Goal: Task Accomplishment & Management: Use online tool/utility

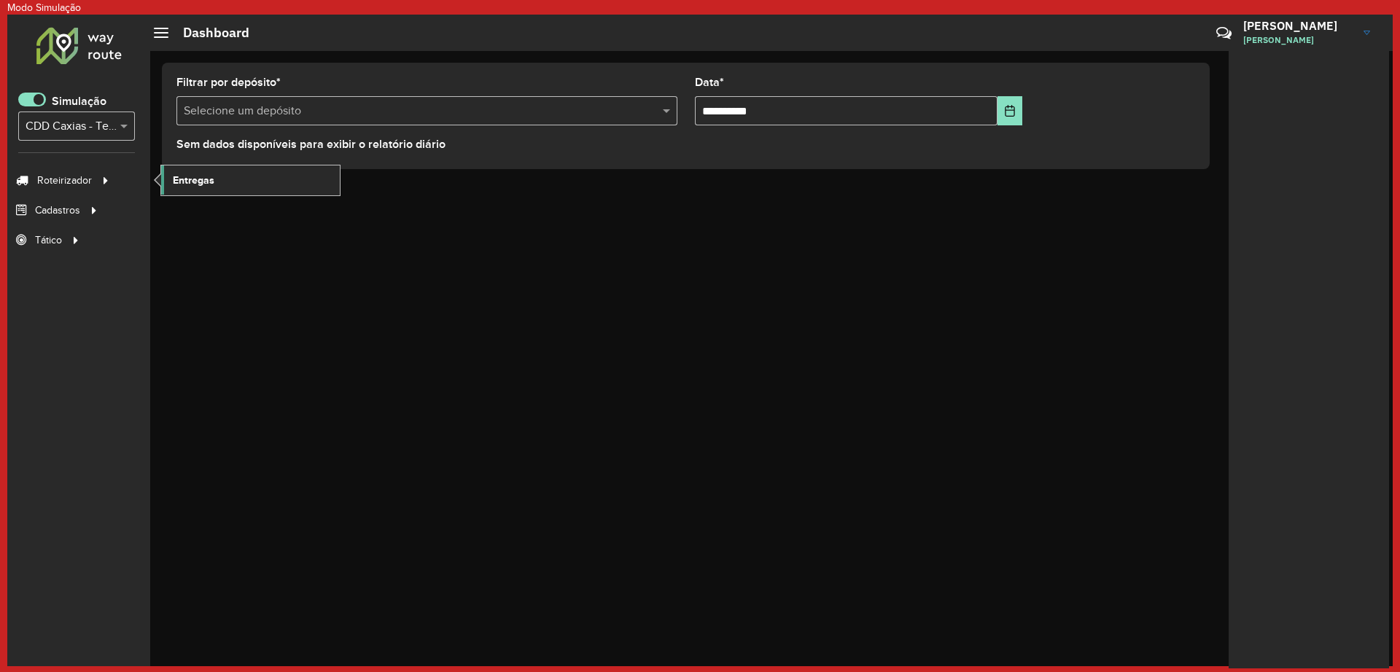
click at [195, 175] on span "Entregas" at bounding box center [194, 180] width 42 height 15
drag, startPoint x: 34, startPoint y: 98, endPoint x: 49, endPoint y: 109, distance: 18.7
click at [35, 98] on span at bounding box center [32, 100] width 28 height 14
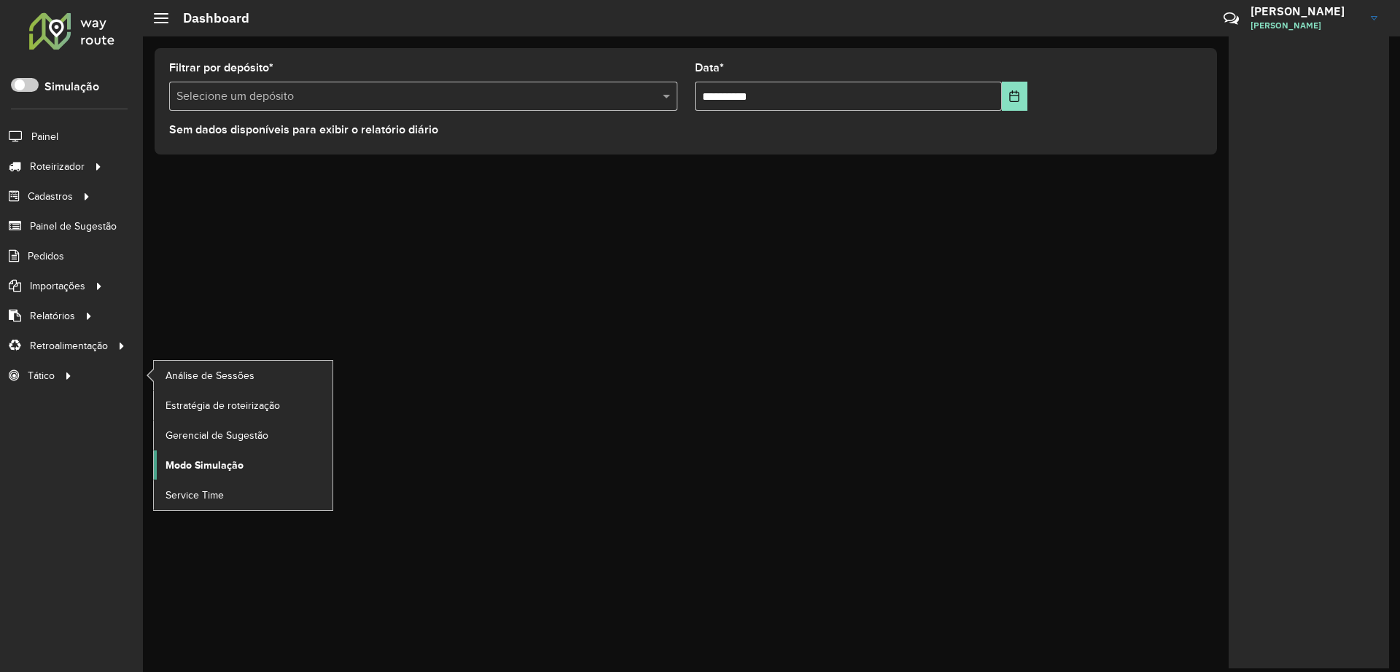
click at [265, 462] on link "Modo Simulação" at bounding box center [243, 465] width 179 height 29
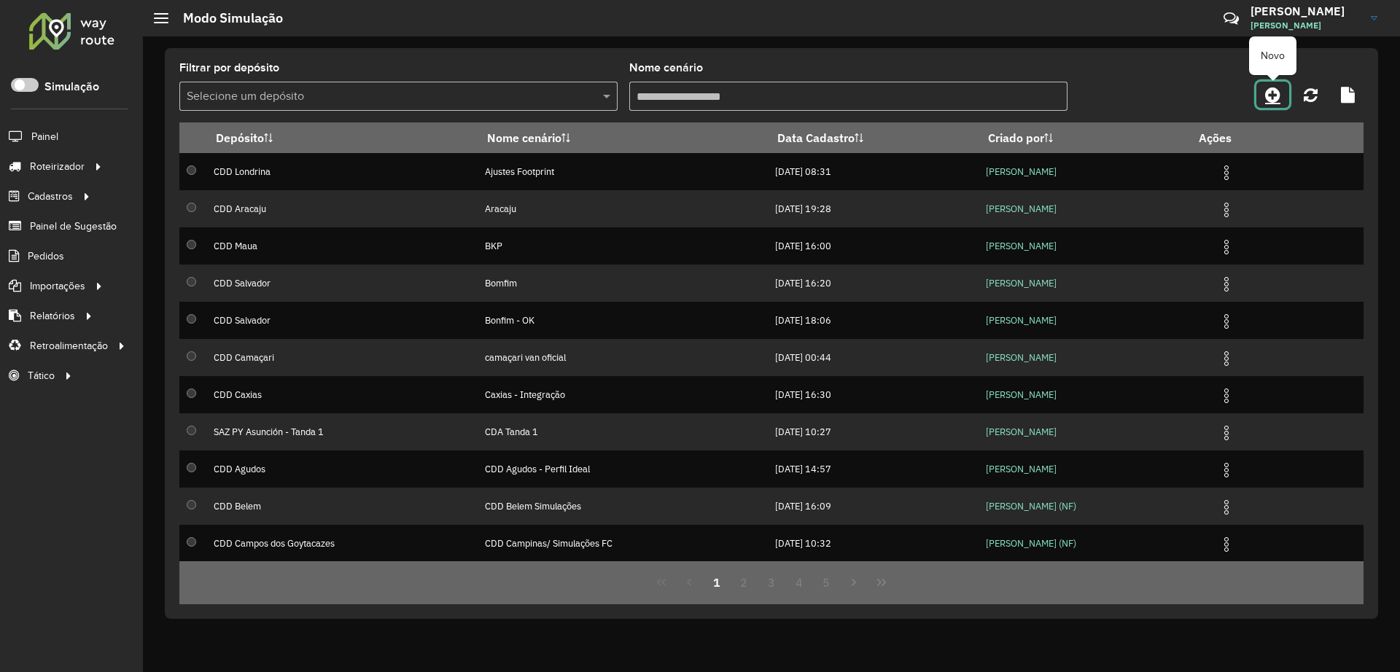
click at [1268, 99] on icon at bounding box center [1272, 95] width 15 height 18
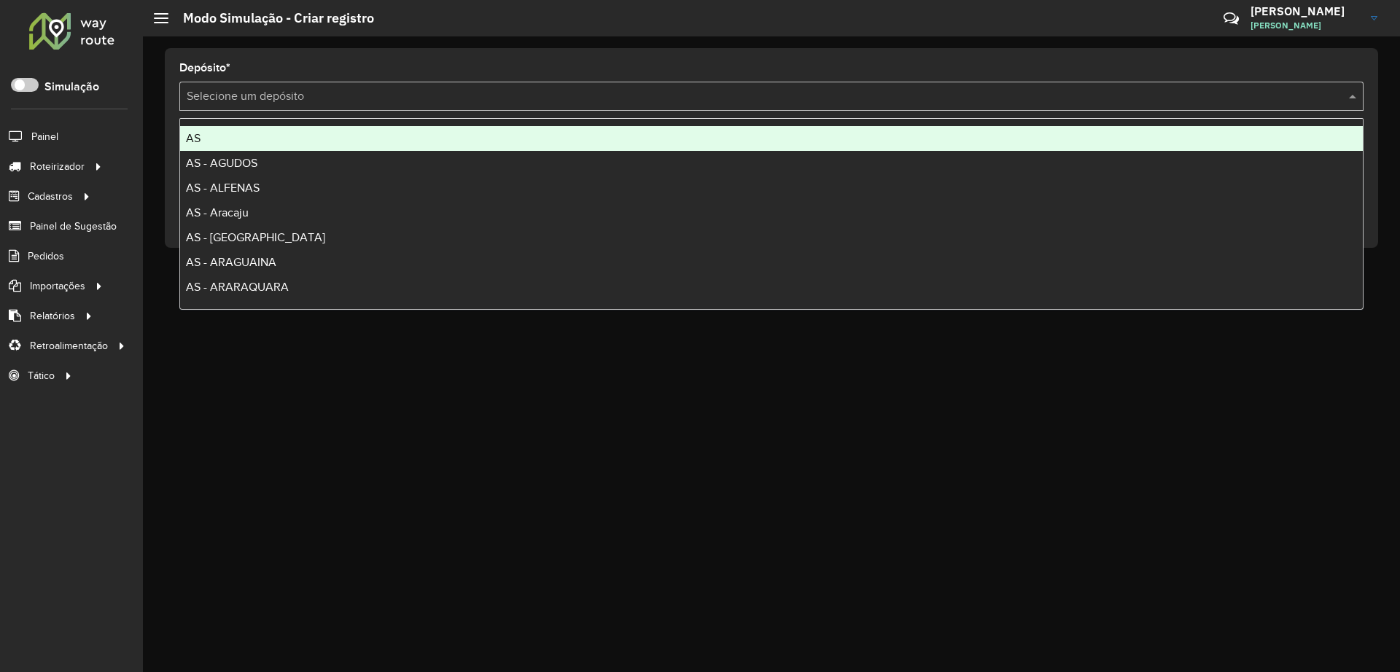
click at [746, 88] on input "text" at bounding box center [757, 97] width 1140 height 18
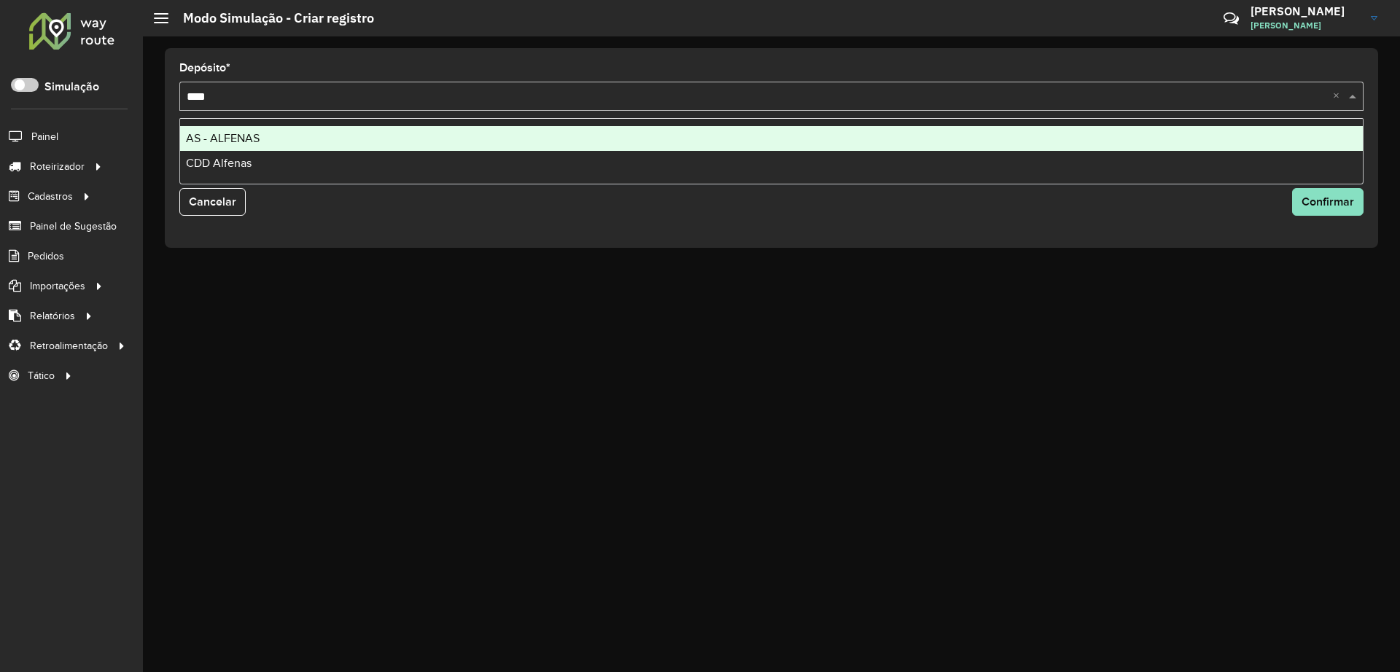
type input "*****"
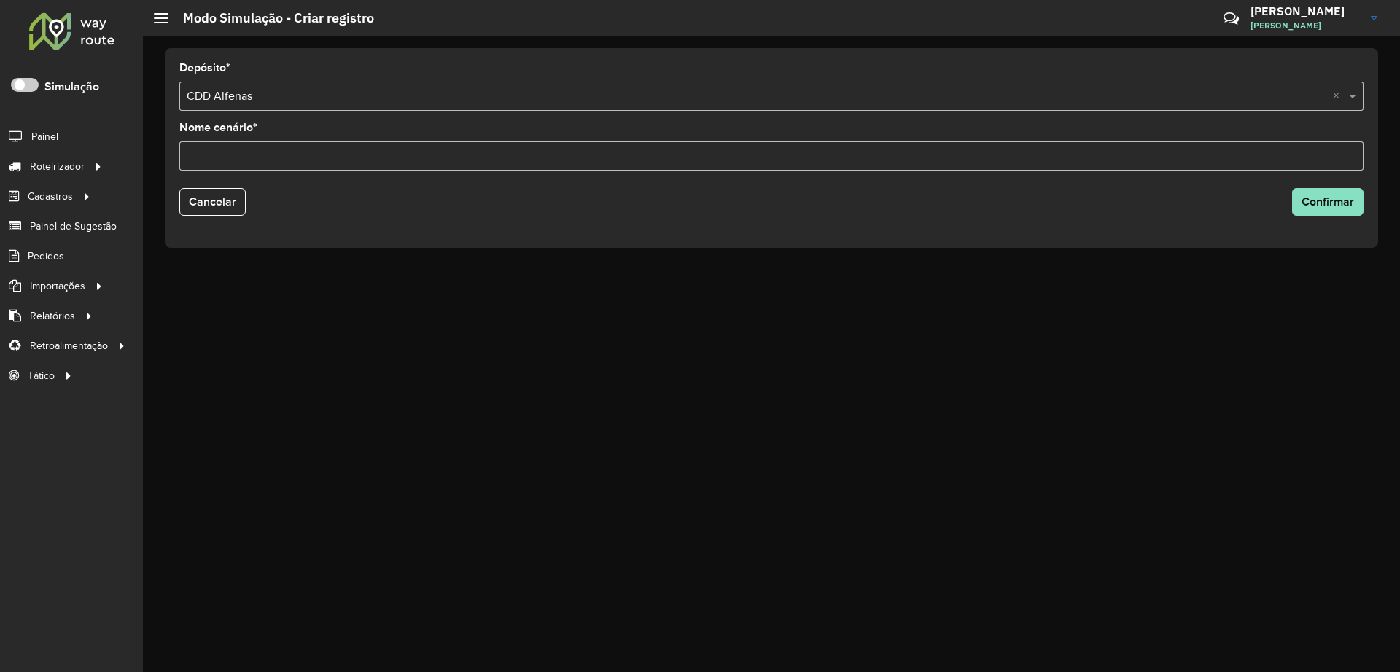
click at [653, 168] on input "Nome cenário *" at bounding box center [771, 155] width 1184 height 29
type input "**********"
drag, startPoint x: 669, startPoint y: 218, endPoint x: 699, endPoint y: 218, distance: 29.9
click at [699, 218] on div "Cancelar Confirmar" at bounding box center [772, 207] width 1202 height 51
click at [1346, 209] on button "Confirmar" at bounding box center [1327, 202] width 71 height 28
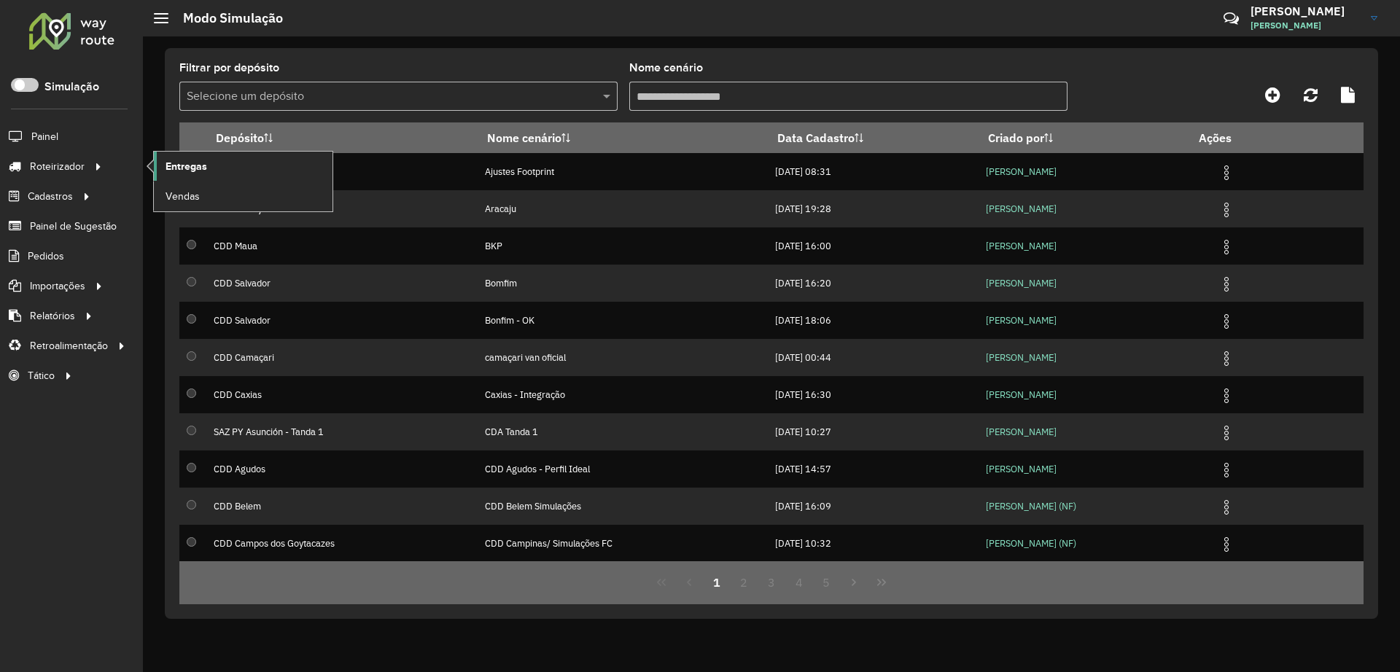
click at [230, 173] on link "Entregas" at bounding box center [243, 166] width 179 height 29
click at [27, 88] on span at bounding box center [25, 85] width 28 height 14
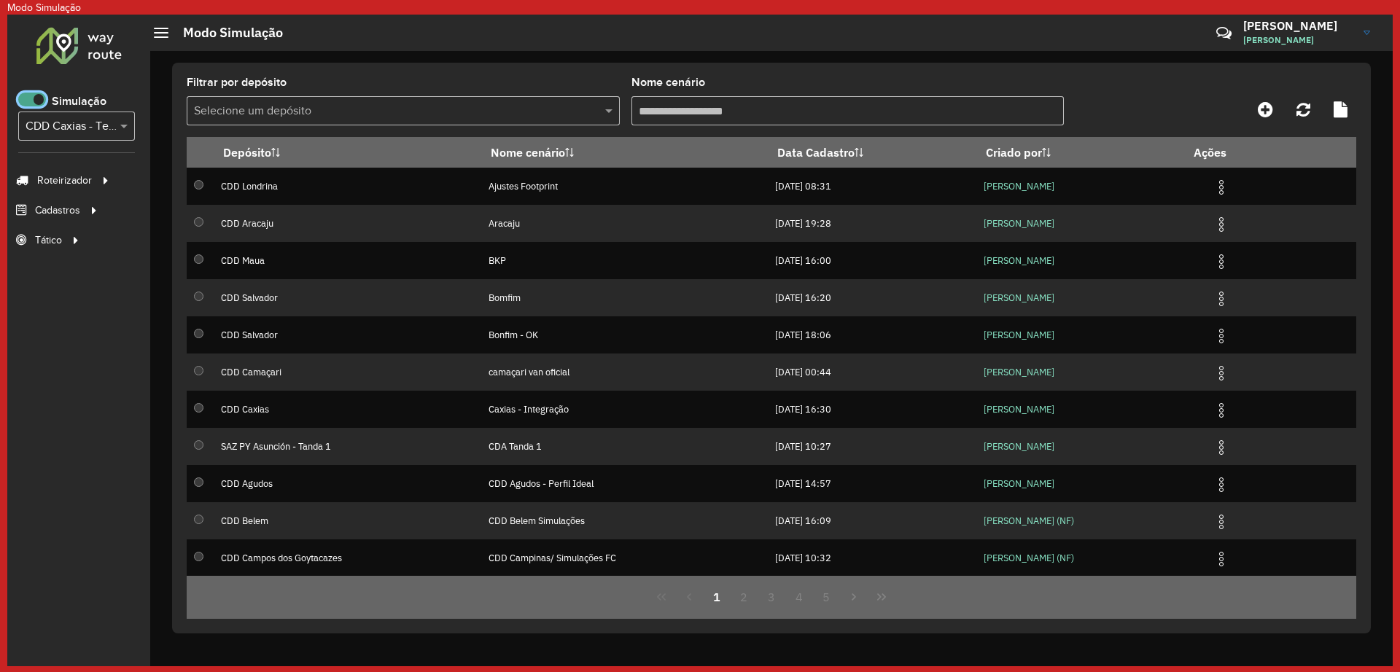
scroll to position [9, 5]
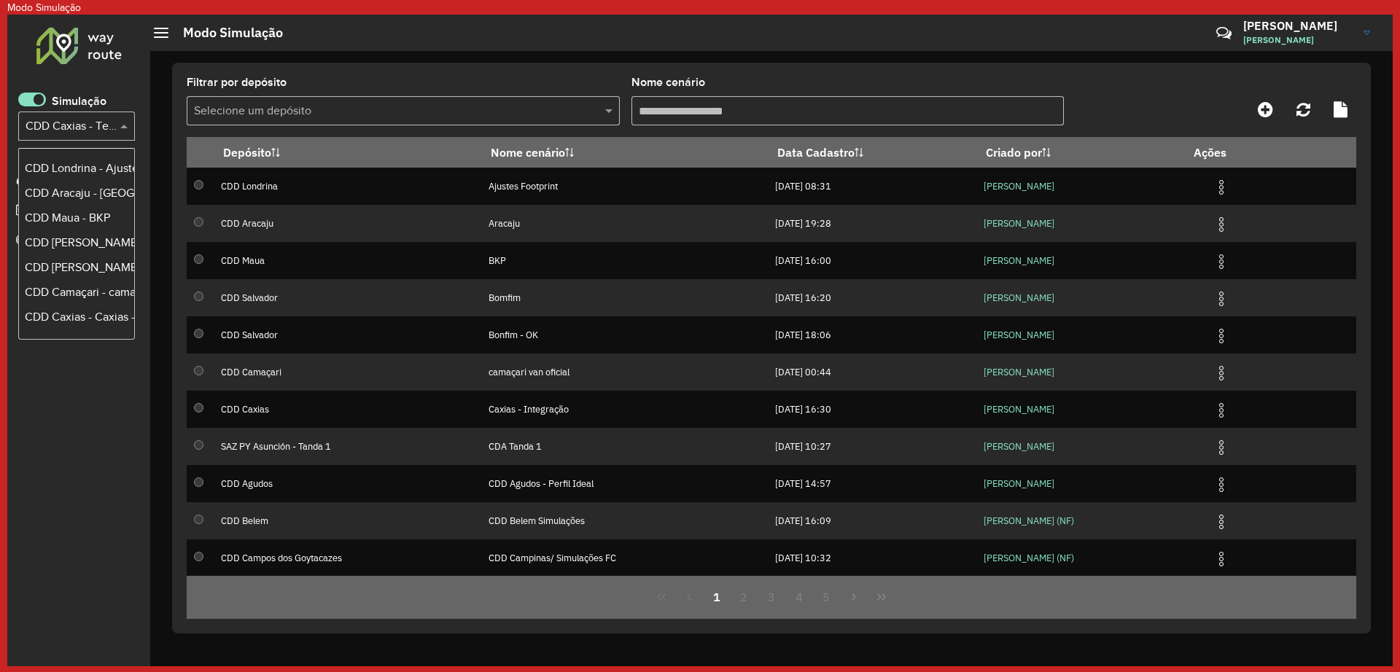
drag, startPoint x: 74, startPoint y: 119, endPoint x: 71, endPoint y: 127, distance: 8.8
click at [75, 120] on input "text" at bounding box center [62, 127] width 73 height 18
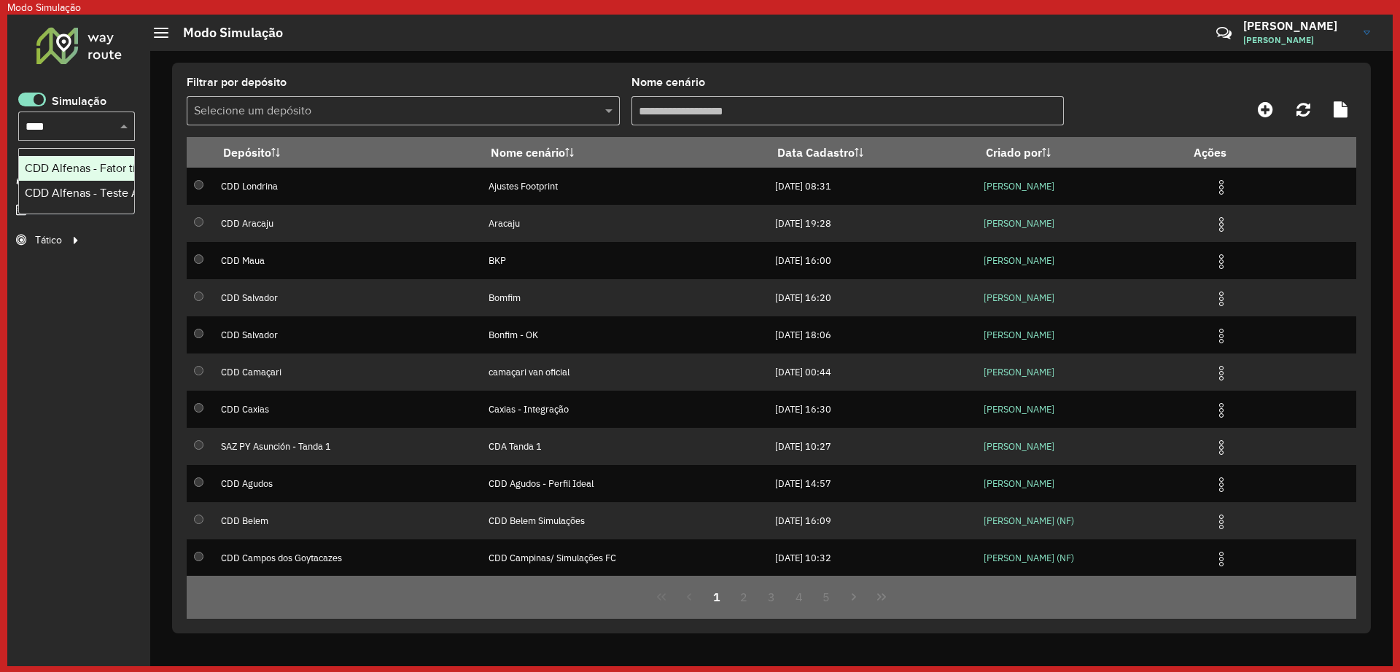
scroll to position [0, 0]
type input "*****"
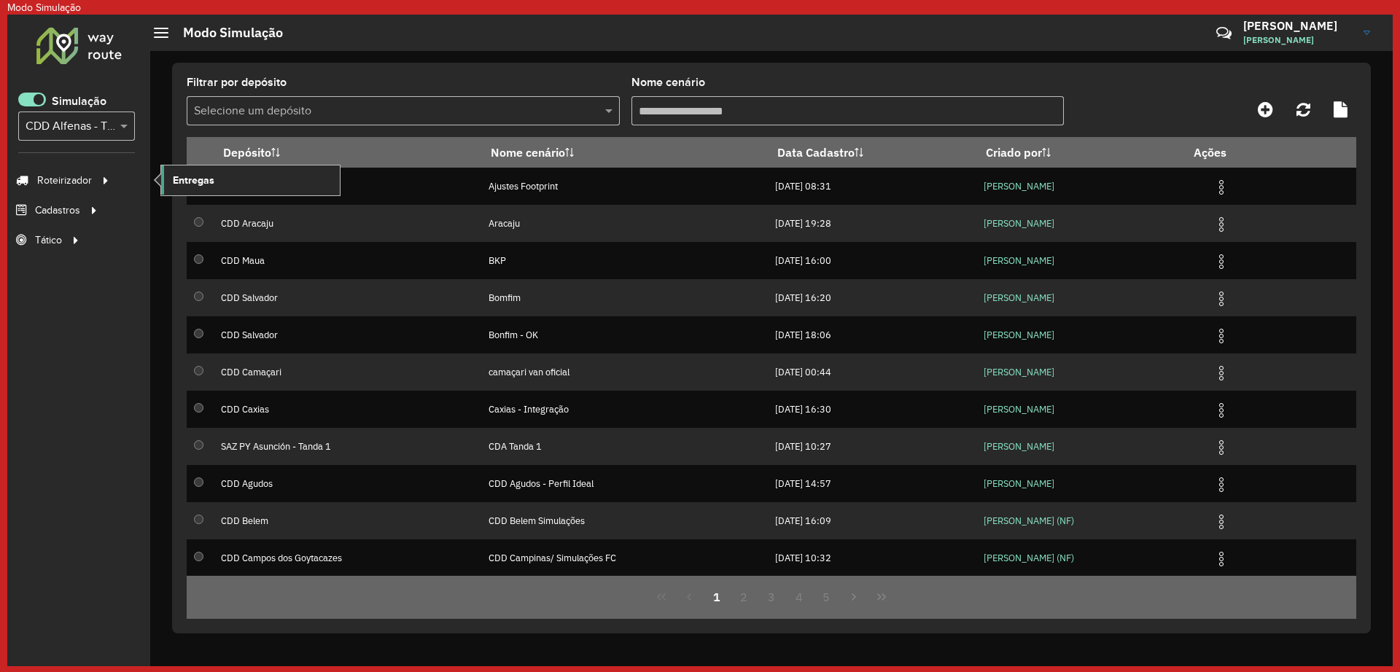
click at [254, 173] on link "Entregas" at bounding box center [250, 180] width 179 height 29
click at [40, 99] on span at bounding box center [32, 100] width 28 height 14
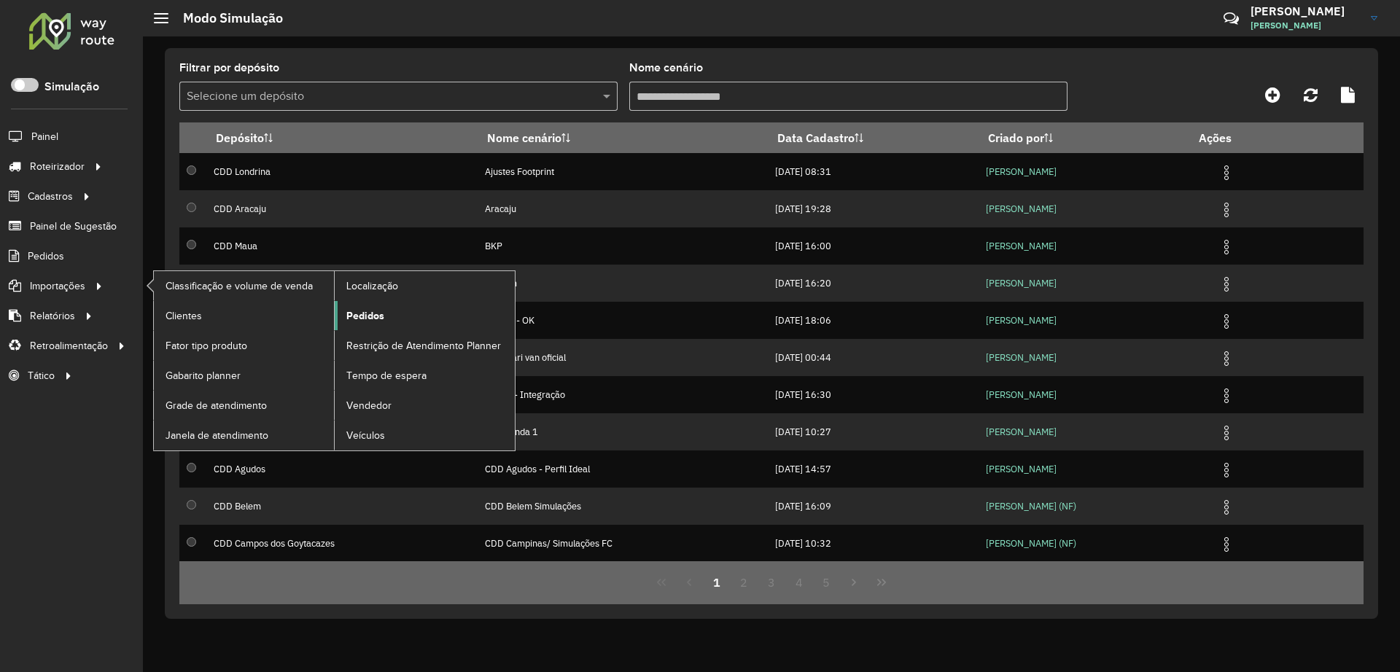
click at [357, 316] on span "Pedidos" at bounding box center [365, 315] width 38 height 15
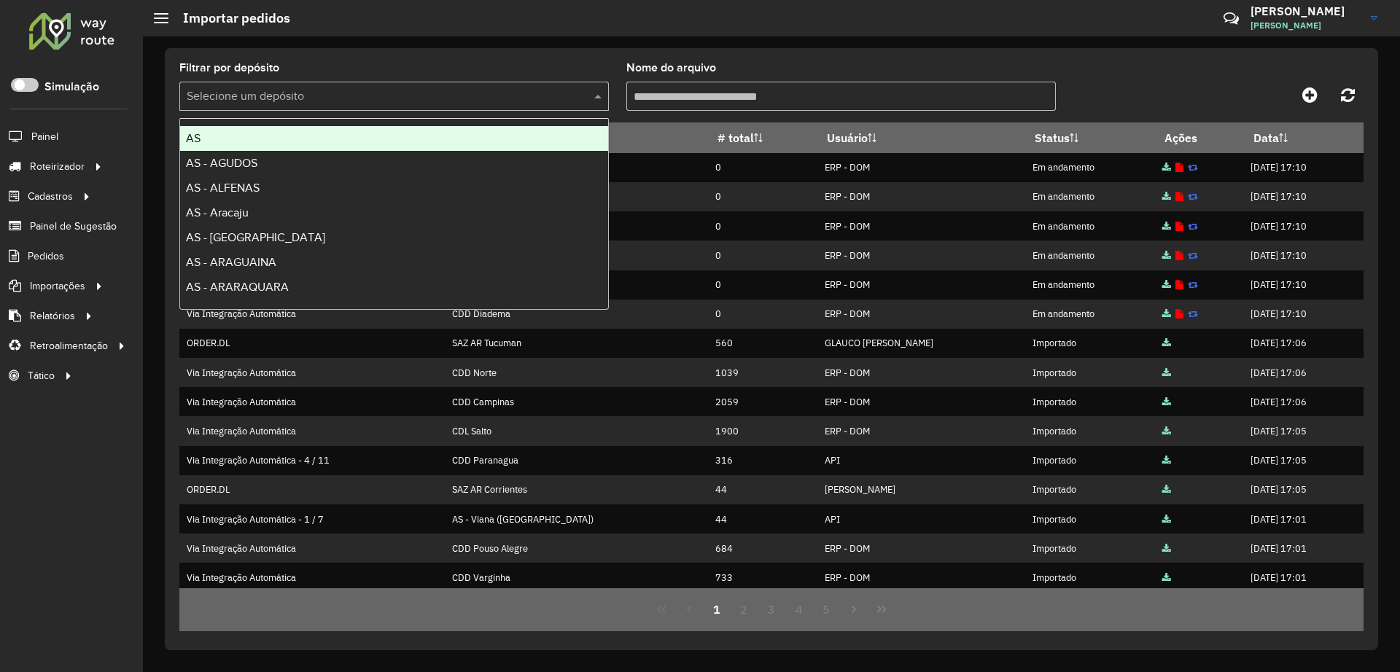
click at [474, 92] on input "text" at bounding box center [380, 97] width 386 height 18
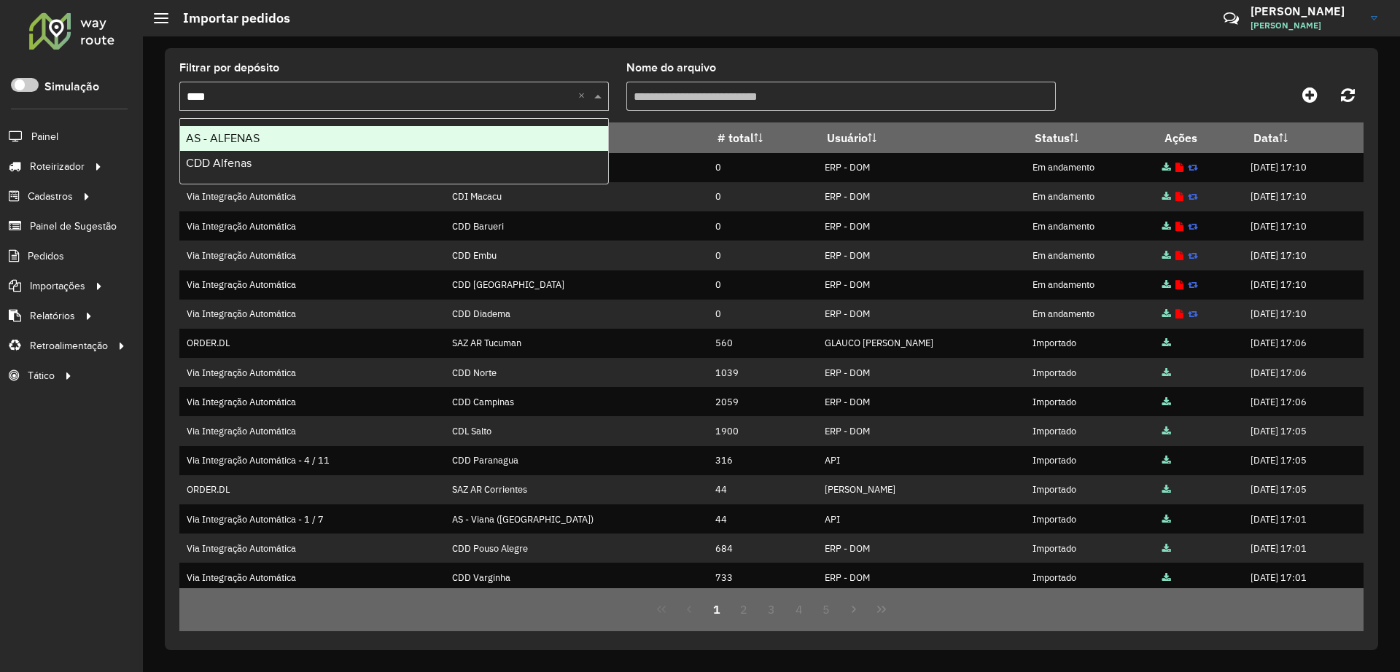
type input "***"
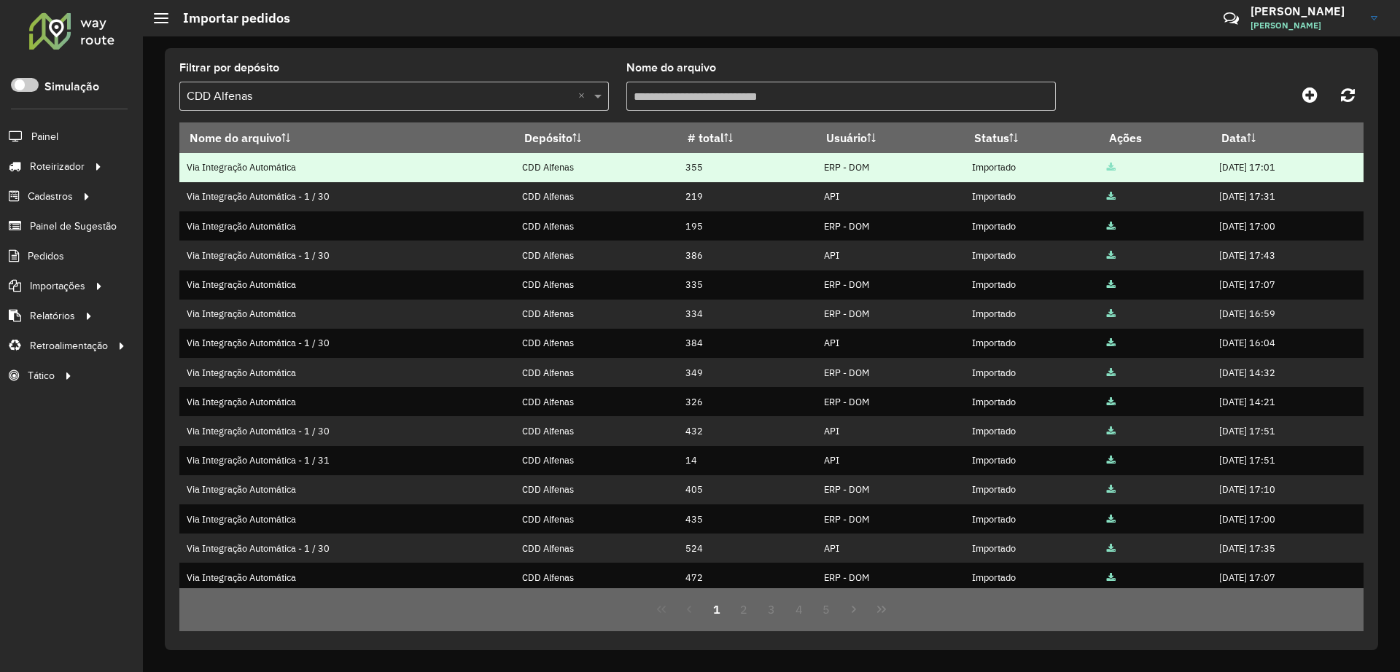
drag, startPoint x: 1280, startPoint y: 156, endPoint x: 1283, endPoint y: 168, distance: 12.2
click at [1283, 168] on td "15/10/2025 17:01" at bounding box center [1287, 167] width 152 height 29
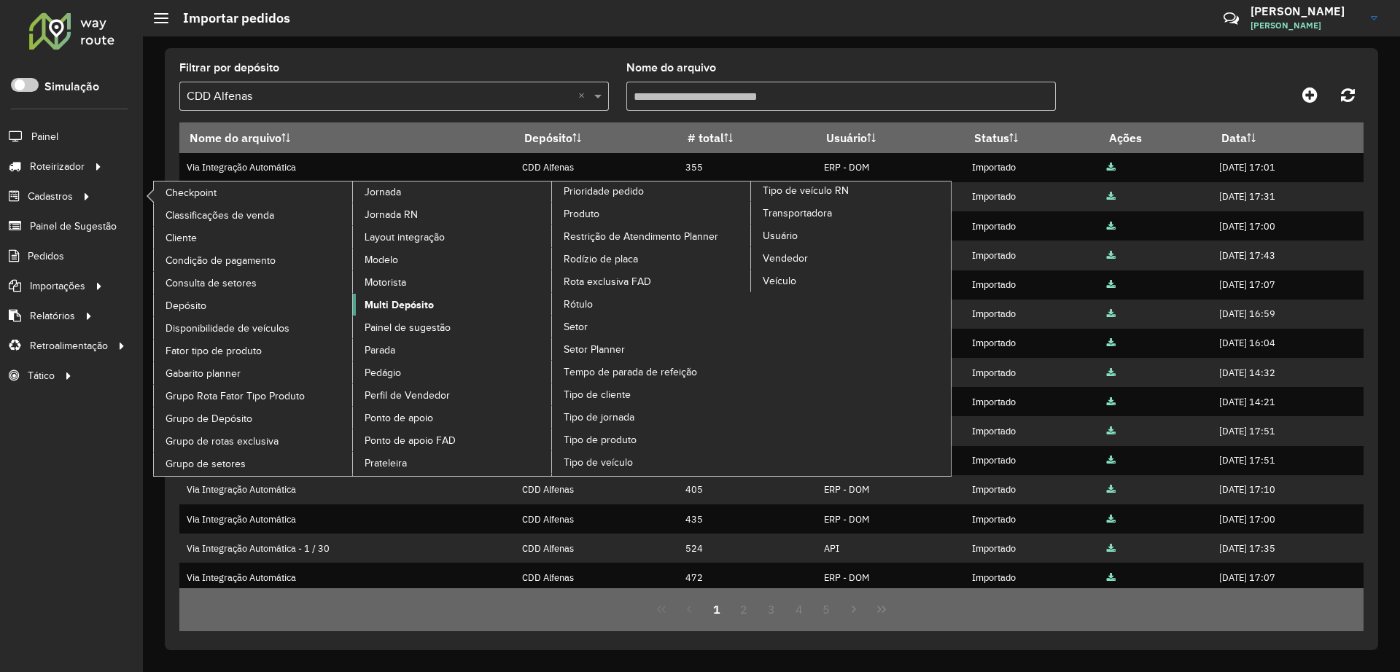
click at [380, 302] on span "Multi Depósito" at bounding box center [399, 305] width 69 height 15
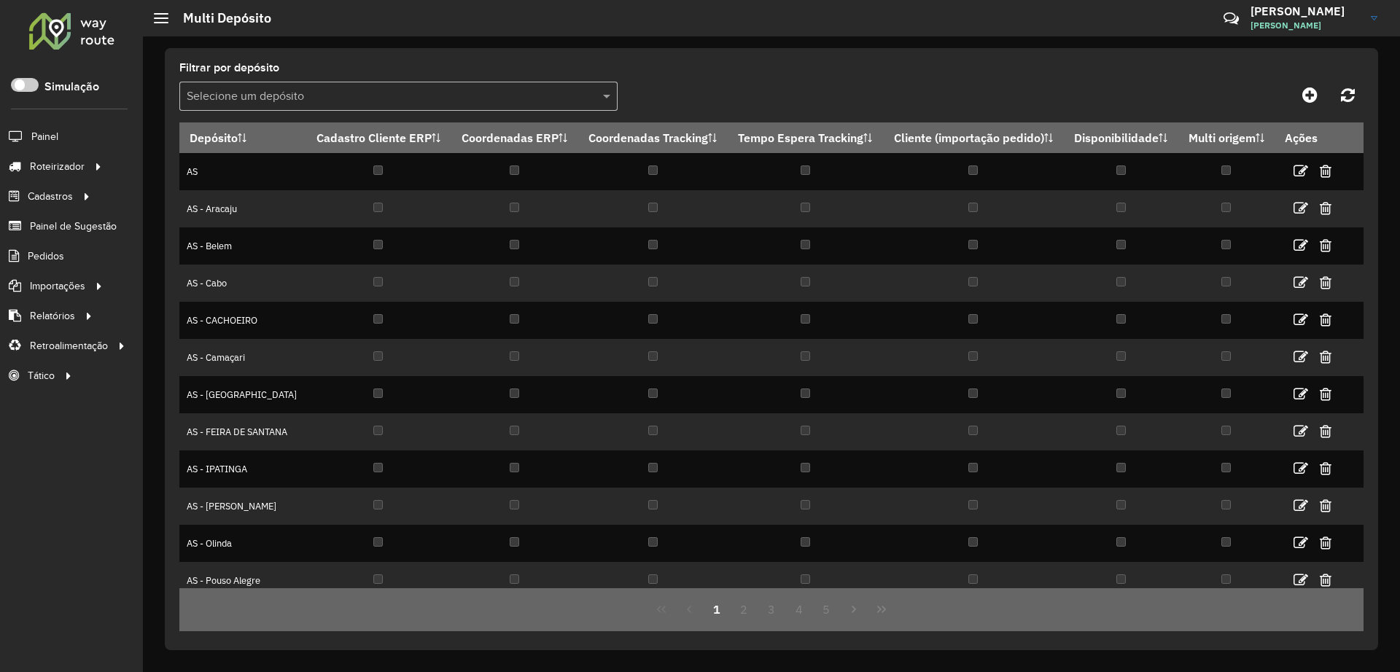
click at [314, 90] on input "text" at bounding box center [384, 97] width 394 height 18
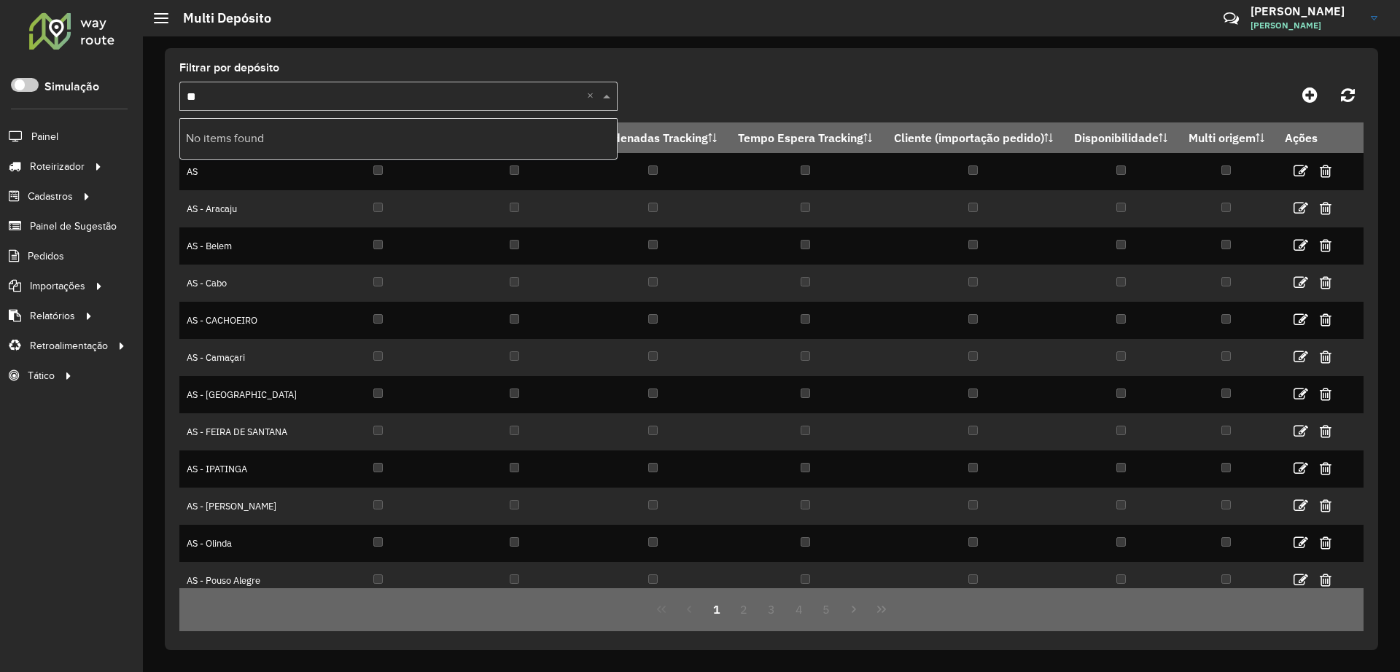
type input "*"
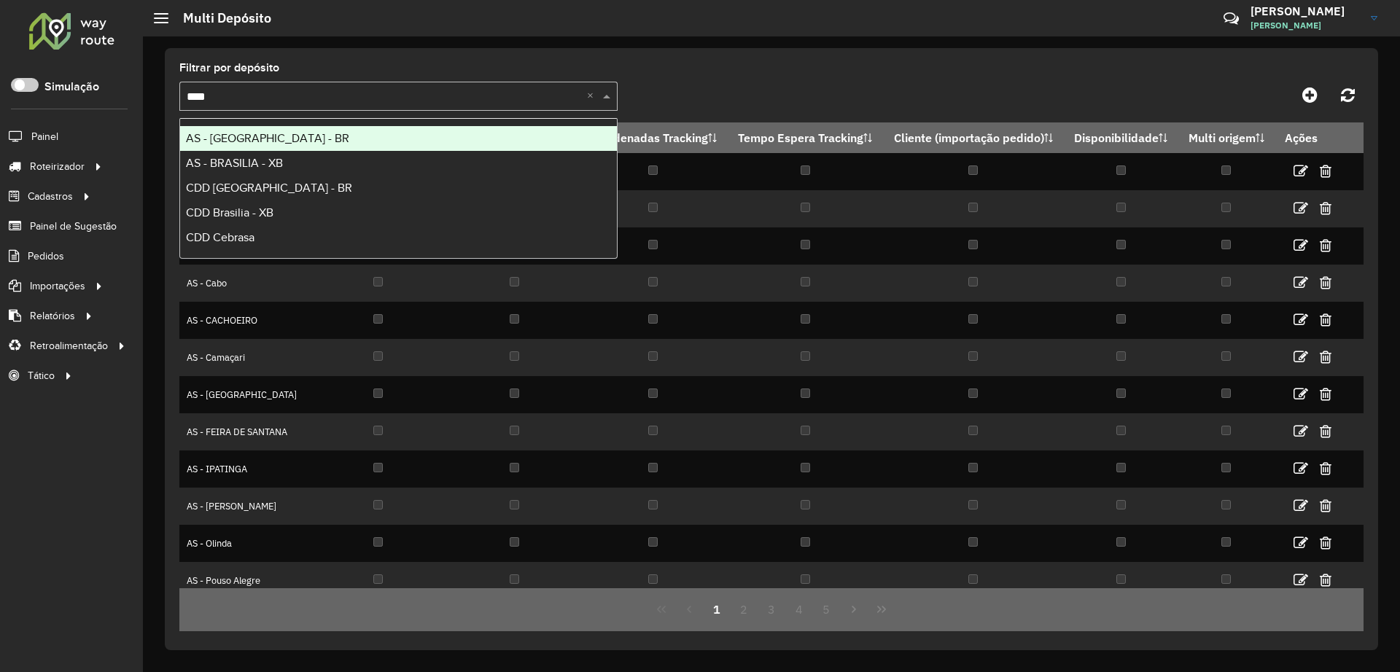
type input "*****"
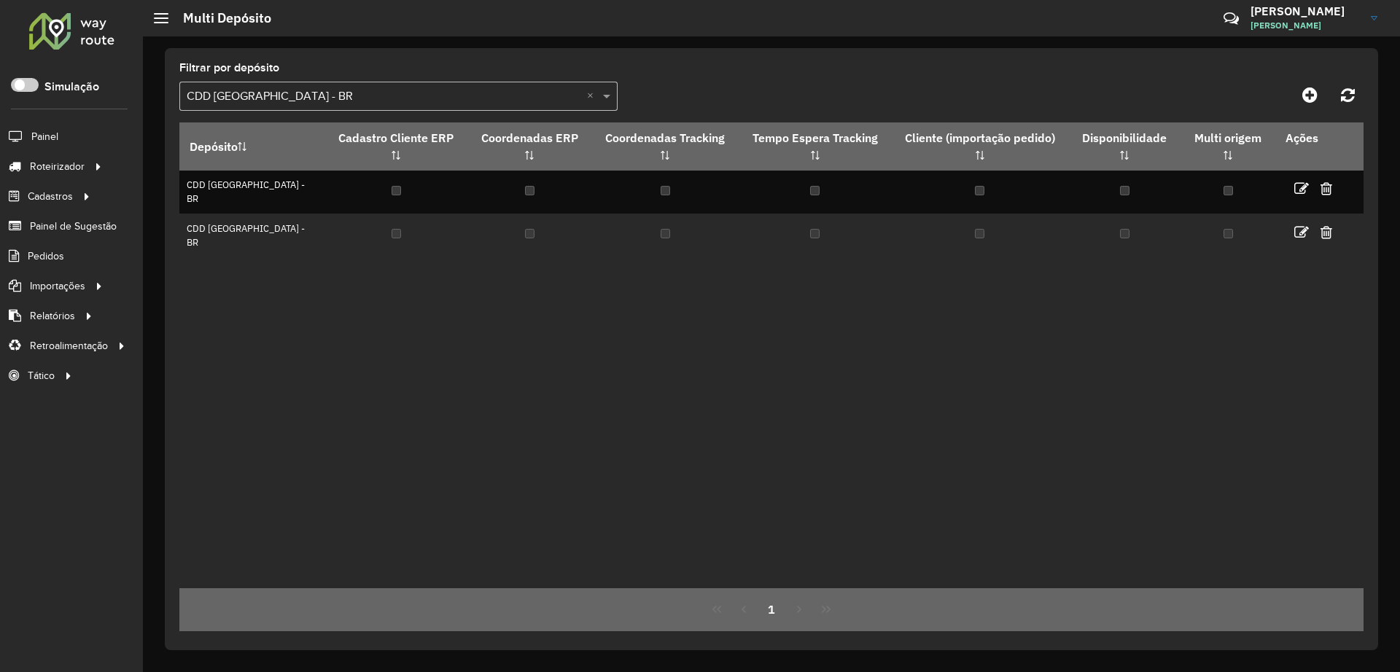
click at [828, 69] on formly-group "Filtrar por depósito Selecione um depósito × CDD Brasilia - BR ×" at bounding box center [617, 93] width 876 height 60
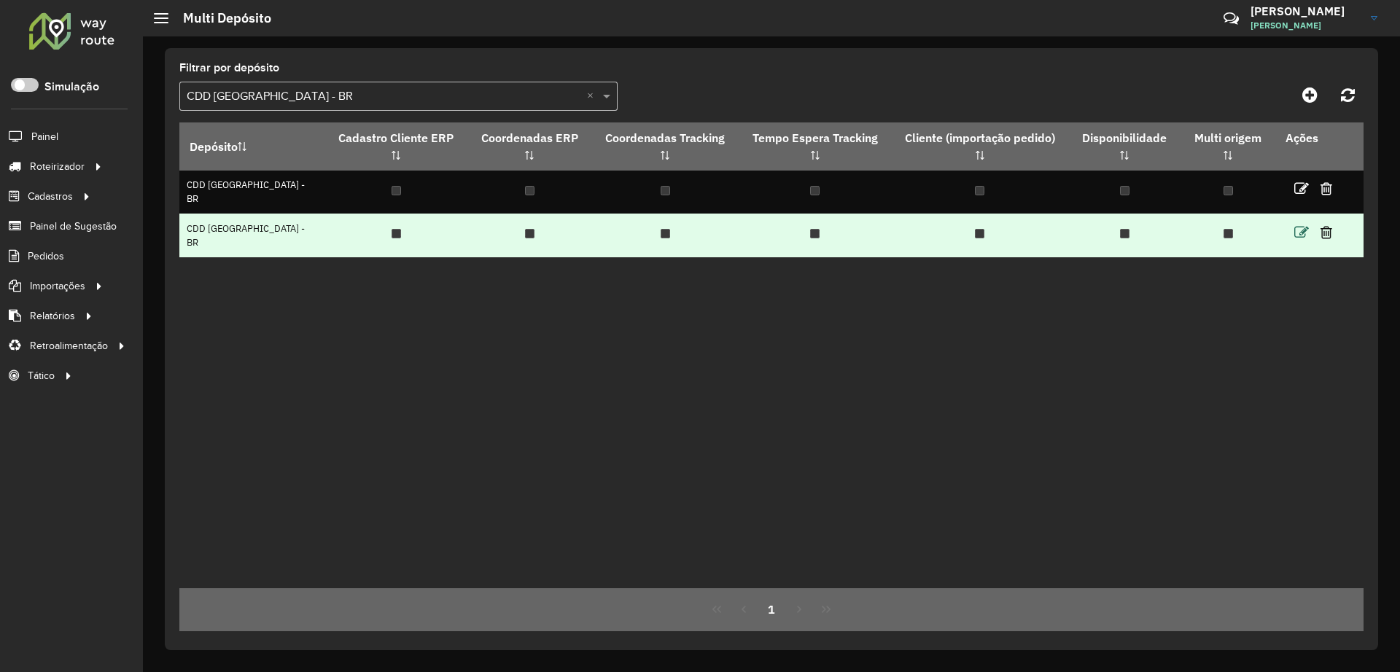
click at [1302, 225] on icon at bounding box center [1301, 232] width 15 height 15
select select "****"
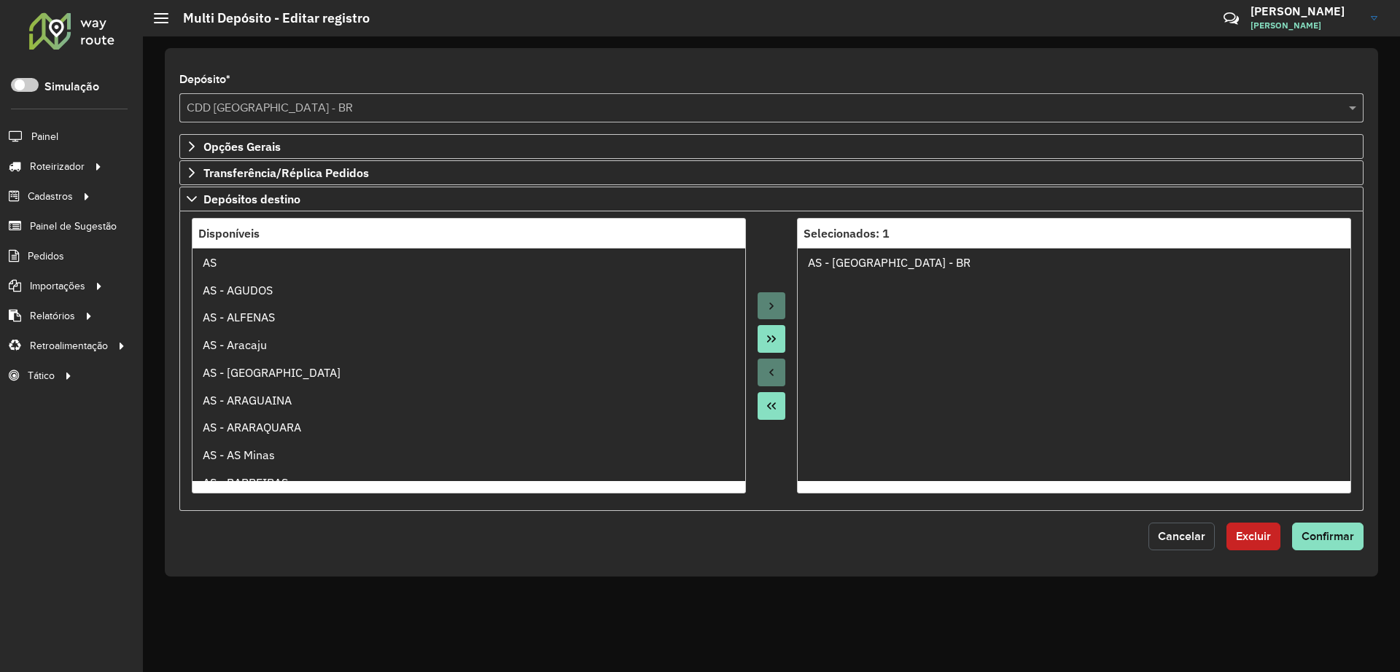
click at [1179, 530] on span "Cancelar" at bounding box center [1181, 536] width 47 height 12
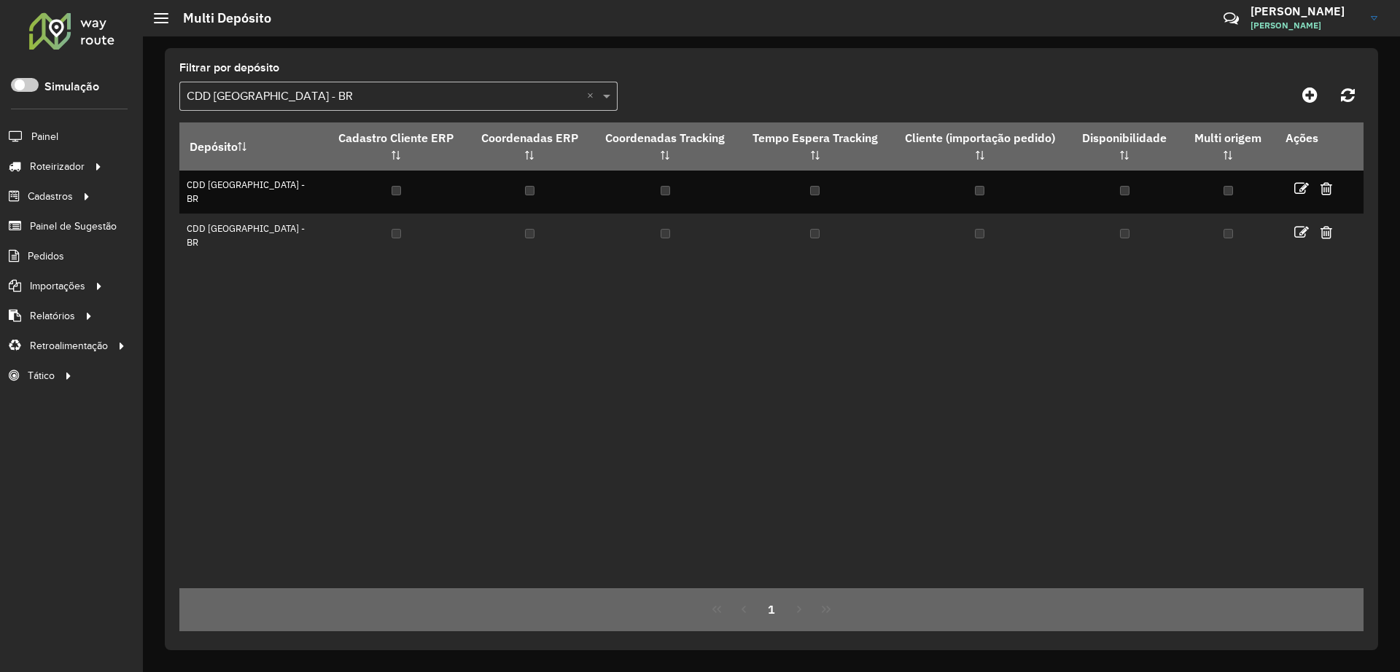
click at [1111, 368] on div "Depósito Cadastro Cliente ERP Coordenadas ERP Coordenadas Tracking Tempo Espera…" at bounding box center [771, 356] width 1184 height 466
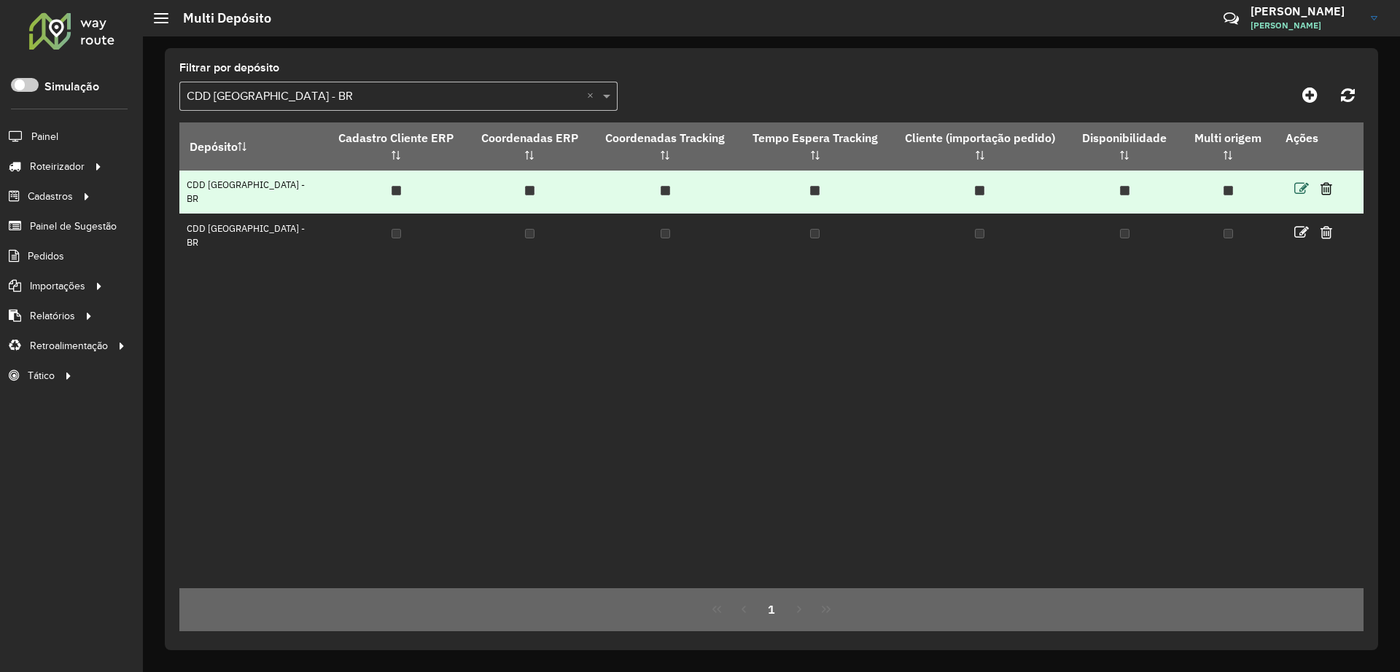
click at [1297, 182] on icon at bounding box center [1301, 189] width 15 height 15
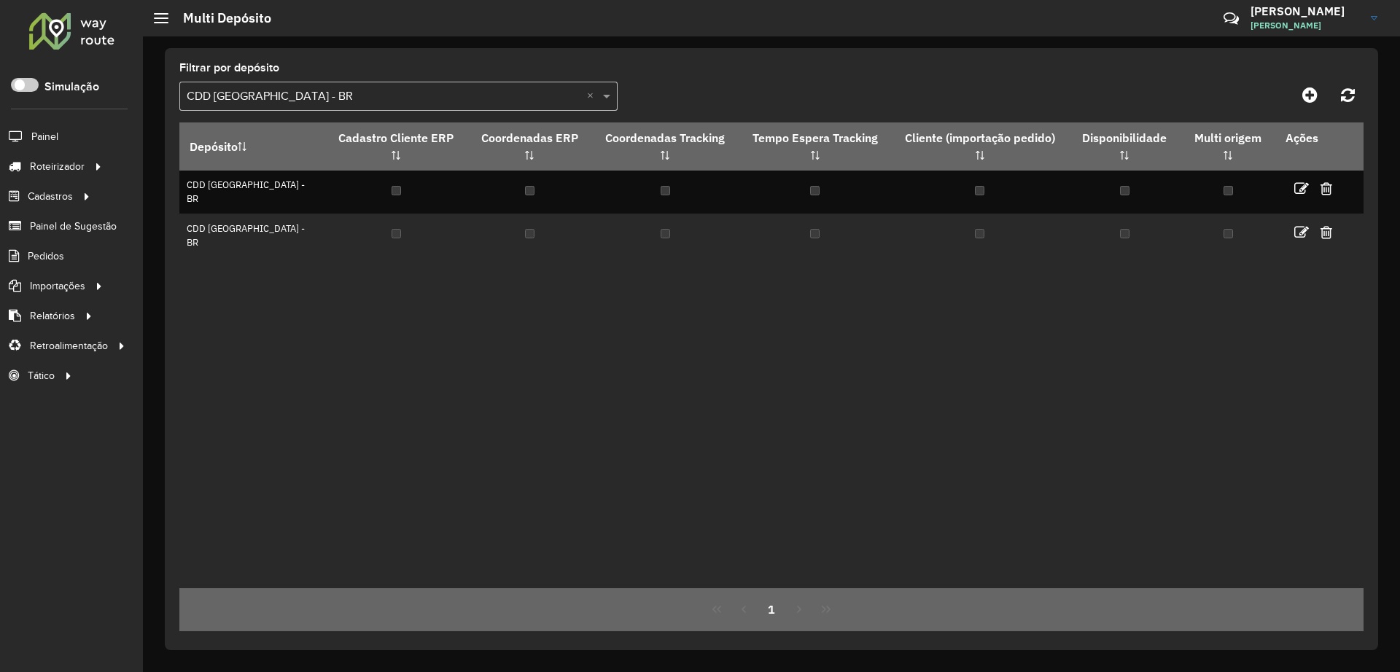
select select "****"
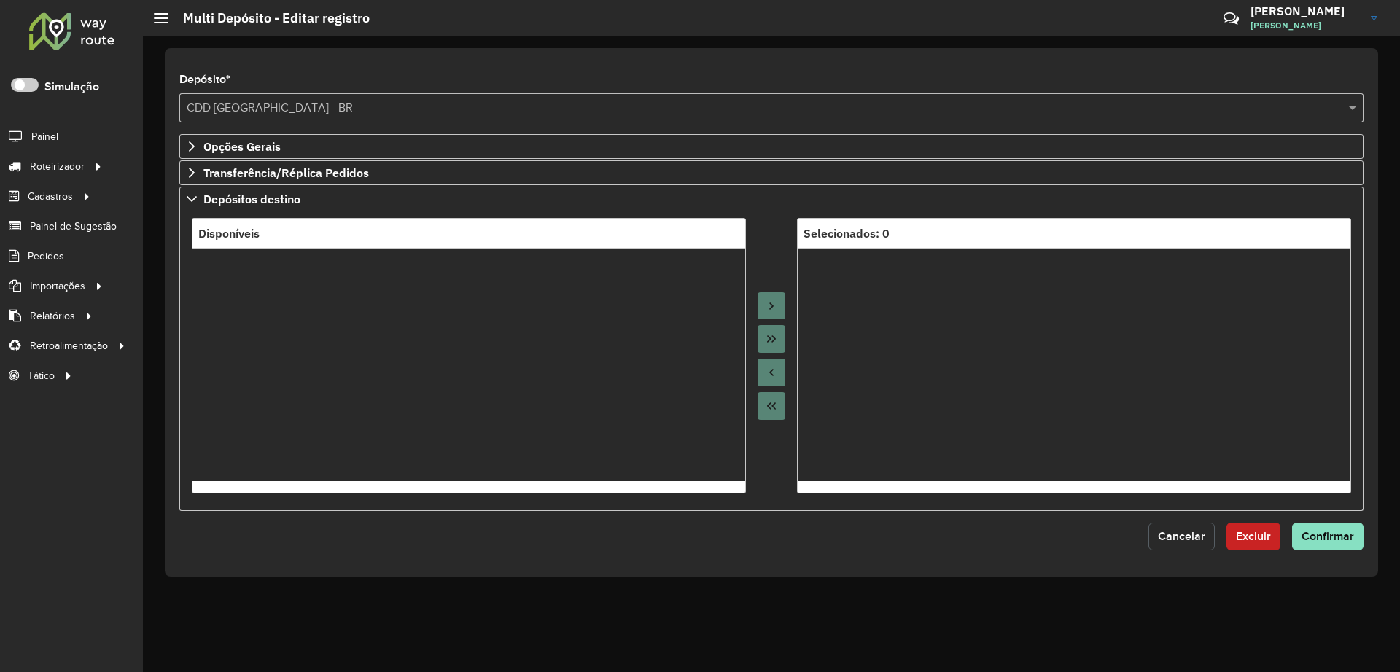
drag, startPoint x: 1189, startPoint y: 539, endPoint x: 299, endPoint y: 271, distance: 929.9
click at [1189, 538] on span "Cancelar" at bounding box center [1181, 536] width 47 height 12
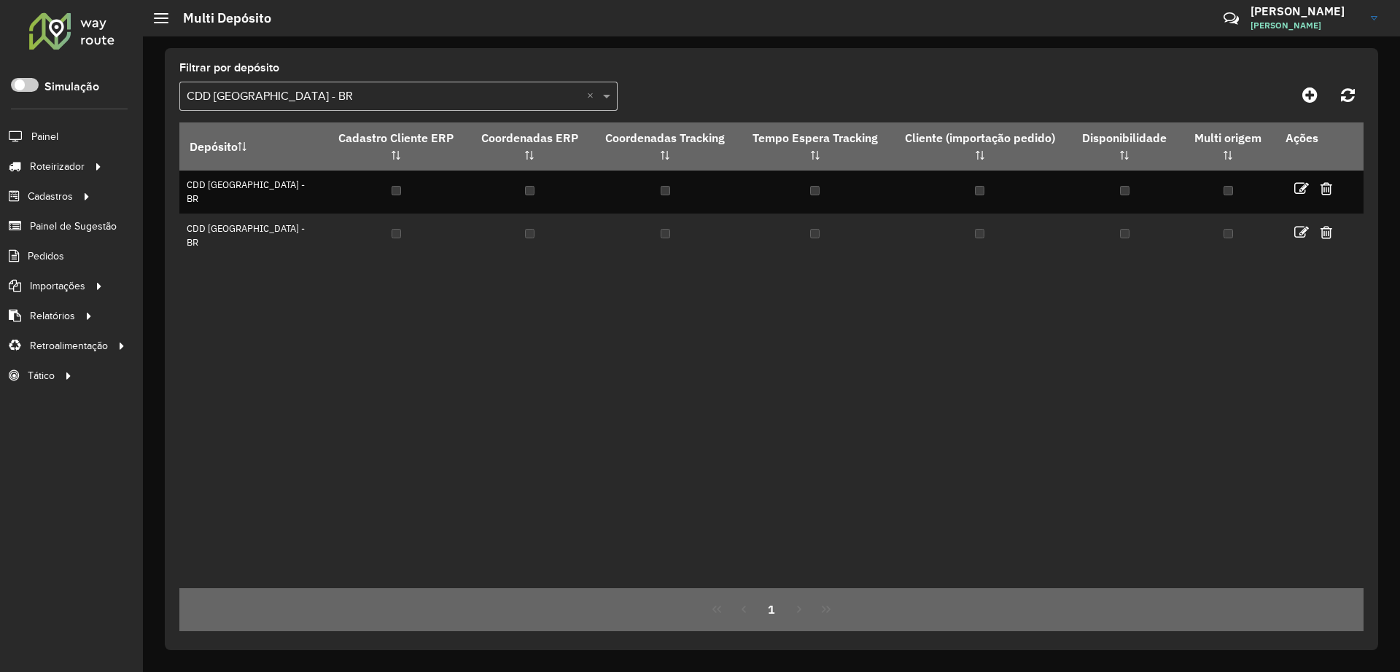
click at [654, 69] on formly-group "Filtrar por depósito Selecione um depósito × CDD Brasilia - BR ×" at bounding box center [617, 93] width 876 height 60
drag, startPoint x: 753, startPoint y: 402, endPoint x: 739, endPoint y: 432, distance: 33.3
click at [758, 402] on div "Depósito Cadastro Cliente ERP Coordenadas ERP Coordenadas Tracking Tempo Espera…" at bounding box center [771, 356] width 1184 height 466
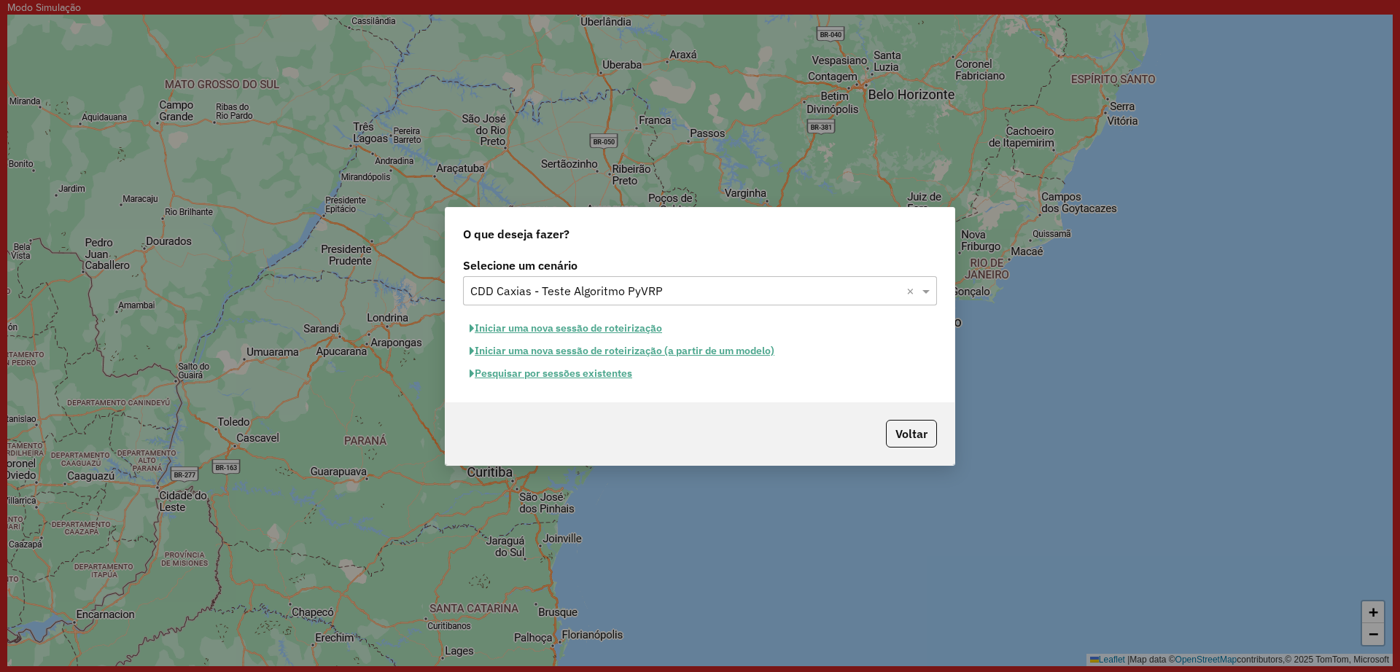
click at [553, 374] on button "Pesquisar por sessões existentes" at bounding box center [551, 373] width 176 height 23
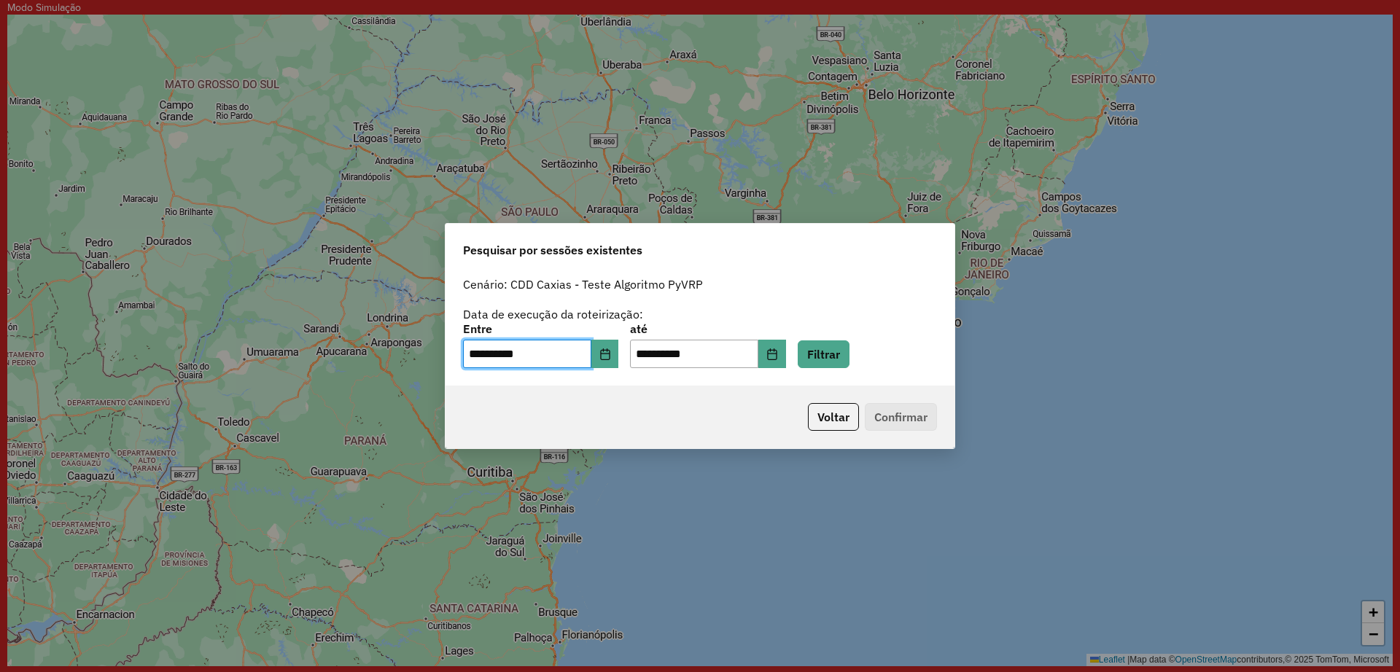
click at [709, 393] on div "Voltar Confirmar" at bounding box center [700, 417] width 509 height 63
drag, startPoint x: 852, startPoint y: 357, endPoint x: 808, endPoint y: 378, distance: 48.3
click at [849, 355] on button "Filtrar" at bounding box center [824, 355] width 52 height 28
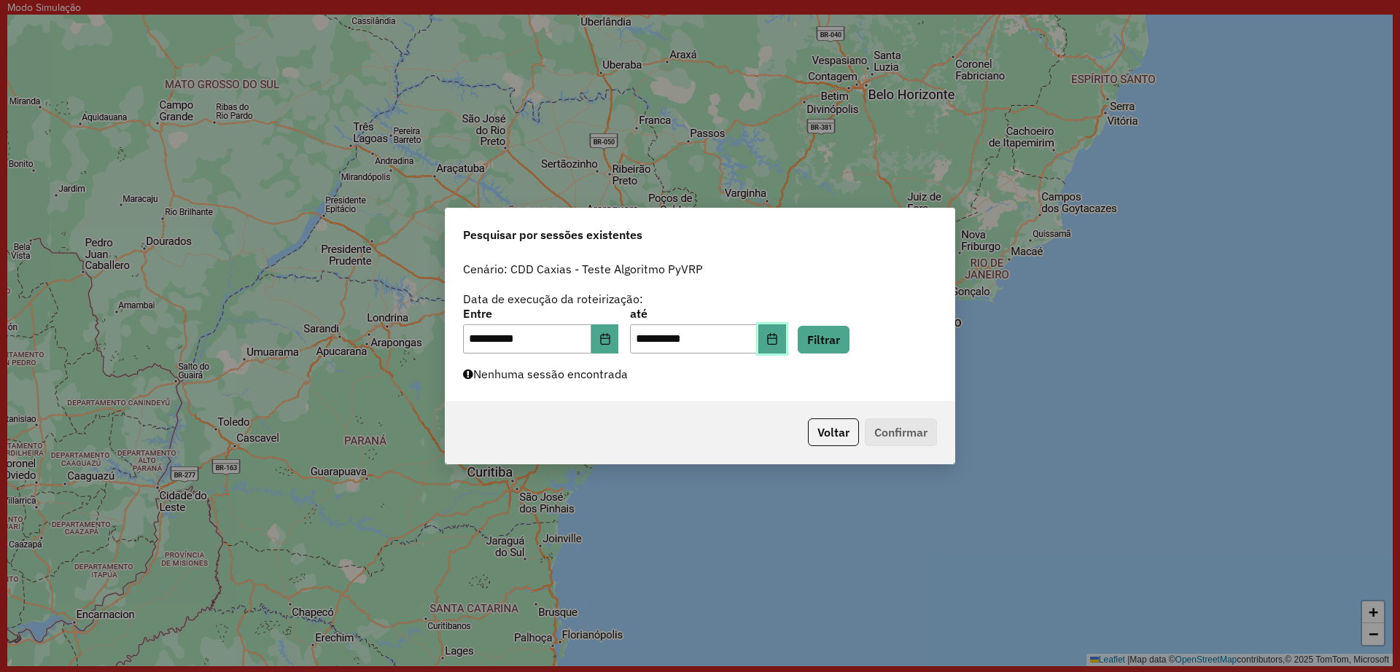
click at [778, 333] on icon "Choose Date" at bounding box center [772, 339] width 12 height 12
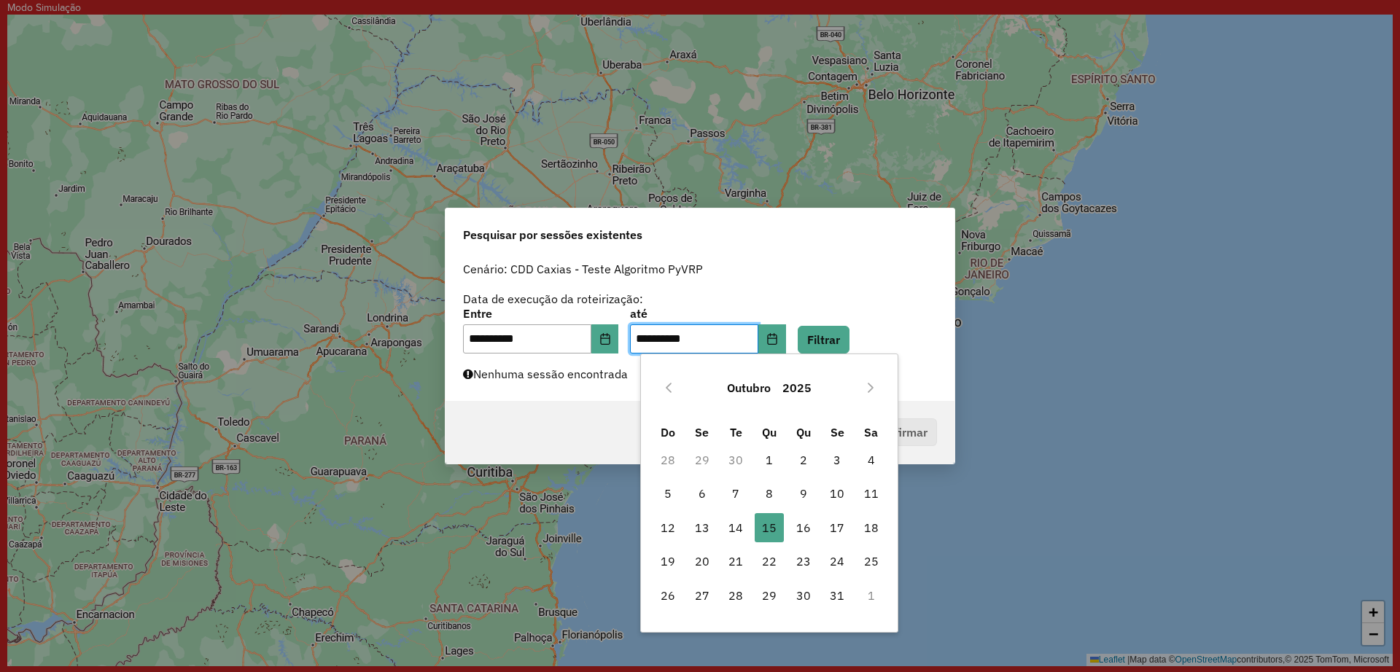
drag, startPoint x: 728, startPoint y: 533, endPoint x: 790, endPoint y: 442, distance: 110.2
click at [727, 532] on span "14" at bounding box center [735, 527] width 29 height 29
type input "**********"
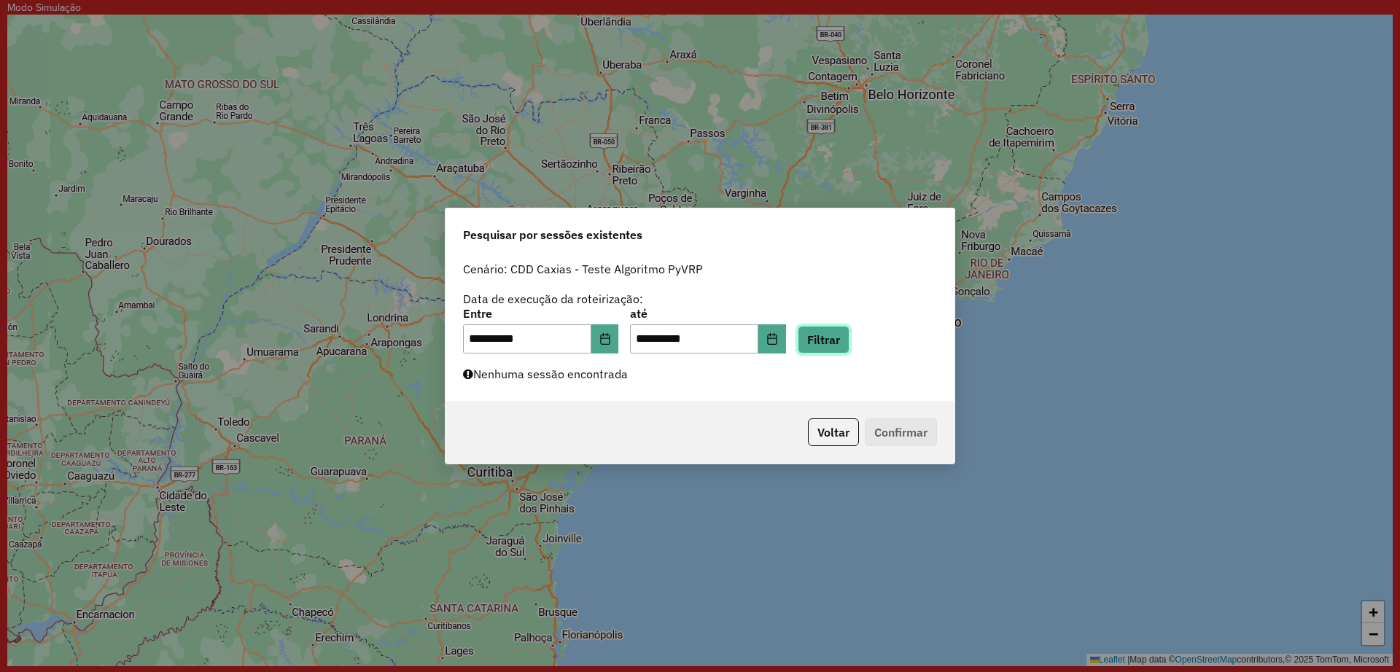
click at [839, 338] on button "Filtrar" at bounding box center [824, 340] width 52 height 28
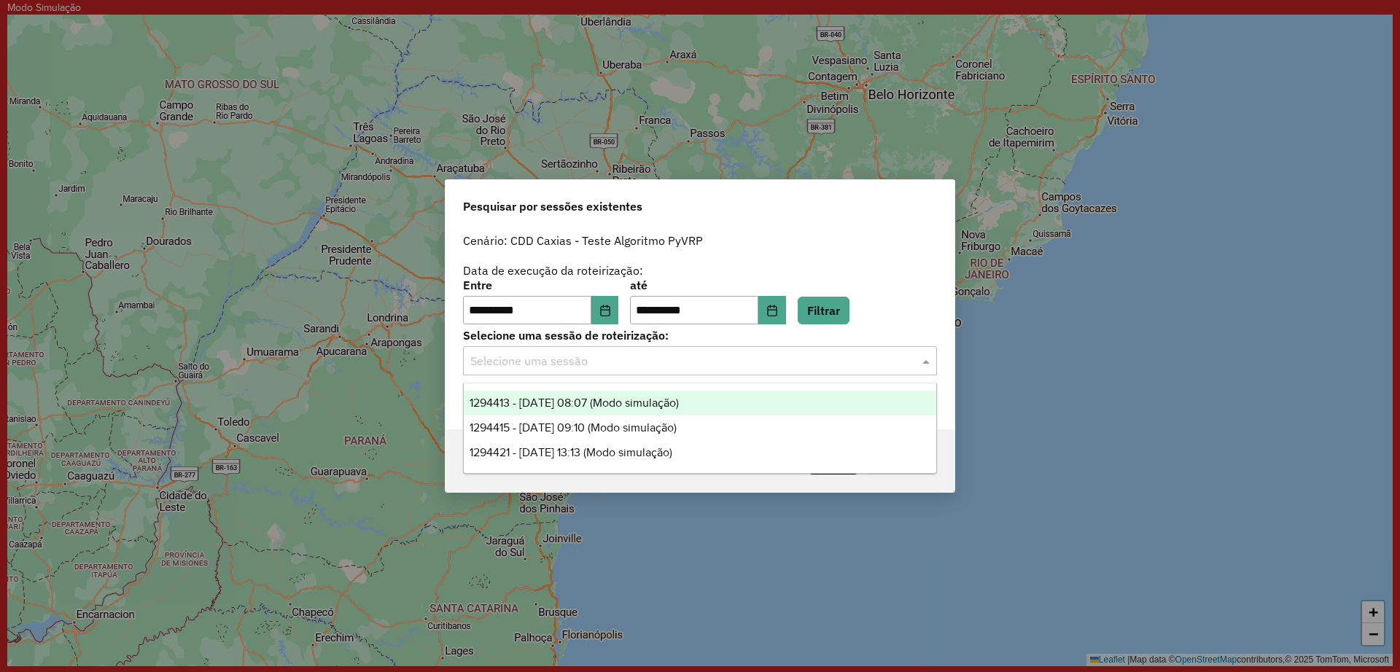
click at [650, 374] on div "Selecione uma sessão" at bounding box center [700, 360] width 474 height 29
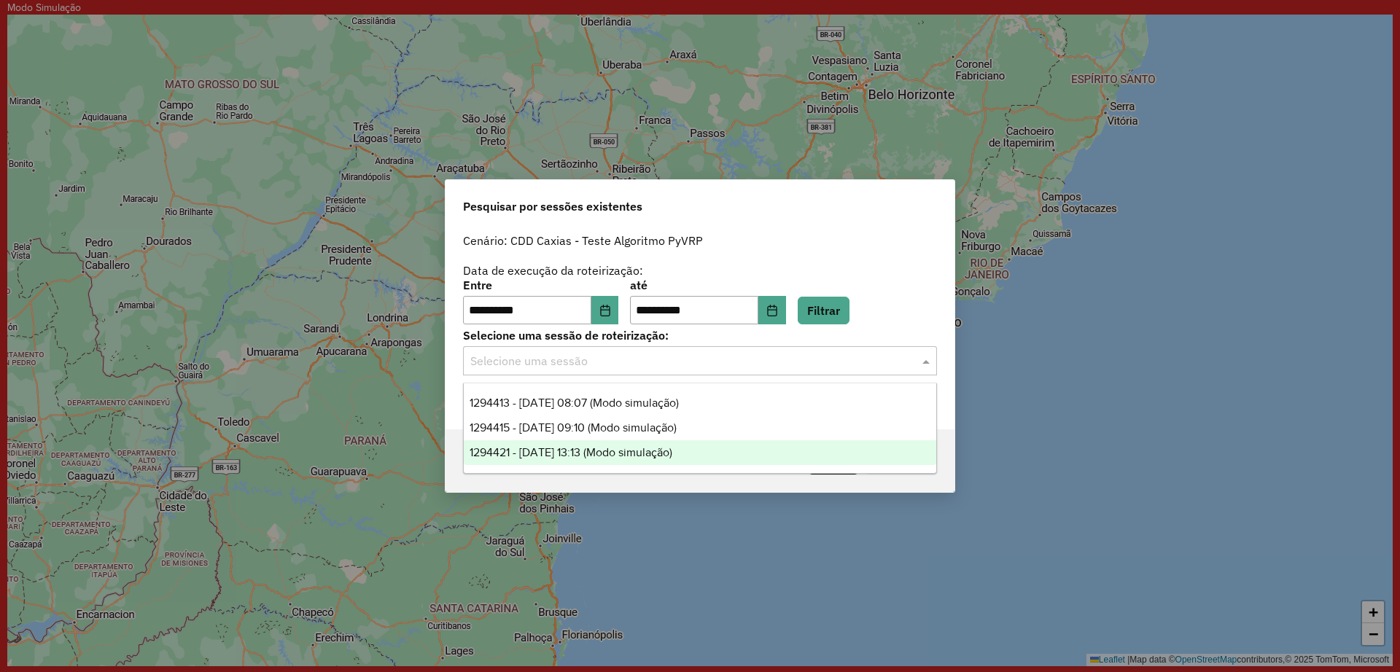
drag, startPoint x: 662, startPoint y: 456, endPoint x: 903, endPoint y: 451, distance: 240.7
click at [661, 455] on span "1294421 - 14/10/2025 13:13 (Modo simulação)" at bounding box center [571, 452] width 203 height 12
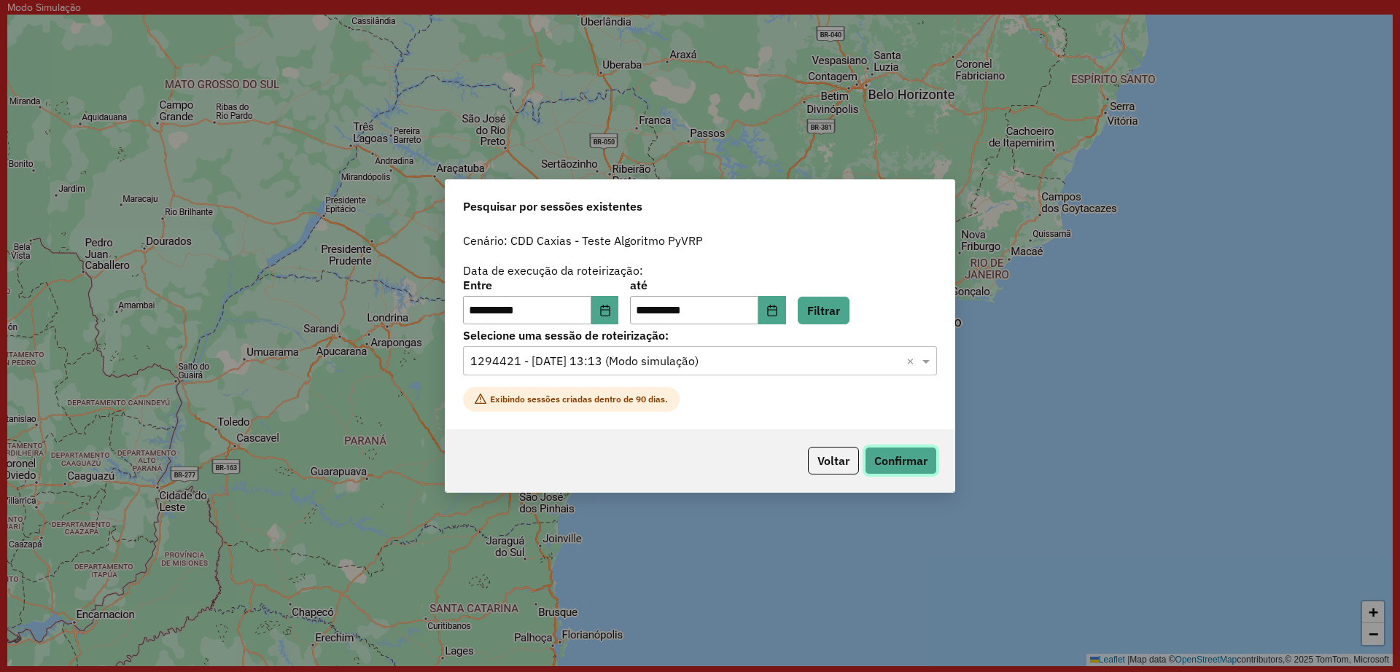
click at [912, 456] on button "Confirmar" at bounding box center [901, 461] width 72 height 28
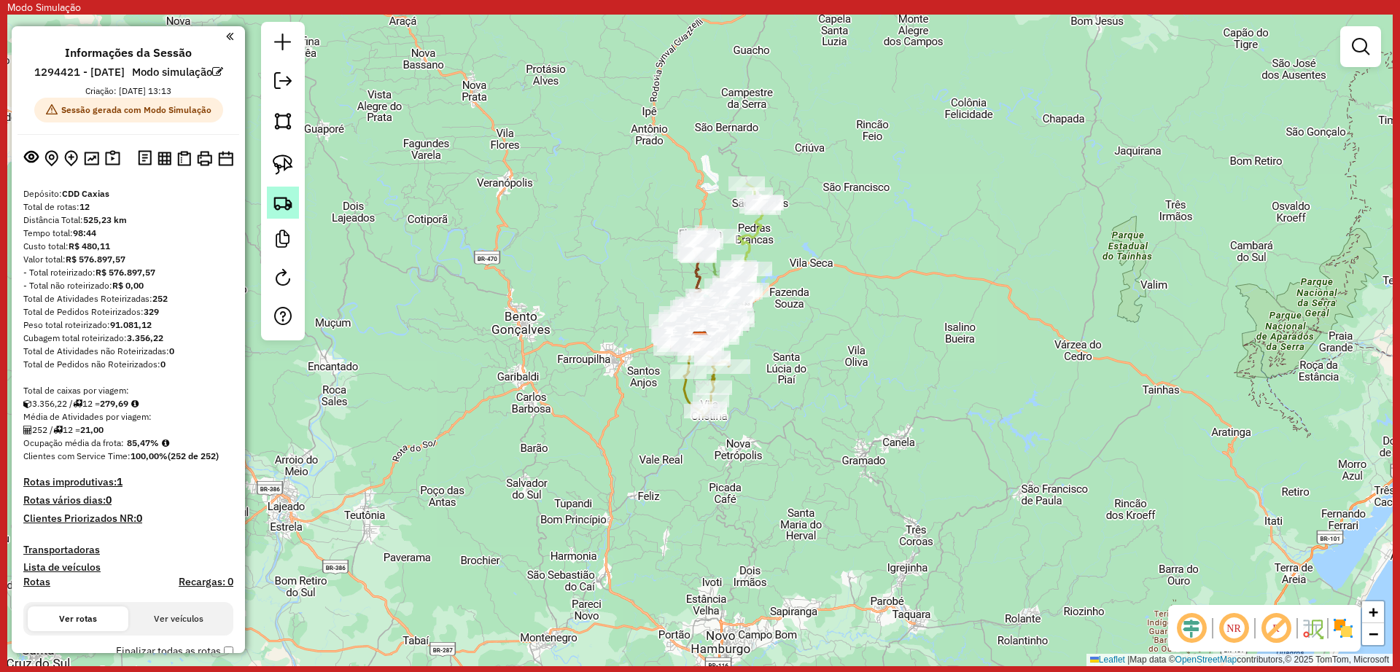
click at [281, 203] on img at bounding box center [283, 203] width 20 height 20
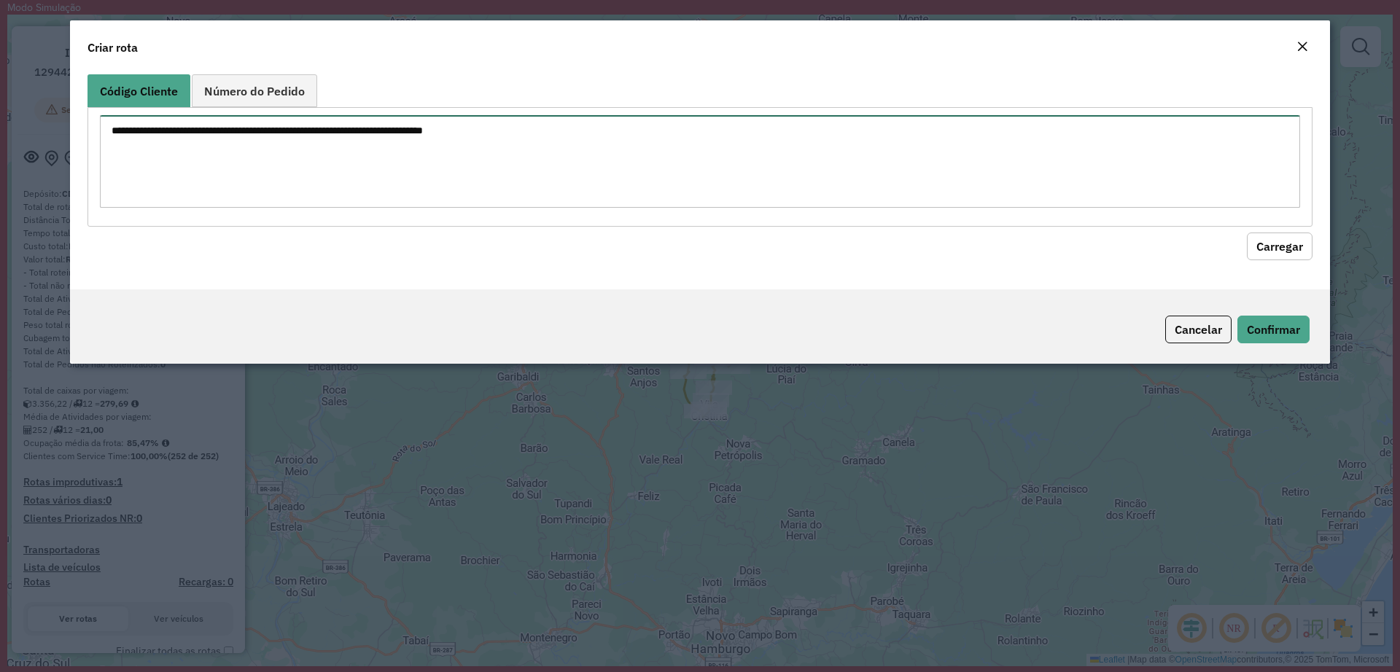
click at [322, 178] on textarea at bounding box center [700, 161] width 1200 height 93
paste textarea "******** ******** ******** ******** ******** ******** ******** ******** *******…"
type textarea "******** ******** ******** ******** ******** ******** ******** ******** *******…"
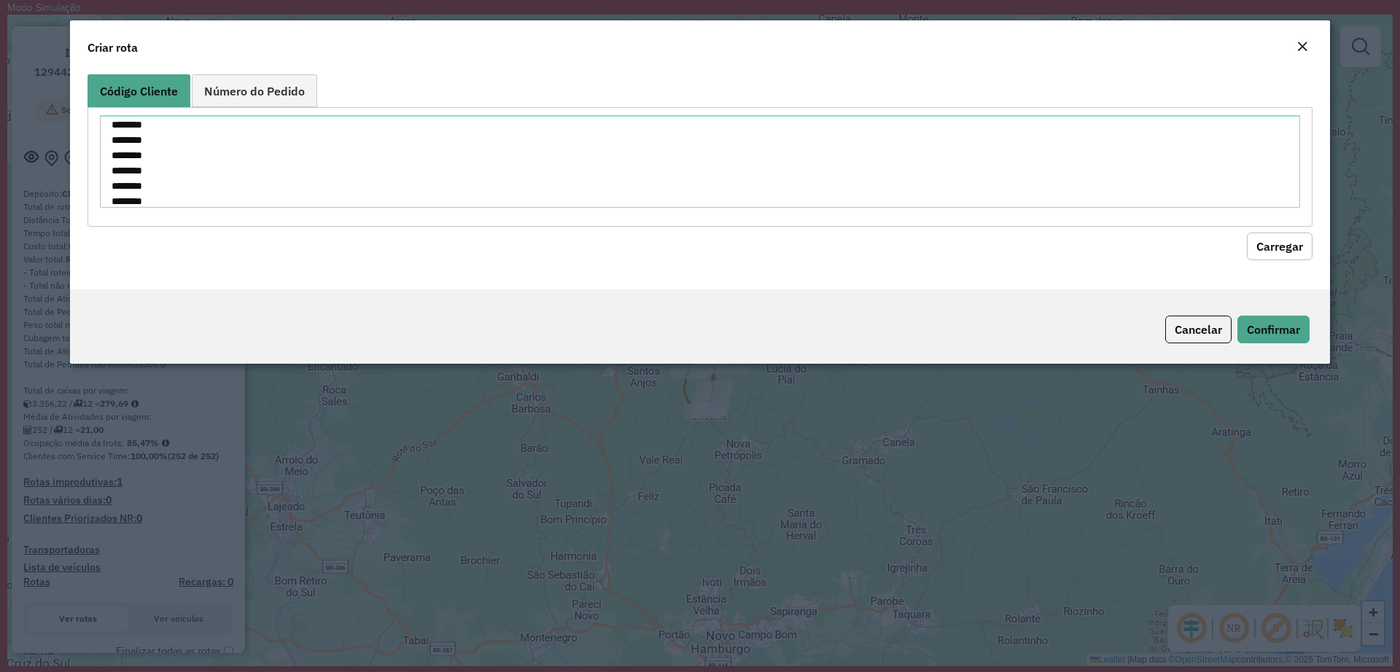
drag, startPoint x: 1089, startPoint y: 42, endPoint x: 963, endPoint y: 99, distance: 139.3
click at [963, 99] on form "Criar rota Código Cliente Número do Pedido ******** ******** ******** ******** …" at bounding box center [700, 191] width 1260 height 343
click at [1264, 329] on button "Confirmar" at bounding box center [1273, 330] width 72 height 28
click at [1286, 249] on button "Carregar" at bounding box center [1280, 247] width 66 height 28
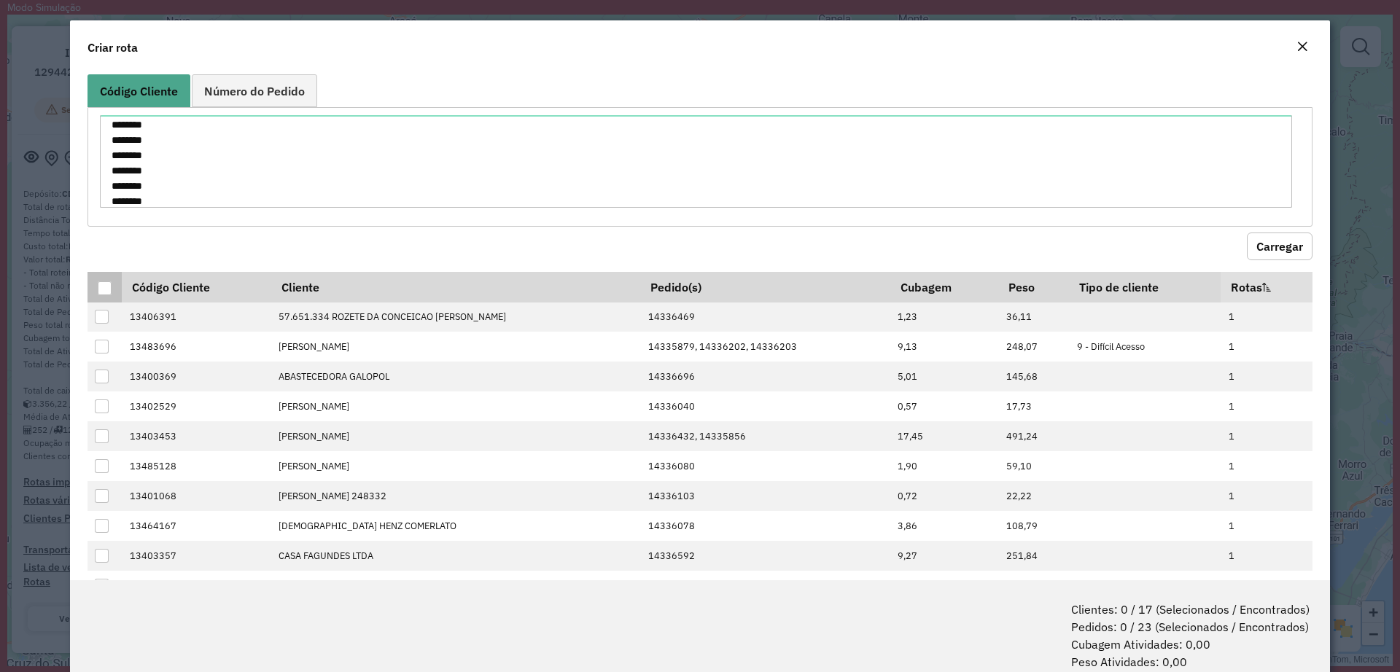
click at [105, 284] on div at bounding box center [105, 288] width 14 height 14
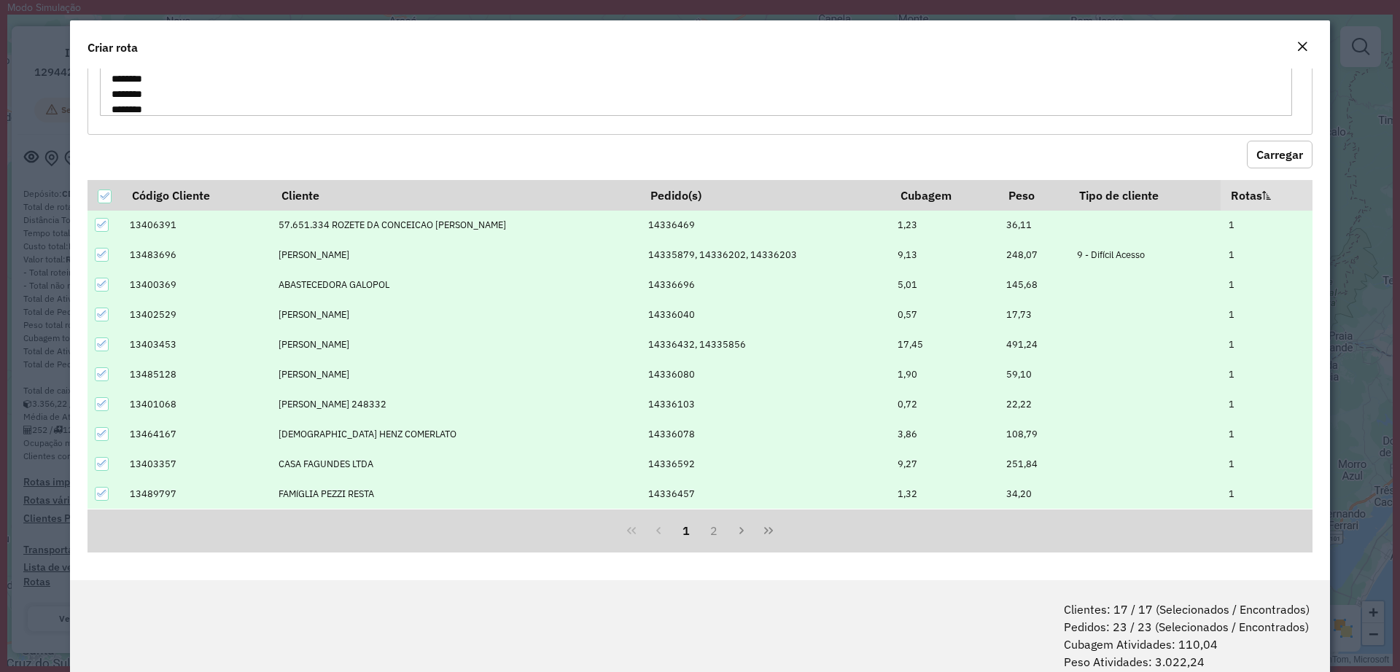
scroll to position [73, 0]
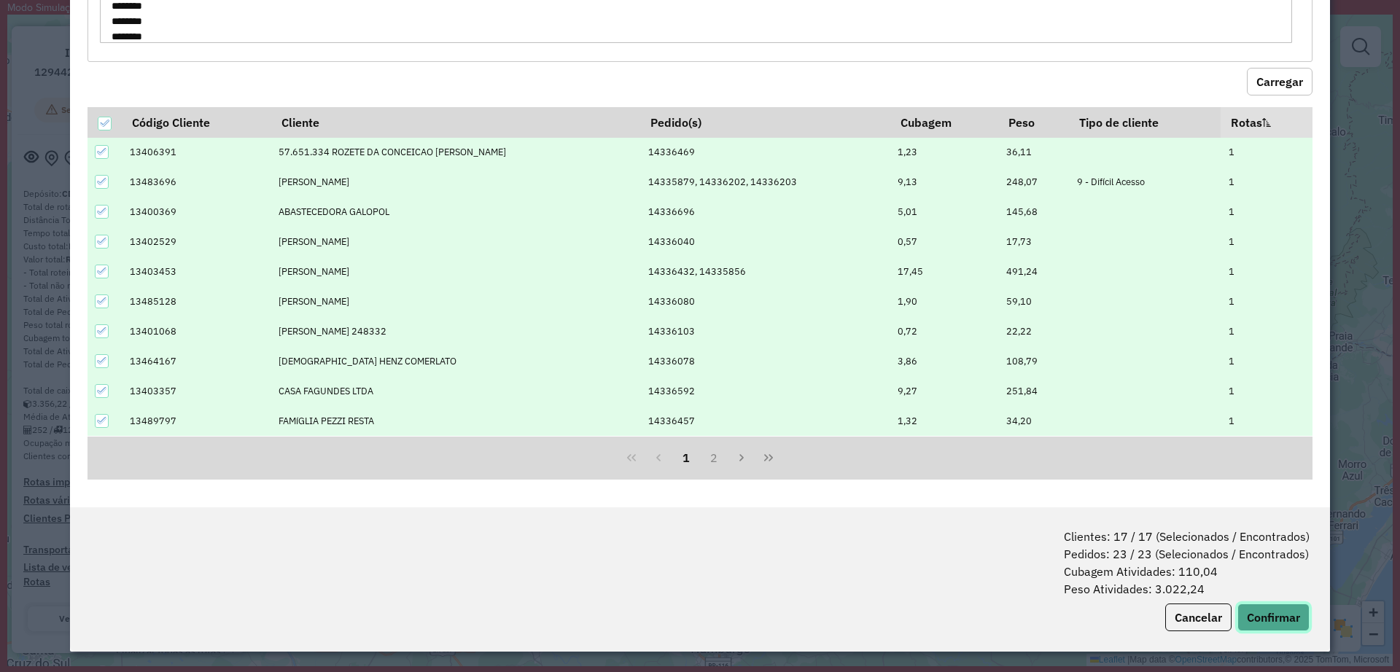
click at [1271, 627] on button "Confirmar" at bounding box center [1273, 618] width 72 height 28
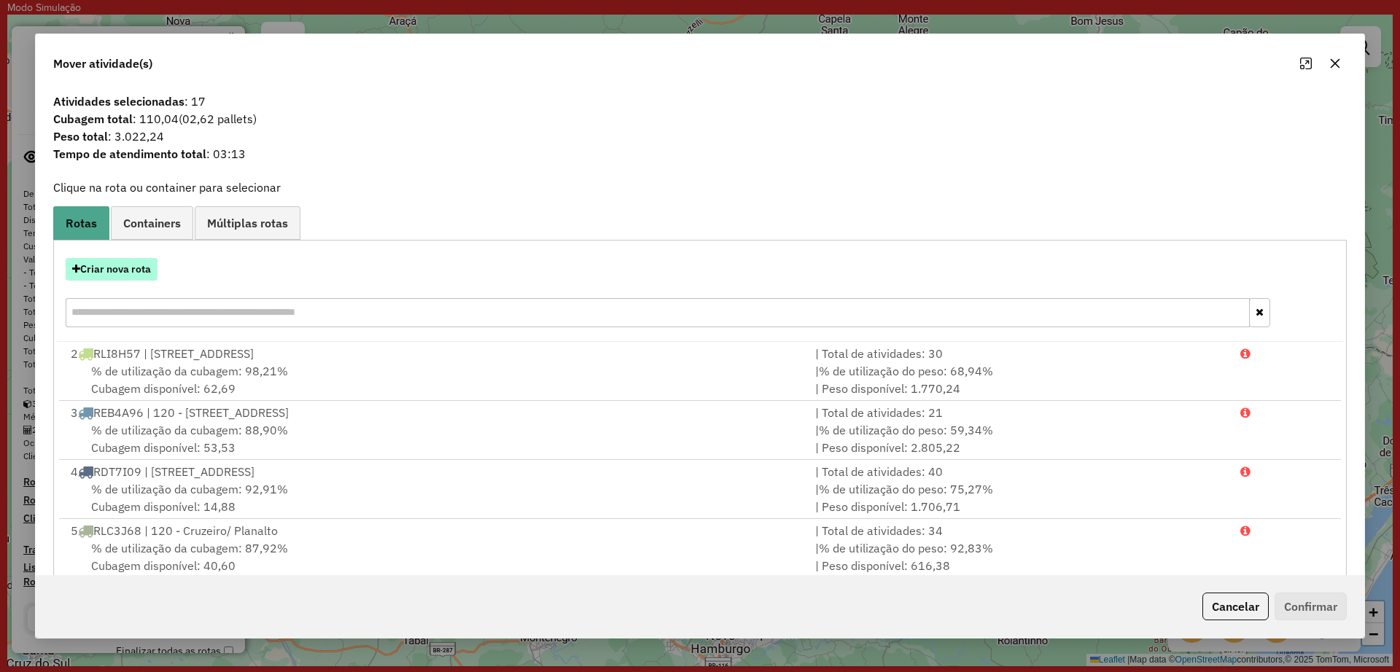
drag, startPoint x: 135, startPoint y: 255, endPoint x: 128, endPoint y: 270, distance: 16.3
click at [133, 260] on div "Criar nova rota" at bounding box center [700, 294] width 1286 height 95
click at [124, 274] on button "Criar nova rota" at bounding box center [112, 269] width 92 height 23
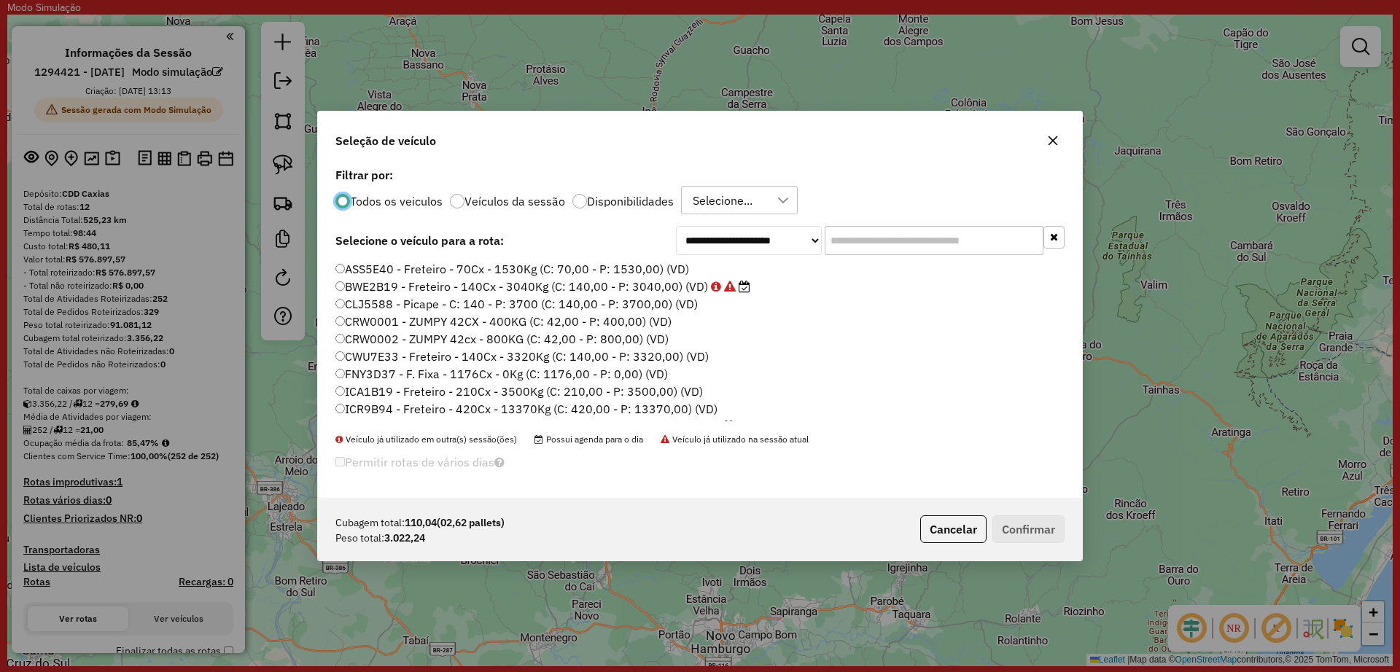
scroll to position [8, 4]
drag, startPoint x: 916, startPoint y: 260, endPoint x: 912, endPoint y: 249, distance: 11.5
click at [917, 258] on div "**********" at bounding box center [700, 331] width 764 height 335
click at [914, 249] on input "text" at bounding box center [934, 240] width 219 height 29
paste input "*******"
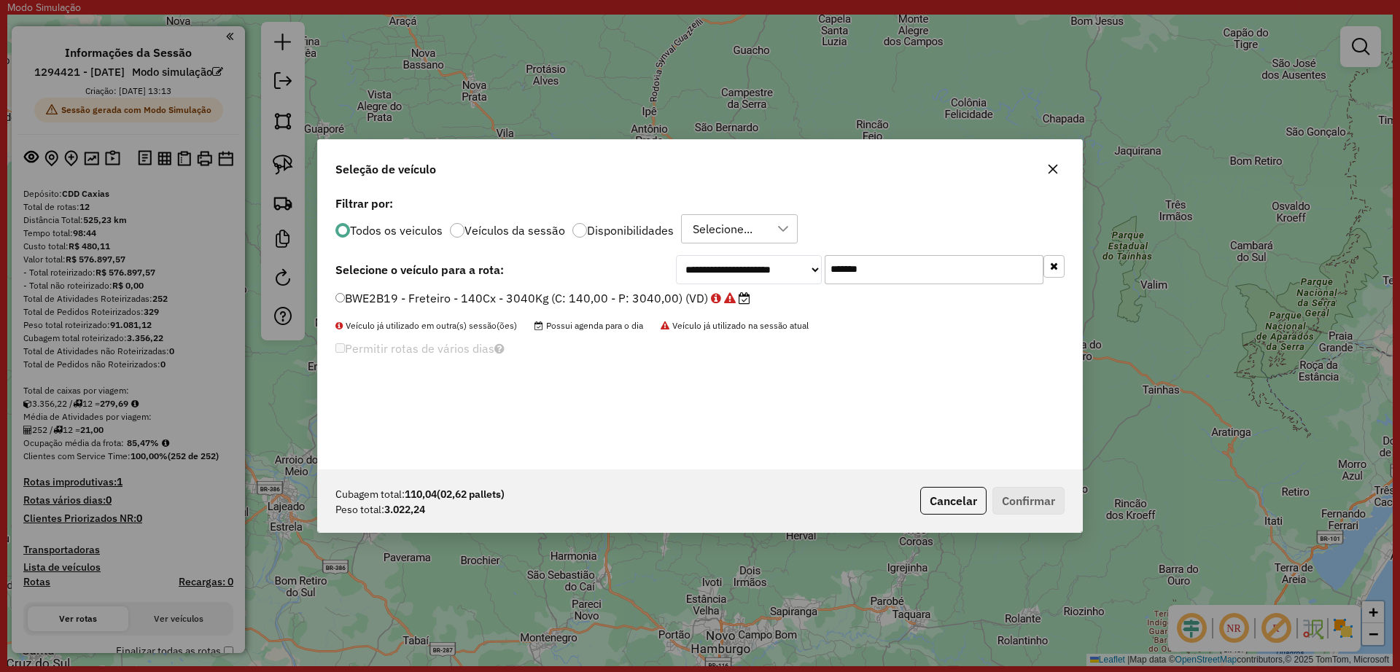
type input "*******"
click at [521, 303] on label "BWE2B19 - Freteiro - 140Cx - 3040Kg (C: 140,00 - P: 3040,00) (VD)" at bounding box center [542, 298] width 415 height 18
click at [946, 496] on button "Cancelar" at bounding box center [953, 501] width 66 height 28
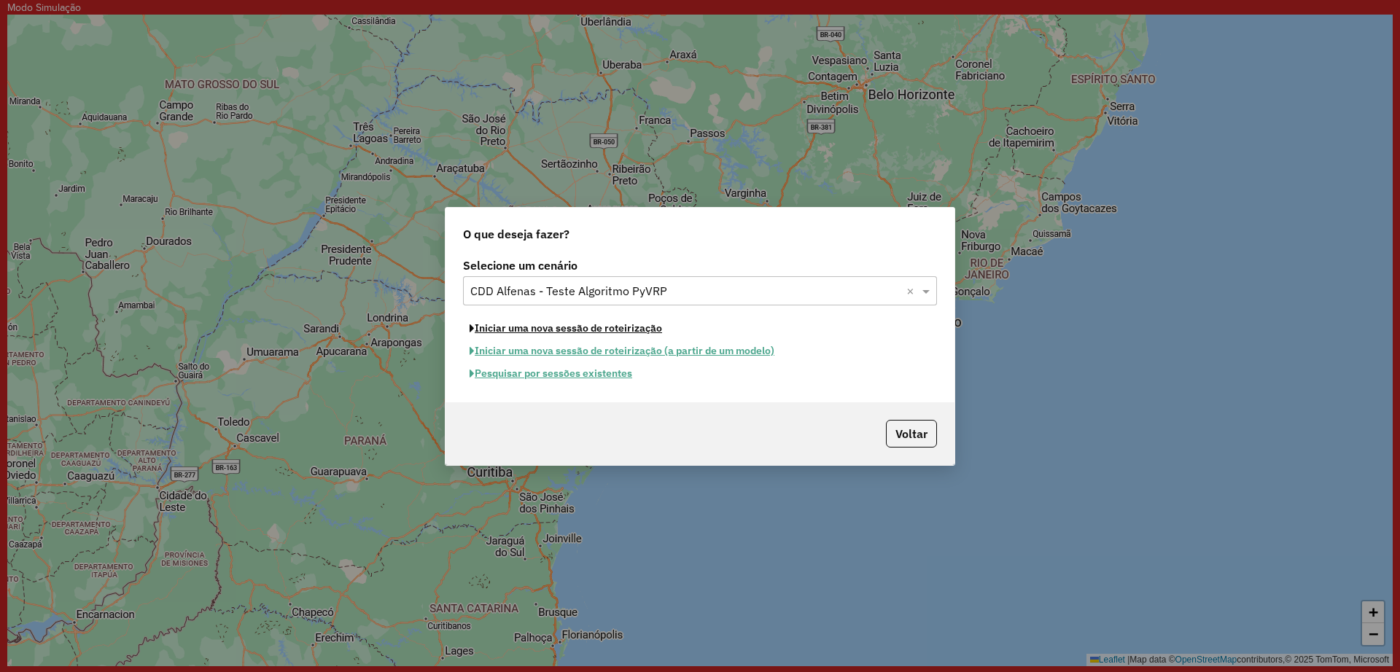
drag, startPoint x: 596, startPoint y: 323, endPoint x: 831, endPoint y: 331, distance: 235.7
click at [595, 323] on button "Iniciar uma nova sessão de roteirização" at bounding box center [566, 328] width 206 height 23
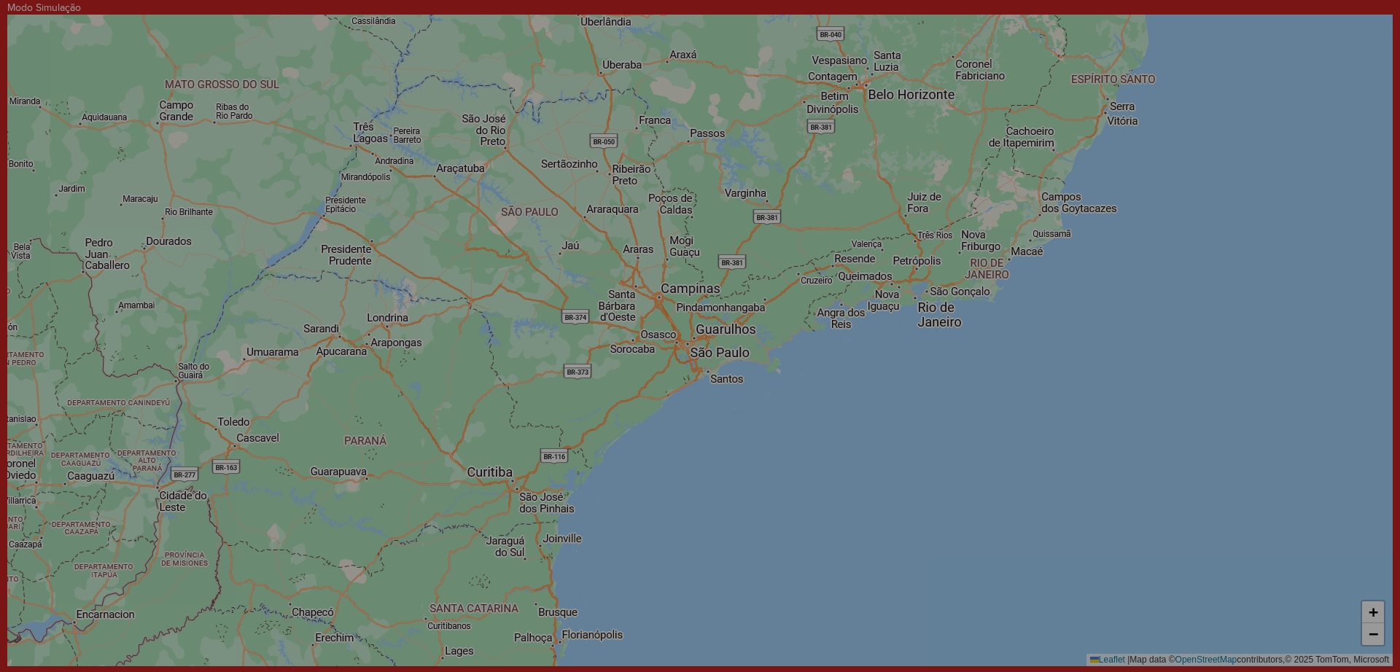
select select "*"
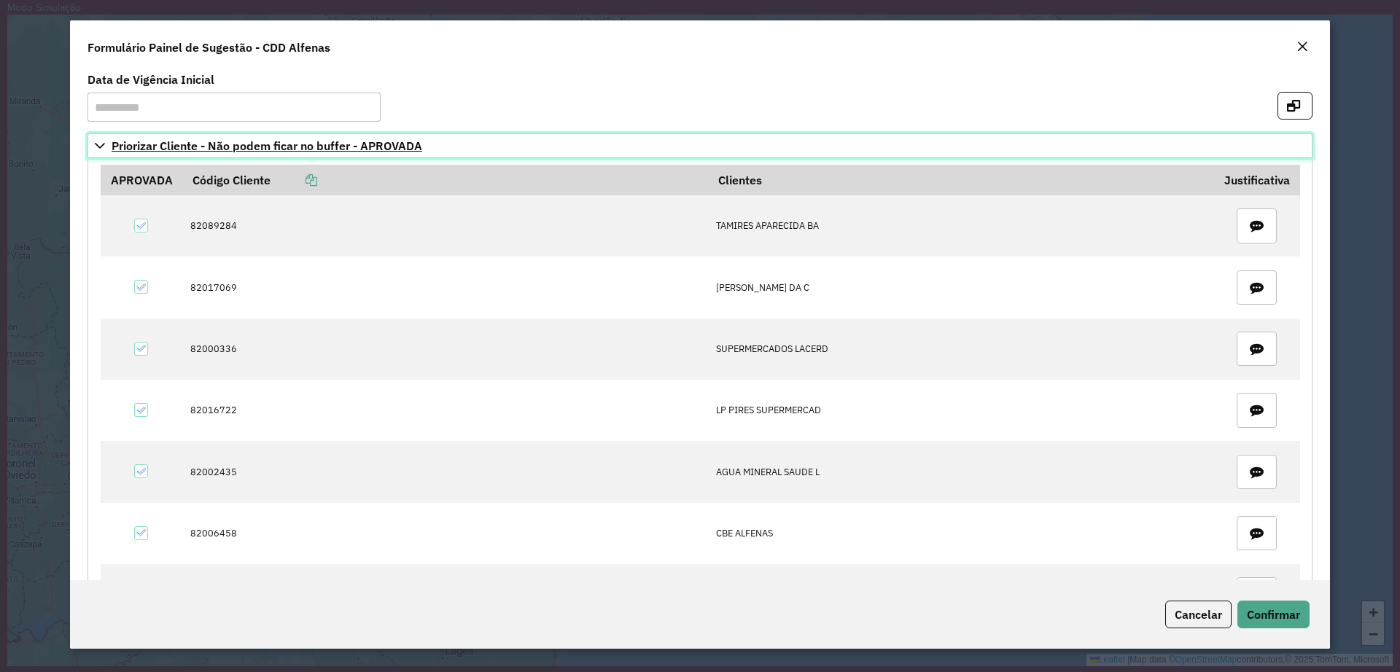
click at [103, 148] on icon at bounding box center [100, 146] width 12 height 12
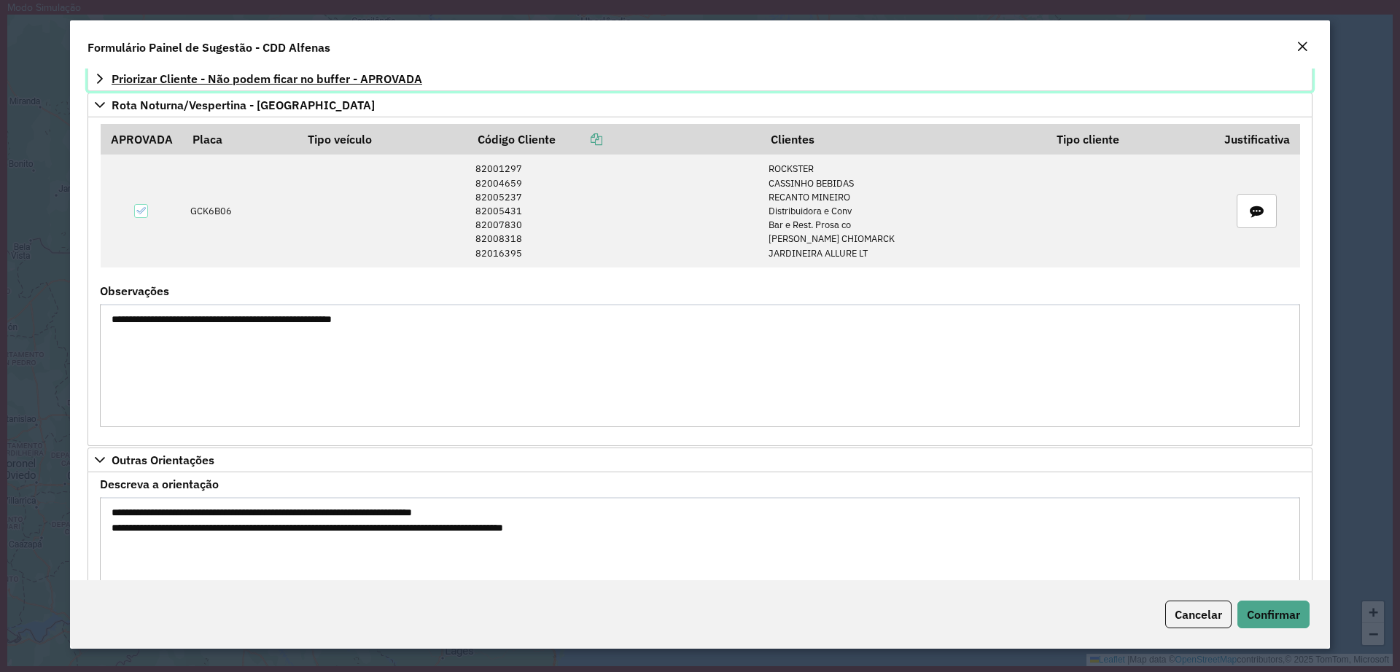
scroll to position [145, 0]
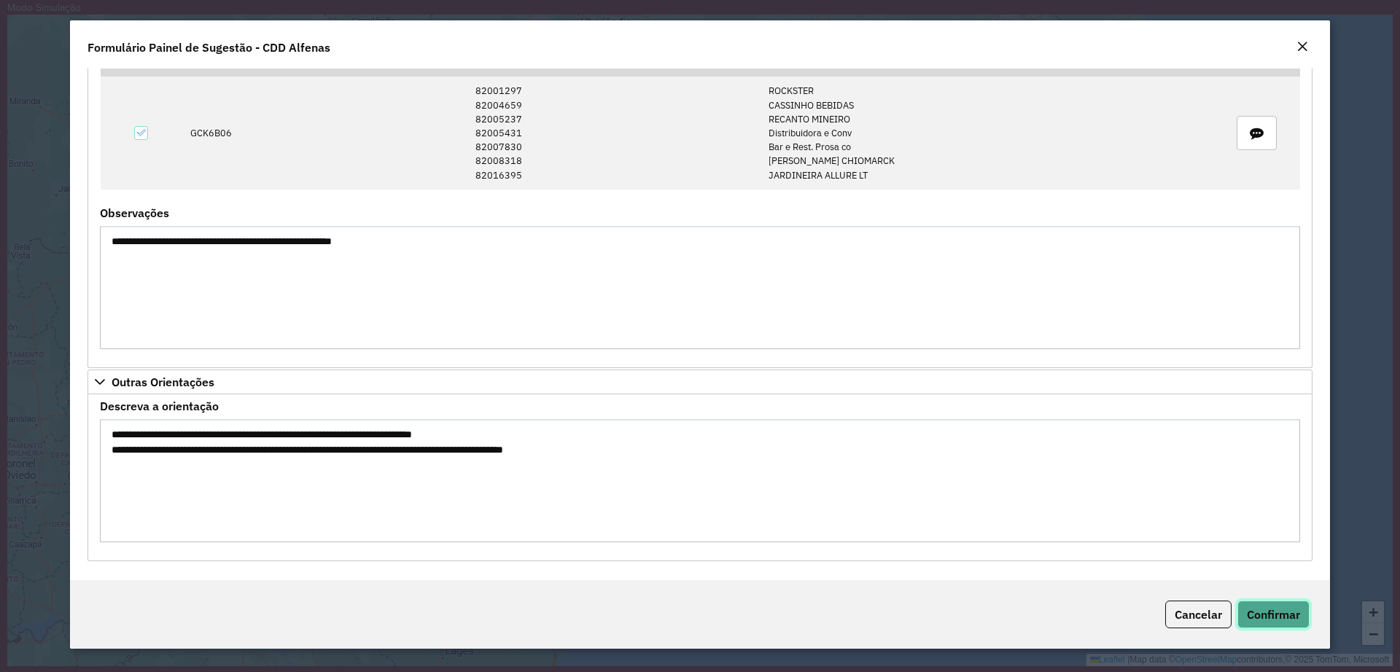
click at [1295, 607] on span "Confirmar" at bounding box center [1273, 614] width 53 height 15
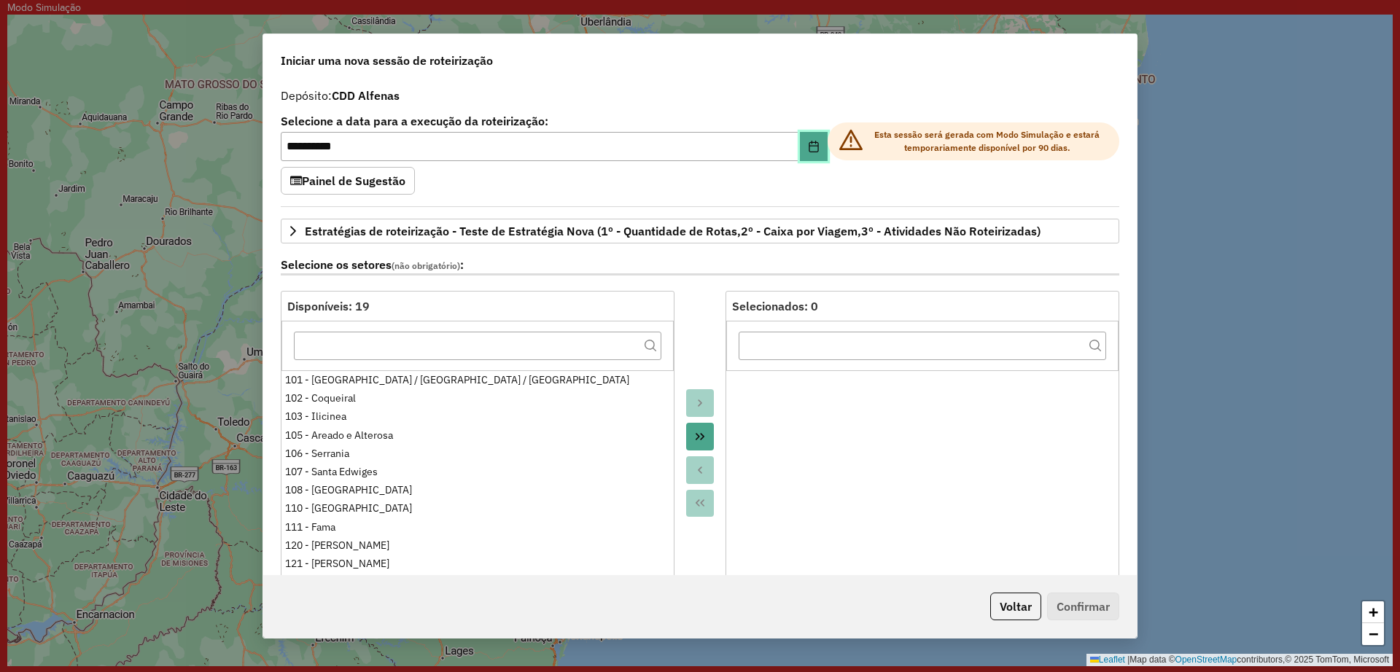
click at [807, 132] on button "Choose Date" at bounding box center [814, 146] width 28 height 29
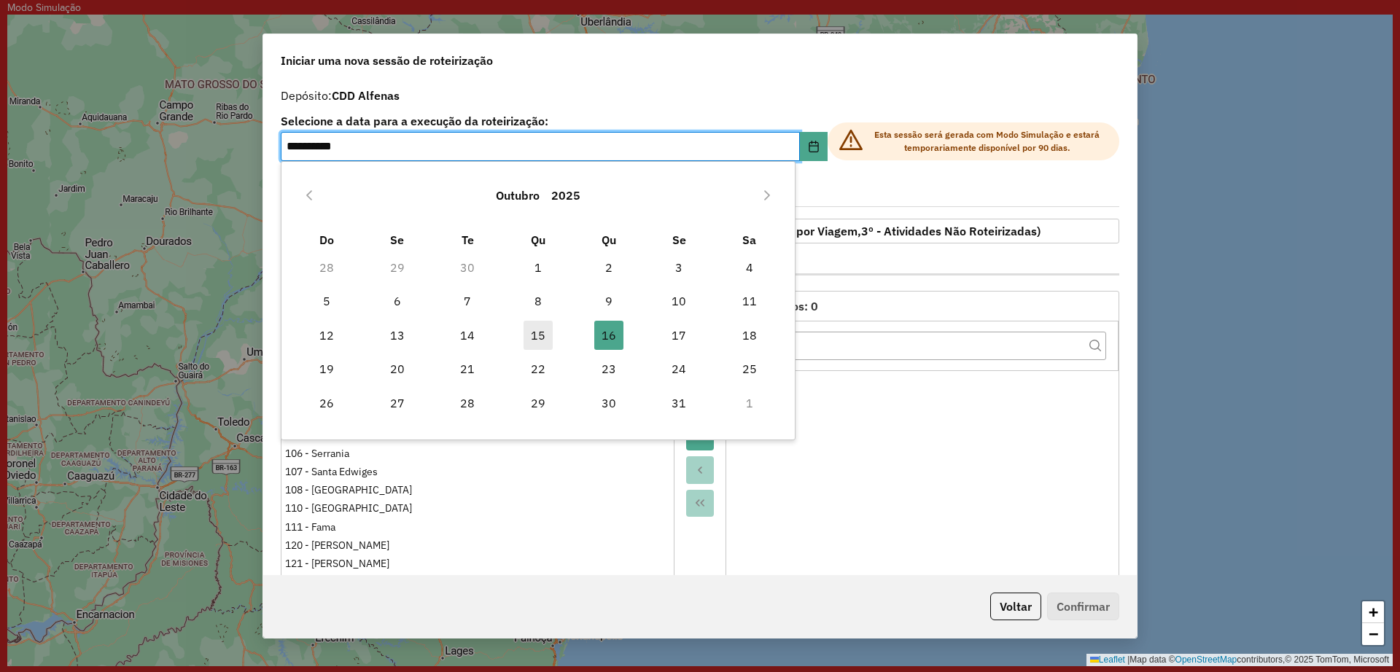
click at [524, 341] on span "15" at bounding box center [538, 335] width 29 height 29
type input "**********"
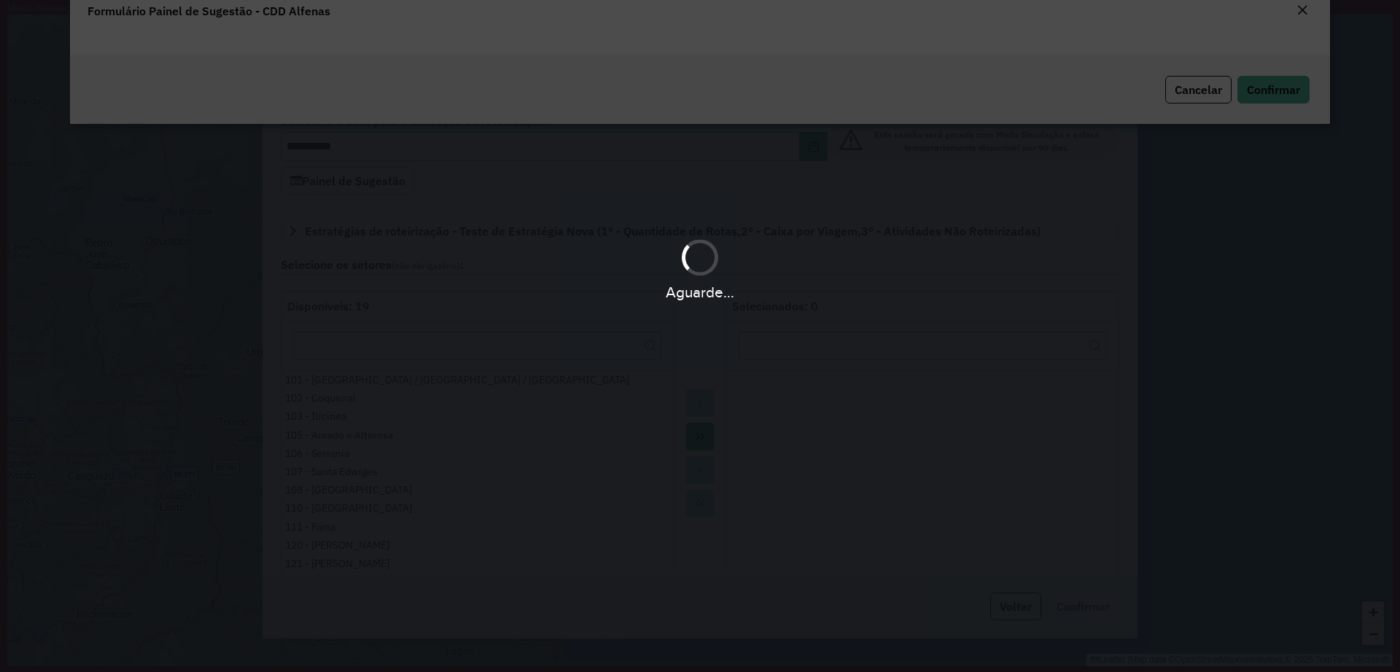
click at [540, 333] on div "Aguarde..." at bounding box center [700, 336] width 1400 height 672
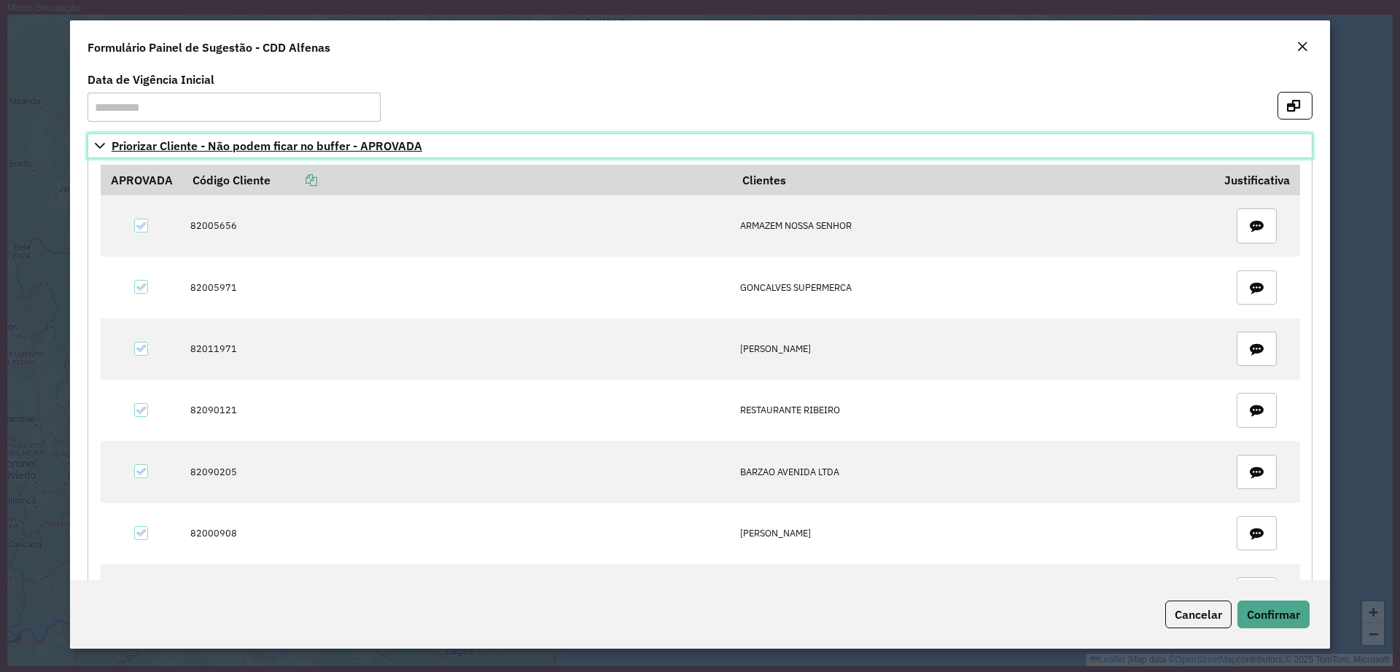
click at [104, 137] on link "Priorizar Cliente - Não podem ficar no buffer - APROVADA" at bounding box center [700, 145] width 1225 height 25
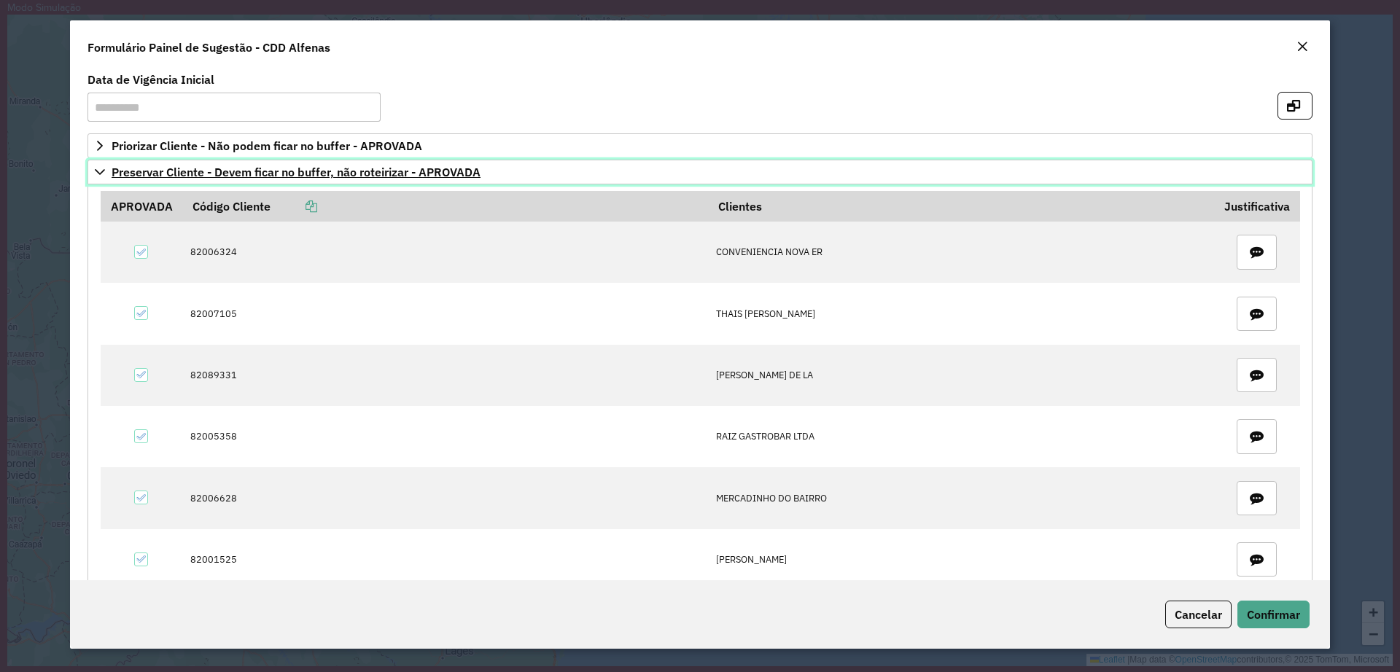
click at [99, 176] on icon at bounding box center [100, 172] width 12 height 12
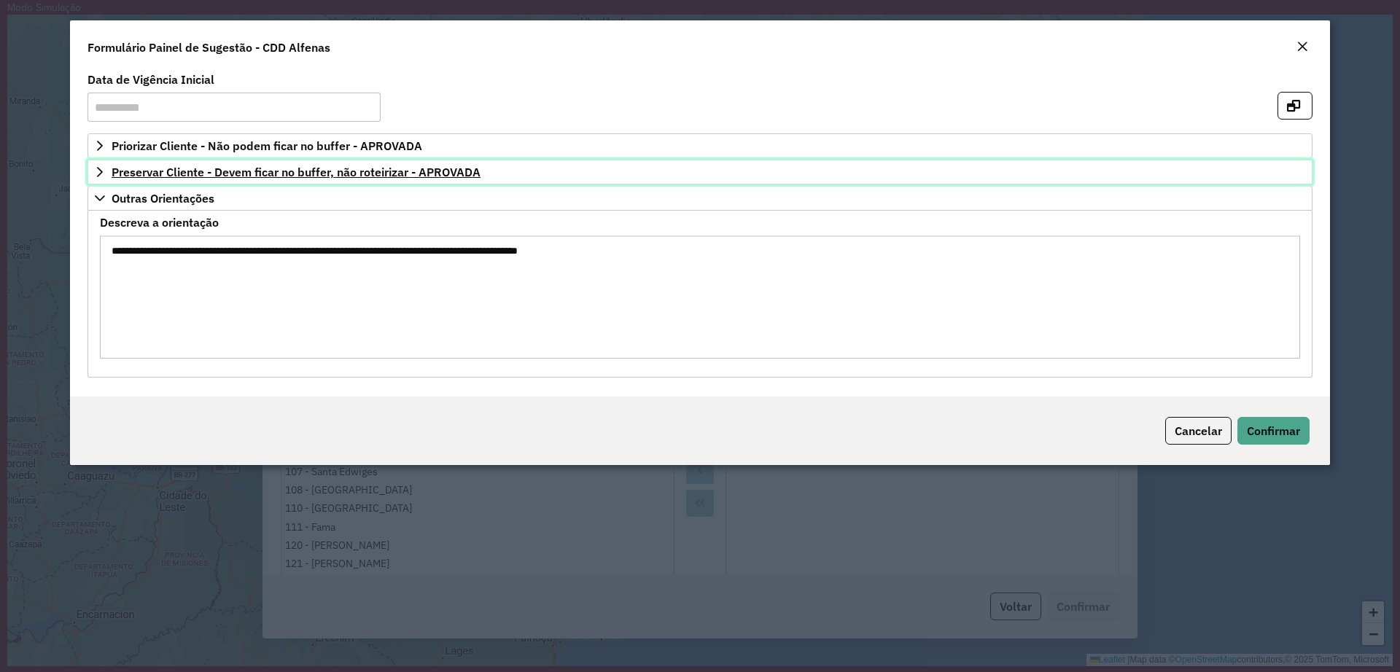
click at [99, 177] on icon at bounding box center [100, 172] width 12 height 12
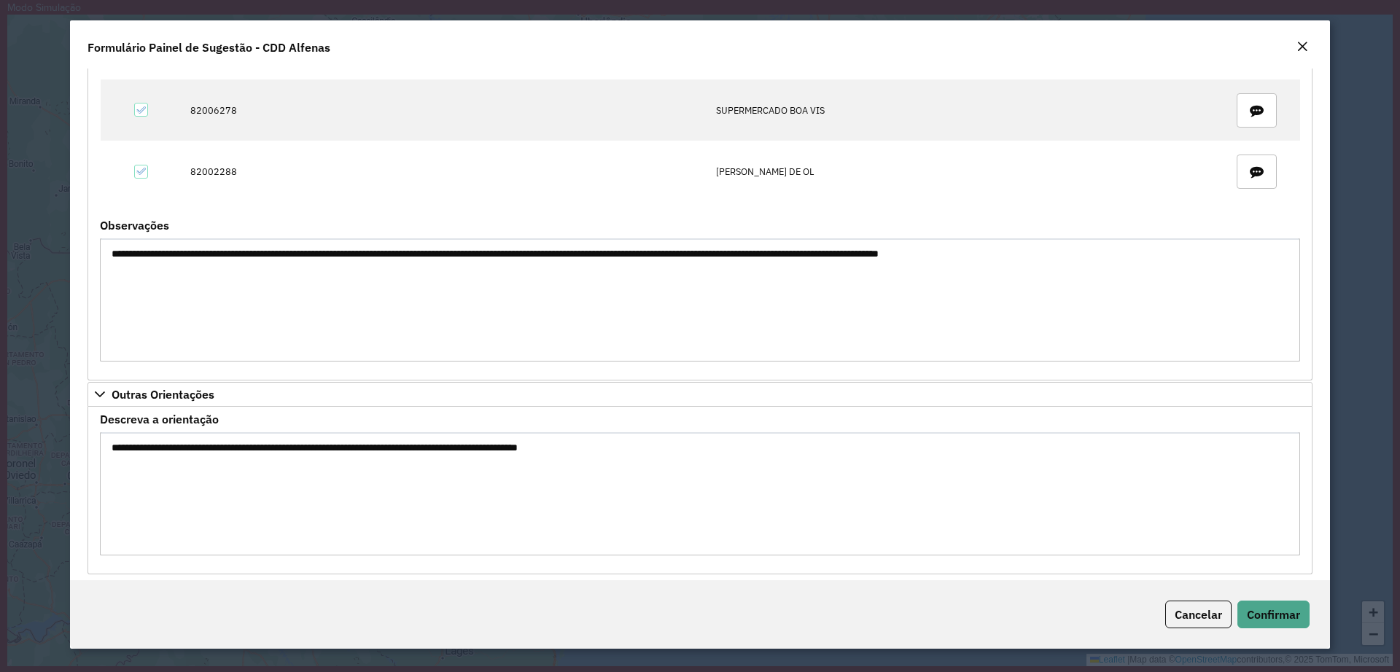
scroll to position [770, 0]
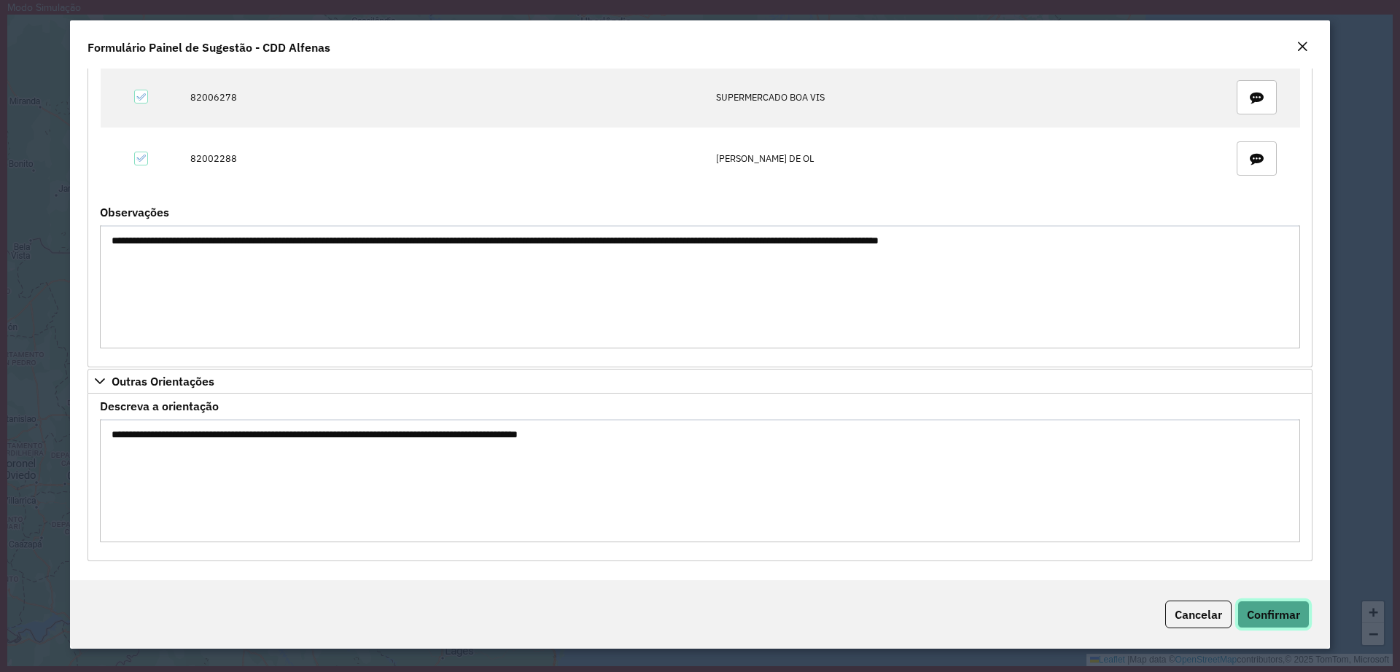
click at [1267, 621] on span "Confirmar" at bounding box center [1273, 614] width 53 height 15
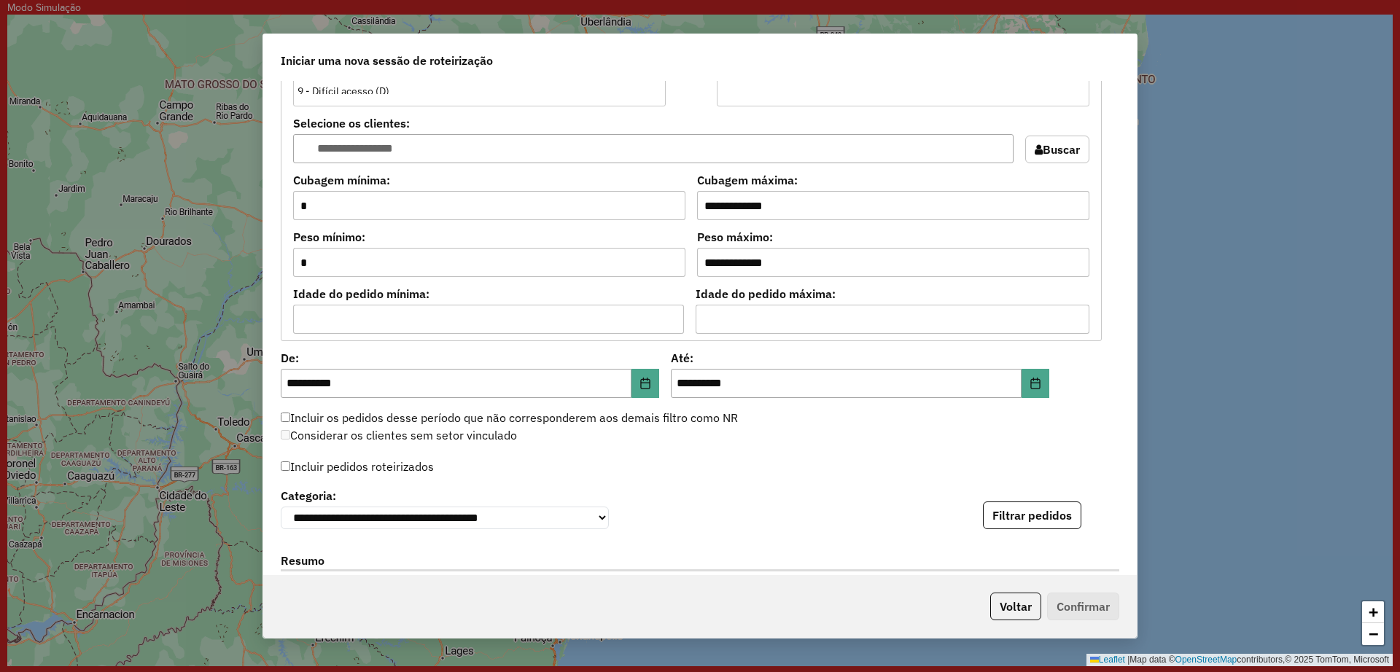
scroll to position [1276, 0]
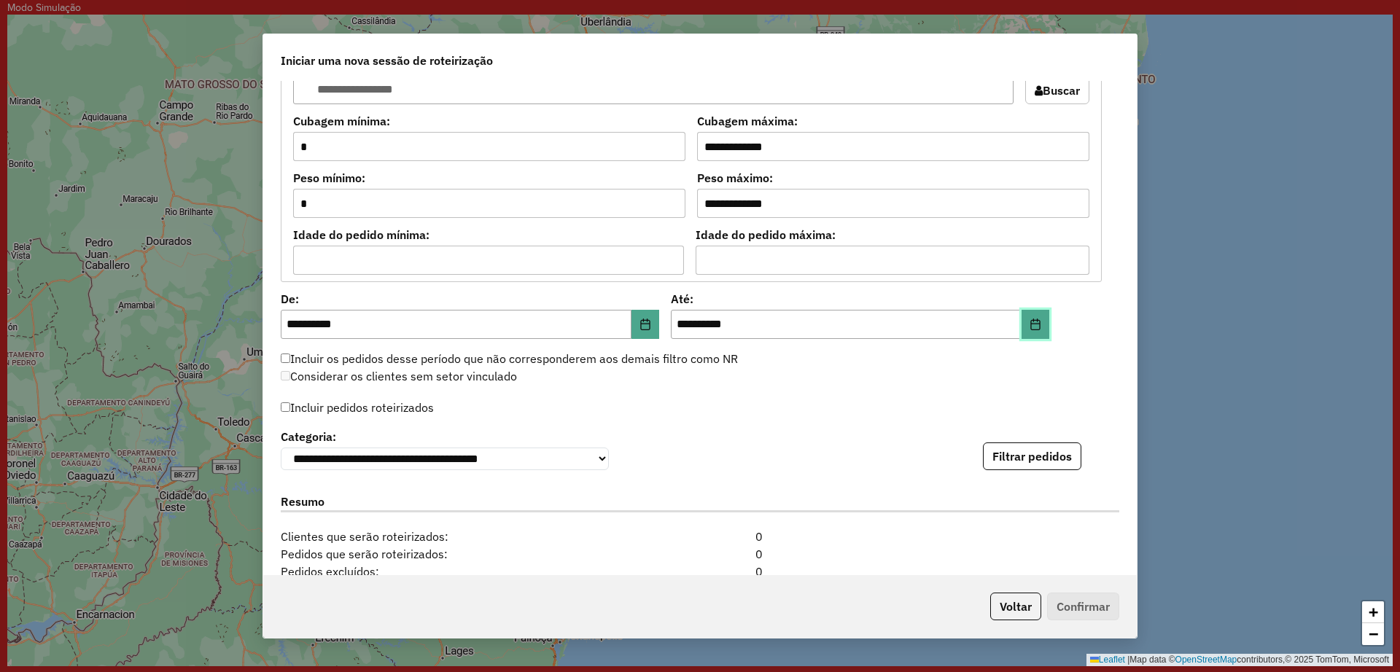
click at [1038, 330] on button "Choose Date" at bounding box center [1036, 324] width 28 height 29
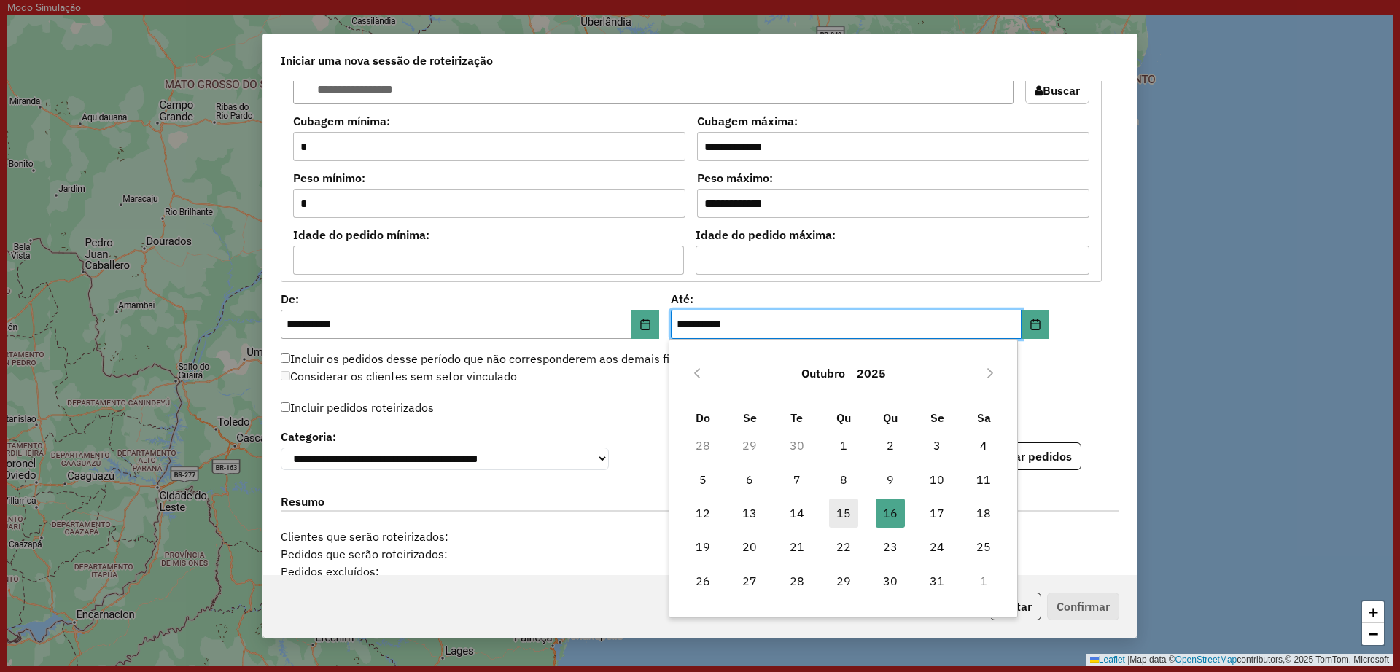
drag, startPoint x: 838, startPoint y: 512, endPoint x: 1011, endPoint y: 470, distance: 178.6
click at [838, 510] on span "15" at bounding box center [843, 513] width 29 height 29
type input "**********"
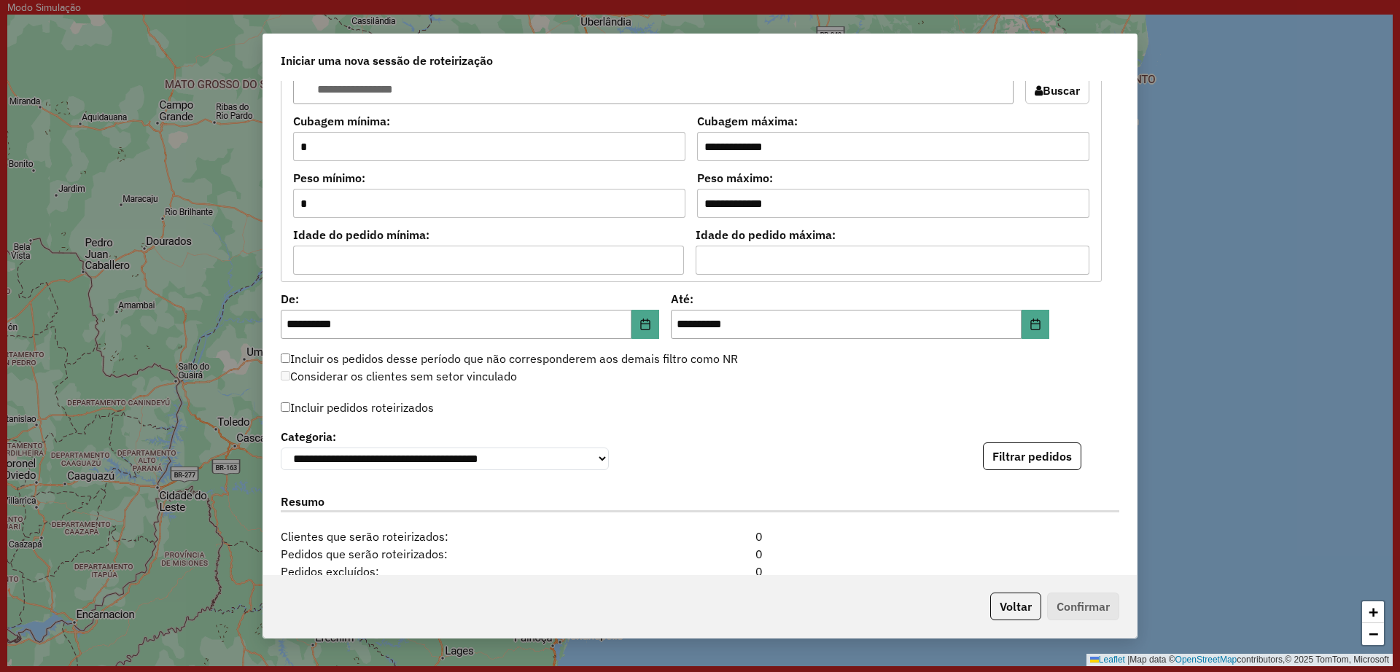
drag, startPoint x: 1032, startPoint y: 467, endPoint x: 548, endPoint y: 467, distance: 484.2
click at [613, 464] on div "**********" at bounding box center [700, 448] width 839 height 44
drag, startPoint x: 292, startPoint y: 403, endPoint x: 508, endPoint y: 427, distance: 217.3
click at [292, 401] on label "Incluir pedidos roteirizados" at bounding box center [357, 408] width 153 height 28
click at [1009, 462] on button "Filtrar pedidos" at bounding box center [1032, 457] width 98 height 28
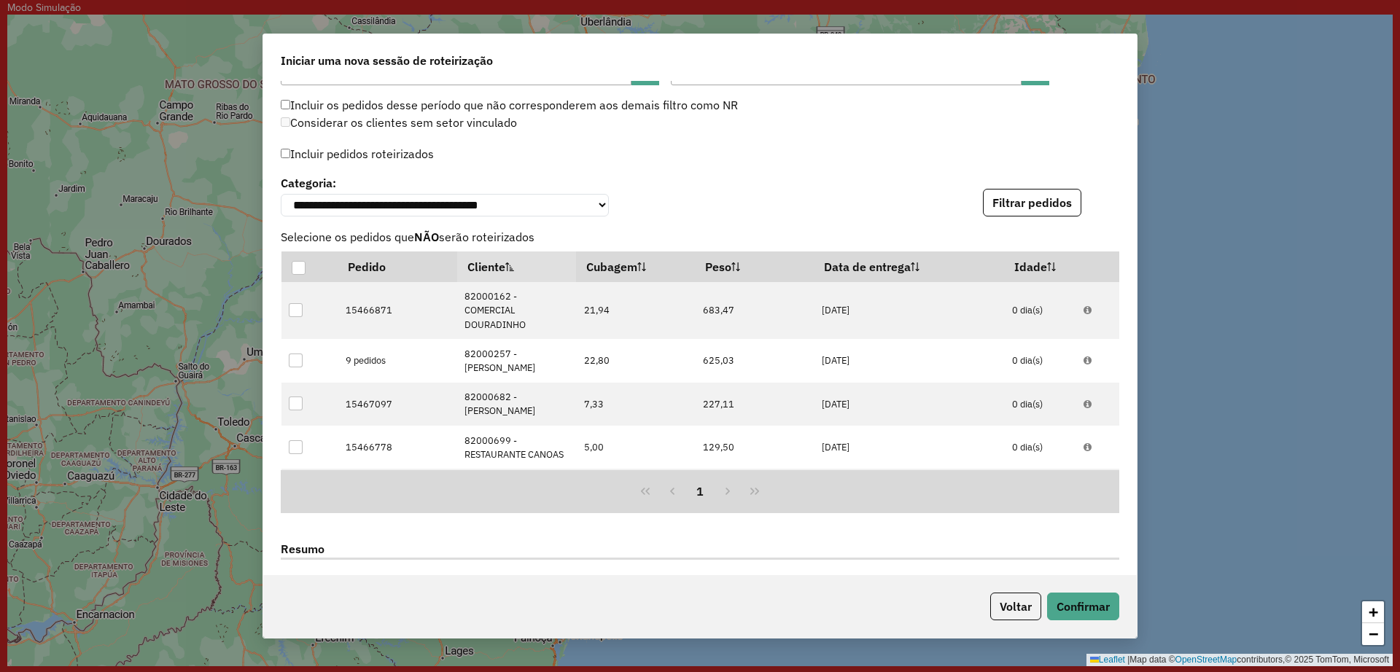
scroll to position [1792, 0]
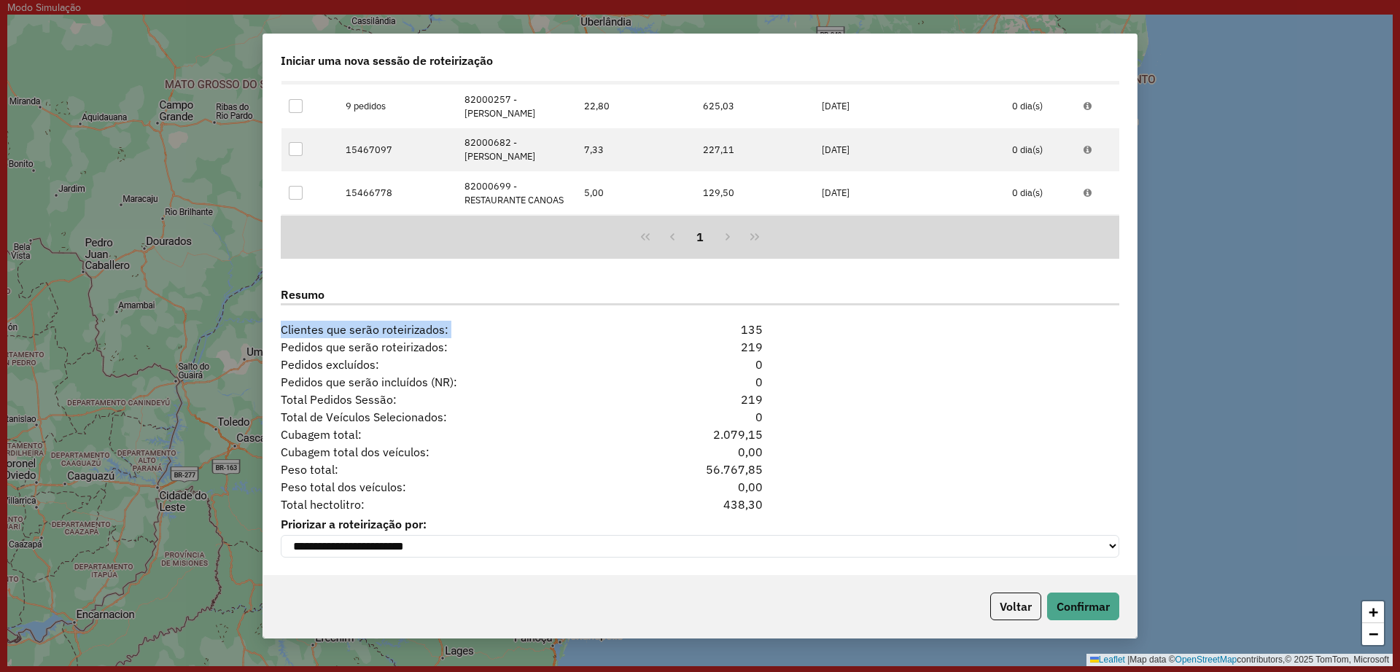
drag, startPoint x: 781, startPoint y: 327, endPoint x: 761, endPoint y: 333, distance: 21.4
click at [782, 327] on div "Resumo Clientes que serão roteirizados: 135" at bounding box center [700, 306] width 856 height 63
click at [1080, 432] on div "Cubagem total: 2.079,15" at bounding box center [700, 435] width 856 height 18
click at [1008, 443] on div "Cubagem total dos veículos: 0,00" at bounding box center [700, 452] width 856 height 18
click at [1042, 542] on select "**********" at bounding box center [700, 546] width 839 height 23
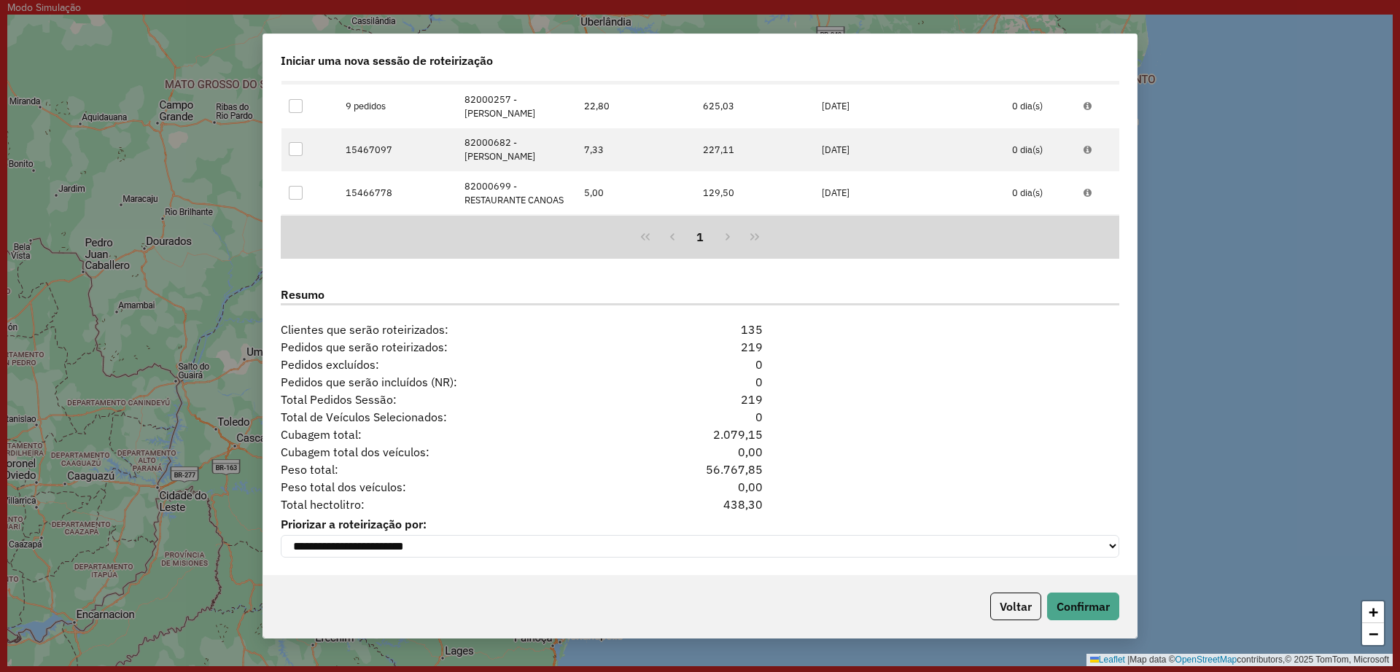
click at [1076, 483] on div "Peso total dos veículos: 0,00" at bounding box center [700, 487] width 856 height 18
click at [1065, 606] on button "Confirmar" at bounding box center [1083, 607] width 72 height 28
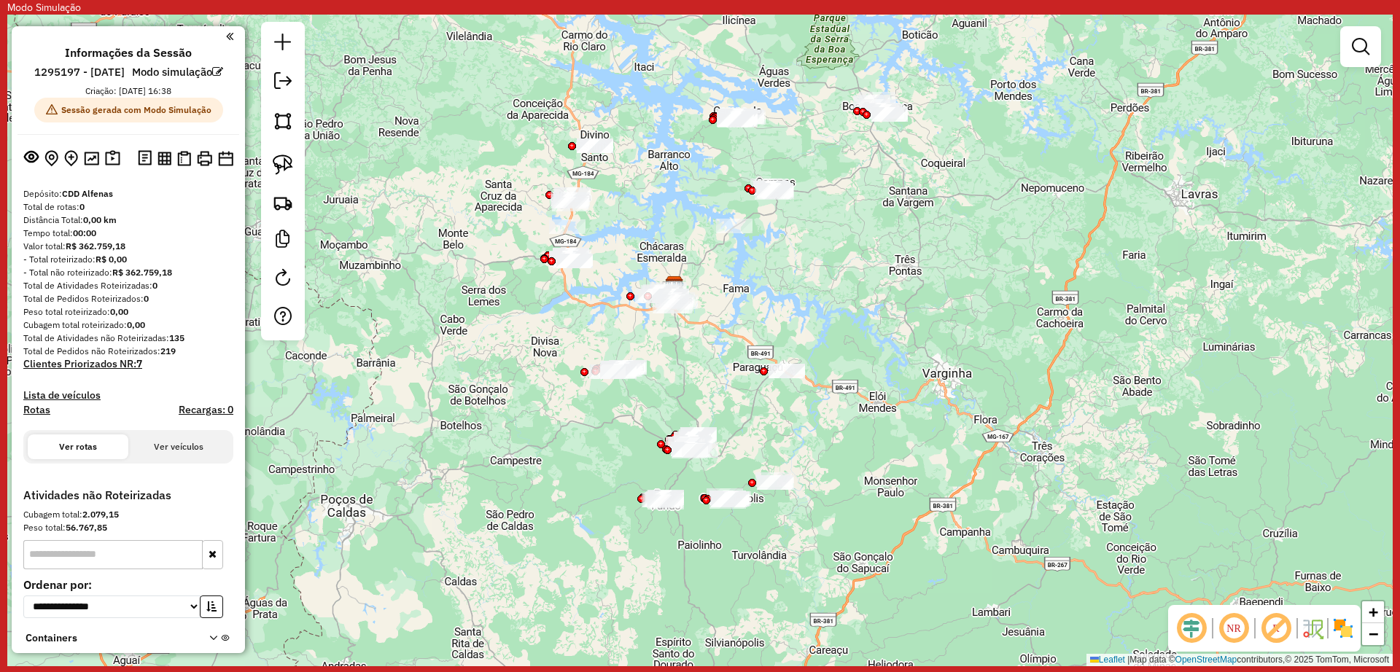
drag, startPoint x: 808, startPoint y: 368, endPoint x: 778, endPoint y: 311, distance: 64.3
click at [778, 311] on div "Janela de atendimento Grade de atendimento Capacidade Transportadoras Veículos …" at bounding box center [699, 341] width 1385 height 652
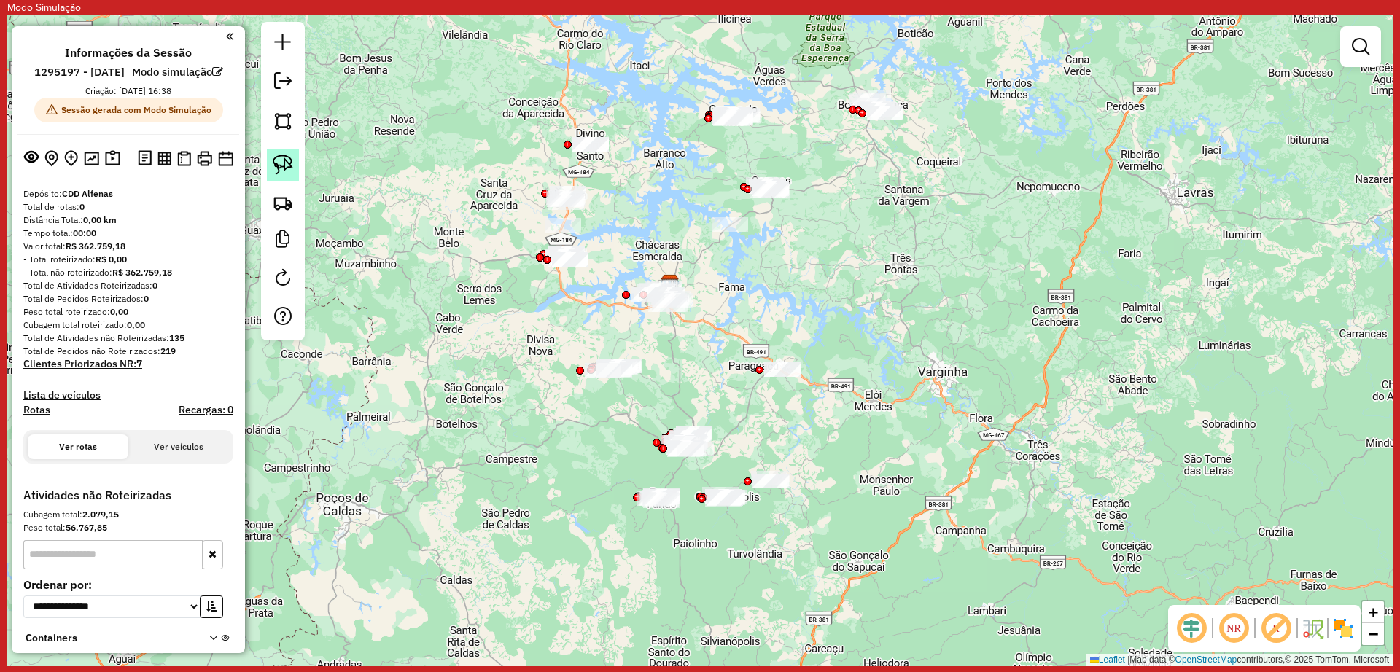
click at [288, 171] on img at bounding box center [283, 165] width 20 height 20
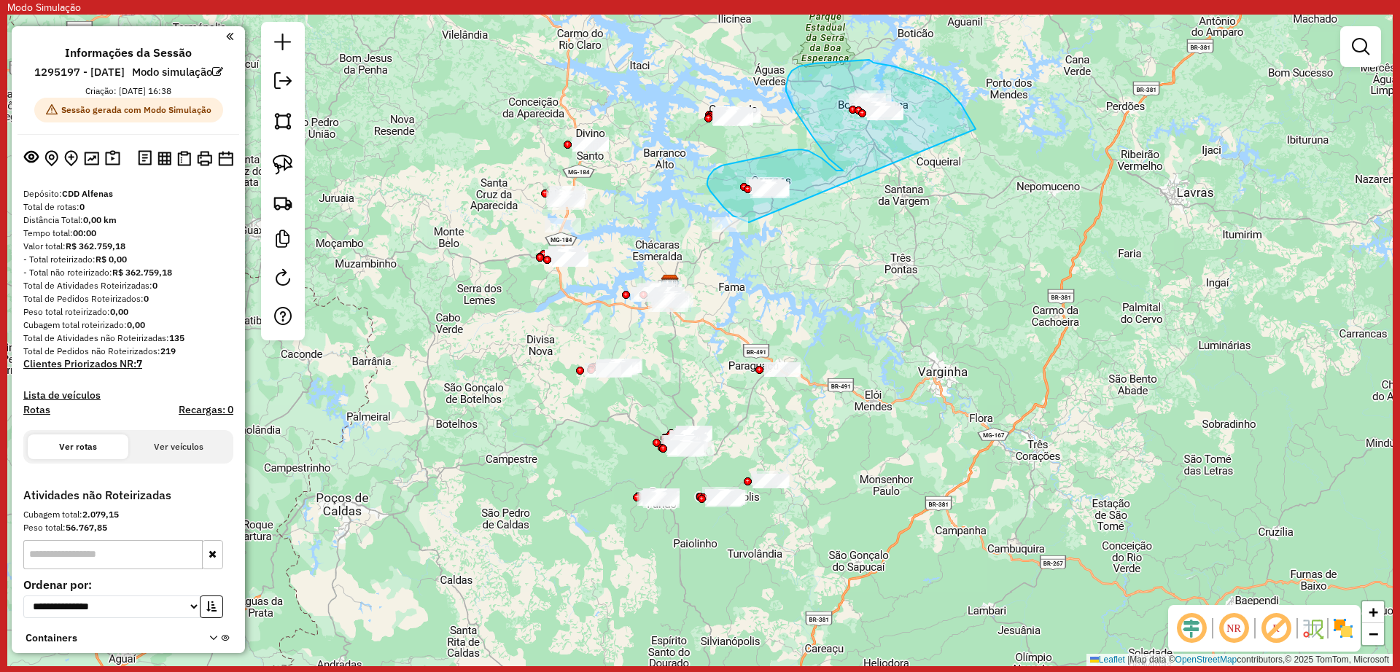
drag, startPoint x: 976, startPoint y: 128, endPoint x: 802, endPoint y: 230, distance: 201.3
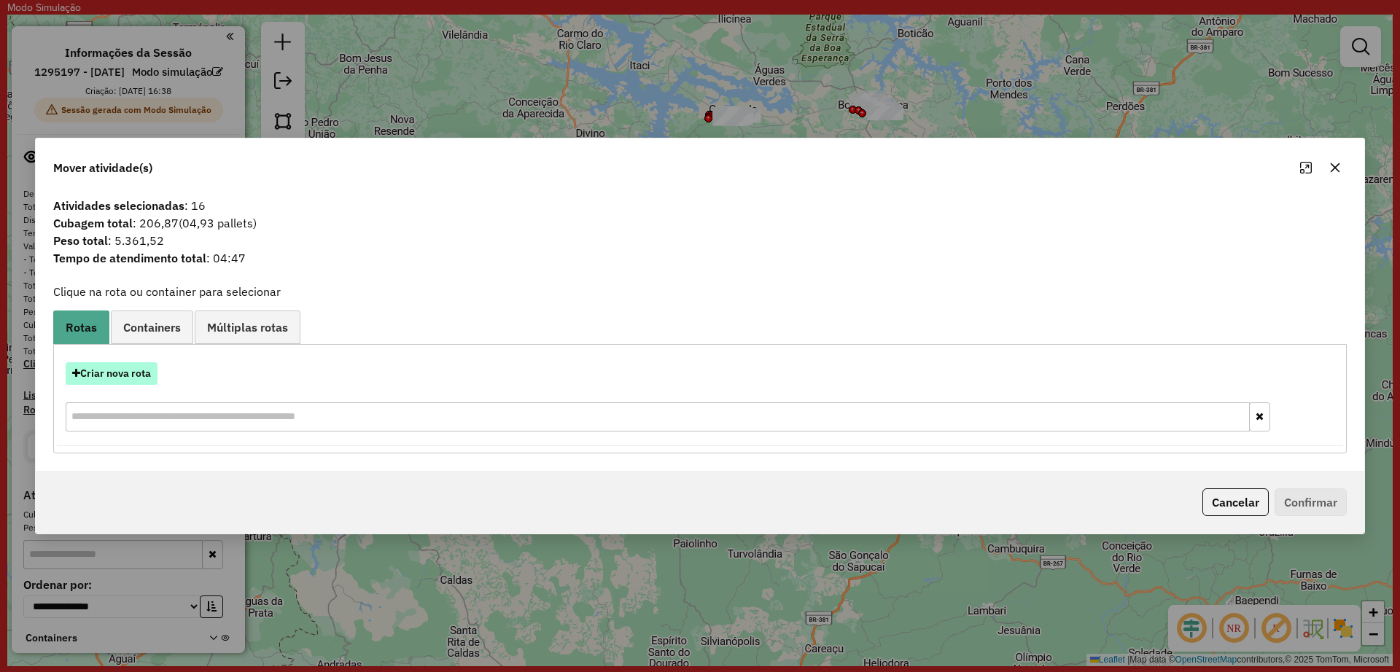
click at [123, 376] on button "Criar nova rota" at bounding box center [112, 373] width 92 height 23
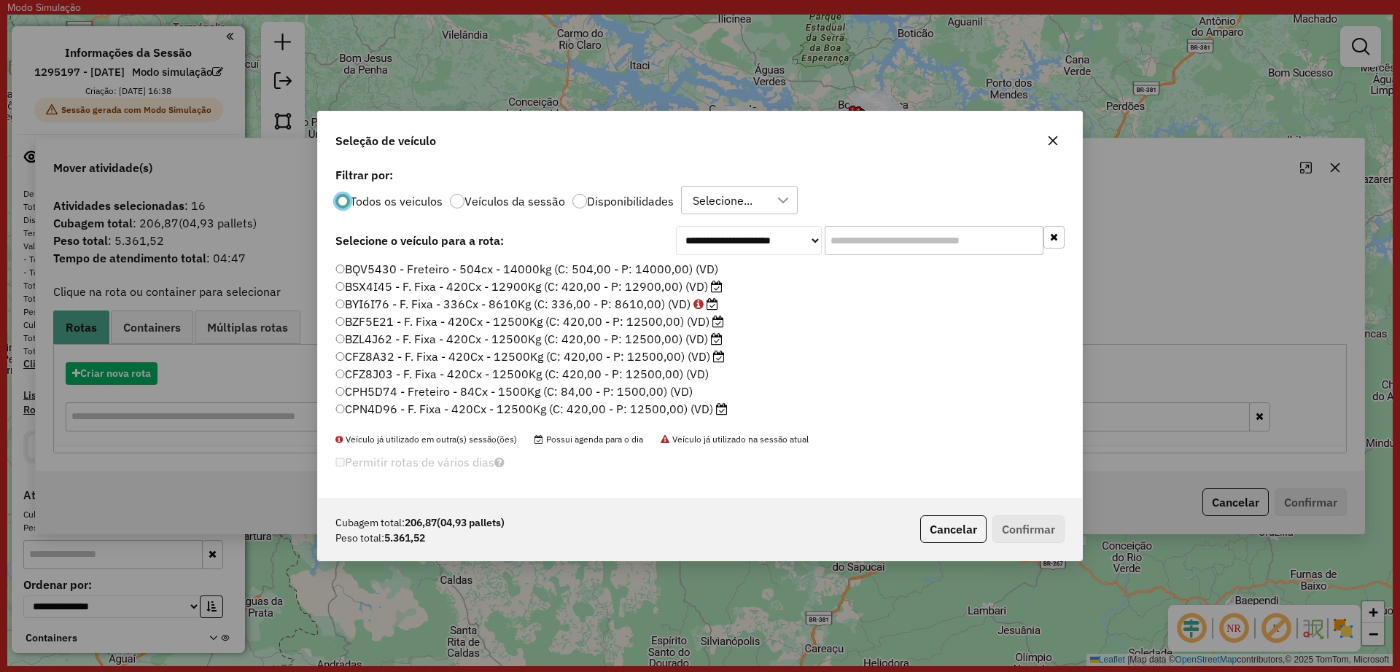
scroll to position [8, 4]
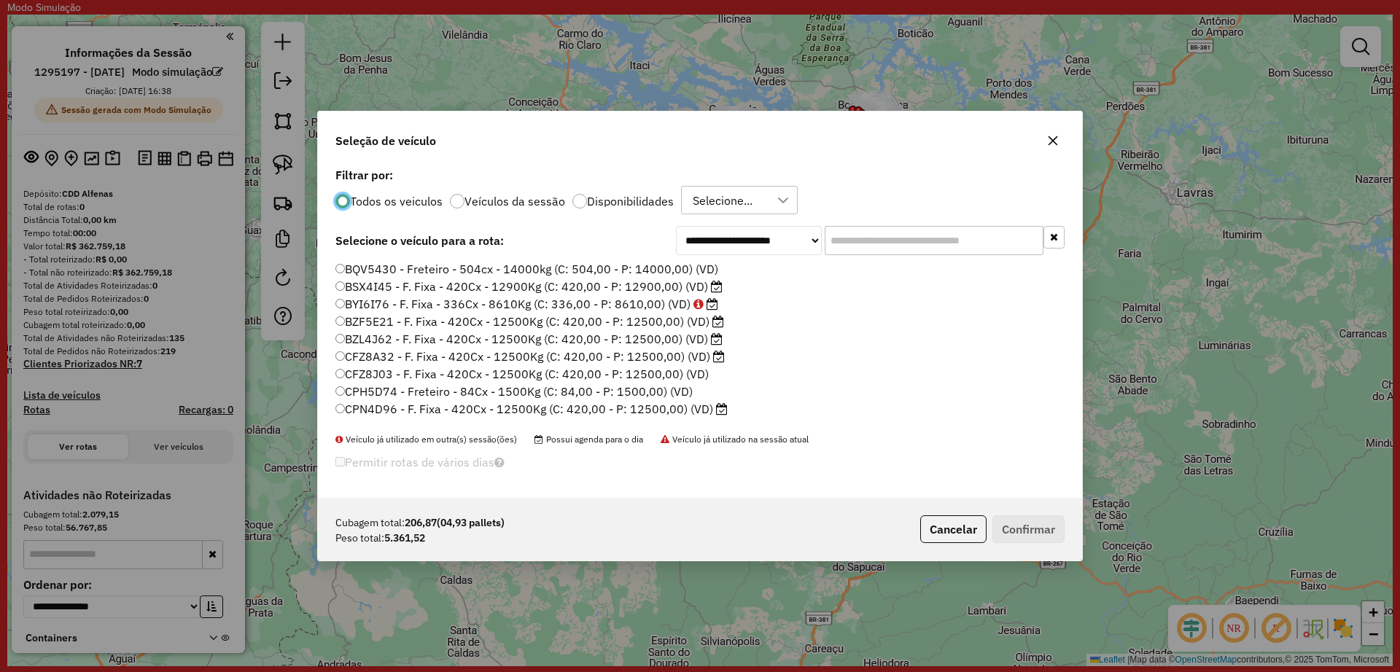
click at [597, 198] on label "Disponibilidades" at bounding box center [630, 201] width 87 height 12
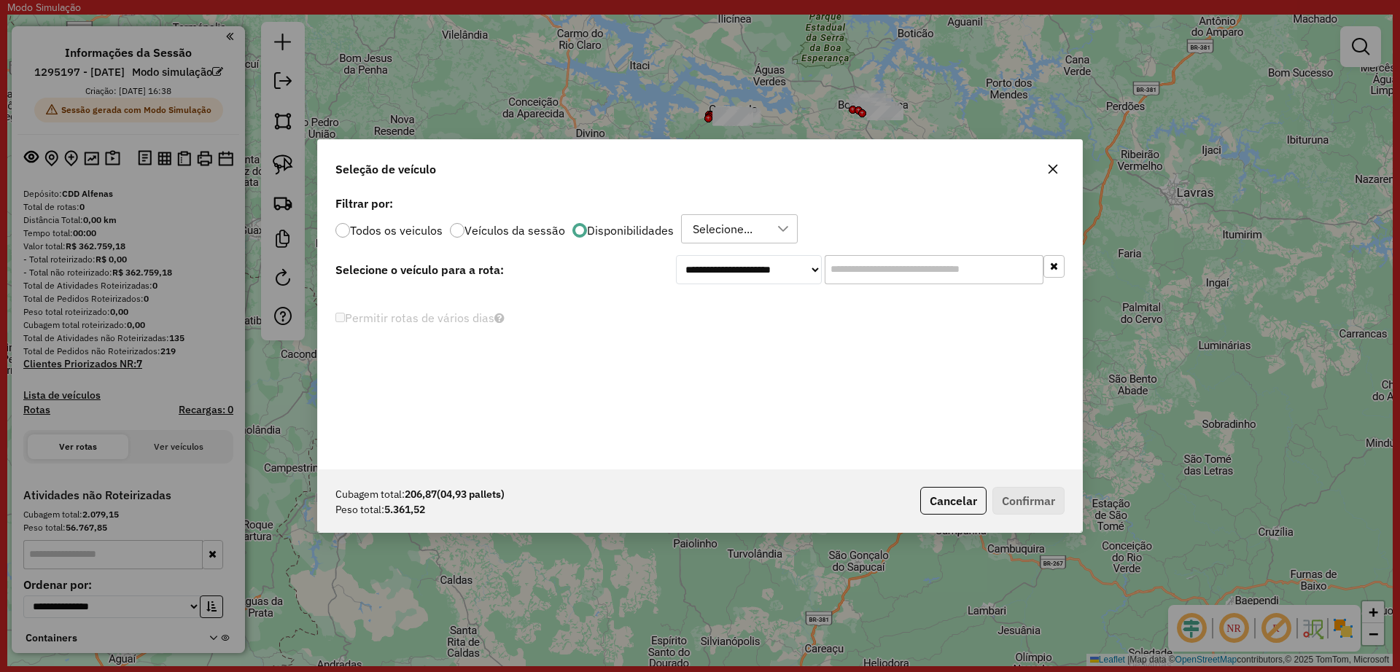
click at [764, 231] on div "Selecione..." at bounding box center [729, 229] width 82 height 28
click at [715, 306] on li "ROTA - 15/10 - PROMAX" at bounding box center [772, 298] width 169 height 28
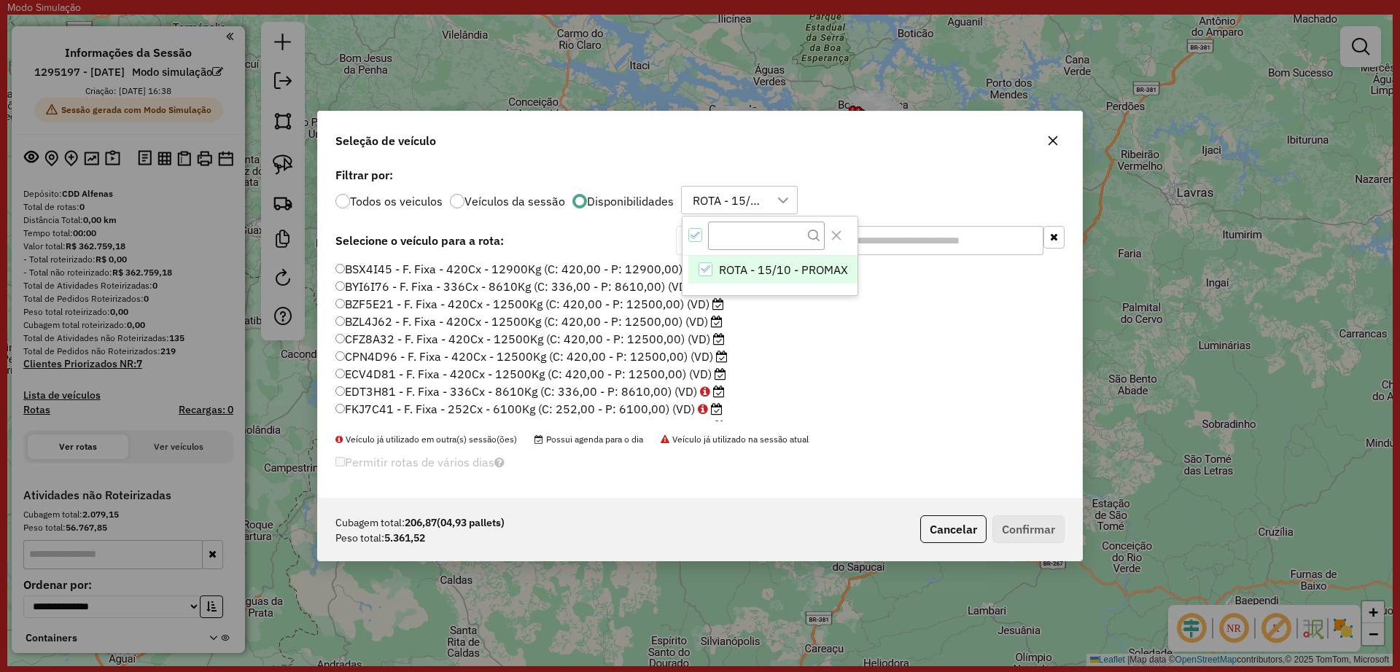
click at [899, 200] on div "Todos os veiculos Veículos da sessão Disponibilidades ROTA - 15/10 - PROMAX ROT…" at bounding box center [699, 200] width 729 height 29
click at [607, 291] on label "BYI6I76 - F. Fixa - 336Cx - 8610Kg (C: 336,00 - P: 8610,00) (VD)" at bounding box center [526, 287] width 383 height 18
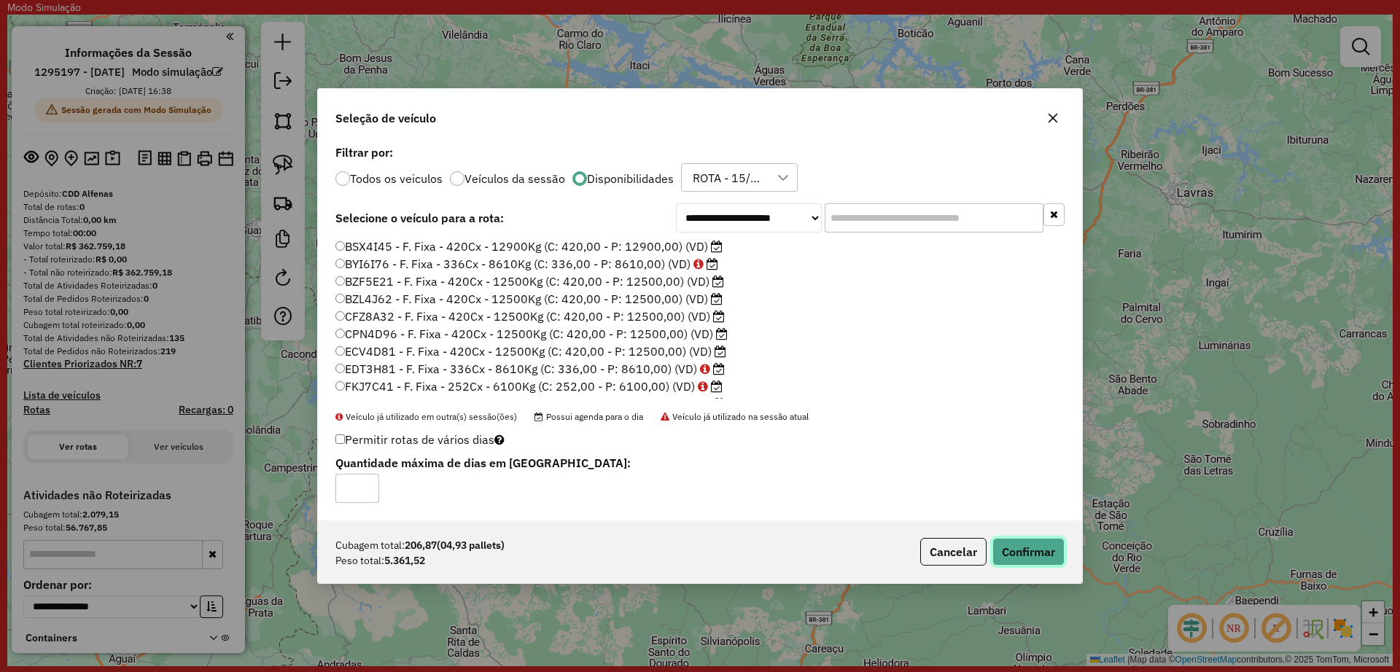
click at [1024, 559] on button "Confirmar" at bounding box center [1028, 552] width 72 height 28
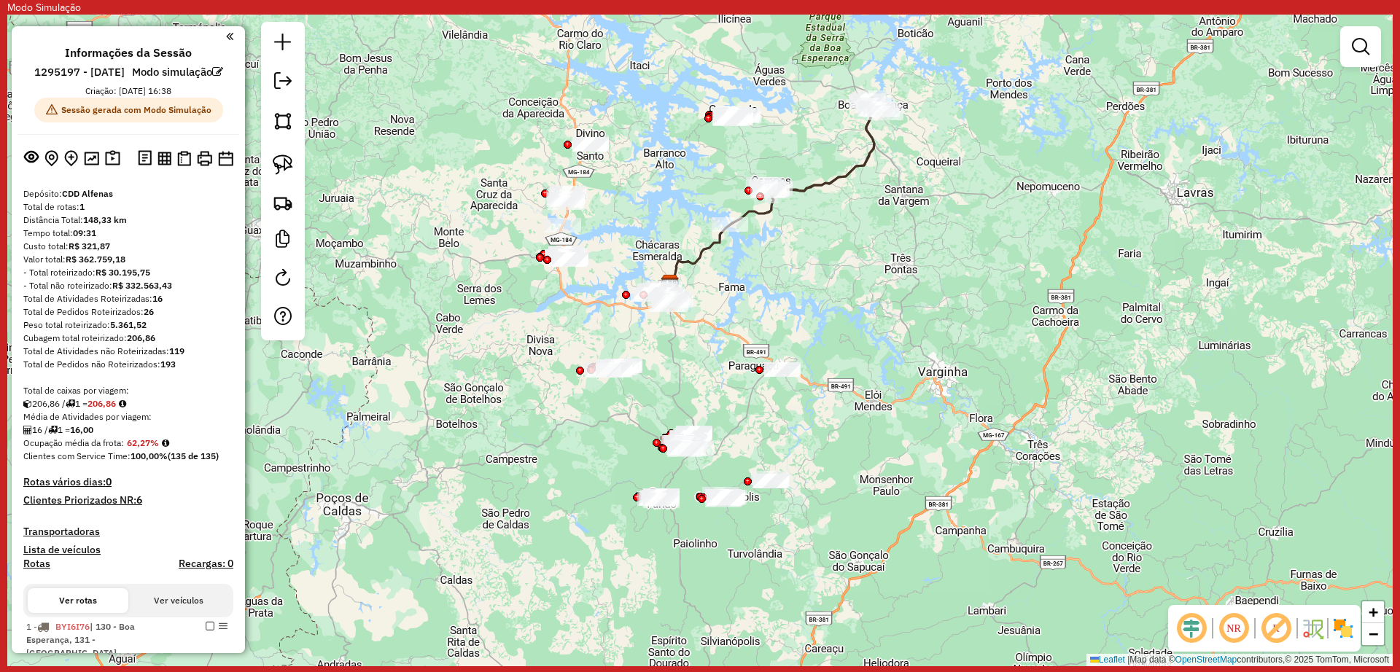
click at [814, 191] on icon at bounding box center [824, 144] width 121 height 93
select select "**********"
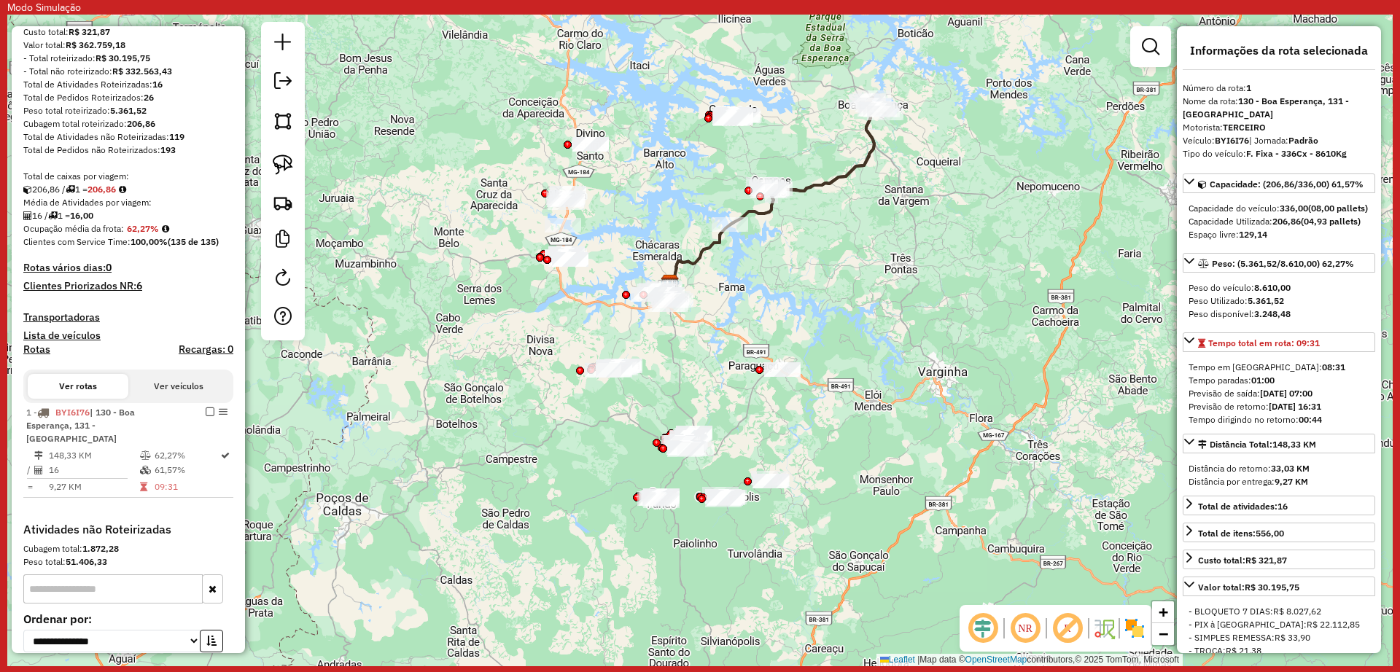
scroll to position [392, 0]
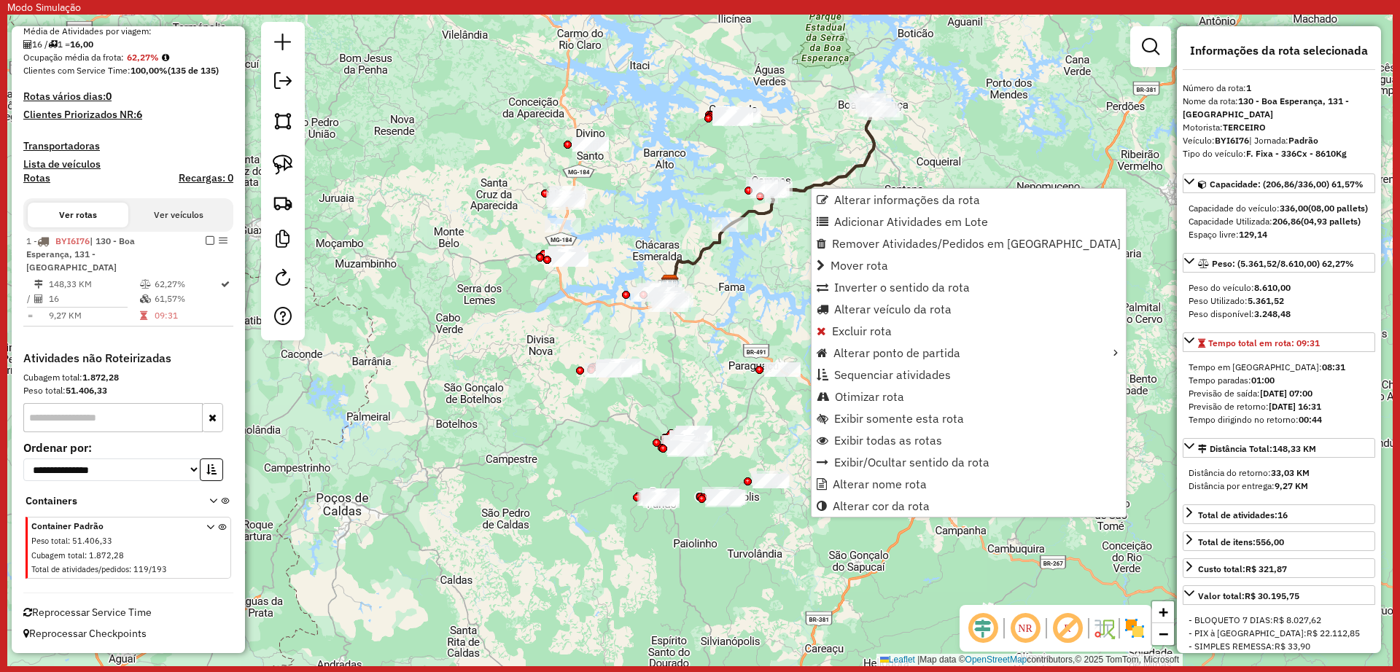
click at [771, 258] on div "Janela de atendimento Grade de atendimento Capacidade Transportadoras Veículos …" at bounding box center [699, 341] width 1385 height 652
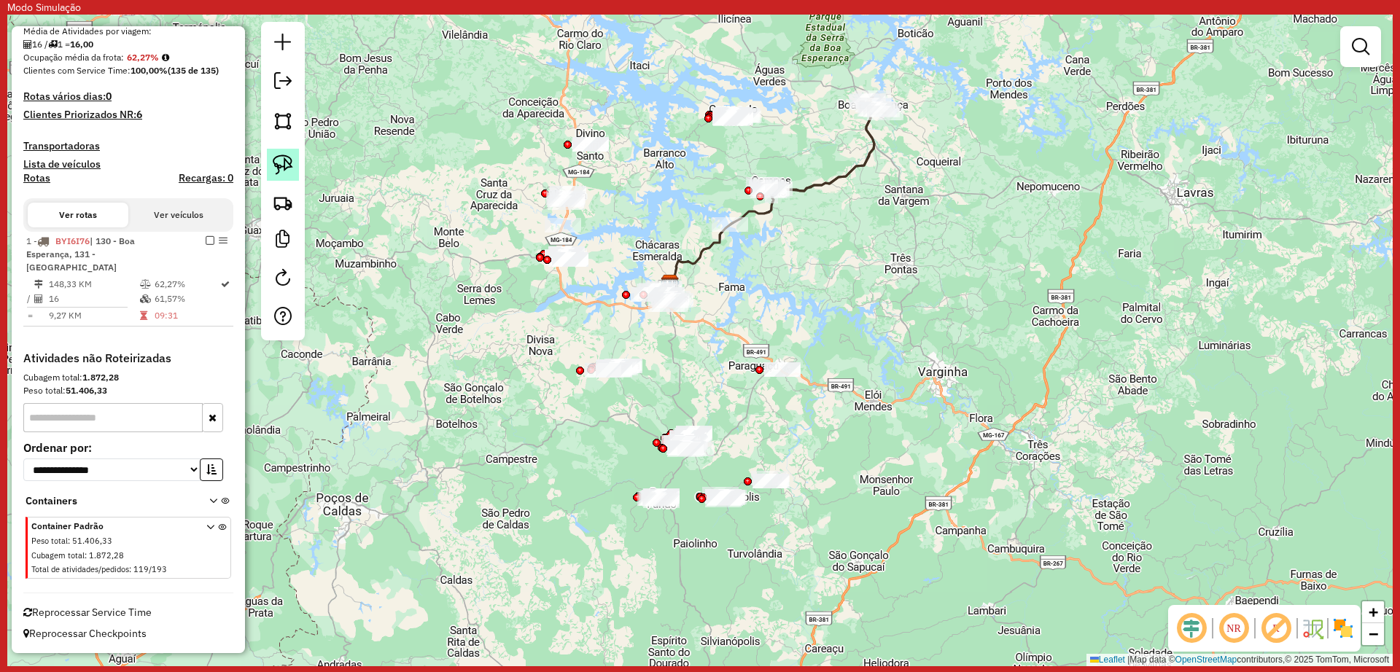
click at [279, 170] on img at bounding box center [283, 165] width 20 height 20
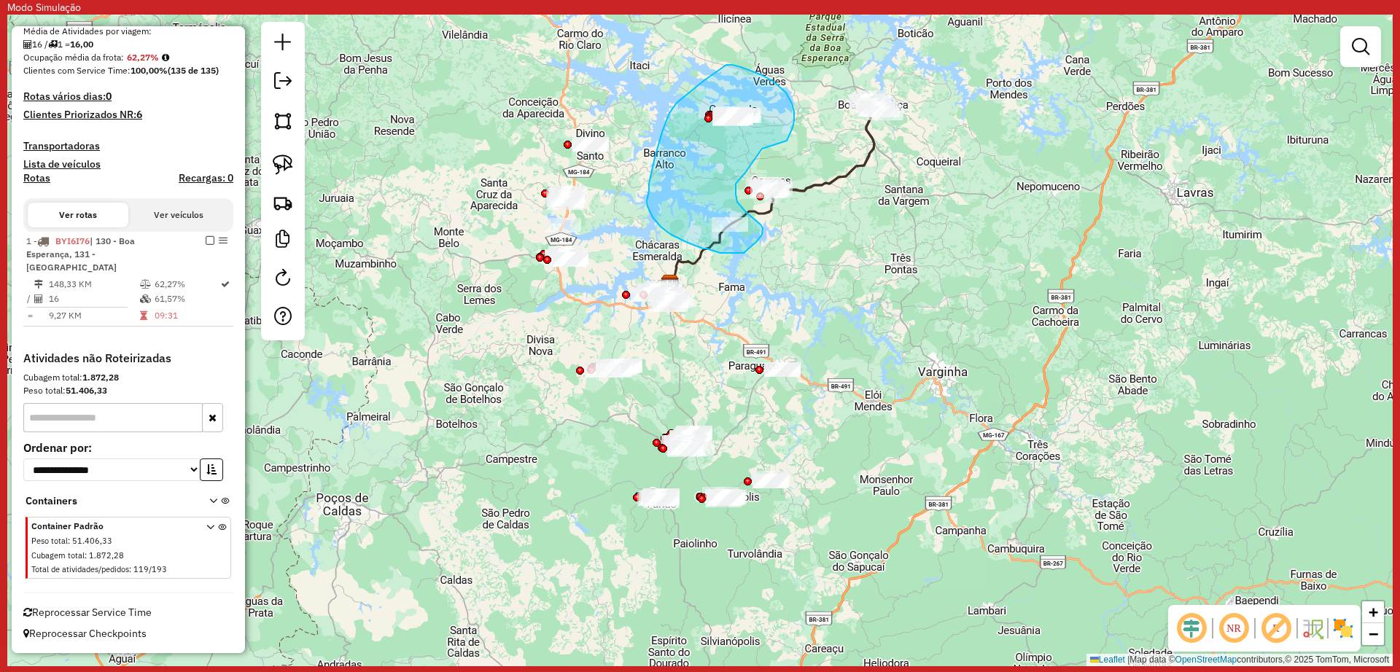
drag, startPoint x: 793, startPoint y: 128, endPoint x: 762, endPoint y: 146, distance: 35.6
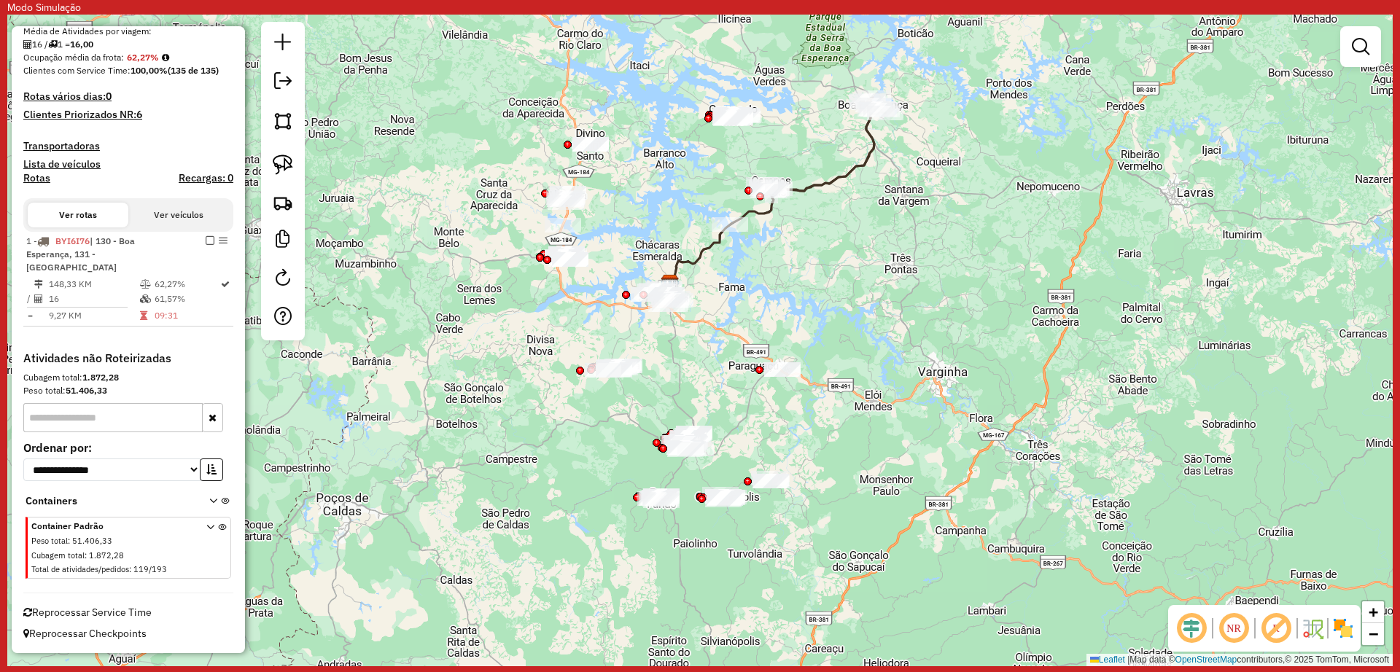
drag, startPoint x: 285, startPoint y: 167, endPoint x: 604, endPoint y: 109, distance: 324.5
click at [285, 166] on img at bounding box center [283, 165] width 20 height 20
drag, startPoint x: 748, startPoint y: 138, endPoint x: 728, endPoint y: 90, distance: 51.6
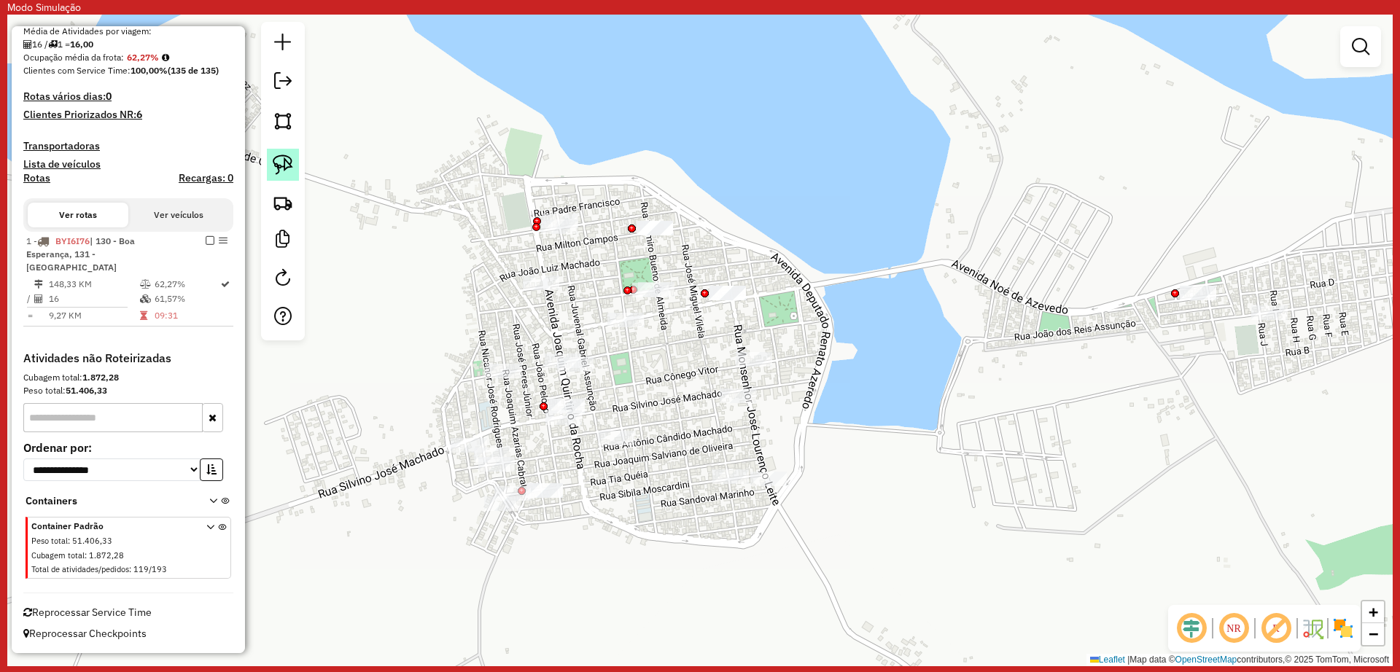
click at [287, 156] on img at bounding box center [283, 165] width 20 height 20
drag, startPoint x: 777, startPoint y: 292, endPoint x: 707, endPoint y: 311, distance: 72.7
drag, startPoint x: 292, startPoint y: 169, endPoint x: 331, endPoint y: 182, distance: 40.8
click at [292, 168] on img at bounding box center [283, 165] width 20 height 20
click at [674, 295] on div "Janela de atendimento Grade de atendimento Capacidade Transportadoras Veículos …" at bounding box center [699, 341] width 1385 height 652
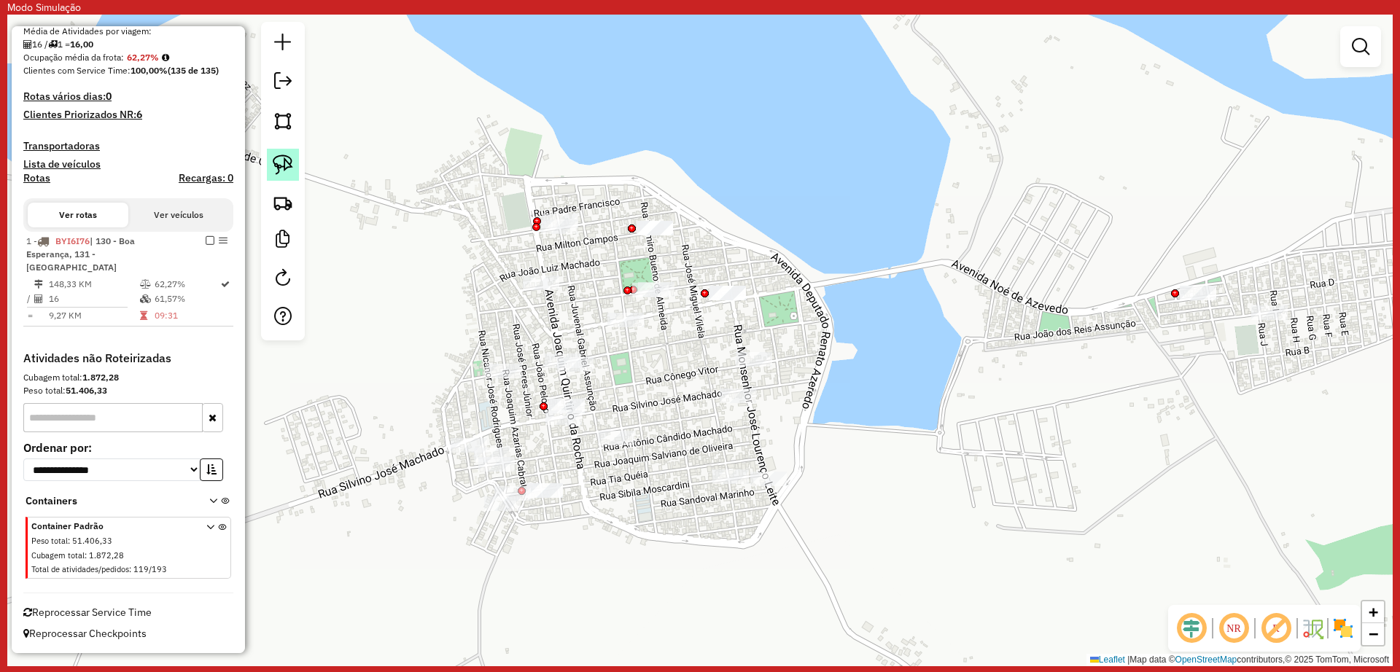
click at [281, 156] on img at bounding box center [283, 165] width 20 height 20
drag, startPoint x: 530, startPoint y: 213, endPoint x: 620, endPoint y: 223, distance: 90.3
click at [592, 202] on div "Janela de atendimento Grade de atendimento Capacidade Transportadoras Veículos …" at bounding box center [699, 341] width 1385 height 652
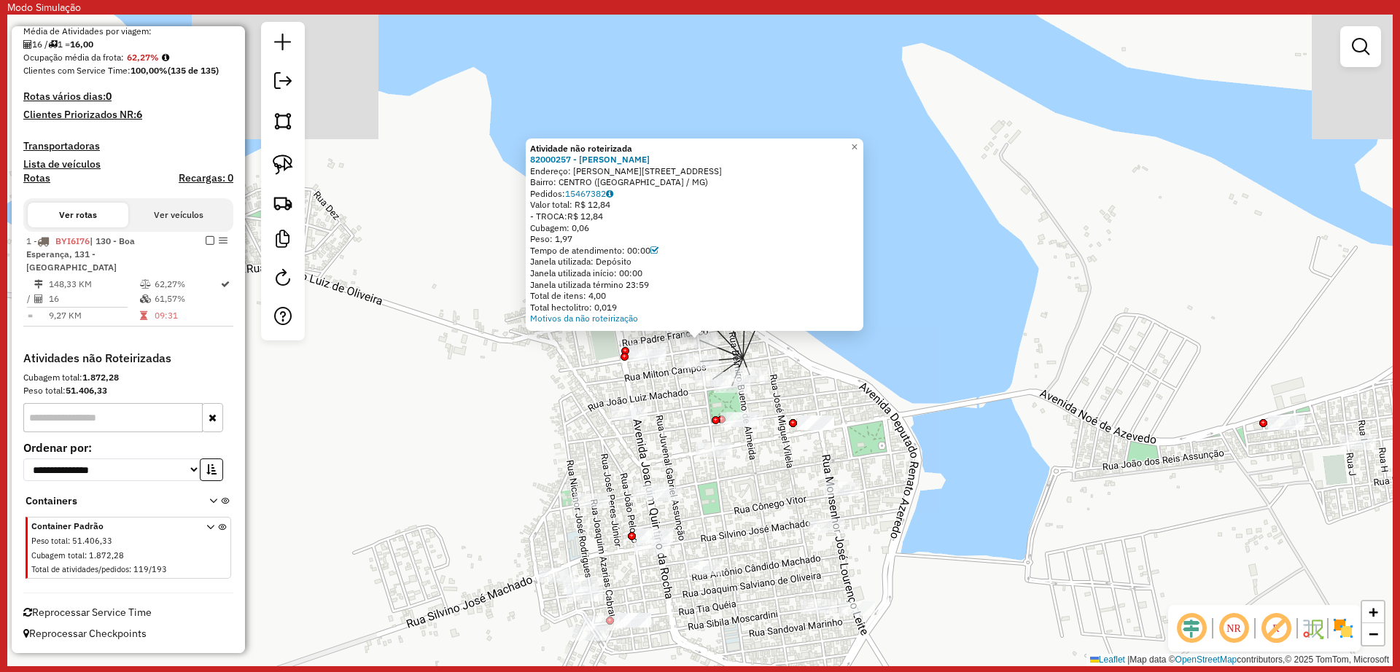
click at [938, 369] on div "Atividade não roteirizada 82000257 - Luciana Miranda Arau Endereço: R Milton Ca…" at bounding box center [699, 341] width 1385 height 652
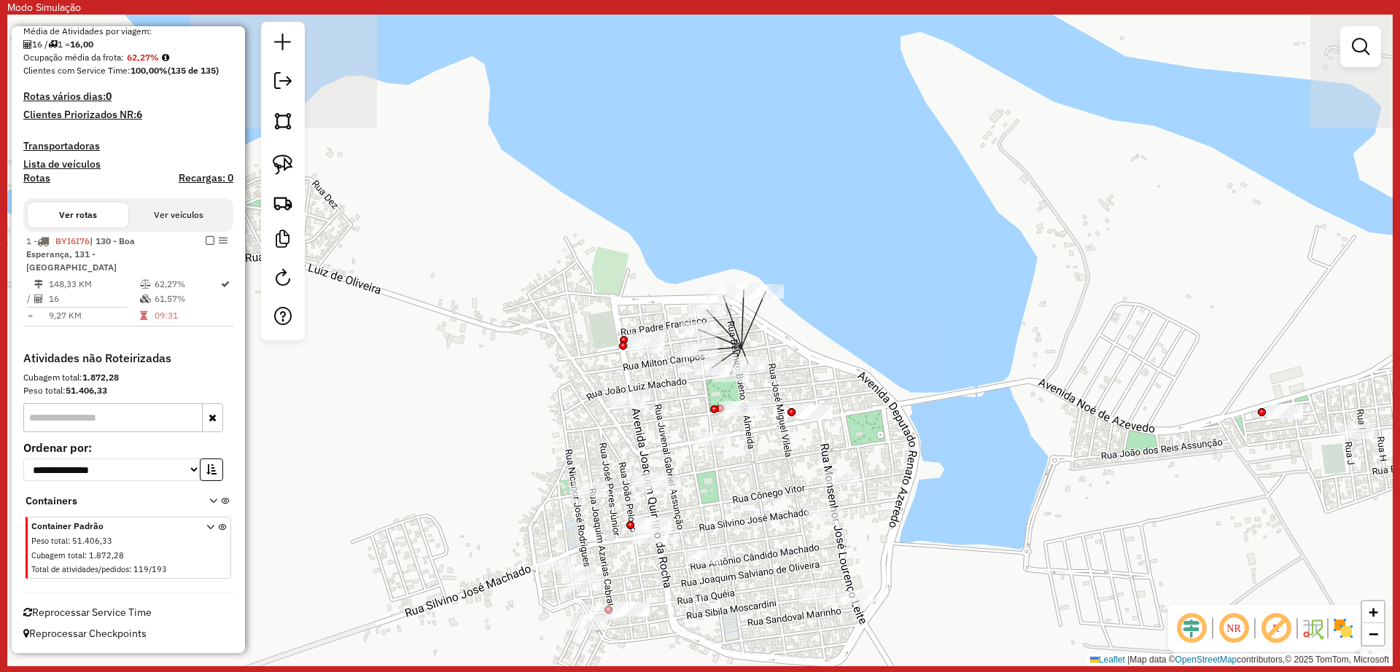
drag, startPoint x: 937, startPoint y: 395, endPoint x: 918, endPoint y: 306, distance: 91.0
click at [918, 306] on div "Janela de atendimento Grade de atendimento Capacidade Transportadoras Veículos …" at bounding box center [699, 341] width 1385 height 652
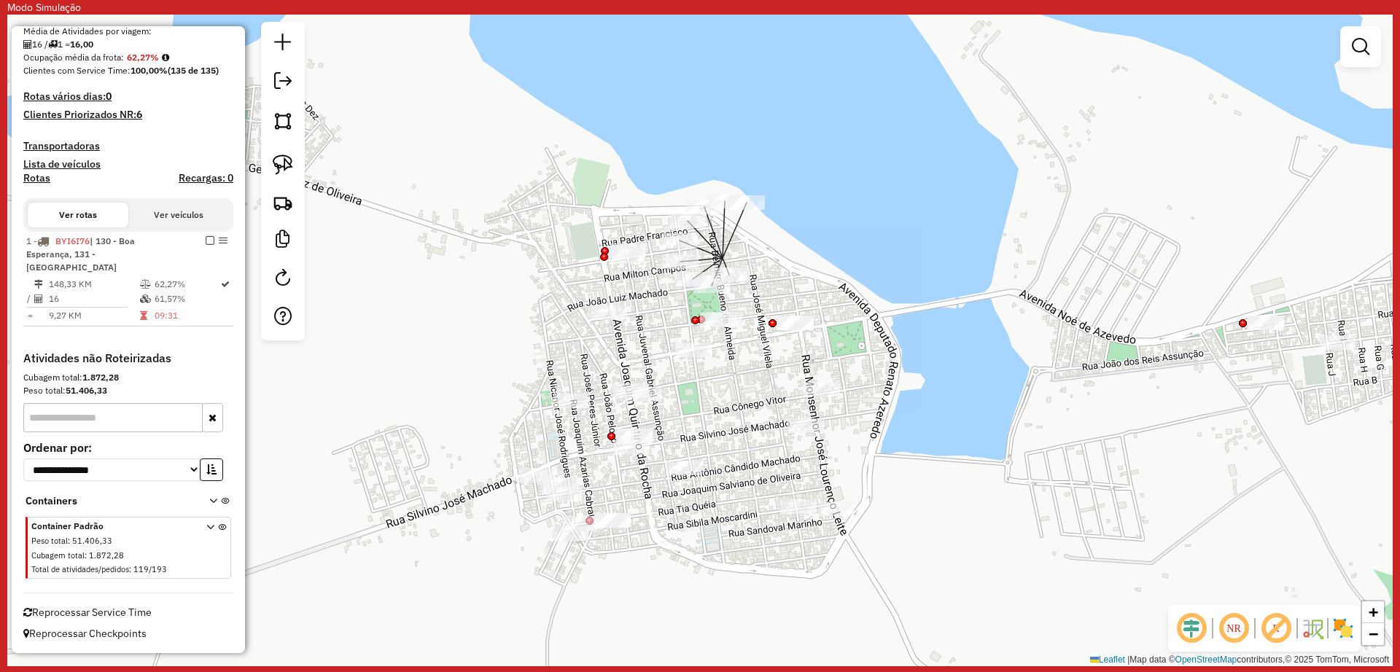
click at [919, 314] on div "Janela de atendimento Grade de atendimento Capacidade Transportadoras Veículos …" at bounding box center [699, 341] width 1385 height 652
click at [292, 171] on img at bounding box center [283, 165] width 20 height 20
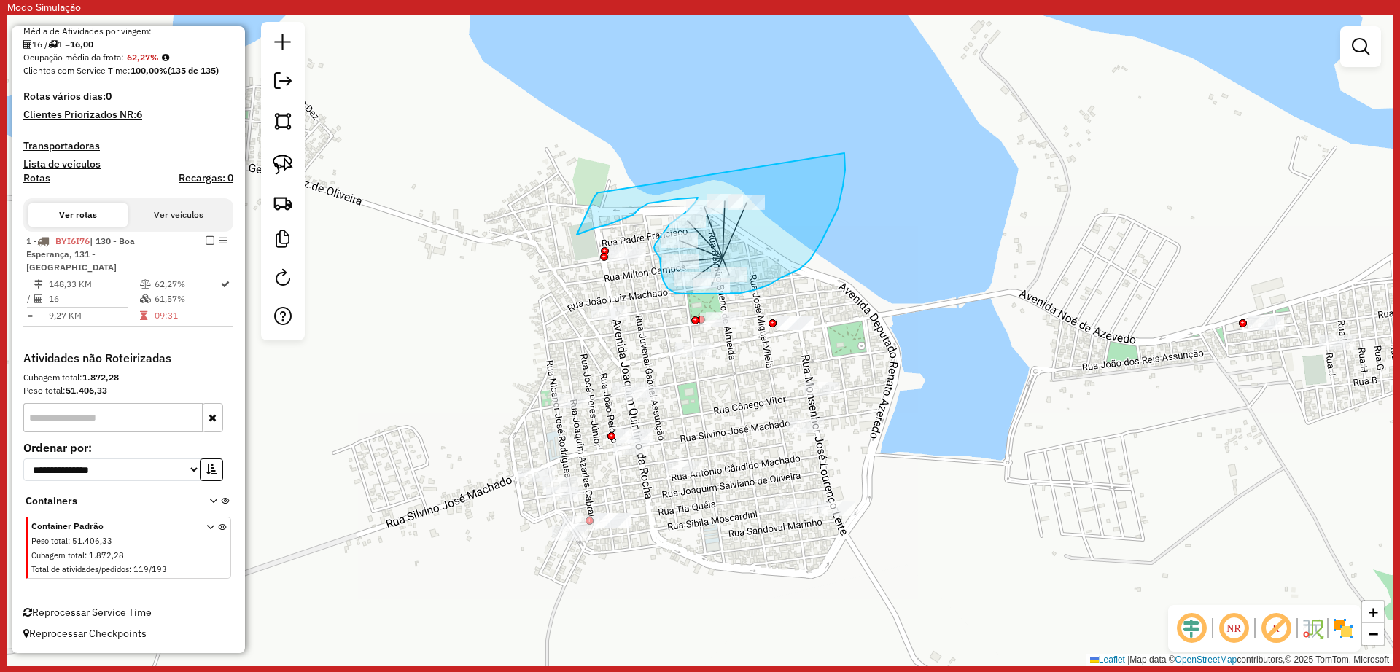
drag, startPoint x: 588, startPoint y: 211, endPoint x: 843, endPoint y: 153, distance: 261.8
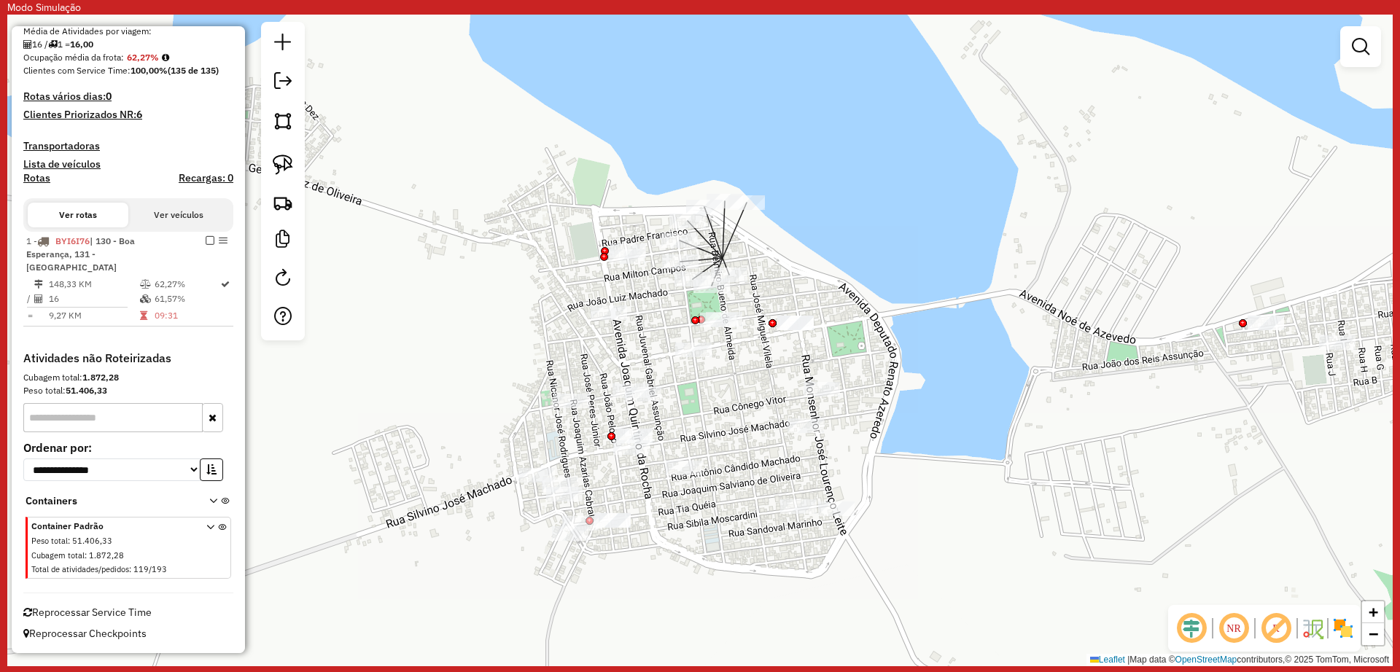
click at [915, 293] on div "Janela de atendimento Grade de atendimento Capacidade Transportadoras Veículos …" at bounding box center [699, 341] width 1385 height 652
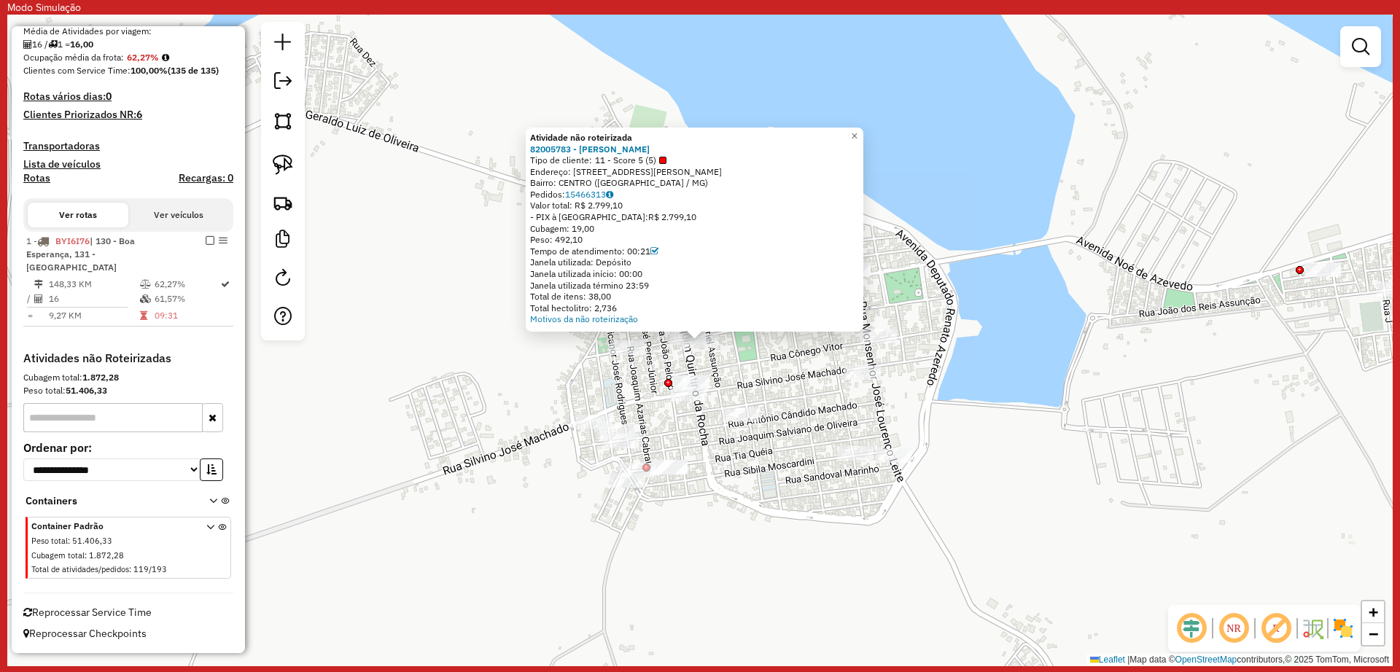
click at [672, 337] on div "Atividade não roteirizada 82005783 - WILLIAN BAR Tipo de cliente: 11 - Score 5 …" at bounding box center [699, 341] width 1385 height 652
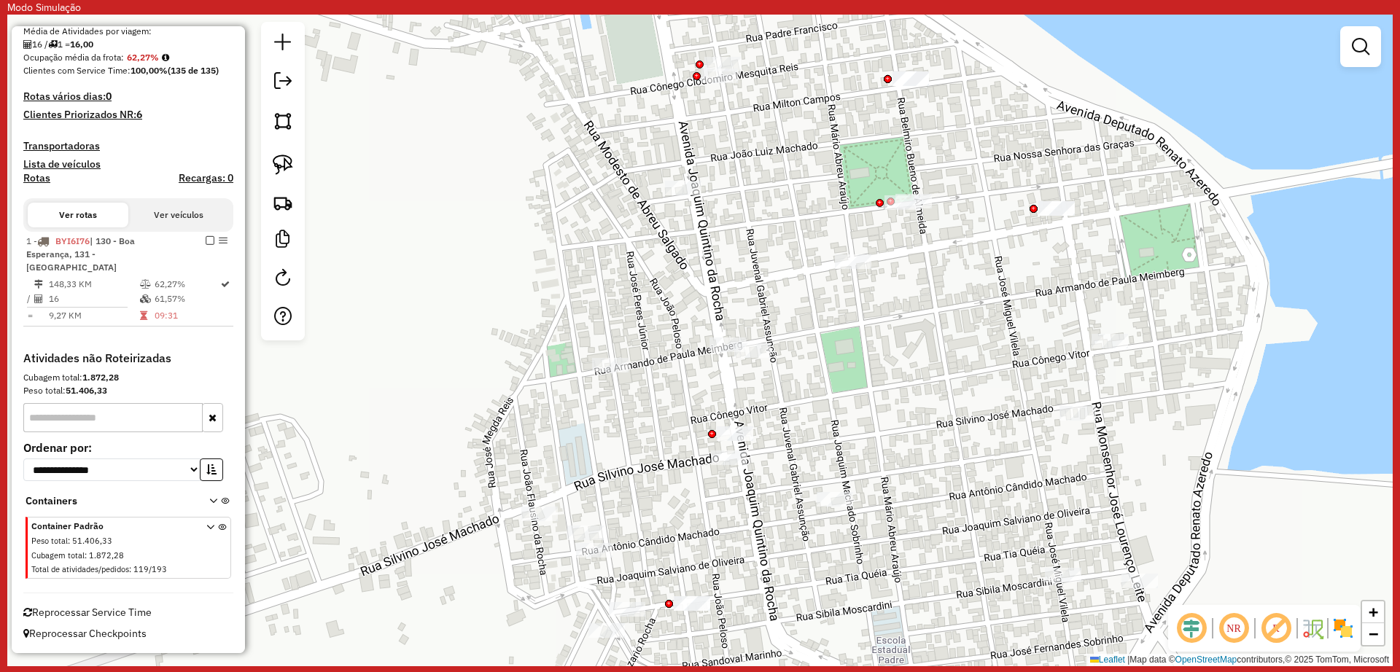
click at [722, 336] on div "Janela de atendimento Grade de atendimento Capacidade Transportadoras Veículos …" at bounding box center [699, 341] width 1385 height 652
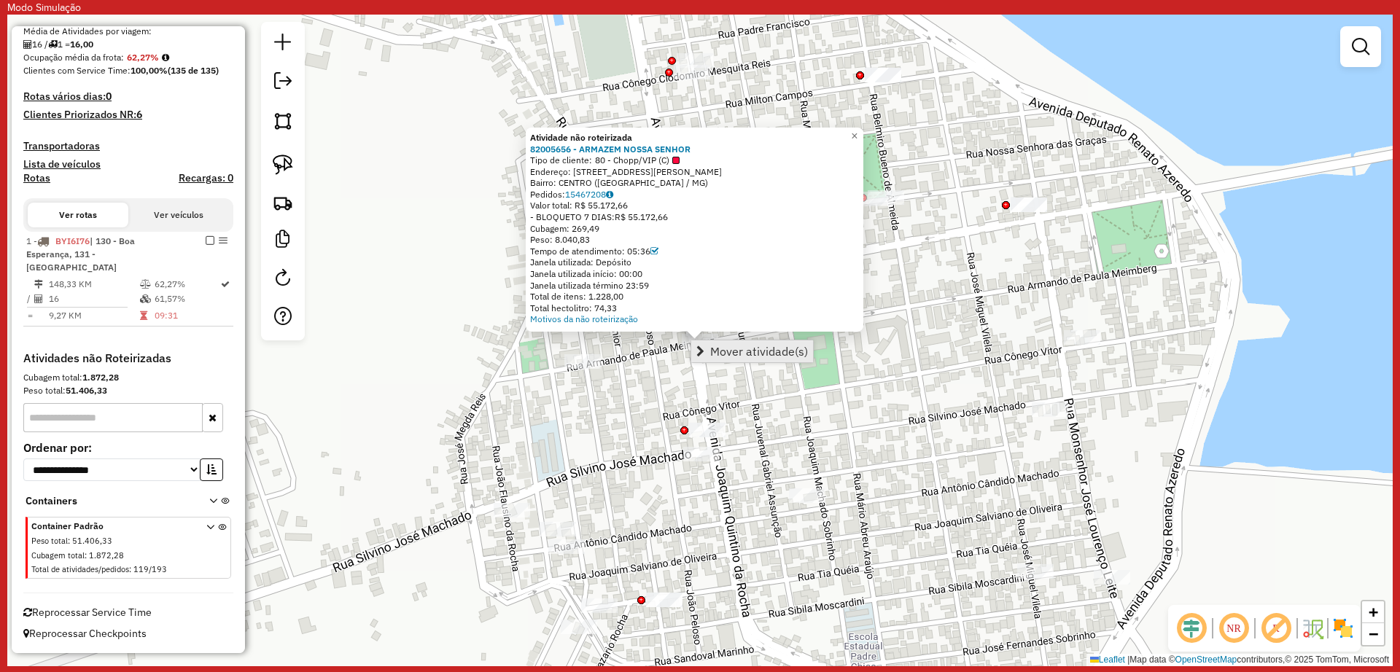
click at [753, 346] on span "Mover atividade(s)" at bounding box center [759, 352] width 98 height 12
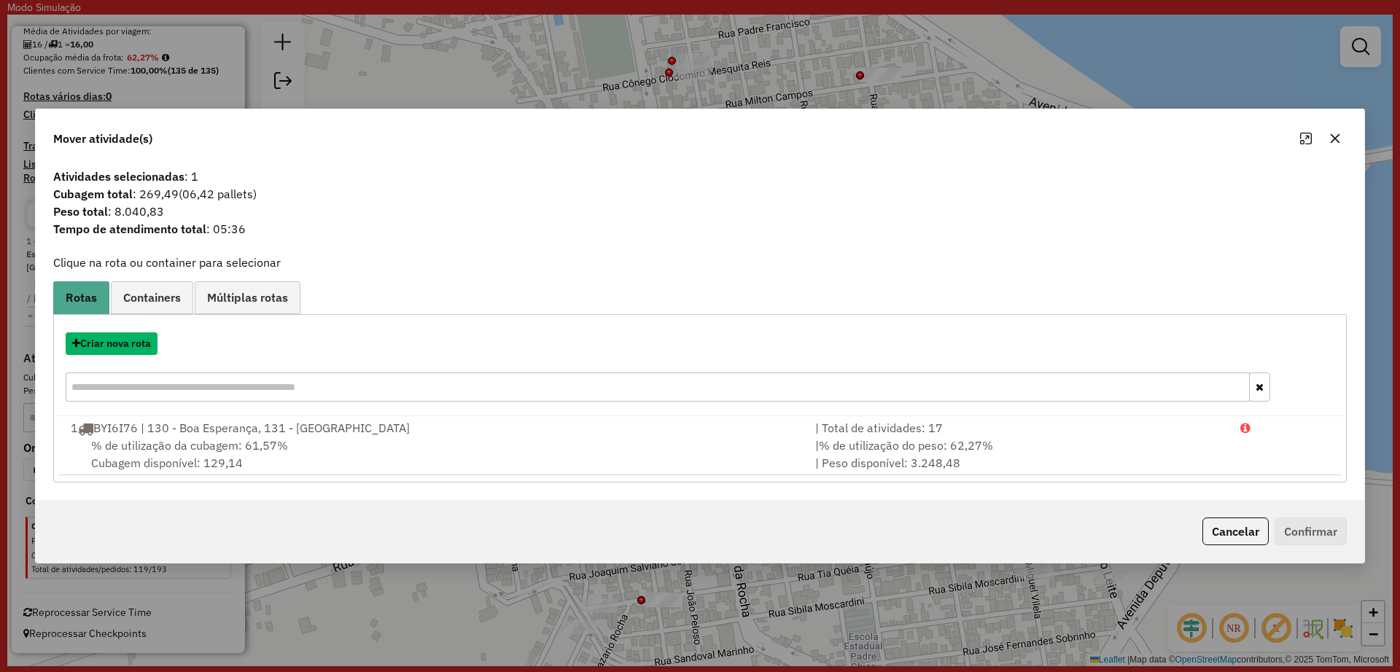
click at [93, 348] on button "Criar nova rota" at bounding box center [112, 344] width 92 height 23
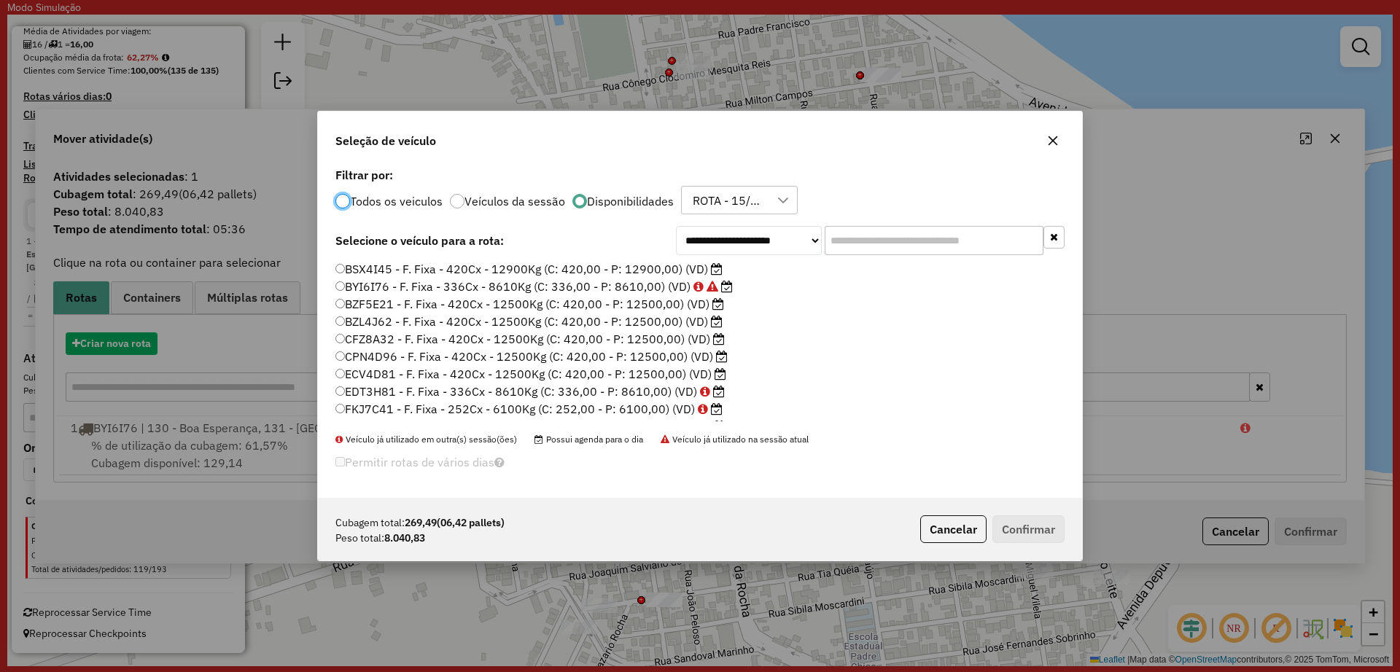
scroll to position [8, 4]
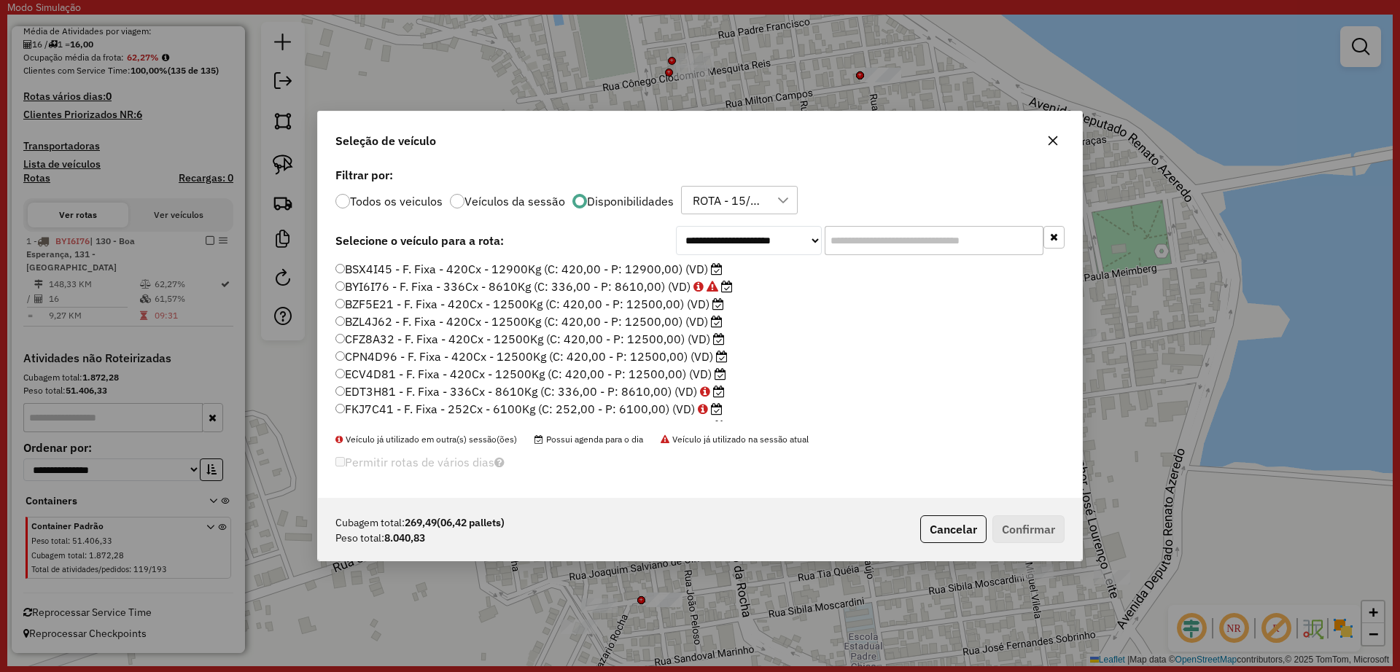
click at [573, 392] on label "EDT3H81 - F. Fixa - 336Cx - 8610Kg (C: 336,00 - P: 8610,00) (VD)" at bounding box center [529, 392] width 389 height 18
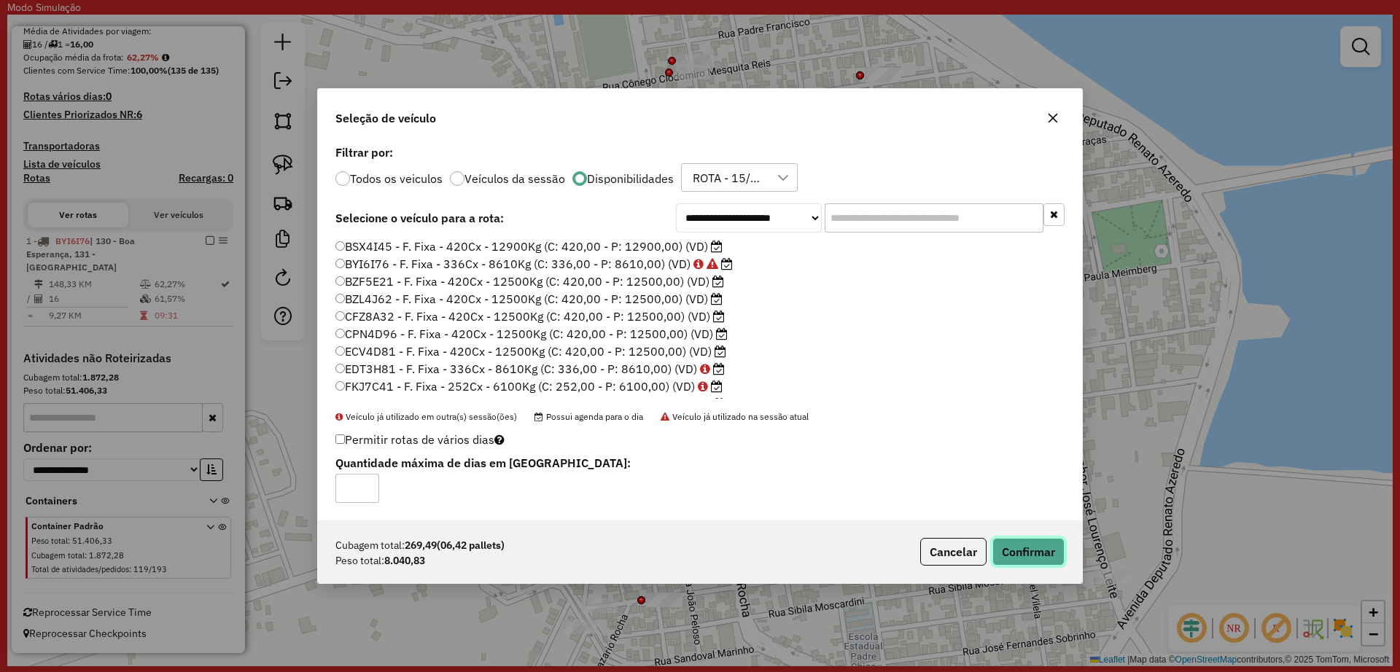
click at [1048, 539] on button "Confirmar" at bounding box center [1028, 552] width 72 height 28
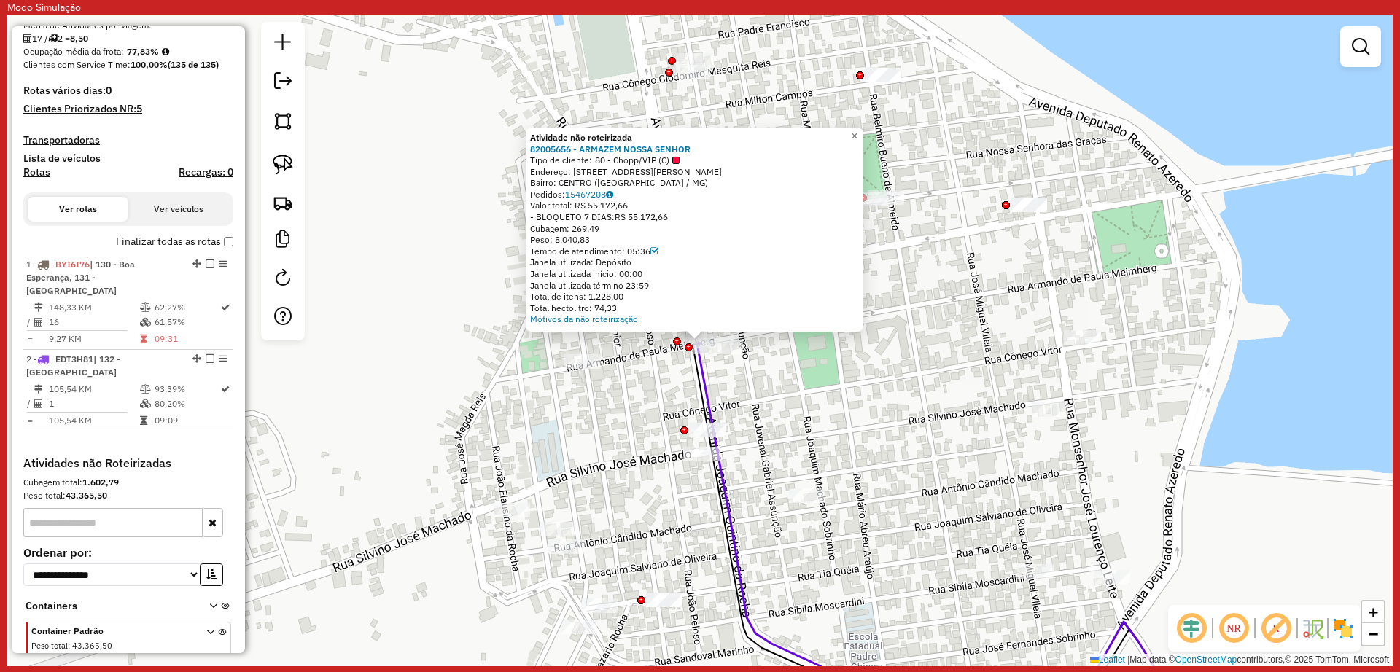
click at [607, 455] on div "Atividade não roteirizada 82005656 - ARMAZEM NOSSA SENHOR Tipo de cliente: 80 -…" at bounding box center [699, 341] width 1385 height 652
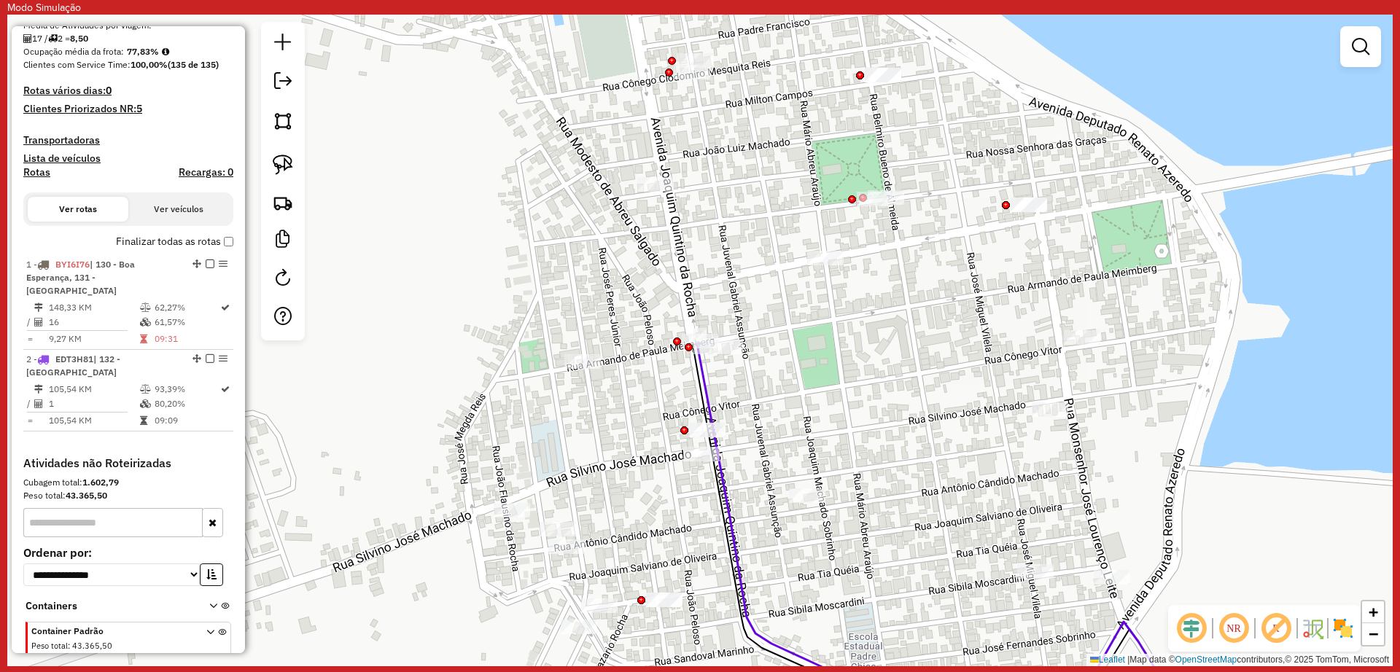
click at [699, 376] on icon at bounding box center [945, 537] width 497 height 389
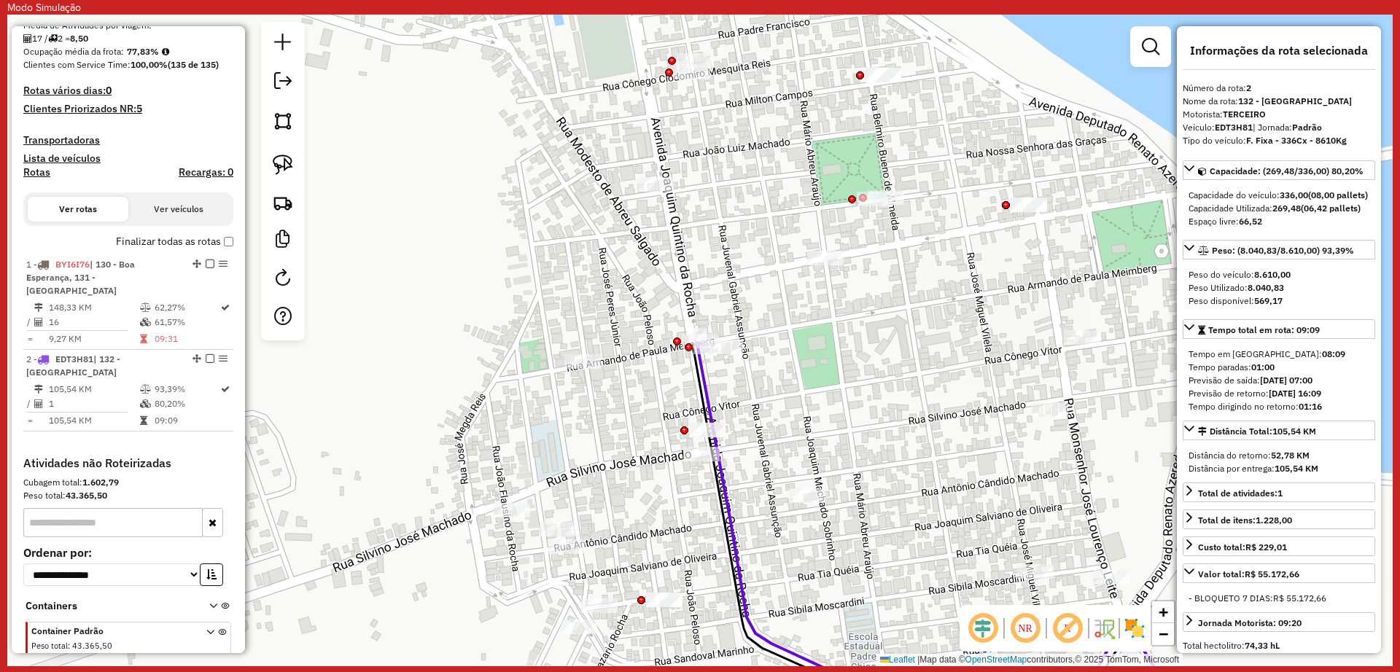
scroll to position [502, 0]
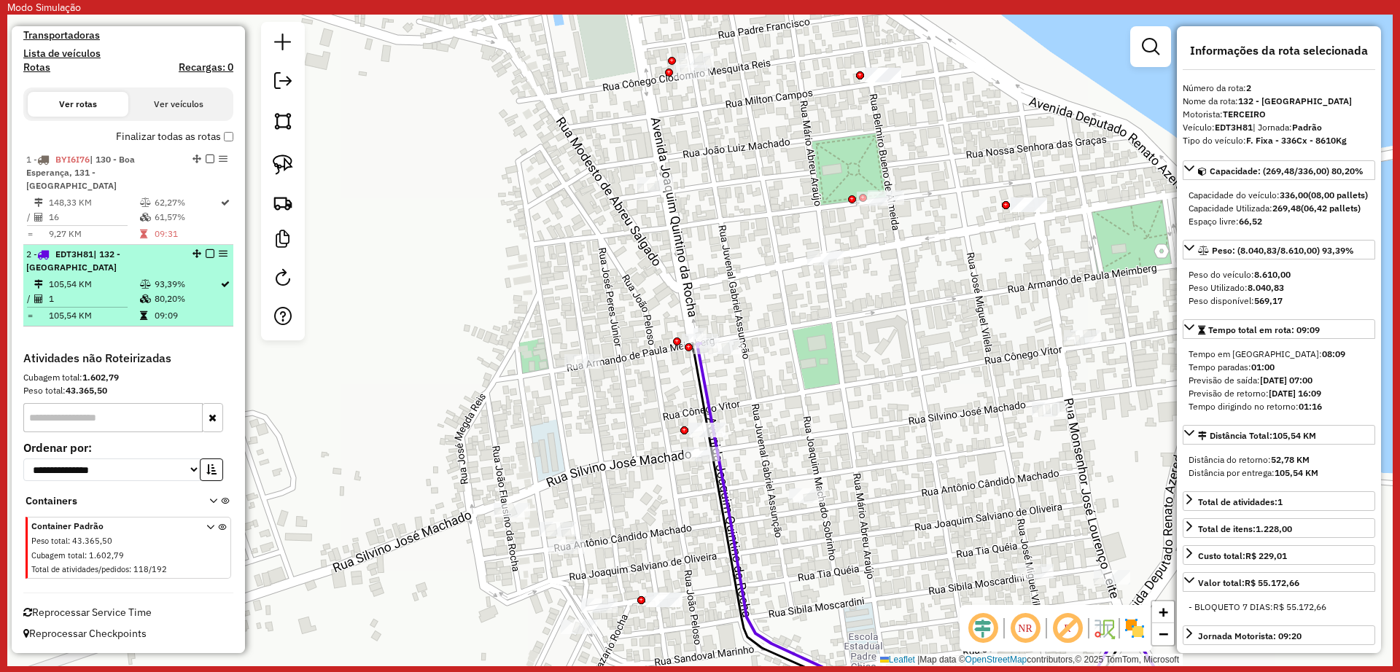
click at [206, 252] on em at bounding box center [210, 253] width 9 height 9
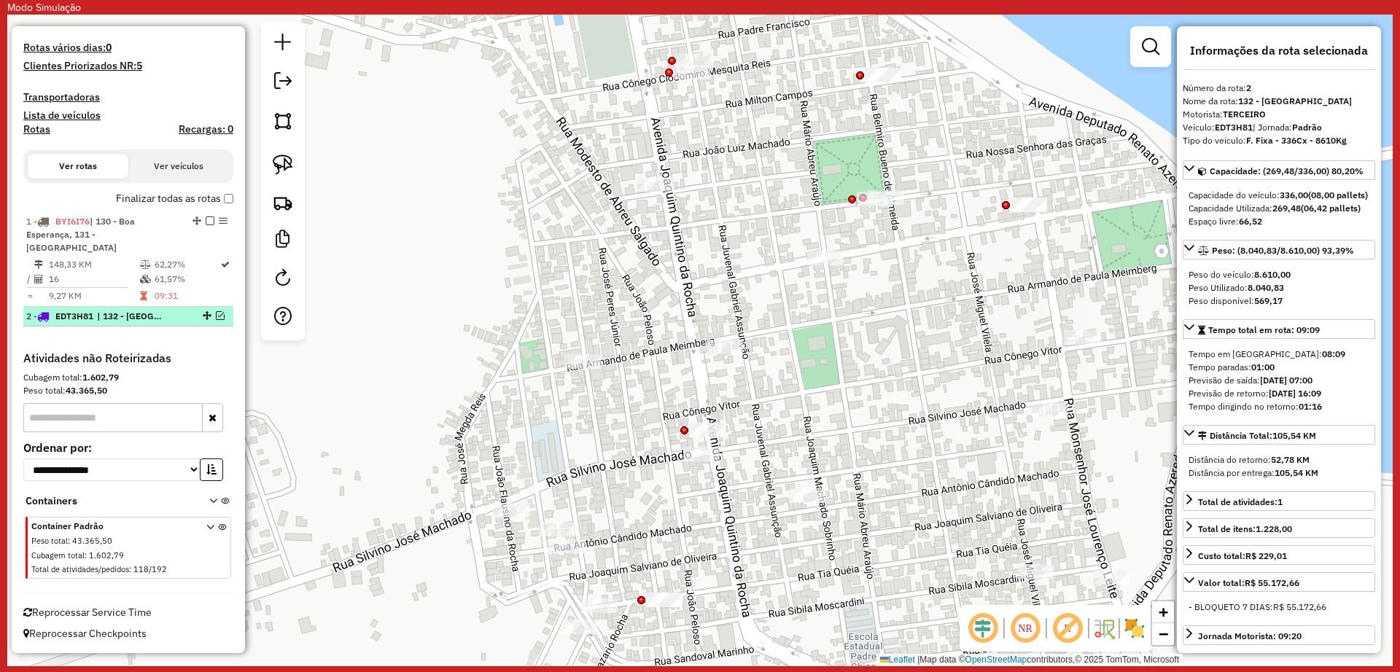
scroll to position [440, 0]
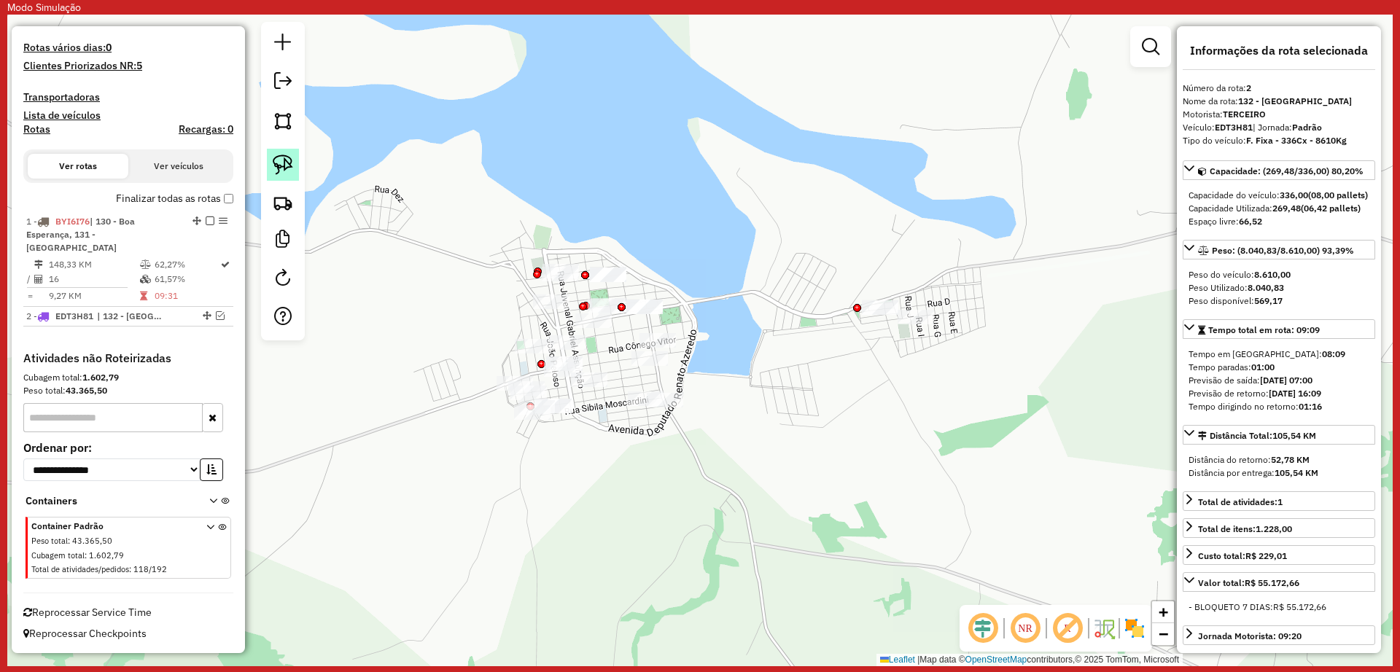
click at [273, 176] on link at bounding box center [283, 165] width 32 height 32
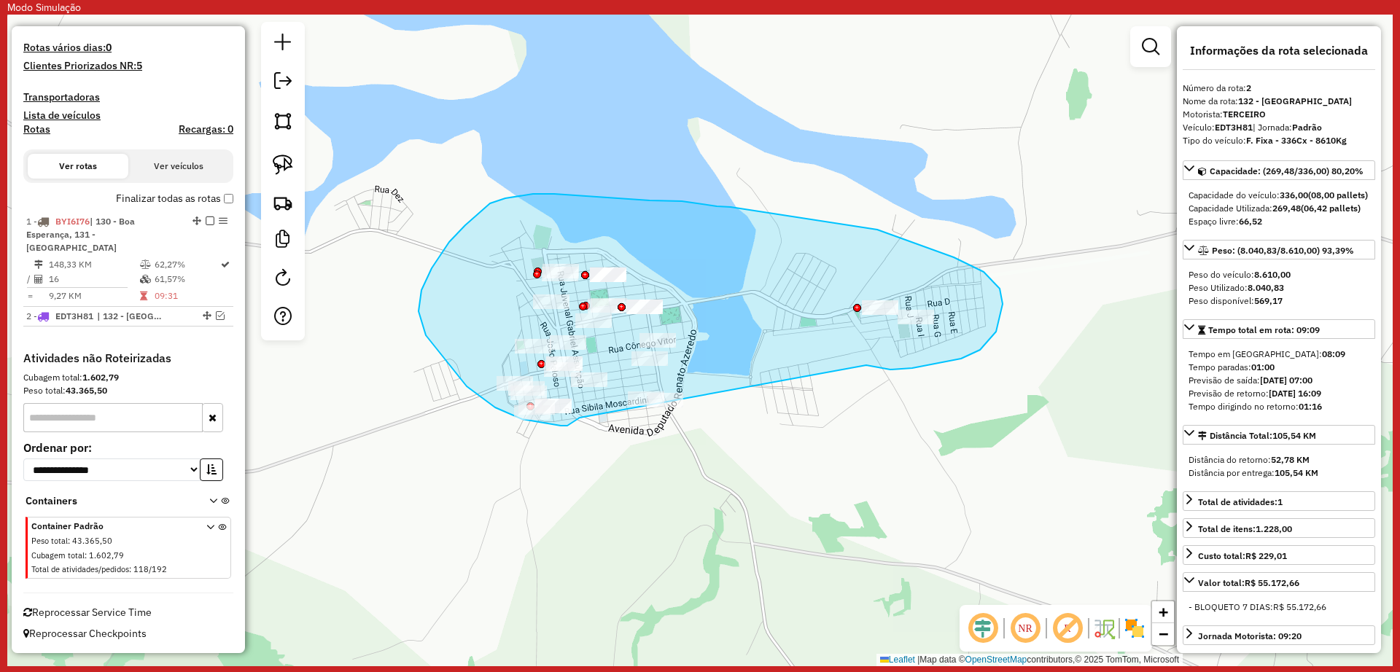
drag, startPoint x: 874, startPoint y: 368, endPoint x: 580, endPoint y: 418, distance: 298.9
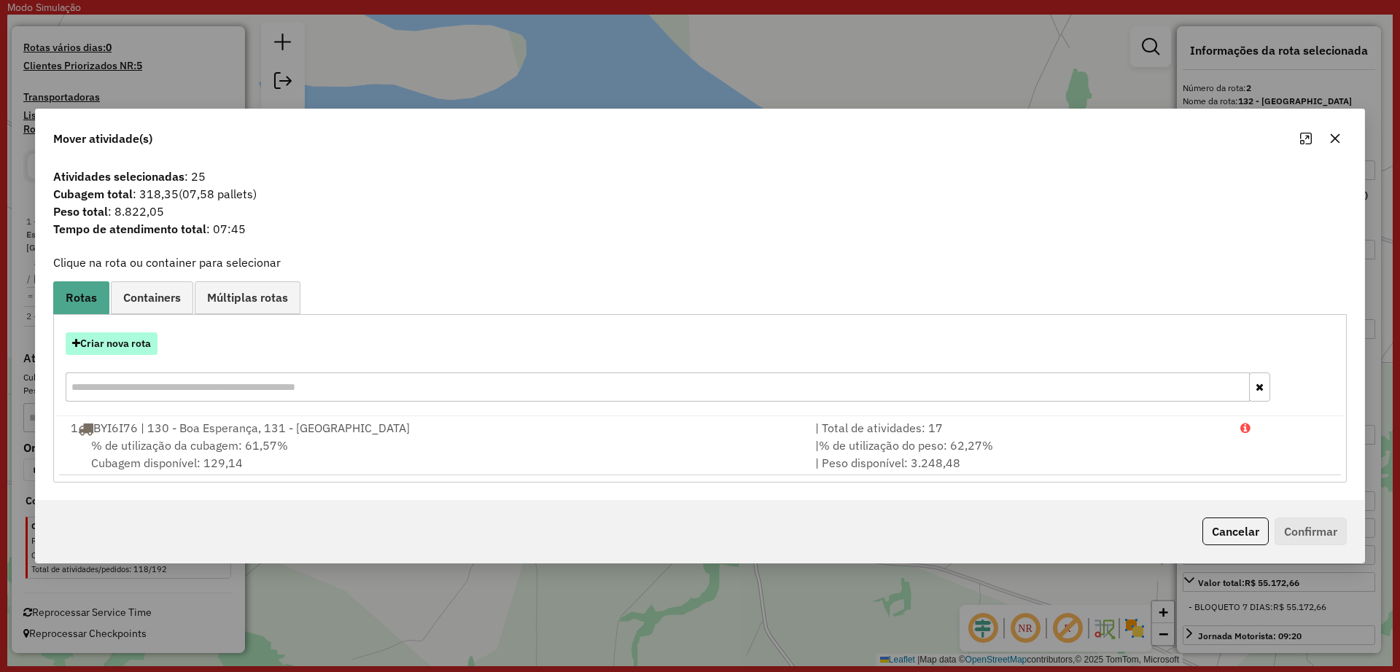
click at [120, 343] on button "Criar nova rota" at bounding box center [112, 344] width 92 height 23
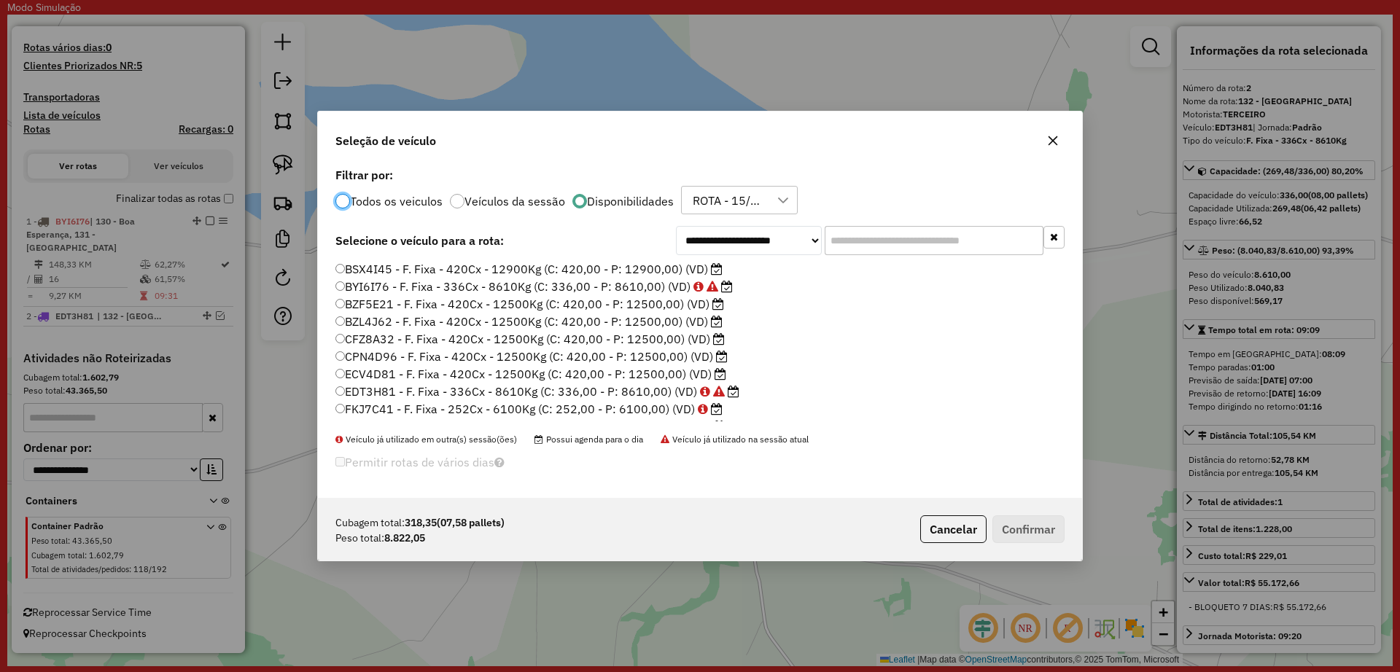
scroll to position [8, 4]
click at [649, 408] on label "FKJ7C41 - F. Fixa - 252Cx - 6100Kg (C: 252,00 - P: 6100,00) (VD)" at bounding box center [528, 409] width 387 height 18
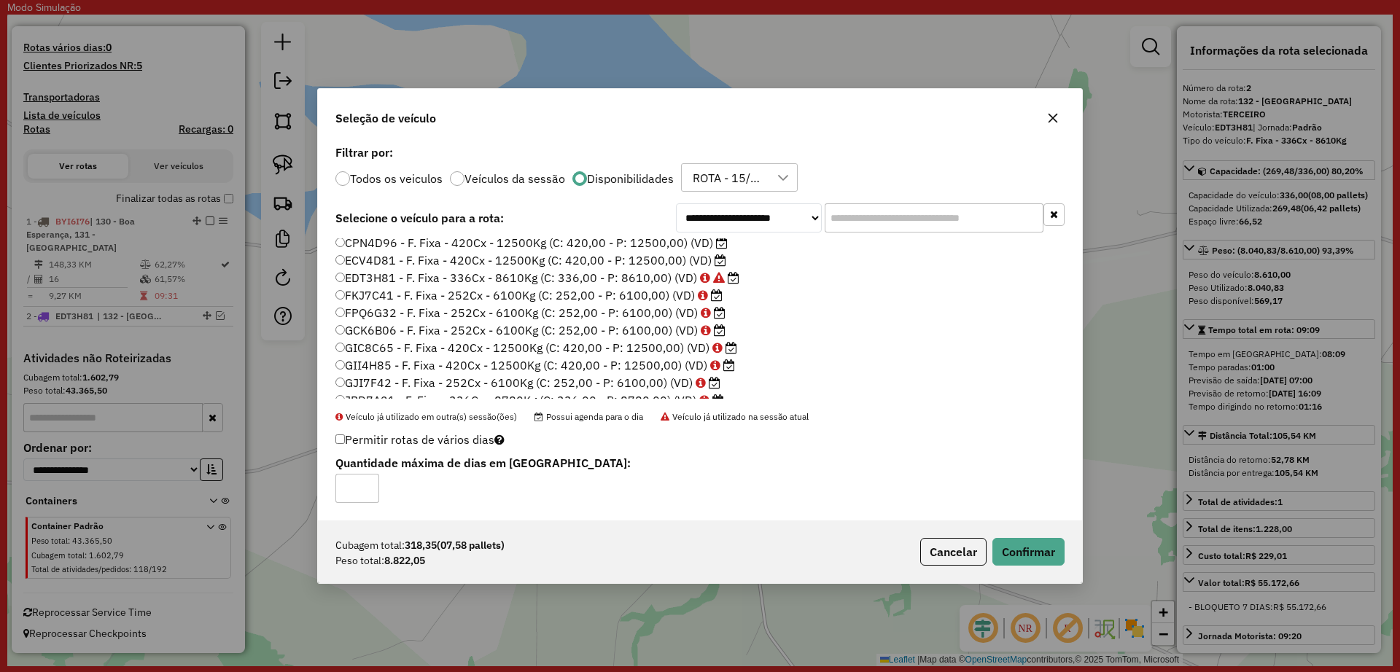
scroll to position [137, 0]
click at [607, 354] on label "JBD7A21 - F. Fixa - 336Cx - 8780Kg (C: 336,00 - P: 8780,00) (VD)" at bounding box center [529, 355] width 389 height 18
click at [1015, 558] on button "Confirmar" at bounding box center [1028, 552] width 72 height 28
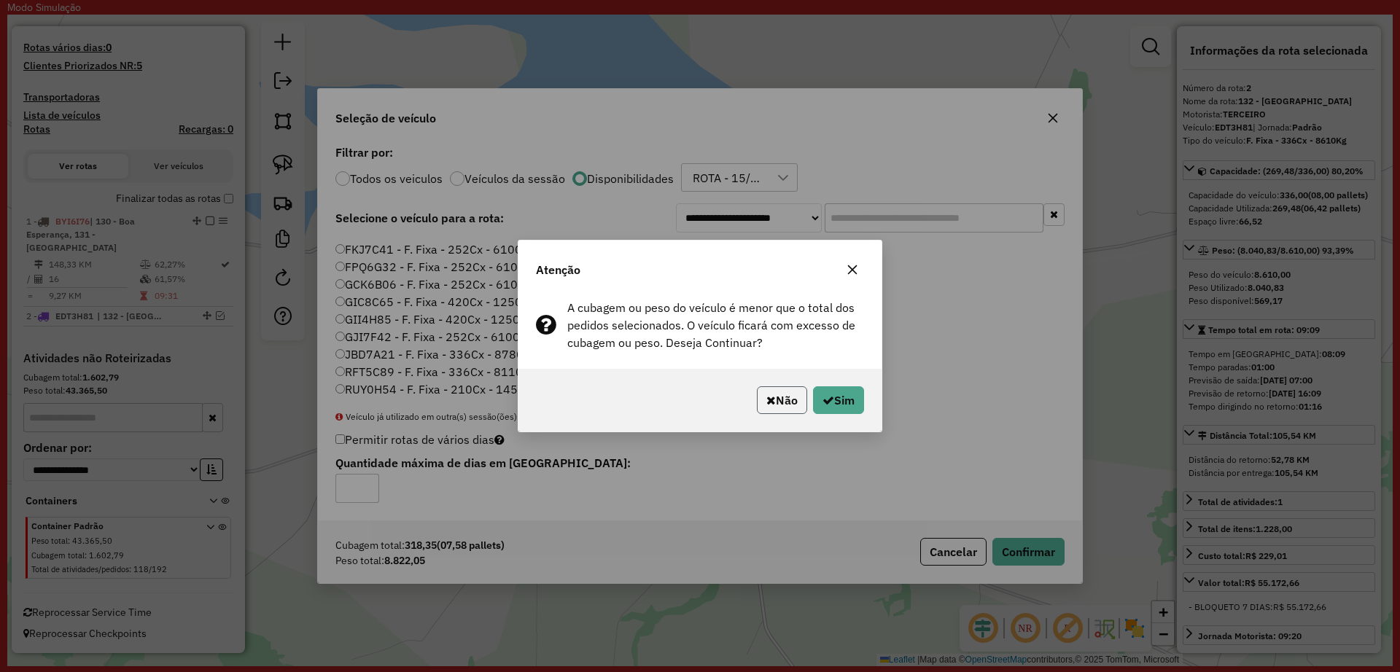
click at [761, 395] on button "Não" at bounding box center [782, 400] width 50 height 28
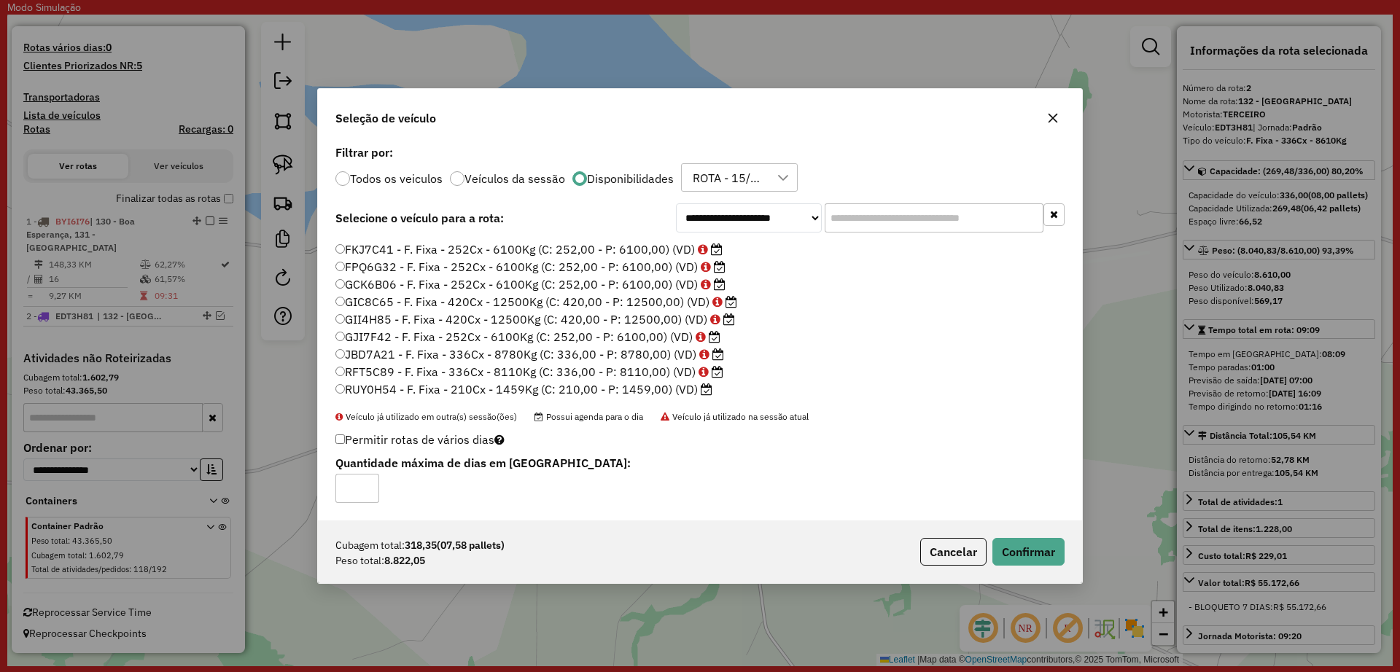
drag, startPoint x: 632, startPoint y: 300, endPoint x: 664, endPoint y: 328, distance: 42.4
click at [632, 301] on label "GIC8C65 - F. Fixa - 420Cx - 12500Kg (C: 420,00 - P: 12500,00) (VD)" at bounding box center [536, 302] width 402 height 18
click at [1012, 551] on button "Confirmar" at bounding box center [1028, 552] width 72 height 28
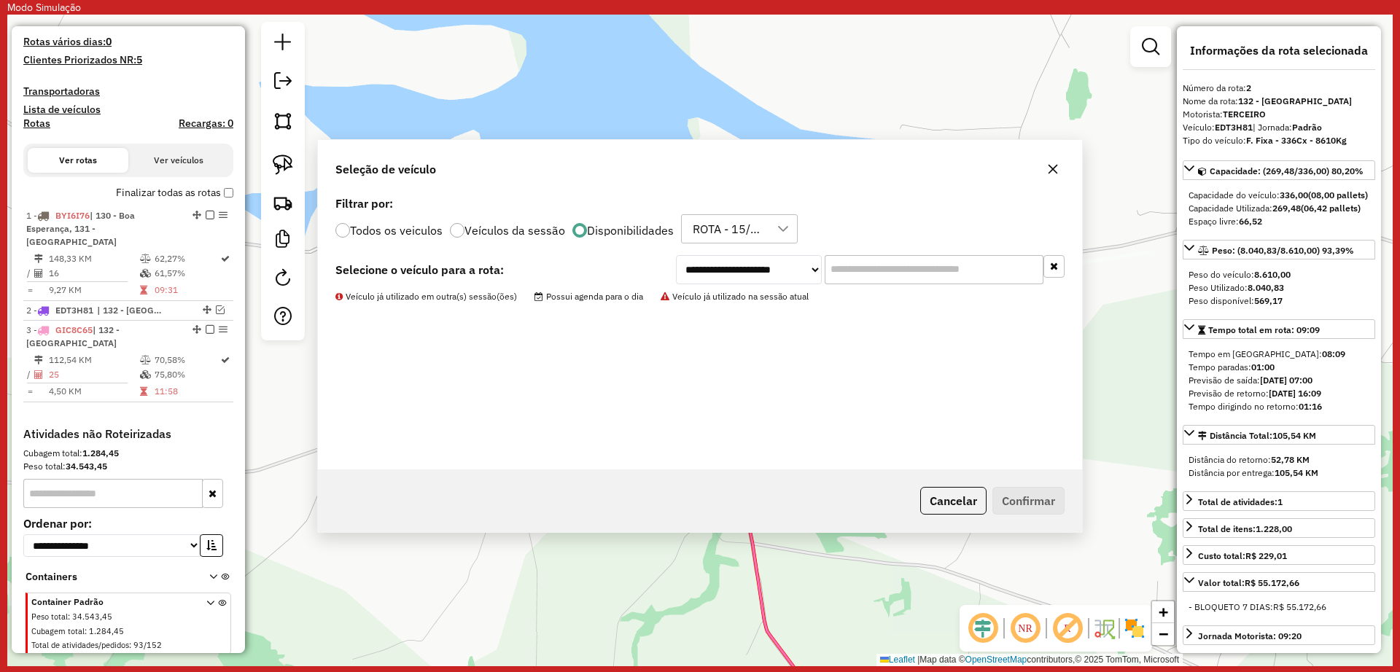
scroll to position [522, 0]
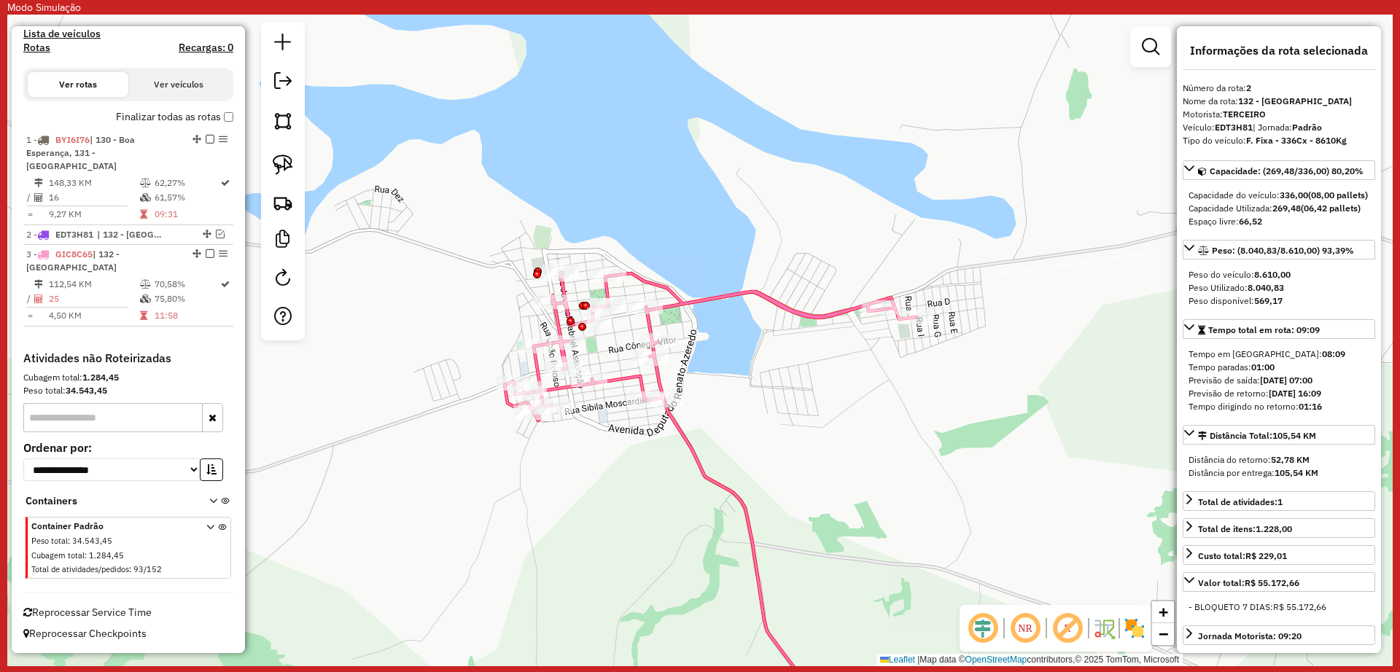
click at [720, 295] on icon at bounding box center [710, 345] width 411 height 149
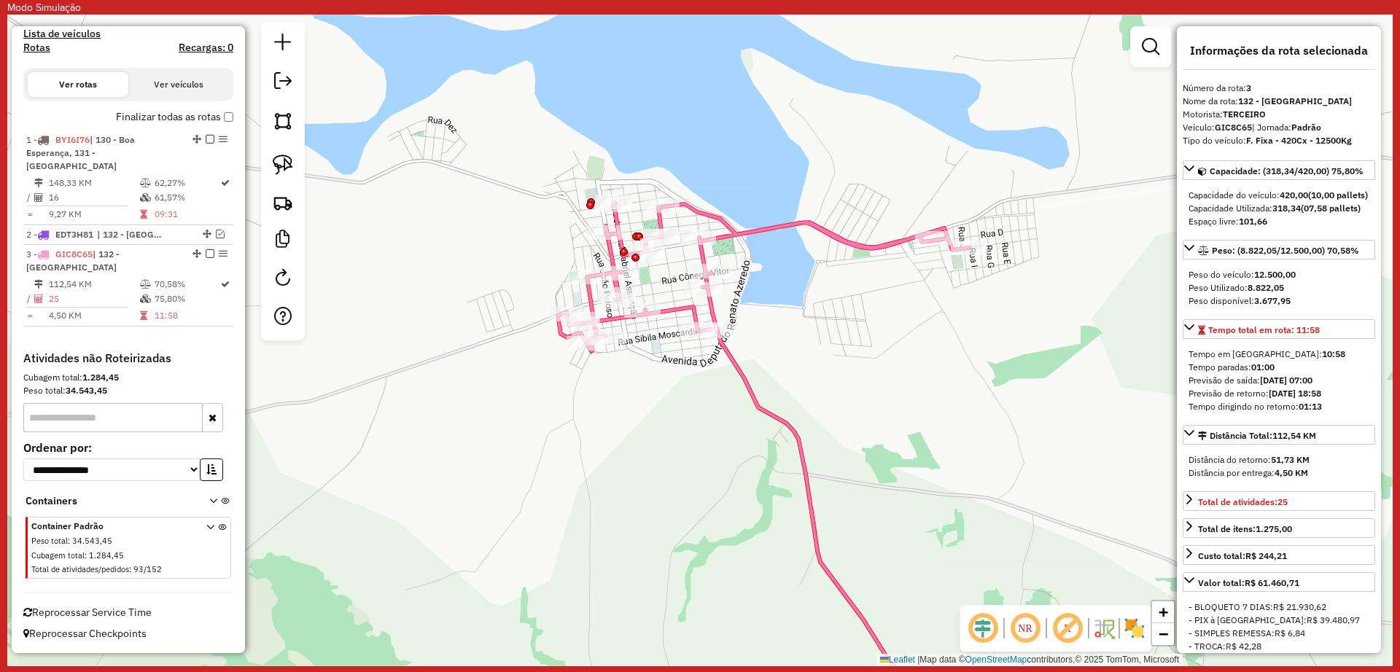
click at [731, 364] on icon at bounding box center [819, 530] width 240 height 403
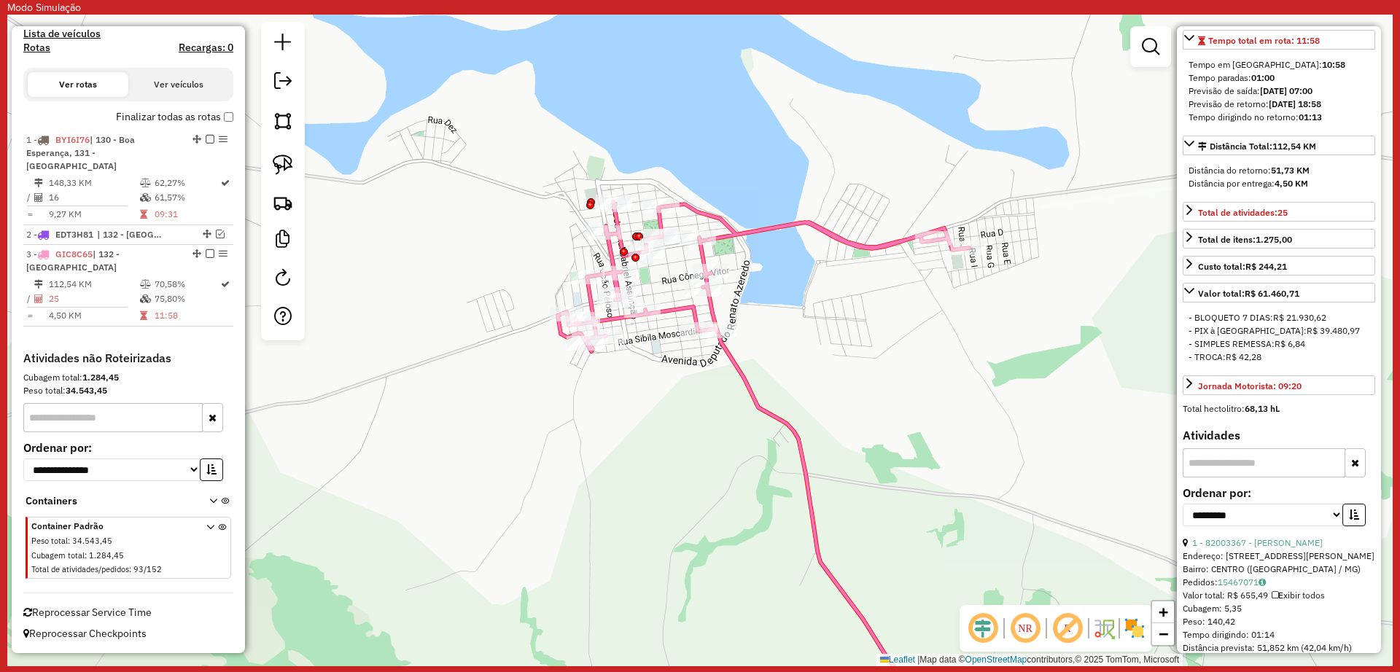
scroll to position [365, 0]
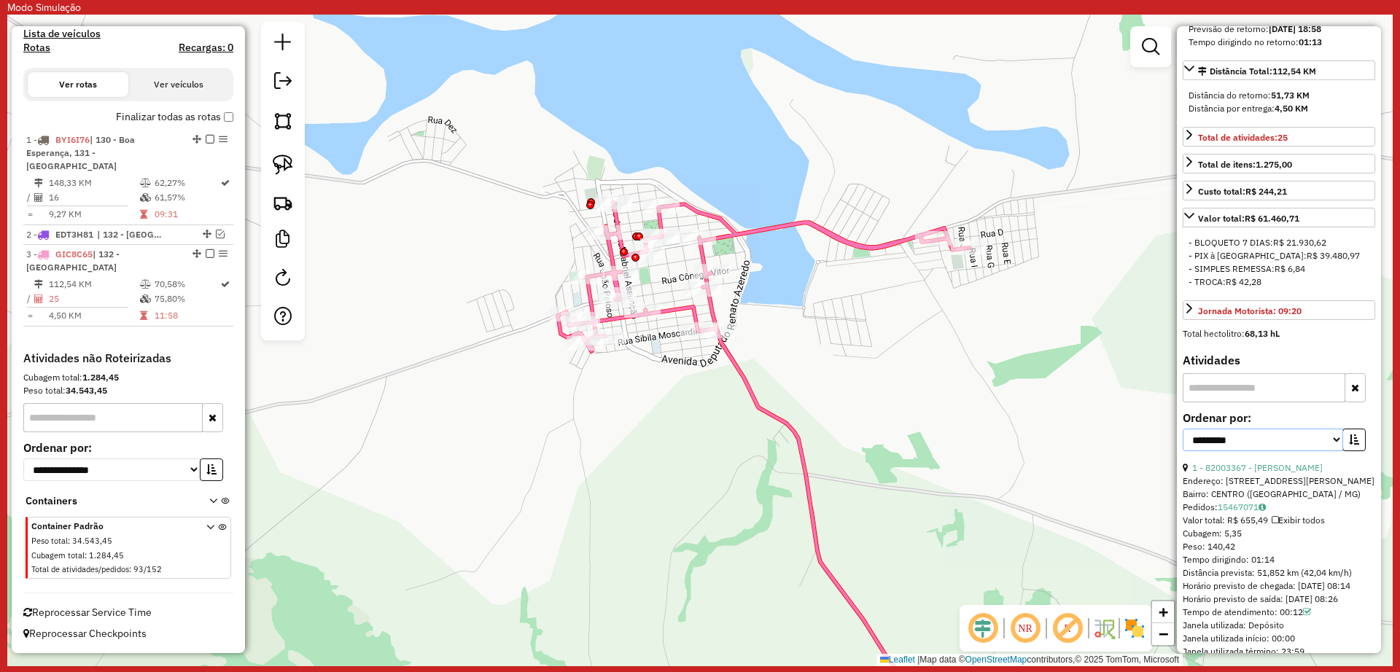
click at [1303, 451] on select "**********" at bounding box center [1263, 440] width 160 height 23
click at [1183, 451] on select "**********" at bounding box center [1263, 440] width 160 height 23
click at [1280, 451] on select "**********" at bounding box center [1263, 440] width 160 height 23
select select "**********"
click at [1183, 451] on select "**********" at bounding box center [1263, 440] width 160 height 23
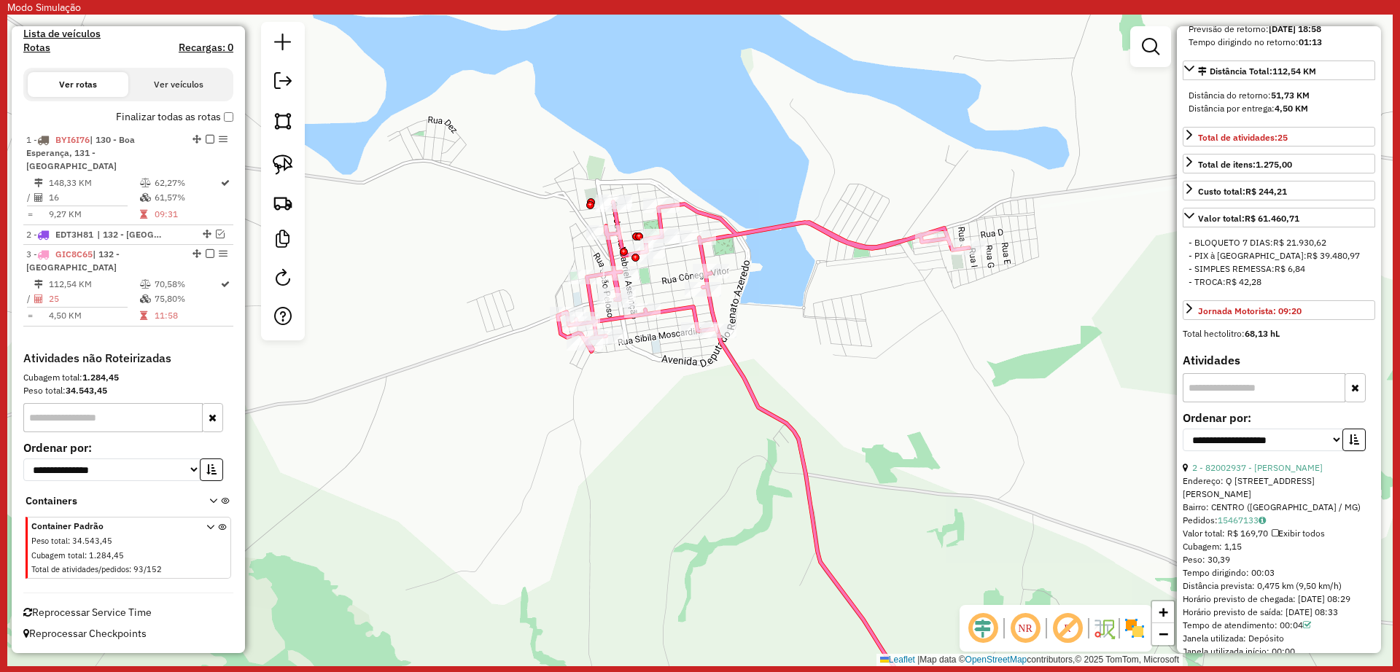
click at [1345, 462] on div "**********" at bounding box center [1279, 437] width 193 height 49
click at [1350, 445] on icon "button" at bounding box center [1354, 440] width 10 height 10
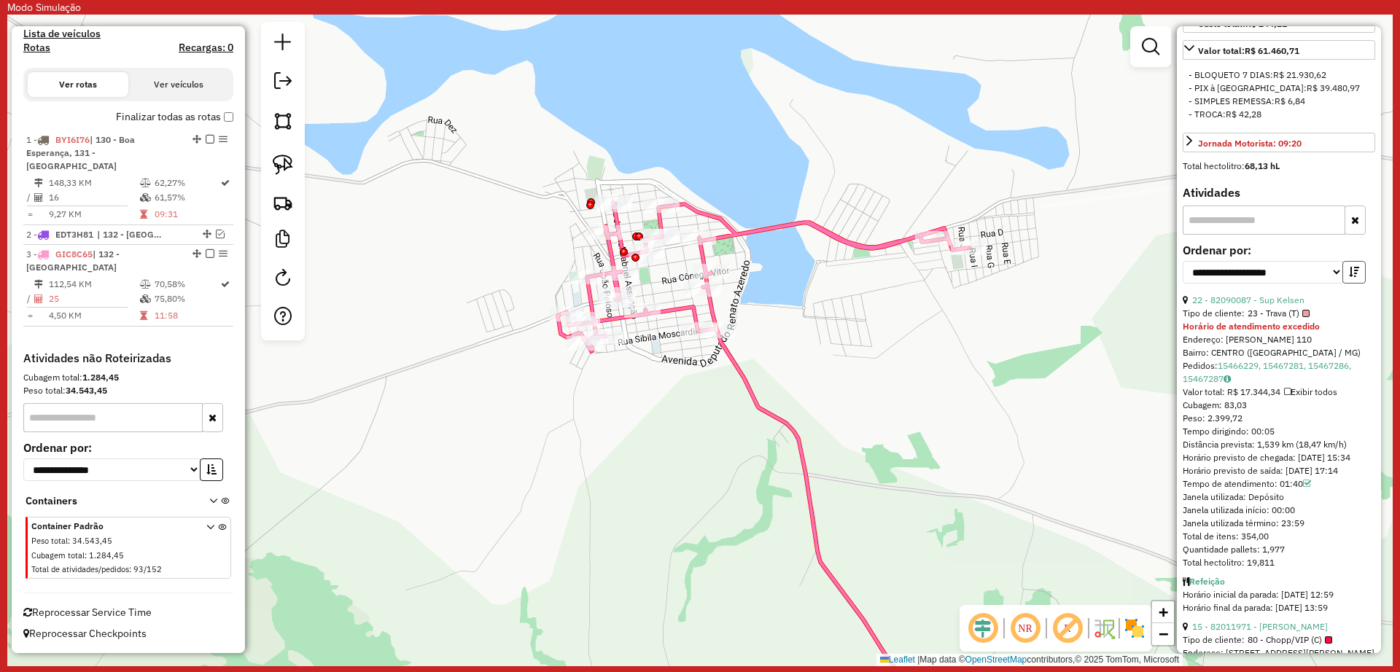
scroll to position [547, 0]
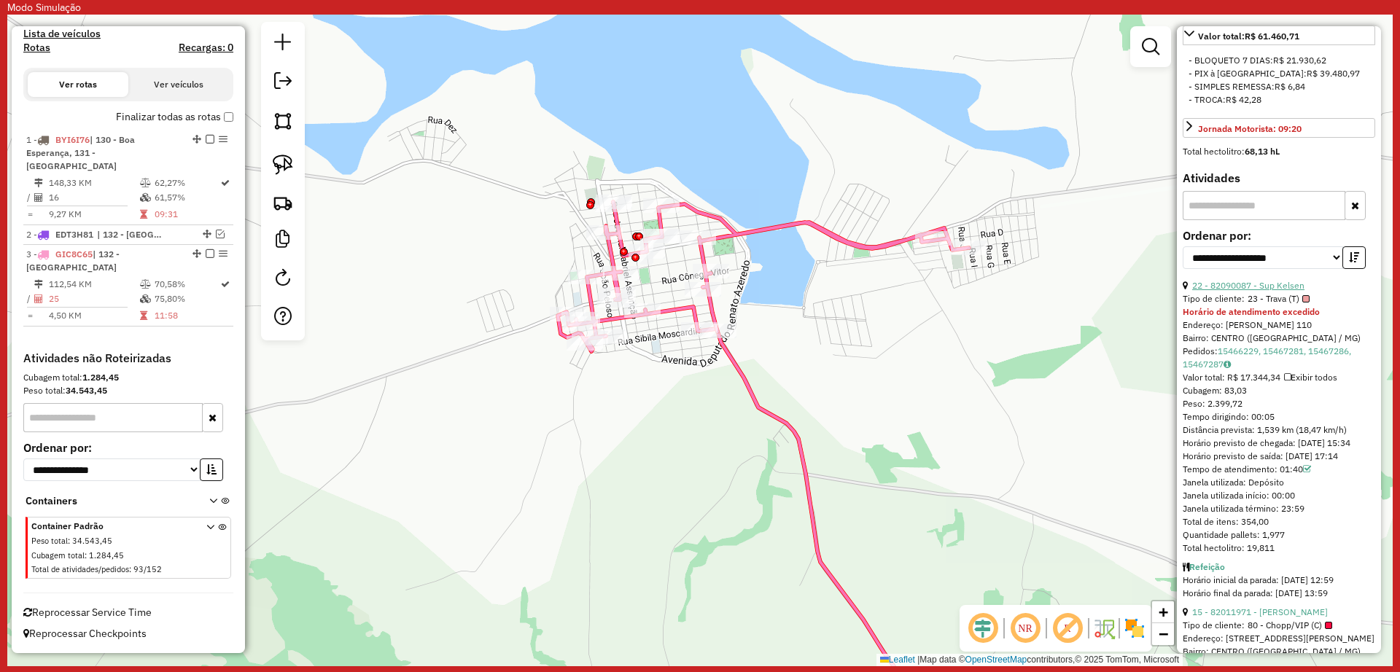
click at [1235, 291] on link "22 - 82090087 - Sup Kelsen" at bounding box center [1248, 285] width 112 height 11
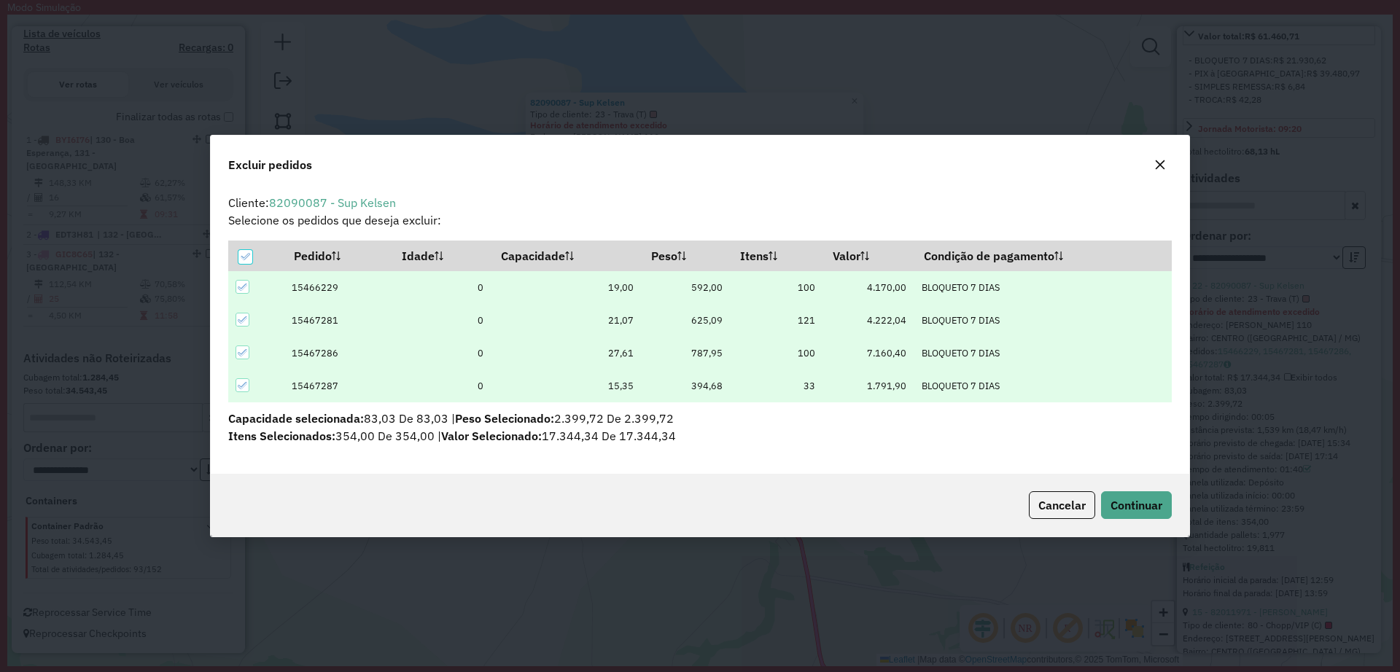
scroll to position [0, 0]
click at [1127, 504] on span "Continuar" at bounding box center [1137, 505] width 52 height 15
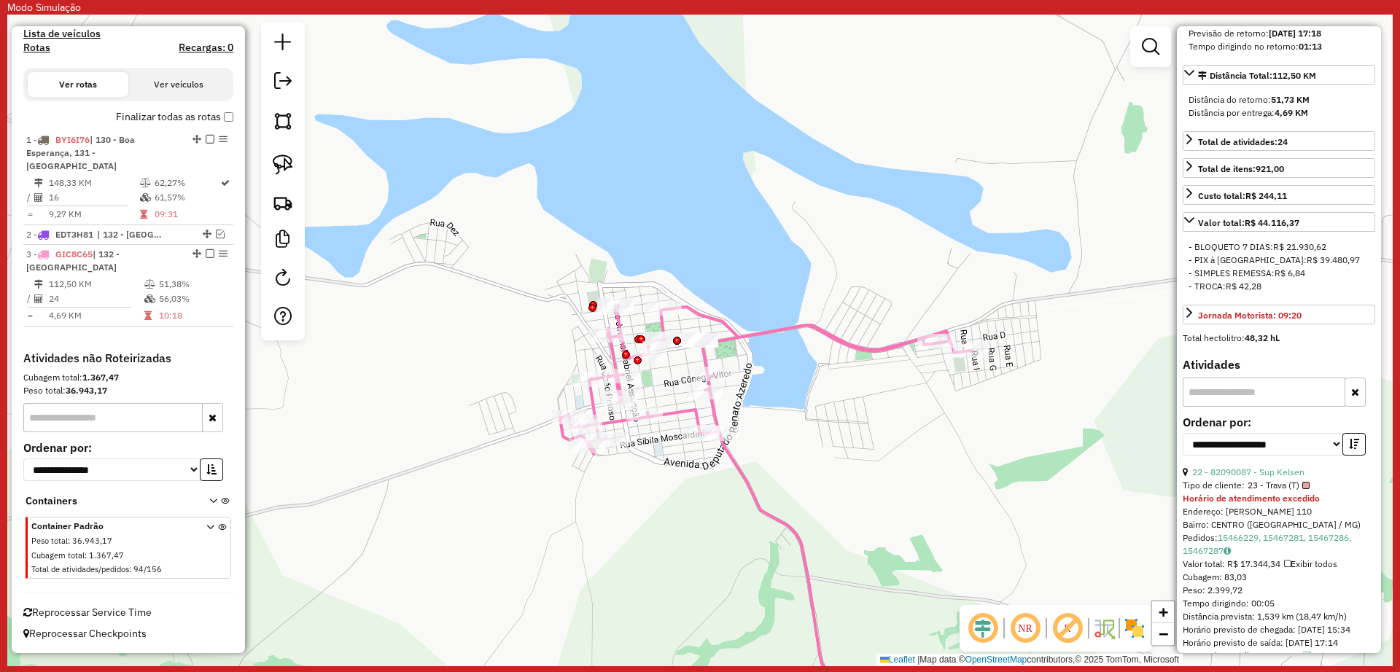
scroll to position [456, 0]
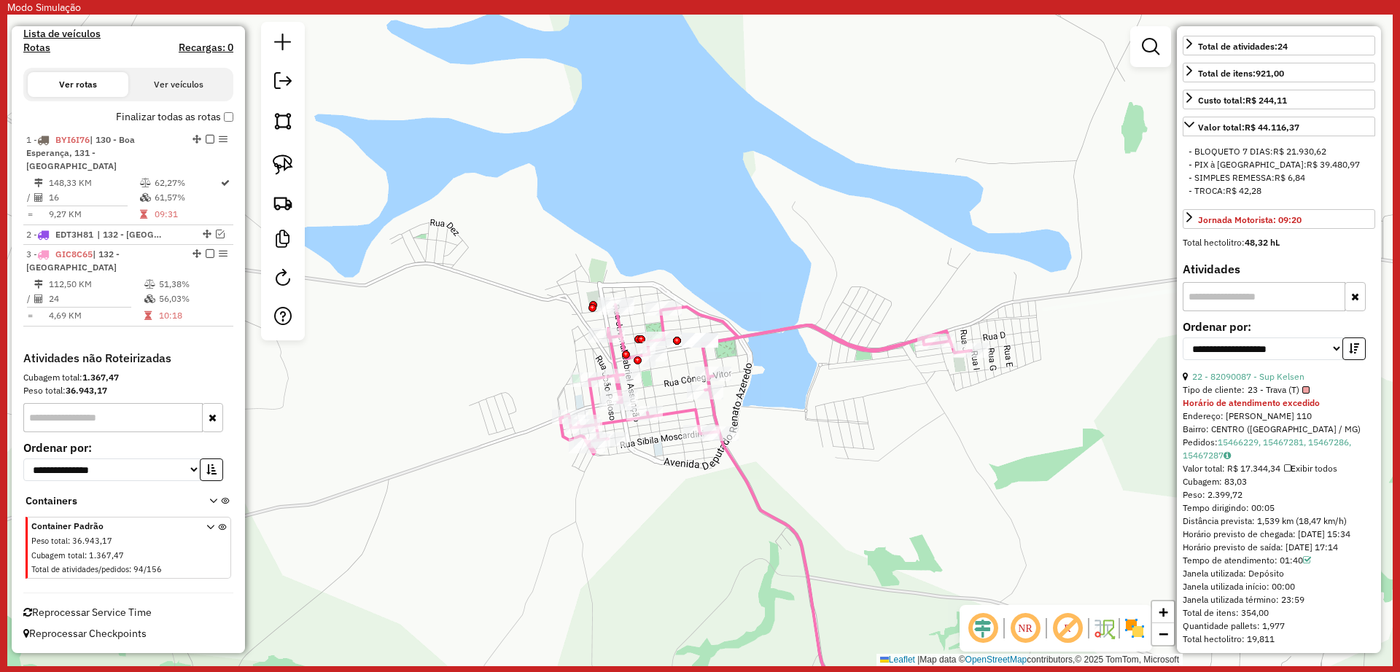
click at [956, 470] on div "Janela de atendimento Grade de atendimento Capacidade Transportadoras Veículos …" at bounding box center [699, 341] width 1385 height 652
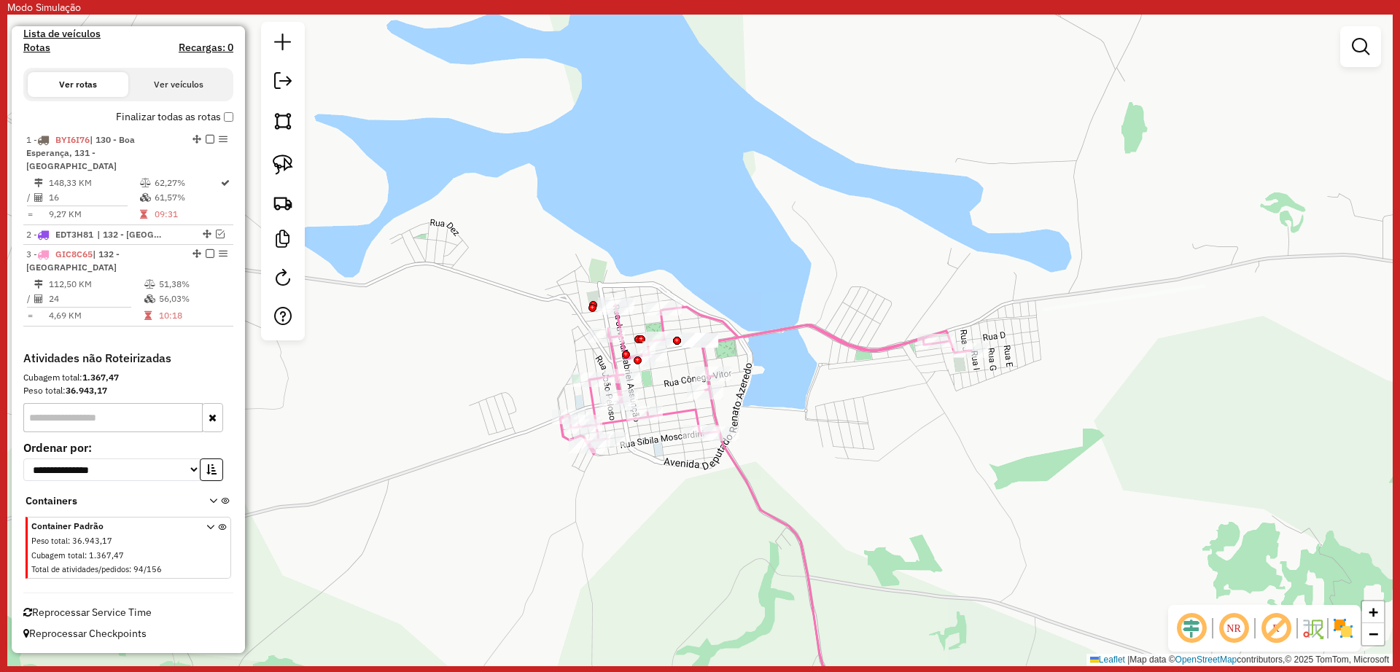
click at [880, 351] on icon at bounding box center [765, 379] width 411 height 149
select select "**********"
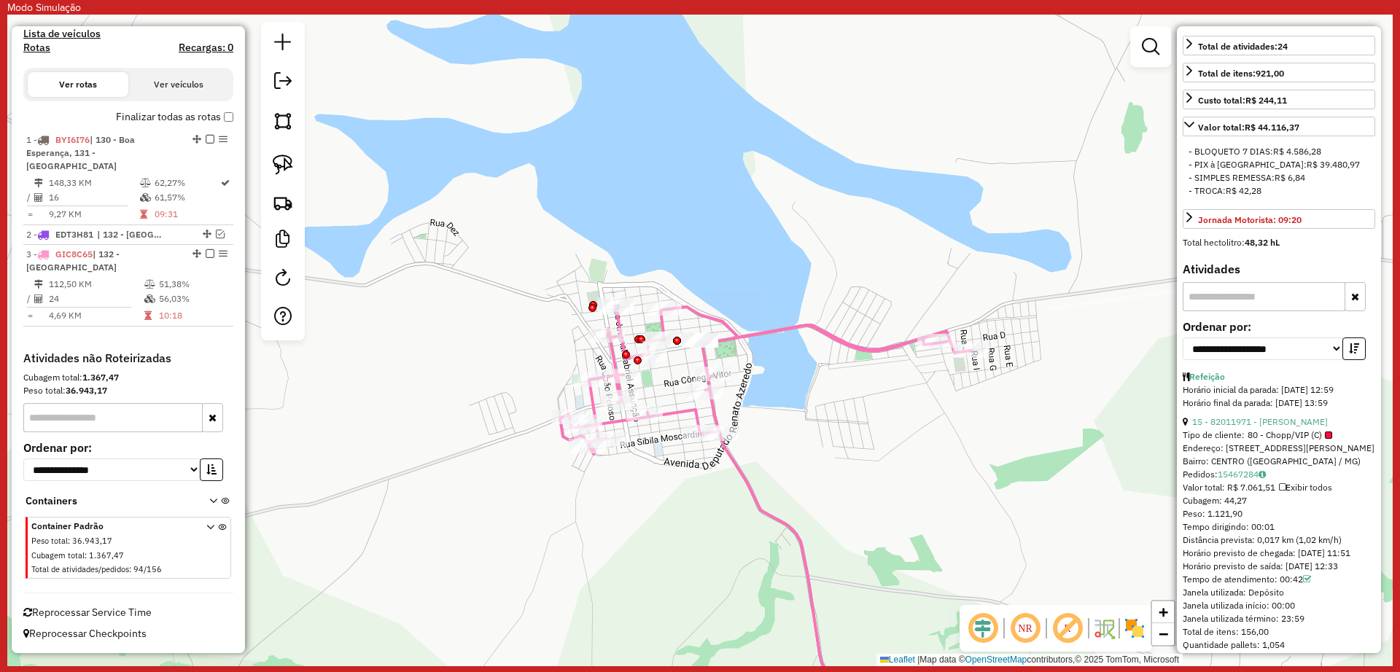
scroll to position [547, 0]
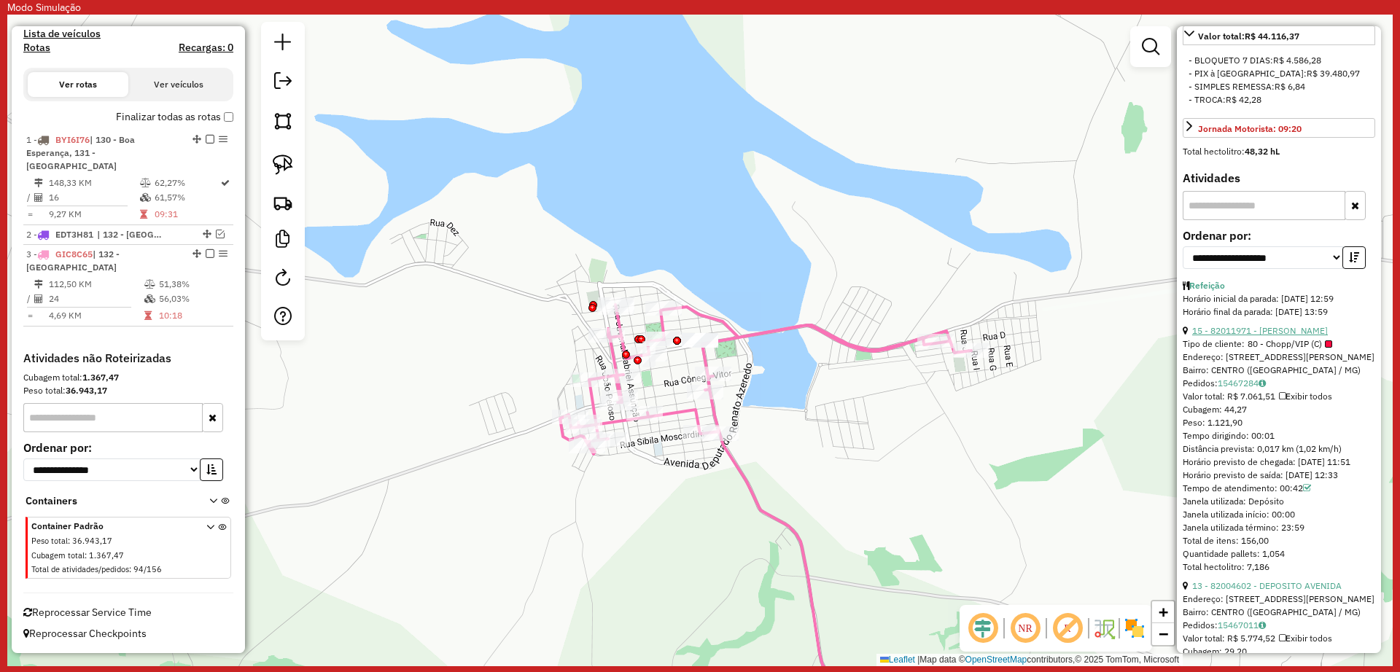
click at [1283, 336] on link "15 - 82011971 - IZAQUIELA ALVES" at bounding box center [1260, 330] width 136 height 11
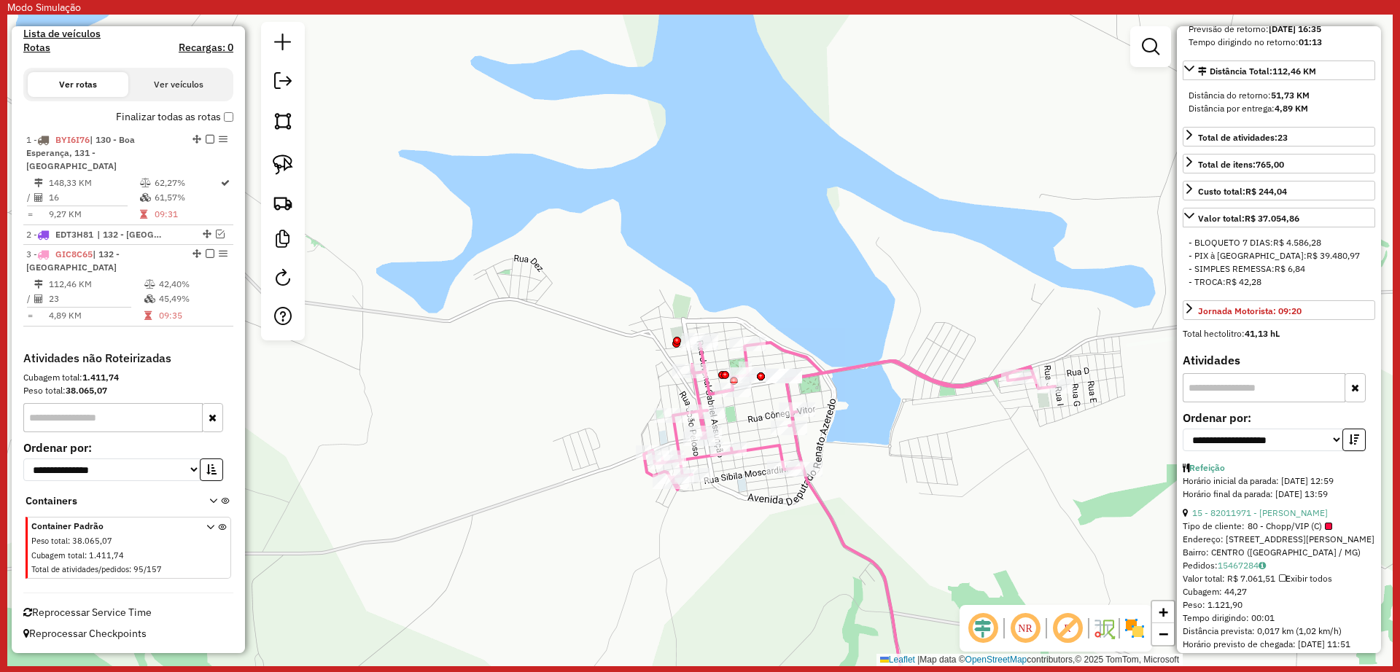
scroll to position [273, 0]
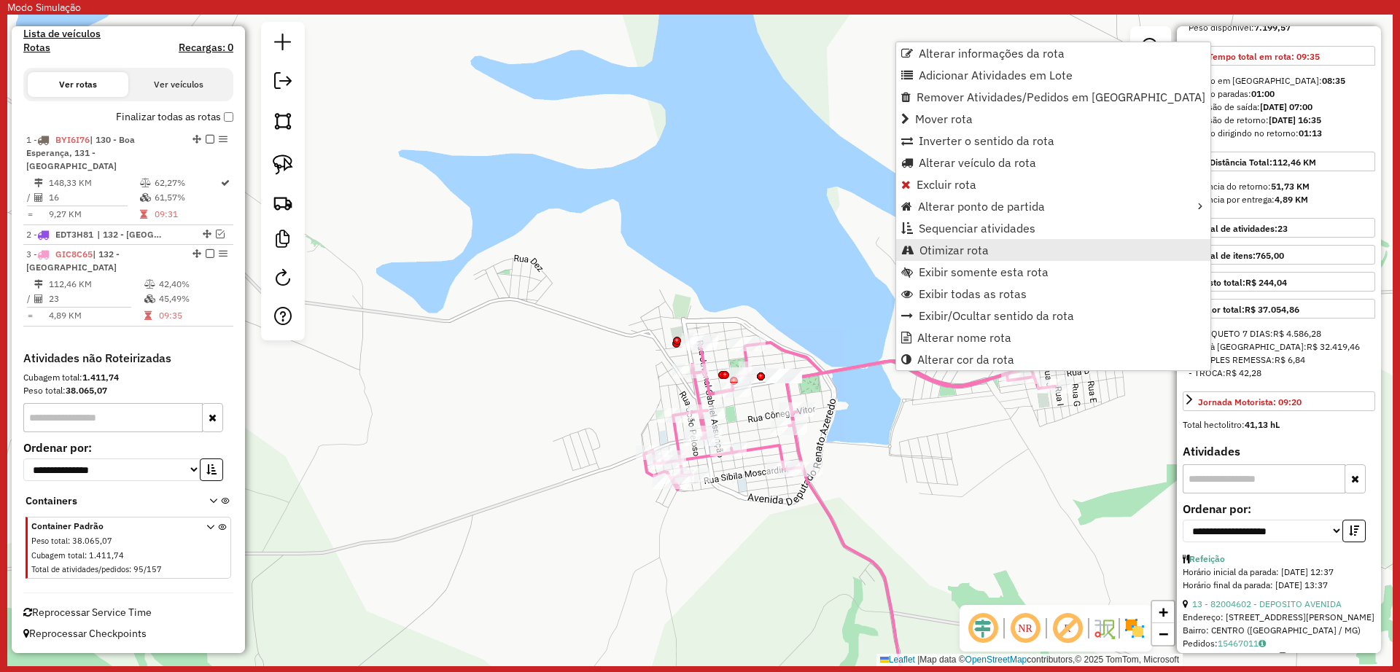
click at [972, 251] on span "Otimizar rota" at bounding box center [953, 250] width 69 height 12
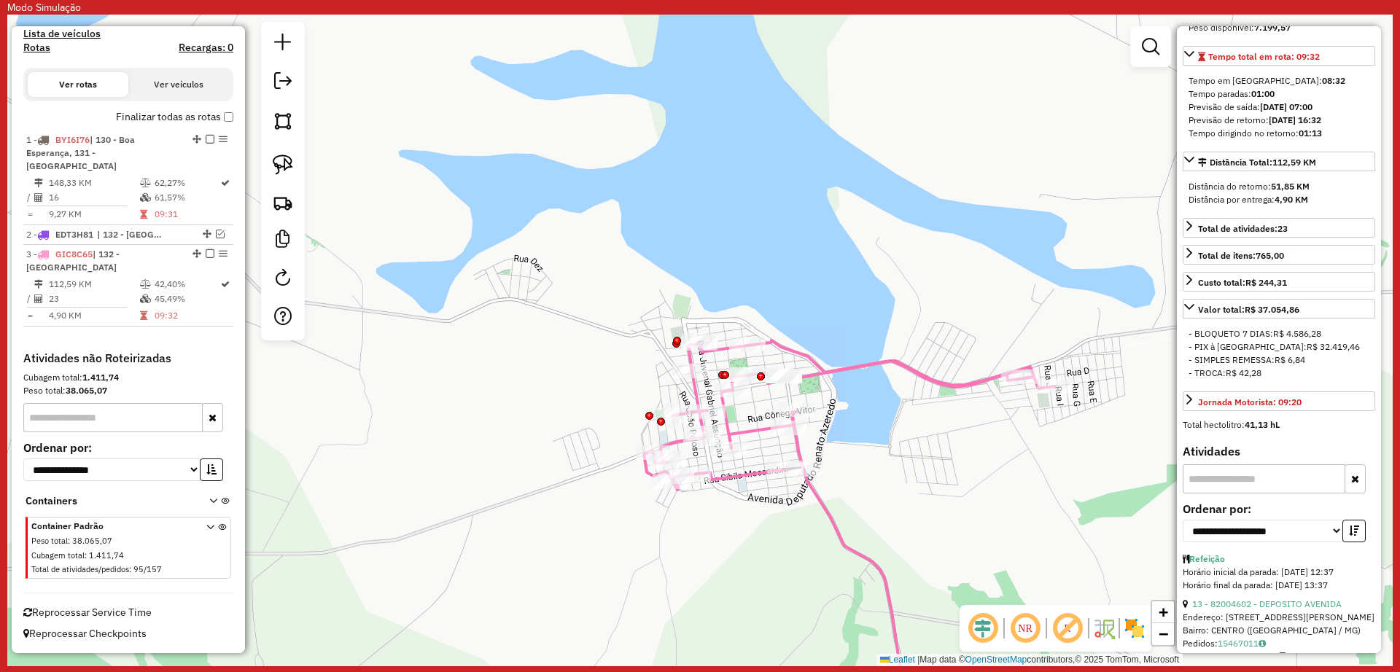
click at [940, 376] on icon at bounding box center [849, 415] width 411 height 149
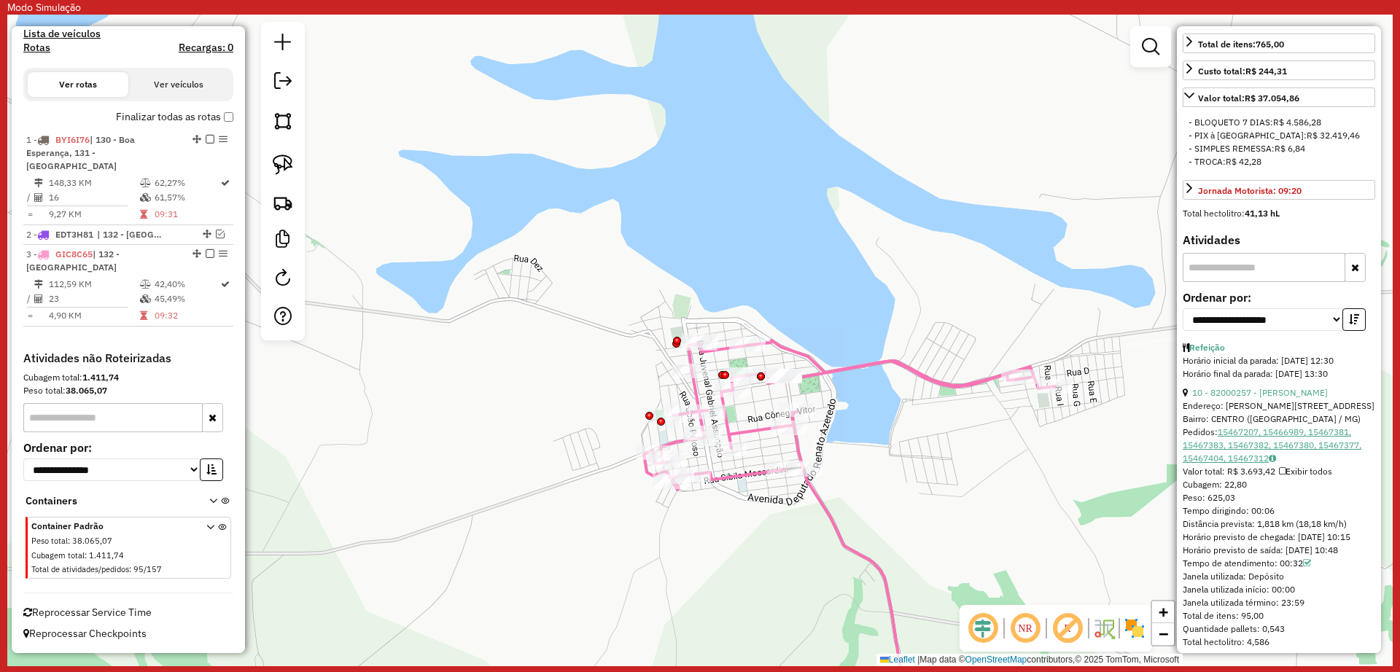
scroll to position [547, 0]
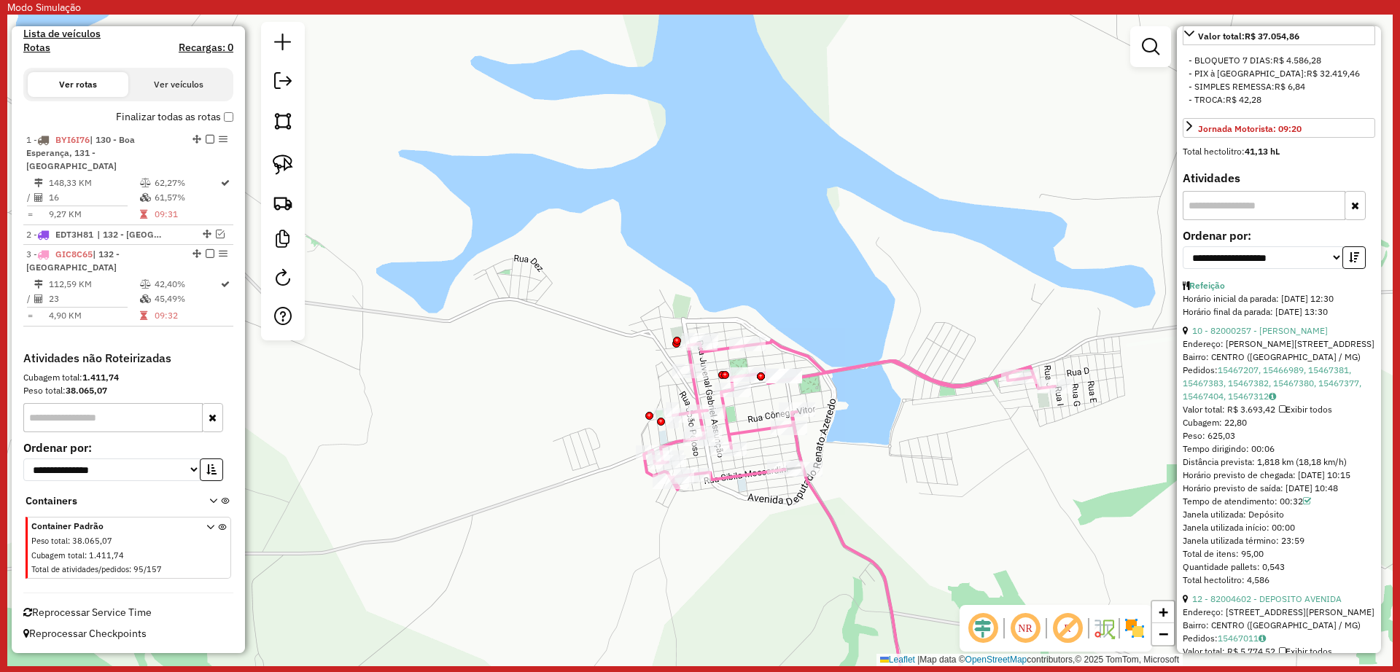
click at [1313, 244] on label "Ordenar por:" at bounding box center [1279, 236] width 193 height 18
click at [1305, 269] on select "**********" at bounding box center [1263, 257] width 160 height 23
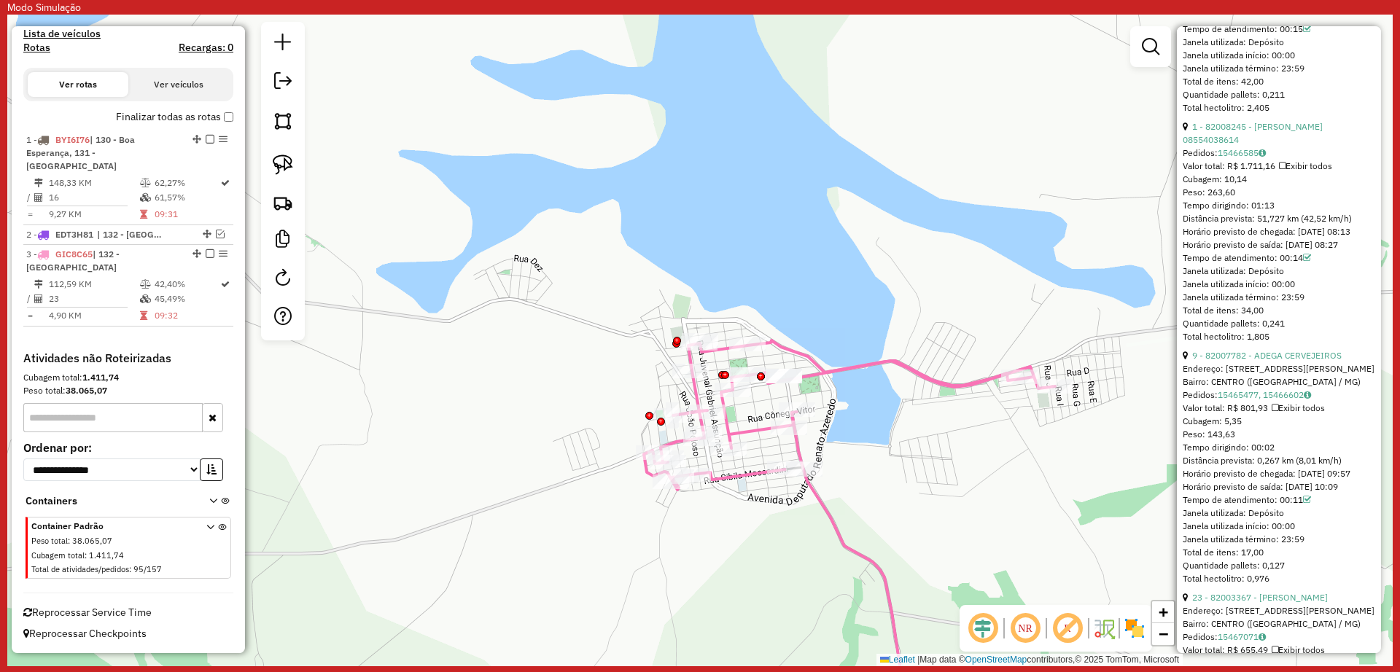
scroll to position [3099, 0]
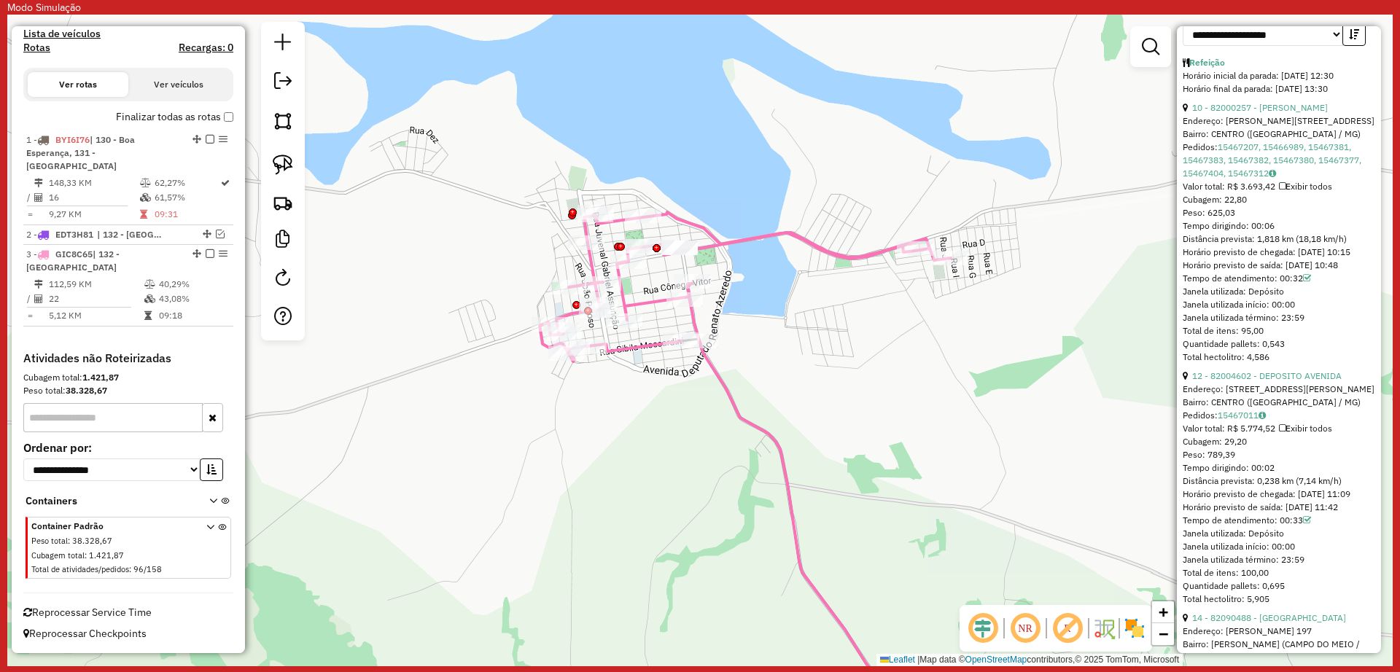
click at [637, 348] on icon at bounding box center [745, 286] width 411 height 149
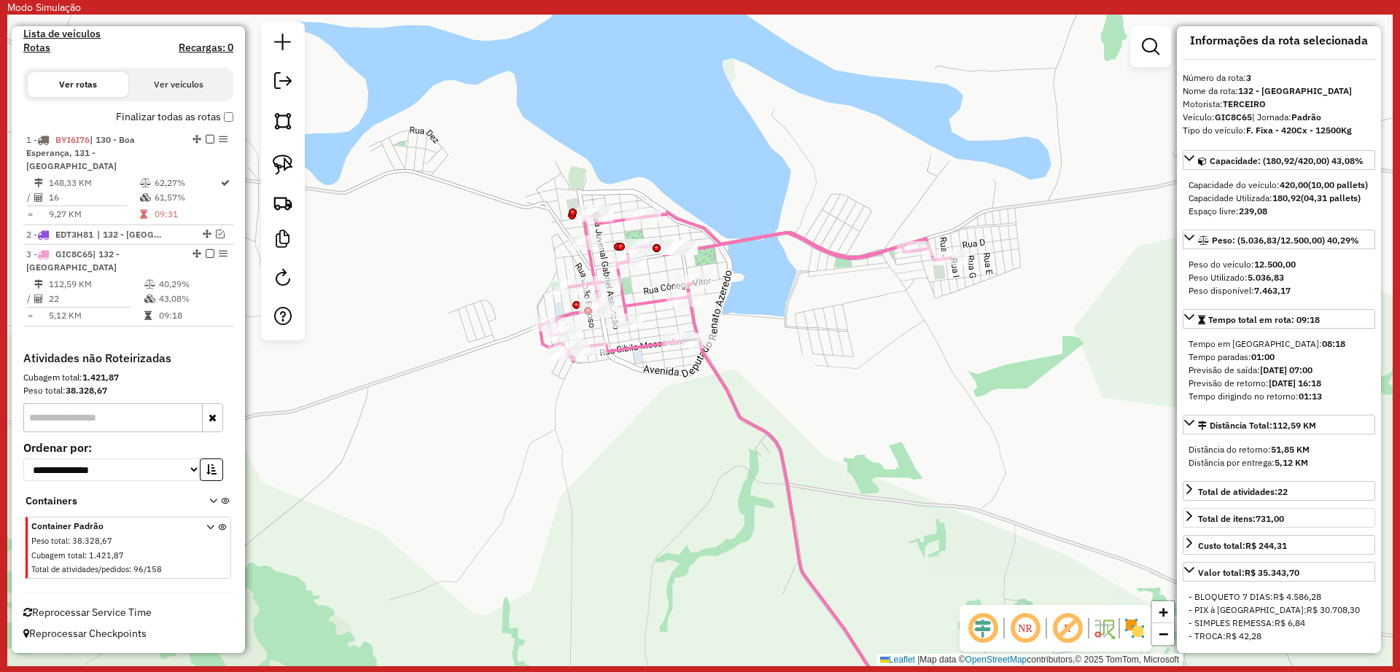
scroll to position [0, 0]
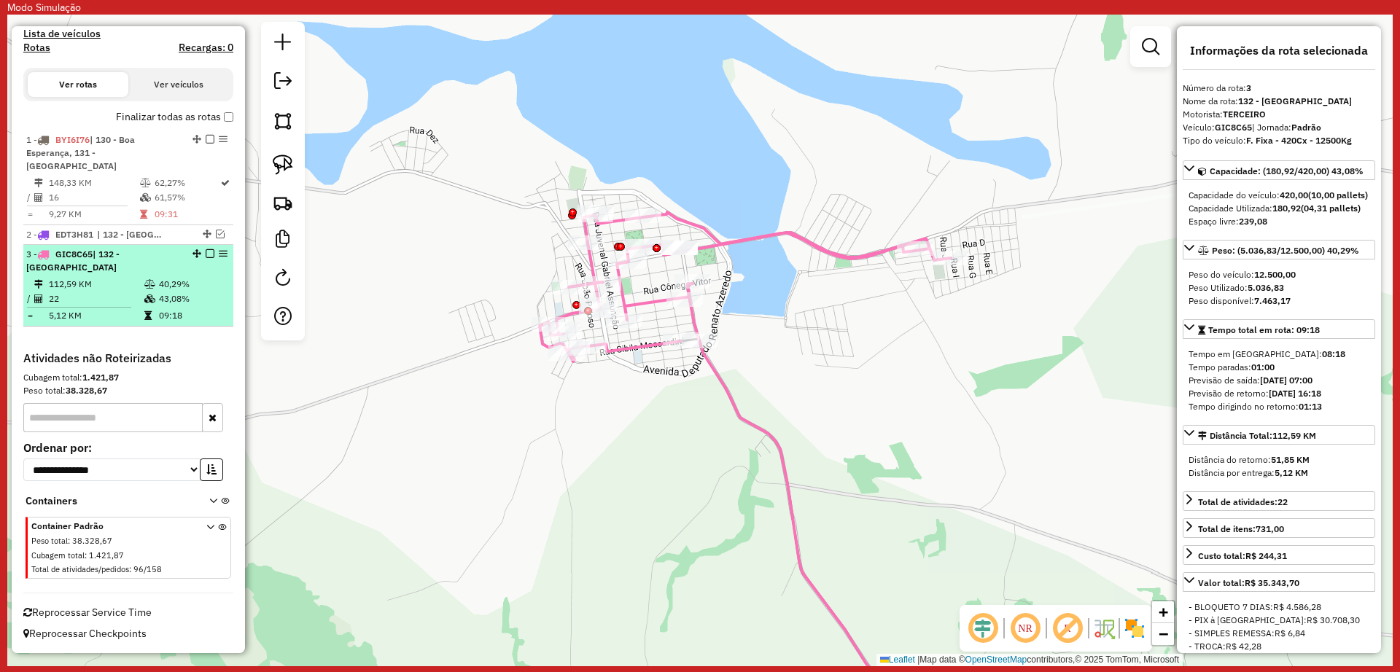
click at [206, 254] on em at bounding box center [210, 253] width 9 height 9
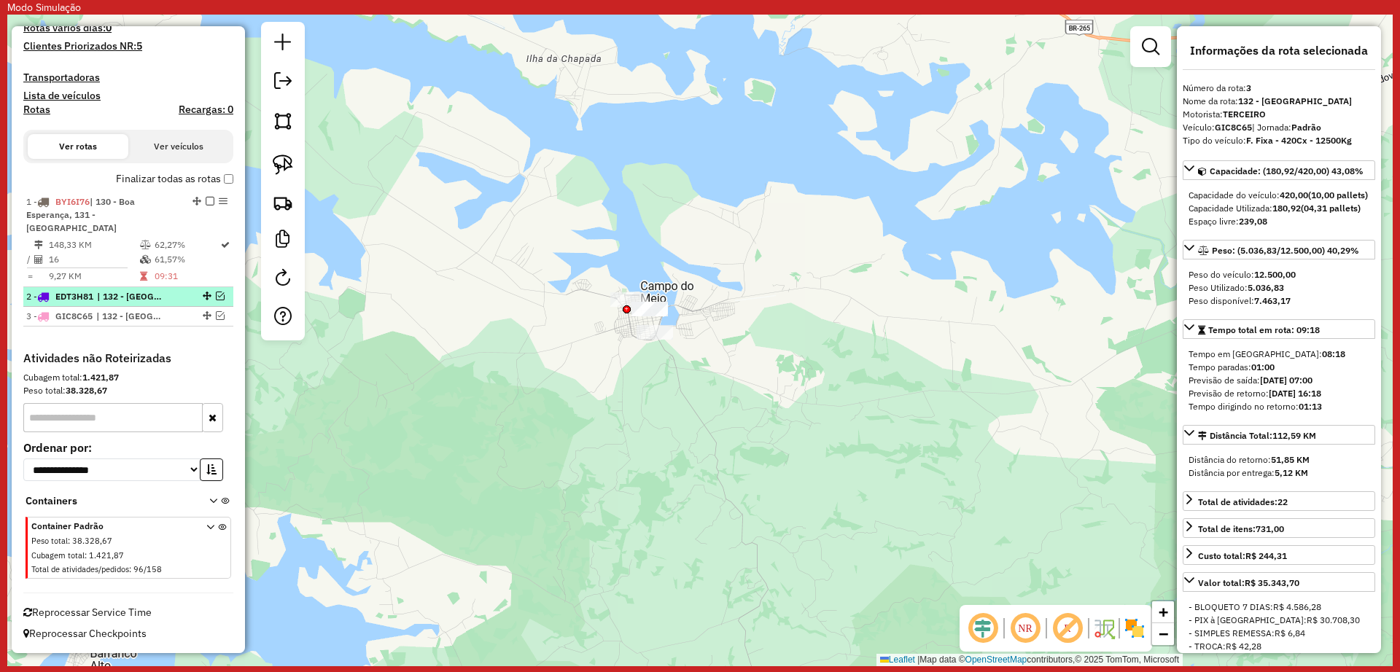
click at [163, 300] on span "| 132 - [GEOGRAPHIC_DATA]" at bounding box center [130, 296] width 67 height 13
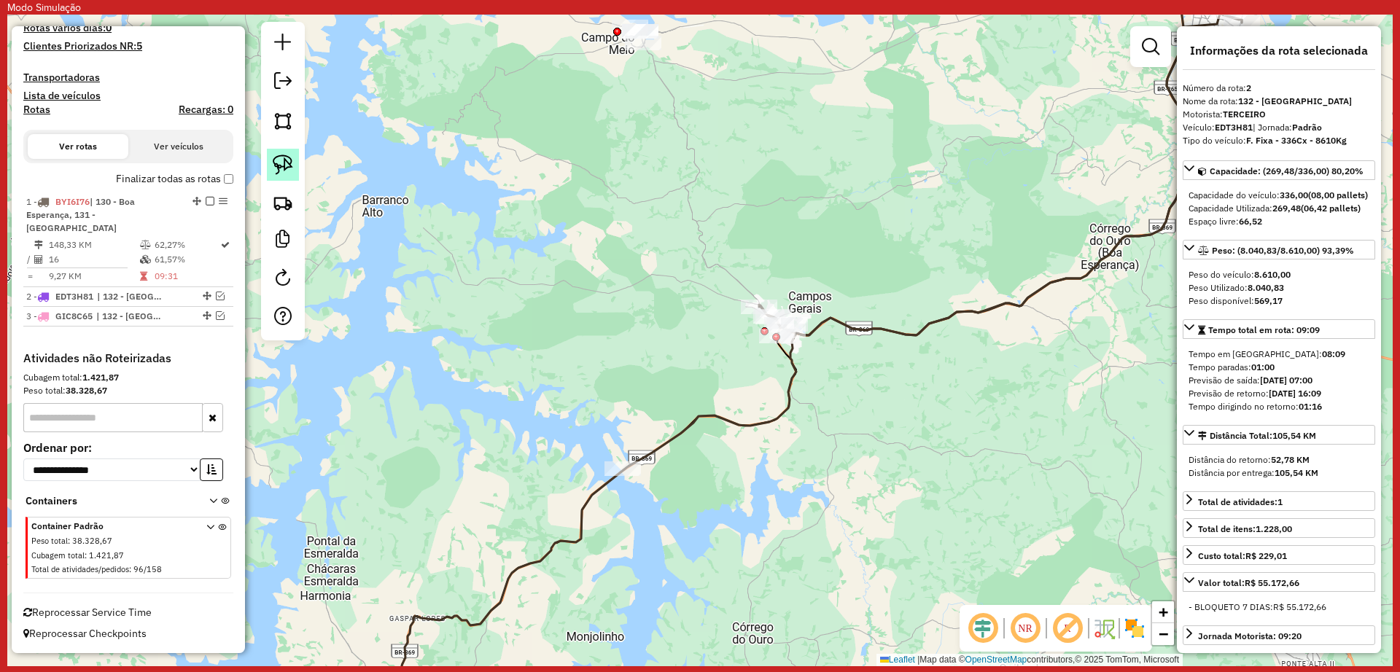
click at [282, 168] on img at bounding box center [283, 165] width 20 height 20
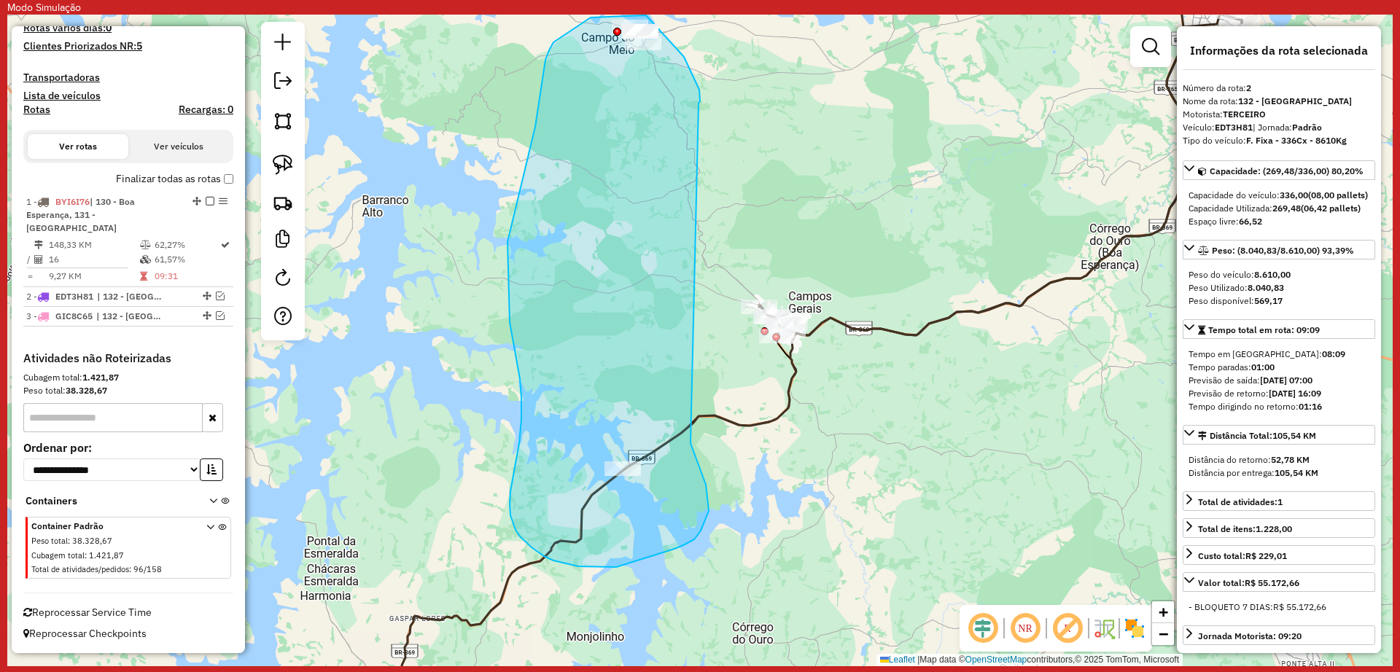
drag, startPoint x: 698, startPoint y: 88, endPoint x: 679, endPoint y: 414, distance: 327.2
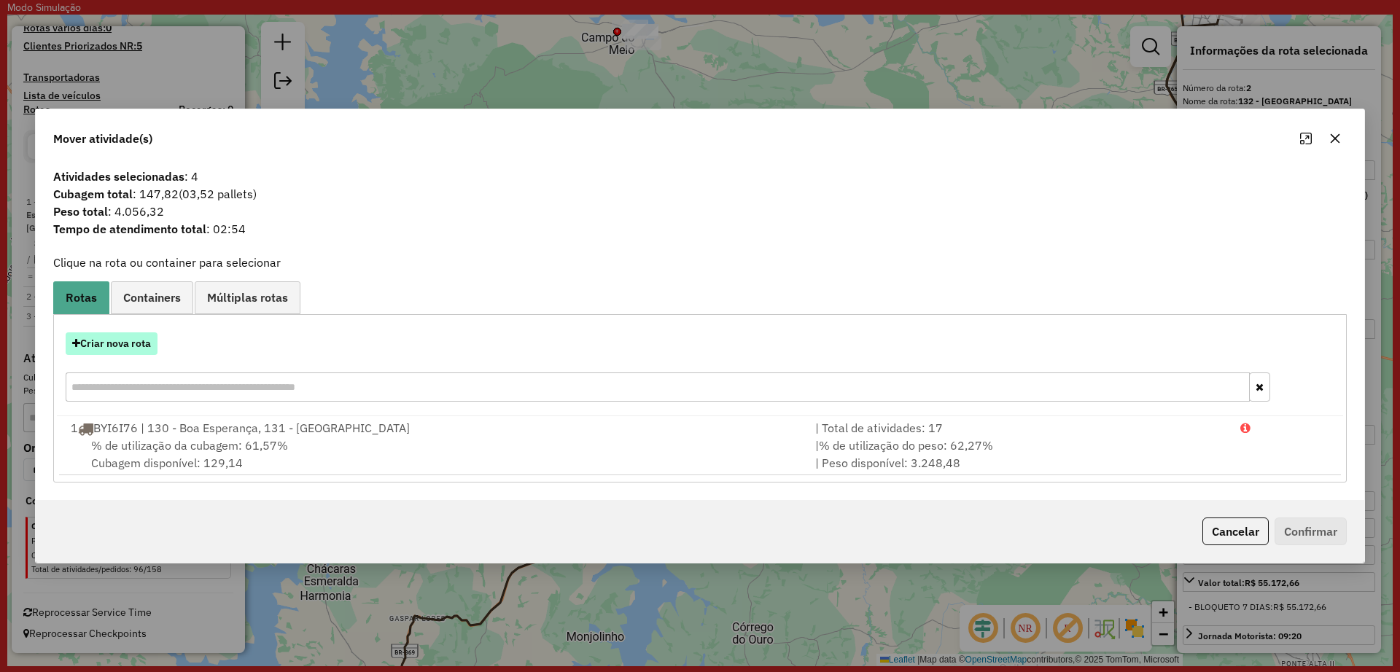
click at [112, 349] on button "Criar nova rota" at bounding box center [112, 344] width 92 height 23
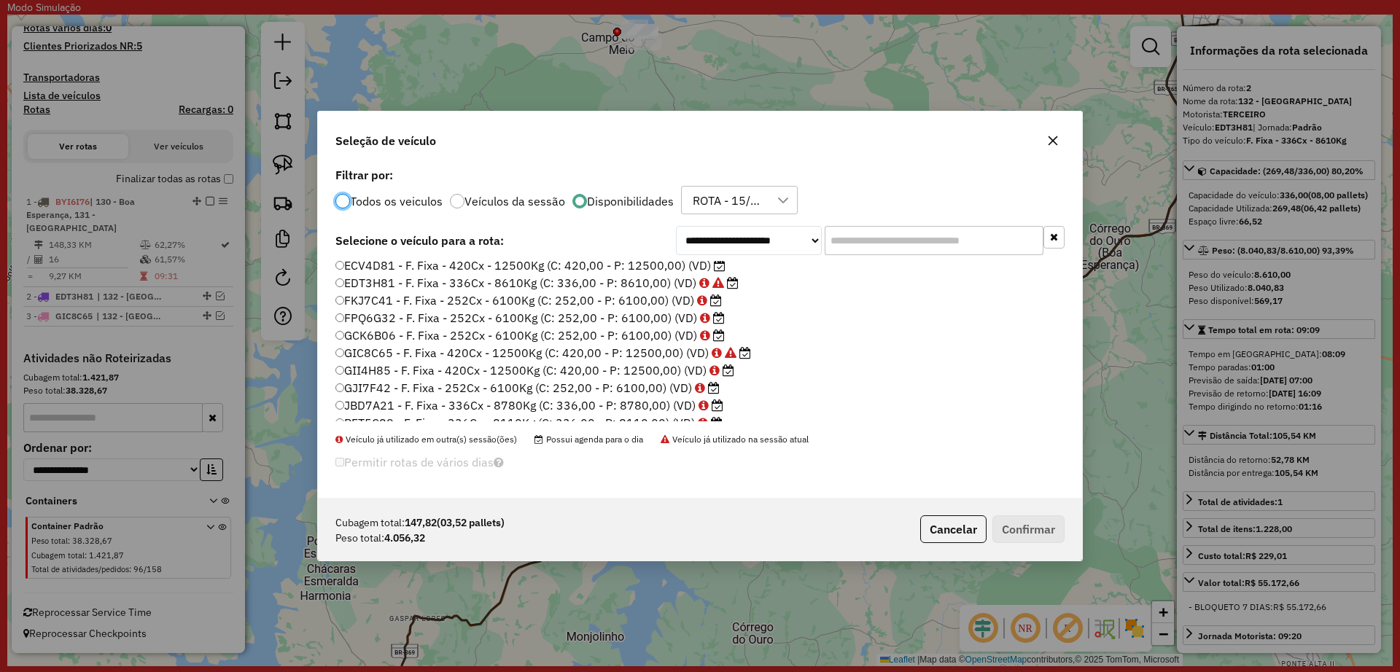
scroll to position [137, 0]
click at [648, 384] on label "JBD7A21 - F. Fixa - 336Cx - 8780Kg (C: 336,00 - P: 8780,00) (VD)" at bounding box center [529, 377] width 388 height 18
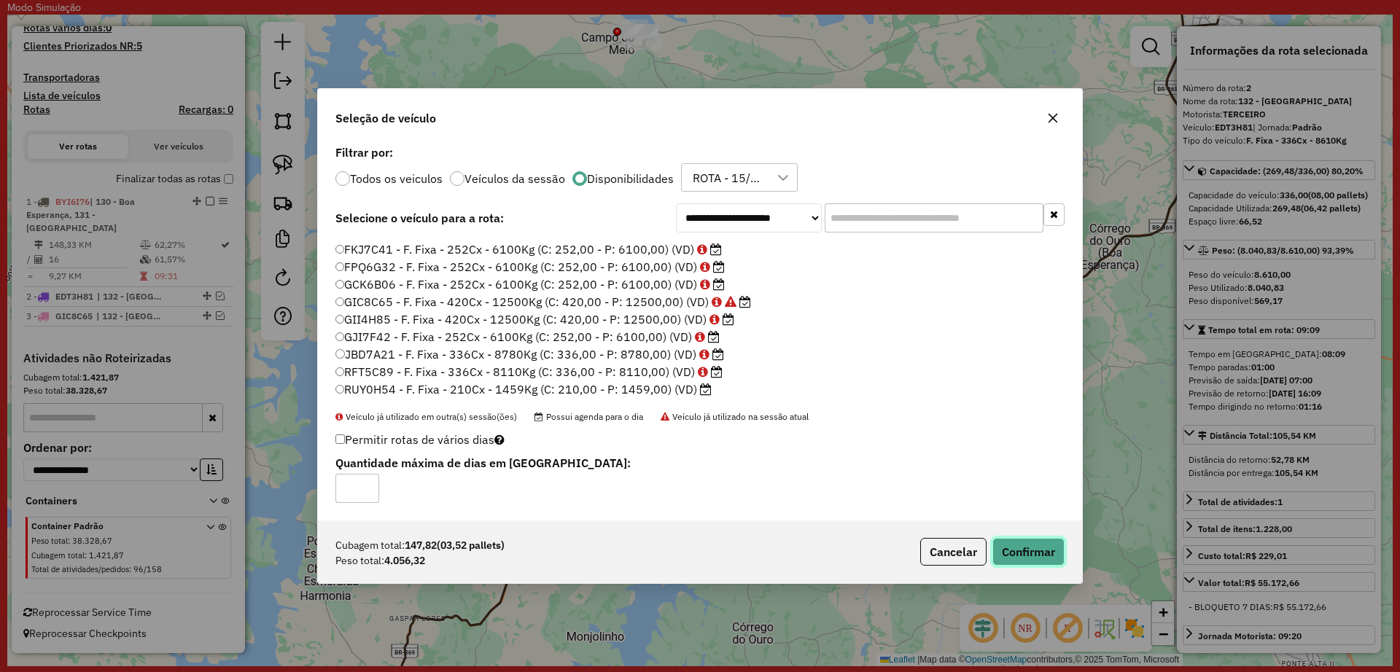
click at [1022, 555] on button "Confirmar" at bounding box center [1028, 552] width 72 height 28
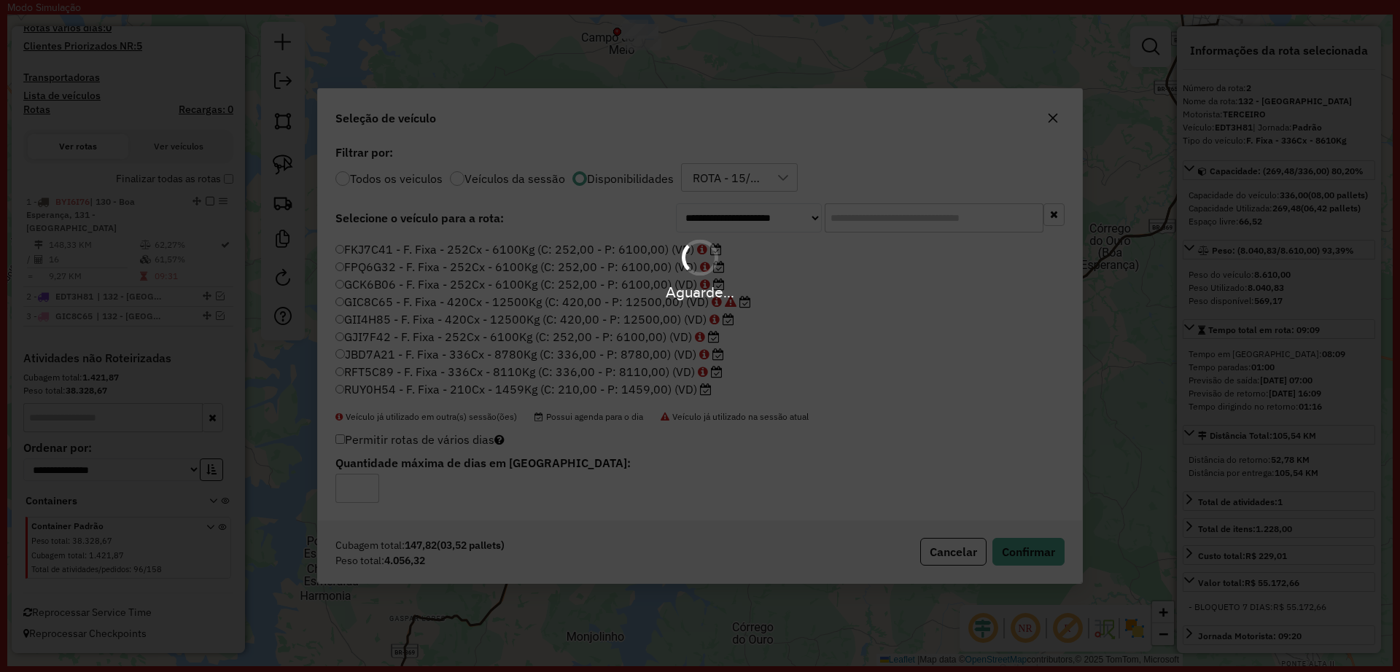
scroll to position [560, 0]
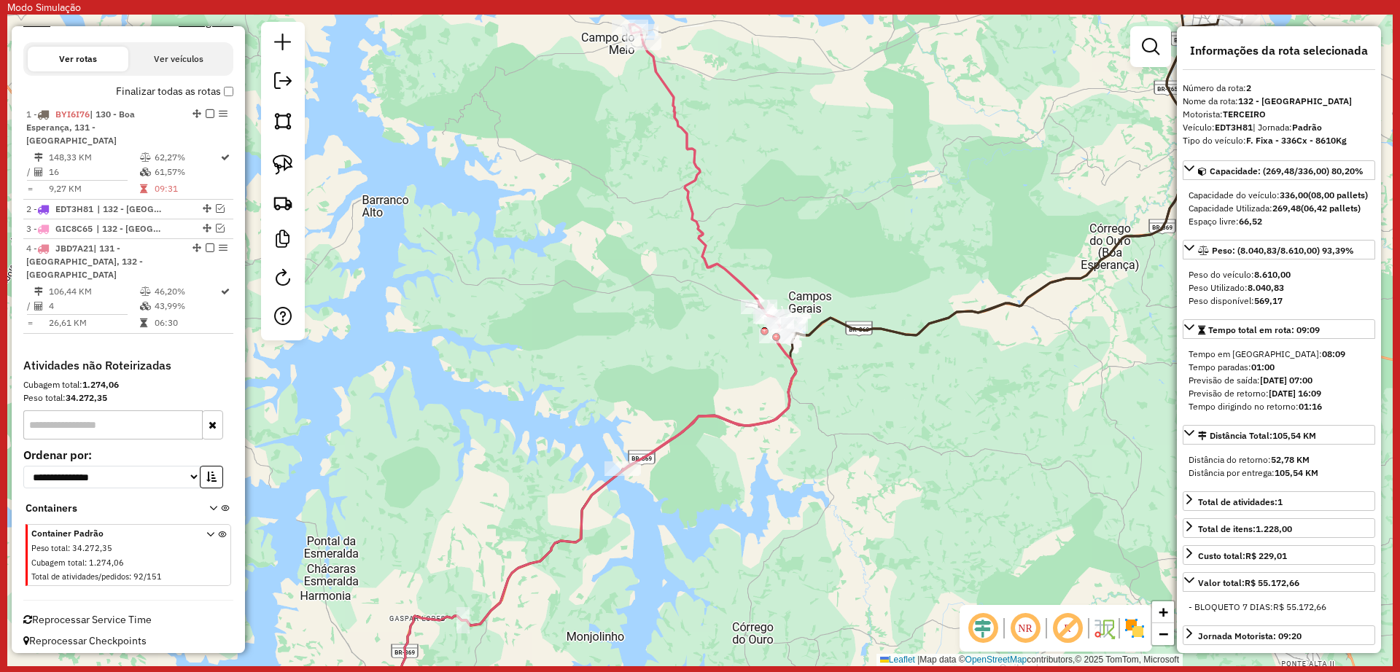
click at [758, 421] on icon at bounding box center [710, 248] width 174 height 446
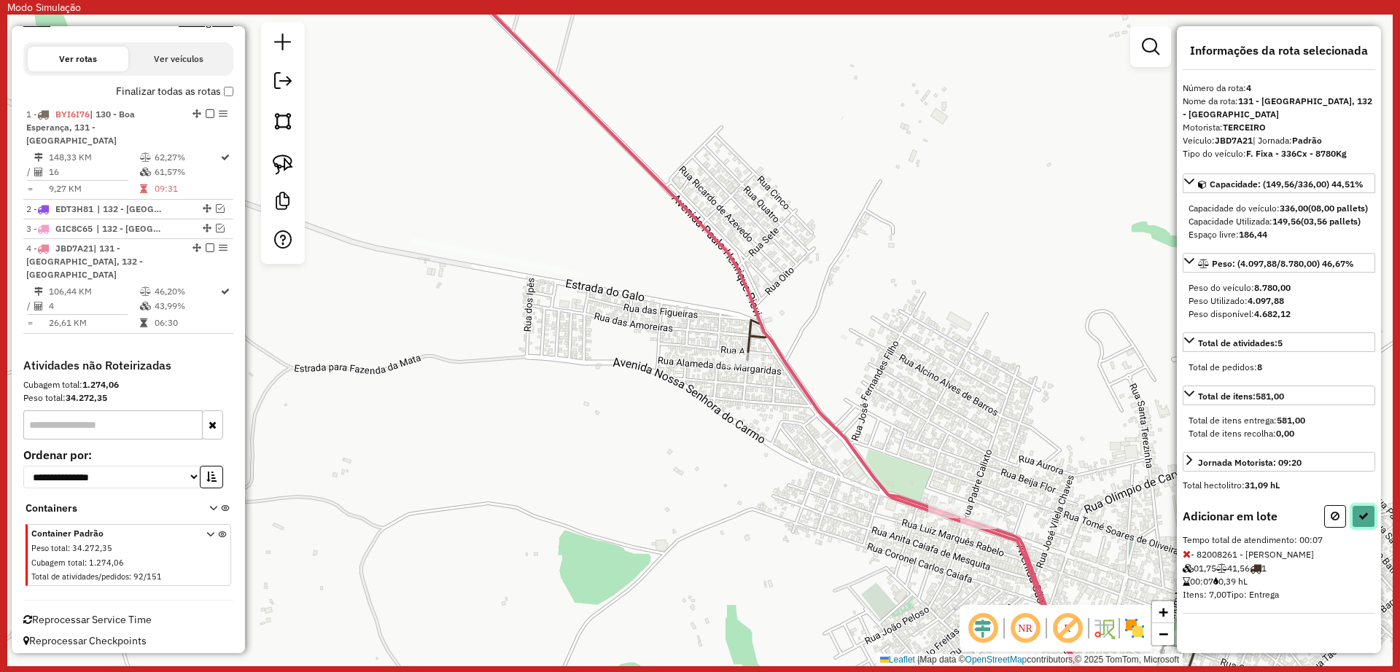
click at [1366, 521] on icon at bounding box center [1363, 516] width 10 height 10
select select "**********"
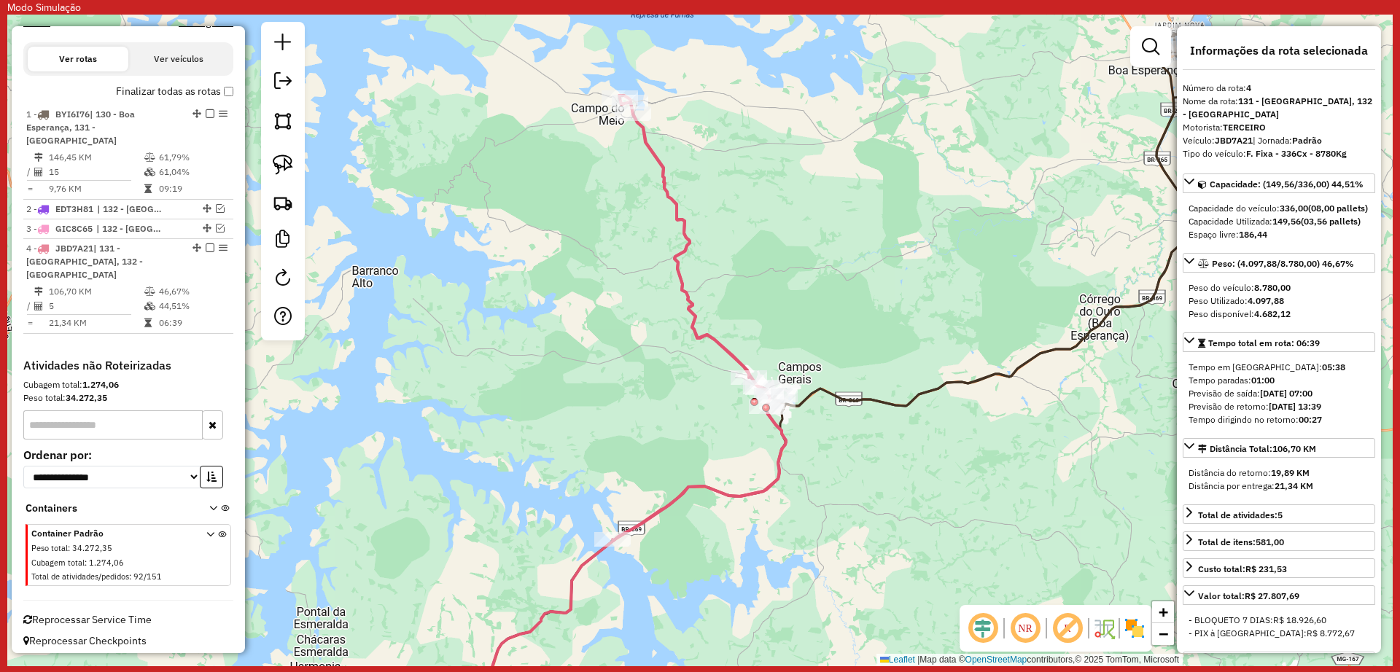
click at [866, 393] on icon at bounding box center [996, 219] width 470 height 376
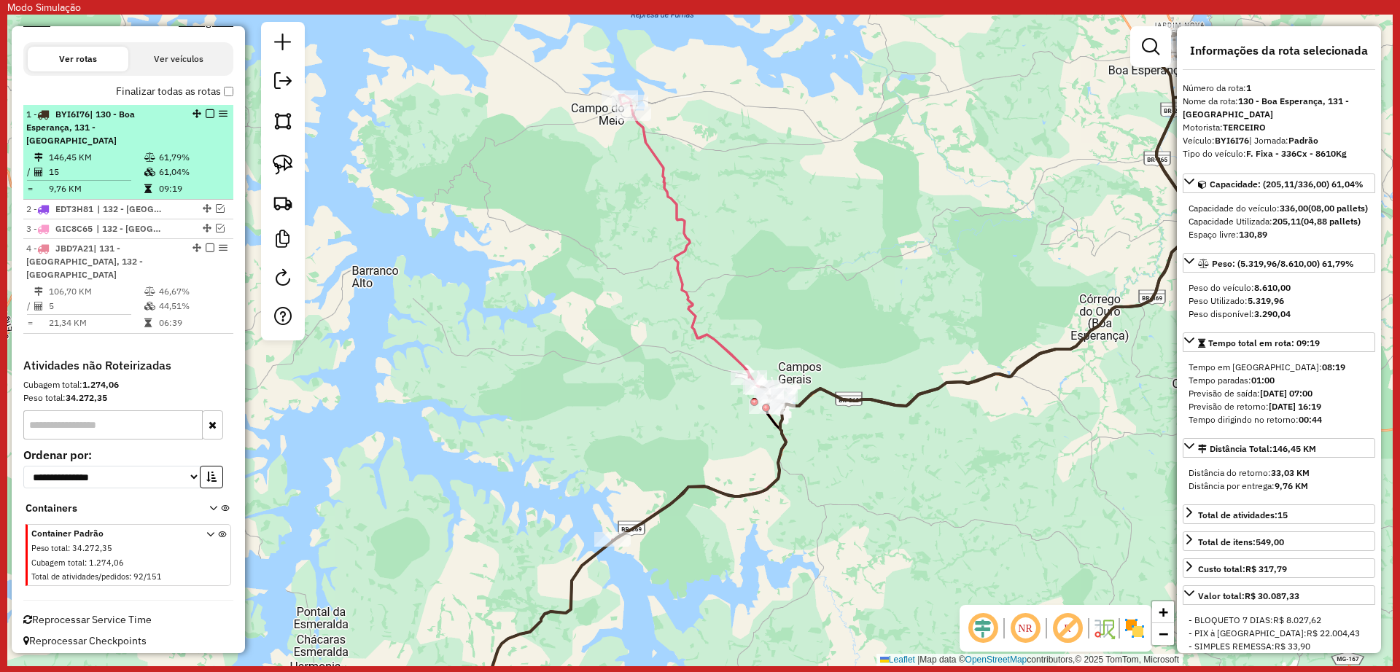
click at [206, 118] on em at bounding box center [210, 113] width 9 height 9
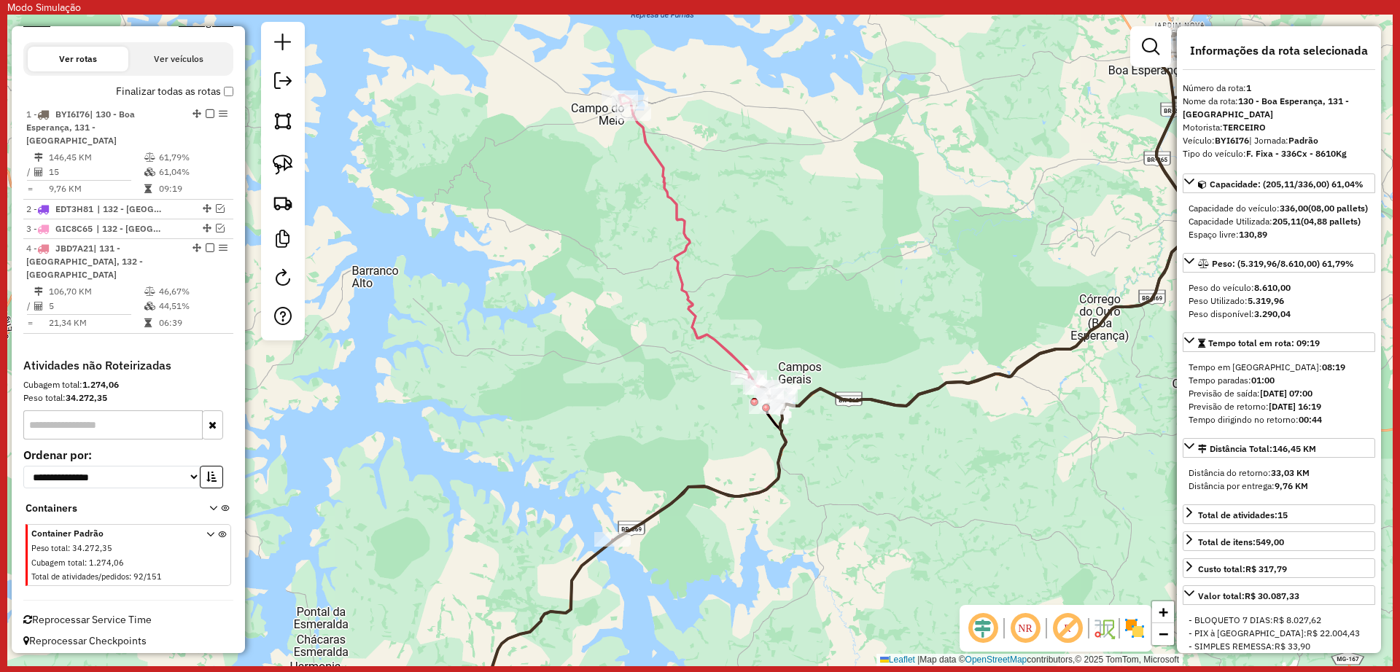
scroll to position [498, 0]
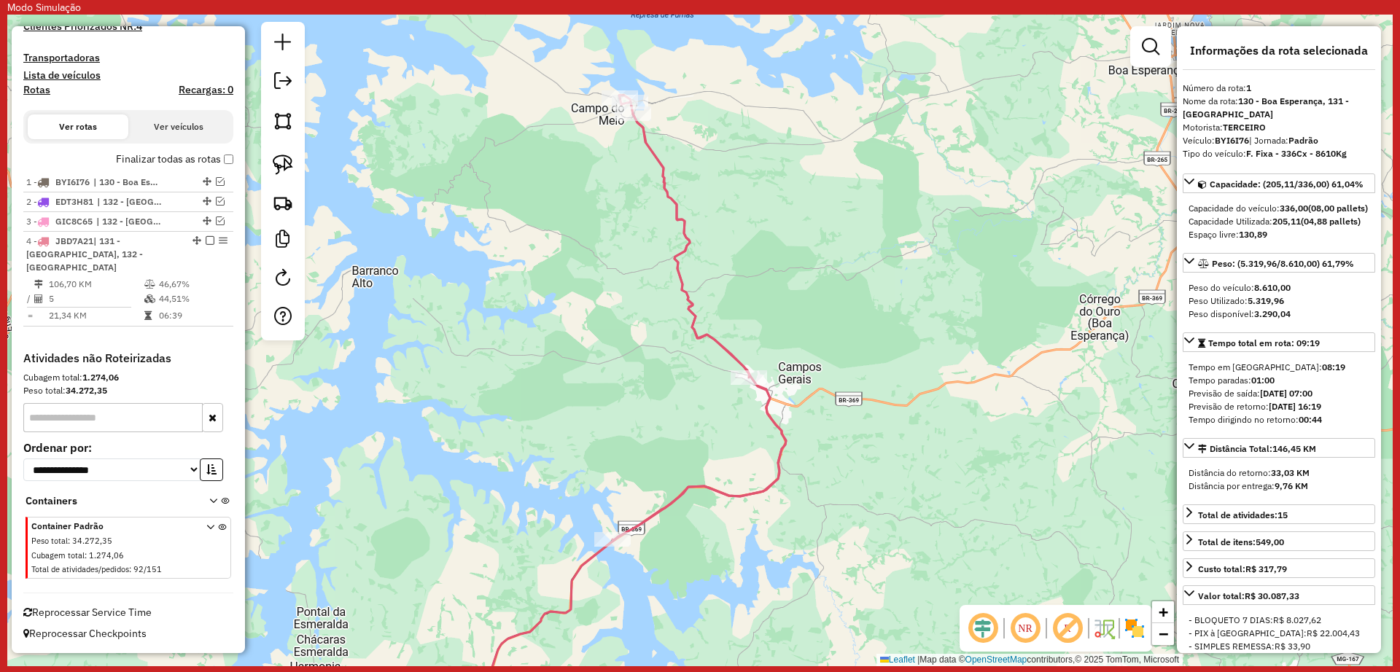
click at [689, 309] on icon at bounding box center [700, 319] width 174 height 446
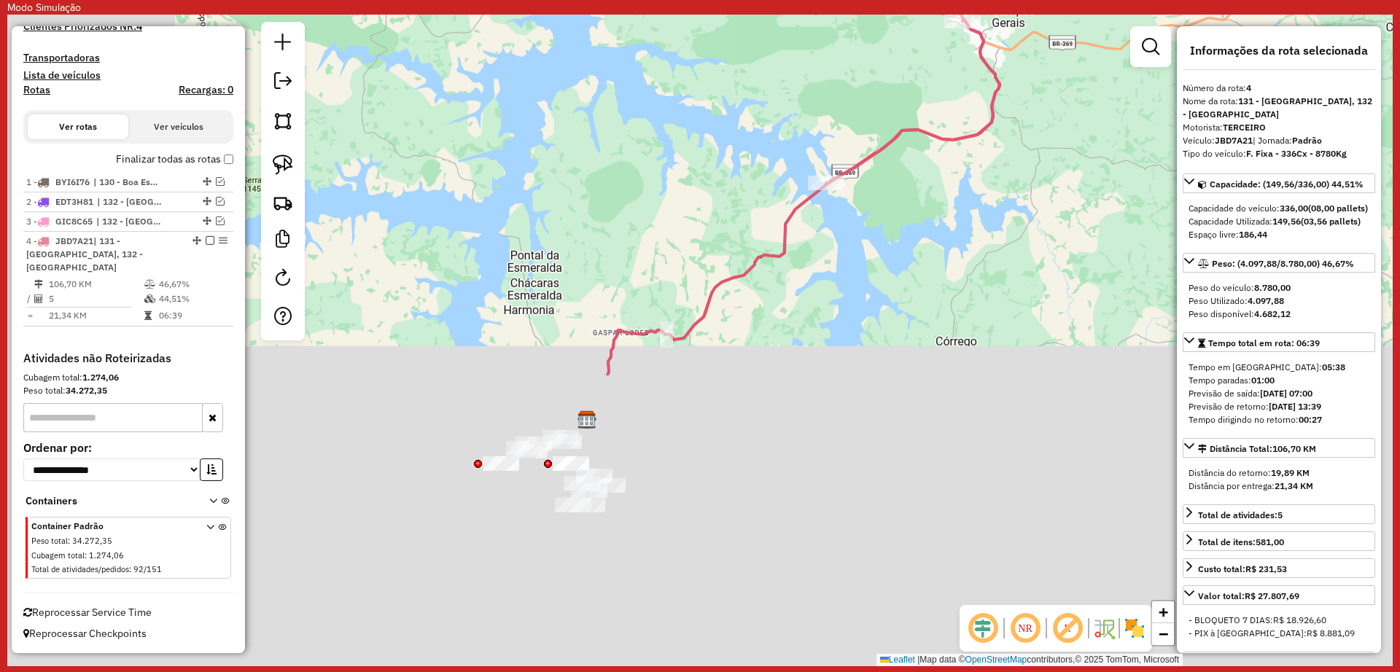
drag, startPoint x: 532, startPoint y: 423, endPoint x: 747, endPoint y: 86, distance: 399.7
click at [746, 66] on div "Janela de atendimento Grade de atendimento Capacidade Transportadoras Veículos …" at bounding box center [699, 341] width 1385 height 652
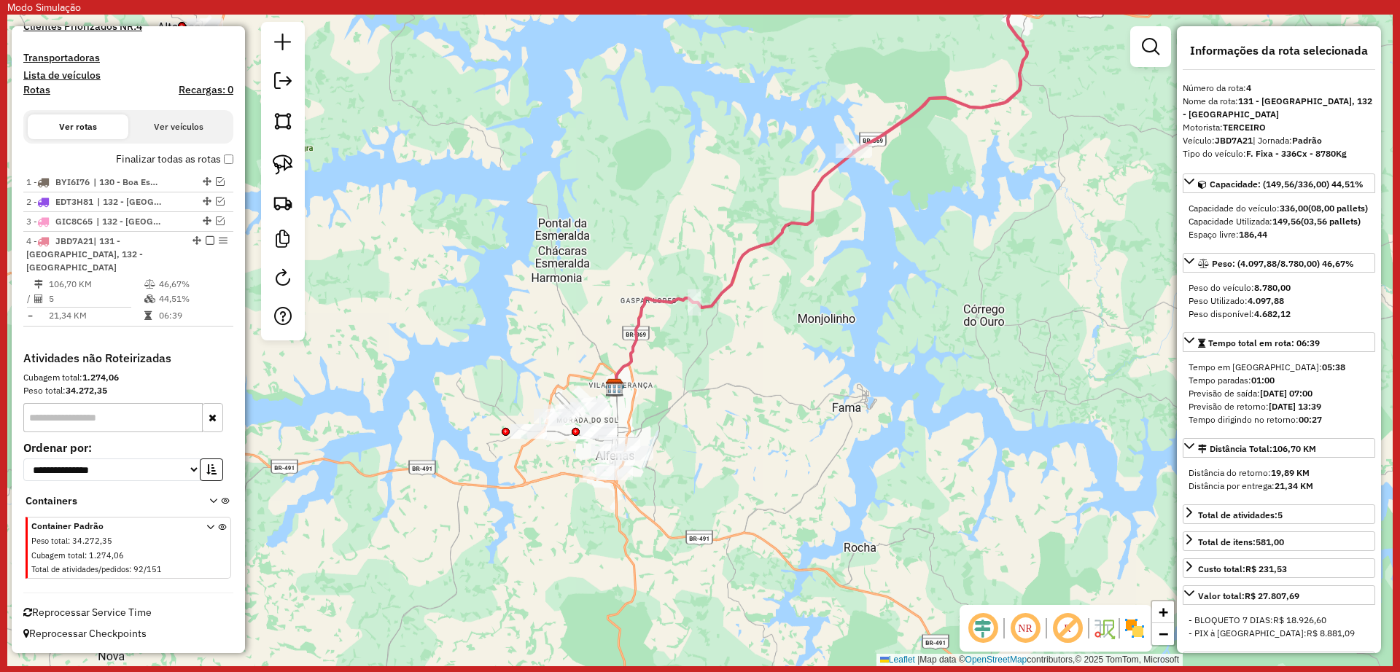
drag, startPoint x: 671, startPoint y: 399, endPoint x: 701, endPoint y: 378, distance: 36.6
click at [701, 378] on div "Janela de atendimento Grade de atendimento Capacidade Transportadoras Veículos …" at bounding box center [699, 341] width 1385 height 652
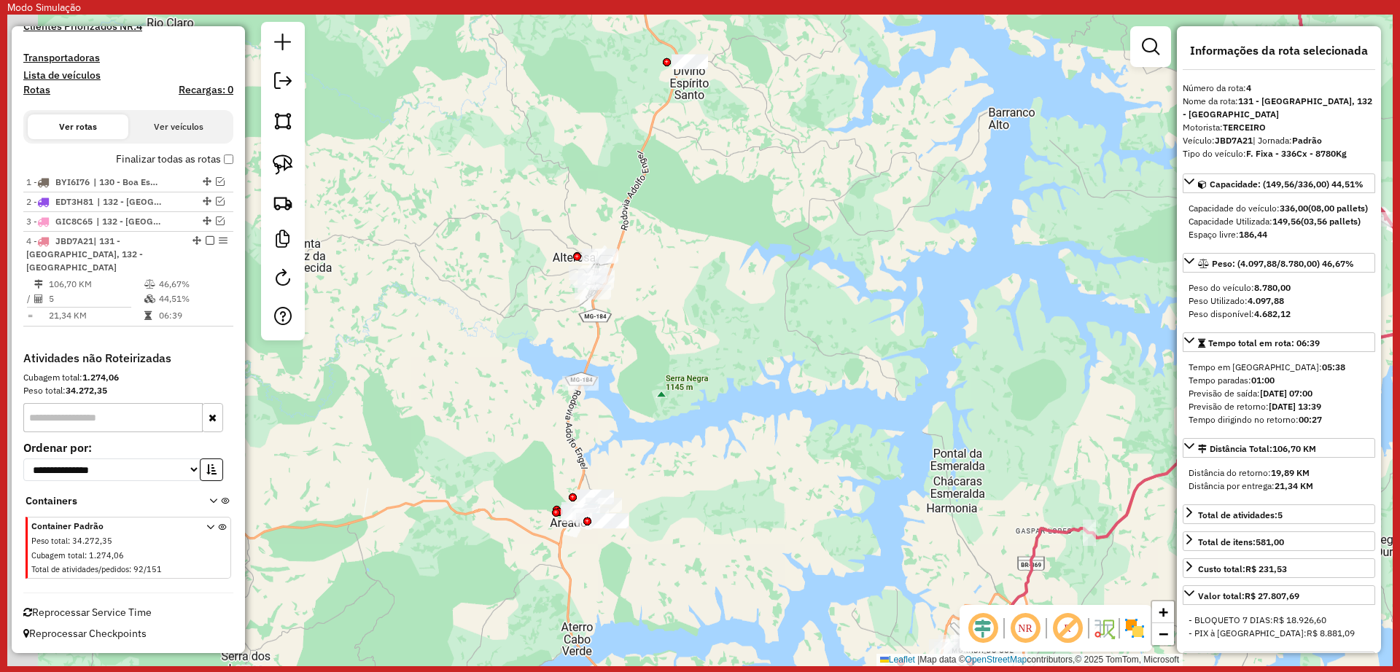
drag, startPoint x: 592, startPoint y: 333, endPoint x: 674, endPoint y: 318, distance: 83.7
click at [672, 322] on div "Janela de atendimento Grade de atendimento Capacidade Transportadoras Veículos …" at bounding box center [699, 341] width 1385 height 652
drag, startPoint x: 276, startPoint y: 165, endPoint x: 657, endPoint y: 161, distance: 381.4
click at [275, 166] on img at bounding box center [283, 165] width 20 height 20
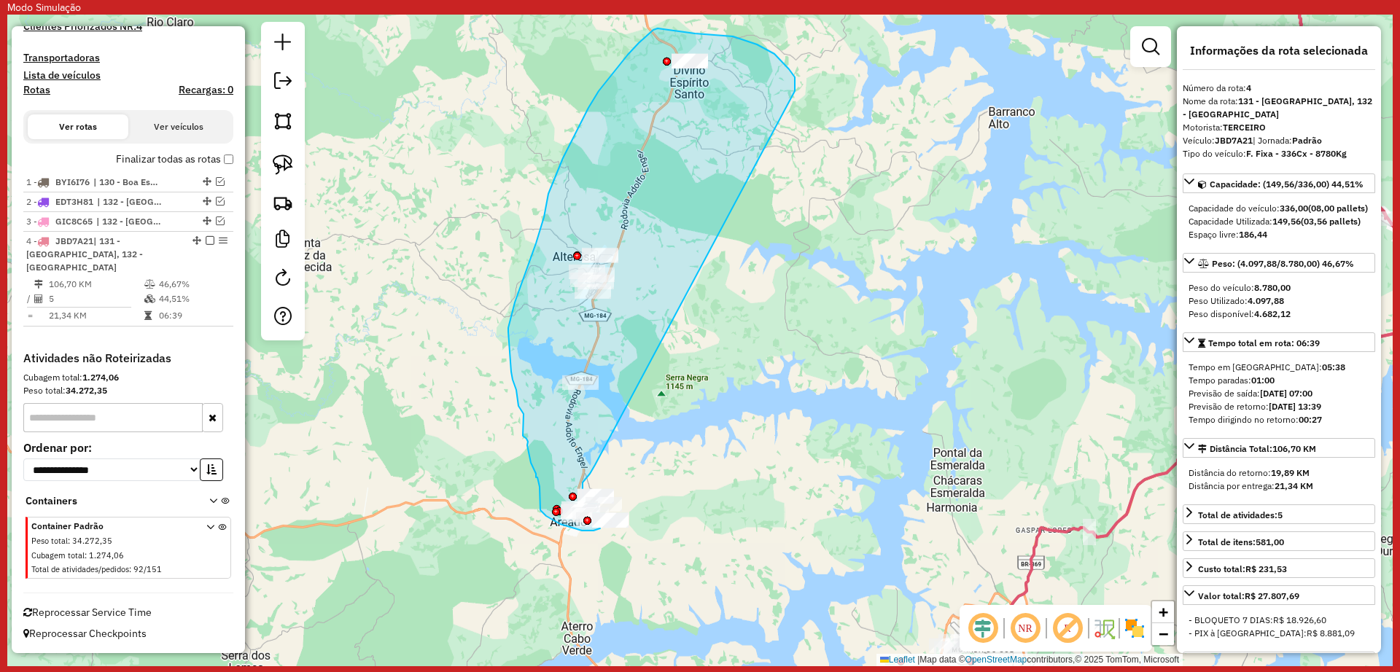
drag, startPoint x: 795, startPoint y: 91, endPoint x: 596, endPoint y: 464, distance: 422.5
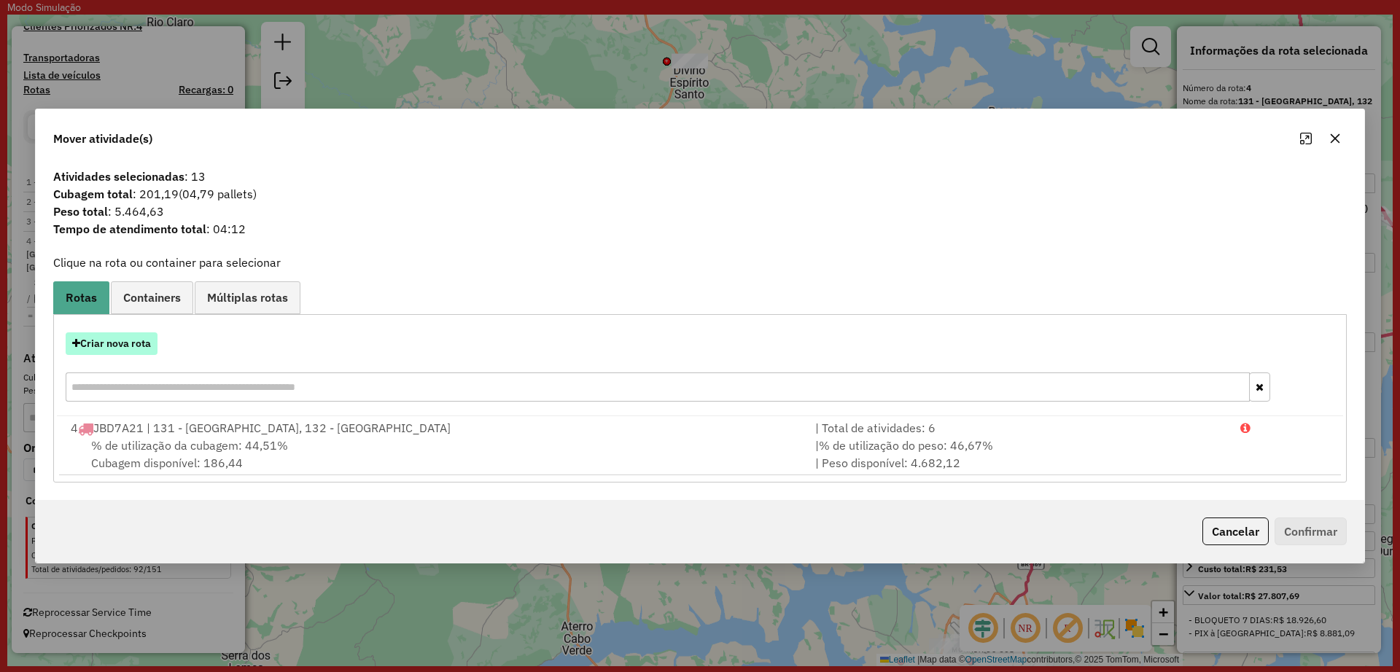
click at [118, 347] on button "Criar nova rota" at bounding box center [112, 344] width 92 height 23
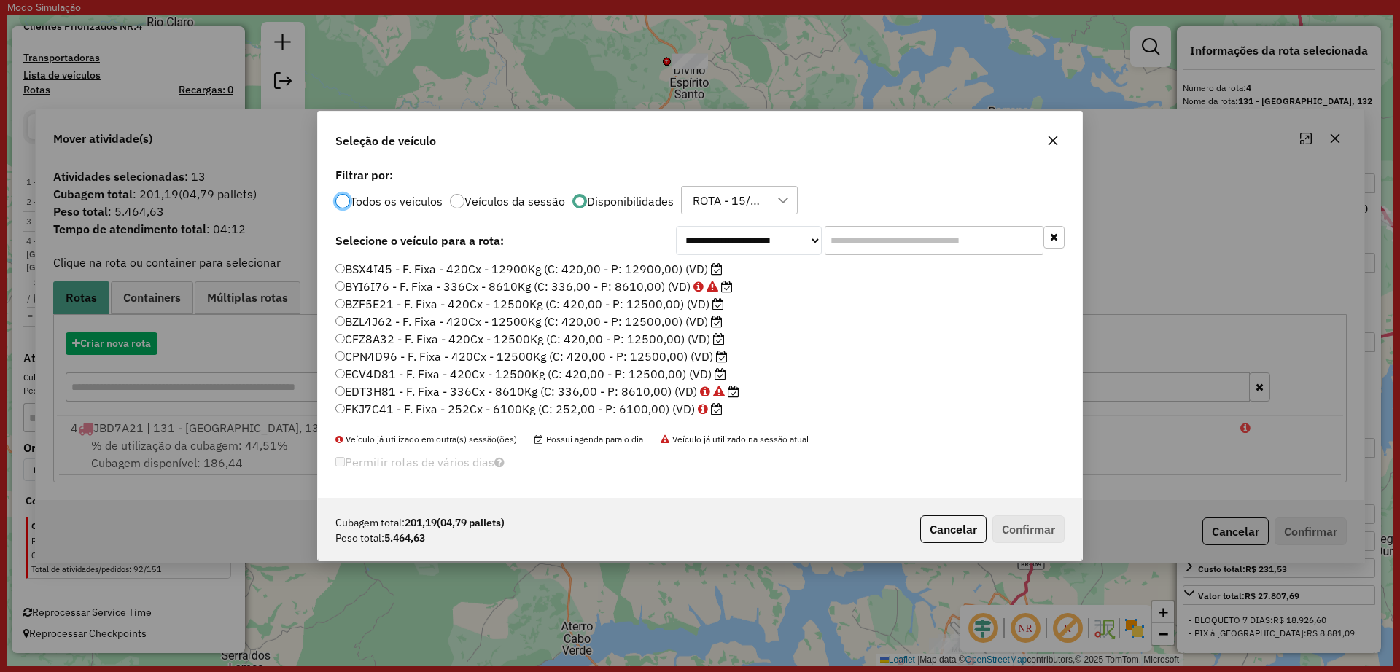
scroll to position [8, 4]
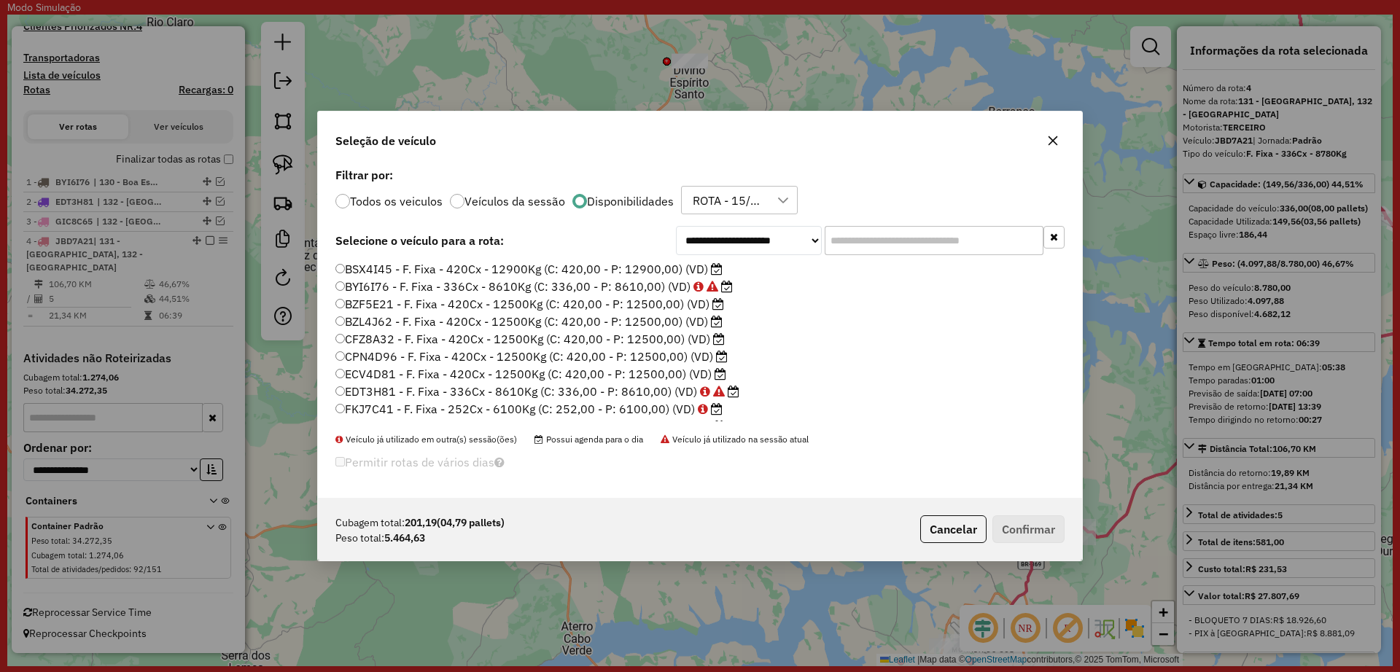
click at [634, 404] on label "FKJ7C41 - F. Fixa - 252Cx - 6100Kg (C: 252,00 - P: 6100,00) (VD)" at bounding box center [528, 409] width 387 height 18
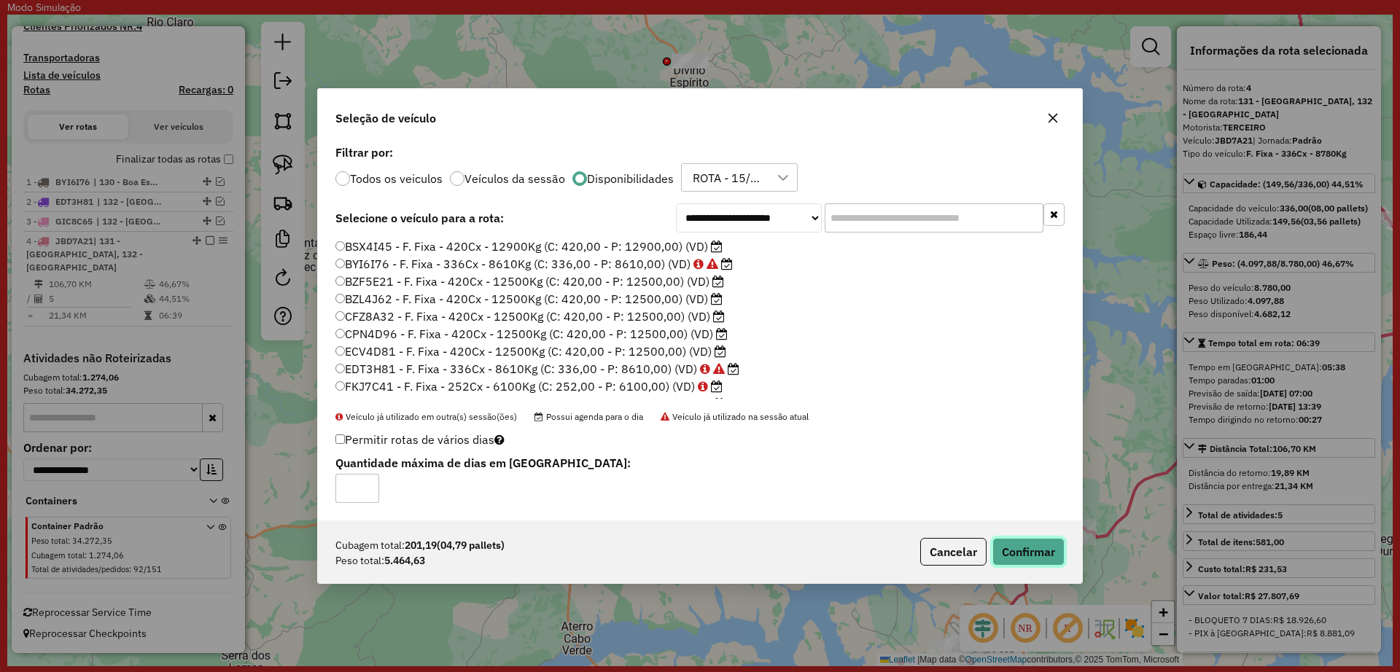
click at [1027, 540] on button "Confirmar" at bounding box center [1028, 552] width 72 height 28
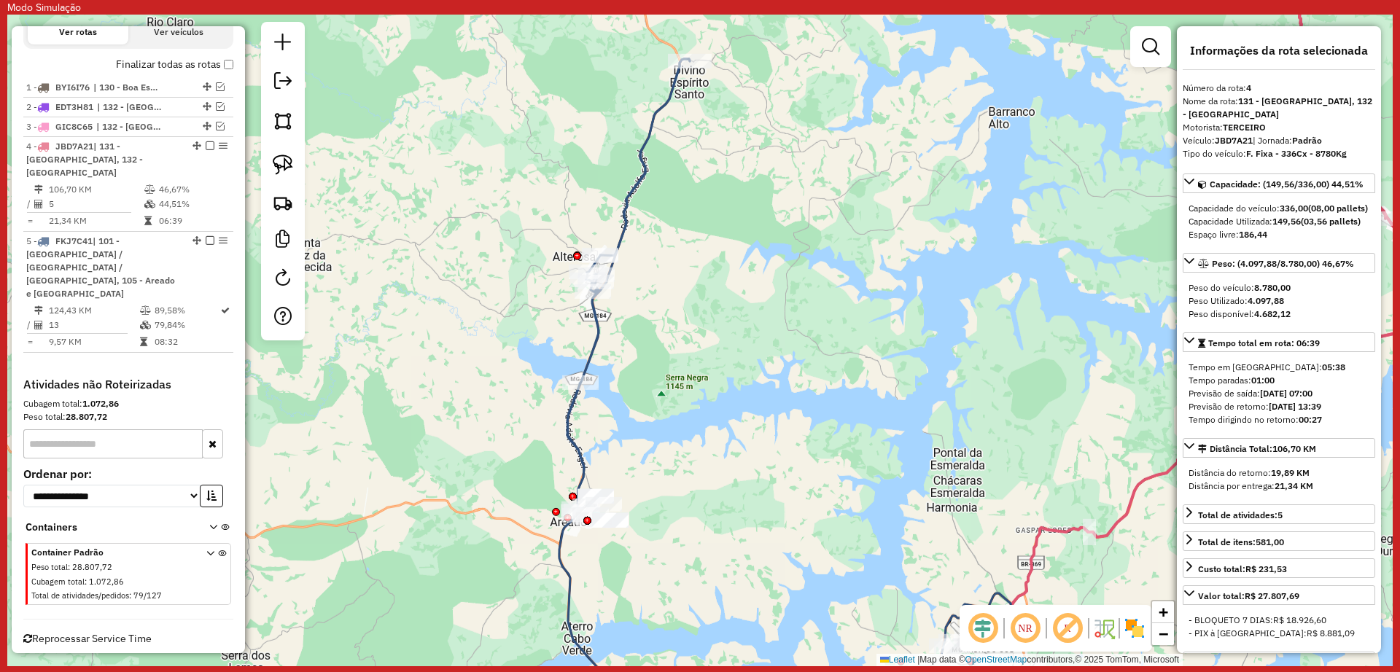
scroll to position [593, 0]
click at [595, 344] on icon at bounding box center [628, 287] width 123 height 456
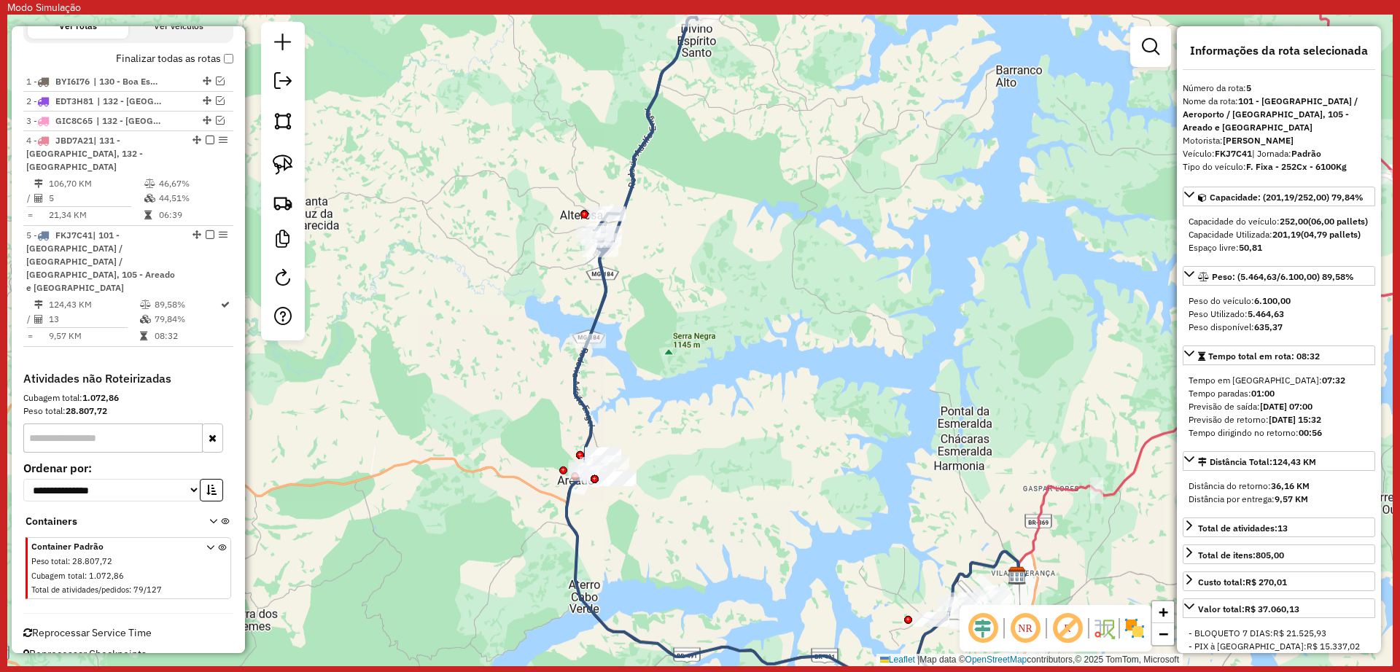
drag, startPoint x: 680, startPoint y: 419, endPoint x: 693, endPoint y: 288, distance: 131.8
click at [693, 288] on div "Janela de atendimento Grade de atendimento Capacidade Transportadoras Veículos …" at bounding box center [699, 341] width 1385 height 652
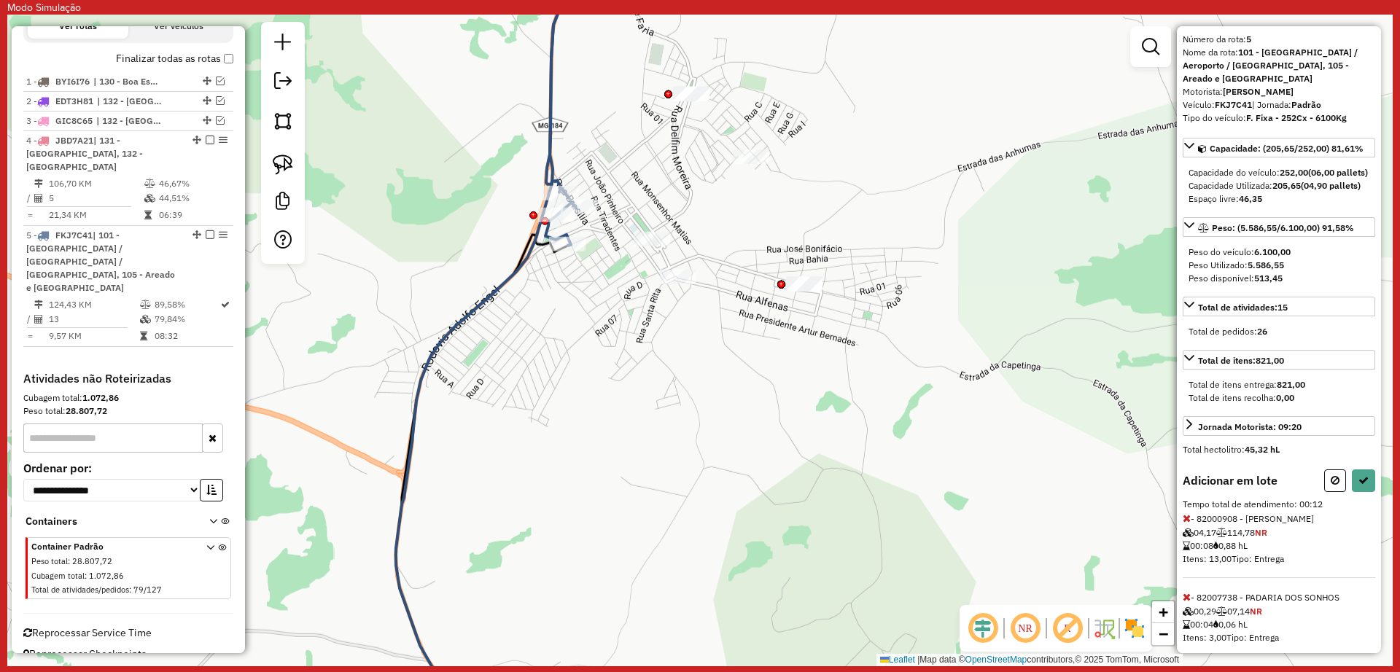
scroll to position [83, 0]
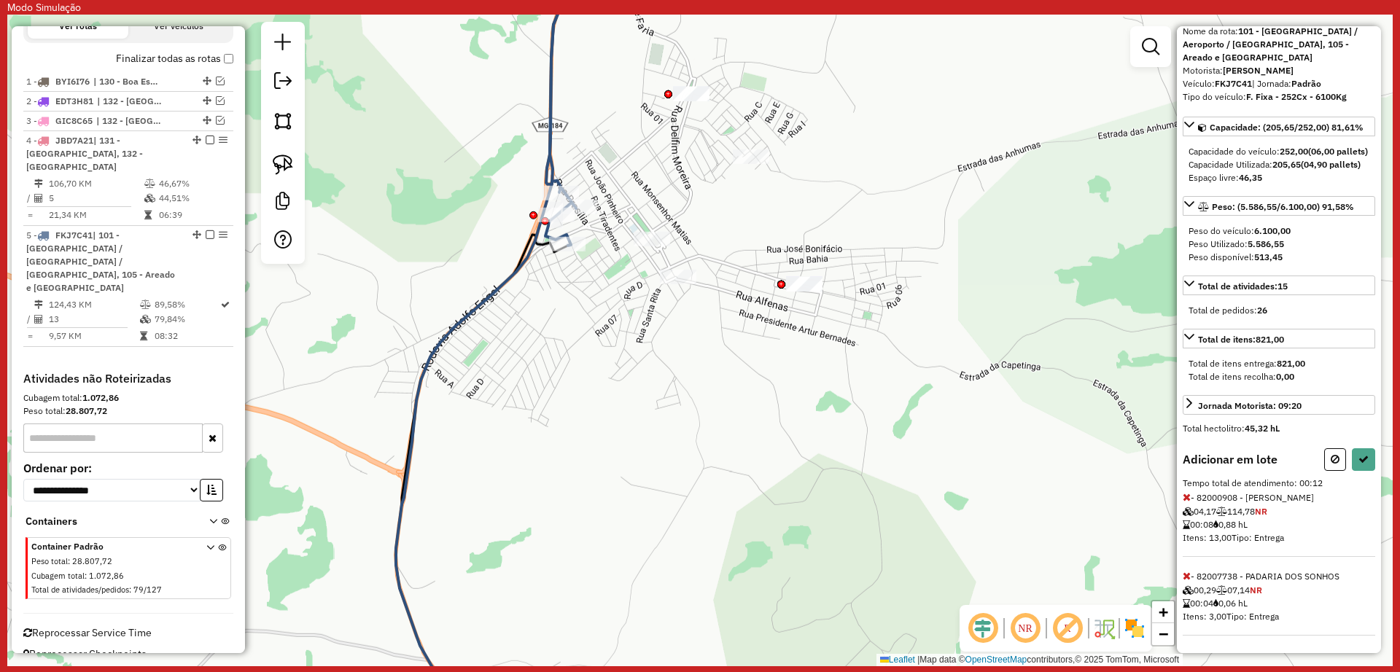
click at [799, 292] on div at bounding box center [804, 284] width 36 height 15
drag, startPoint x: 746, startPoint y: 144, endPoint x: 750, endPoint y: 151, distance: 7.9
click at [747, 148] on div "Janela de atendimento Grade de atendimento Capacidade Transportadoras Veículos …" at bounding box center [699, 341] width 1385 height 652
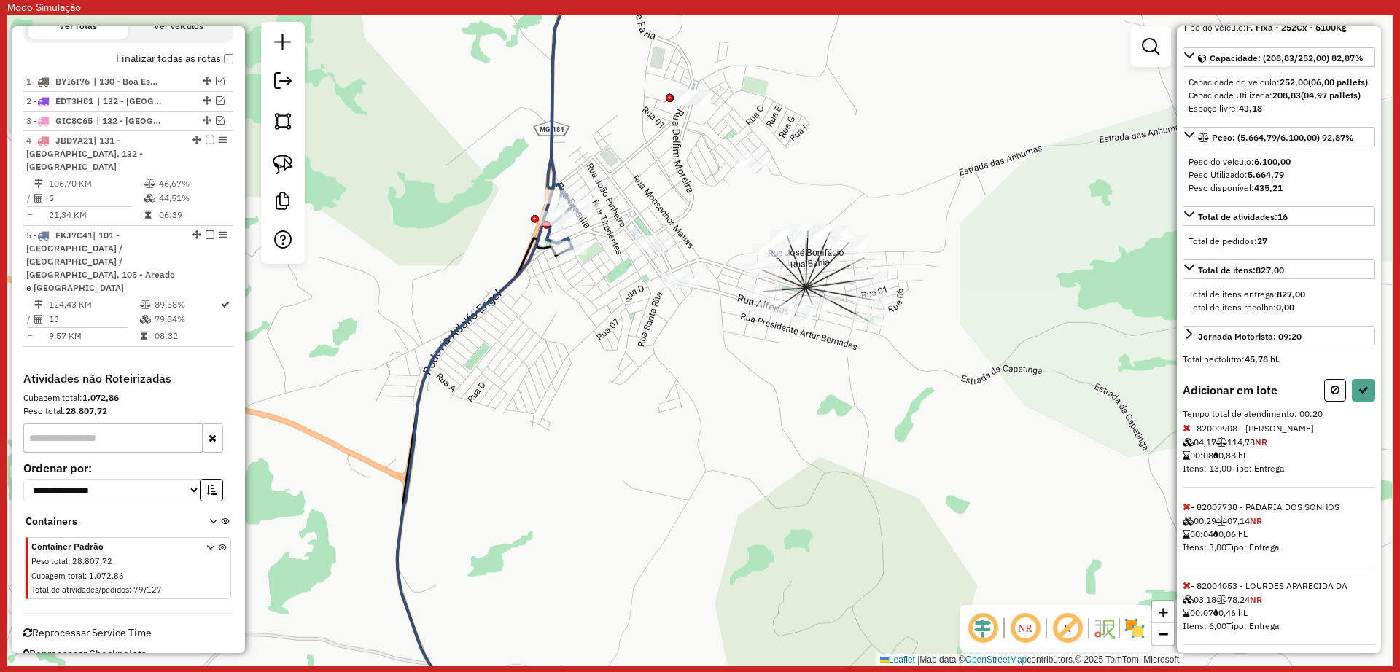
scroll to position [162, 0]
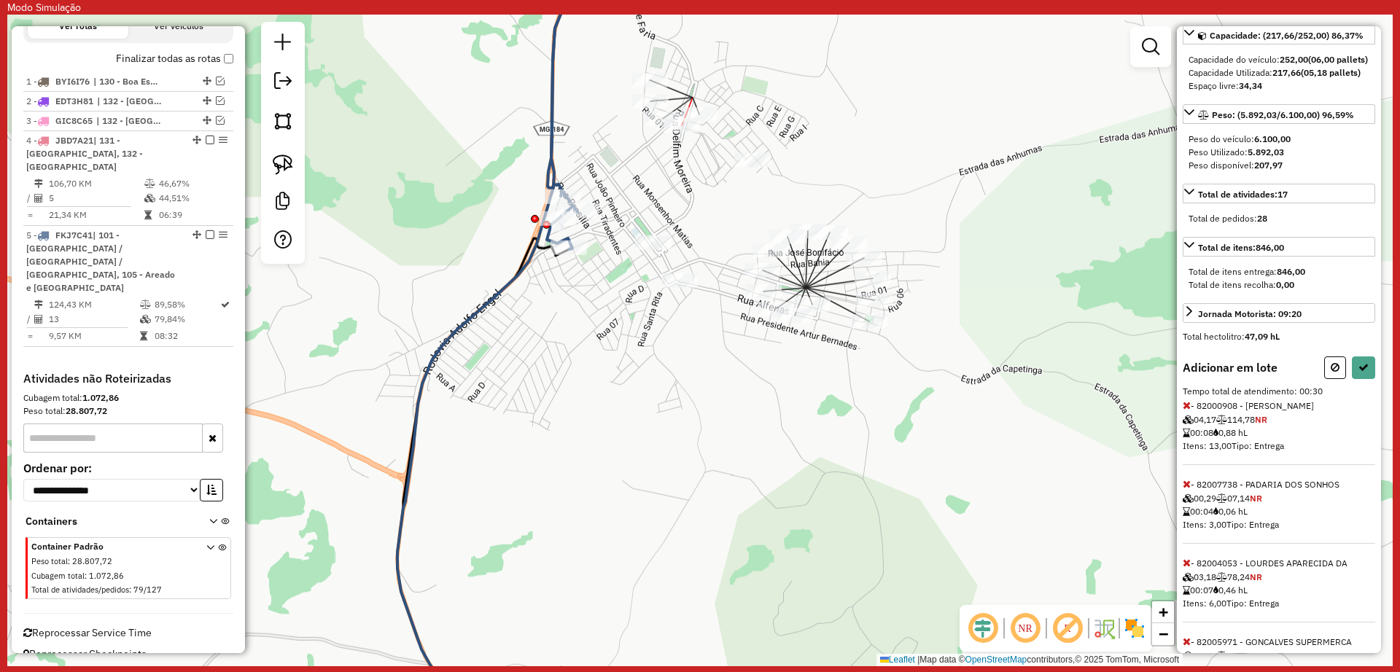
click at [678, 133] on div at bounding box center [682, 125] width 36 height 15
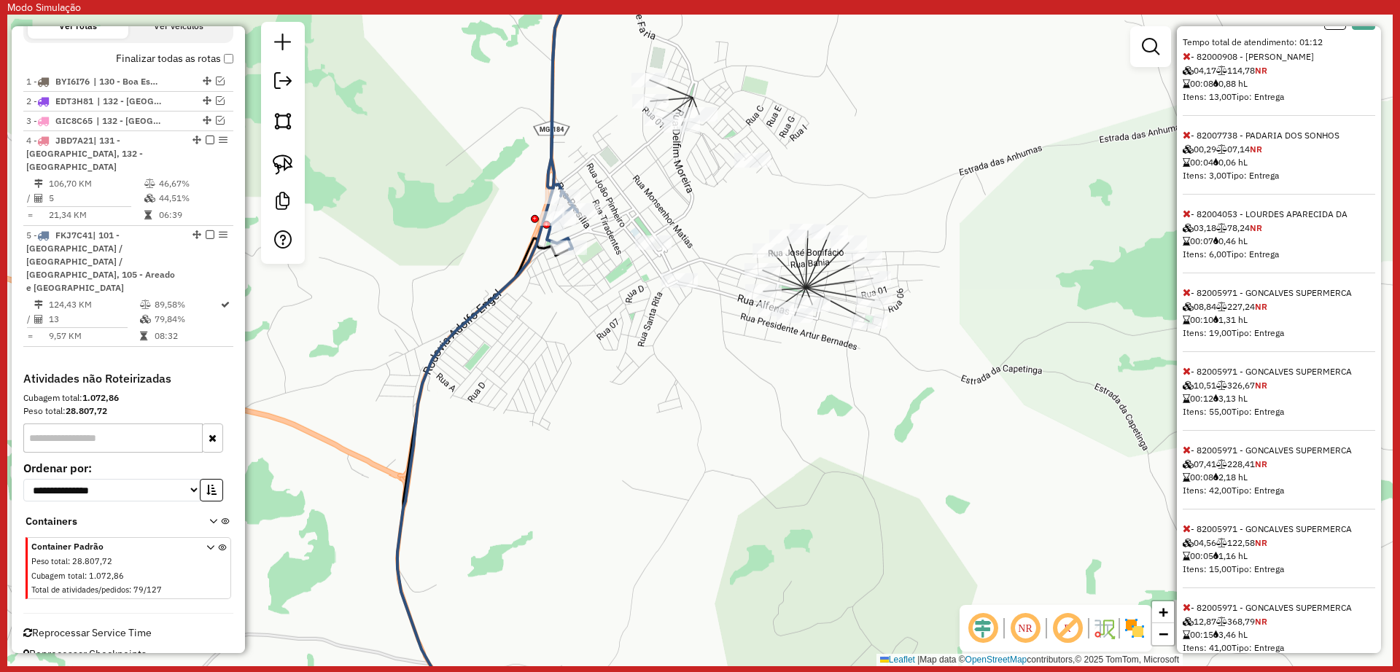
scroll to position [569, 0]
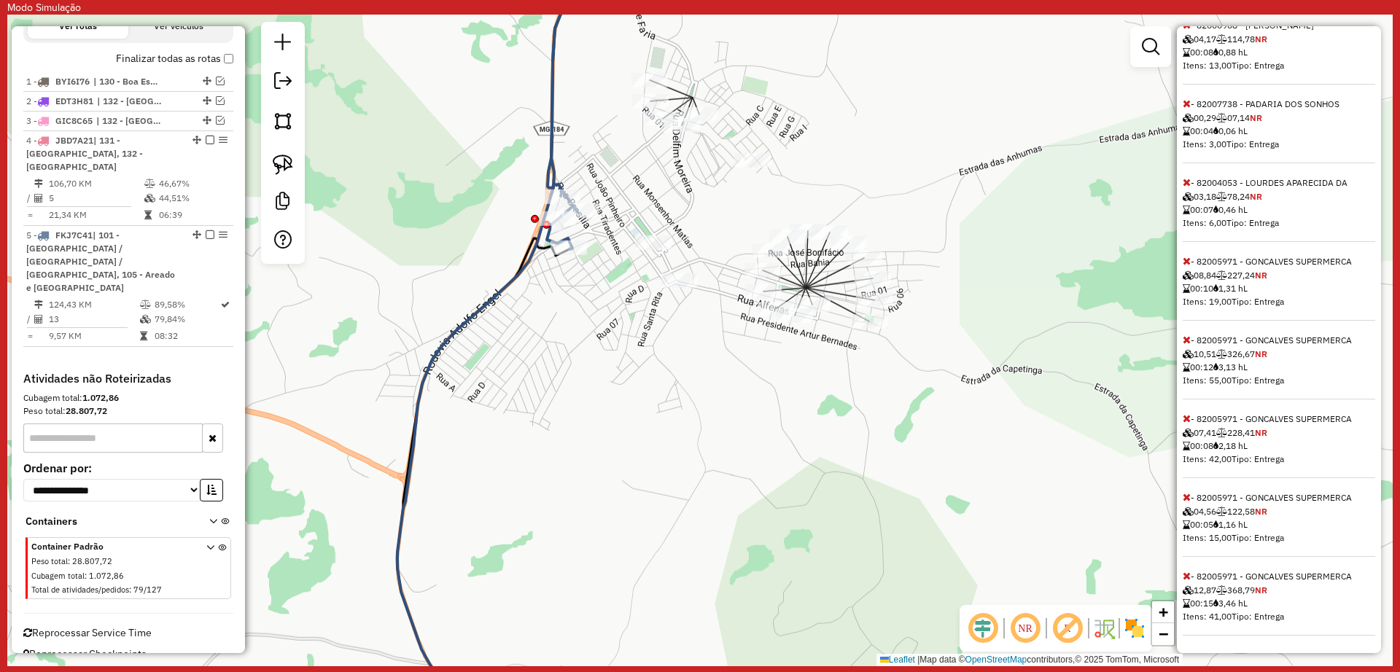
click at [1189, 575] on icon at bounding box center [1187, 576] width 8 height 10
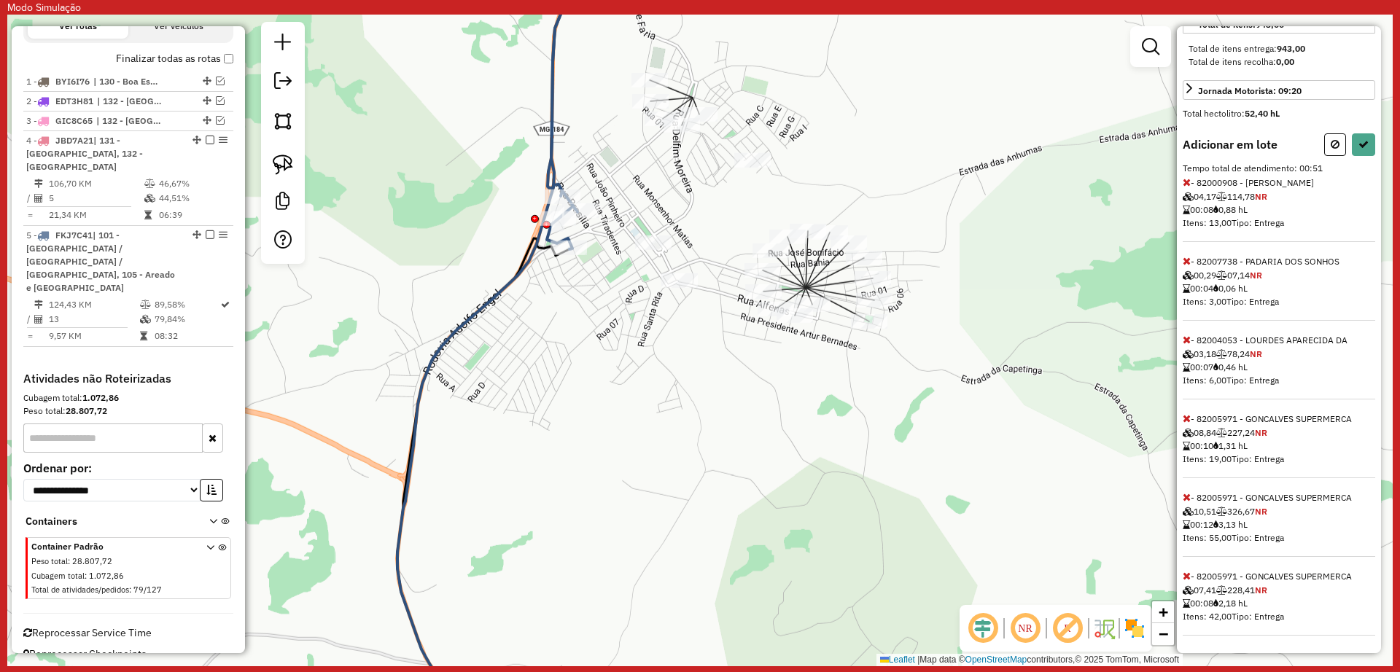
click at [1189, 575] on icon at bounding box center [1187, 576] width 8 height 10
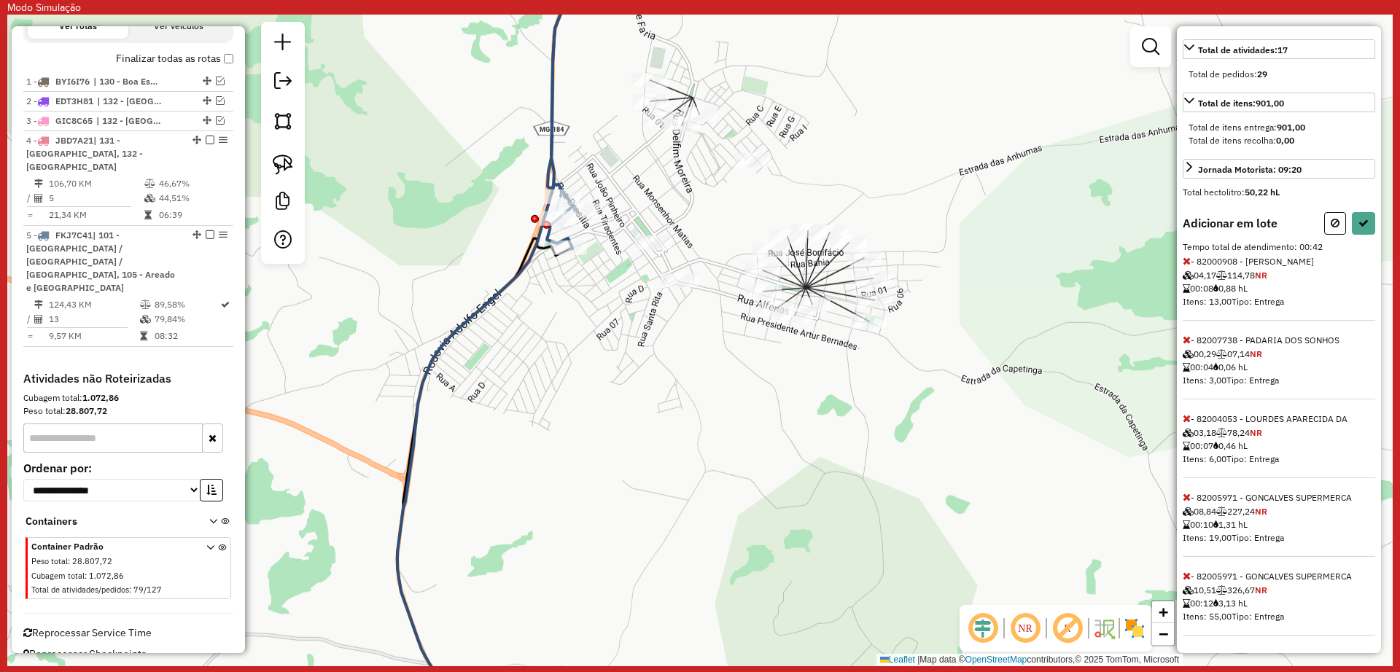
click at [1189, 575] on icon at bounding box center [1187, 576] width 8 height 10
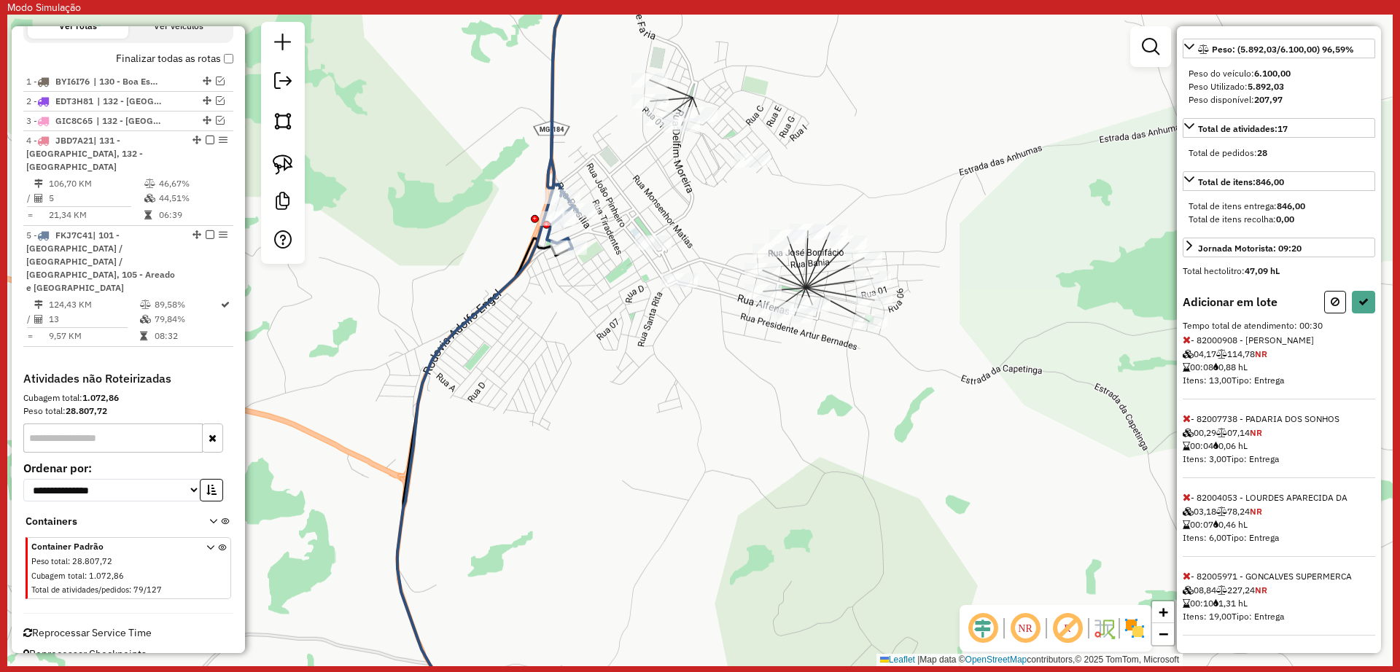
click at [1186, 577] on icon at bounding box center [1187, 576] width 8 height 10
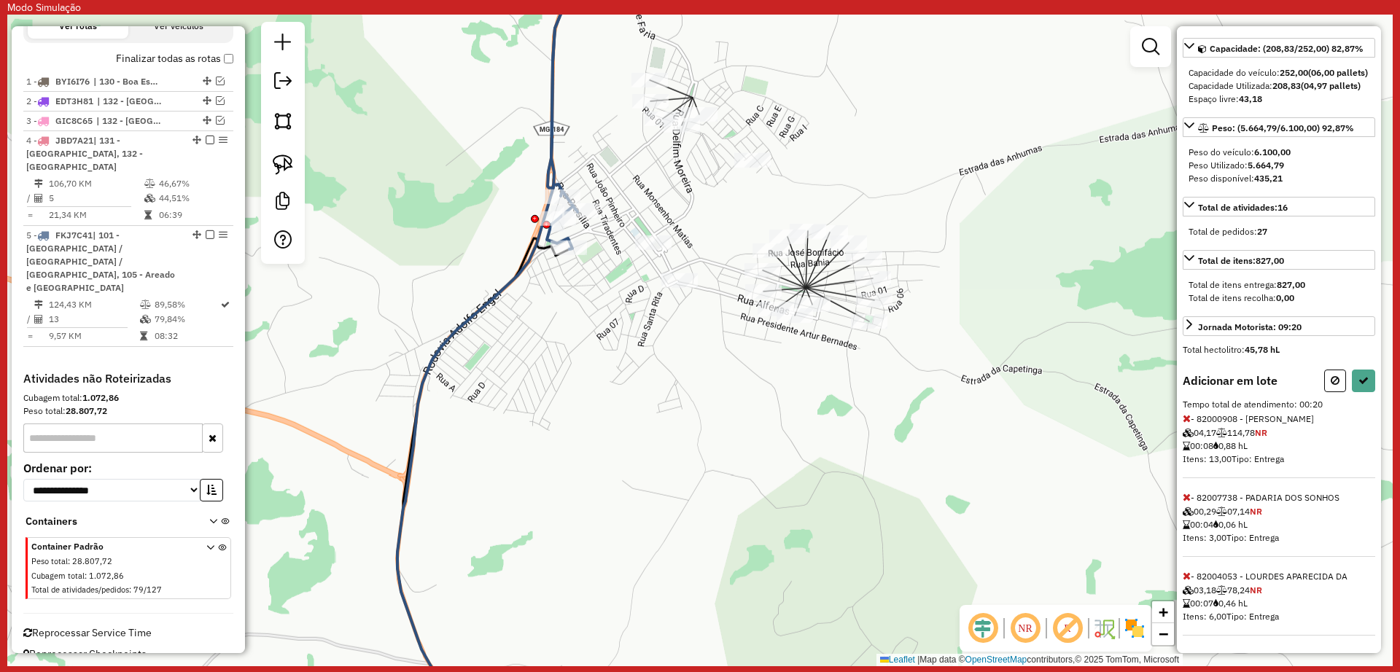
scroll to position [162, 0]
click at [1372, 383] on div "Informações da rota selecionada Número da rota: 5 Nome da rota: 101 - Jardim Sã…" at bounding box center [1279, 339] width 204 height 627
click at [1366, 382] on button at bounding box center [1363, 381] width 23 height 23
select select "**********"
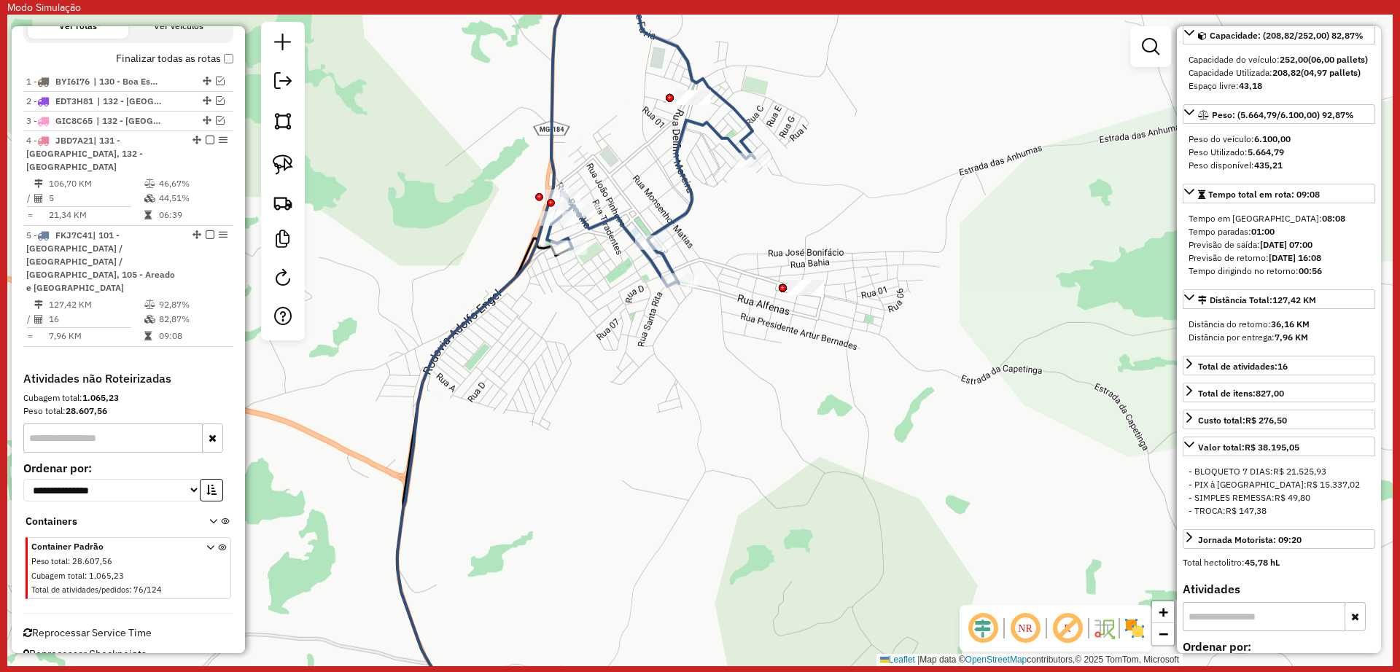
click at [524, 264] on icon at bounding box center [492, 341] width 191 height 782
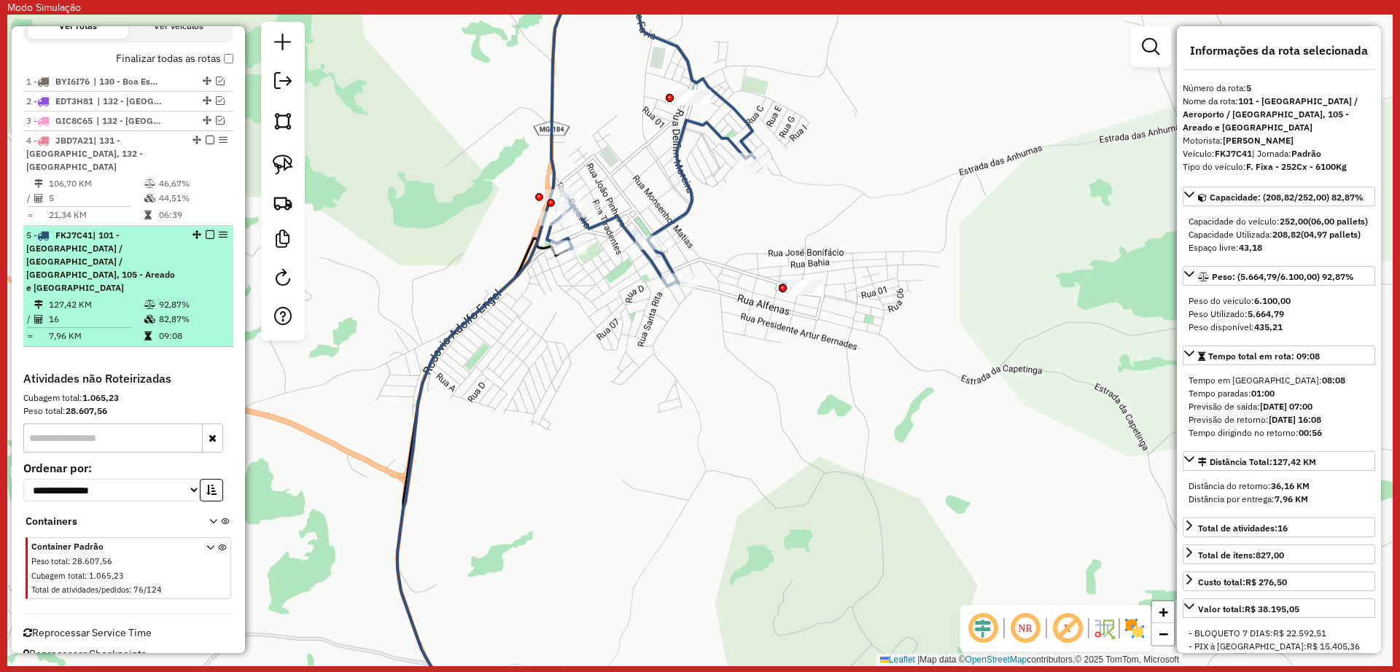
click at [208, 239] on em at bounding box center [210, 234] width 9 height 9
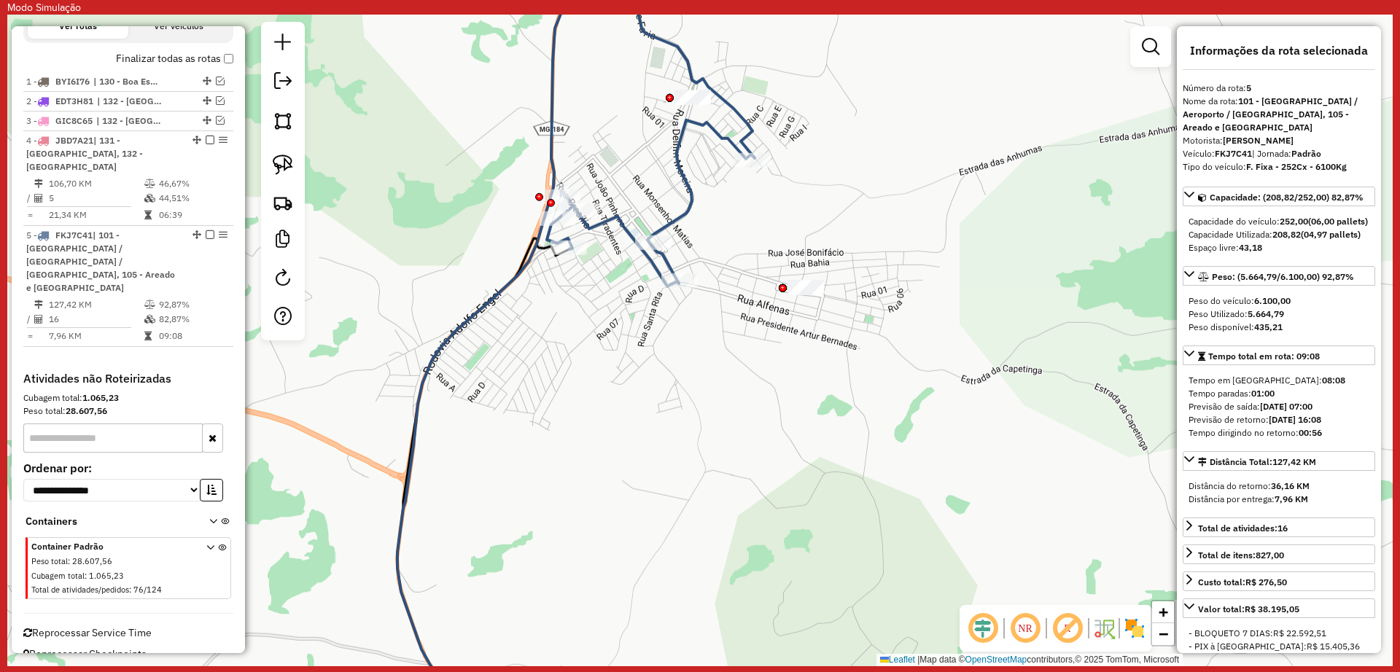
scroll to position [518, 0]
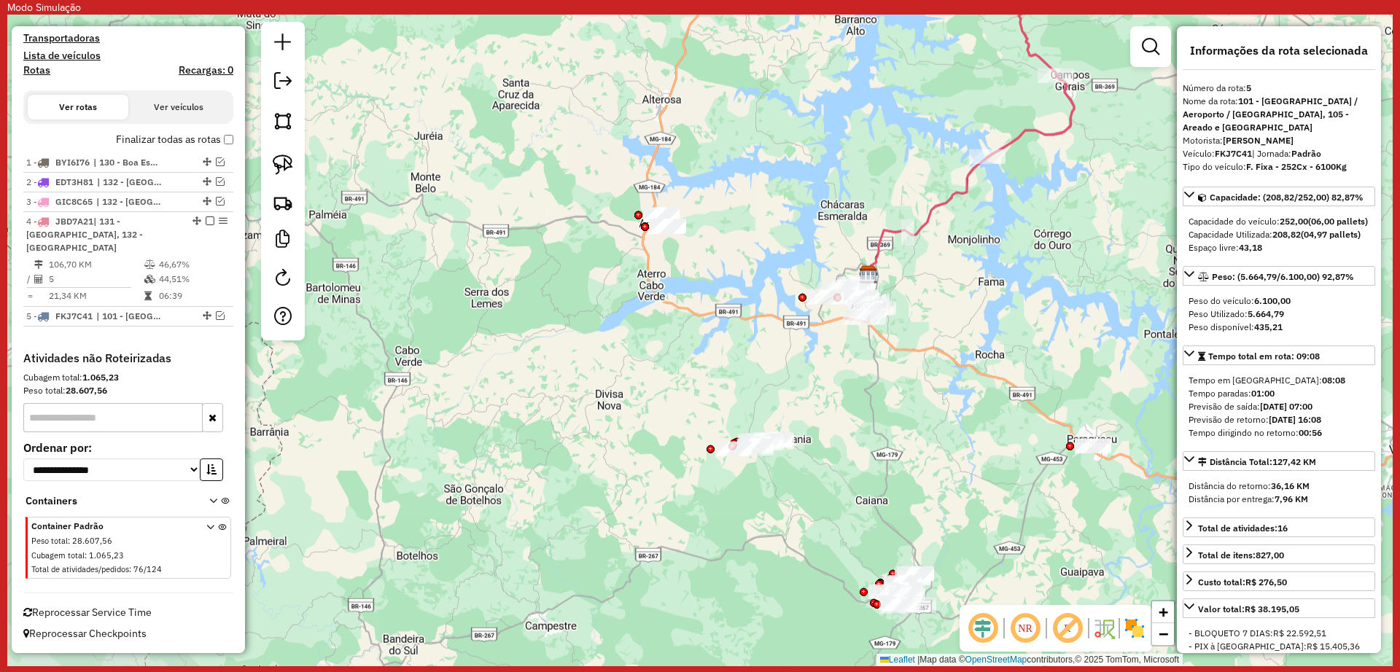
drag, startPoint x: 755, startPoint y: 312, endPoint x: 741, endPoint y: 287, distance: 28.8
click at [741, 287] on div "Janela de atendimento Grade de atendimento Capacidade Transportadoras Veículos …" at bounding box center [699, 341] width 1385 height 652
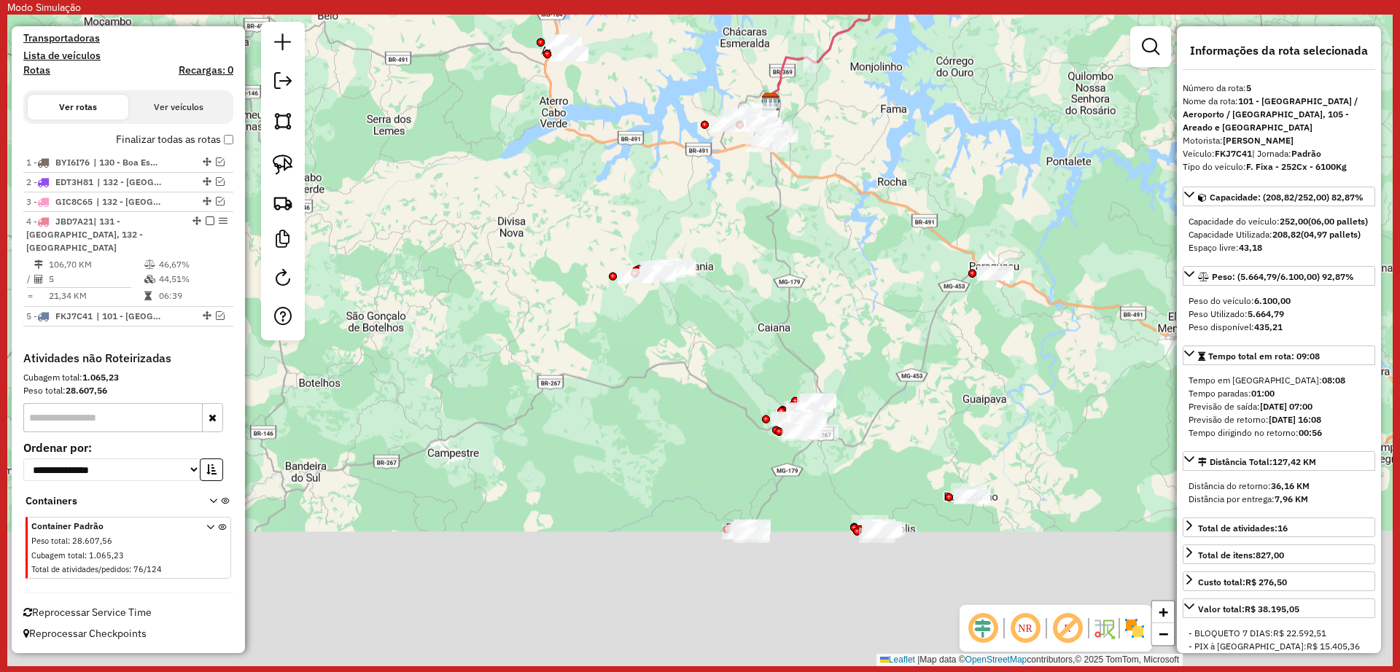
drag, startPoint x: 760, startPoint y: 316, endPoint x: 878, endPoint y: 418, distance: 155.6
click at [720, 269] on div "Janela de atendimento Grade de atendimento Capacidade Transportadoras Veículos …" at bounding box center [699, 341] width 1385 height 652
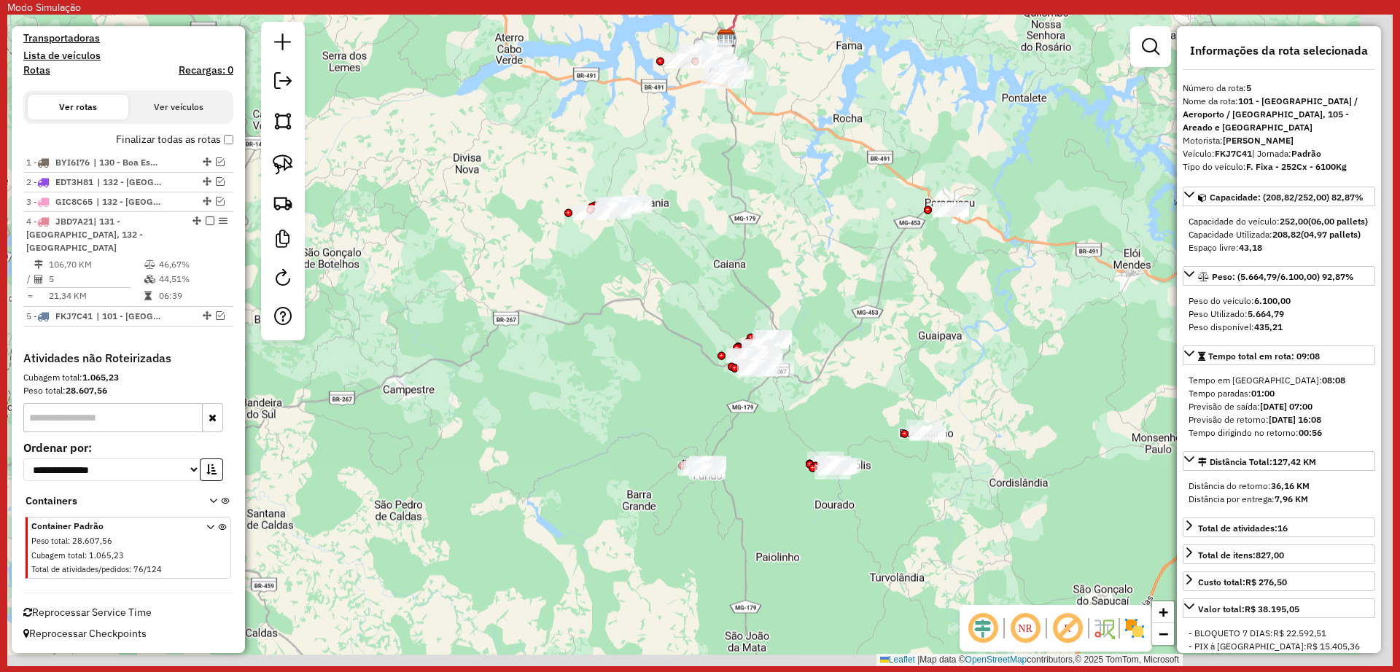
drag, startPoint x: 885, startPoint y: 427, endPoint x: 840, endPoint y: 359, distance: 81.5
click at [840, 359] on div "Janela de atendimento Grade de atendimento Capacidade Transportadoras Veículos …" at bounding box center [699, 341] width 1385 height 652
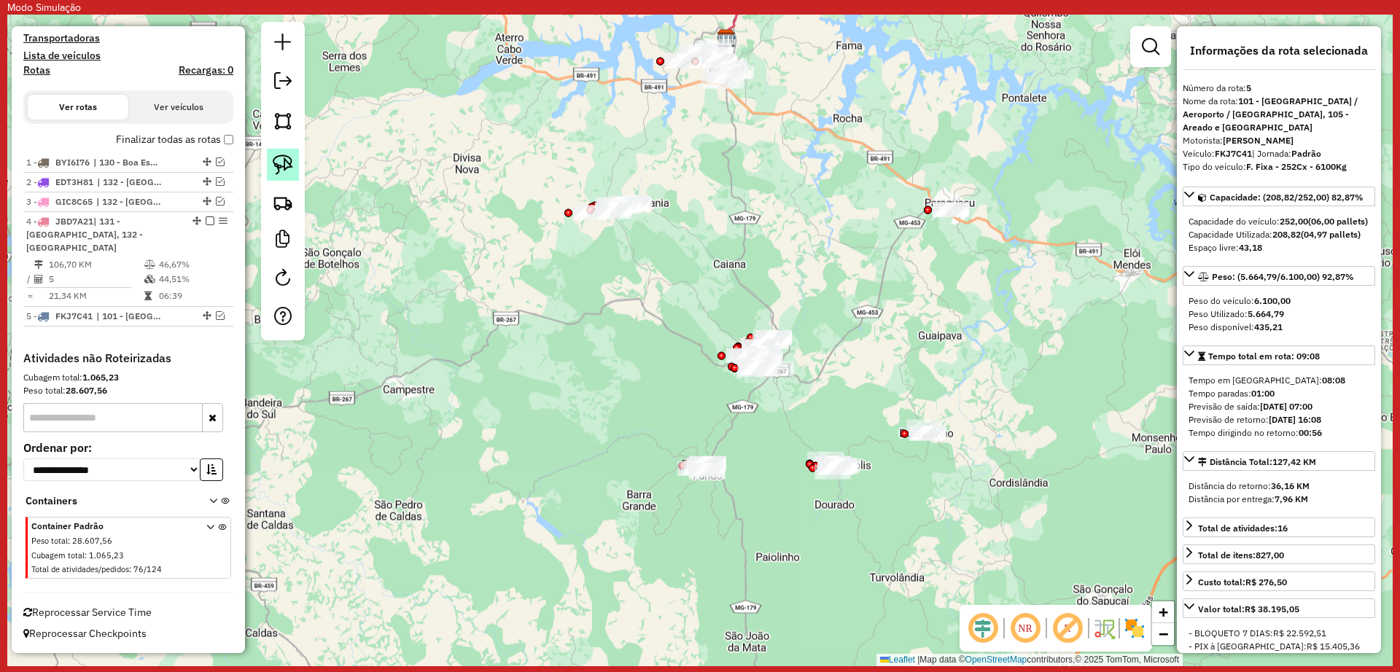
click at [283, 163] on img at bounding box center [283, 165] width 20 height 20
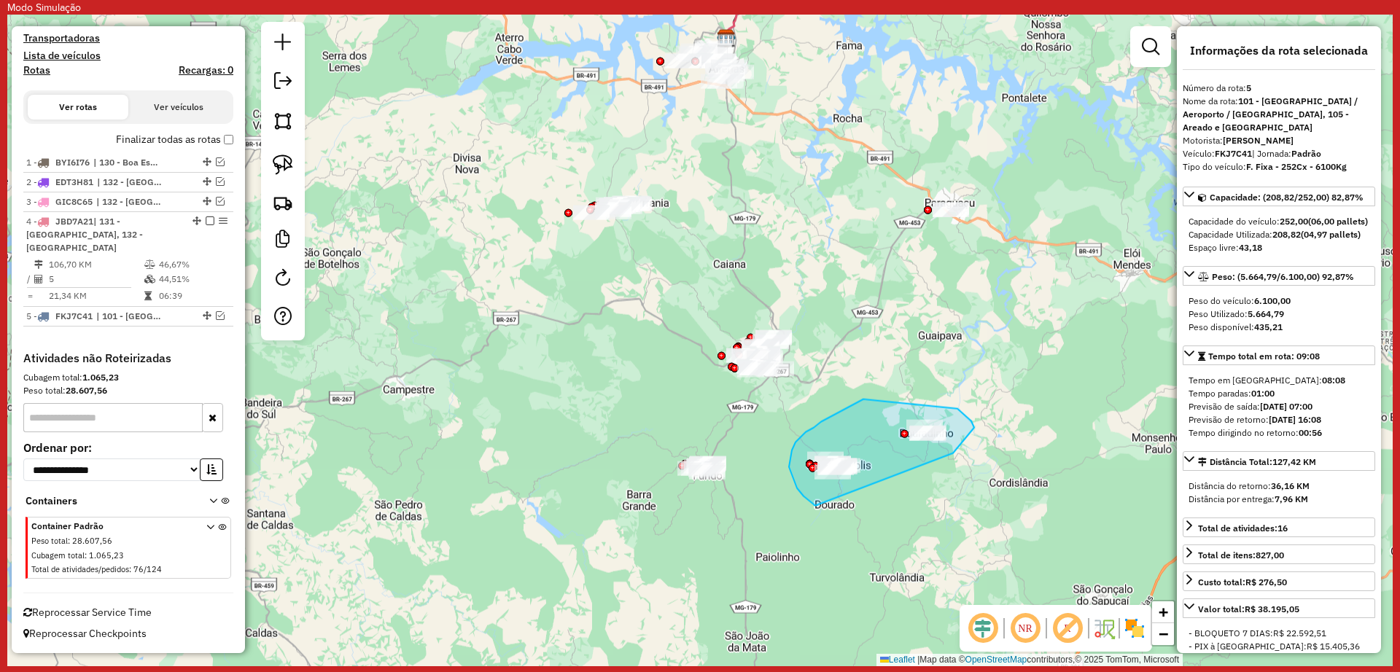
drag, startPoint x: 954, startPoint y: 452, endPoint x: 847, endPoint y: 500, distance: 118.2
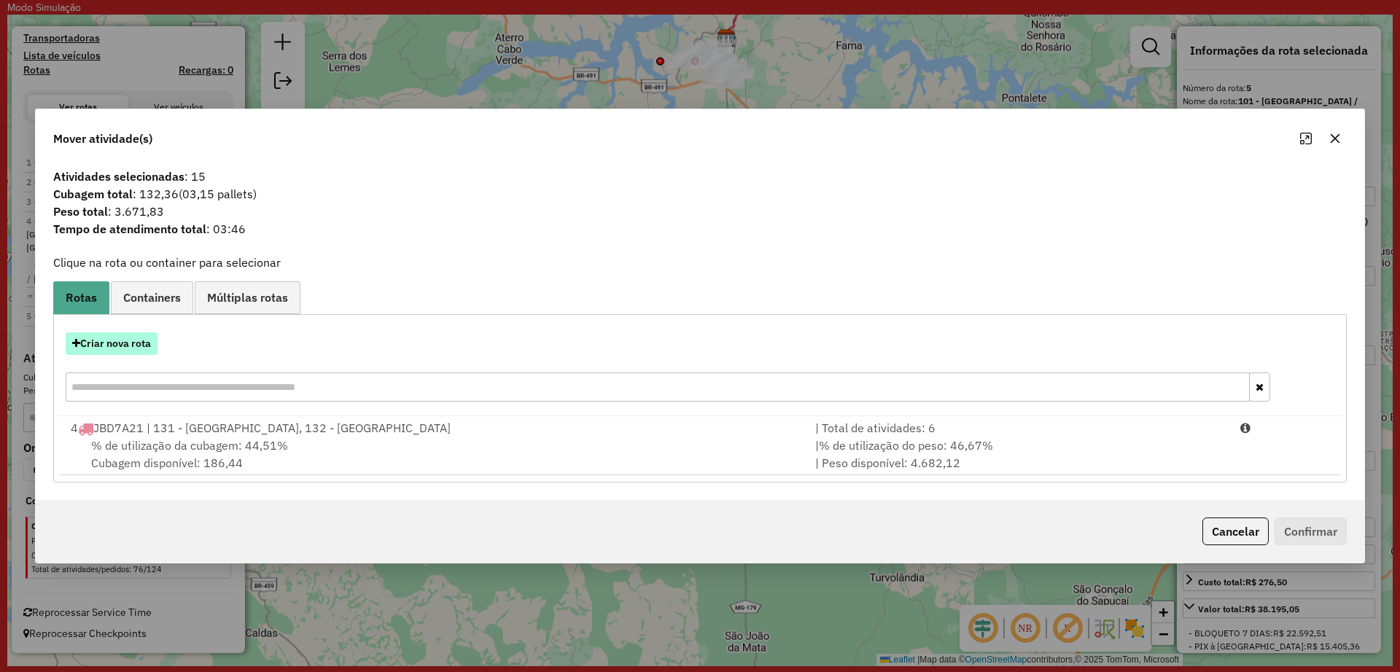
click at [117, 341] on button "Criar nova rota" at bounding box center [112, 344] width 92 height 23
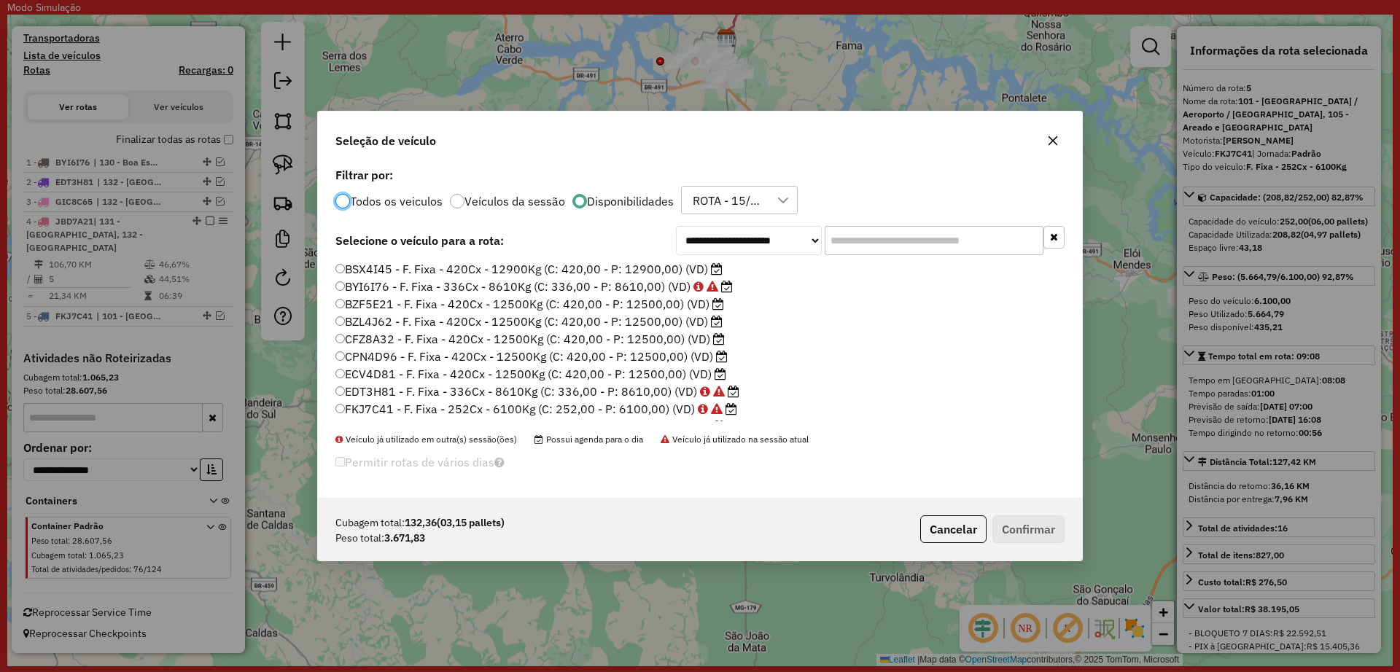
scroll to position [137, 0]
click at [591, 341] on label "GII4H85 - F. Fixa - 420Cx - 12500Kg (C: 420,00 - P: 12500,00) (VD)" at bounding box center [535, 342] width 400 height 18
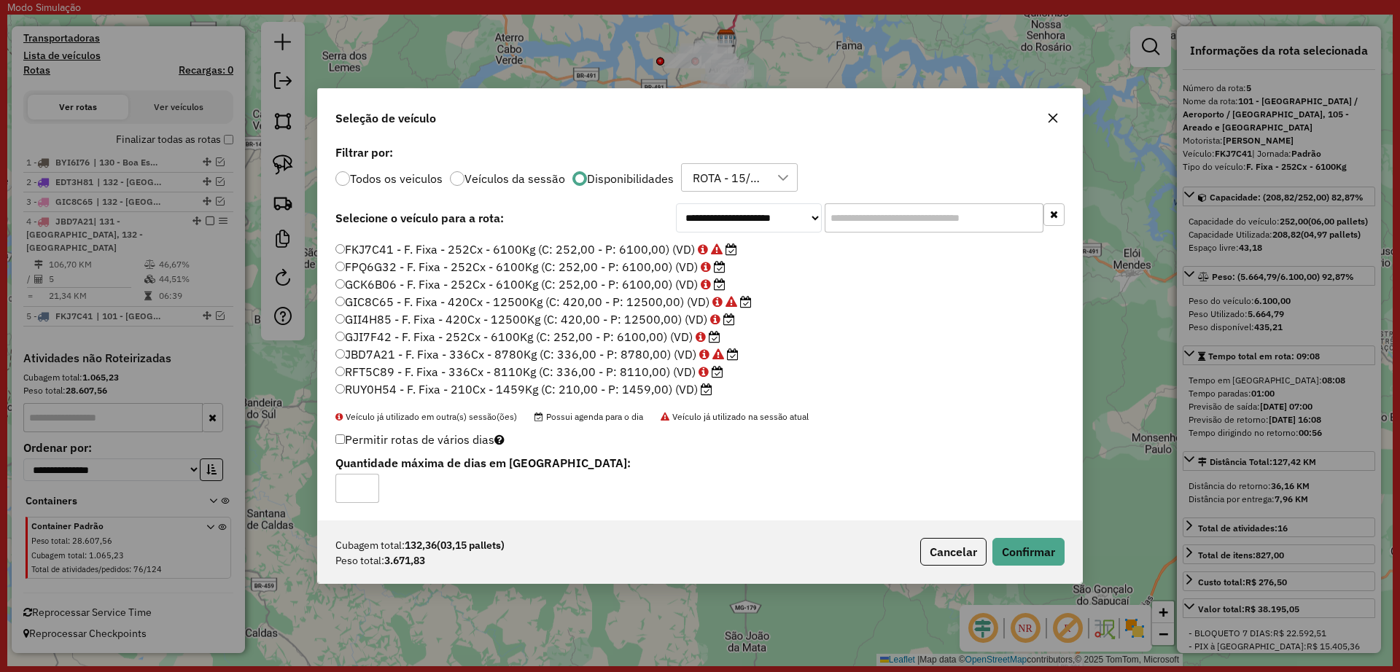
click at [582, 376] on label "RFT5C89 - F. Fixa - 336Cx - 8110Kg (C: 336,00 - P: 8110,00) (VD)" at bounding box center [529, 372] width 388 height 18
click at [1004, 555] on button "Confirmar" at bounding box center [1028, 552] width 72 height 28
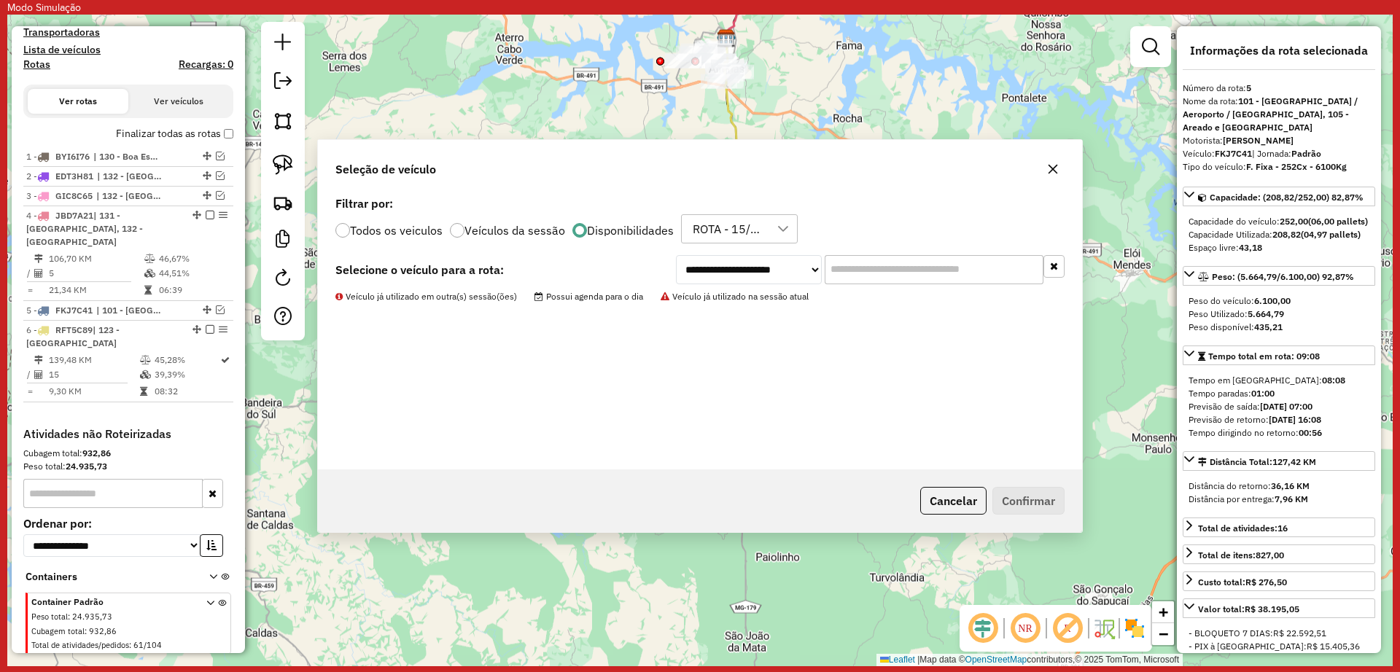
scroll to position [599, 0]
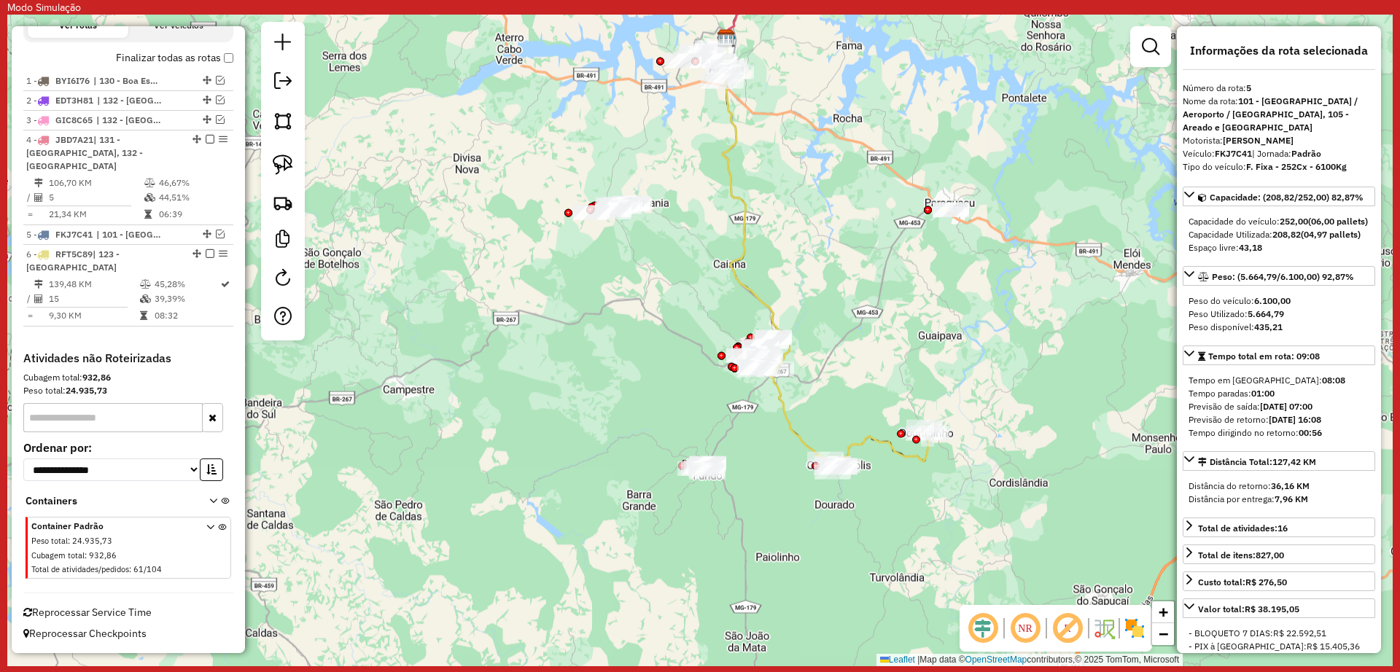
click at [800, 424] on div "Janela de atendimento Grade de atendimento Capacidade Transportadoras Veículos …" at bounding box center [699, 341] width 1385 height 652
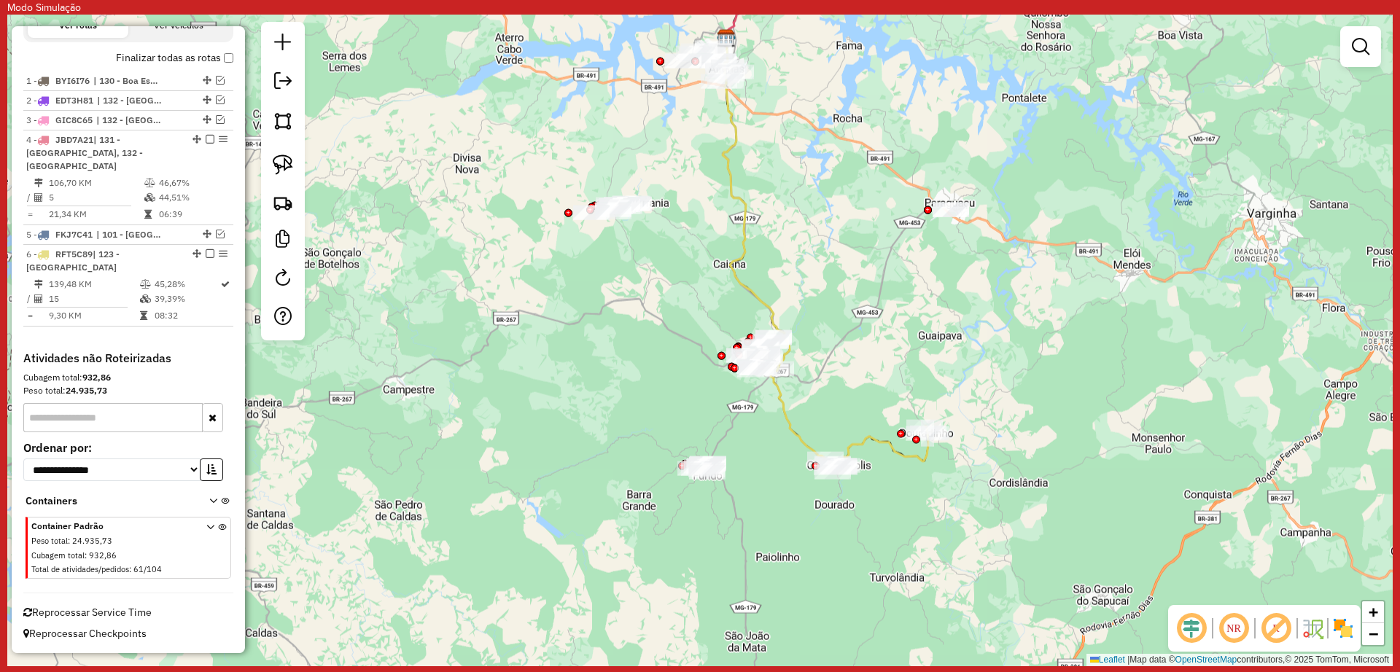
click at [793, 429] on icon at bounding box center [778, 252] width 110 height 426
select select "**********"
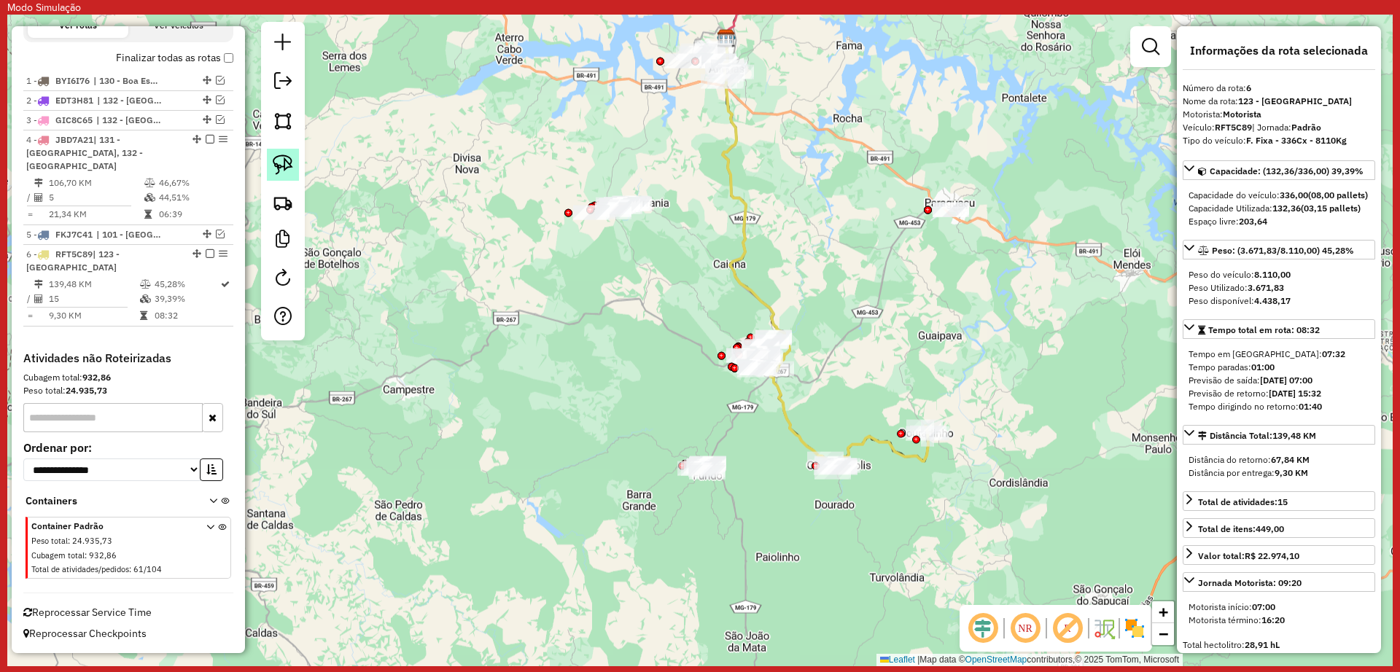
click at [291, 171] on img at bounding box center [283, 165] width 20 height 20
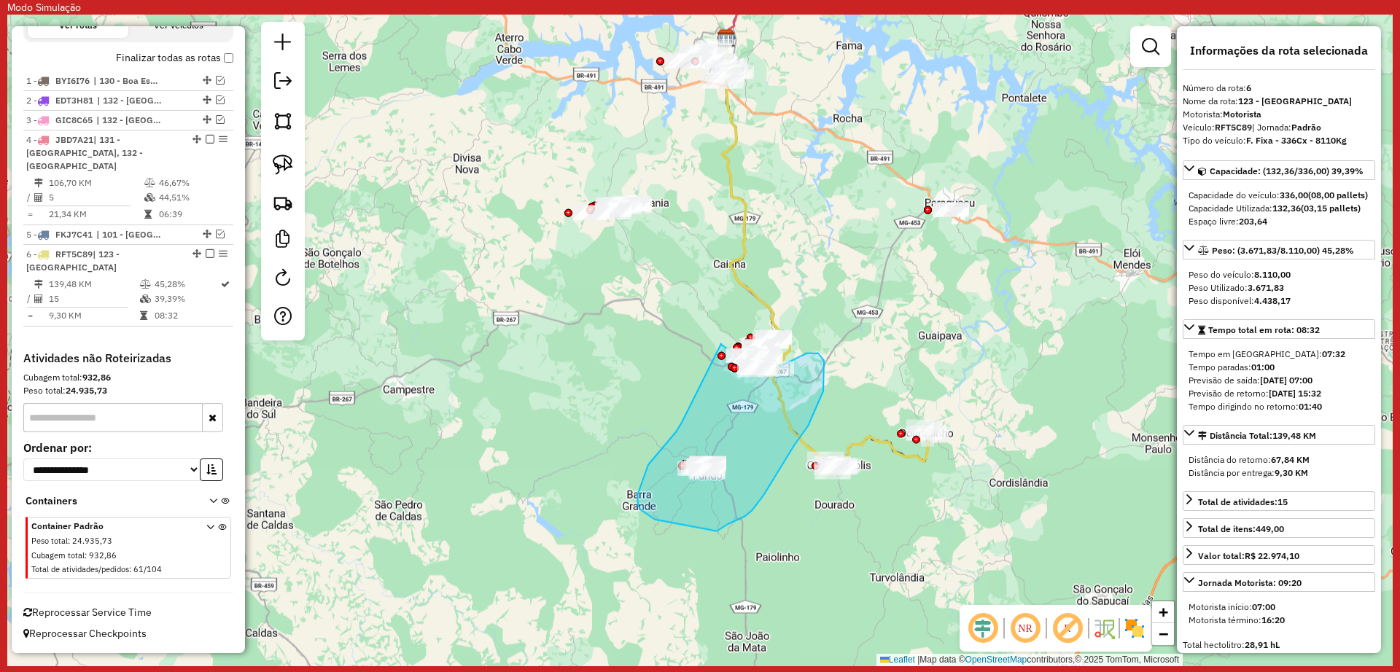
drag, startPoint x: 664, startPoint y: 446, endPoint x: 721, endPoint y: 341, distance: 119.8
click at [721, 341] on div "Janela de atendimento Grade de atendimento Capacidade Transportadoras Veículos …" at bounding box center [699, 341] width 1385 height 652
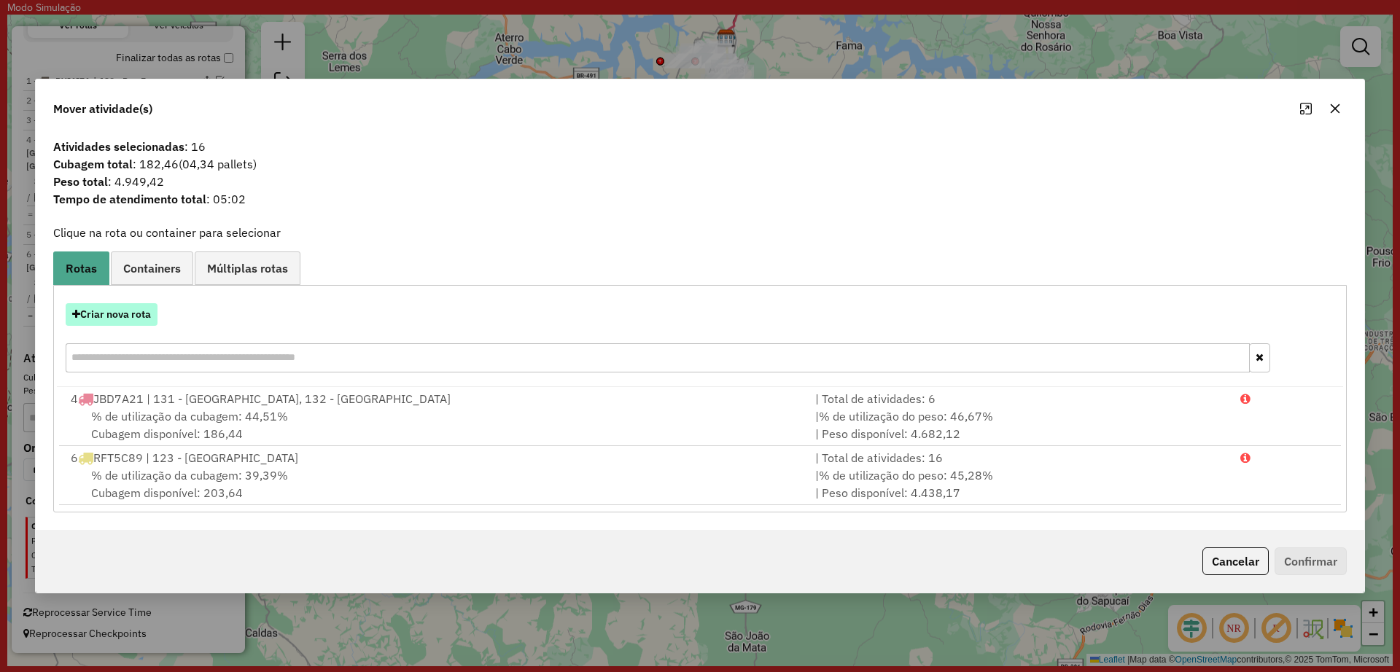
click at [127, 319] on button "Criar nova rota" at bounding box center [112, 314] width 92 height 23
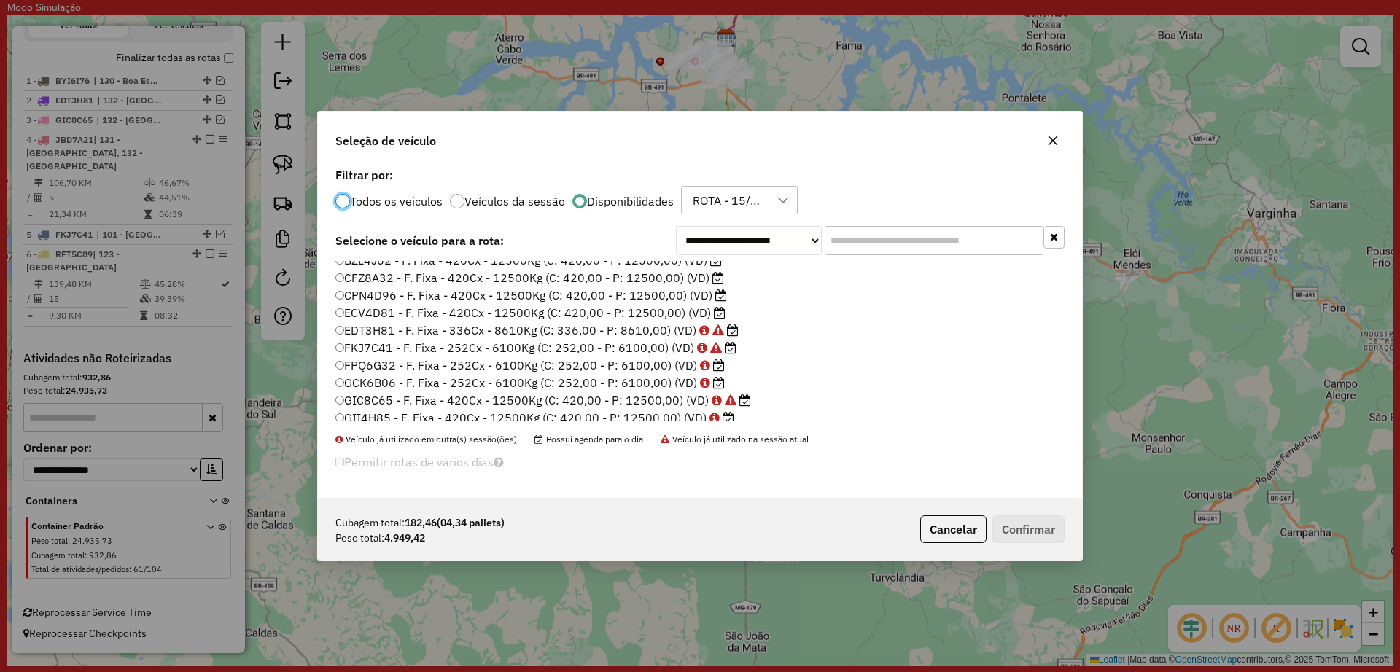
scroll to position [91, 0]
click at [619, 338] on label "FPQ6G32 - F. Fixa - 252Cx - 6100Kg (C: 252,00 - P: 6100,00) (VD)" at bounding box center [529, 336] width 389 height 18
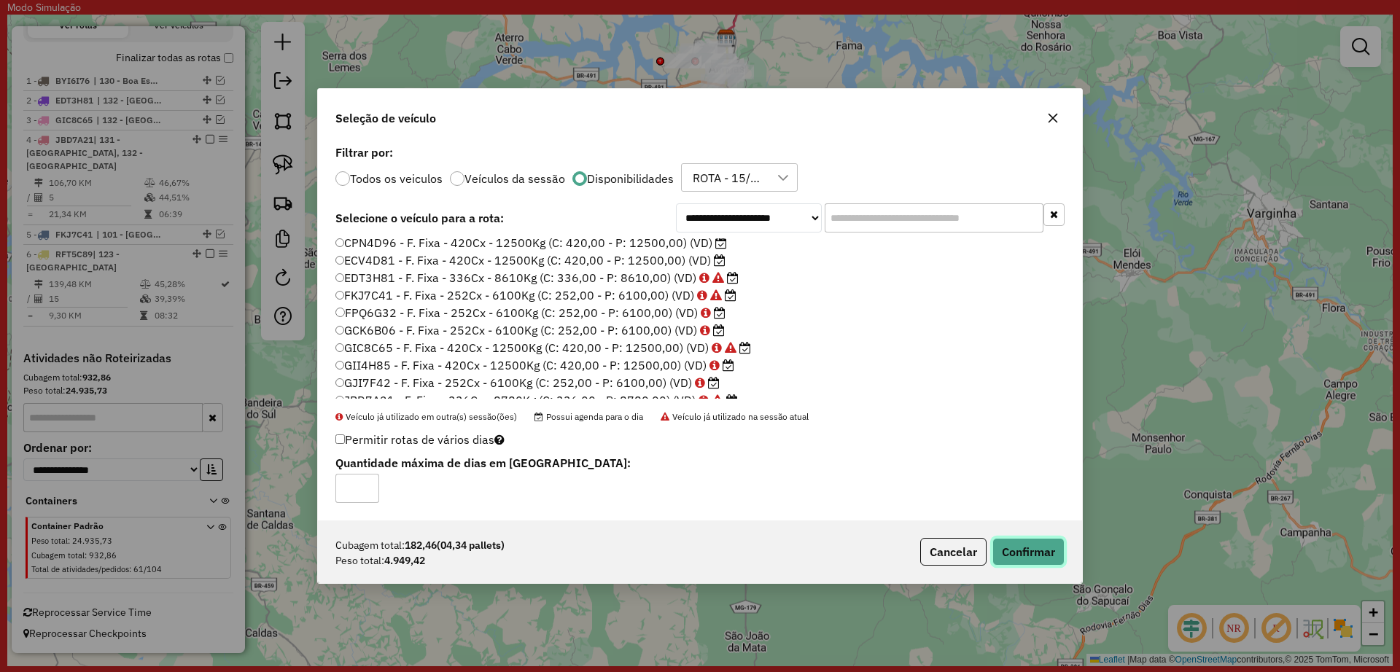
drag, startPoint x: 1014, startPoint y: 557, endPoint x: 1011, endPoint y: 550, distance: 7.6
click at [1014, 556] on button "Confirmar" at bounding box center [1028, 552] width 72 height 28
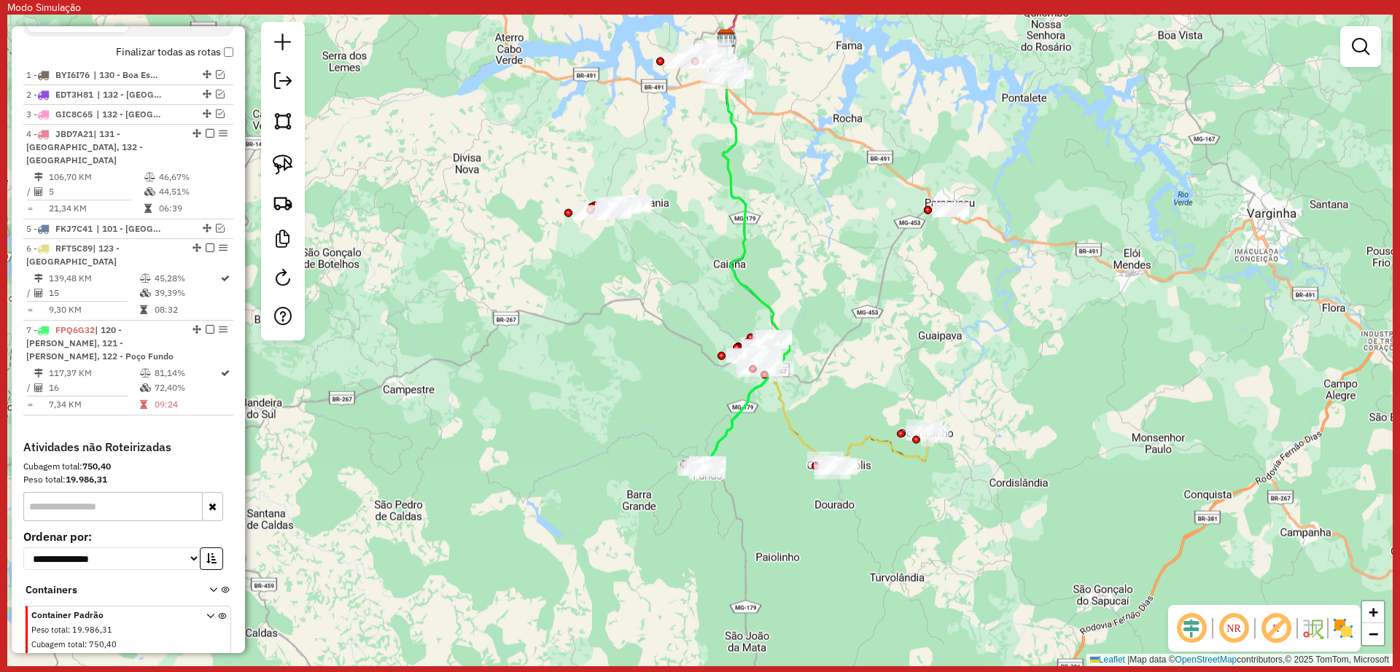
click at [791, 420] on icon at bounding box center [778, 252] width 110 height 426
select select "**********"
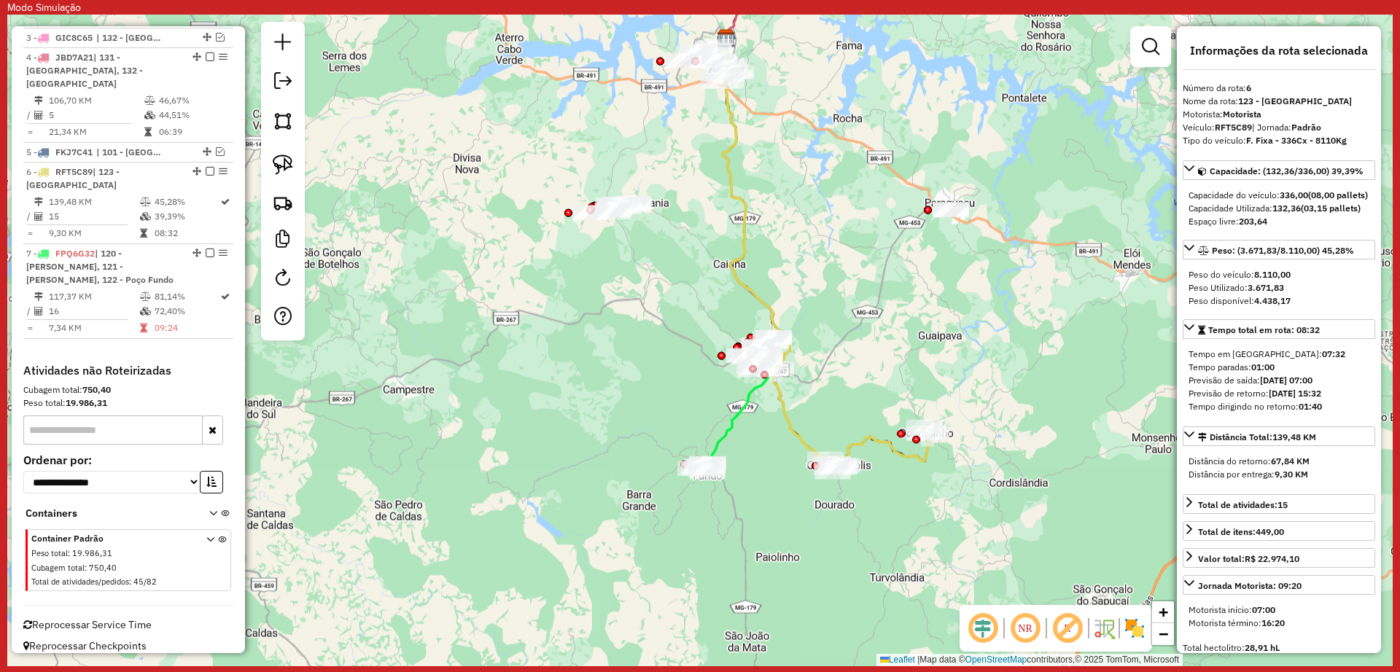
scroll to position [681, 0]
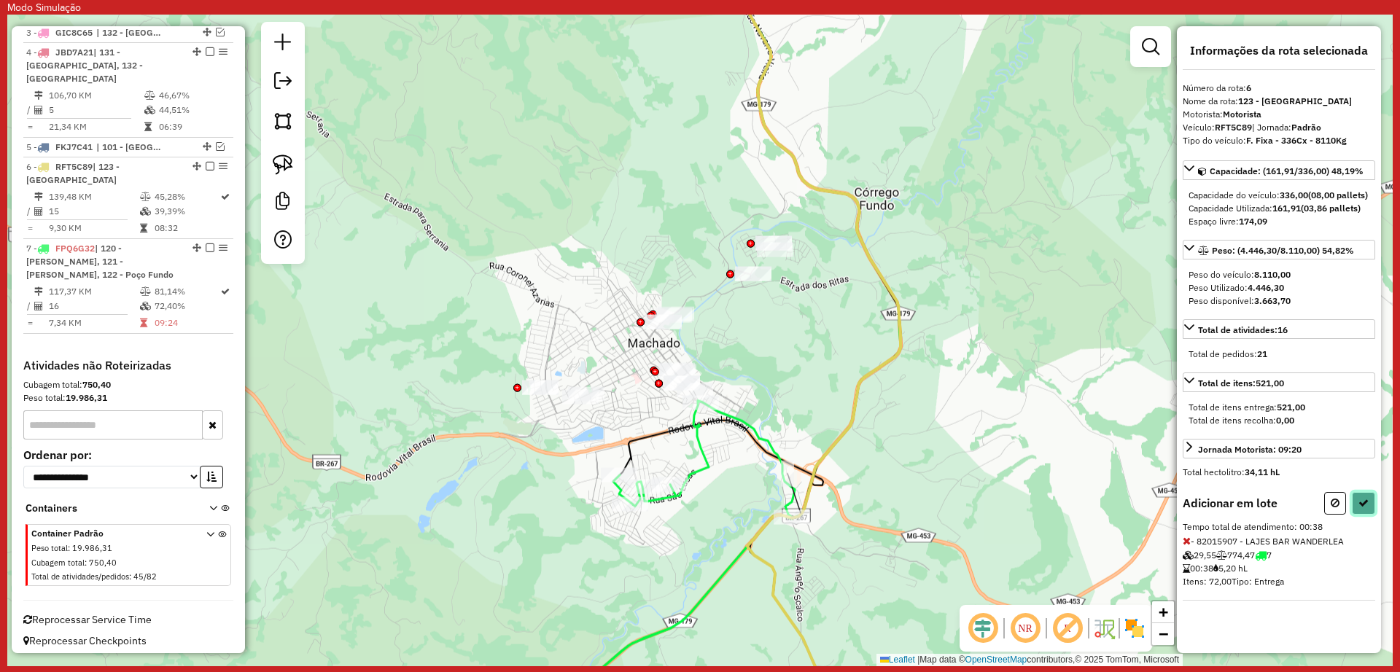
click at [1363, 515] on button at bounding box center [1363, 503] width 23 height 23
select select "**********"
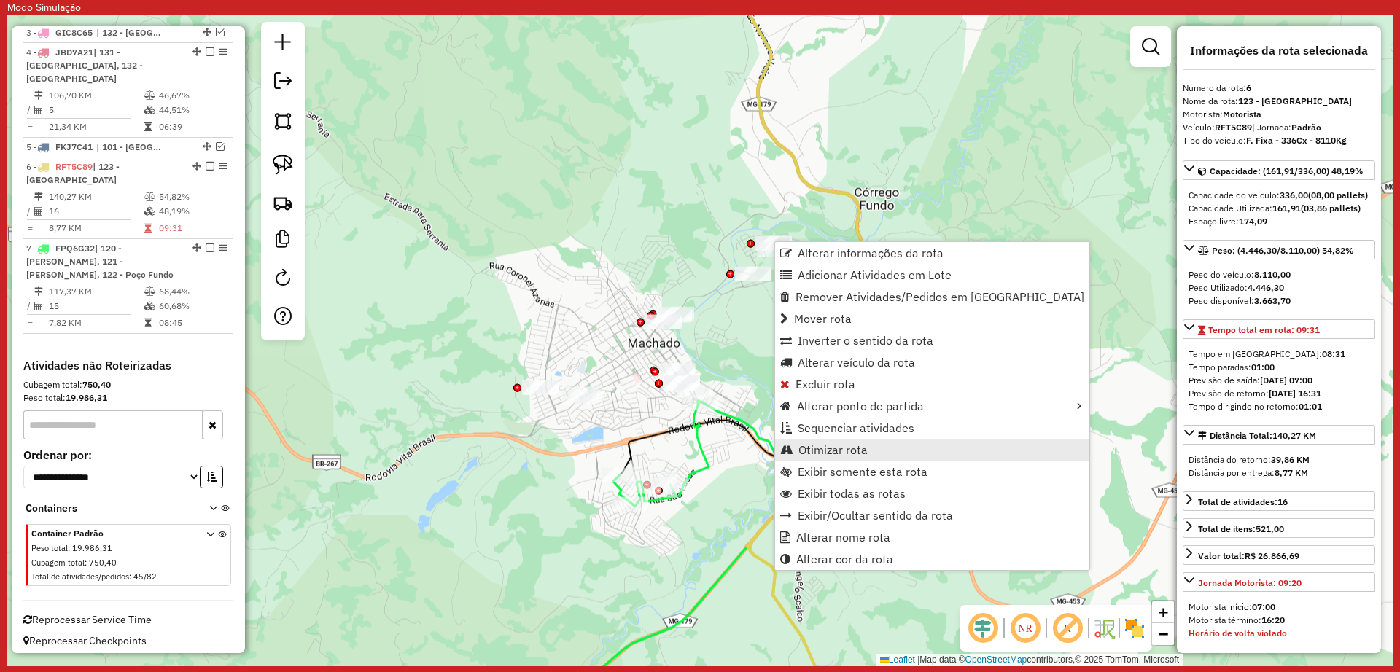
click at [851, 448] on span "Otimizar rota" at bounding box center [832, 450] width 69 height 12
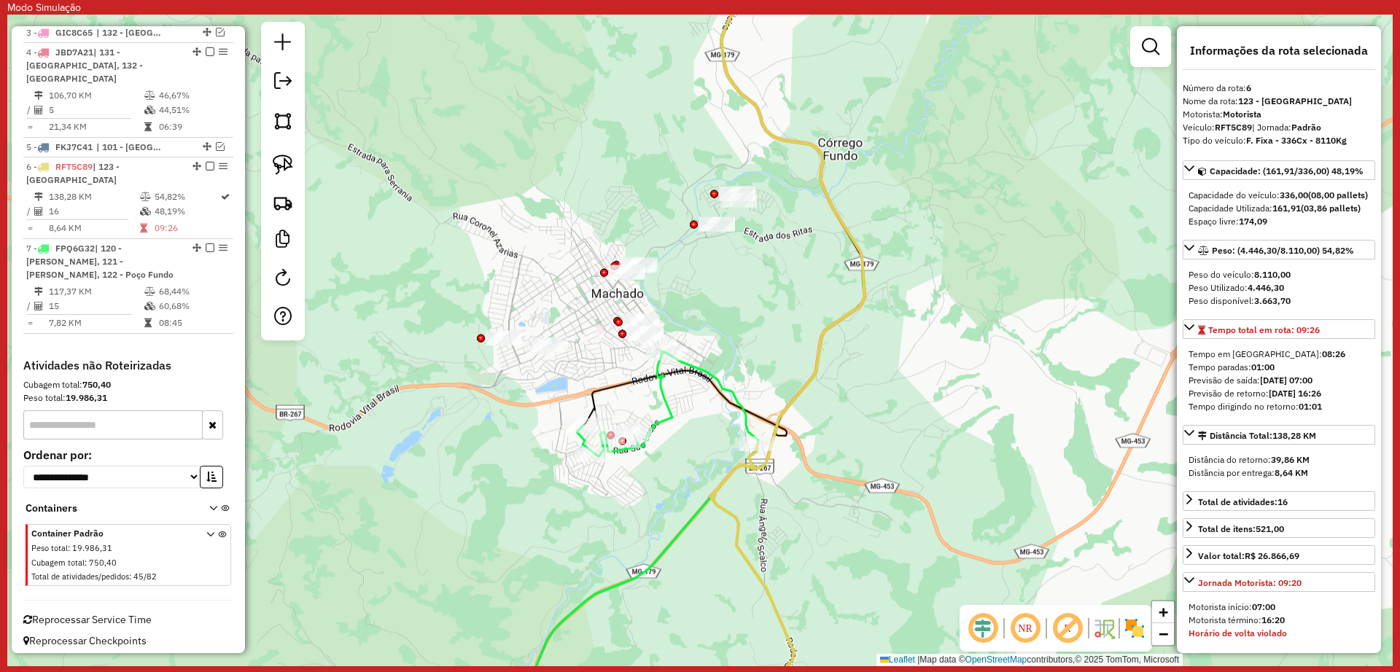
drag, startPoint x: 1067, startPoint y: 519, endPoint x: 967, endPoint y: 396, distance: 158.6
click at [985, 384] on div "Janela de atendimento Grade de atendimento Capacidade Transportadoras Veículos …" at bounding box center [699, 341] width 1385 height 652
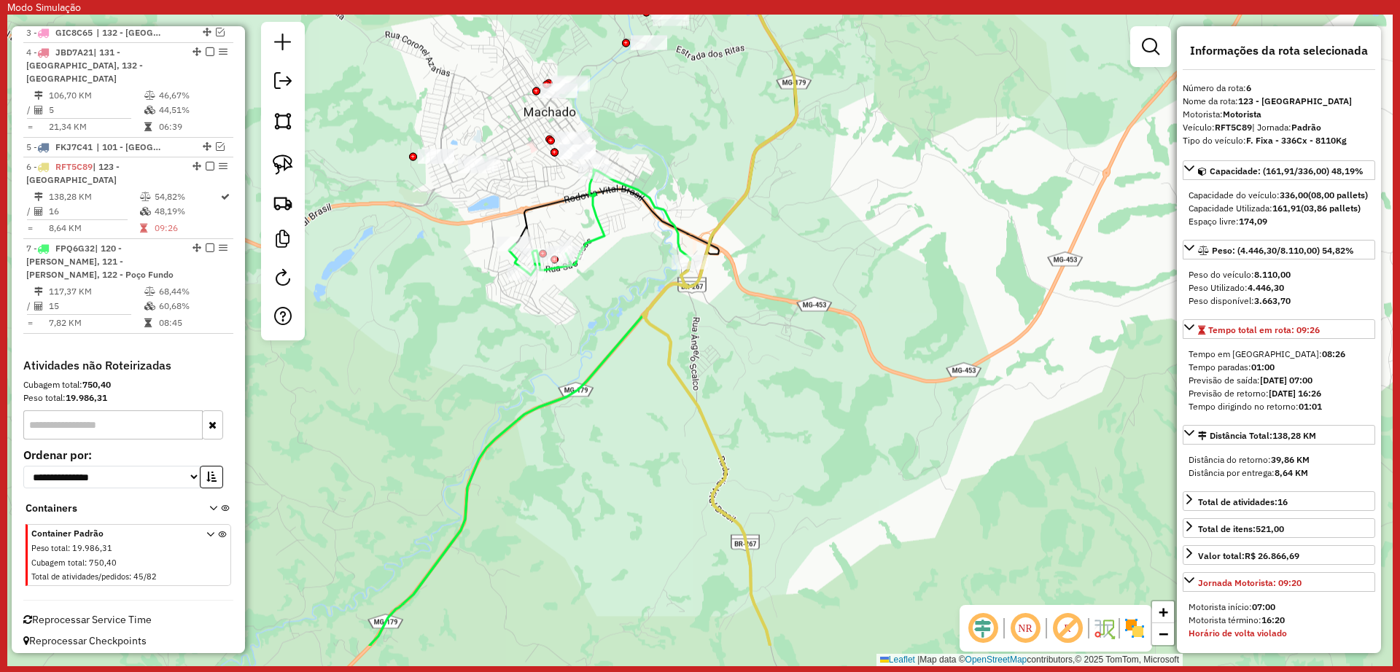
drag, startPoint x: 798, startPoint y: 467, endPoint x: 782, endPoint y: 383, distance: 85.2
click at [782, 383] on div "Janela de atendimento Grade de atendimento Capacidade Transportadoras Veículos …" at bounding box center [699, 341] width 1385 height 652
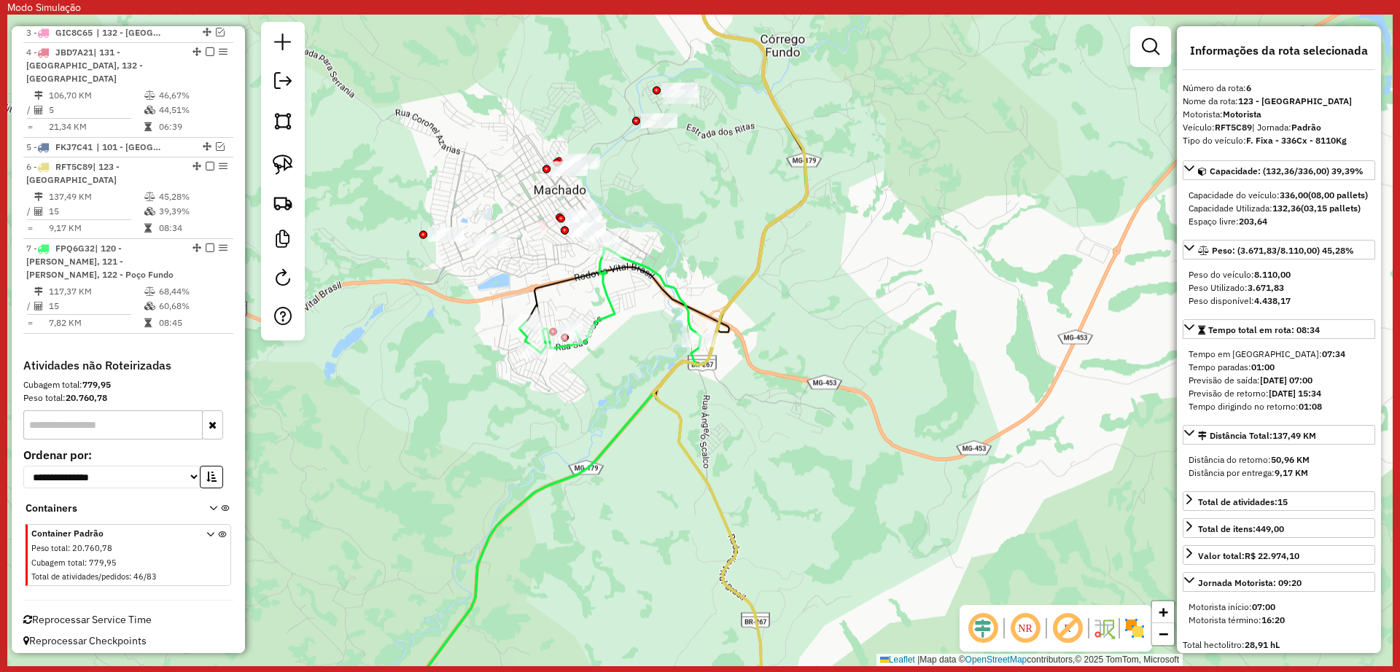
click at [628, 401] on div "Janela de atendimento Grade de atendimento Capacidade Transportadoras Veículos …" at bounding box center [699, 341] width 1385 height 652
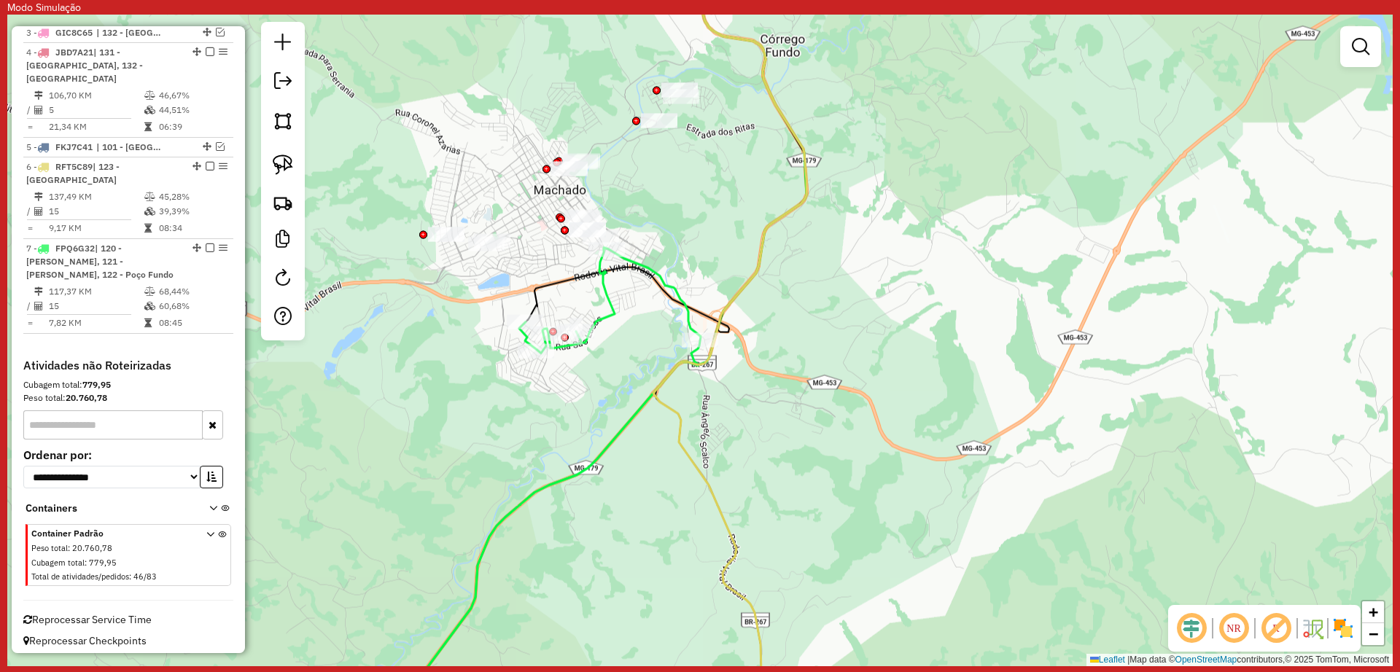
click at [631, 419] on icon at bounding box center [537, 490] width 328 height 484
select select "**********"
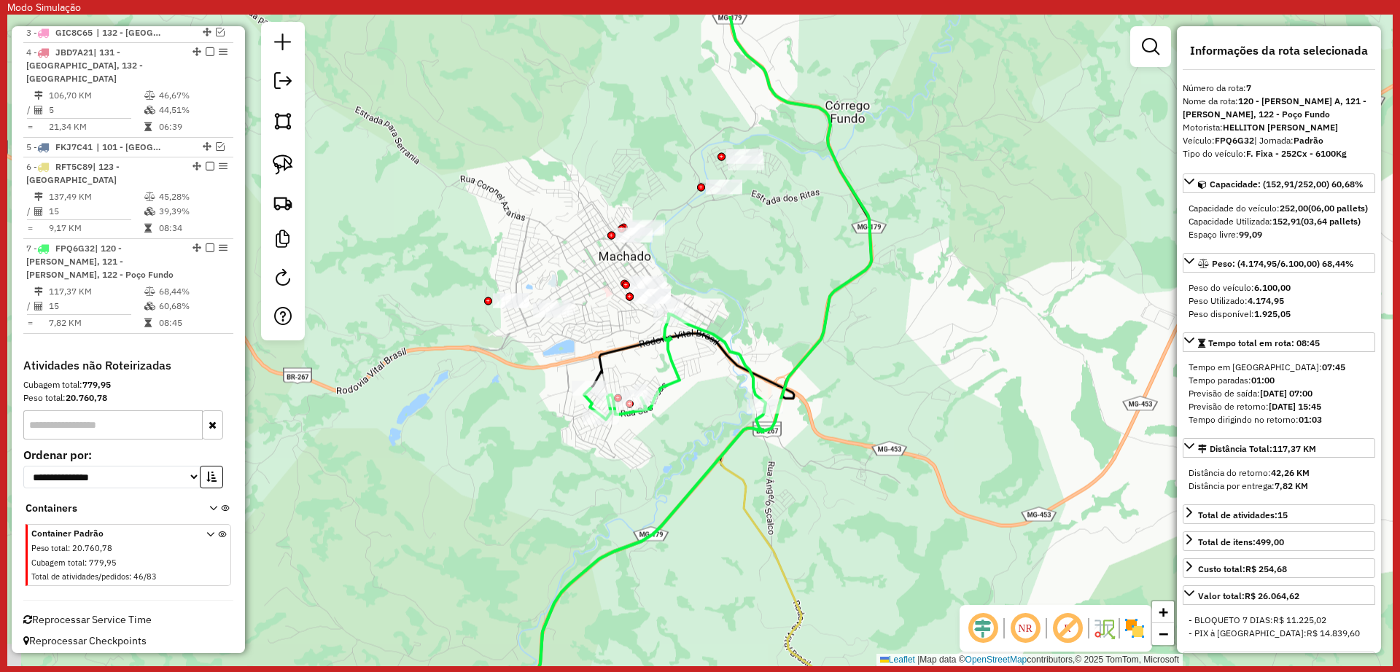
drag, startPoint x: 631, startPoint y: 351, endPoint x: 696, endPoint y: 418, distance: 93.3
click at [696, 418] on div "Janela de atendimento Grade de atendimento Capacidade Transportadoras Veículos …" at bounding box center [699, 341] width 1385 height 652
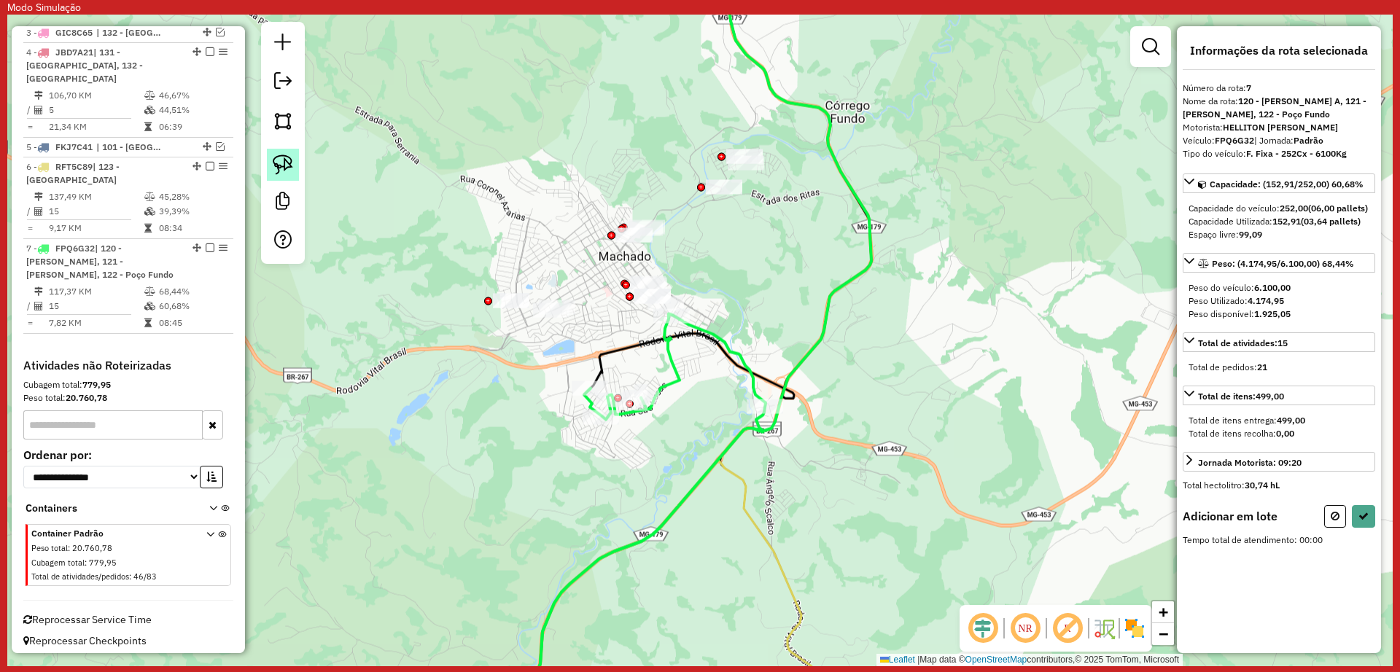
click at [291, 163] on img at bounding box center [283, 165] width 20 height 20
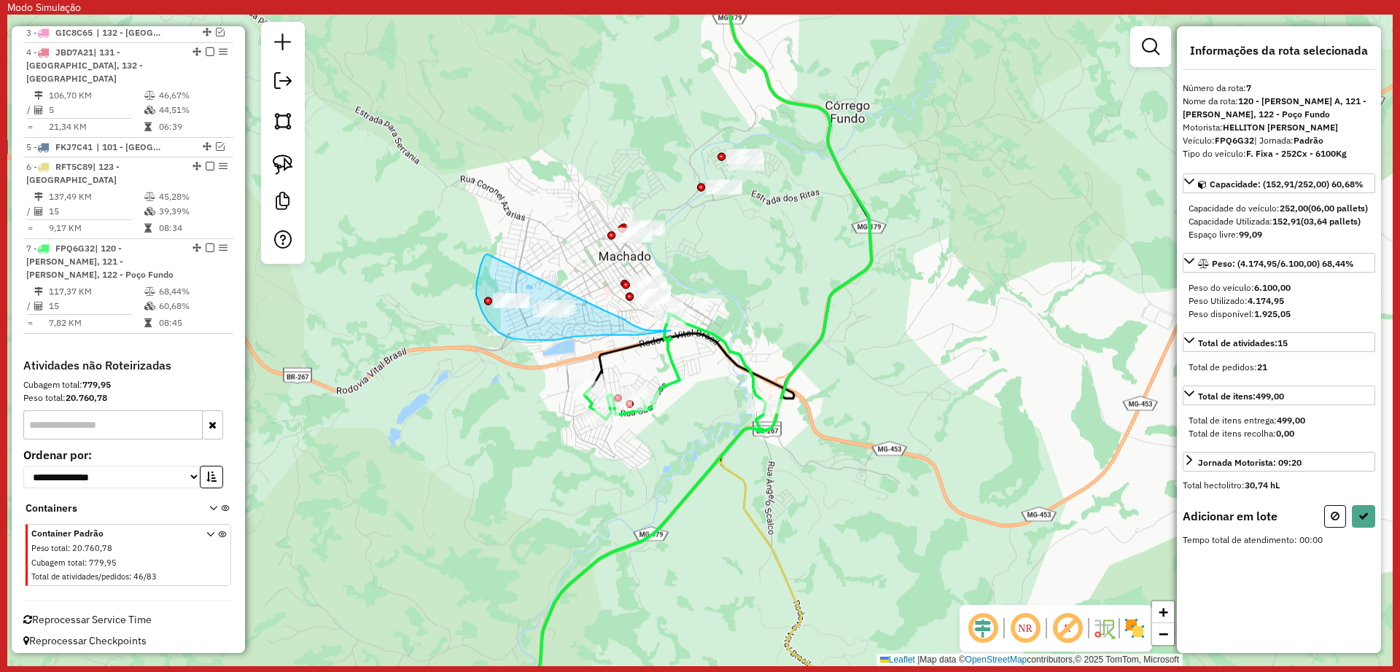
drag, startPoint x: 487, startPoint y: 254, endPoint x: 605, endPoint y: 311, distance: 131.1
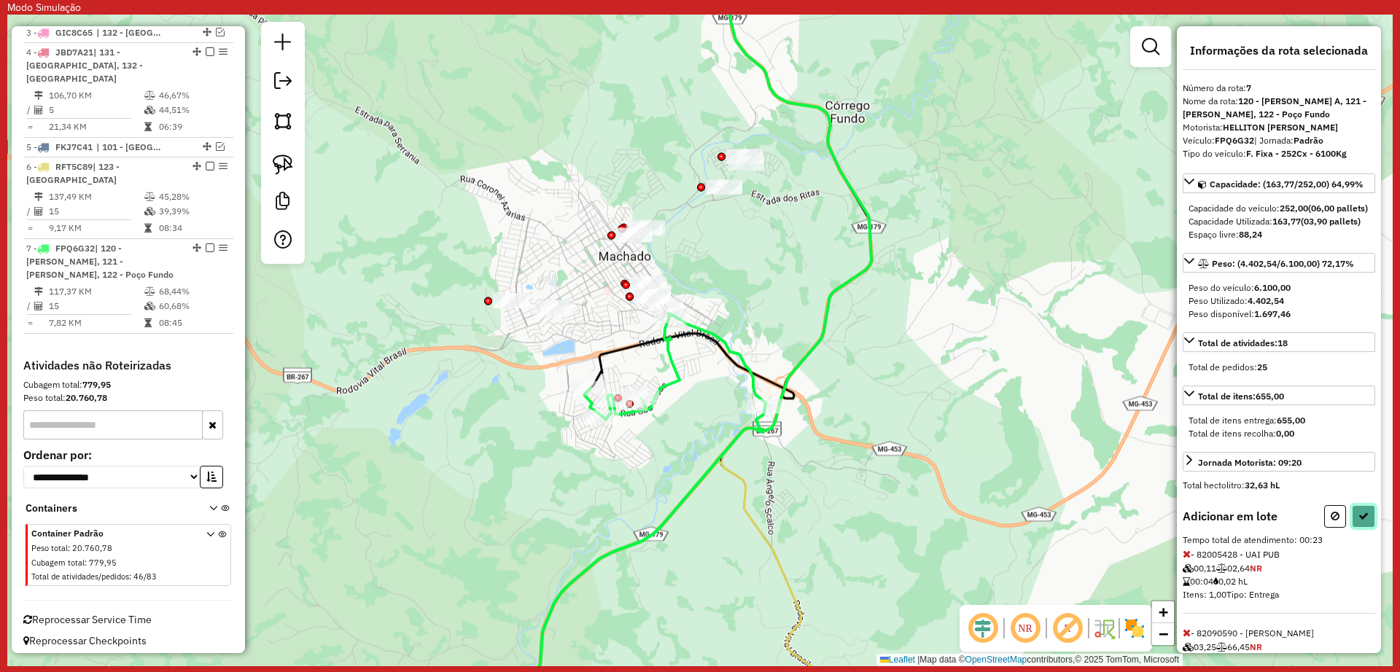
click at [1359, 521] on icon at bounding box center [1363, 516] width 10 height 10
select select "**********"
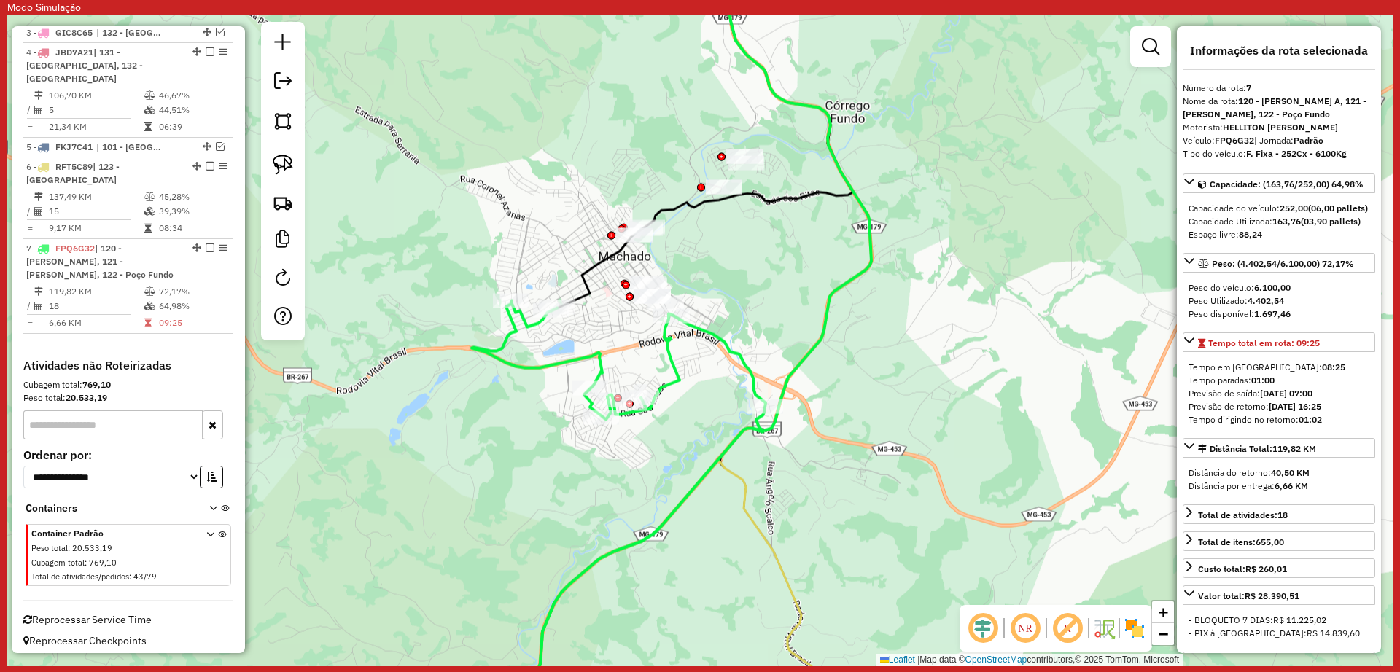
click at [700, 482] on icon at bounding box center [619, 516] width 294 height 431
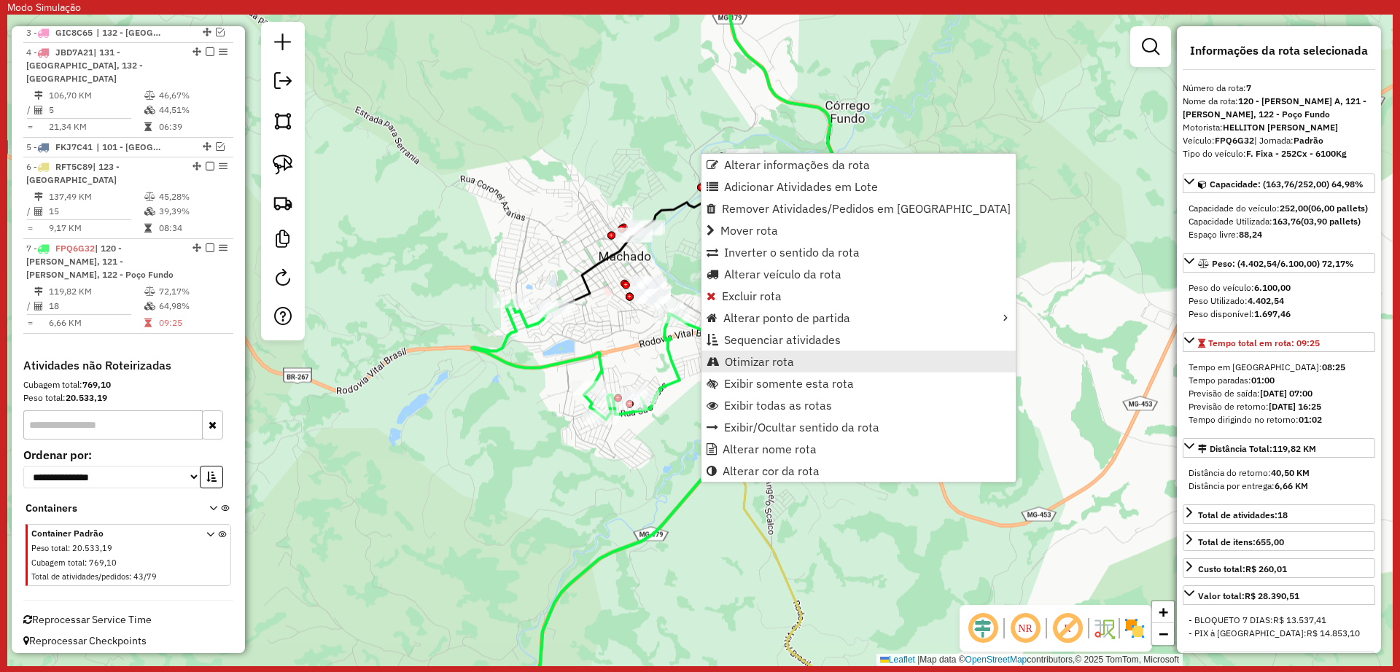
click at [779, 362] on span "Otimizar rota" at bounding box center [759, 362] width 69 height 12
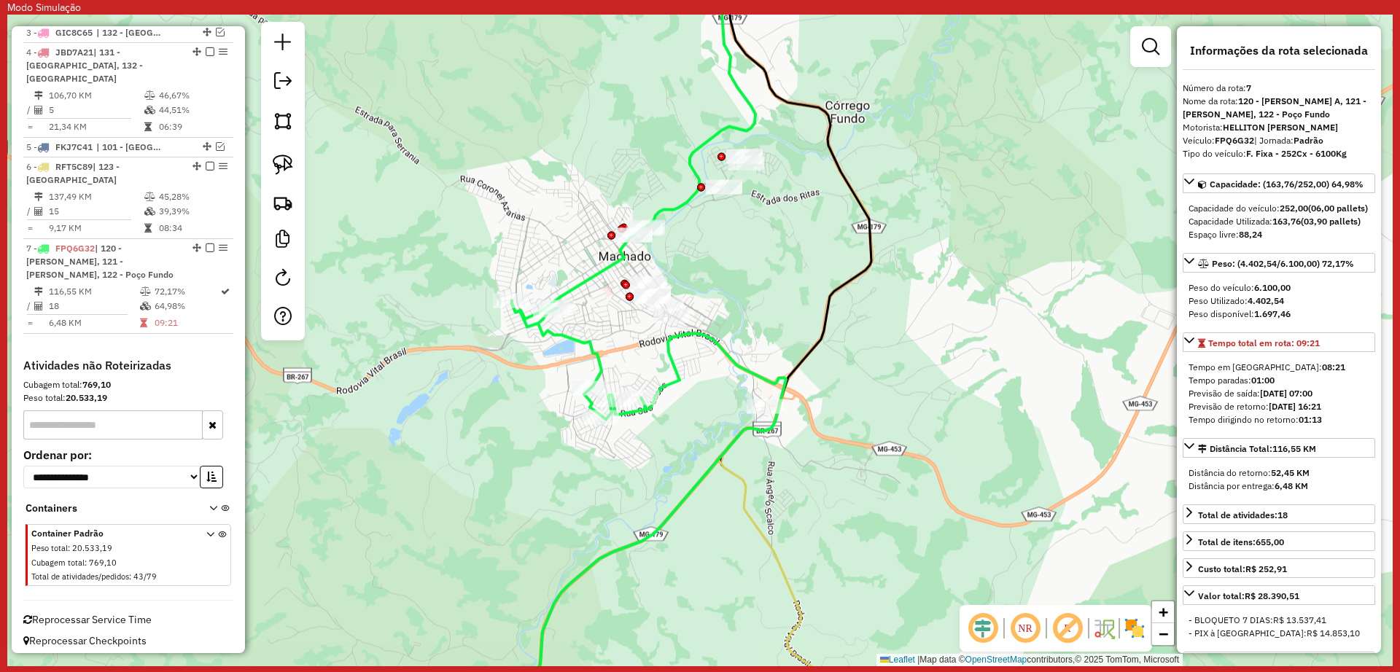
click at [690, 495] on icon at bounding box center [640, 516] width 292 height 431
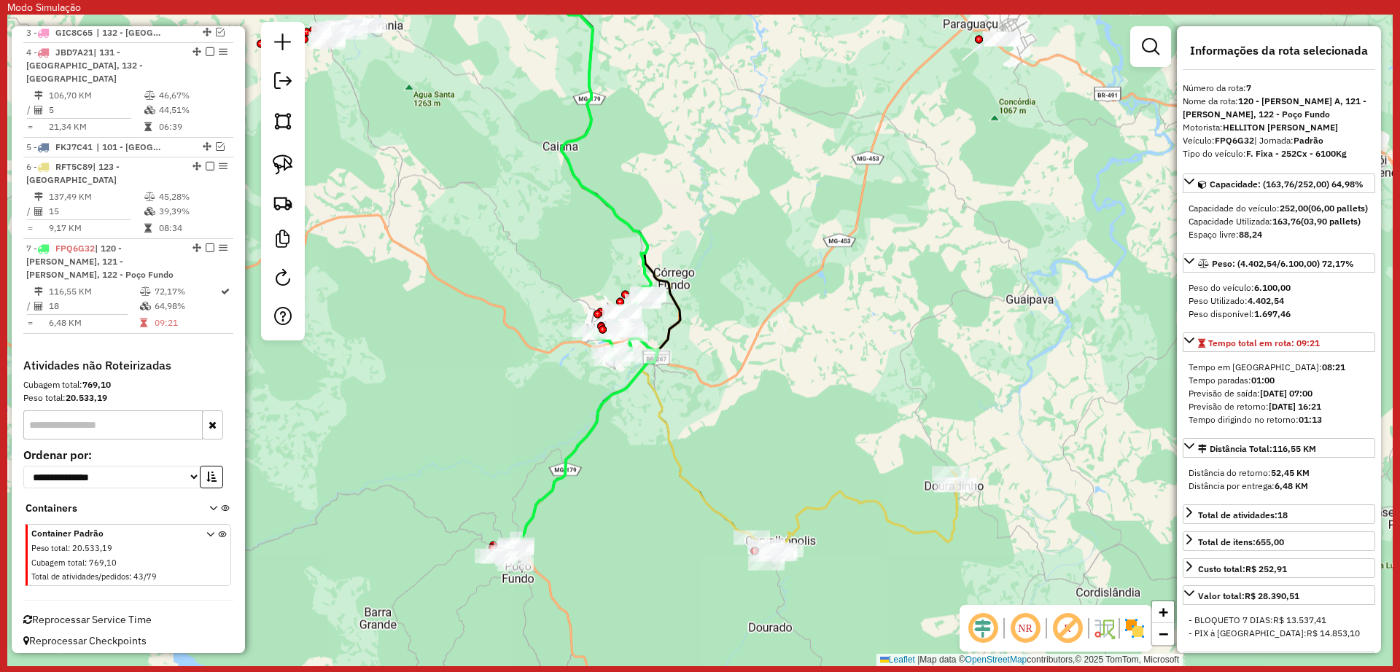
click at [666, 413] on icon at bounding box center [661, 248] width 210 height 597
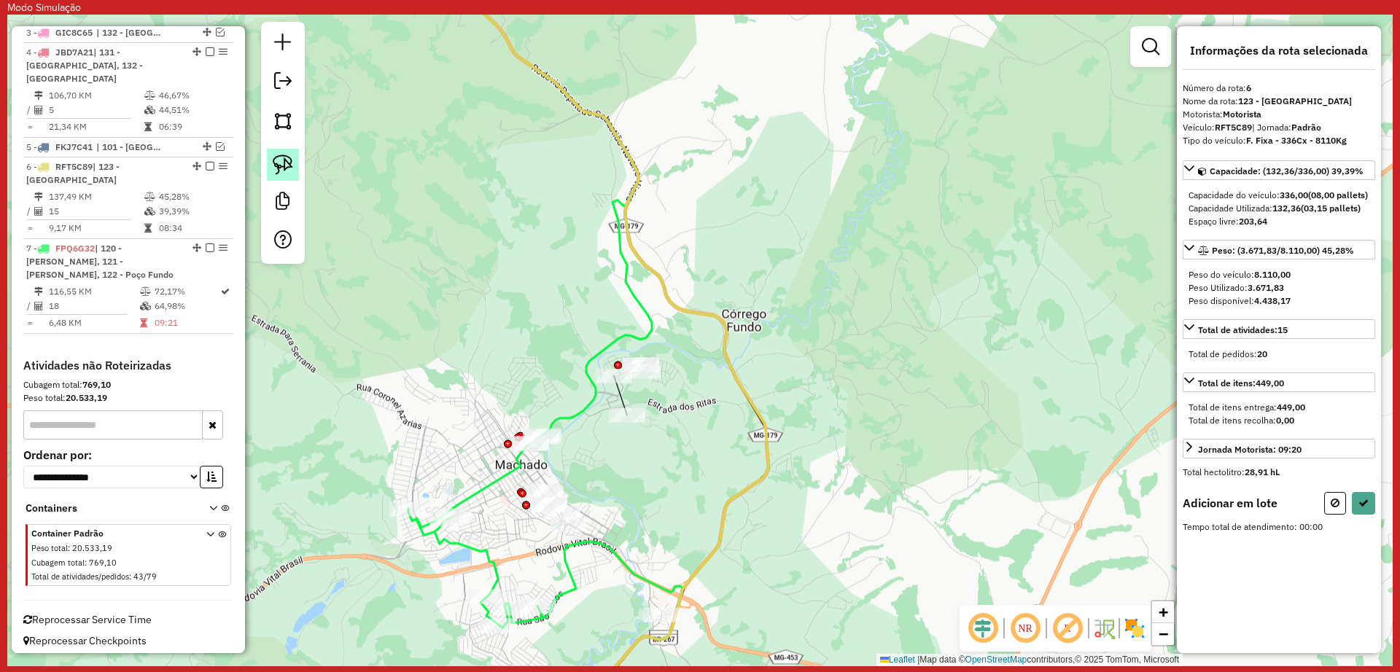
click at [295, 176] on link at bounding box center [283, 165] width 32 height 32
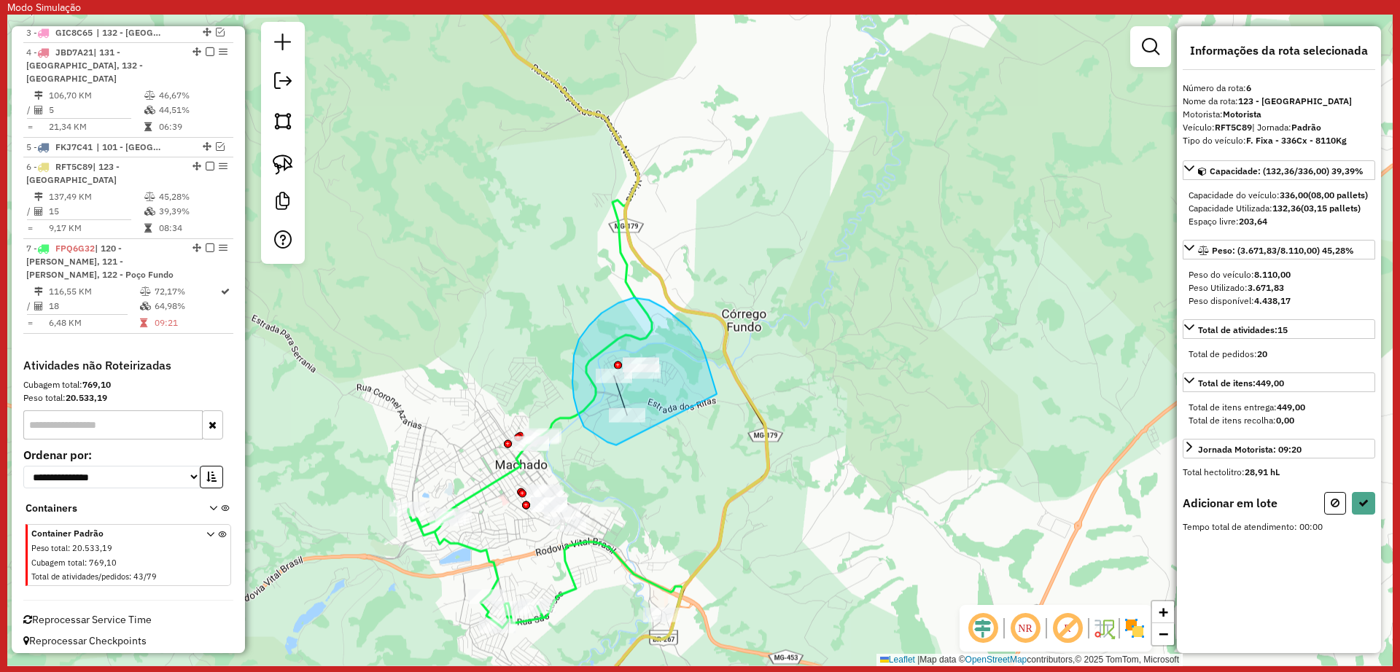
drag, startPoint x: 712, startPoint y: 378, endPoint x: 637, endPoint y: 459, distance: 109.9
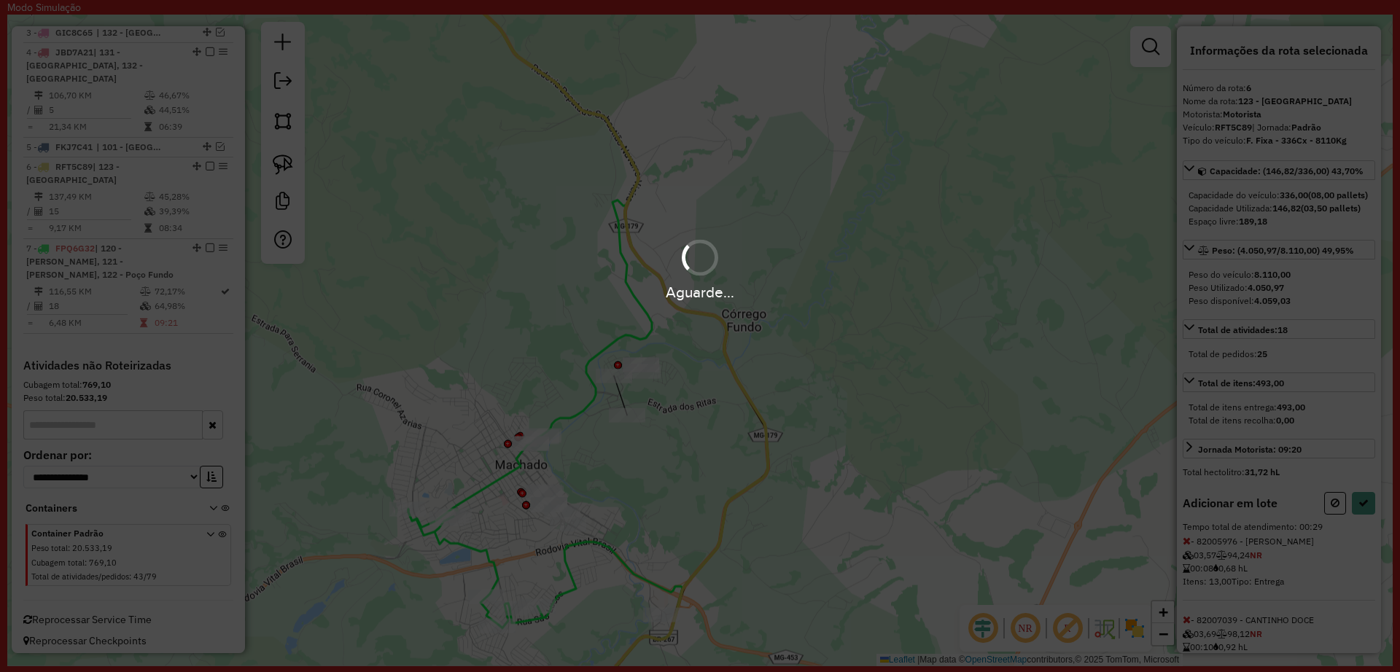
click at [1358, 526] on hb-app "Modo Simulação Aguarde... Pop-up bloqueado! Seu navegador bloqueou automáticame…" at bounding box center [699, 333] width 1385 height 666
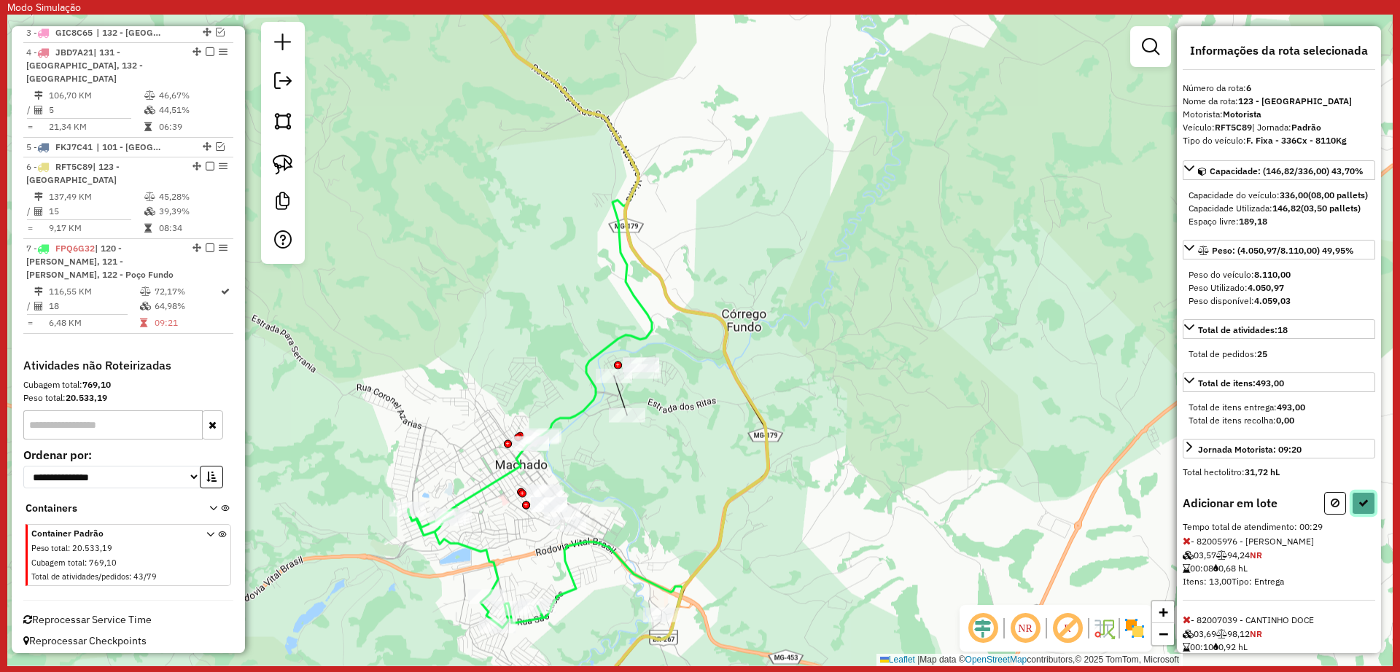
click at [1359, 508] on icon at bounding box center [1363, 503] width 10 height 10
select select "**********"
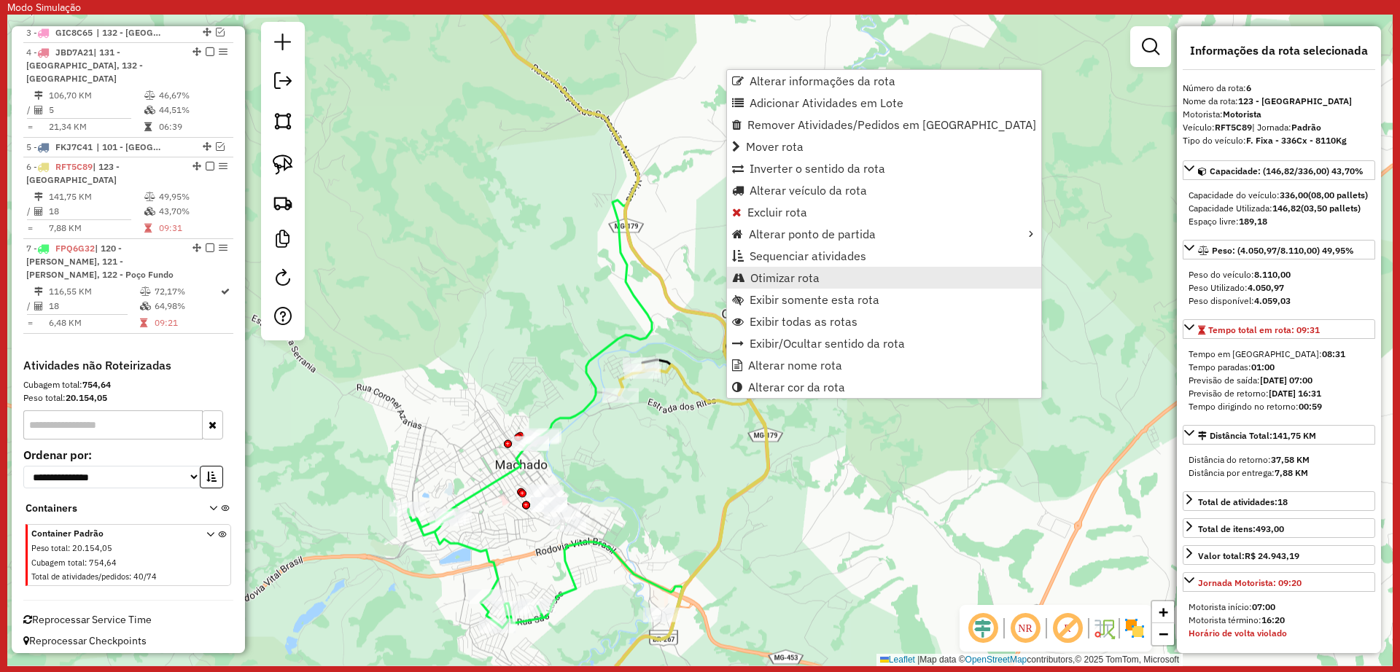
click at [816, 276] on span "Otimizar rota" at bounding box center [784, 278] width 69 height 12
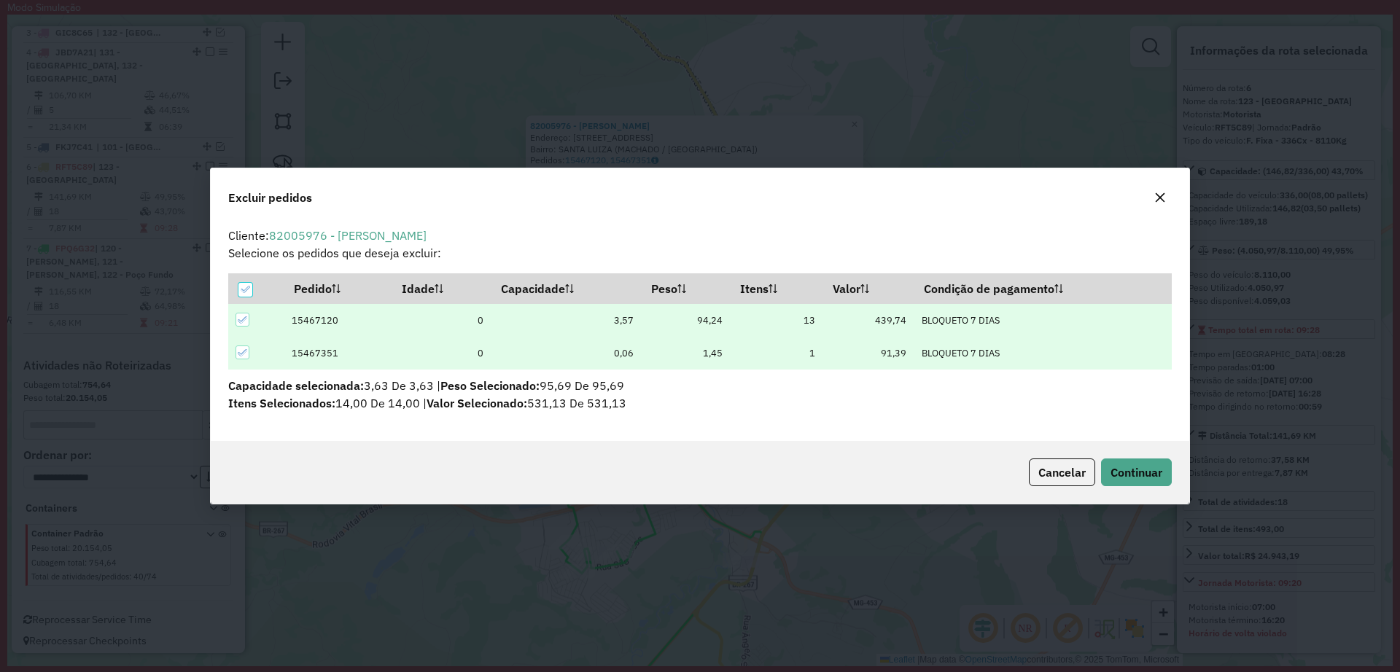
scroll to position [0, 0]
click at [1126, 462] on button "Continuar" at bounding box center [1136, 473] width 71 height 28
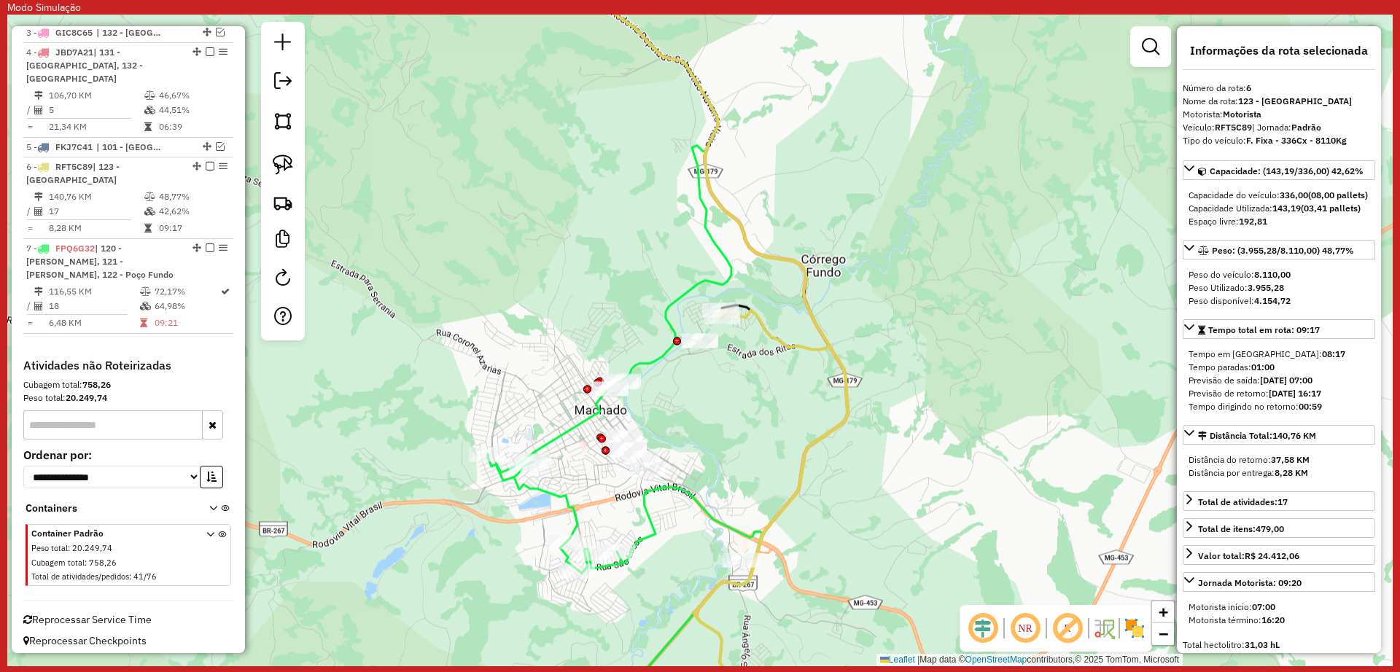
click at [836, 352] on icon at bounding box center [772, 521] width 150 height 421
drag, startPoint x: 207, startPoint y: 170, endPoint x: 317, endPoint y: 240, distance: 130.5
click at [207, 171] on em at bounding box center [210, 166] width 9 height 9
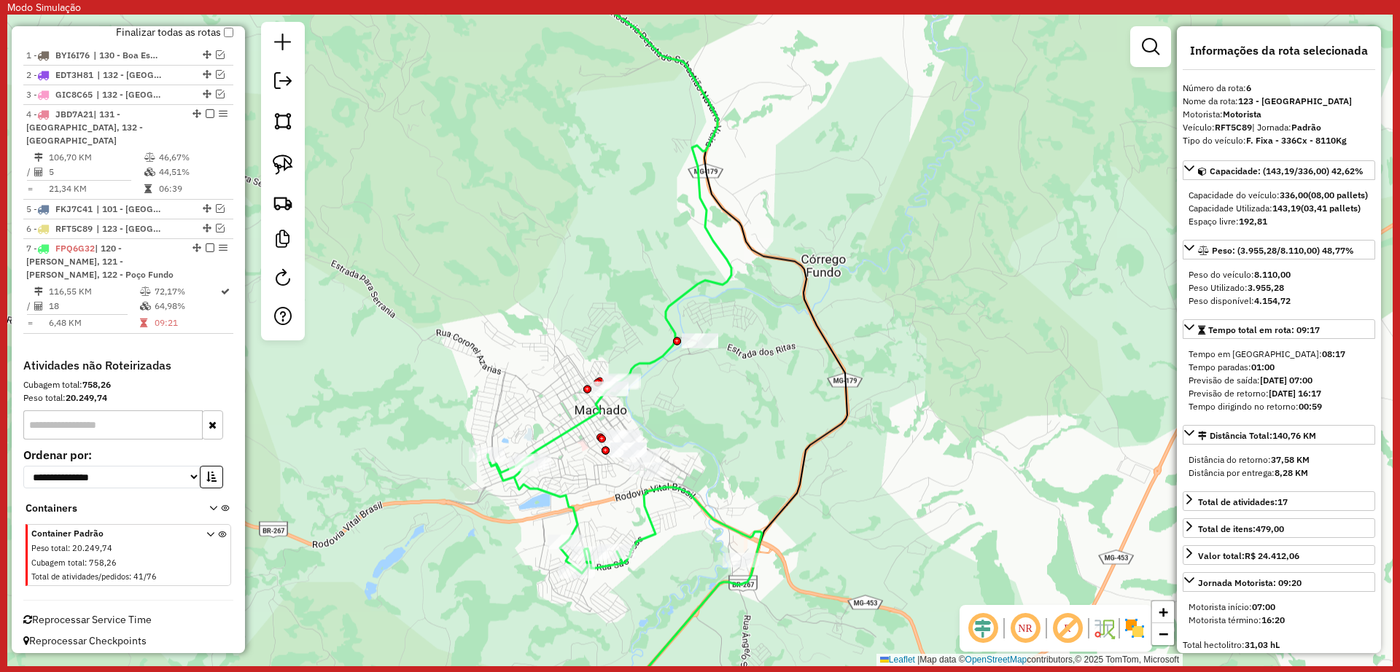
click at [572, 429] on icon at bounding box center [610, 212] width 244 height 524
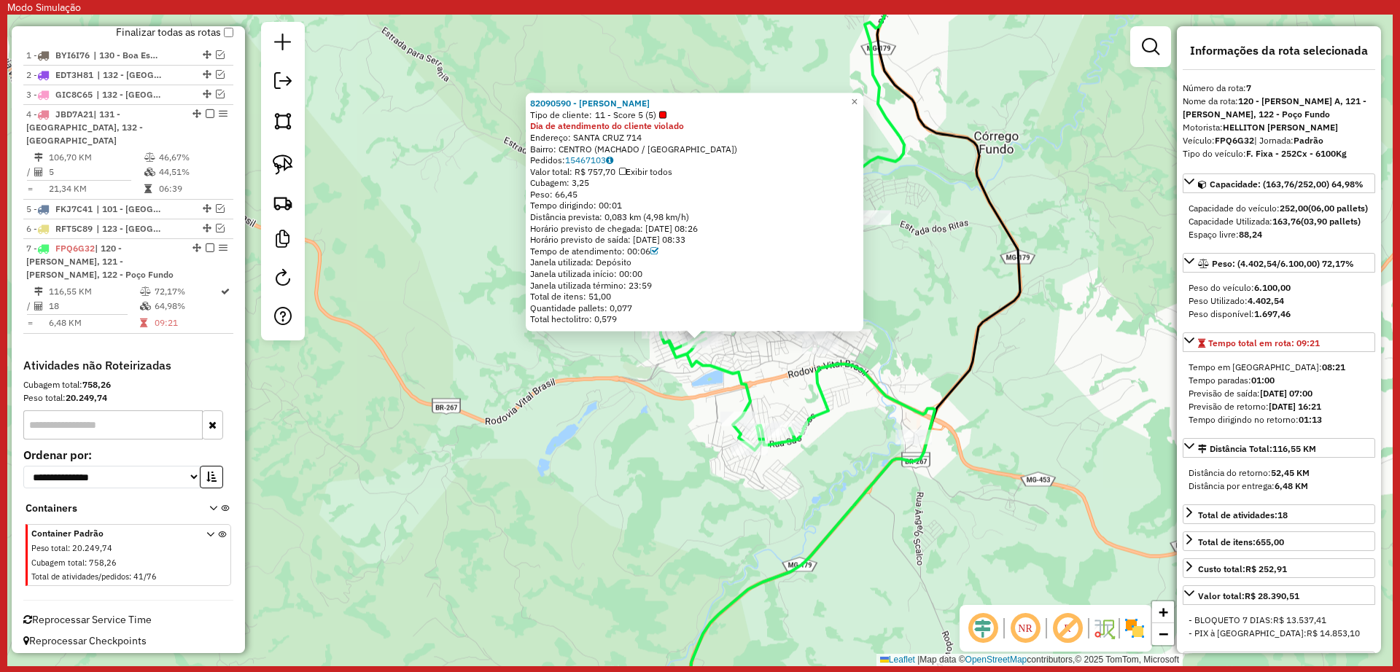
click at [715, 377] on icon at bounding box center [798, 532] width 274 height 400
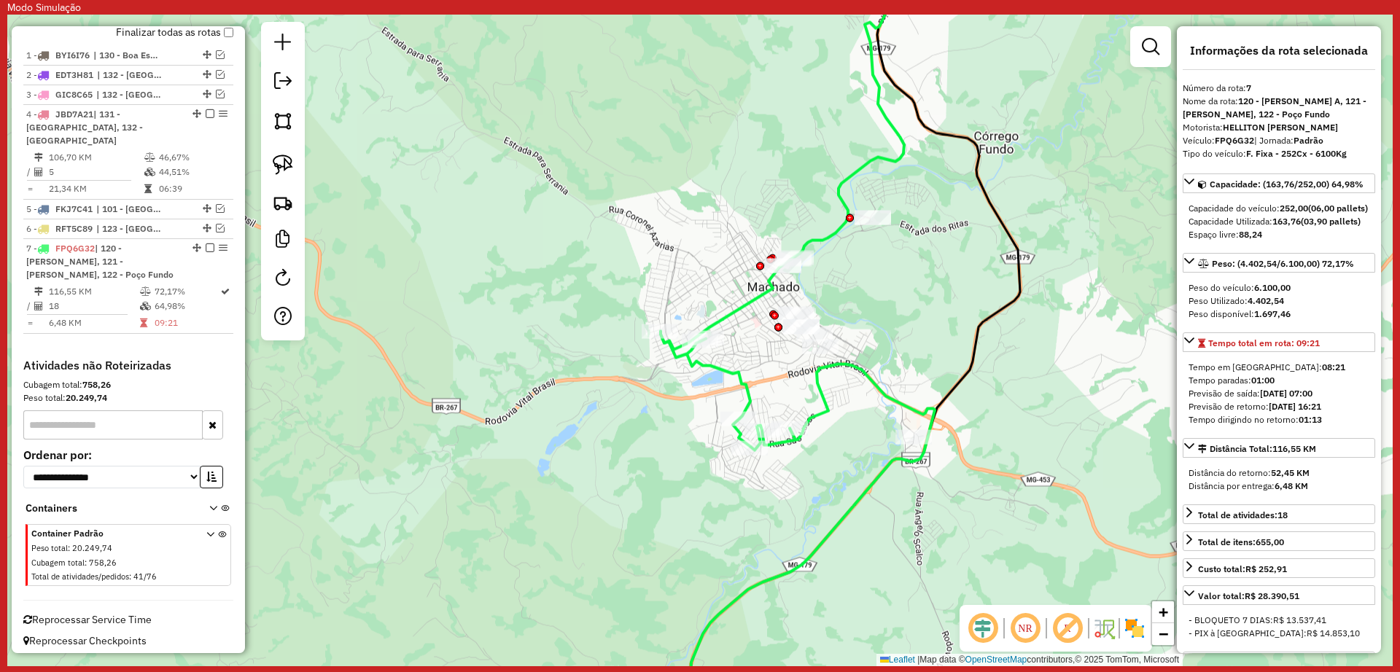
click at [721, 362] on icon at bounding box center [798, 532] width 274 height 400
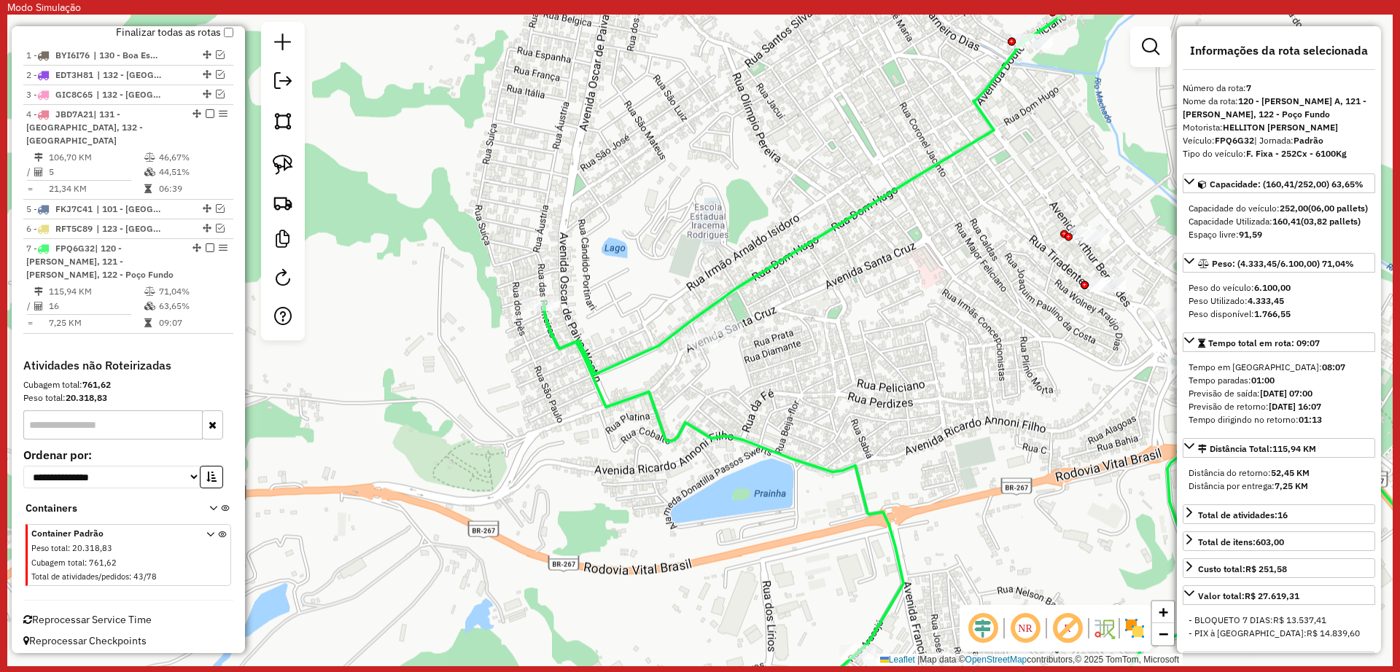
click at [734, 437] on icon at bounding box center [1037, 517] width 987 height 429
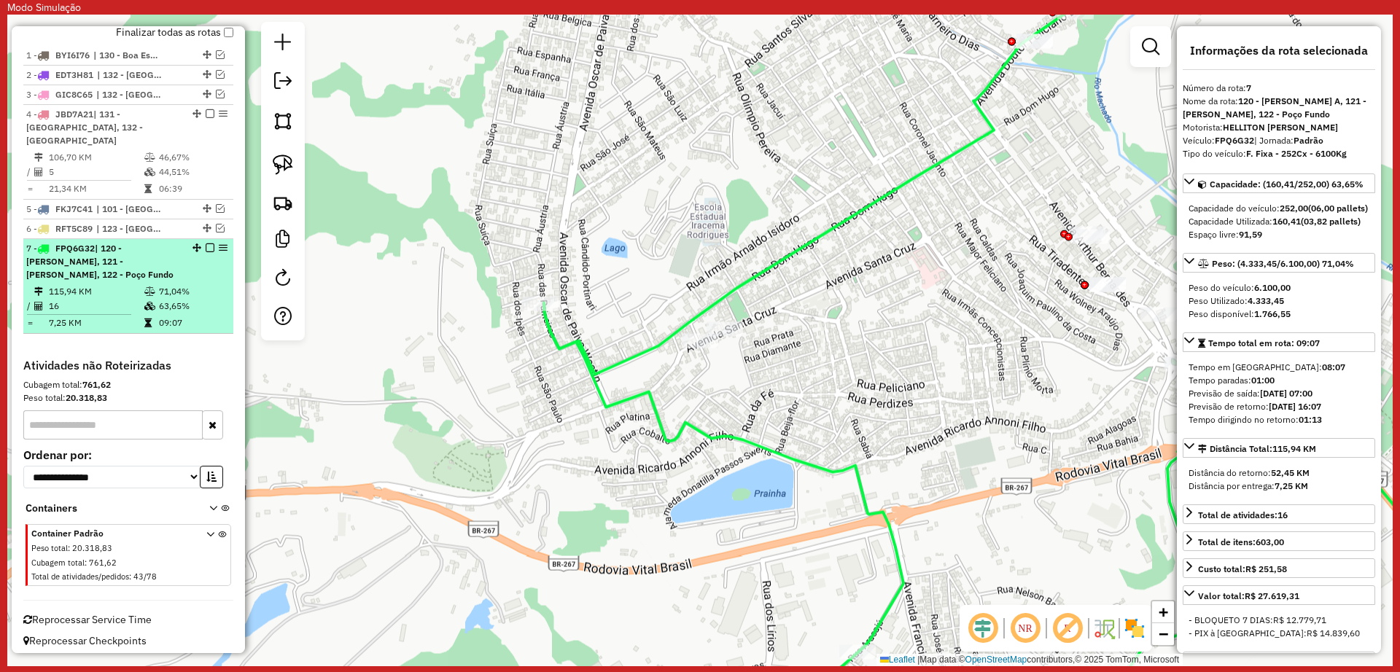
click at [207, 252] on em at bounding box center [210, 248] width 9 height 9
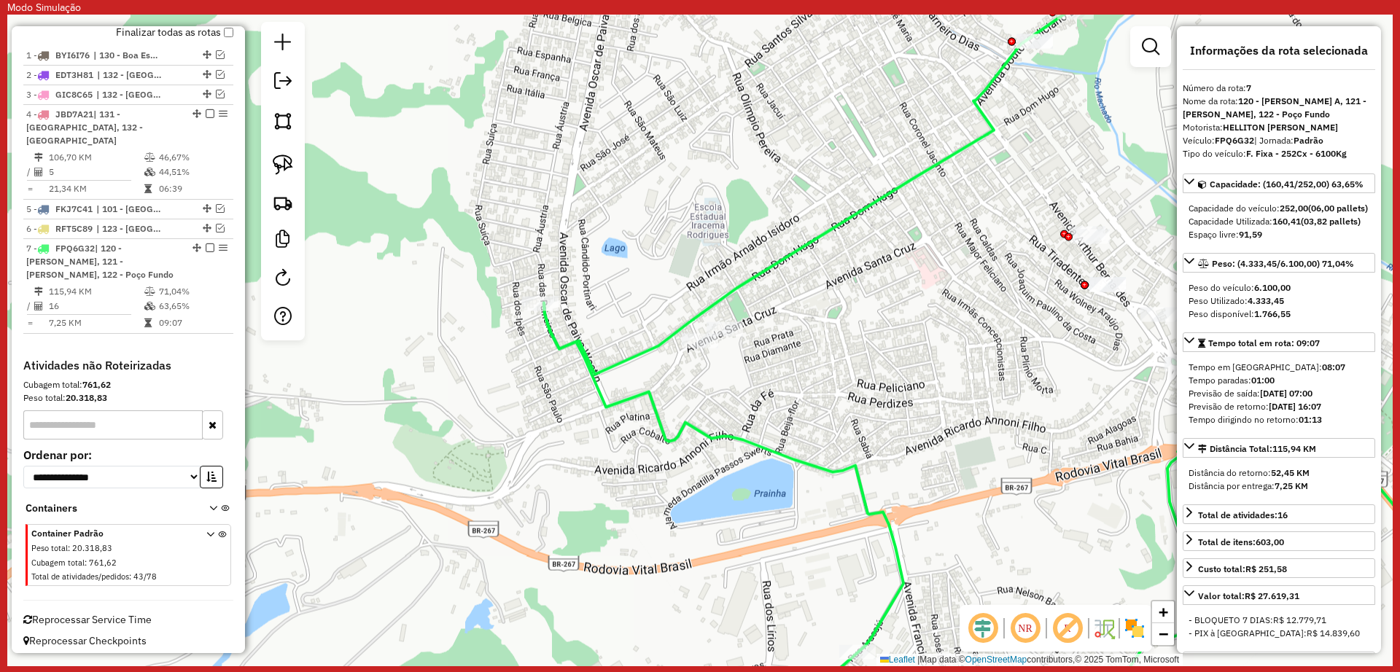
scroll to position [557, 0]
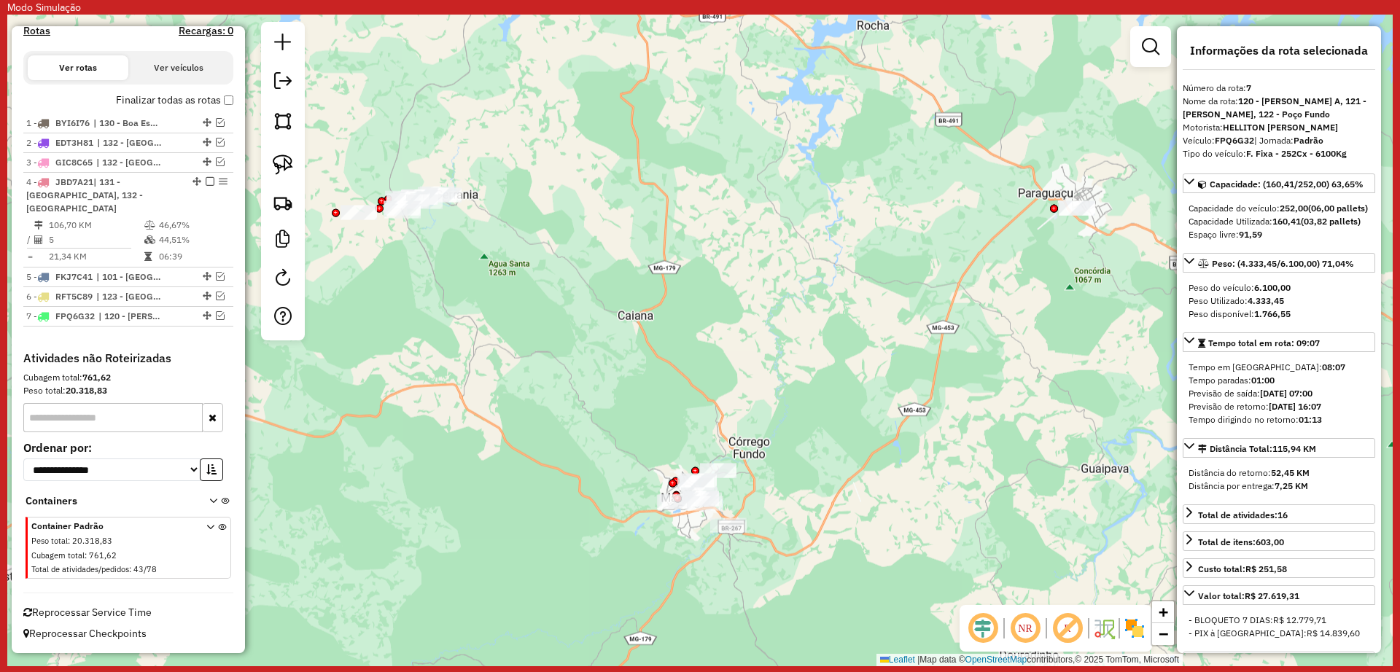
drag, startPoint x: 577, startPoint y: 311, endPoint x: 658, endPoint y: 374, distance: 102.4
click at [658, 374] on div "Janela de atendimento Grade de atendimento Capacidade Transportadoras Veículos …" at bounding box center [699, 341] width 1385 height 652
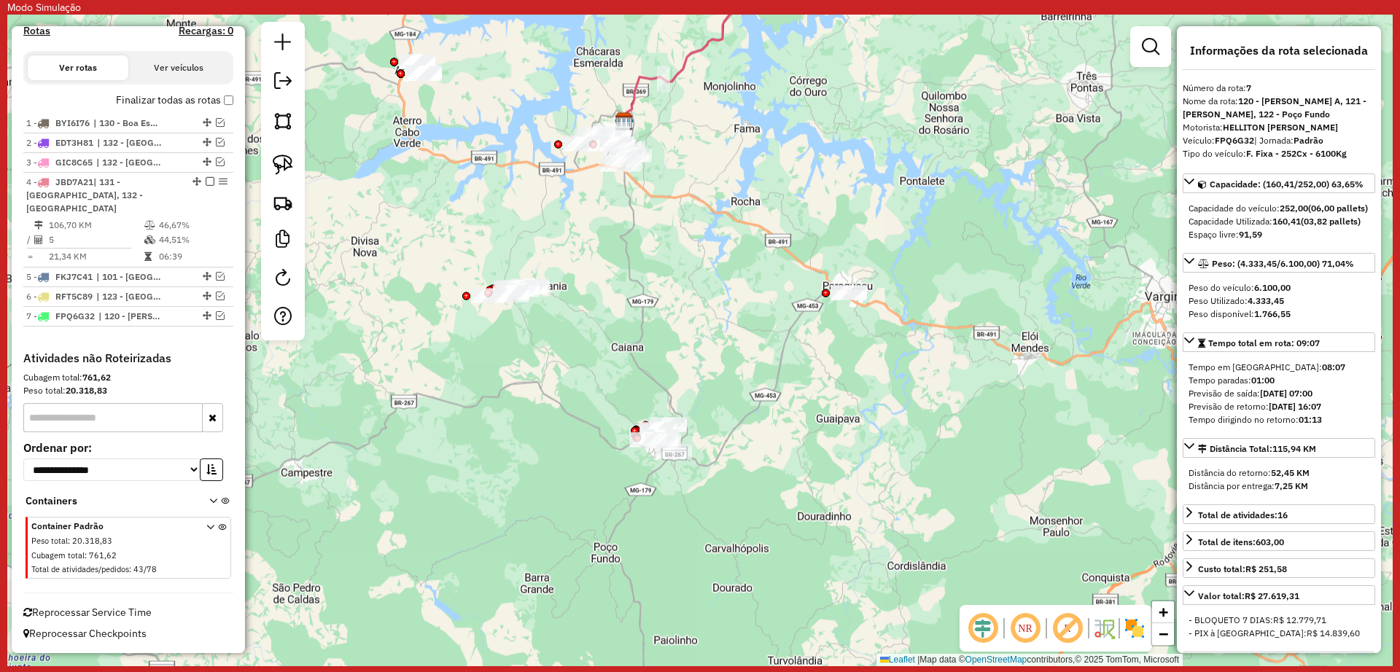
drag, startPoint x: 685, startPoint y: 331, endPoint x: 666, endPoint y: 333, distance: 19.1
click at [666, 333] on div "Janela de atendimento Grade de atendimento Capacidade Transportadoras Veículos …" at bounding box center [699, 341] width 1385 height 652
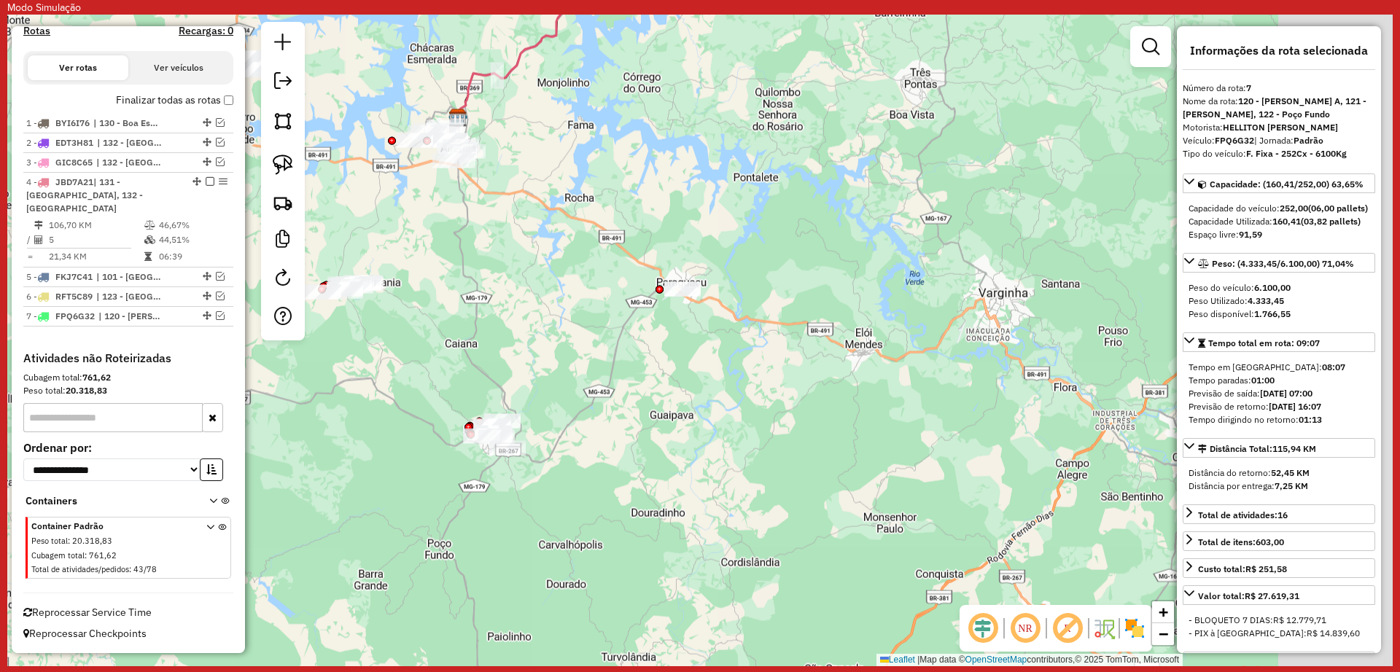
drag, startPoint x: 944, startPoint y: 337, endPoint x: 813, endPoint y: 344, distance: 130.7
click at [812, 346] on div "Janela de atendimento Grade de atendimento Capacidade Transportadoras Veículos …" at bounding box center [699, 341] width 1385 height 652
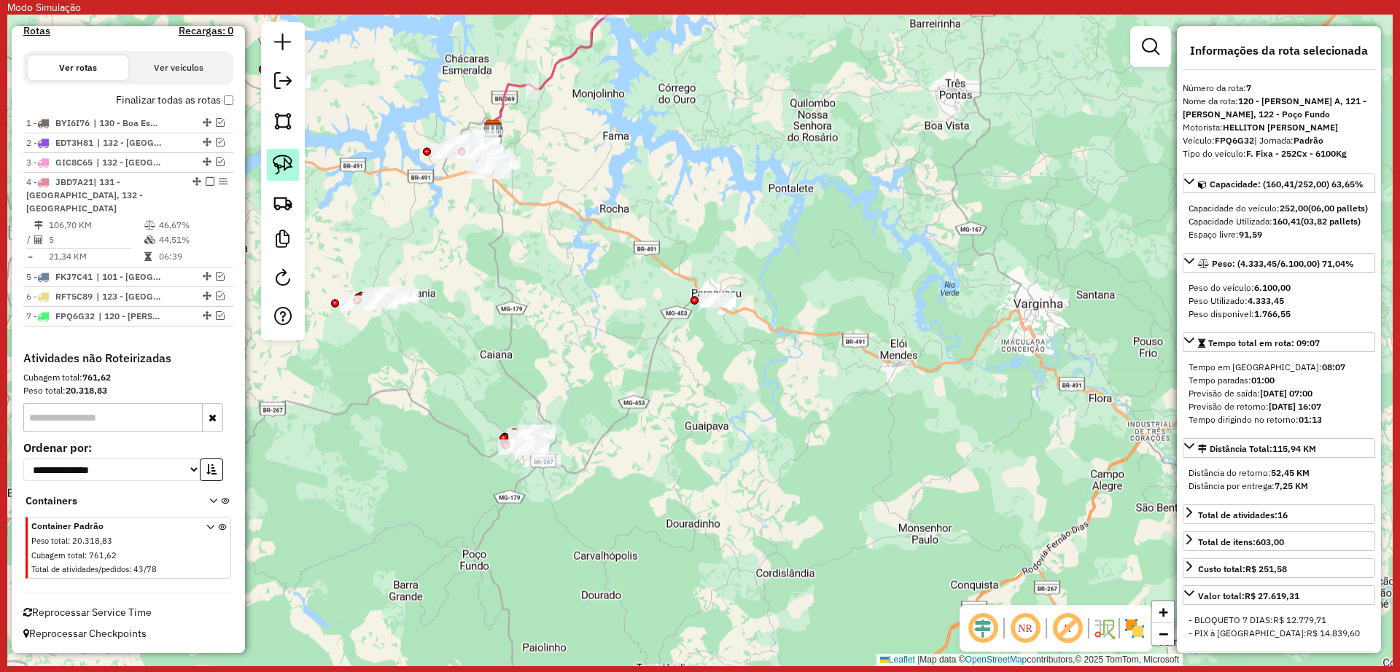
click at [284, 164] on img at bounding box center [283, 165] width 20 height 20
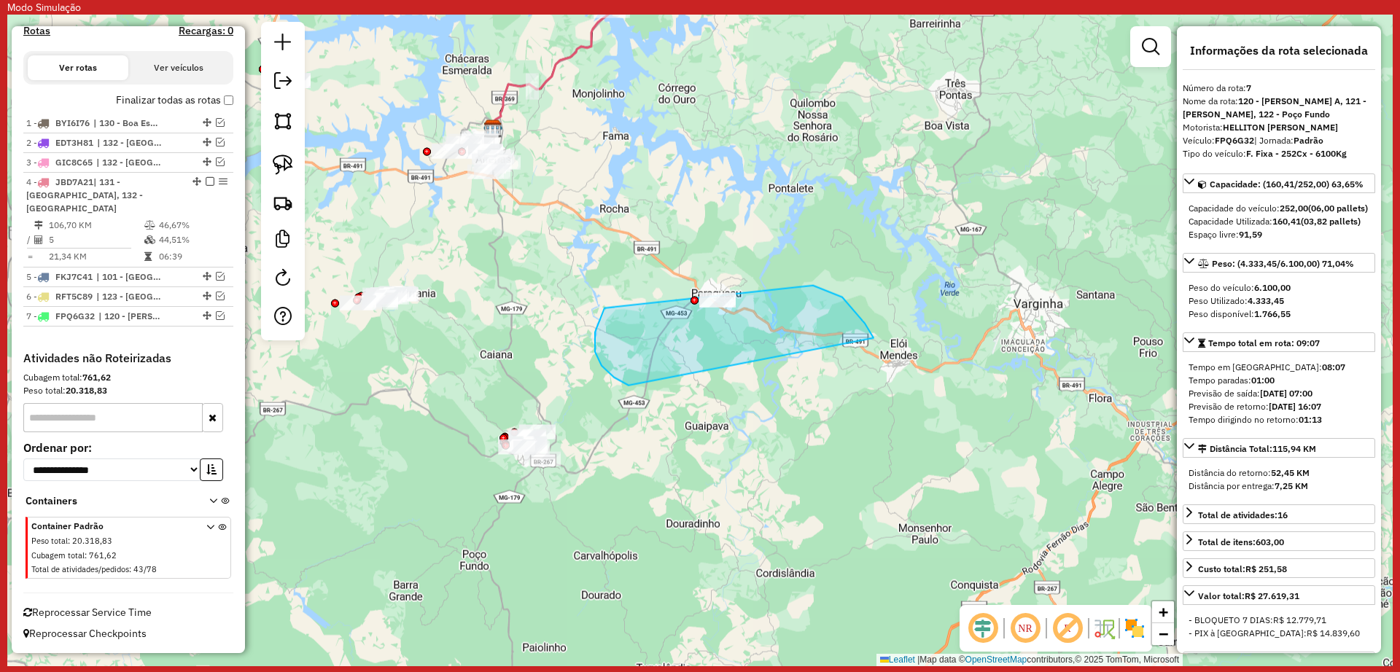
drag, startPoint x: 865, startPoint y: 323, endPoint x: 639, endPoint y: 381, distance: 233.5
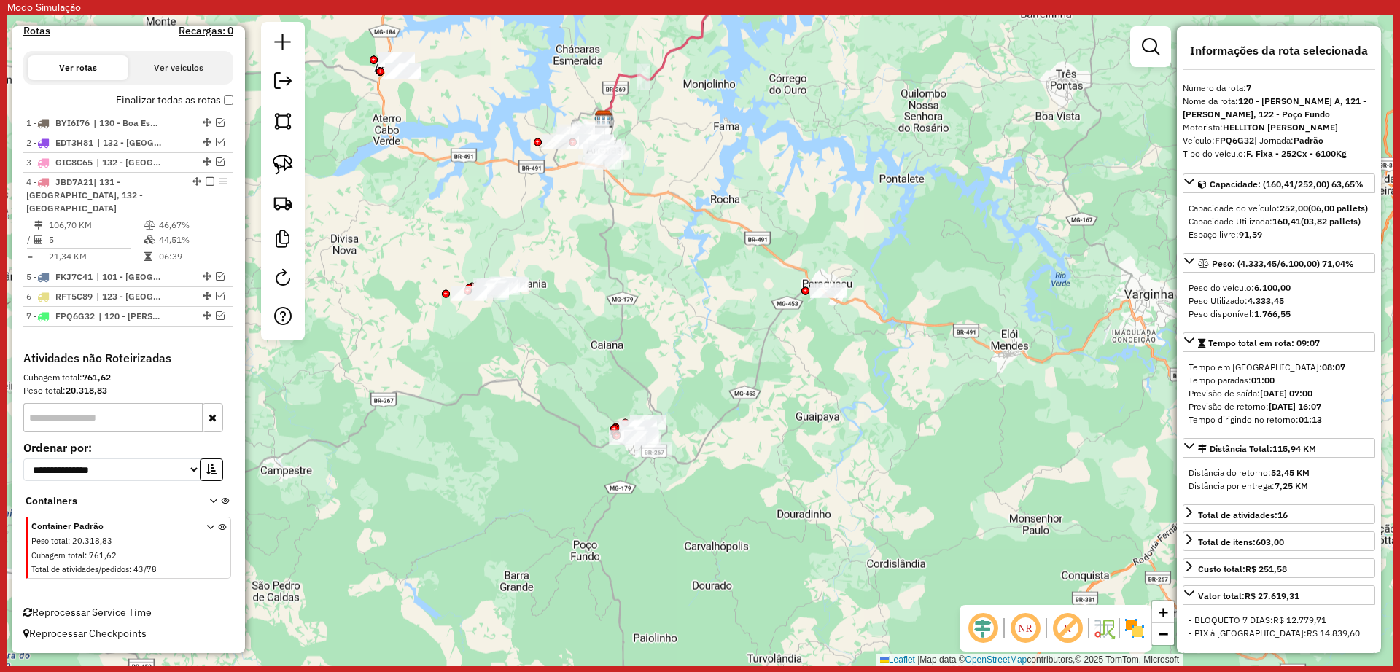
drag, startPoint x: 596, startPoint y: 331, endPoint x: 711, endPoint y: 321, distance: 114.9
click at [711, 321] on div "Janela de atendimento Grade de atendimento Capacidade Transportadoras Veículos …" at bounding box center [699, 341] width 1385 height 652
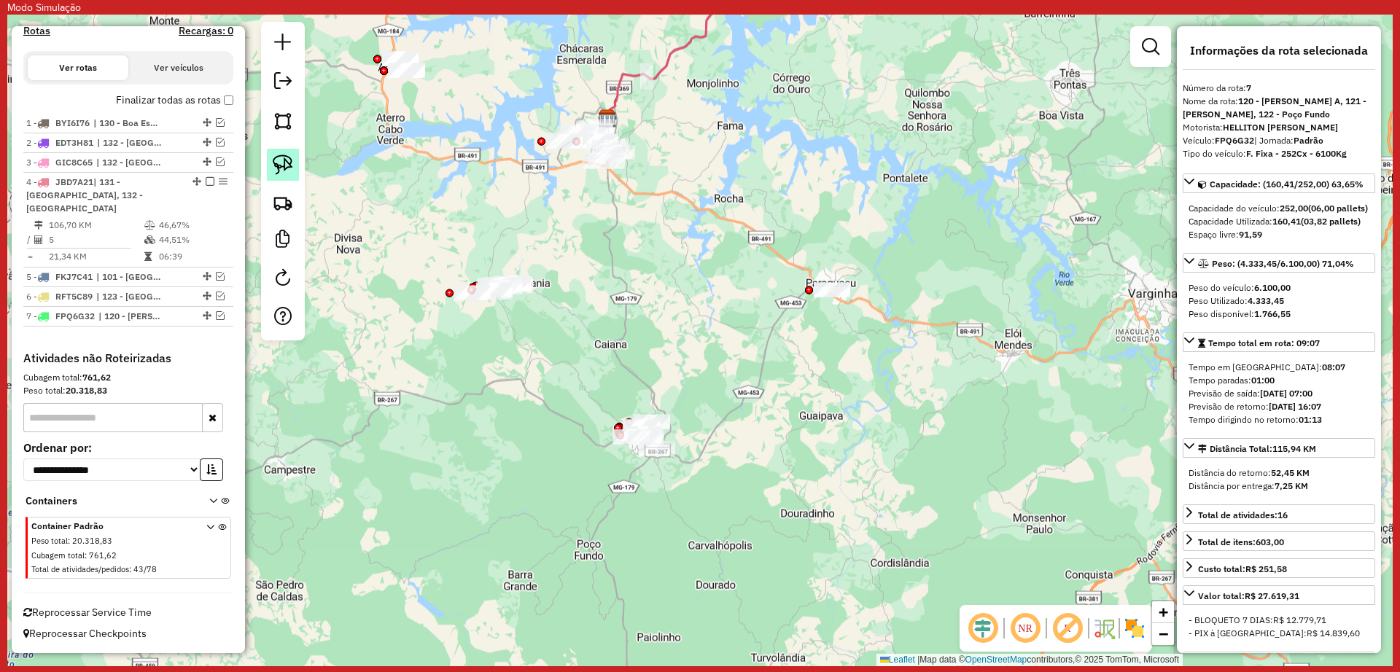
drag, startPoint x: 273, startPoint y: 165, endPoint x: 482, endPoint y: 269, distance: 233.8
click at [274, 166] on img at bounding box center [283, 165] width 20 height 20
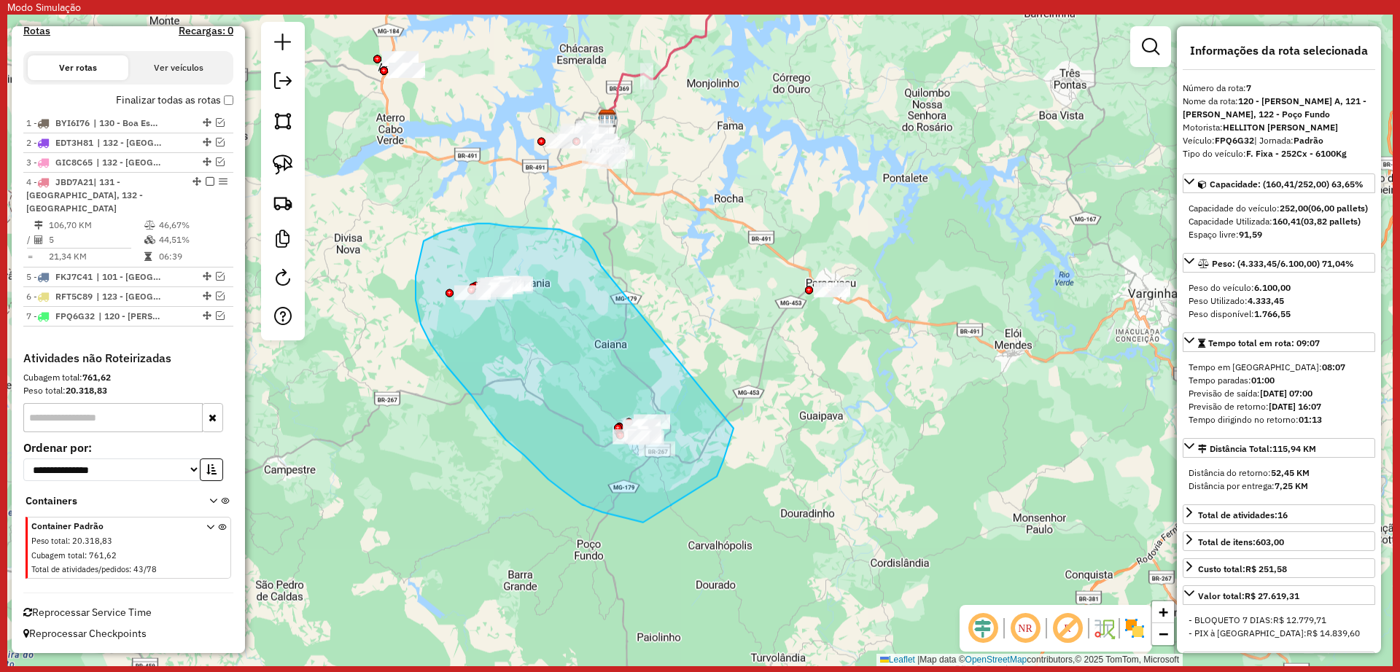
drag, startPoint x: 509, startPoint y: 227, endPoint x: 739, endPoint y: 430, distance: 307.4
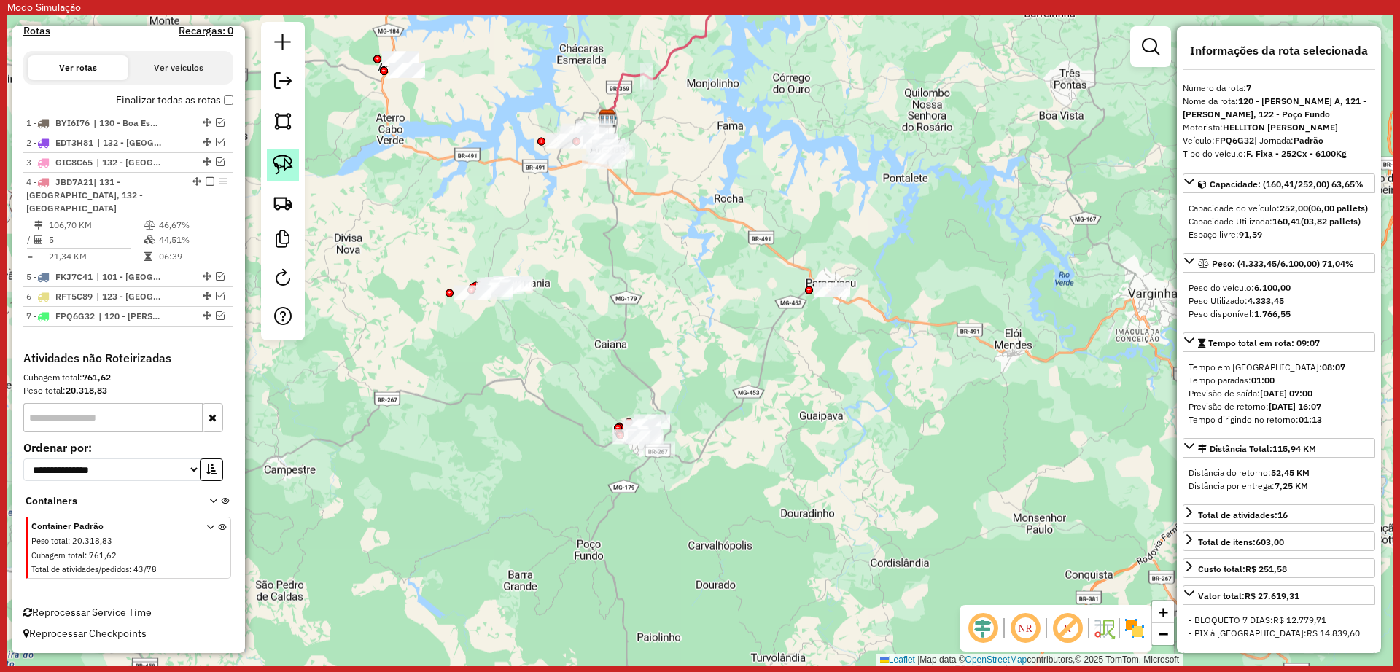
click at [287, 166] on img at bounding box center [283, 165] width 20 height 20
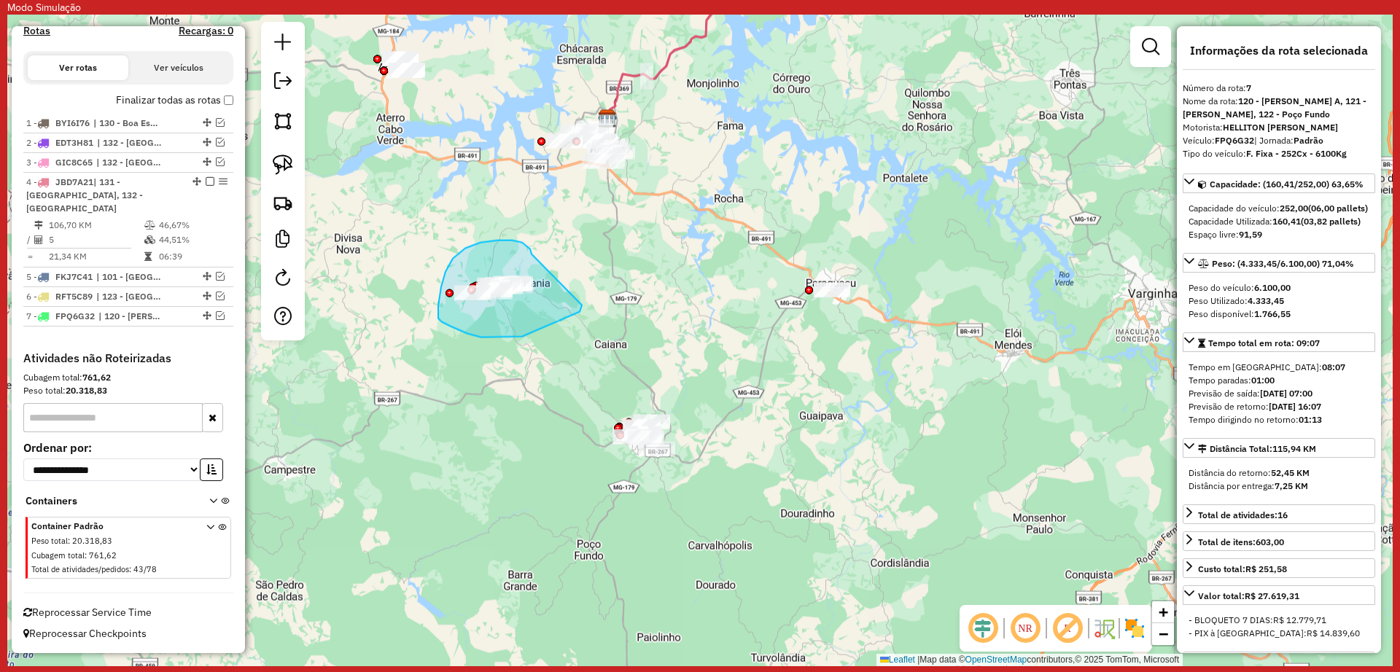
drag, startPoint x: 532, startPoint y: 252, endPoint x: 582, endPoint y: 304, distance: 72.7
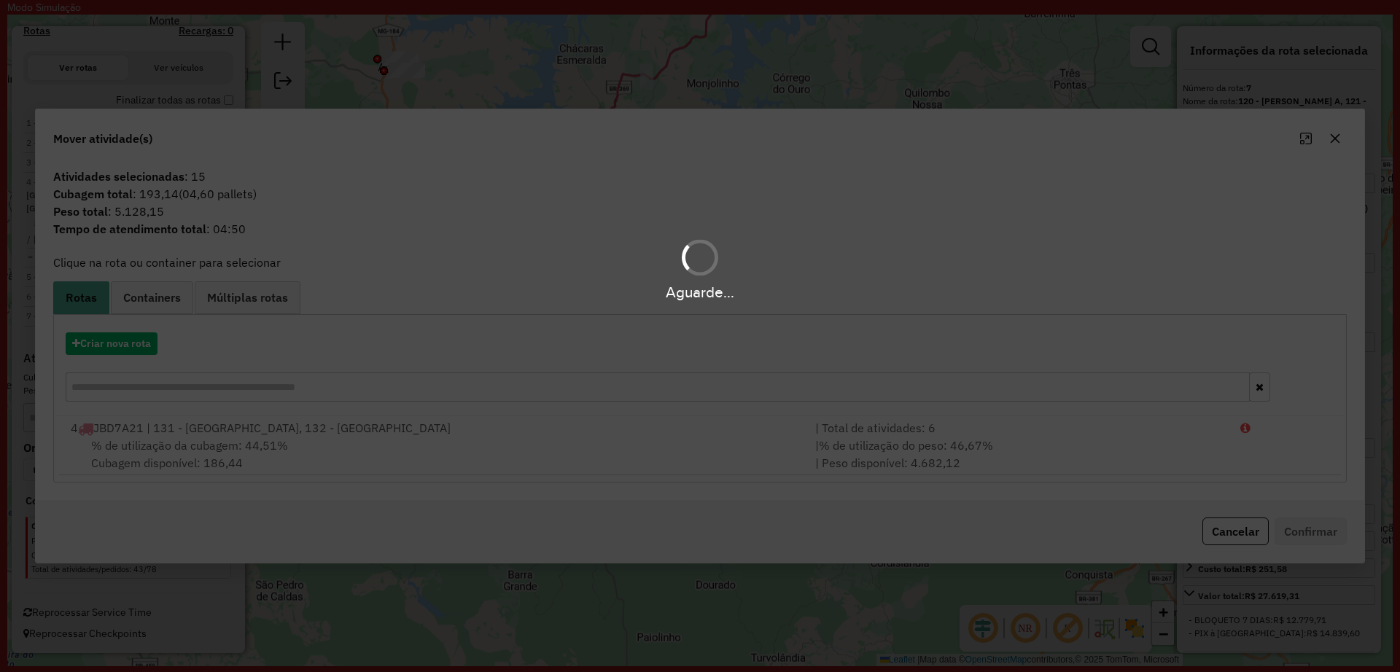
click at [126, 340] on hb-app "Modo Simulação Aguarde... Pop-up bloqueado! Seu navegador bloqueou automáticame…" at bounding box center [699, 333] width 1385 height 666
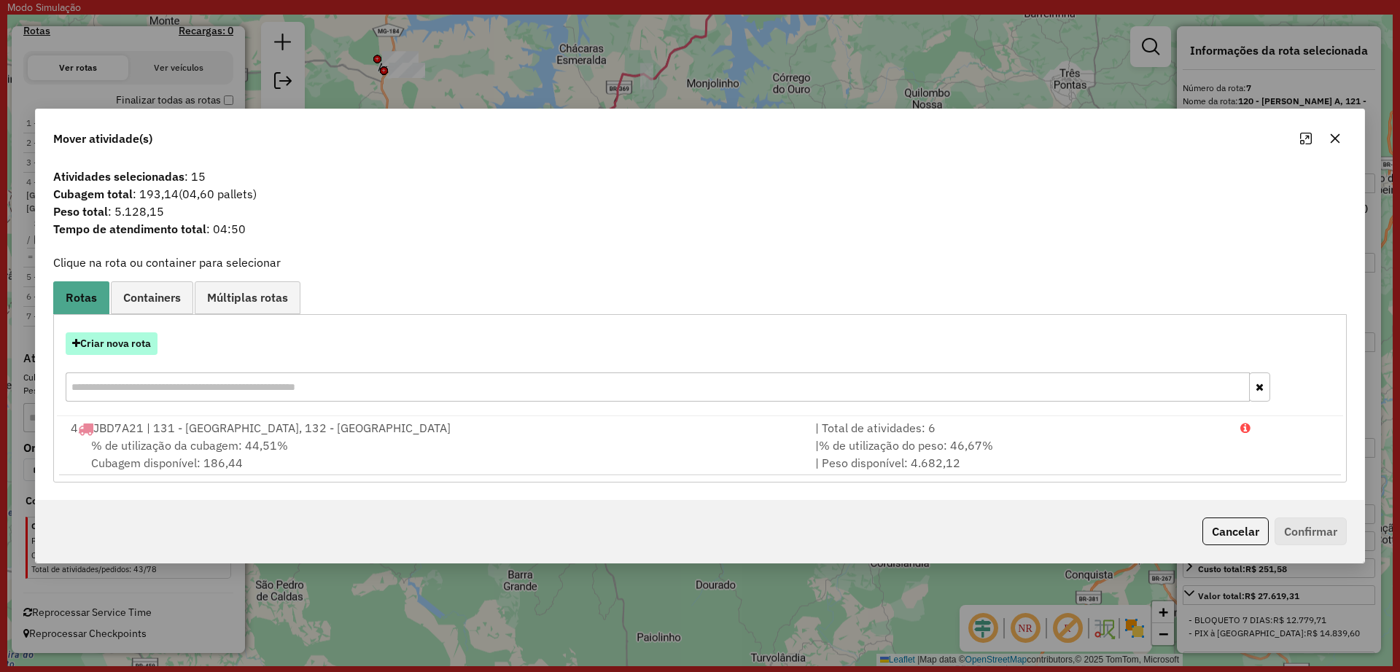
click at [120, 341] on button "Criar nova rota" at bounding box center [112, 344] width 92 height 23
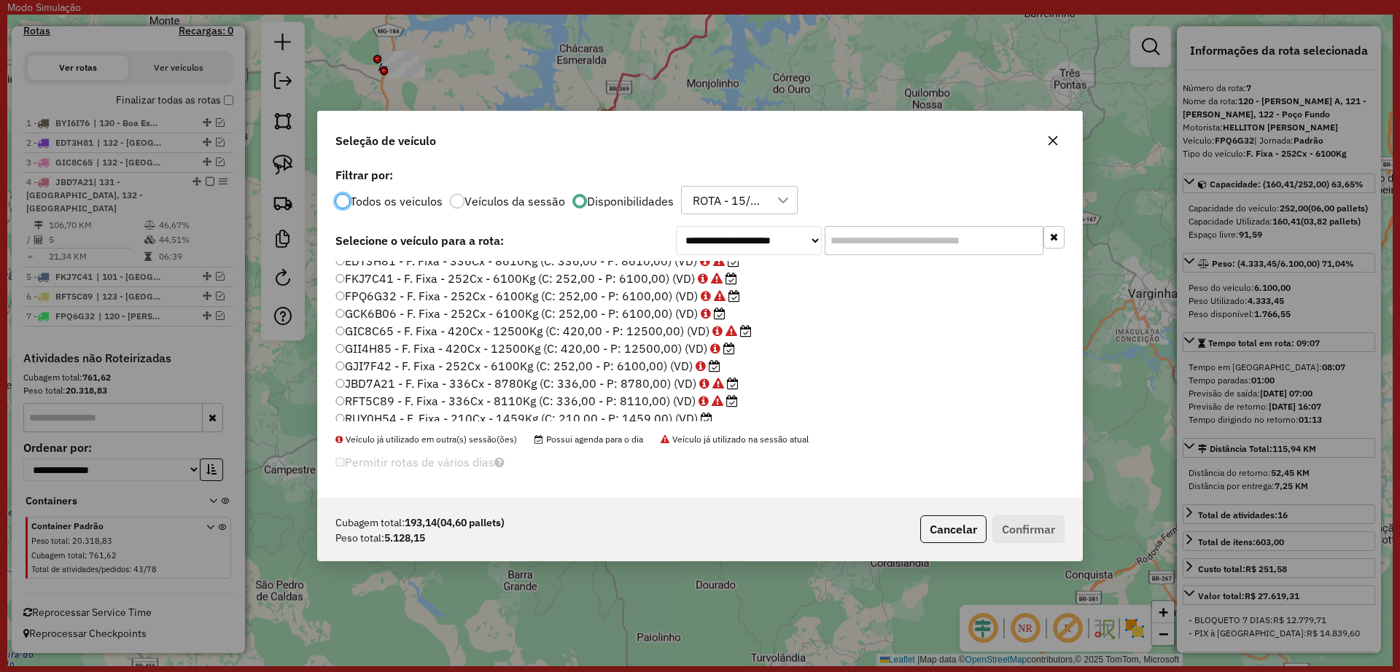
scroll to position [137, 0]
click at [640, 339] on label "GII4H85 - F. Fixa - 420Cx - 12500Kg (C: 420,00 - P: 12500,00) (VD)" at bounding box center [535, 342] width 400 height 18
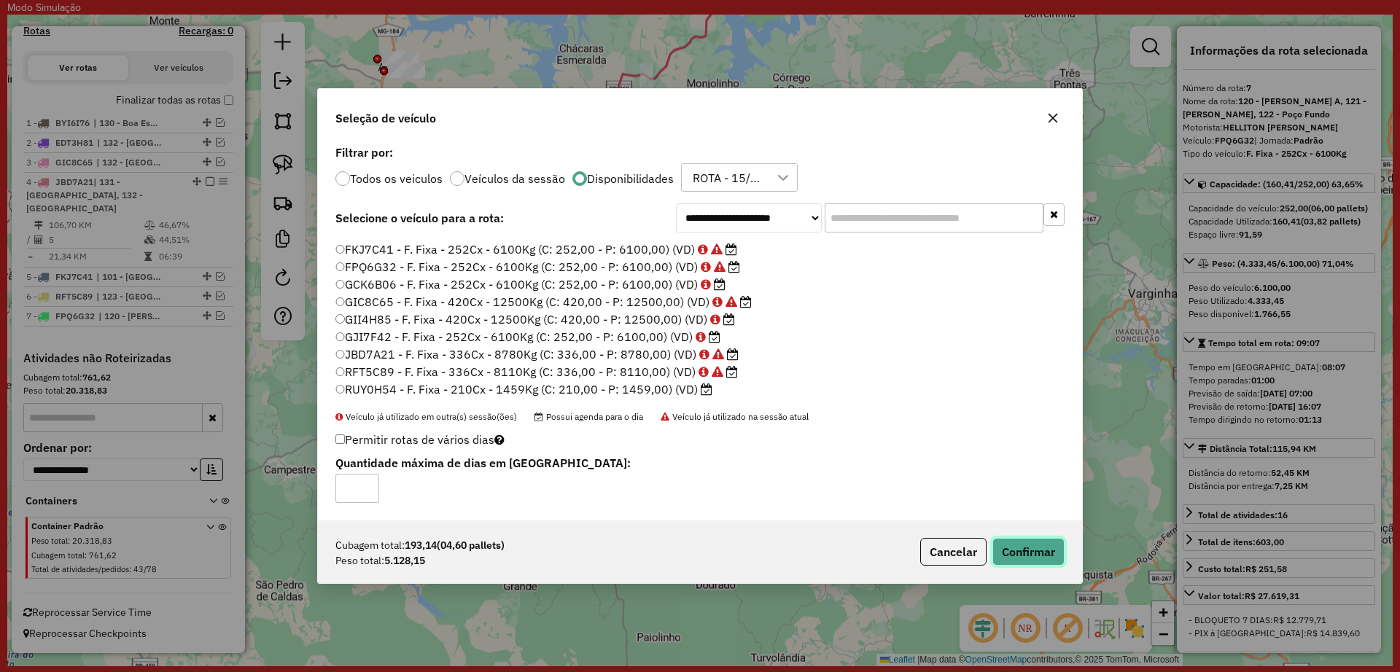
drag, startPoint x: 1028, startPoint y: 548, endPoint x: 870, endPoint y: 411, distance: 209.4
click at [876, 417] on div "**********" at bounding box center [700, 336] width 766 height 497
click at [596, 345] on label "GJI7F42 - F. Fixa - 252Cx - 6100Kg (C: 252,00 - P: 6100,00) (VD)" at bounding box center [527, 337] width 385 height 18
click at [1019, 546] on button "Confirmar" at bounding box center [1028, 552] width 72 height 28
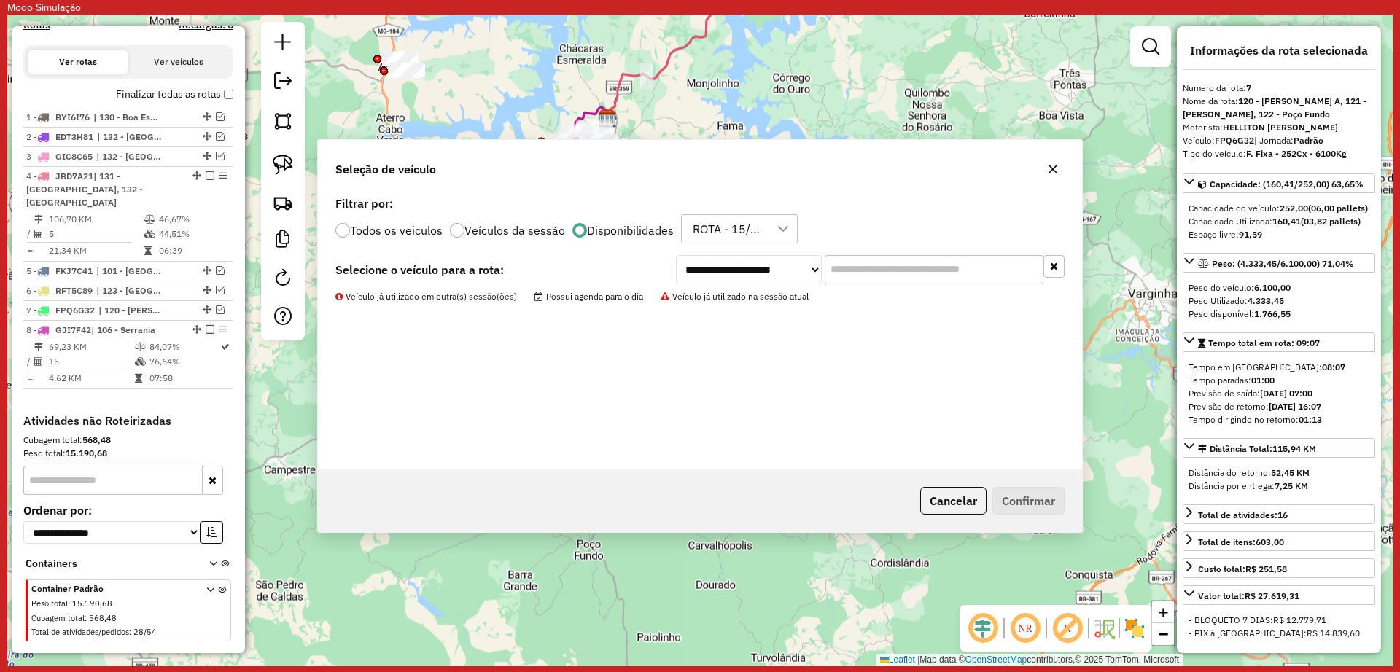
scroll to position [626, 0]
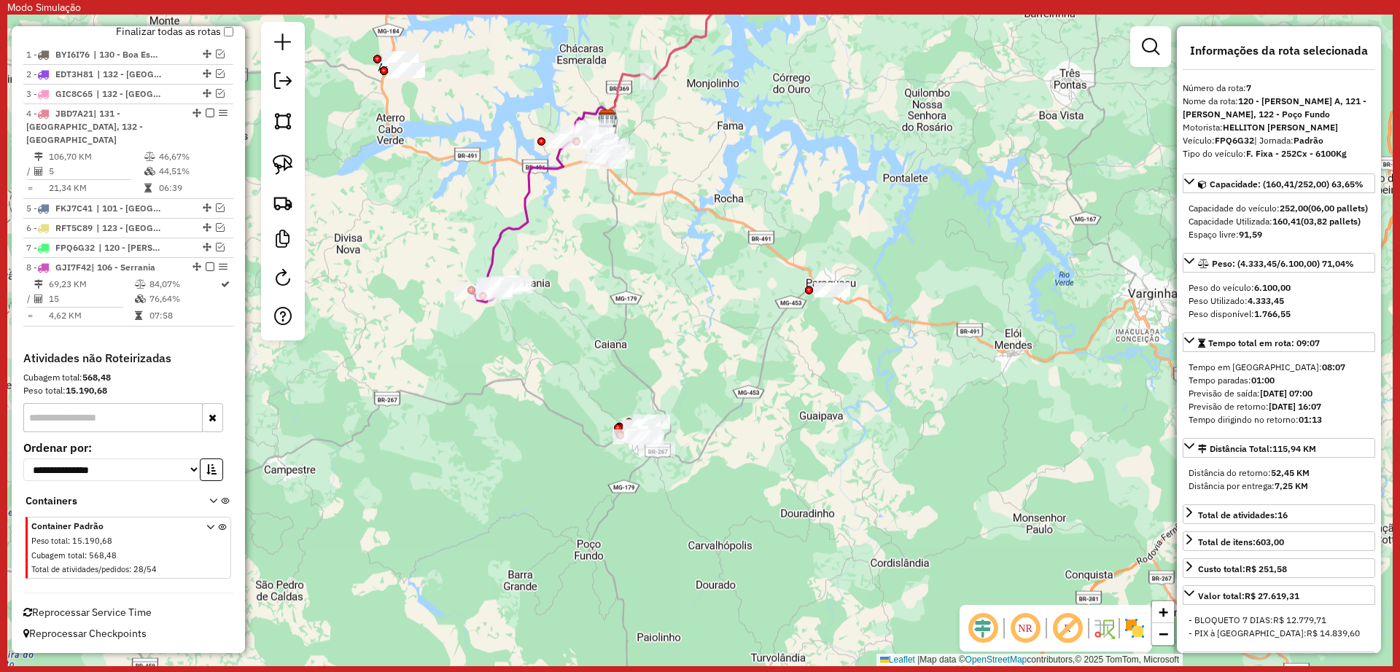
click at [507, 244] on icon at bounding box center [548, 197] width 120 height 181
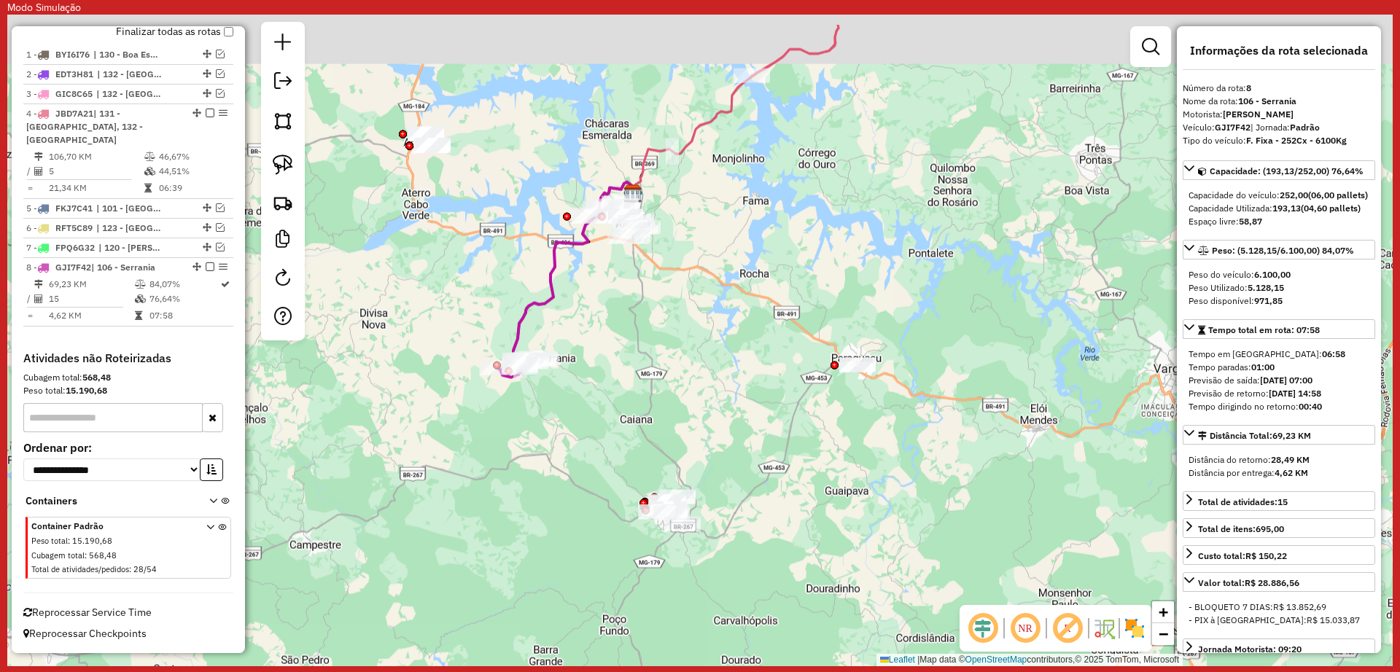
drag, startPoint x: 586, startPoint y: 258, endPoint x: 610, endPoint y: 332, distance: 77.5
click at [610, 332] on div "Janela de atendimento Grade de atendimento Capacidade Transportadoras Veículos …" at bounding box center [699, 341] width 1385 height 652
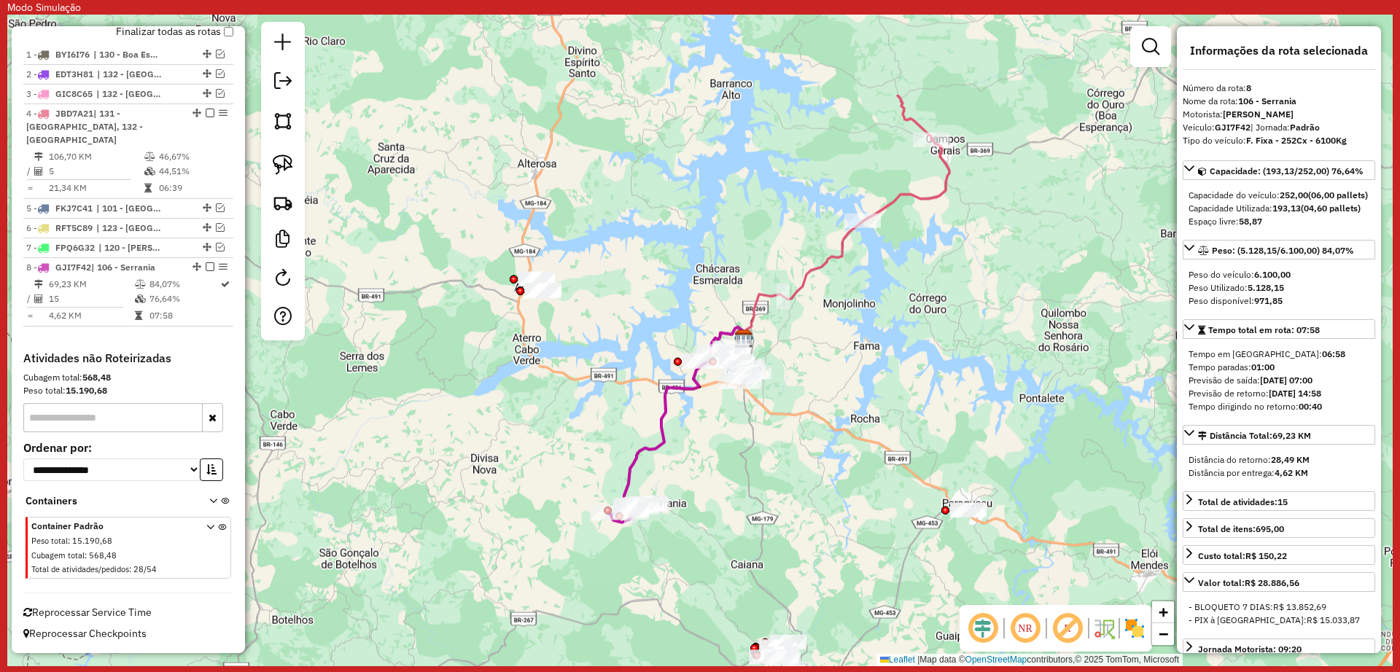
drag, startPoint x: 510, startPoint y: 224, endPoint x: 626, endPoint y: 366, distance: 183.0
click at [615, 365] on div "Janela de atendimento Grade de atendimento Capacidade Transportadoras Veículos …" at bounding box center [699, 341] width 1385 height 652
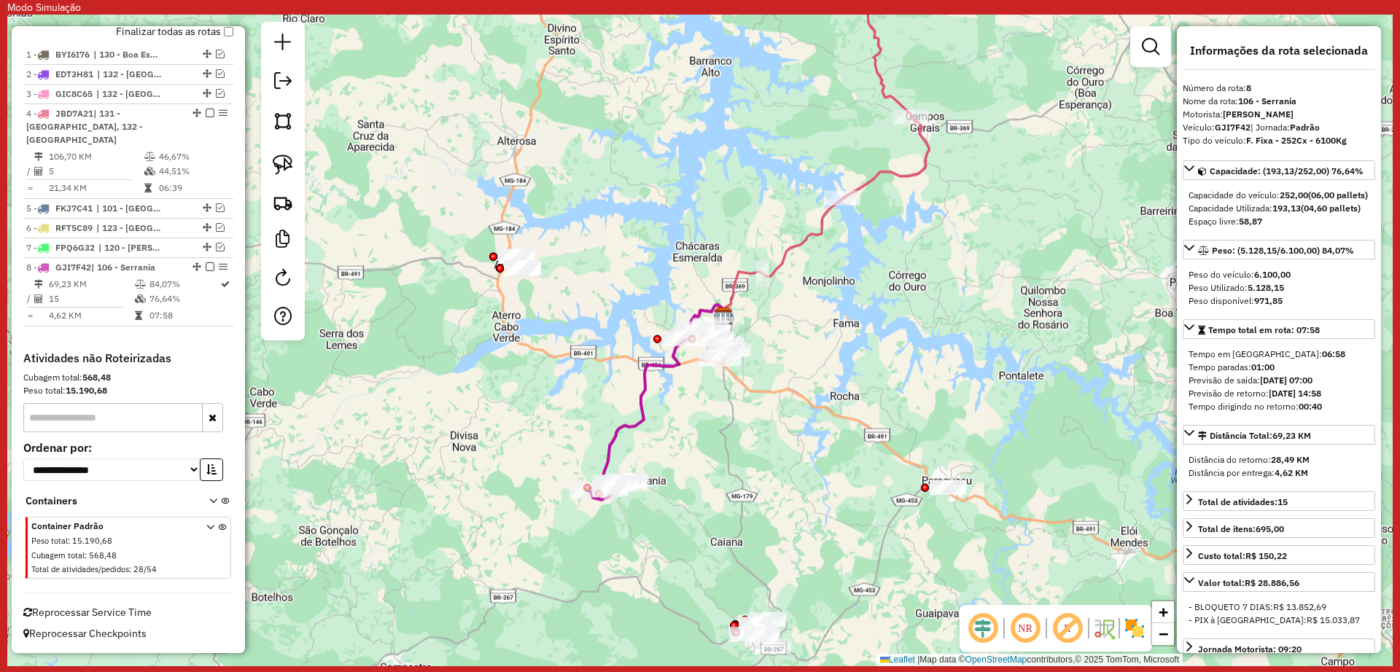
drag, startPoint x: 824, startPoint y: 467, endPoint x: 777, endPoint y: 363, distance: 114.5
click at [777, 363] on div "Janela de atendimento Grade de atendimento Capacidade Transportadoras Veículos …" at bounding box center [699, 341] width 1385 height 652
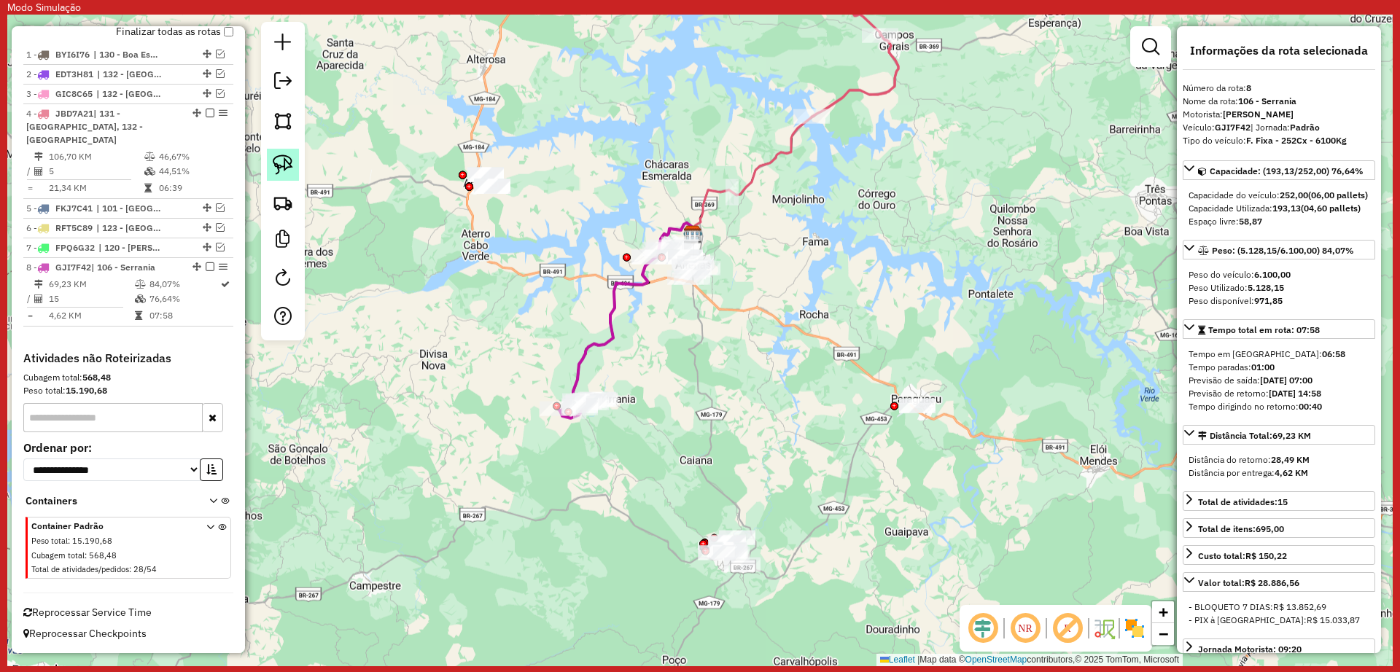
click at [283, 156] on img at bounding box center [283, 165] width 20 height 20
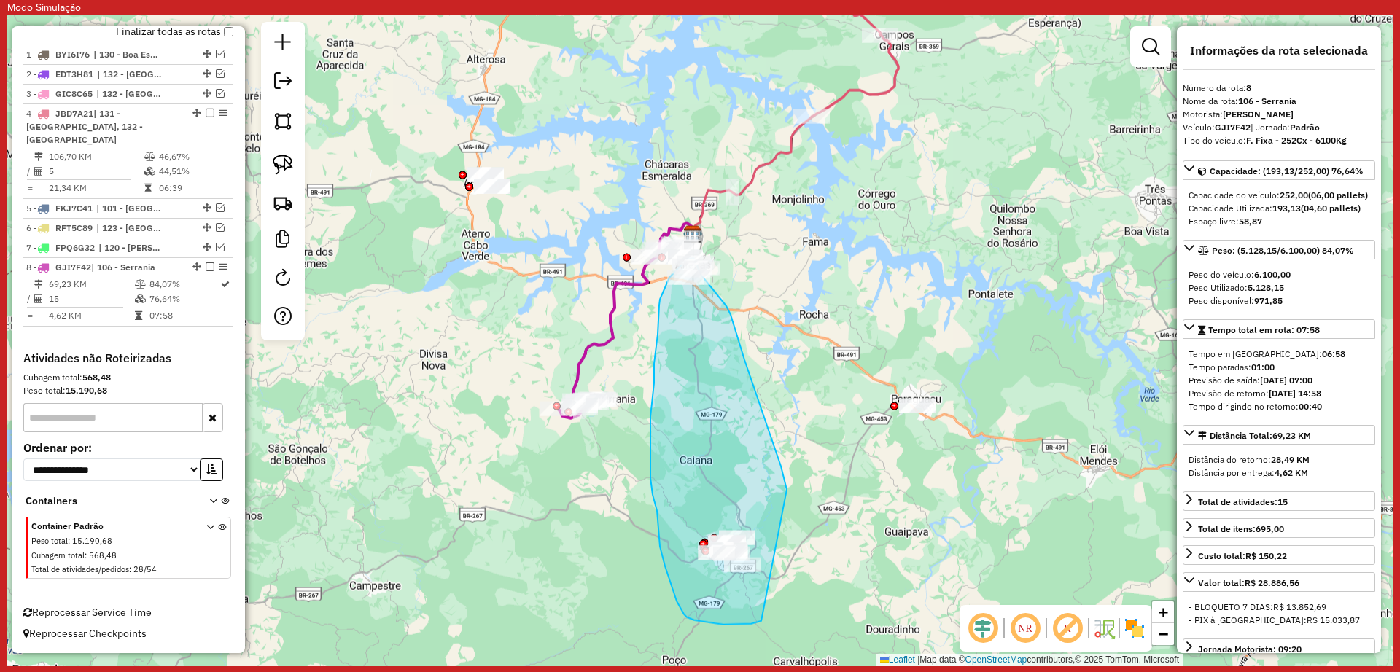
drag, startPoint x: 781, startPoint y: 466, endPoint x: 763, endPoint y: 621, distance: 155.7
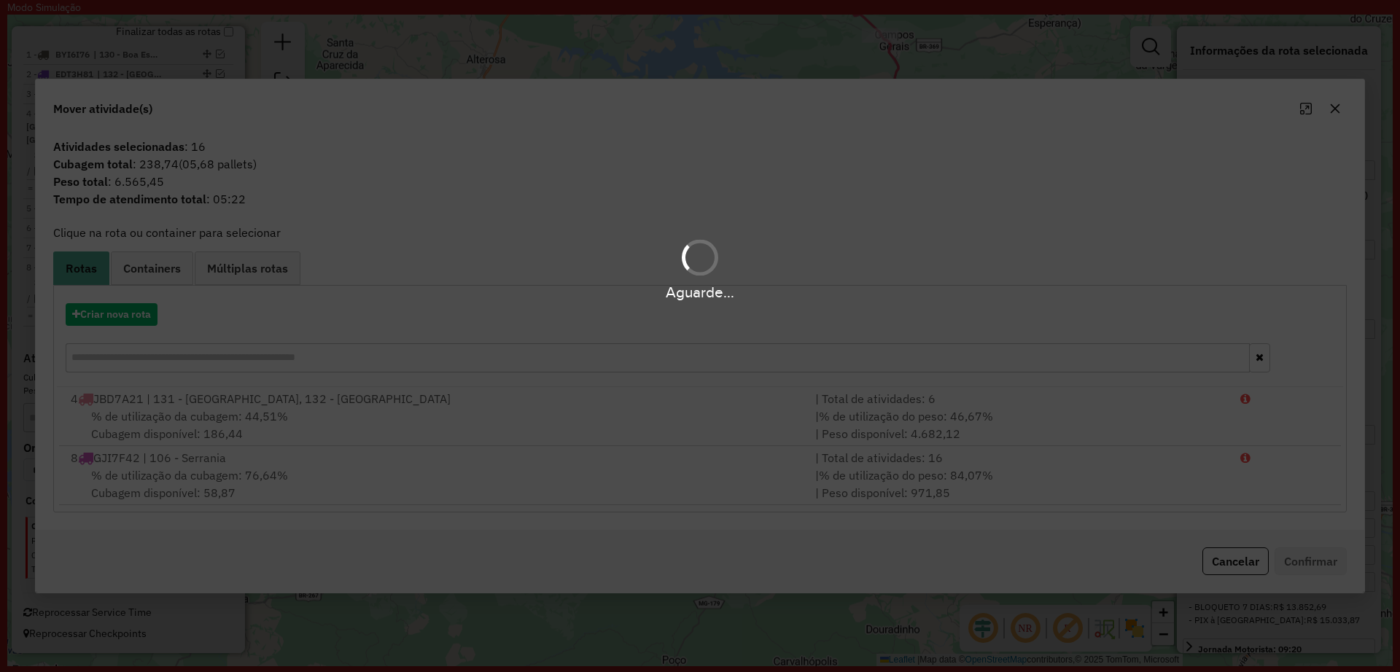
click at [132, 314] on div "Aguarde..." at bounding box center [700, 336] width 1400 height 672
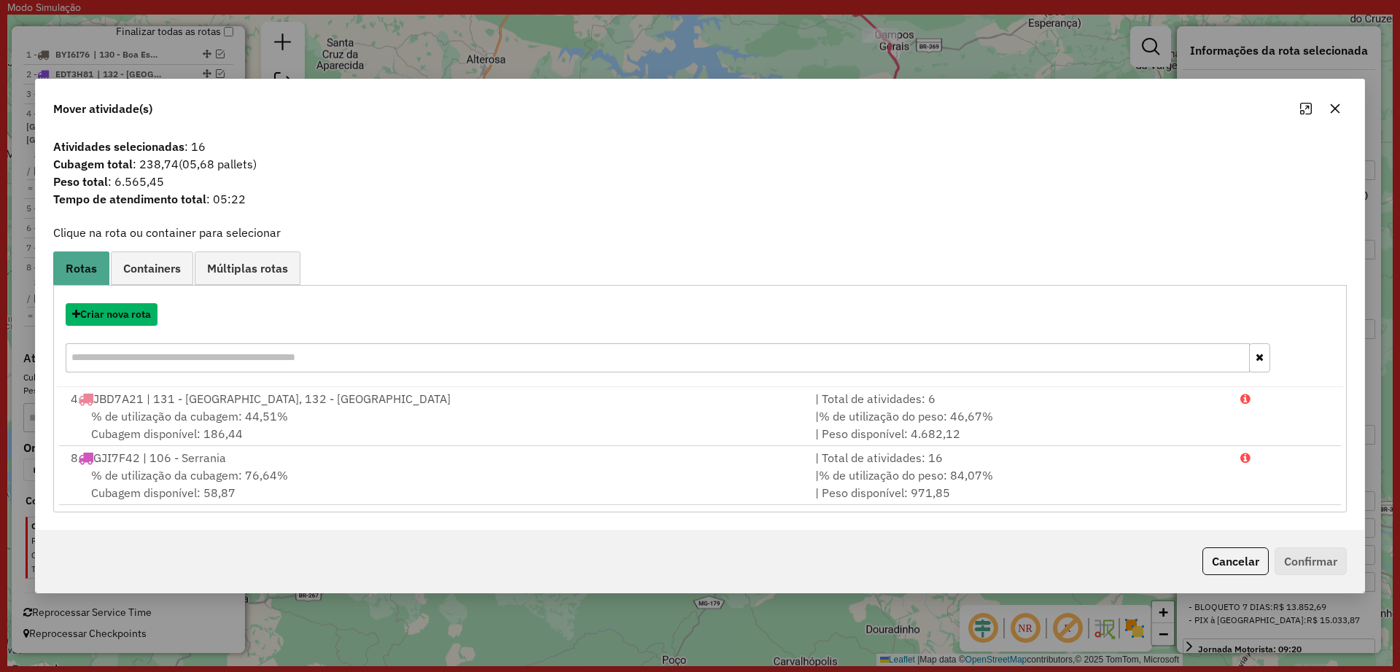
click at [128, 314] on button "Criar nova rota" at bounding box center [112, 314] width 92 height 23
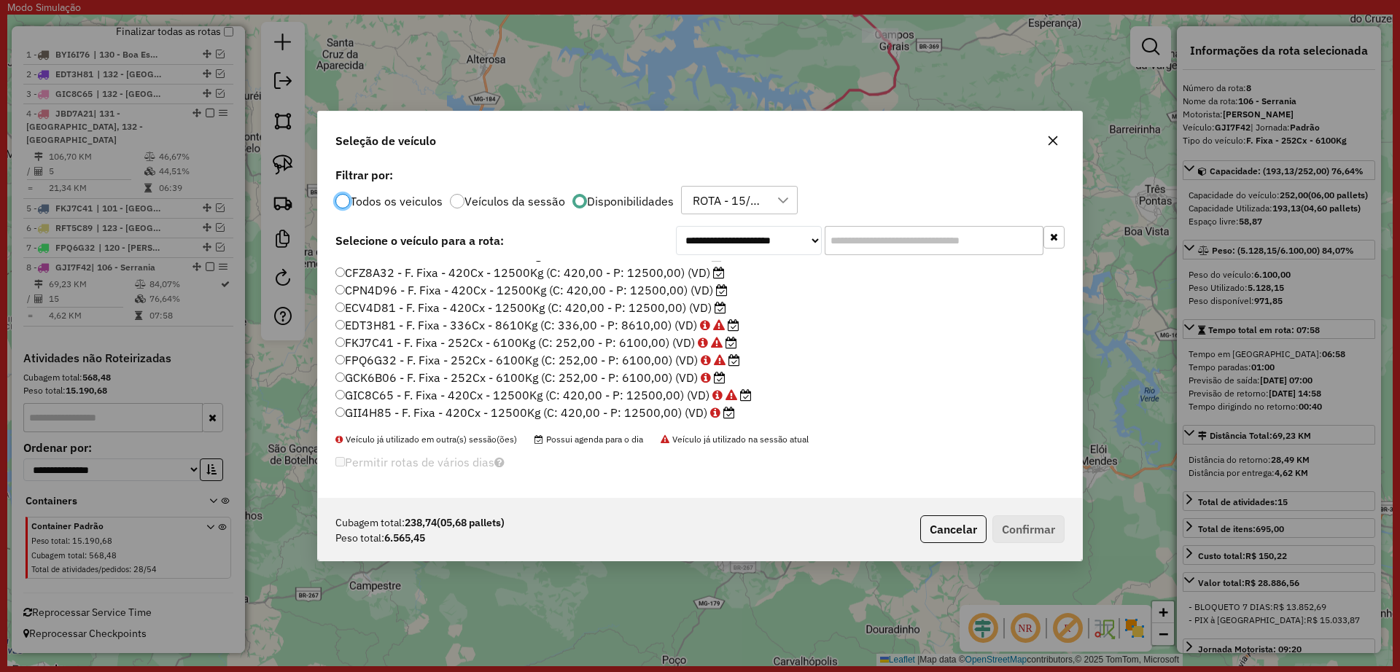
scroll to position [91, 0]
click at [573, 353] on label "GCK6B06 - F. Fixa - 252Cx - 6100Kg (C: 252,00 - P: 6100,00) (VD)" at bounding box center [530, 353] width 390 height 18
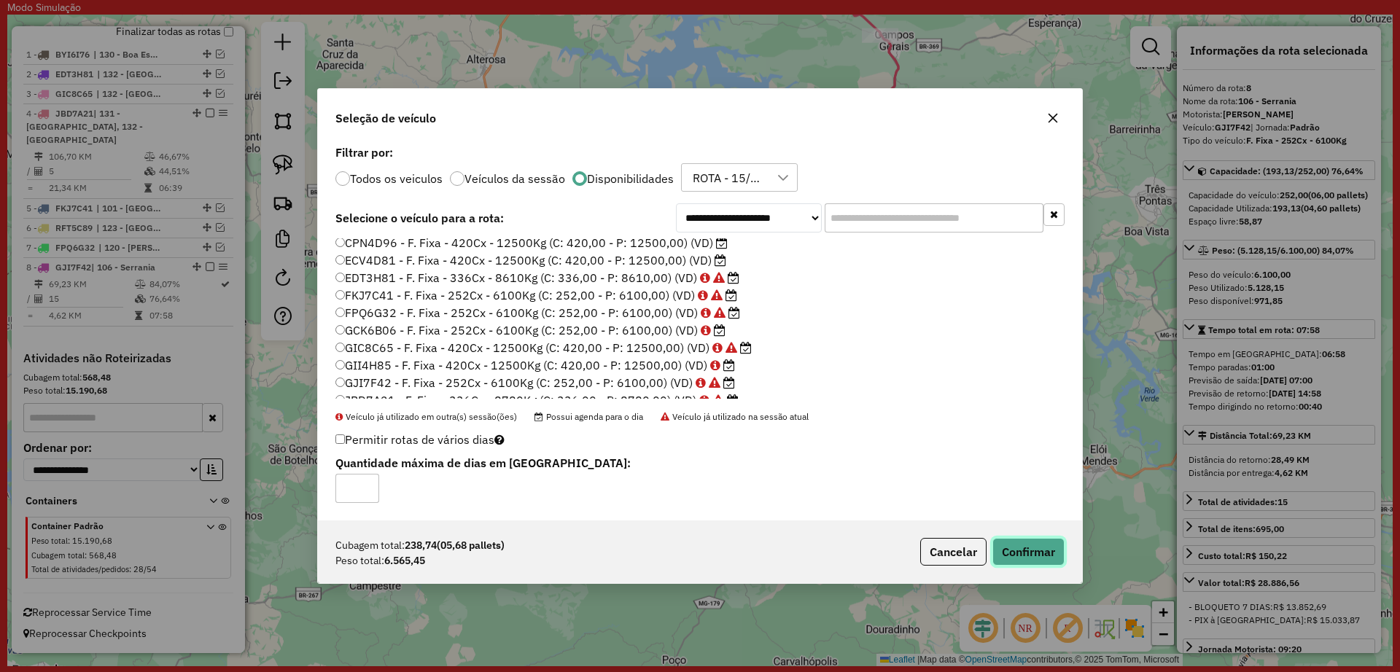
click at [1014, 545] on button "Confirmar" at bounding box center [1028, 552] width 72 height 28
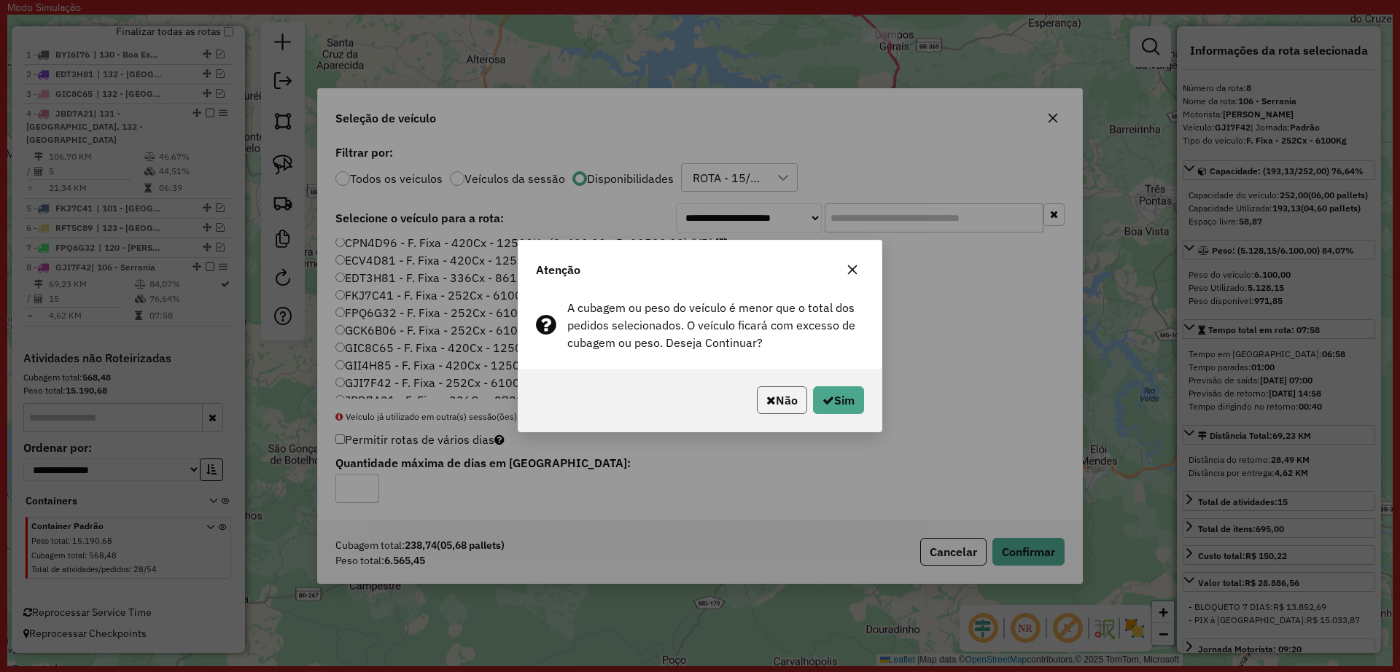
drag, startPoint x: 788, startPoint y: 393, endPoint x: 699, endPoint y: 338, distance: 104.8
click at [787, 393] on button "Não" at bounding box center [782, 400] width 50 height 28
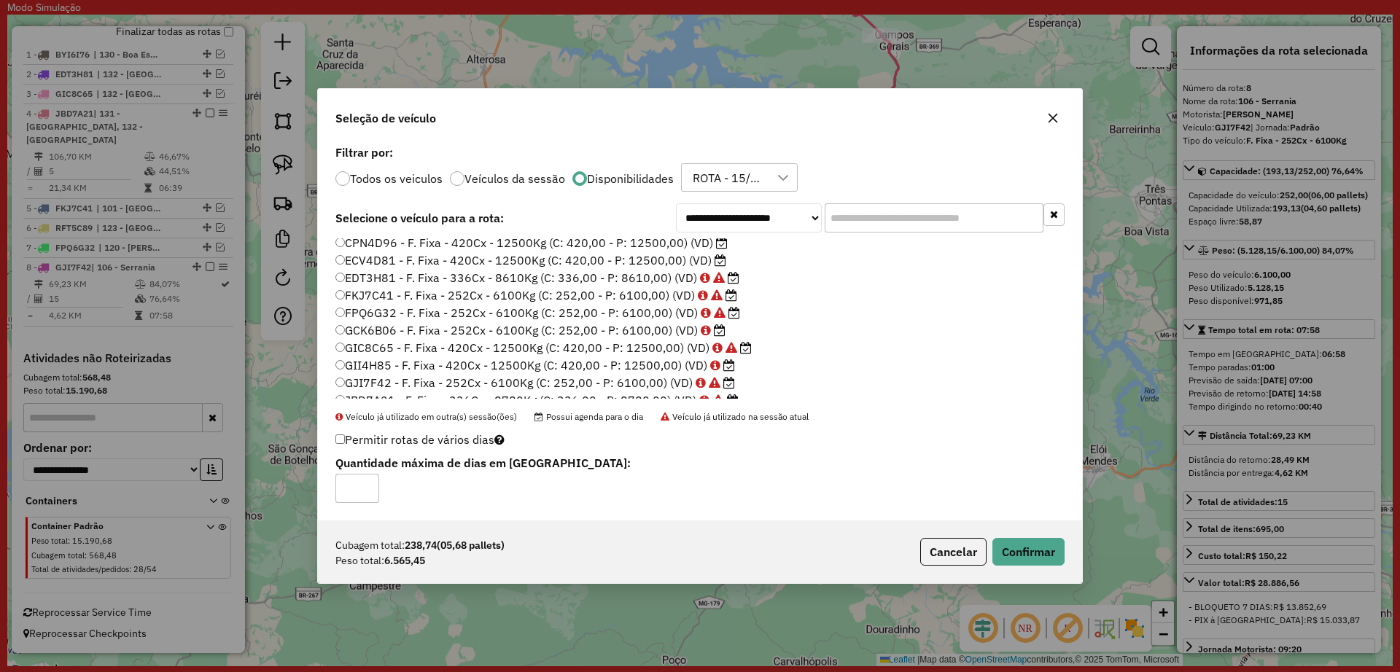
scroll to position [137, 0]
click at [615, 322] on label "GII4H85 - F. Fixa - 420Cx - 12500Kg (C: 420,00 - P: 12500,00) (VD)" at bounding box center [535, 320] width 400 height 18
drag, startPoint x: 1033, startPoint y: 564, endPoint x: 1046, endPoint y: 559, distance: 13.1
click at [1046, 559] on button "Confirmar" at bounding box center [1028, 552] width 72 height 28
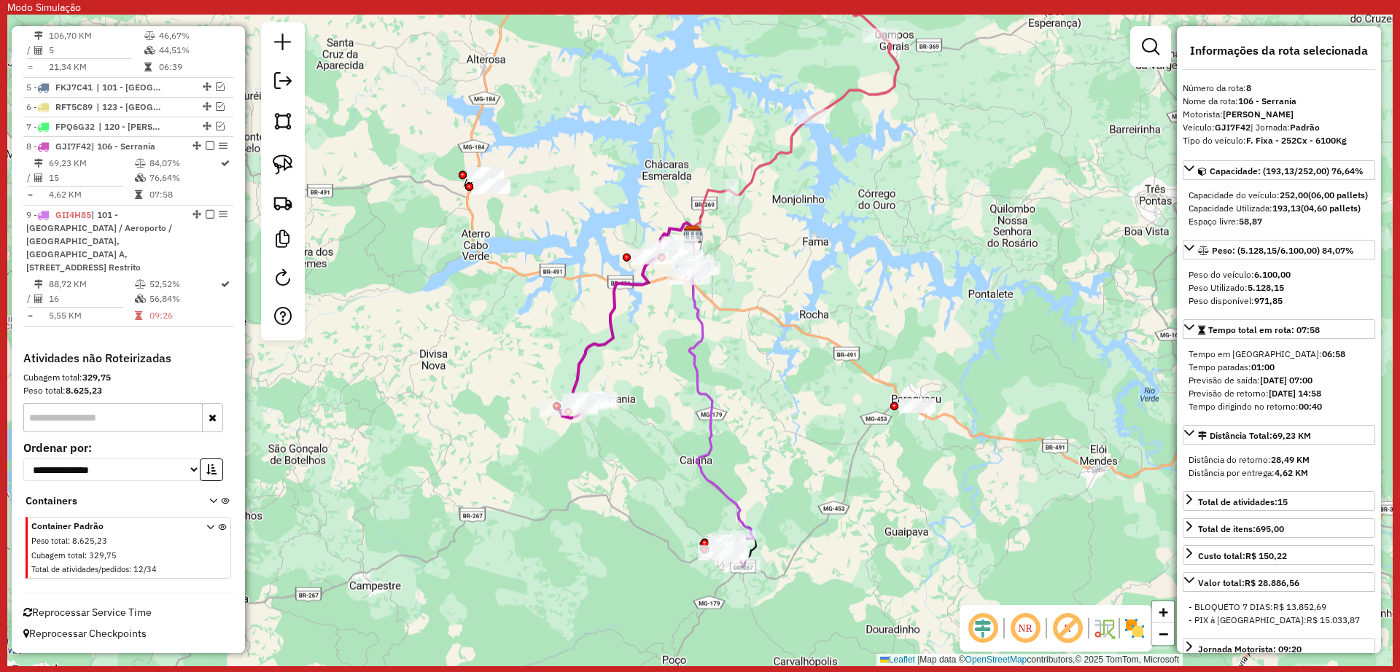
scroll to position [747, 0]
click at [703, 335] on icon at bounding box center [719, 415] width 69 height 300
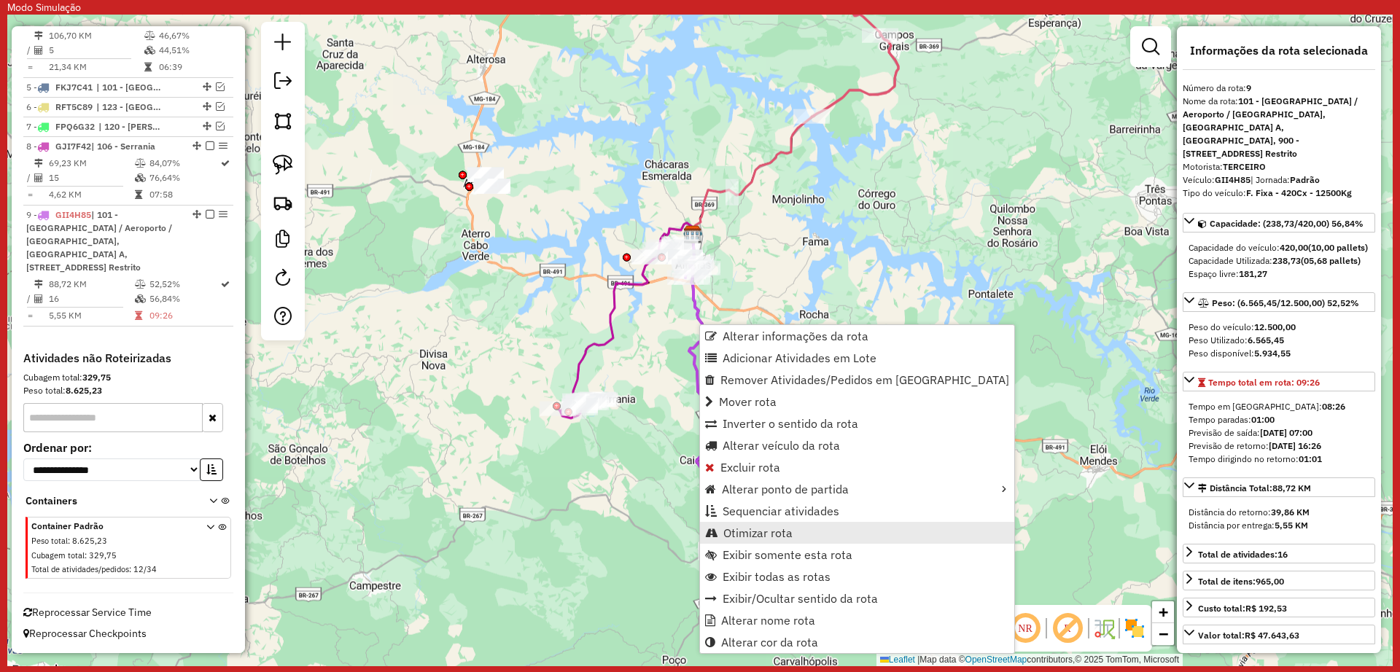
click at [771, 539] on span "Otimizar rota" at bounding box center [757, 533] width 69 height 12
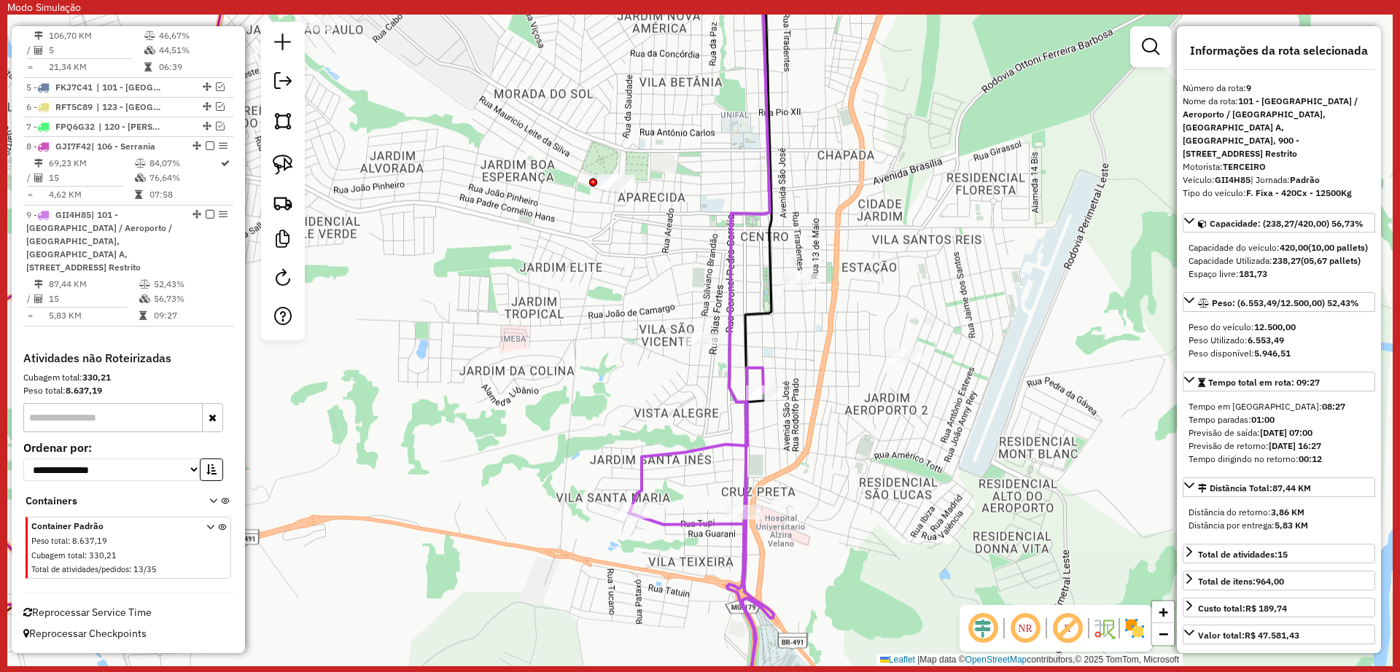
click at [755, 441] on icon at bounding box center [701, 550] width 145 height 364
click at [749, 440] on icon at bounding box center [701, 550] width 145 height 364
click at [771, 443] on div "Janela de atendimento Grade de atendimento Capacidade Transportadoras Veículos …" at bounding box center [699, 341] width 1385 height 652
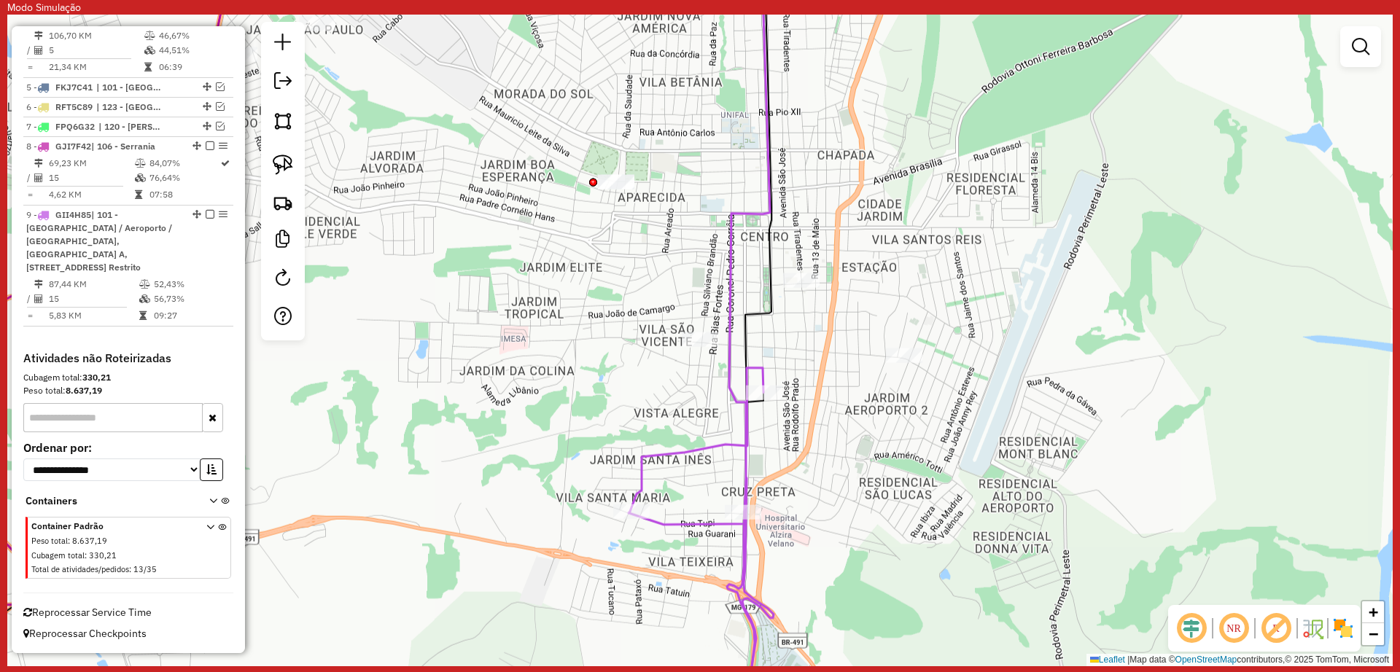
click at [671, 451] on icon at bounding box center [701, 550] width 145 height 364
select select "**********"
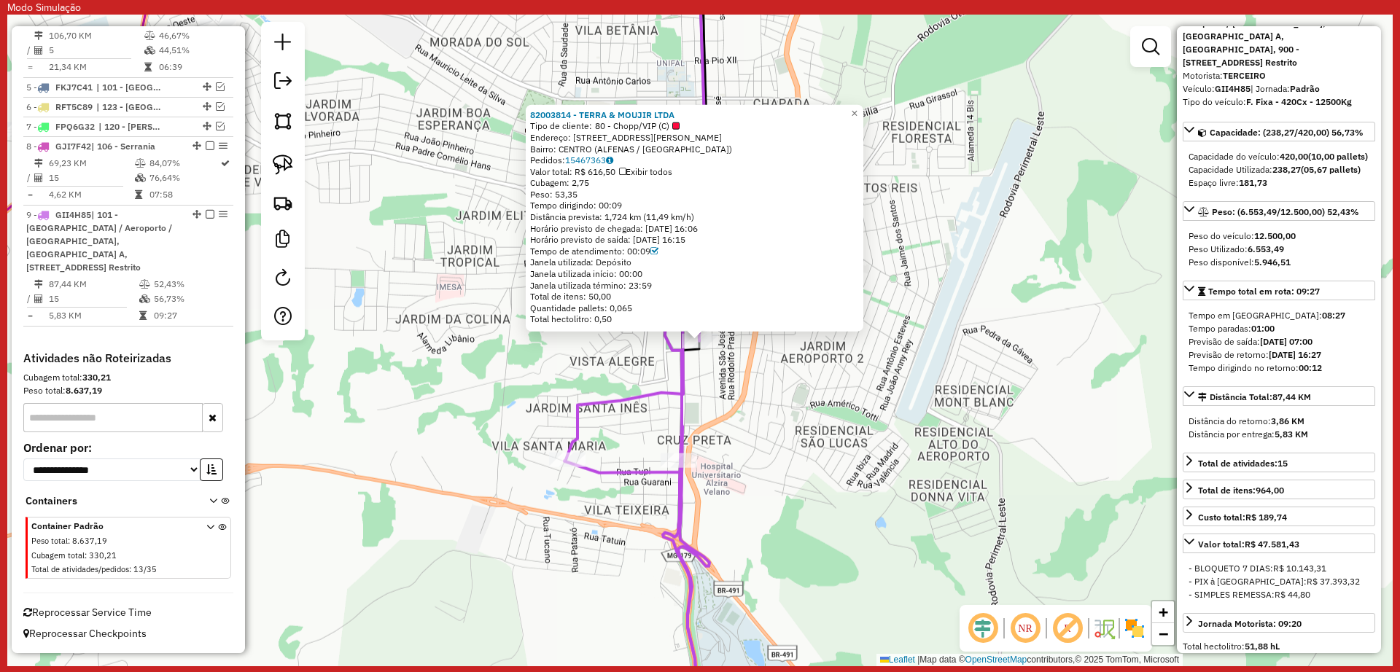
scroll to position [182, 0]
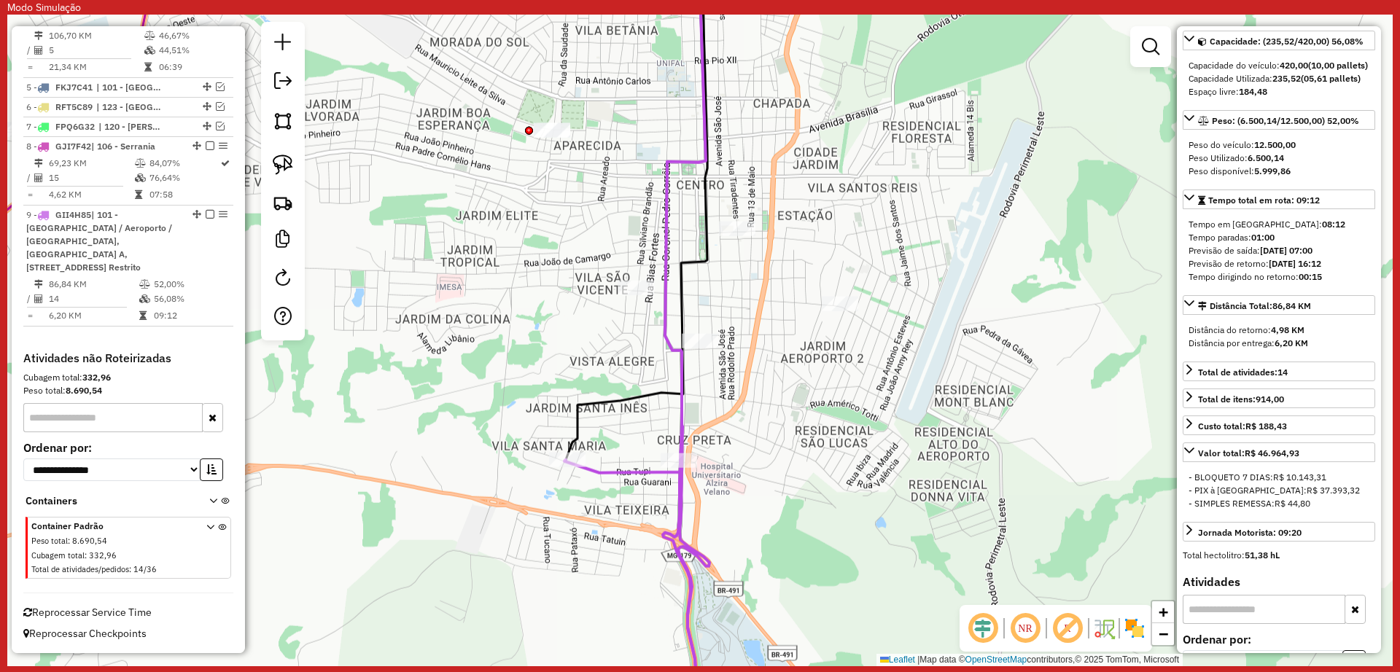
click at [639, 394] on icon at bounding box center [636, 205] width 141 height 510
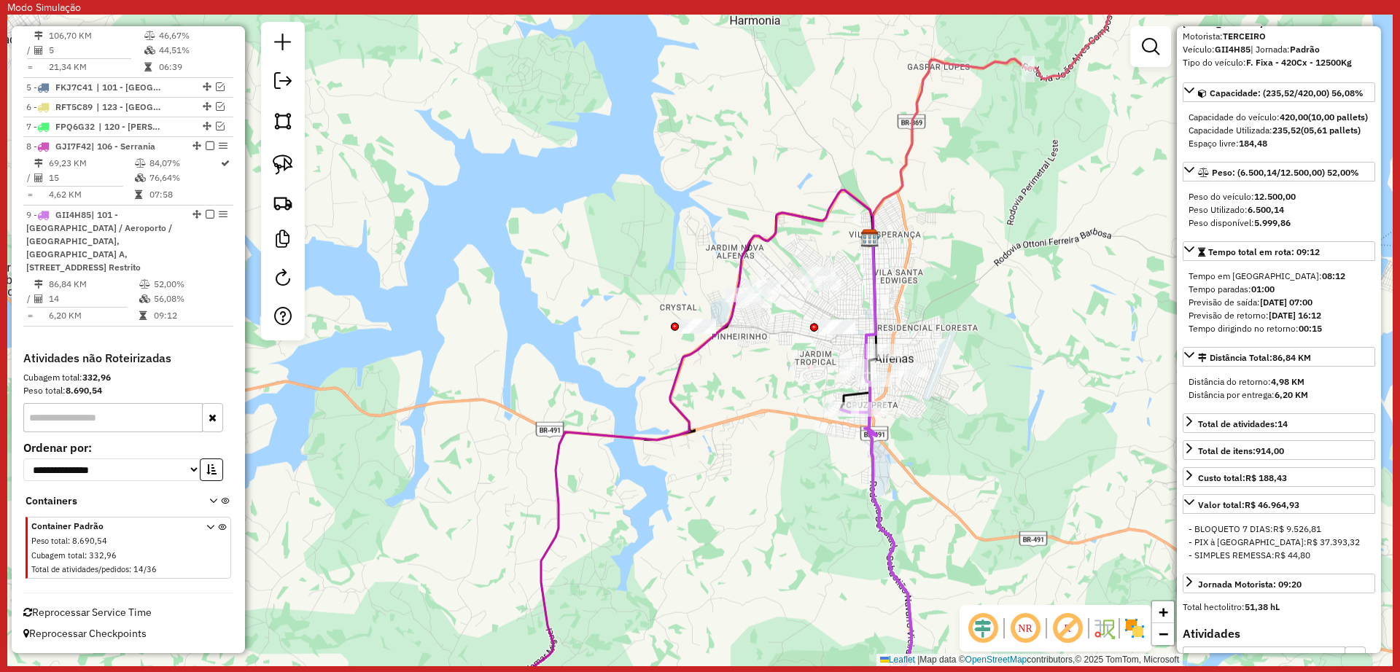
scroll to position [0, 0]
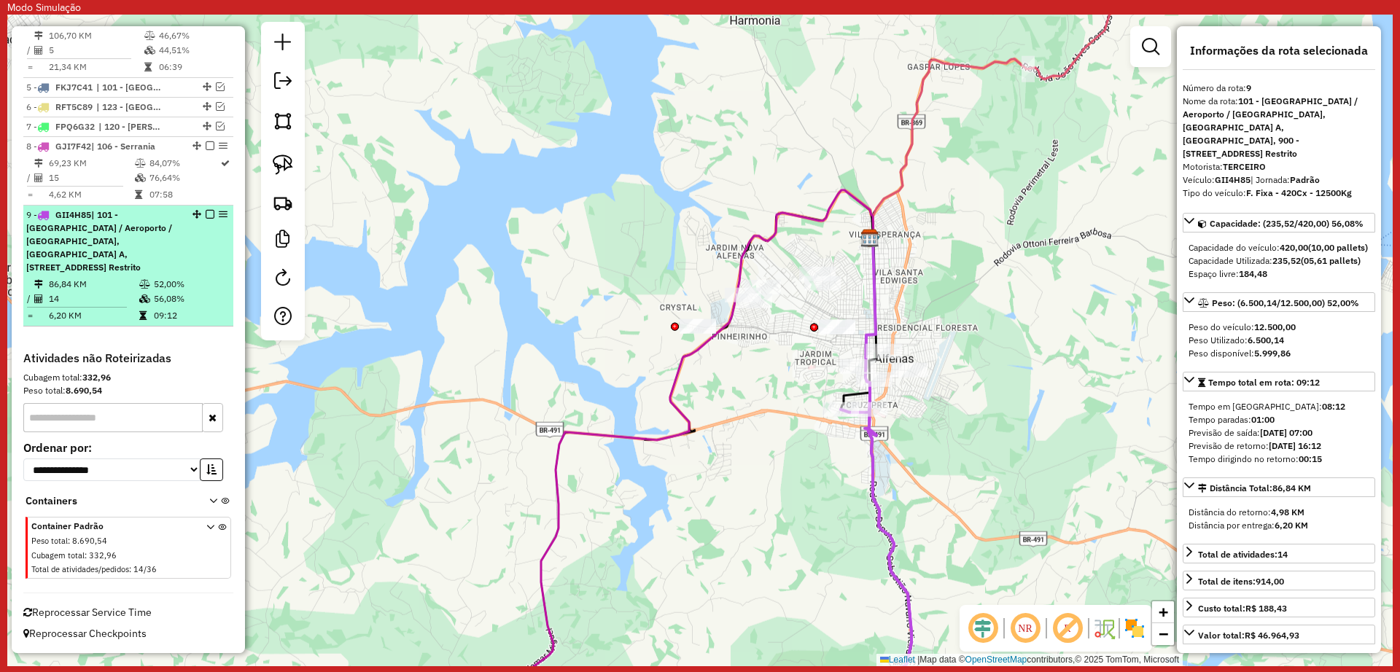
click at [206, 211] on em at bounding box center [210, 214] width 9 height 9
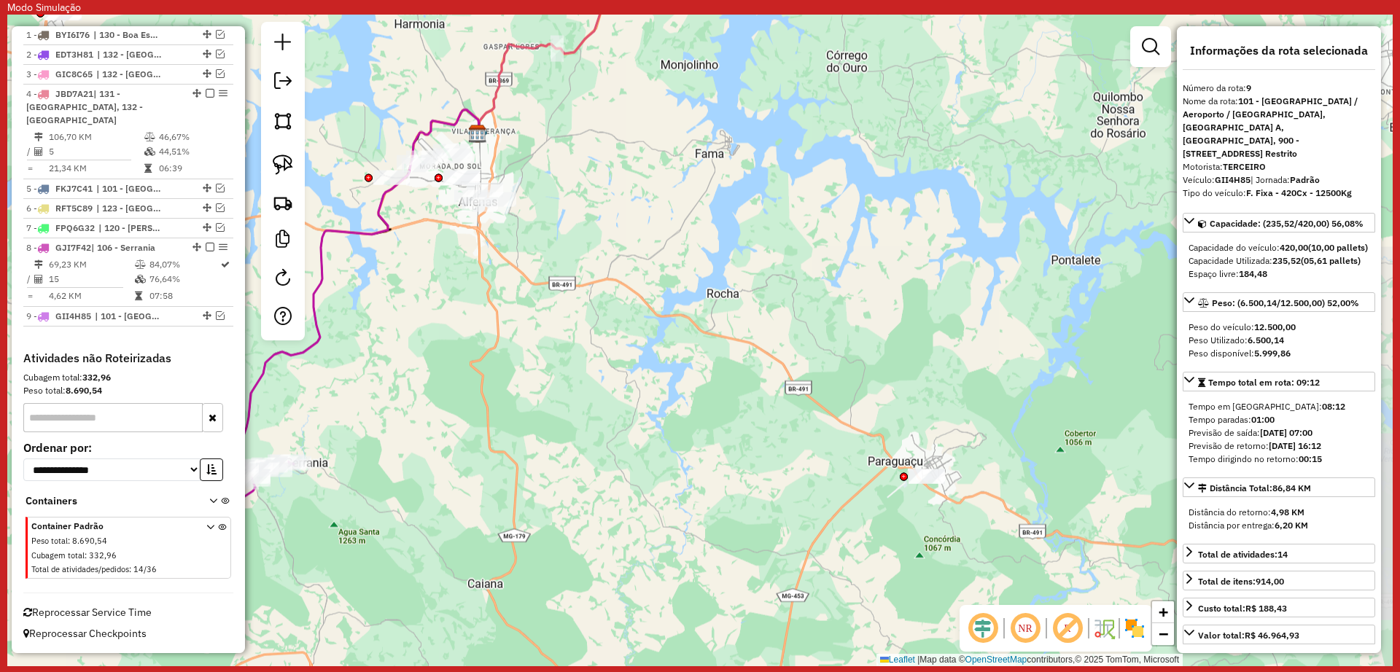
drag, startPoint x: 868, startPoint y: 440, endPoint x: 597, endPoint y: 293, distance: 308.0
click at [597, 293] on div "Janela de atendimento Grade de atendimento Capacidade Transportadoras Veículos …" at bounding box center [699, 341] width 1385 height 652
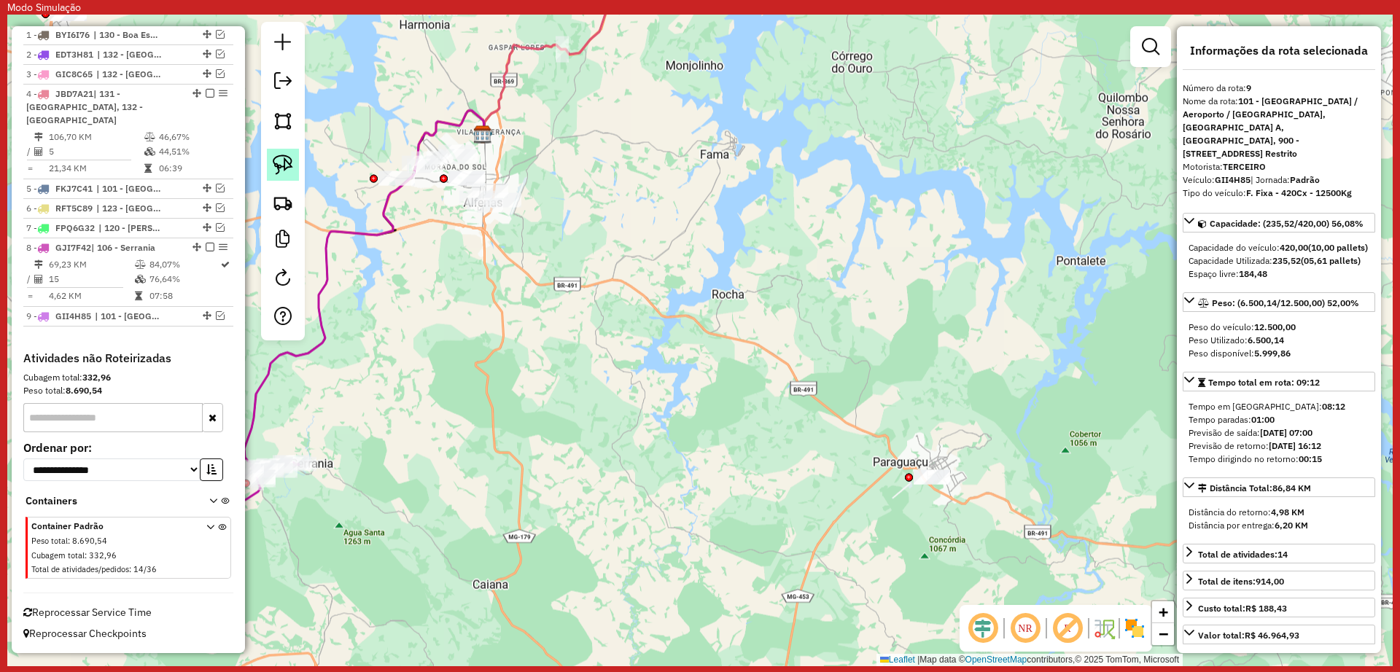
click at [289, 160] on img at bounding box center [283, 165] width 20 height 20
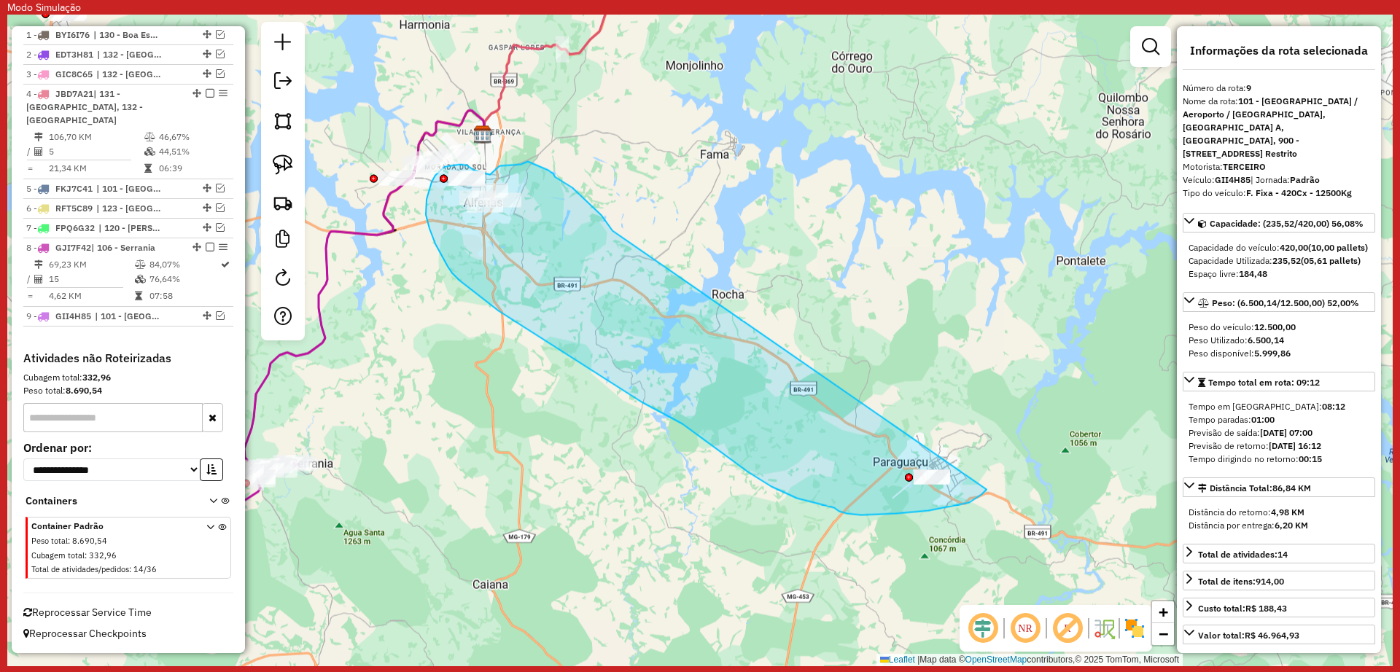
drag, startPoint x: 588, startPoint y: 202, endPoint x: 993, endPoint y: 465, distance: 482.8
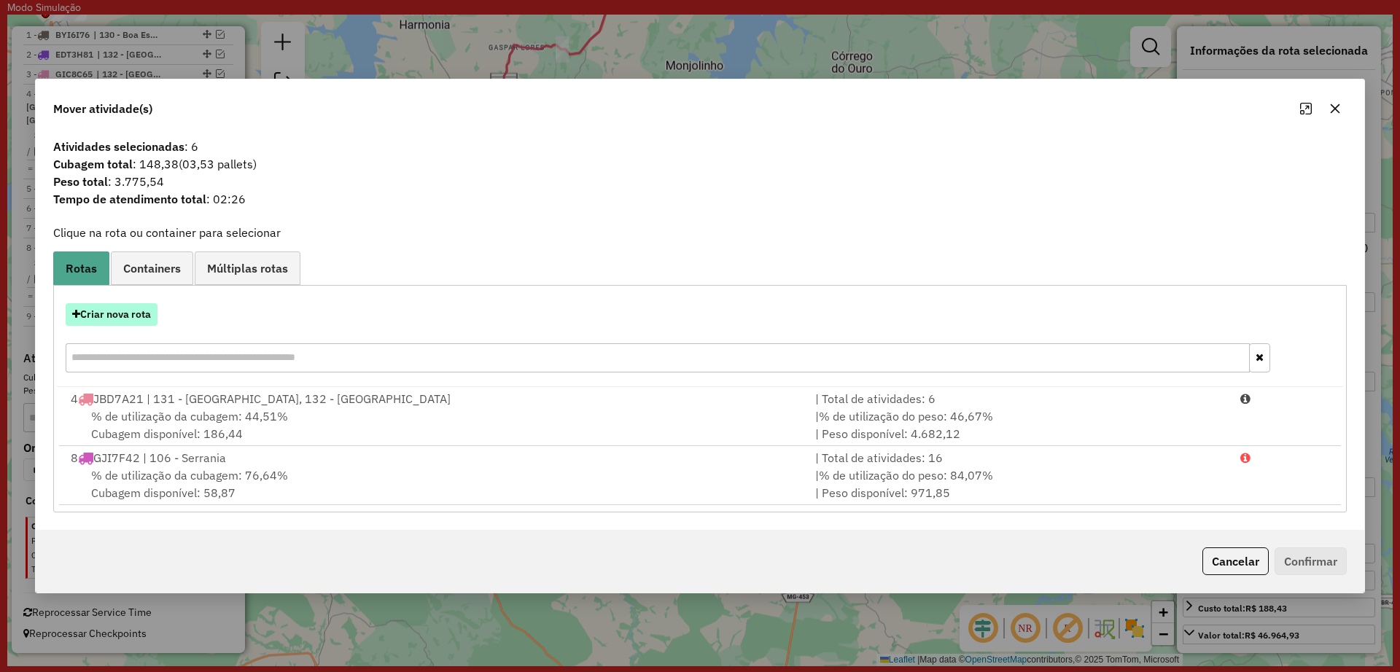
click at [125, 316] on button "Criar nova rota" at bounding box center [112, 314] width 92 height 23
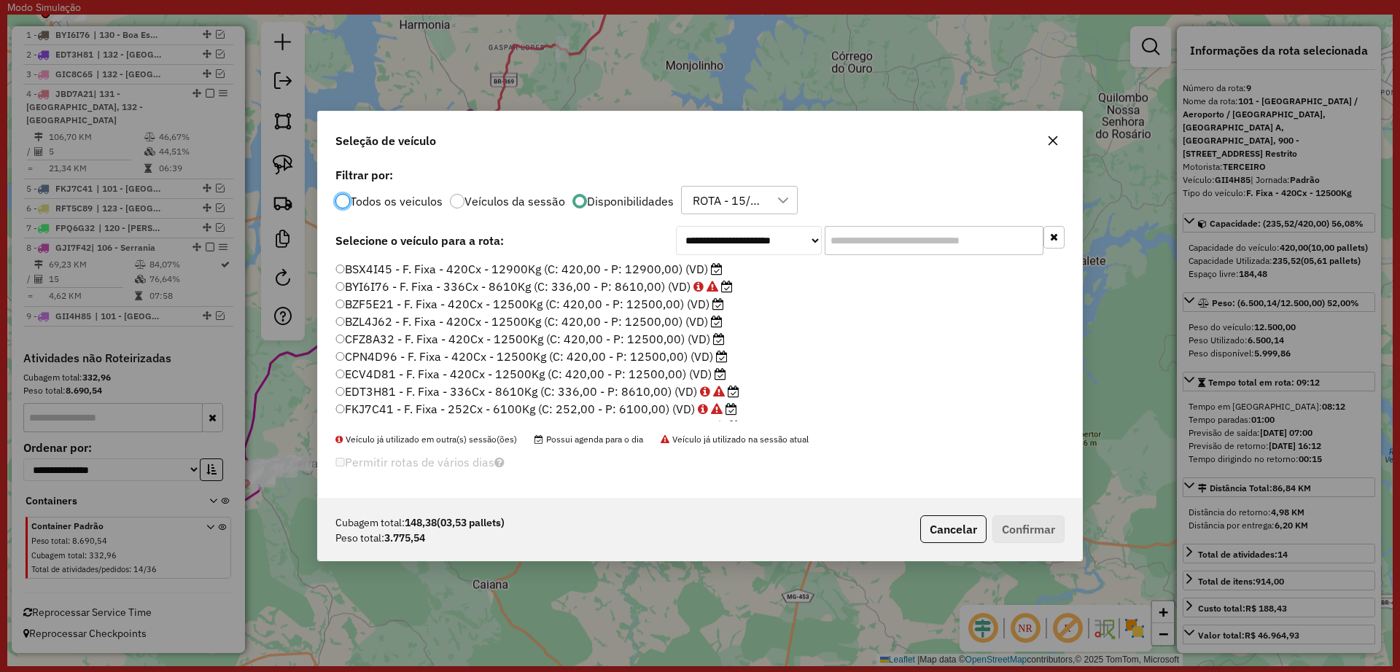
scroll to position [91, 0]
click at [604, 352] on label "GCK6B06 - F. Fixa - 252Cx - 6100Kg (C: 252,00 - P: 6100,00) (VD)" at bounding box center [530, 353] width 390 height 18
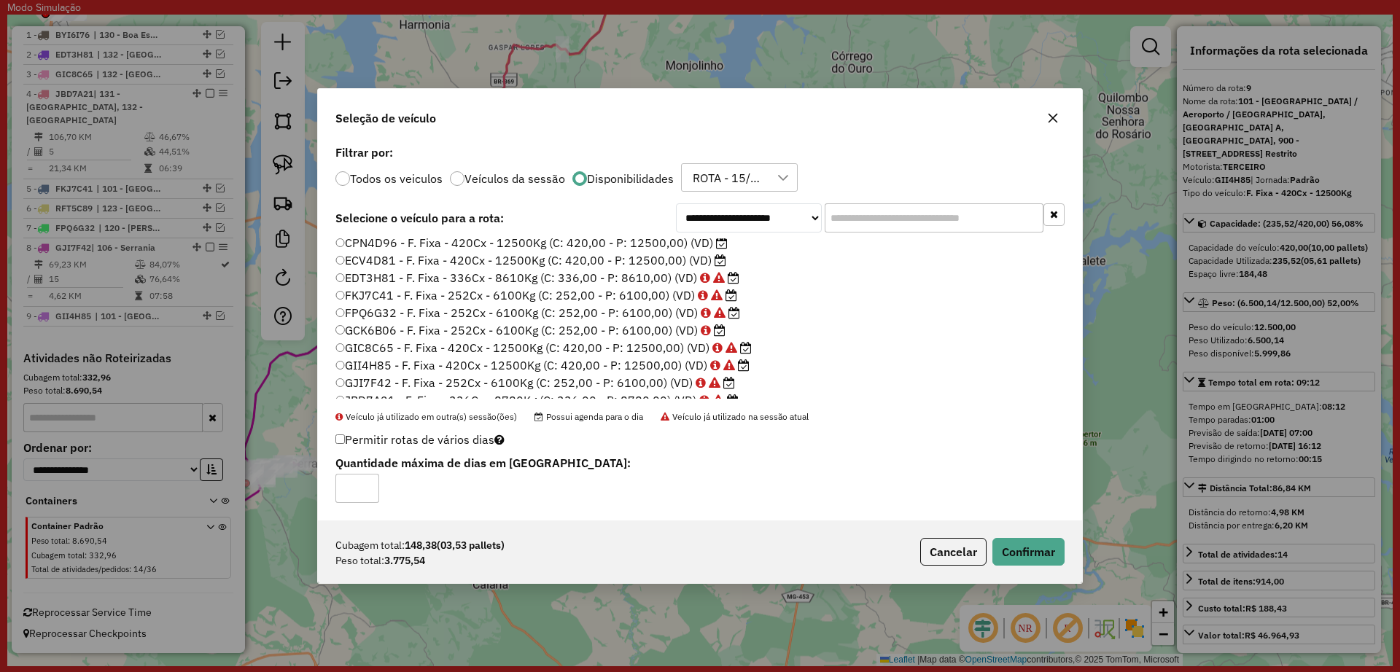
click at [1062, 572] on div "Cubagem total: 148,38 (03,53 pallets) Peso total: 3.775,54 Cancelar Confirmar" at bounding box center [700, 552] width 764 height 63
click at [1054, 566] on button "Confirmar" at bounding box center [1028, 552] width 72 height 28
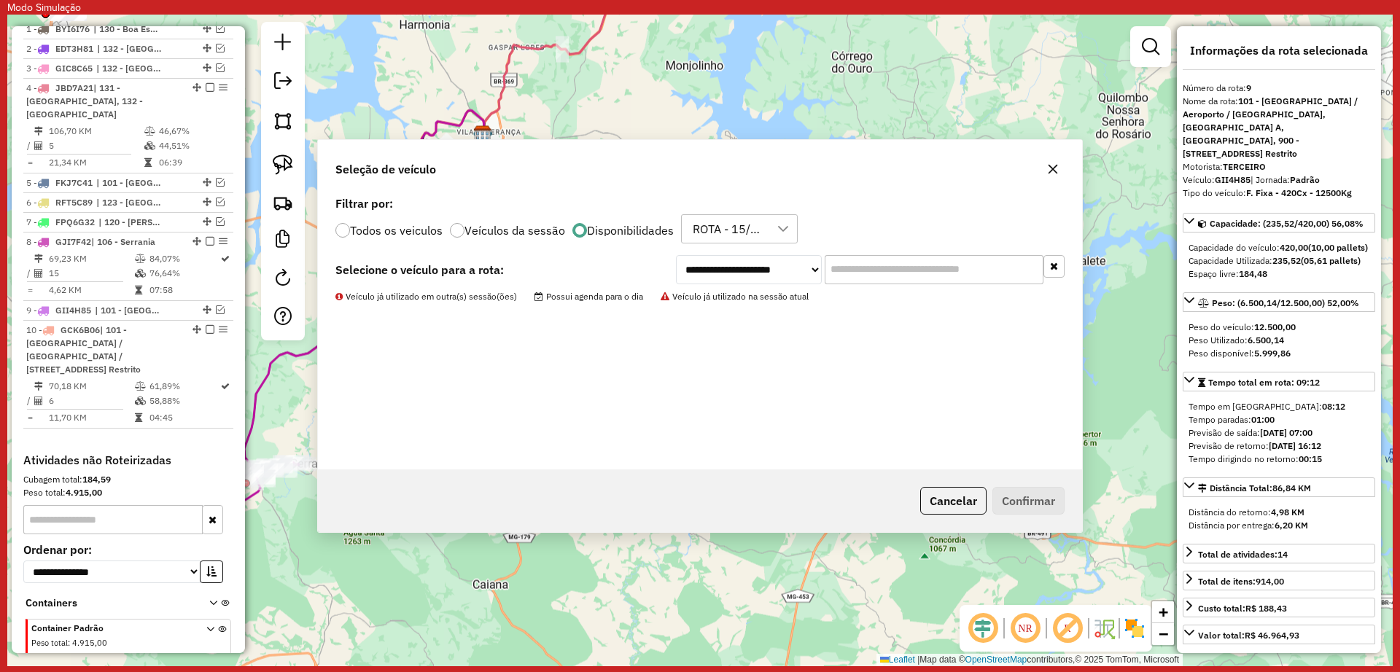
scroll to position [753, 0]
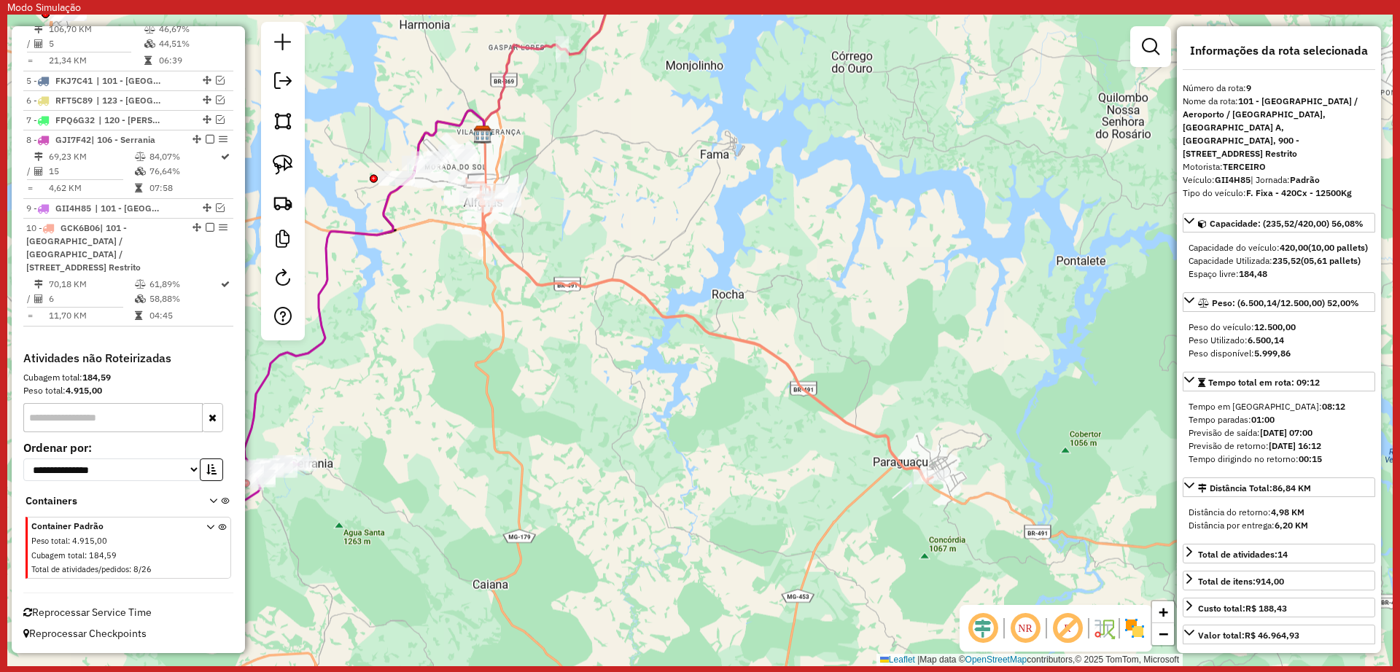
click at [502, 249] on icon at bounding box center [700, 331] width 466 height 305
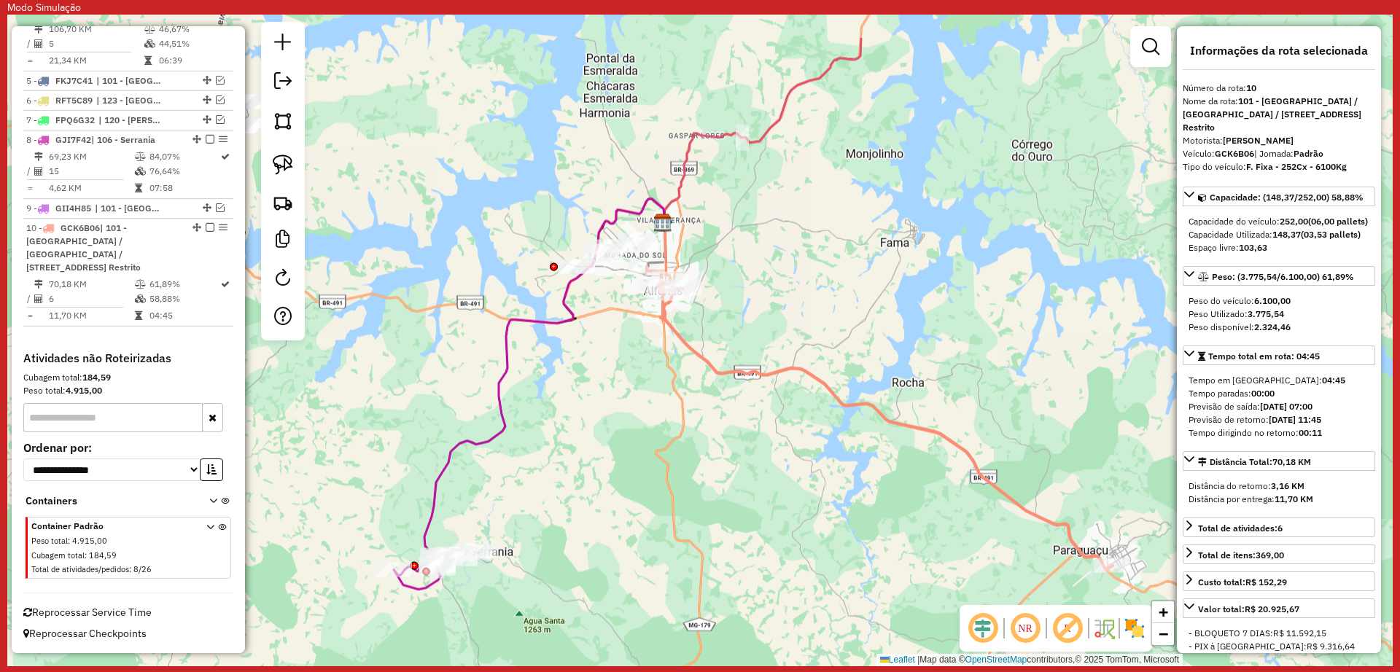
drag, startPoint x: 718, startPoint y: 293, endPoint x: 790, endPoint y: 318, distance: 76.3
click at [790, 318] on div "Janela de atendimento Grade de atendimento Capacidade Transportadoras Veículos …" at bounding box center [699, 341] width 1385 height 652
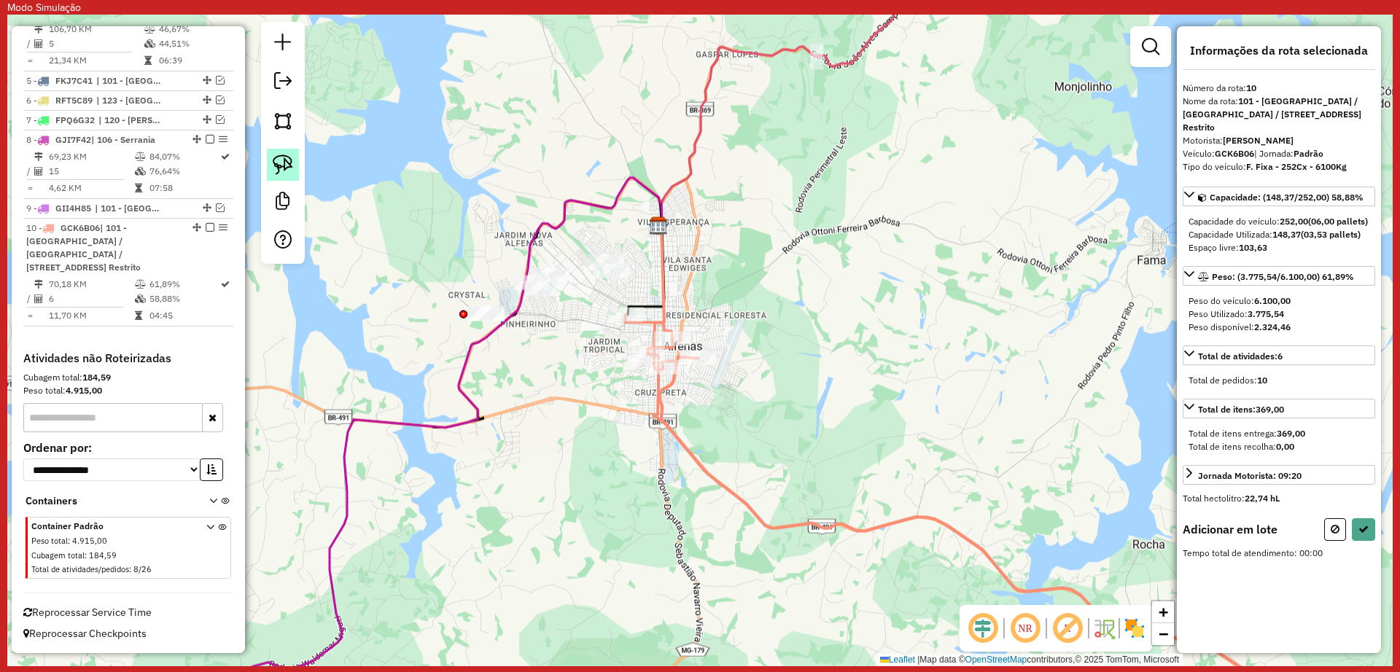
click at [281, 160] on img at bounding box center [283, 165] width 20 height 20
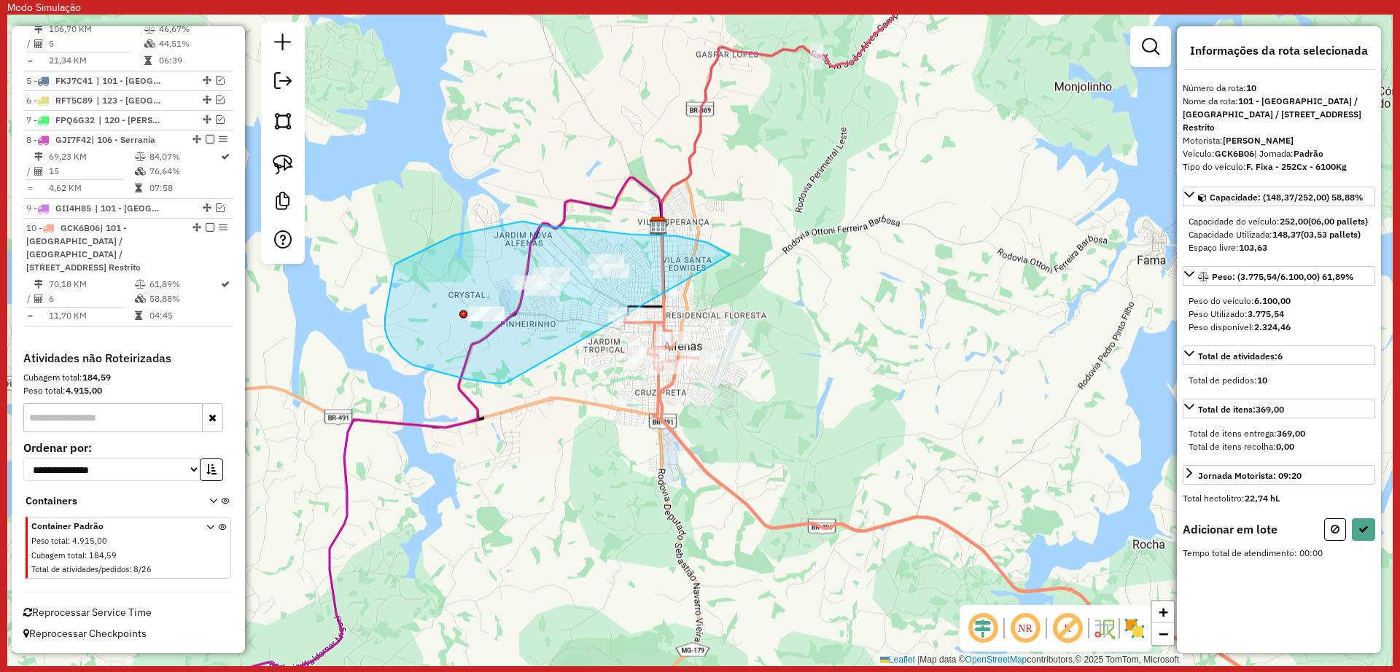
drag, startPoint x: 707, startPoint y: 243, endPoint x: 512, endPoint y: 379, distance: 238.3
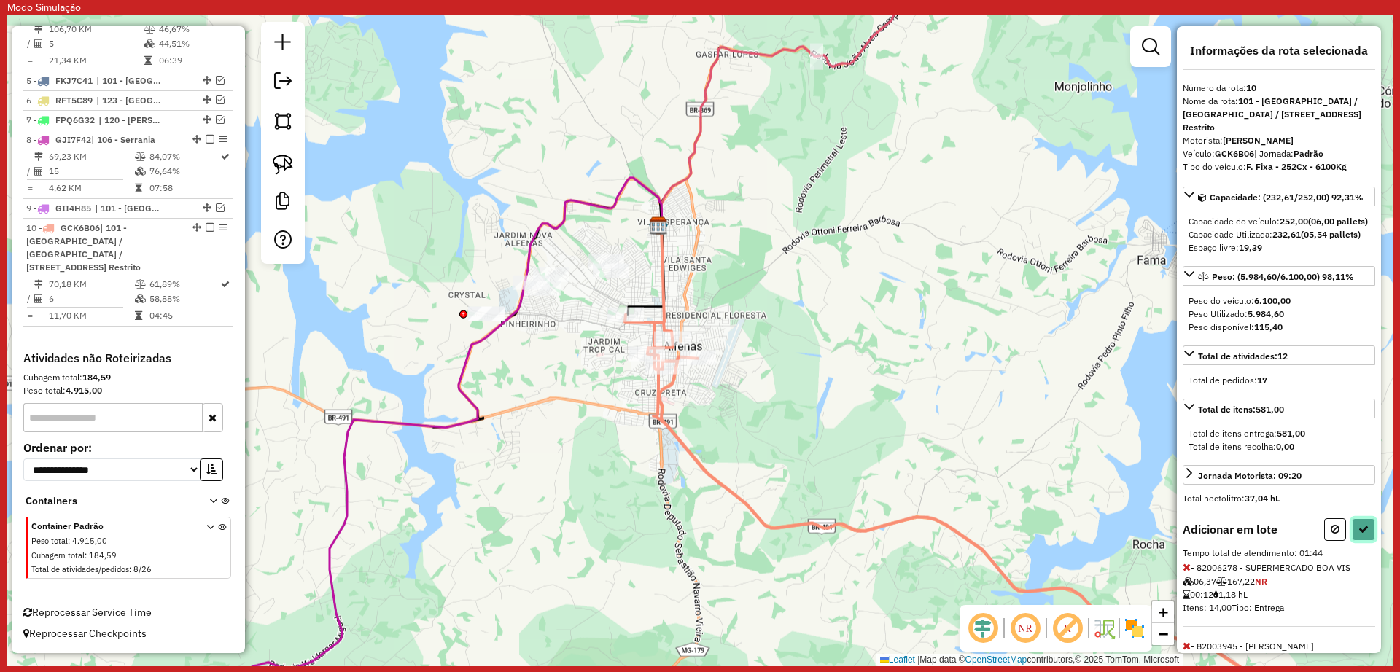
click at [1361, 534] on icon at bounding box center [1363, 529] width 10 height 10
select select "**********"
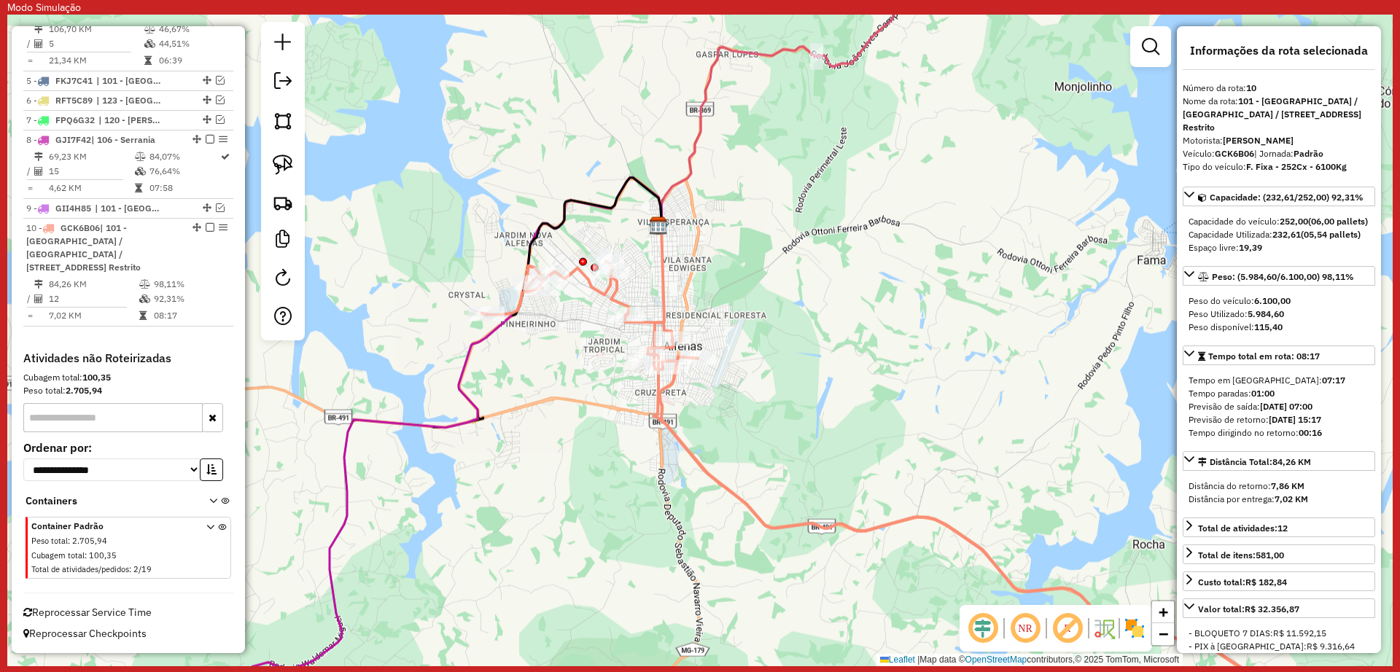
click at [740, 392] on div "Janela de atendimento Grade de atendimento Capacidade Transportadoras Veículos …" at bounding box center [699, 341] width 1385 height 652
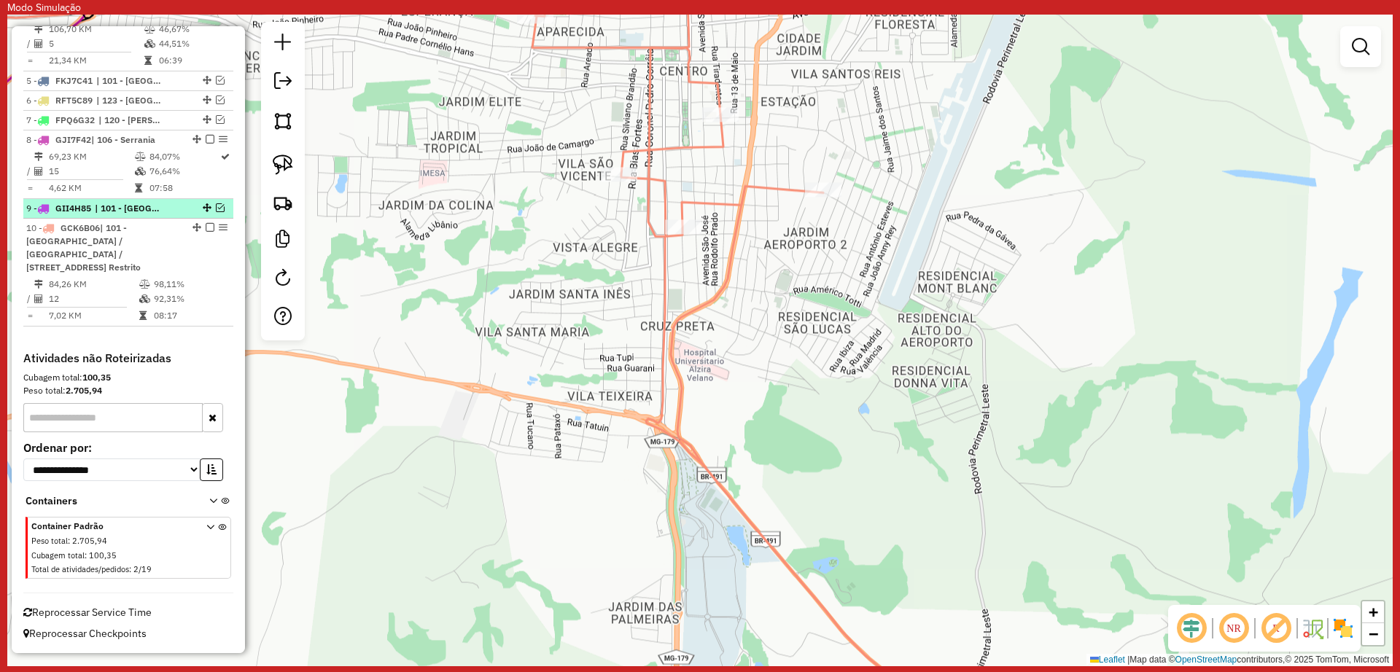
click at [216, 203] on em at bounding box center [220, 207] width 9 height 9
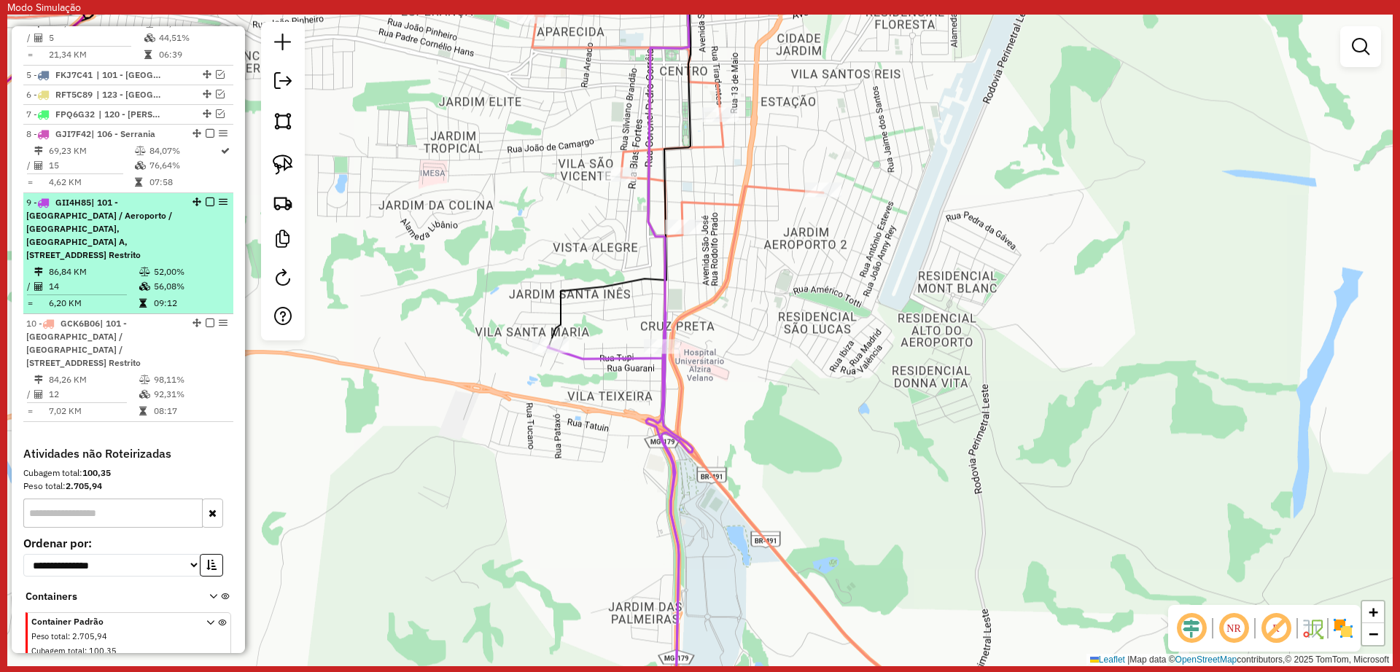
click at [206, 204] on em at bounding box center [210, 202] width 9 height 9
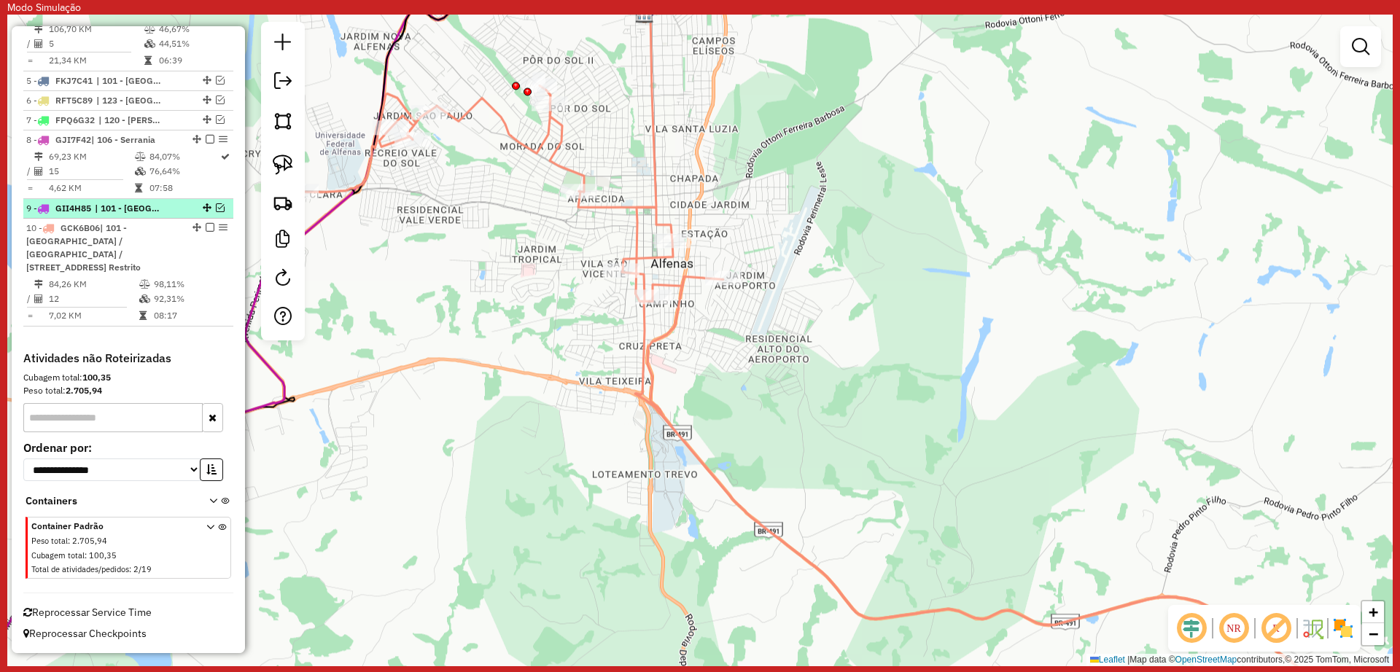
click at [214, 213] on div "9 - GII4H85 | 101 - Jardim São Lucas / Aeroporto / Trevo, 120 - Machado A, 121 …" at bounding box center [128, 208] width 204 height 13
select select "**********"
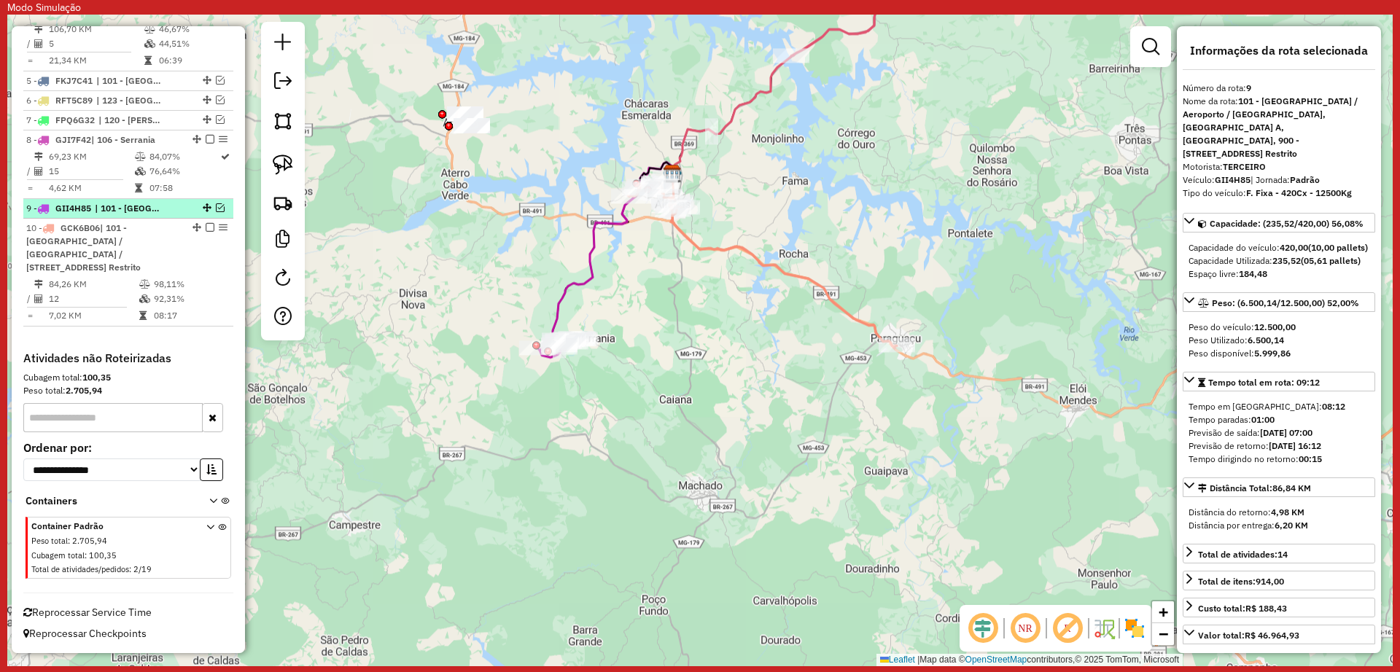
click at [218, 208] on em at bounding box center [220, 207] width 9 height 9
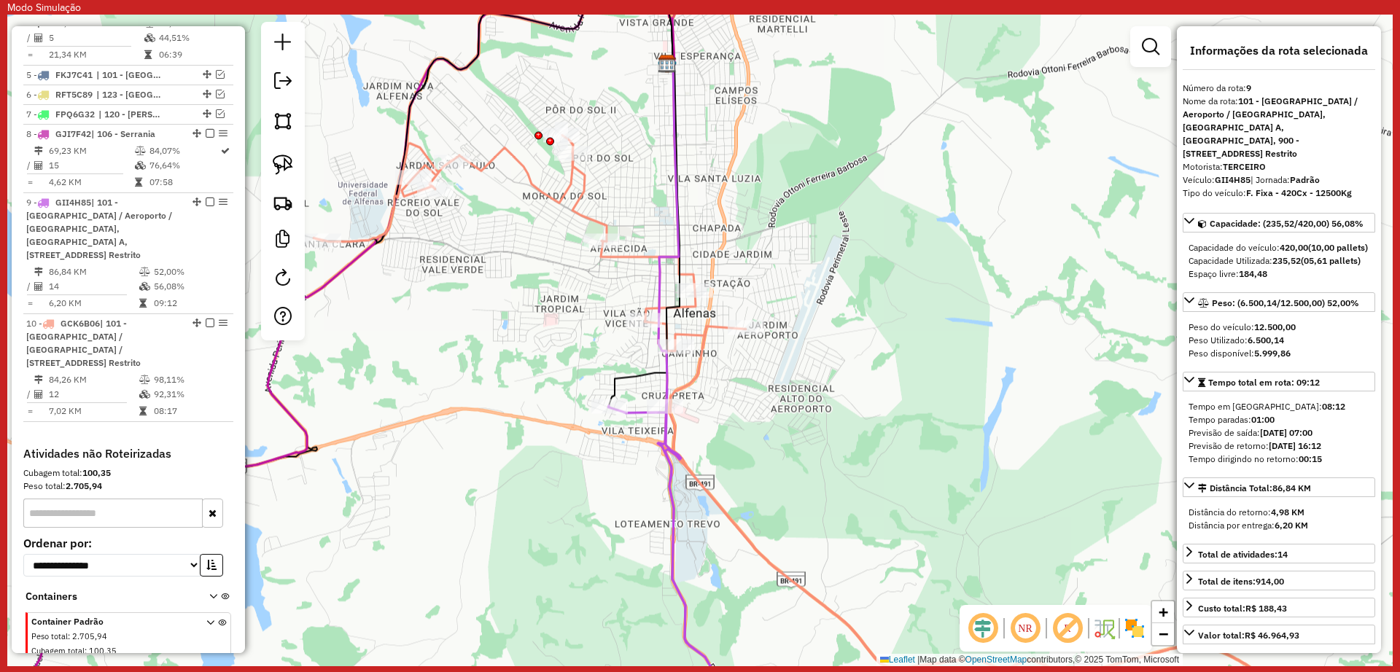
drag, startPoint x: 623, startPoint y: 392, endPoint x: 749, endPoint y: 417, distance: 128.0
click at [749, 417] on div "Janela de atendimento Grade de atendimento Capacidade Transportadoras Veículos …" at bounding box center [699, 341] width 1385 height 652
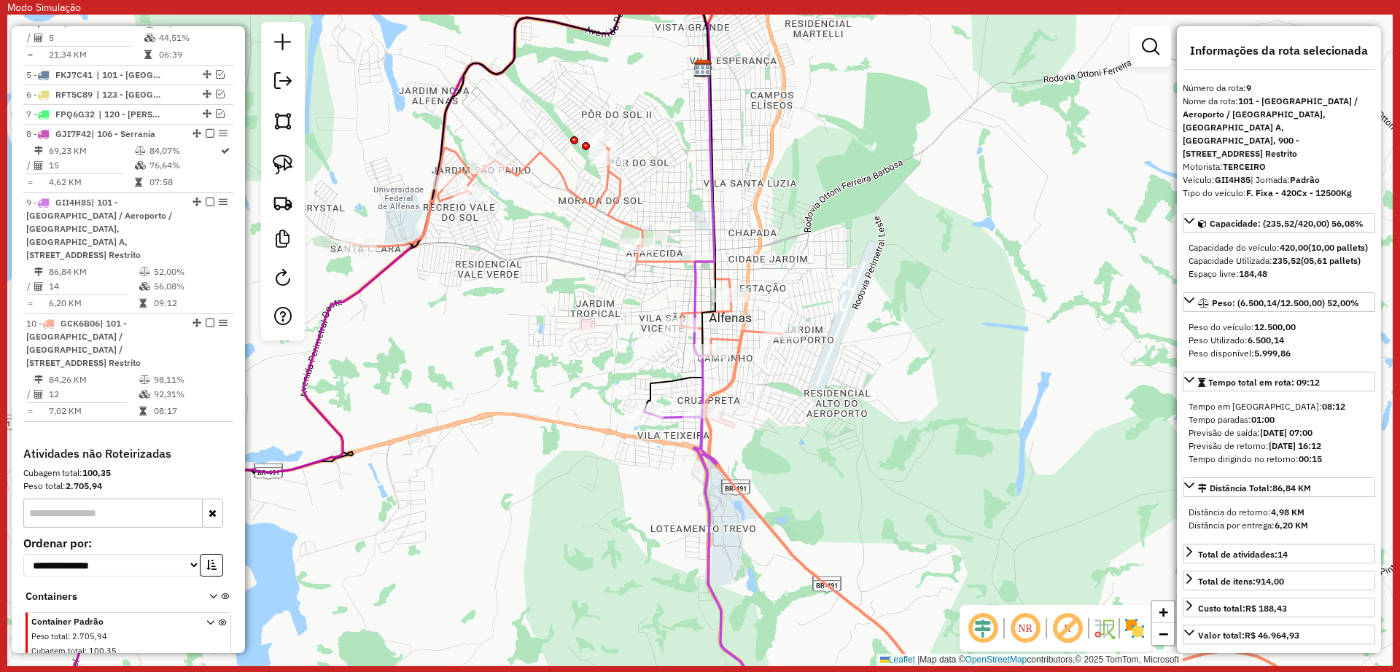
click at [578, 195] on icon at bounding box center [857, 436] width 1016 height 592
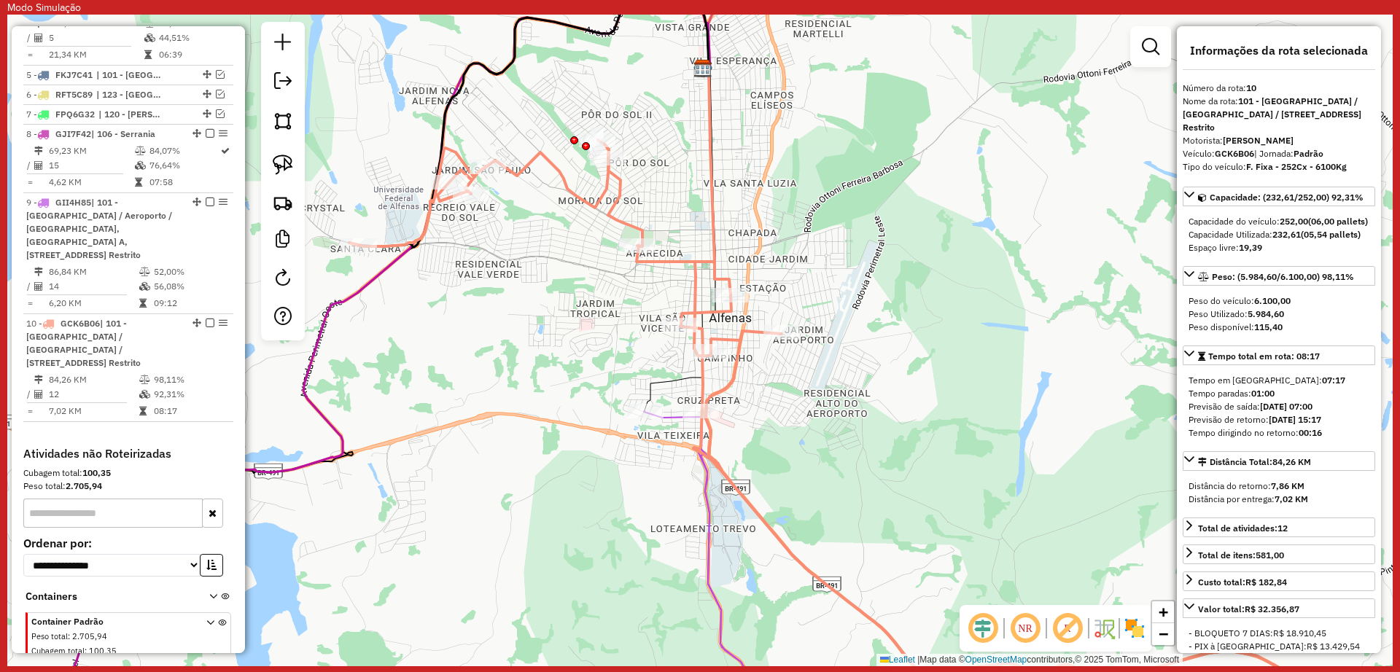
scroll to position [855, 0]
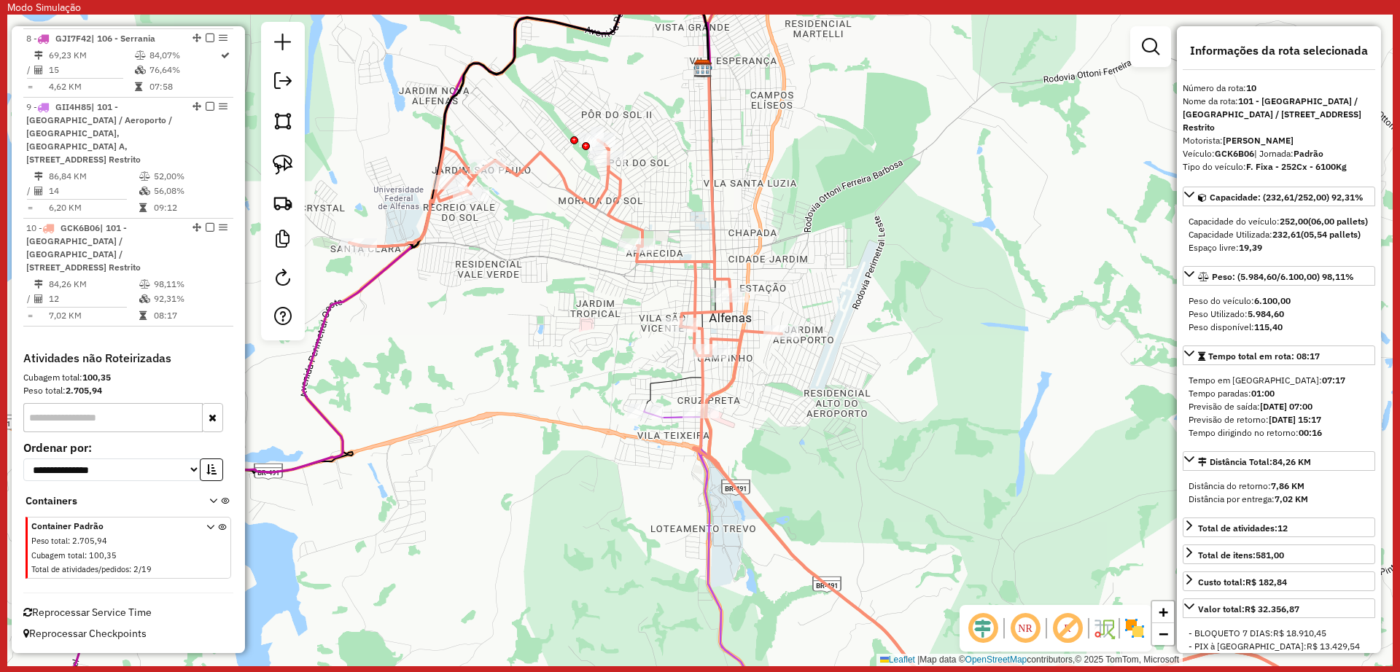
click at [572, 318] on div "Janela de atendimento Grade de atendimento Capacidade Transportadoras Veículos …" at bounding box center [699, 341] width 1385 height 652
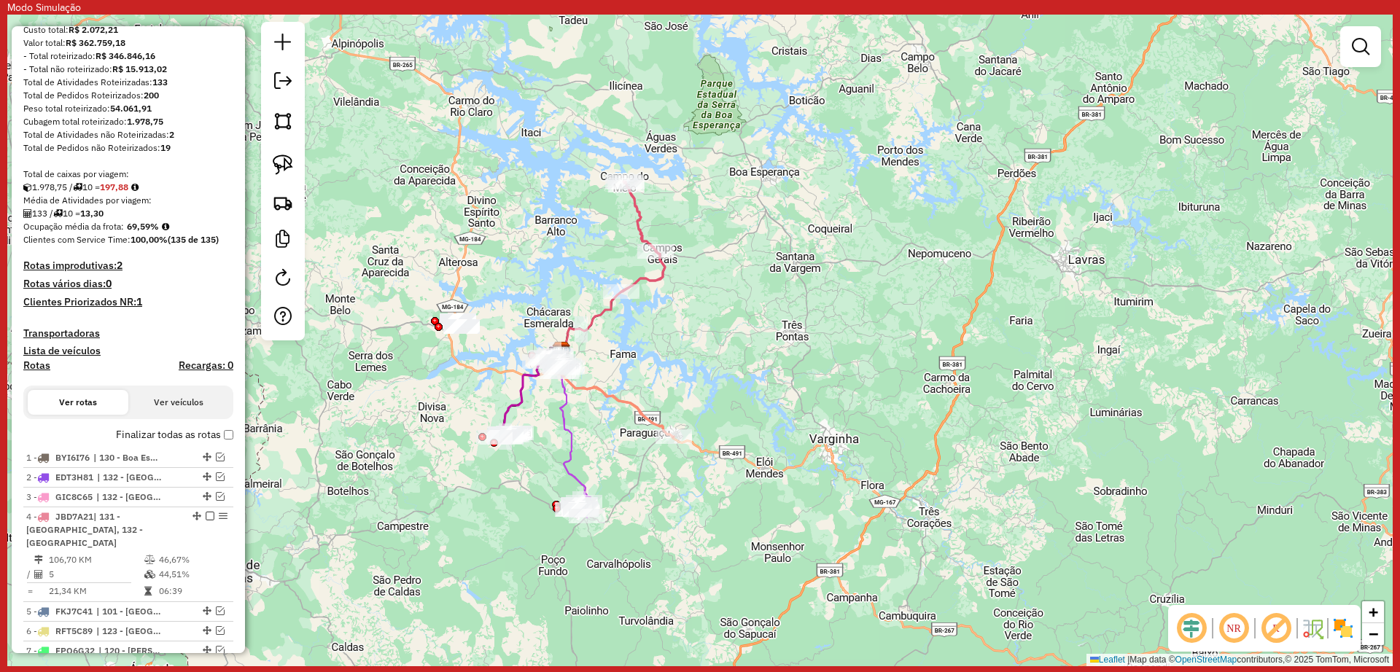
scroll to position [0, 0]
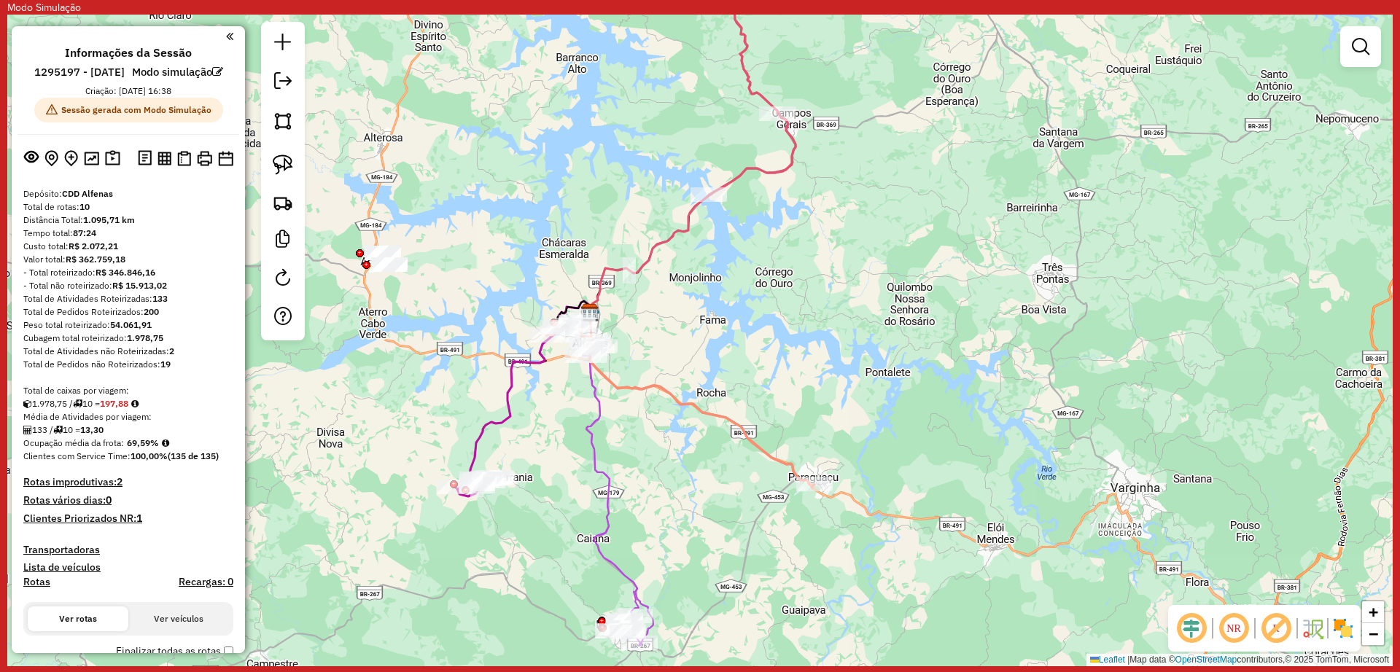
click at [521, 365] on icon at bounding box center [530, 391] width 120 height 181
select select "**********"
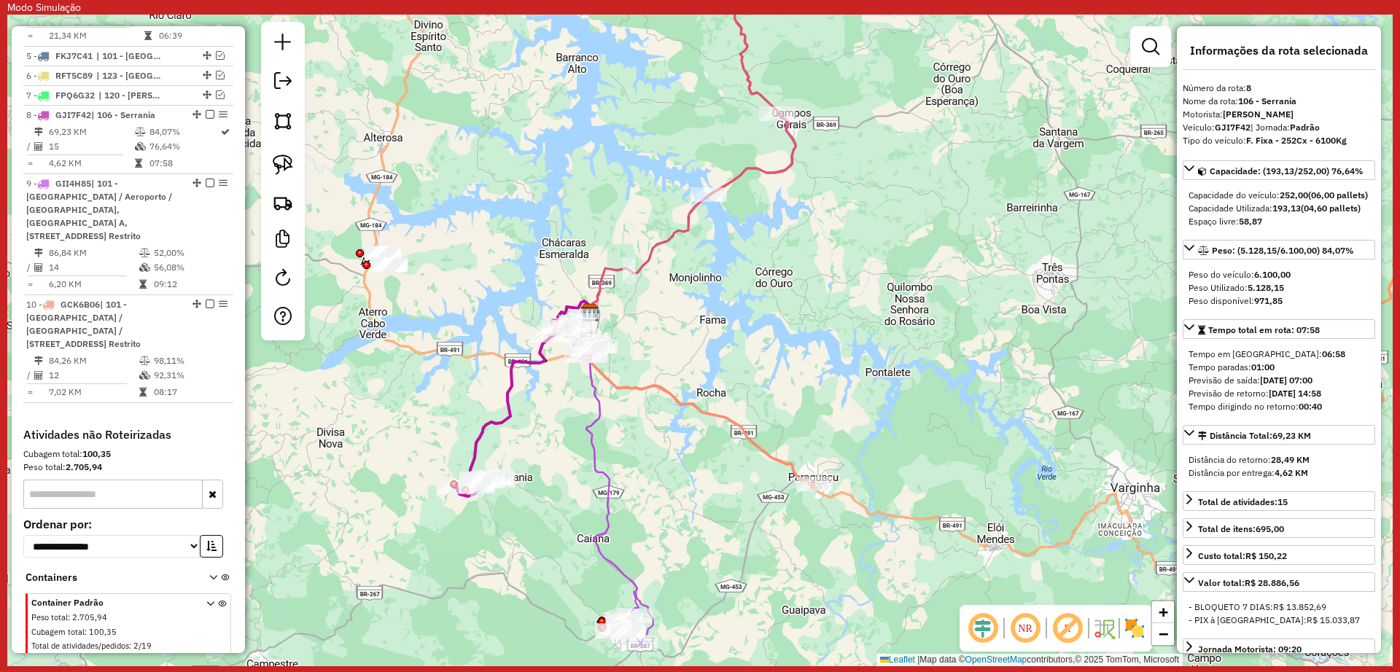
scroll to position [855, 0]
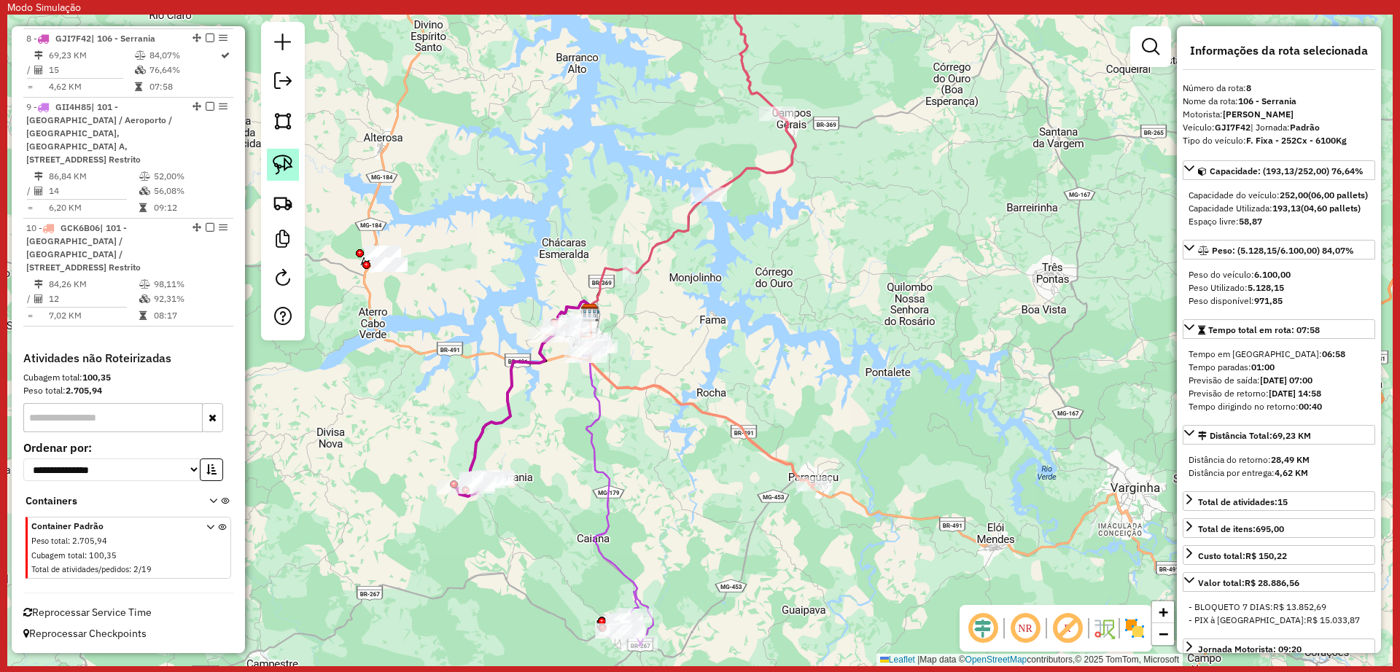
click at [286, 168] on img at bounding box center [283, 165] width 20 height 20
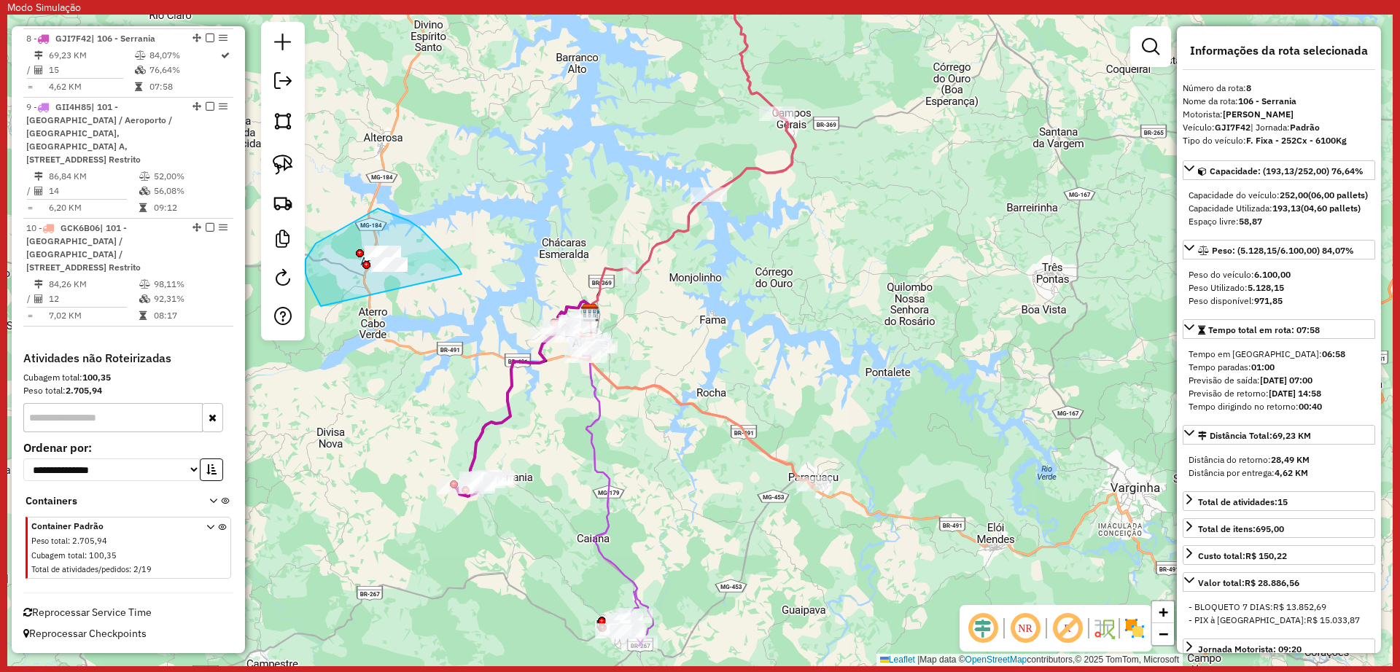
drag, startPoint x: 444, startPoint y: 252, endPoint x: 351, endPoint y: 311, distance: 110.5
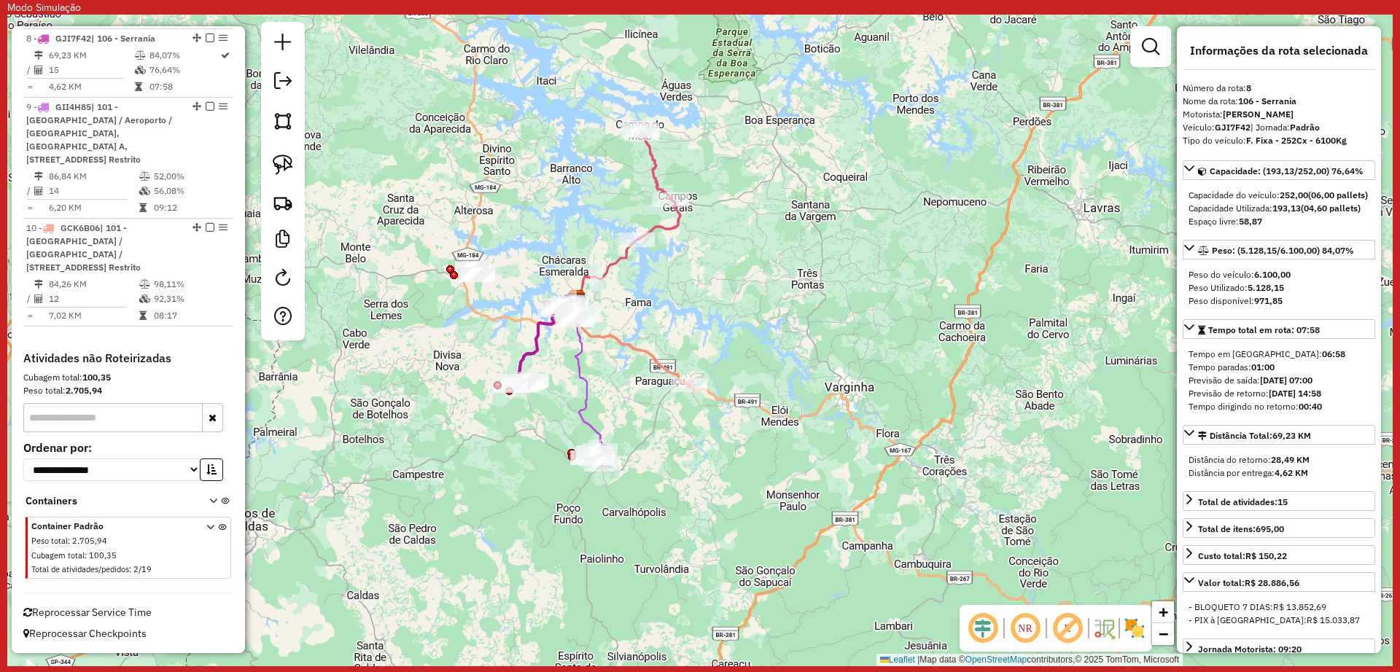
click at [673, 233] on icon at bounding box center [659, 185] width 44 height 110
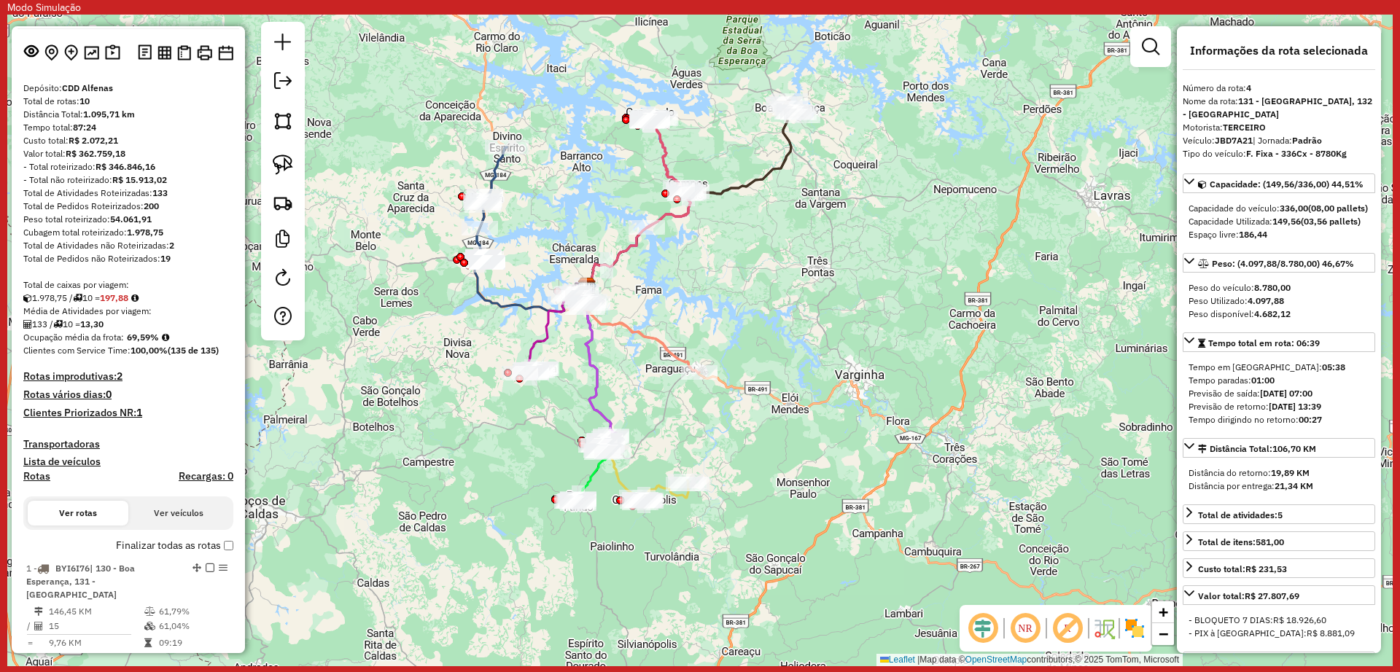
scroll to position [79, 0]
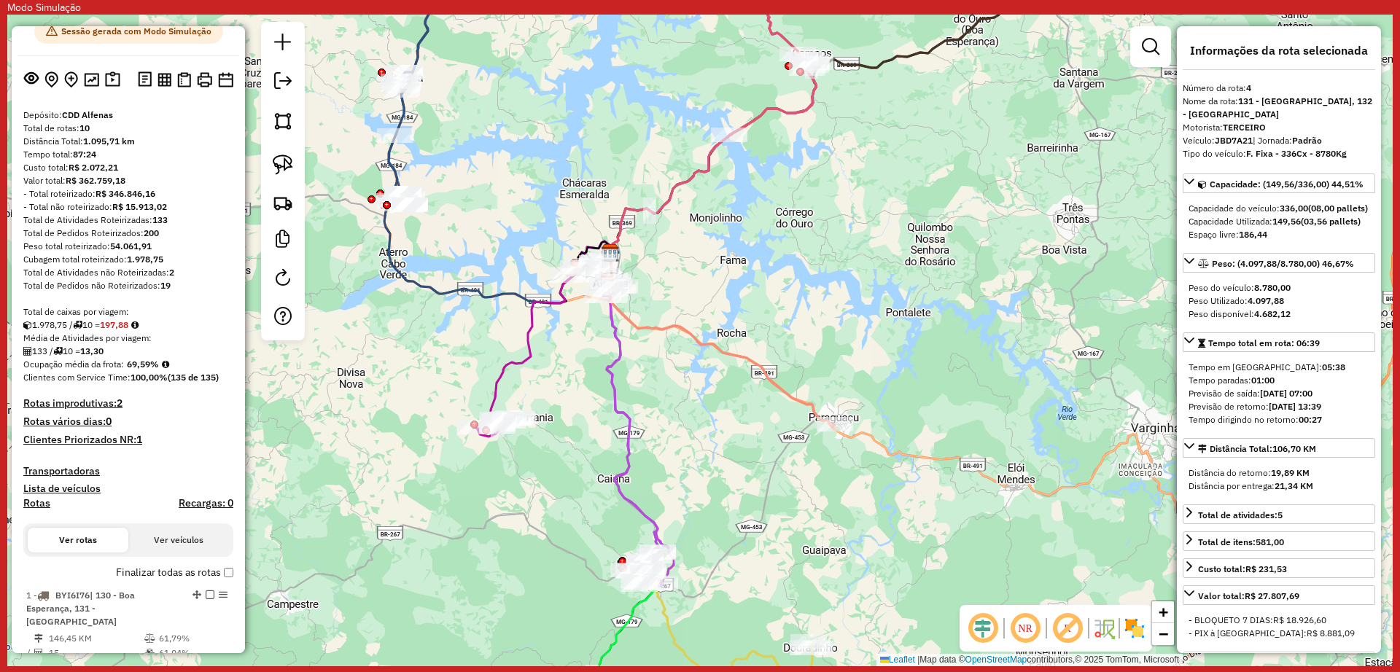
click at [518, 346] on div "Janela de atendimento Grade de atendimento Capacidade Transportadoras Veículos …" at bounding box center [699, 341] width 1385 height 652
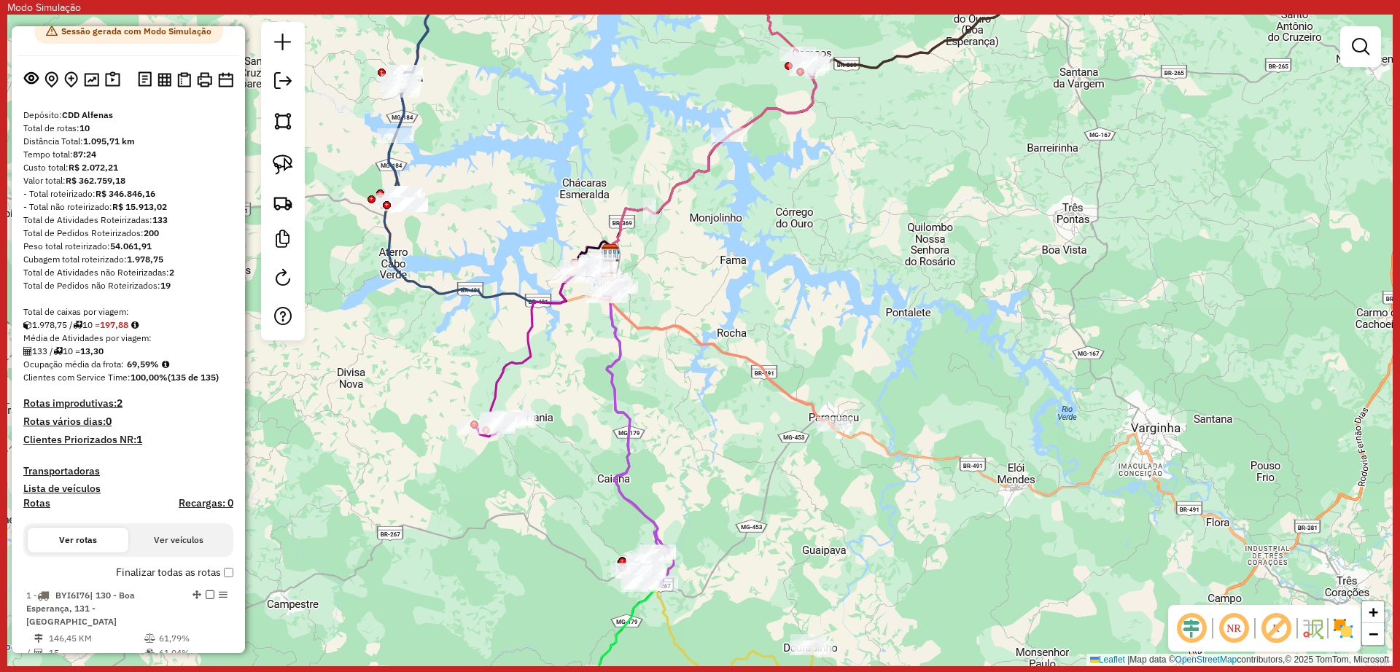
click at [526, 349] on icon at bounding box center [551, 331] width 120 height 181
select select "**********"
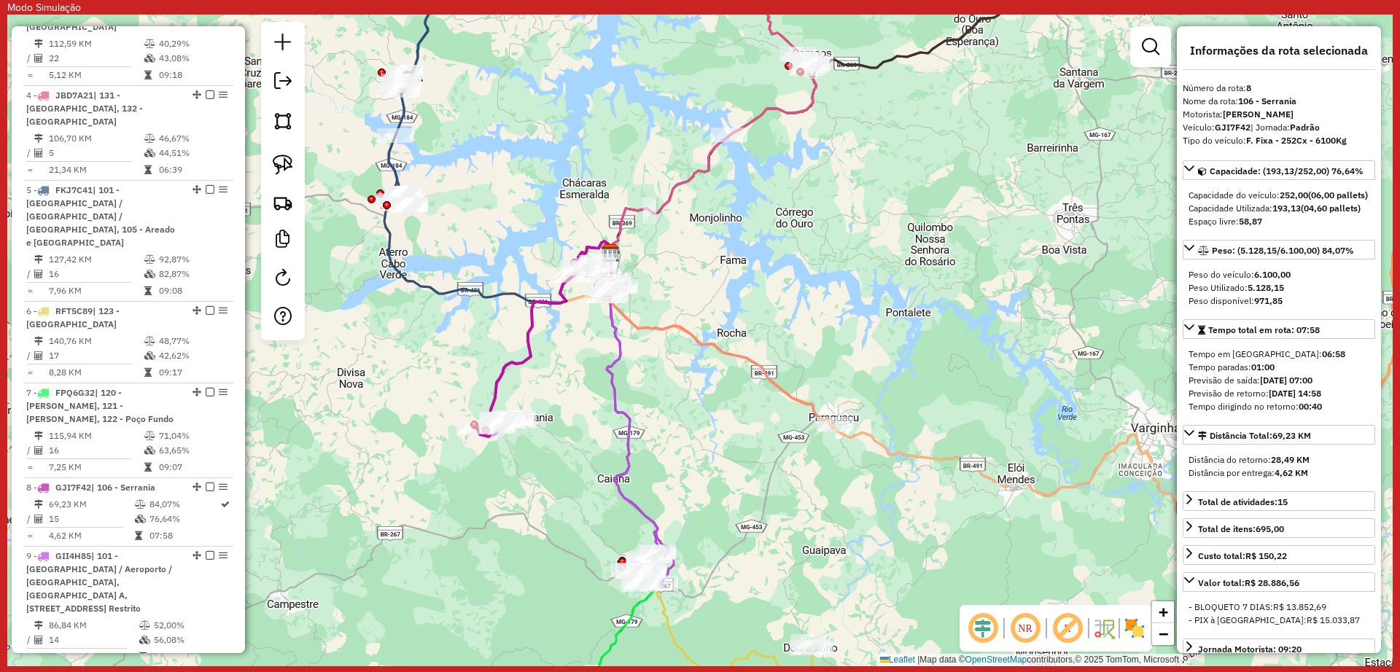
scroll to position [1240, 0]
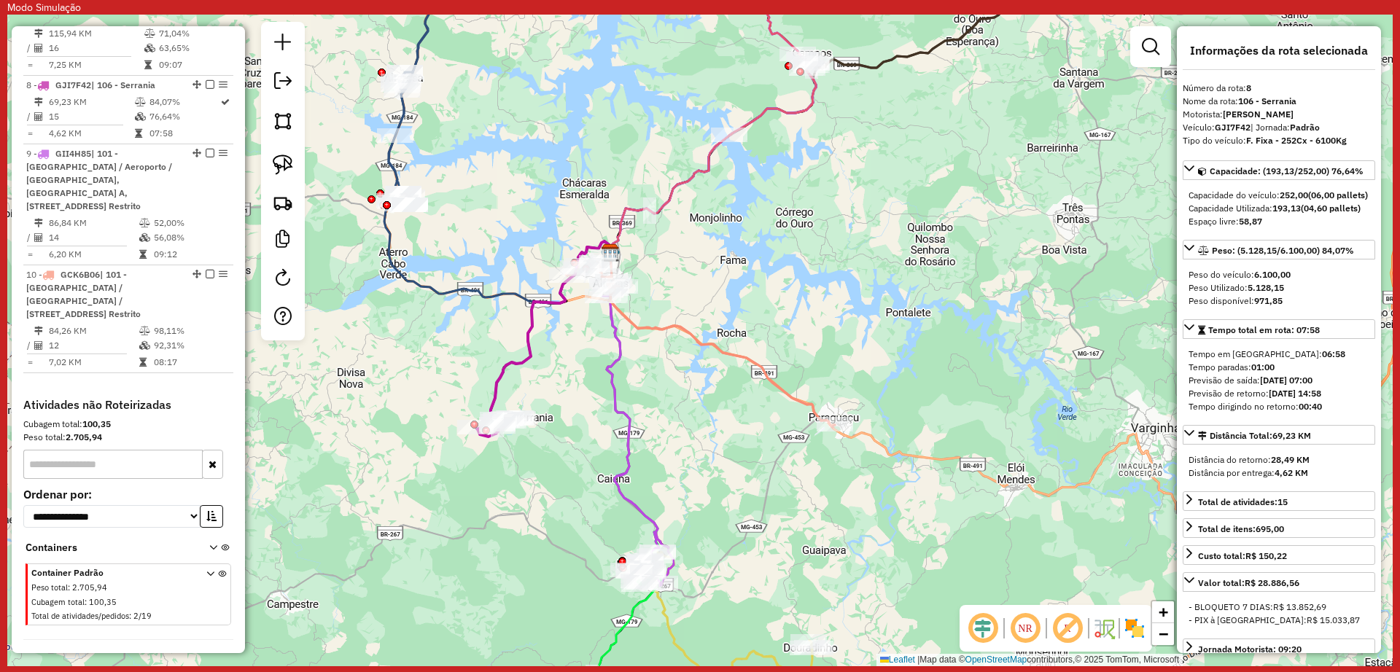
click at [526, 343] on icon at bounding box center [551, 331] width 120 height 181
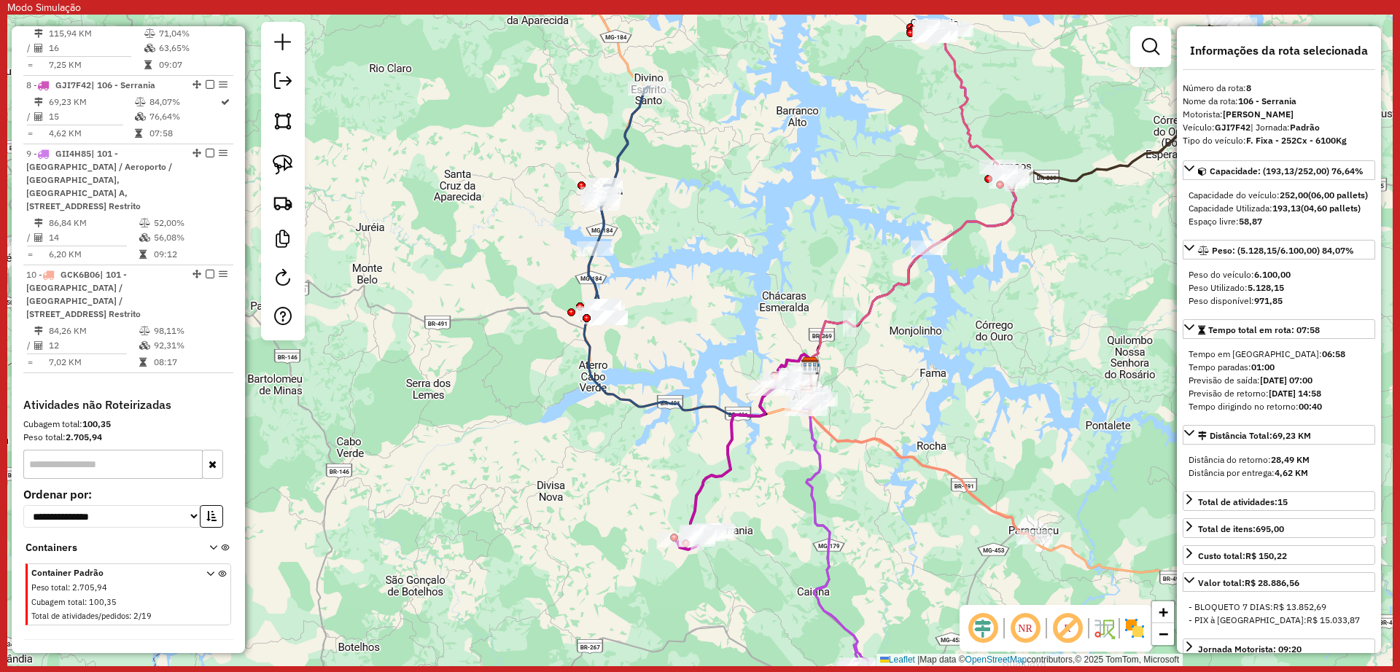
click at [730, 424] on icon at bounding box center [751, 444] width 120 height 181
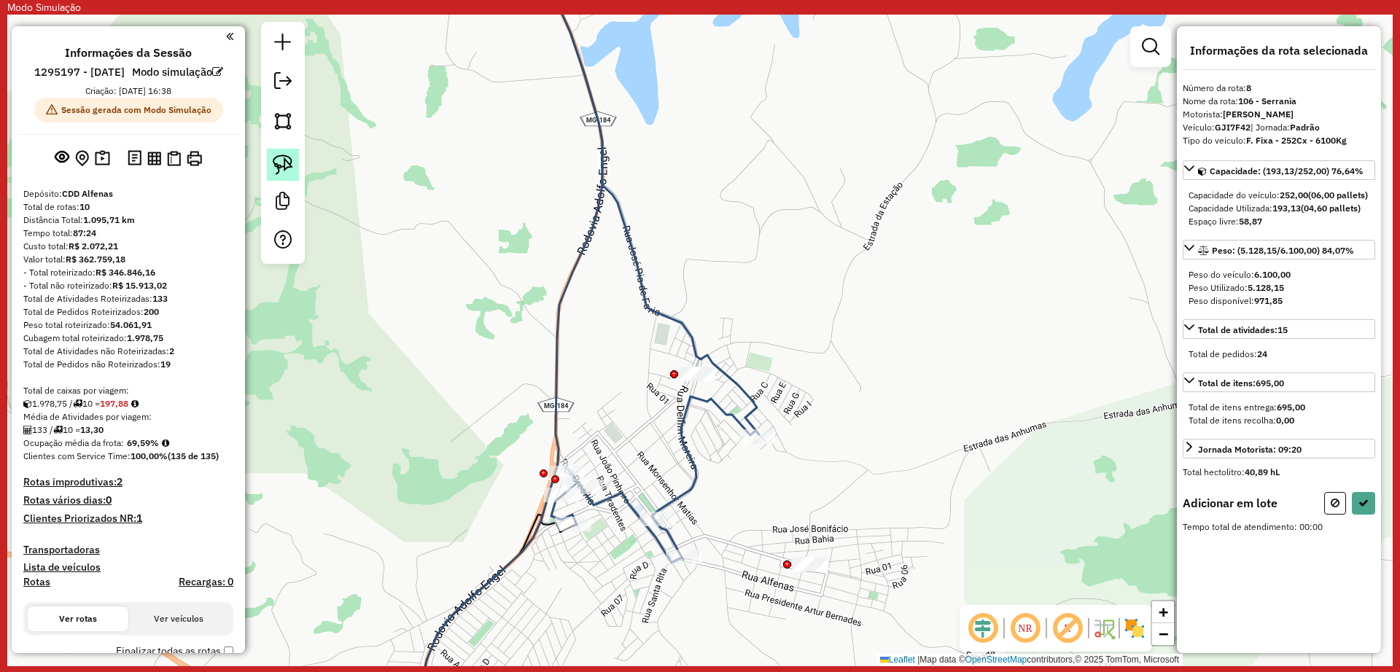
scroll to position [1240, 0]
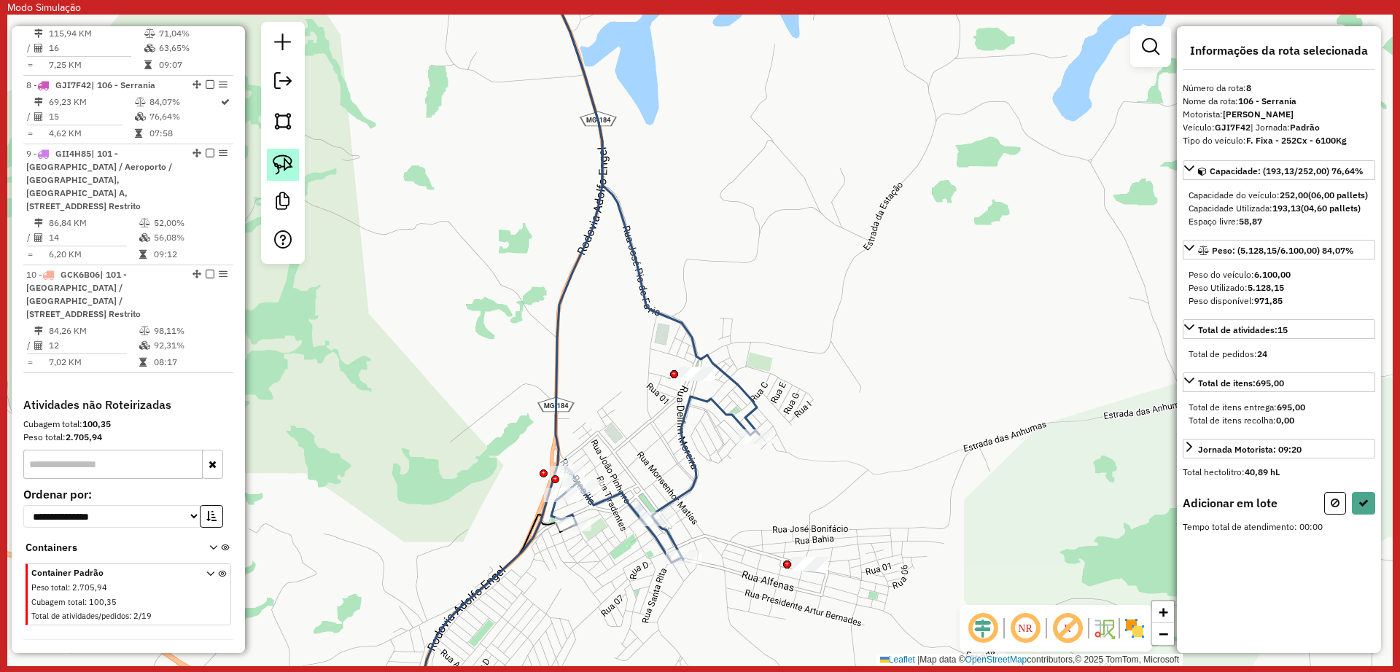
click at [287, 165] on img at bounding box center [283, 165] width 20 height 20
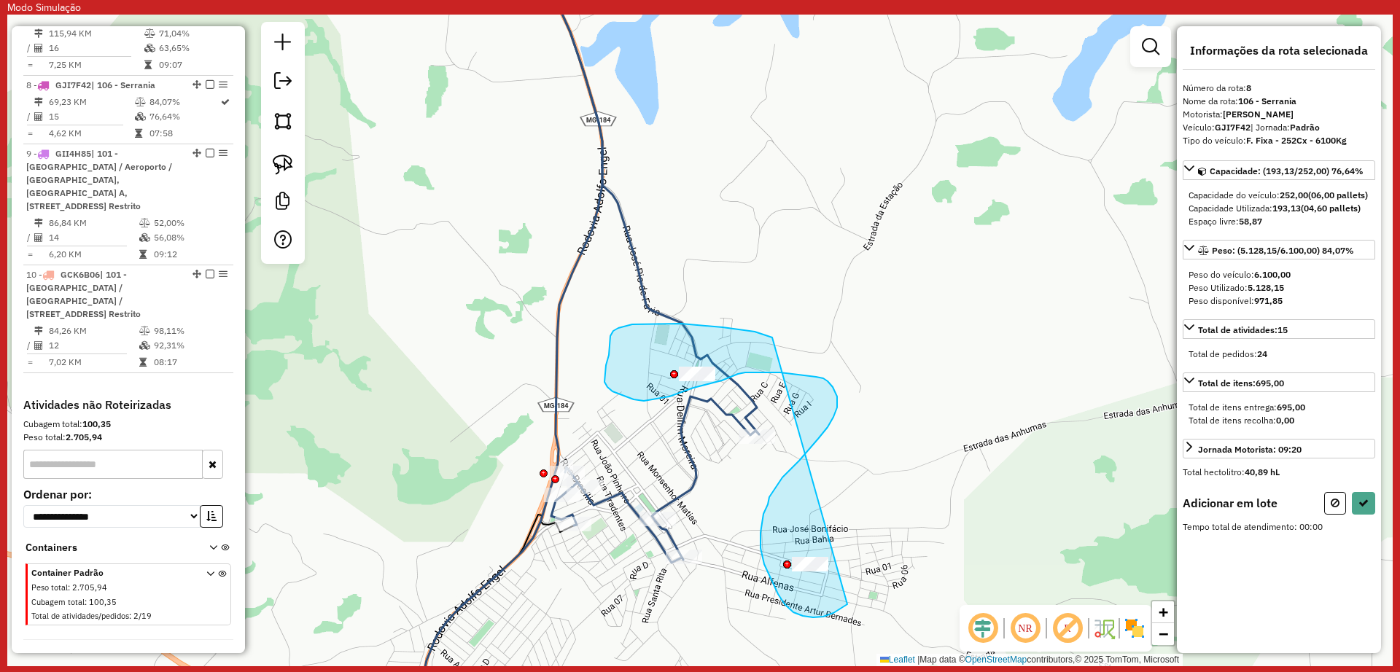
drag, startPoint x: 618, startPoint y: 328, endPoint x: 891, endPoint y: 559, distance: 357.0
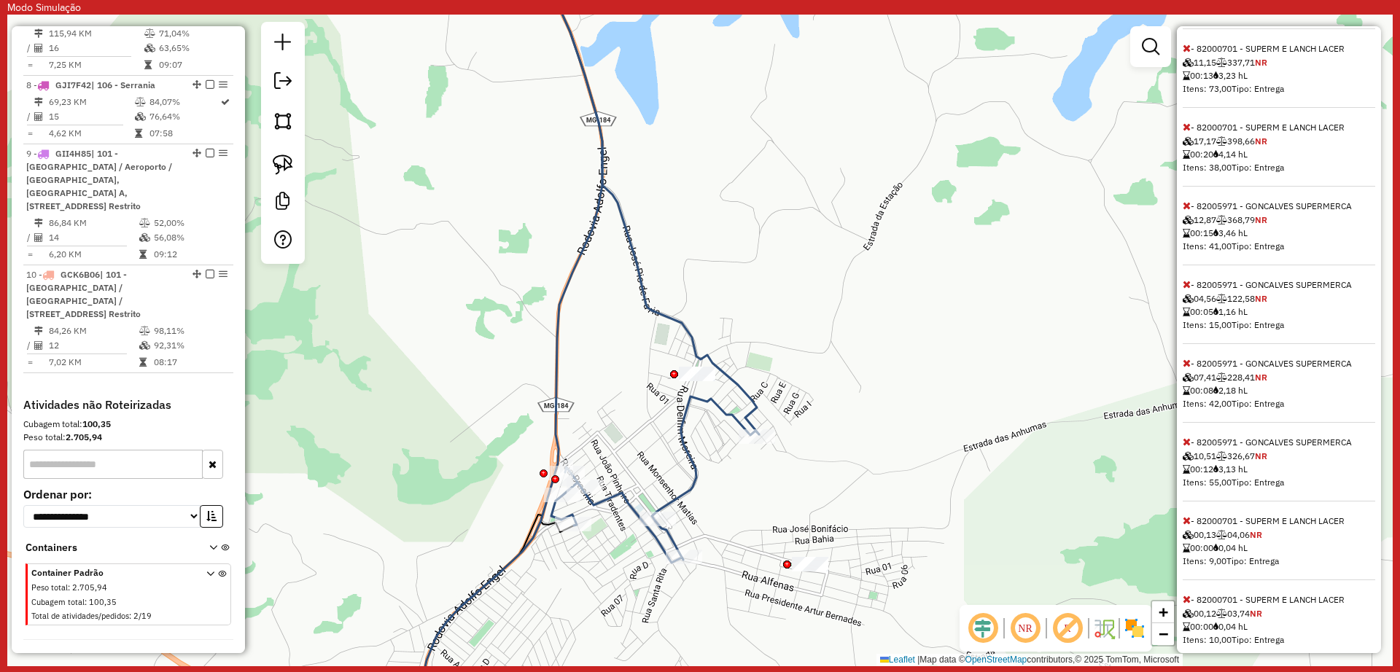
scroll to position [0, 0]
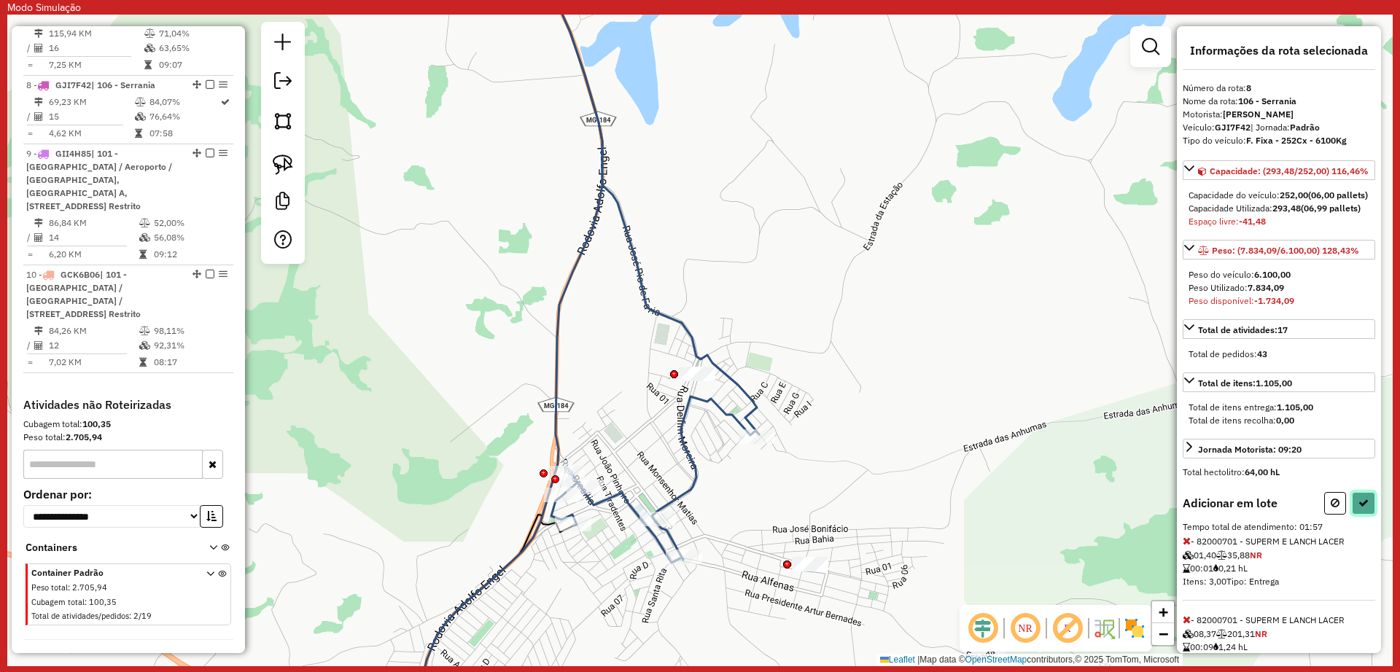
click at [1363, 508] on icon at bounding box center [1363, 503] width 10 height 10
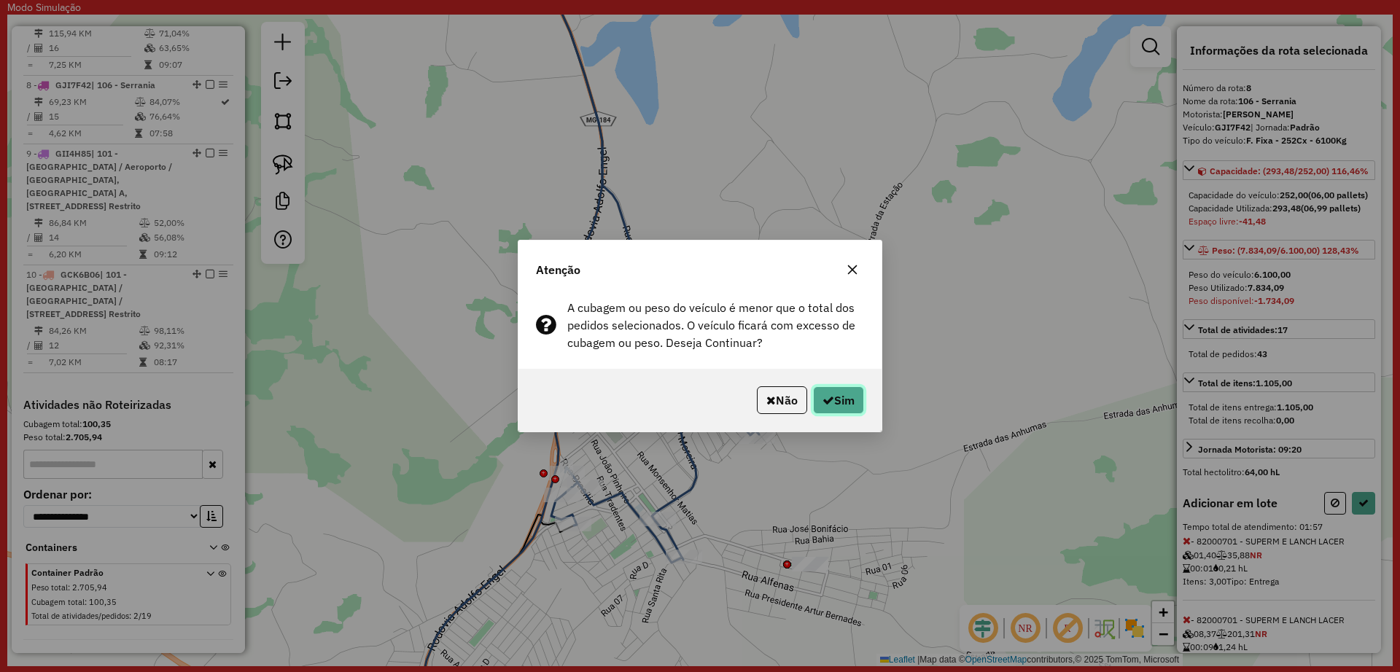
click at [847, 396] on button "Sim" at bounding box center [838, 400] width 51 height 28
select select "**********"
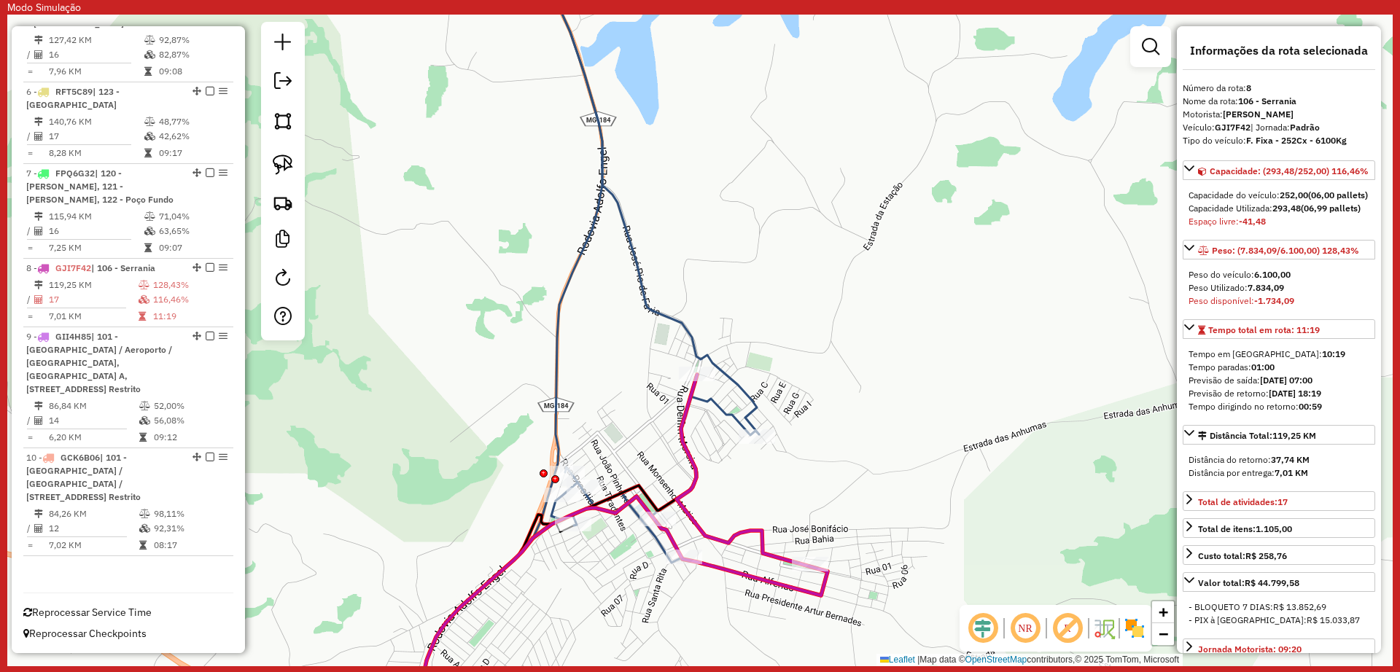
scroll to position [1010, 0]
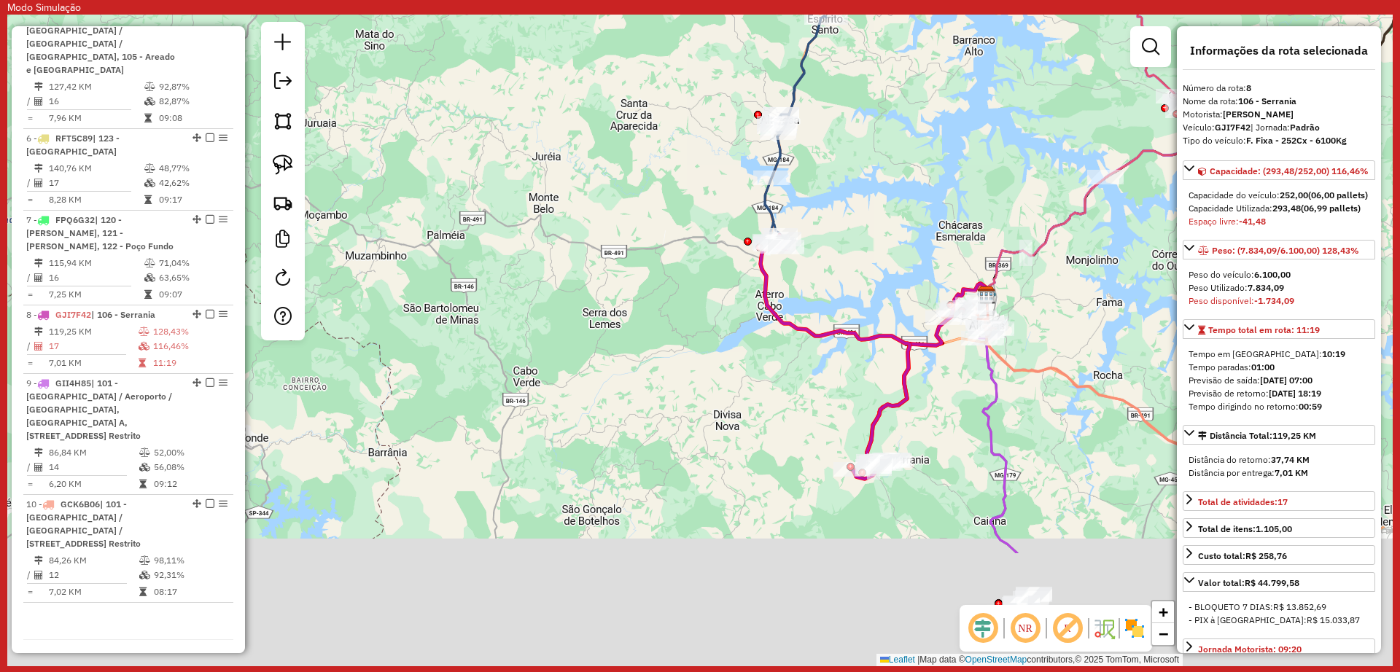
drag, startPoint x: 956, startPoint y: 464, endPoint x: 792, endPoint y: 208, distance: 304.0
click at [792, 208] on div "Janela de atendimento Grade de atendimento Capacidade Transportadoras Veículos …" at bounding box center [699, 341] width 1385 height 652
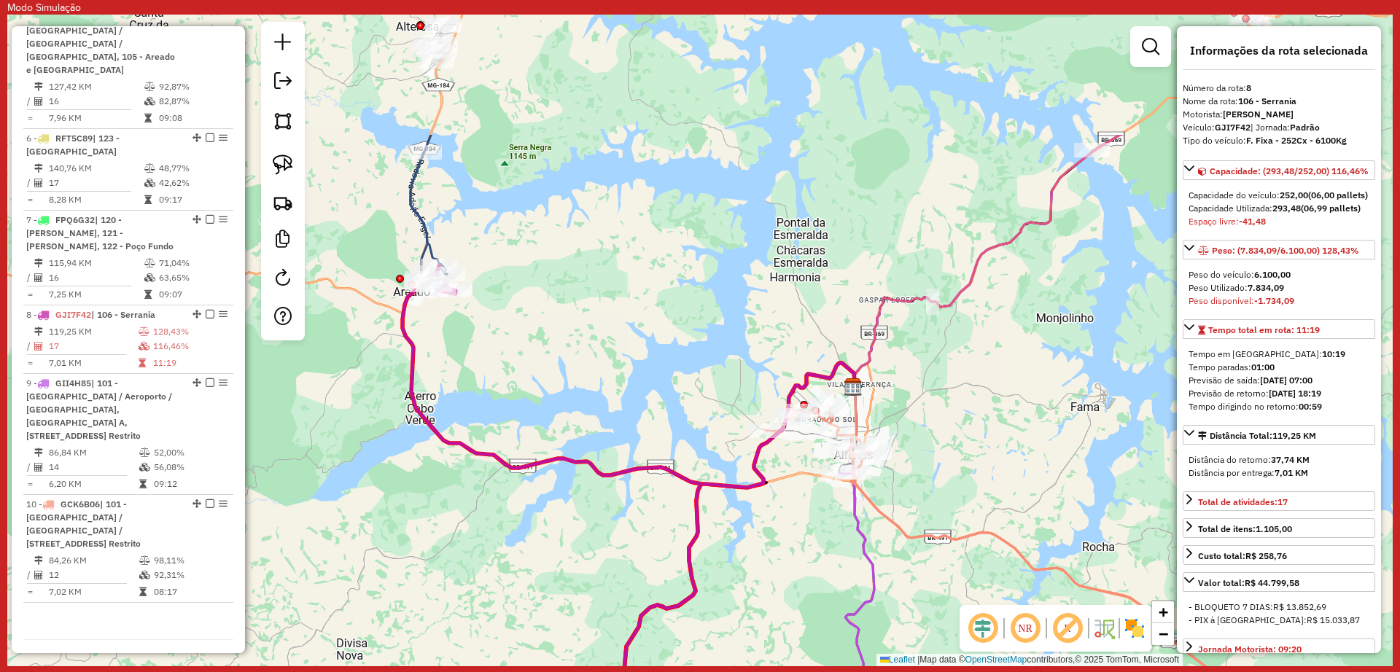
drag, startPoint x: 963, startPoint y: 338, endPoint x: 796, endPoint y: 454, distance: 202.7
click at [798, 457] on div "Janela de atendimento Grade de atendimento Capacidade Transportadoras Veículos …" at bounding box center [699, 341] width 1385 height 652
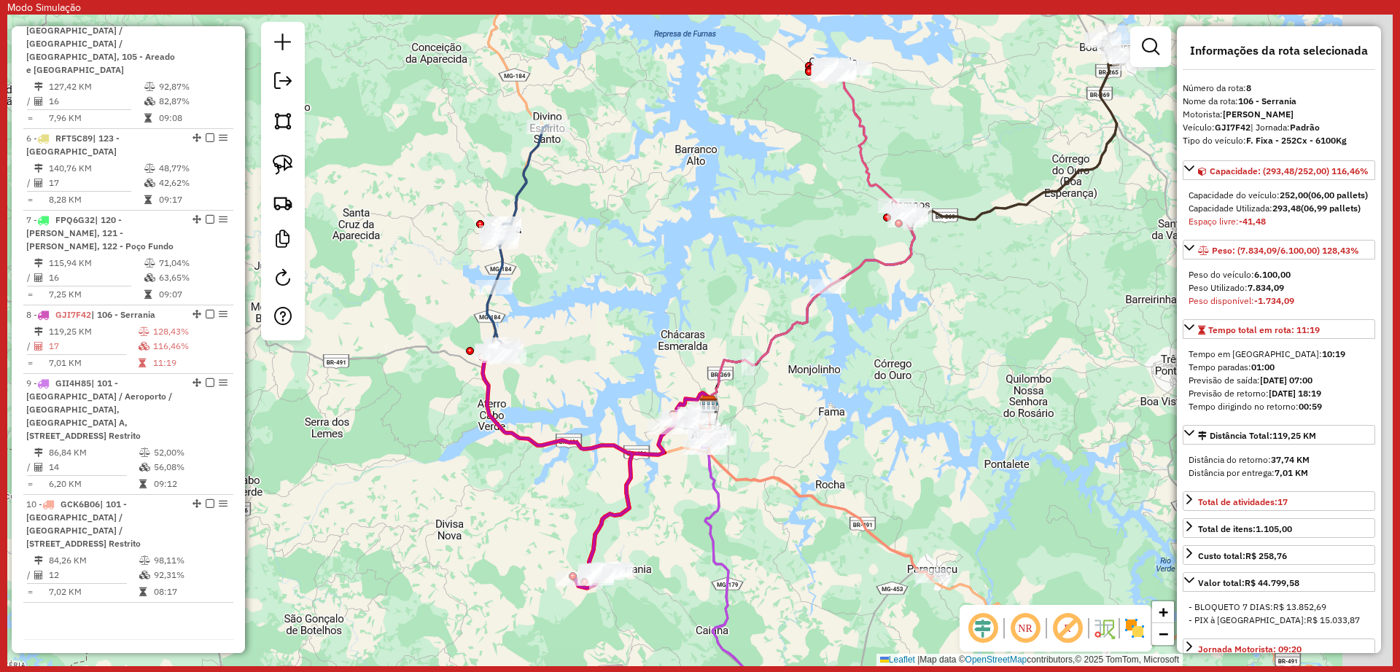
drag, startPoint x: 1014, startPoint y: 288, endPoint x: 903, endPoint y: 314, distance: 113.2
click at [903, 314] on div "Janela de atendimento Grade de atendimento Capacidade Transportadoras Veículos …" at bounding box center [699, 341] width 1385 height 652
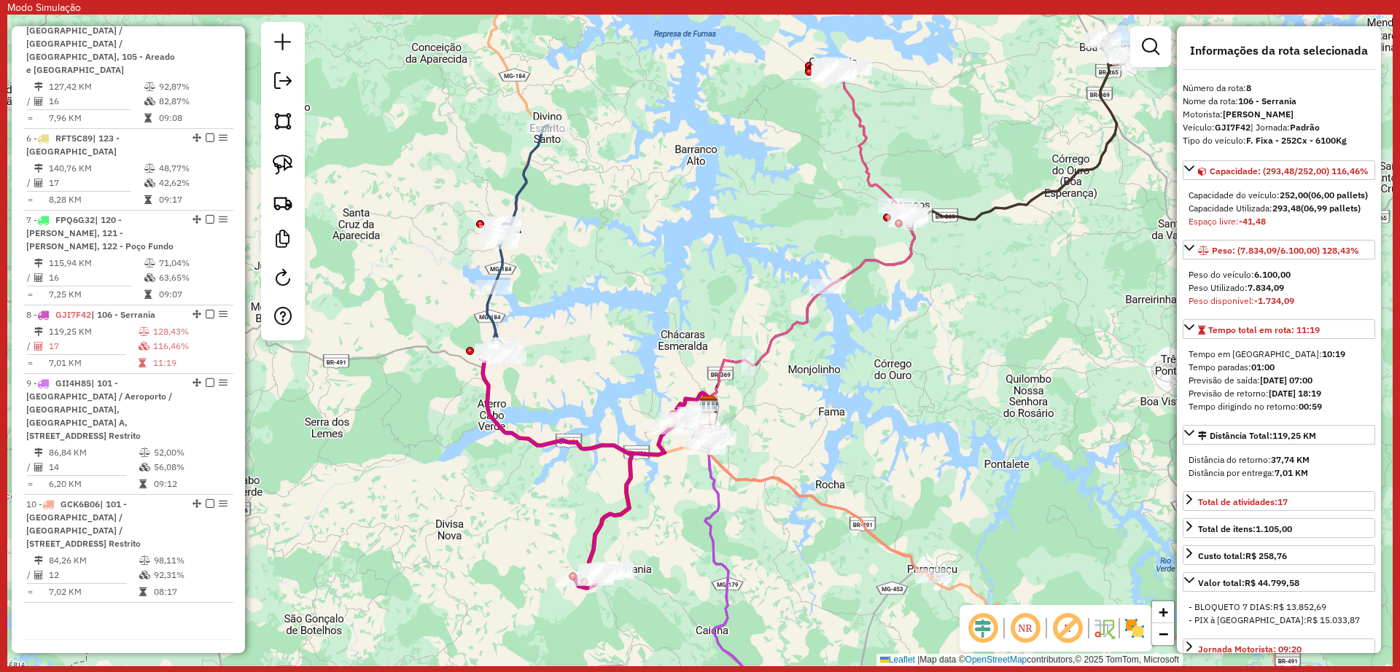
click at [868, 351] on div "Janela de atendimento Grade de atendimento Capacidade Transportadoras Veículos …" at bounding box center [699, 341] width 1385 height 652
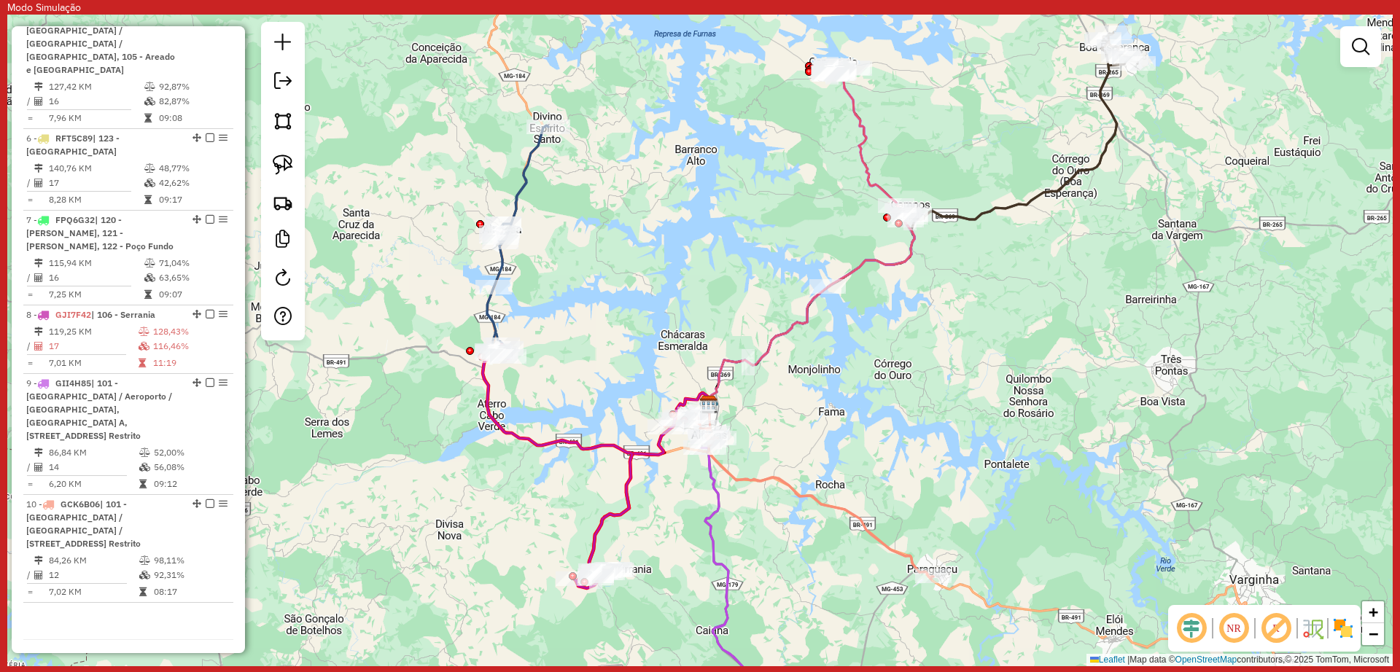
click at [974, 209] on icon at bounding box center [1020, 126] width 236 height 187
select select "**********"
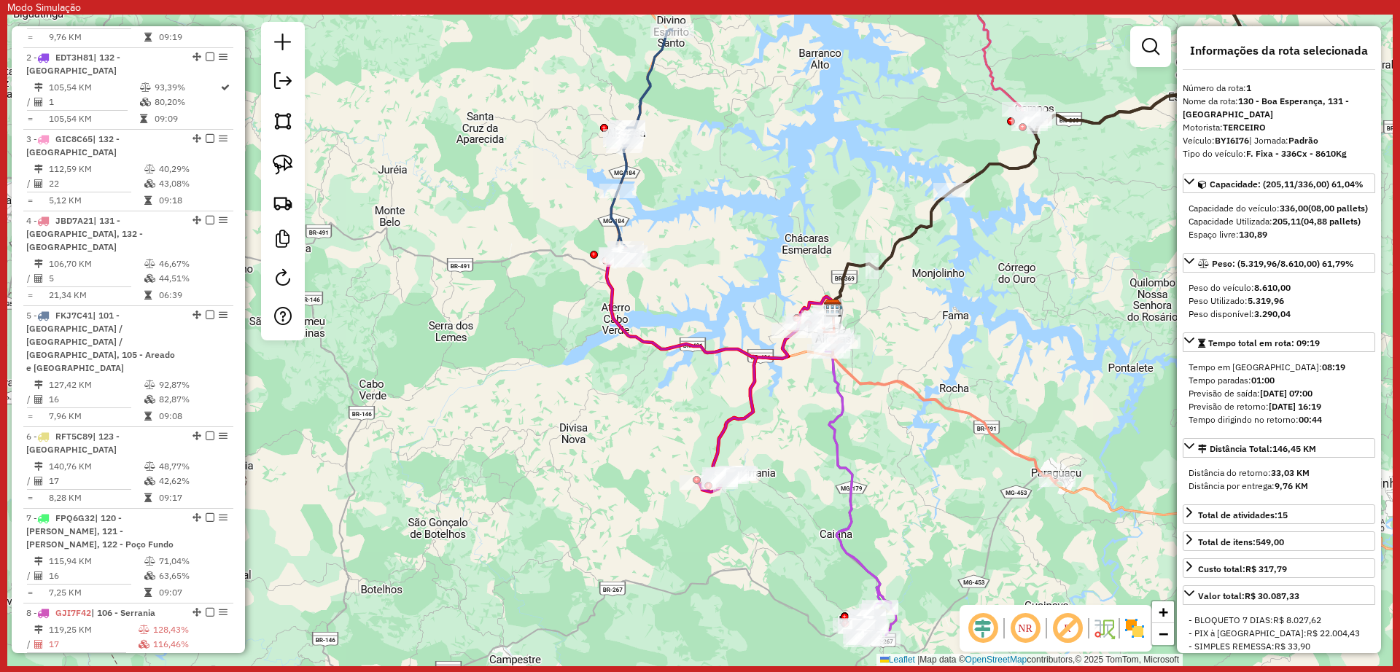
scroll to position [658, 0]
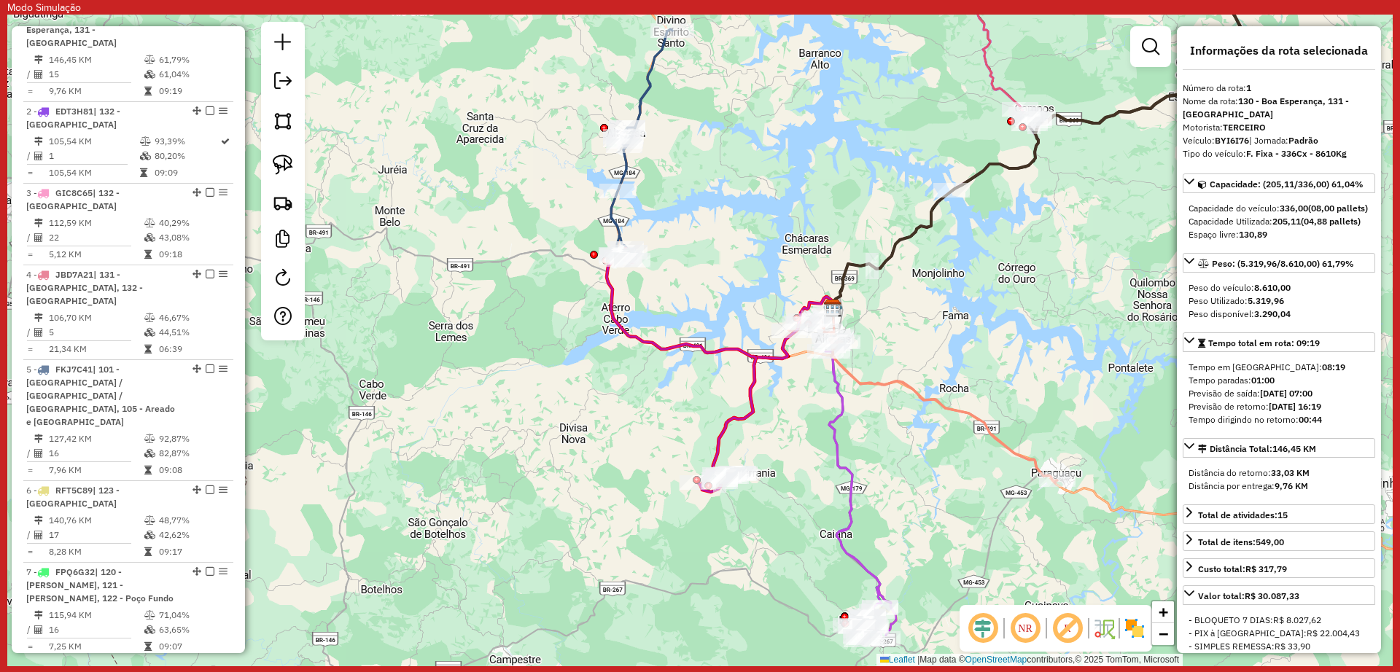
drag, startPoint x: 917, startPoint y: 389, endPoint x: 1041, endPoint y: 293, distance: 156.9
click at [1041, 293] on div "Janela de atendimento Grade de atendimento Capacidade Transportadoras Veículos …" at bounding box center [699, 341] width 1385 height 652
click at [961, 368] on div "Janela de atendimento Grade de atendimento Capacidade Transportadoras Veículos …" at bounding box center [699, 341] width 1385 height 652
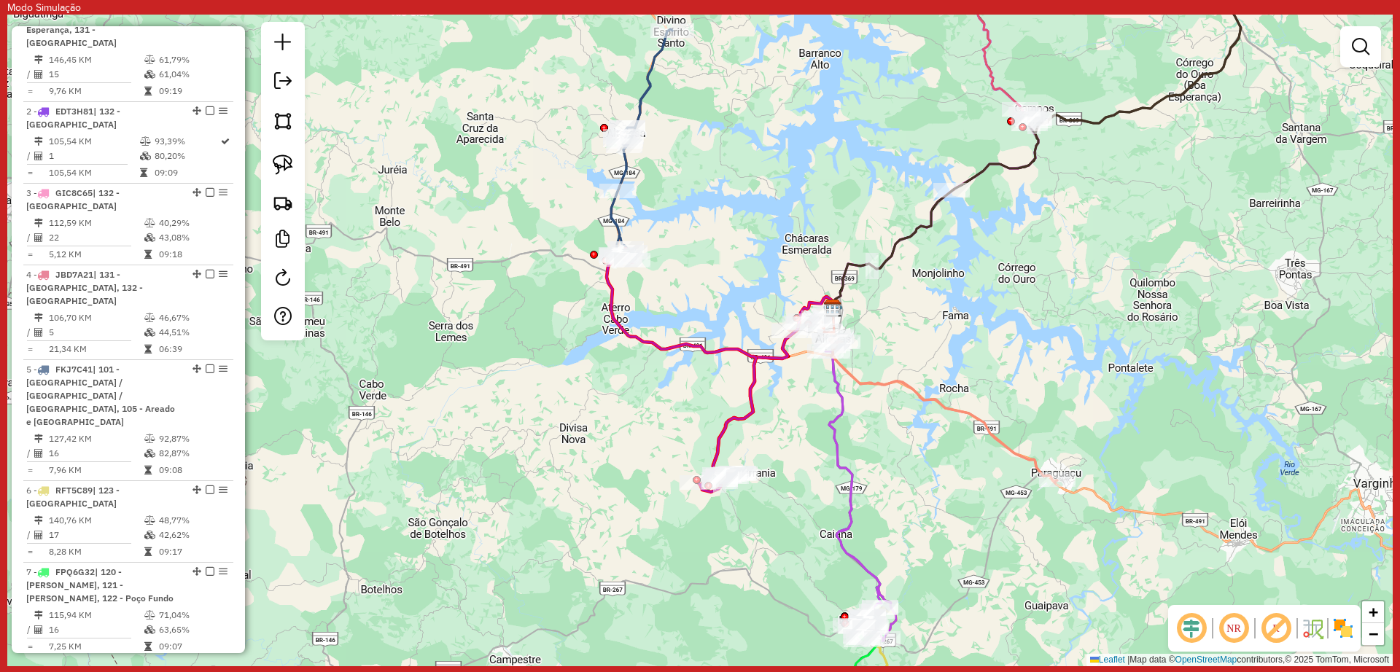
click at [924, 394] on icon at bounding box center [922, 400] width 269 height 166
select select "**********"
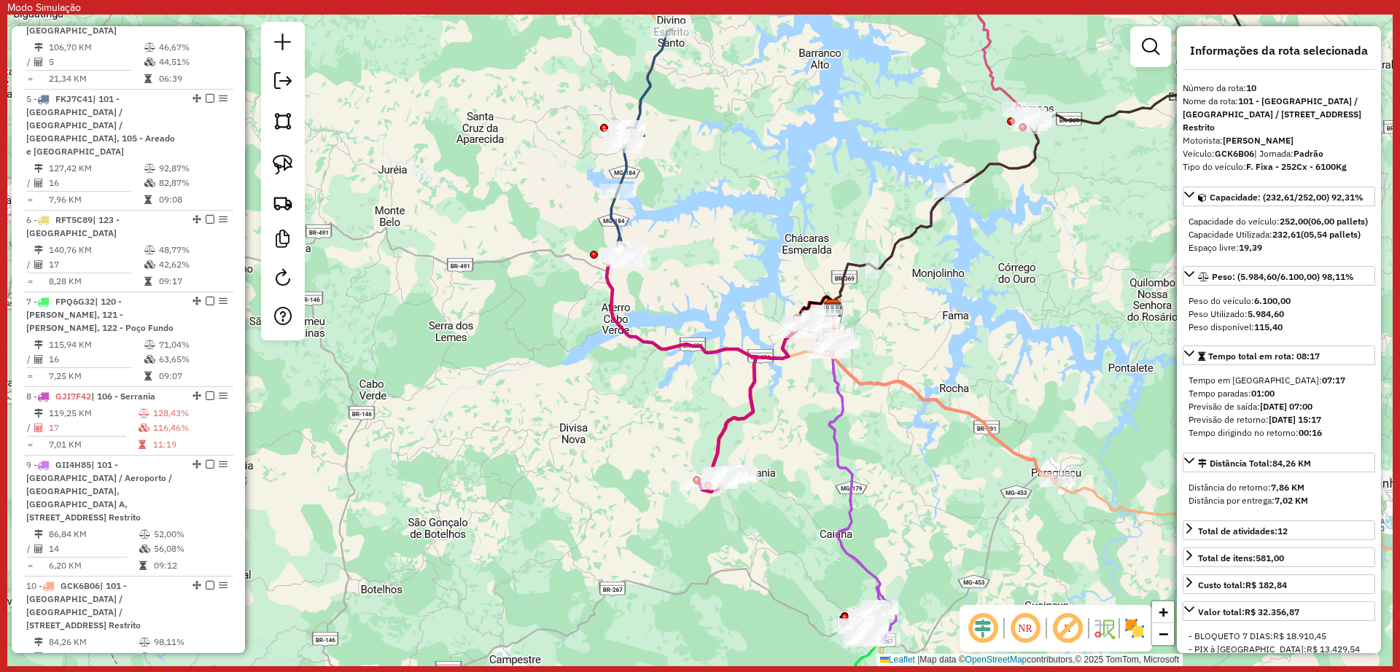
scroll to position [1010, 0]
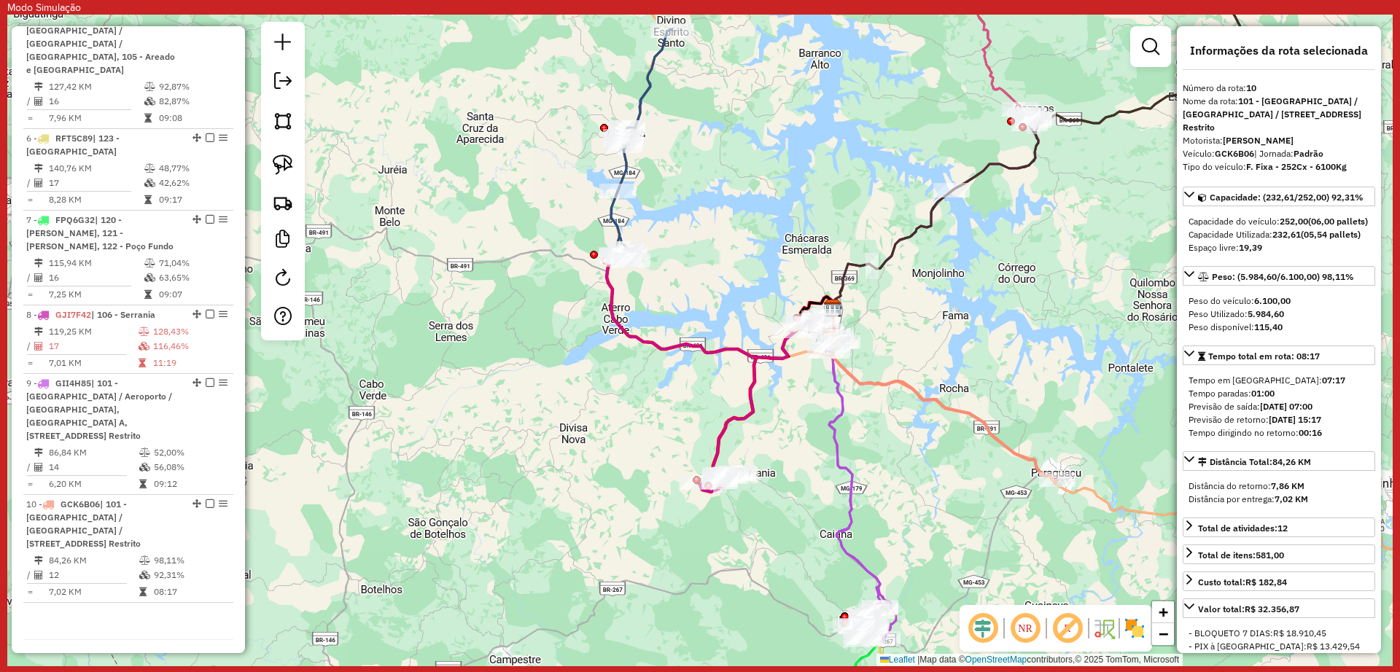
click at [836, 385] on icon at bounding box center [854, 493] width 58 height 289
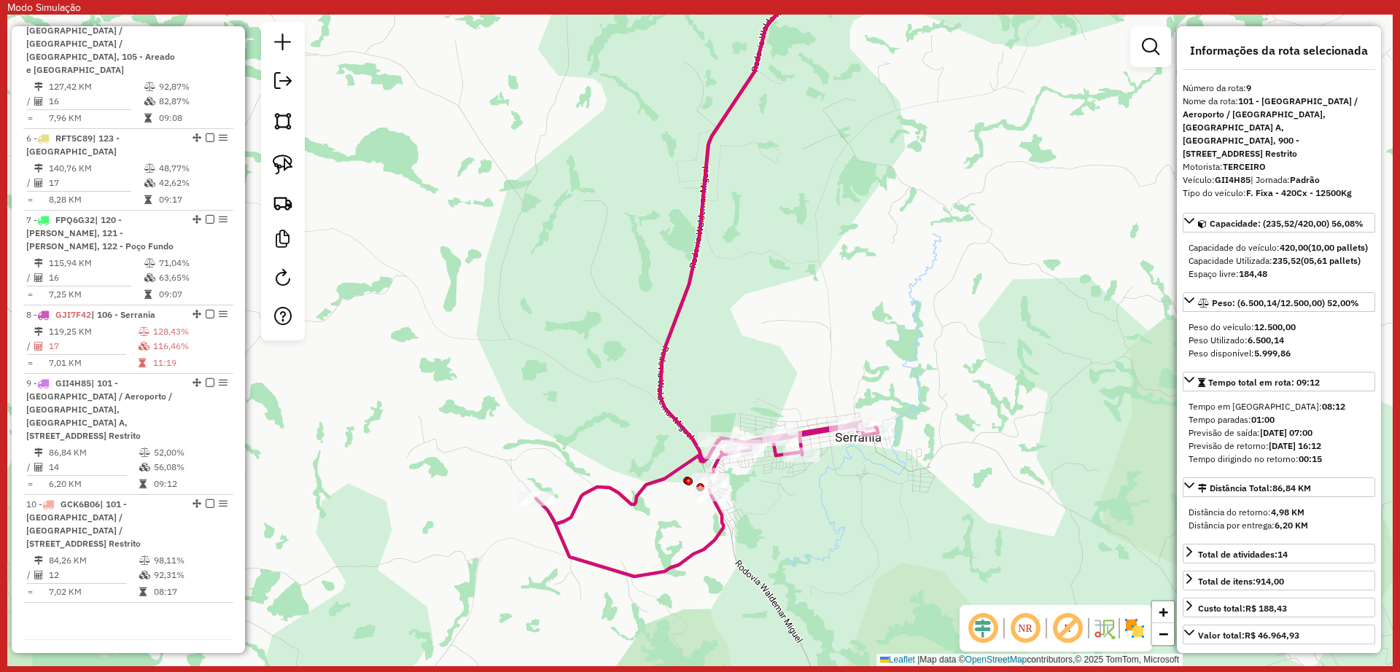
click at [666, 408] on icon at bounding box center [750, 263] width 428 height 627
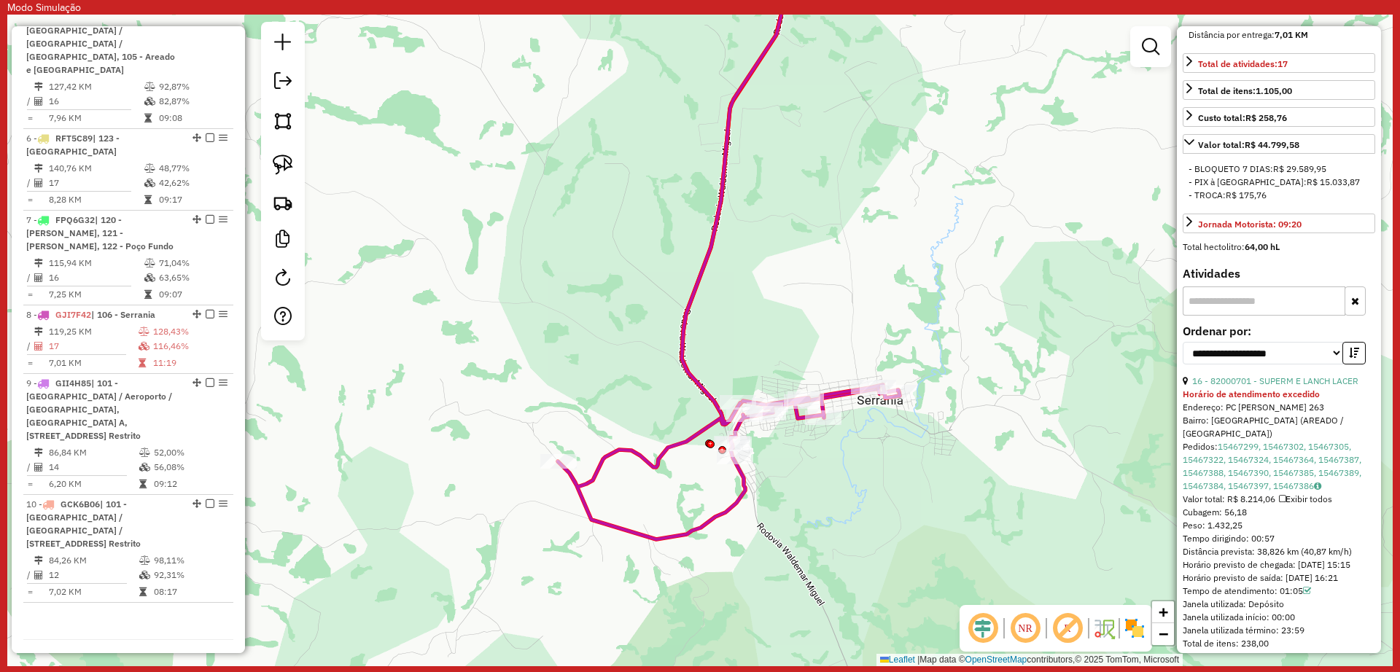
scroll to position [547, 0]
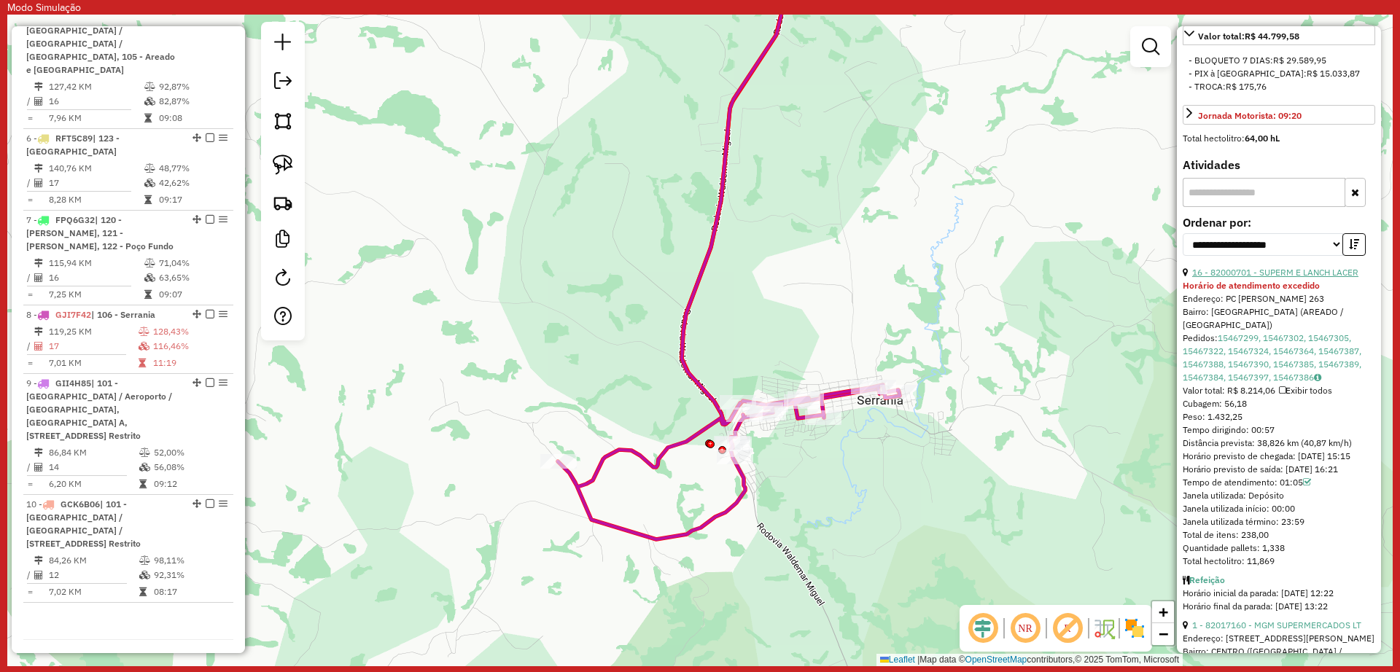
click at [1320, 278] on link "16 - 82000701 - SUPERM E LANCH LACER" at bounding box center [1275, 272] width 166 height 11
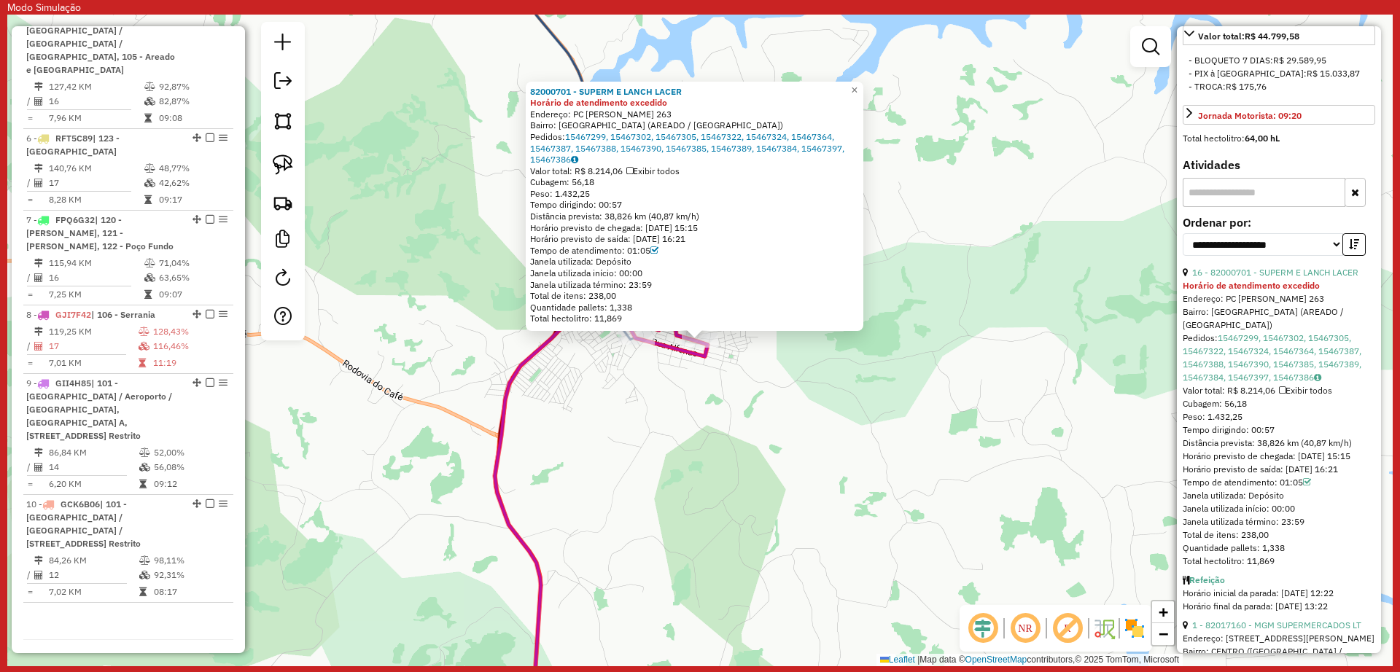
click at [849, 407] on div "82000701 - SUPERM E LANCH LACER Horário de atendimento excedido Endereço: PC JU…" at bounding box center [699, 341] width 1385 height 652
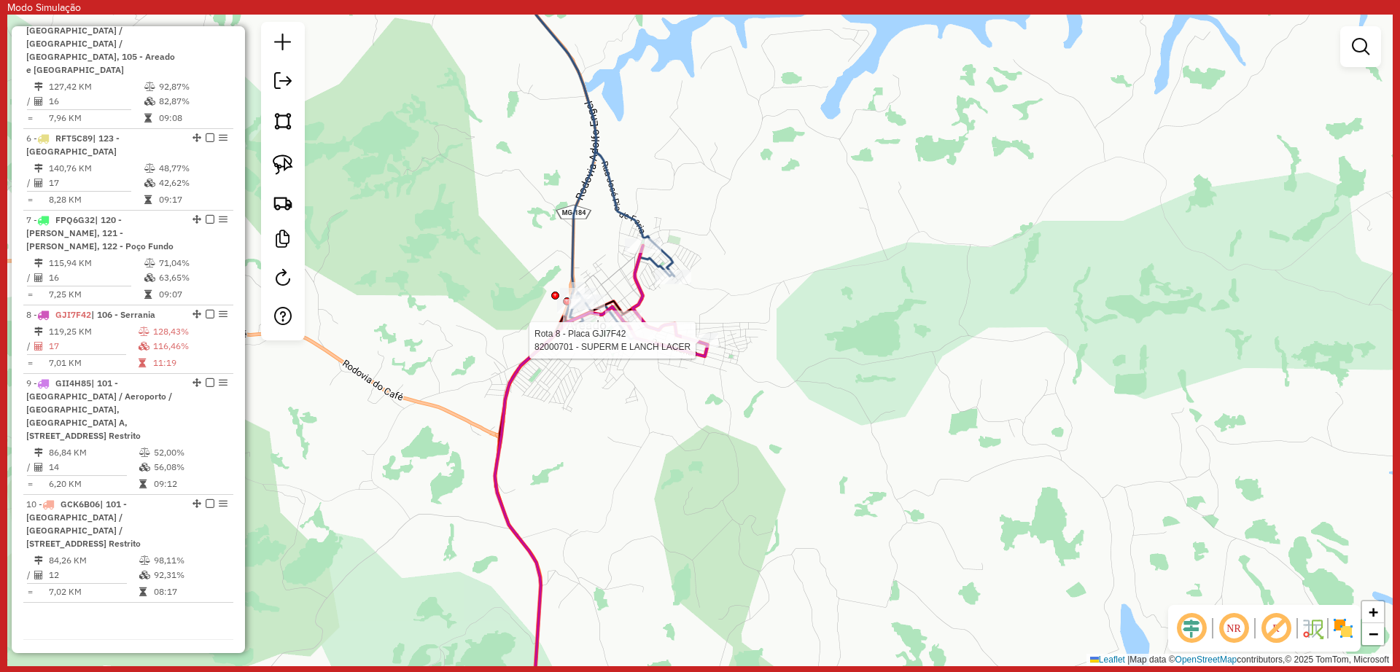
select select "**********"
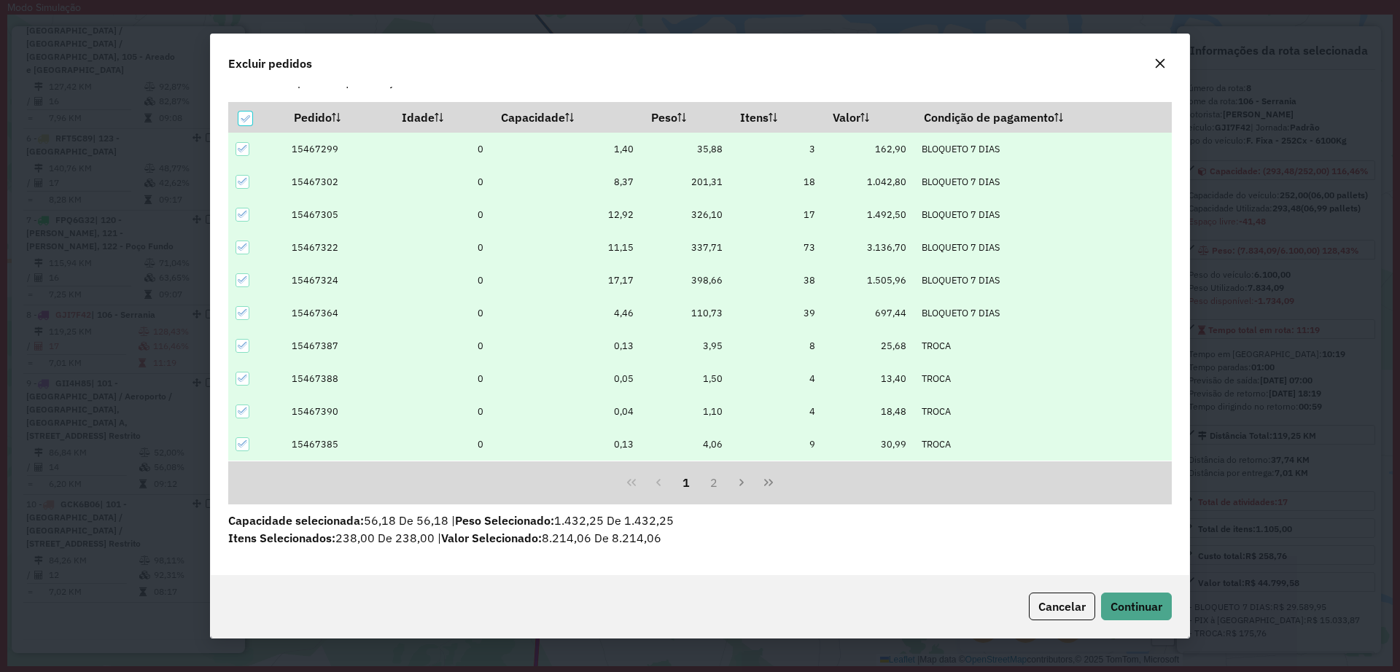
scroll to position [37, 0]
click at [1124, 614] on button "Continuar" at bounding box center [1136, 607] width 71 height 28
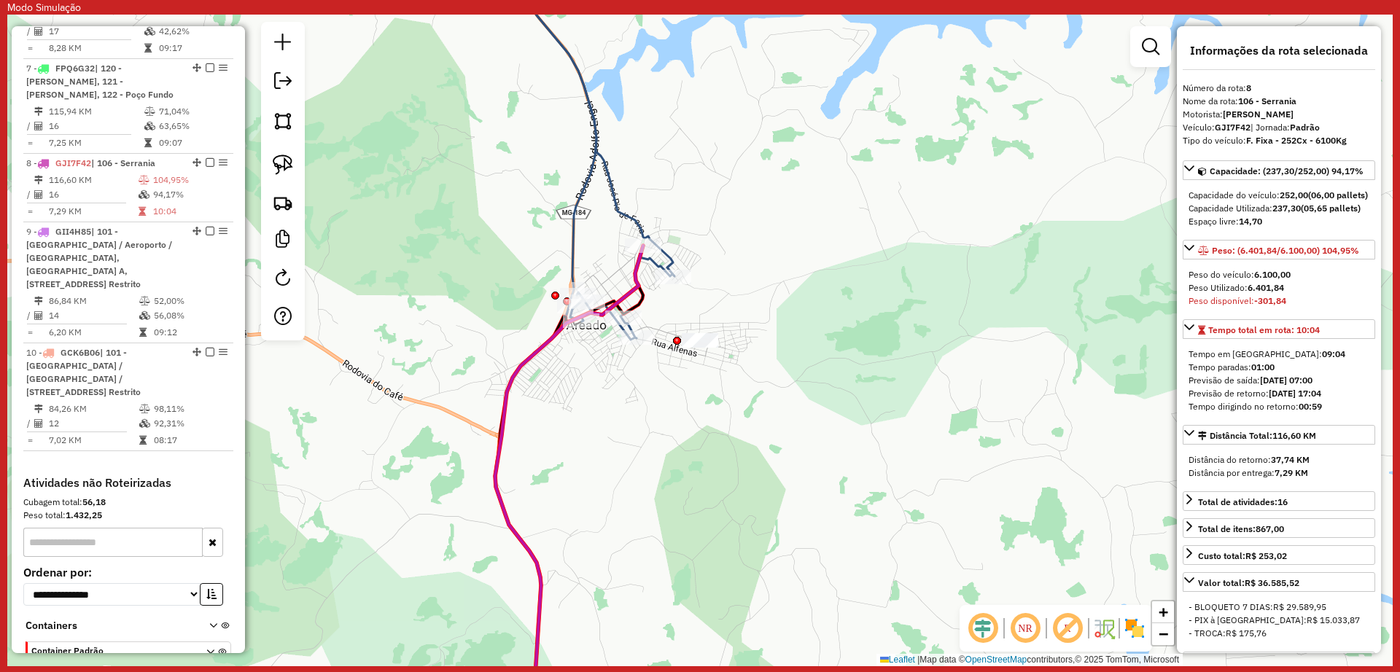
scroll to position [1240, 0]
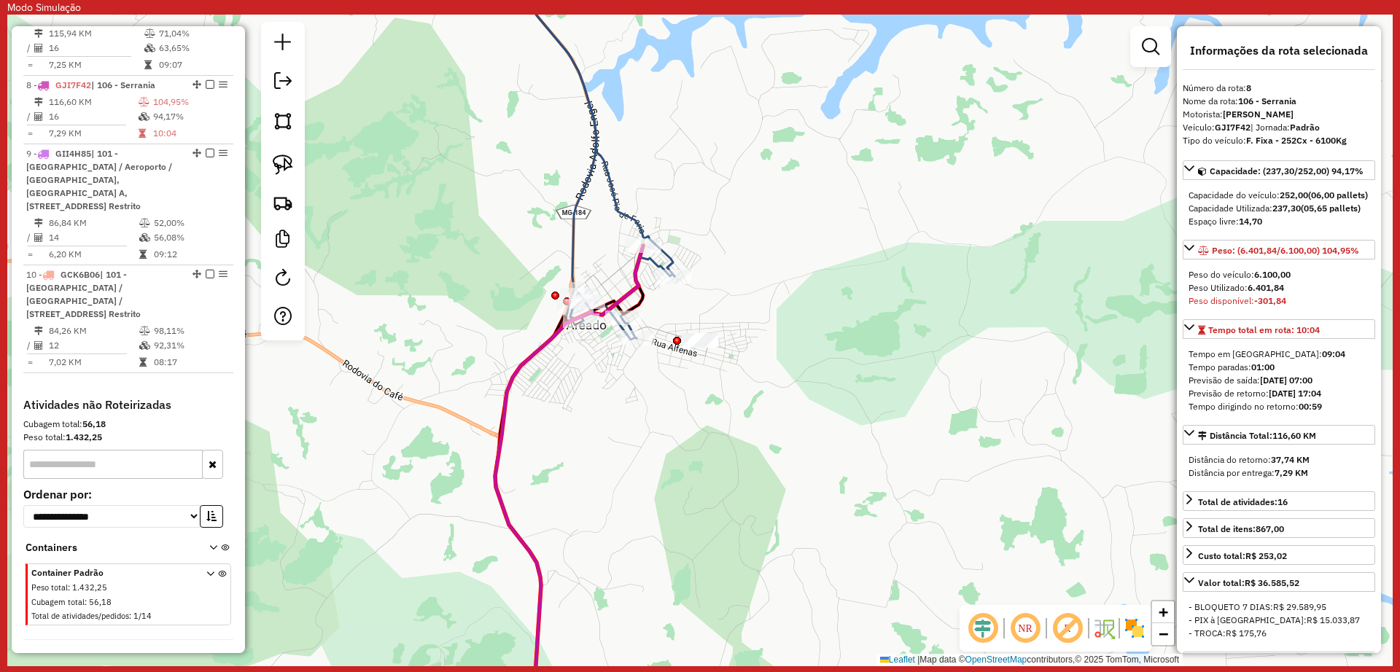
click at [704, 390] on div "Janela de atendimento Grade de atendimento Capacidade Transportadoras Veículos …" at bounding box center [699, 341] width 1385 height 652
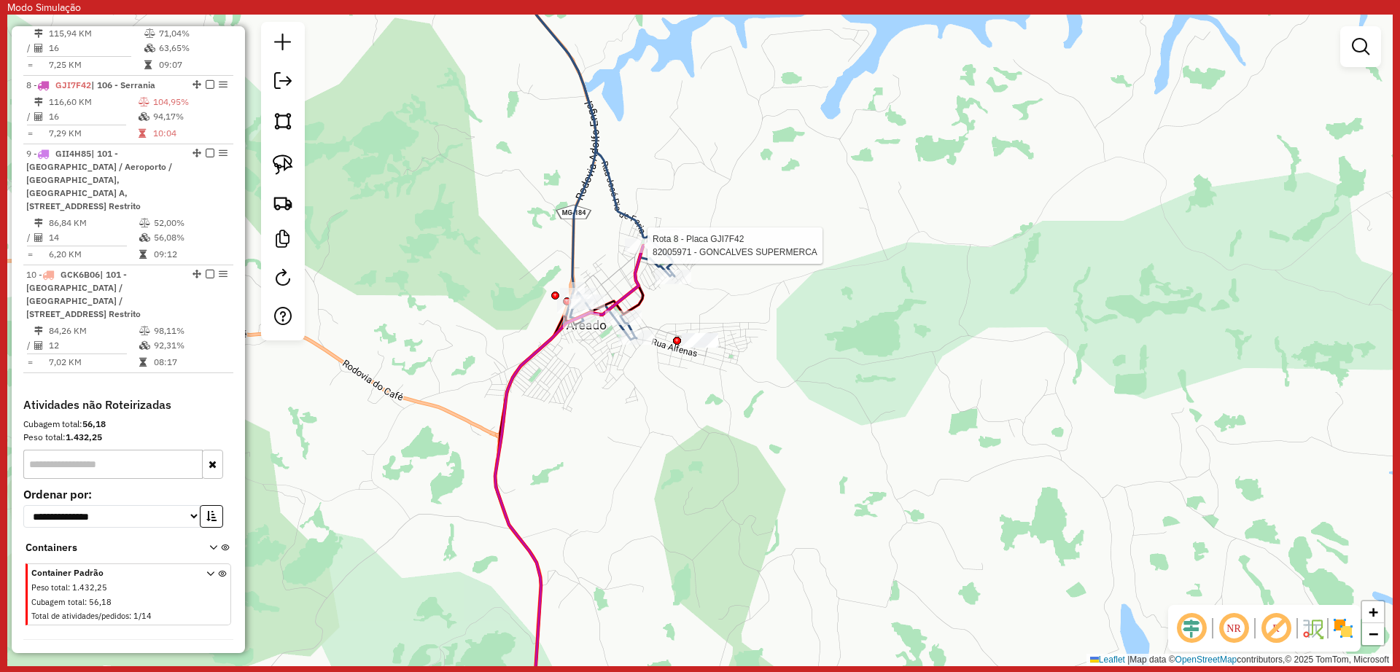
select select "**********"
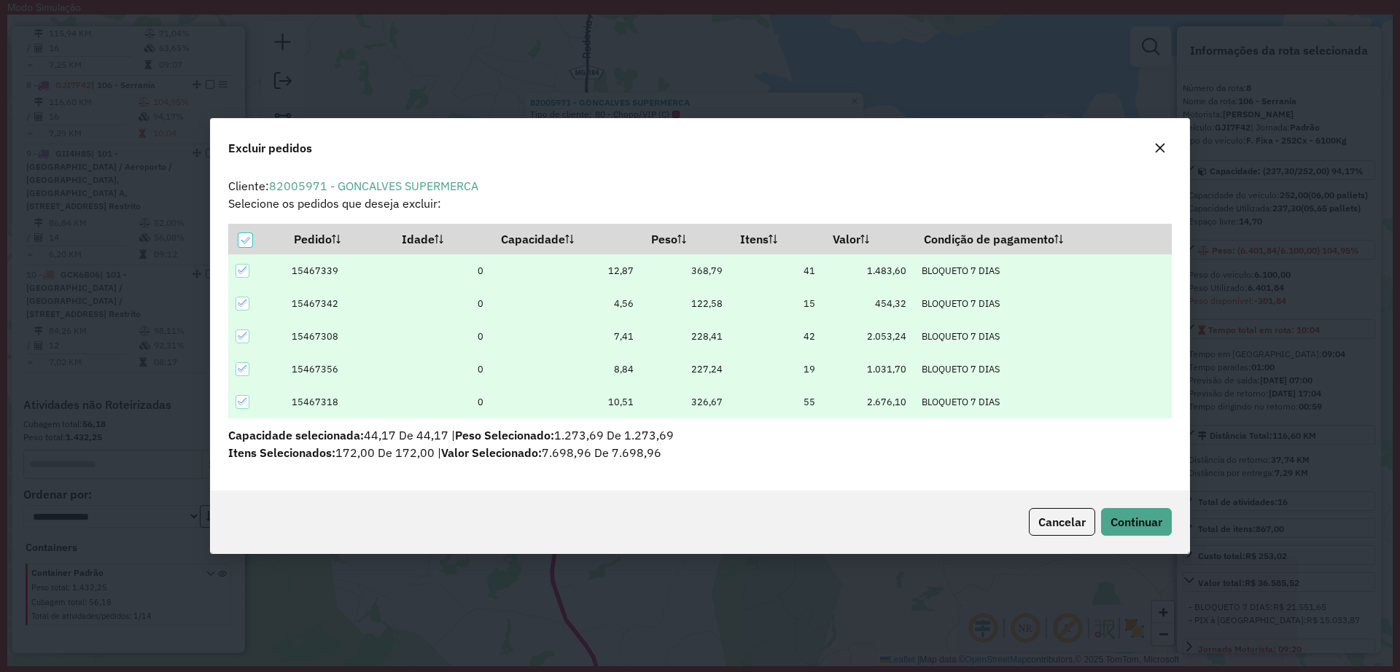
scroll to position [0, 0]
click at [1142, 524] on span "Continuar" at bounding box center [1137, 522] width 52 height 15
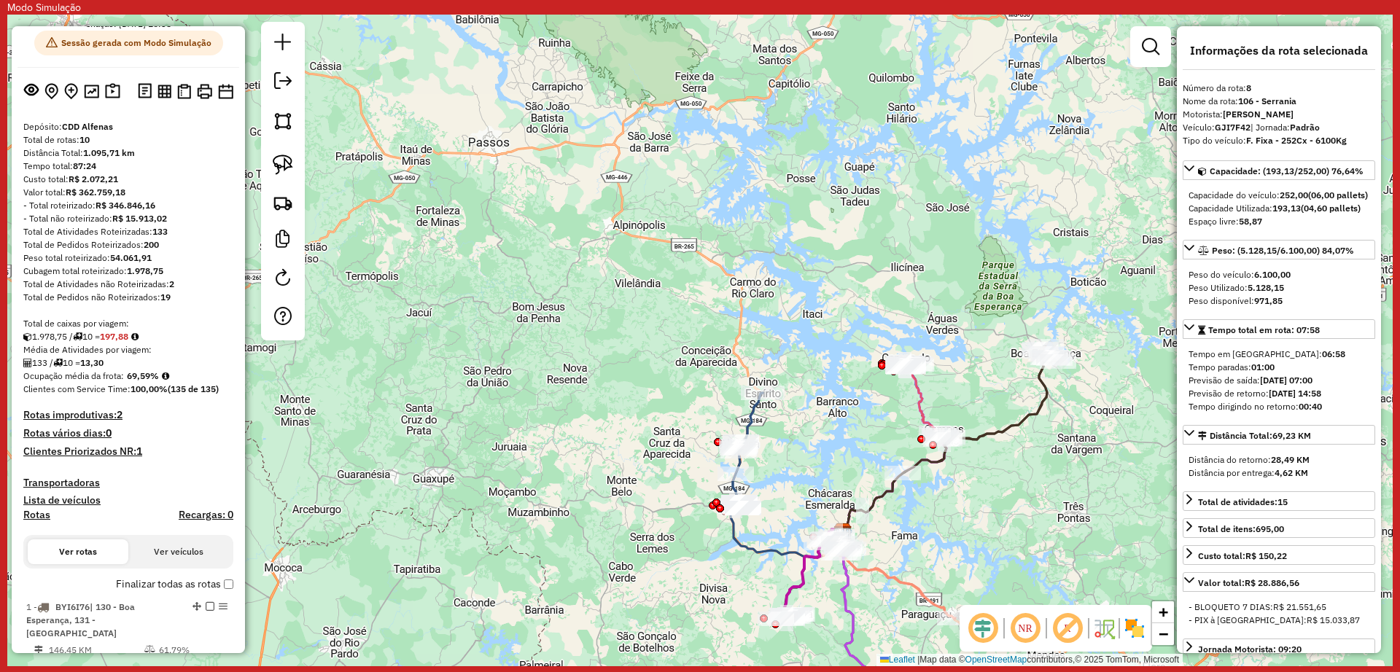
scroll to position [55, 0]
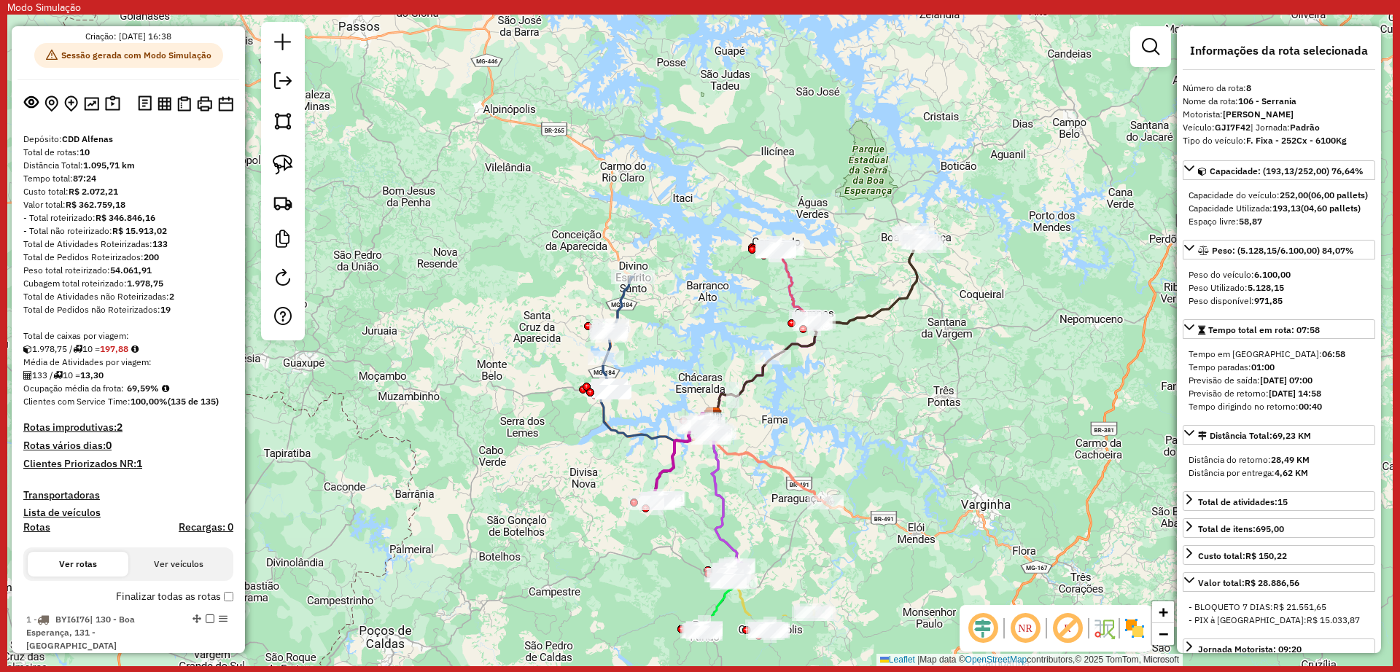
drag, startPoint x: 672, startPoint y: 438, endPoint x: 542, endPoint y: 322, distance: 174.0
click at [542, 322] on div "Janela de atendimento Grade de atendimento Capacidade Transportadoras Veículos …" at bounding box center [699, 341] width 1385 height 652
click at [1004, 316] on div "Janela de atendimento Grade de atendimento Capacidade Transportadoras Veículos …" at bounding box center [699, 341] width 1385 height 652
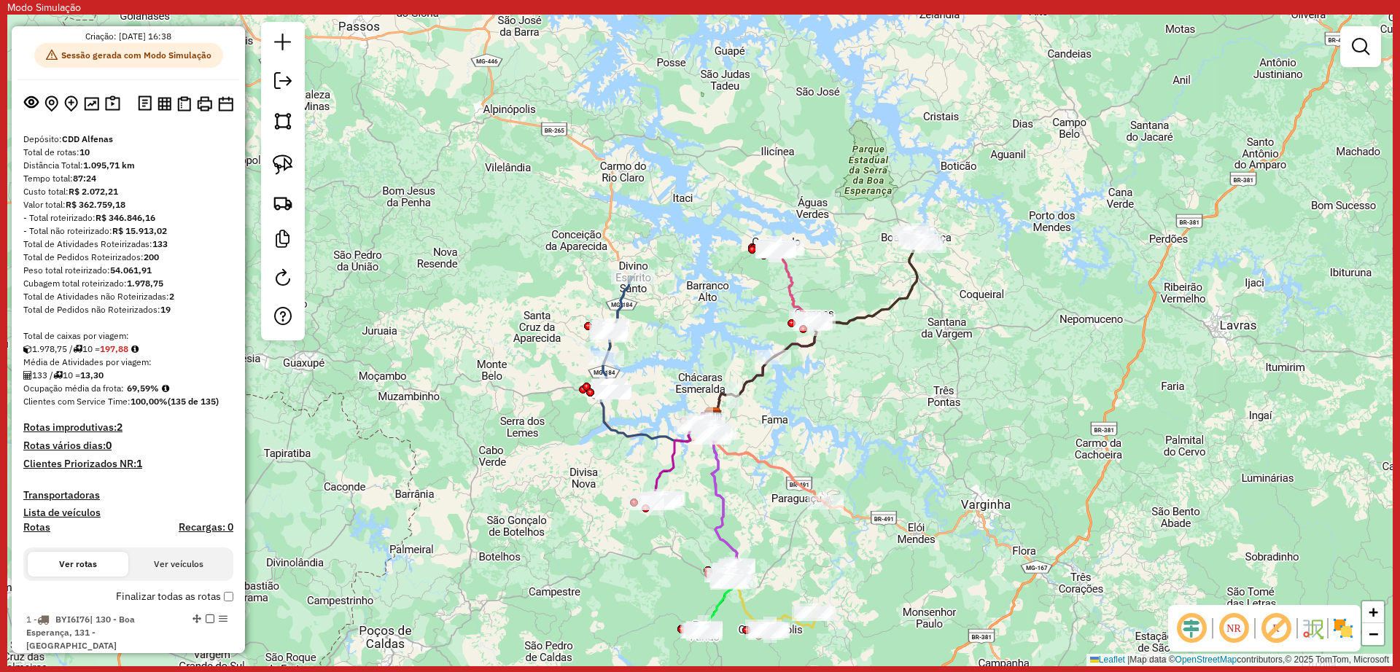
click at [958, 318] on div "Janela de atendimento Grade de atendimento Capacidade Transportadoras Veículos …" at bounding box center [699, 341] width 1385 height 652
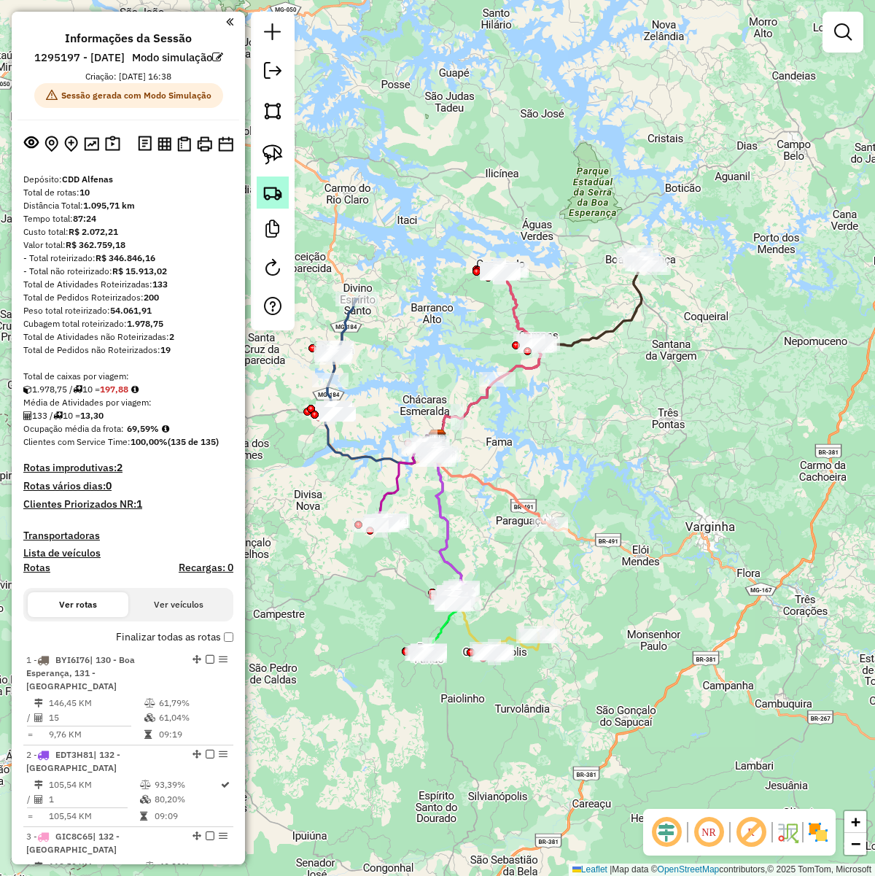
click at [270, 198] on img at bounding box center [273, 192] width 20 height 20
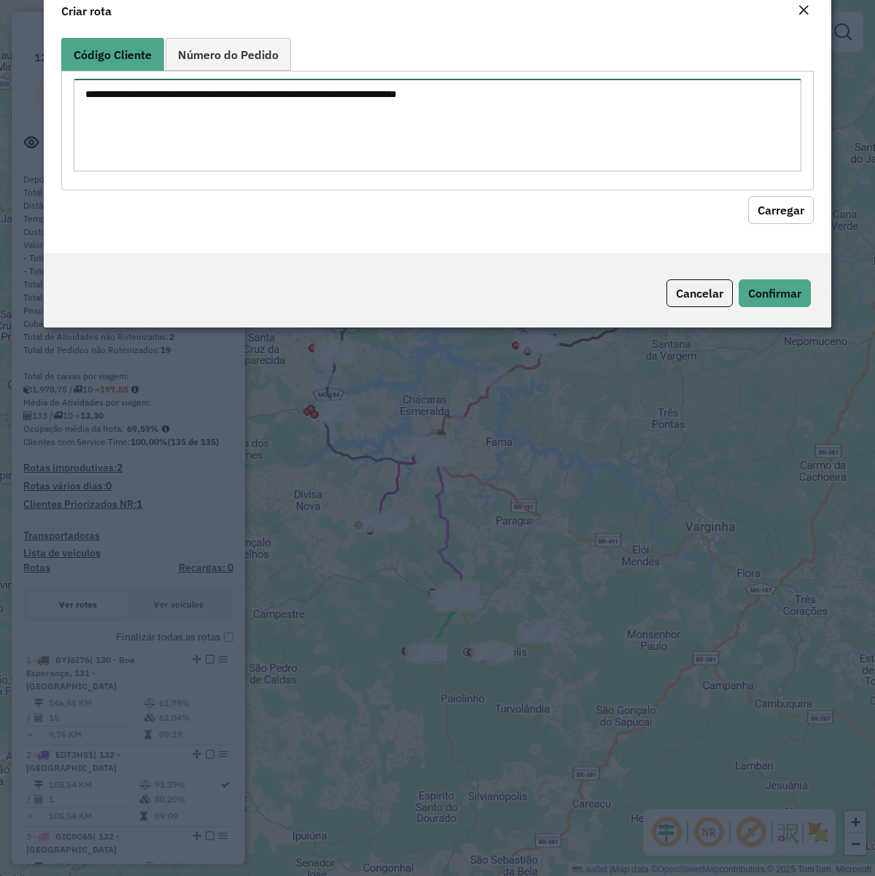
click at [357, 151] on textarea at bounding box center [438, 125] width 728 height 93
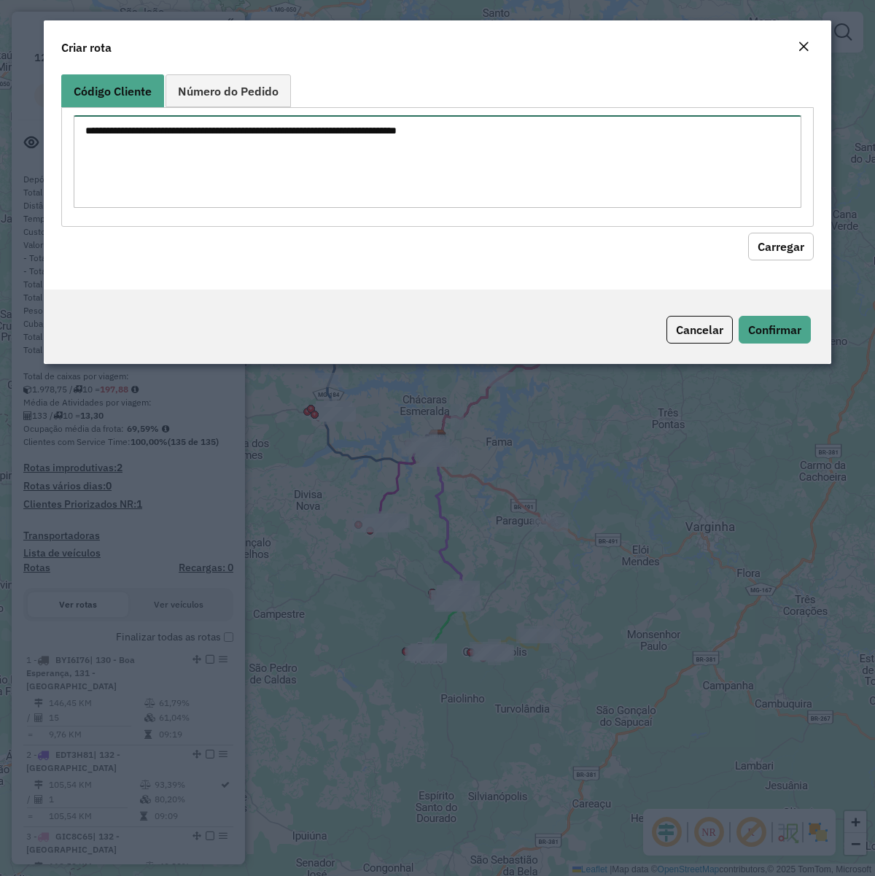
paste textarea "******** ******** ******** ******** ******** ******** ******** ******** *******…"
type textarea "******** ******** ******** ******** ******** ******** ******** ******** *******…"
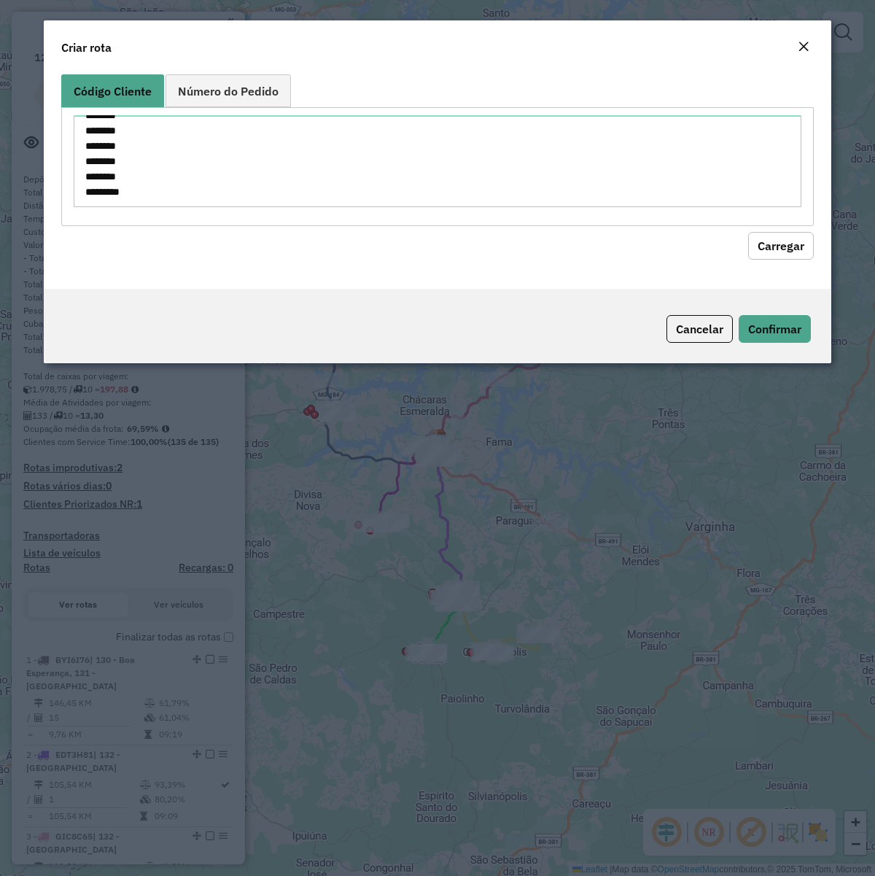
click at [773, 241] on button "Carregar" at bounding box center [781, 246] width 66 height 28
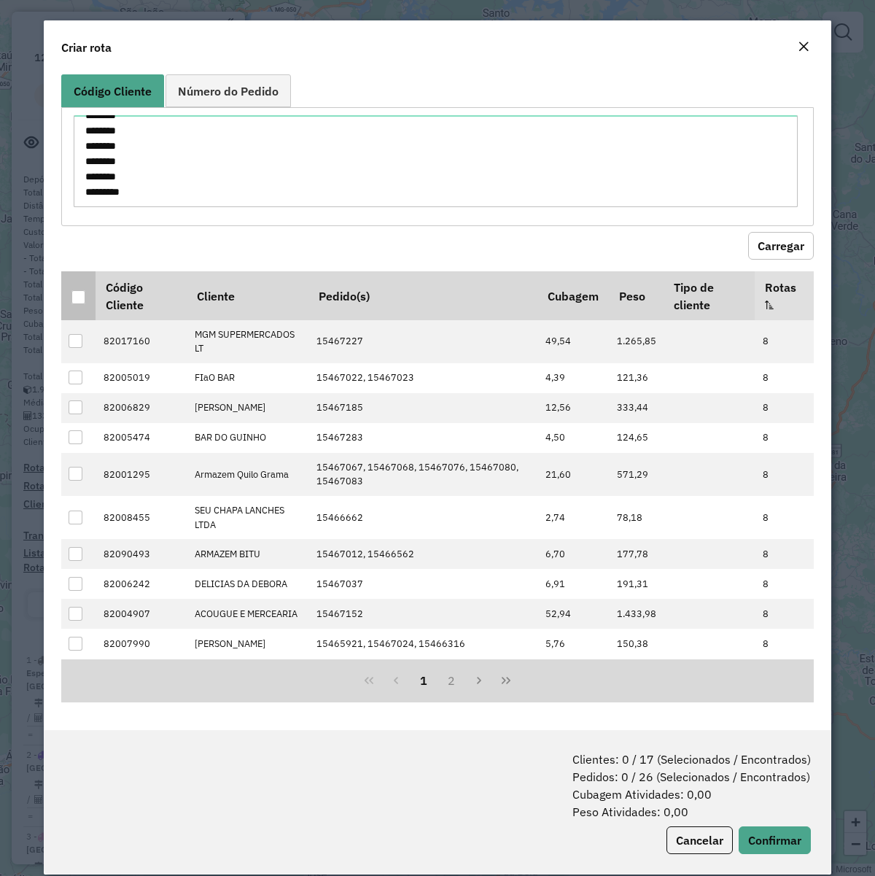
click at [75, 297] on div at bounding box center [78, 297] width 14 height 14
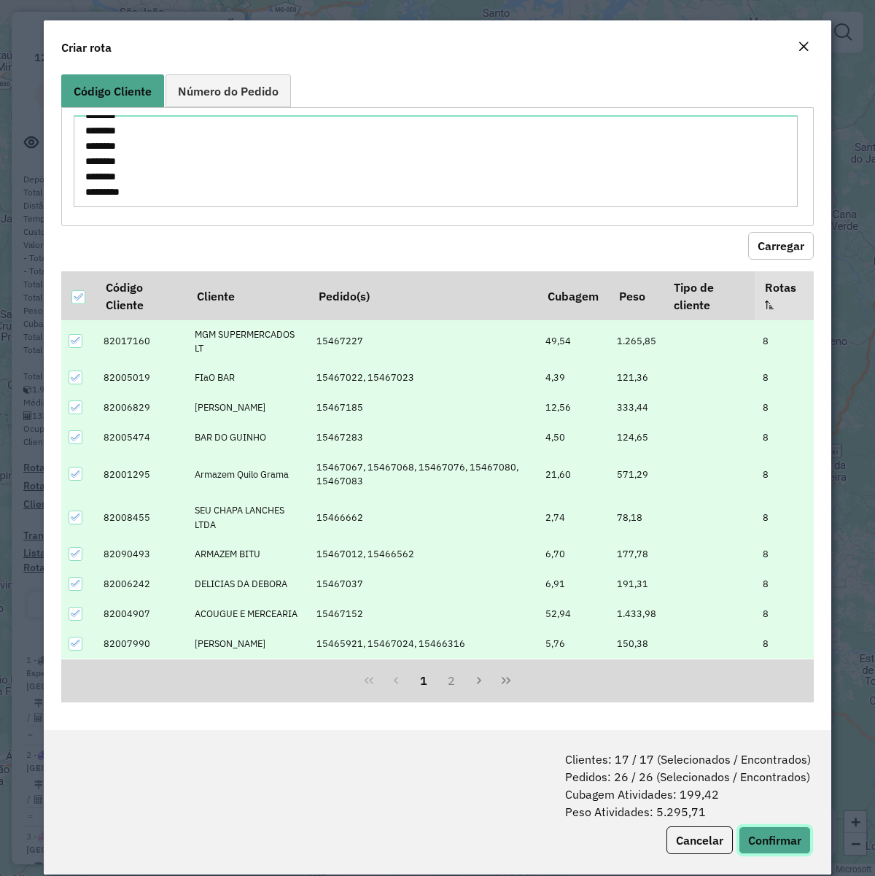
click at [777, 672] on button "Confirmar" at bounding box center [775, 840] width 72 height 28
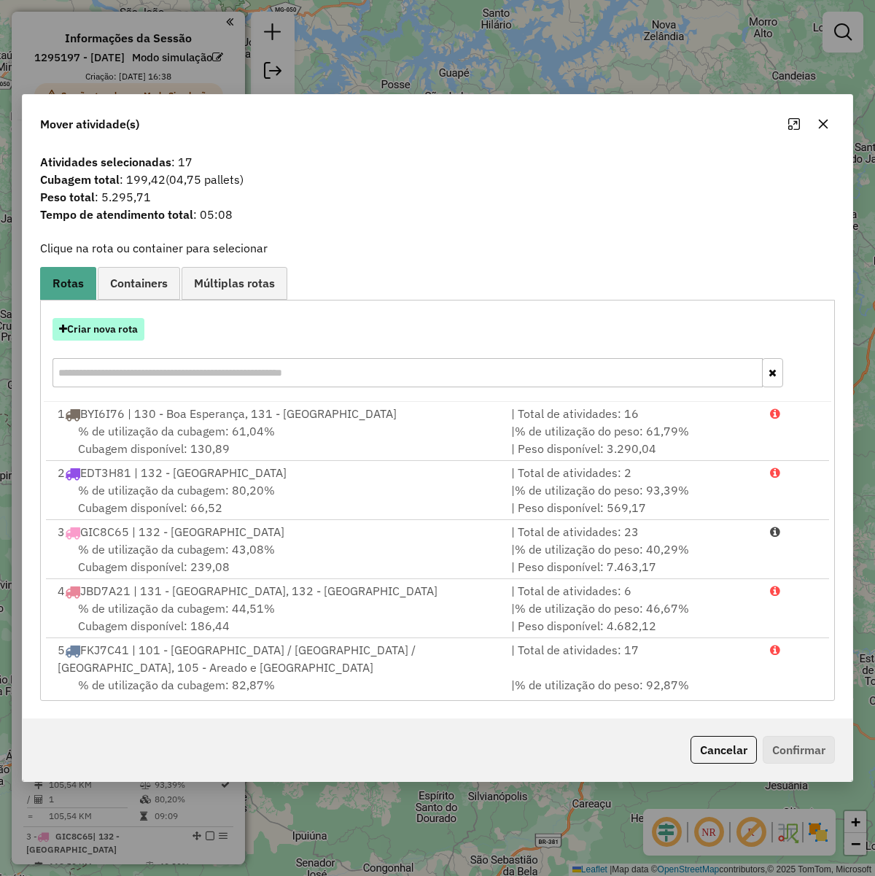
click at [121, 334] on button "Criar nova rota" at bounding box center [99, 329] width 92 height 23
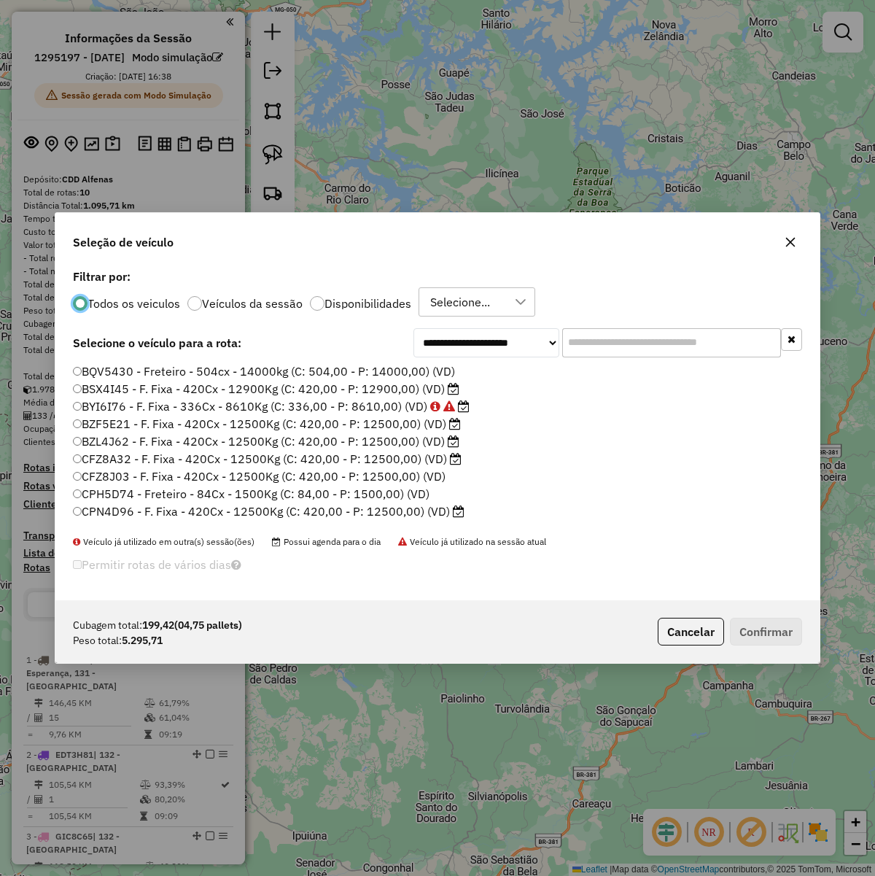
scroll to position [7, 4]
drag, startPoint x: 629, startPoint y: 322, endPoint x: 633, endPoint y: 330, distance: 8.2
click at [629, 323] on div "**********" at bounding box center [437, 432] width 764 height 335
click at [634, 334] on input "text" at bounding box center [671, 342] width 219 height 29
paste input "*******"
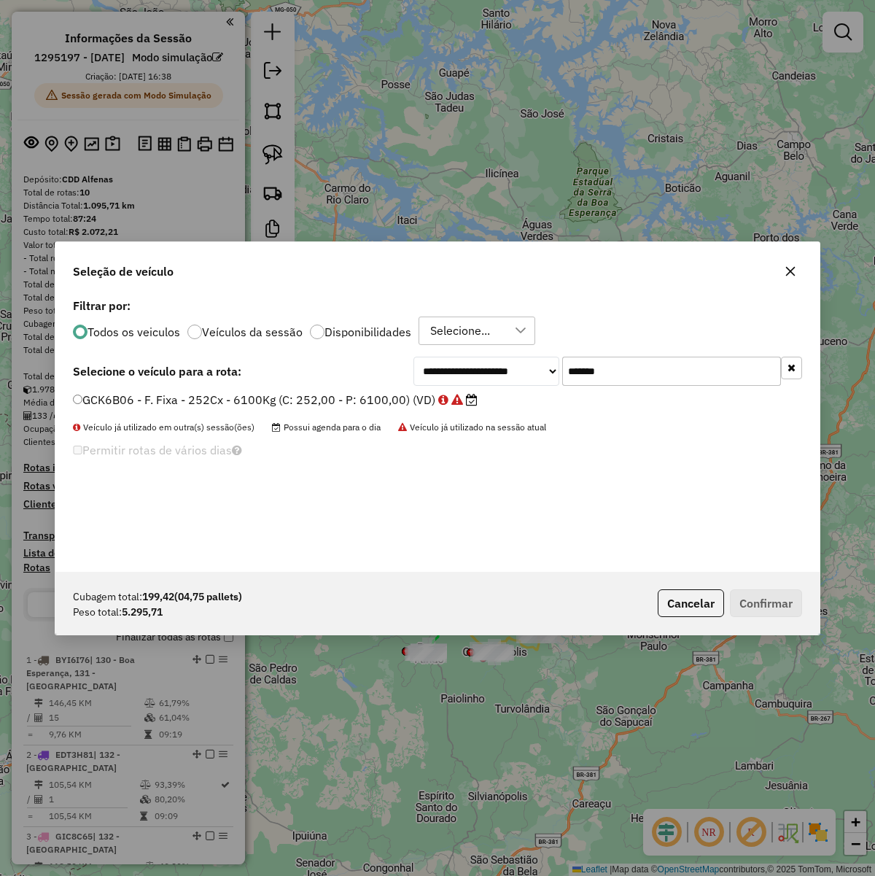
type input "*******"
click at [339, 399] on label "GCK6B06 - F. Fixa - 252Cx - 6100Kg (C: 252,00 - P: 6100,00) (VD)" at bounding box center [275, 400] width 405 height 18
click at [771, 599] on button "Confirmar" at bounding box center [766, 603] width 72 height 28
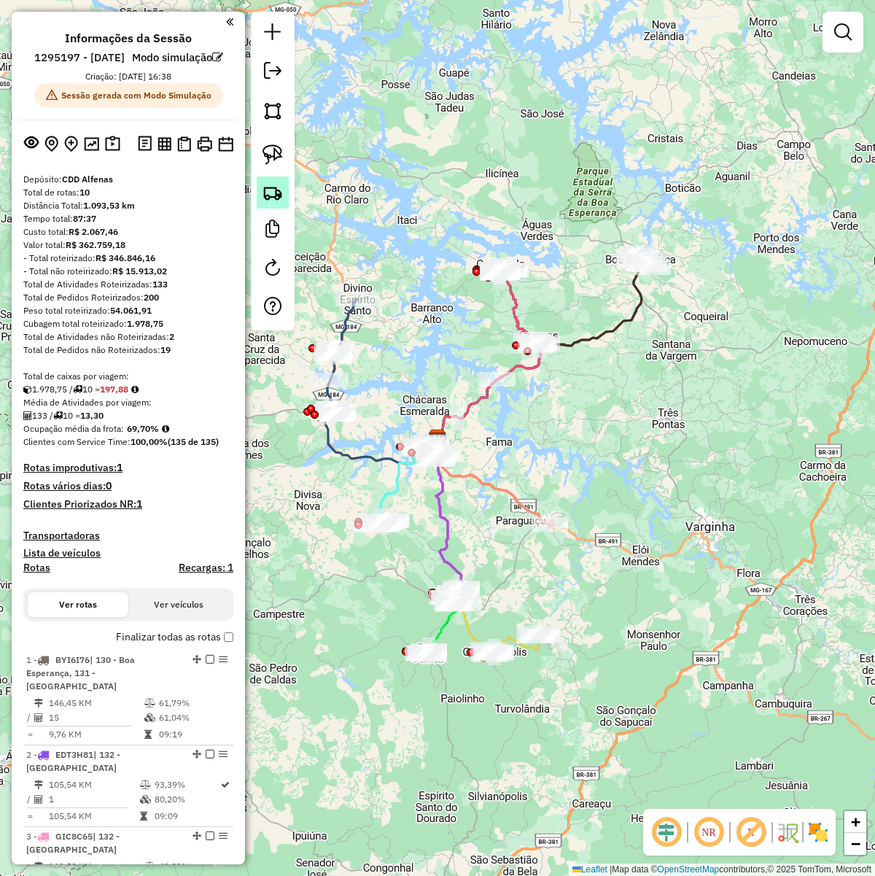
click at [271, 192] on img at bounding box center [273, 192] width 20 height 20
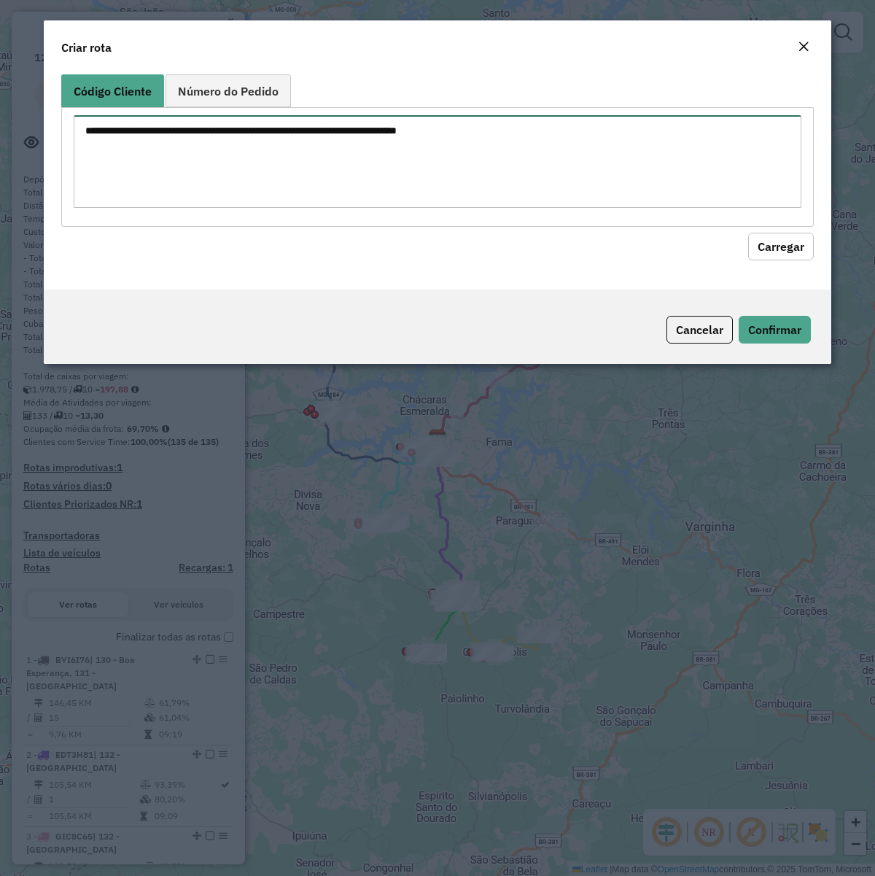
click at [400, 159] on textarea at bounding box center [438, 161] width 728 height 93
paste textarea "******** ******** ******** ******** ******** ******** ******** ******** *******…"
type textarea "******** ******** ******** ******** ******** ******** ******** ******** *******…"
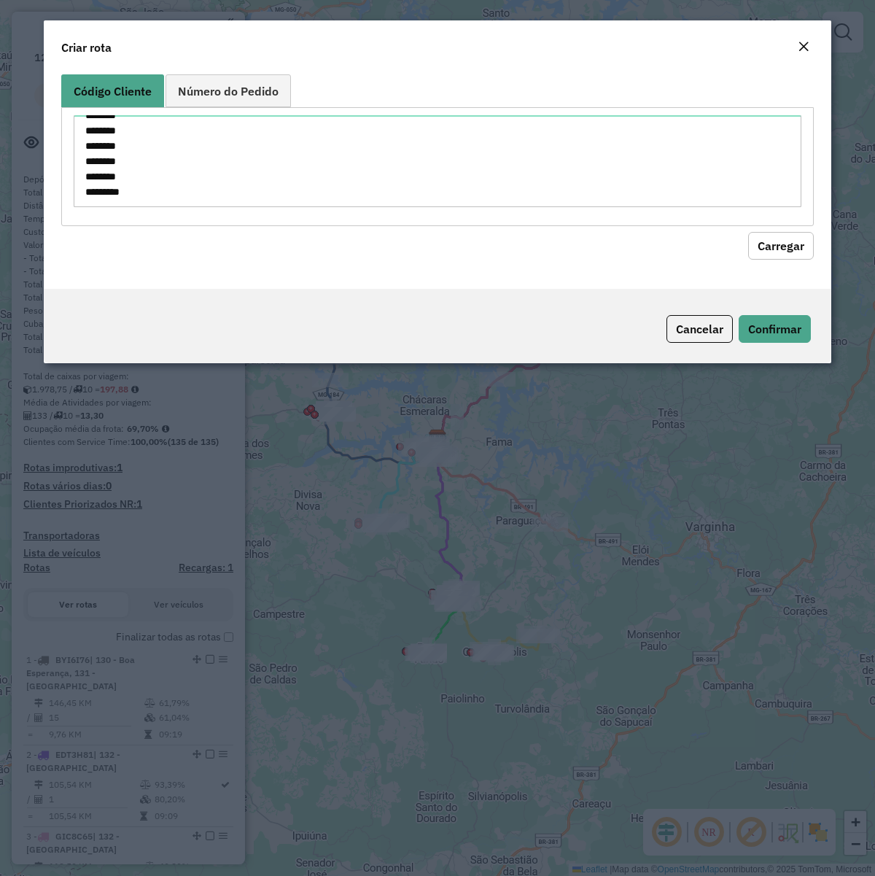
click at [804, 241] on button "Carregar" at bounding box center [781, 246] width 66 height 28
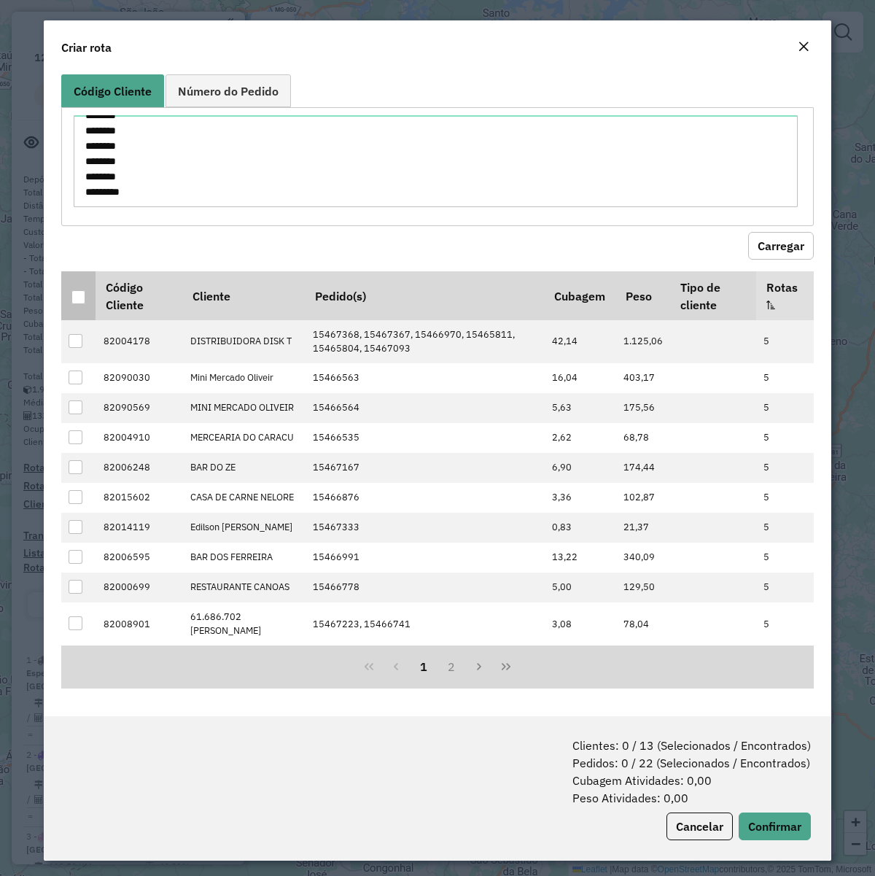
click at [82, 296] on div at bounding box center [78, 297] width 14 height 14
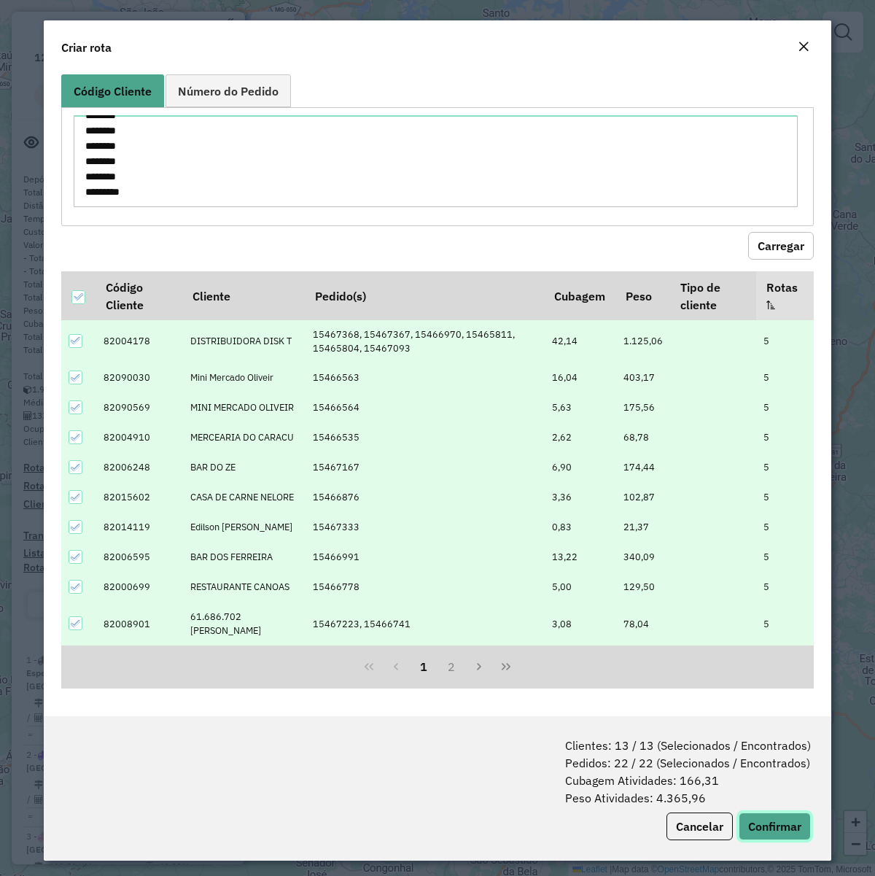
click at [781, 672] on button "Confirmar" at bounding box center [775, 826] width 72 height 28
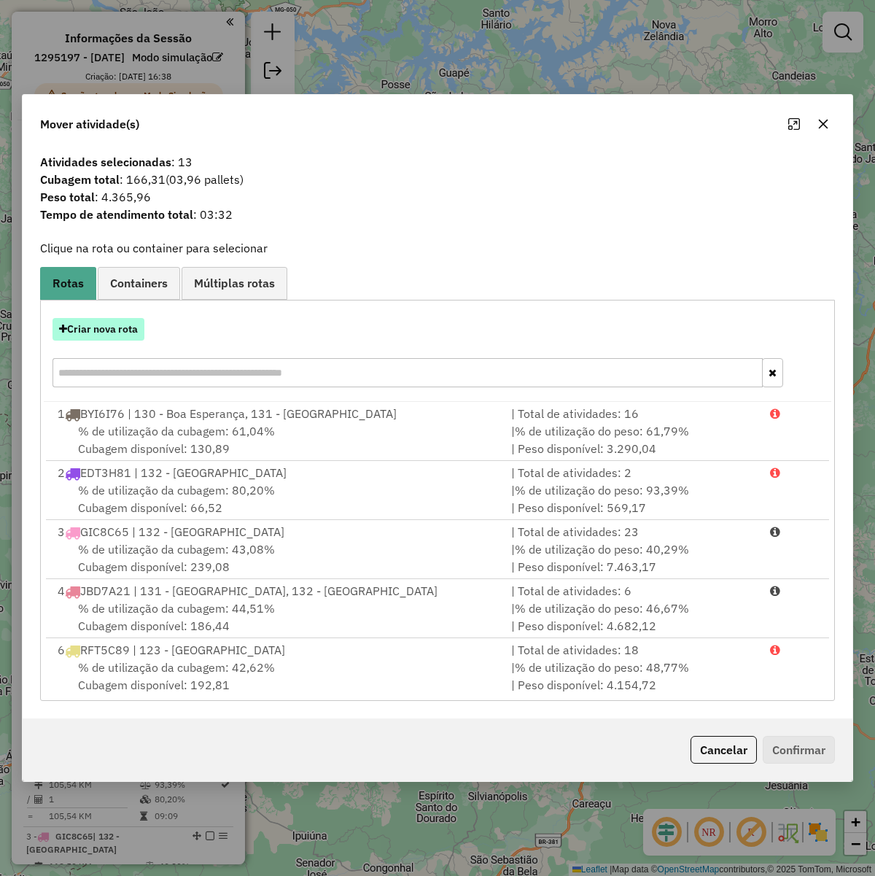
click at [111, 333] on button "Criar nova rota" at bounding box center [99, 329] width 92 height 23
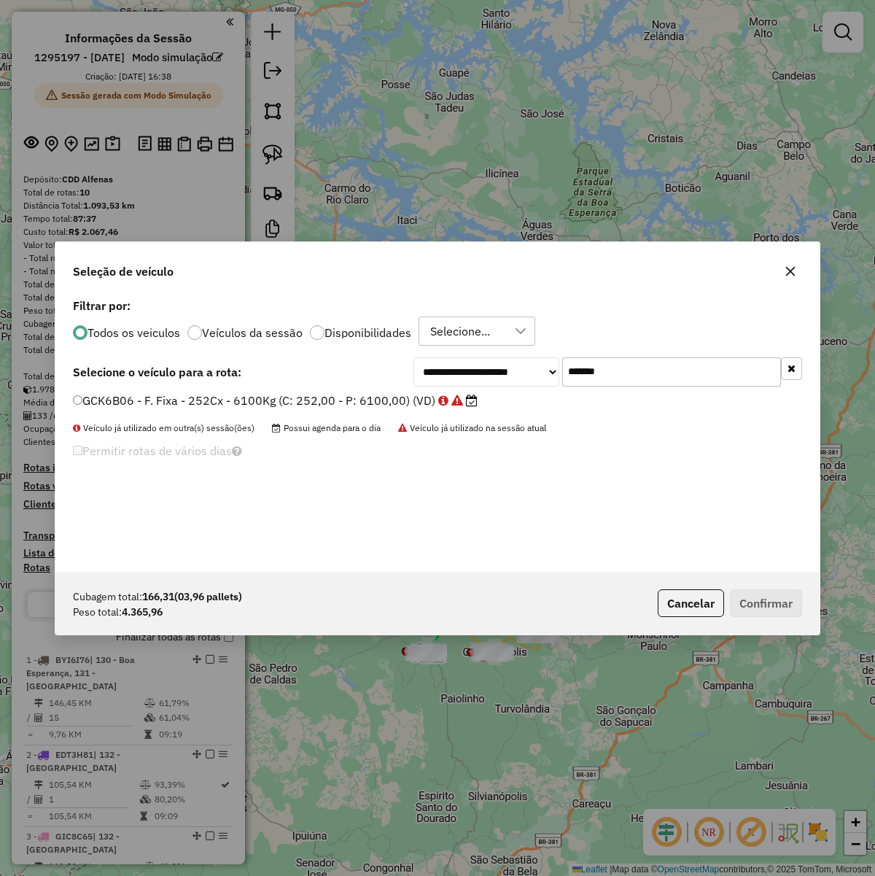
scroll to position [7, 4]
click at [604, 367] on input "*******" at bounding box center [671, 371] width 219 height 29
paste input "text"
type input "*******"
click at [354, 395] on label "FKJ7C41 - F. Fixa - 252Cx - 6100Kg (C: 252,00 - P: 6100,00) (VD)" at bounding box center [274, 400] width 402 height 18
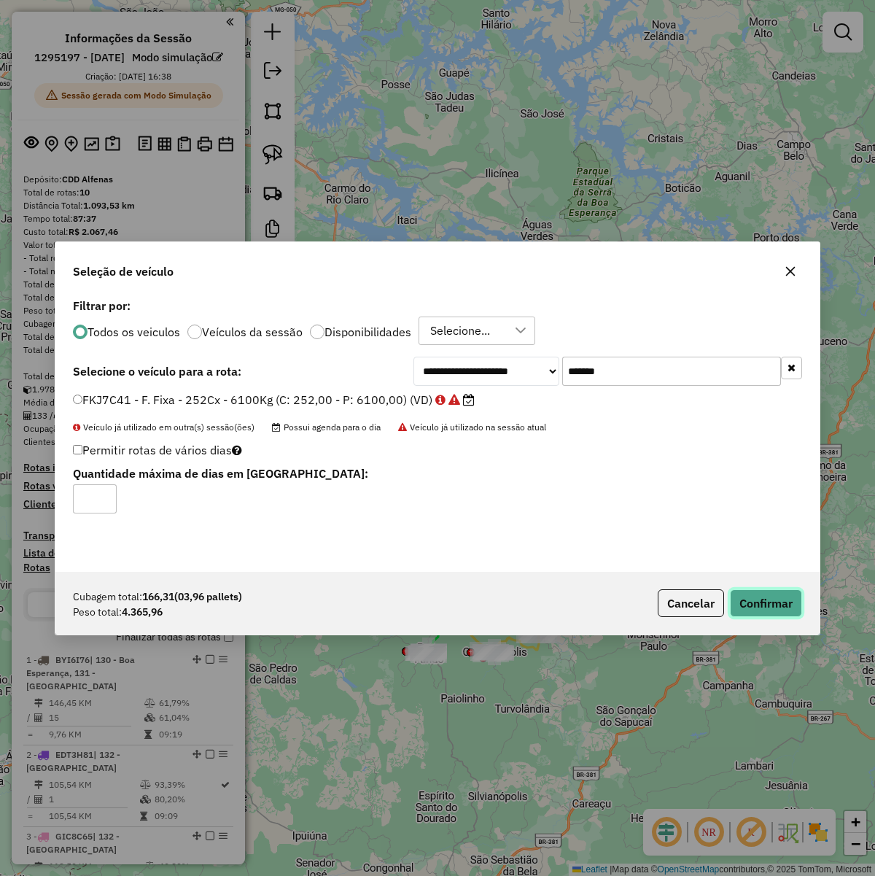
click at [766, 614] on button "Confirmar" at bounding box center [766, 603] width 72 height 28
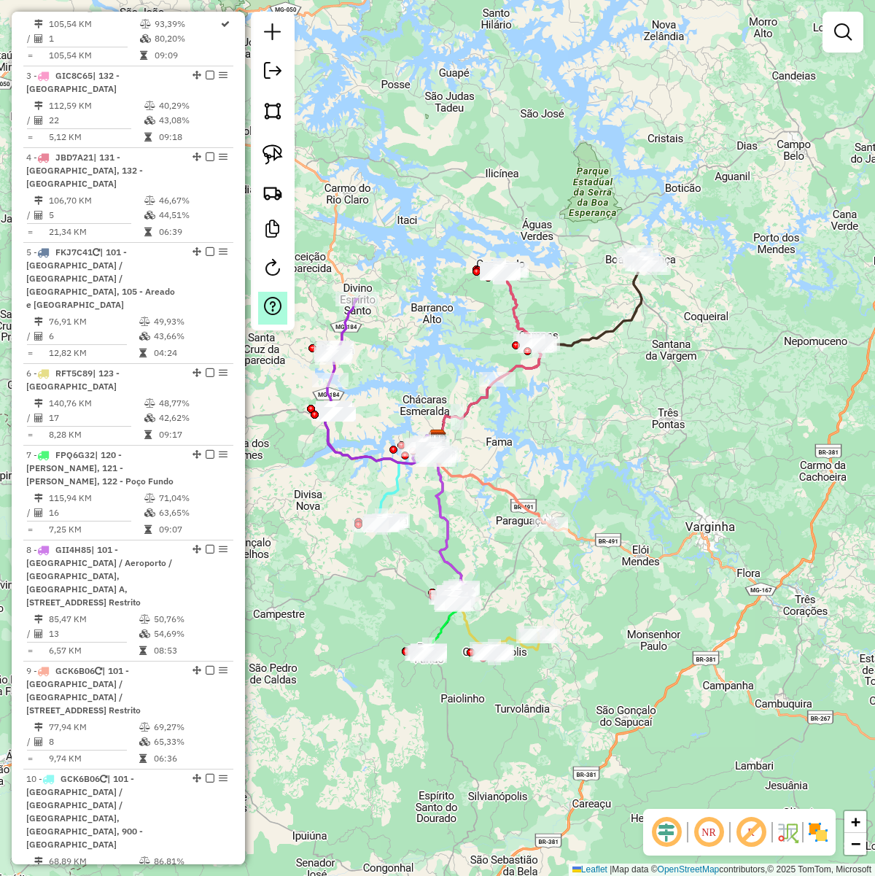
scroll to position [693, 0]
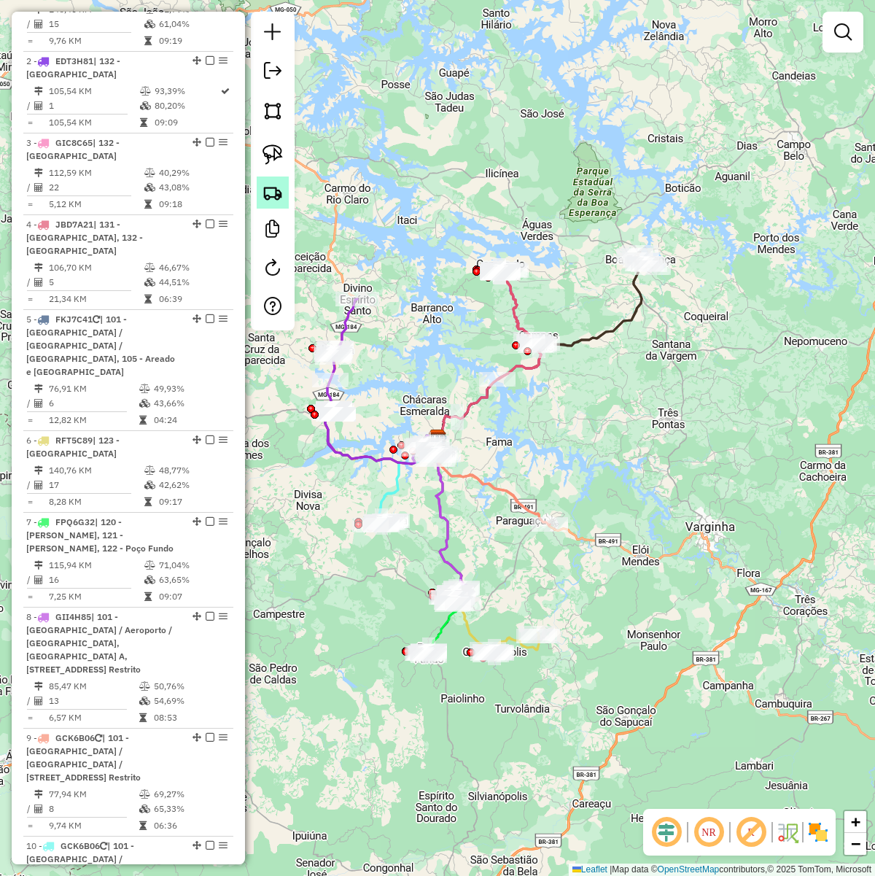
click at [282, 198] on img at bounding box center [273, 192] width 20 height 20
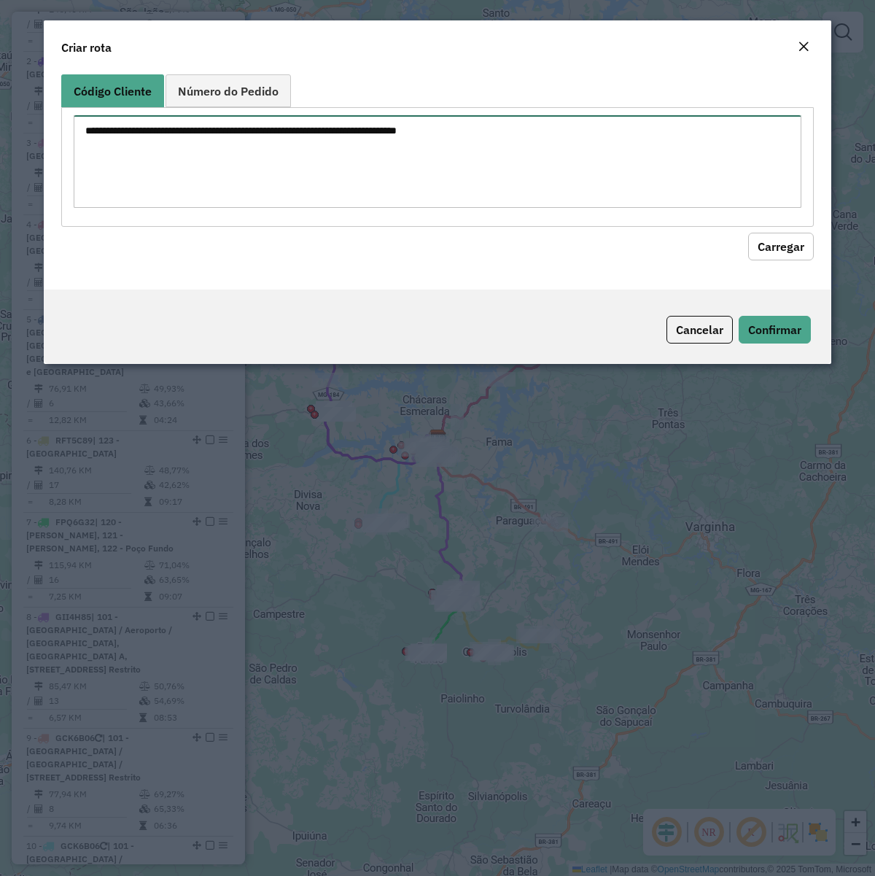
click at [373, 152] on textarea at bounding box center [438, 161] width 728 height 93
paste textarea "******** ******** ******** ******** ******** ******** ******** ******** *******…"
type textarea "******** ******** ******** ******** ******** ******** ******** ******** *******…"
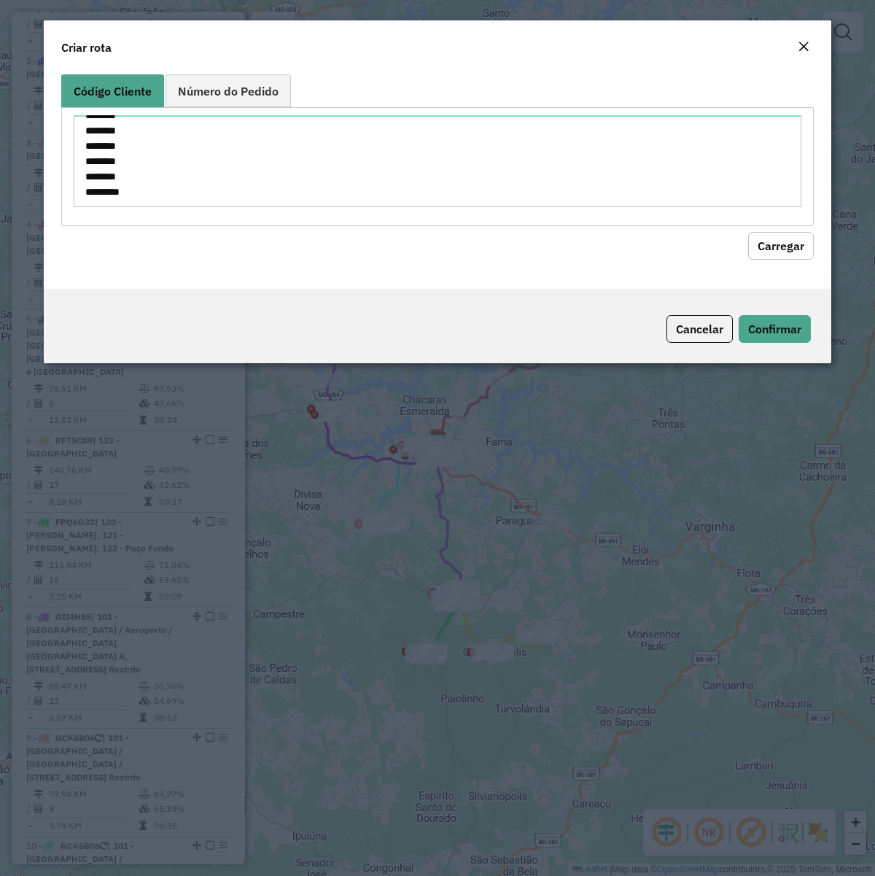
click at [785, 238] on button "Carregar" at bounding box center [781, 246] width 66 height 28
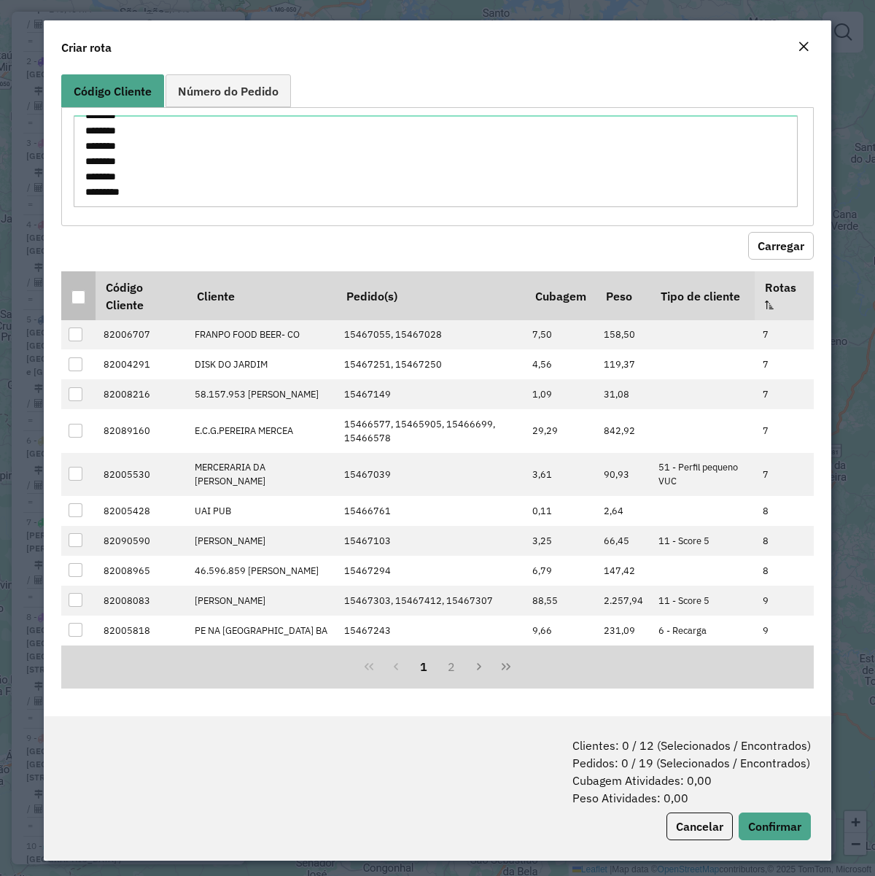
click at [71, 303] on div at bounding box center [78, 297] width 14 height 14
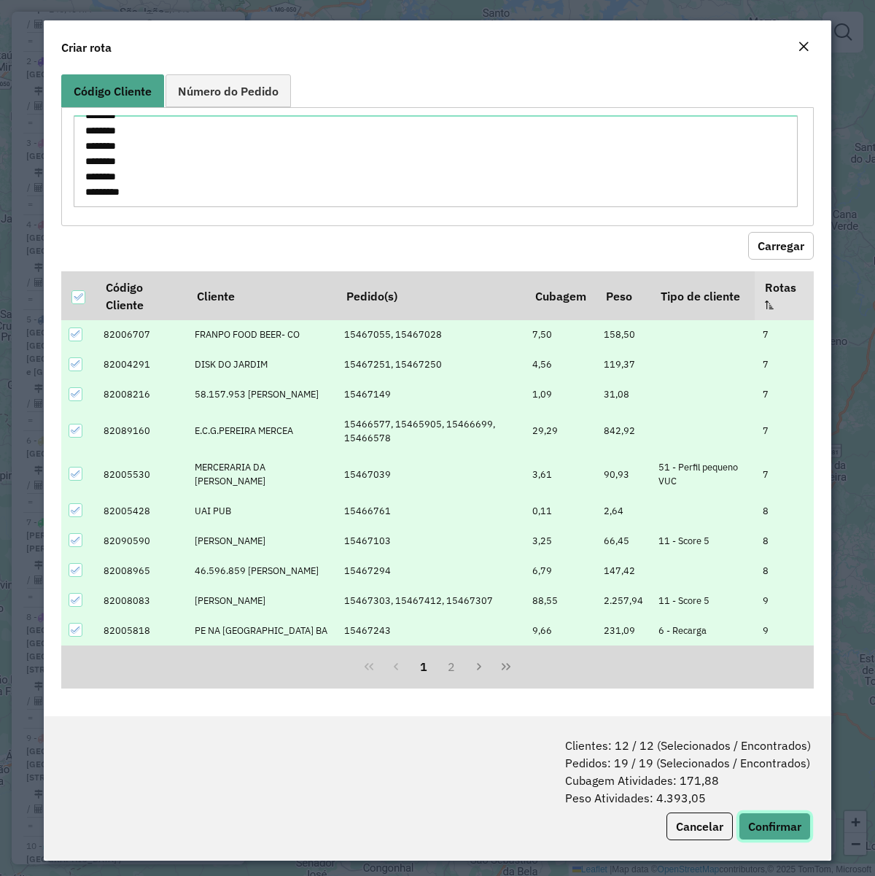
click at [762, 672] on button "Confirmar" at bounding box center [775, 826] width 72 height 28
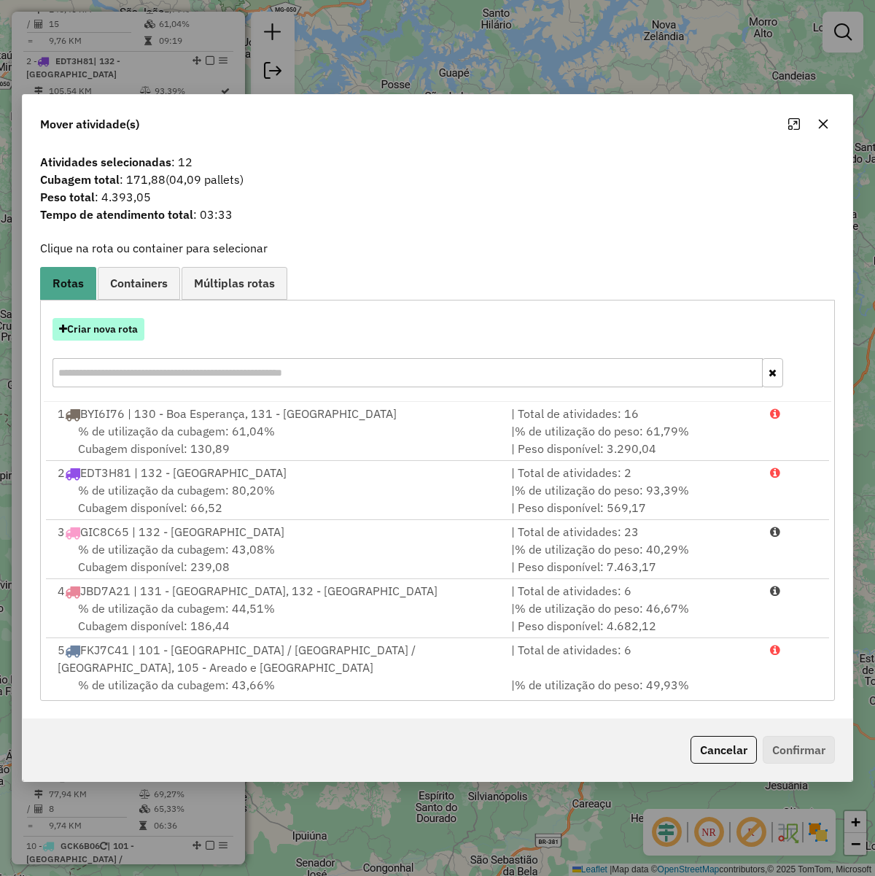
click at [95, 332] on button "Criar nova rota" at bounding box center [99, 329] width 92 height 23
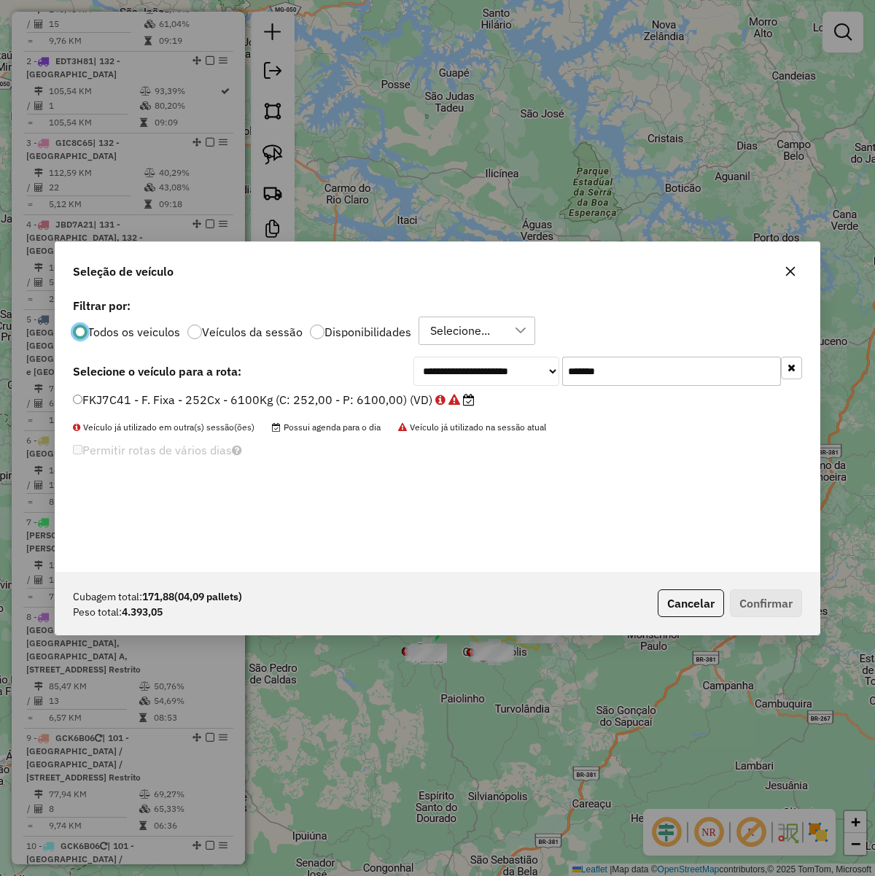
scroll to position [7, 4]
click at [666, 384] on input "*******" at bounding box center [671, 371] width 219 height 29
paste input "text"
type input "*******"
click at [321, 411] on div "GJI7F42 - F. Fixa - 252Cx - 6100Kg (C: 252,00 - P: 6100,00) (VD)" at bounding box center [437, 406] width 747 height 29
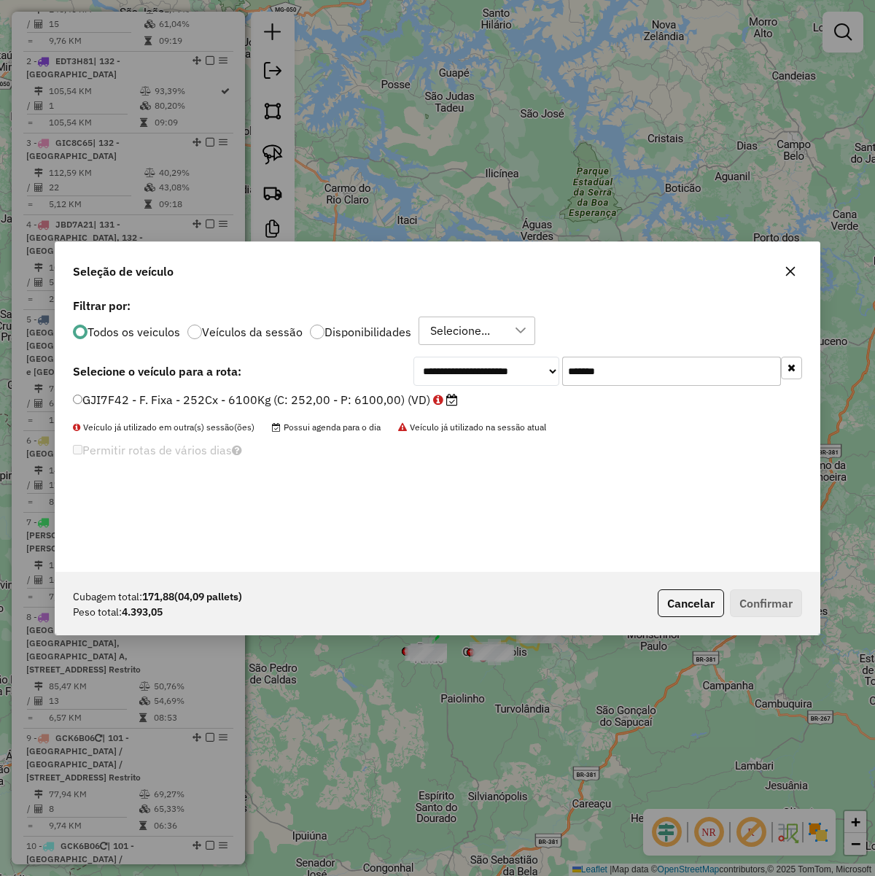
click at [315, 402] on label "GJI7F42 - F. Fixa - 252Cx - 6100Kg (C: 252,00 - P: 6100,00) (VD)" at bounding box center [265, 400] width 385 height 18
click at [749, 599] on button "Confirmar" at bounding box center [766, 603] width 72 height 28
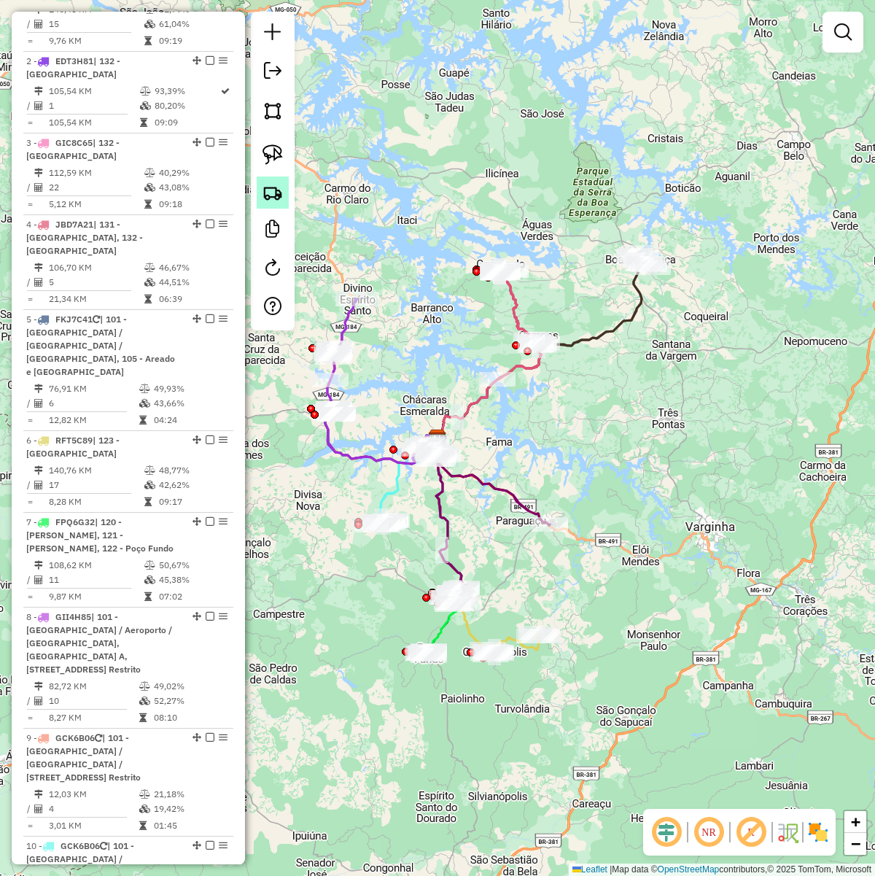
click at [265, 194] on img at bounding box center [273, 192] width 20 height 20
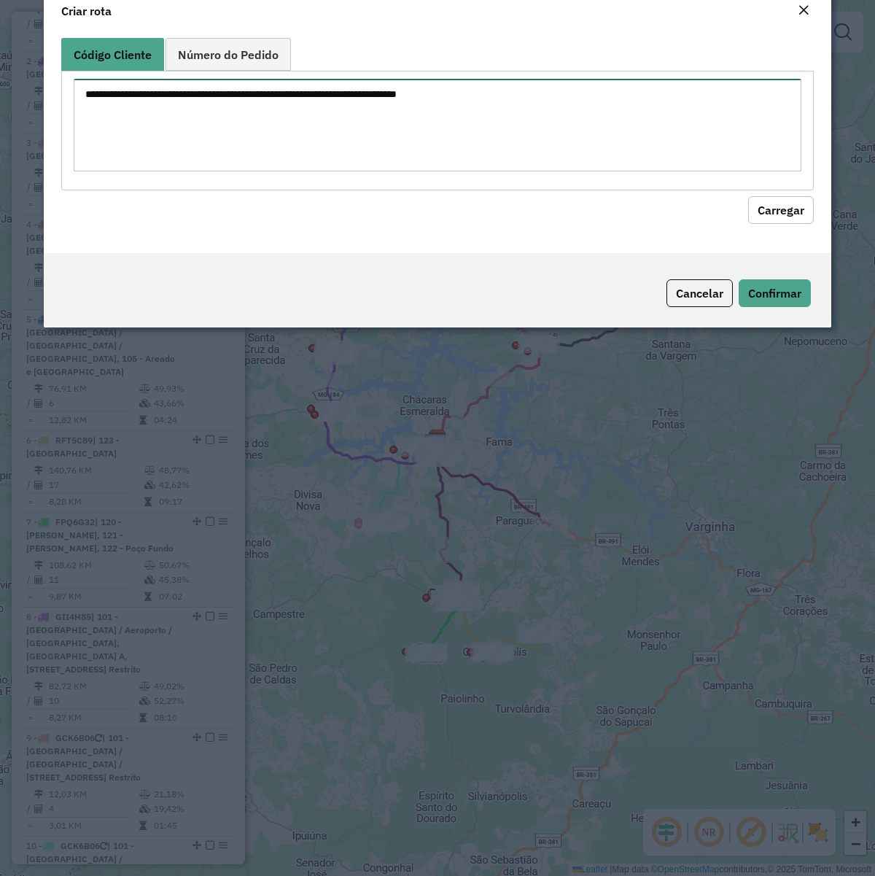
drag, startPoint x: 322, startPoint y: 155, endPoint x: 335, endPoint y: 158, distance: 14.2
click at [322, 155] on textarea at bounding box center [438, 125] width 728 height 93
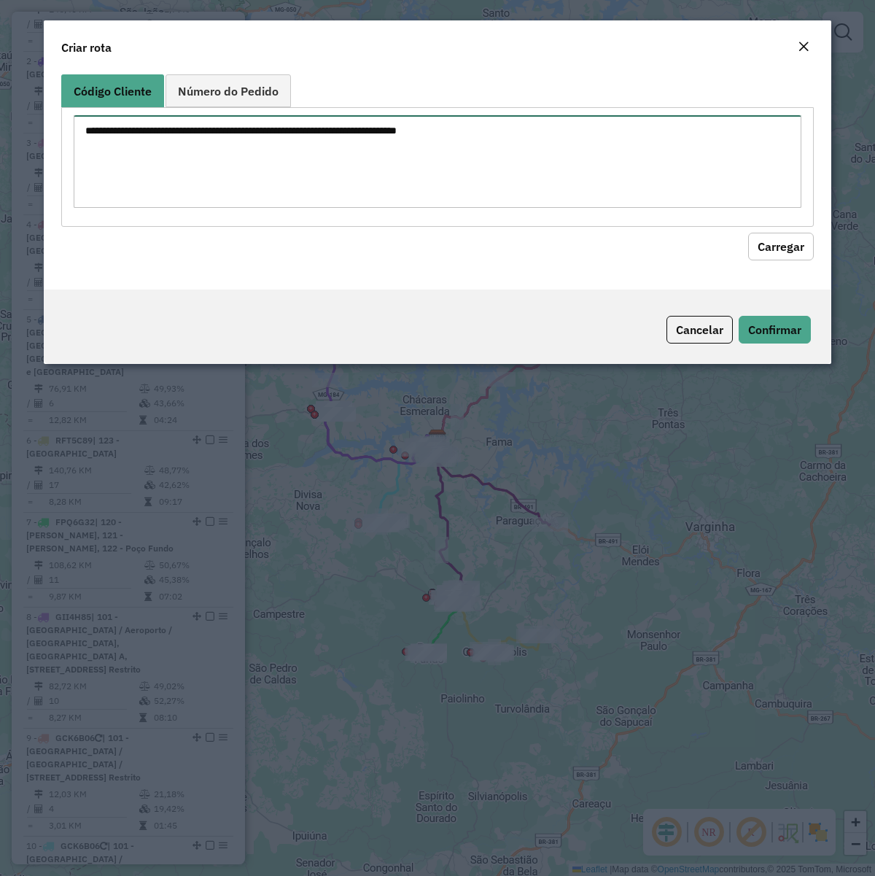
paste textarea "******** ******** ******** ******** ******** ******** ******** ******** *******…"
type textarea "******** ******** ******** ******** ******** ******** ******** ******** *******…"
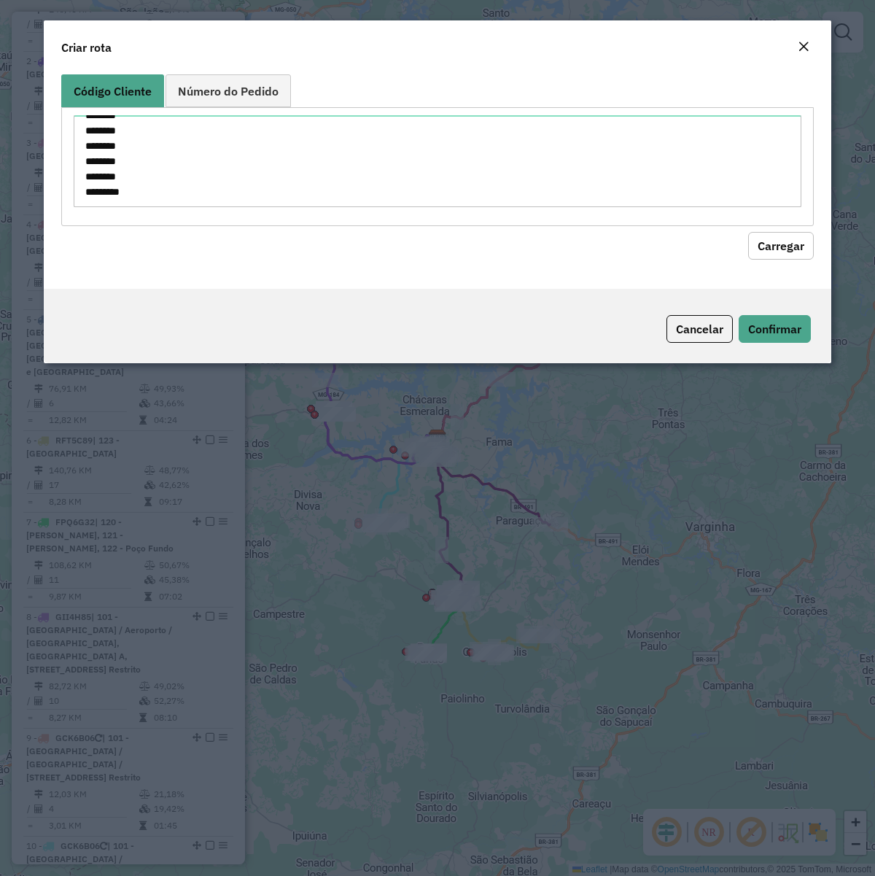
click at [781, 250] on button "Carregar" at bounding box center [781, 246] width 66 height 28
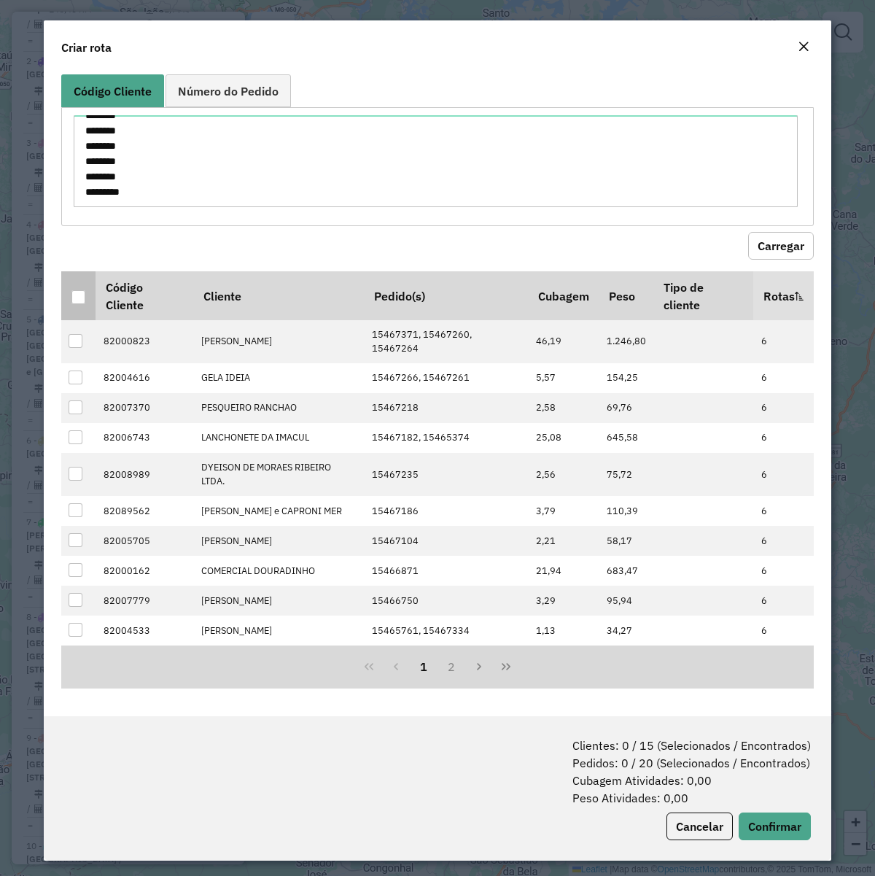
click at [77, 300] on div at bounding box center [78, 297] width 14 height 14
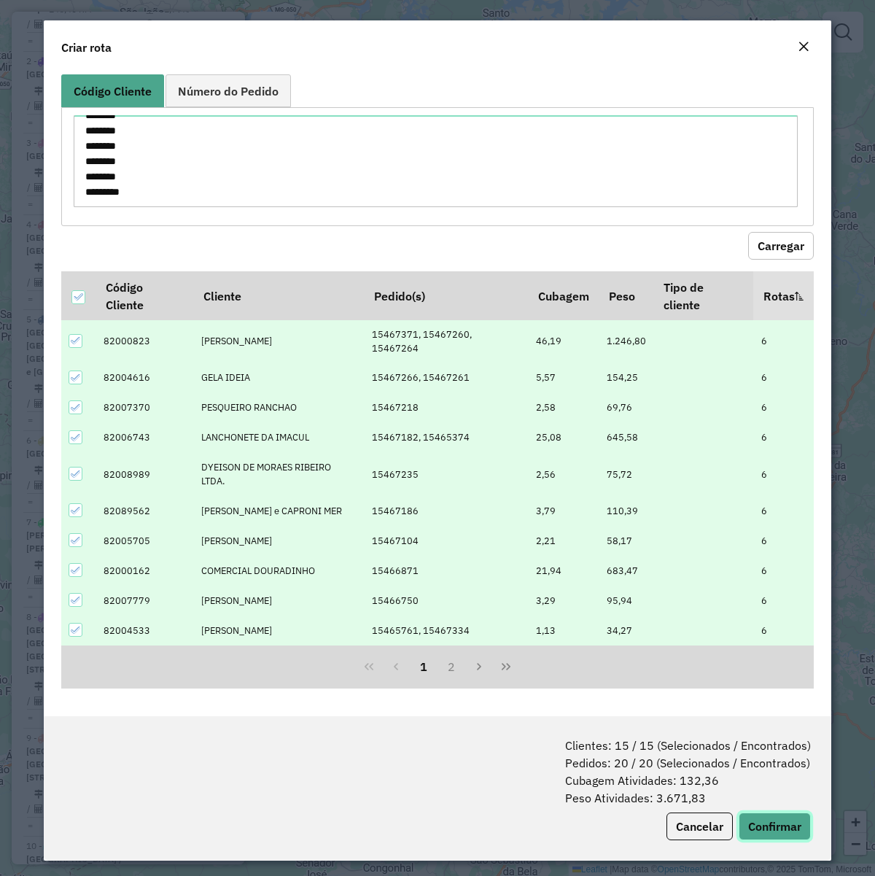
click at [770, 672] on button "Confirmar" at bounding box center [775, 826] width 72 height 28
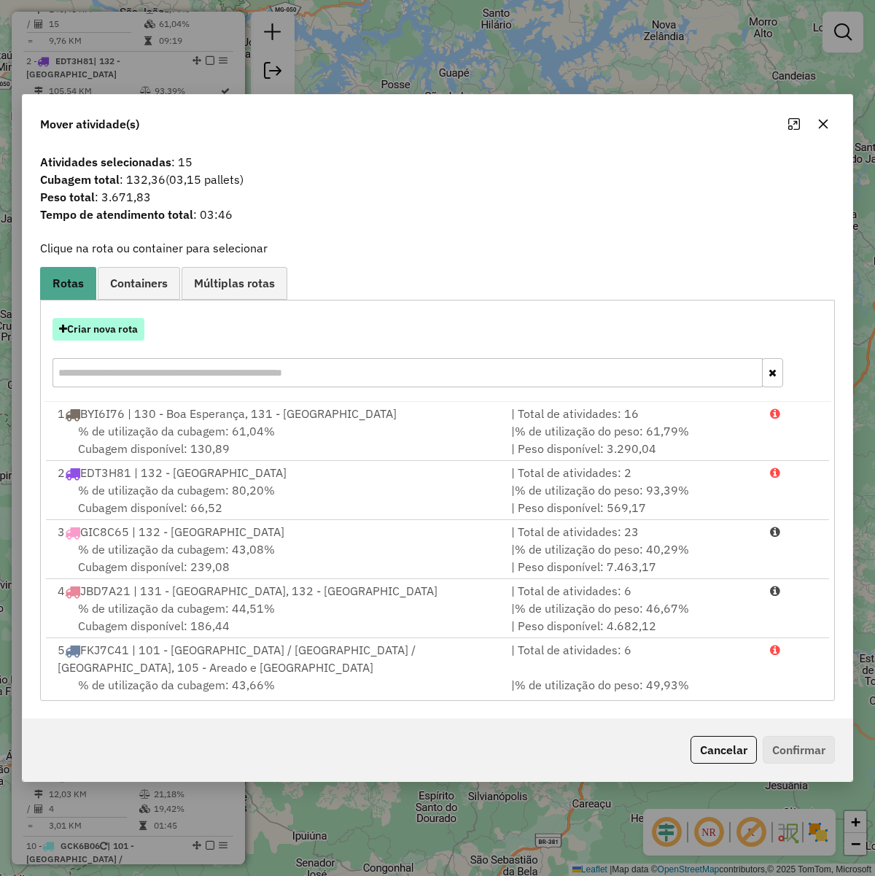
click at [96, 326] on button "Criar nova rota" at bounding box center [99, 329] width 92 height 23
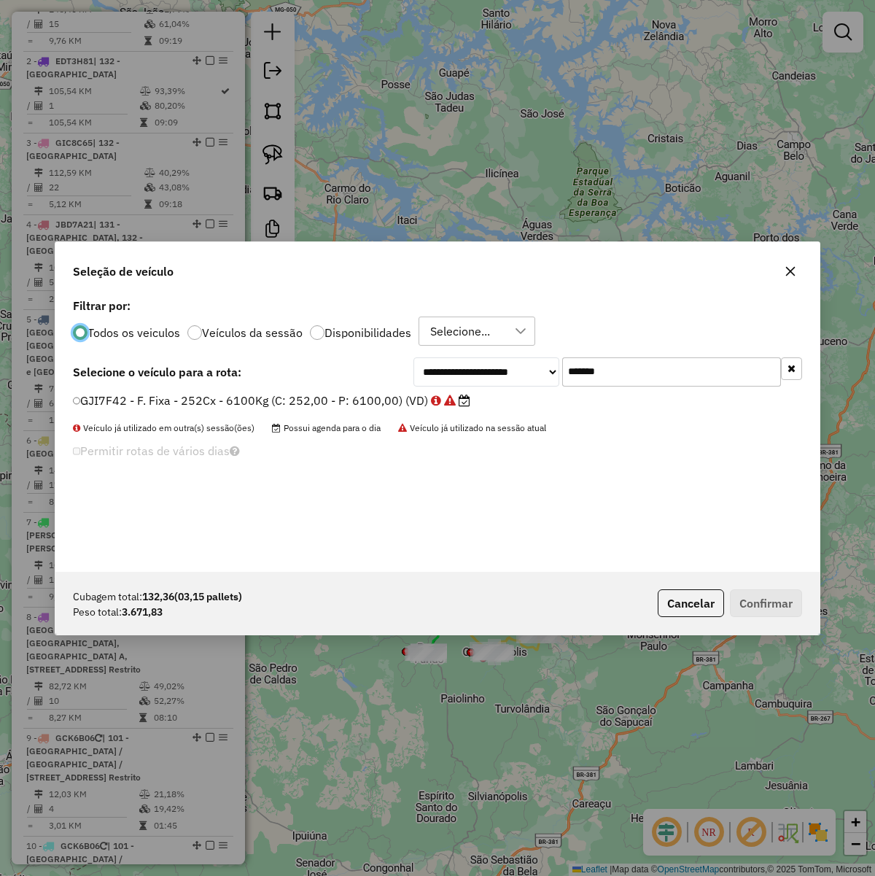
scroll to position [7, 4]
click at [627, 373] on input "*******" at bounding box center [671, 371] width 219 height 29
paste input "text"
type input "*******"
drag, startPoint x: 376, startPoint y: 395, endPoint x: 618, endPoint y: 501, distance: 264.8
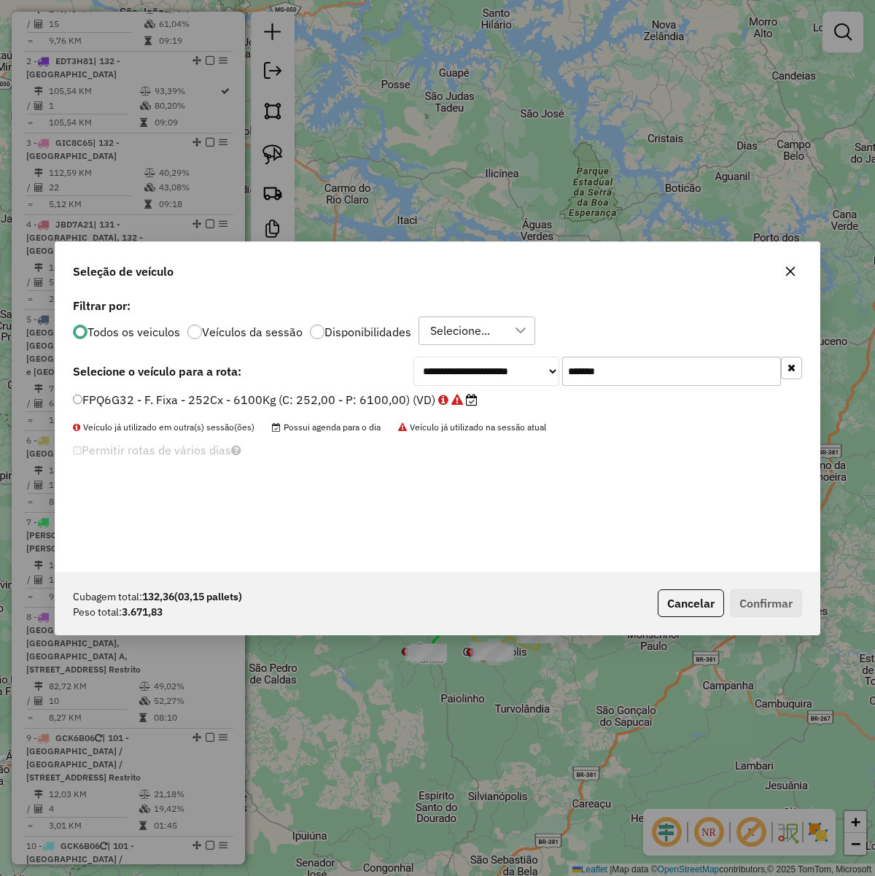
click at [374, 395] on label "FPQ6G32 - F. Fixa - 252Cx - 6100Kg (C: 252,00 - P: 6100,00) (VD)" at bounding box center [275, 400] width 405 height 18
click at [779, 605] on button "Confirmar" at bounding box center [766, 603] width 72 height 28
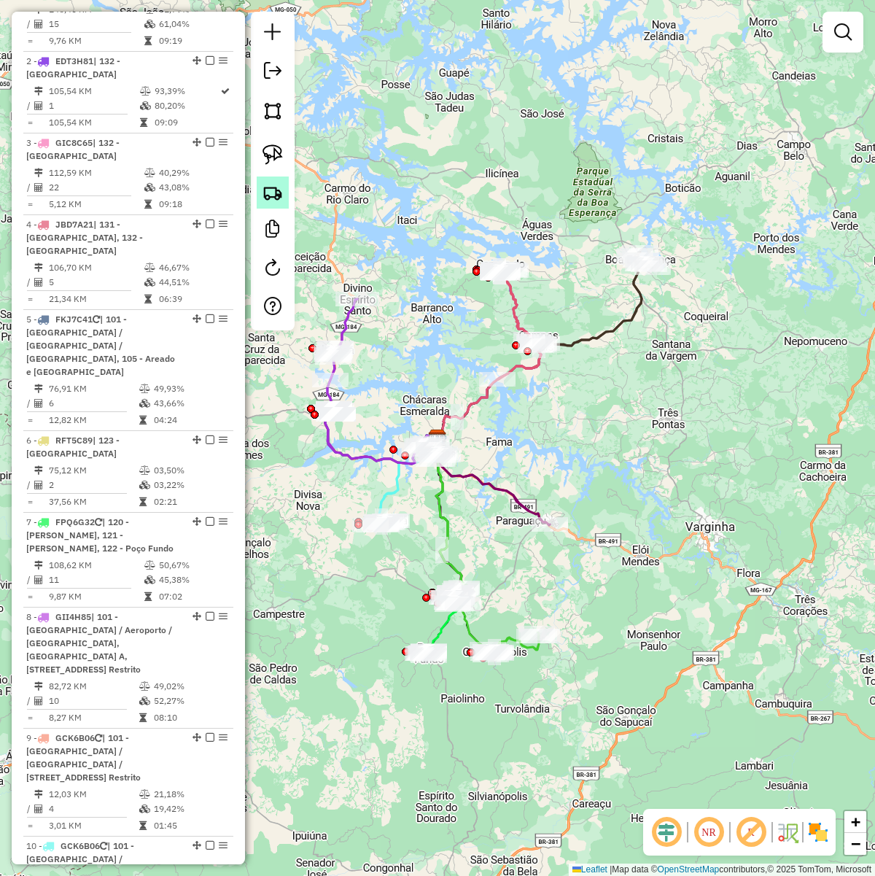
click at [271, 199] on img at bounding box center [273, 192] width 20 height 20
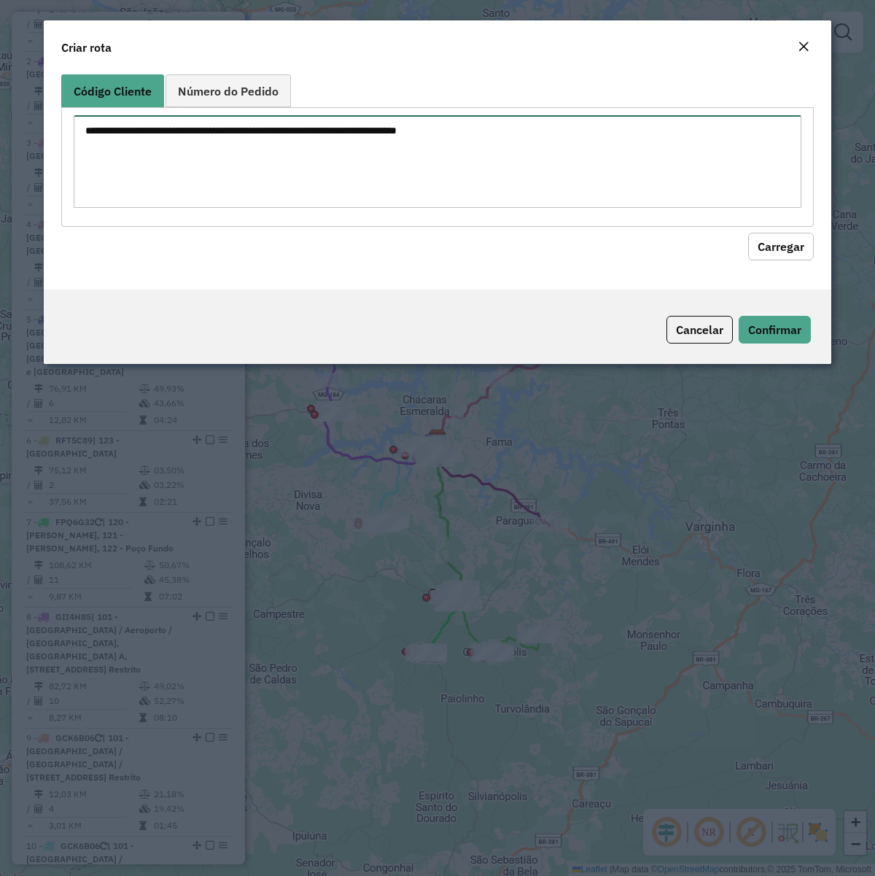
click at [345, 176] on textarea at bounding box center [438, 161] width 728 height 93
paste textarea "******** ******** ******** ******** ******** ******** ******** ******** *******…"
type textarea "******** ******** ******** ******** ******** ******** ******** ******** *******…"
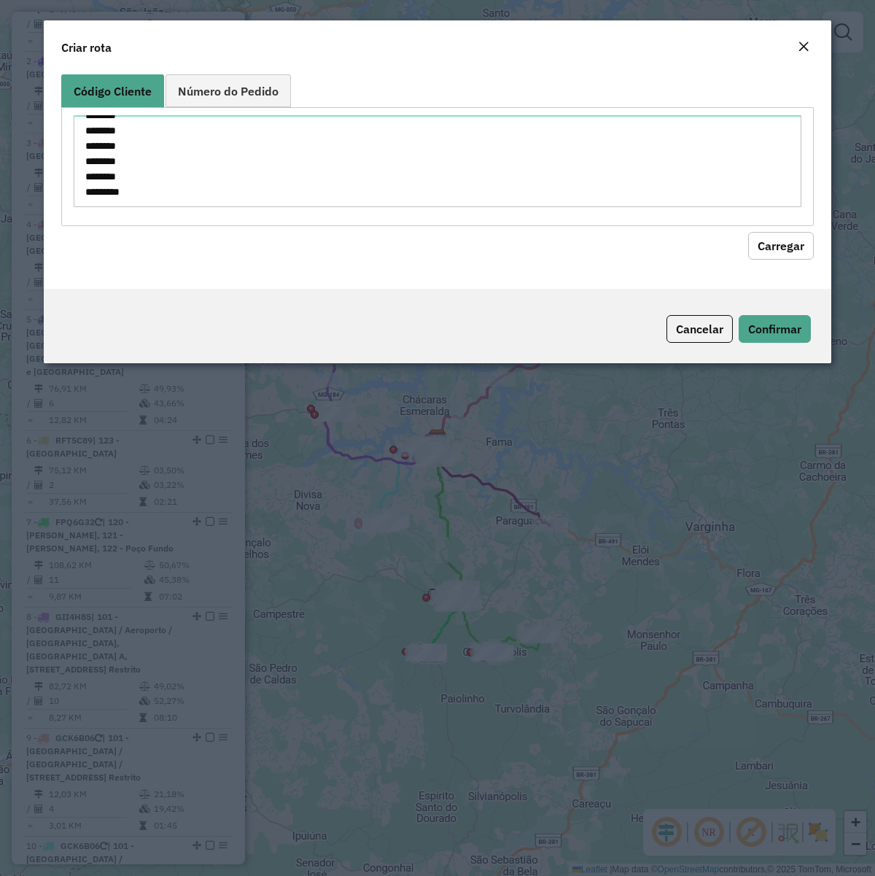
click at [774, 241] on button "Carregar" at bounding box center [781, 246] width 66 height 28
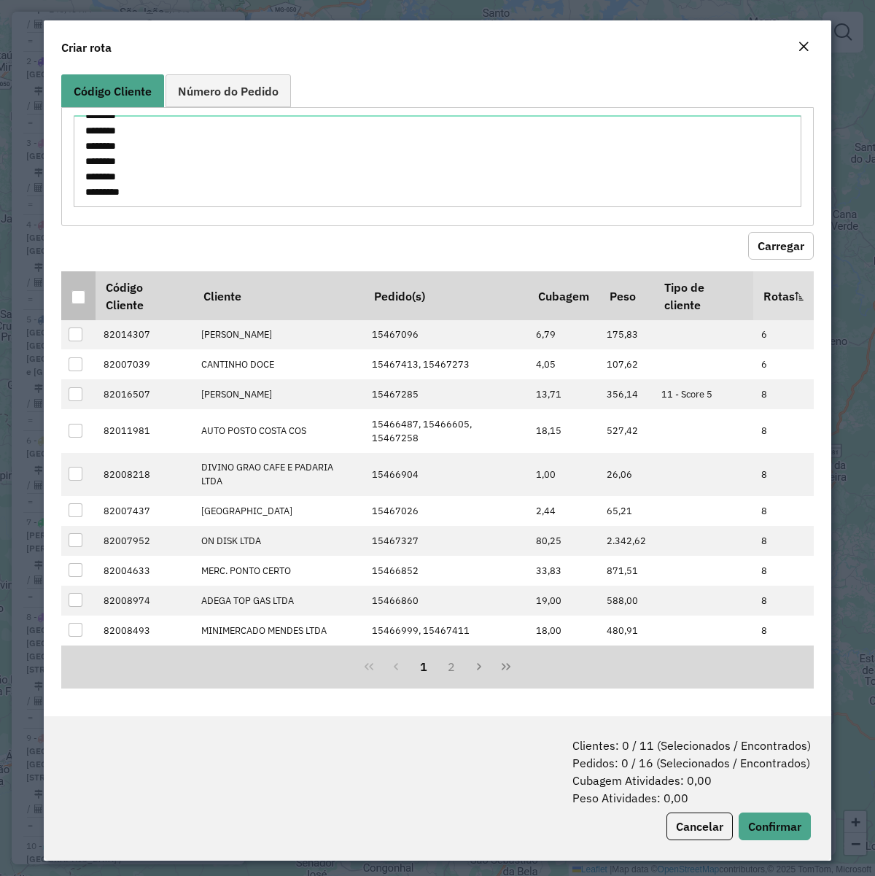
click at [84, 290] on div at bounding box center [78, 297] width 14 height 14
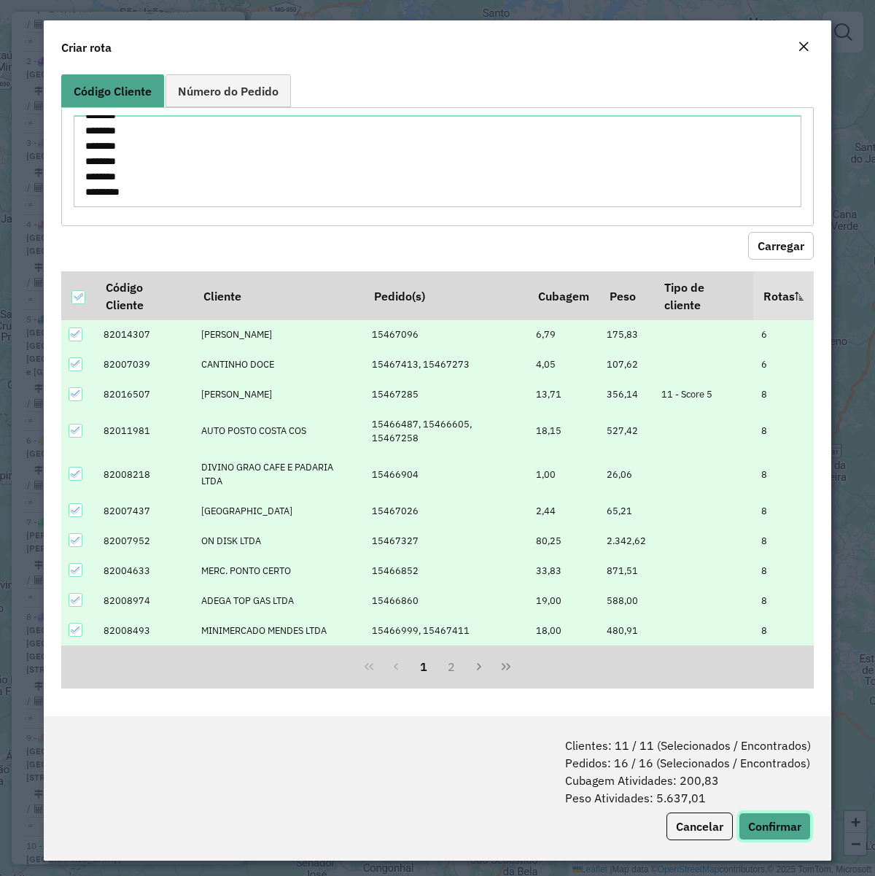
click at [785, 672] on button "Confirmar" at bounding box center [775, 826] width 72 height 28
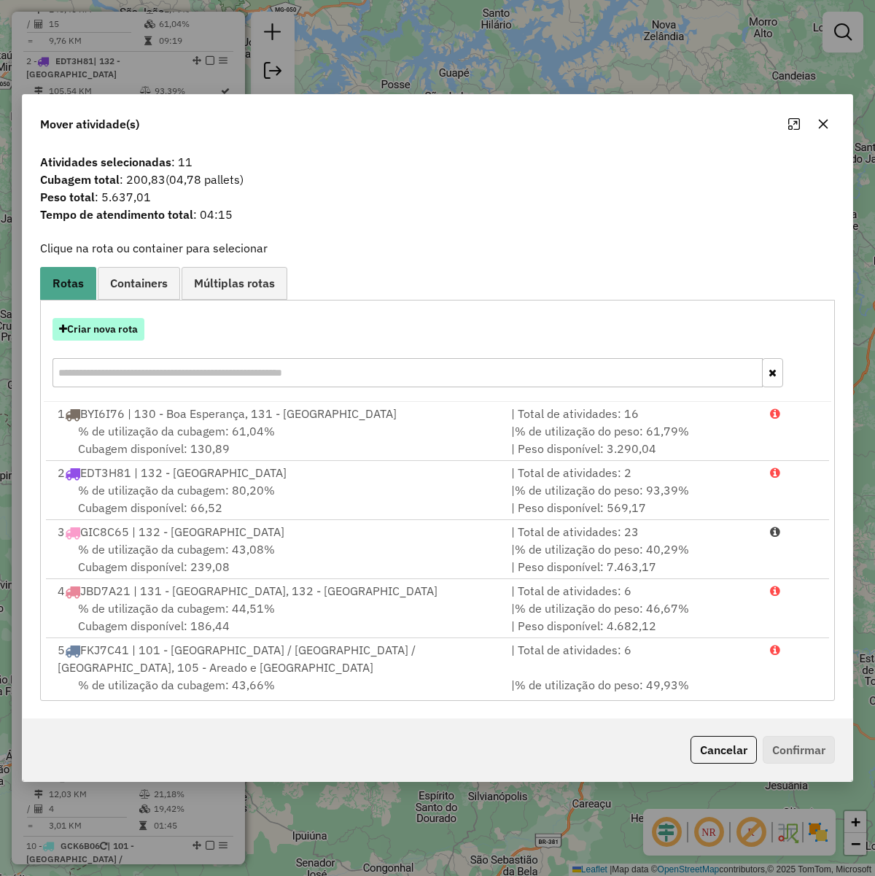
click at [89, 324] on button "Criar nova rota" at bounding box center [99, 329] width 92 height 23
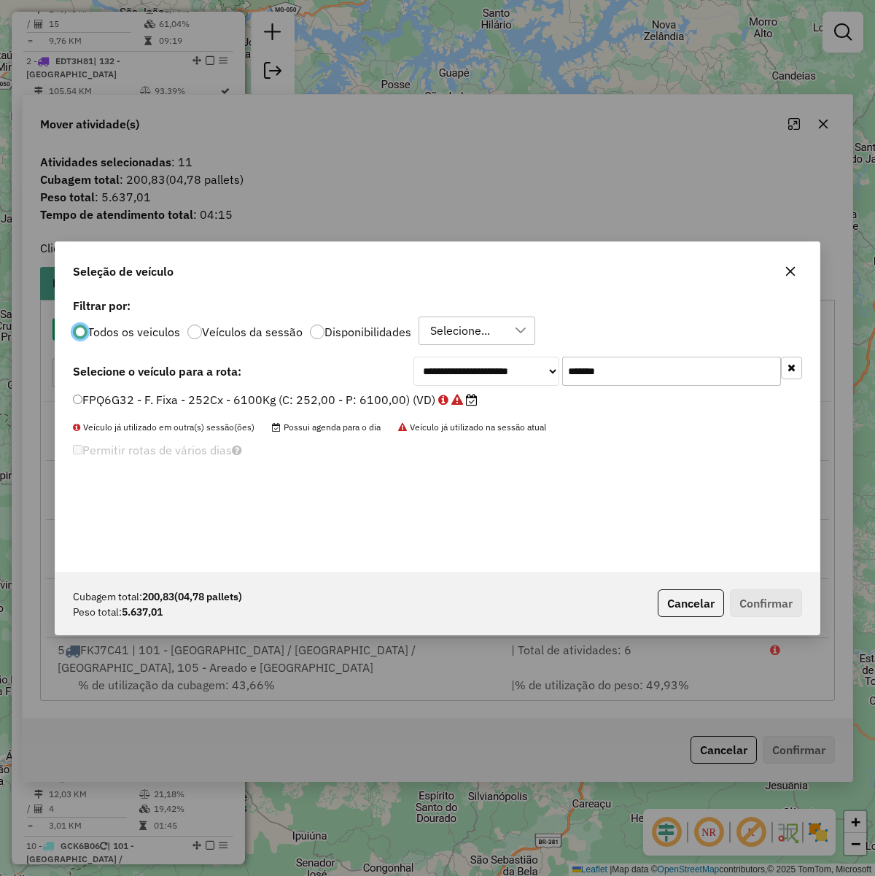
scroll to position [7, 4]
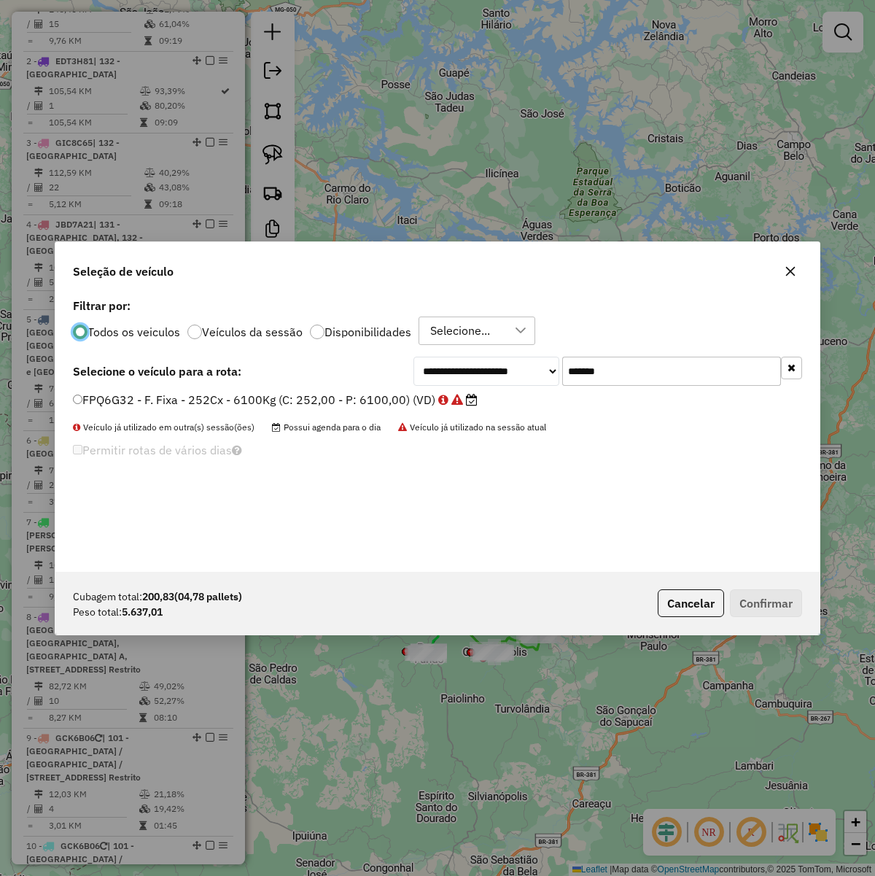
click at [645, 379] on input "*******" at bounding box center [671, 371] width 219 height 29
paste input "text"
type input "*******"
click at [339, 397] on label "RFT5C89 - F. Fixa - 336Cx - 8110Kg (C: 336,00 - P: 8110,00) (VD)" at bounding box center [274, 400] width 403 height 18
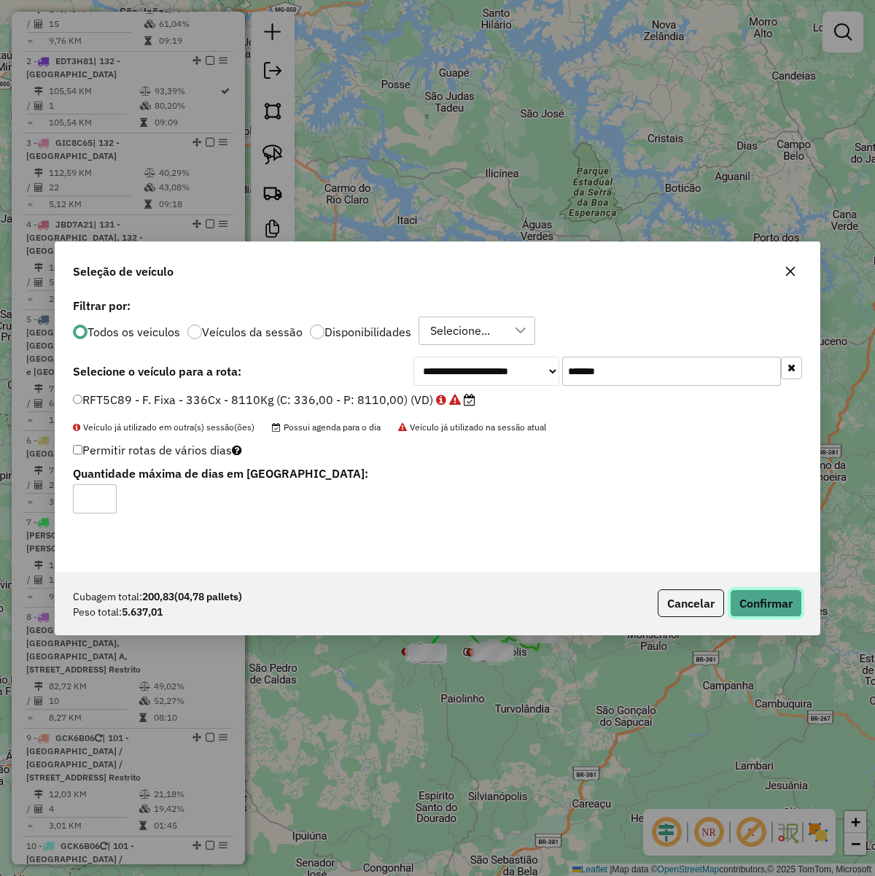
click at [777, 607] on button "Confirmar" at bounding box center [766, 603] width 72 height 28
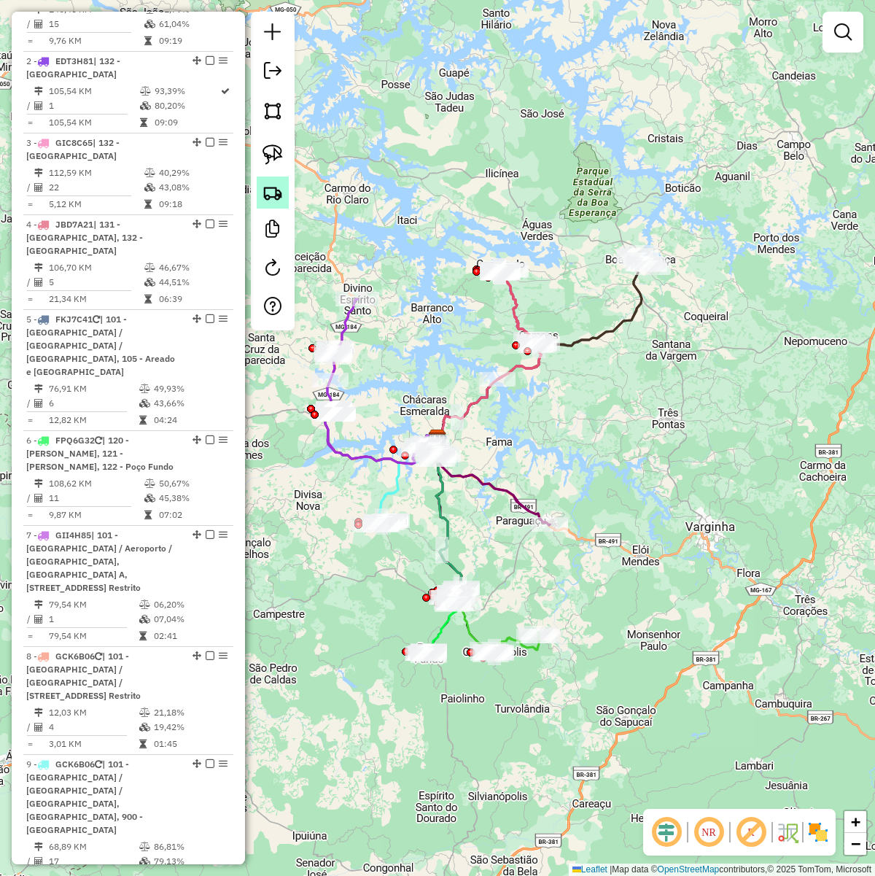
click at [284, 198] on link at bounding box center [273, 192] width 32 height 32
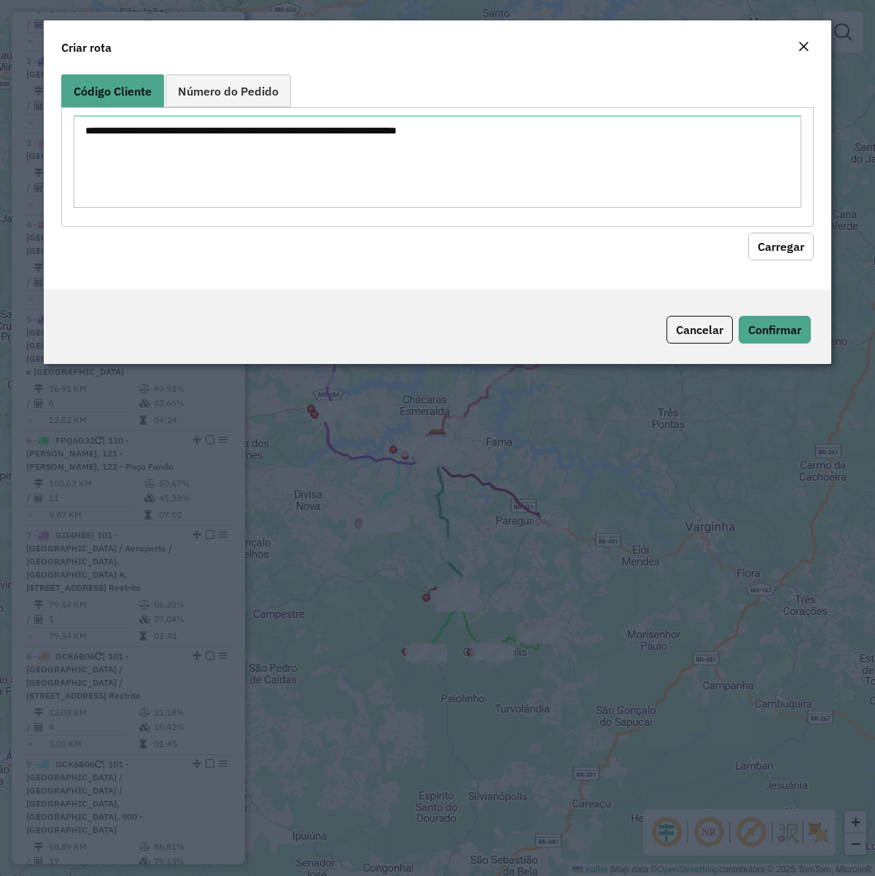
click at [350, 177] on textarea at bounding box center [438, 161] width 728 height 93
type textarea "******** ******** ******** ******** ******** ******** ******** ******** *******…"
drag, startPoint x: 777, startPoint y: 239, endPoint x: 764, endPoint y: 242, distance: 12.7
click at [778, 242] on button "Carregar" at bounding box center [781, 246] width 66 height 28
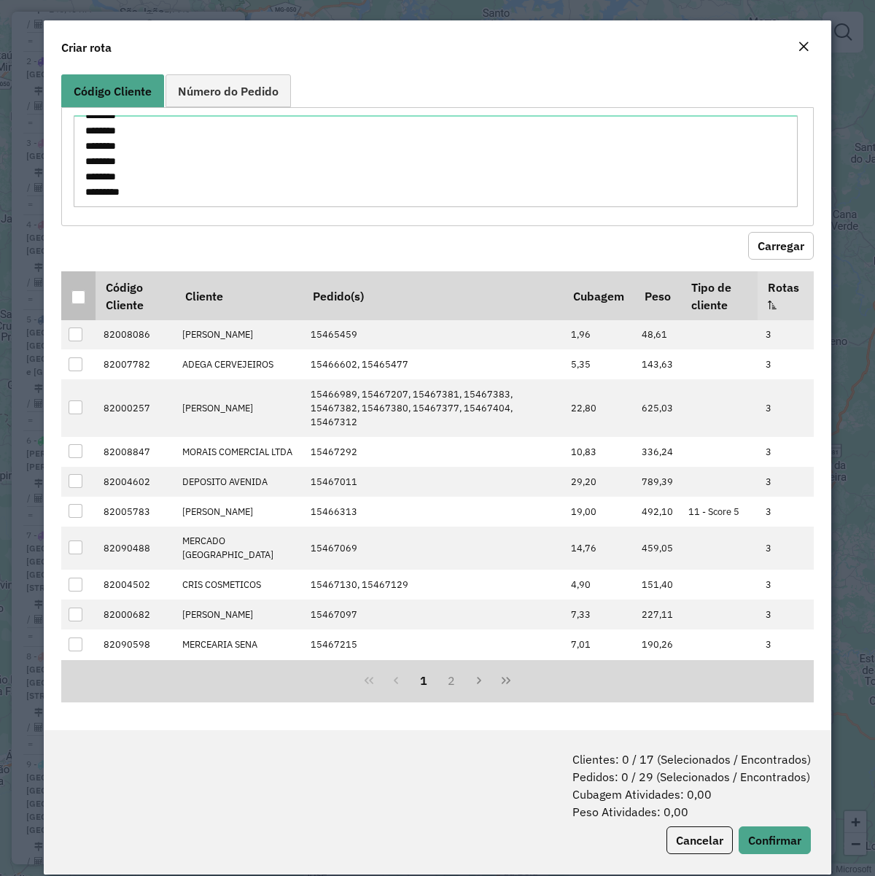
click at [80, 286] on th at bounding box center [78, 295] width 34 height 48
click at [81, 300] on div at bounding box center [78, 297] width 14 height 14
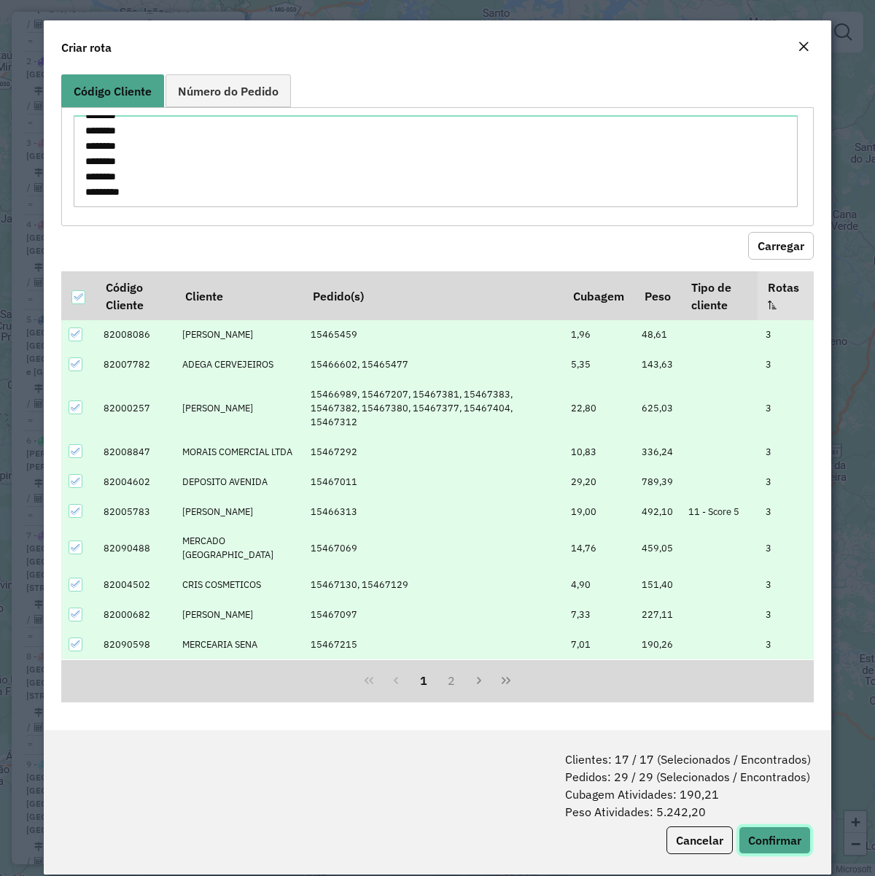
click at [771, 672] on button "Confirmar" at bounding box center [775, 840] width 72 height 28
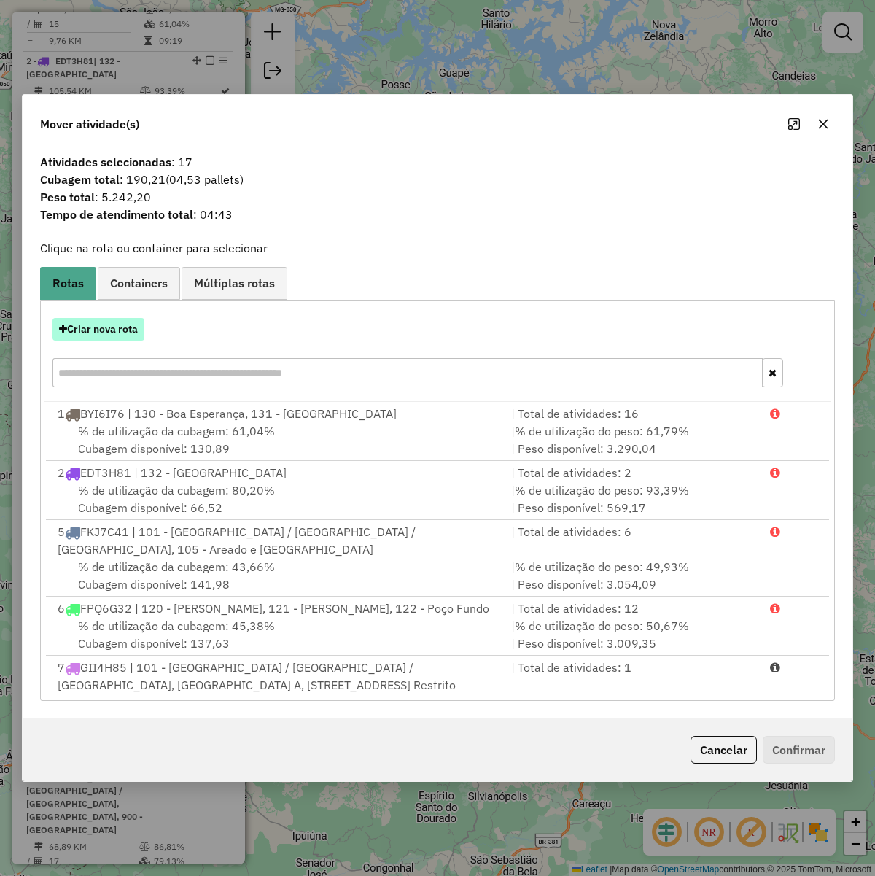
click at [85, 332] on button "Criar nova rota" at bounding box center [99, 329] width 92 height 23
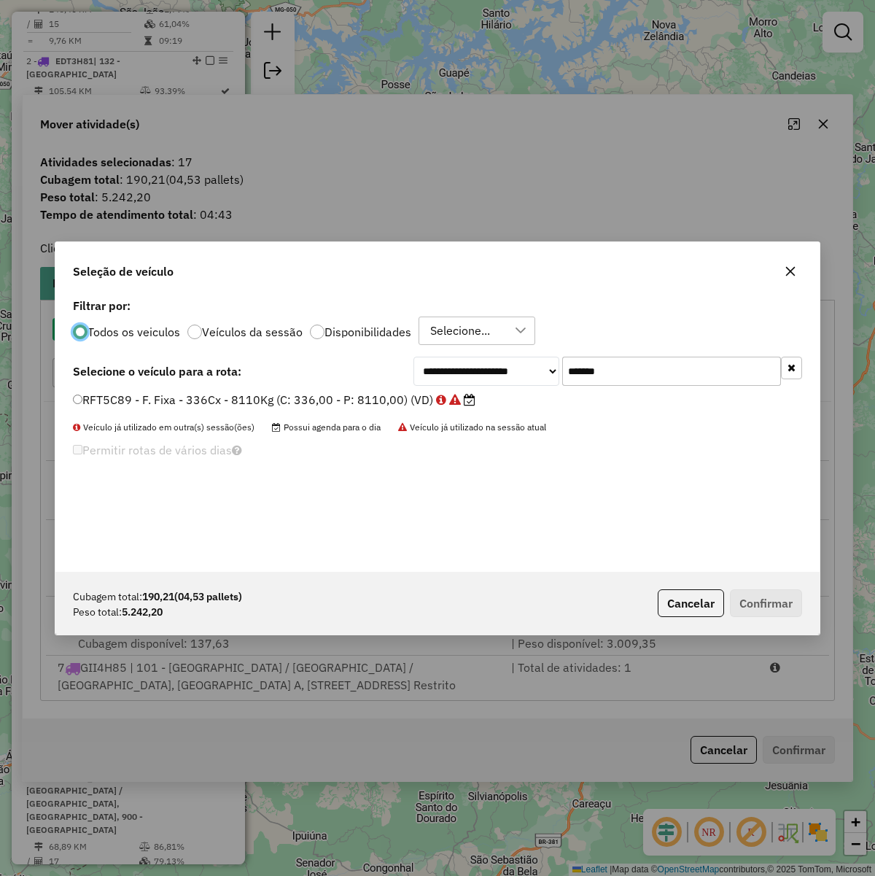
scroll to position [7, 4]
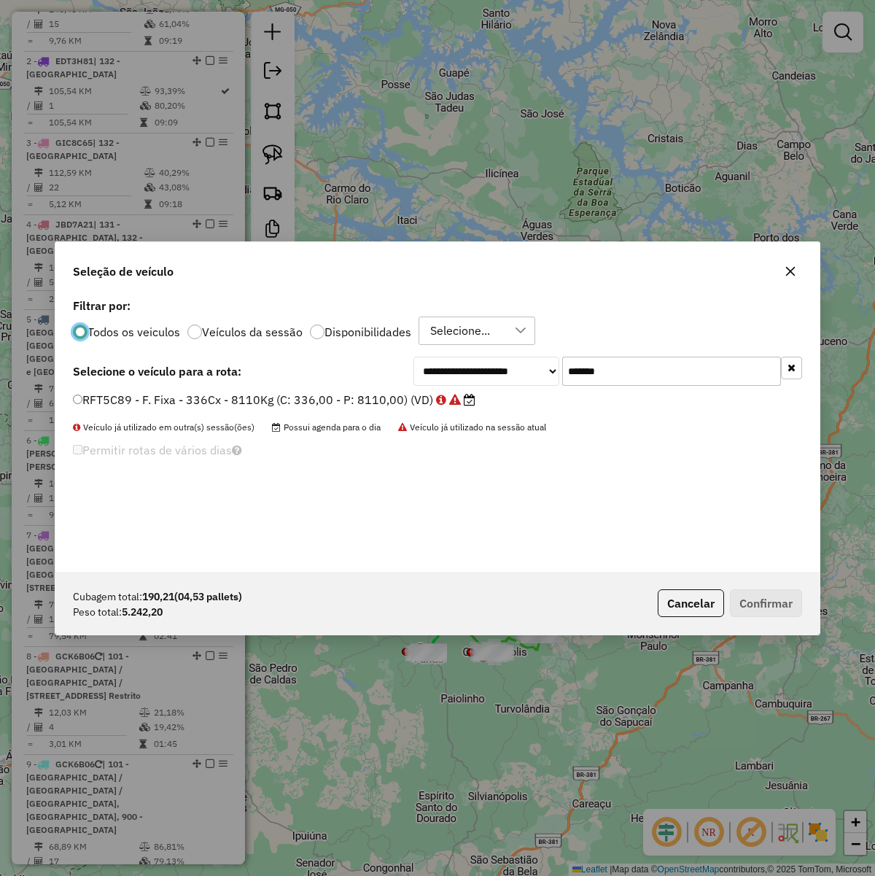
click at [637, 386] on div "**********" at bounding box center [437, 433] width 764 height 277
paste input "text"
type input "*******"
click at [361, 403] on label "BYI6I76 - F. Fixa - 336Cx - 8610Kg (C: 336,00 - P: 8610,00) (VD)" at bounding box center [271, 400] width 397 height 18
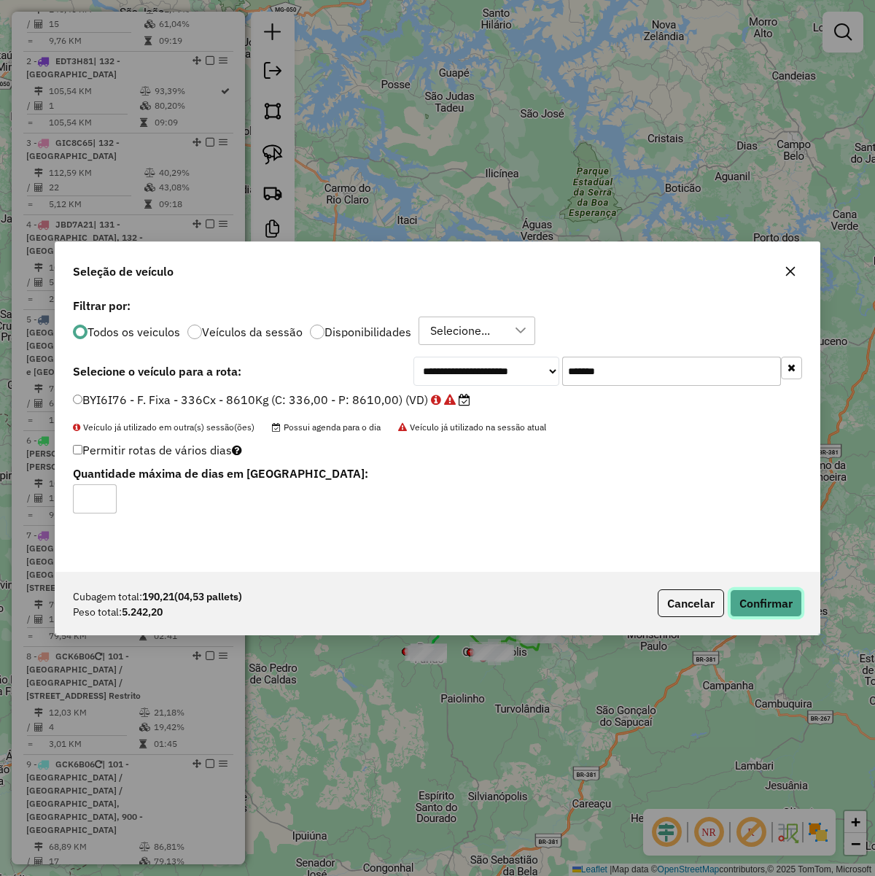
click at [773, 602] on button "Confirmar" at bounding box center [766, 603] width 72 height 28
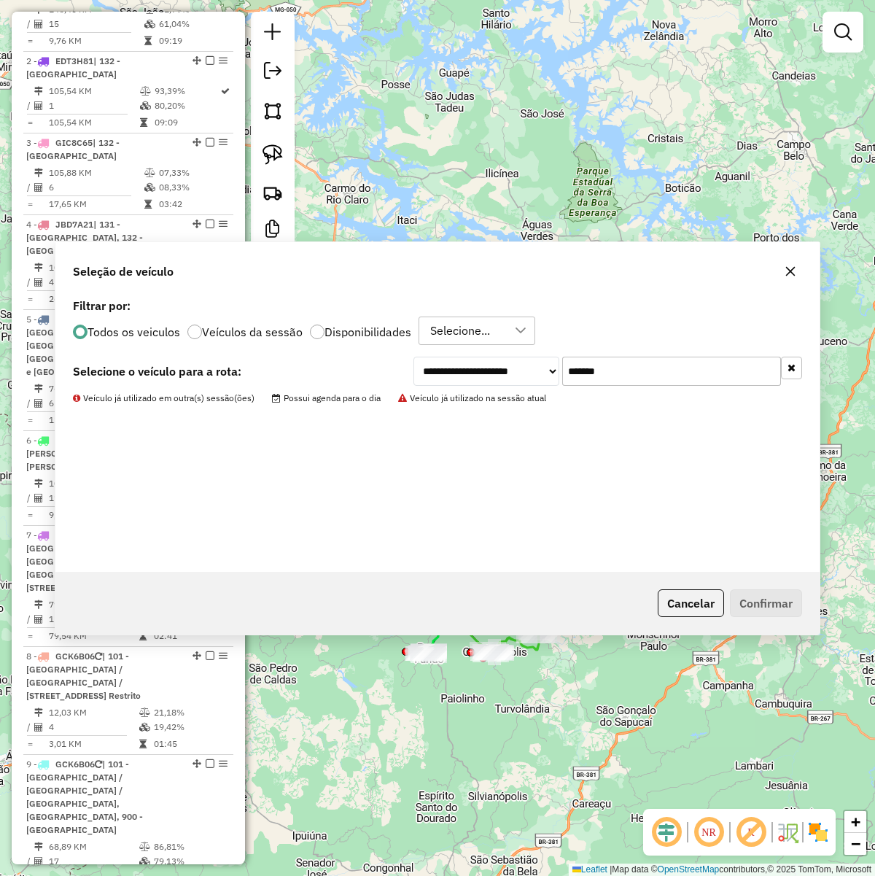
scroll to position [611, 0]
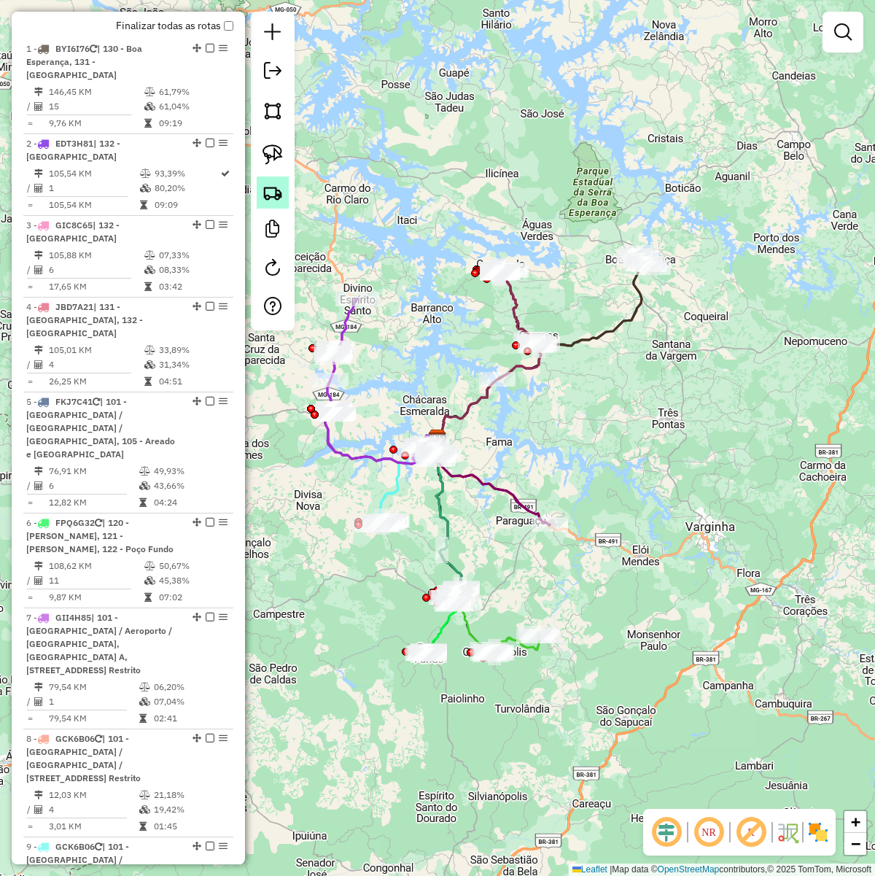
click at [277, 198] on img at bounding box center [273, 192] width 20 height 20
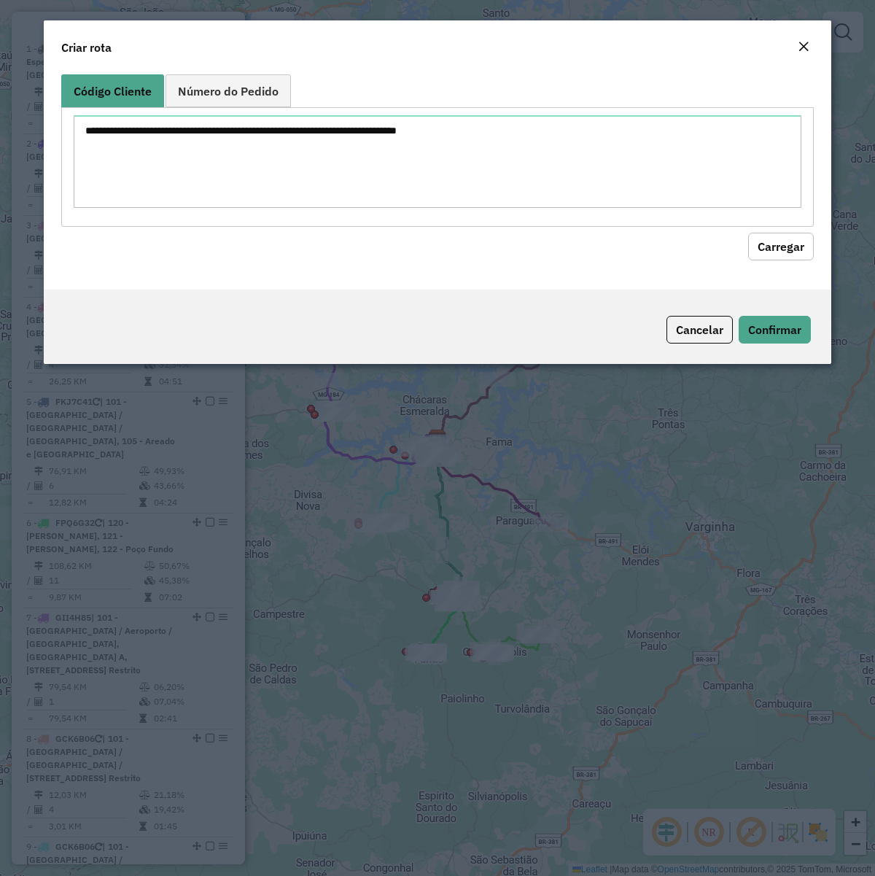
click at [396, 147] on textarea at bounding box center [438, 161] width 728 height 93
type textarea "******** ******** ******** ******** ******** ******** ******** ******** *******…"
click at [807, 252] on button "Carregar" at bounding box center [781, 246] width 66 height 28
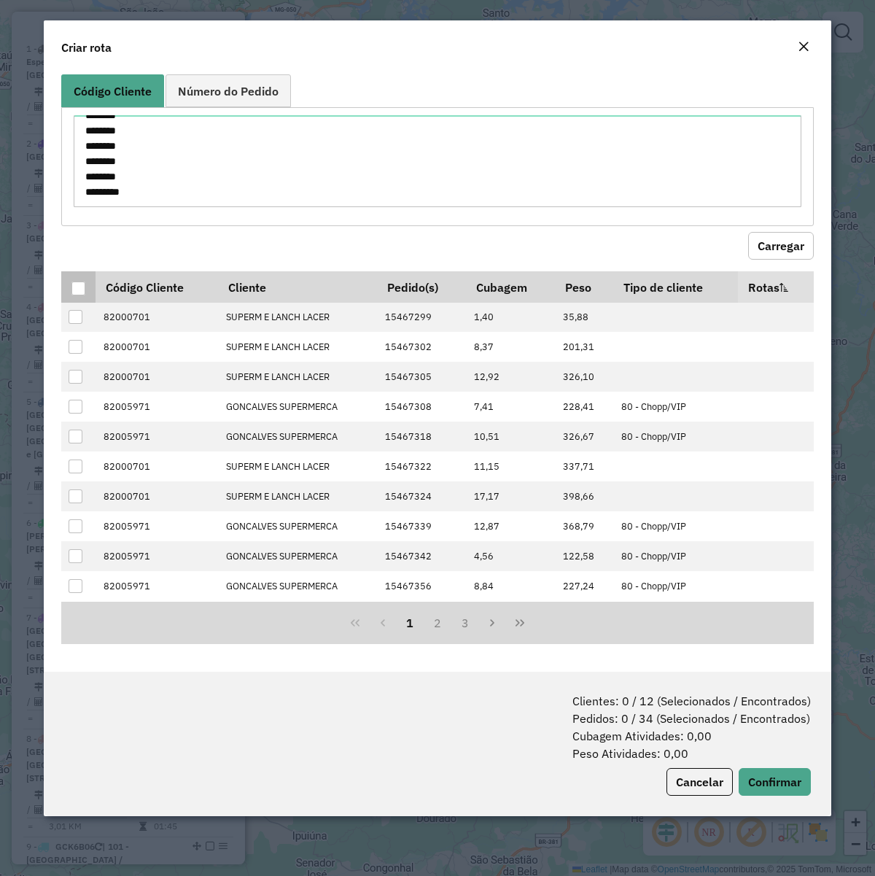
click at [71, 292] on div at bounding box center [78, 288] width 14 height 14
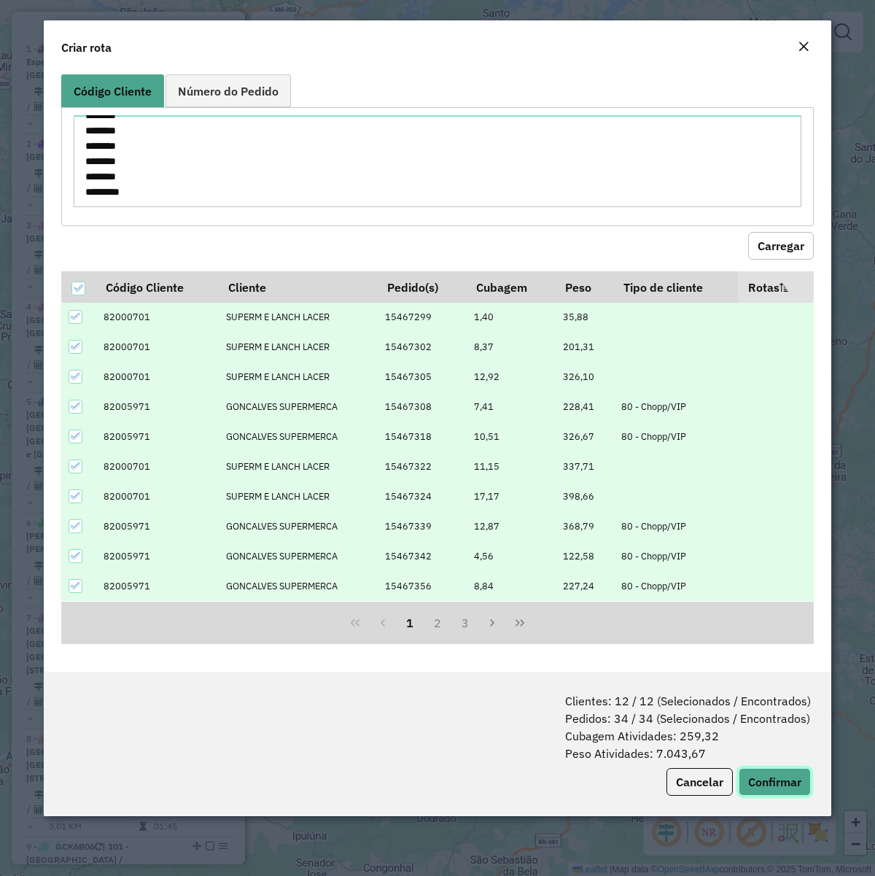
click at [793, 672] on button "Confirmar" at bounding box center [775, 782] width 72 height 28
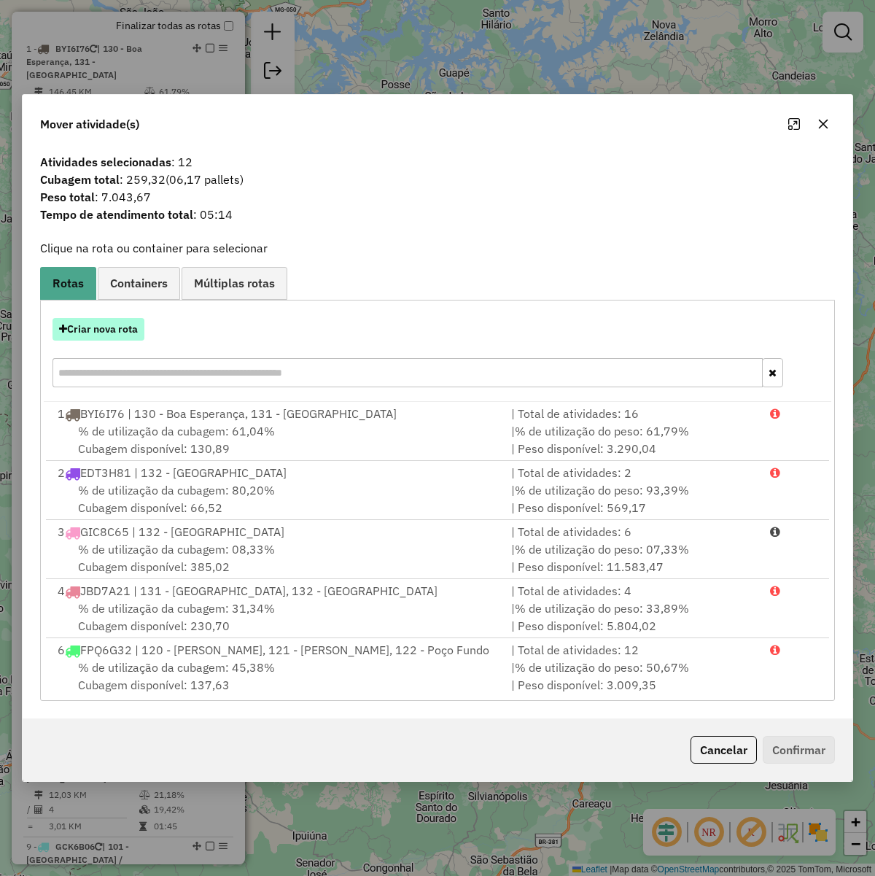
click at [110, 334] on button "Criar nova rota" at bounding box center [99, 329] width 92 height 23
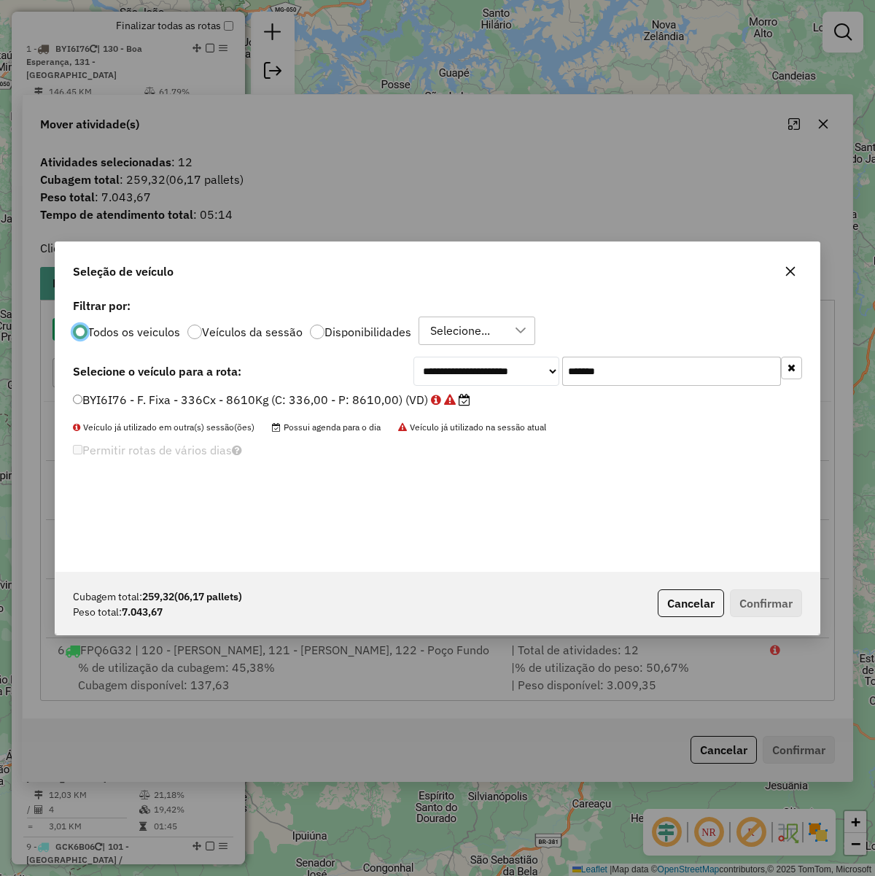
scroll to position [7, 4]
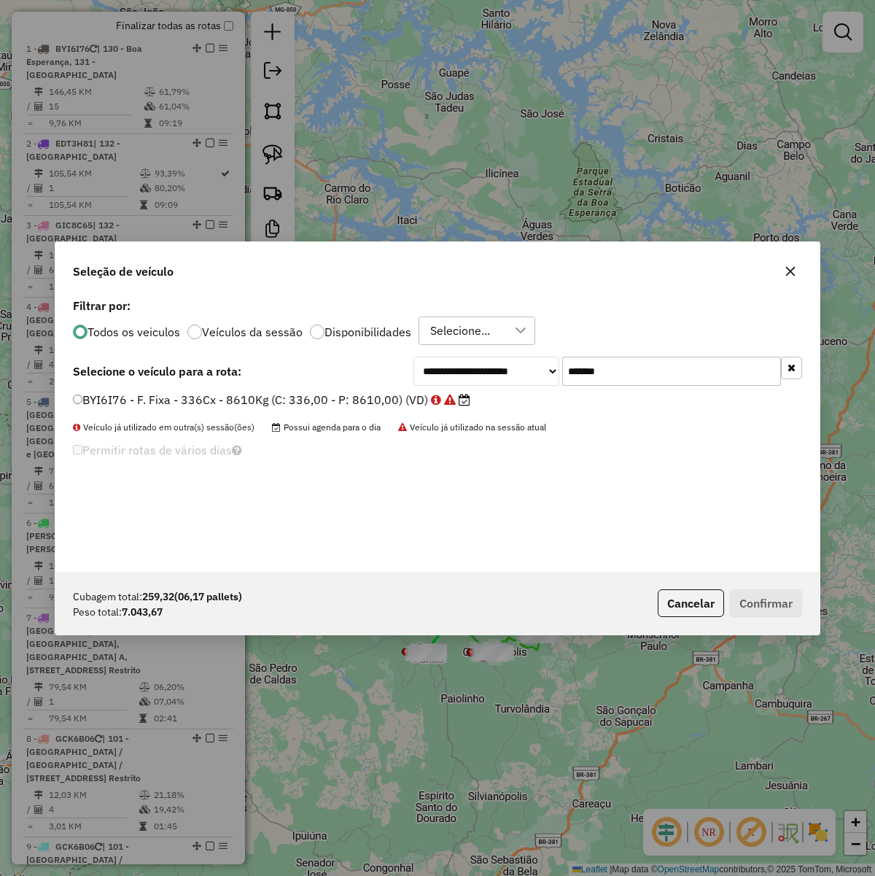
click at [688, 373] on input "*******" at bounding box center [671, 371] width 219 height 29
paste input "text"
type input "*******"
click at [372, 396] on label "EDT3H81 - F. Fixa - 336Cx - 8610Kg (C: 336,00 - P: 8610,00) (VD)" at bounding box center [275, 400] width 404 height 18
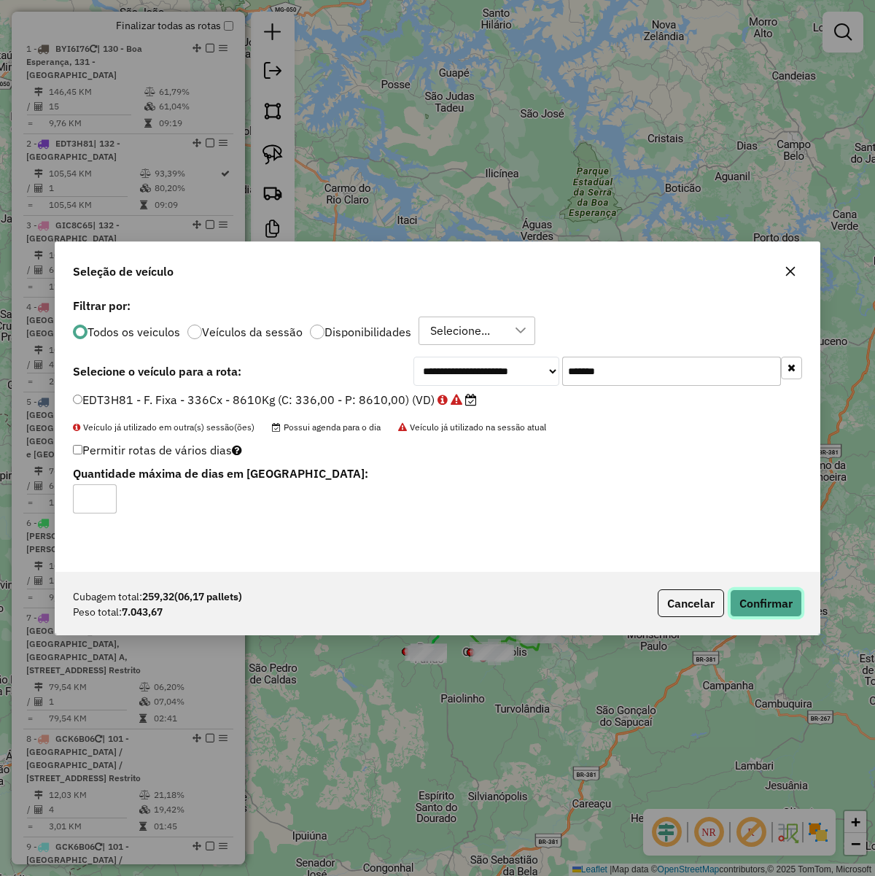
click at [768, 610] on button "Confirmar" at bounding box center [766, 603] width 72 height 28
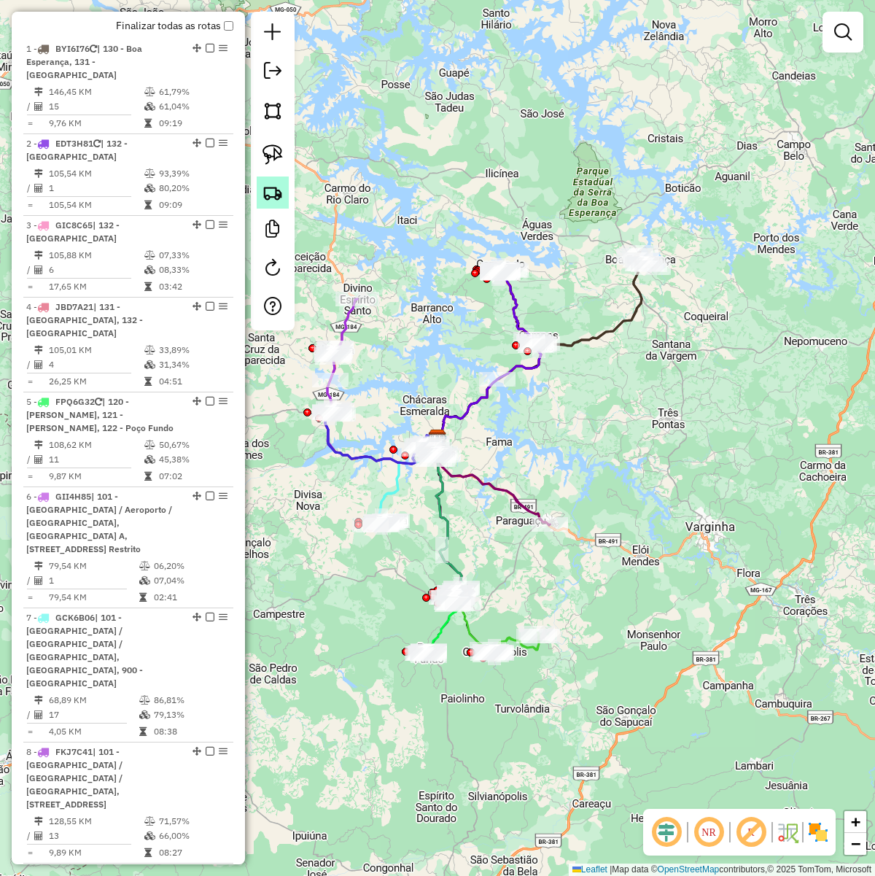
click at [271, 199] on img at bounding box center [273, 192] width 20 height 20
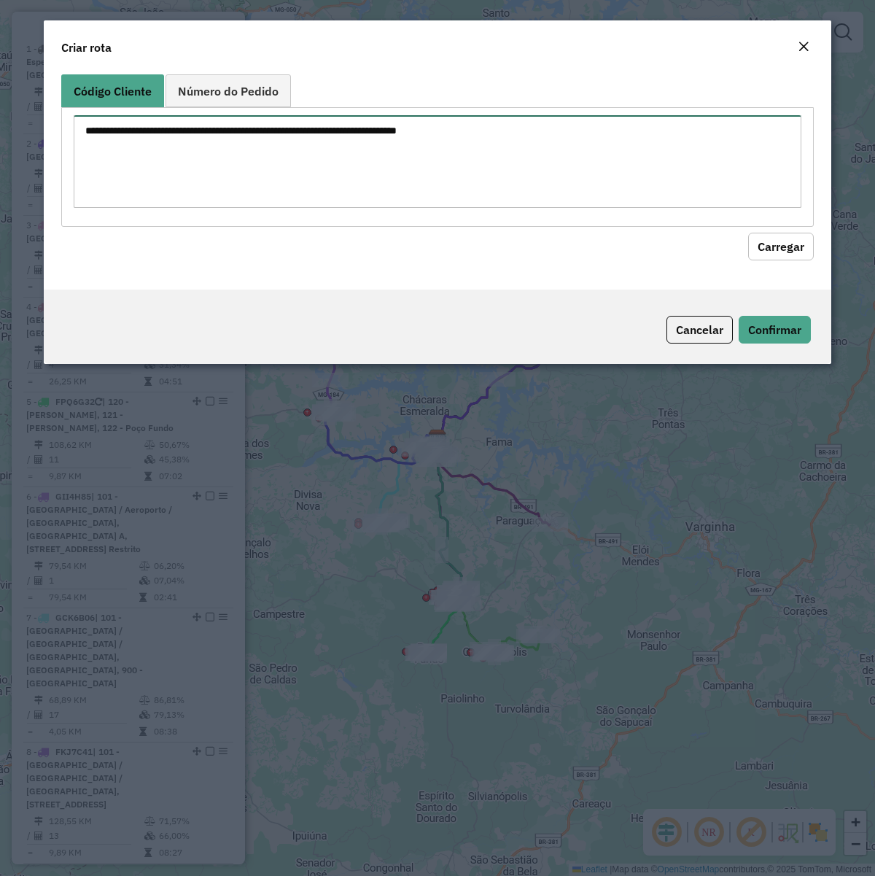
click at [365, 164] on textarea at bounding box center [438, 161] width 728 height 93
paste textarea "******** ******** ******** ******** ******** ******** ******** ******** *******…"
type textarea "******** ******** ******** ******** ******** ******** ******** ******** *******…"
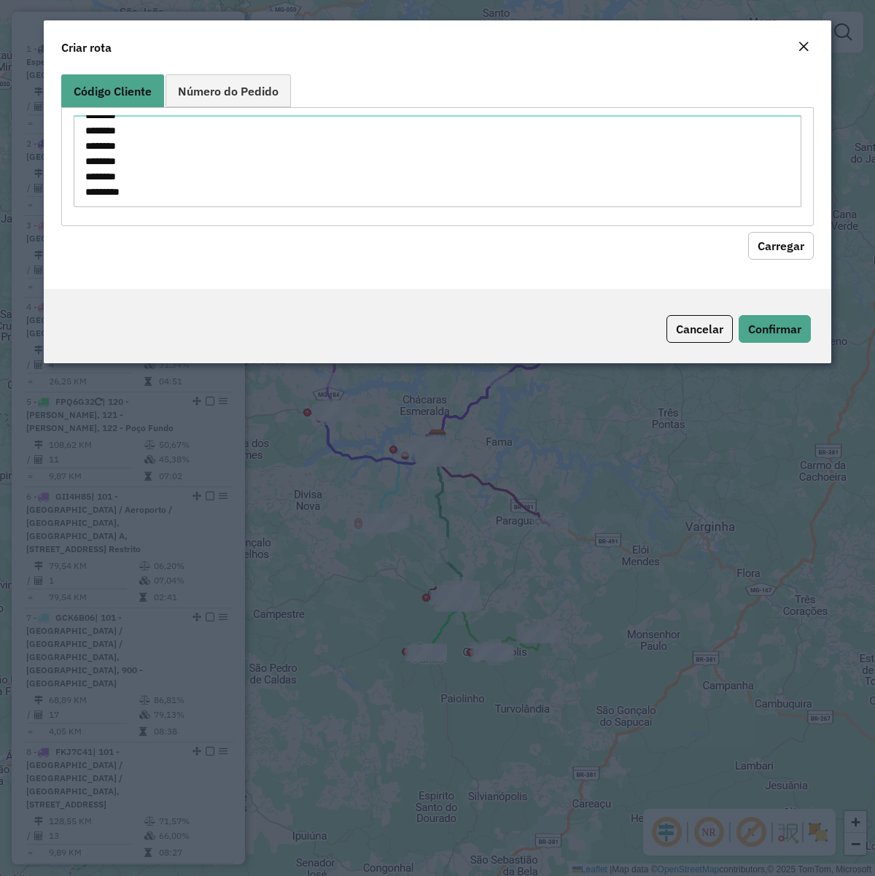
click at [777, 248] on button "Carregar" at bounding box center [781, 246] width 66 height 28
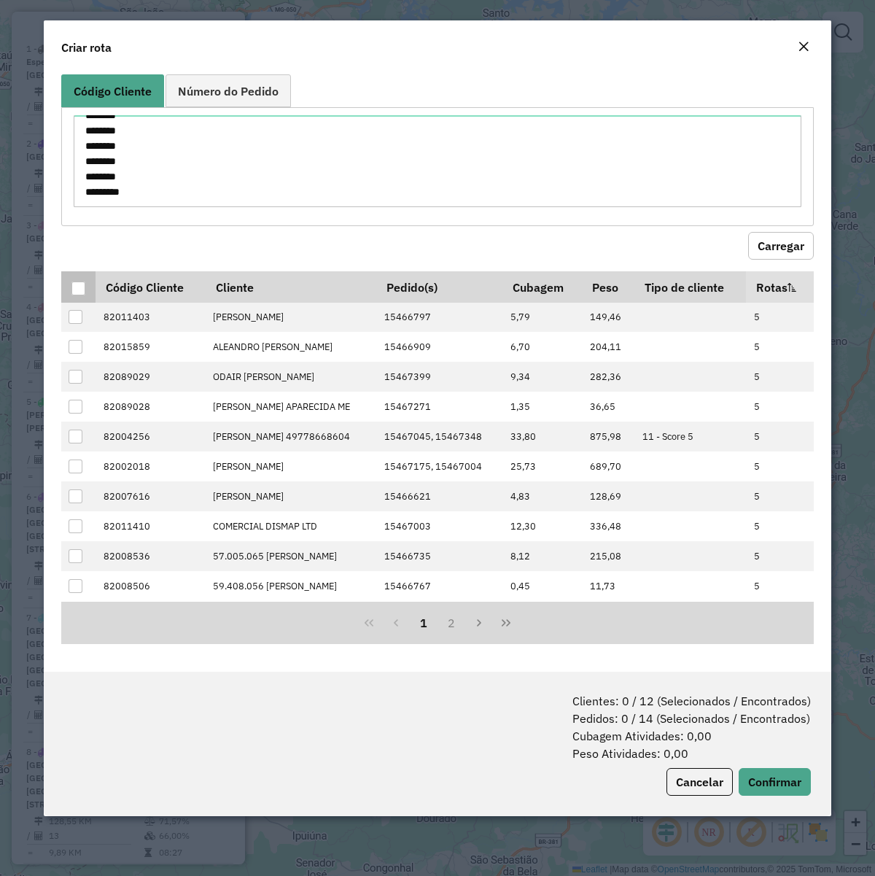
click at [78, 289] on div at bounding box center [78, 288] width 14 height 14
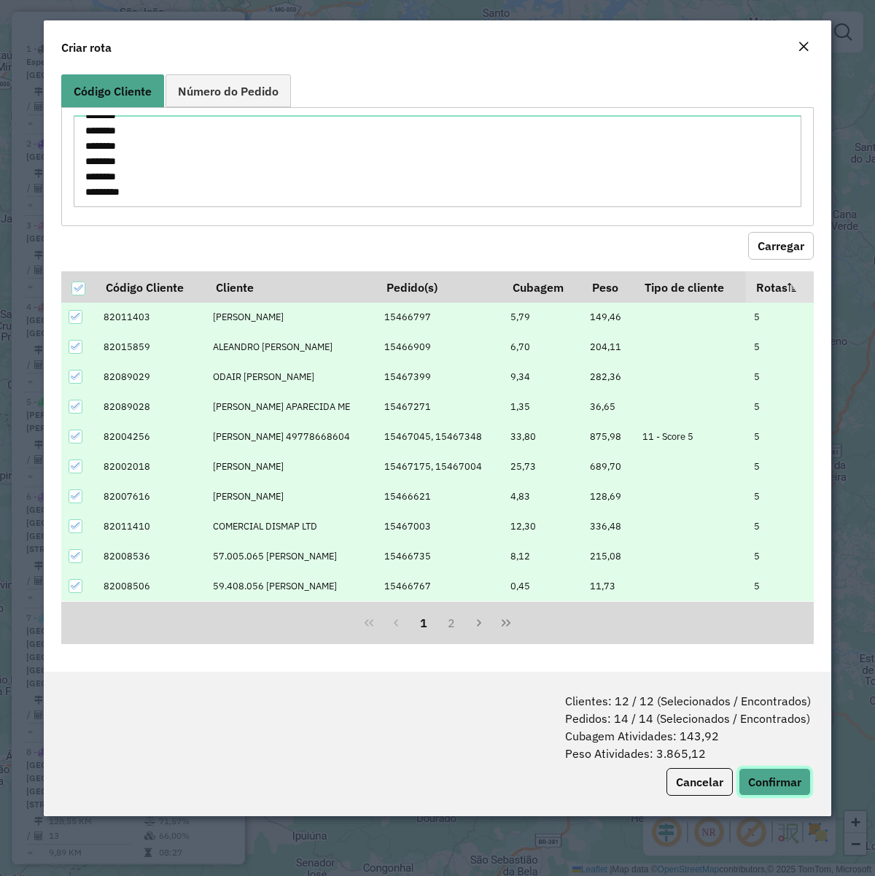
click at [784, 672] on button "Confirmar" at bounding box center [775, 782] width 72 height 28
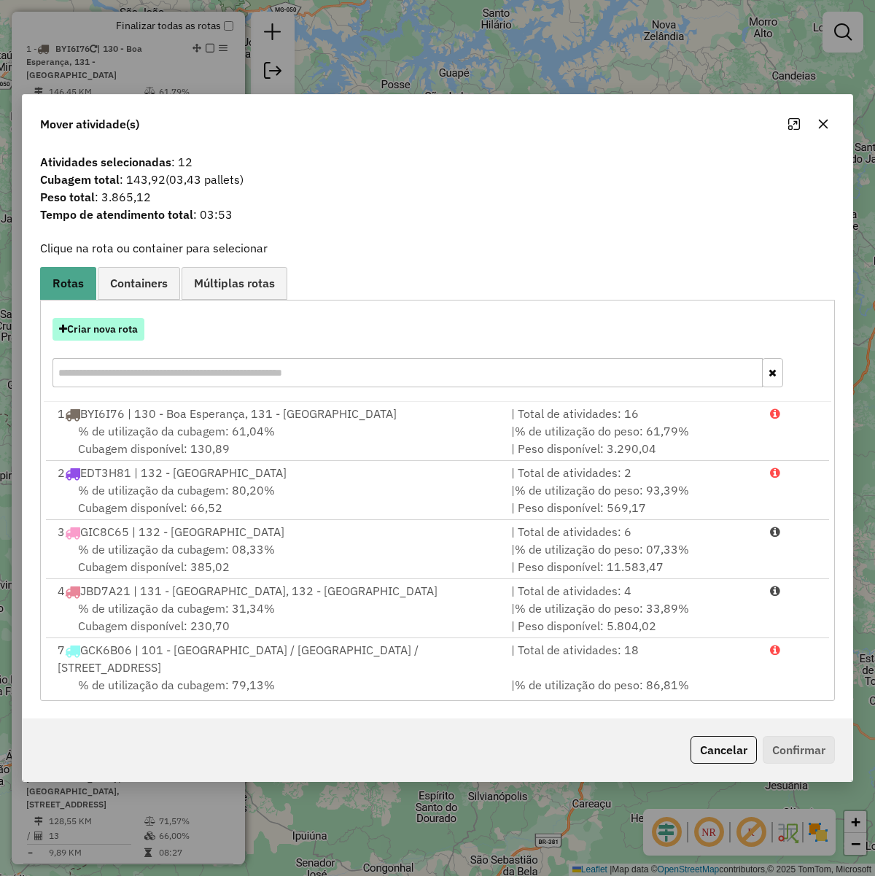
click at [118, 325] on button "Criar nova rota" at bounding box center [99, 329] width 92 height 23
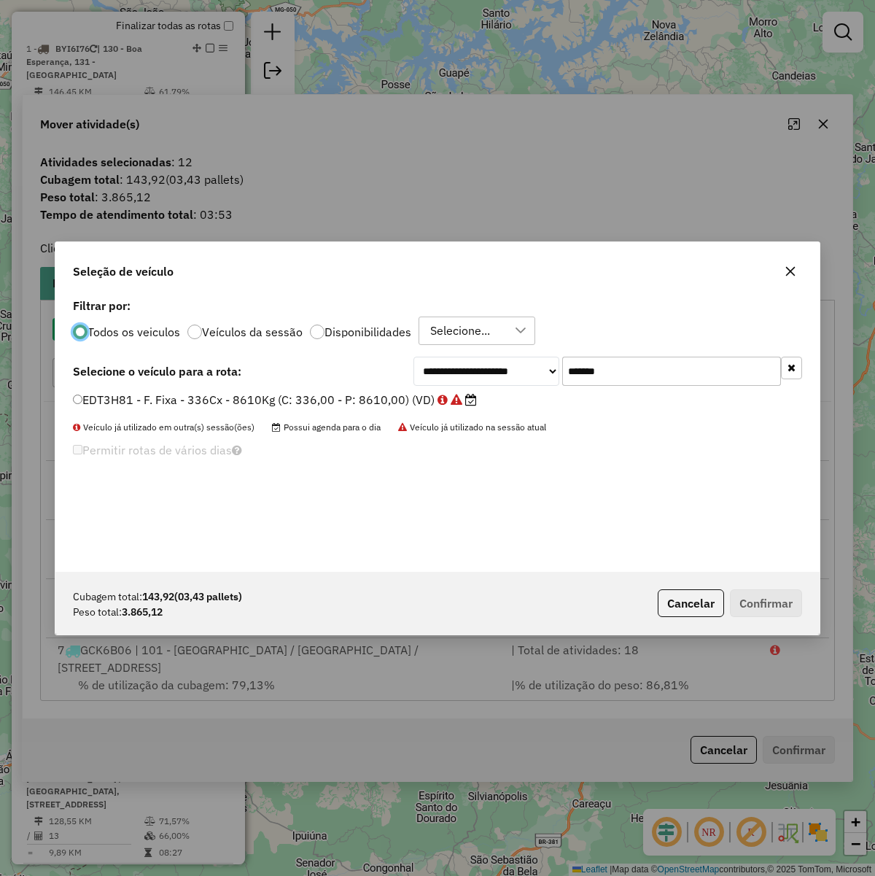
scroll to position [7, 4]
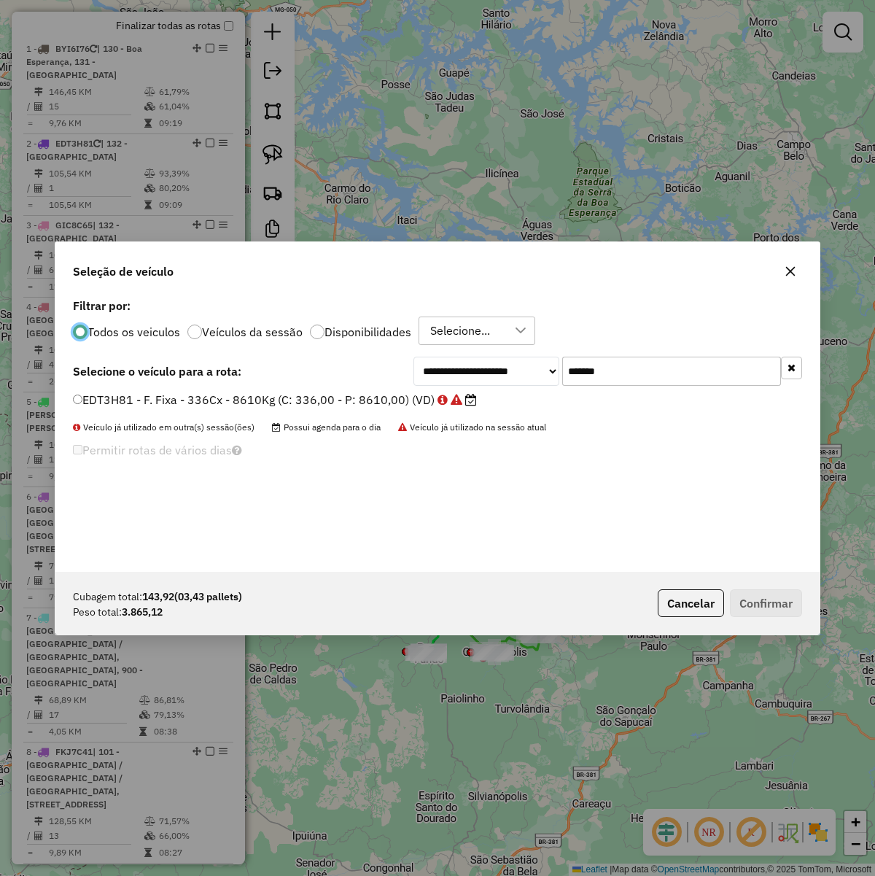
drag, startPoint x: 631, startPoint y: 357, endPoint x: 636, endPoint y: 372, distance: 15.5
click at [631, 361] on input "*******" at bounding box center [671, 371] width 219 height 29
click at [636, 373] on input "*******" at bounding box center [671, 371] width 219 height 29
paste input "text"
type input "*******"
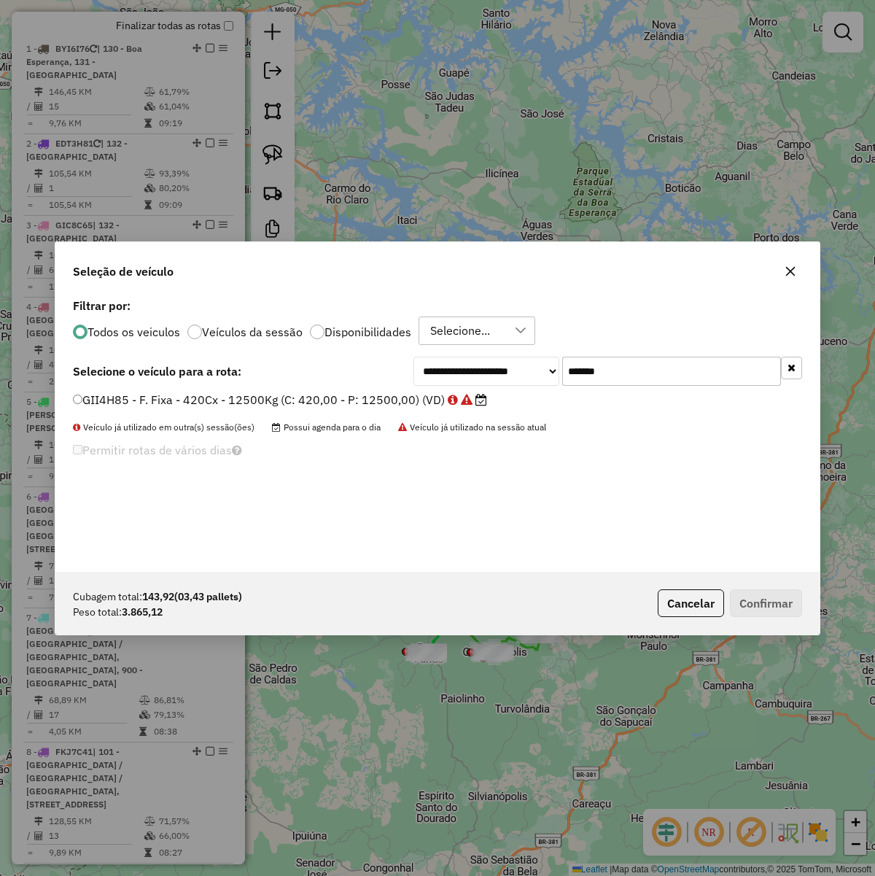
click at [325, 378] on div "**********" at bounding box center [437, 371] width 729 height 29
click at [319, 392] on div "**********" at bounding box center [437, 433] width 764 height 277
click at [230, 400] on label "GII4H85 - F. Fixa - 420Cx - 12500Kg (C: 420,00 - P: 12500,00) (VD)" at bounding box center [280, 400] width 414 height 18
click at [749, 598] on button "Confirmar" at bounding box center [766, 603] width 72 height 28
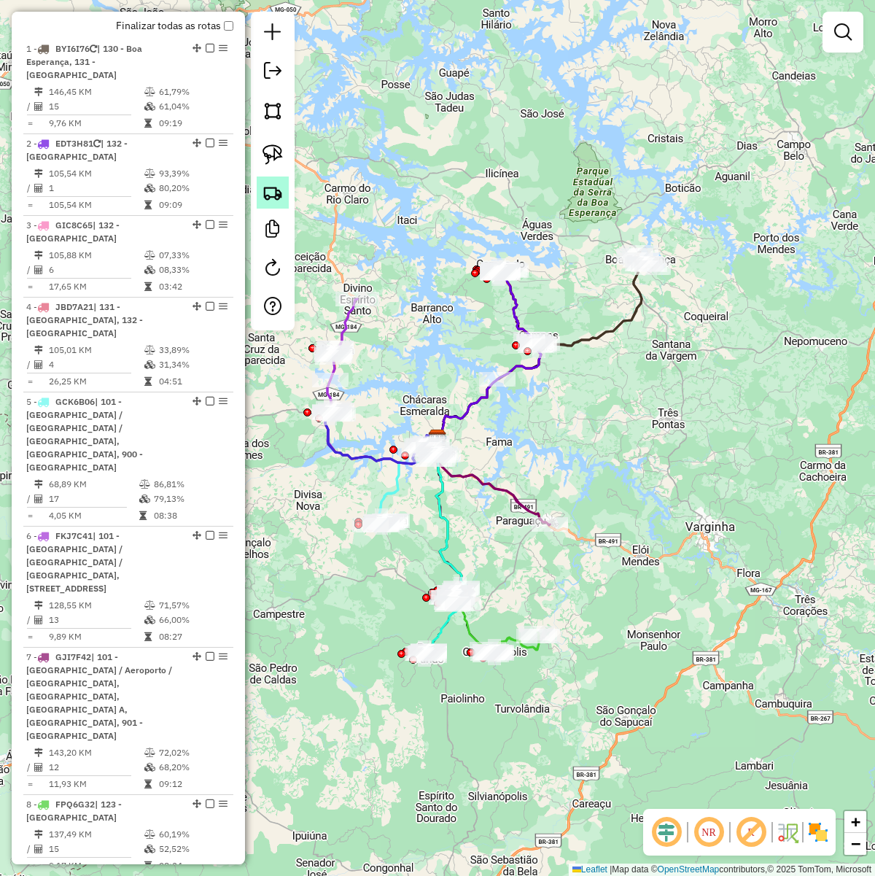
click at [260, 190] on link at bounding box center [273, 192] width 32 height 32
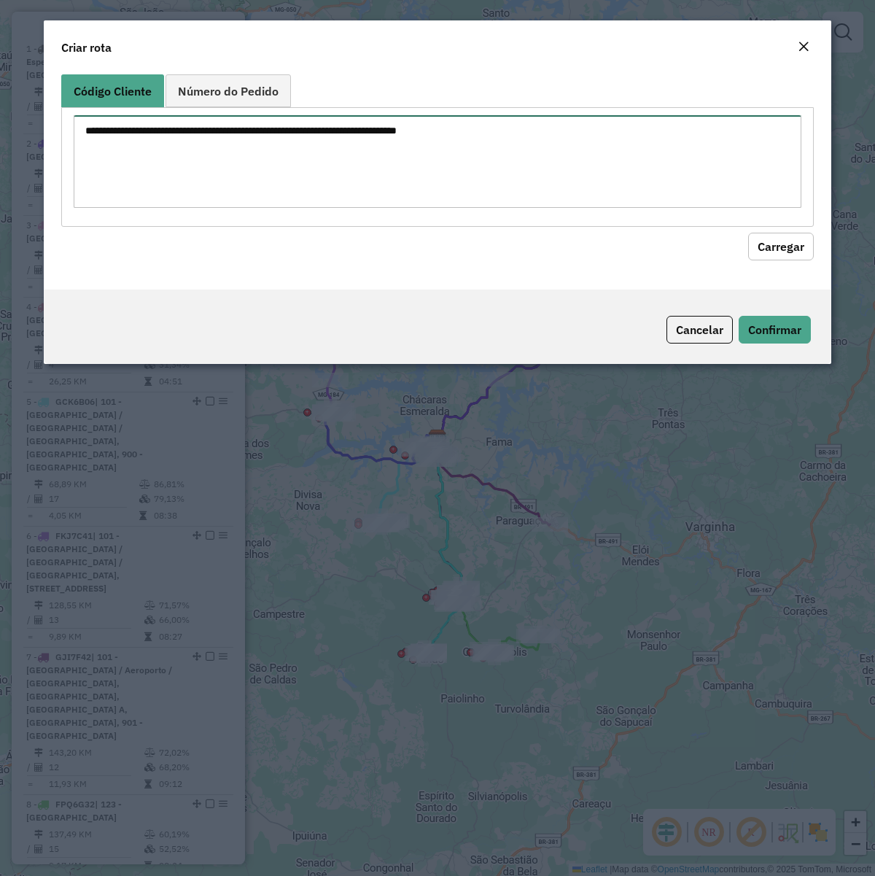
click at [322, 153] on textarea at bounding box center [438, 161] width 728 height 93
paste textarea "******** ******** ******** ******** ******** ******** ******** ******** *******…"
type textarea "******** ******** ******** ******** ******** ******** ******** ******** *******…"
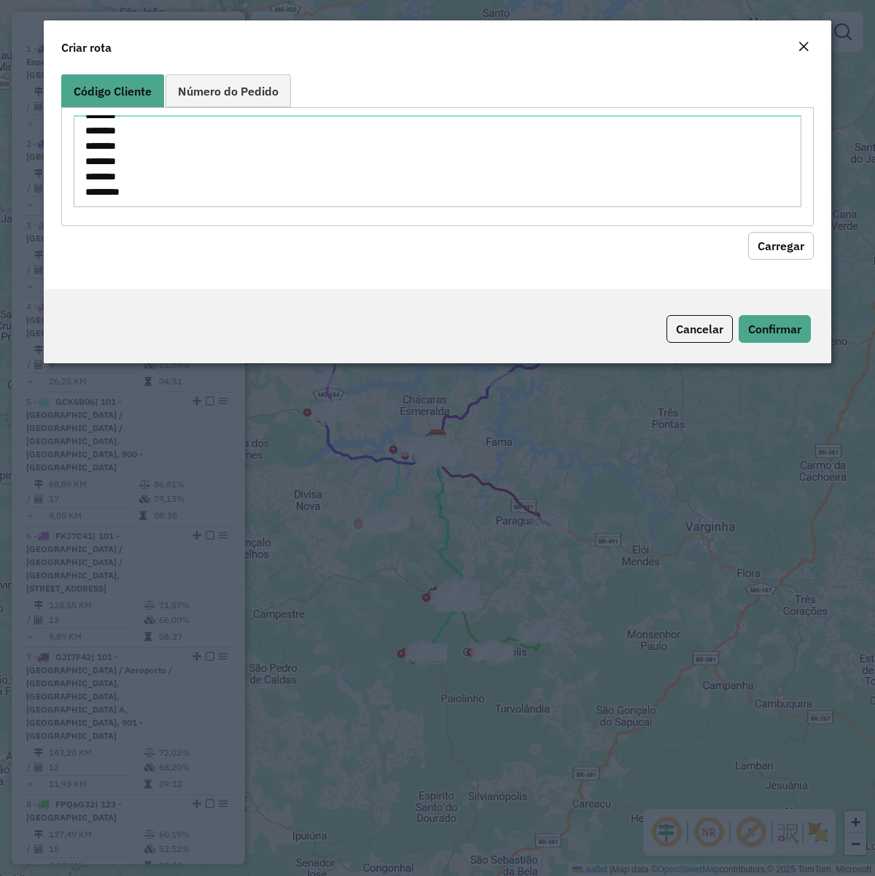
click at [785, 260] on hb-field-button "Carregar" at bounding box center [437, 243] width 753 height 34
click at [769, 238] on button "Carregar" at bounding box center [781, 246] width 66 height 28
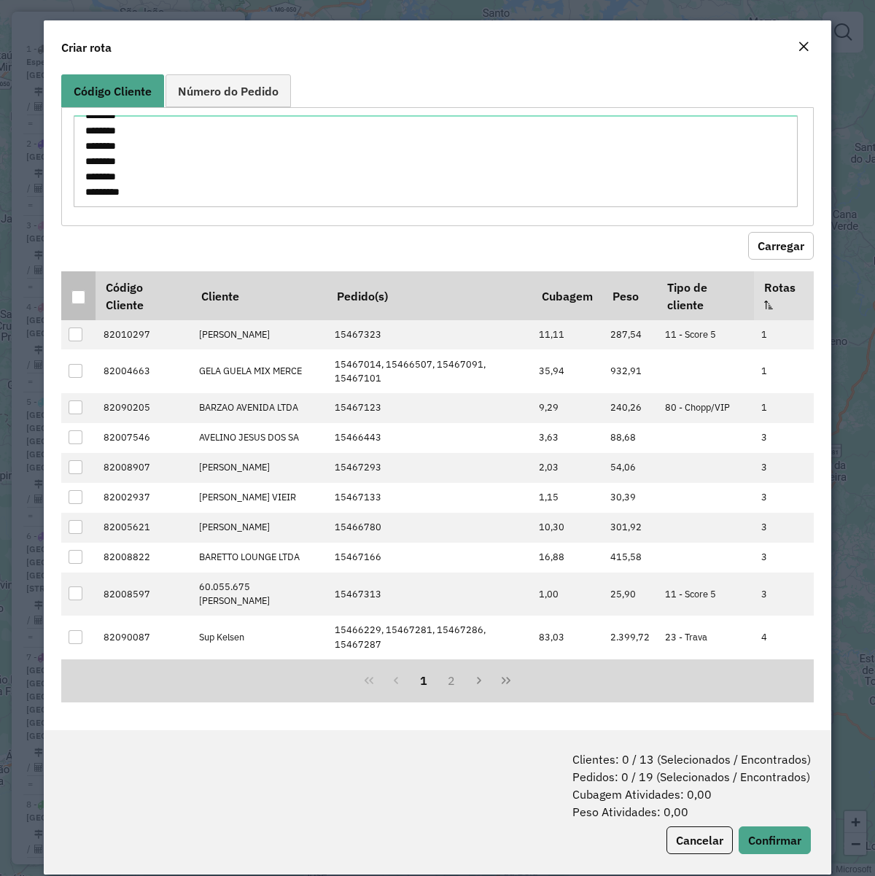
click at [74, 294] on div at bounding box center [78, 297] width 14 height 14
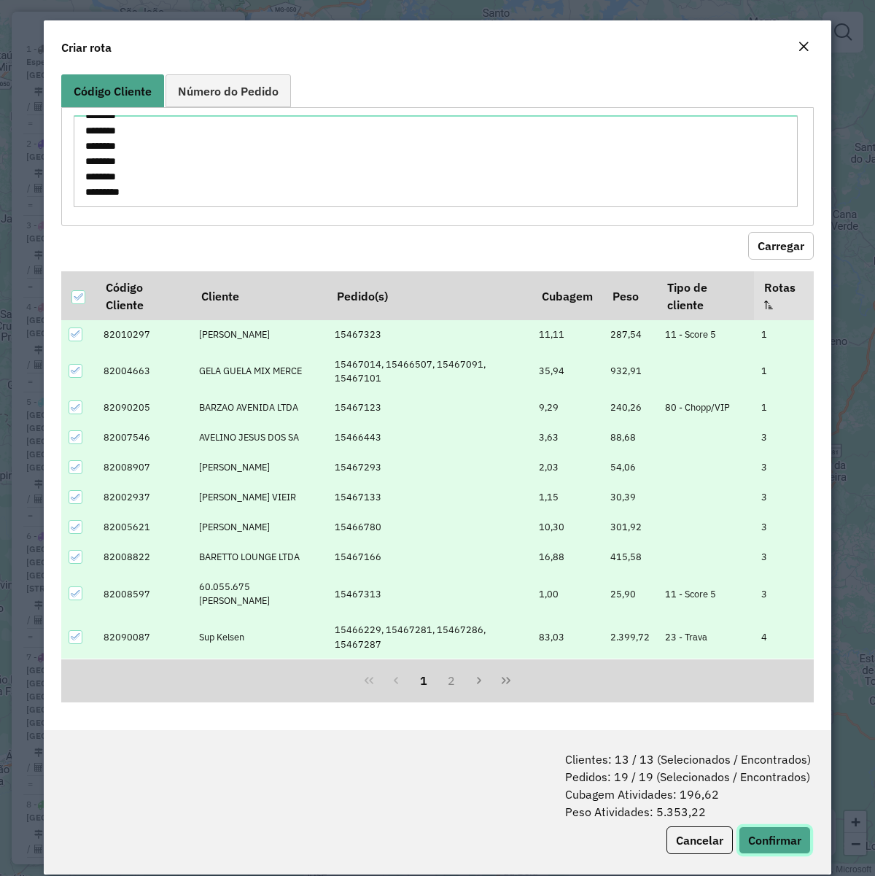
click at [781, 672] on button "Confirmar" at bounding box center [775, 840] width 72 height 28
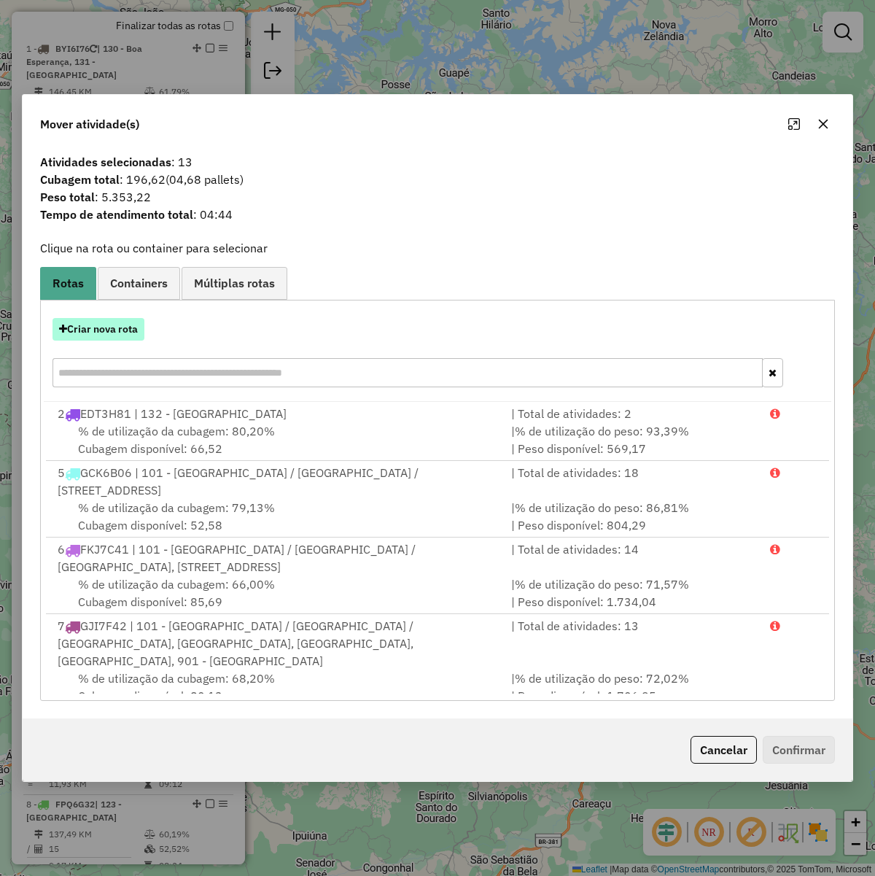
click at [78, 329] on button "Criar nova rota" at bounding box center [99, 329] width 92 height 23
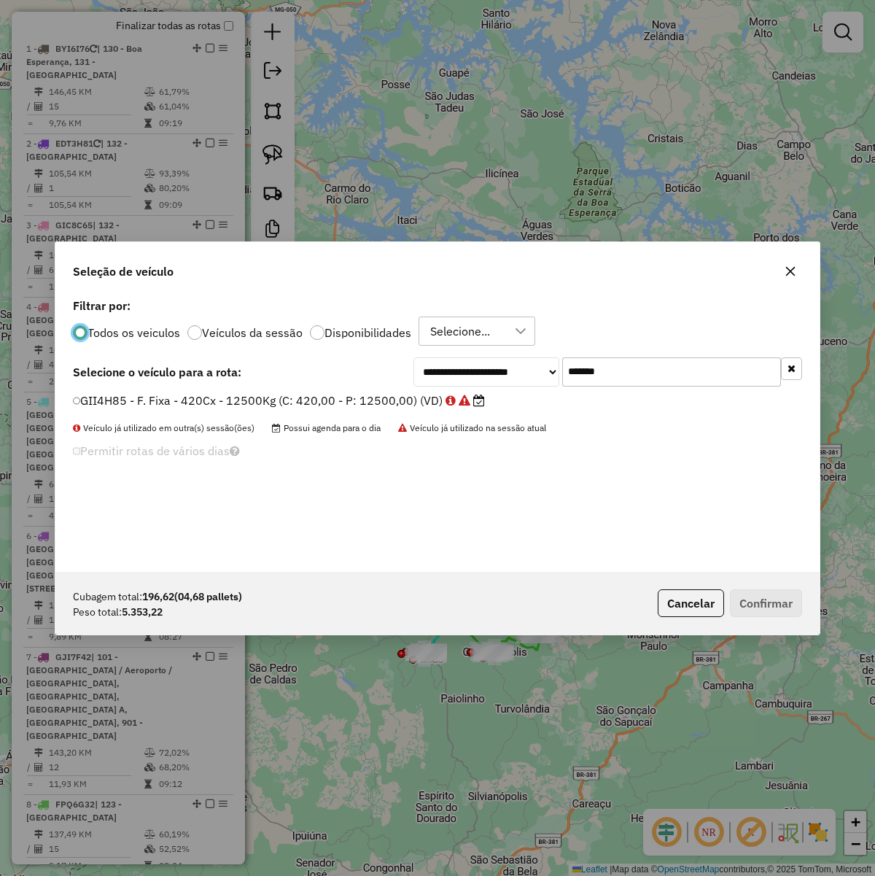
scroll to position [7, 4]
click at [680, 370] on input "*******" at bounding box center [671, 371] width 219 height 29
paste input "text"
type input "*******"
click at [319, 396] on label "ECV4D81 - F. Fixa - 420Cx - 12500Kg (C: 420,00 - P: 12500,00) (VD)" at bounding box center [268, 400] width 391 height 18
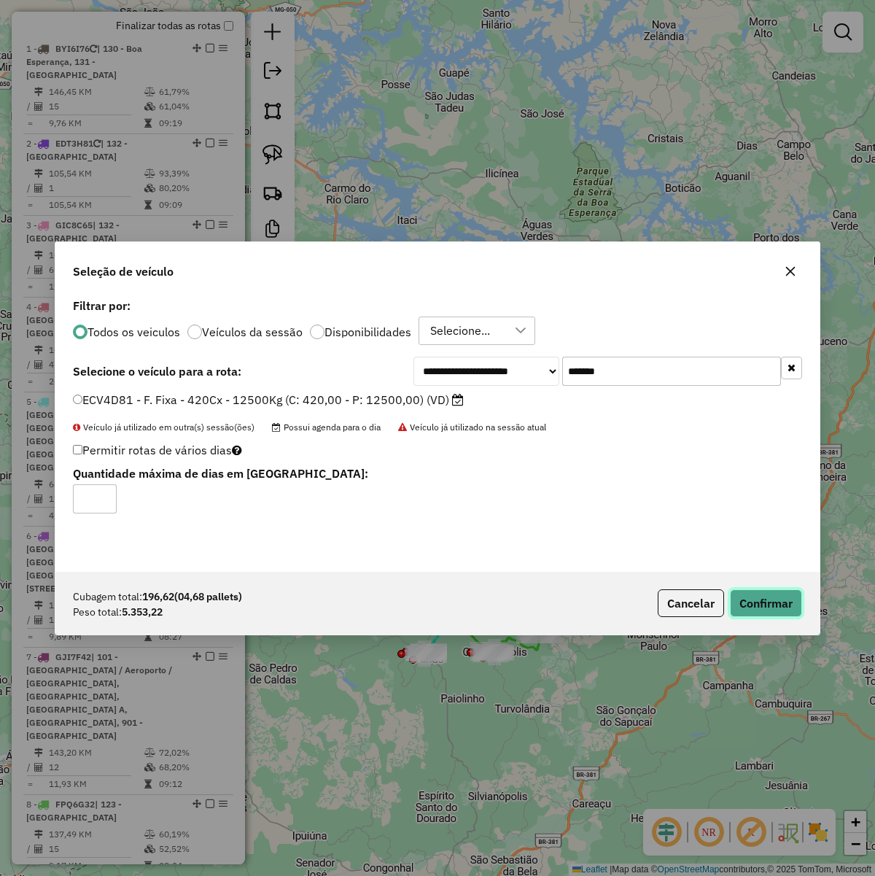
click at [753, 604] on button "Confirmar" at bounding box center [766, 603] width 72 height 28
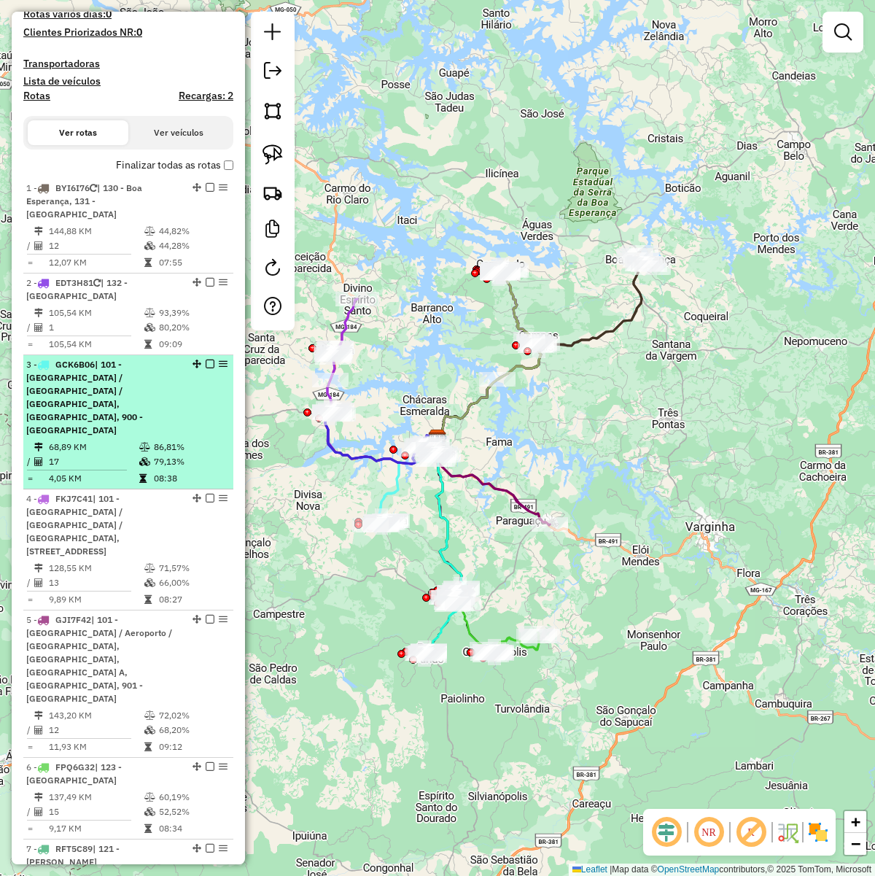
scroll to position [319, 0]
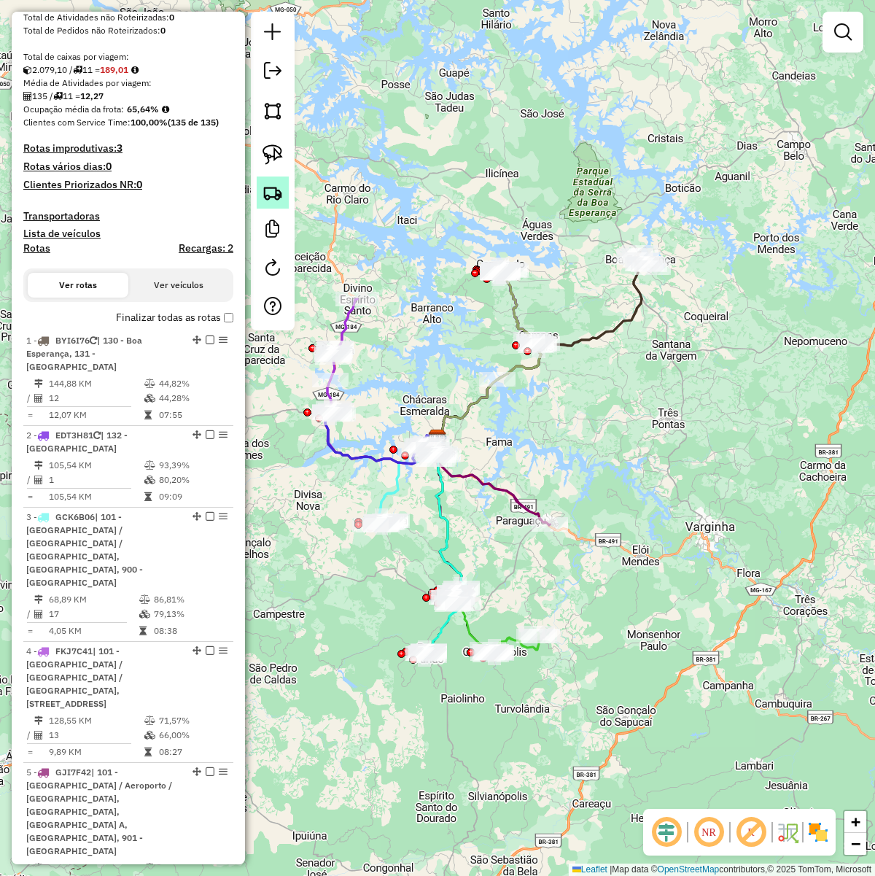
click at [265, 205] on link at bounding box center [273, 192] width 32 height 32
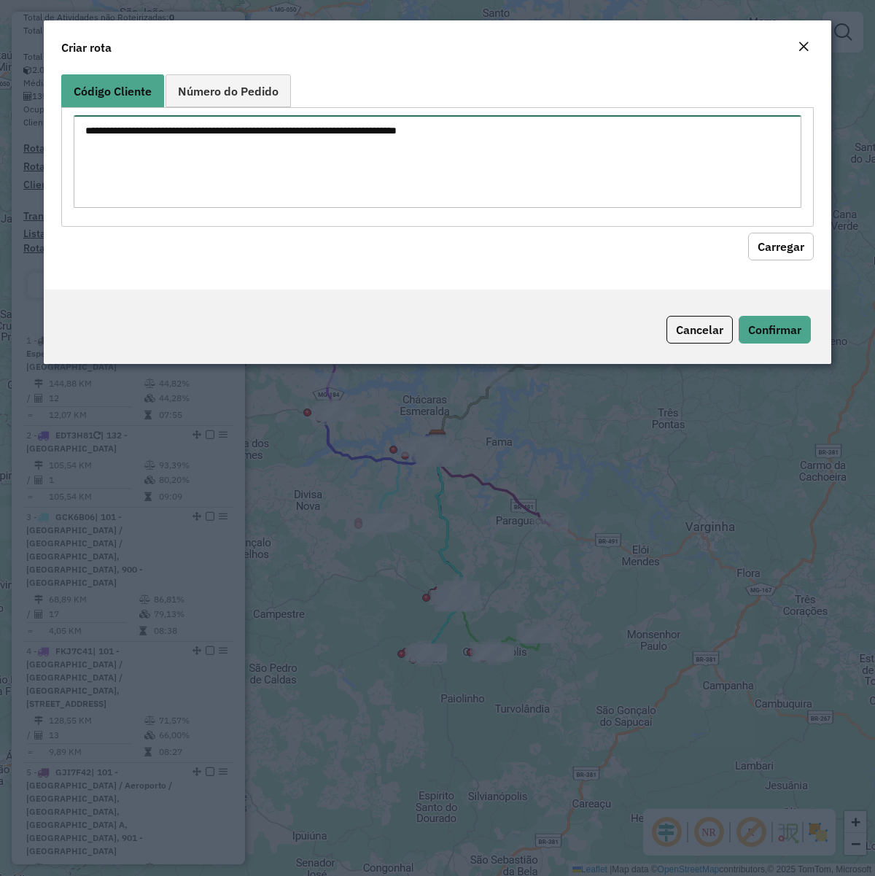
click at [383, 155] on textarea at bounding box center [438, 161] width 728 height 93
paste textarea "******** ******** ******** ******** ******** ******** ******** ******** *******…"
type textarea "******** ******** ******** ******** ******** ******** ******** ******** *******…"
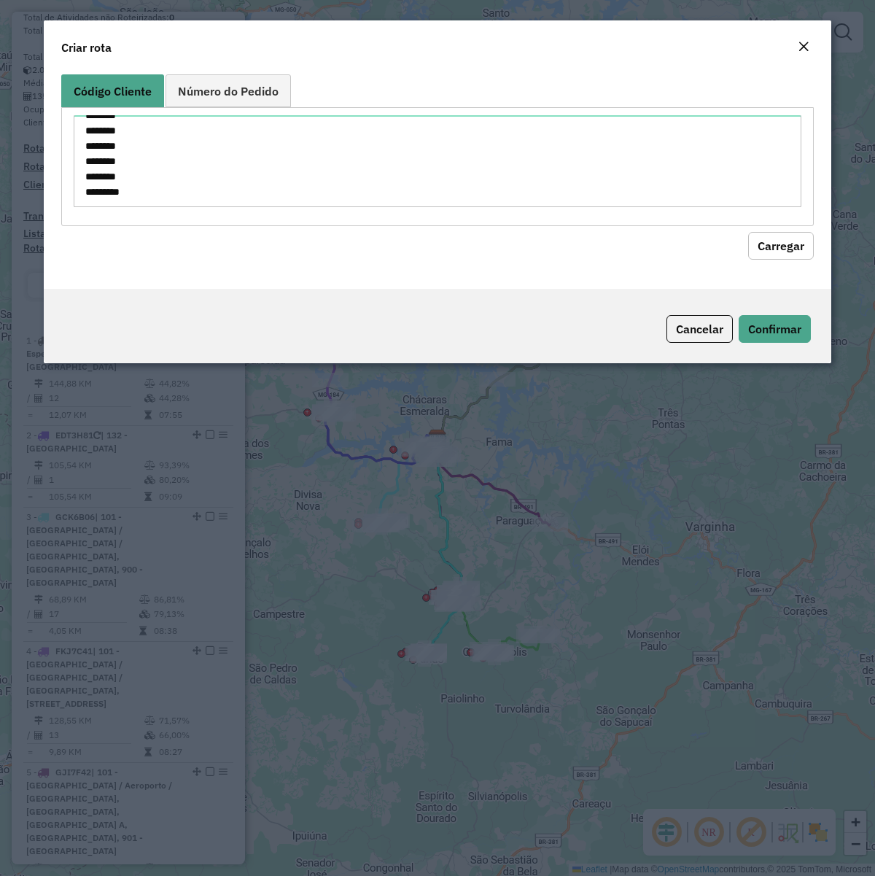
click at [777, 241] on button "Carregar" at bounding box center [781, 246] width 66 height 28
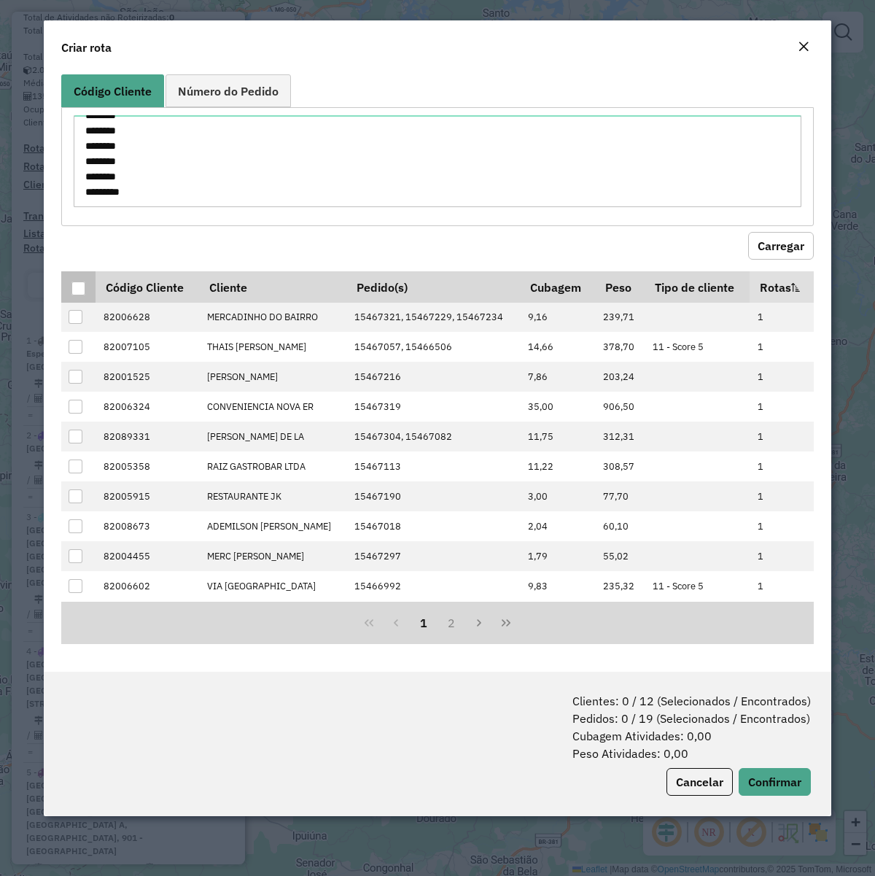
click at [71, 290] on div at bounding box center [78, 288] width 14 height 14
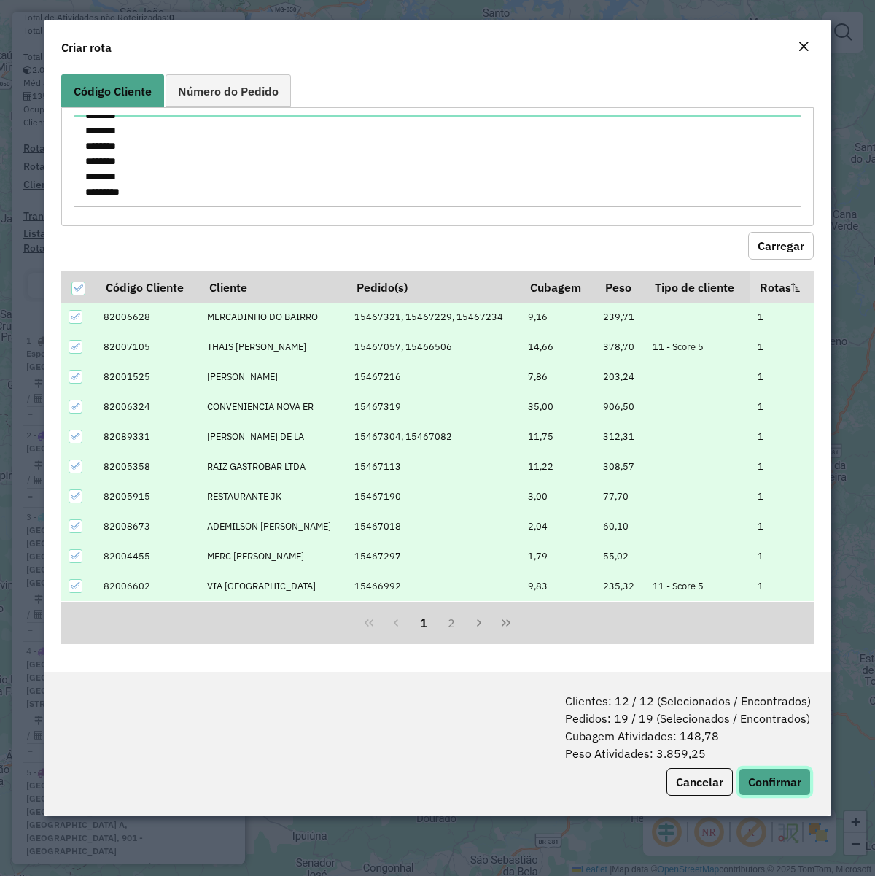
click at [760, 672] on button "Confirmar" at bounding box center [775, 782] width 72 height 28
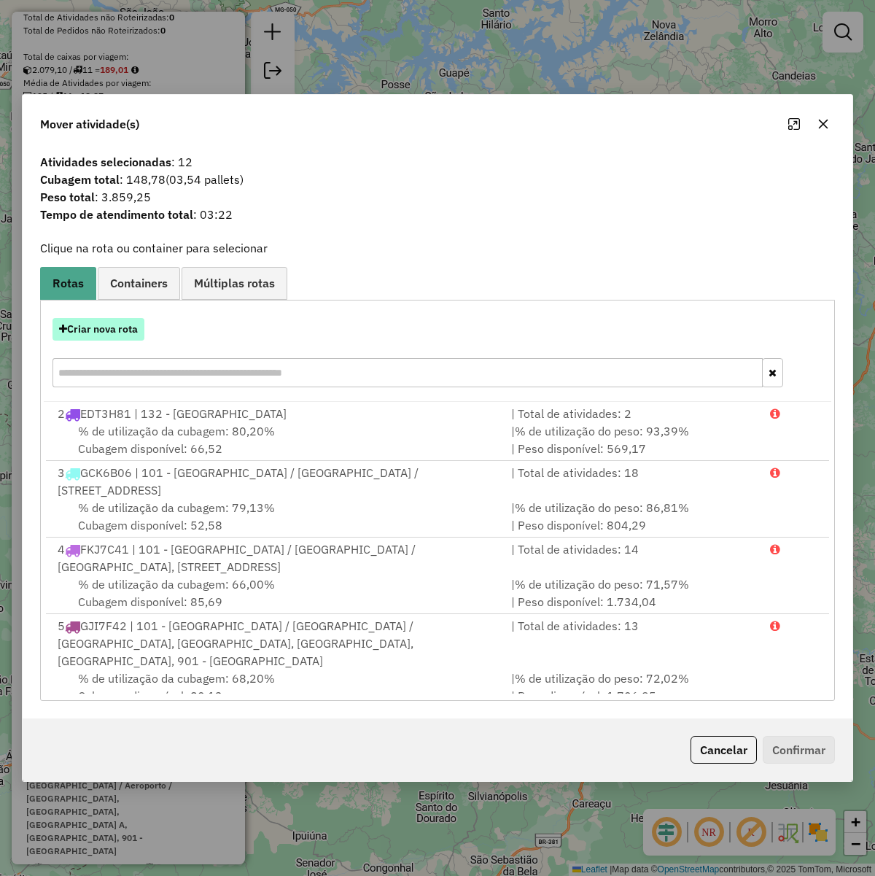
click at [85, 319] on button "Criar nova rota" at bounding box center [99, 329] width 92 height 23
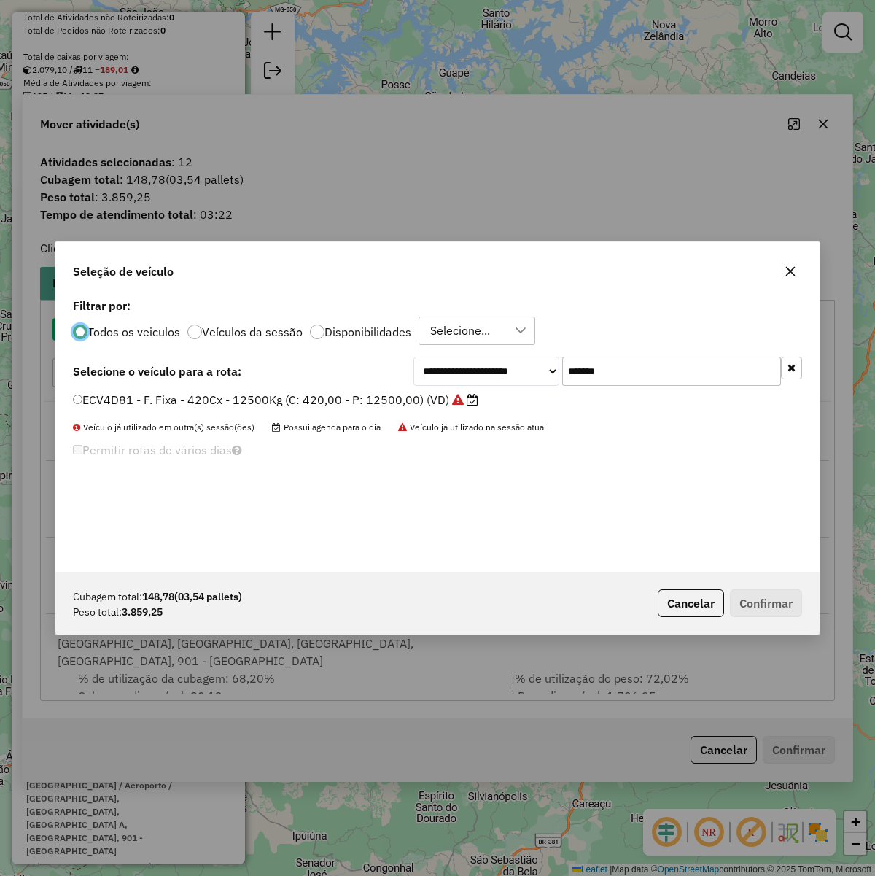
scroll to position [7, 4]
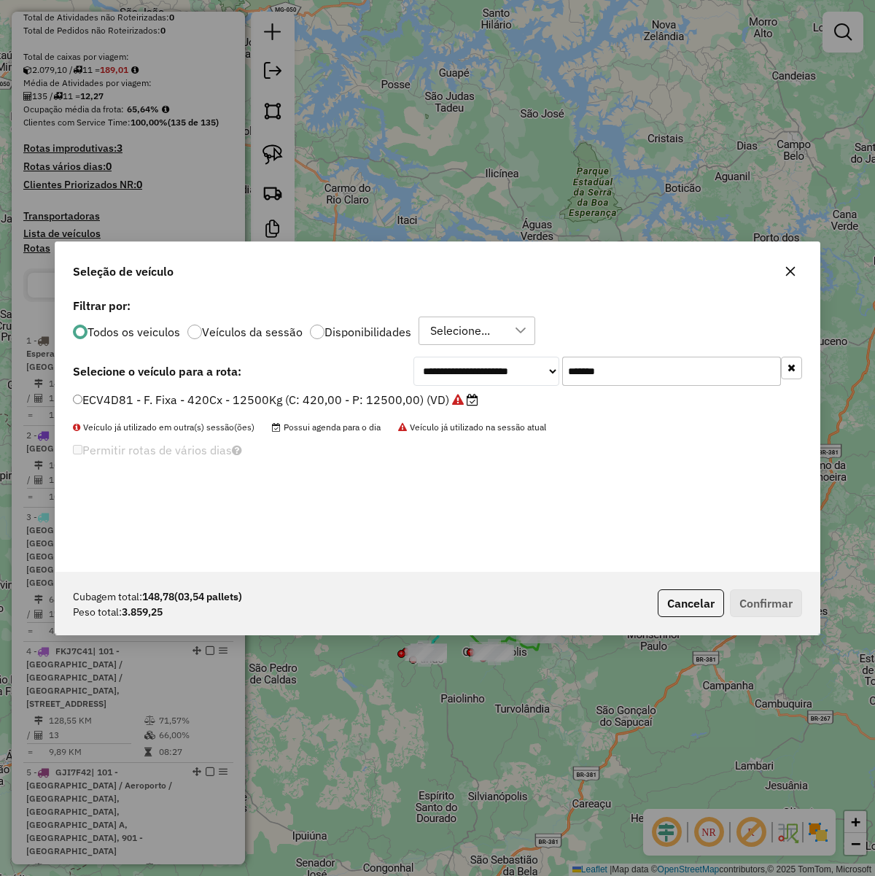
click at [640, 362] on input "*******" at bounding box center [671, 371] width 219 height 29
paste input "text"
type input "*******"
click at [283, 390] on div "**********" at bounding box center [437, 433] width 764 height 277
click at [325, 403] on label "CPN4D96 - F. Fixa - 420Cx - 12500Kg (C: 420,00 - P: 12500,00) (VD)" at bounding box center [269, 400] width 392 height 18
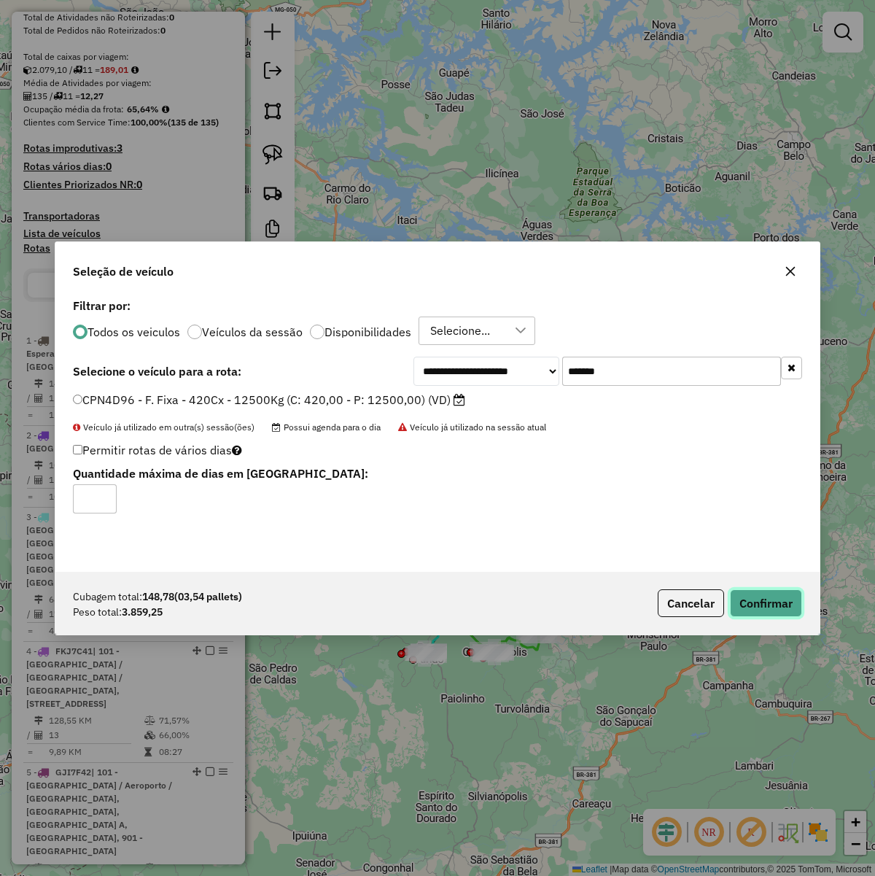
click at [761, 599] on button "Confirmar" at bounding box center [766, 603] width 72 height 28
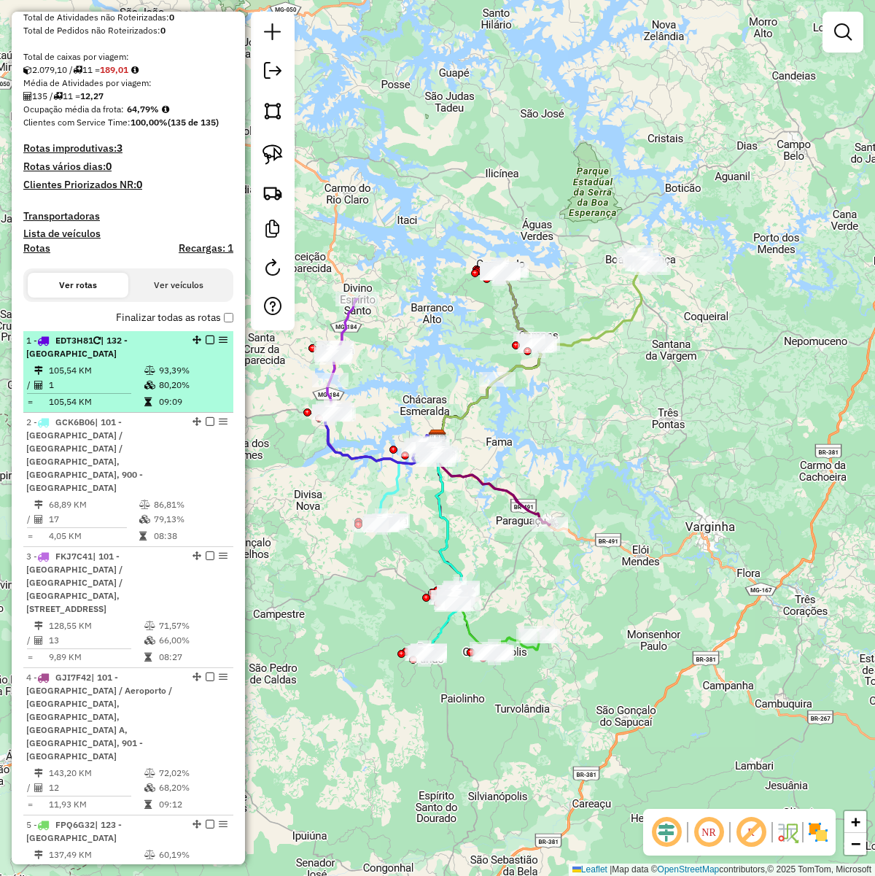
click at [129, 360] on div "1 - EDT3H81 | 132 - Campo do Meio" at bounding box center [103, 347] width 155 height 26
select select "**********"
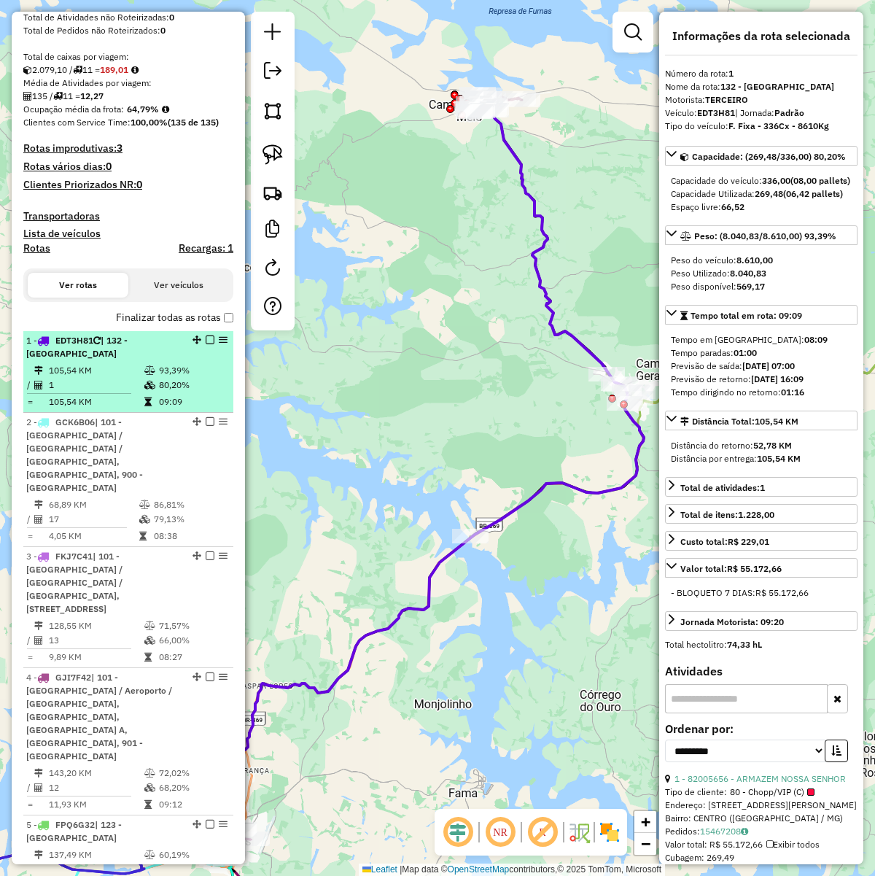
click at [121, 360] on div "1 - EDT3H81 | 132 - Campo do Meio" at bounding box center [103, 347] width 155 height 26
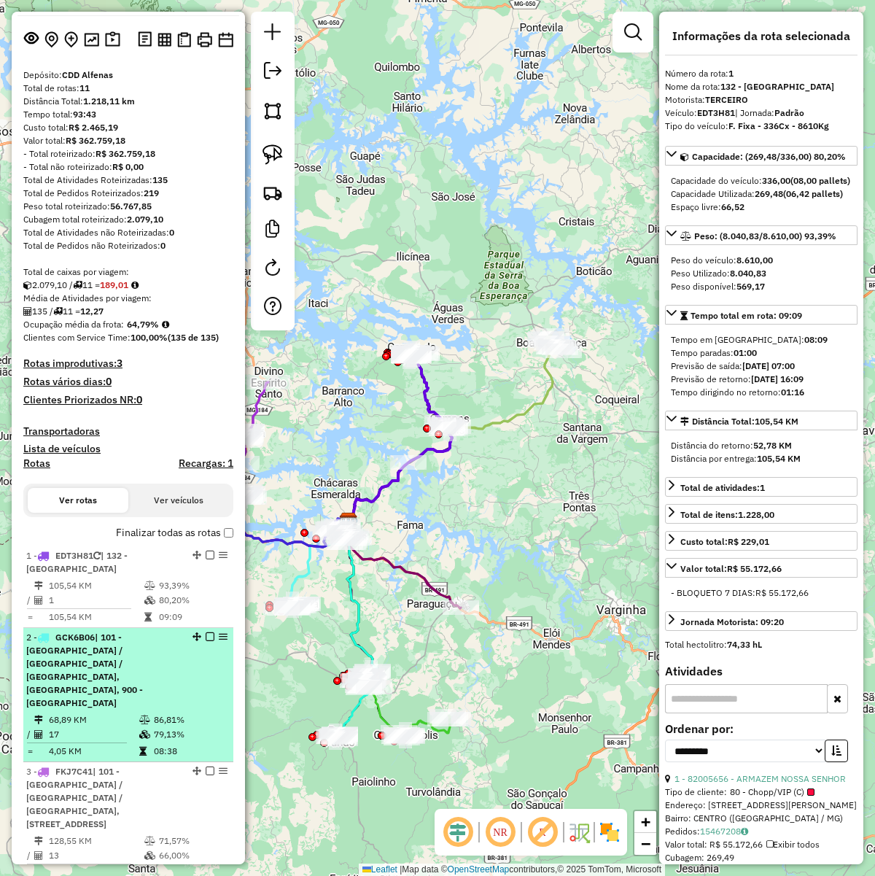
scroll to position [0, 0]
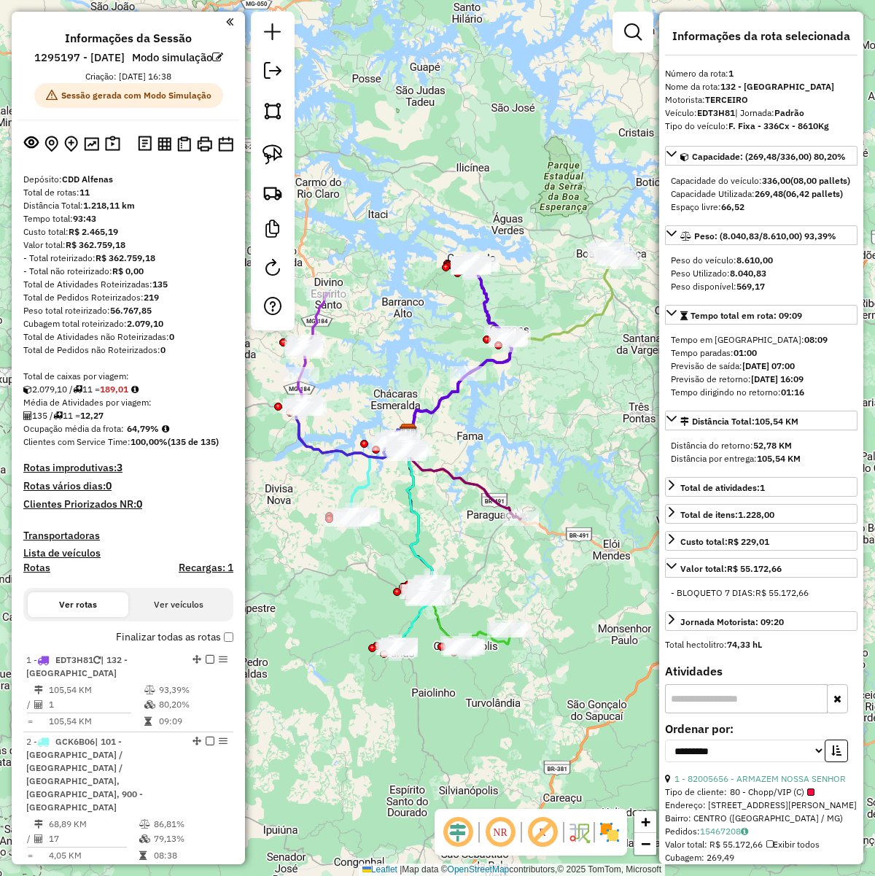
drag, startPoint x: 508, startPoint y: 551, endPoint x: 567, endPoint y: 463, distance: 106.0
click at [567, 463] on div "Janela de atendimento Grade de atendimento Capacidade Transportadoras Veículos …" at bounding box center [437, 438] width 875 height 876
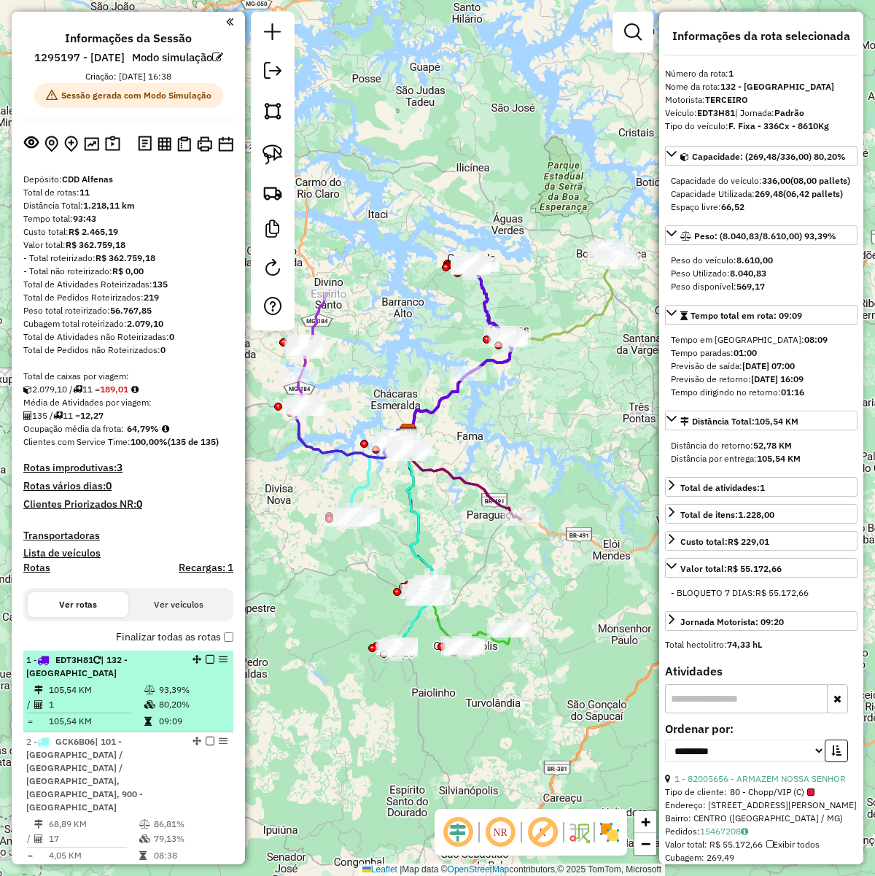
click at [113, 672] on div "1 - EDT3H81 | 132 - Campo do Meio" at bounding box center [103, 666] width 155 height 26
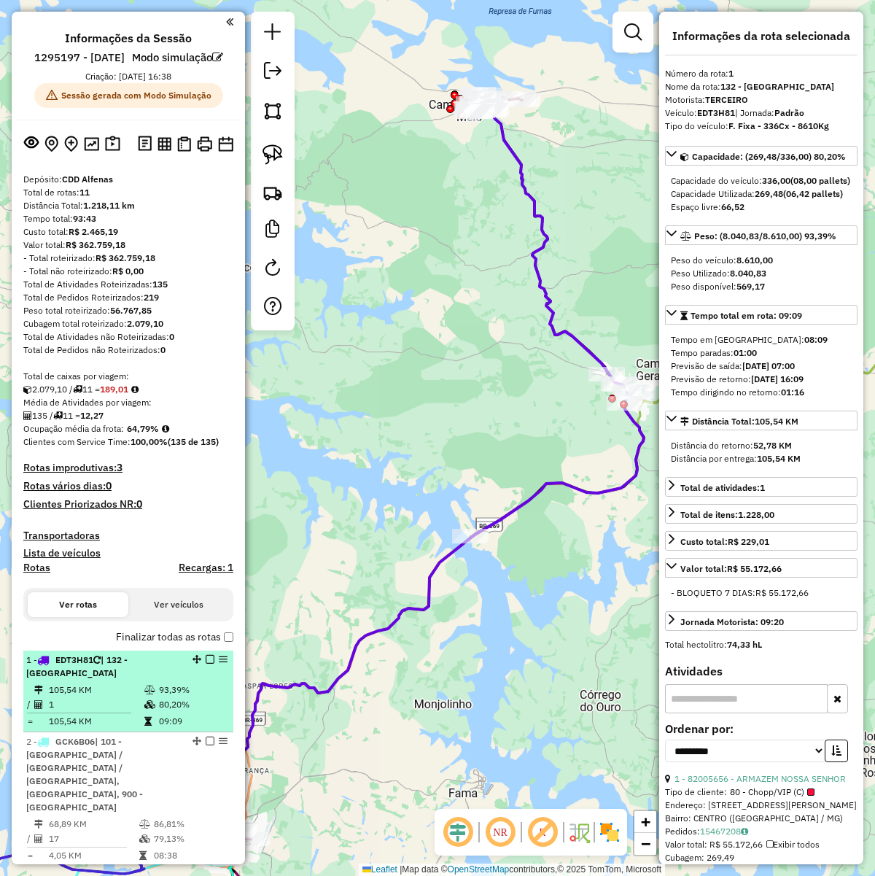
click at [108, 672] on td "1" at bounding box center [96, 704] width 96 height 15
click at [111, 672] on td "105,54 KM" at bounding box center [96, 690] width 96 height 15
click at [223, 664] on em at bounding box center [223, 659] width 9 height 9
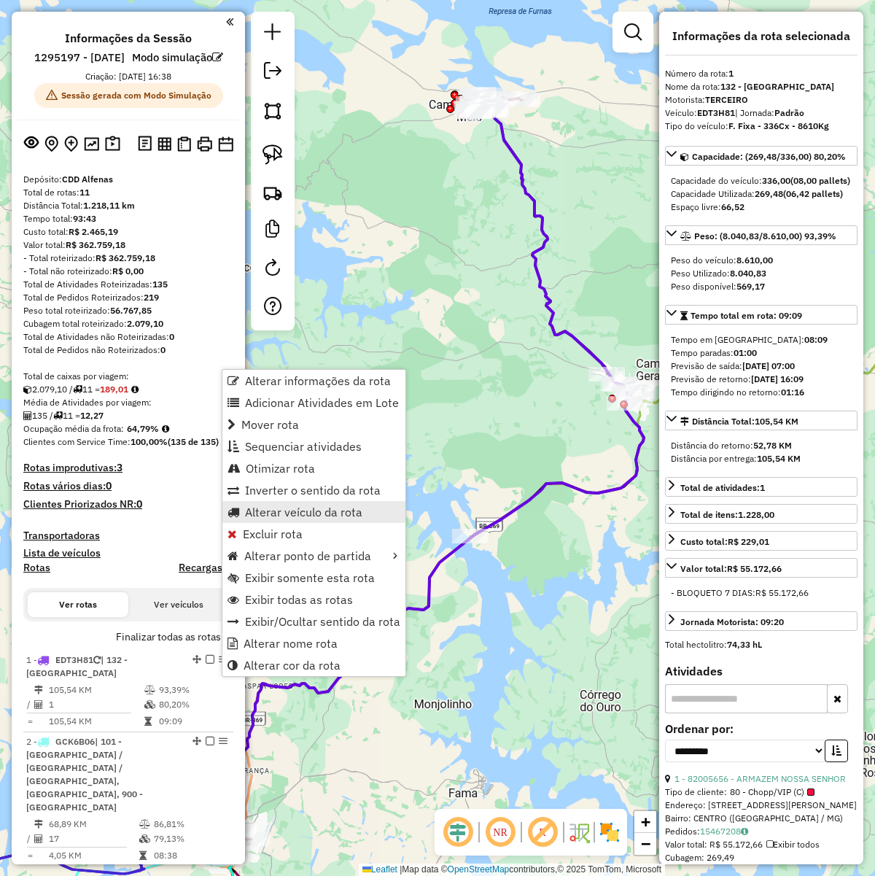
click at [315, 509] on span "Alterar veículo da rota" at bounding box center [303, 512] width 117 height 12
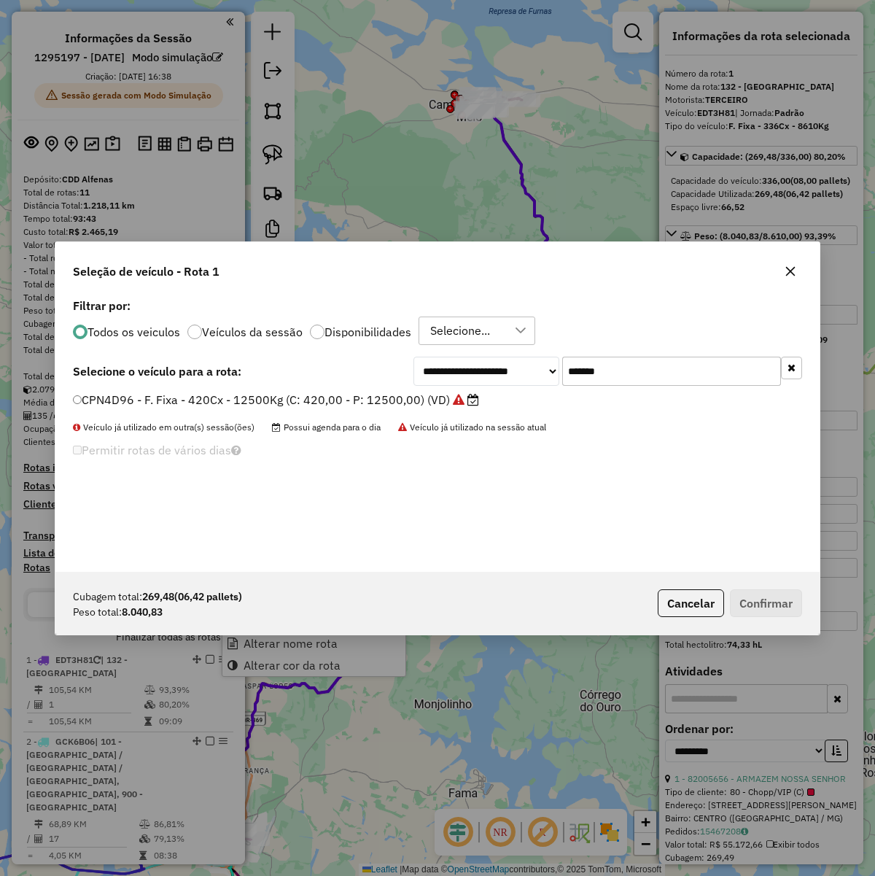
scroll to position [7, 4]
drag, startPoint x: 381, startPoint y: 310, endPoint x: 358, endPoint y: 330, distance: 30.5
click at [380, 314] on label "Filtrar por:" at bounding box center [437, 306] width 729 height 18
click at [356, 333] on label "Disponibilidades" at bounding box center [367, 332] width 87 height 12
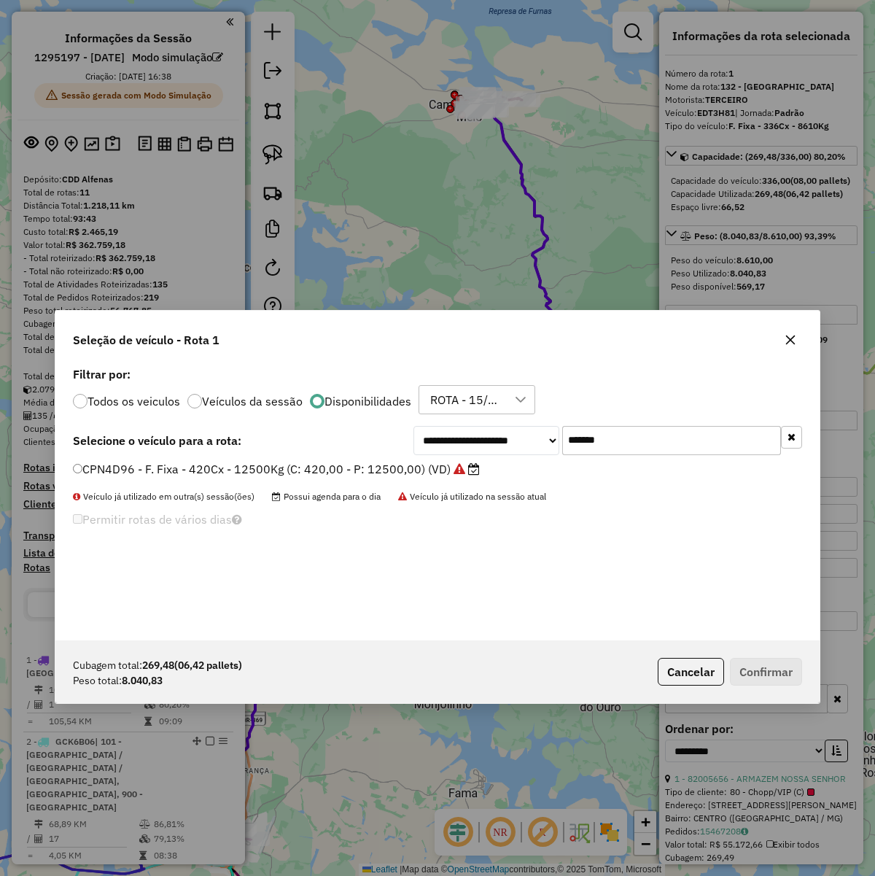
drag, startPoint x: 661, startPoint y: 256, endPoint x: 682, endPoint y: 289, distance: 39.3
click at [669, 311] on div "Seleção de veículo - Rota 1" at bounding box center [437, 337] width 764 height 53
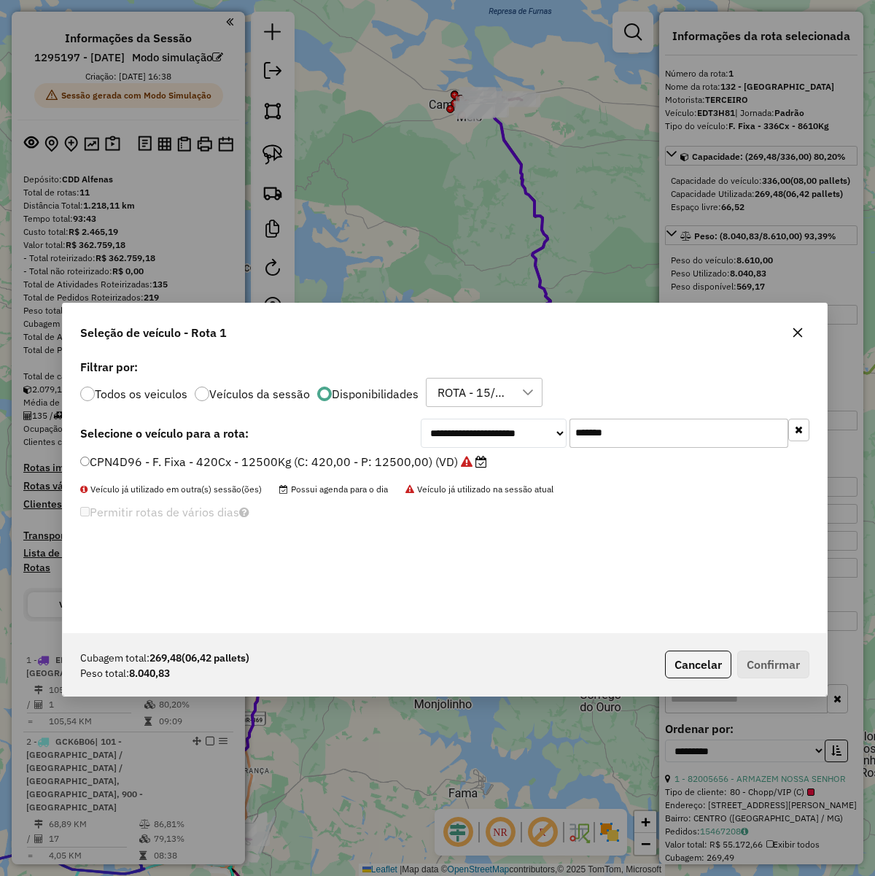
click at [795, 432] on icon "button" at bounding box center [799, 429] width 8 height 10
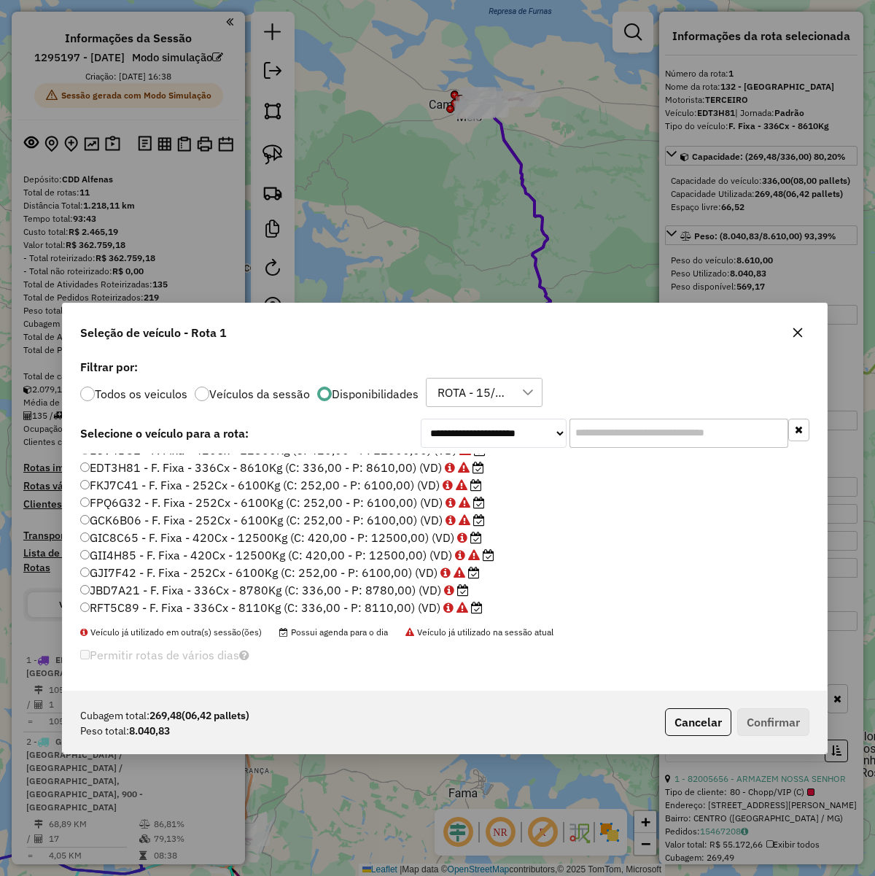
scroll to position [136, 0]
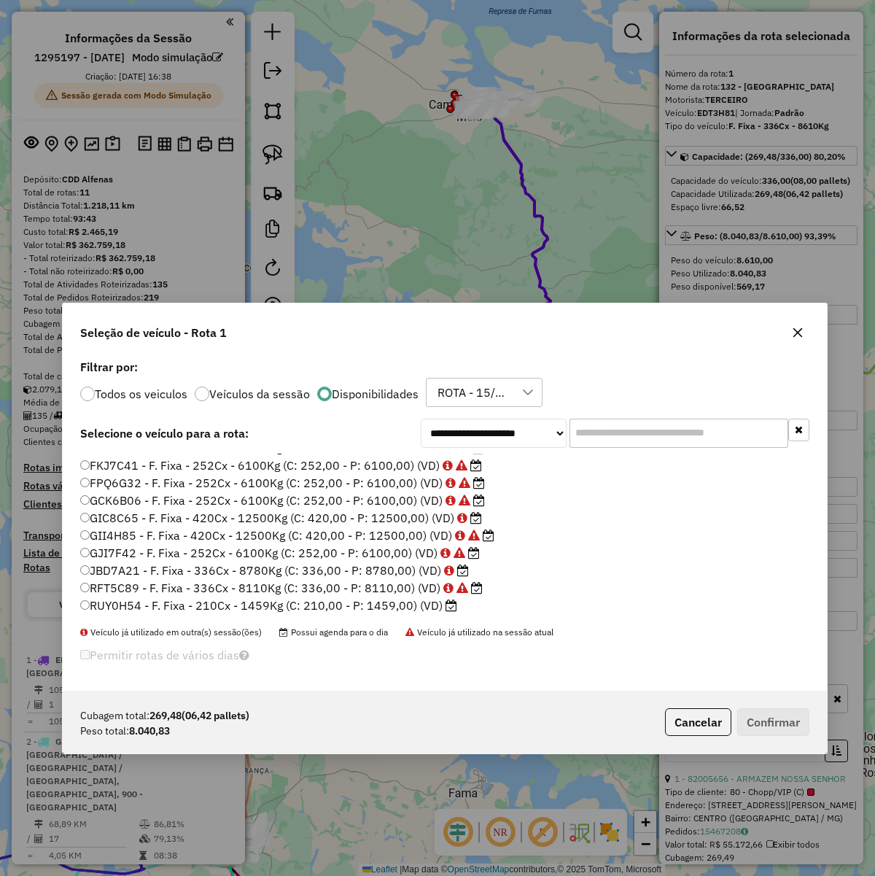
click at [357, 569] on label "JBD7A21 - F. Fixa - 336Cx - 8780Kg (C: 336,00 - P: 8780,00) (VD)" at bounding box center [274, 570] width 389 height 18
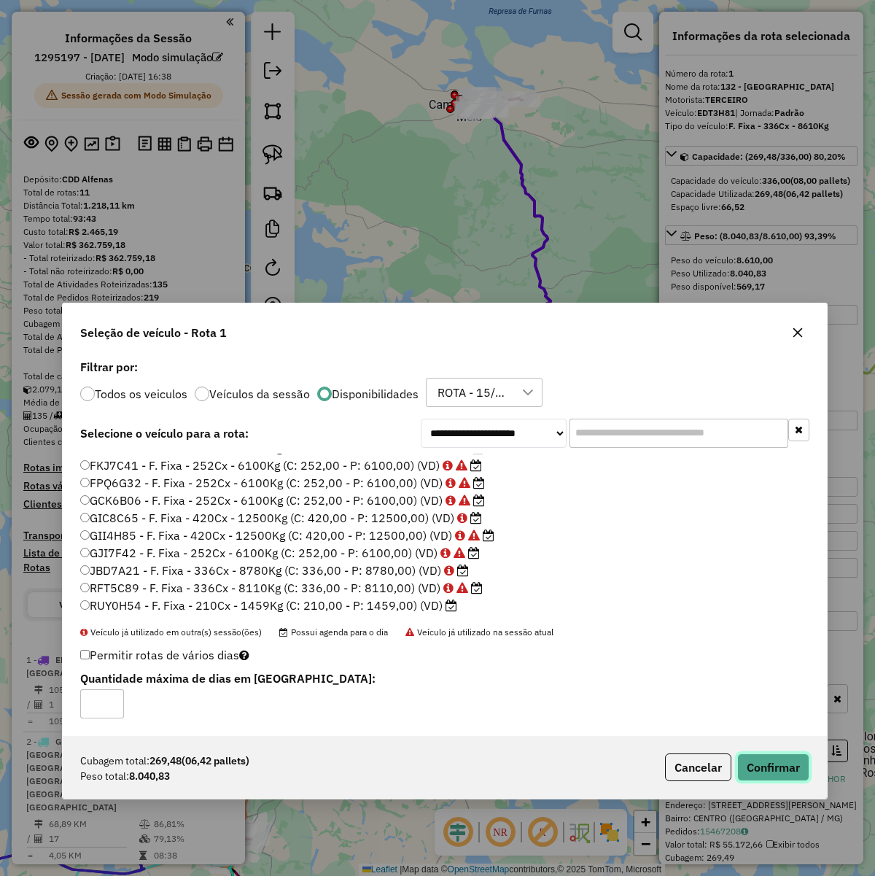
click at [752, 672] on button "Confirmar" at bounding box center [773, 767] width 72 height 28
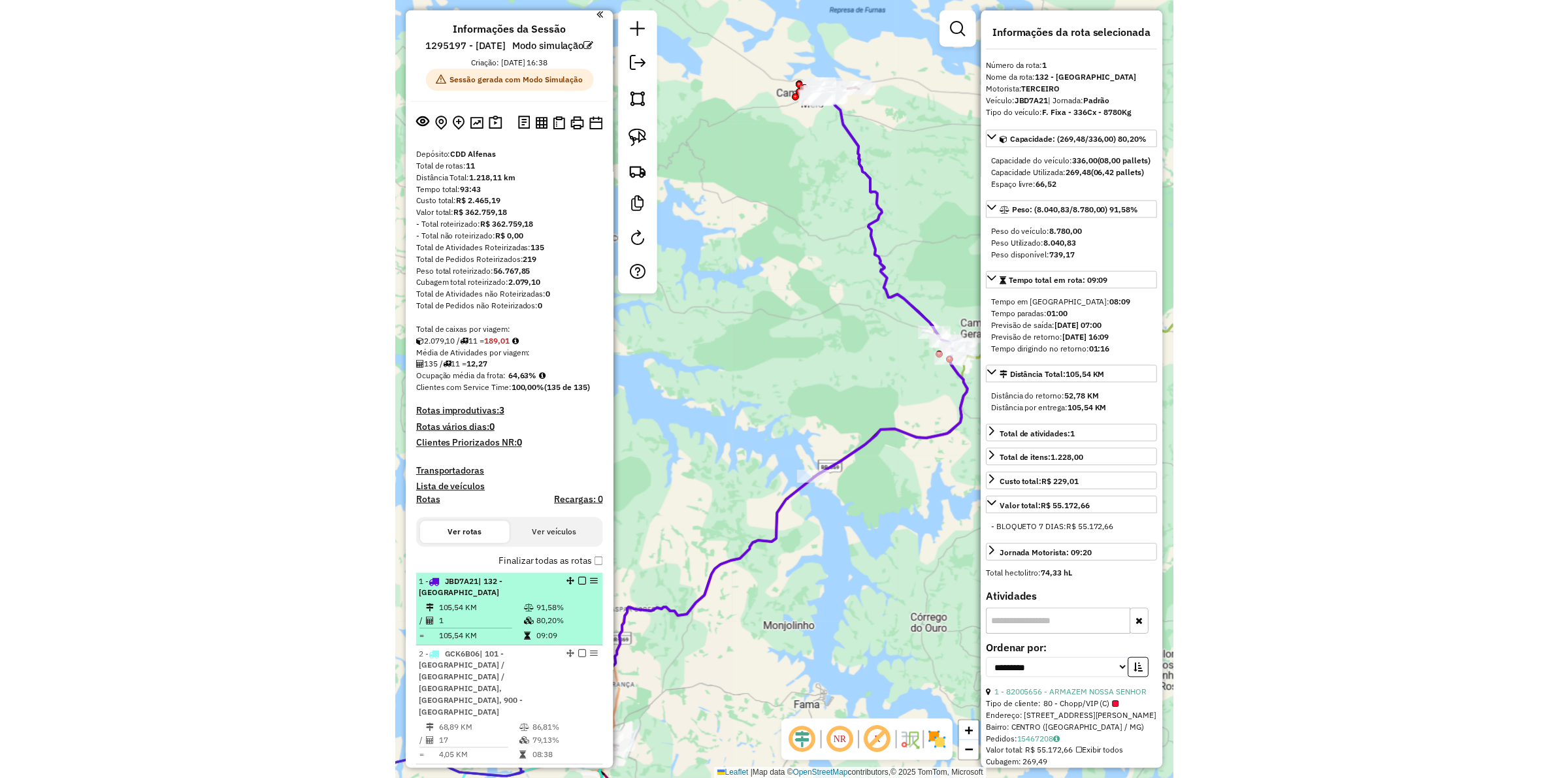
scroll to position [0, 0]
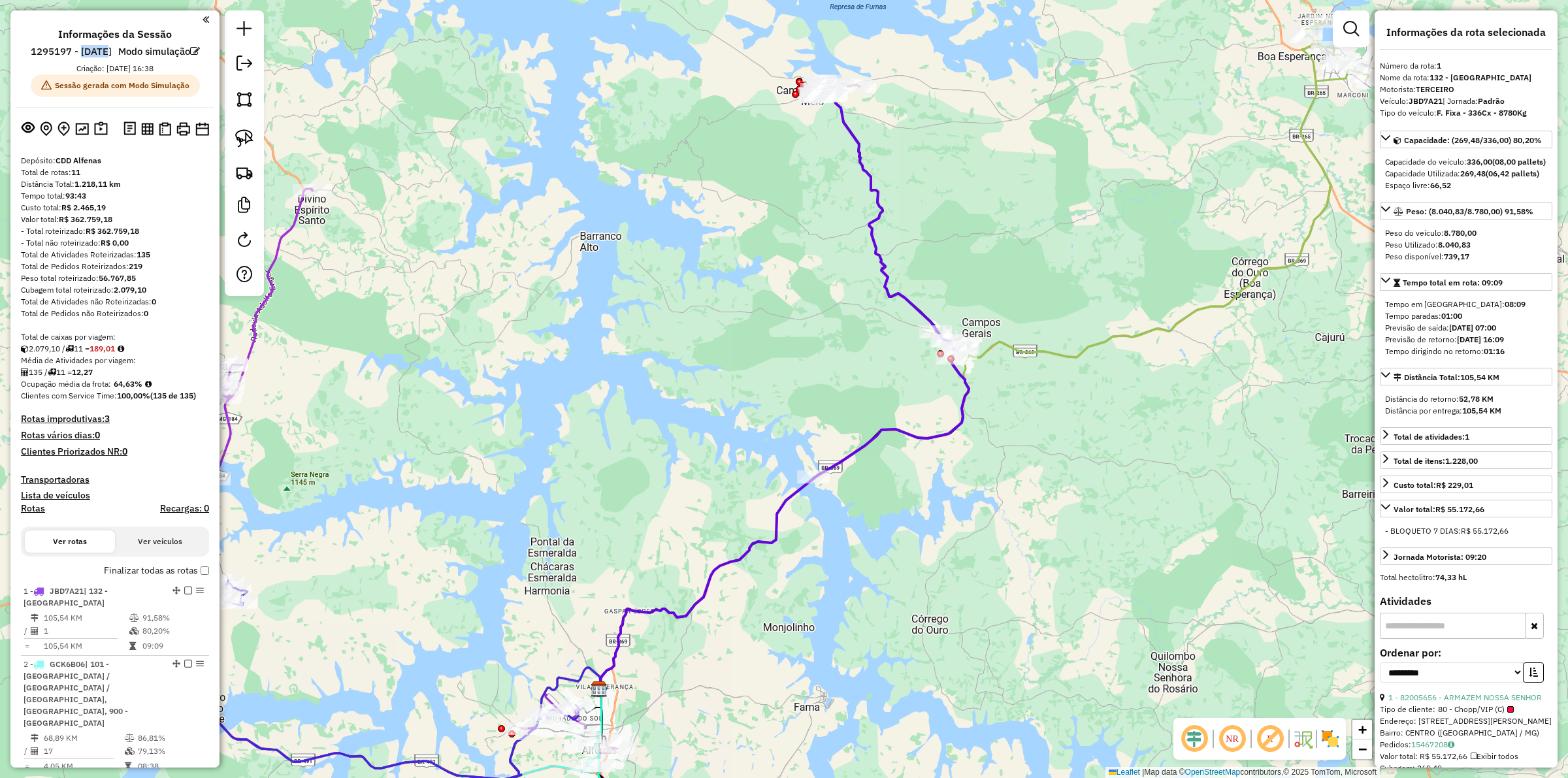
drag, startPoint x: 110, startPoint y: 56, endPoint x: 144, endPoint y: 47, distance: 35.2
click at [112, 46] on h6 "1295197 - [DATE]" at bounding box center [71, 51] width 81 height 12
click at [189, 47] on ul "Informações da Sessão 1295197 - 15/10/2025 Modo simulação Criação: 15/10/2025 1…" at bounding box center [116, 62] width 199 height 69
click at [696, 321] on div "Janela de atendimento Grade de atendimento Capacidade Transportadoras Veículos …" at bounding box center [784, 389] width 1568 height 778
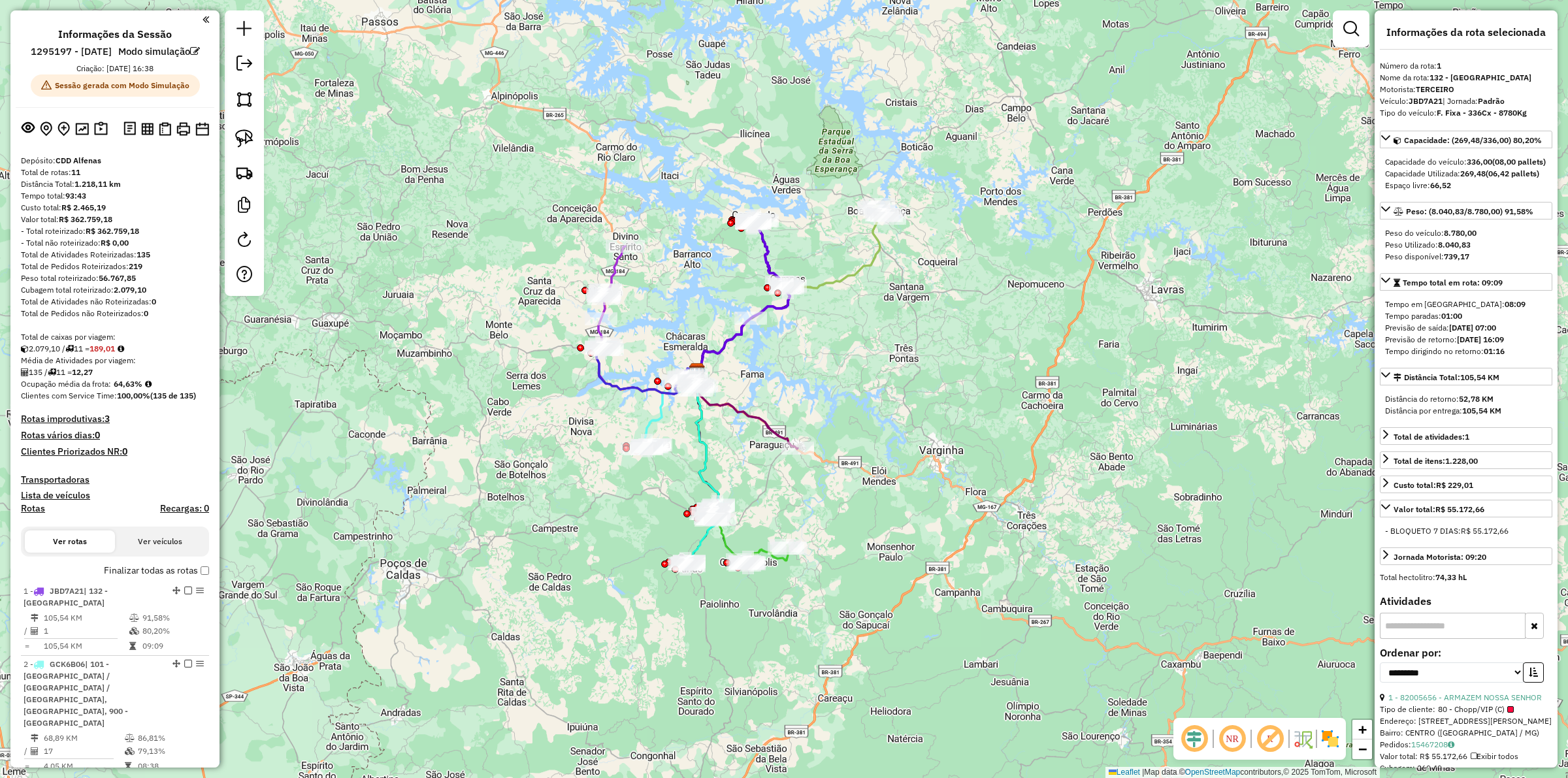
click at [776, 479] on div "Janela de atendimento Grade de atendimento Capacidade Transportadoras Veículos …" at bounding box center [784, 389] width 1568 height 778
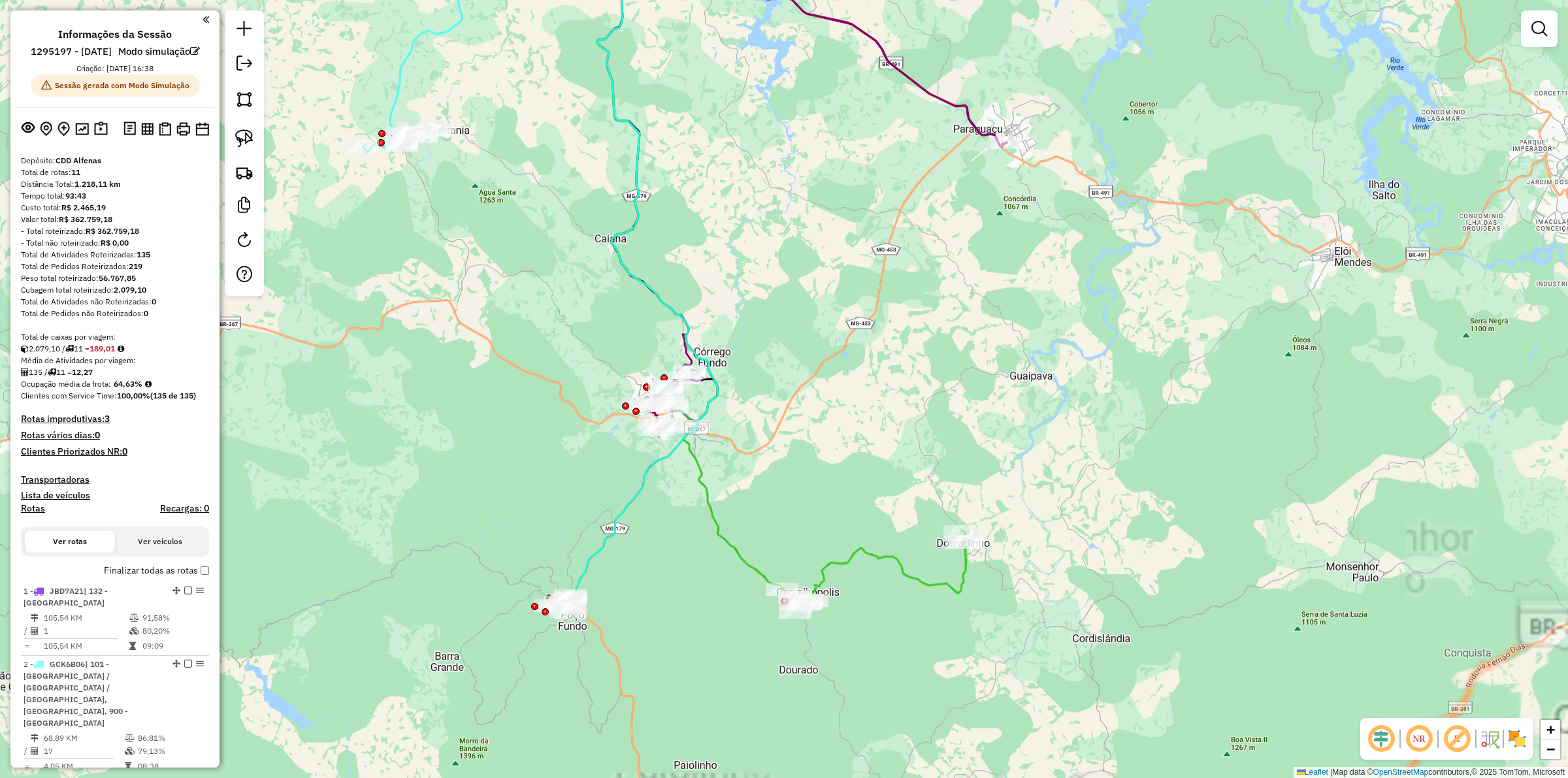
click at [733, 550] on icon at bounding box center [695, 259] width 198 height 675
select select "**********"
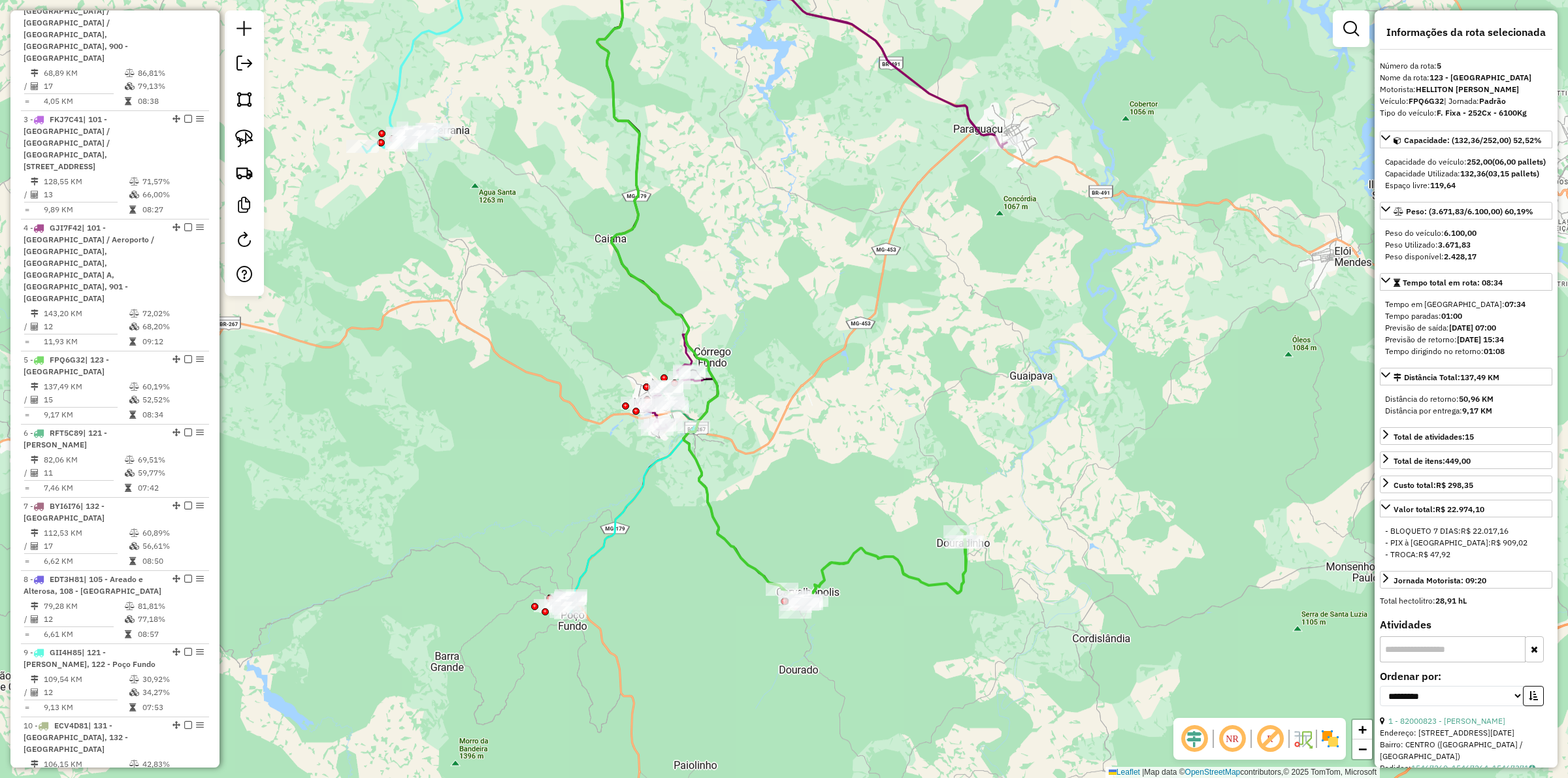
scroll to position [783, 0]
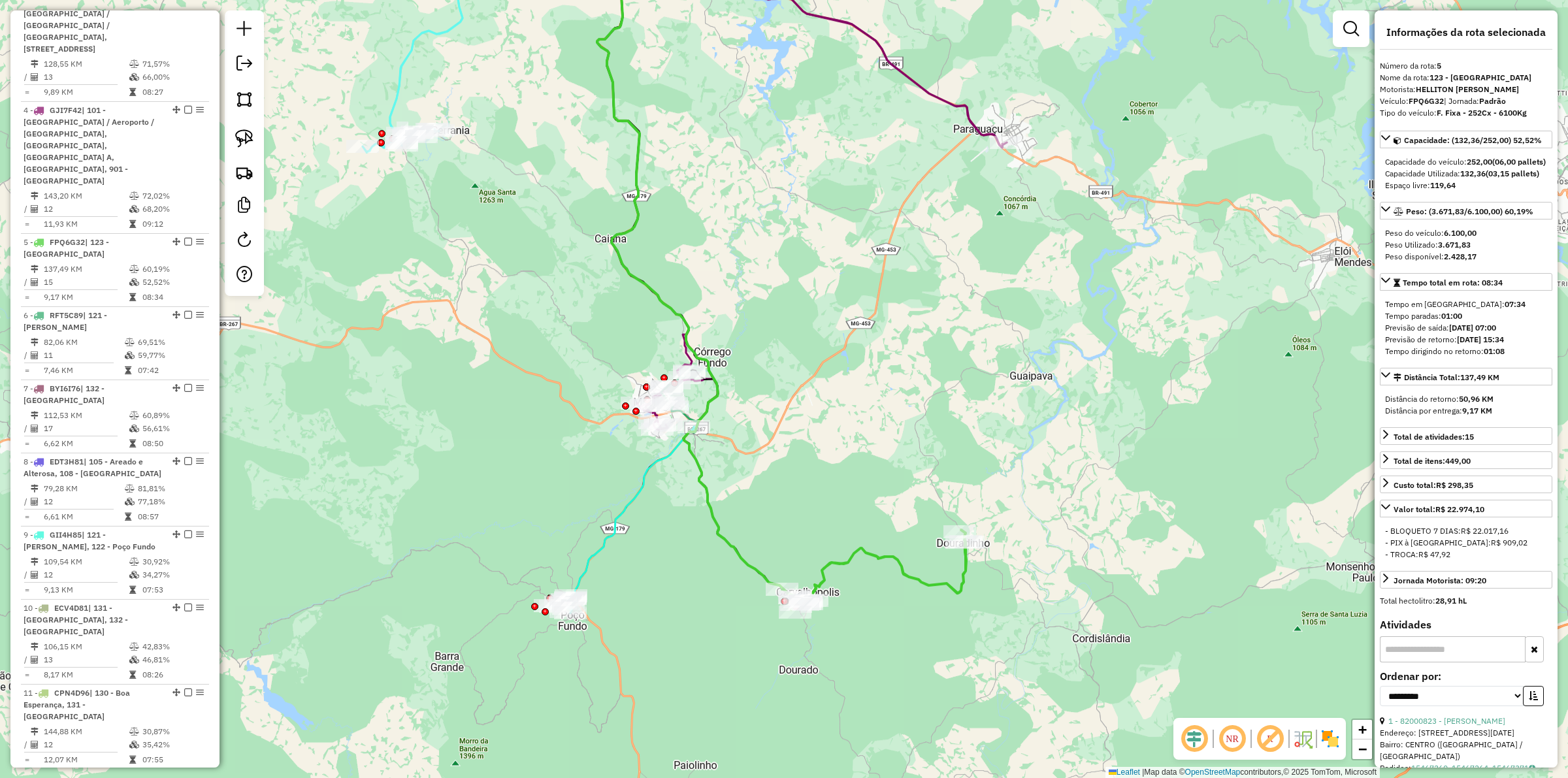
click at [628, 507] on icon at bounding box center [622, 520] width 143 height 186
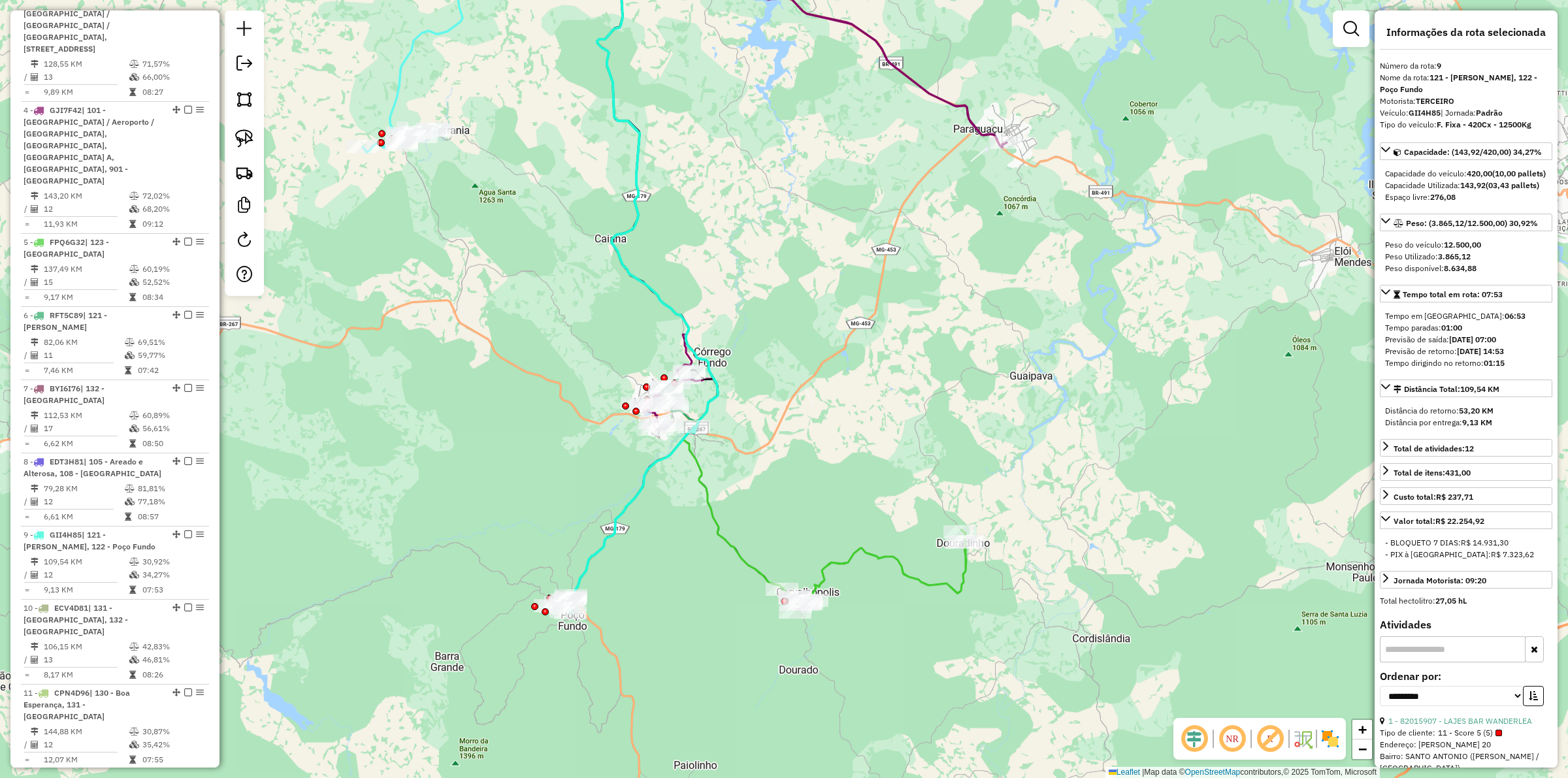
click at [749, 506] on div "Janela de atendimento Grade de atendimento Capacidade Transportadoras Veículos …" at bounding box center [784, 389] width 1568 height 778
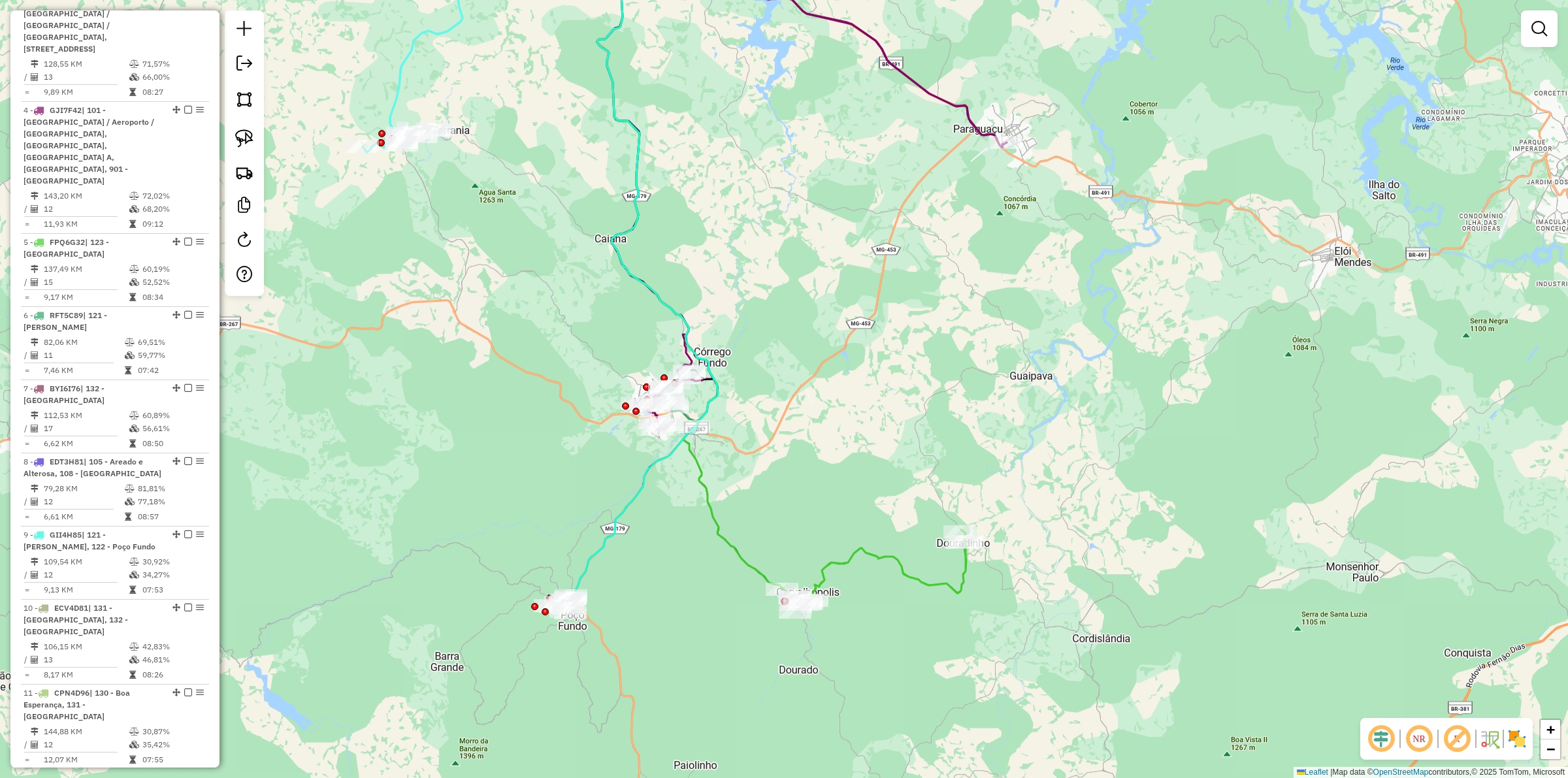
click at [708, 520] on icon at bounding box center [695, 259] width 198 height 675
select select "**********"
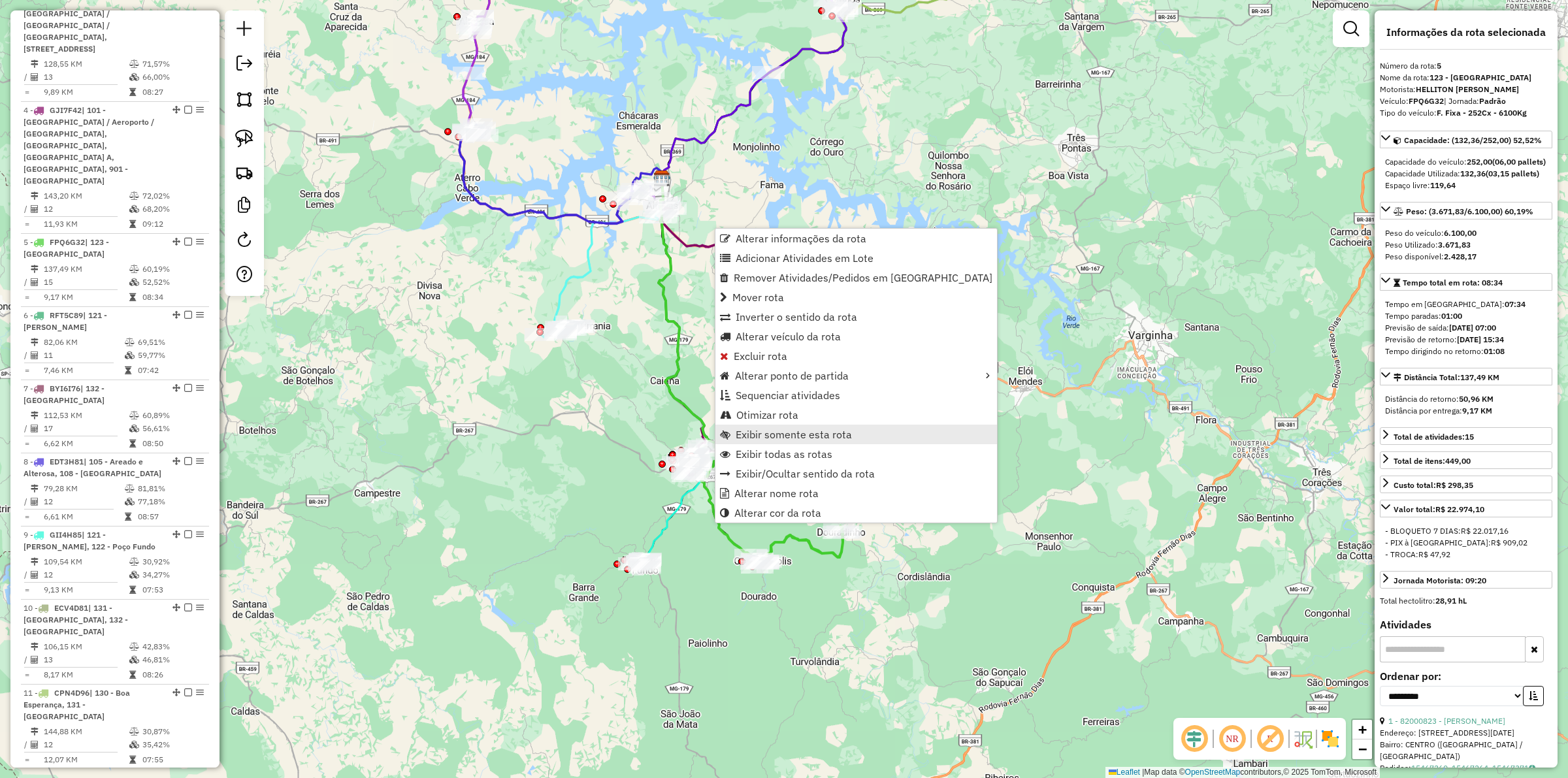
click at [792, 436] on span "Exibir somente esta rota" at bounding box center [794, 435] width 116 height 11
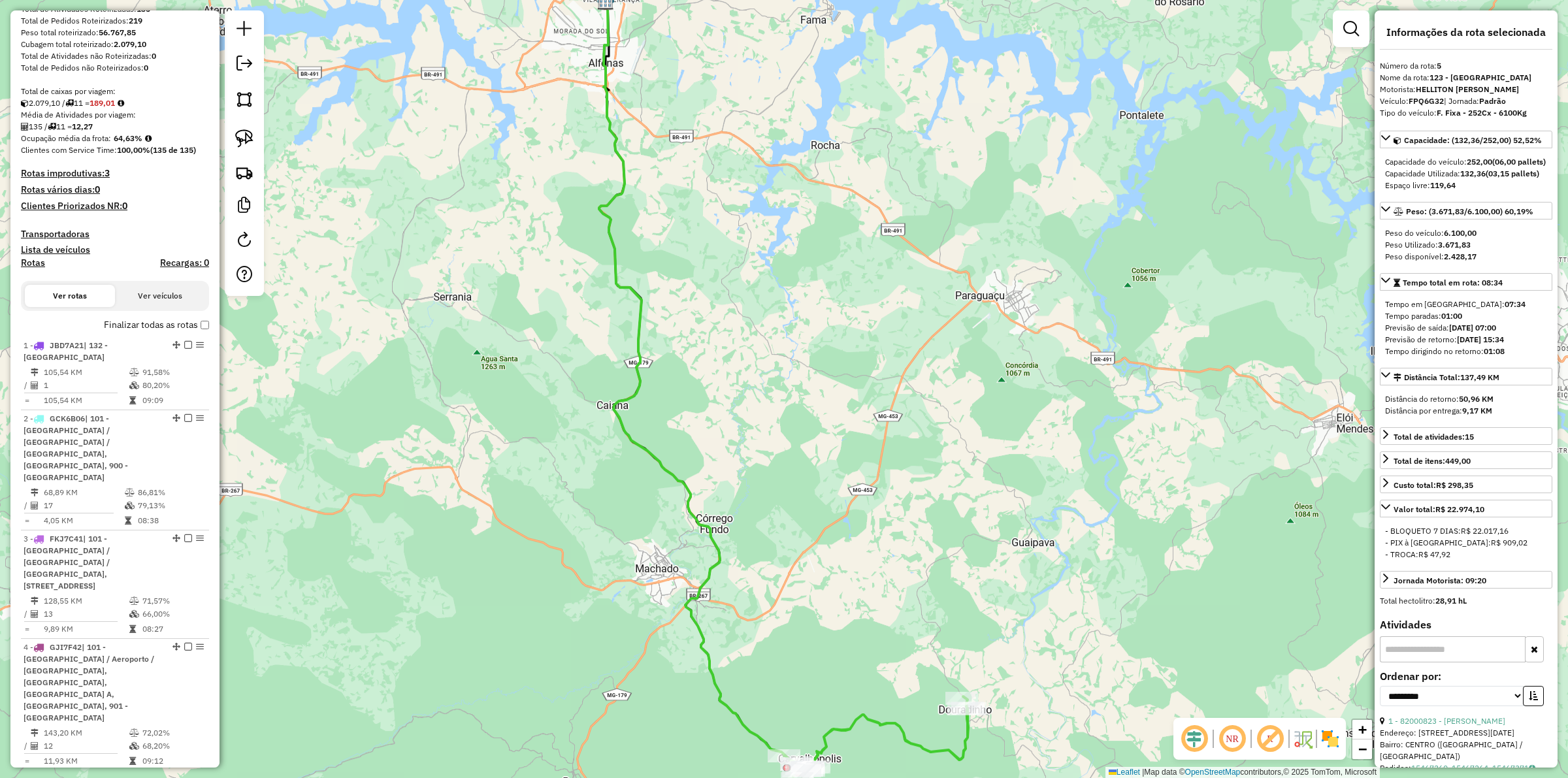
scroll to position [212, 0]
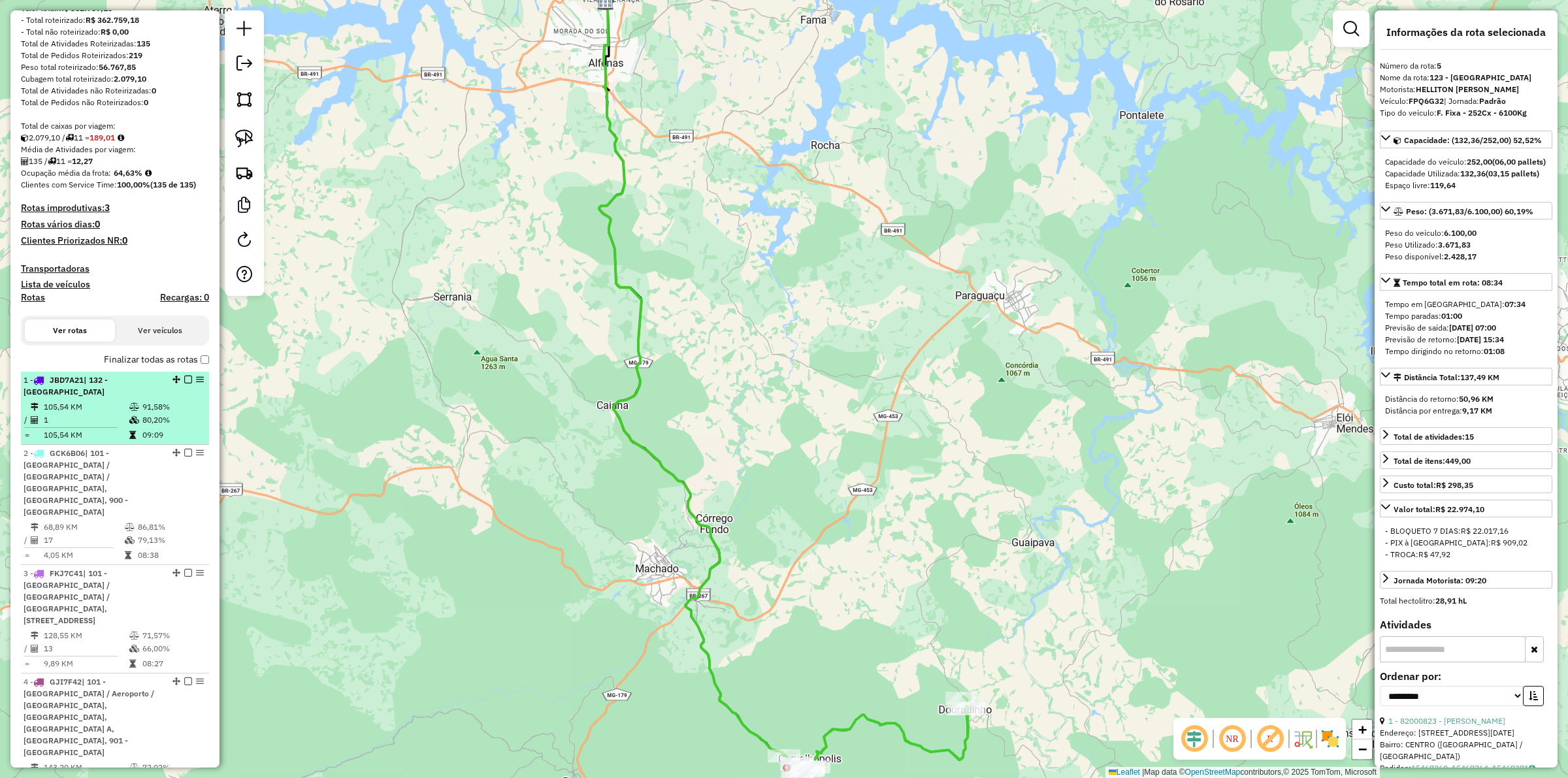
click at [108, 414] on td "105,54 KM" at bounding box center [86, 407] width 86 height 13
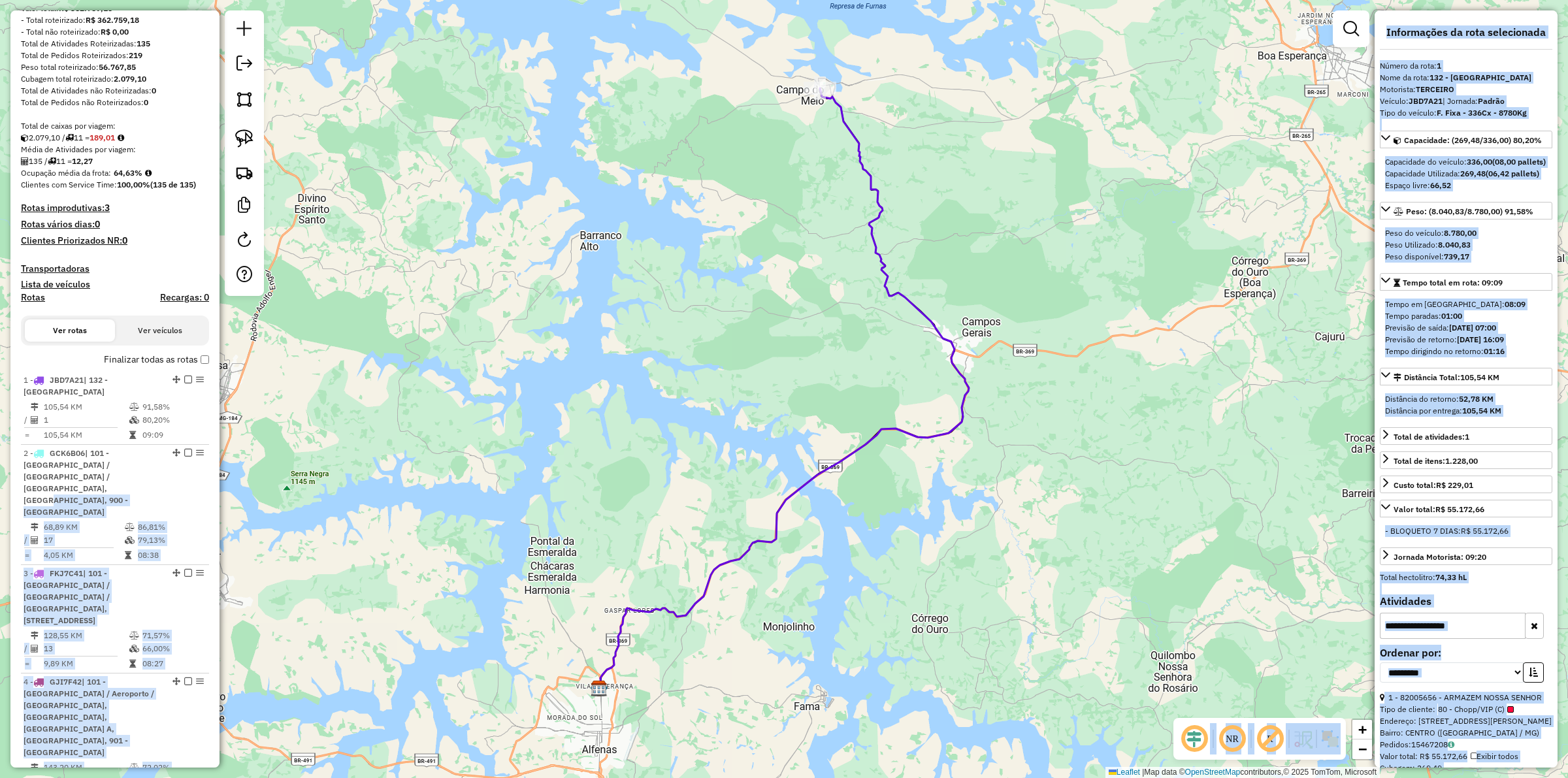
drag, startPoint x: 97, startPoint y: 488, endPoint x: 685, endPoint y: 193, distance: 657.9
click at [566, 248] on hb-router-mapa "Informações da Sessão 1295197 - 15/10/2025 Modo simulação Criação: 15/10/2025 1…" at bounding box center [784, 389] width 1568 height 778
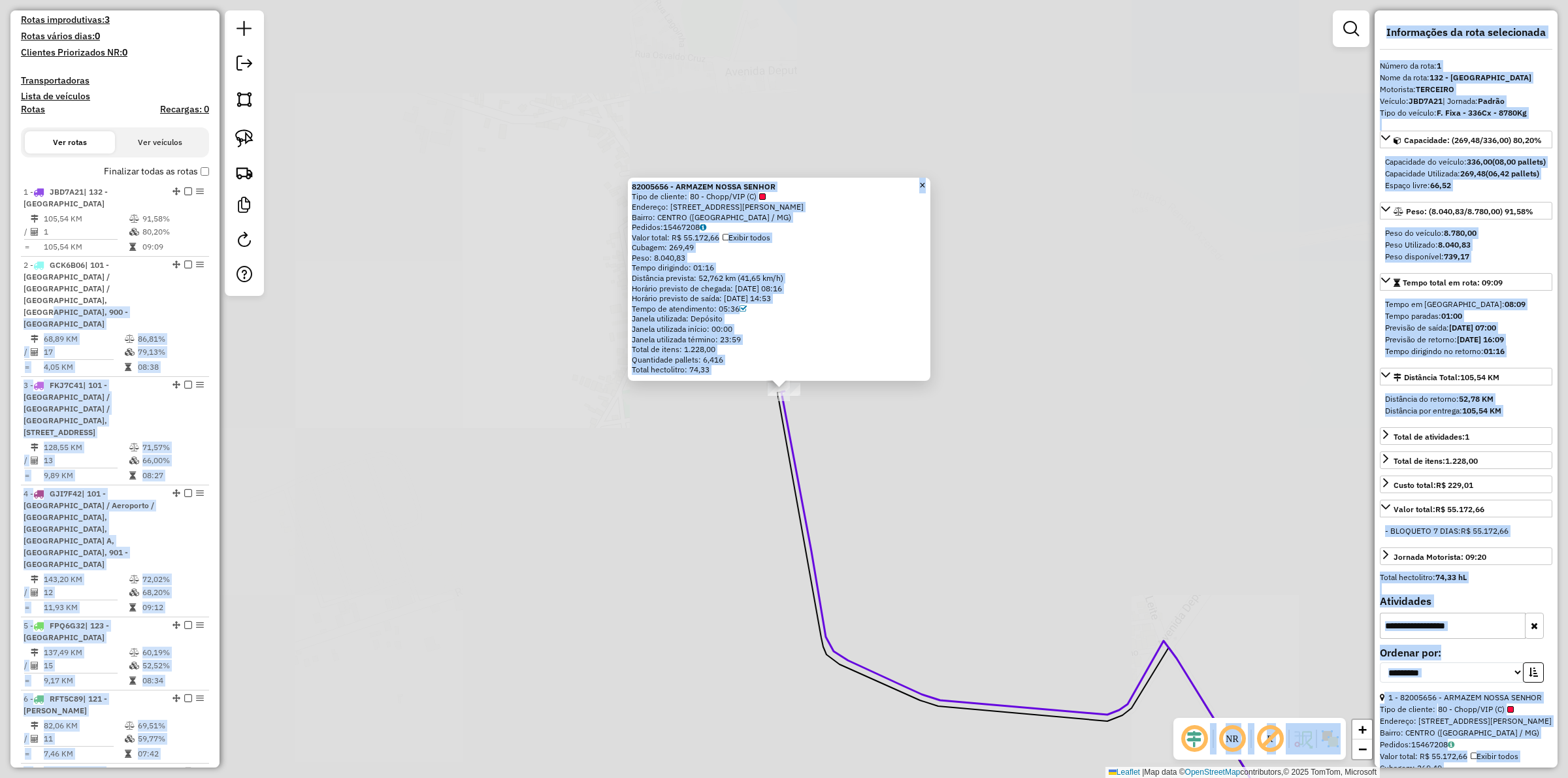
scroll to position [590, 0]
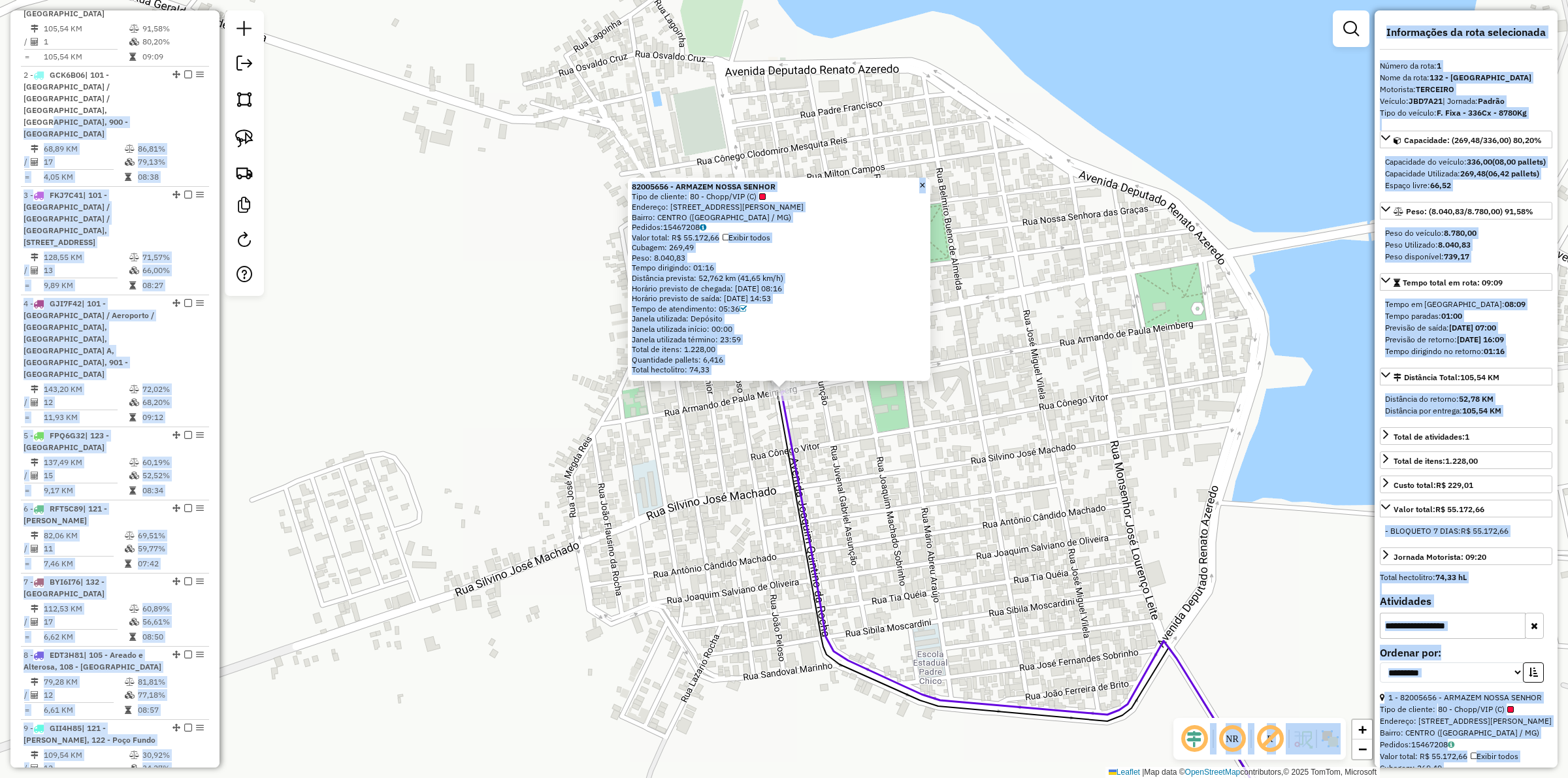
click at [663, 406] on div "82005656 - ARMAZEM NOSSA SENHOR Tipo de cliente: 80 - Chopp/VIP (C) Endereço: A…" at bounding box center [784, 389] width 1568 height 778
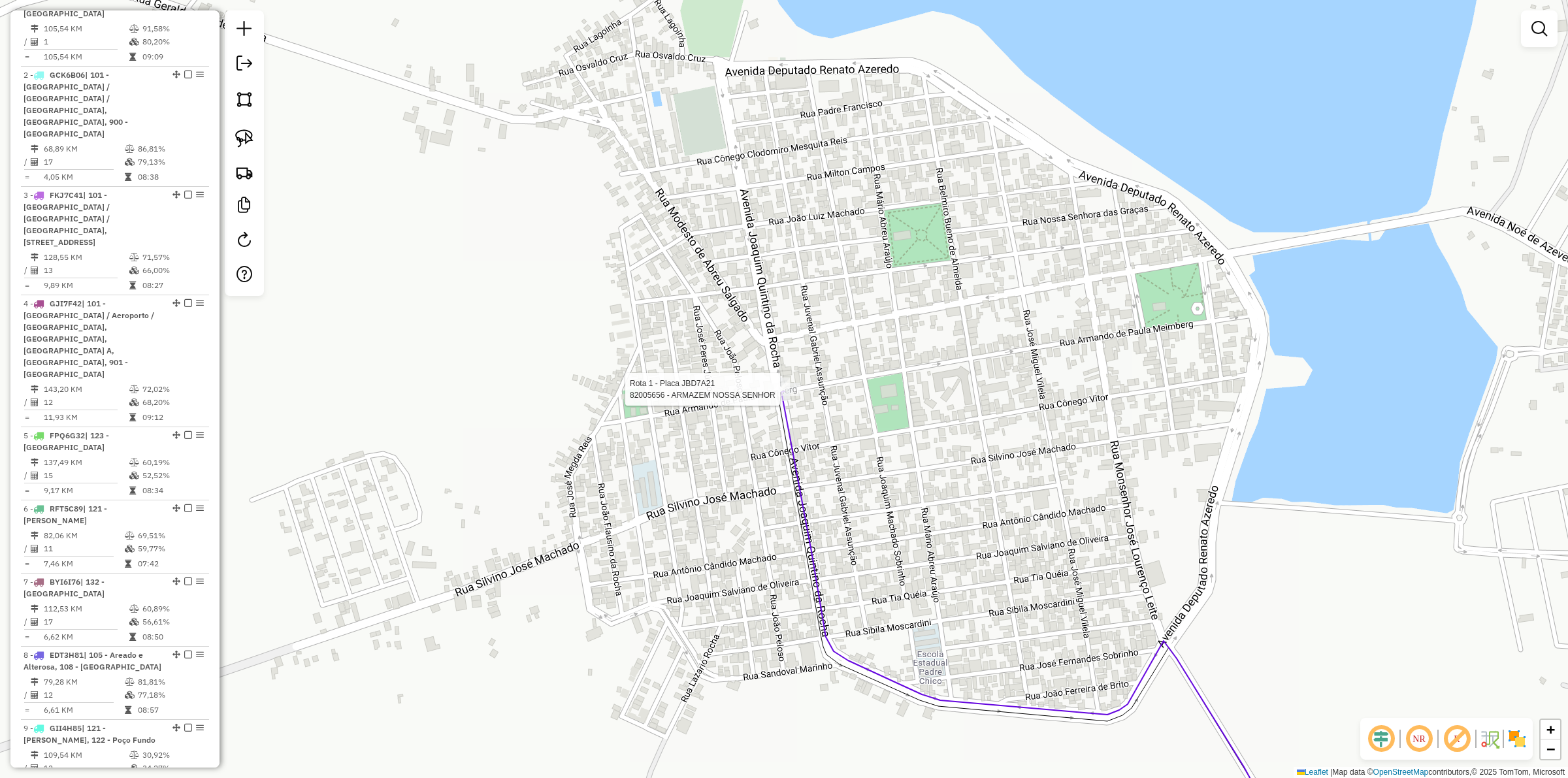
select select "**********"
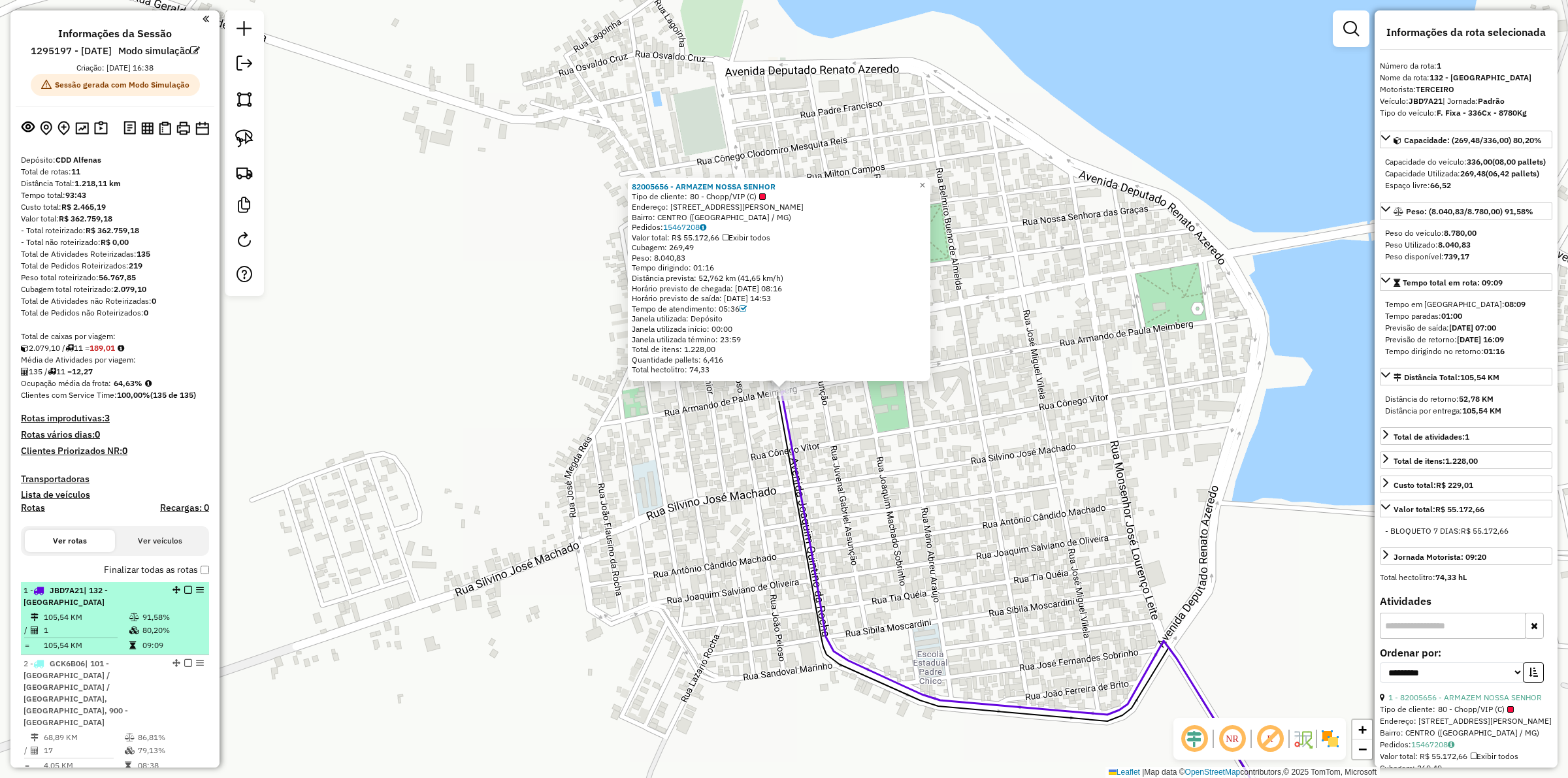
scroll to position [0, 0]
click at [90, 602] on td "105,54 KM" at bounding box center [86, 618] width 86 height 13
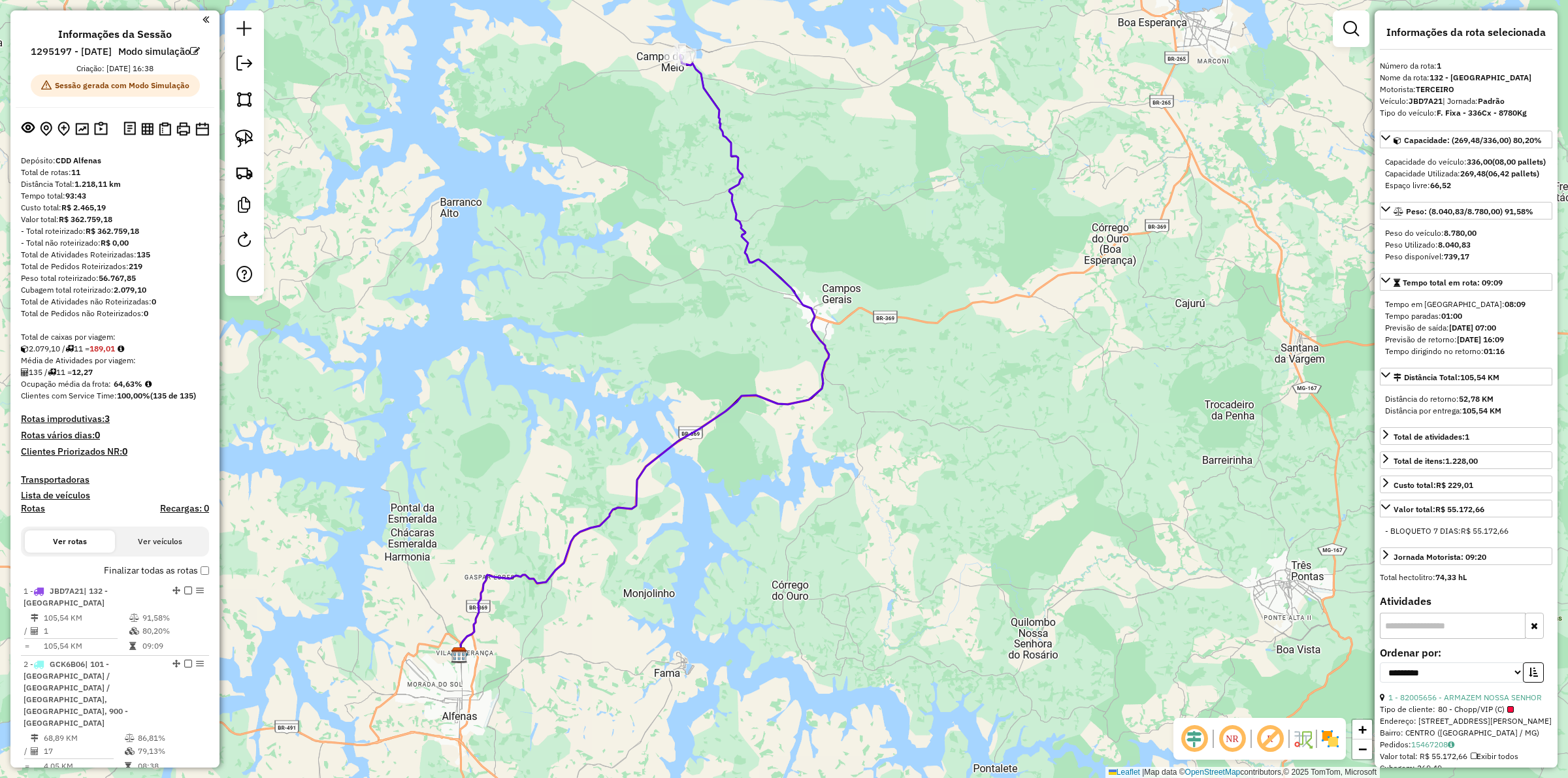
drag, startPoint x: 556, startPoint y: 321, endPoint x: 547, endPoint y: 317, distance: 9.8
click at [547, 317] on div "Janela de atendimento Grade de atendimento Capacidade Transportadoras Veículos …" at bounding box center [784, 389] width 1568 height 778
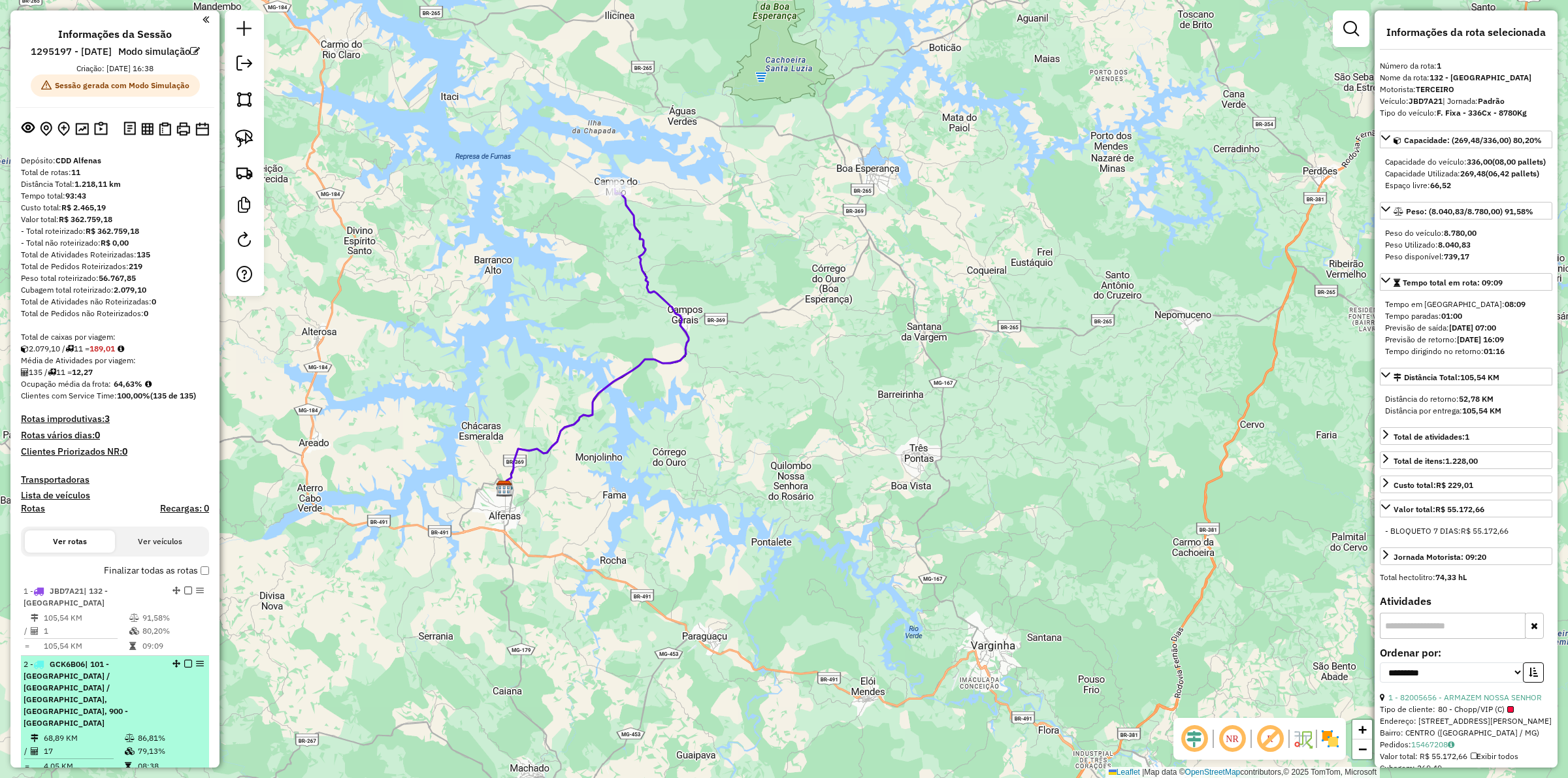
click at [99, 602] on span "| 101 - [GEOGRAPHIC_DATA] / [GEOGRAPHIC_DATA] / [GEOGRAPHIC_DATA], [GEOGRAPHIC_…" at bounding box center [75, 694] width 105 height 69
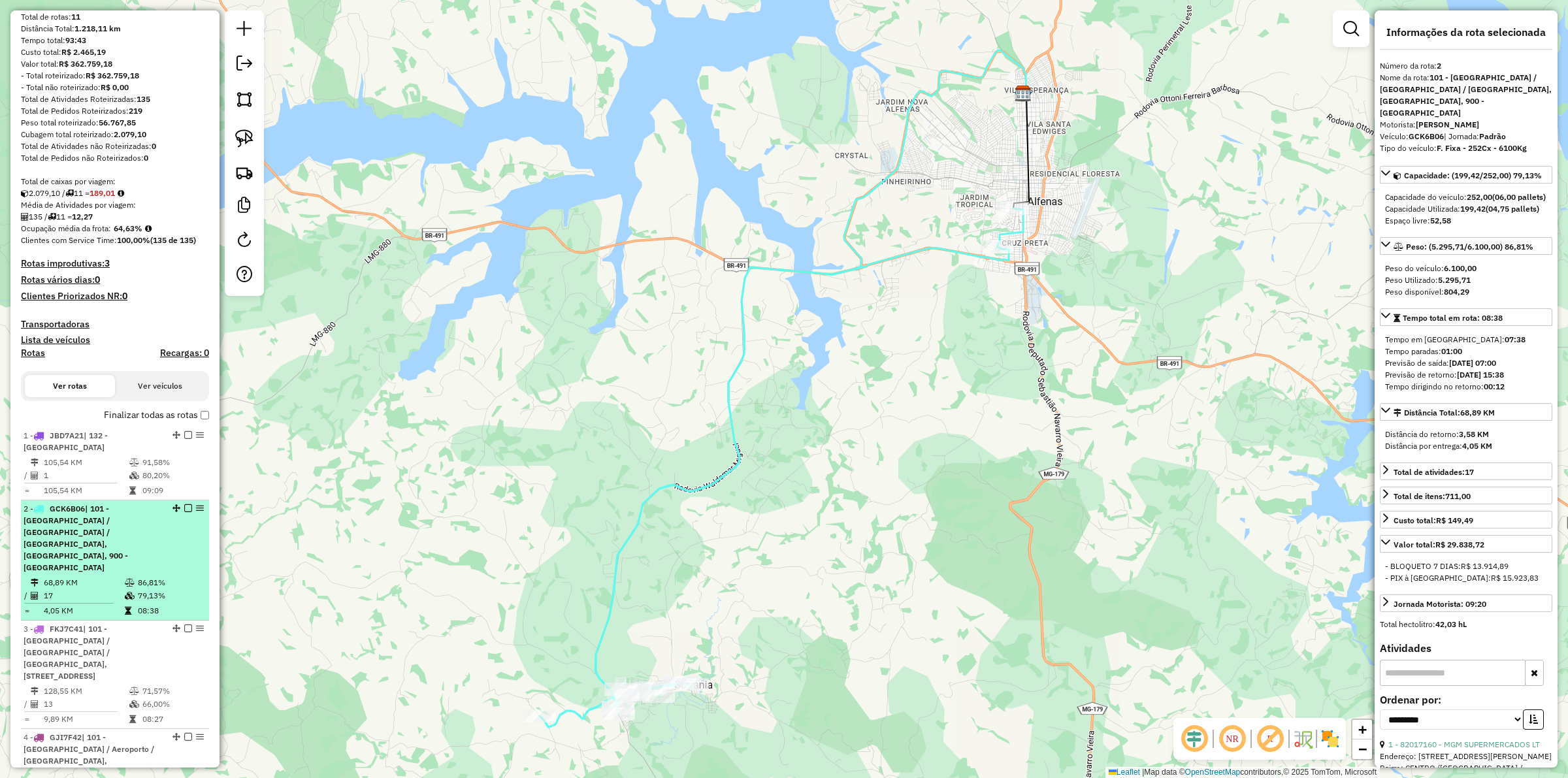
scroll to position [163, 0]
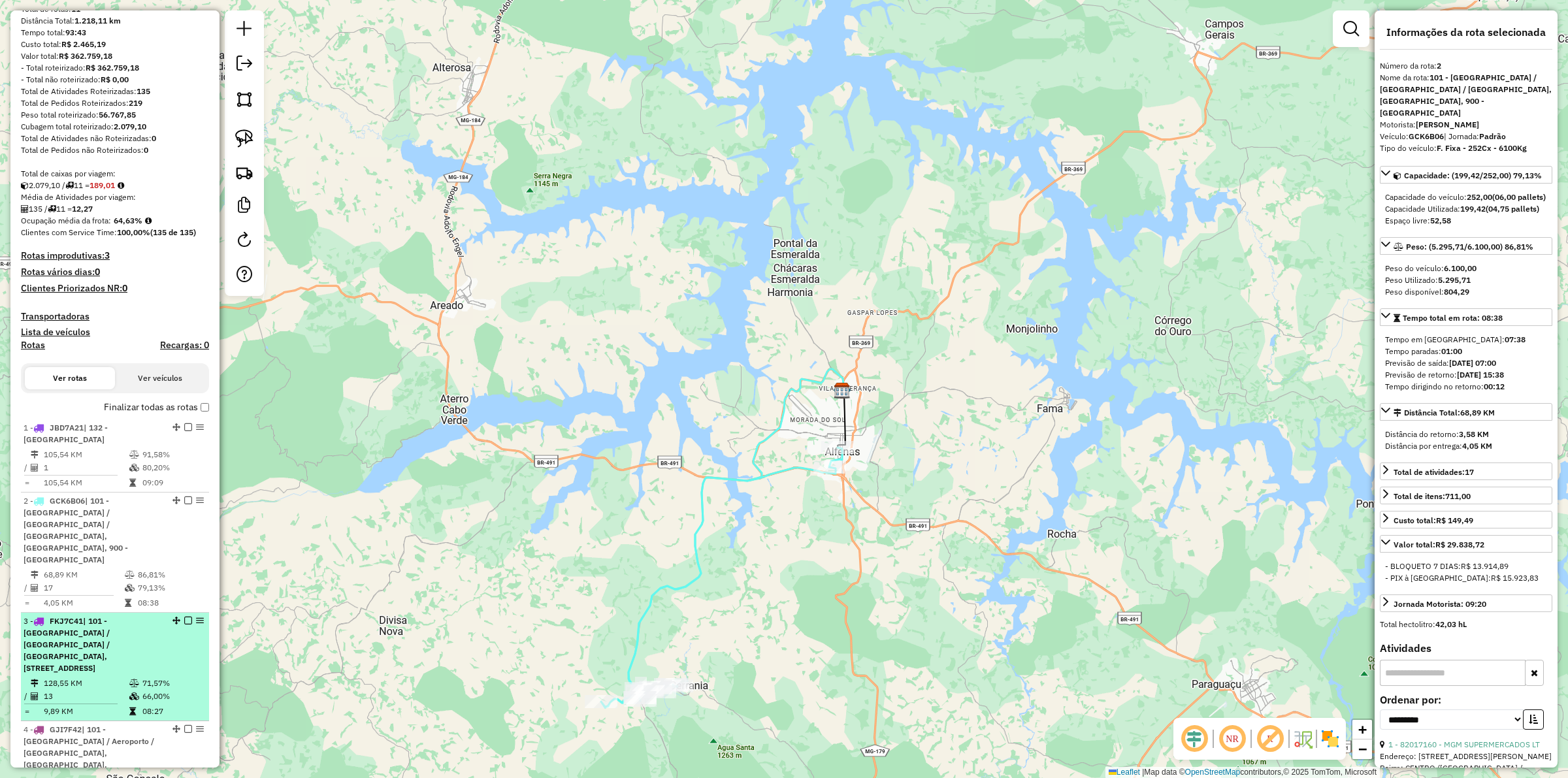
click at [110, 602] on span "| 101 - [GEOGRAPHIC_DATA] / [GEOGRAPHIC_DATA] / [GEOGRAPHIC_DATA], [STREET_ADDR…" at bounding box center [66, 644] width 86 height 56
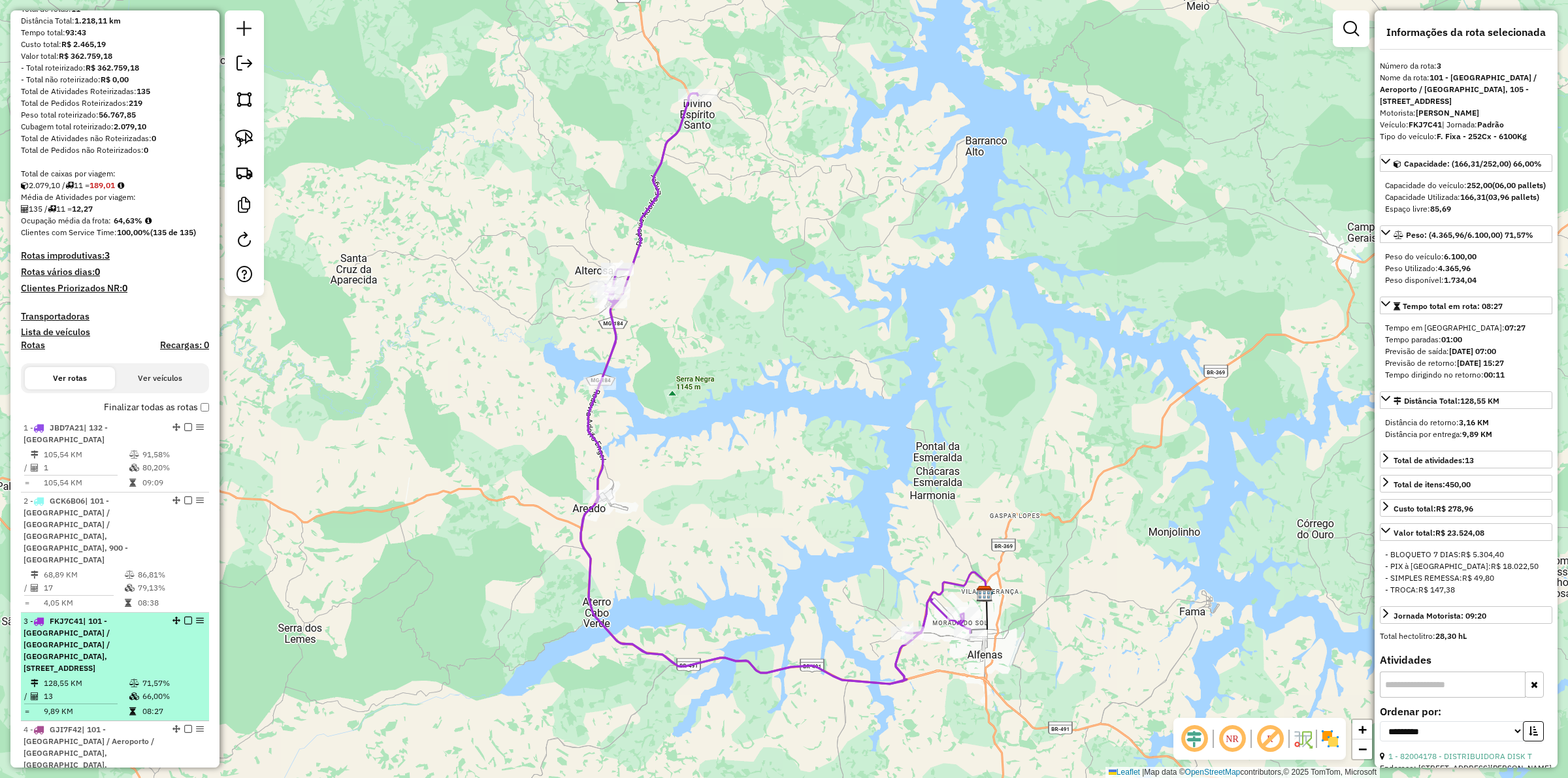
scroll to position [245, 0]
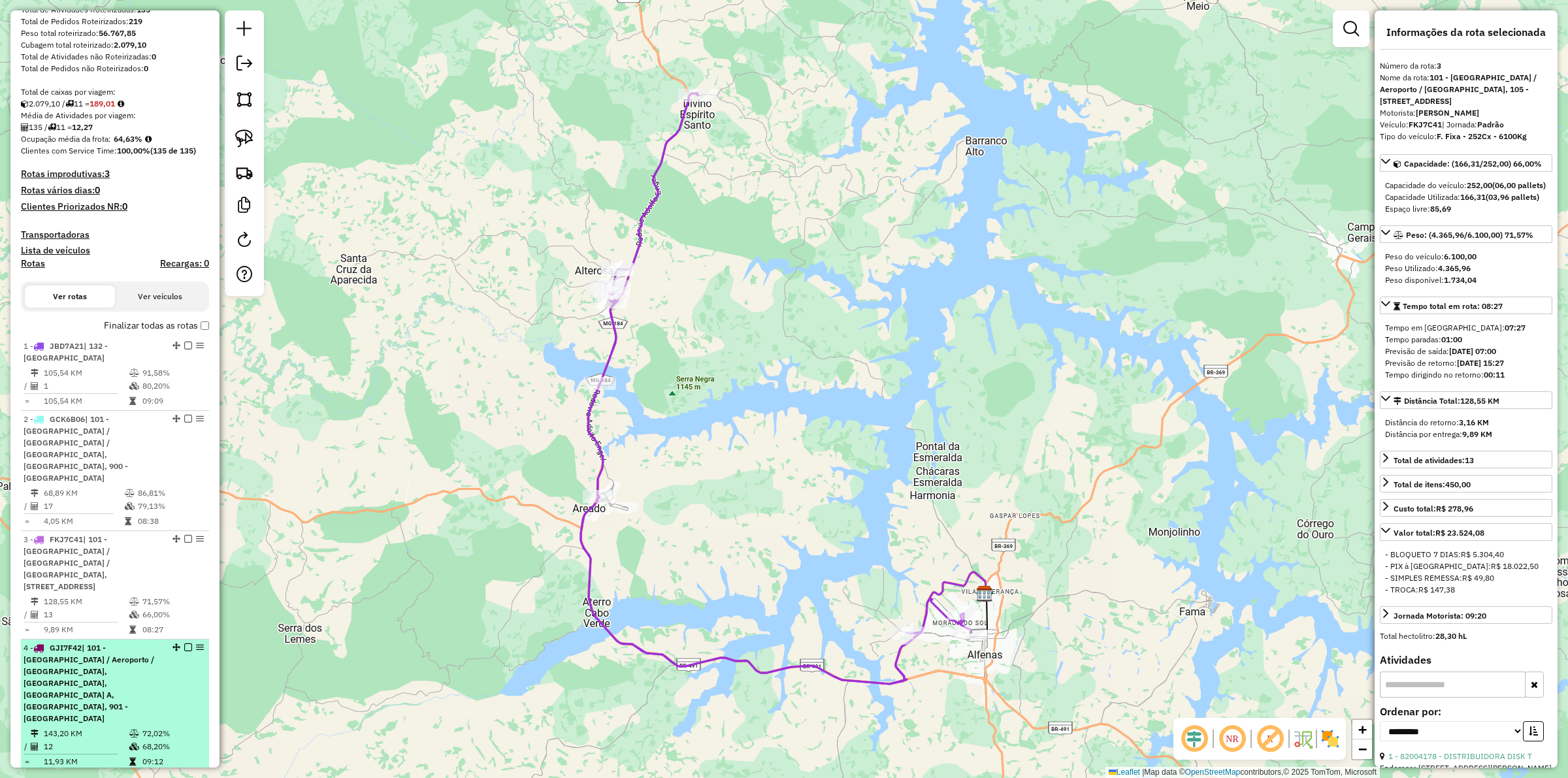
click at [149, 602] on span "| 101 - [GEOGRAPHIC_DATA] / Aeroporto / [GEOGRAPHIC_DATA], [GEOGRAPHIC_DATA], […" at bounding box center [89, 684] width 131 height 81
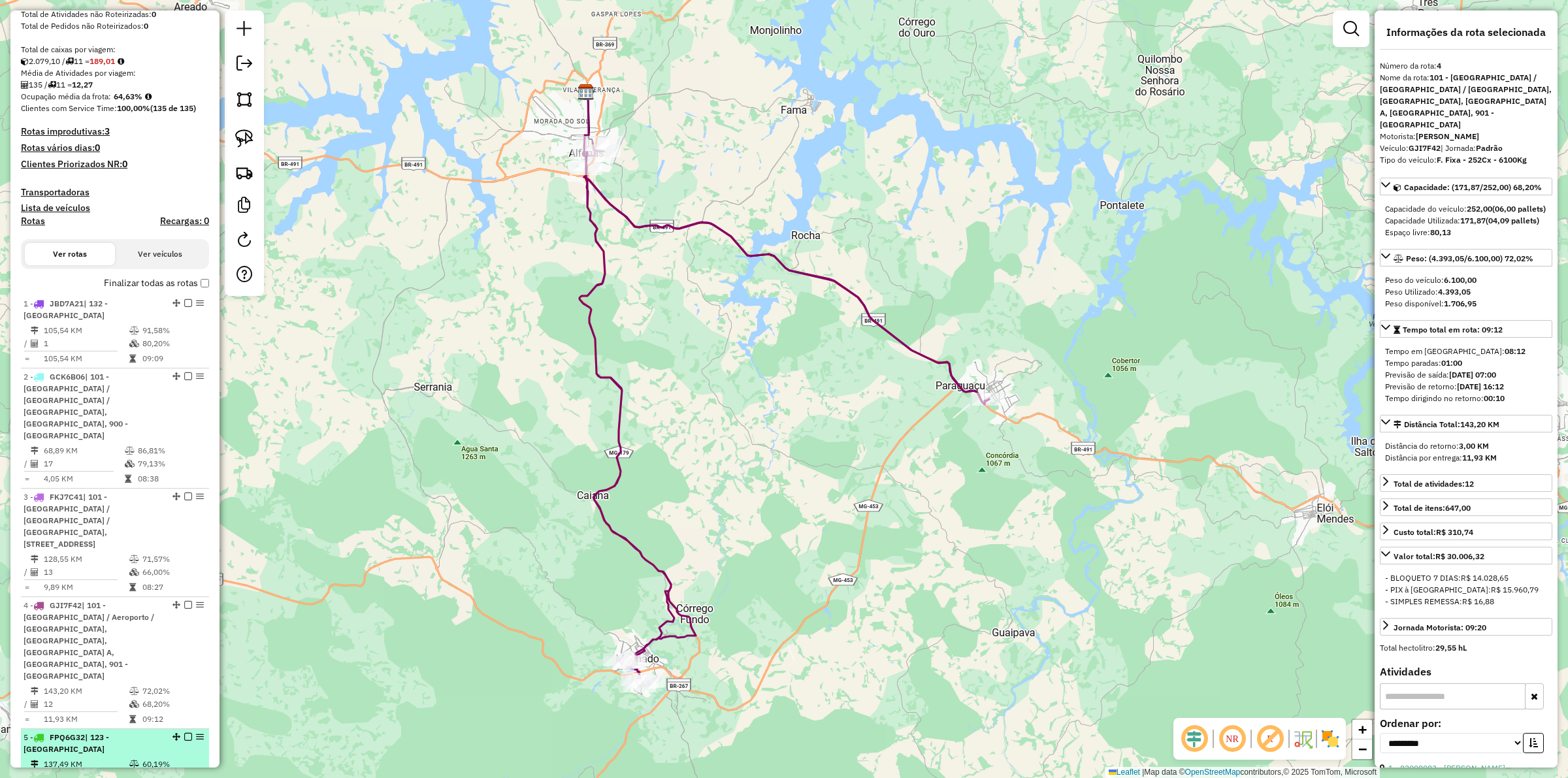
scroll to position [327, 0]
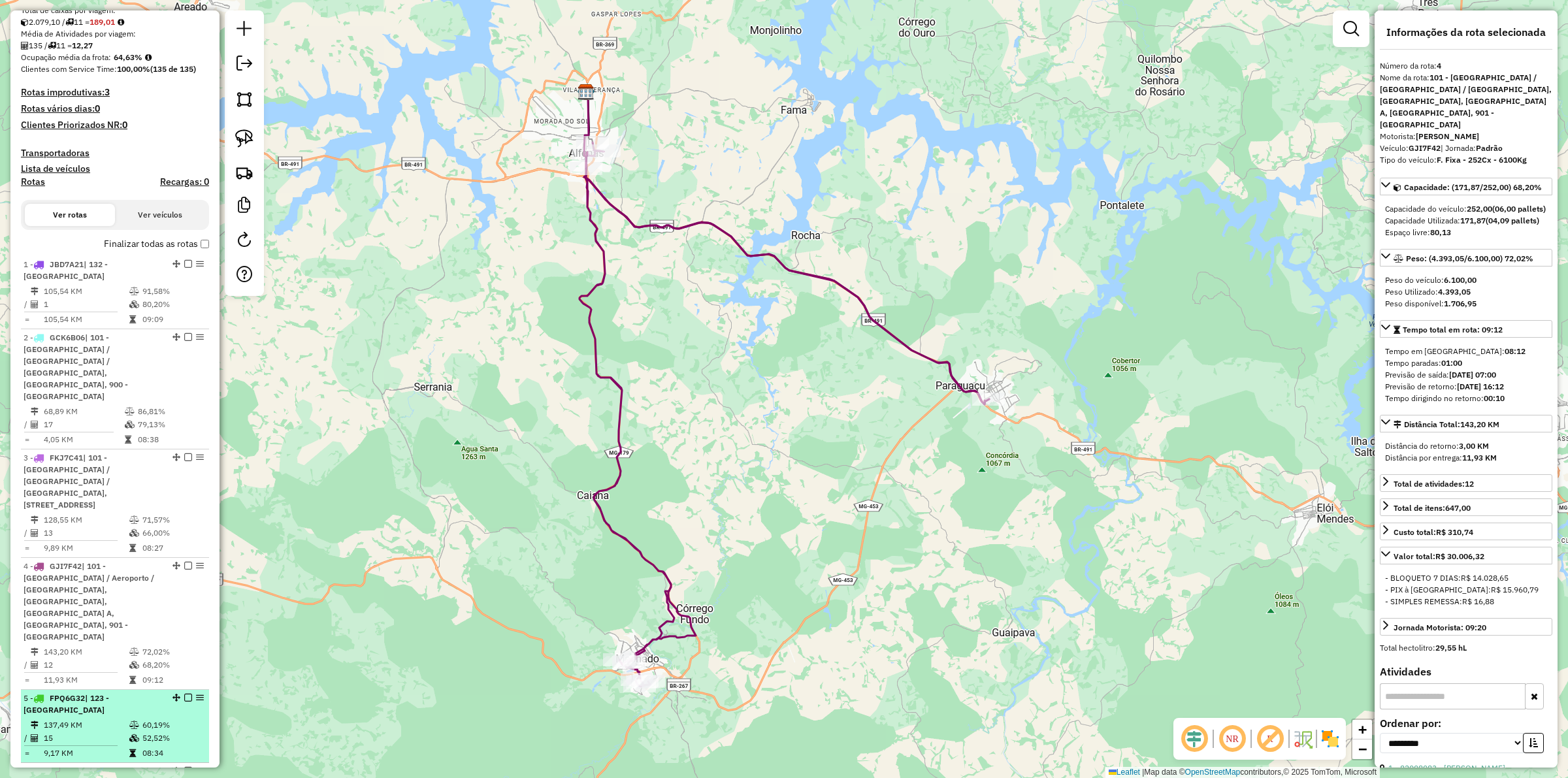
click at [107, 602] on div "5 - FPQ6G32 | 123 - Carvalhopolis" at bounding box center [92, 705] width 139 height 23
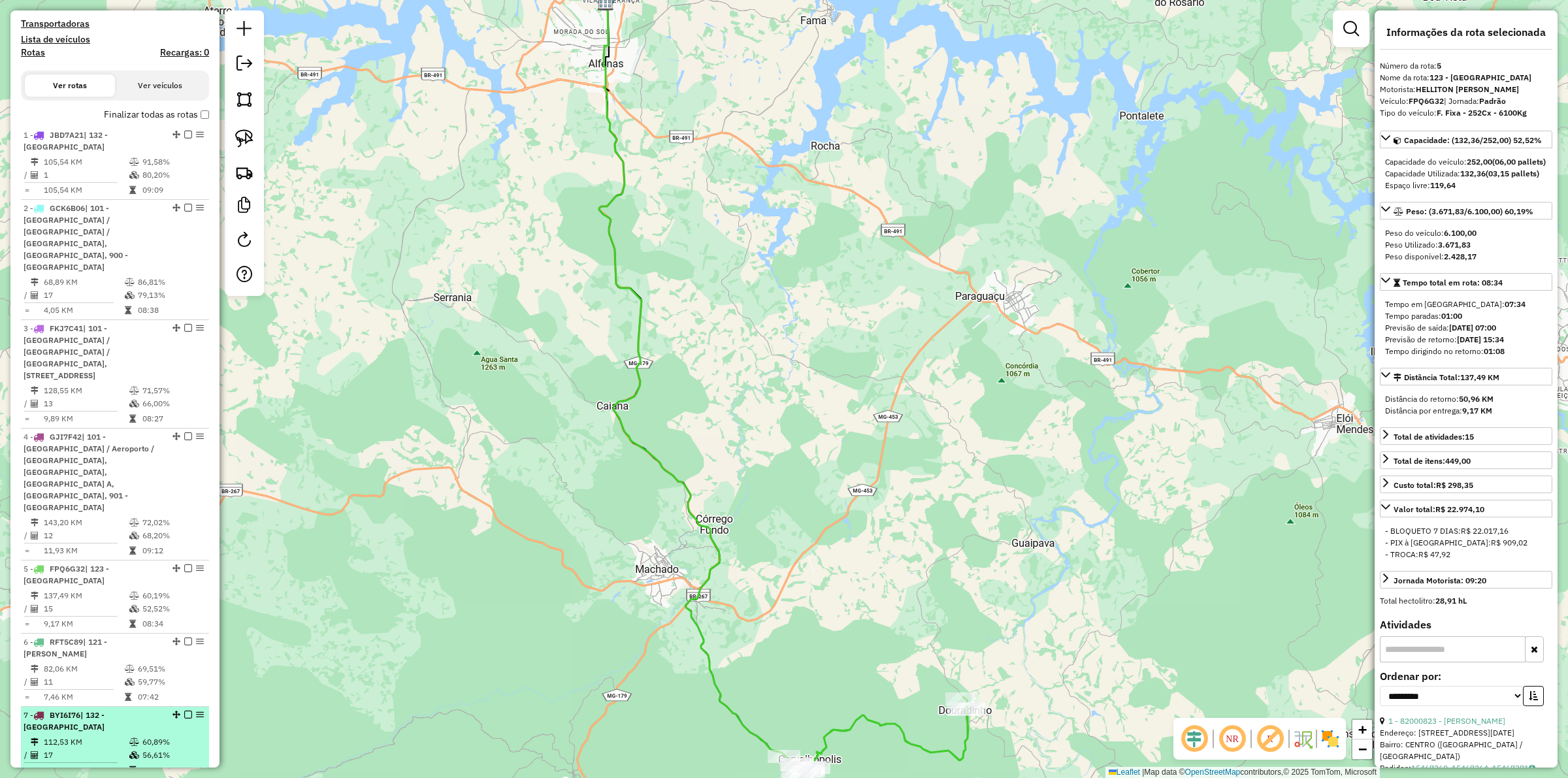
scroll to position [490, 0]
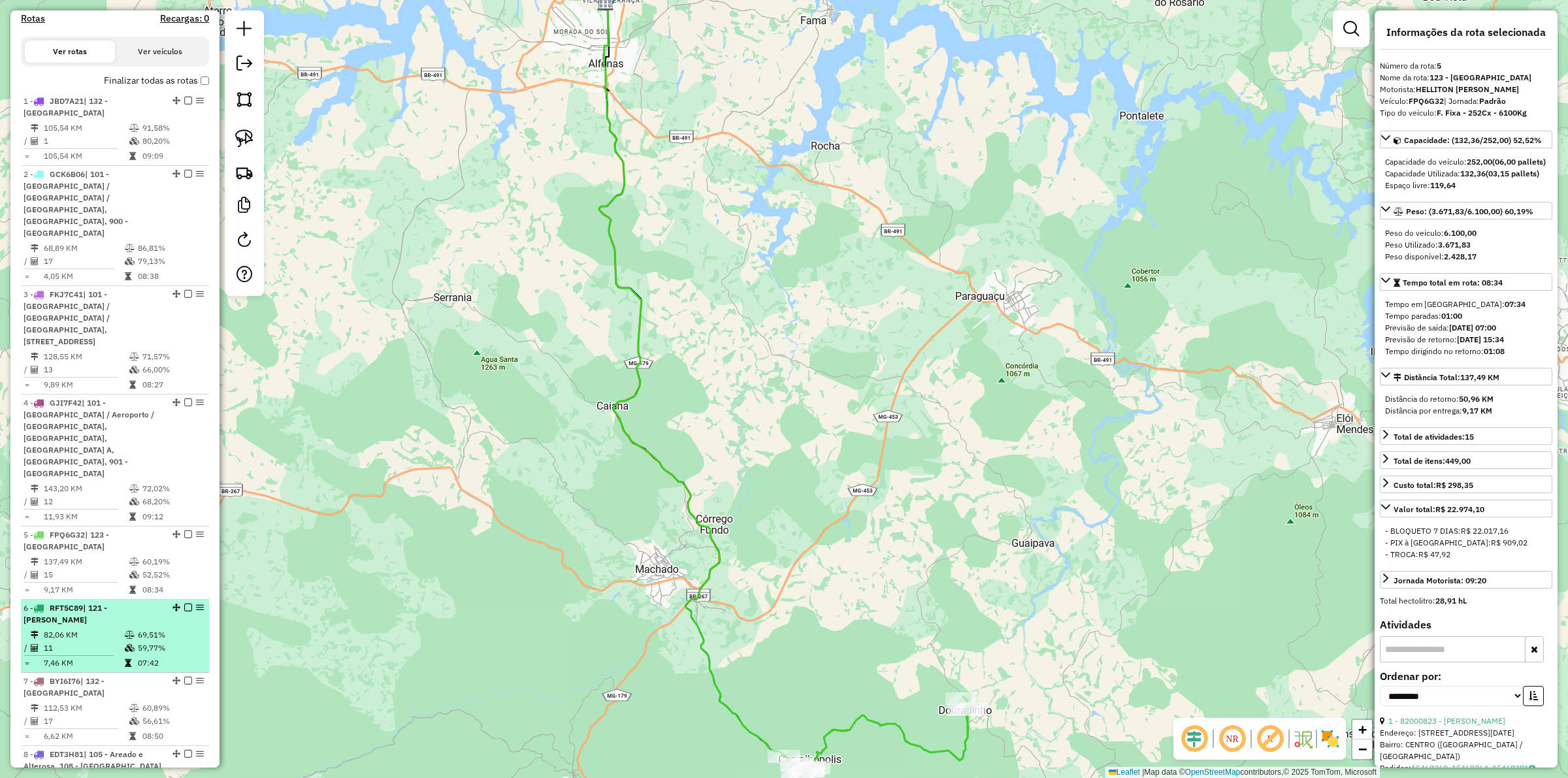
click at [102, 602] on td "11" at bounding box center [83, 648] width 81 height 13
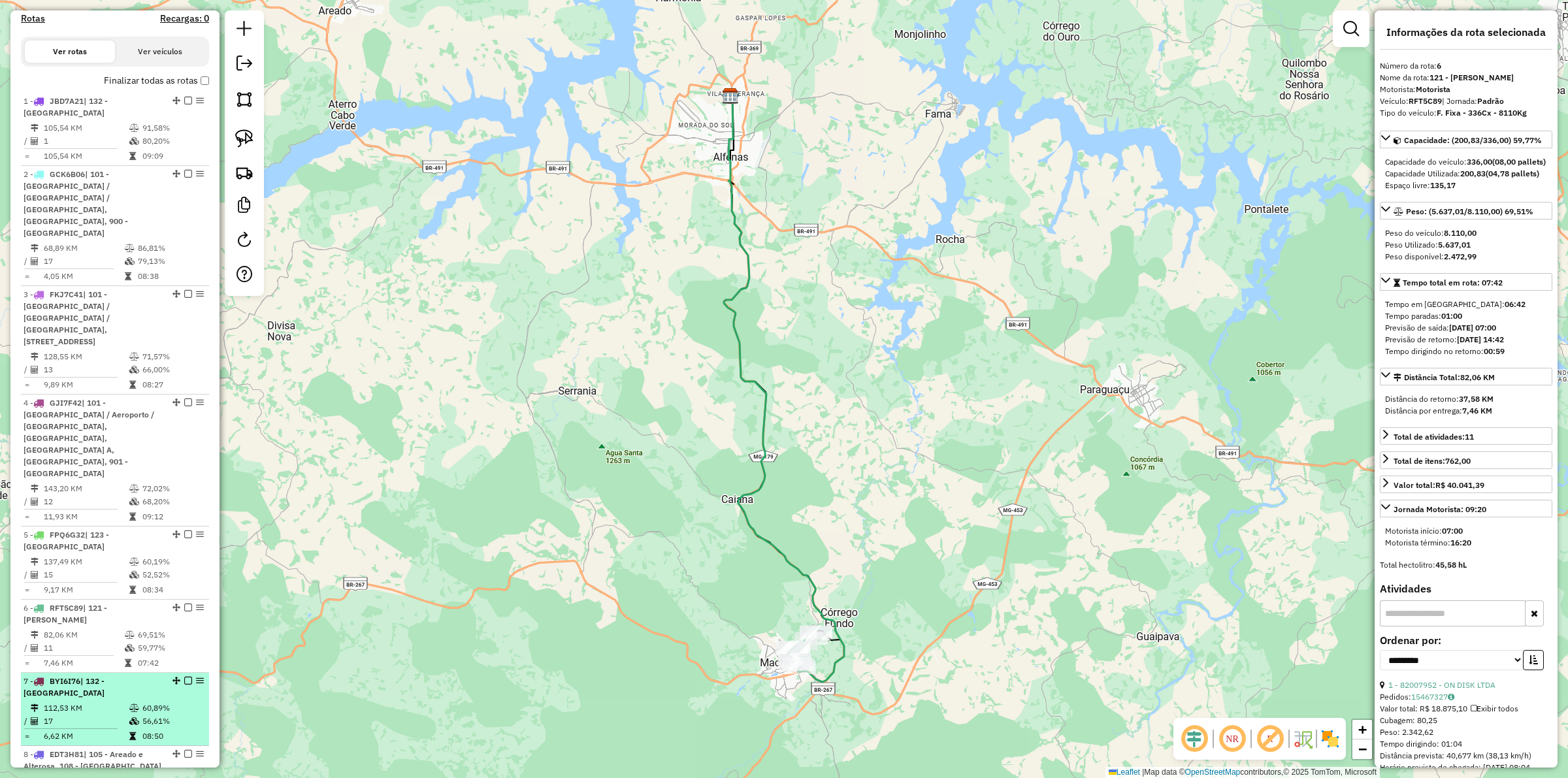
click at [108, 602] on td "112,53 KM" at bounding box center [86, 708] width 86 height 13
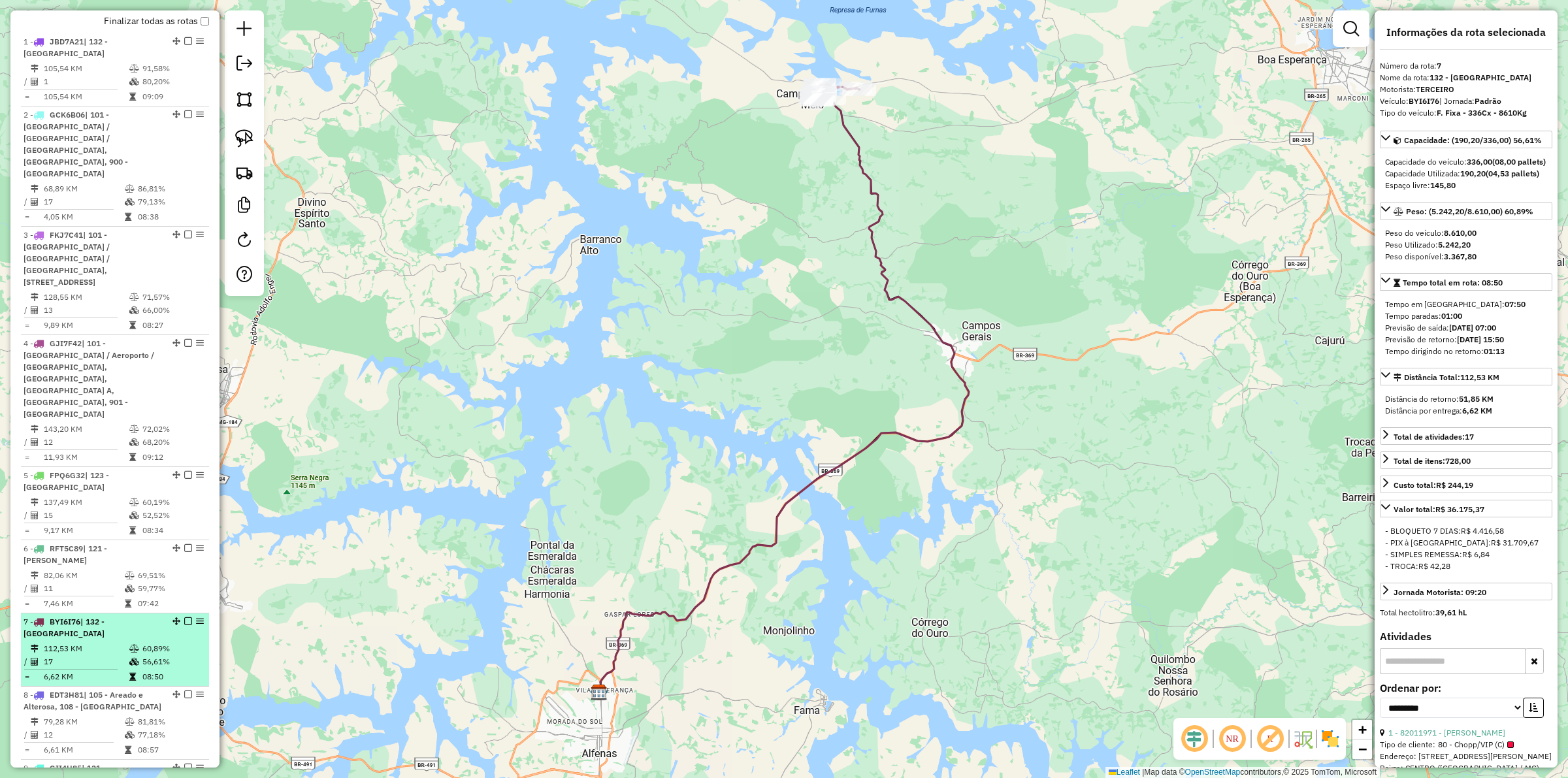
scroll to position [572, 0]
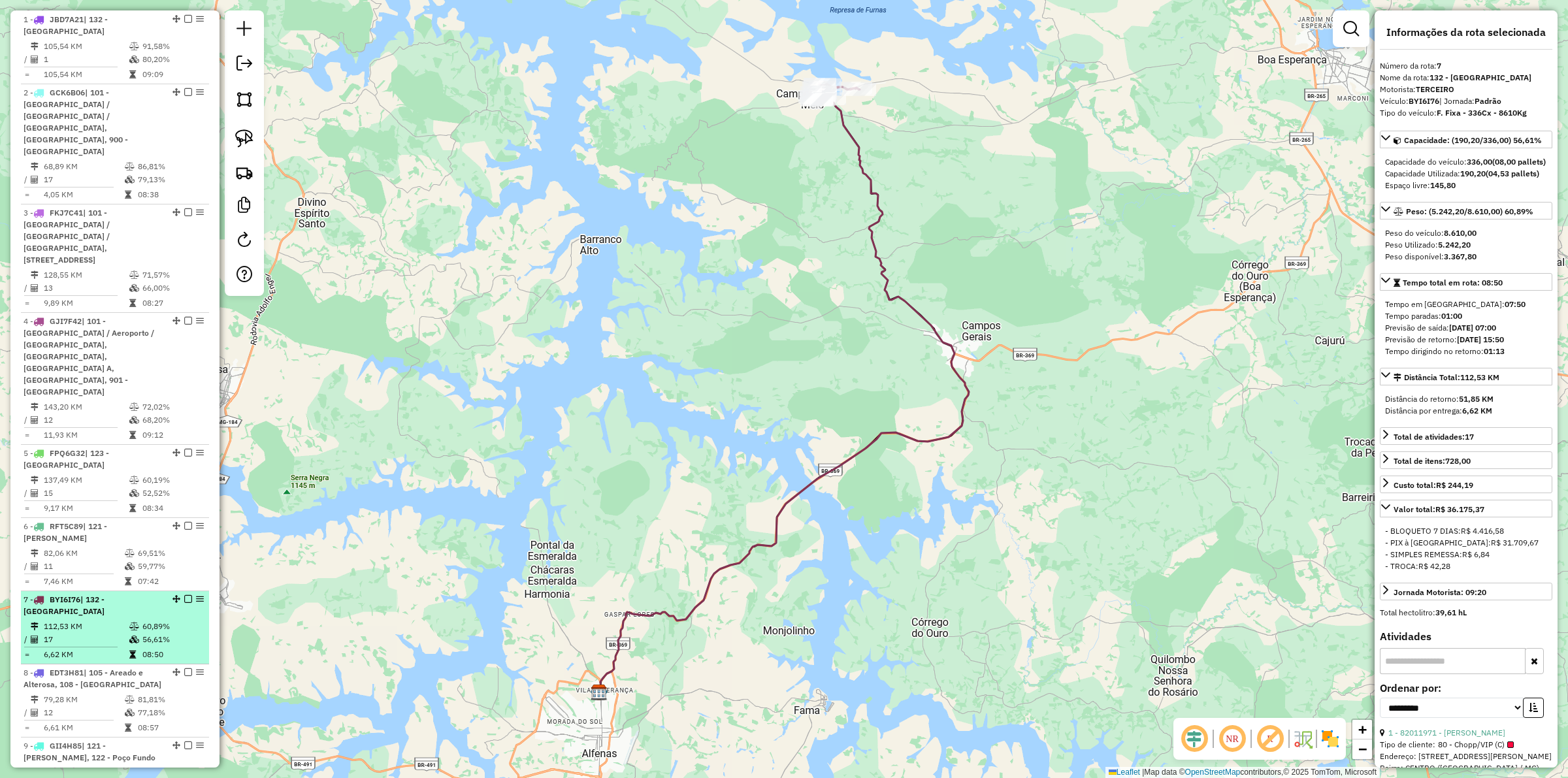
click at [108, 602] on td "12" at bounding box center [83, 713] width 81 height 13
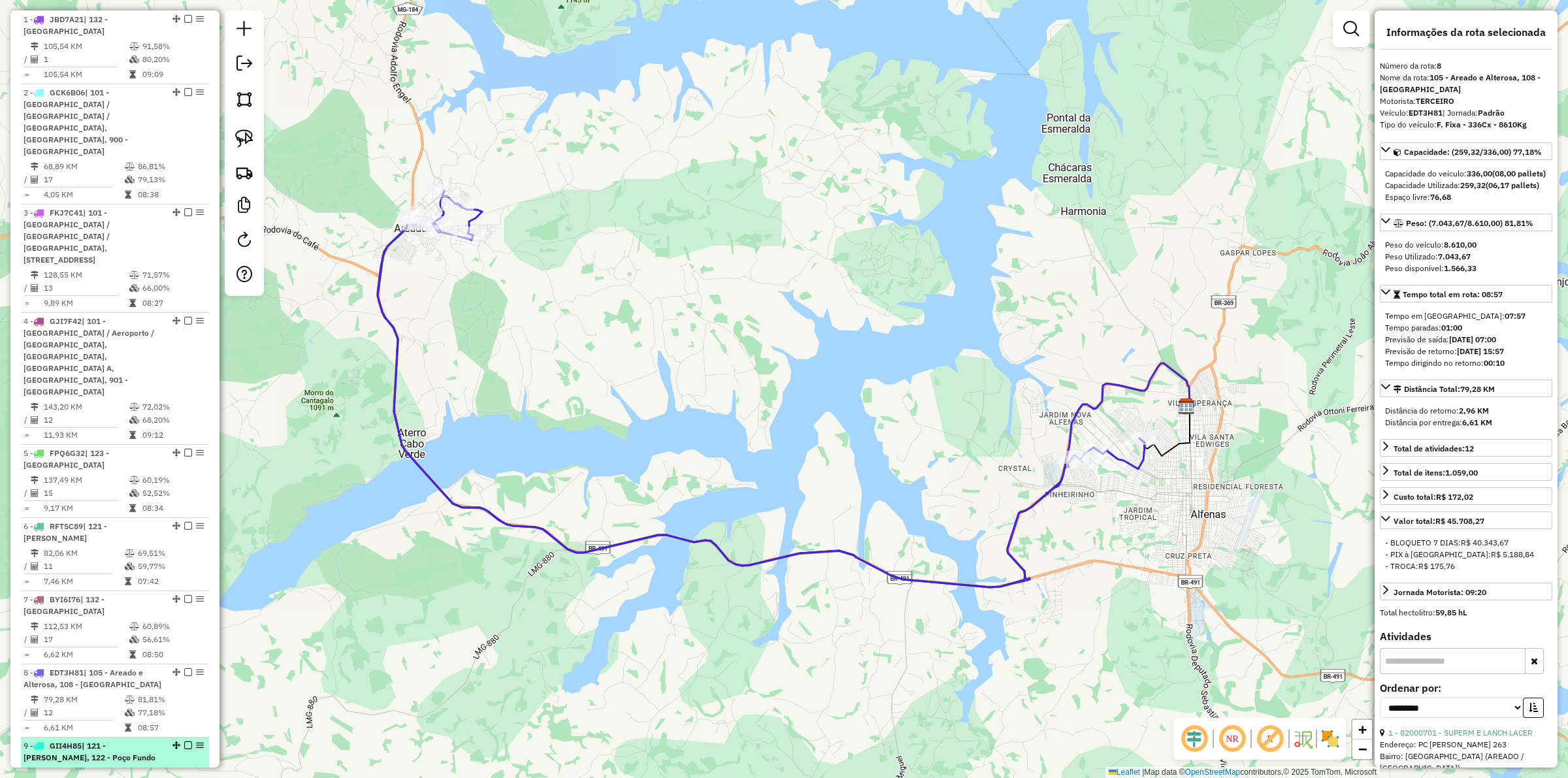
click at [112, 602] on td "12" at bounding box center [86, 786] width 86 height 13
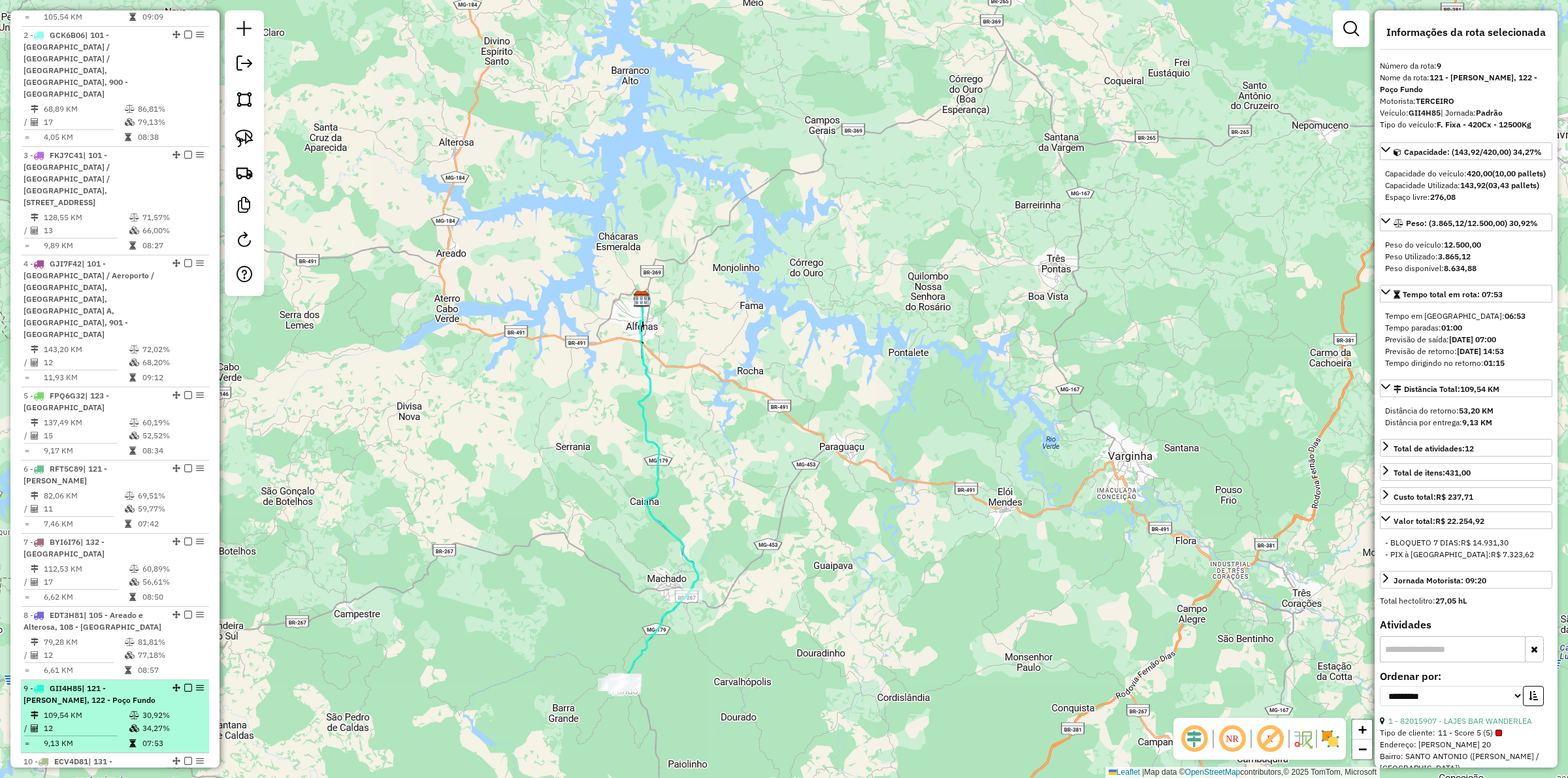
scroll to position [653, 0]
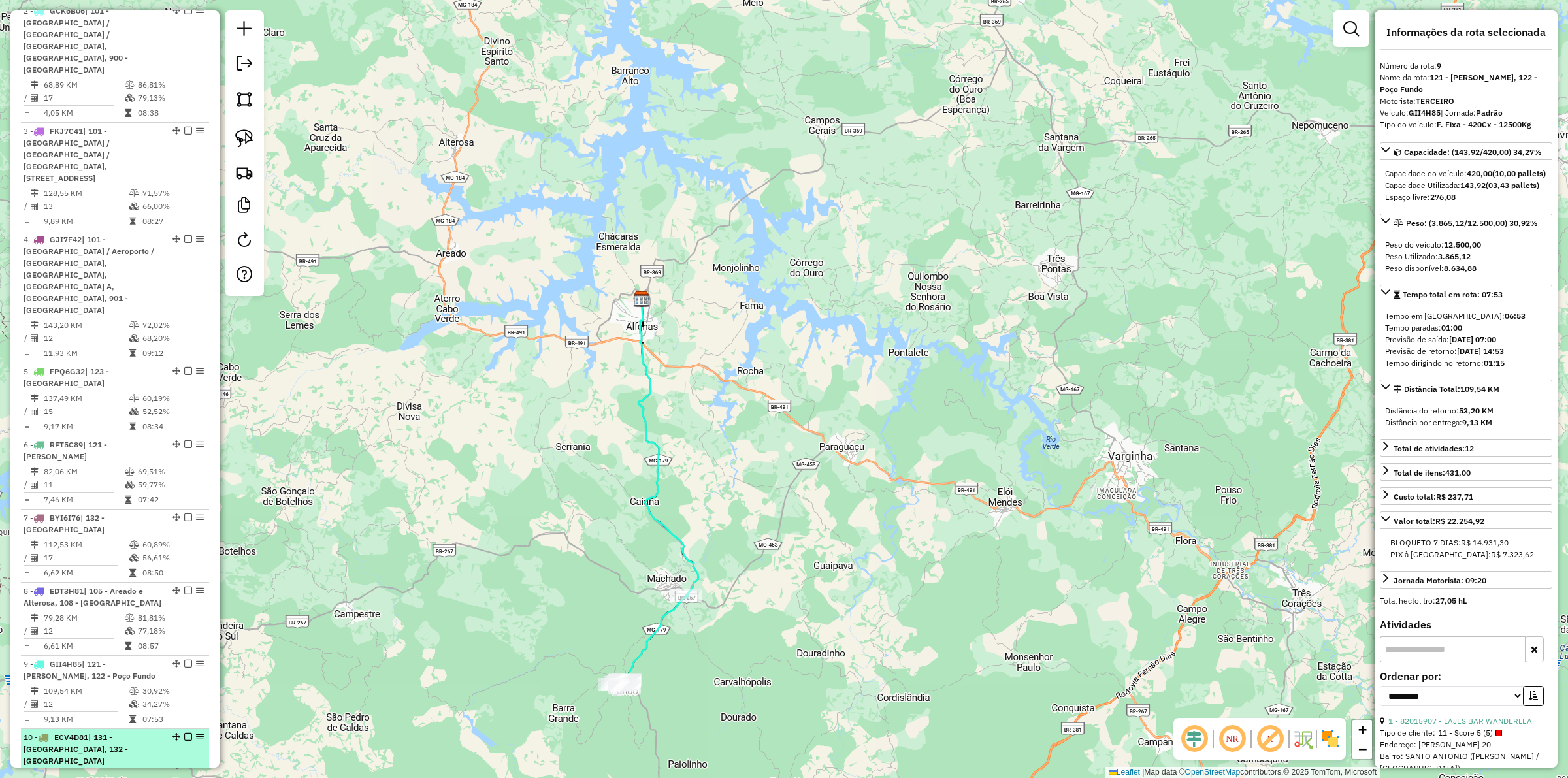
click at [109, 602] on span "| 131 - [GEOGRAPHIC_DATA], 132 - [GEOGRAPHIC_DATA]" at bounding box center [75, 748] width 105 height 33
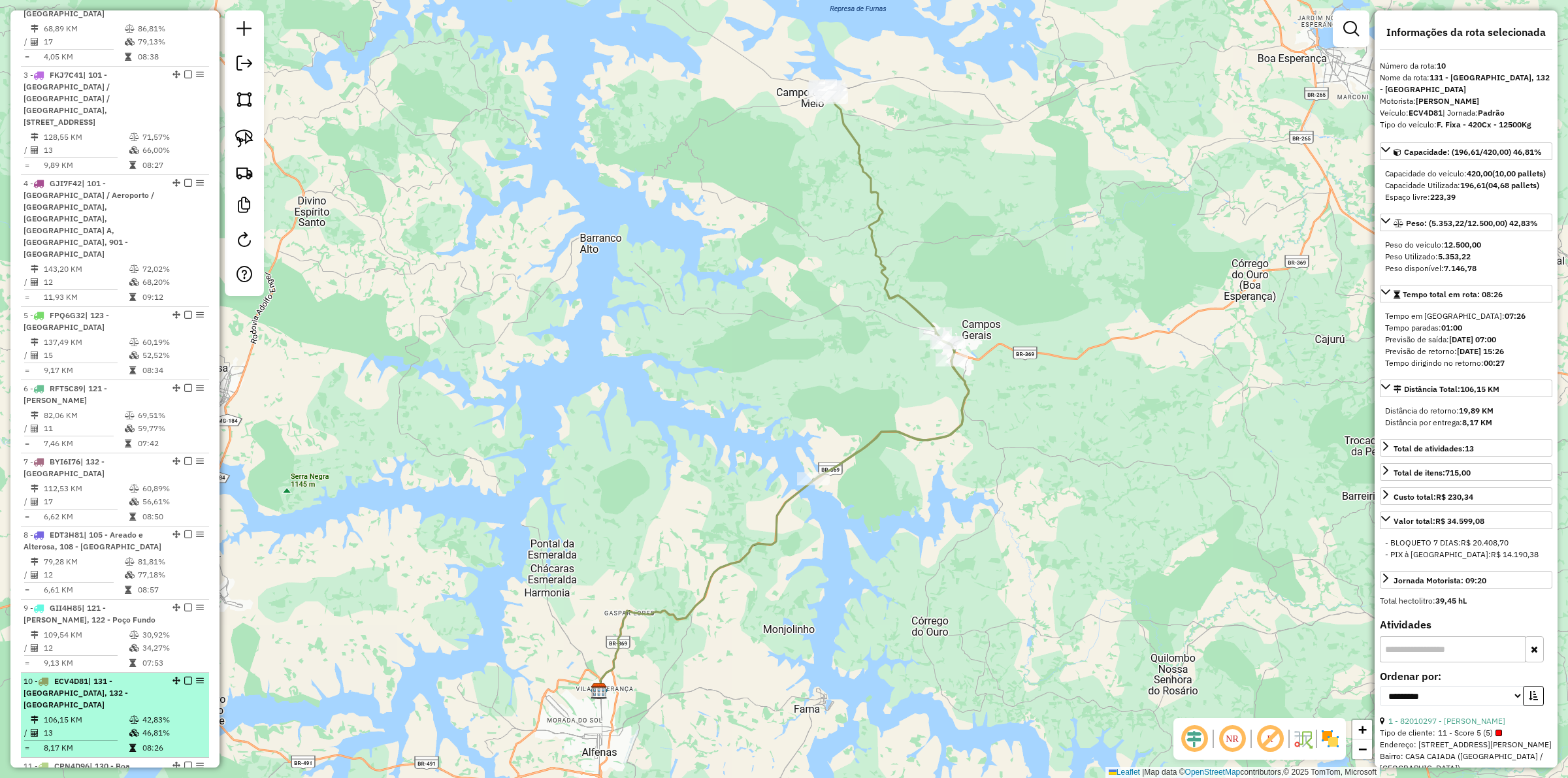
scroll to position [735, 0]
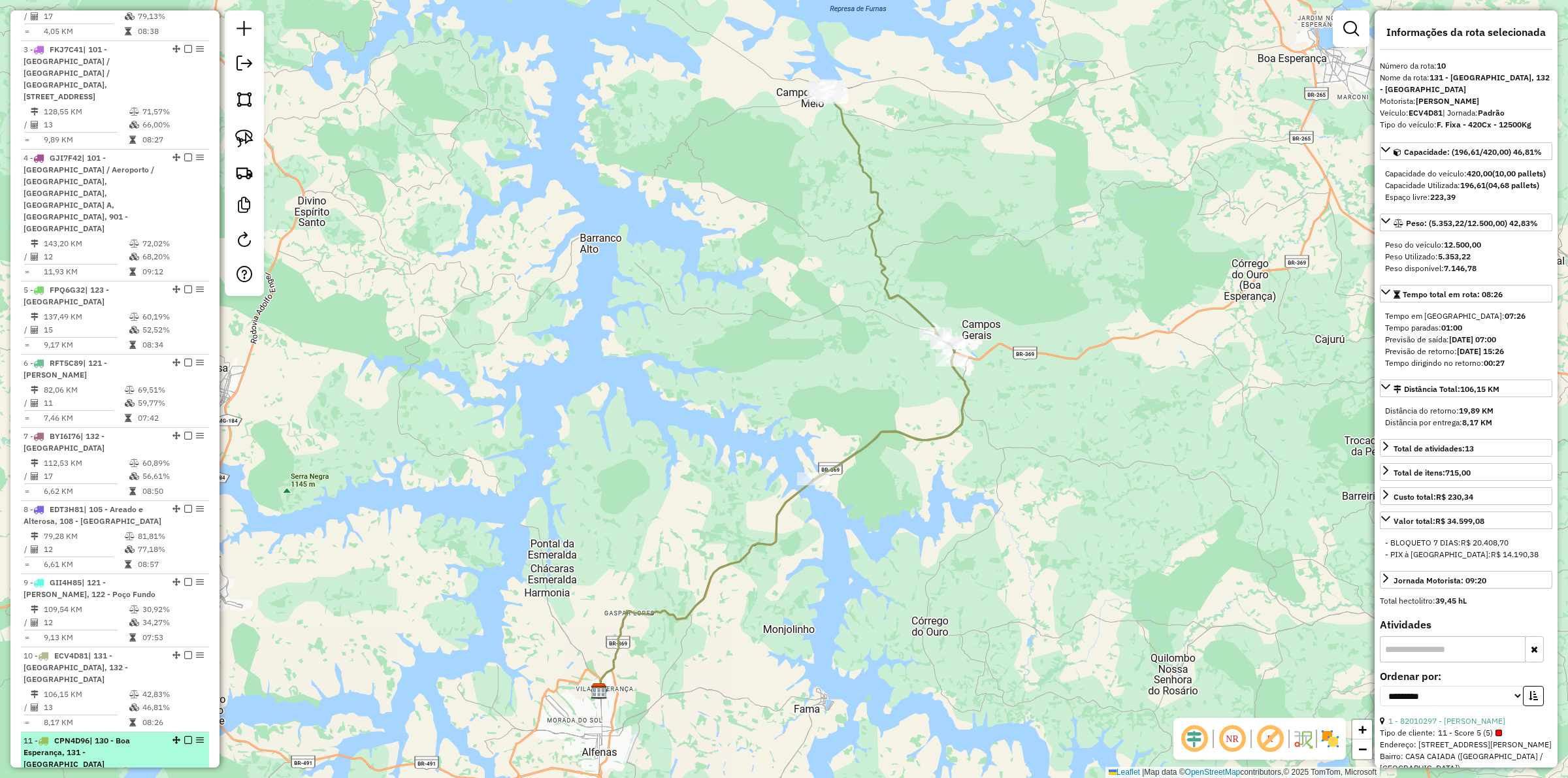
click at [115, 602] on td "144,88 KM" at bounding box center [86, 780] width 86 height 13
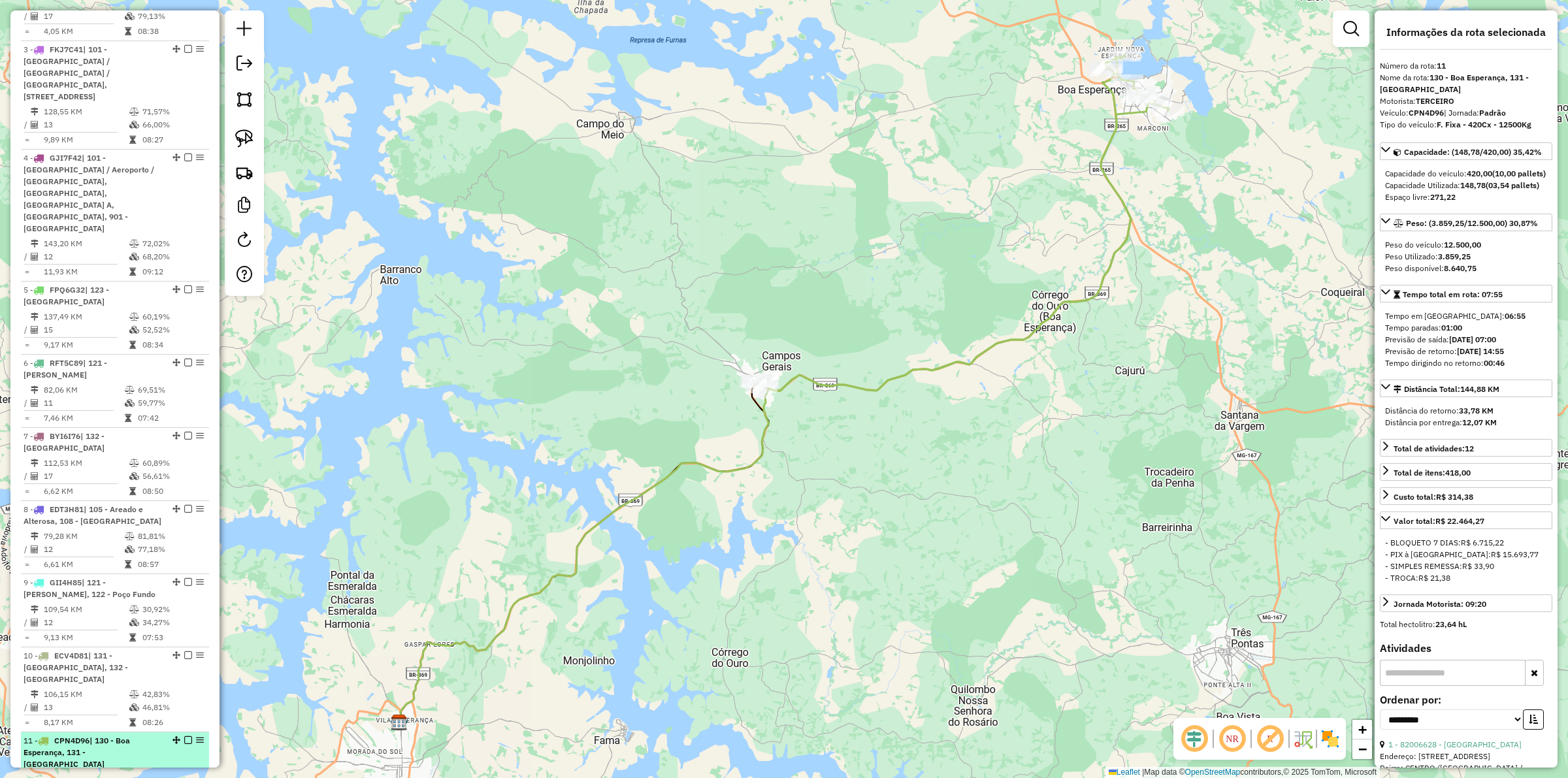
click at [85, 602] on span "| 130 - Boa Esperança, 131 - [GEOGRAPHIC_DATA]" at bounding box center [76, 752] width 107 height 33
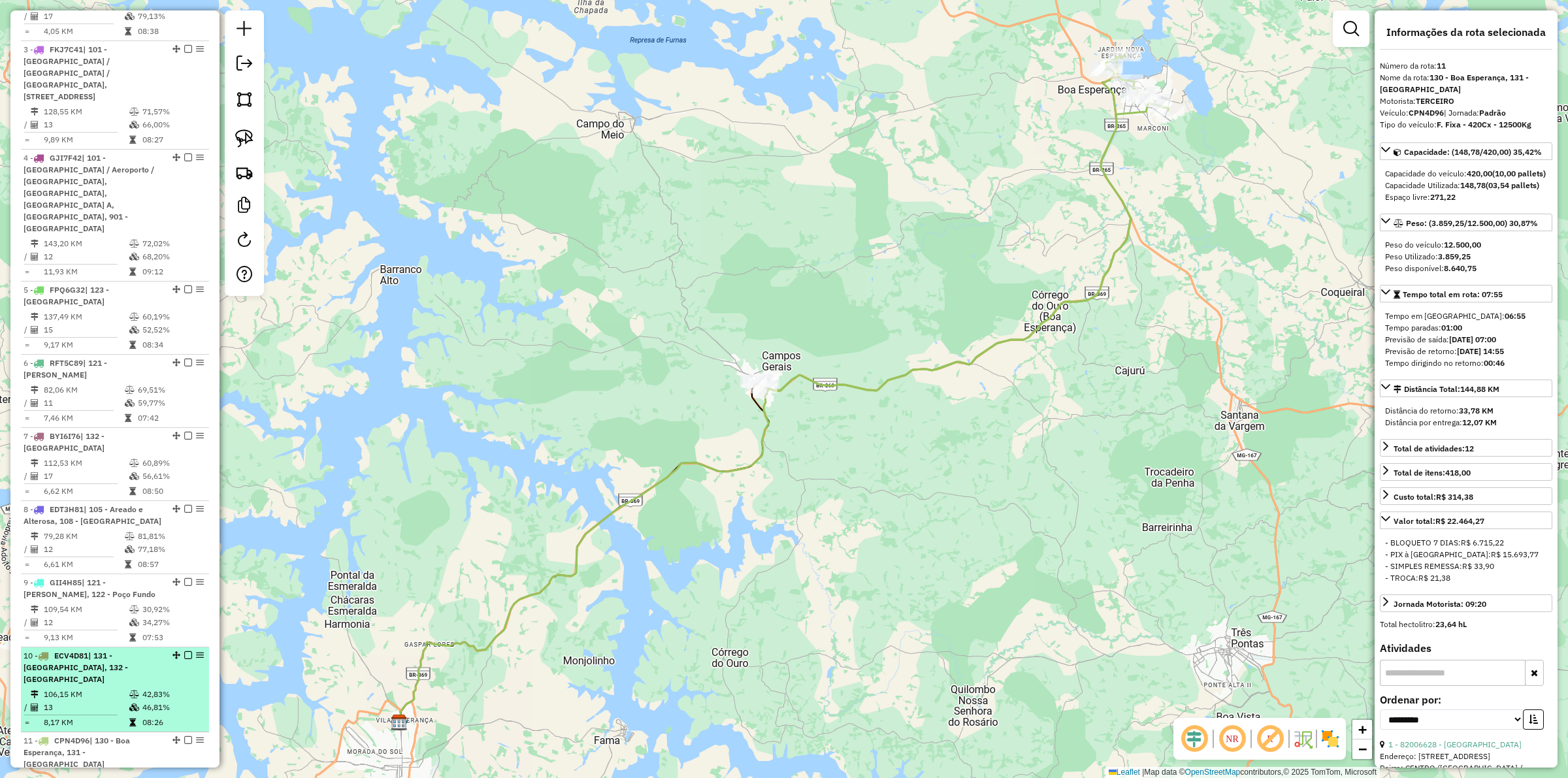
click at [100, 602] on td "106,15 KM" at bounding box center [86, 695] width 86 height 13
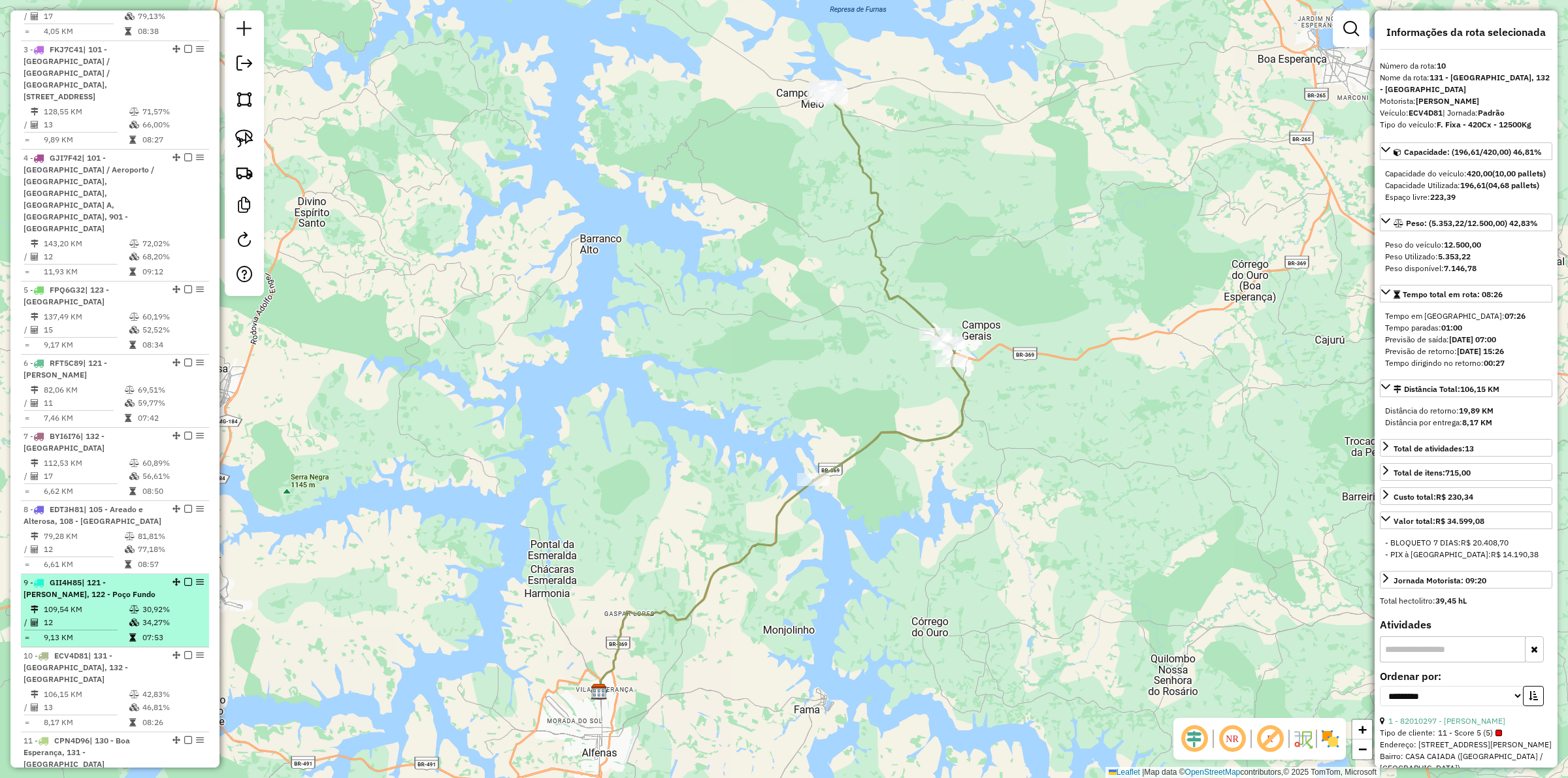
click at [76, 602] on td "12" at bounding box center [86, 623] width 86 height 13
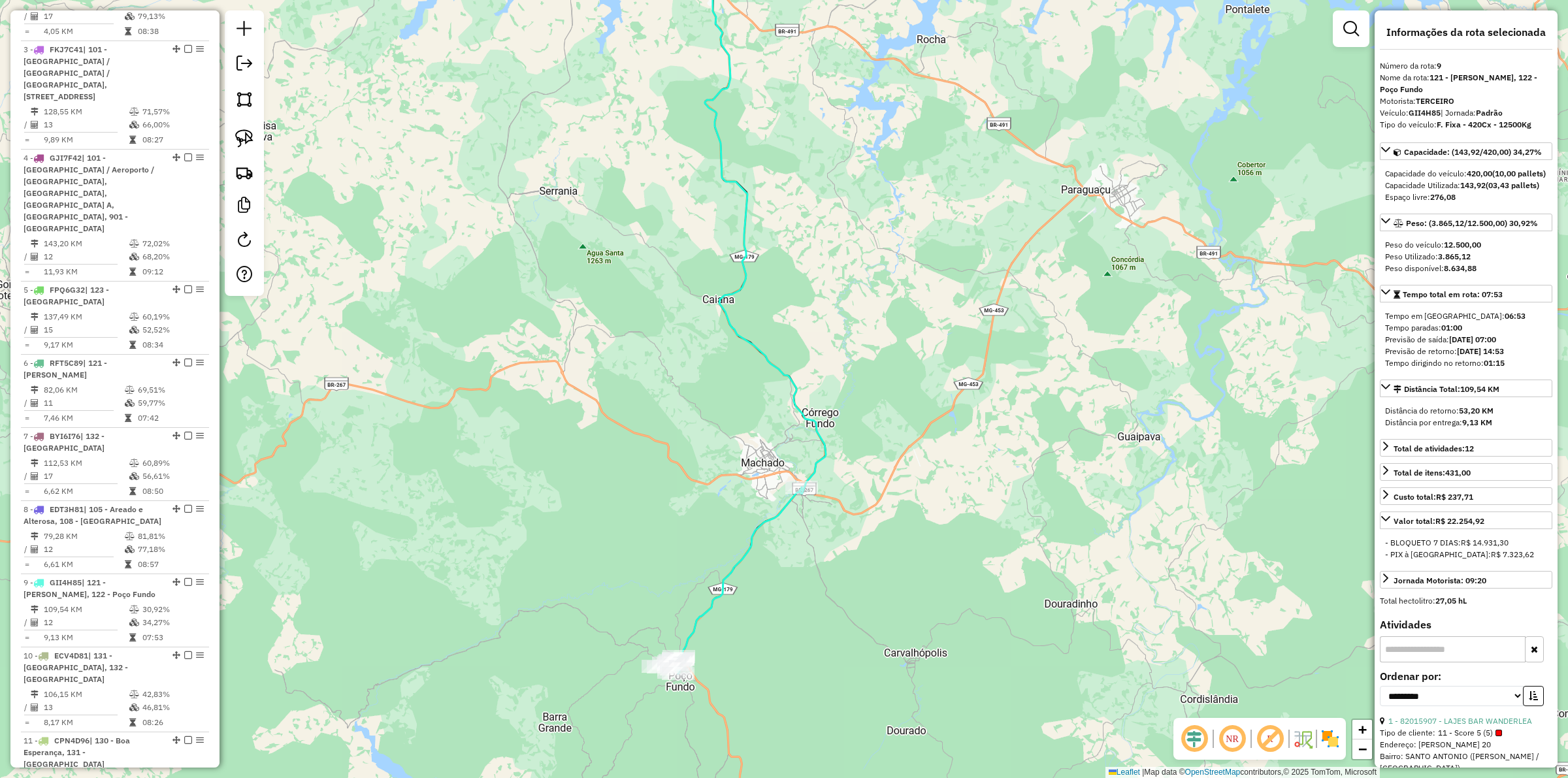
drag, startPoint x: 664, startPoint y: 637, endPoint x: 625, endPoint y: 549, distance: 96.3
click at [625, 549] on div "Janela de atendimento Grade de atendimento Capacidade Transportadoras Veículos …" at bounding box center [784, 389] width 1568 height 778
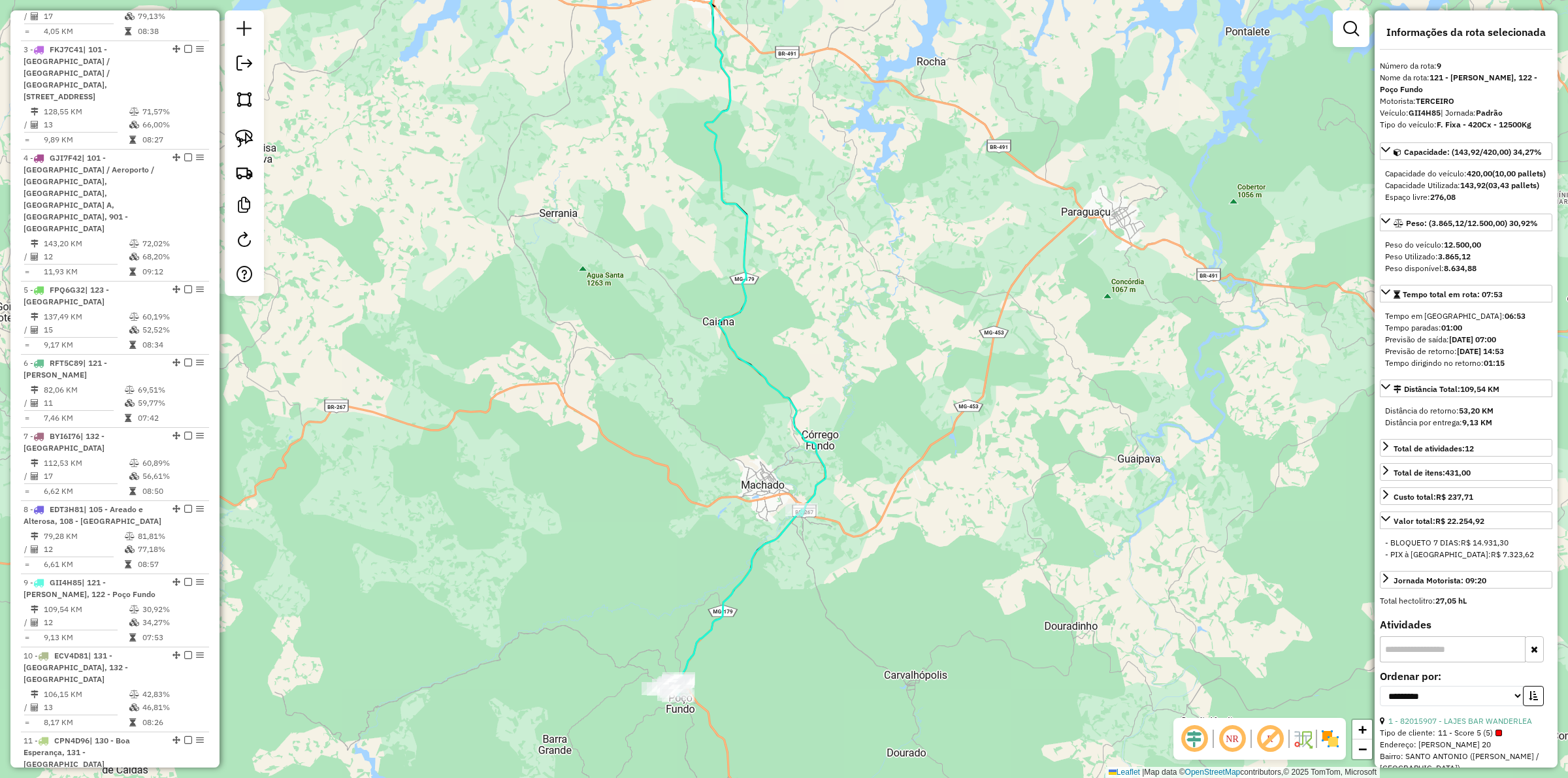
drag, startPoint x: 625, startPoint y: 549, endPoint x: 625, endPoint y: 595, distance: 46.0
click at [632, 602] on div "Janela de atendimento Grade de atendimento Capacidade Transportadoras Veículos …" at bounding box center [784, 389] width 1568 height 778
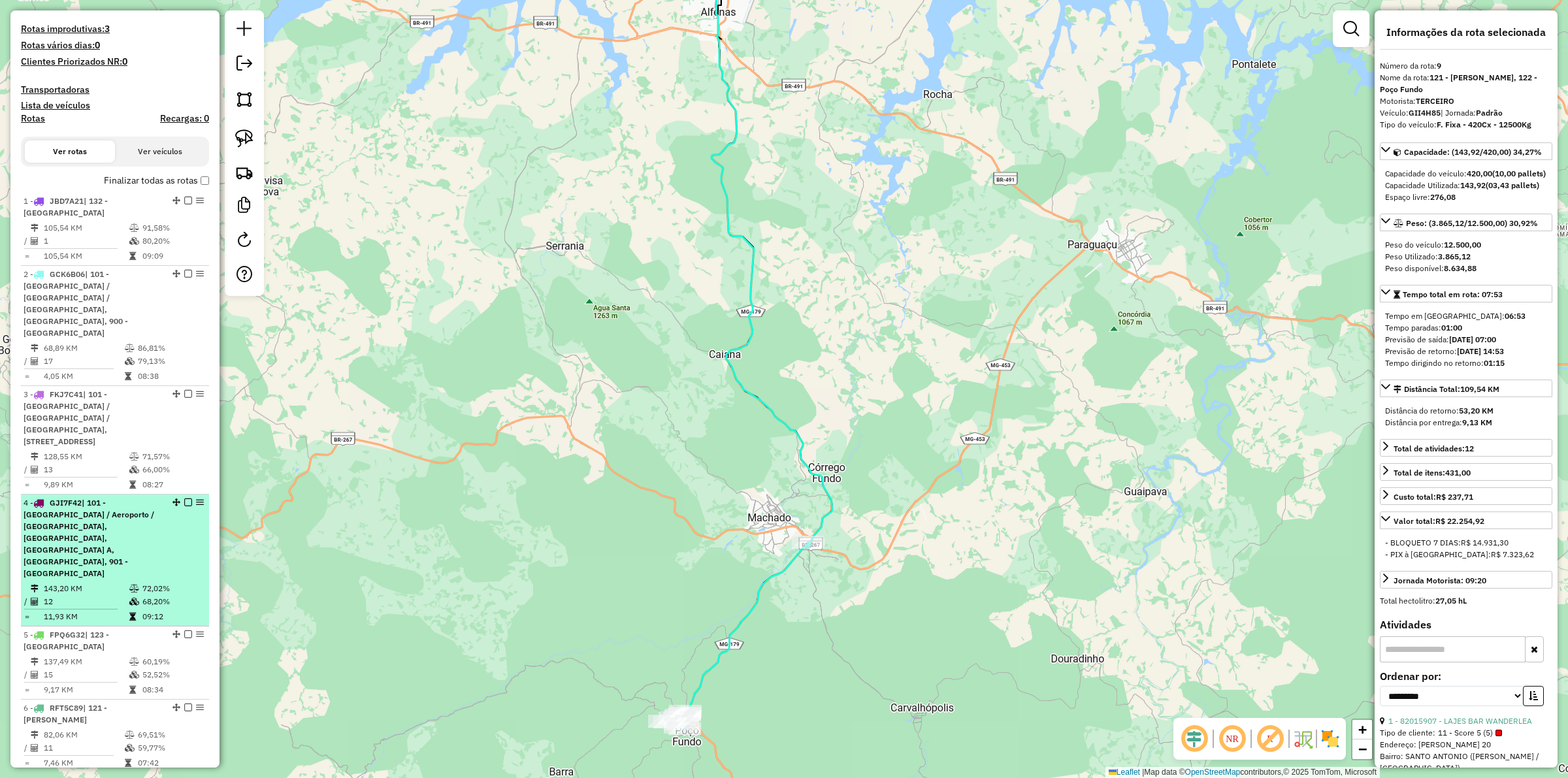
scroll to position [409, 0]
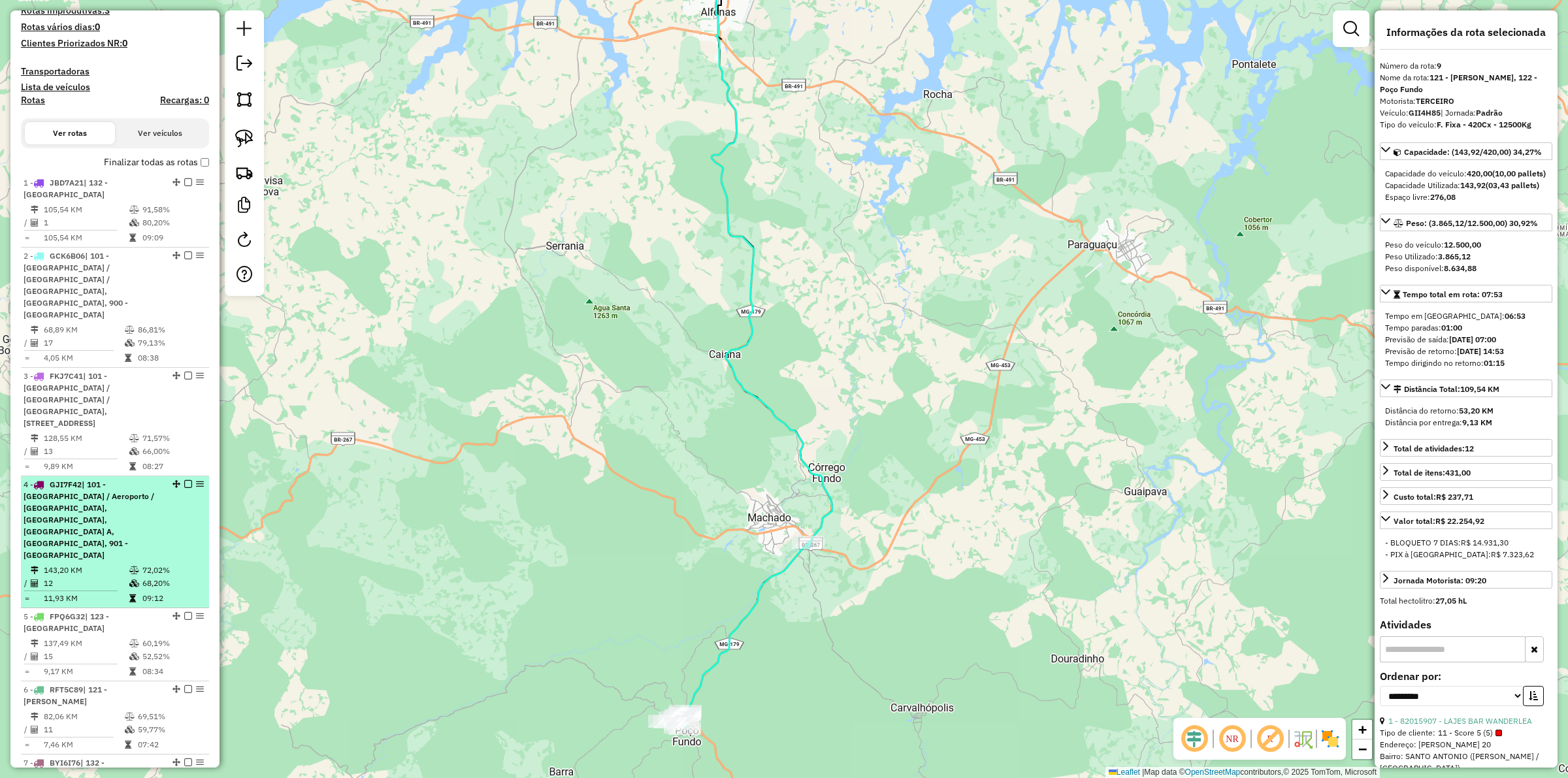
click at [81, 480] on span "GJI7F42" at bounding box center [65, 484] width 32 height 10
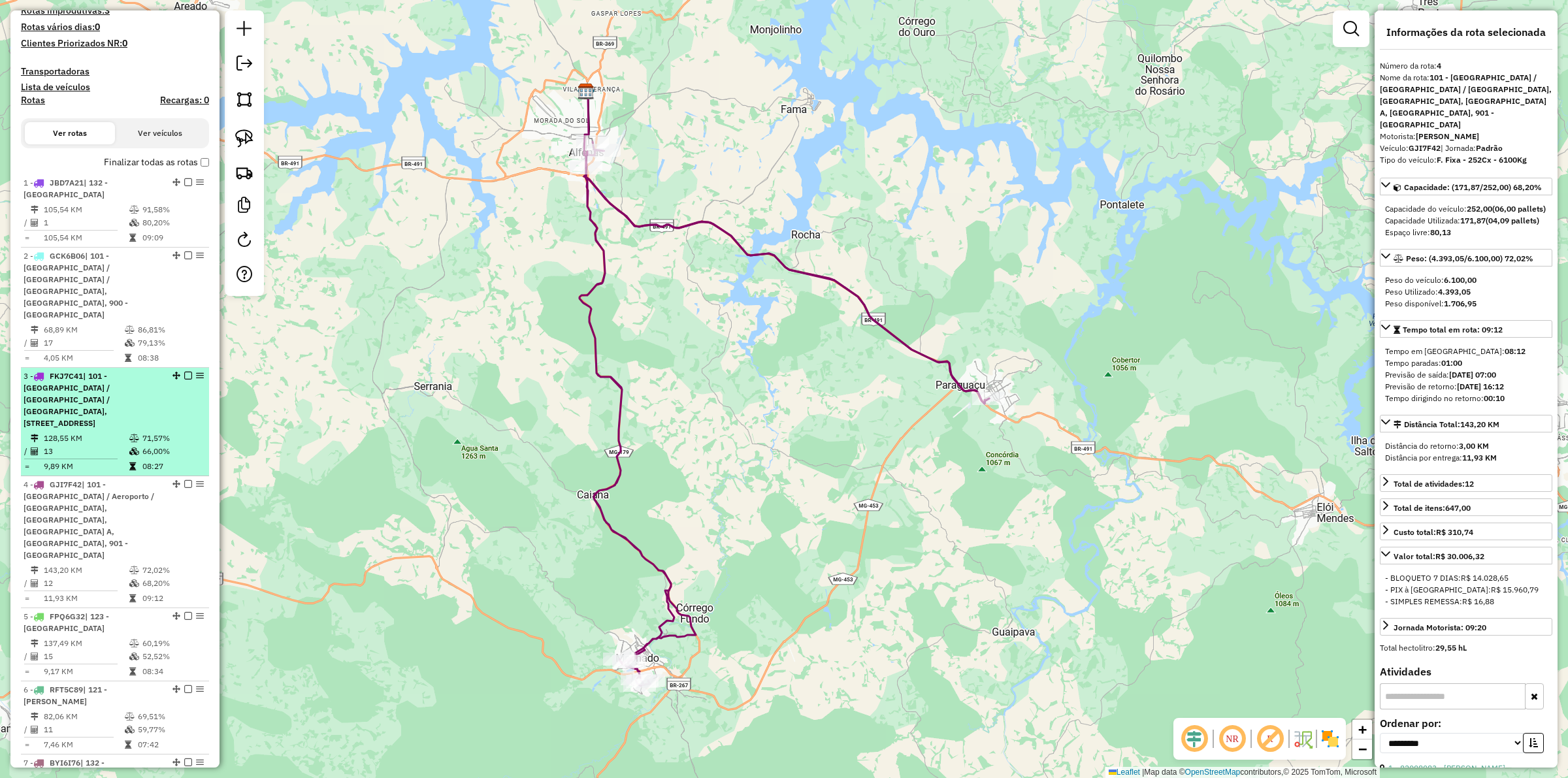
click at [132, 445] on td at bounding box center [135, 452] width 13 height 13
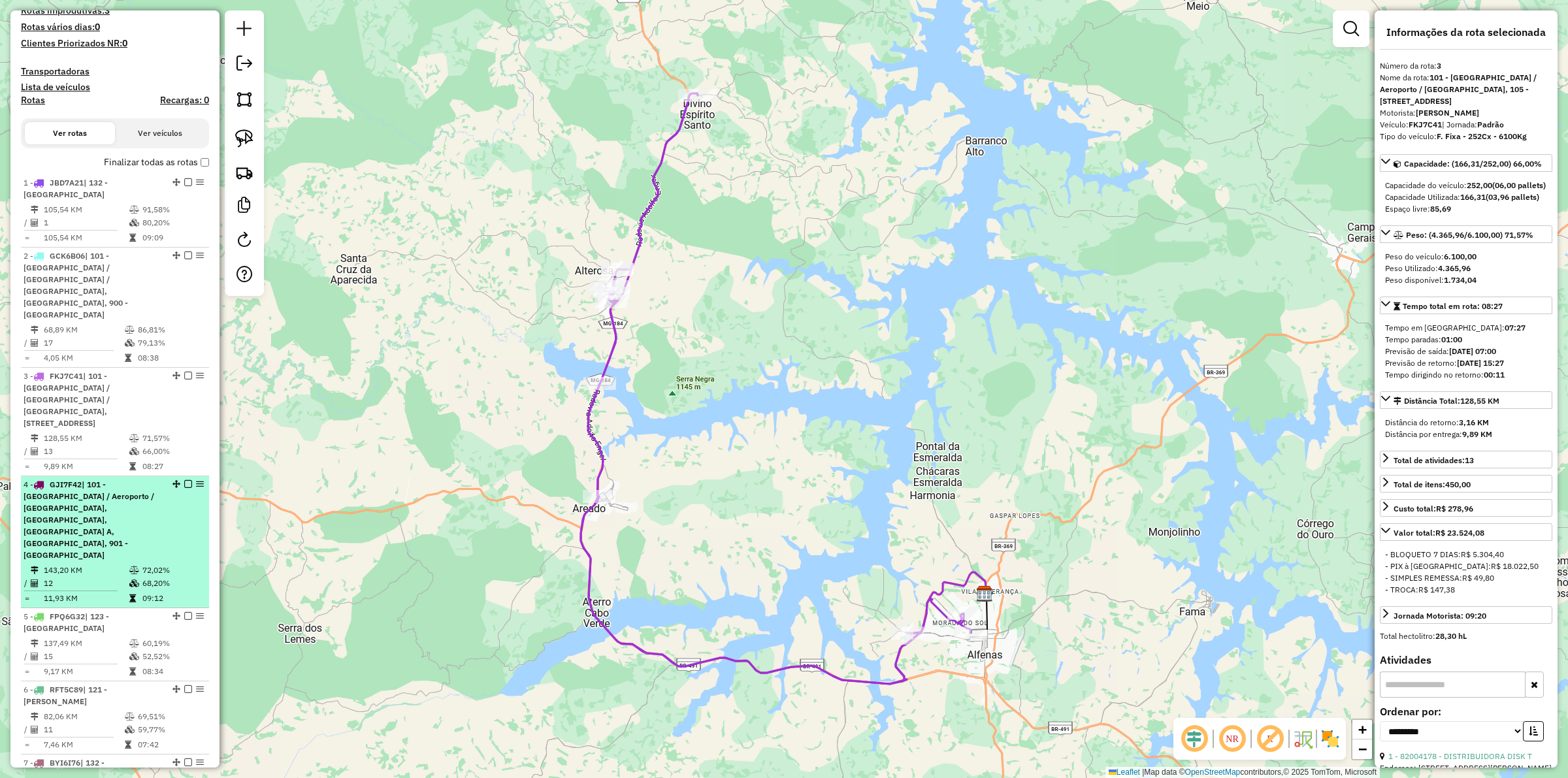
click at [129, 566] on icon at bounding box center [134, 570] width 10 height 8
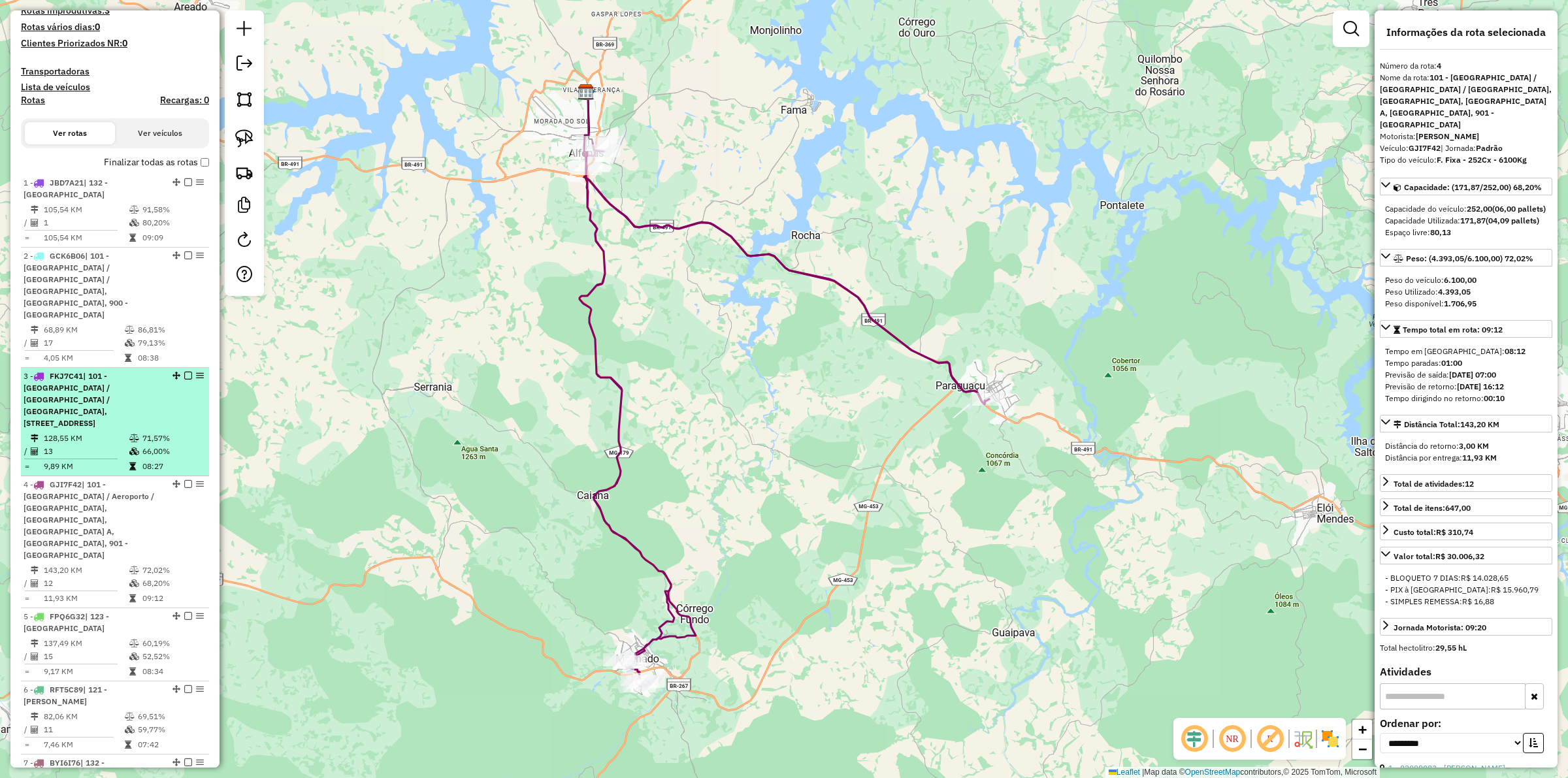
click at [118, 432] on td "128,55 KM" at bounding box center [86, 438] width 86 height 13
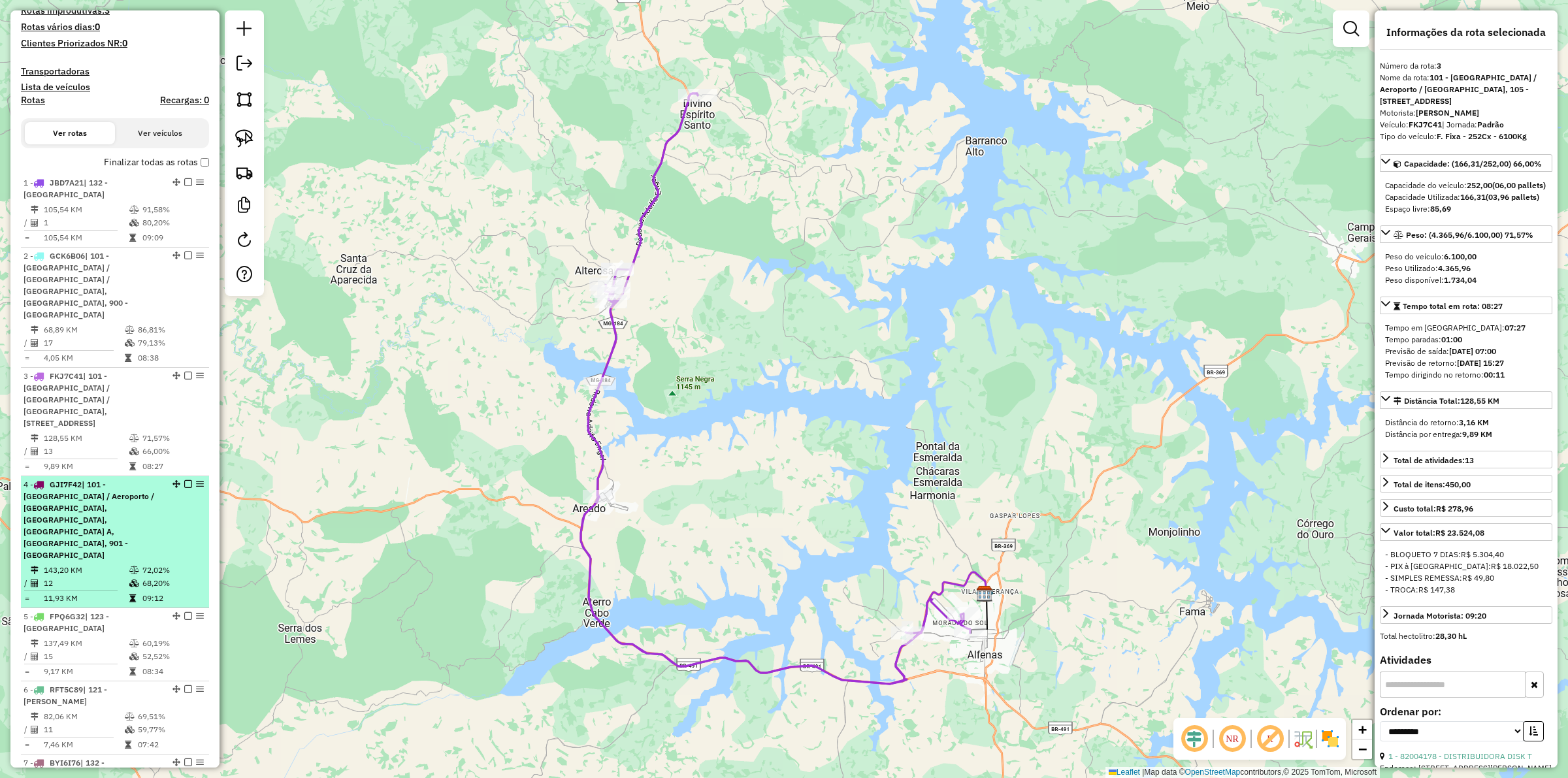
click at [93, 577] on td "12" at bounding box center [86, 584] width 86 height 13
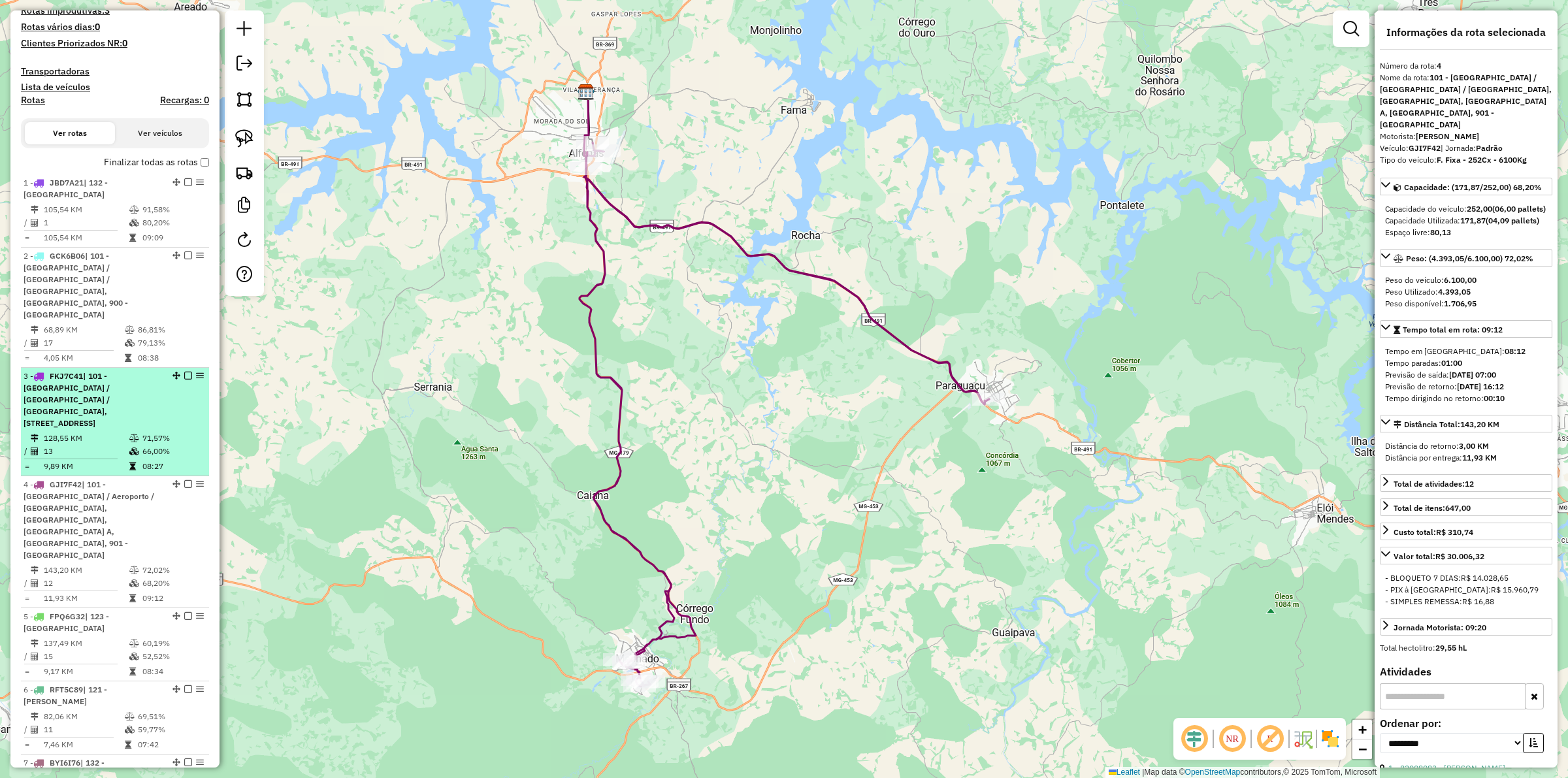
click at [96, 432] on td "128,55 KM" at bounding box center [86, 438] width 86 height 13
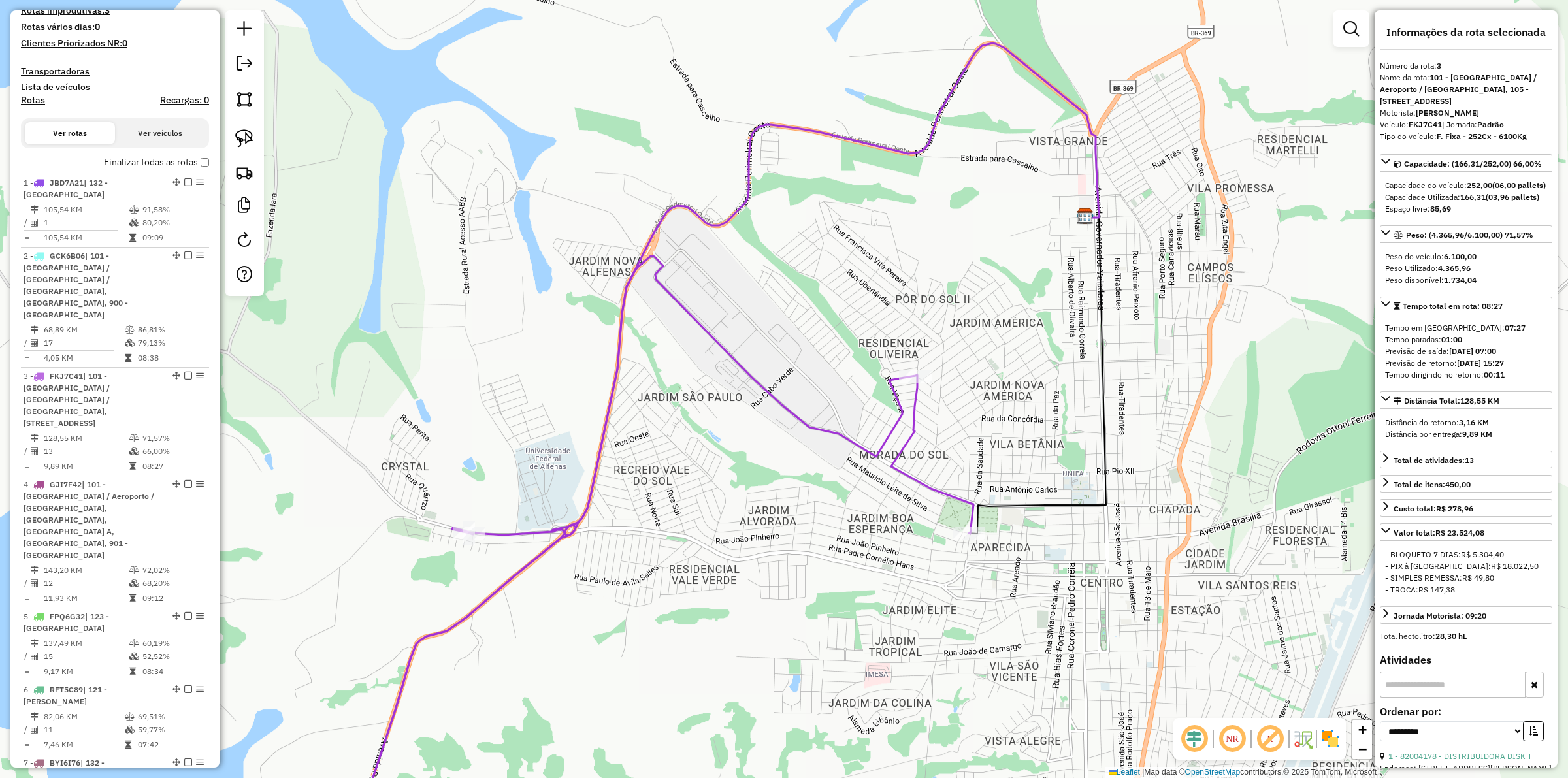
click at [678, 486] on div "Janela de atendimento Grade de atendimento Capacidade Transportadoras Veículos …" at bounding box center [784, 389] width 1568 height 778
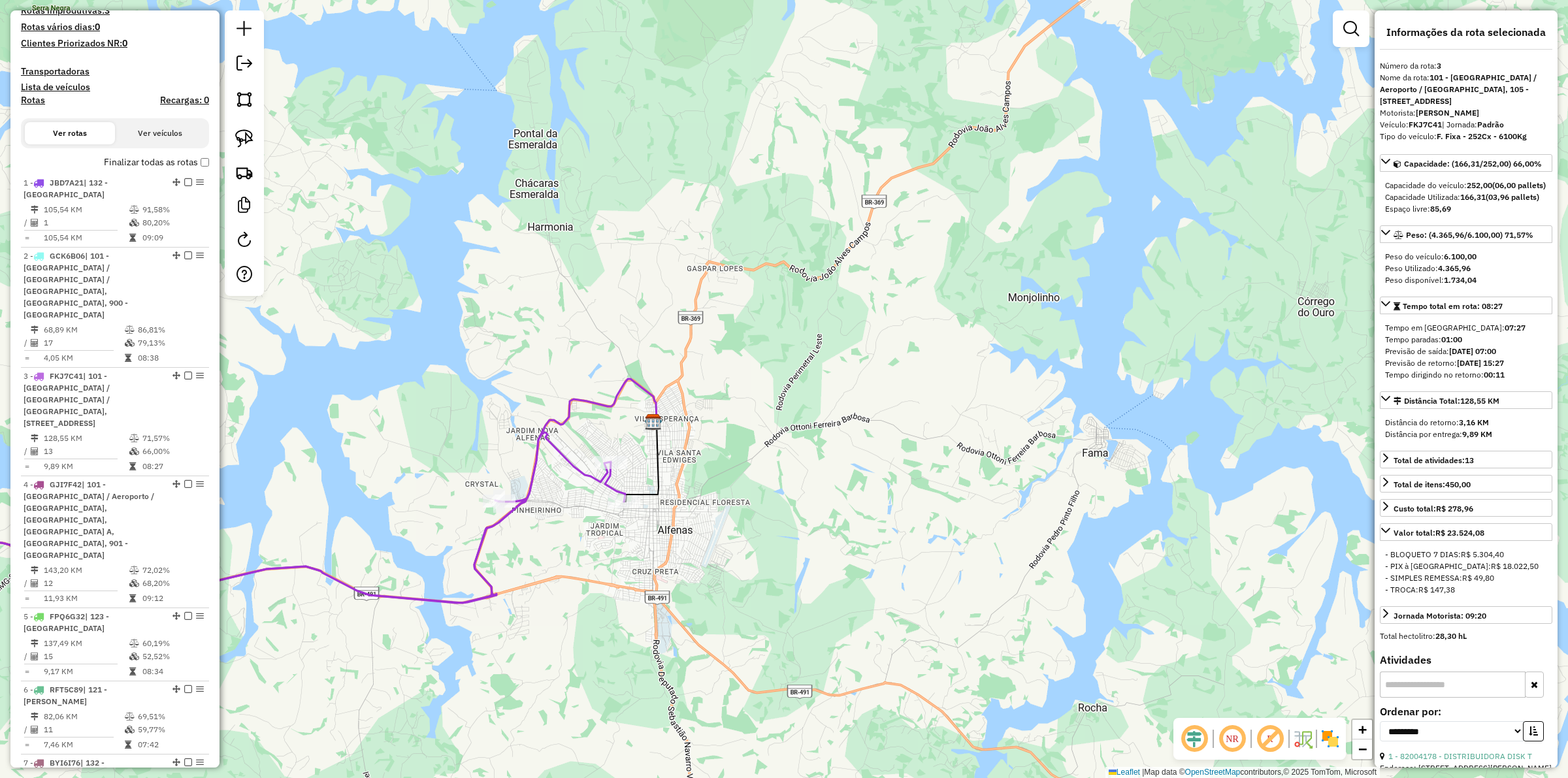
drag, startPoint x: 573, startPoint y: 592, endPoint x: 271, endPoint y: 491, distance: 318.4
click at [645, 521] on div "Janela de atendimento Grade de atendimento Capacidade Transportadoras Veículos …" at bounding box center [784, 389] width 1568 height 778
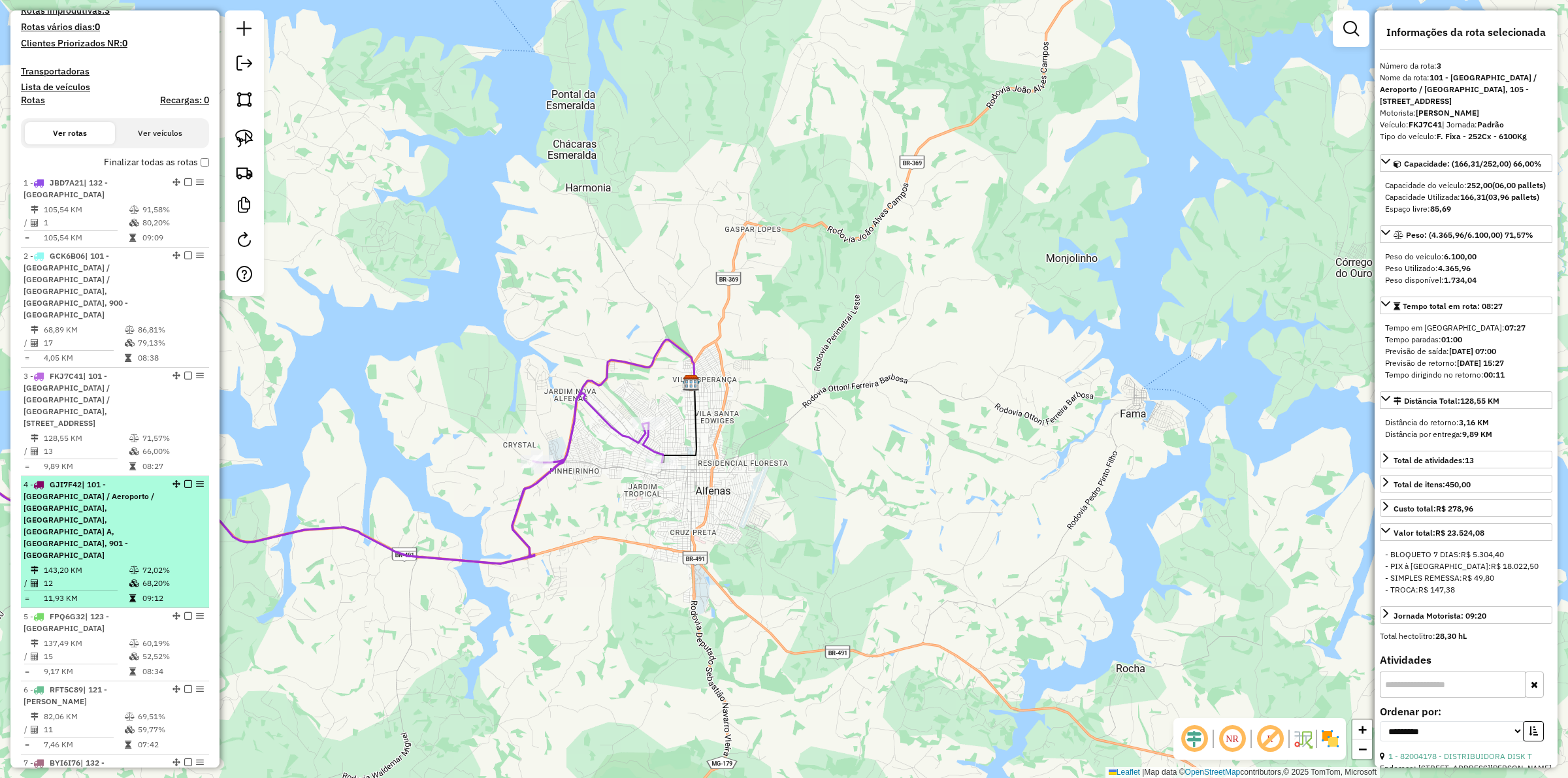
click at [106, 577] on td "12" at bounding box center [86, 584] width 86 height 13
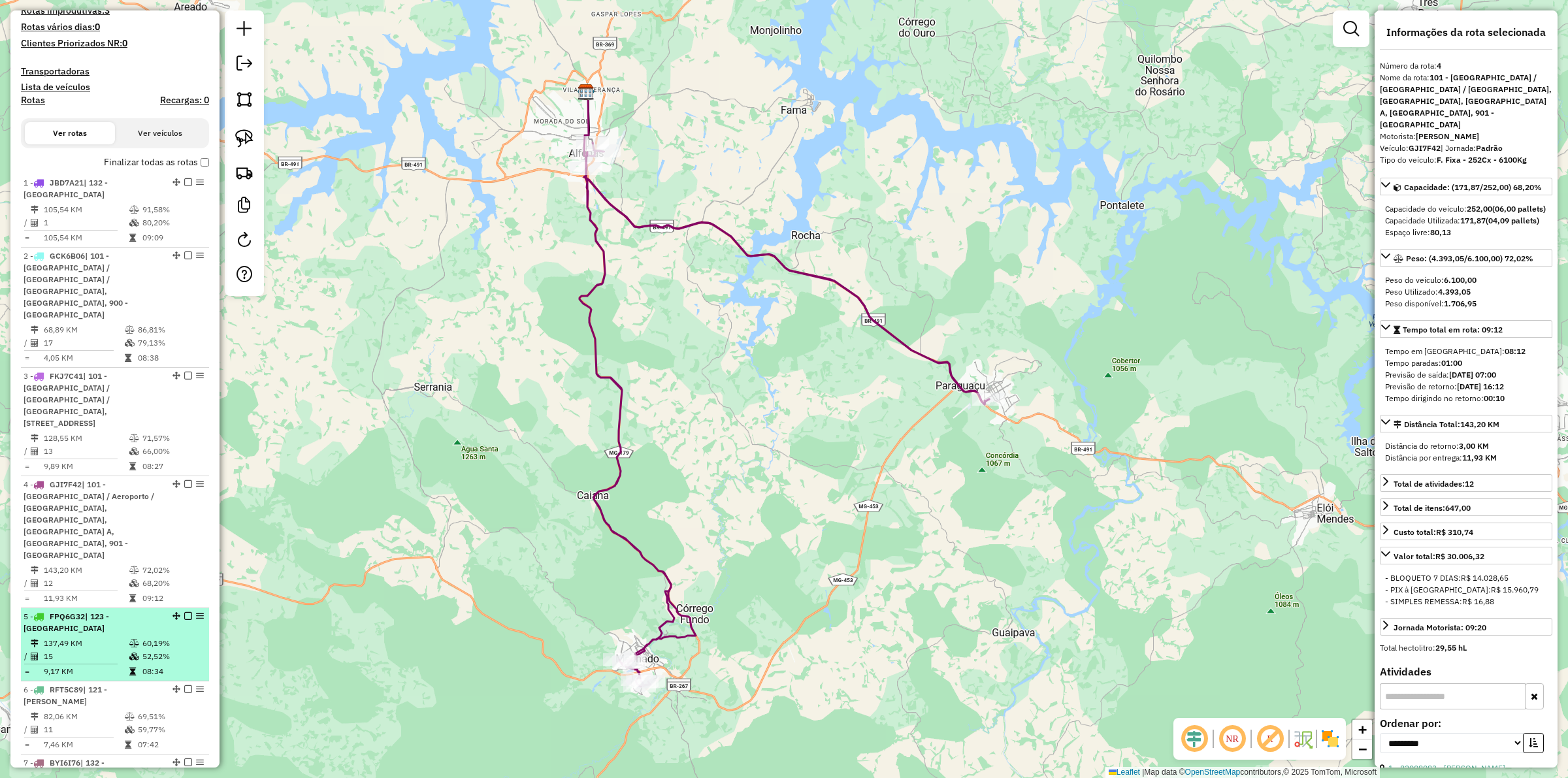
click at [115, 602] on div "5 - FPQ6G32 | 123 - Carvalhopolis" at bounding box center [92, 623] width 139 height 23
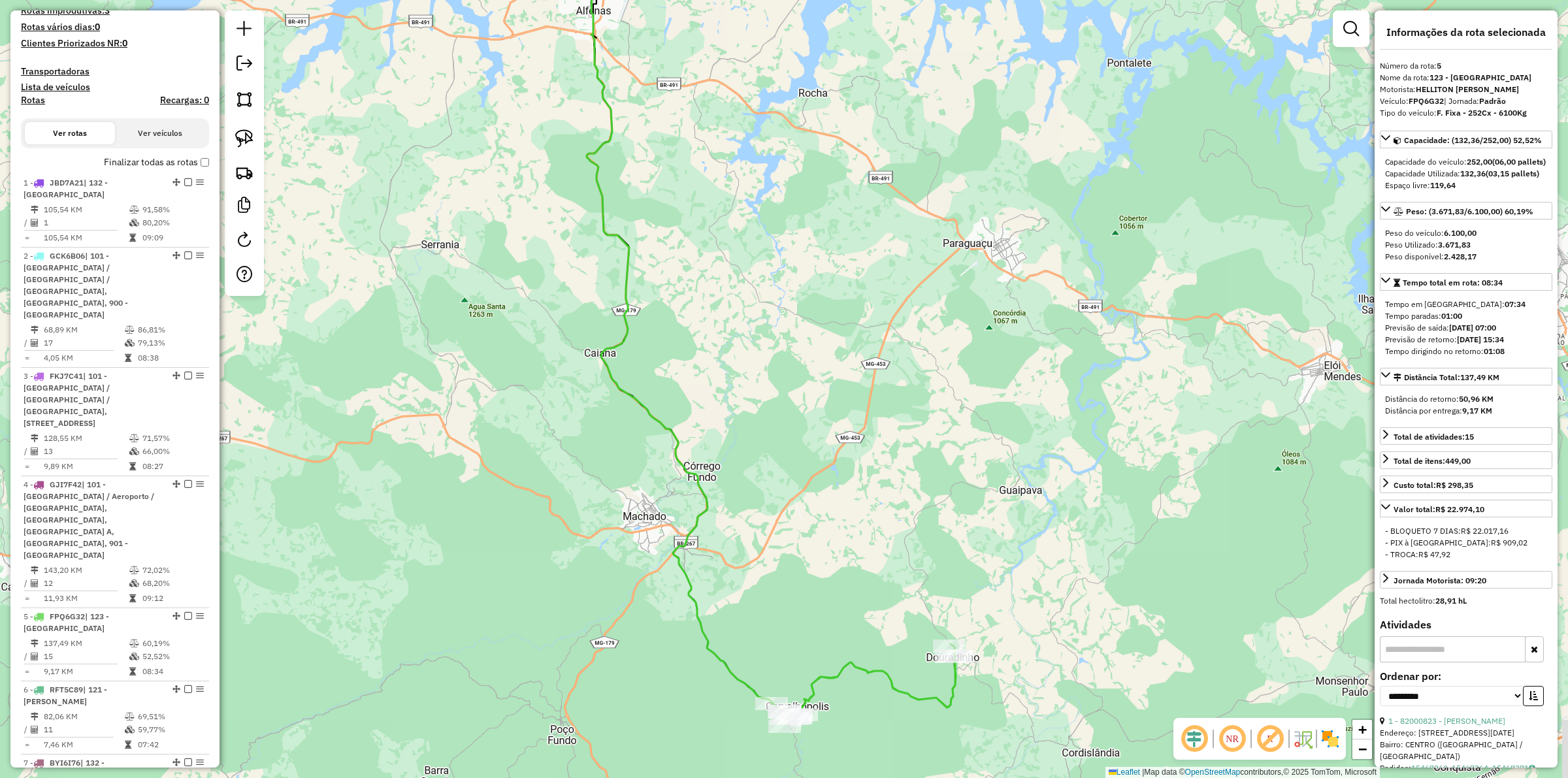
click at [554, 563] on div "Janela de atendimento Grade de atendimento Capacidade Transportadoras Veículos …" at bounding box center [784, 389] width 1568 height 778
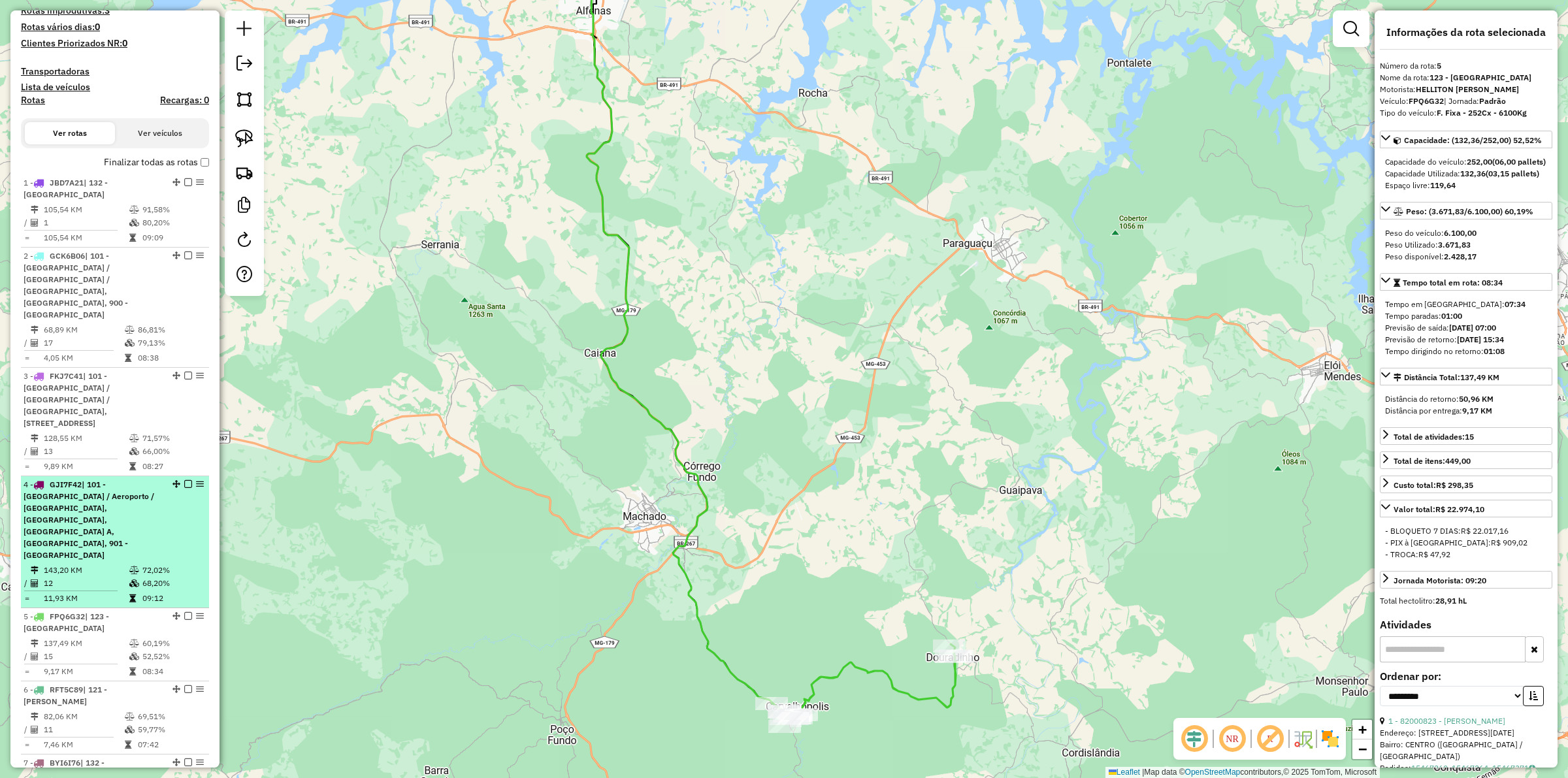
click at [129, 503] on div "4 - GJI7F42 | 101 - Jardim São Lucas / Aeroporto / Trevo, 110 - Paraguaçu, 120 …" at bounding box center [92, 520] width 139 height 82
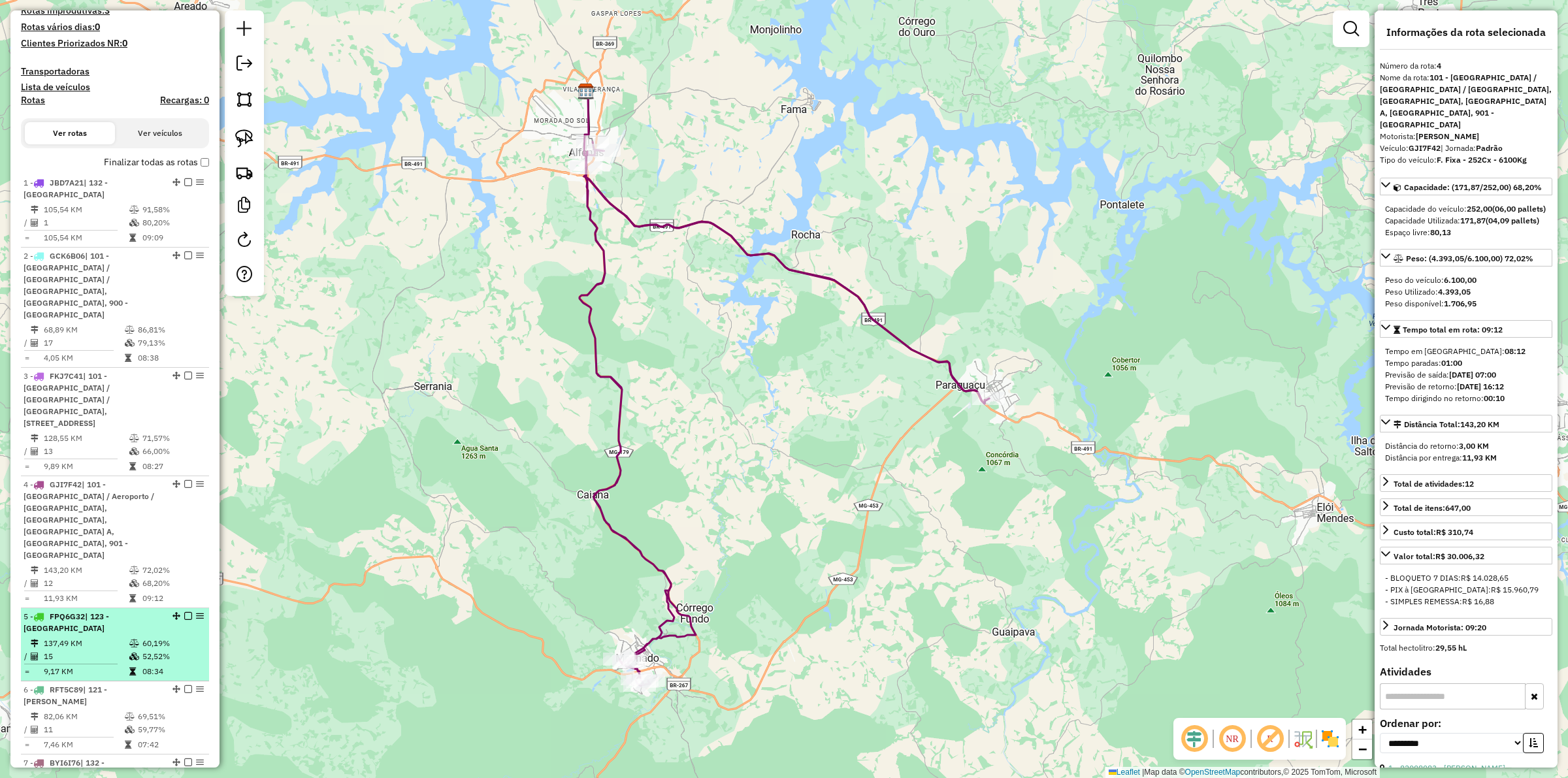
click at [134, 602] on icon at bounding box center [134, 656] width 10 height 8
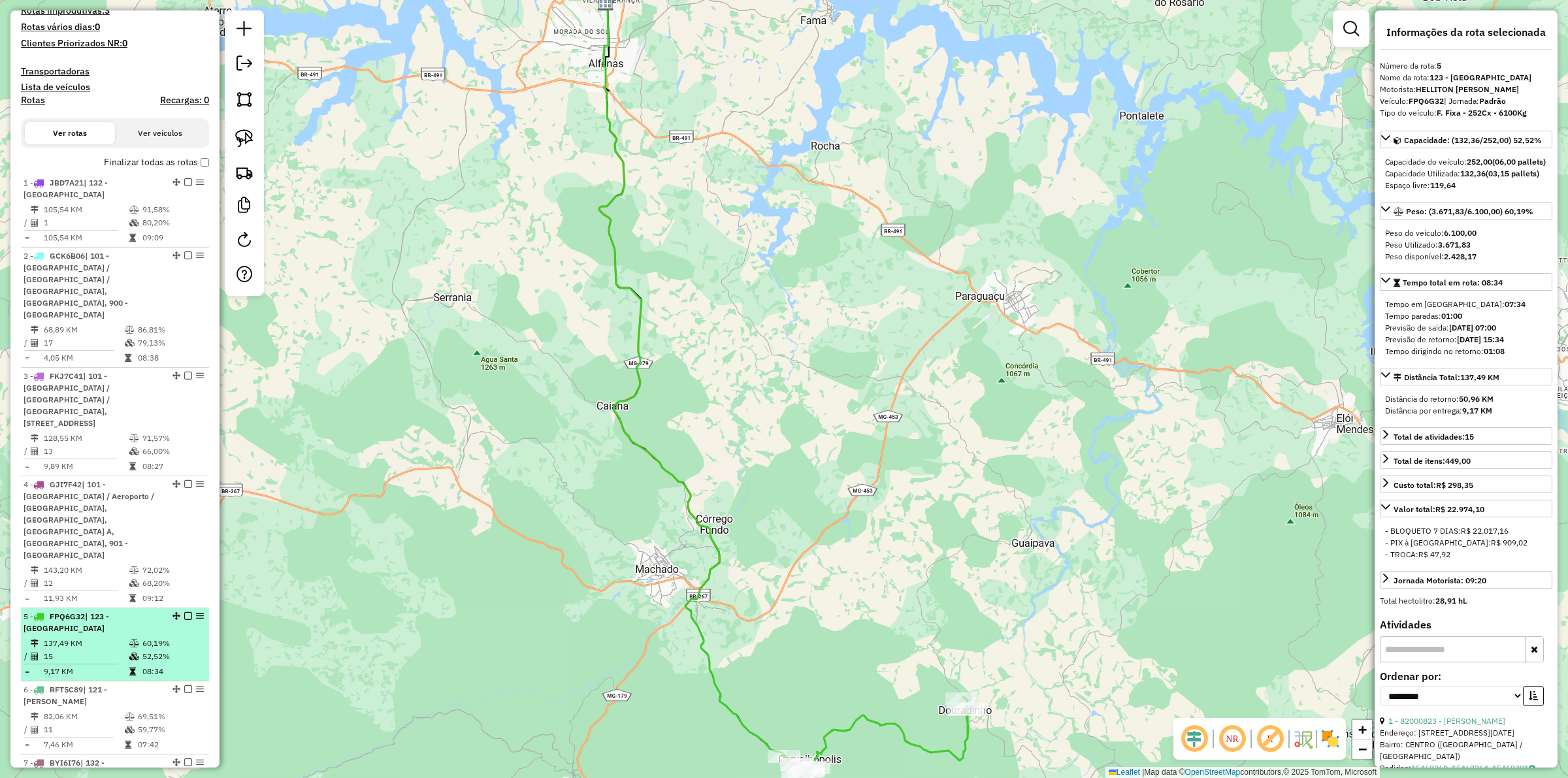
scroll to position [490, 0]
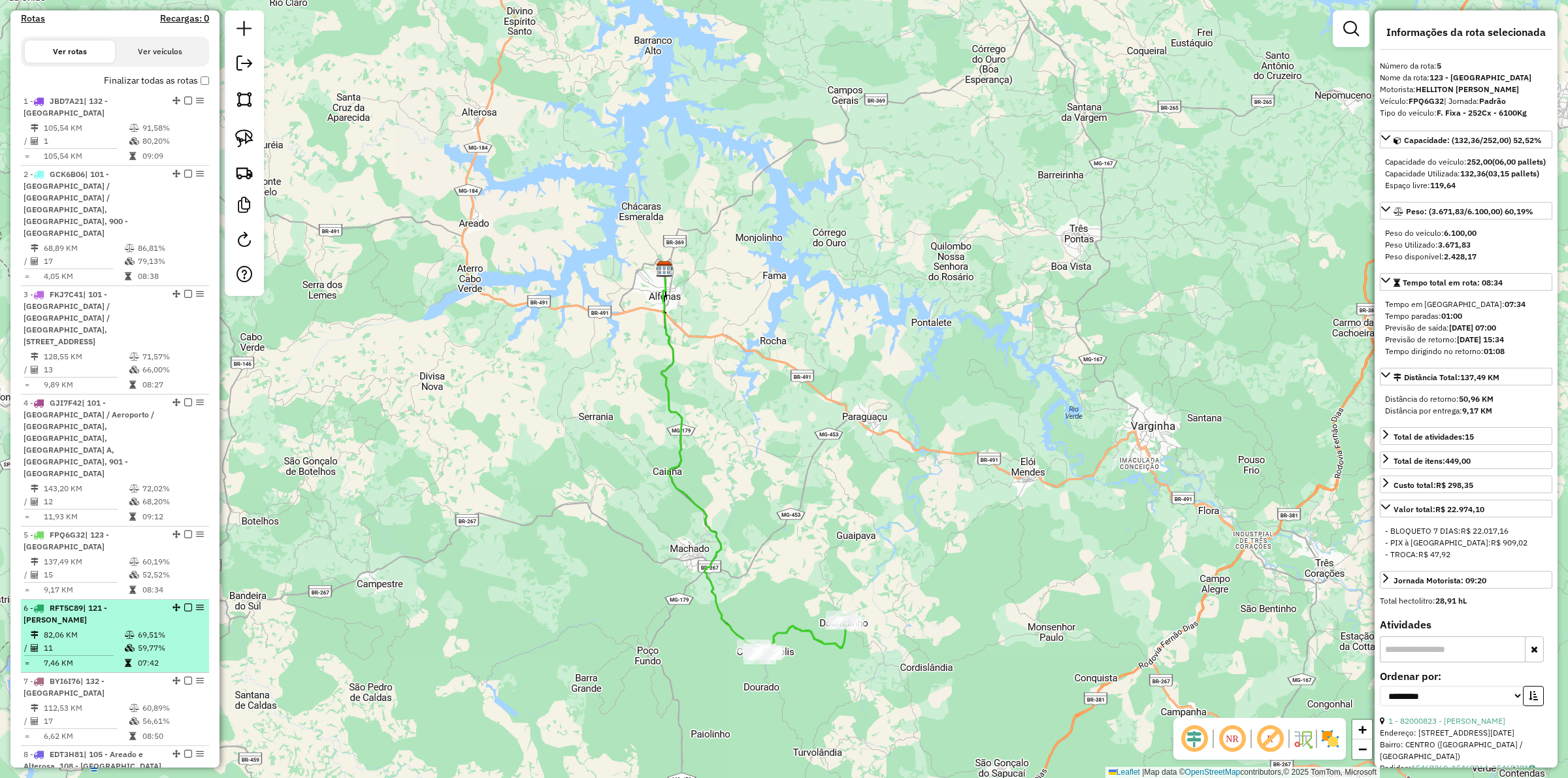
click at [110, 602] on td "11" at bounding box center [83, 648] width 81 height 13
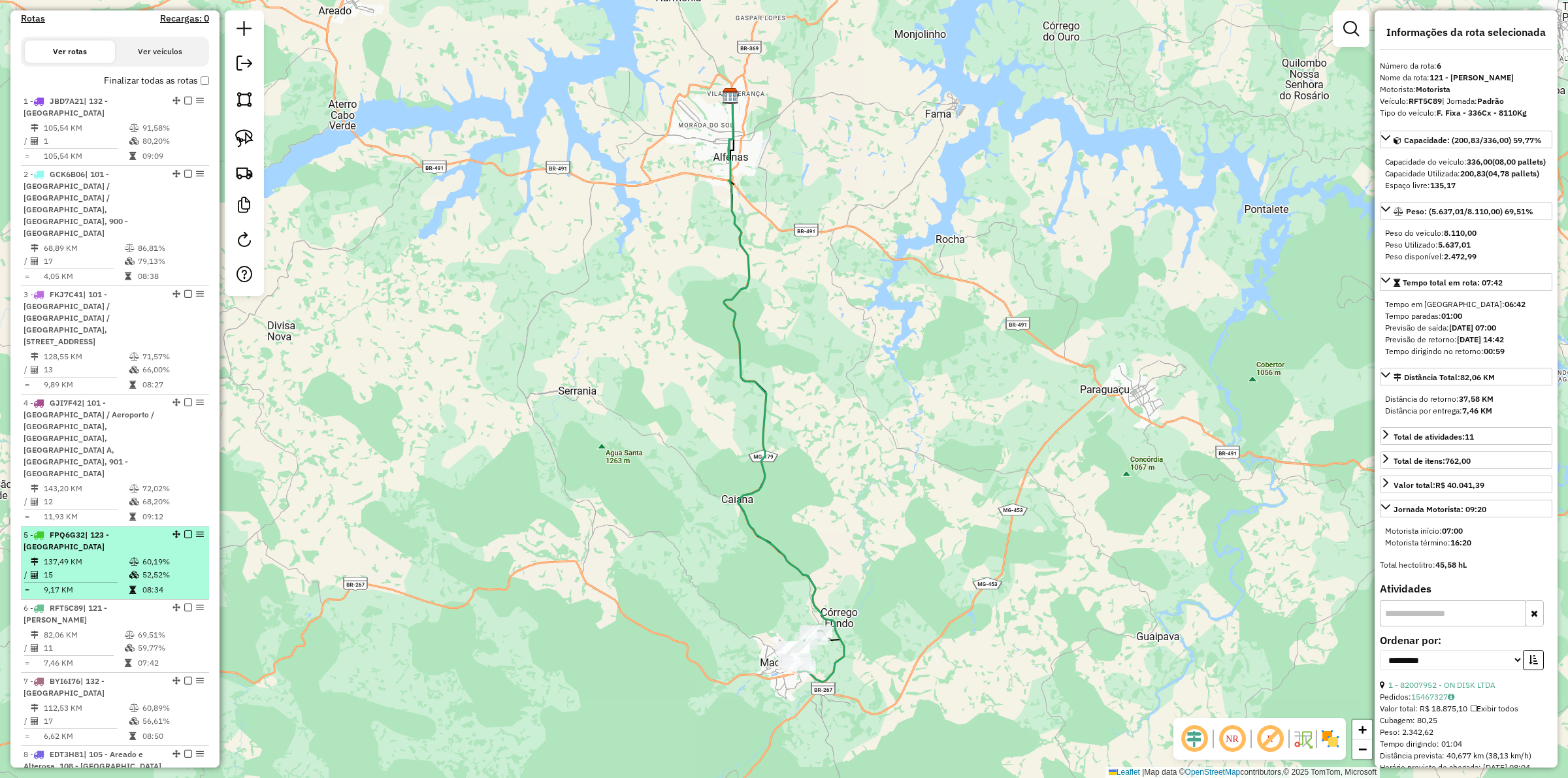
click at [117, 556] on td "137,49 KM" at bounding box center [86, 562] width 86 height 13
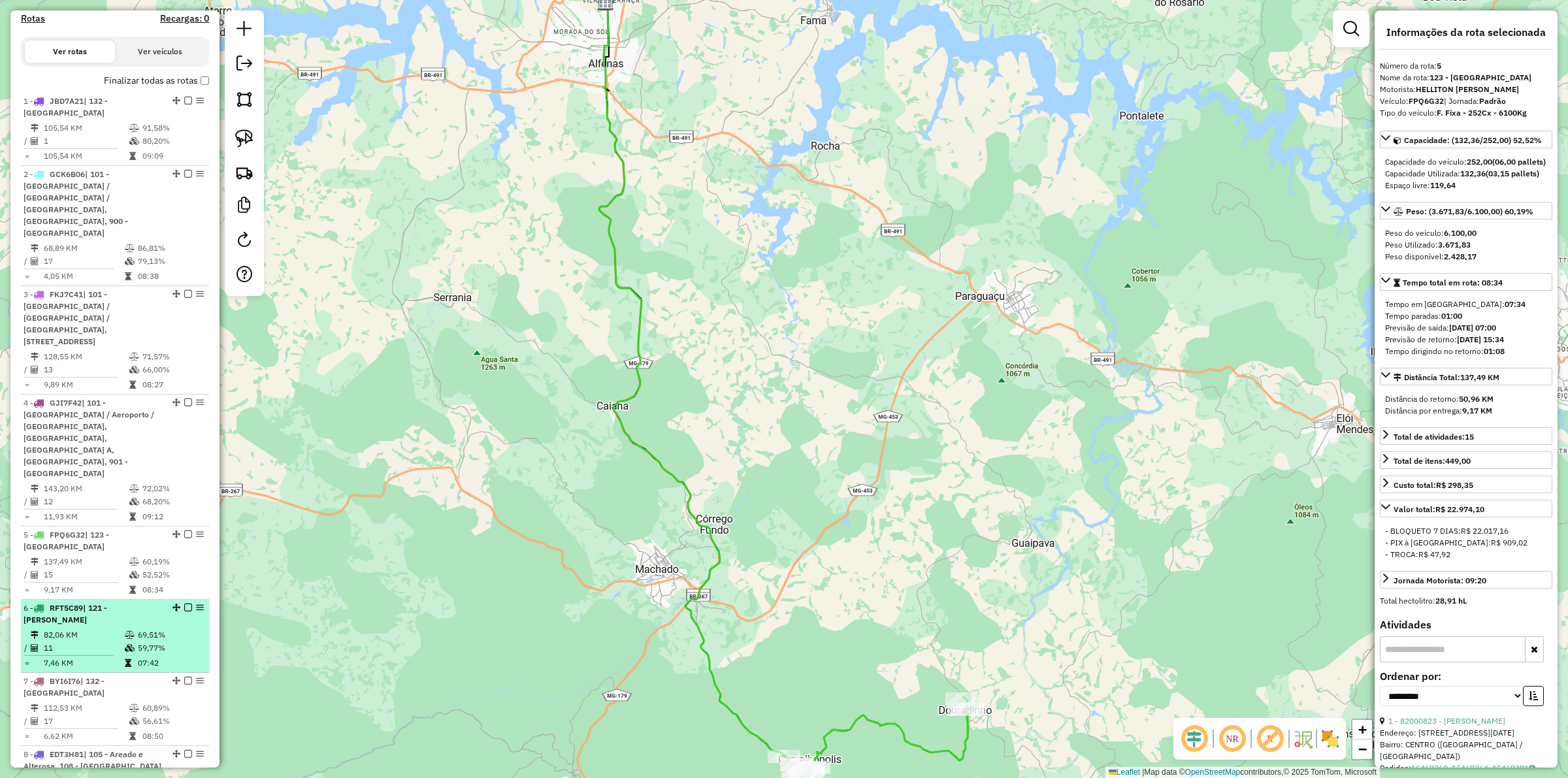
click at [119, 602] on td "82,06 KM" at bounding box center [83, 635] width 81 height 13
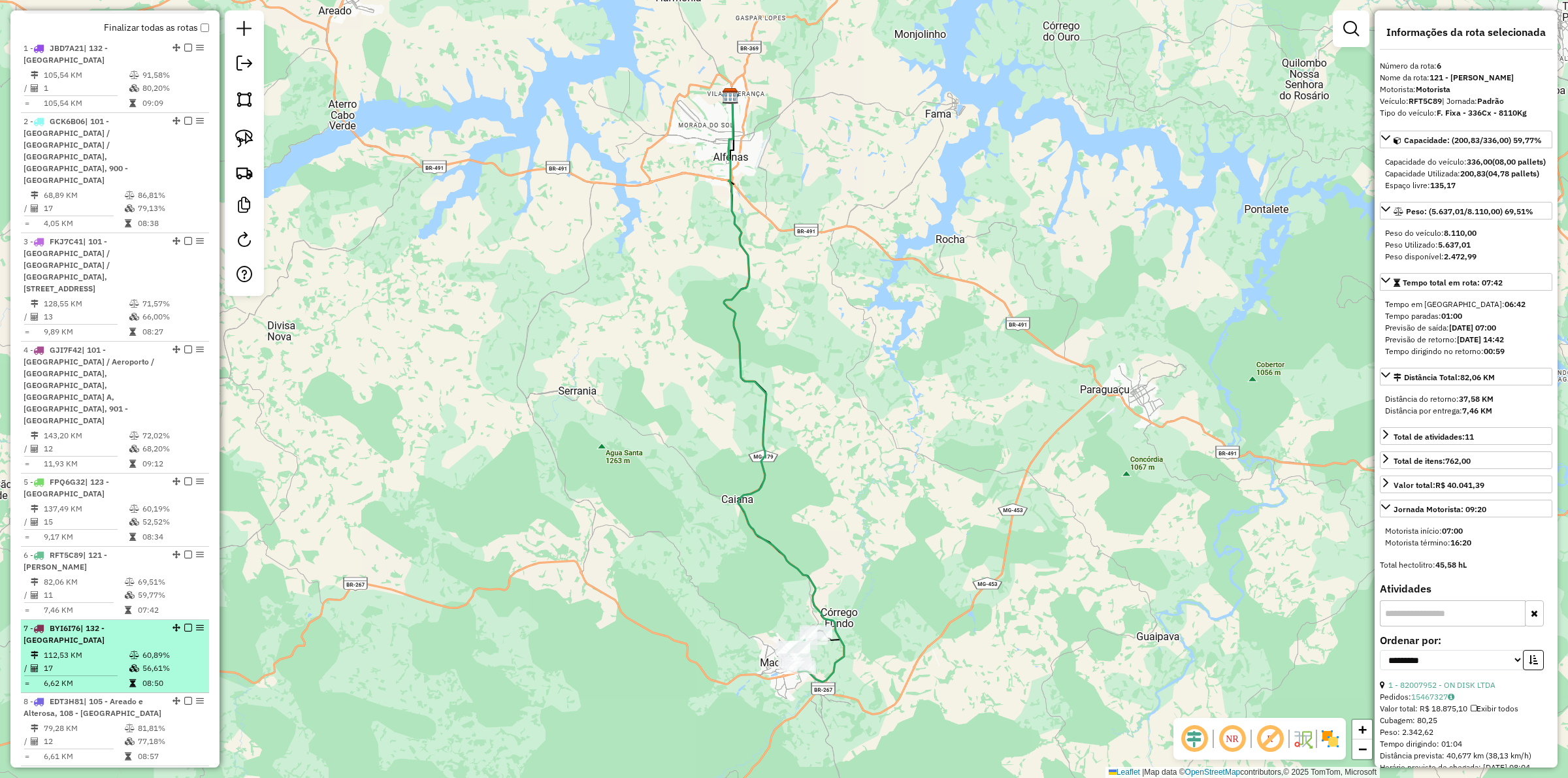
scroll to position [572, 0]
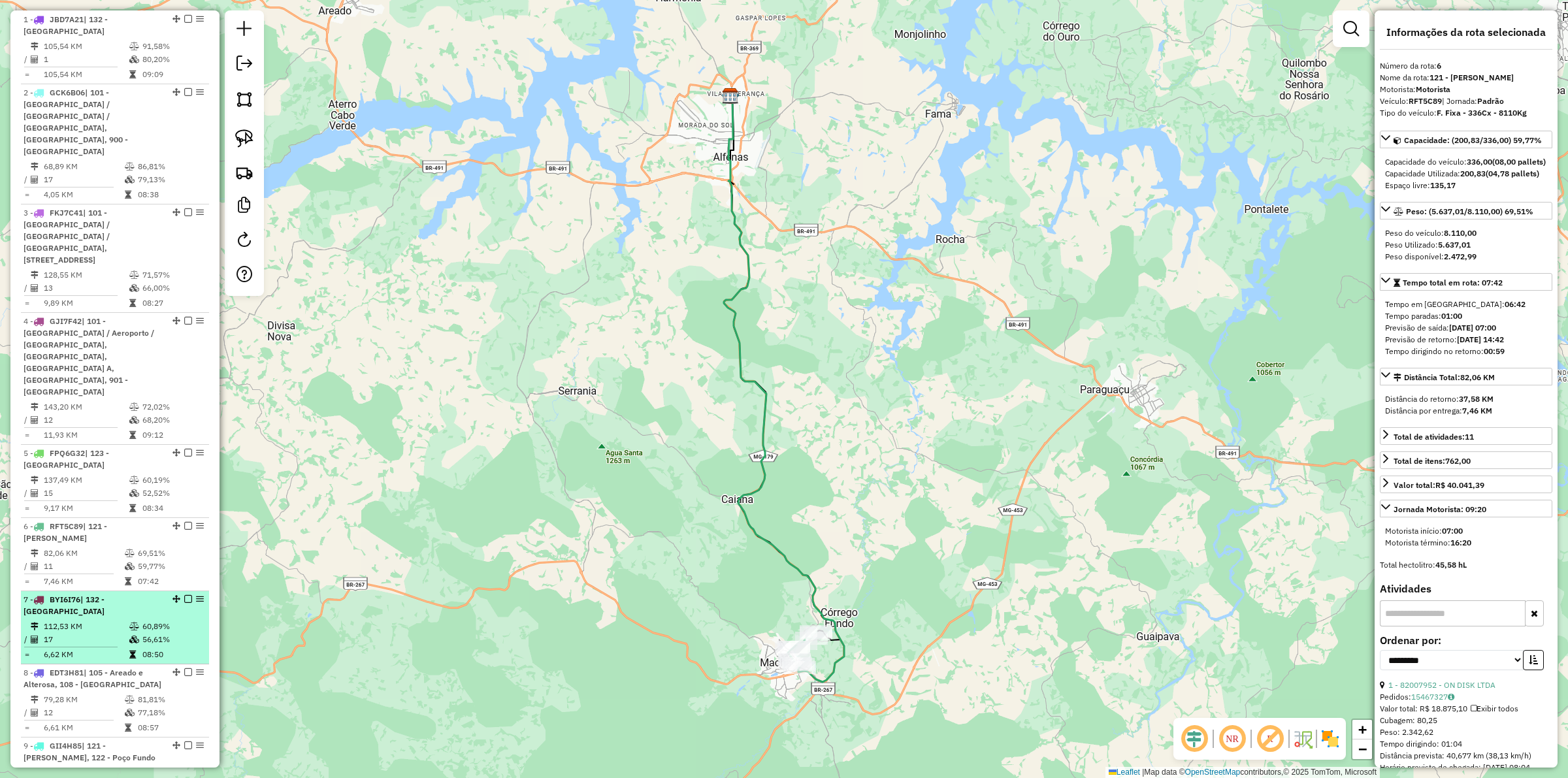
click at [113, 602] on td "112,53 KM" at bounding box center [86, 627] width 86 height 13
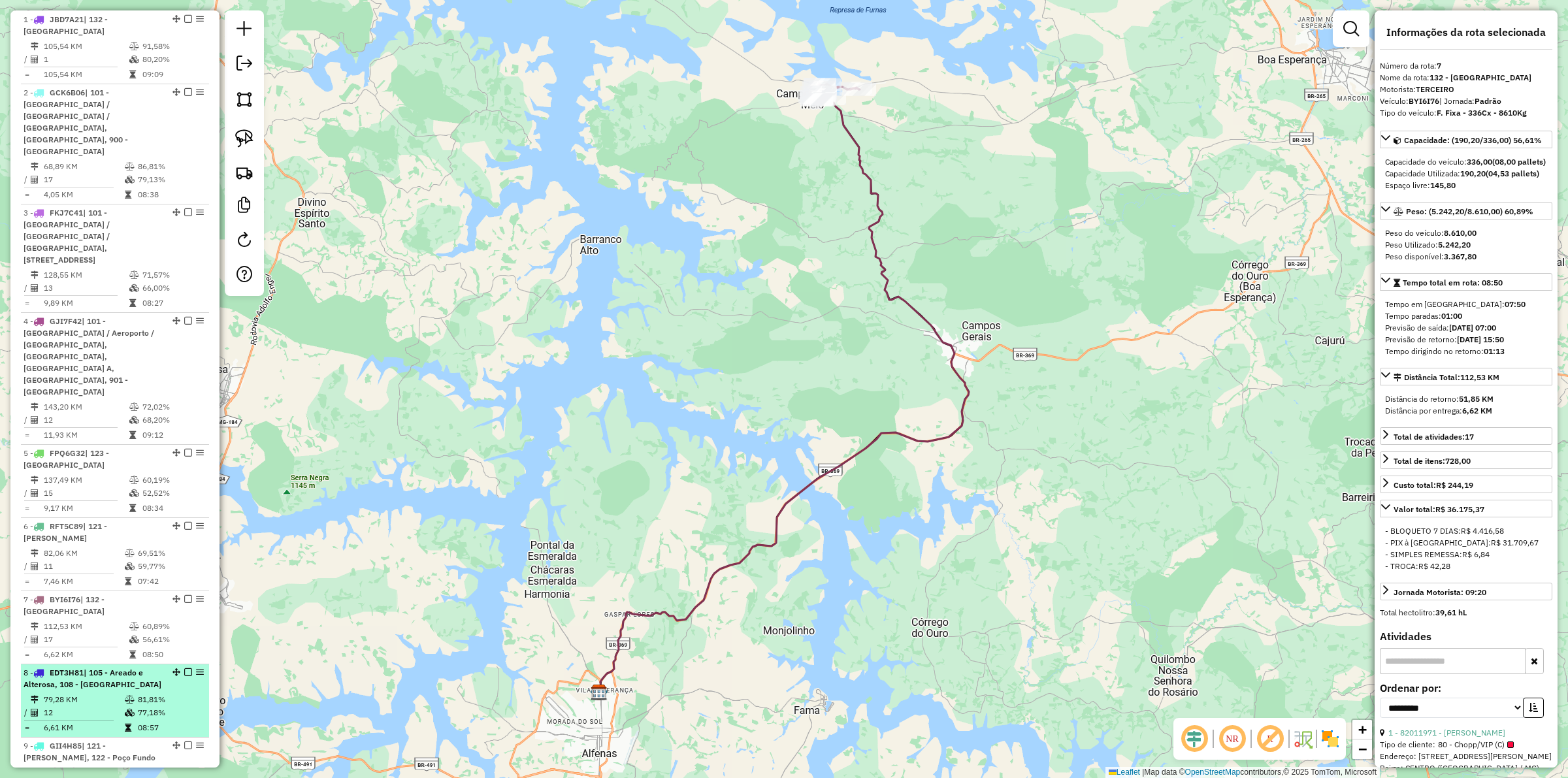
click at [105, 602] on td "79,28 KM" at bounding box center [83, 700] width 81 height 13
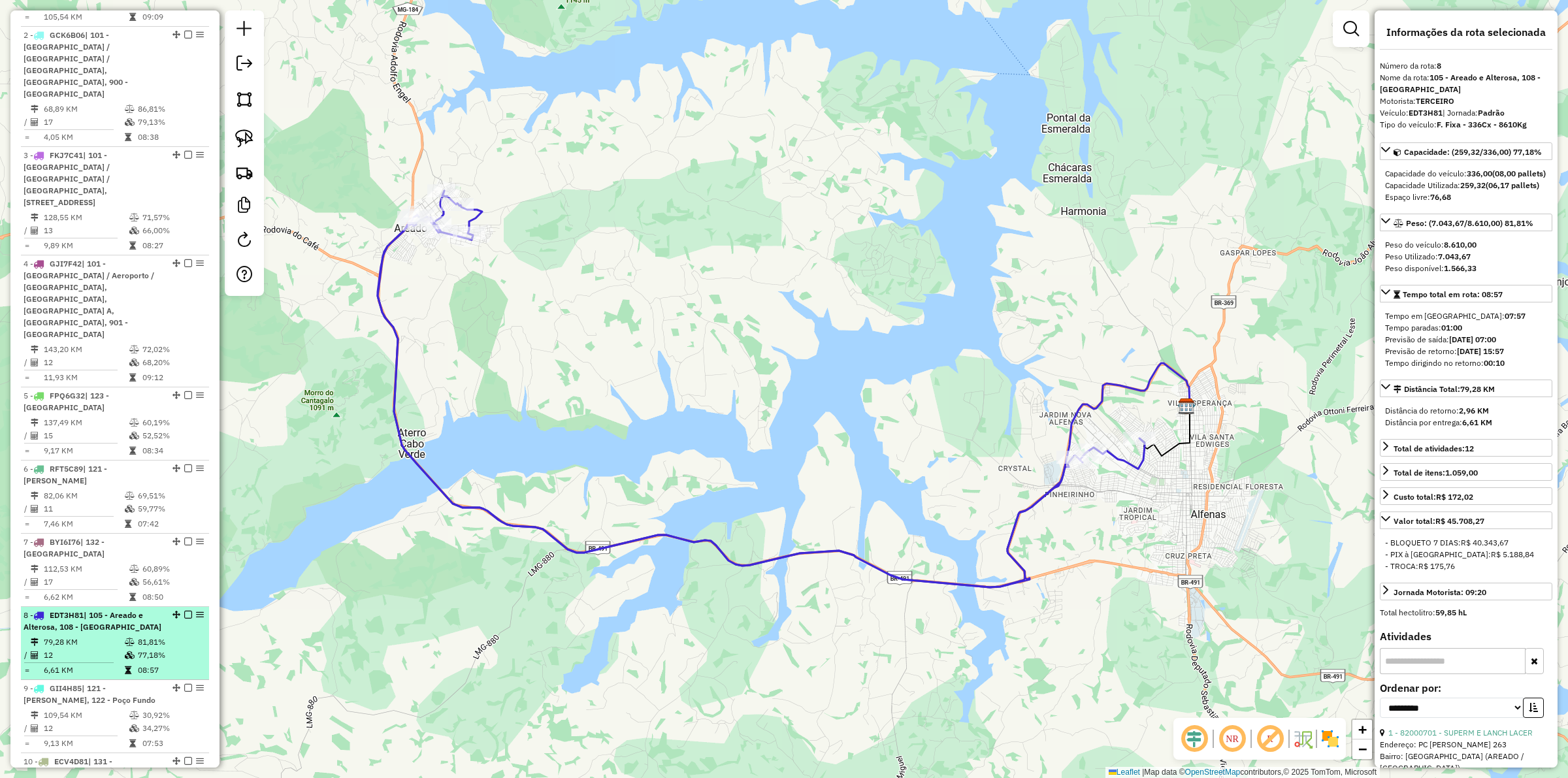
scroll to position [653, 0]
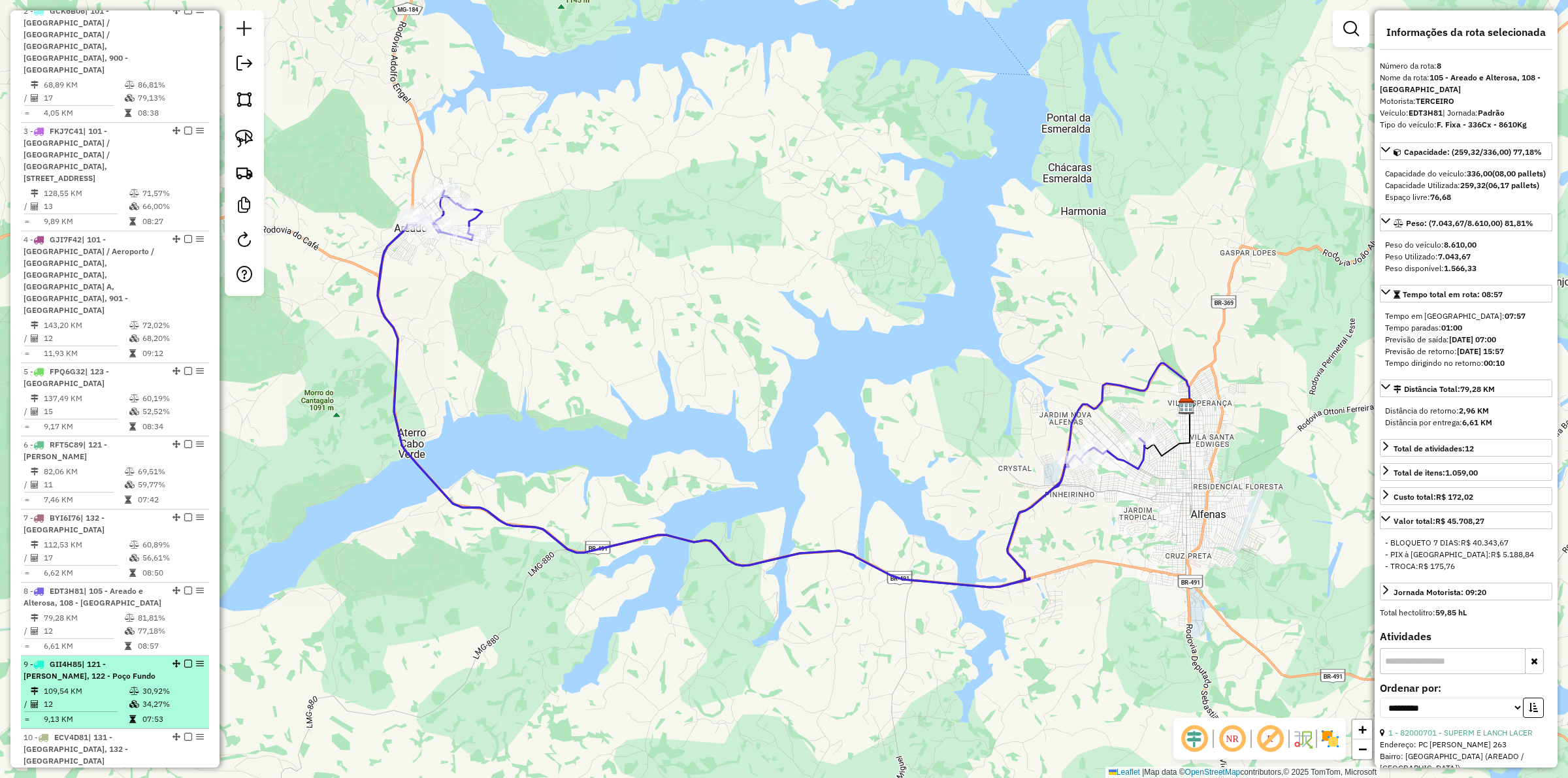
click at [129, 602] on div "9 - GII4H85 | 121 - Machado B, 122 - Poço Fundo" at bounding box center [92, 670] width 139 height 23
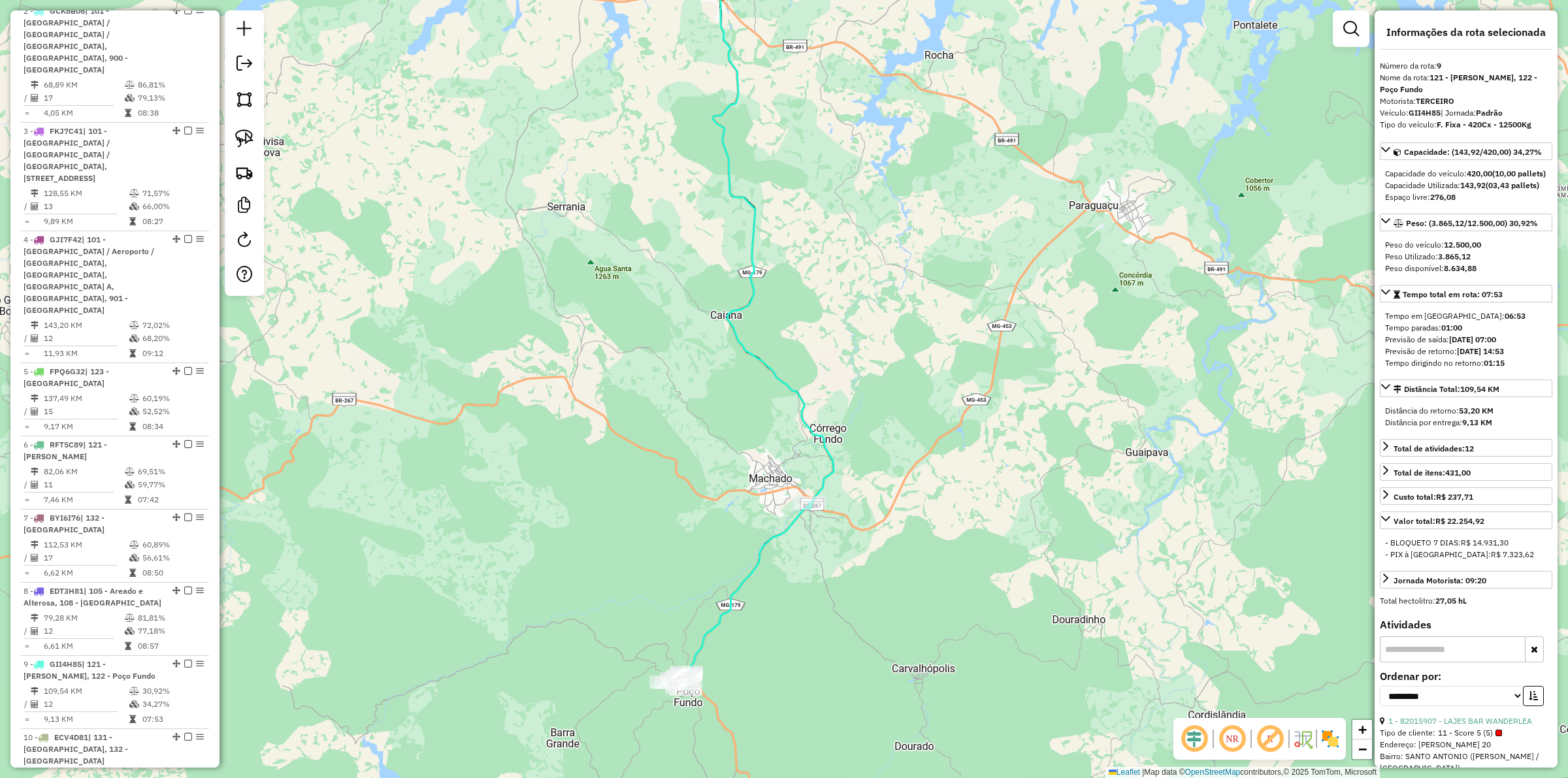
drag, startPoint x: 565, startPoint y: 637, endPoint x: 533, endPoint y: 557, distance: 86.2
click at [533, 557] on div "Janela de atendimento Grade de atendimento Capacidade Transportadoras Veículos …" at bounding box center [784, 389] width 1568 height 778
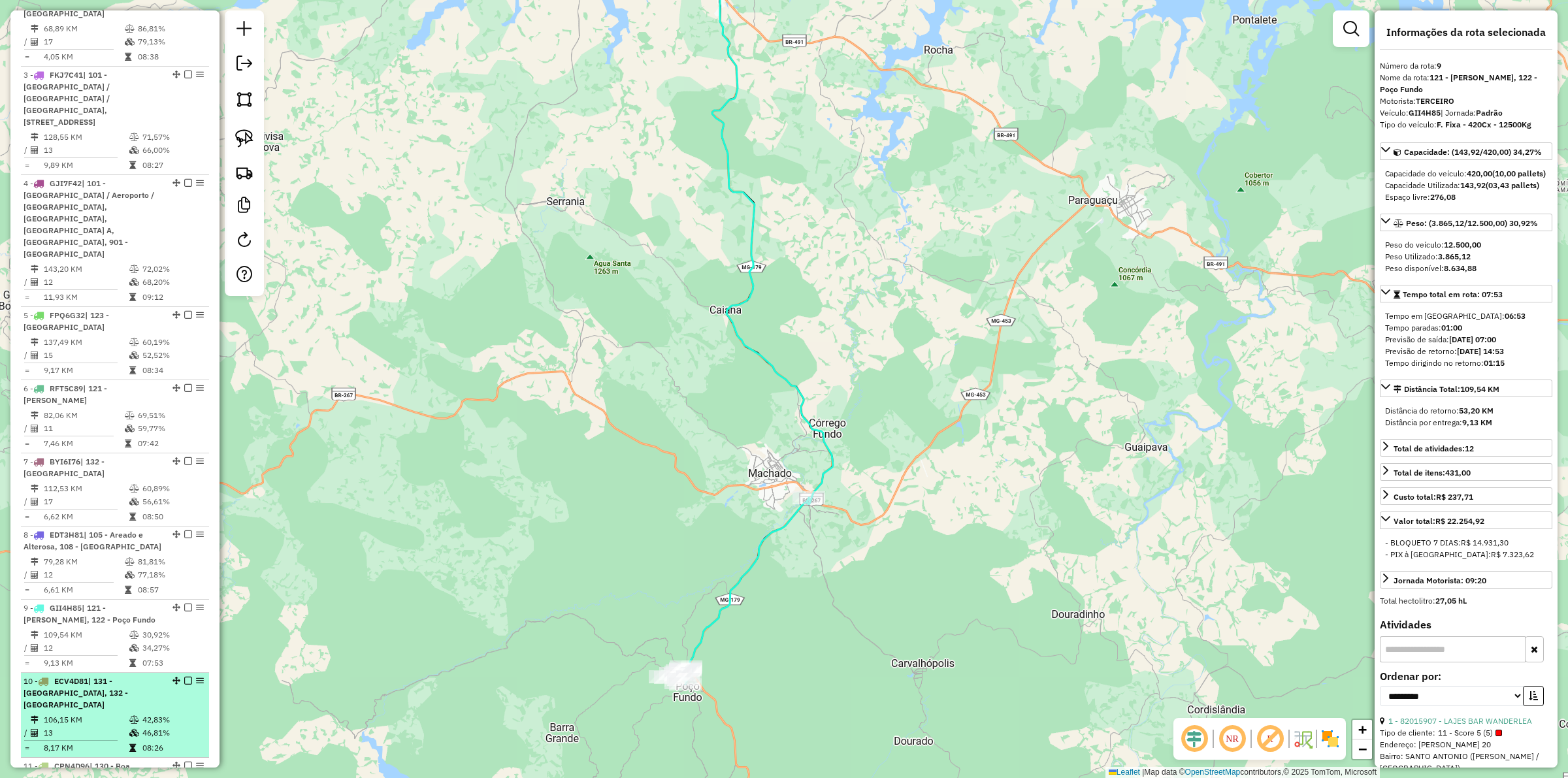
scroll to position [735, 0]
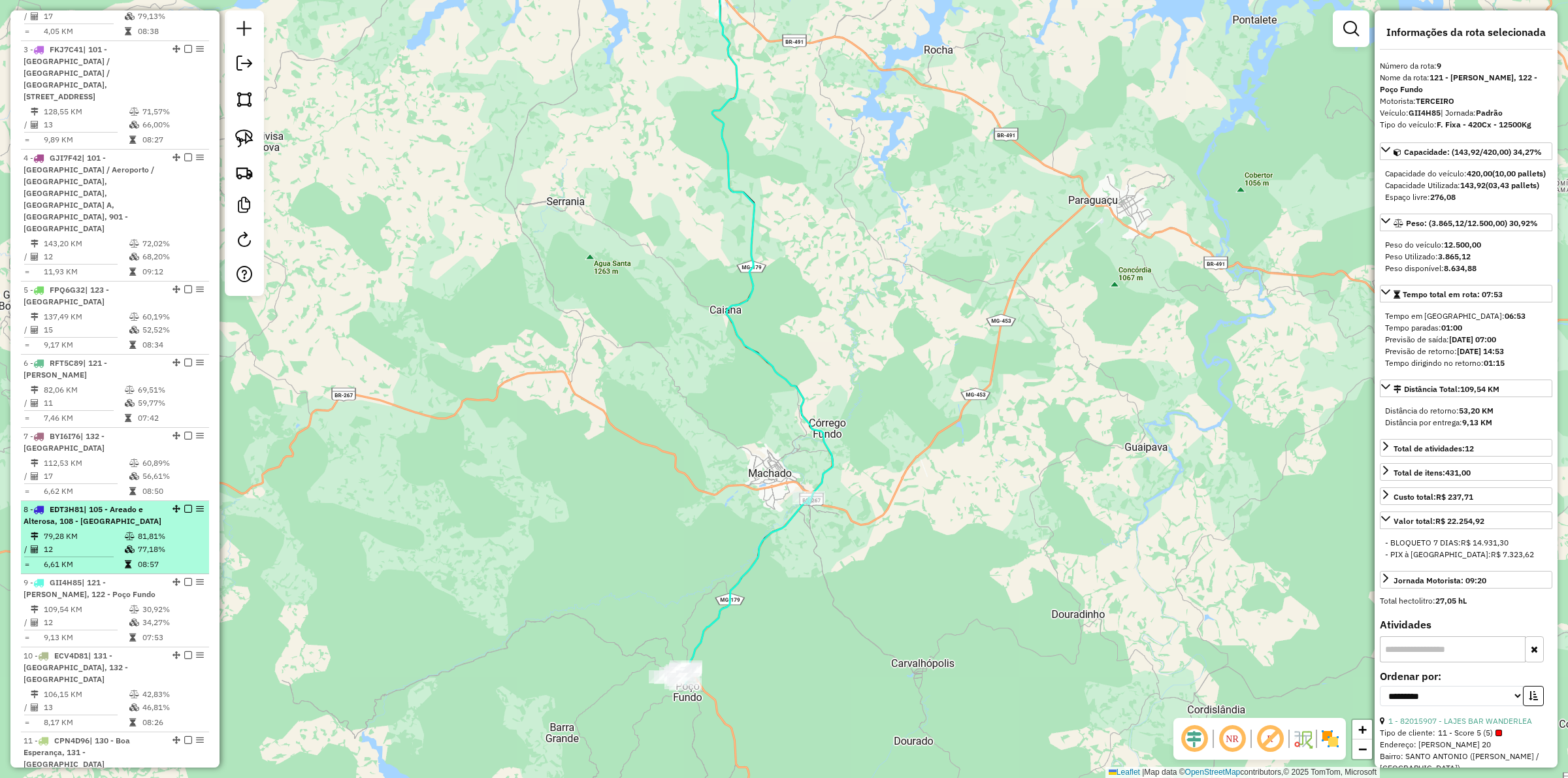
click at [103, 530] on td "79,28 KM" at bounding box center [83, 536] width 81 height 13
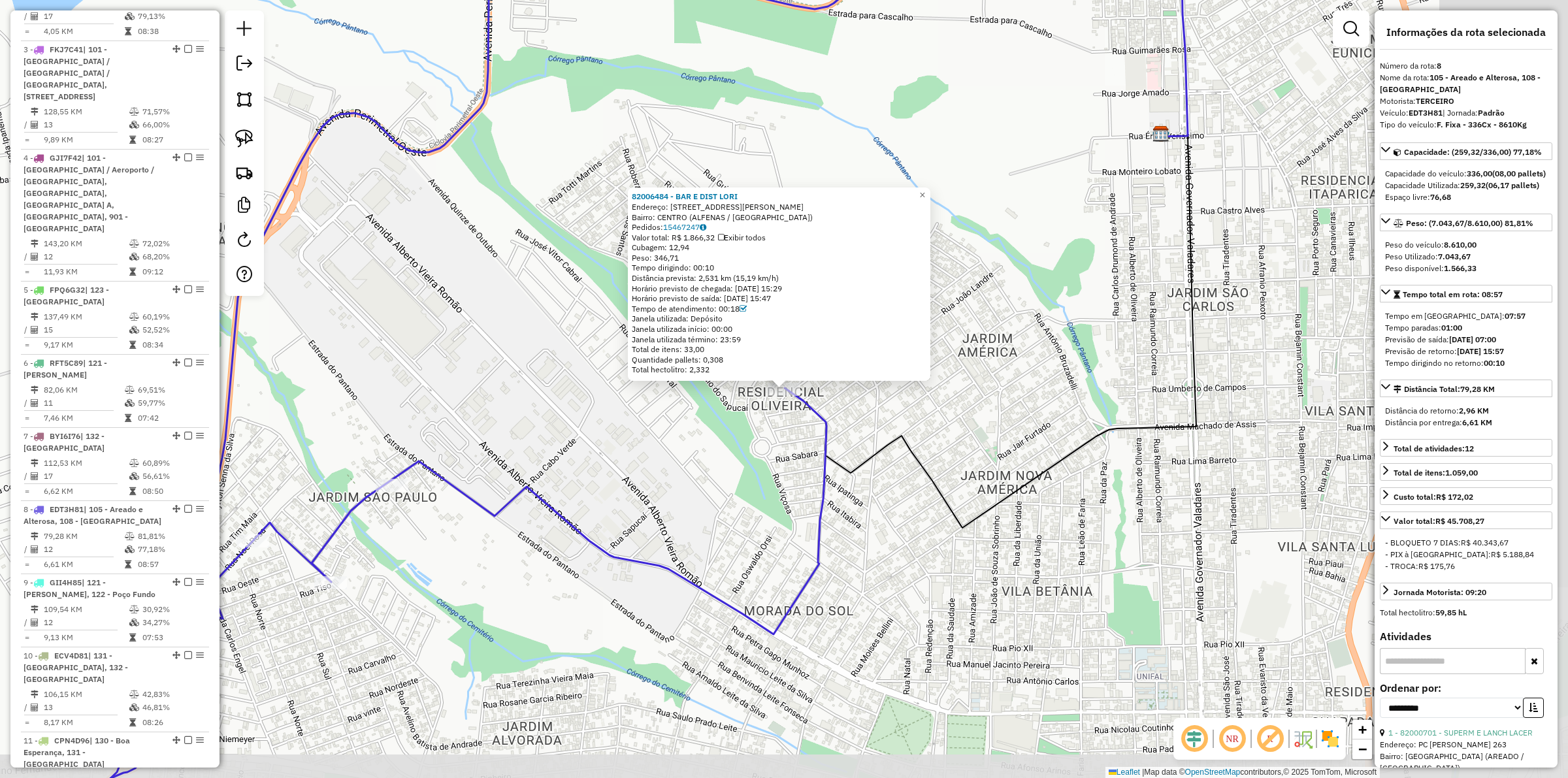
scroll to position [783, 0]
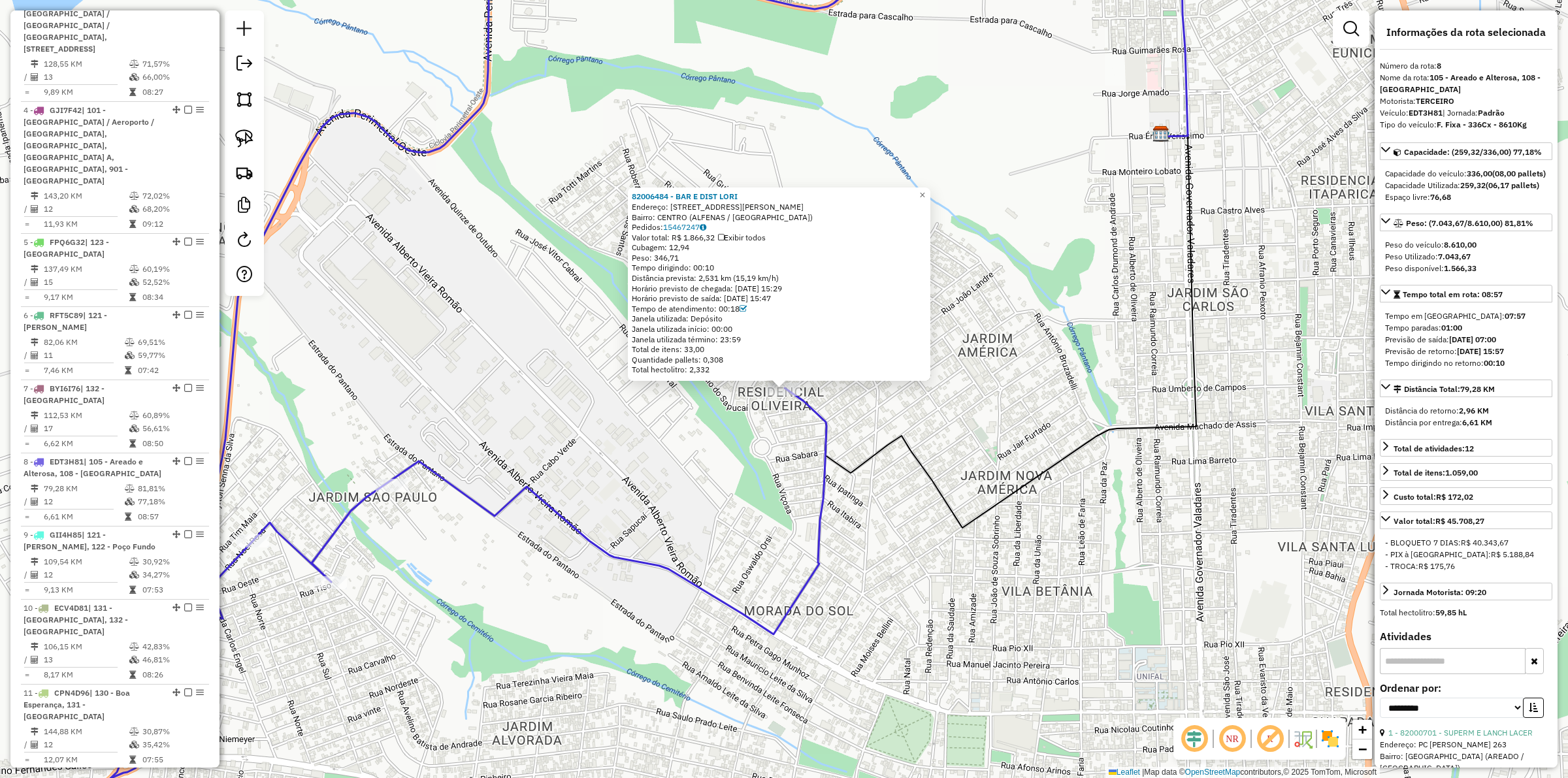
click at [663, 488] on div "82006484 - BAR E DIST LORI Endereço: AVENIDA AMERICO DE OLIVEIRA 199 Bairro: CE…" at bounding box center [784, 389] width 1568 height 778
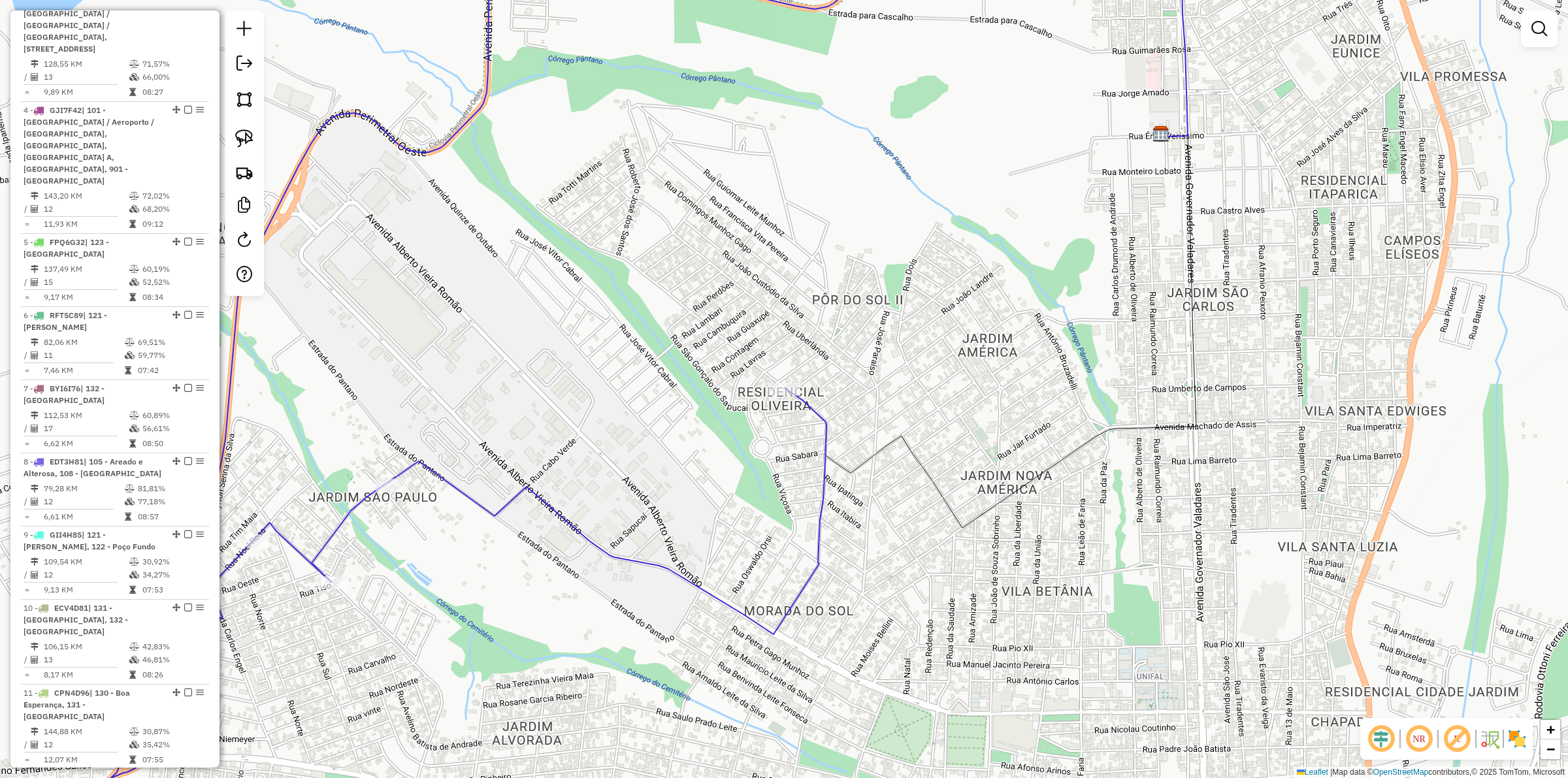
drag, startPoint x: 612, startPoint y: 476, endPoint x: 725, endPoint y: 453, distance: 115.3
click at [725, 453] on div "Janela de atendimento Grade de atendimento Capacidade Transportadoras Veículos …" at bounding box center [784, 389] width 1568 height 778
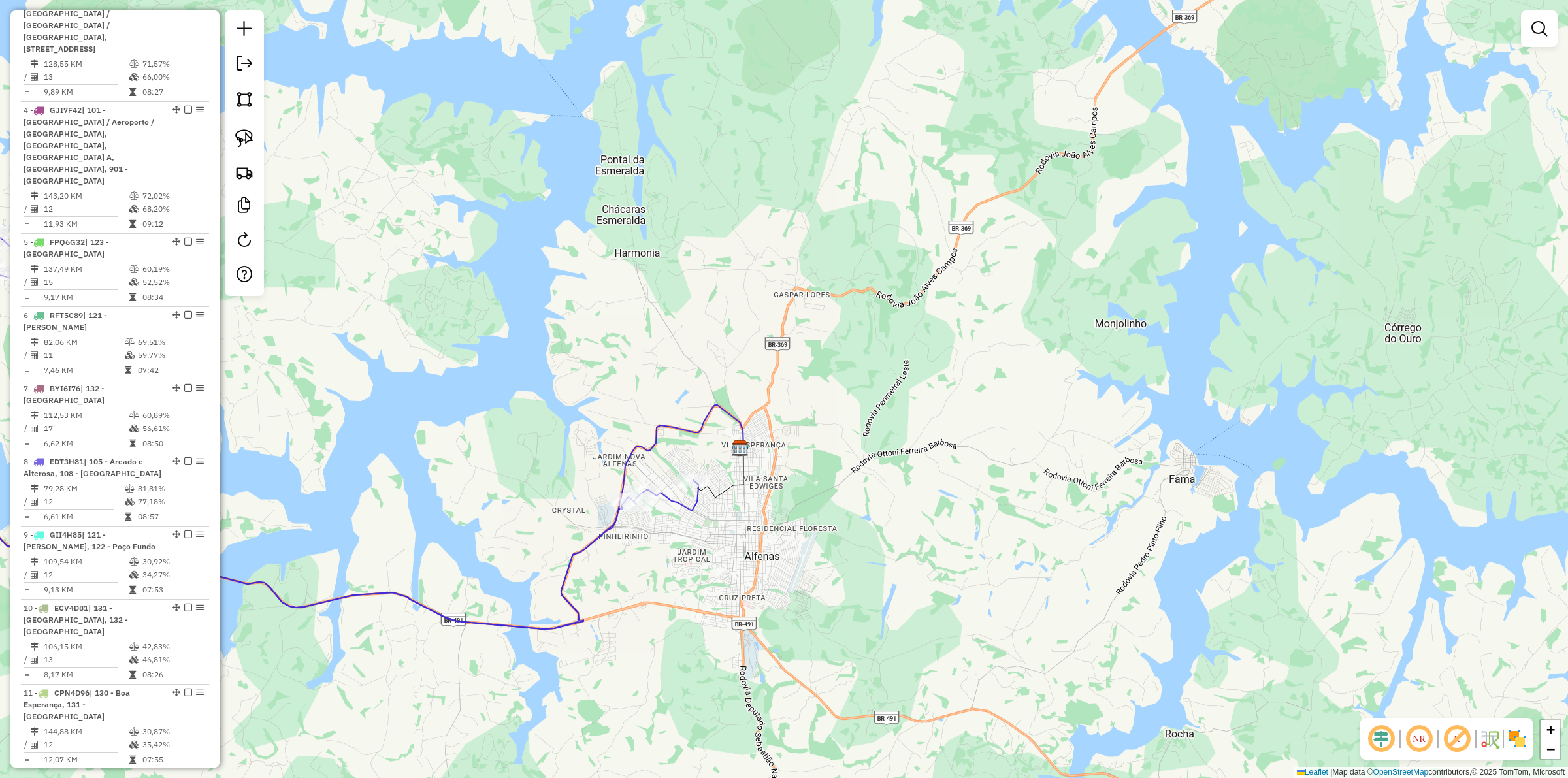
drag, startPoint x: 712, startPoint y: 614, endPoint x: 713, endPoint y: 505, distance: 109.0
click at [725, 492] on div "Janela de atendimento Grade de atendimento Capacidade Transportadoras Veículos …" at bounding box center [784, 389] width 1568 height 778
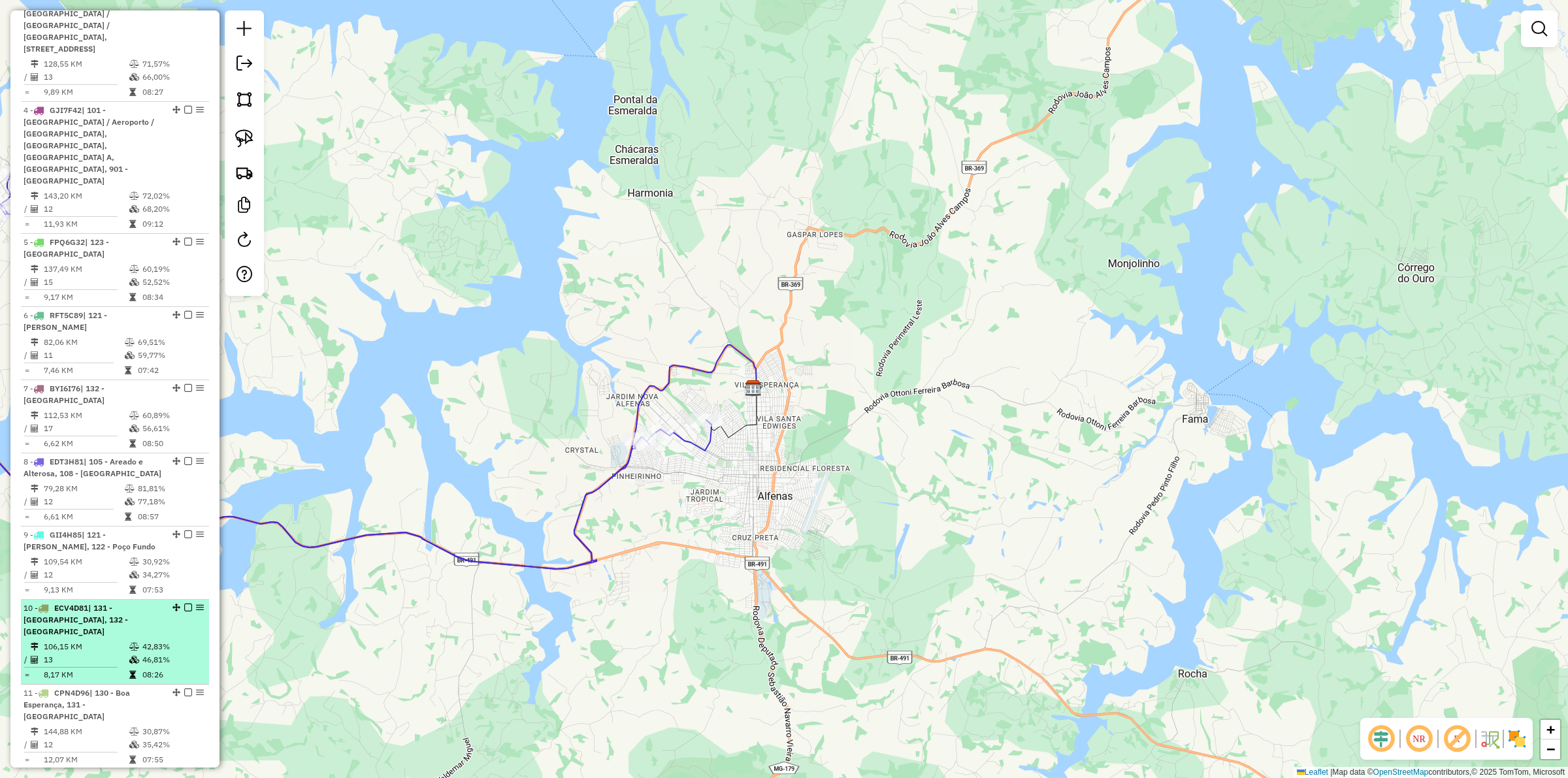
click at [123, 602] on td "106,15 KM" at bounding box center [86, 647] width 86 height 13
select select "**********"
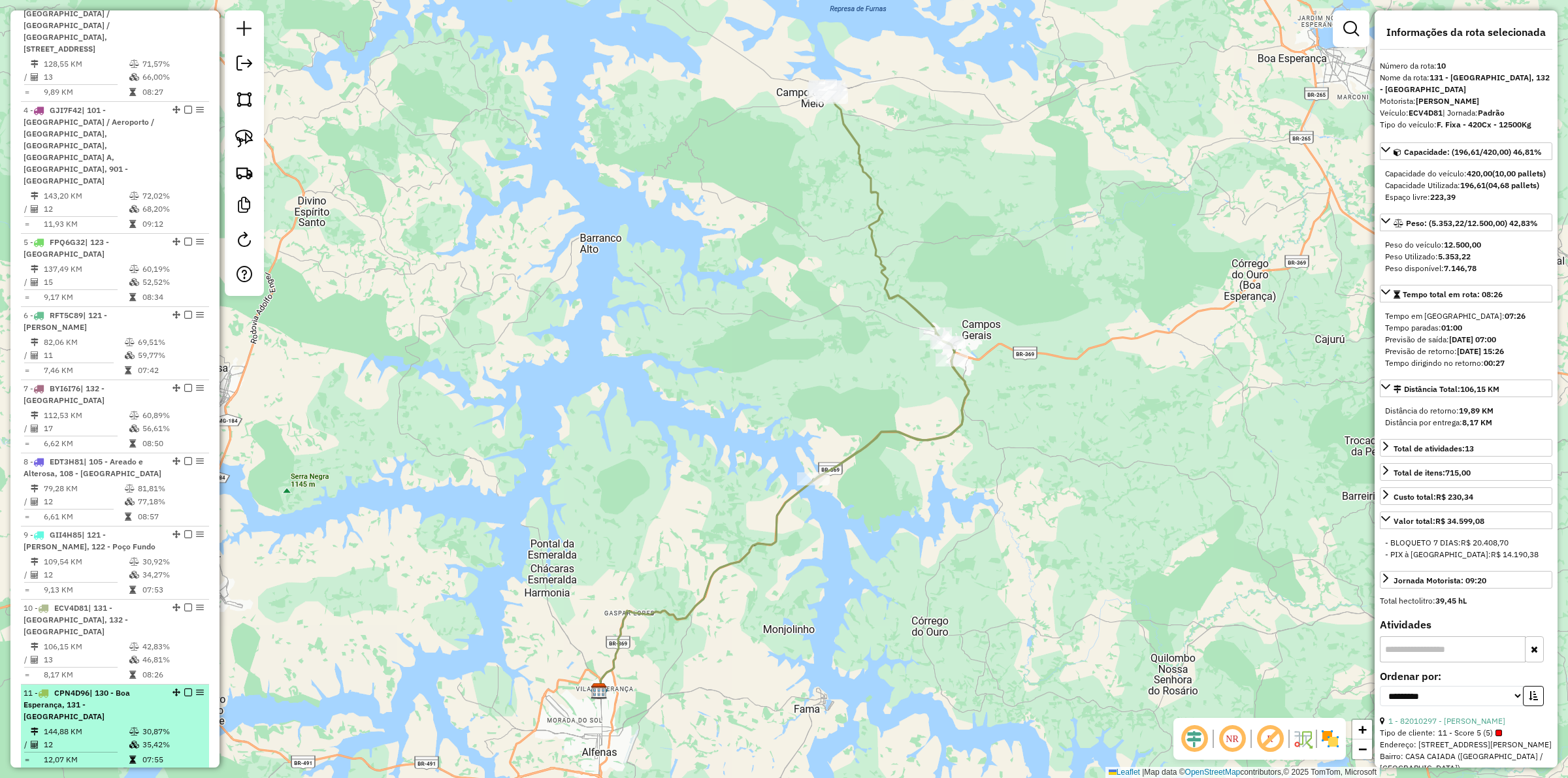
click at [129, 602] on td at bounding box center [135, 745] width 13 height 13
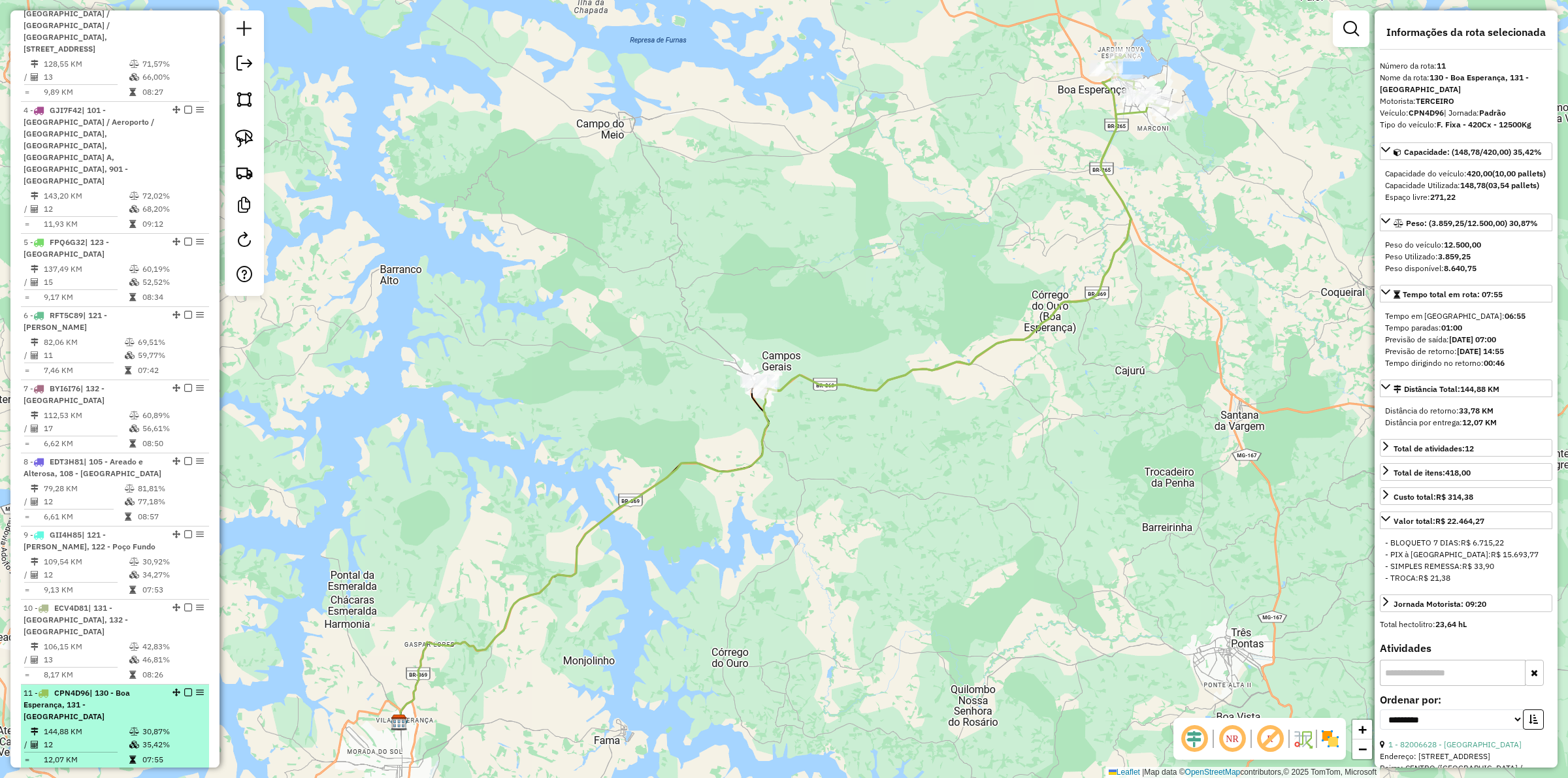
scroll to position [701, 0]
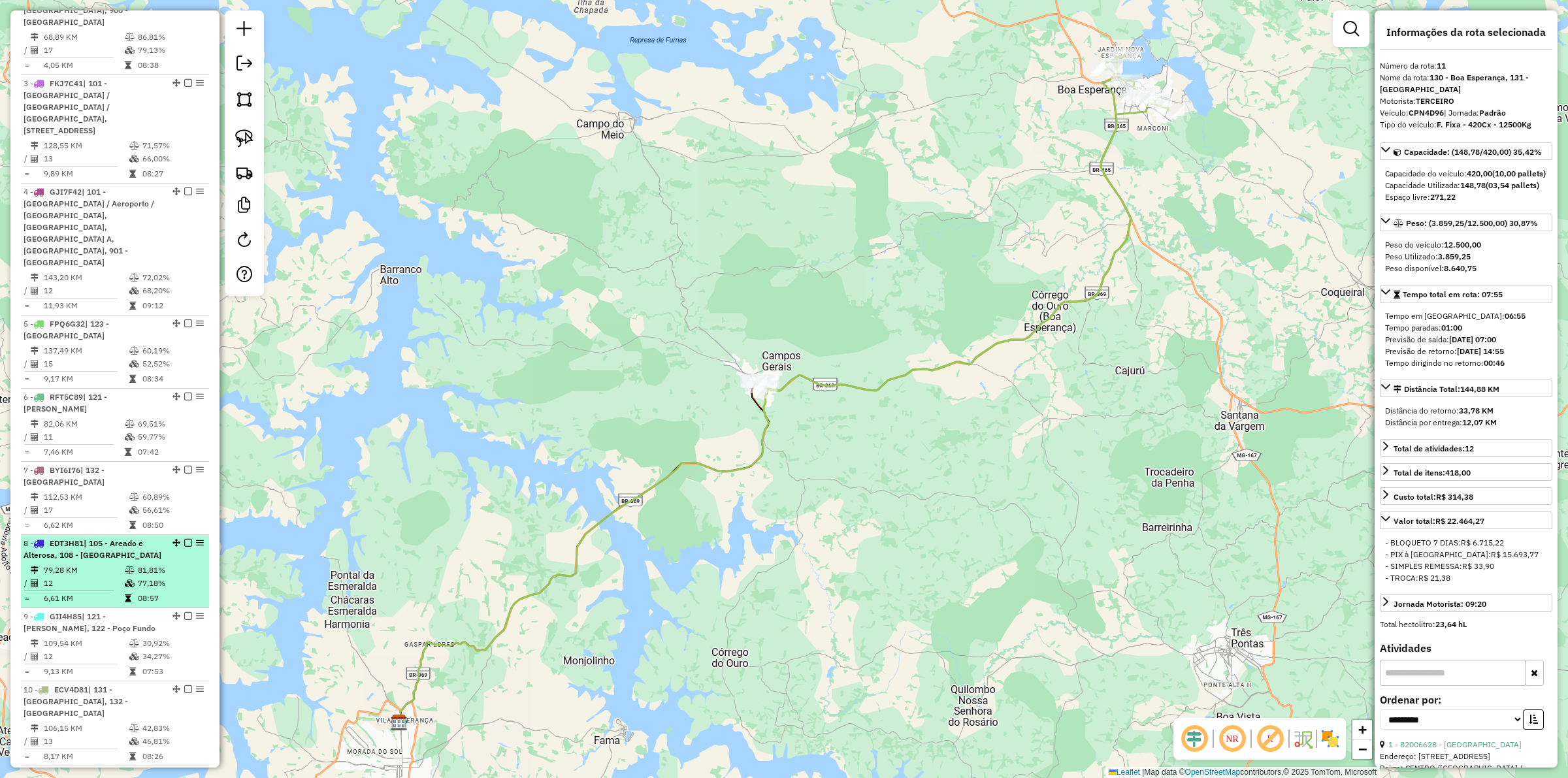
click at [93, 535] on li "8 - EDT3H81 | 105 - Areado e Alterosa, 108 - Jardim Alvorada 79,28 KM 81,81% / …" at bounding box center [115, 572] width 188 height 73
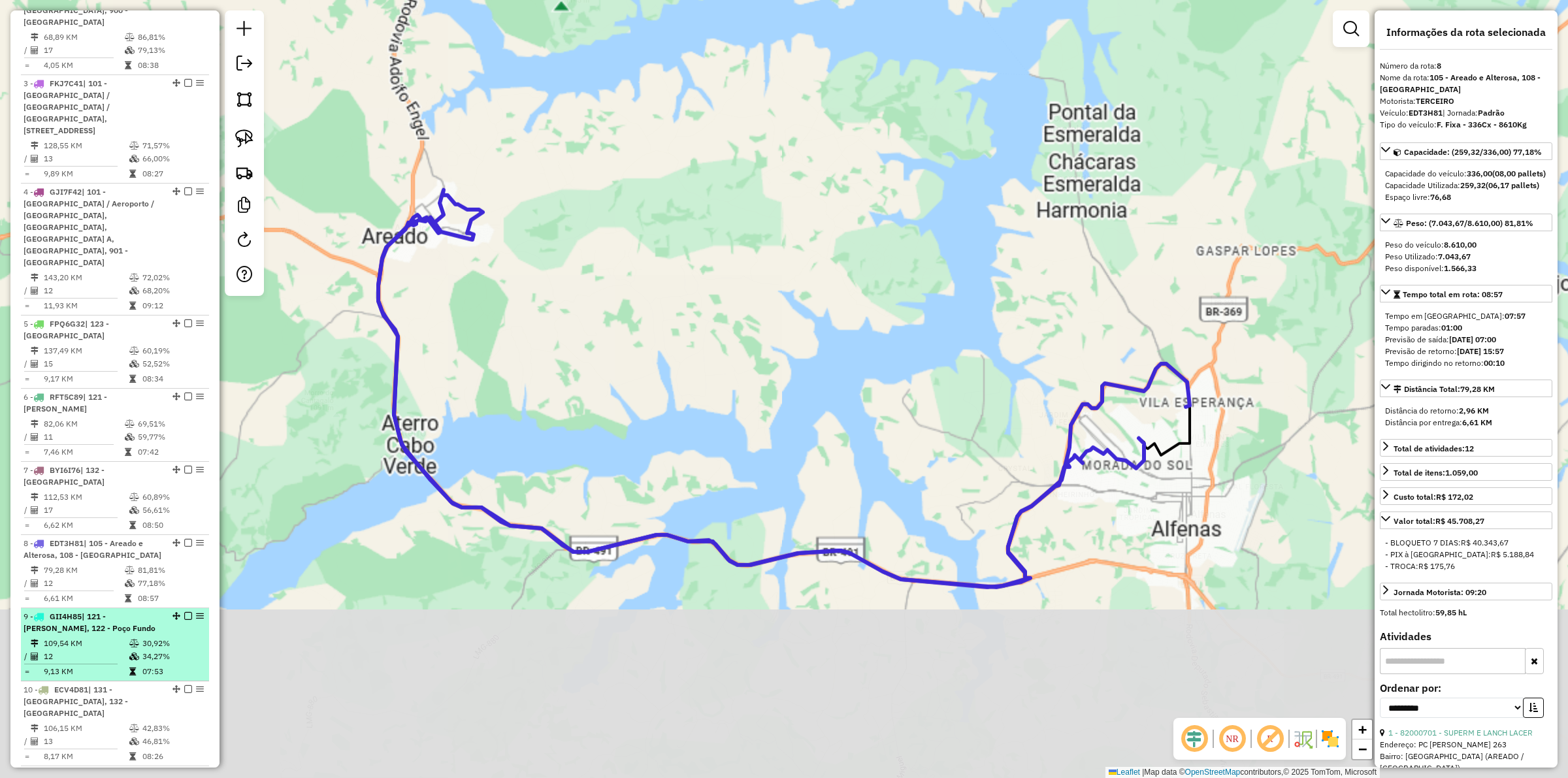
click at [92, 602] on div "9 - GII4H85 | 121 - Machado B, 122 - Poço Fundo" at bounding box center [92, 623] width 139 height 23
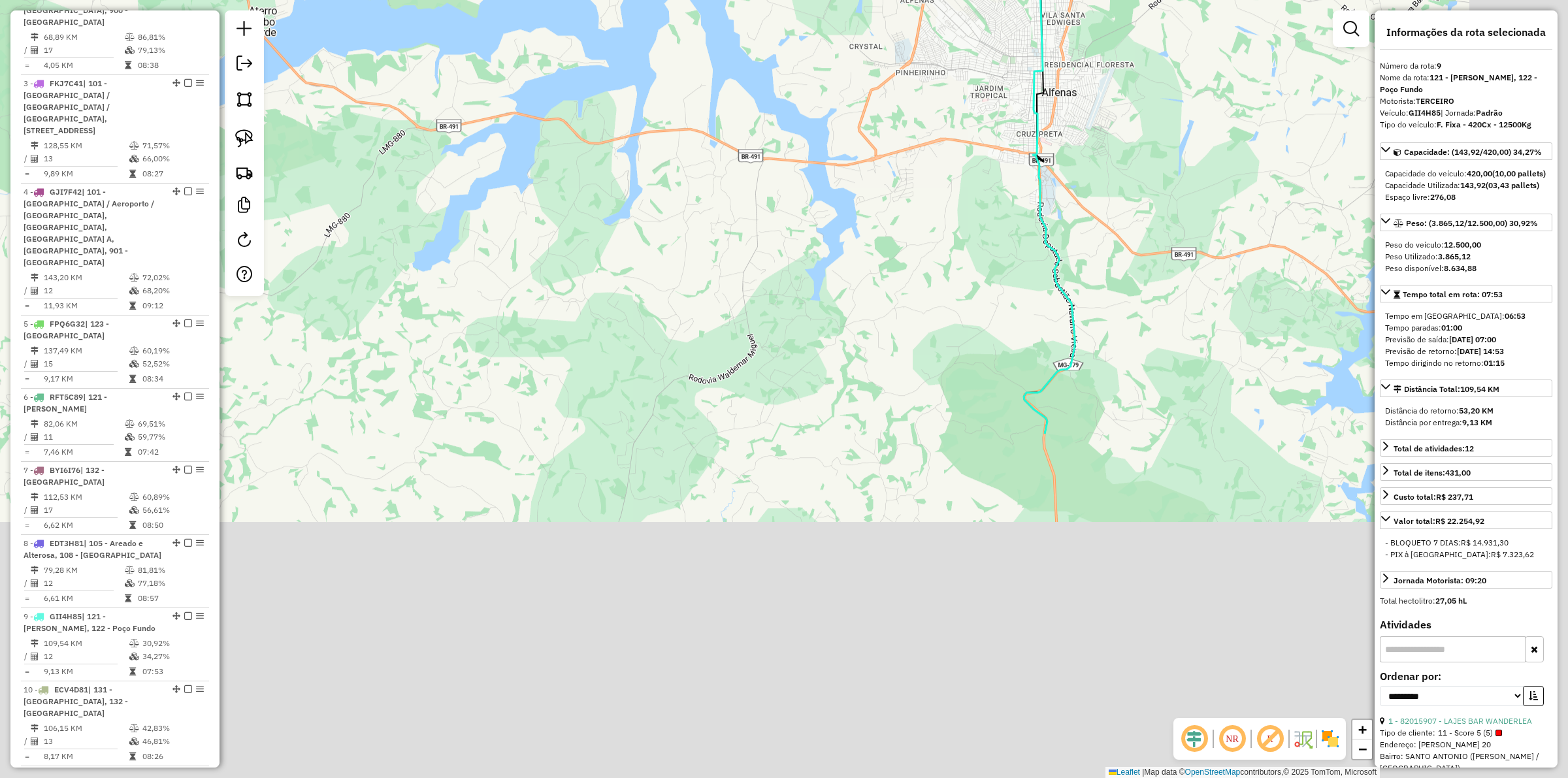
drag, startPoint x: 897, startPoint y: 531, endPoint x: 764, endPoint y: 194, distance: 362.3
click at [764, 194] on div "Janela de atendimento Grade de atendimento Capacidade Transportadoras Veículos …" at bounding box center [784, 389] width 1568 height 778
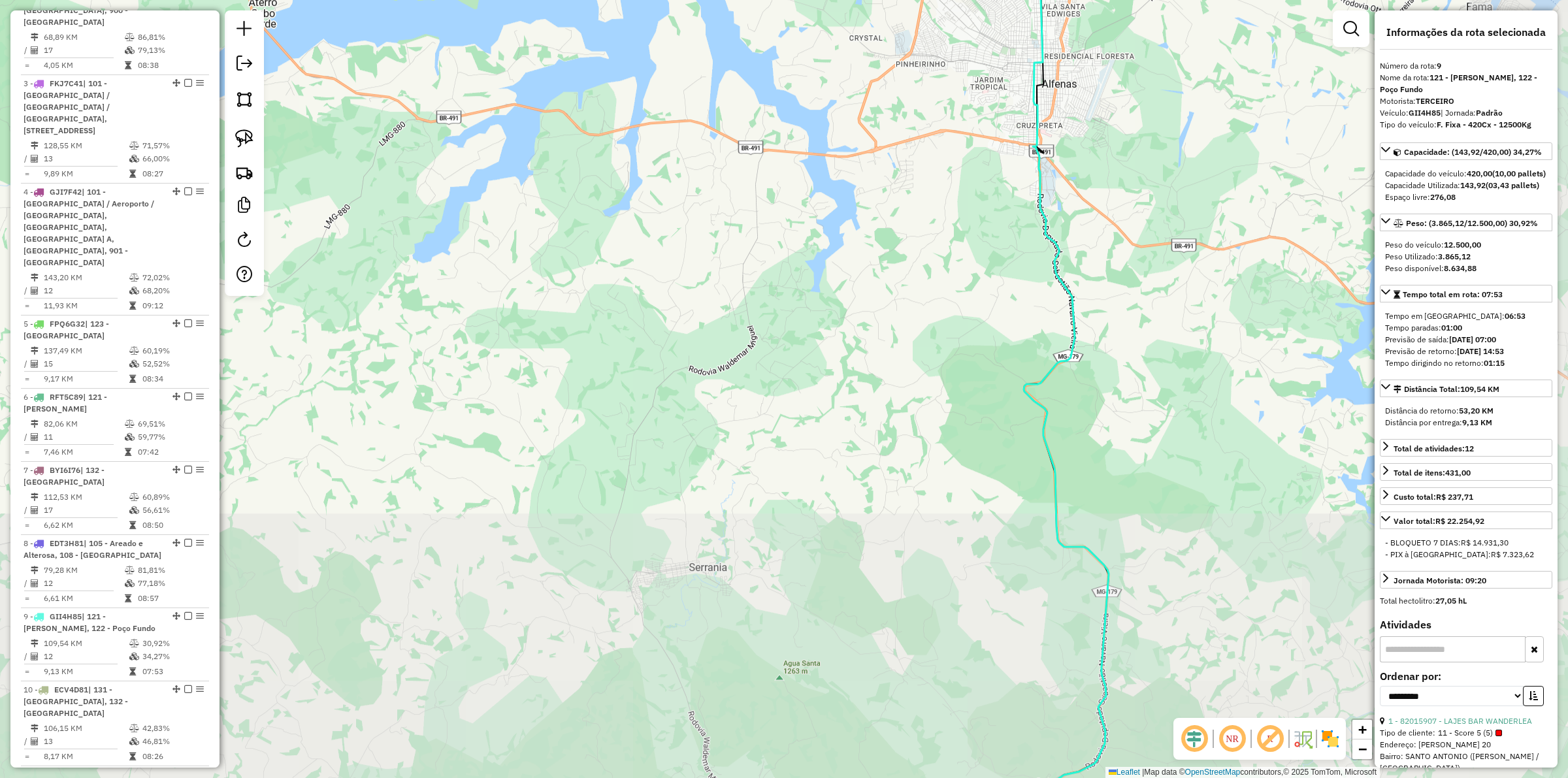
drag, startPoint x: 817, startPoint y: 480, endPoint x: 788, endPoint y: 255, distance: 226.9
click at [788, 252] on div "Janela de atendimento Grade de atendimento Capacidade Transportadoras Veículos …" at bounding box center [784, 389] width 1568 height 778
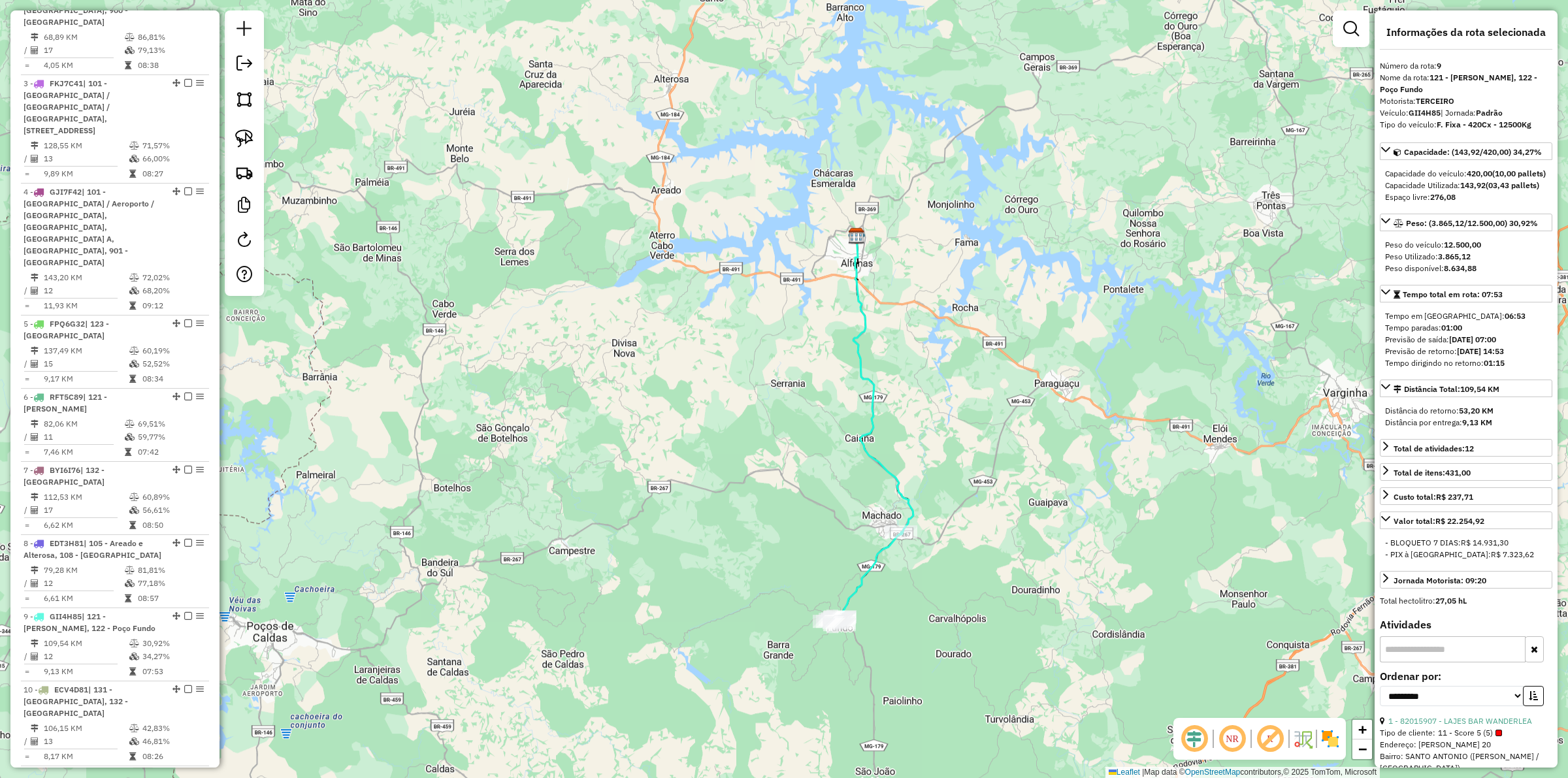
drag, startPoint x: 820, startPoint y: 568, endPoint x: 804, endPoint y: 526, distance: 44.9
click at [804, 526] on div "Janela de atendimento Grade de atendimento Capacidade Transportadoras Veículos …" at bounding box center [784, 389] width 1568 height 778
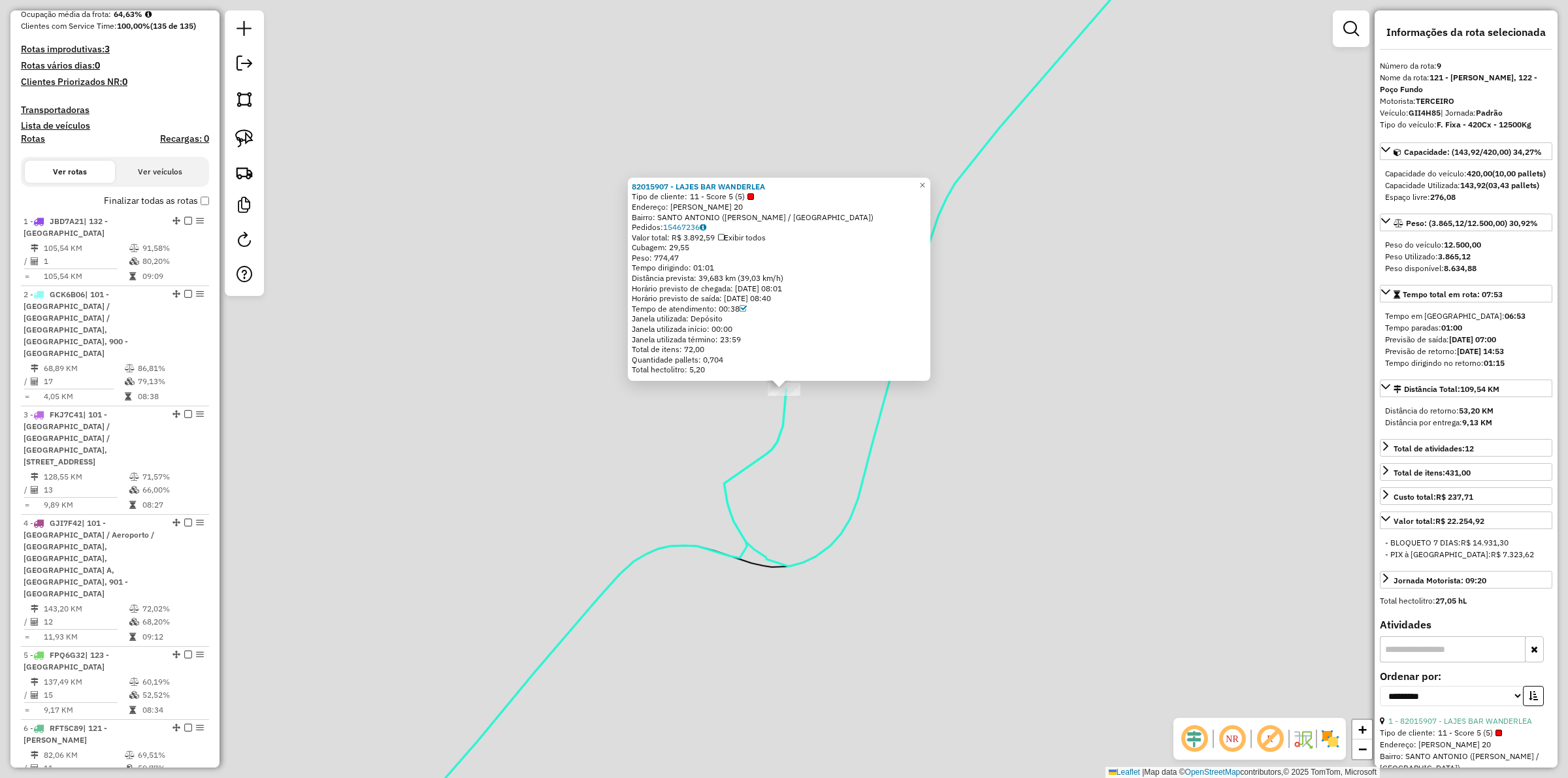
scroll to position [783, 0]
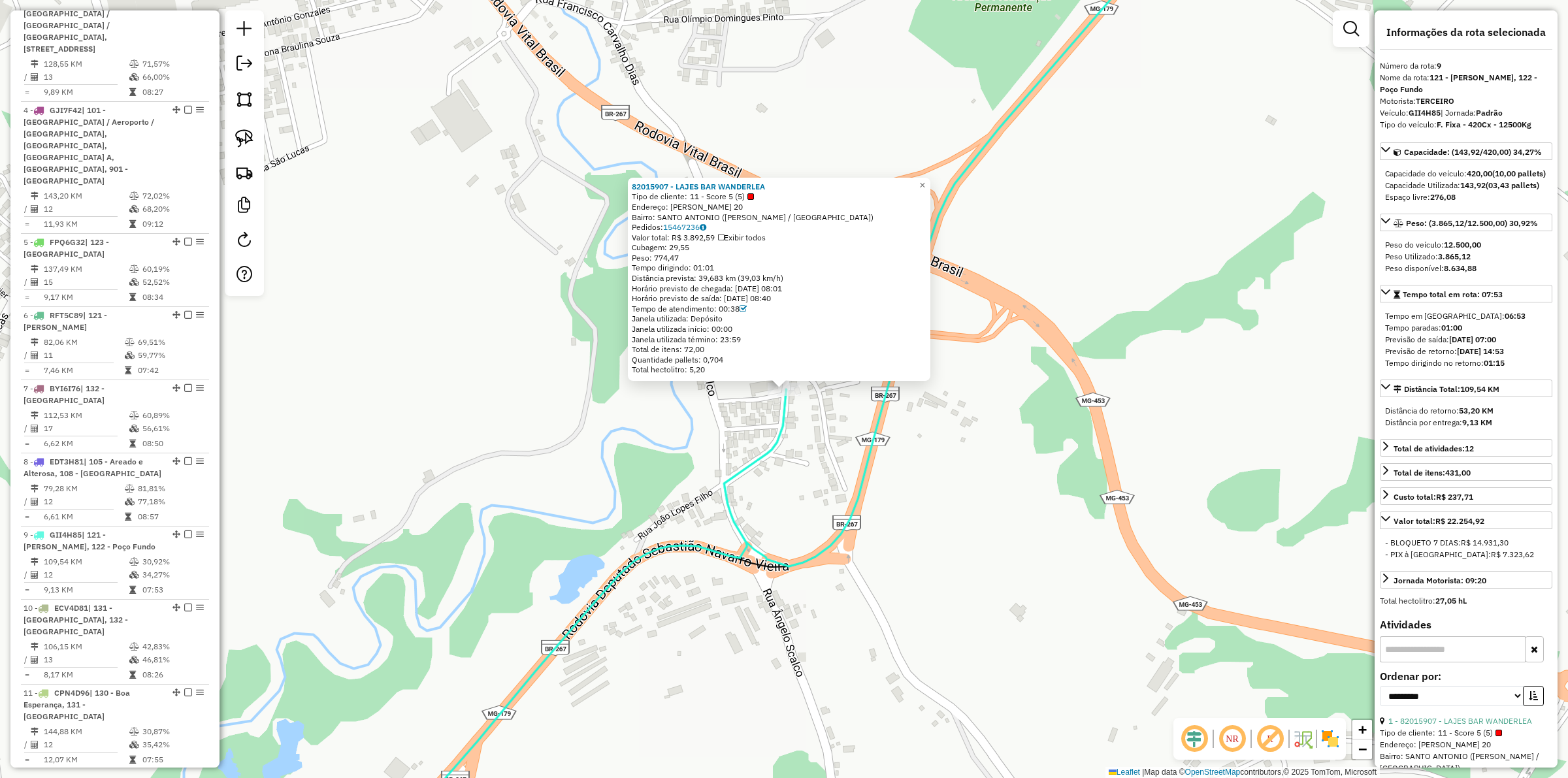
drag, startPoint x: 718, startPoint y: 197, endPoint x: 771, endPoint y: 196, distance: 53.0
click at [771, 196] on div "Tipo de cliente: 11 - Score 5 (5)" at bounding box center [779, 197] width 295 height 11
click at [667, 479] on div "82015907 - LAJES BAR WANDERLEA Tipo de cliente: 11 - Score 5 (5) Endereço: FRAN…" at bounding box center [784, 389] width 1568 height 778
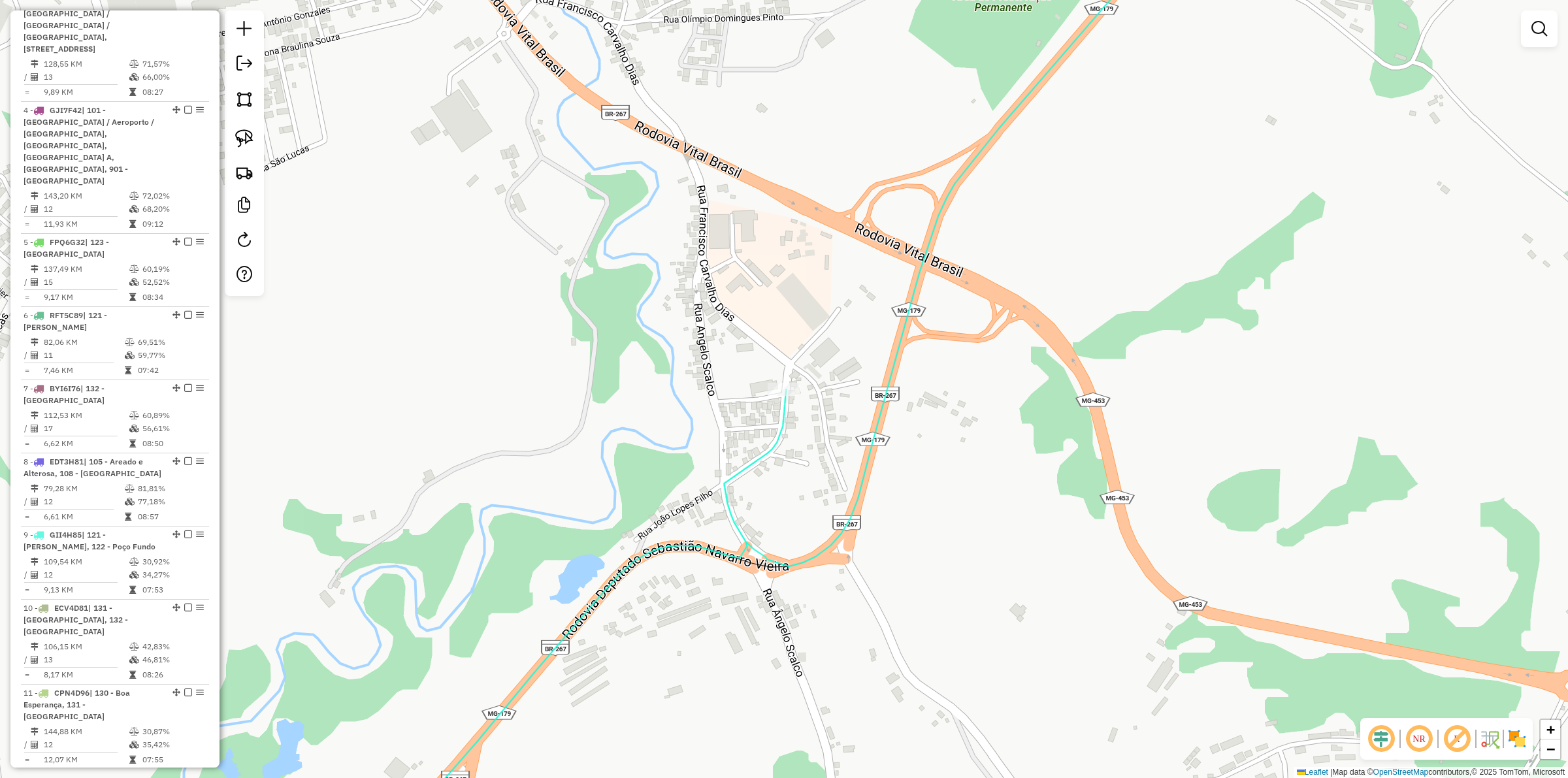
click at [850, 505] on icon at bounding box center [950, 244] width 452 height 644
select select "**********"
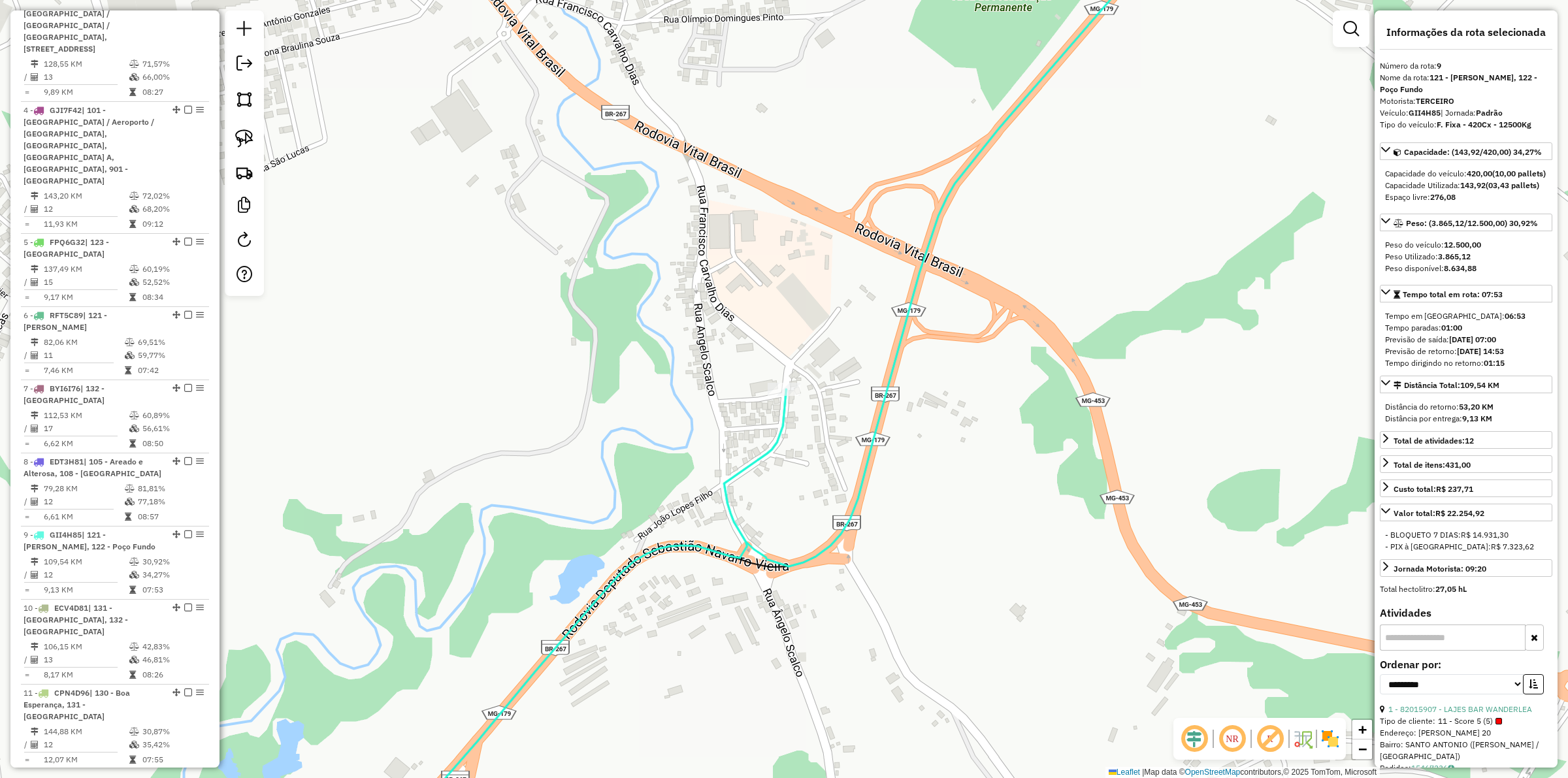
click at [776, 452] on icon at bounding box center [582, 623] width 406 height 467
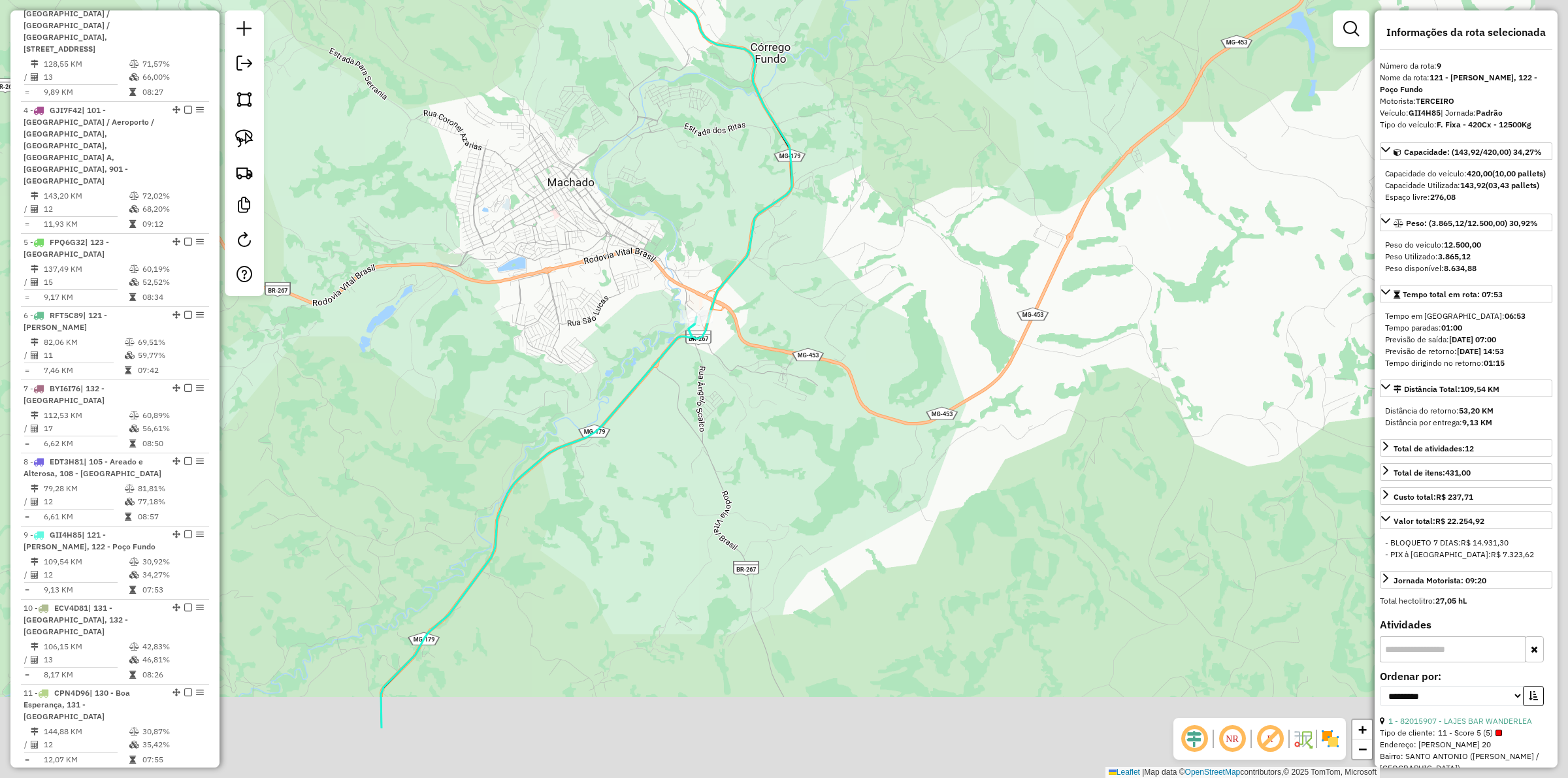
drag, startPoint x: 870, startPoint y: 477, endPoint x: 859, endPoint y: 466, distance: 15.6
click at [859, 466] on div "Janela de atendimento Grade de atendimento Capacidade Transportadoras Veículos …" at bounding box center [784, 389] width 1568 height 778
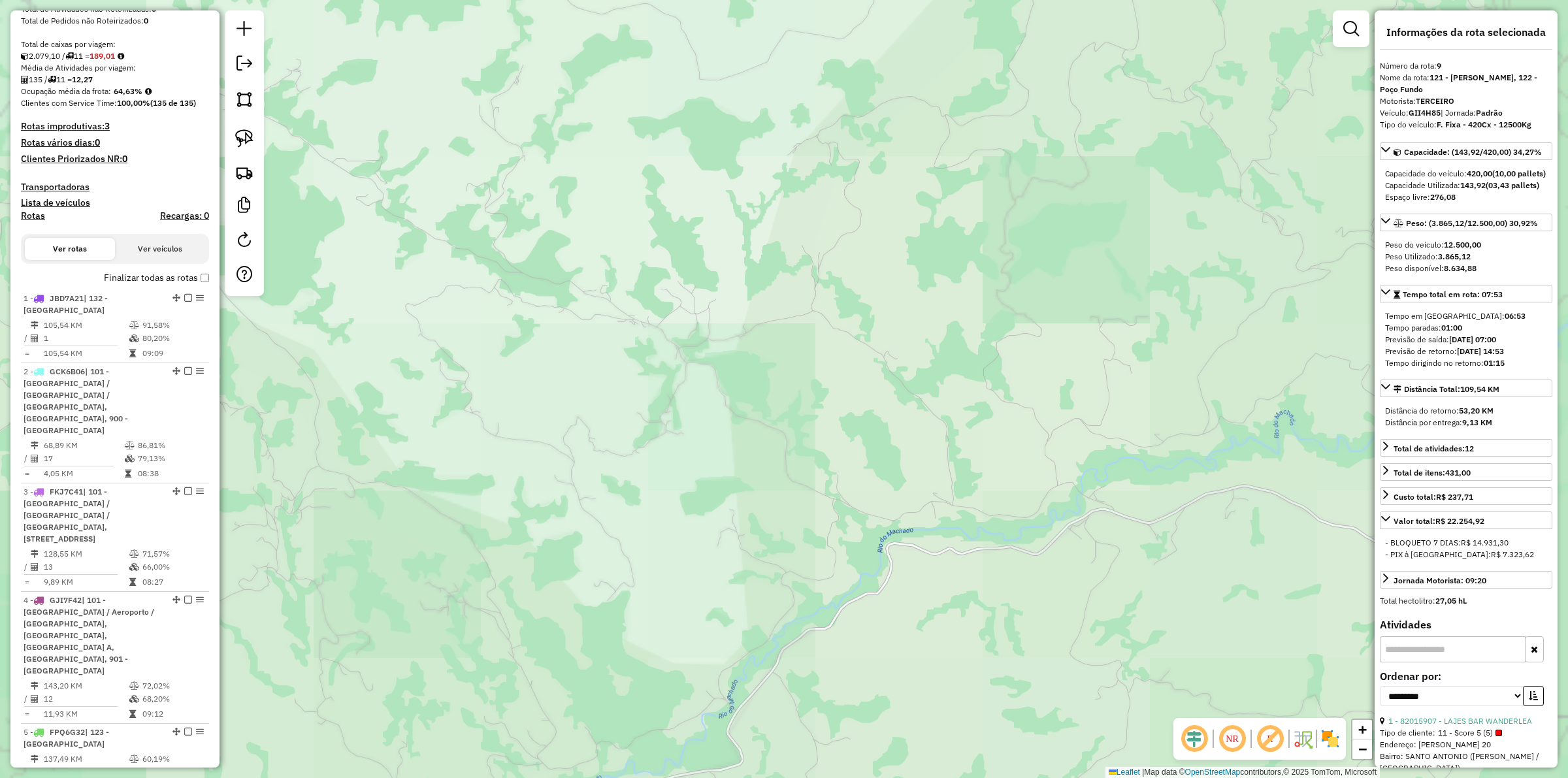
scroll to position [0, 0]
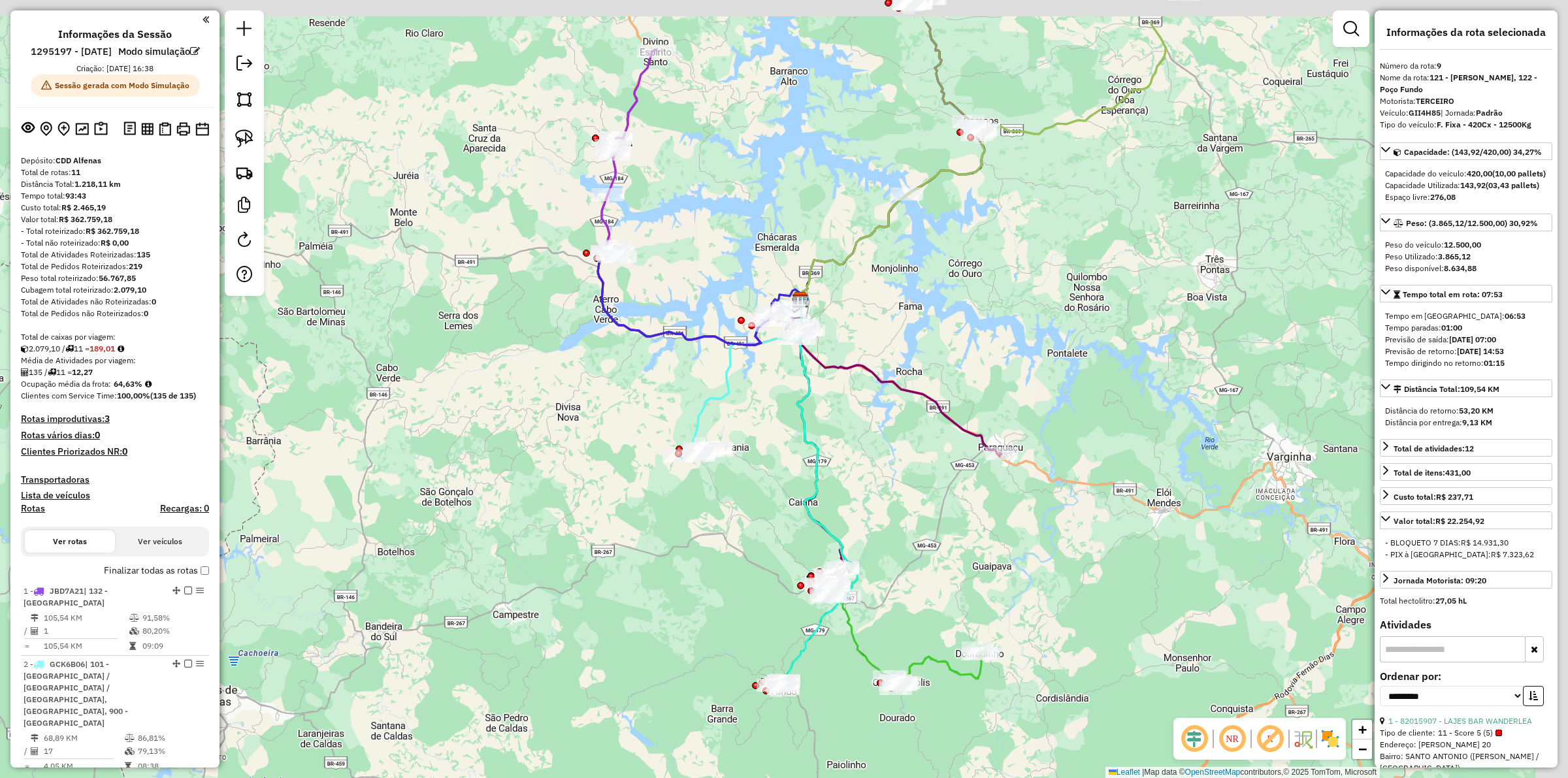
drag, startPoint x: 805, startPoint y: 507, endPoint x: 711, endPoint y: 595, distance: 128.8
click at [711, 595] on div "Janela de atendimento Grade de atendimento Capacidade Transportadoras Veículos …" at bounding box center [784, 389] width 1568 height 778
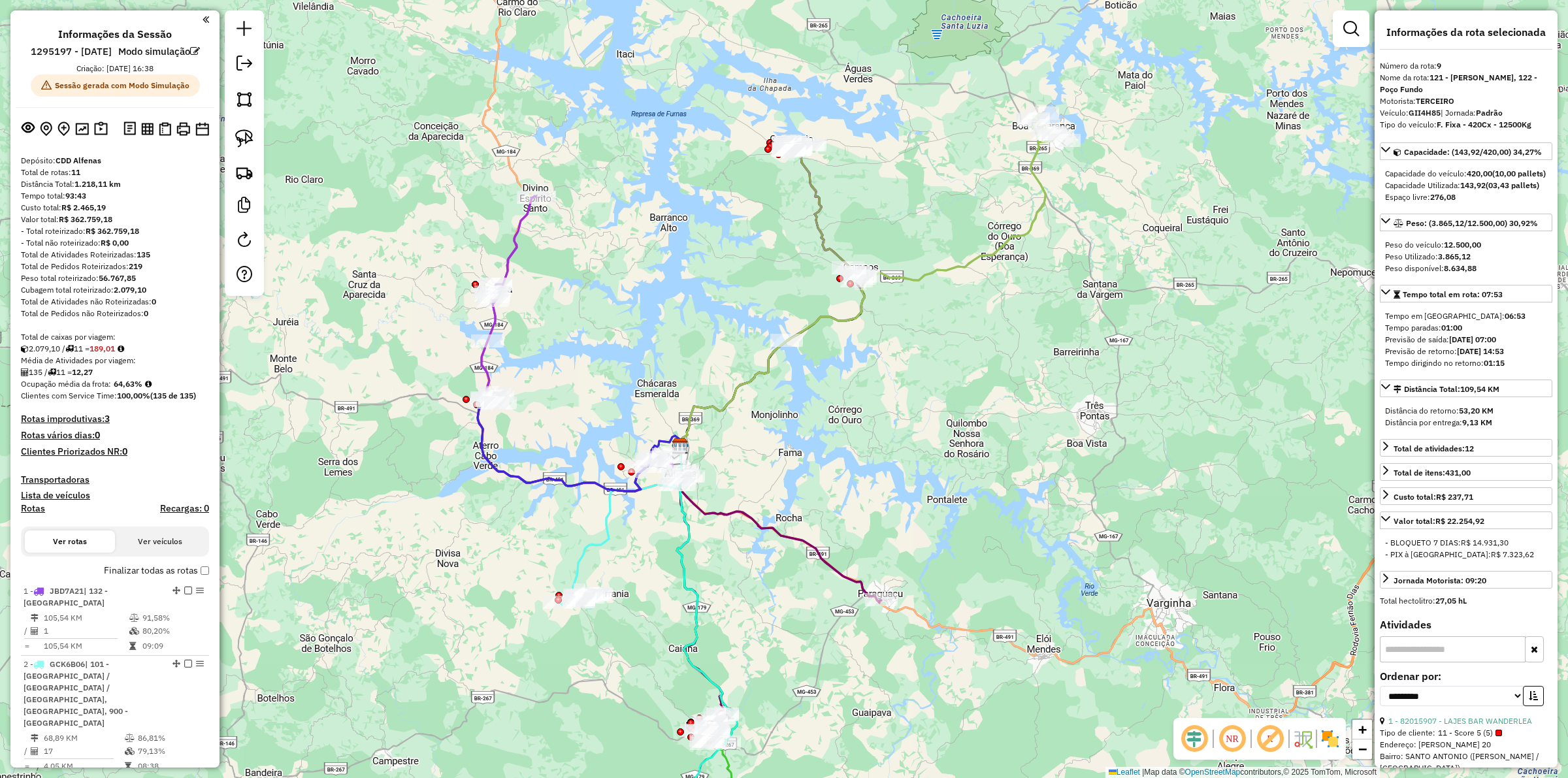
drag, startPoint x: 1024, startPoint y: 393, endPoint x: 939, endPoint y: 501, distance: 137.4
click at [939, 501] on div "Janela de atendimento Grade de atendimento Capacidade Transportadoras Veículos …" at bounding box center [784, 389] width 1568 height 778
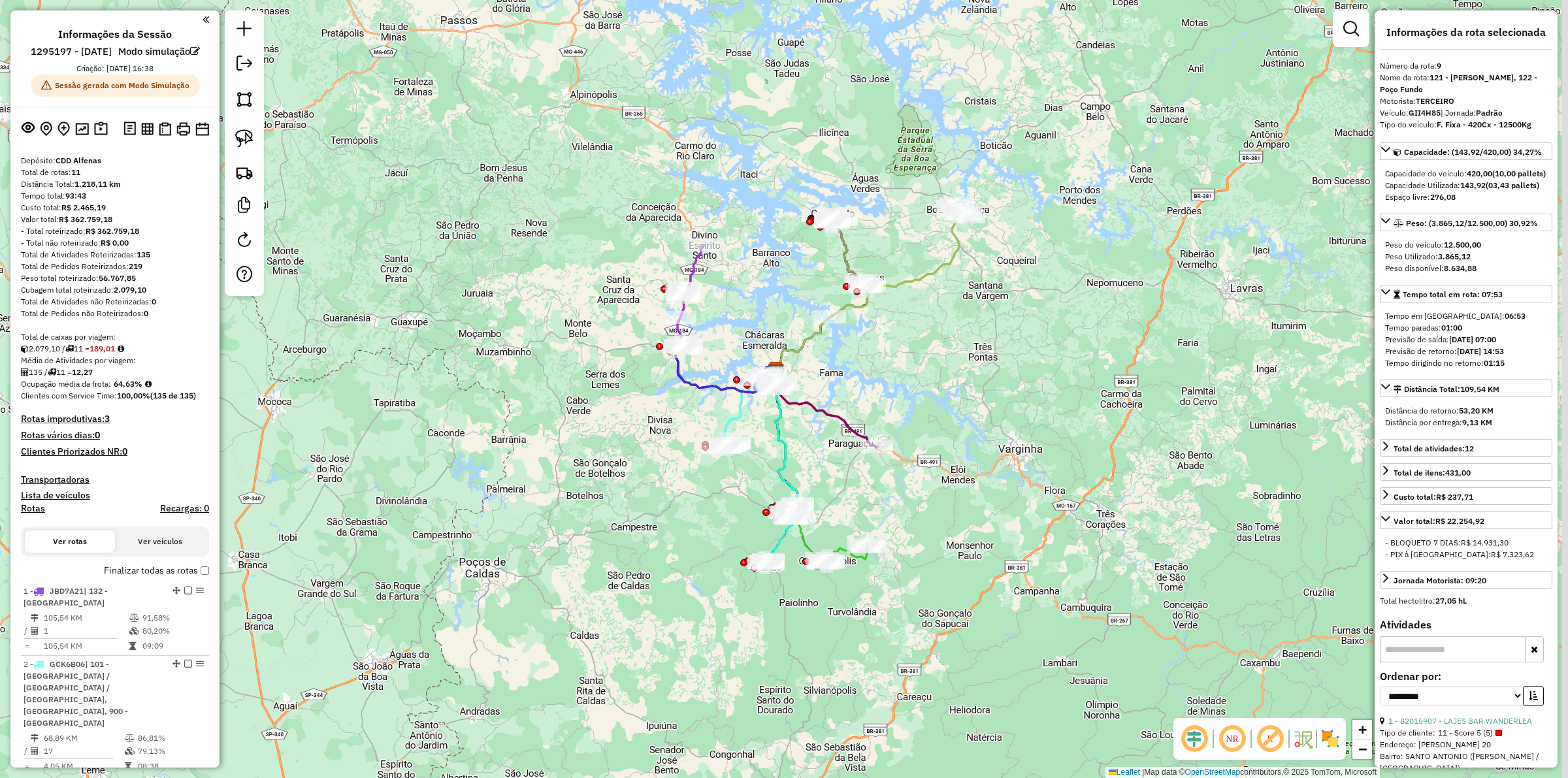
drag, startPoint x: 992, startPoint y: 547, endPoint x: 967, endPoint y: 475, distance: 76.2
click at [966, 471] on div "Janela de atendimento Grade de atendimento Capacidade Transportadoras Veículos …" at bounding box center [784, 389] width 1568 height 778
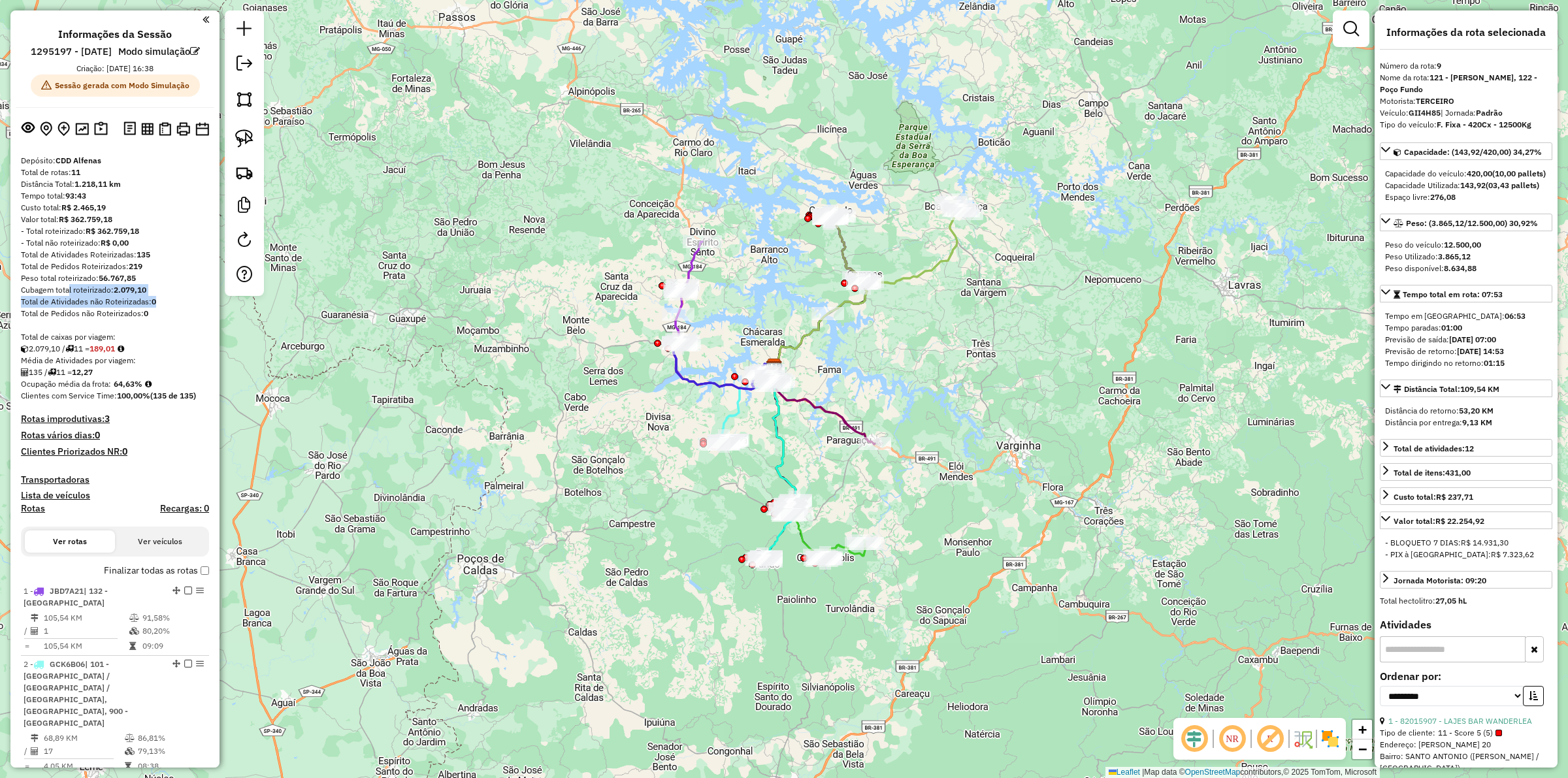
drag, startPoint x: 172, startPoint y: 317, endPoint x: 69, endPoint y: 301, distance: 104.2
click at [237, 337] on div "Janela de atendimento Grade de atendimento Capacidade Transportadoras Veículos …" at bounding box center [784, 389] width 1568 height 778
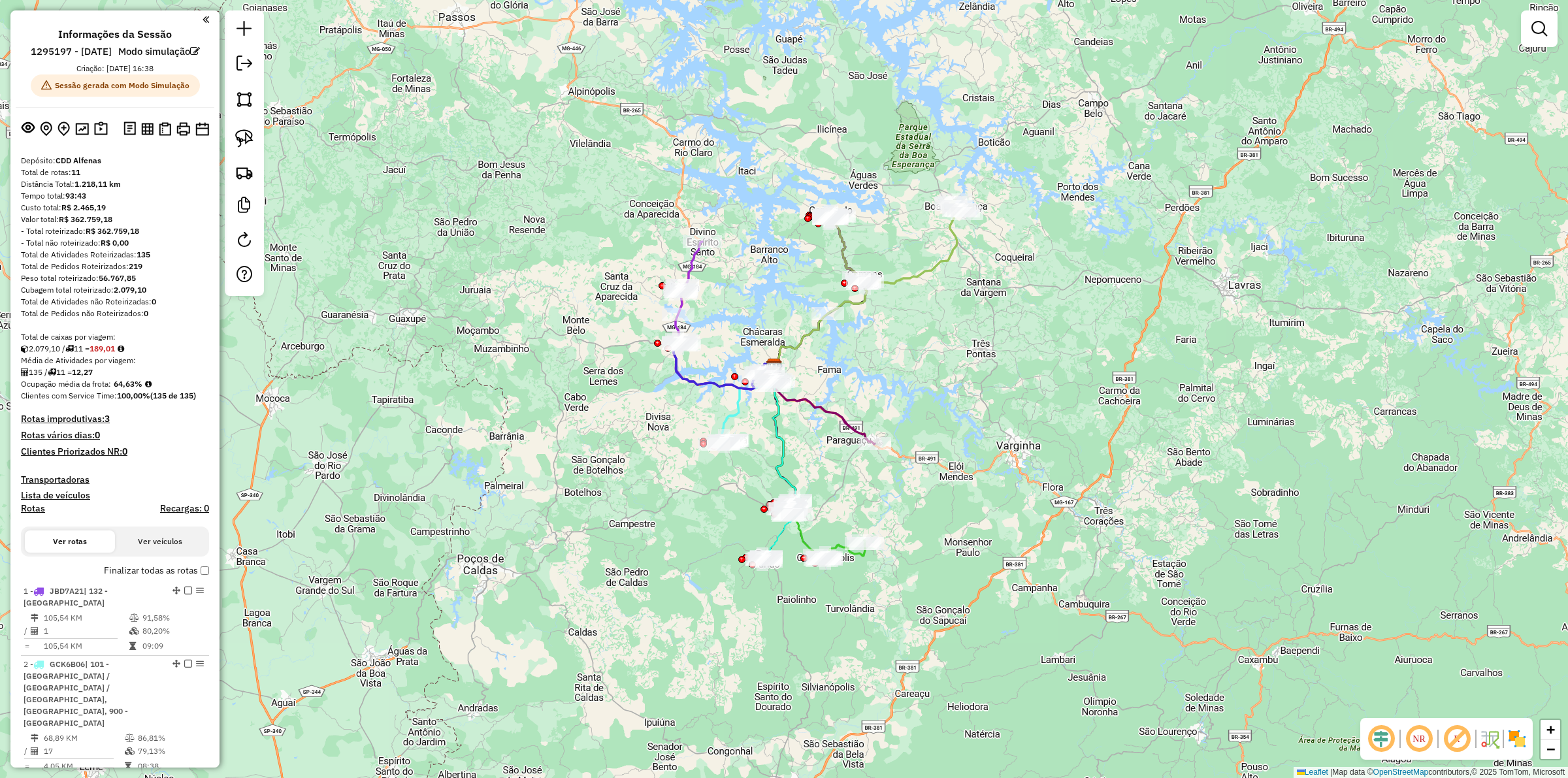
click at [187, 320] on div "Total de Pedidos não Roteirizados: 0" at bounding box center [115, 313] width 188 height 12
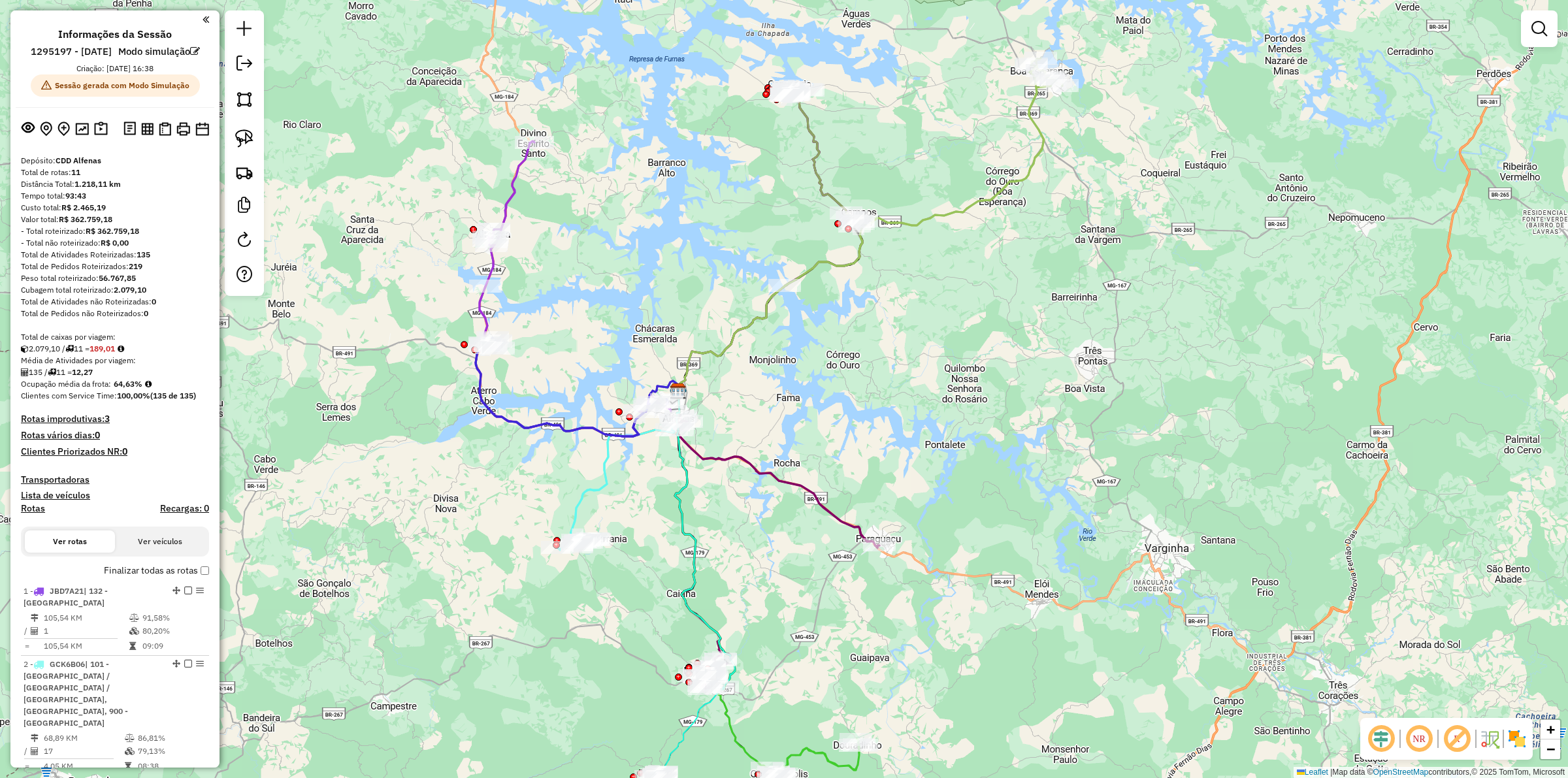
click at [522, 199] on div "Janela de atendimento Grade de atendimento Capacidade Transportadoras Veículos …" at bounding box center [784, 389] width 1568 height 778
click at [513, 196] on icon at bounding box center [573, 290] width 195 height 296
select select "**********"
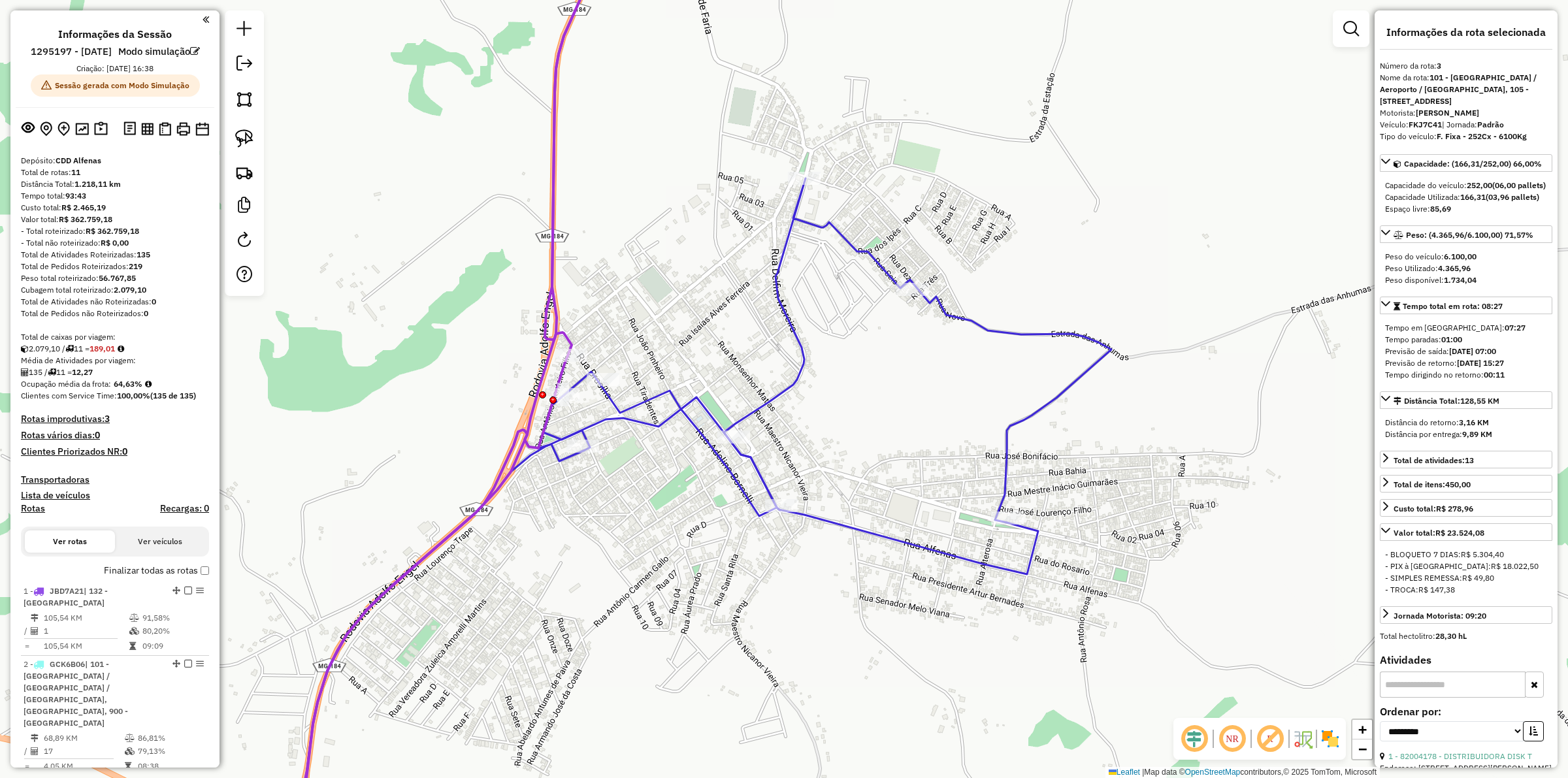
click at [605, 602] on div "Janela de atendimento Grade de atendimento Capacidade Transportadoras Veículos …" at bounding box center [784, 389] width 1568 height 778
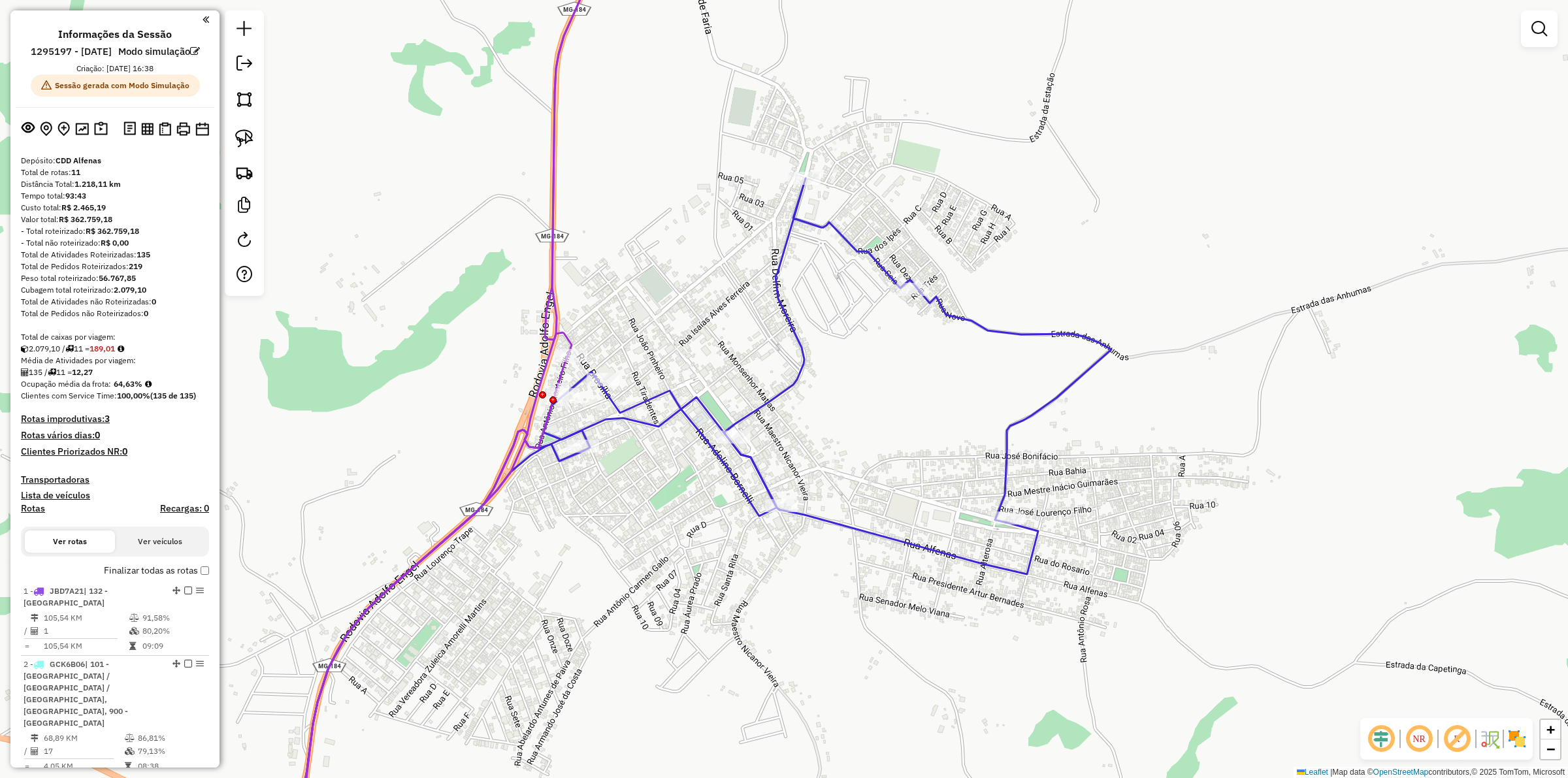
scroll to position [653, 0]
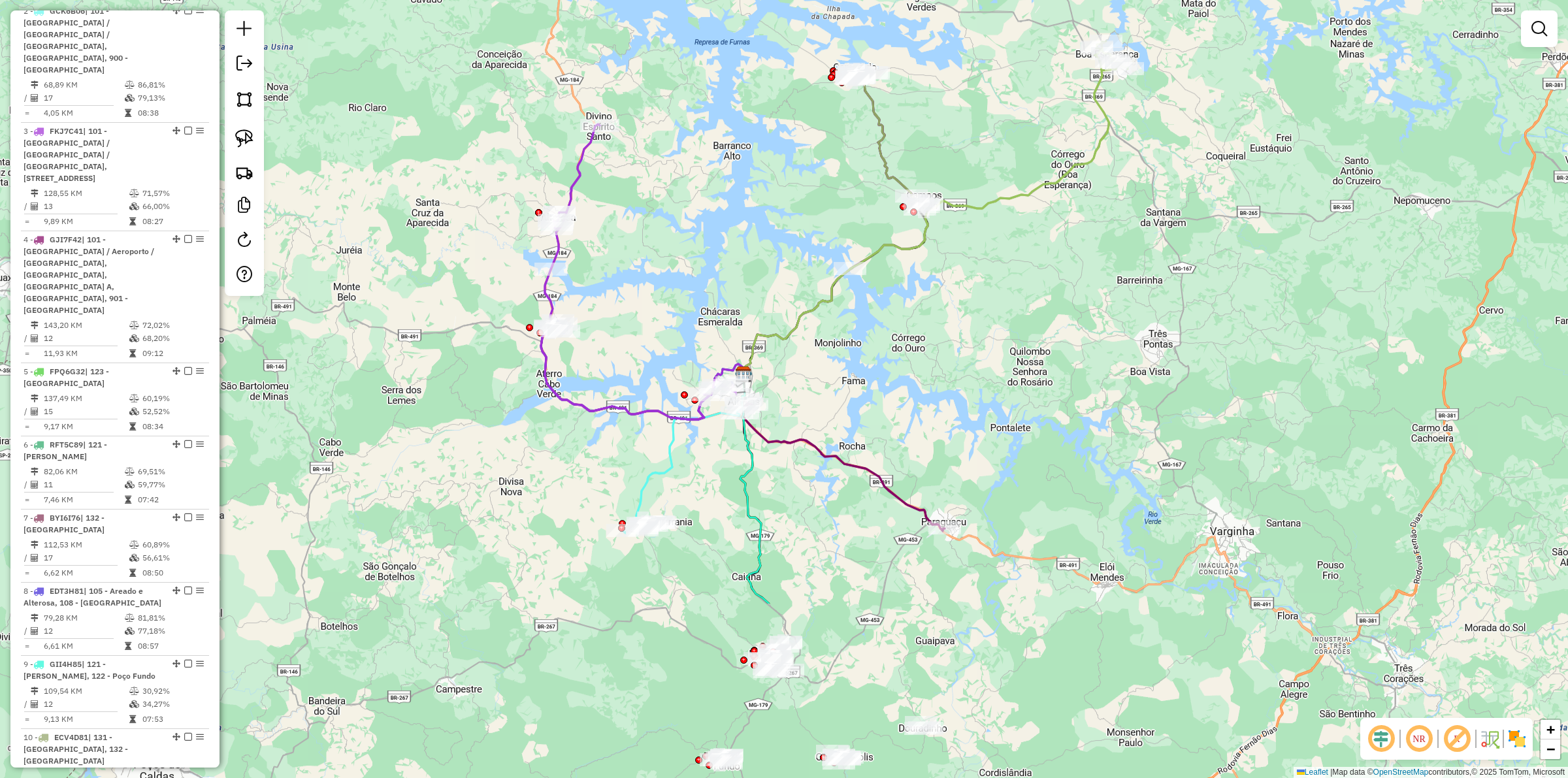
drag, startPoint x: 703, startPoint y: 621, endPoint x: 650, endPoint y: 386, distance: 240.9
click at [650, 386] on div "Janela de atendimento Grade de atendimento Capacidade Transportadoras Veículos …" at bounding box center [784, 389] width 1568 height 778
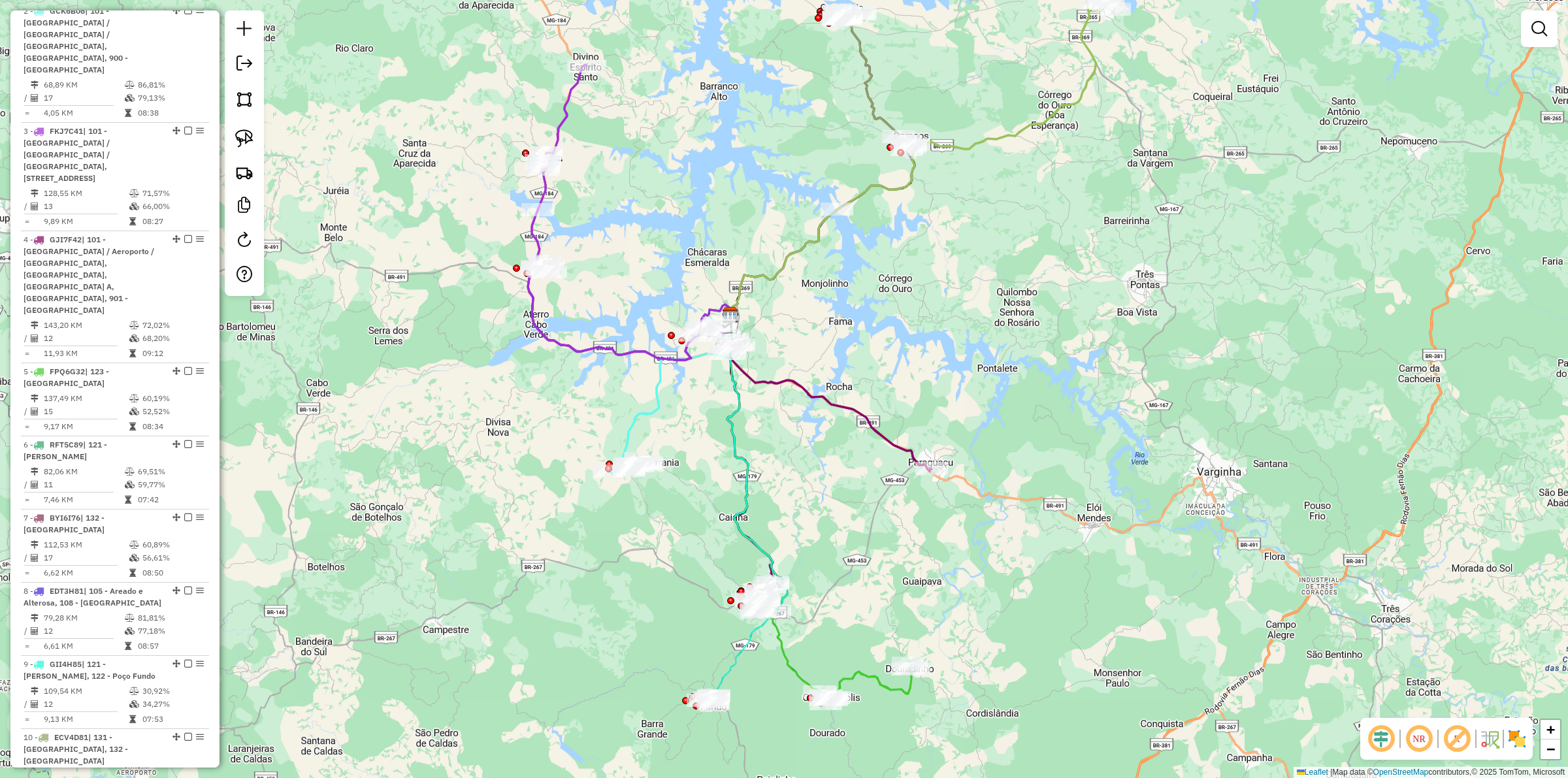
drag, startPoint x: 866, startPoint y: 627, endPoint x: 853, endPoint y: 566, distance: 62.4
click at [853, 566] on div "Janela de atendimento Grade de atendimento Capacidade Transportadoras Veículos …" at bounding box center [784, 389] width 1568 height 778
click at [736, 508] on icon at bounding box center [757, 463] width 60 height 298
select select "**********"
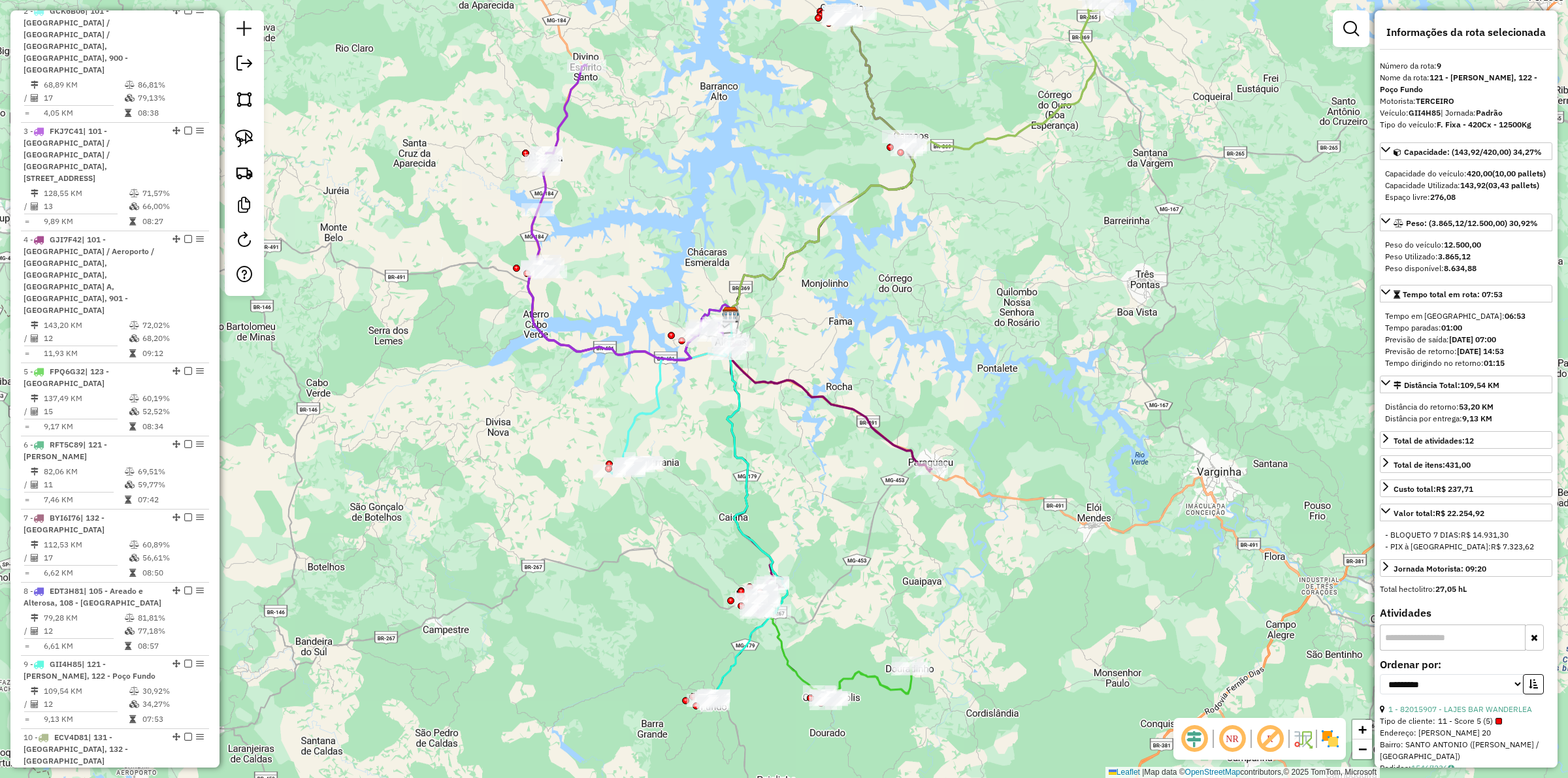
scroll to position [783, 0]
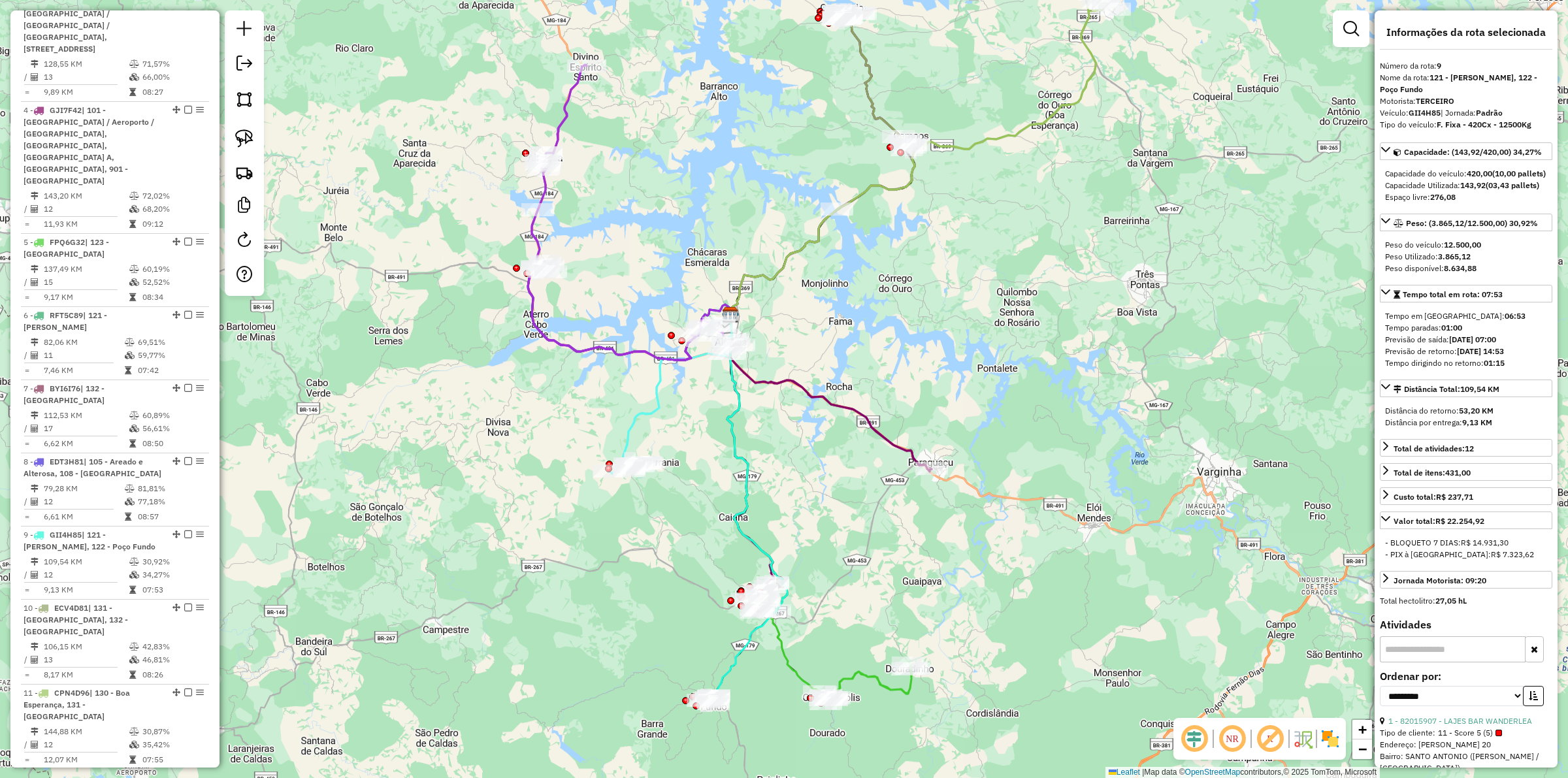
click at [698, 527] on div "Janela de atendimento Grade de atendimento Capacidade Transportadoras Veículos …" at bounding box center [784, 389] width 1568 height 778
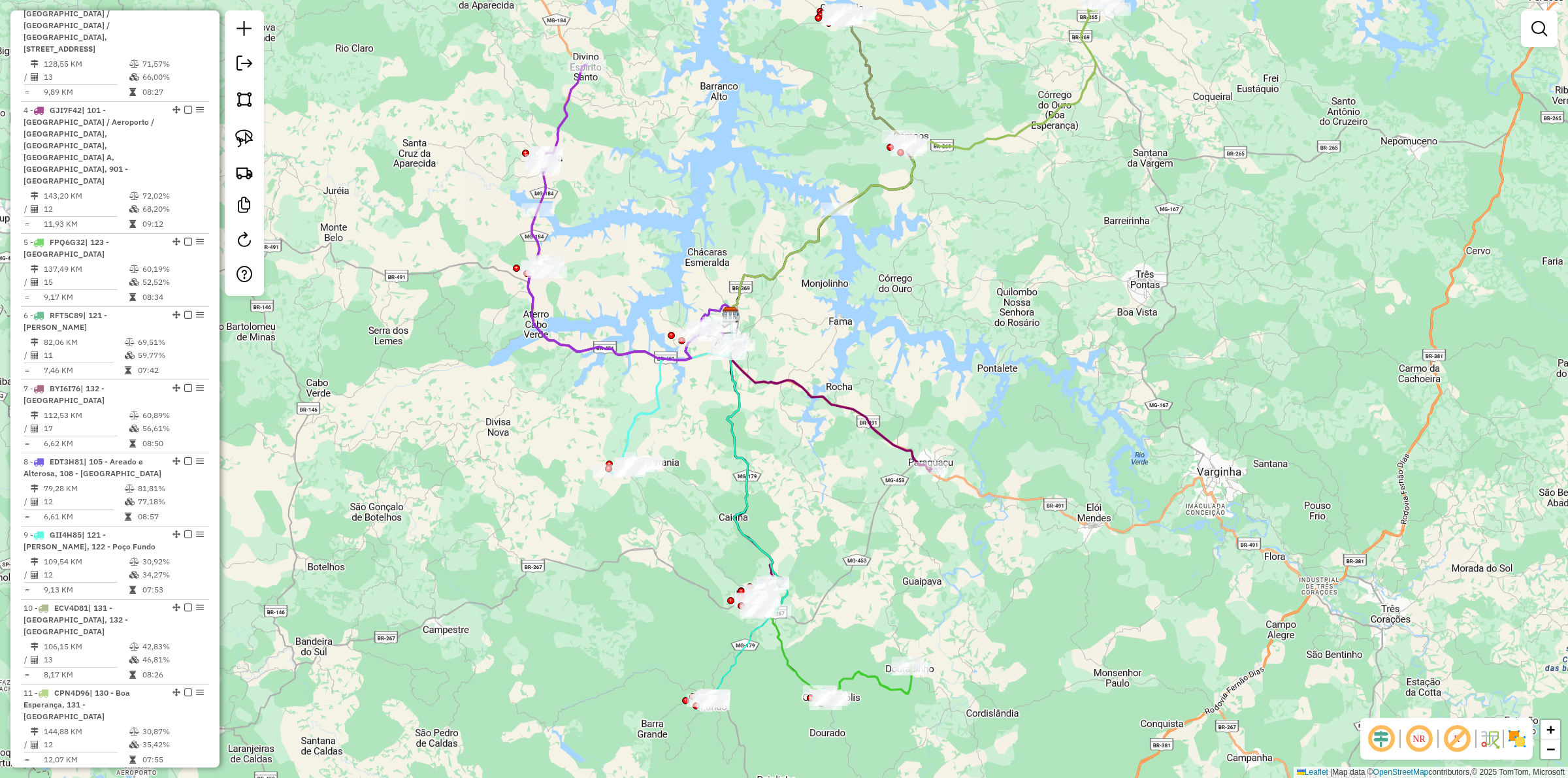
click at [745, 520] on icon at bounding box center [757, 463] width 60 height 298
select select "**********"
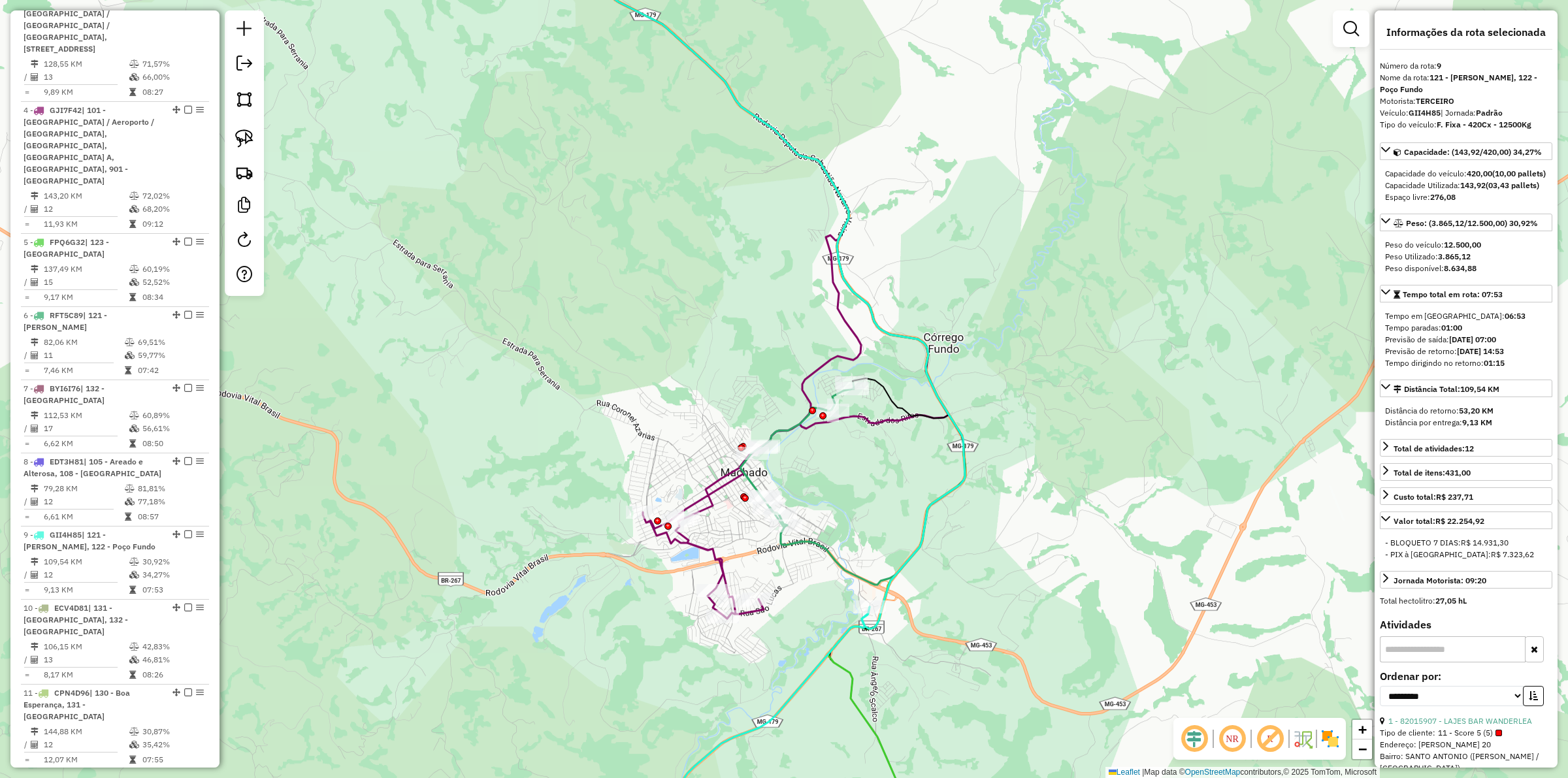
drag, startPoint x: 848, startPoint y: 661, endPoint x: 848, endPoint y: 668, distance: 7.0
click at [848, 602] on div "Janela de atendimento Grade de atendimento Capacidade Transportadoras Veículos …" at bounding box center [784, 389] width 1568 height 778
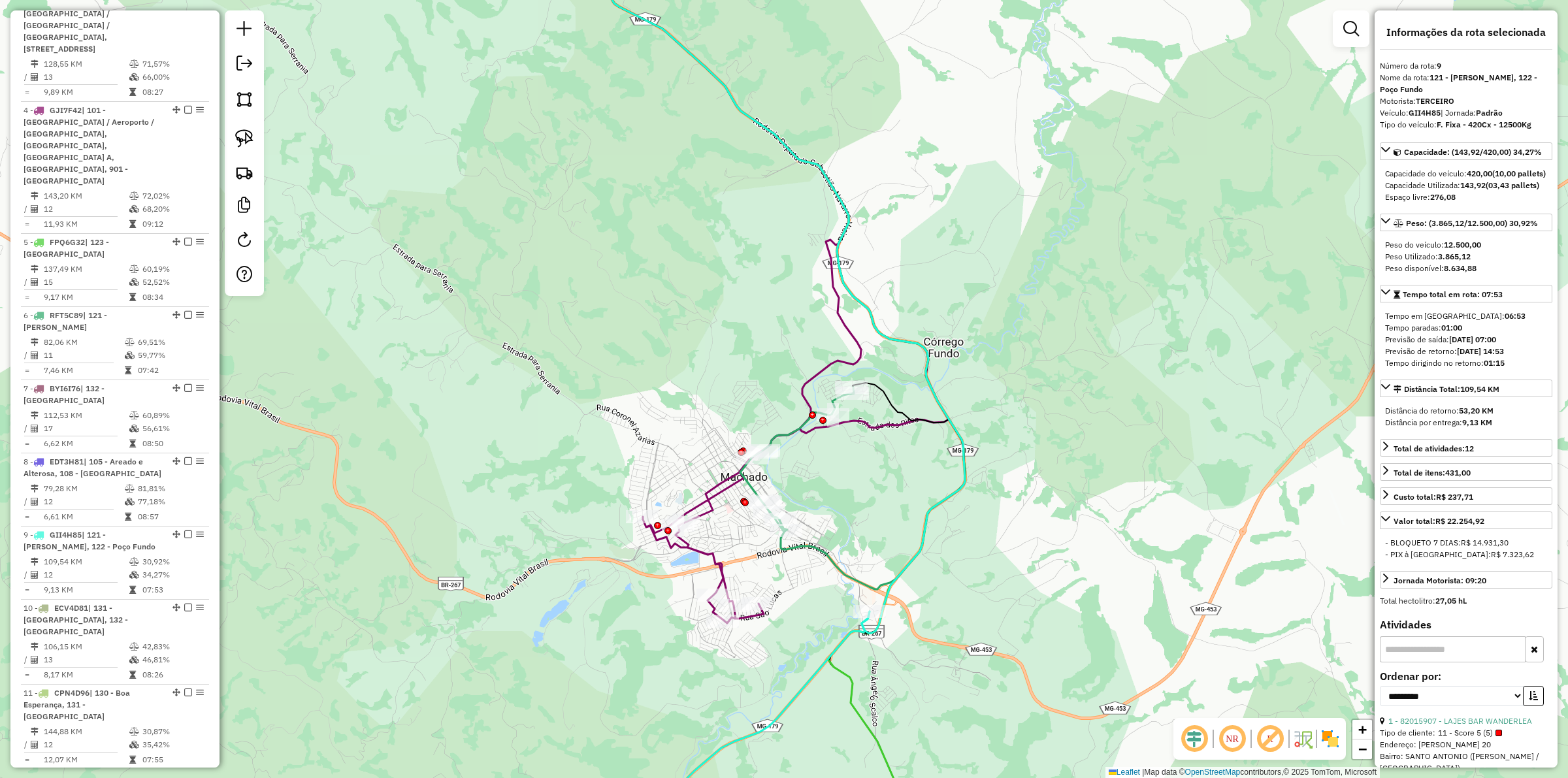
click at [848, 602] on icon at bounding box center [767, 389] width 396 height 934
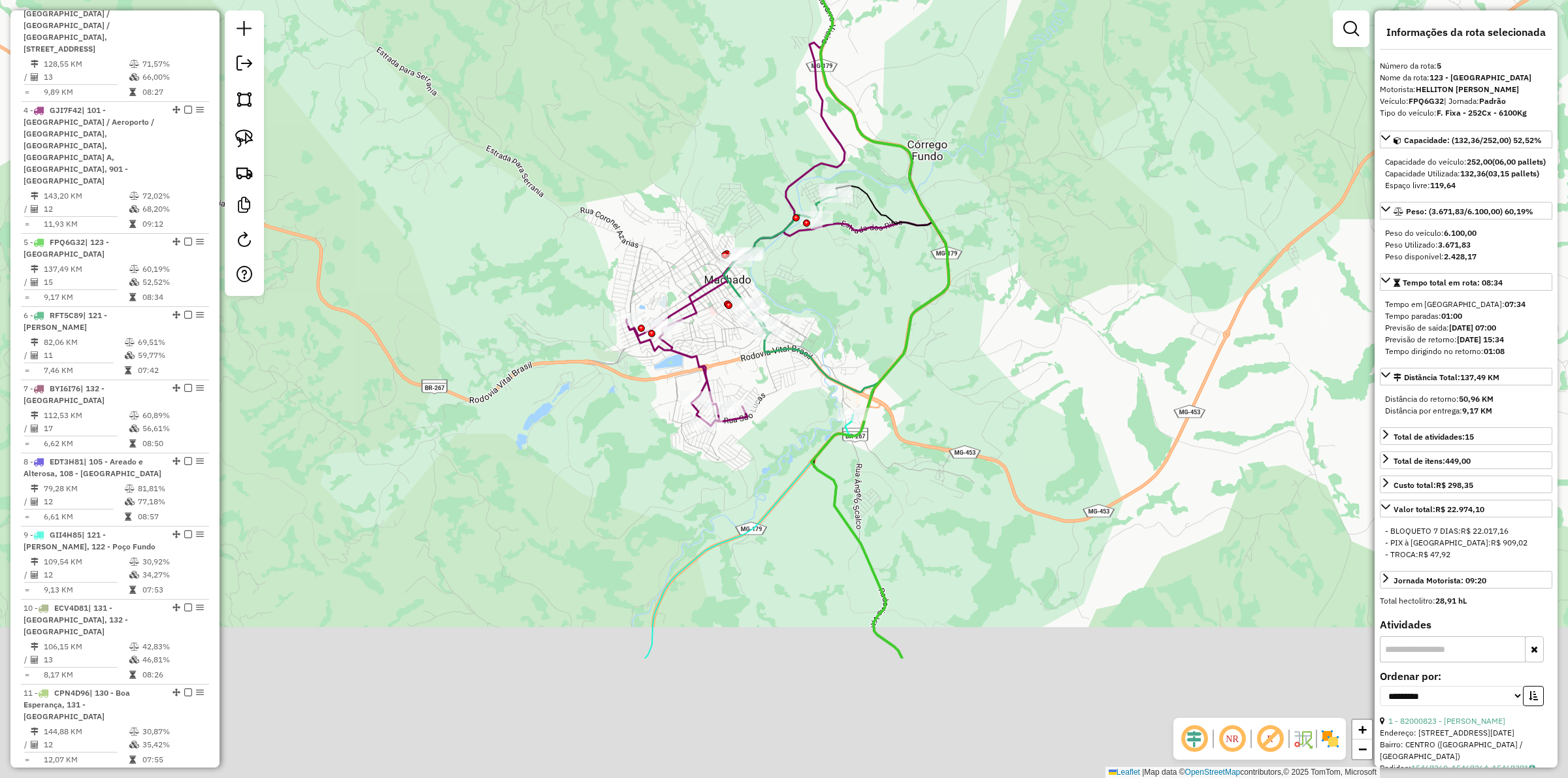
drag, startPoint x: 896, startPoint y: 671, endPoint x: 879, endPoint y: 474, distance: 197.7
click at [879, 474] on div "Janela de atendimento Grade de atendimento Capacidade Transportadoras Veículos …" at bounding box center [784, 389] width 1568 height 778
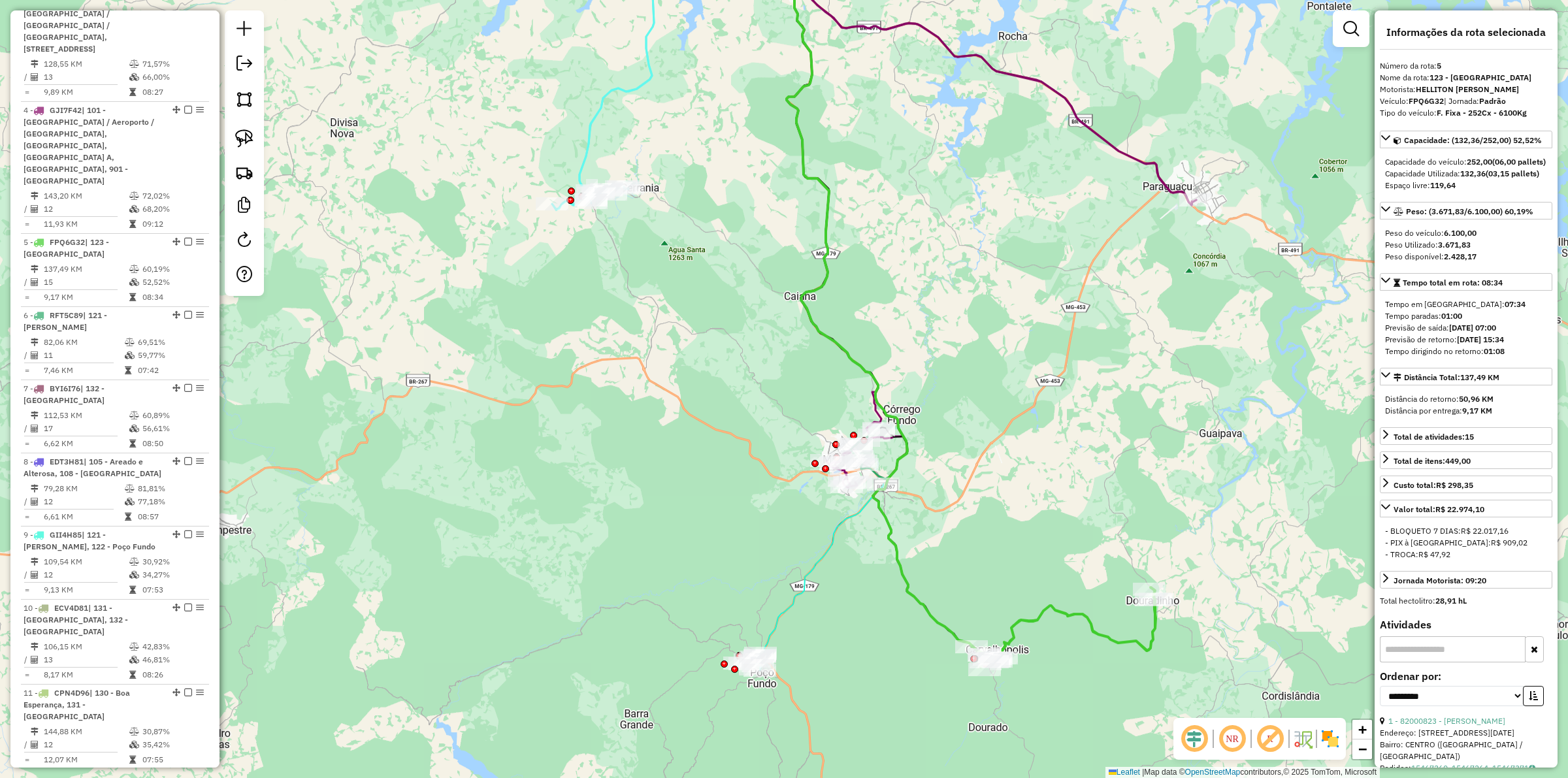
click at [890, 548] on icon at bounding box center [885, 288] width 198 height 732
click at [818, 542] on div "Janela de atendimento Grade de atendimento Capacidade Transportadoras Veículos …" at bounding box center [784, 389] width 1568 height 778
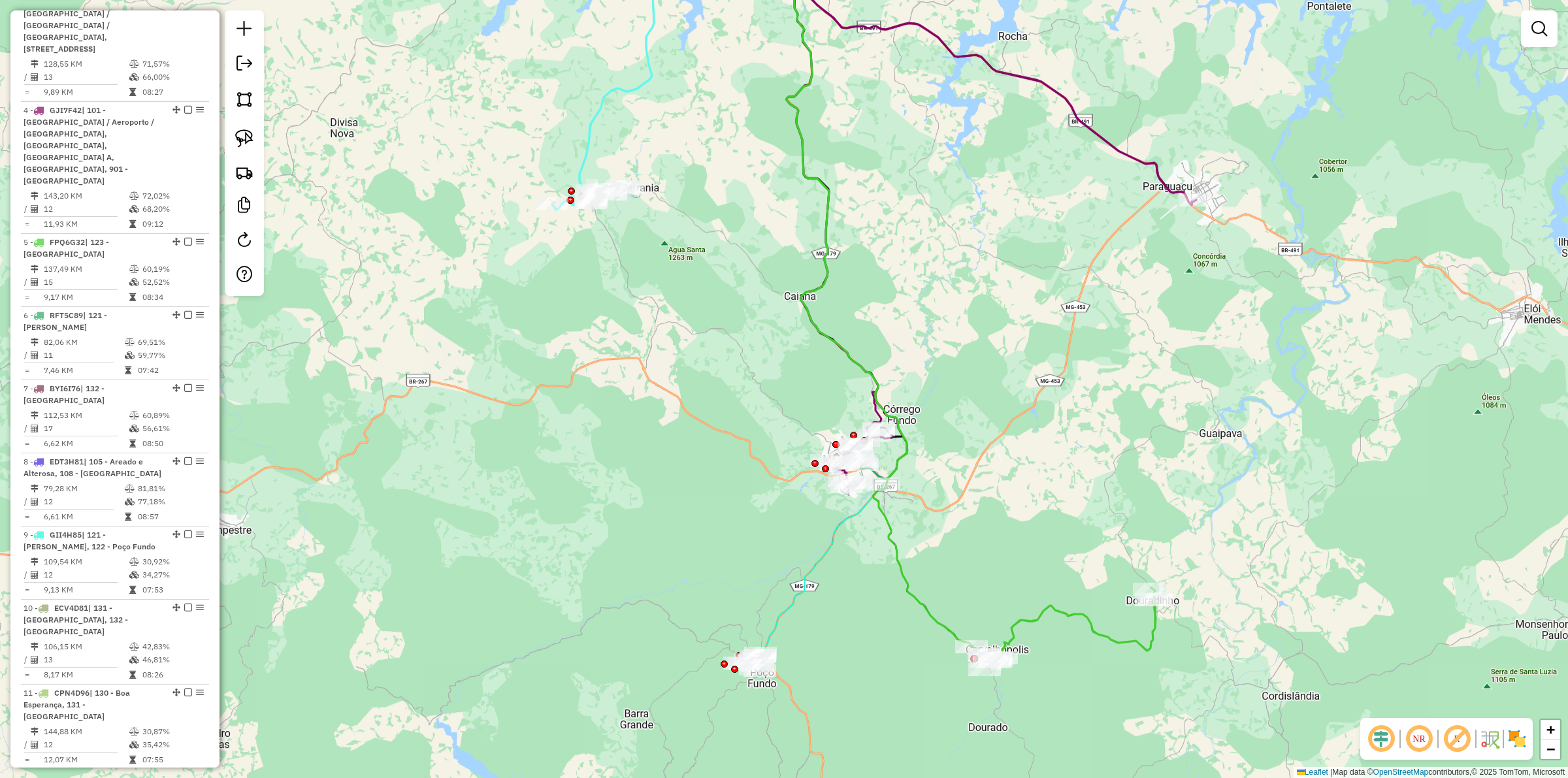
click at [823, 544] on icon at bounding box center [811, 577] width 143 height 186
select select "**********"
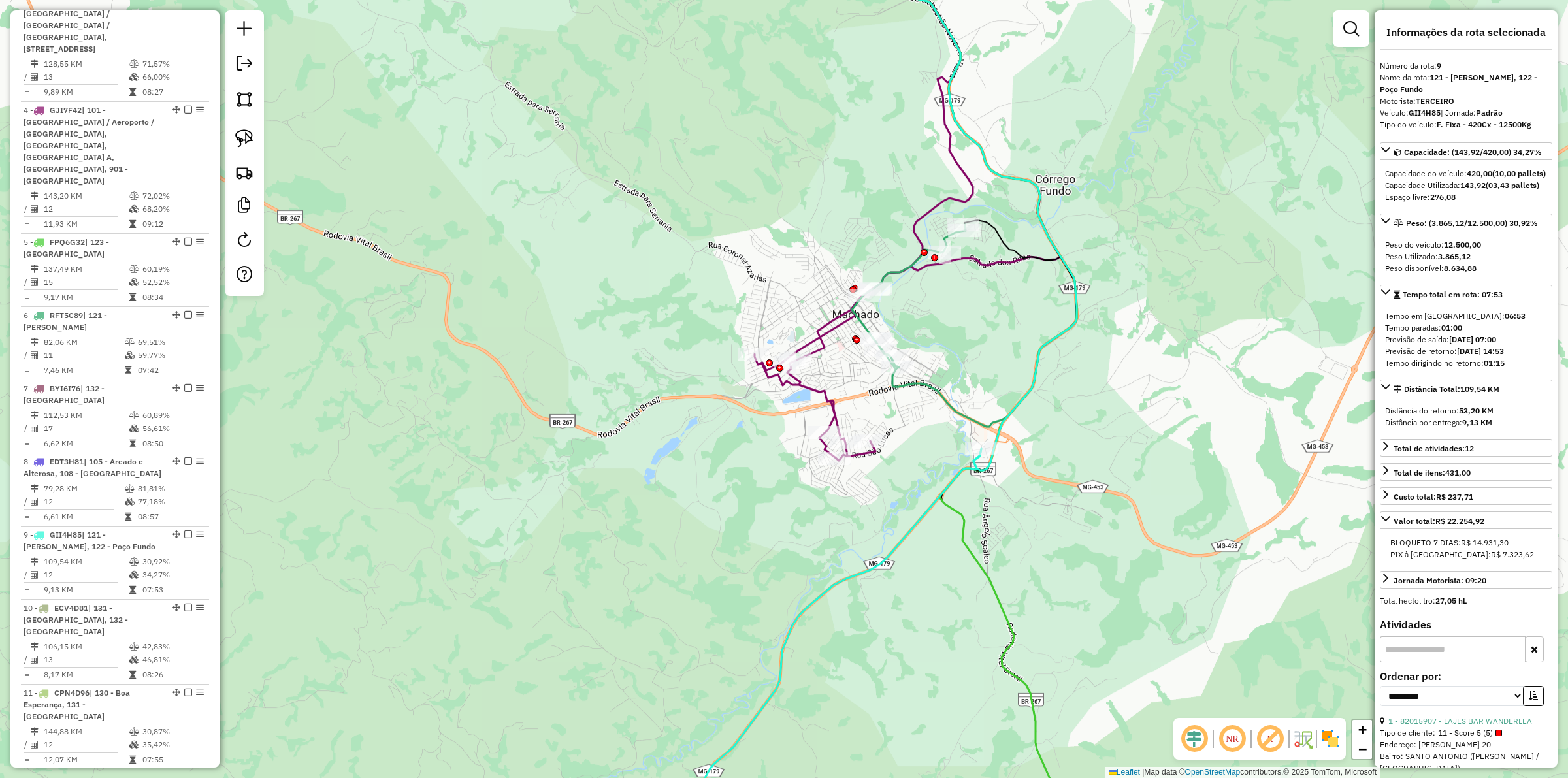
click at [900, 272] on icon at bounding box center [909, 297] width 114 height 144
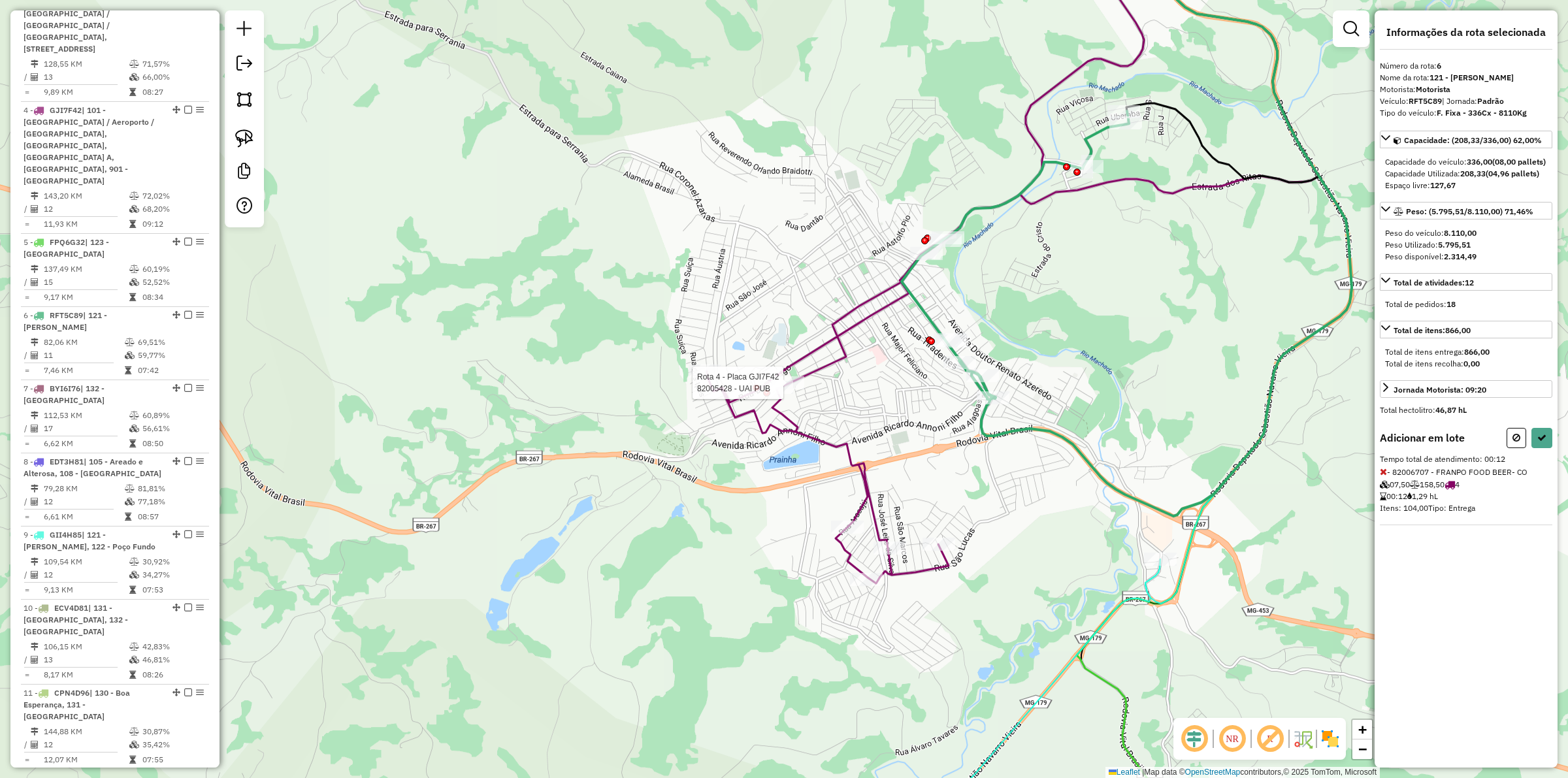
click at [794, 390] on div at bounding box center [788, 383] width 32 height 13
drag, startPoint x: 746, startPoint y: 387, endPoint x: 770, endPoint y: 406, distance: 30.6
click at [750, 387] on icon at bounding box center [1012, 253] width 612 height 661
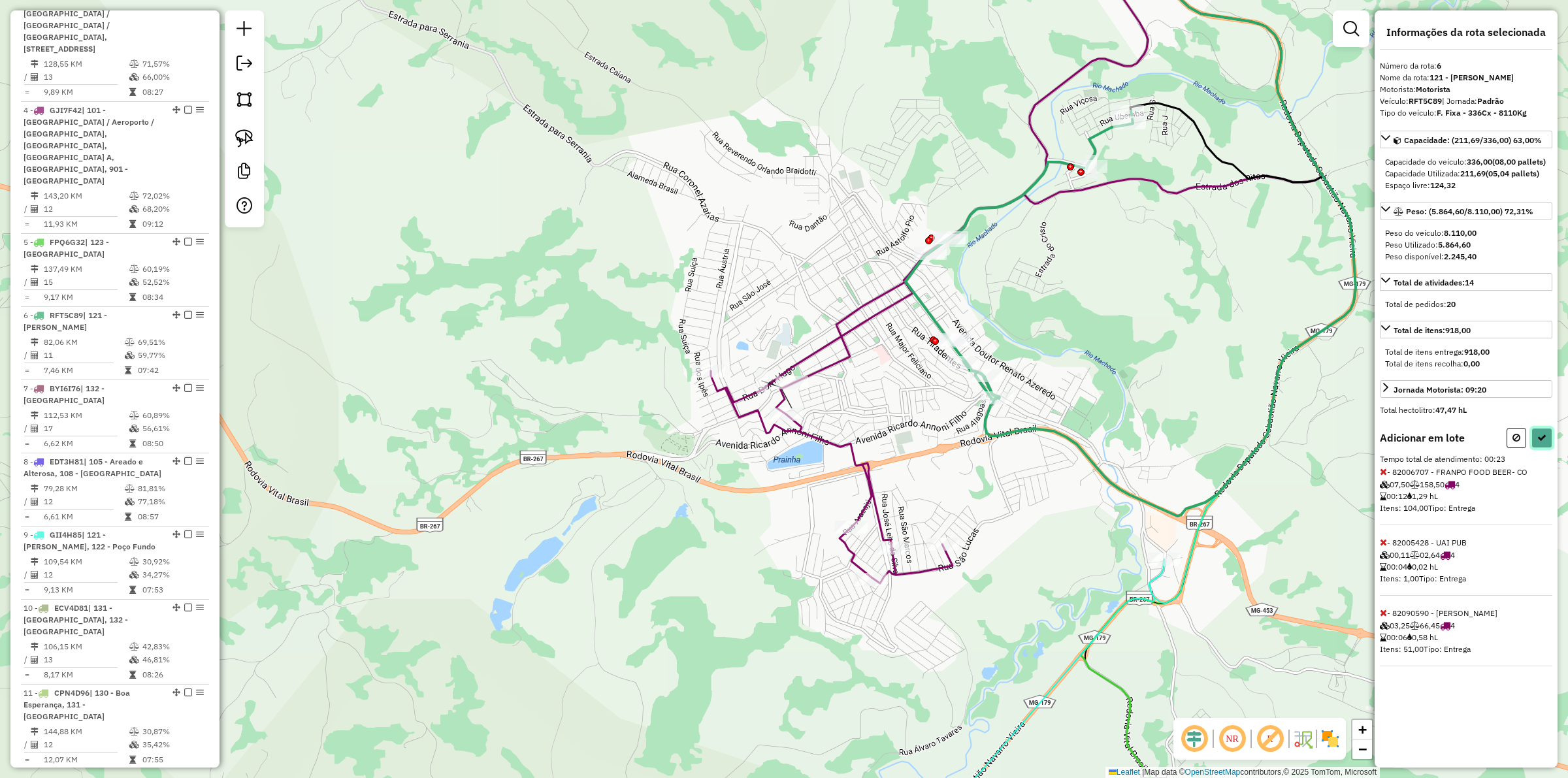
click at [1254, 448] on button at bounding box center [1541, 438] width 21 height 21
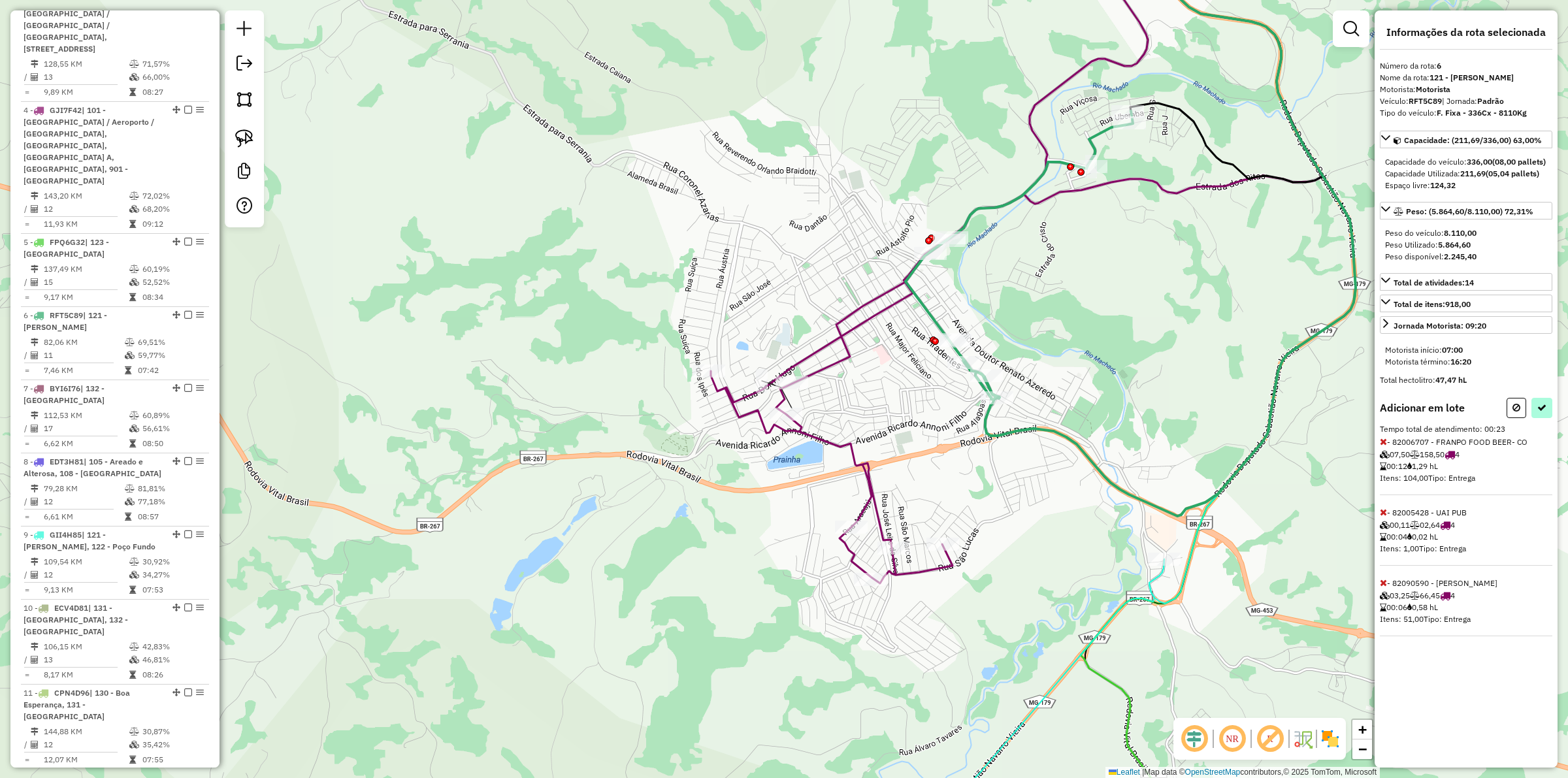
select select "**********"
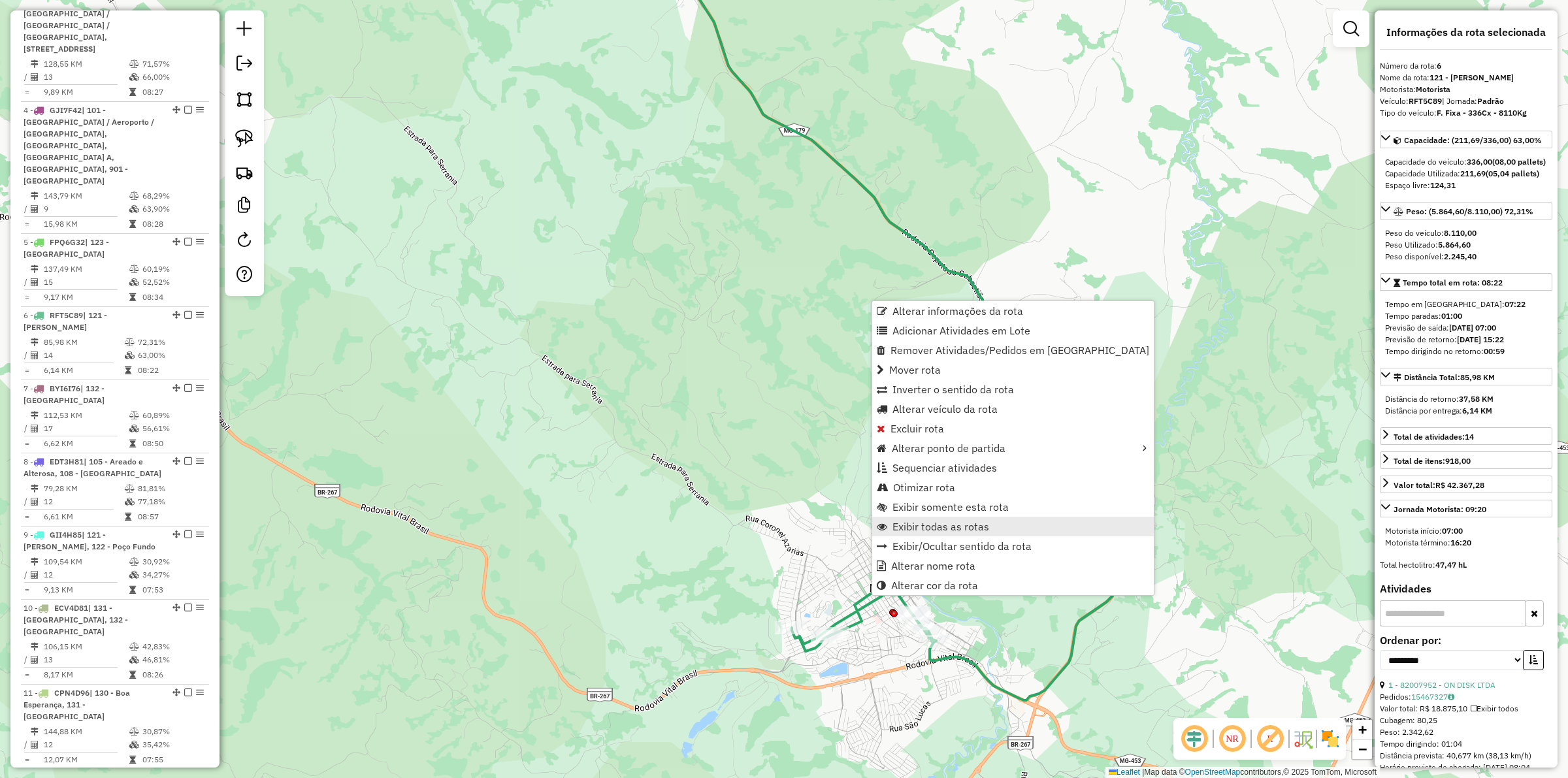
click at [926, 522] on span "Exibir todas as rotas" at bounding box center [941, 527] width 97 height 11
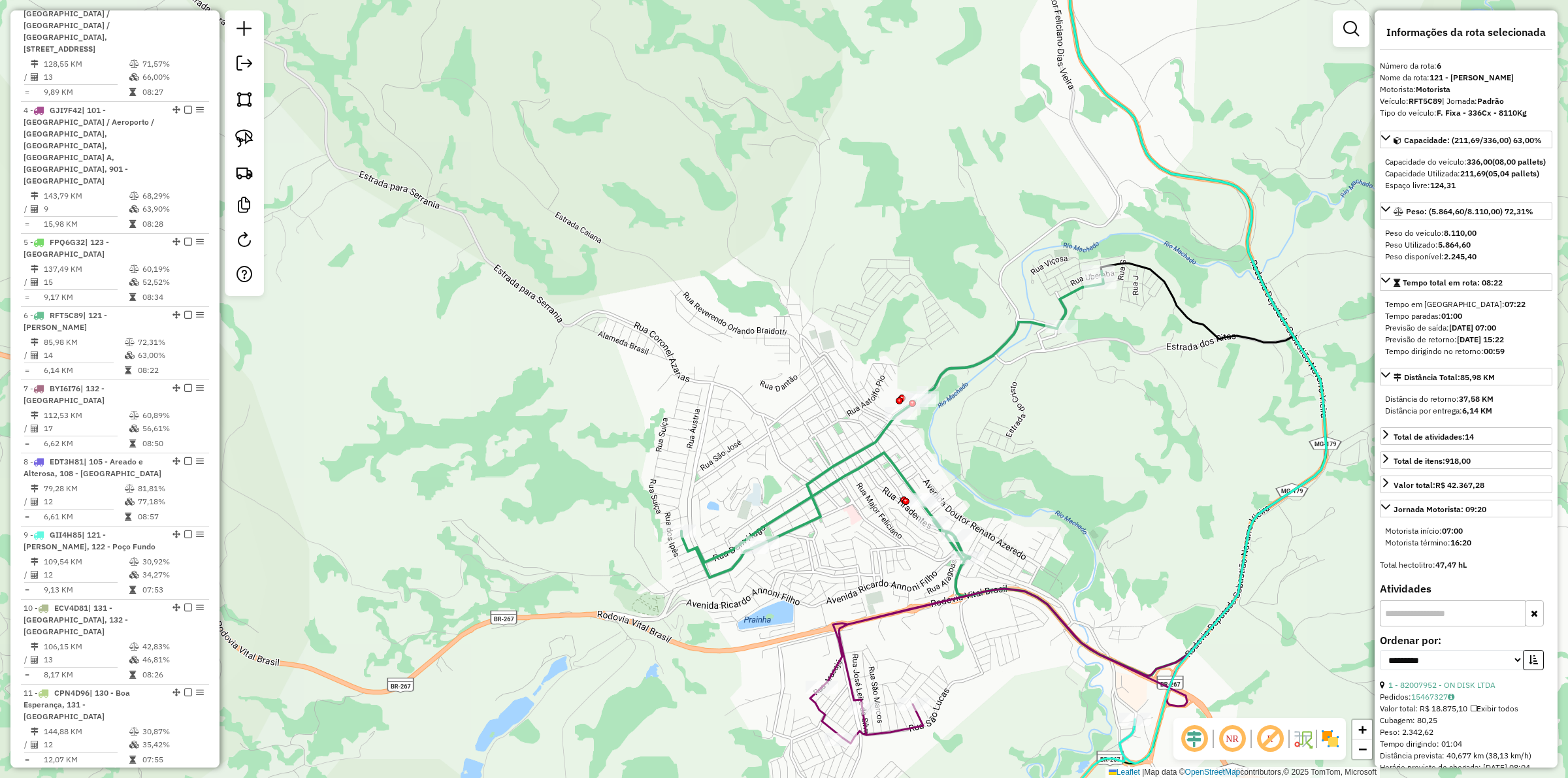
drag, startPoint x: 881, startPoint y: 603, endPoint x: 854, endPoint y: 554, distance: 55.9
click at [872, 585] on div "Janela de atendimento Grade de atendimento Capacidade Transportadoras Veículos …" at bounding box center [784, 389] width 1568 height 778
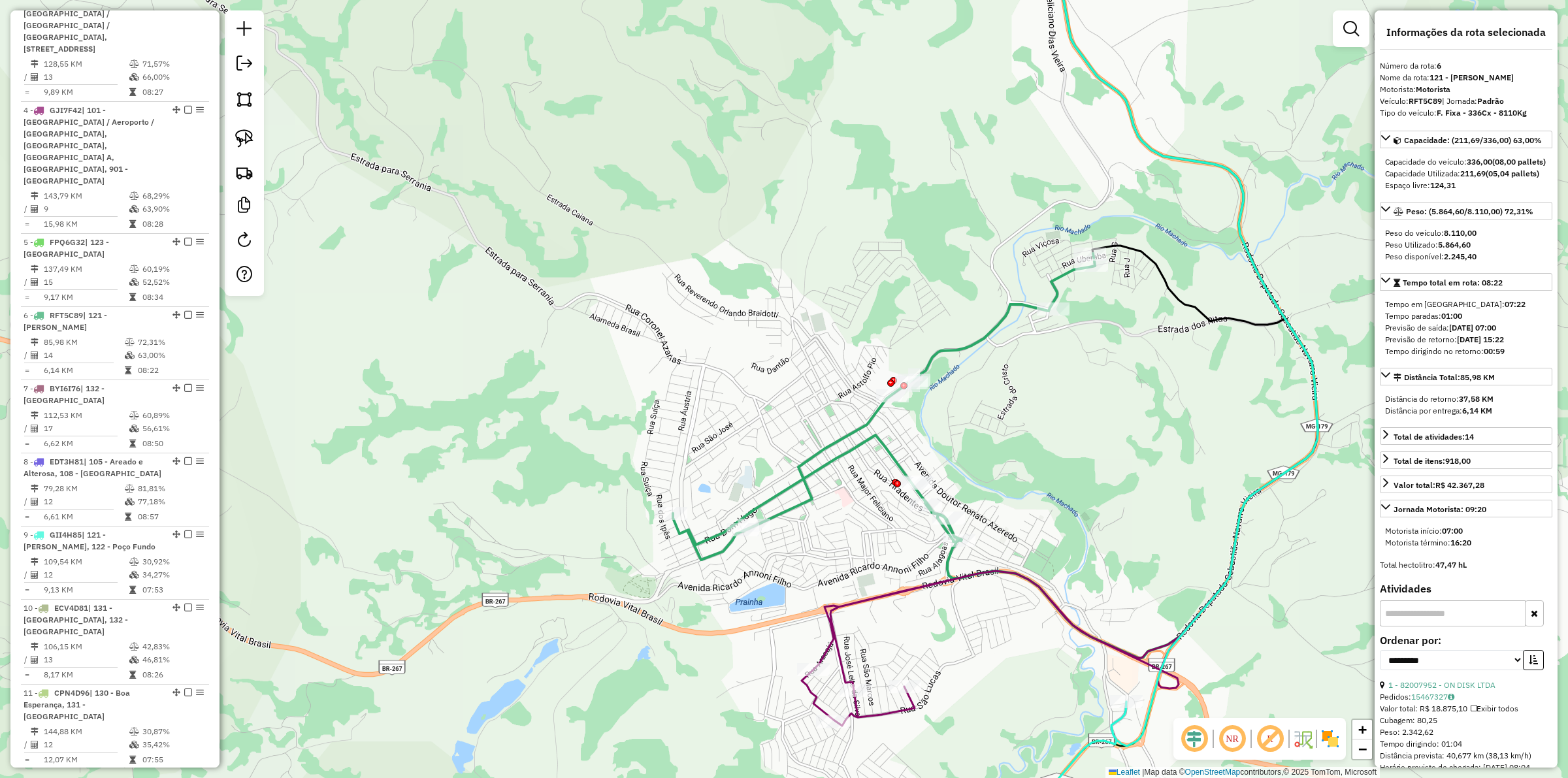
click at [799, 500] on icon at bounding box center [883, 407] width 422 height 307
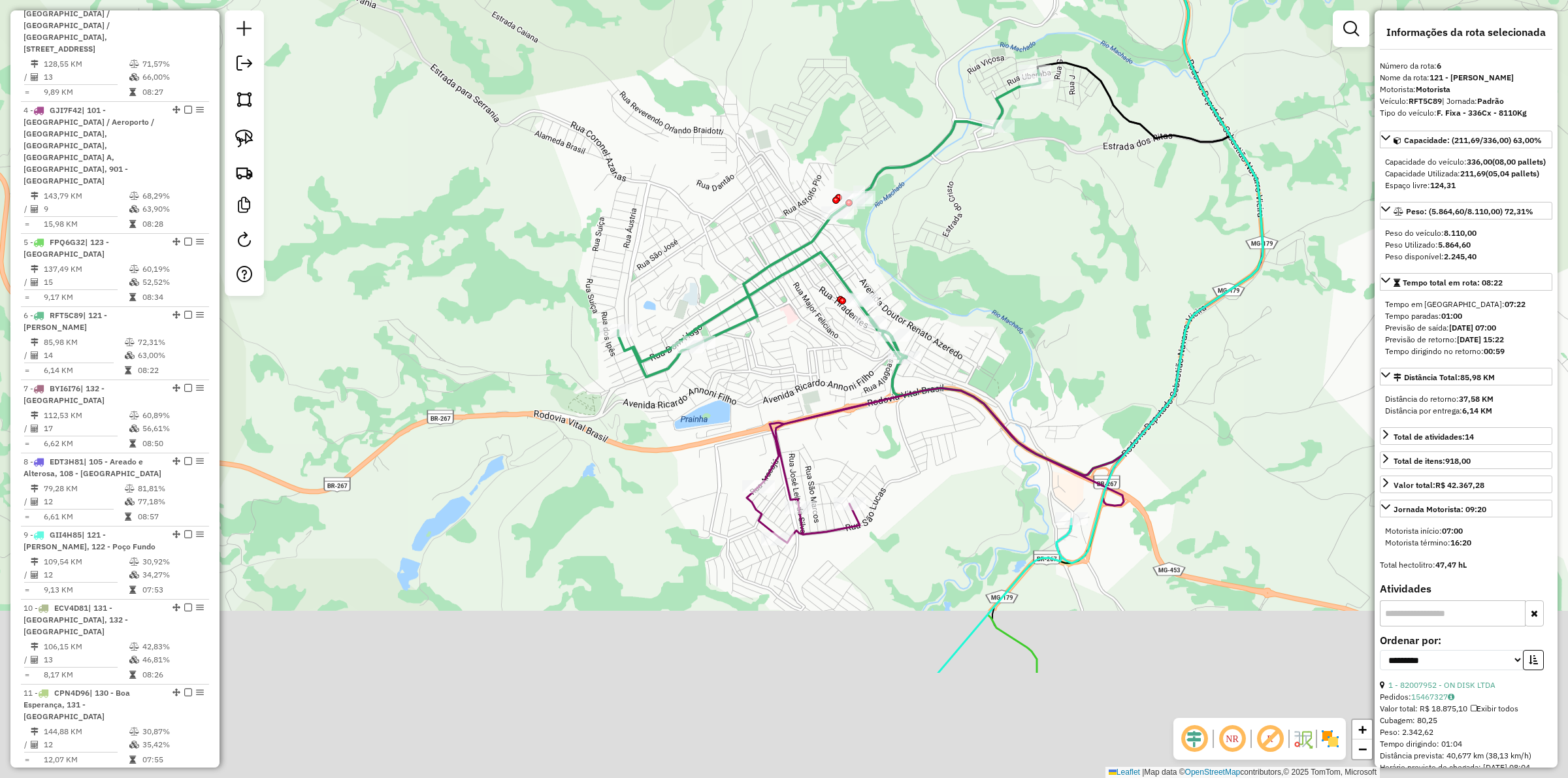
drag, startPoint x: 849, startPoint y: 520, endPoint x: 814, endPoint y: 405, distance: 120.2
click at [814, 405] on div "Janela de atendimento Grade de atendimento Capacidade Transportadoras Veículos …" at bounding box center [784, 389] width 1568 height 778
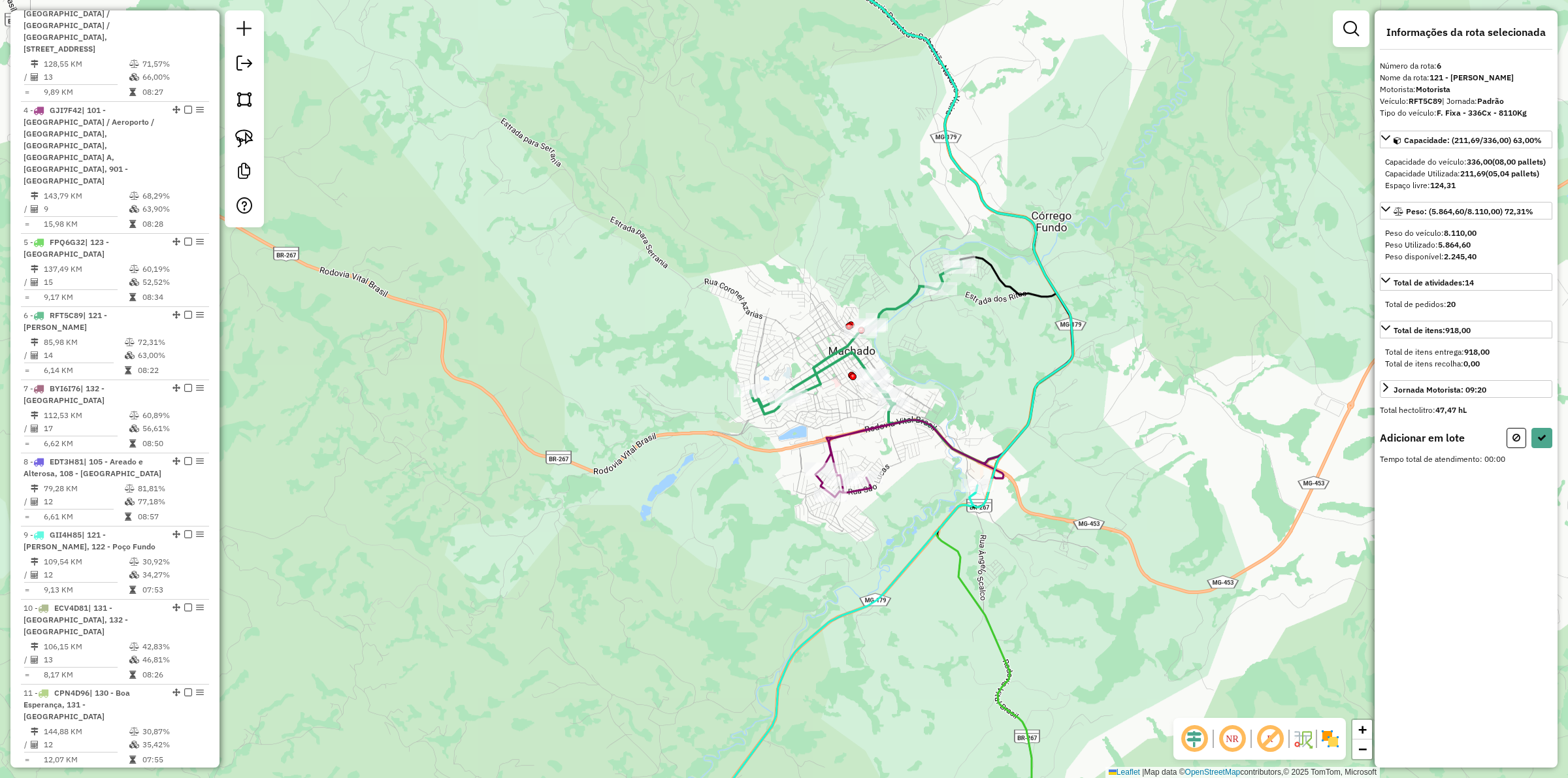
drag, startPoint x: 1519, startPoint y: 452, endPoint x: 1493, endPoint y: 456, distance: 26.3
click at [1254, 443] on icon at bounding box center [1516, 437] width 8 height 9
select select "**********"
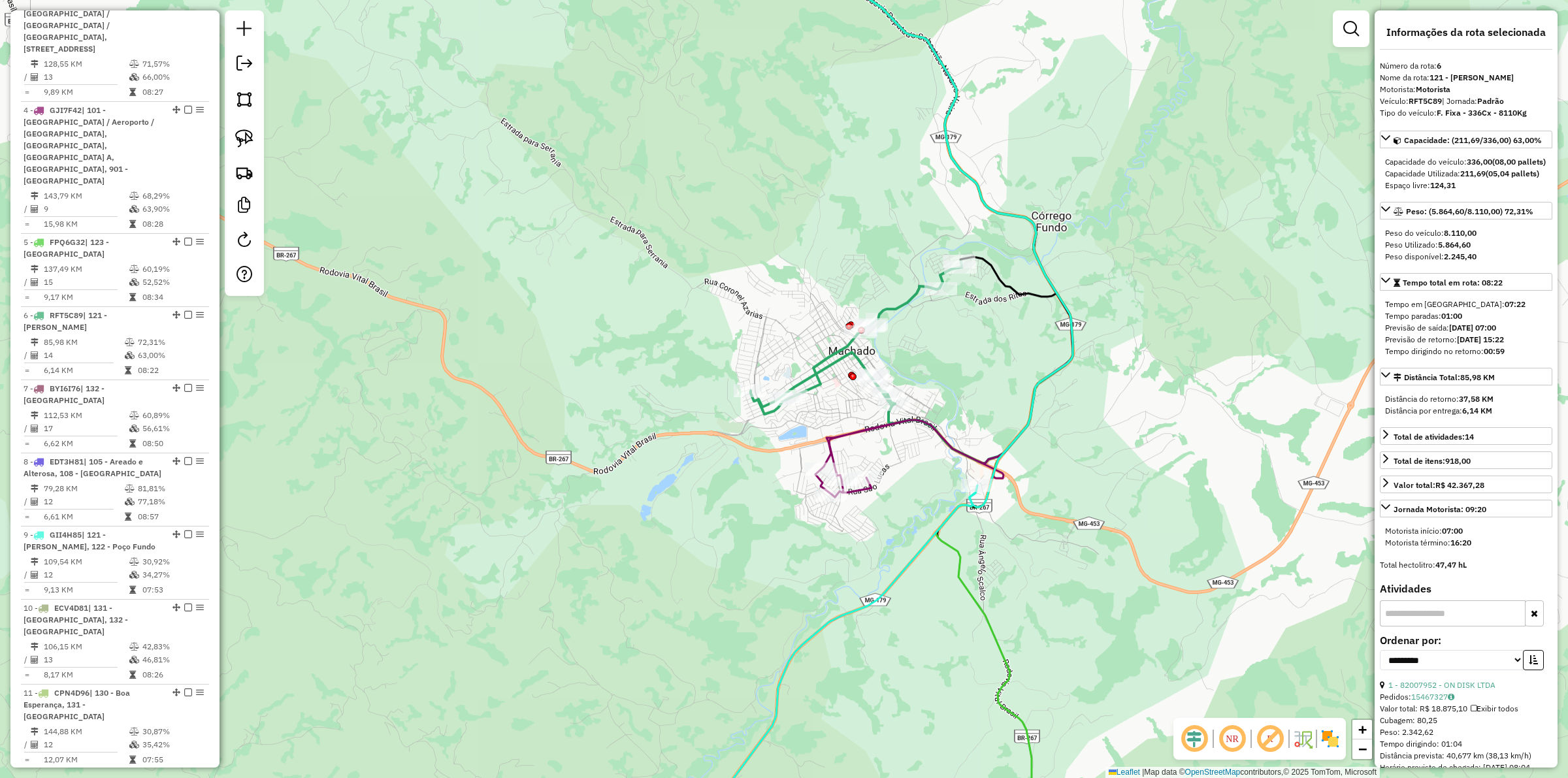
click at [913, 562] on icon at bounding box center [821, 670] width 313 height 370
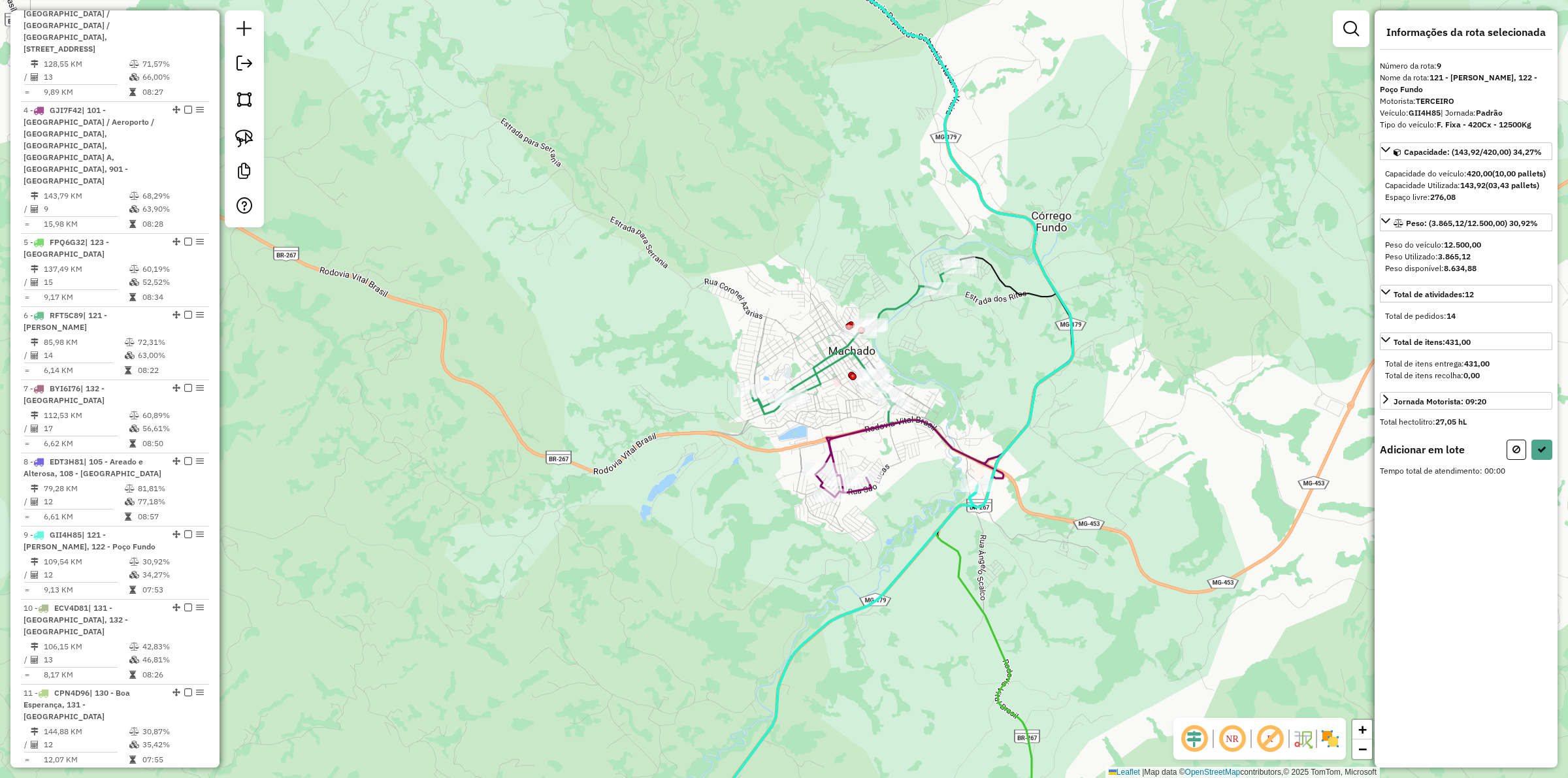
drag, startPoint x: 239, startPoint y: 125, endPoint x: 386, endPoint y: 193, distance: 162.0
click at [240, 125] on link at bounding box center [245, 139] width 29 height 29
drag, startPoint x: 889, startPoint y: 468, endPoint x: 857, endPoint y: 523, distance: 63.6
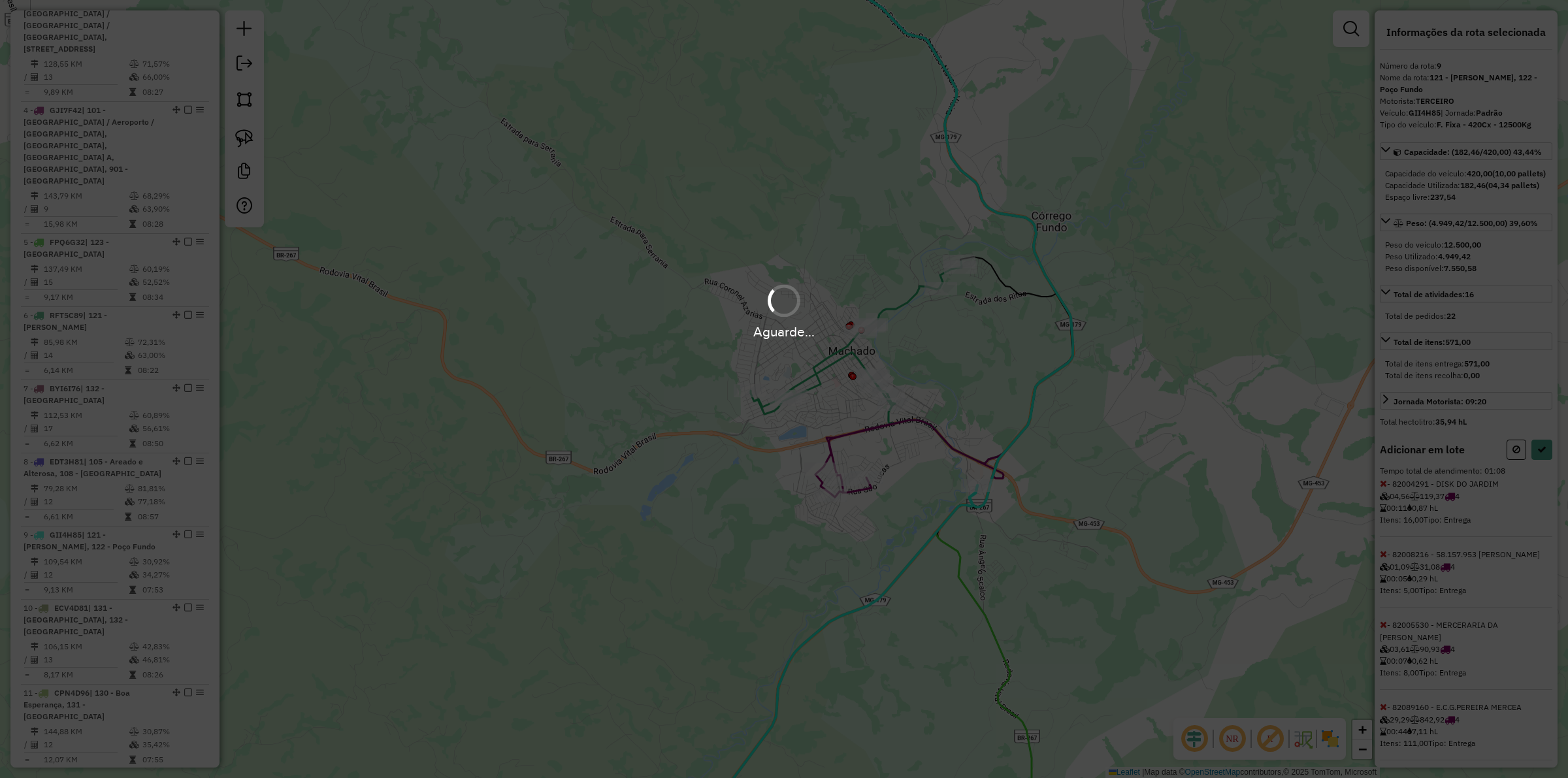
click at [1254, 481] on div "Aguarde..." at bounding box center [784, 389] width 1568 height 778
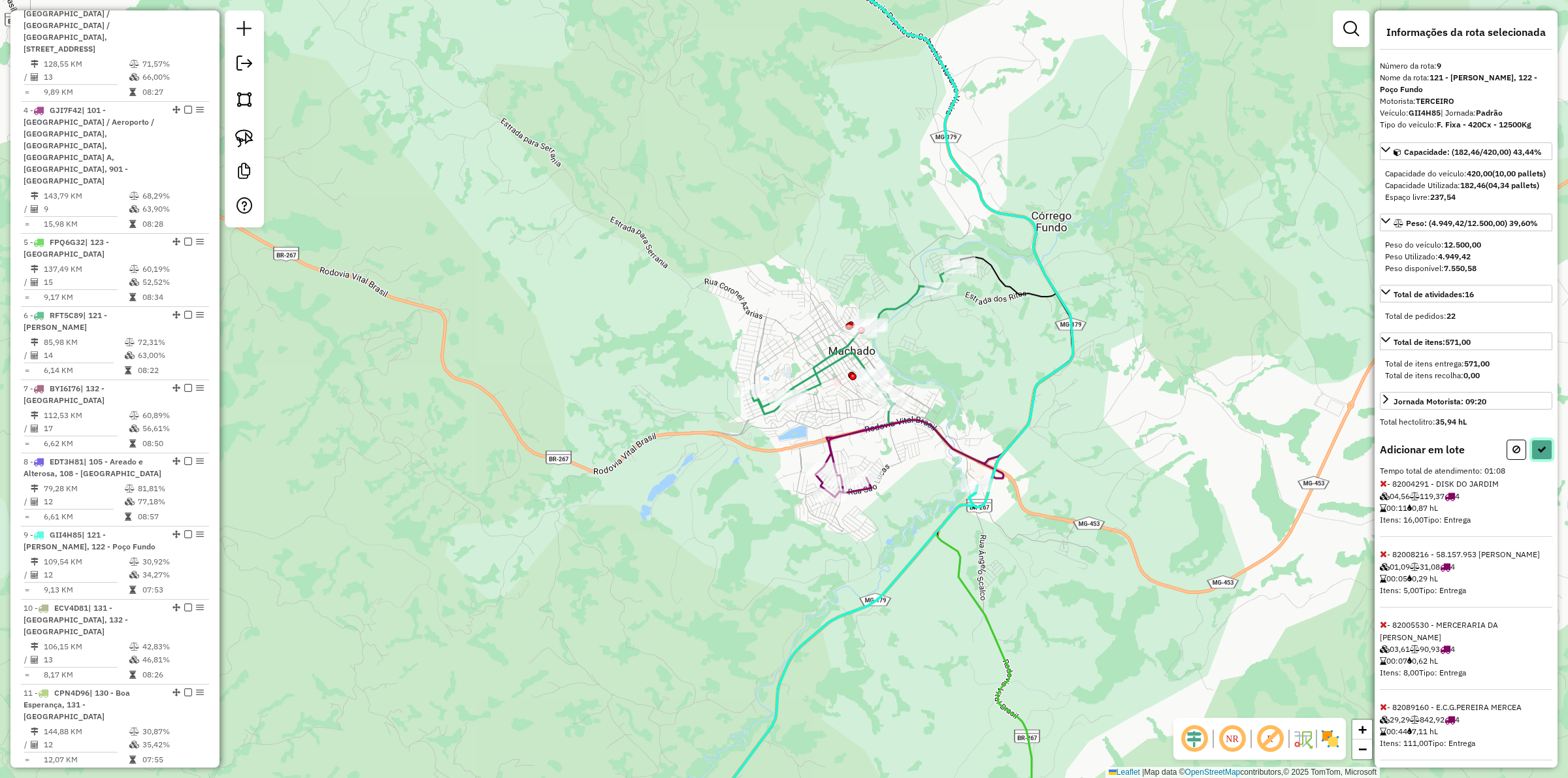
click at [1254, 454] on icon at bounding box center [1542, 450] width 9 height 9
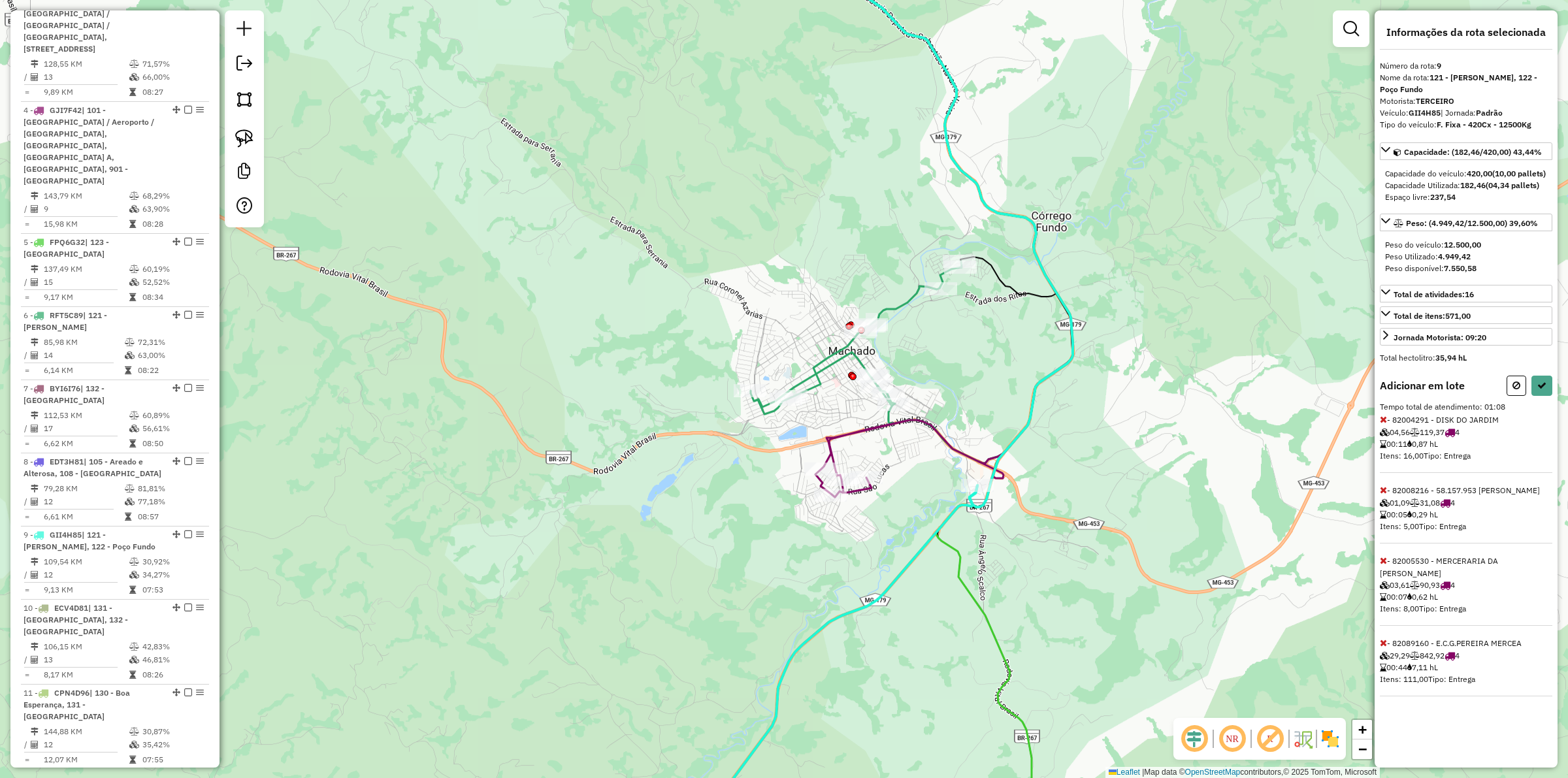
select select "**********"
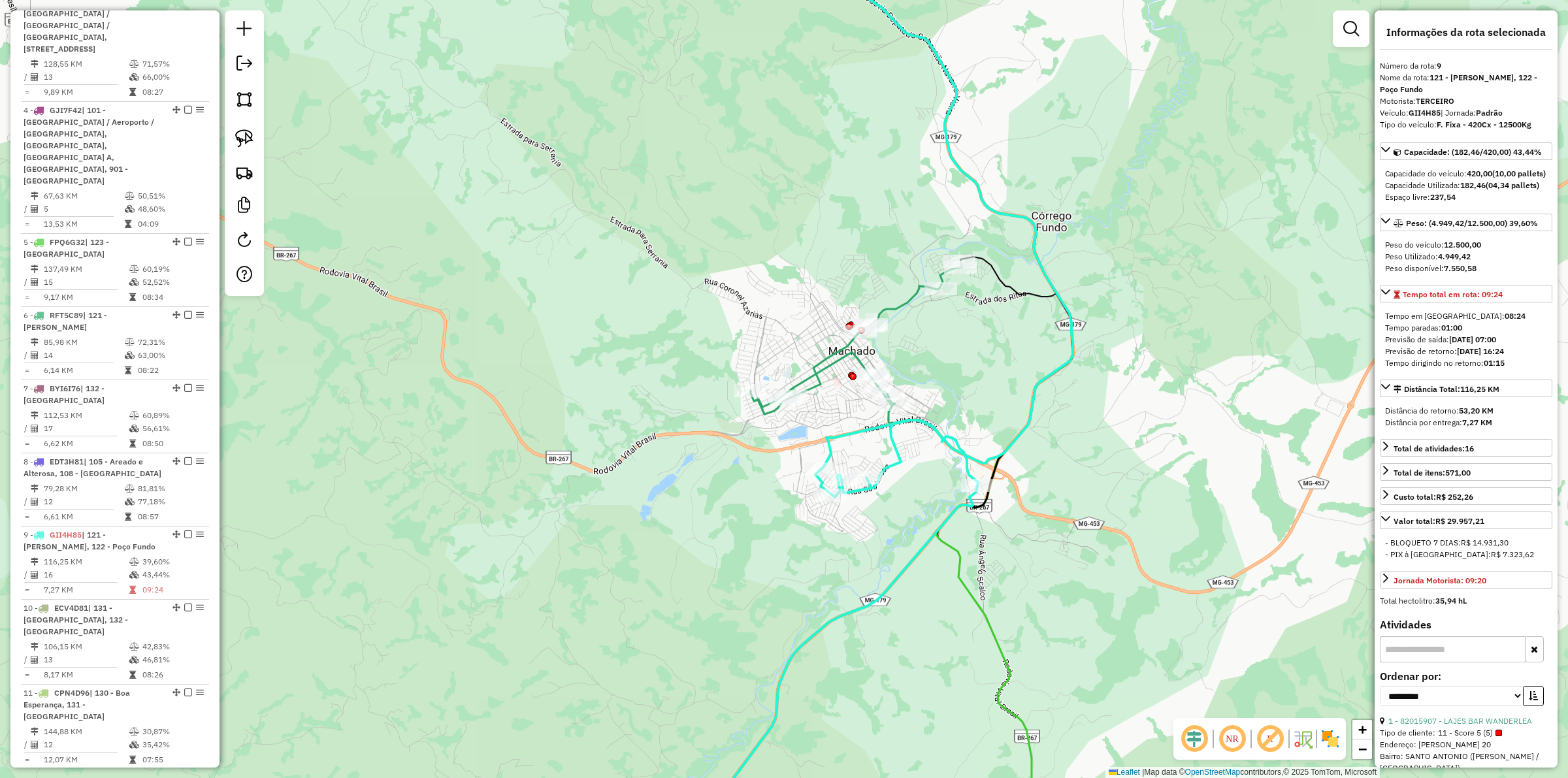
click at [823, 363] on icon at bounding box center [857, 338] width 211 height 153
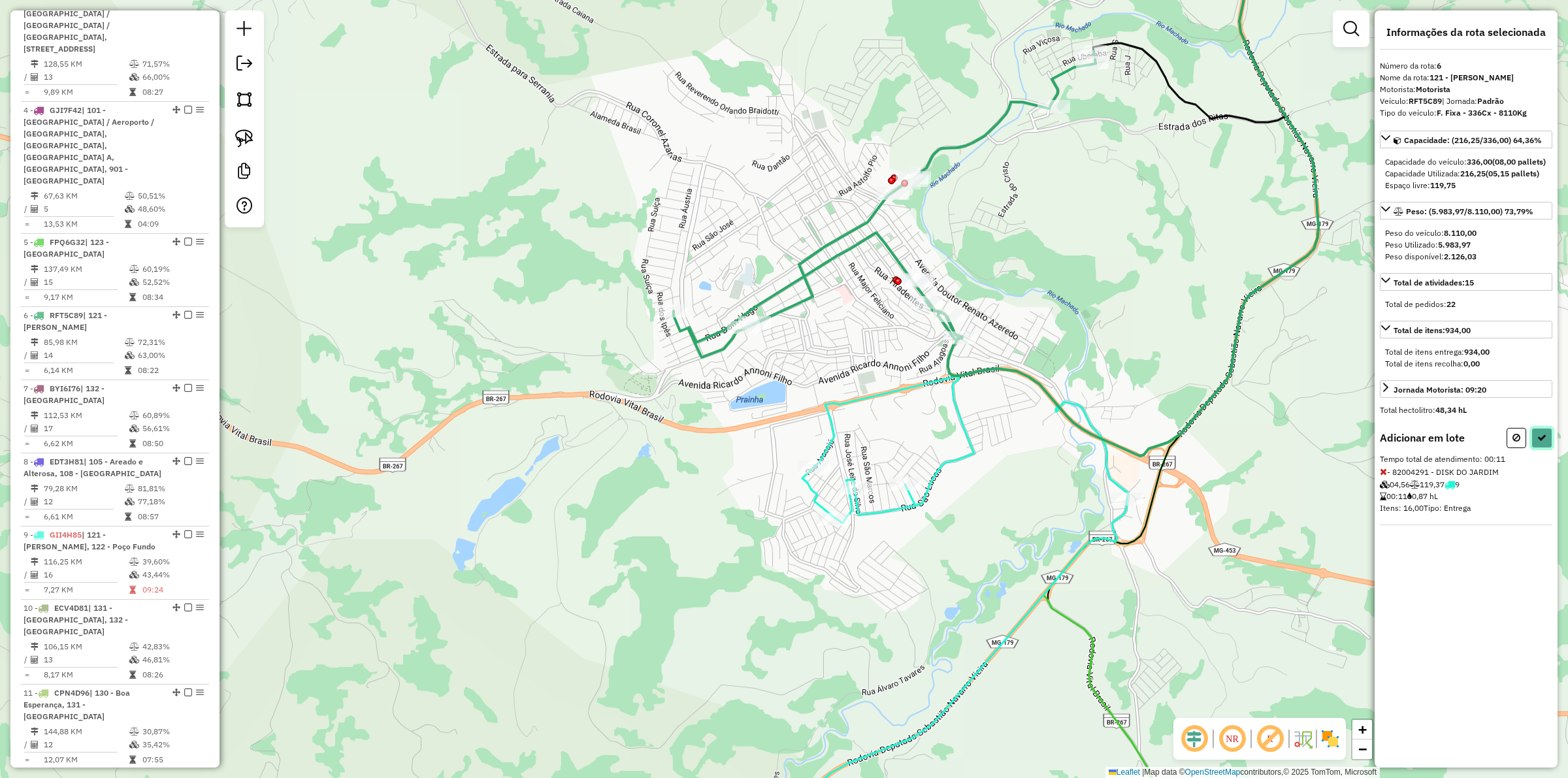
click at [1254, 443] on icon at bounding box center [1542, 437] width 9 height 9
select select "**********"
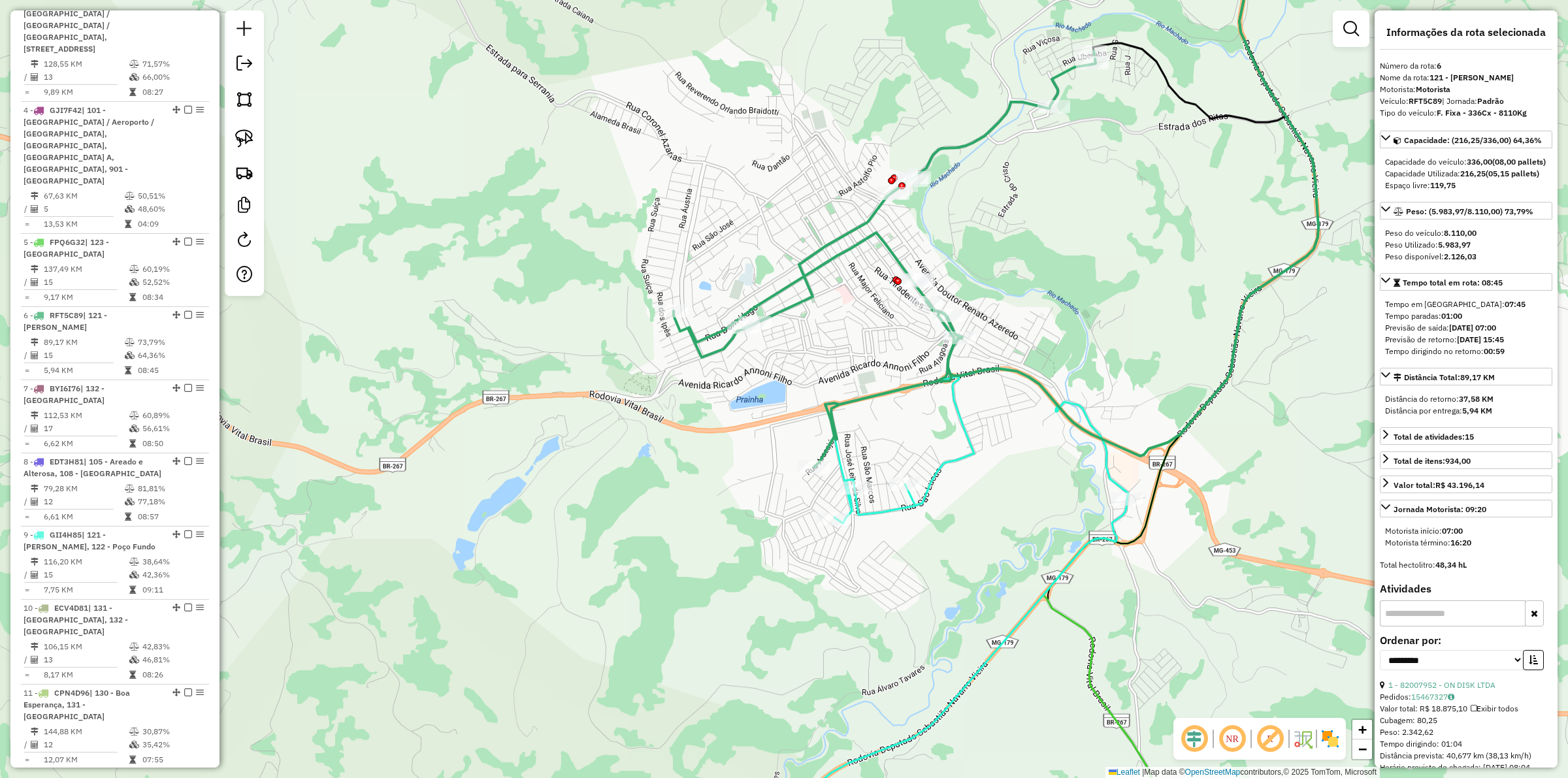
click at [952, 397] on icon at bounding box center [939, 612] width 380 height 488
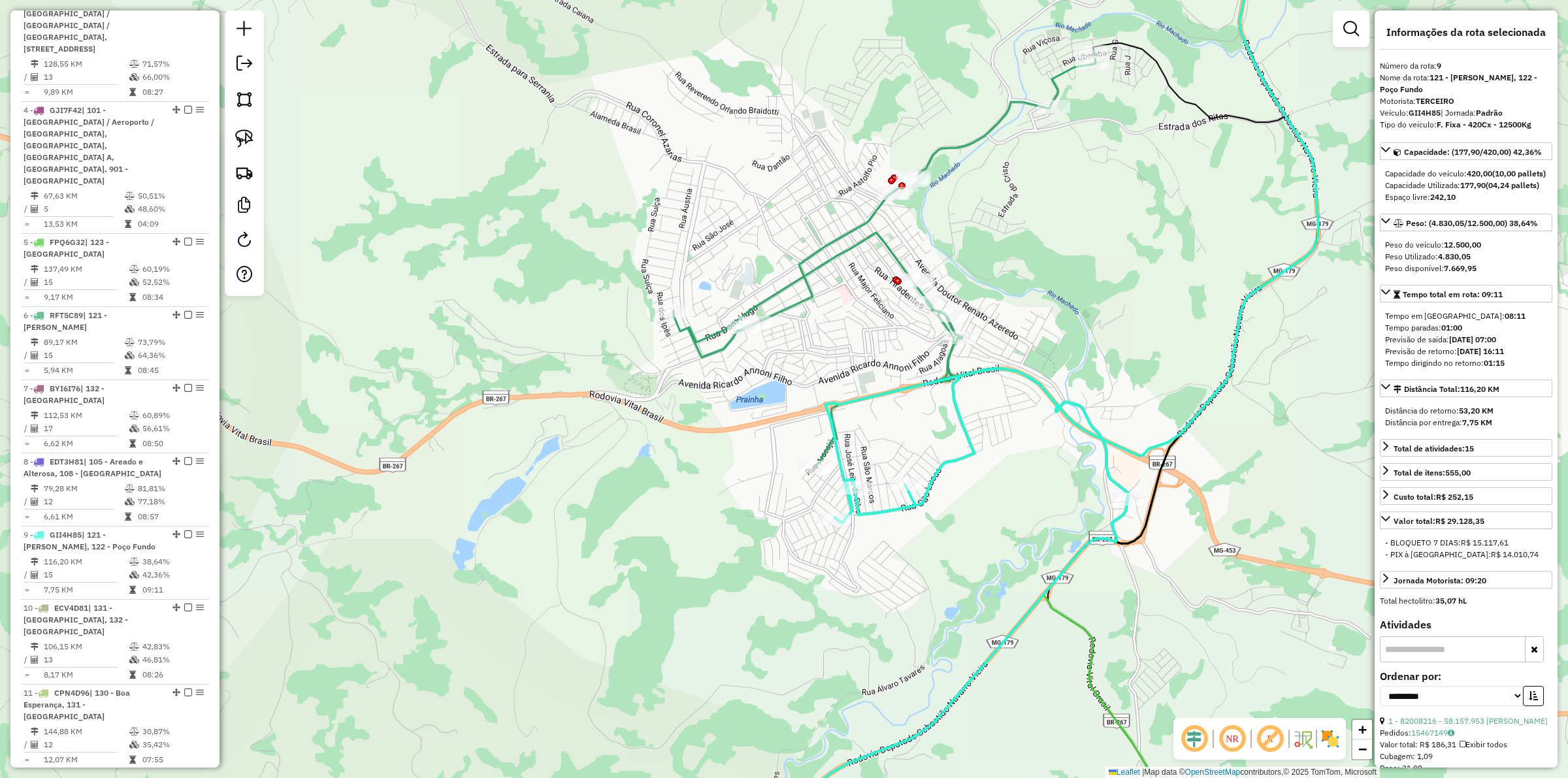
click at [821, 443] on div "Janela de atendimento Grade de atendimento Capacidade Transportadoras Veículos …" at bounding box center [784, 389] width 1568 height 778
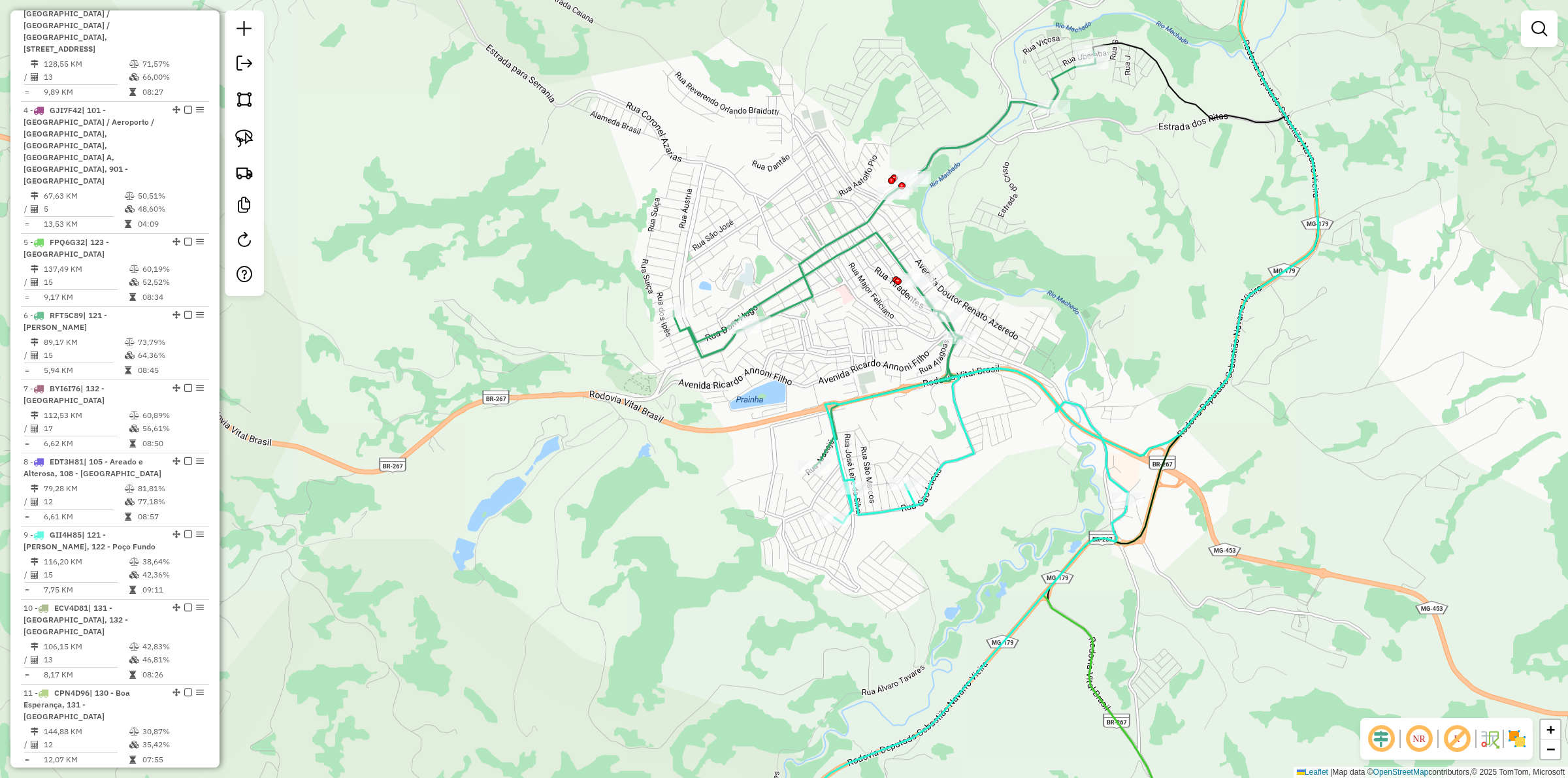
click at [822, 443] on icon at bounding box center [884, 259] width 422 height 416
select select "**********"
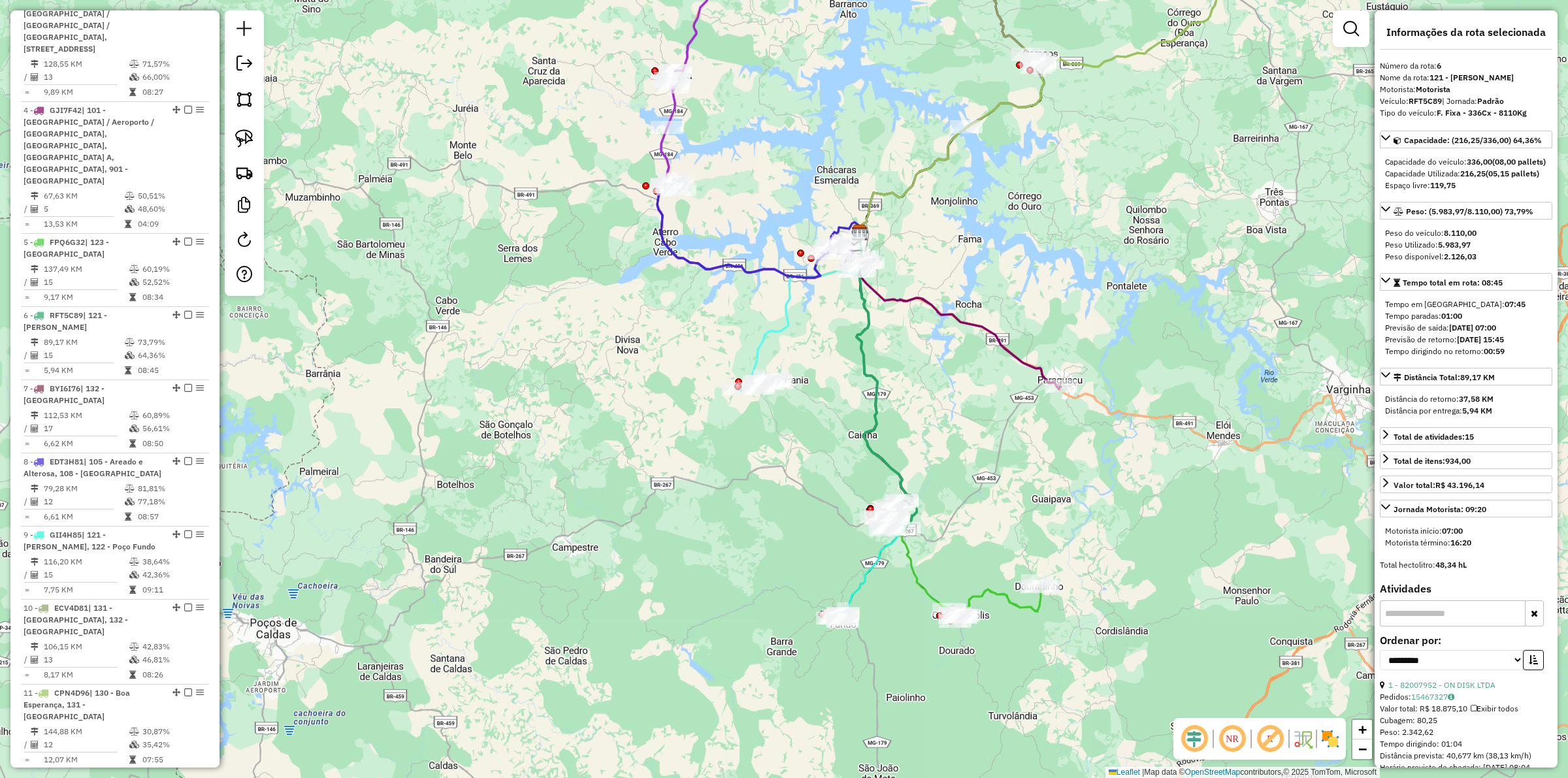
click at [927, 334] on div "Janela de atendimento Grade de atendimento Capacidade Transportadoras Veículos …" at bounding box center [784, 389] width 1568 height 778
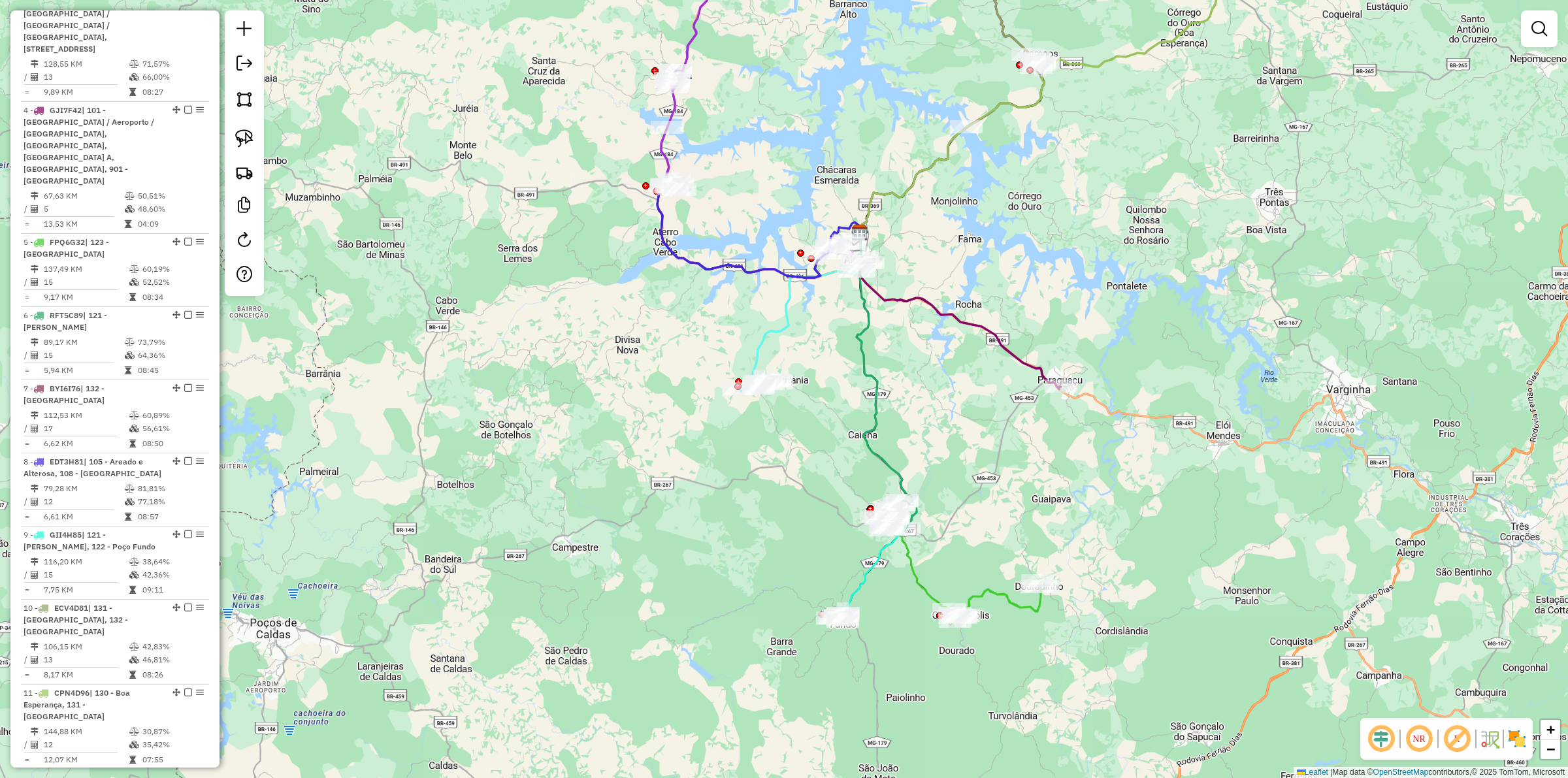
click at [896, 293] on icon at bounding box center [961, 324] width 202 height 131
select select "**********"
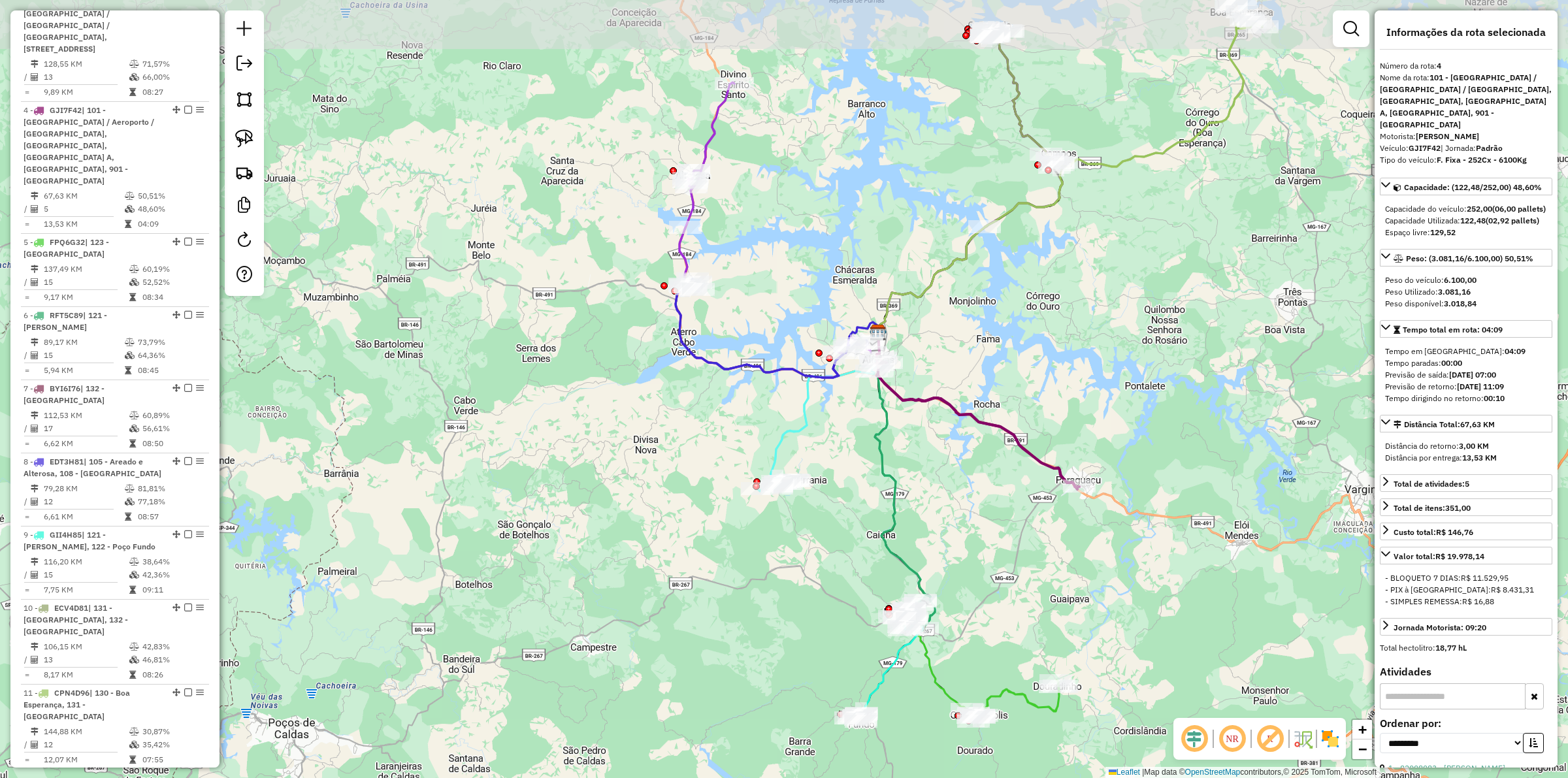
drag, startPoint x: 910, startPoint y: 361, endPoint x: 925, endPoint y: 442, distance: 82.4
click at [925, 442] on div "Janela de atendimento Grade de atendimento Capacidade Transportadoras Veículos …" at bounding box center [784, 389] width 1568 height 778
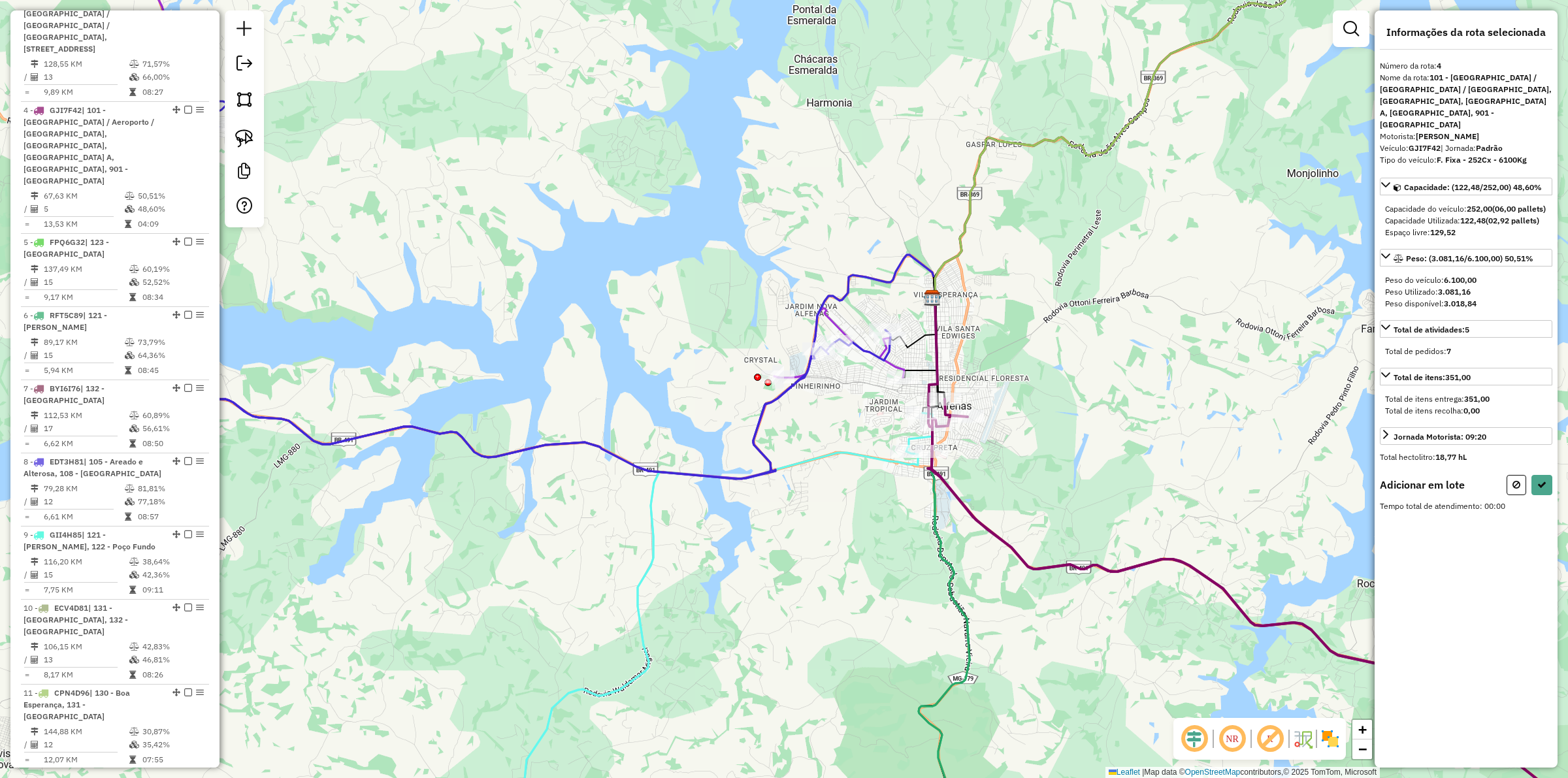
click at [1010, 465] on div "Janela de atendimento Grade de atendimento Capacidade Transportadoras Veículos …" at bounding box center [784, 389] width 1568 height 778
click at [969, 512] on icon at bounding box center [1296, 628] width 728 height 457
drag, startPoint x: 1513, startPoint y: 494, endPoint x: 1490, endPoint y: 488, distance: 23.8
click at [1254, 494] on button at bounding box center [1516, 485] width 20 height 21
select select "**********"
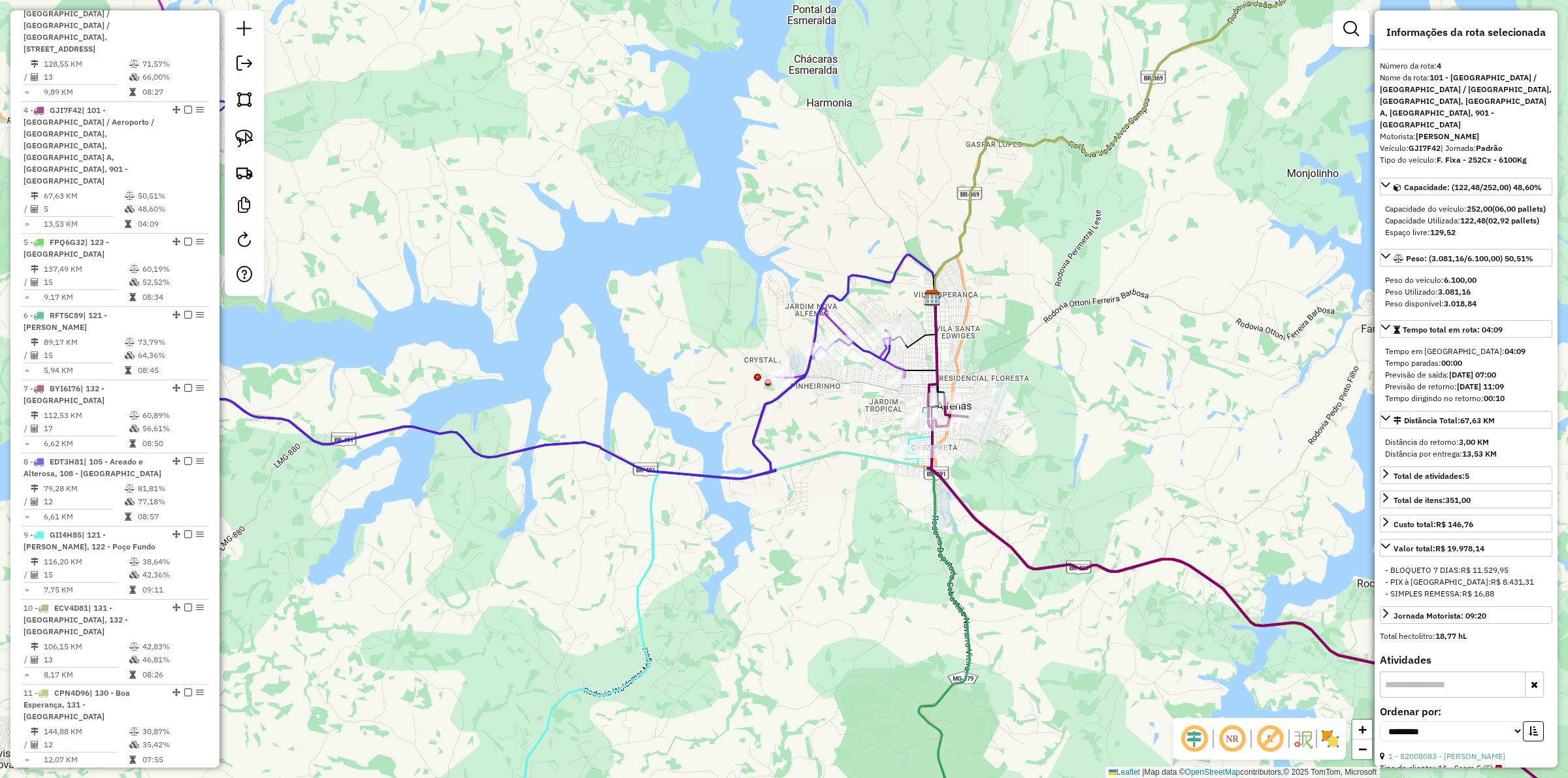
click at [1167, 465] on div "Janela de atendimento Grade de atendimento Capacidade Transportadoras Veículos …" at bounding box center [784, 389] width 1568 height 778
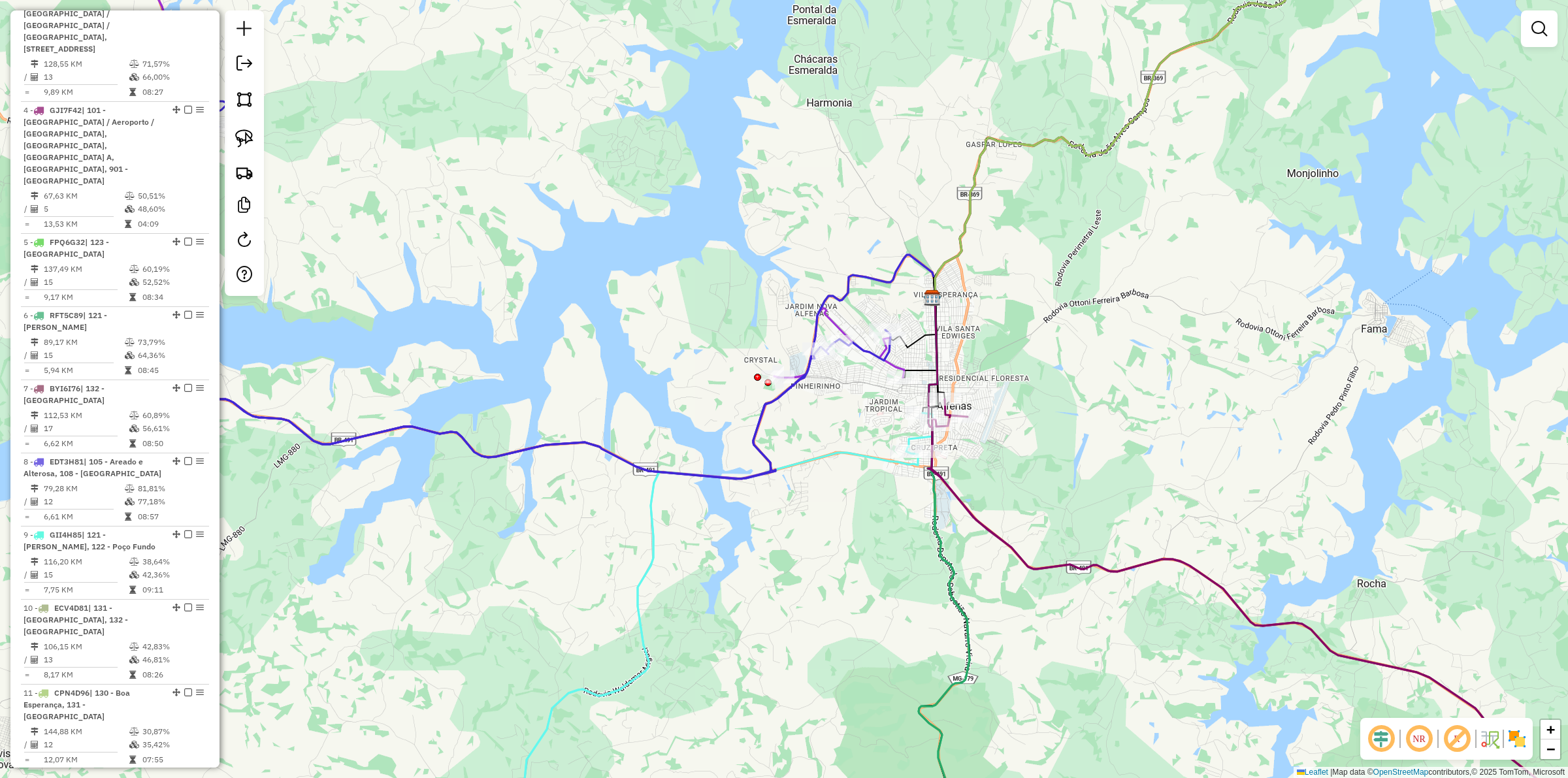
click at [977, 515] on icon at bounding box center [1296, 628] width 728 height 457
select select "**********"
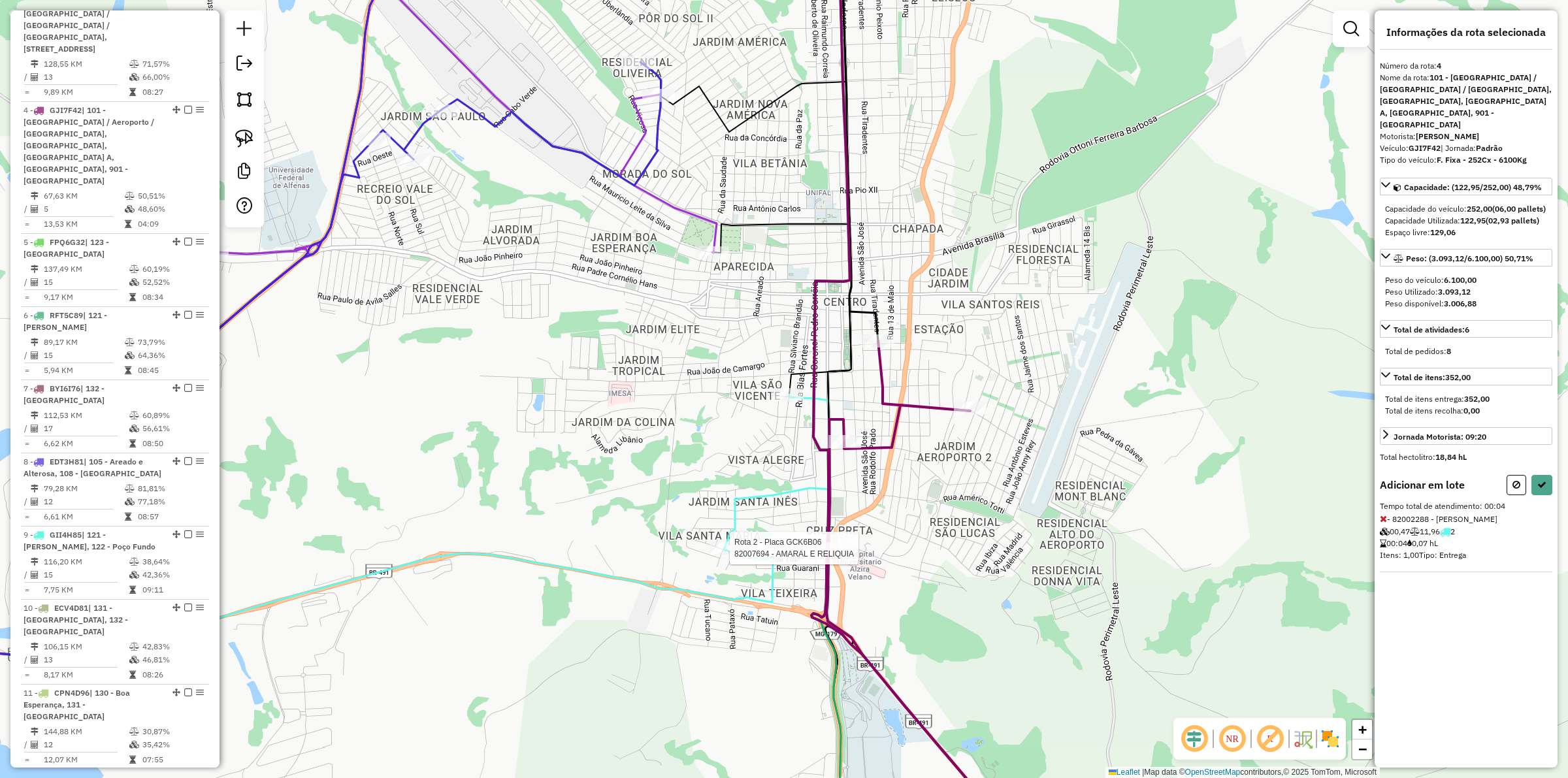
click at [718, 555] on div at bounding box center [726, 548] width 32 height 13
click at [1254, 494] on button at bounding box center [1541, 485] width 21 height 21
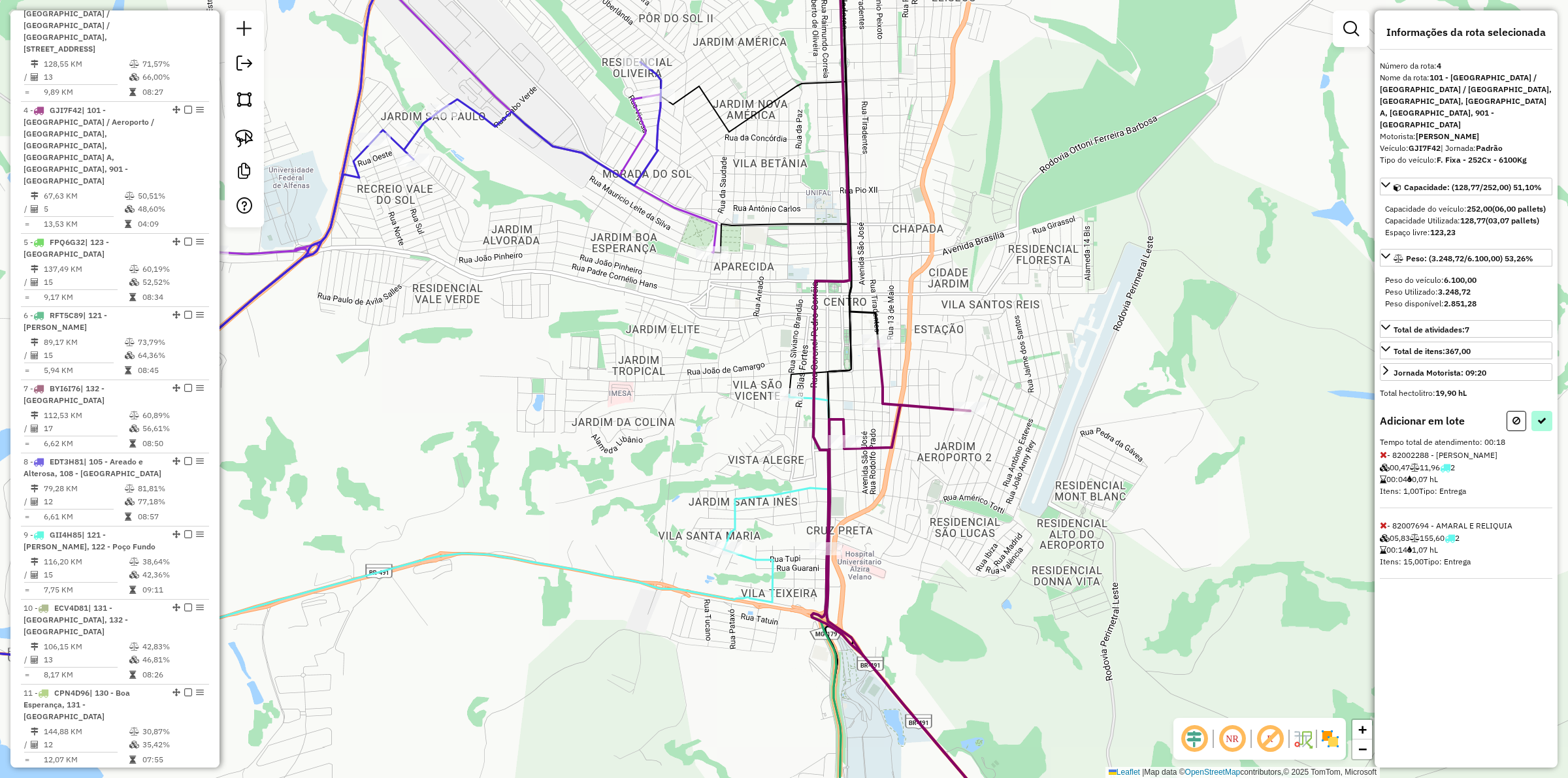
select select "**********"
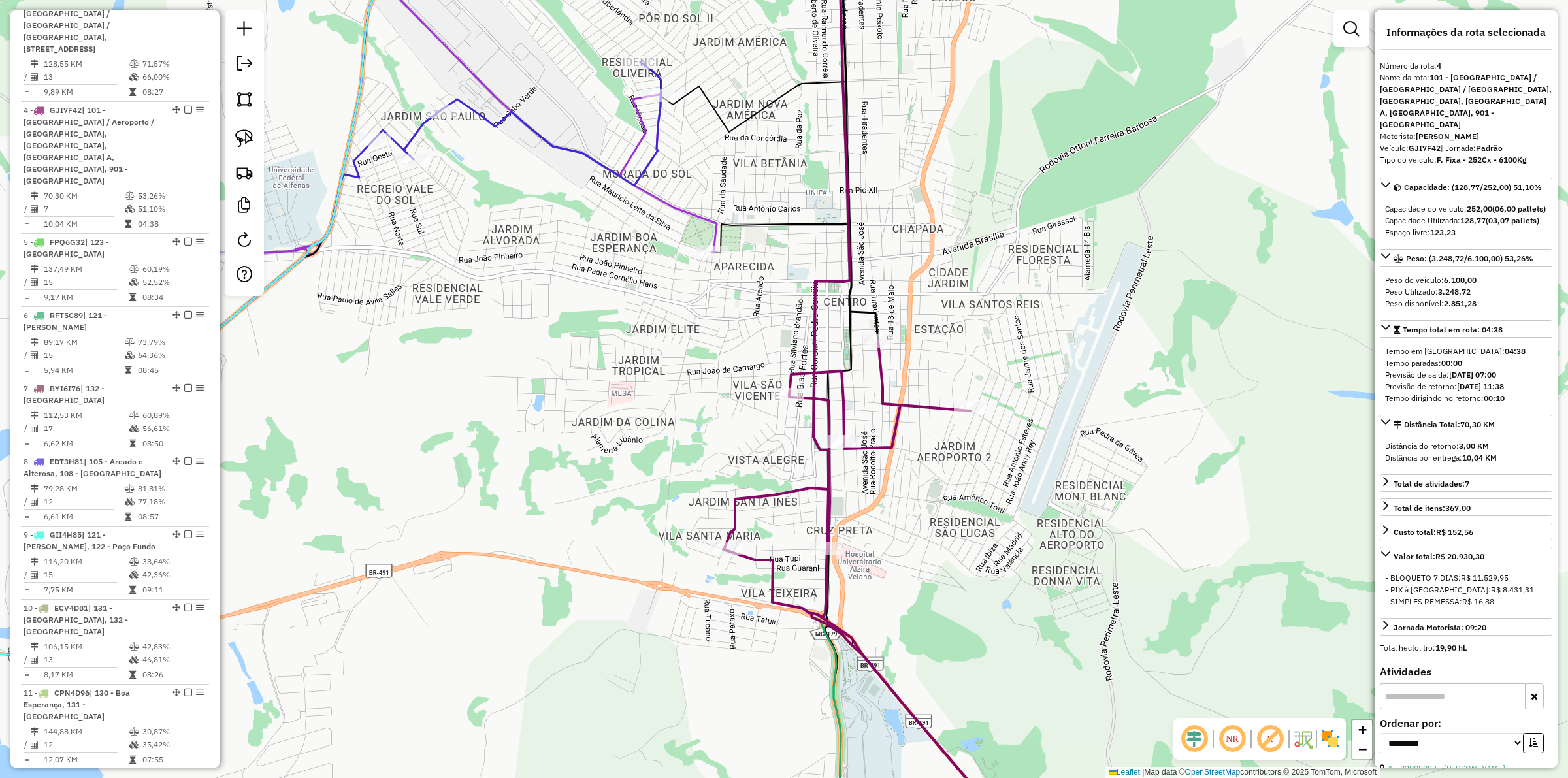
click at [884, 443] on icon at bounding box center [884, 599] width 323 height 515
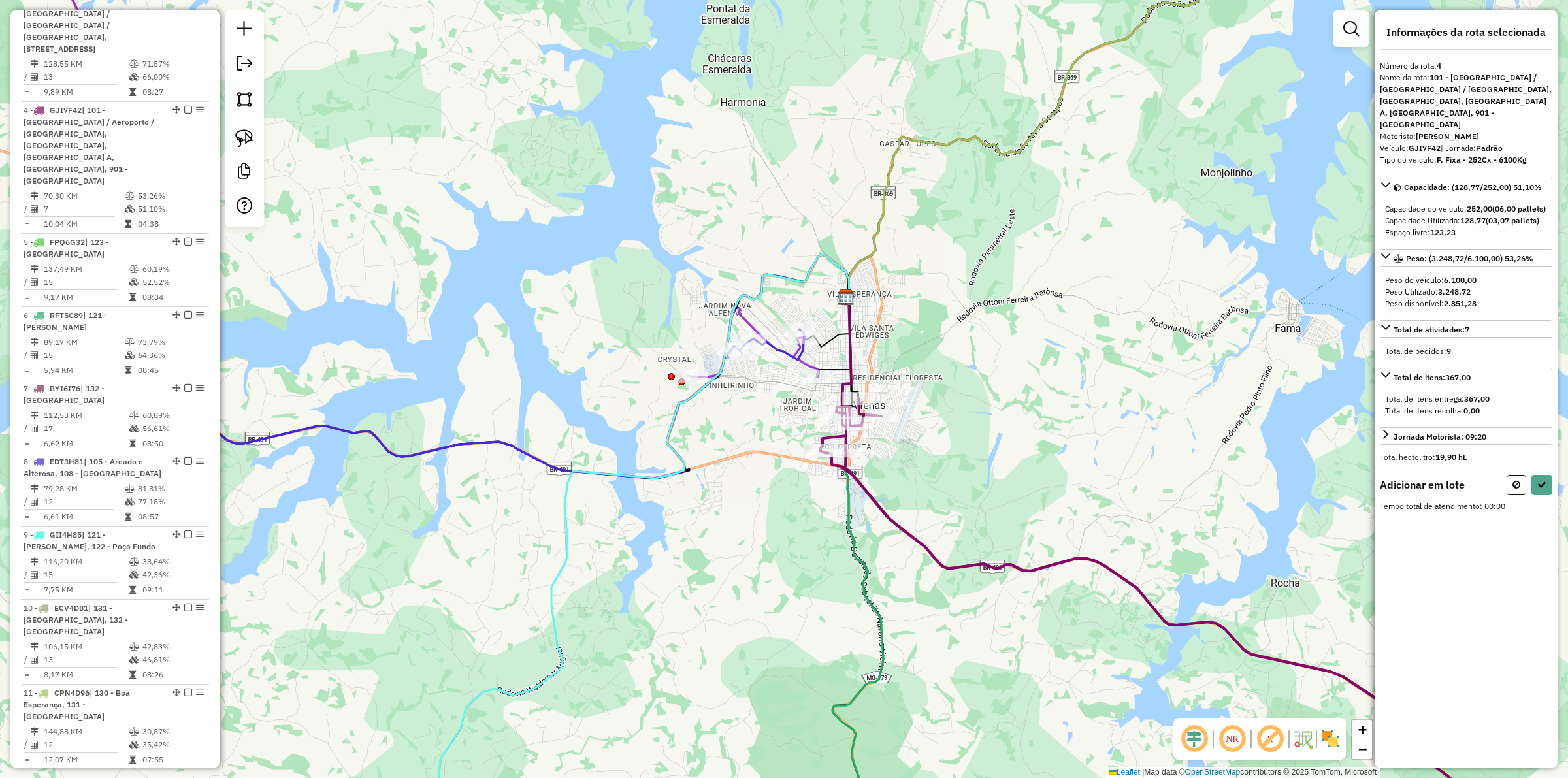
drag, startPoint x: 939, startPoint y: 350, endPoint x: 614, endPoint y: 262, distance: 336.7
click at [928, 359] on div "Janela de atendimento Grade de atendimento Capacidade Transportadoras Veículos …" at bounding box center [784, 389] width 1568 height 778
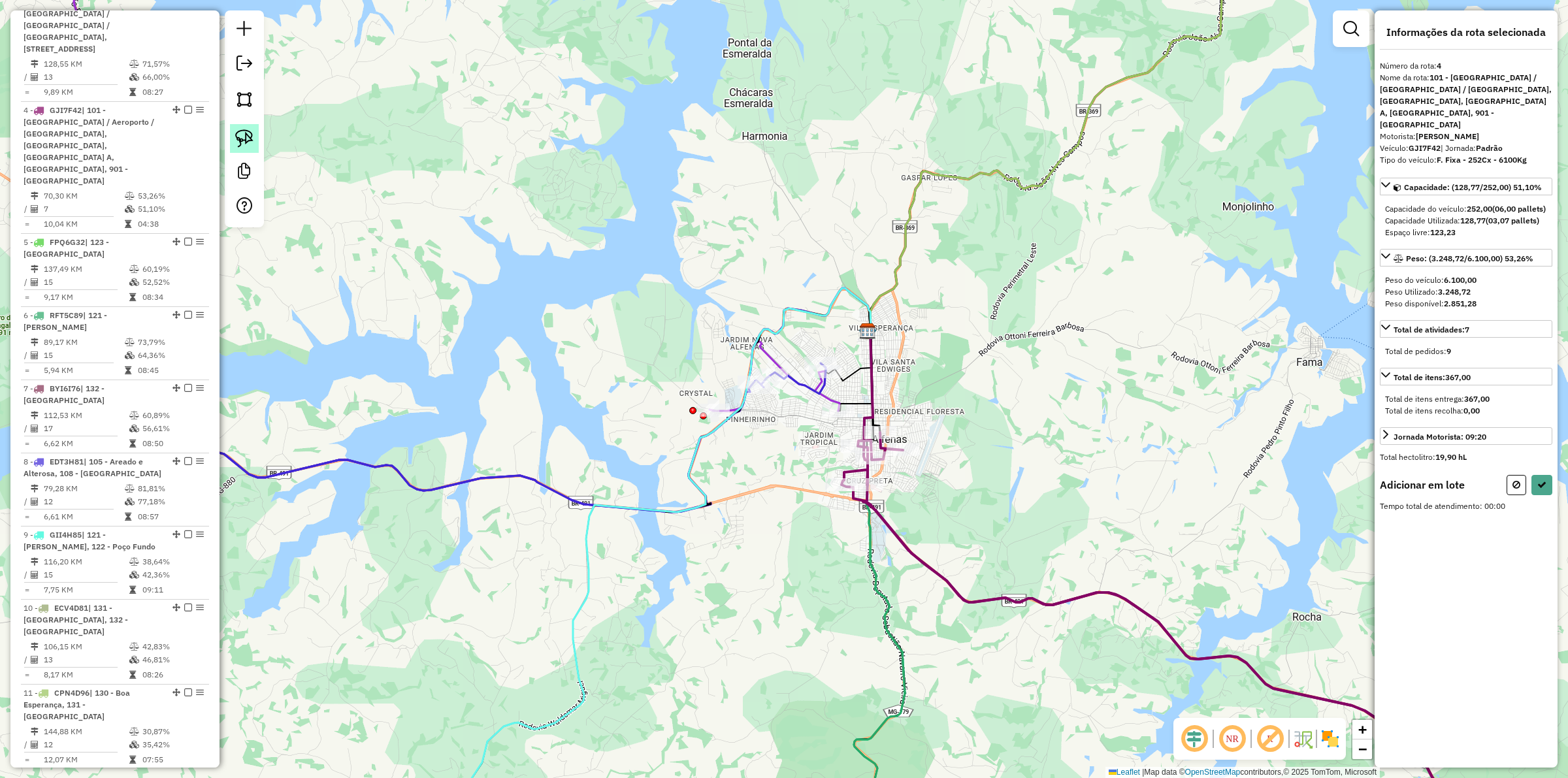
click at [238, 133] on img at bounding box center [245, 138] width 18 height 18
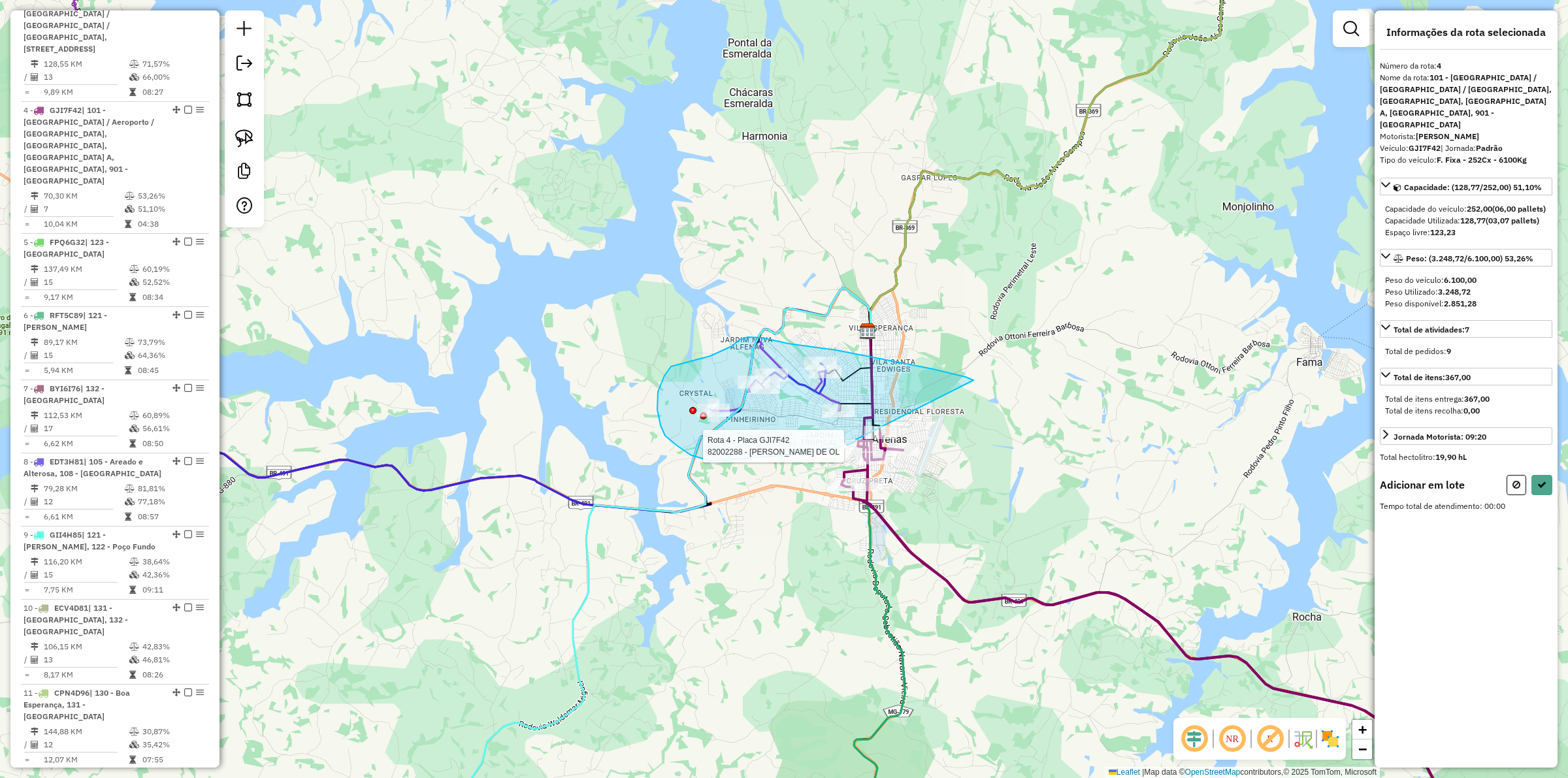
click at [857, 440] on div "Rota 4 - Placa GJI7F42 82002288 - FERNANDO CESAR DE OL Janela de atendimento Gr…" at bounding box center [784, 389] width 1568 height 778
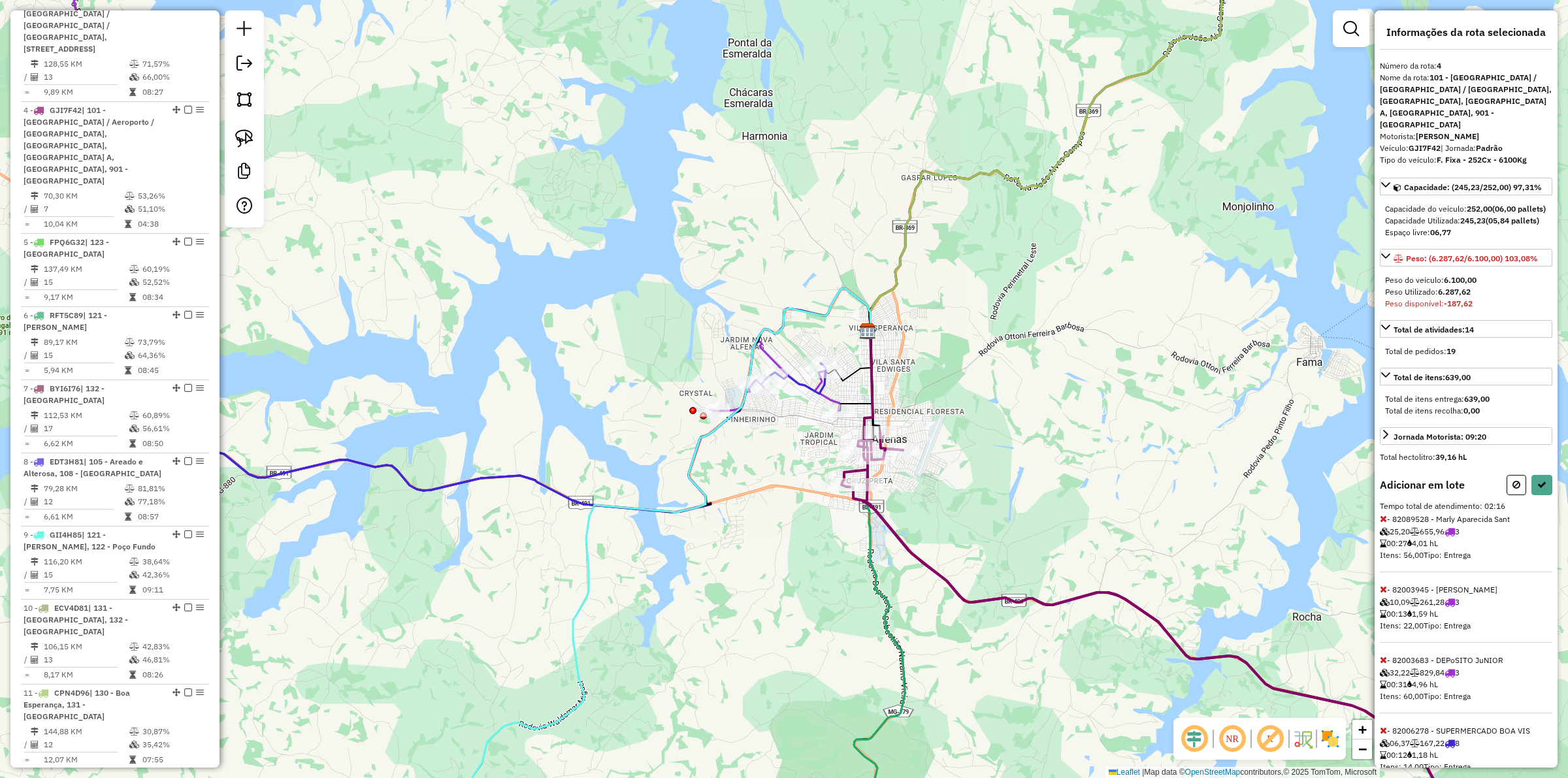
scroll to position [259, 0]
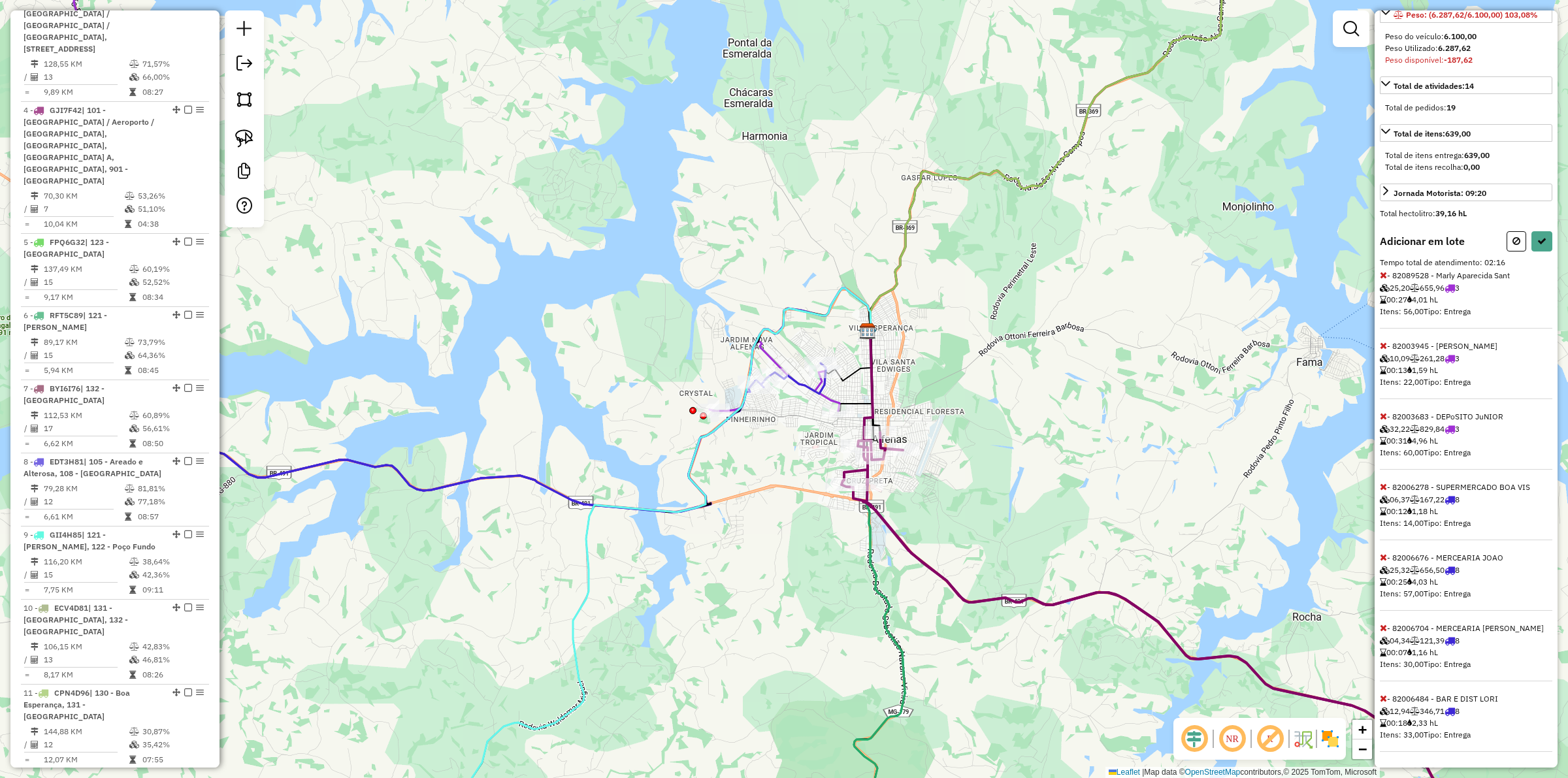
click at [1254, 602] on icon at bounding box center [1383, 698] width 7 height 9
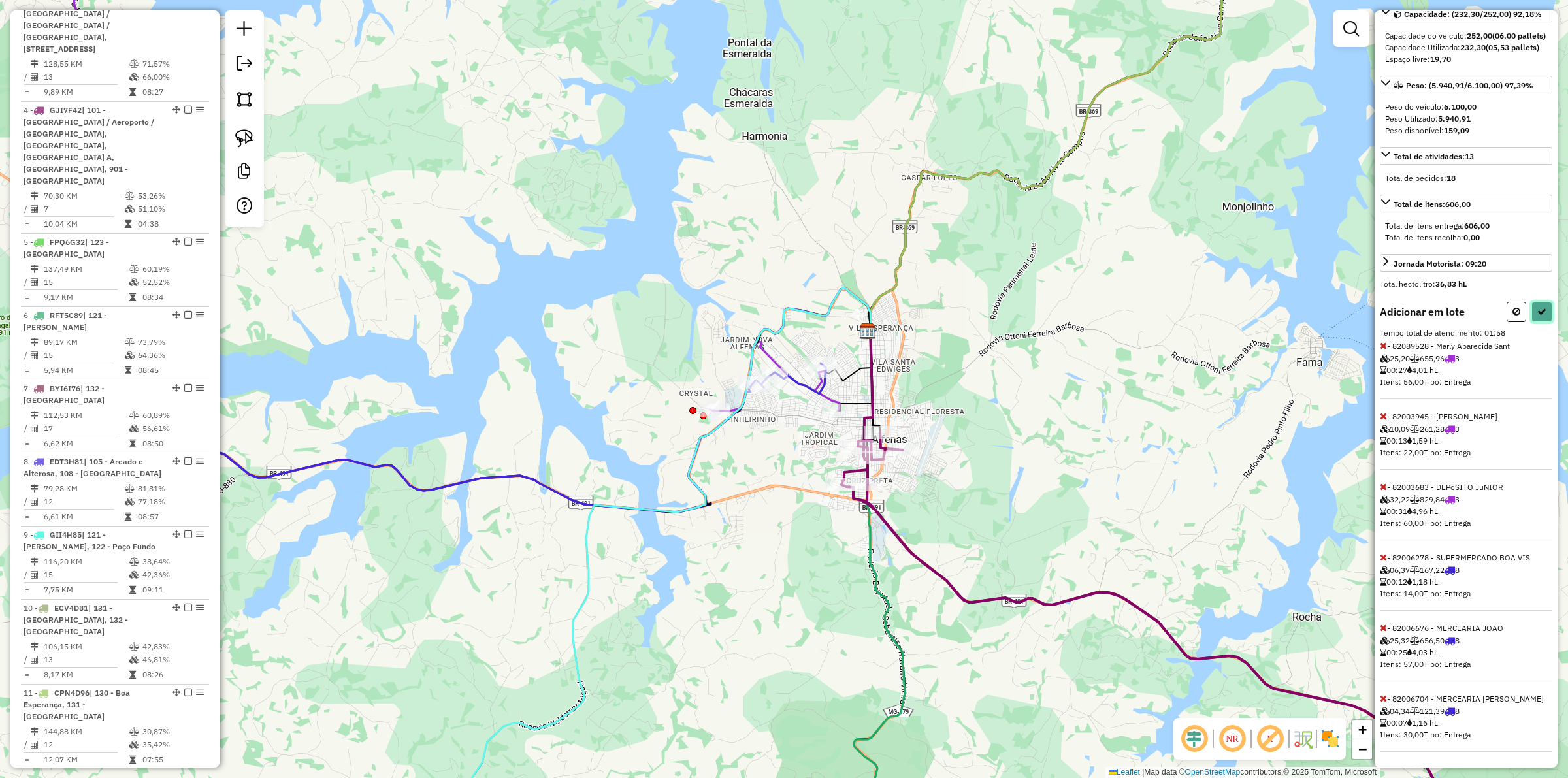
click at [1254, 310] on icon at bounding box center [1542, 312] width 9 height 9
select select "**********"
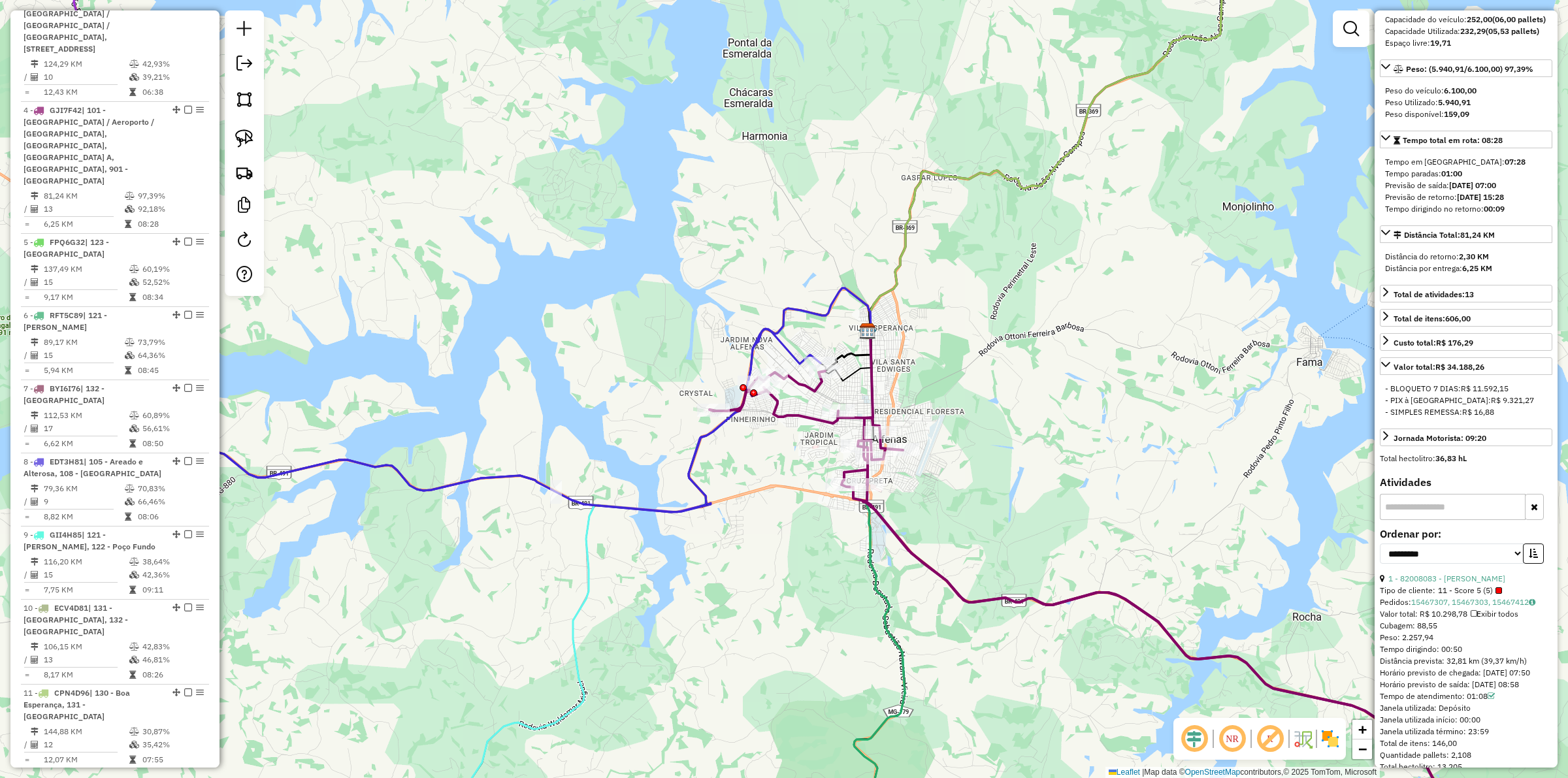
click at [886, 524] on icon at bounding box center [1121, 613] width 823 height 485
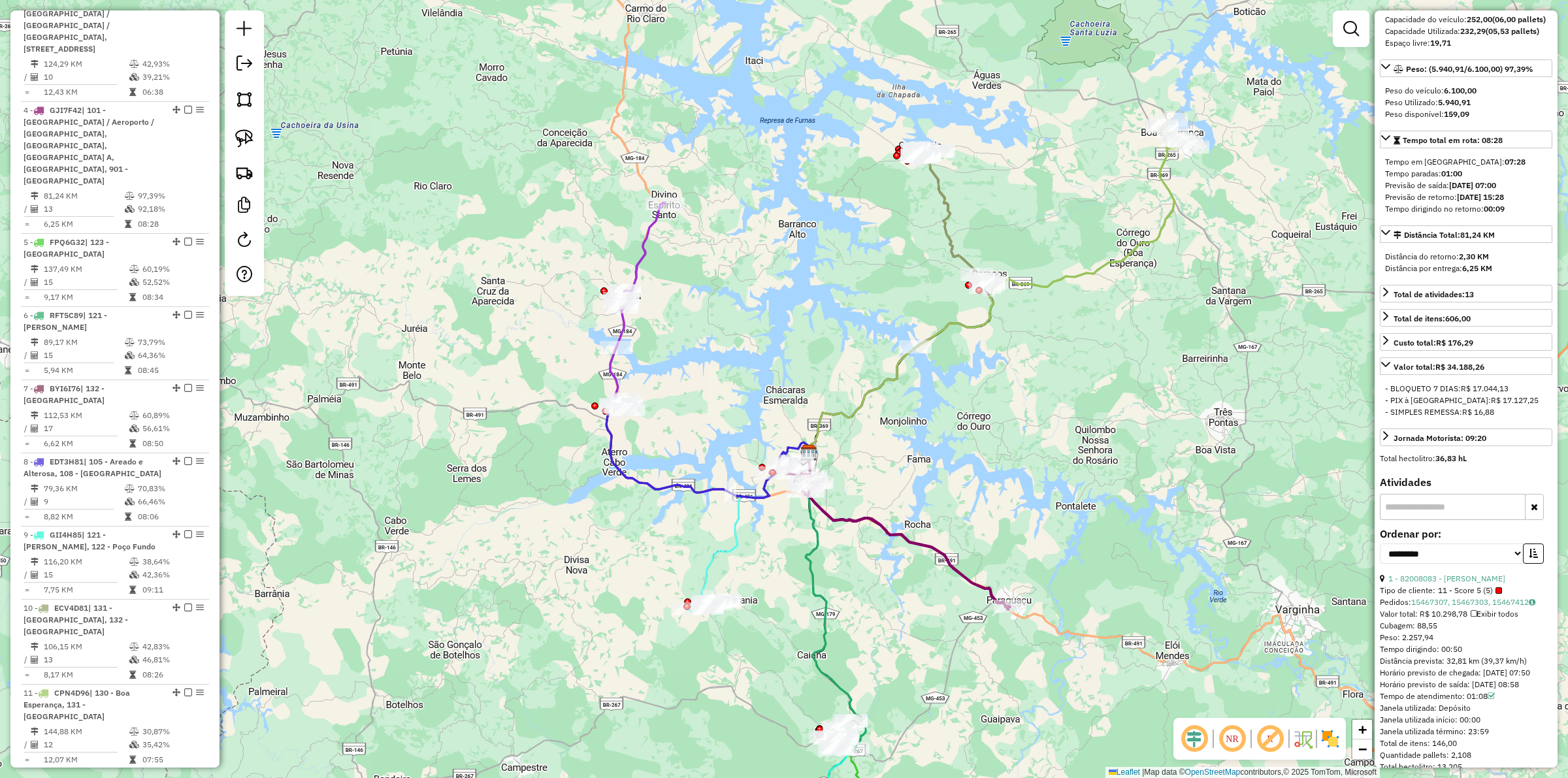
click at [648, 249] on icon at bounding box center [637, 303] width 55 height 202
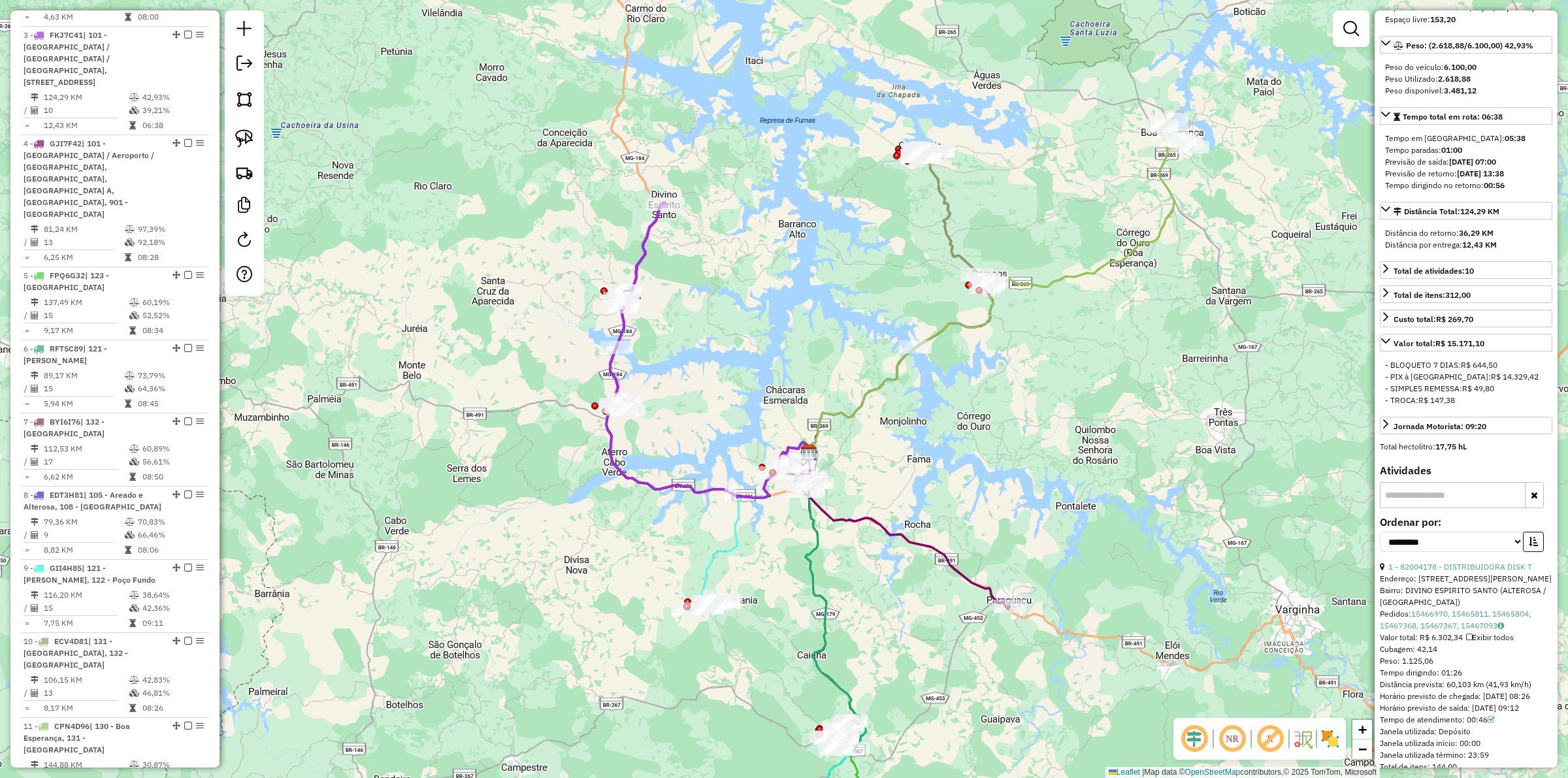
scroll to position [747, 0]
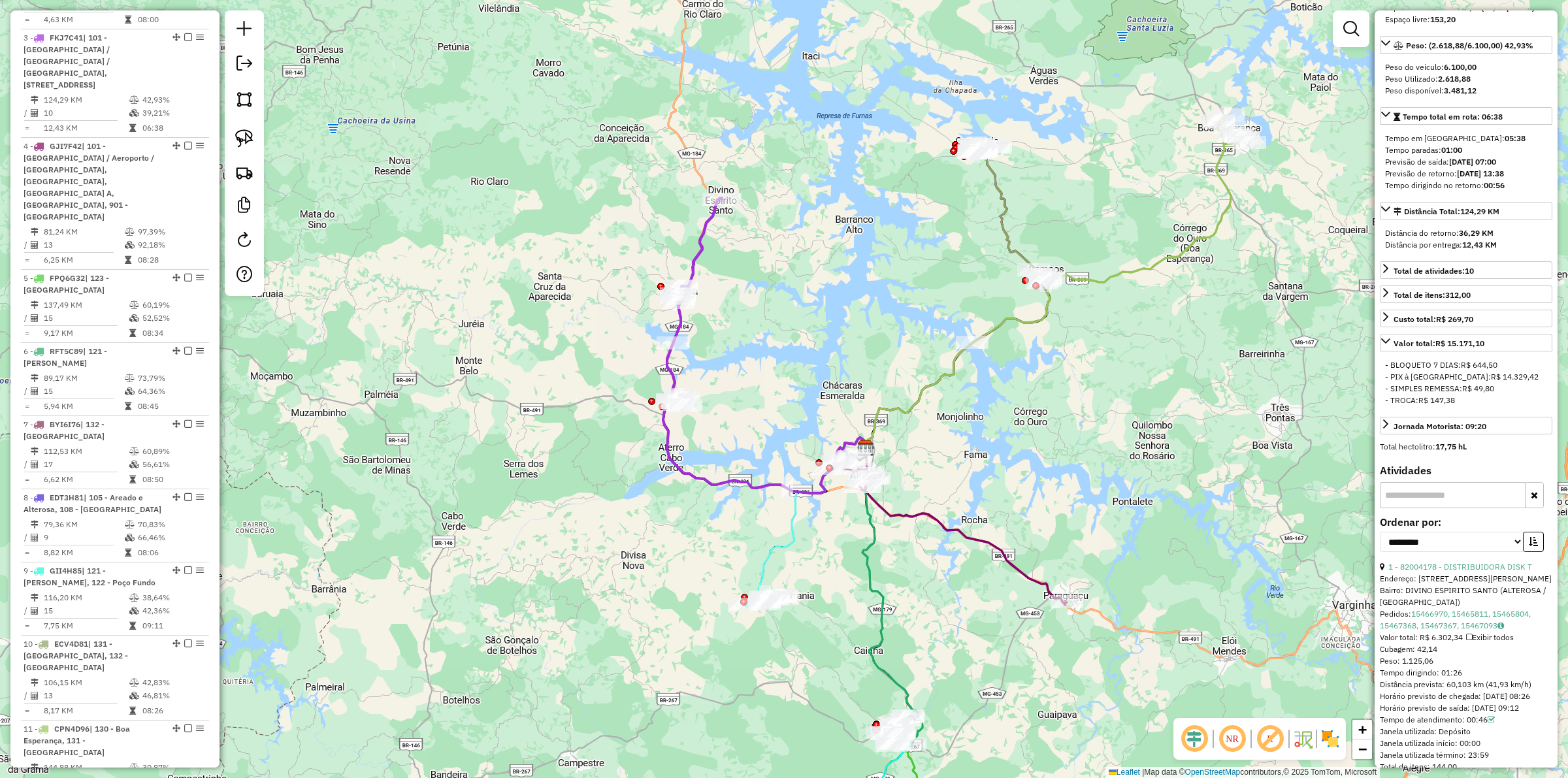
click at [1153, 309] on div "Janela de atendimento Grade de atendimento Capacidade Transportadoras Veículos …" at bounding box center [784, 389] width 1568 height 778
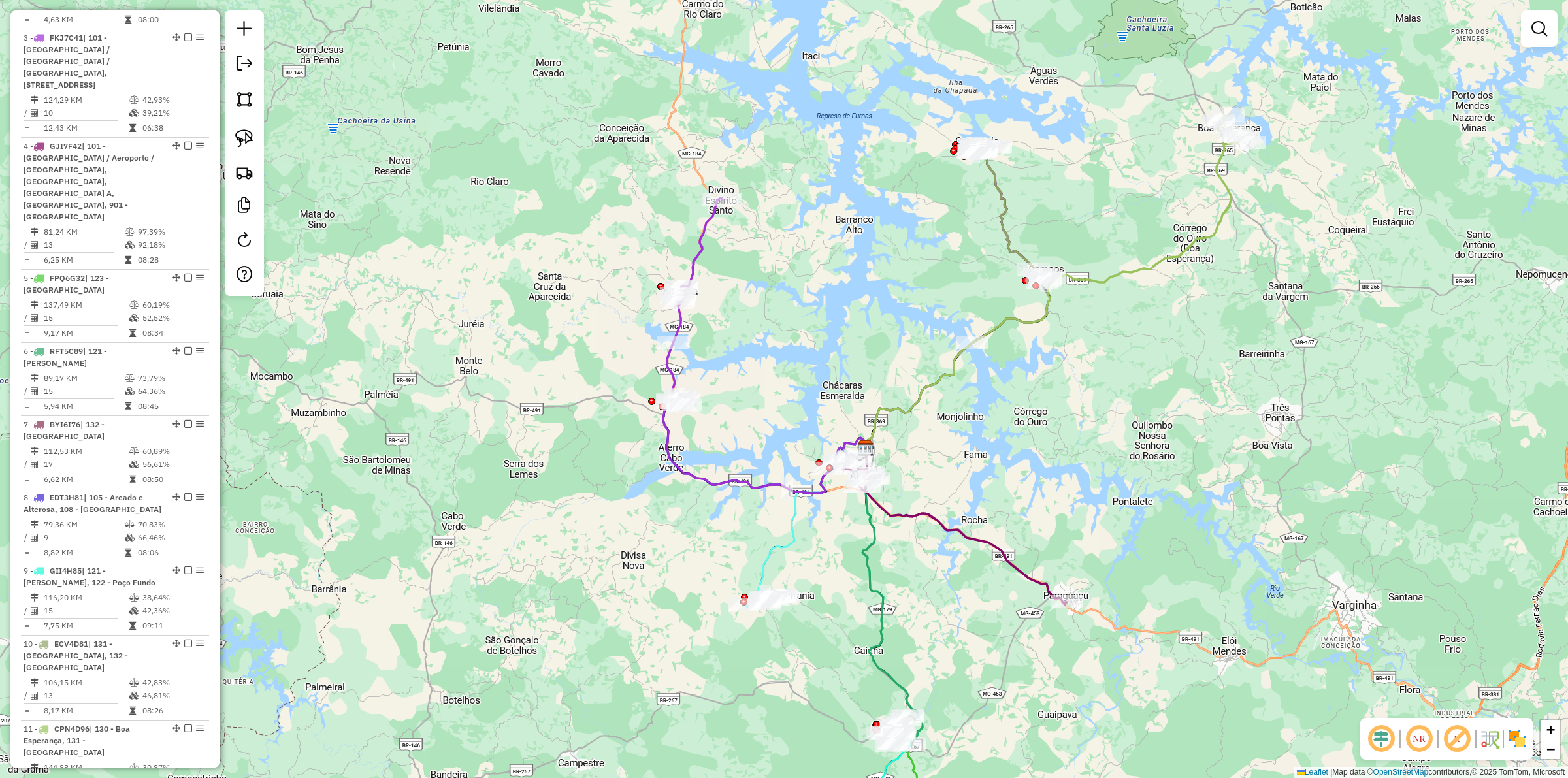
click at [1159, 258] on icon at bounding box center [1148, 198] width 204 height 168
select select "**********"
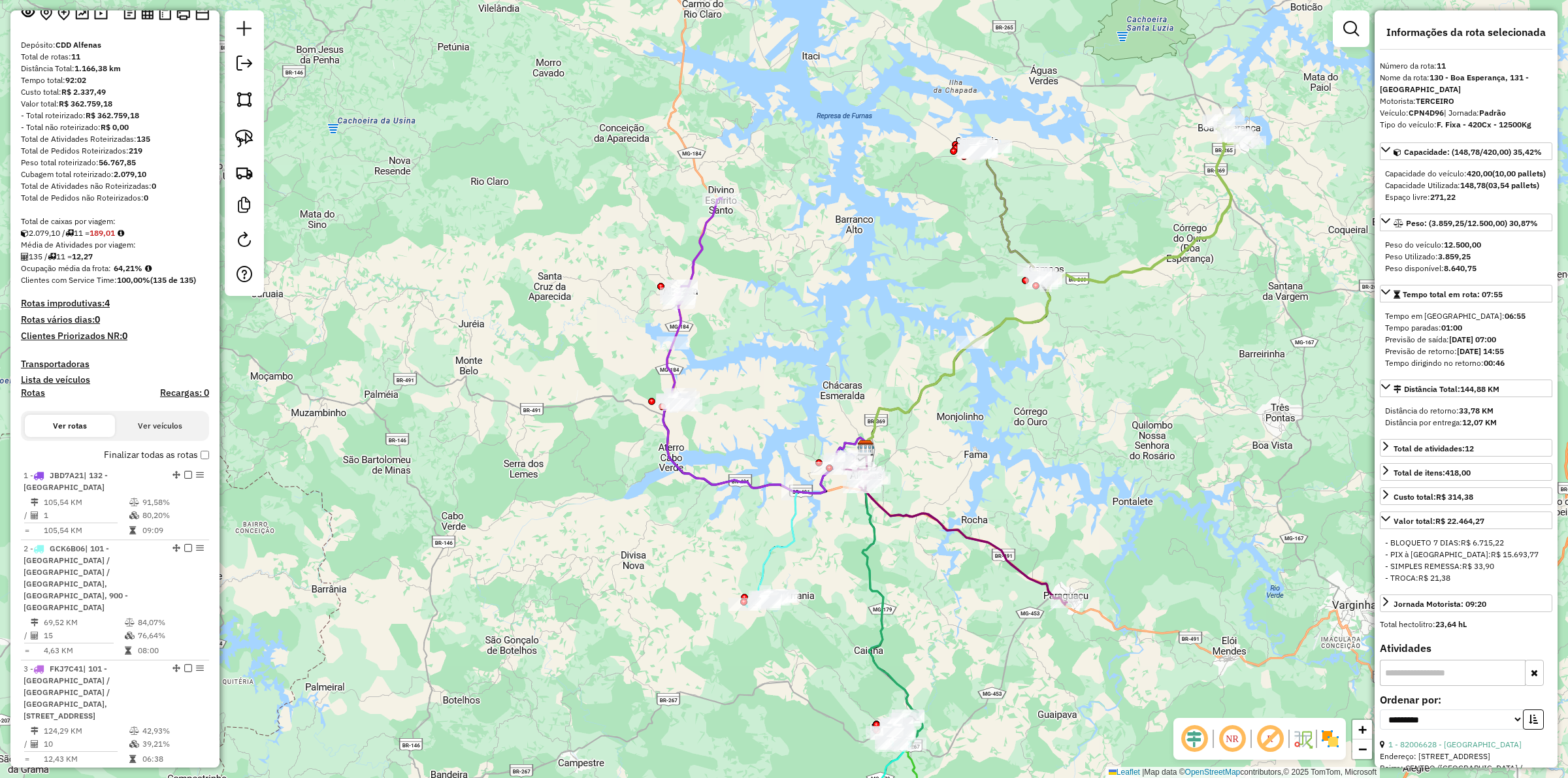
scroll to position [0, 0]
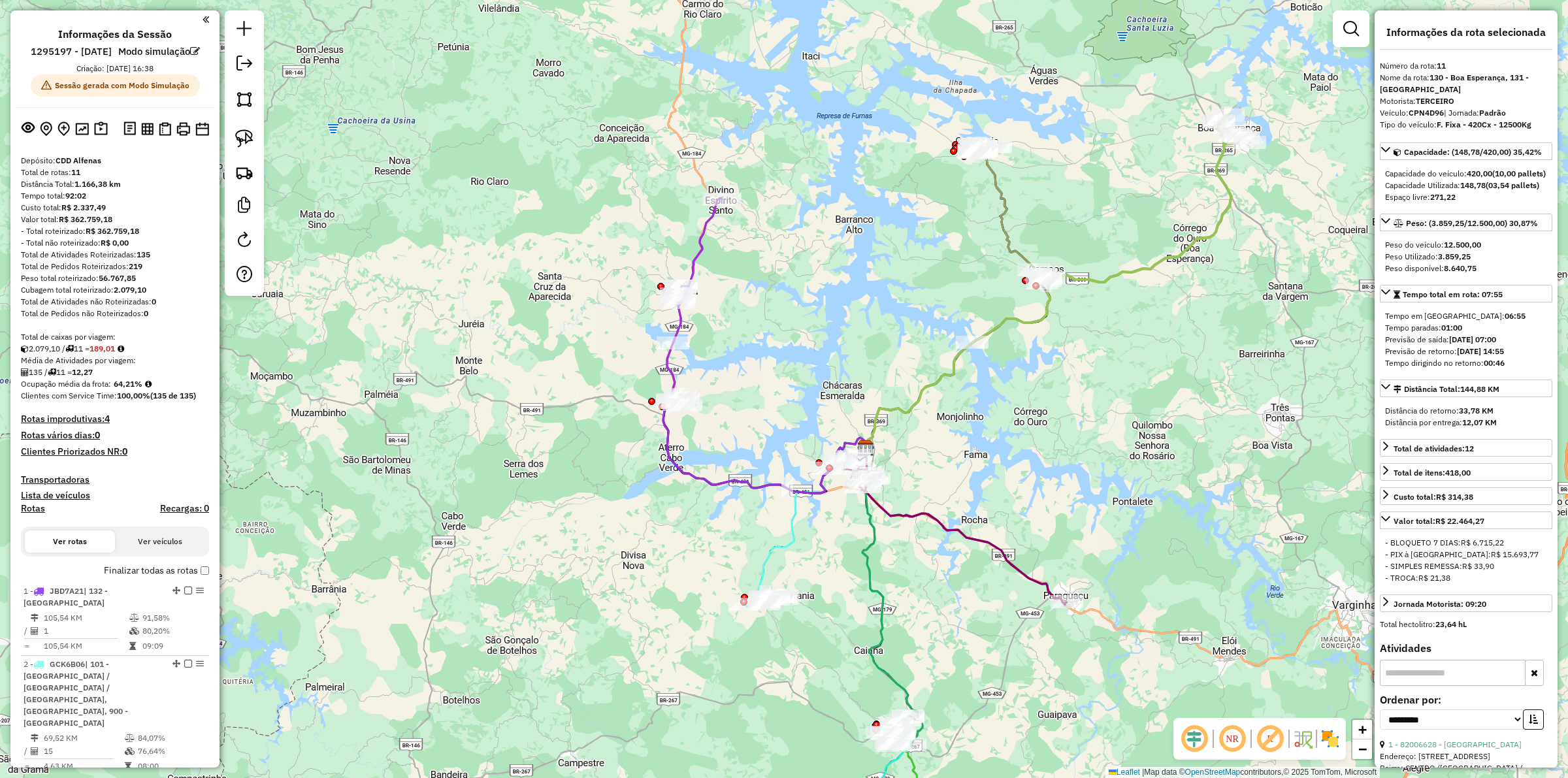
click at [1176, 311] on div "Janela de atendimento Grade de atendimento Capacidade Transportadoras Veículos …" at bounding box center [784, 389] width 1568 height 778
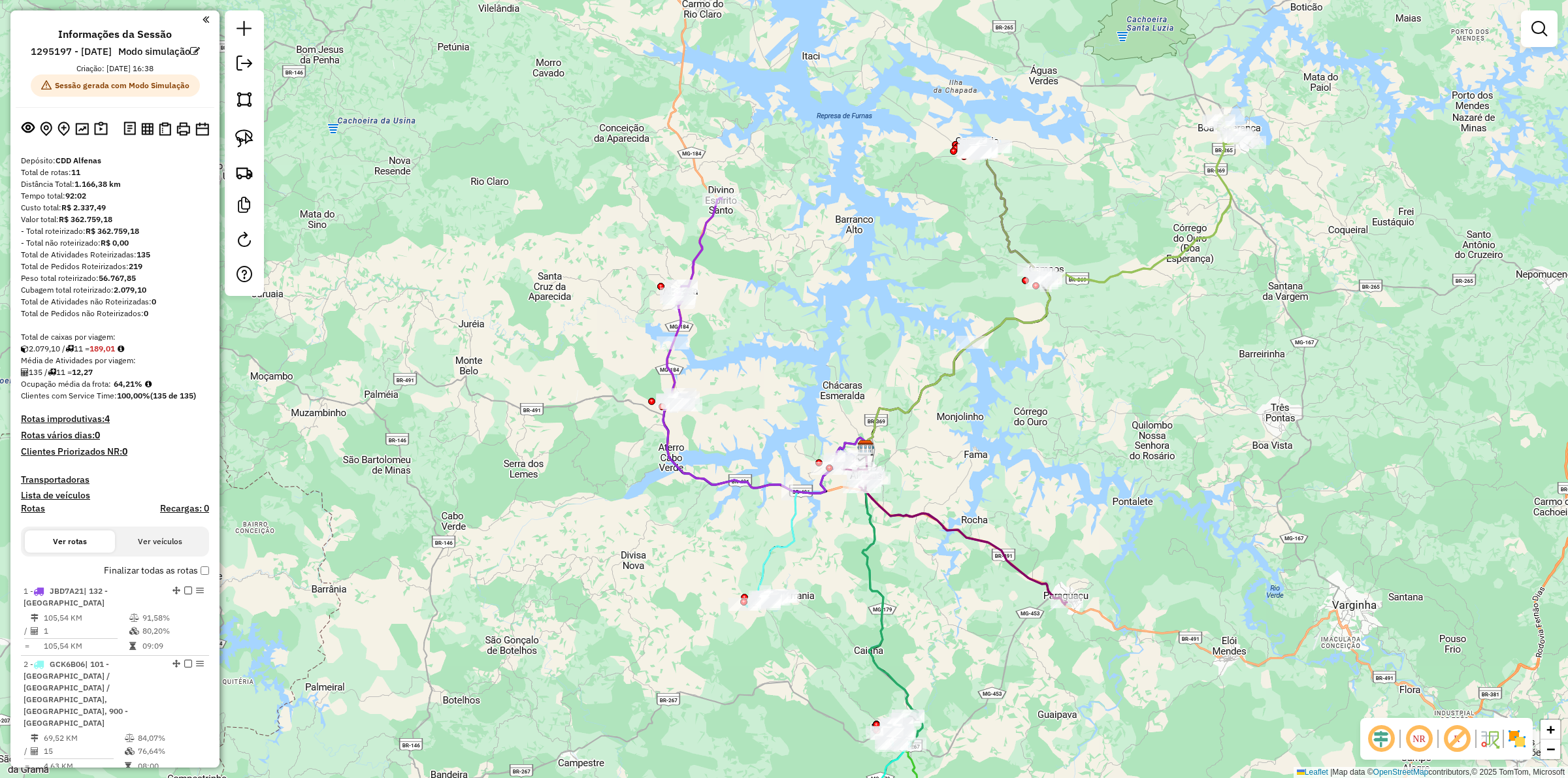
drag, startPoint x: 1150, startPoint y: 252, endPoint x: 1153, endPoint y: 264, distance: 12.4
click at [1150, 253] on div "Janela de atendimento Grade de atendimento Capacidade Transportadoras Veículos …" at bounding box center [784, 389] width 1568 height 778
click at [1153, 264] on icon at bounding box center [1148, 198] width 204 height 168
select select "**********"
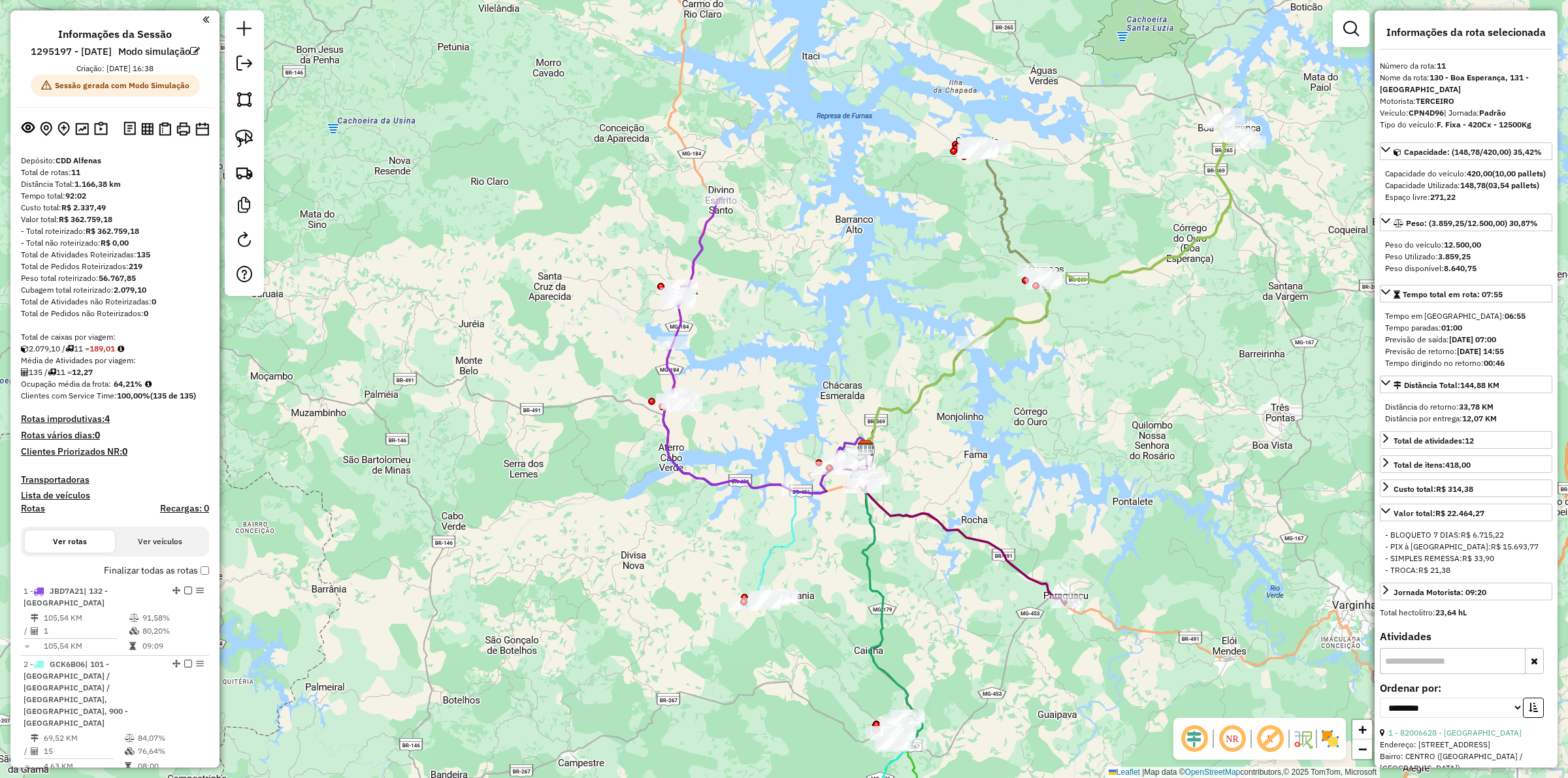
scroll to position [783, 0]
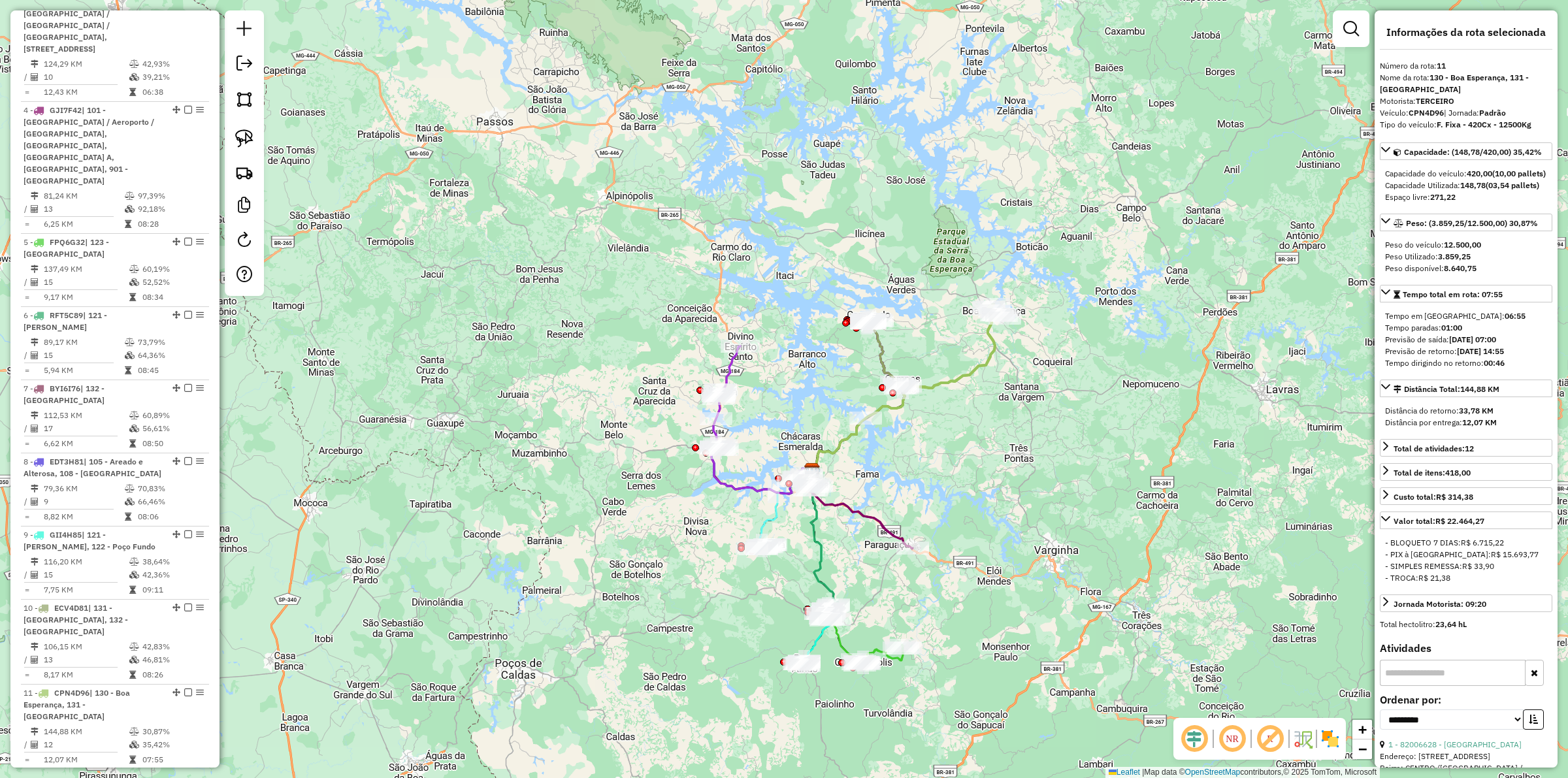
click at [879, 345] on icon at bounding box center [885, 368] width 39 height 98
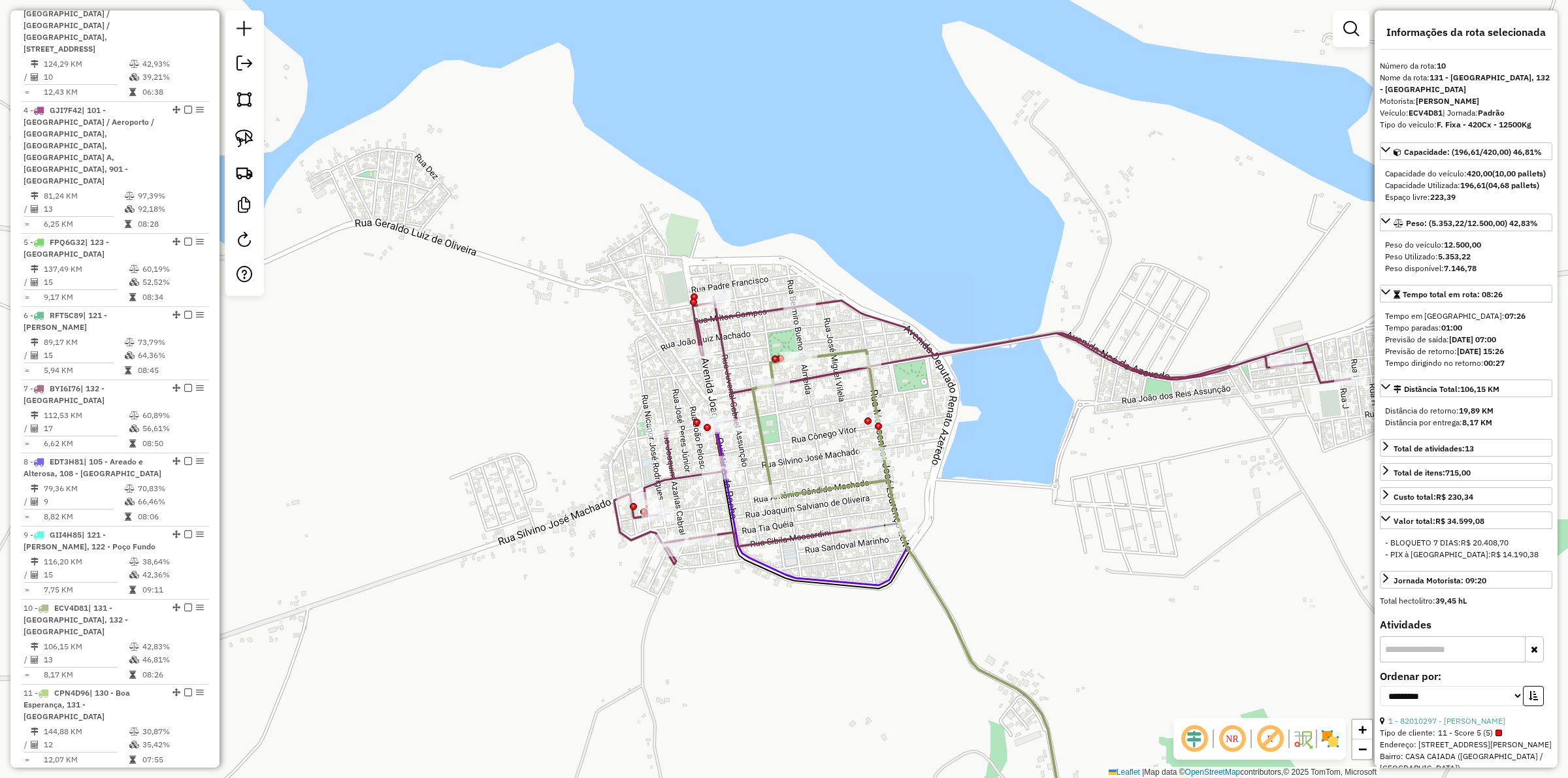
click at [780, 569] on icon at bounding box center [892, 640] width 354 height 433
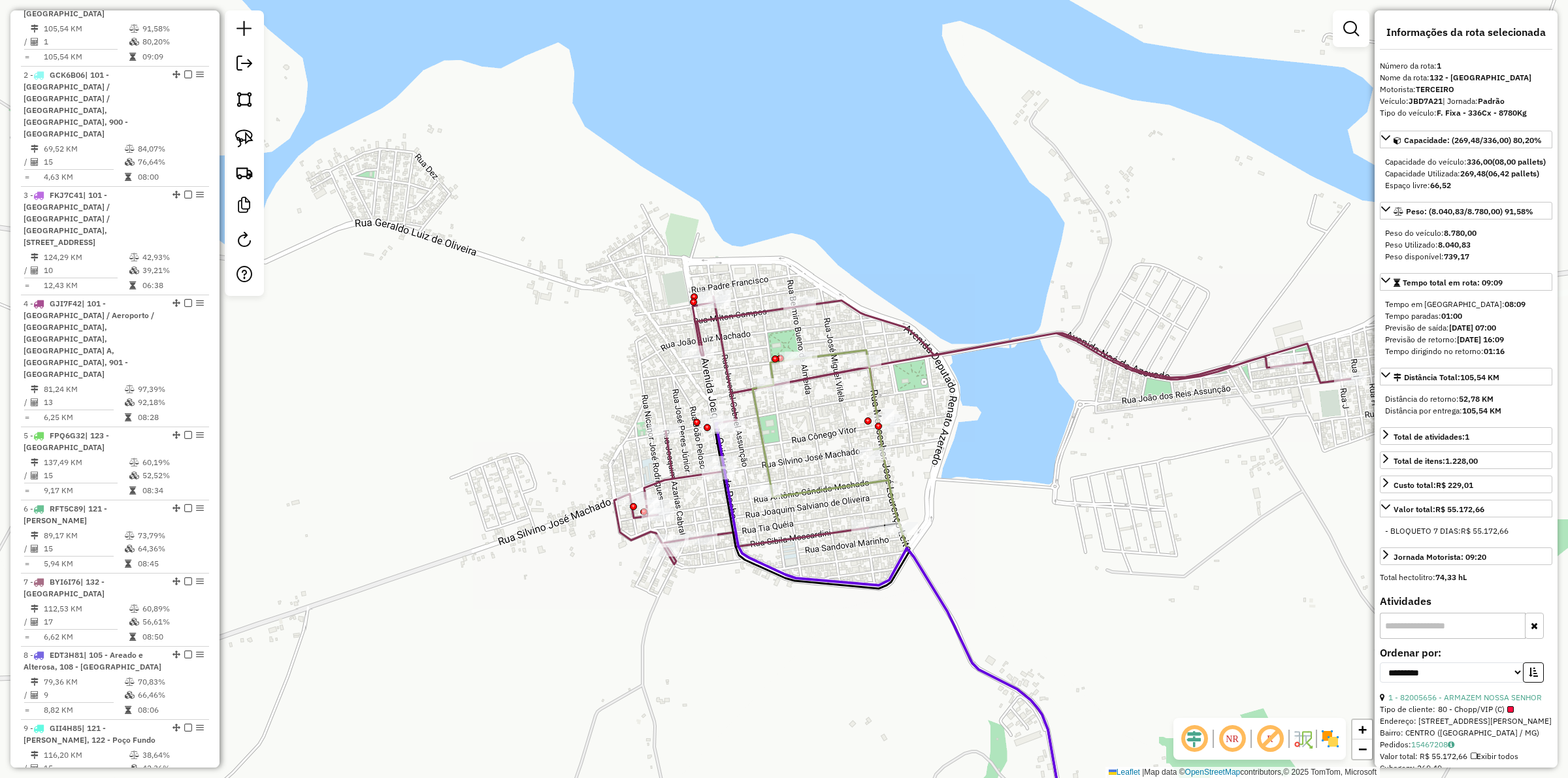
click at [691, 474] on icon at bounding box center [982, 430] width 737 height 268
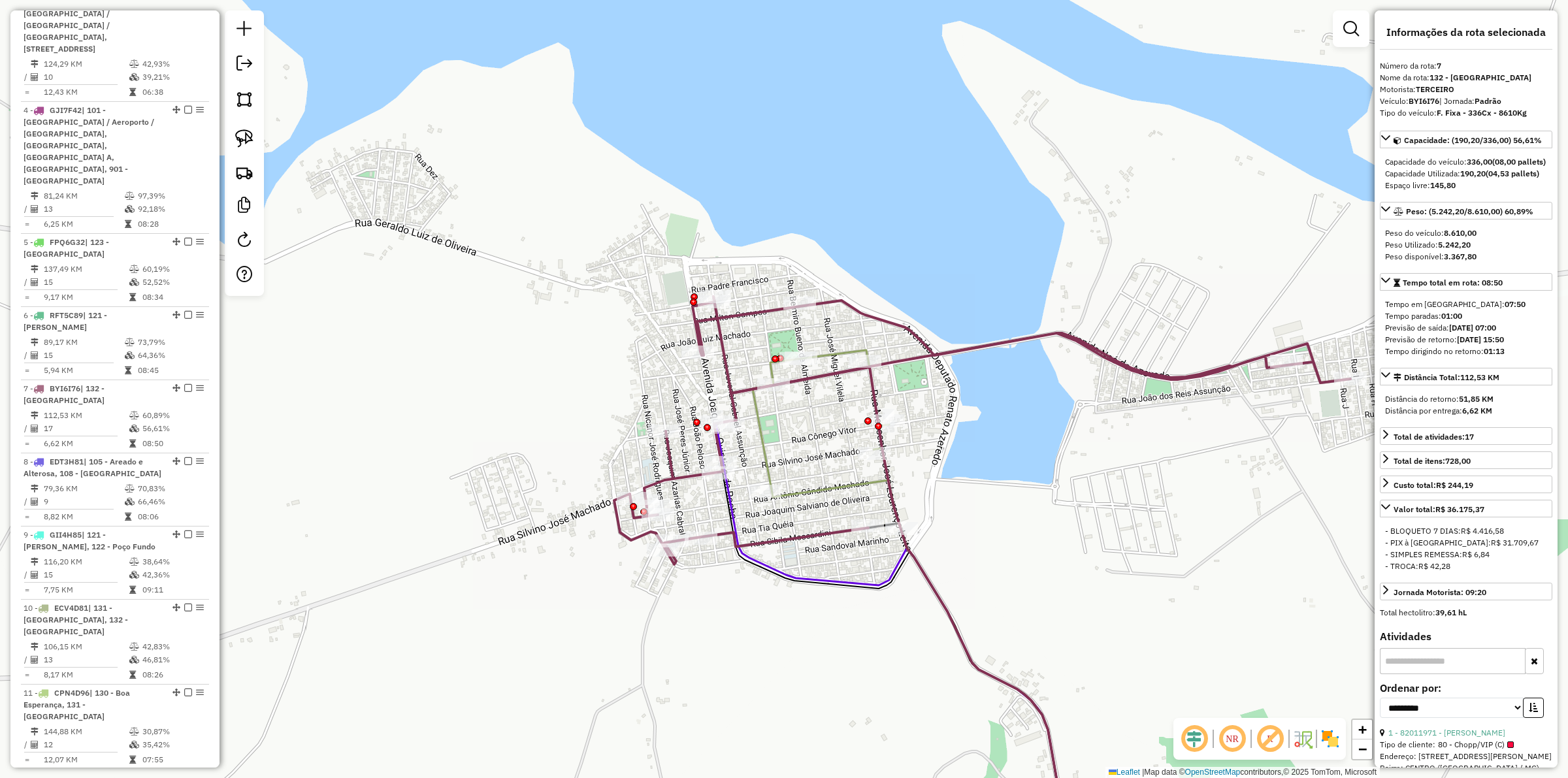
click at [756, 412] on icon at bounding box center [911, 603] width 317 height 506
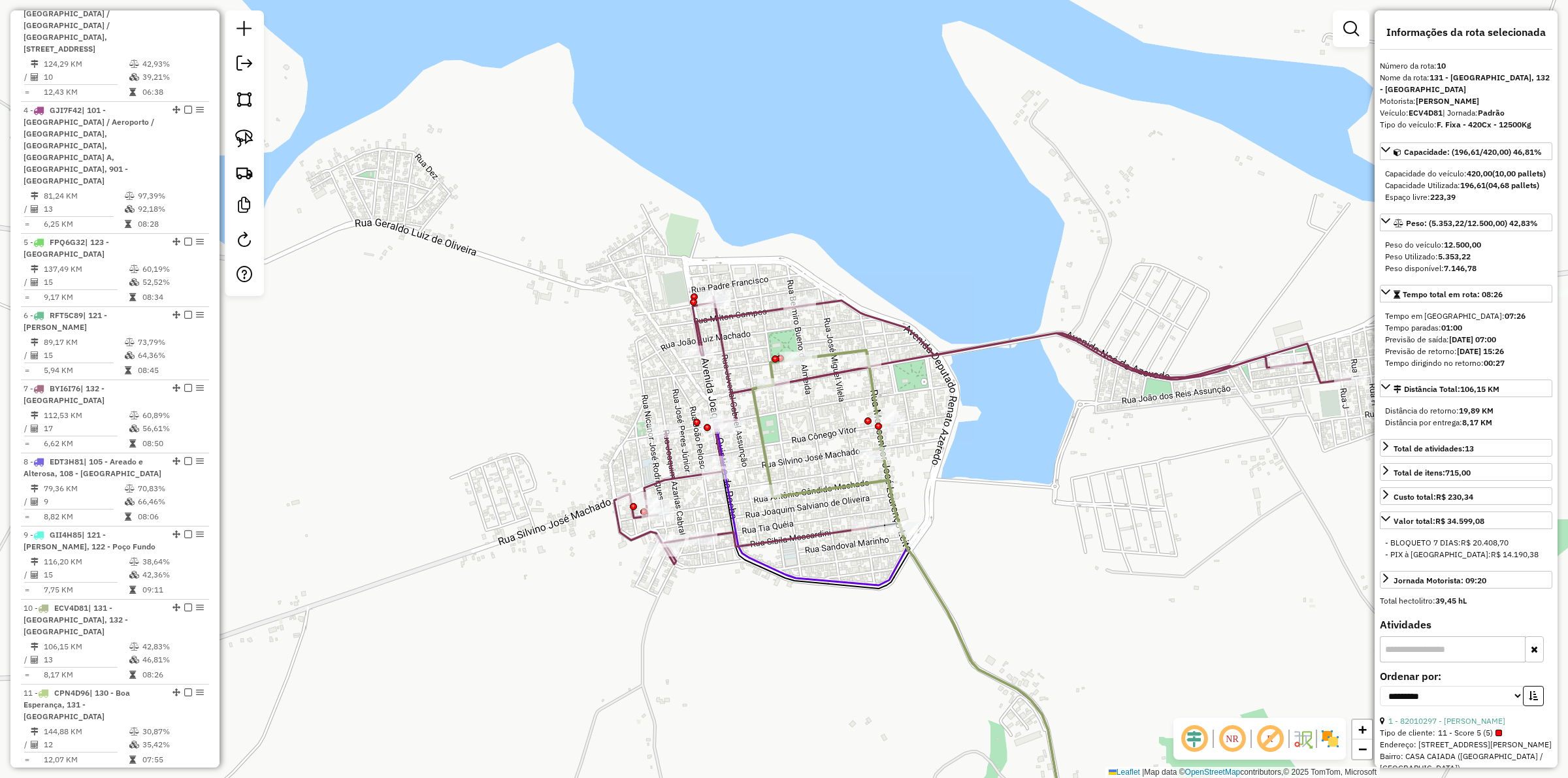
click at [684, 472] on icon at bounding box center [982, 430] width 737 height 268
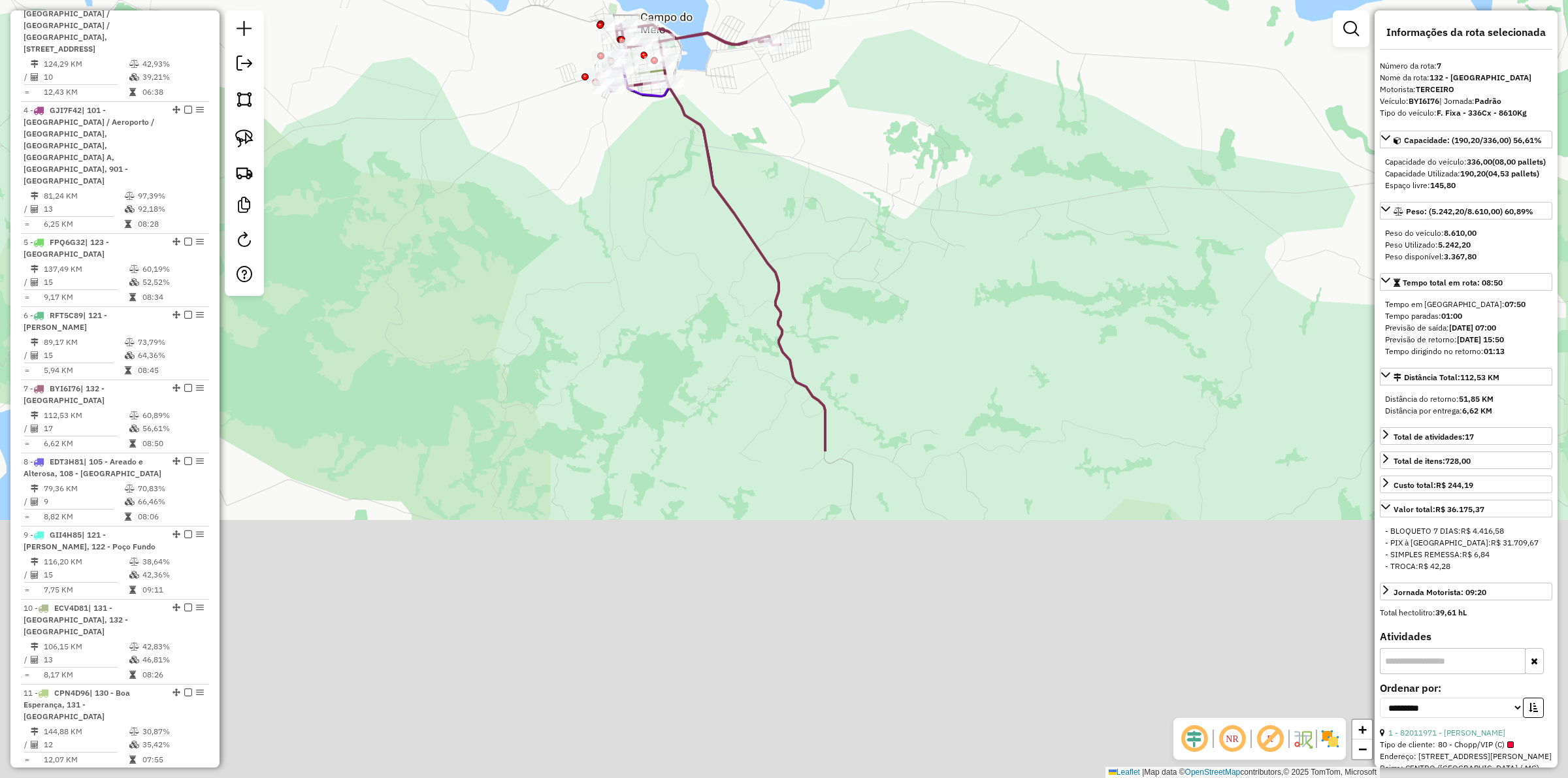
drag, startPoint x: 871, startPoint y: 349, endPoint x: 826, endPoint y: 185, distance: 170.1
click at [826, 185] on div "Janela de atendimento Grade de atendimento Capacidade Transportadoras Veículos …" at bounding box center [784, 389] width 1568 height 778
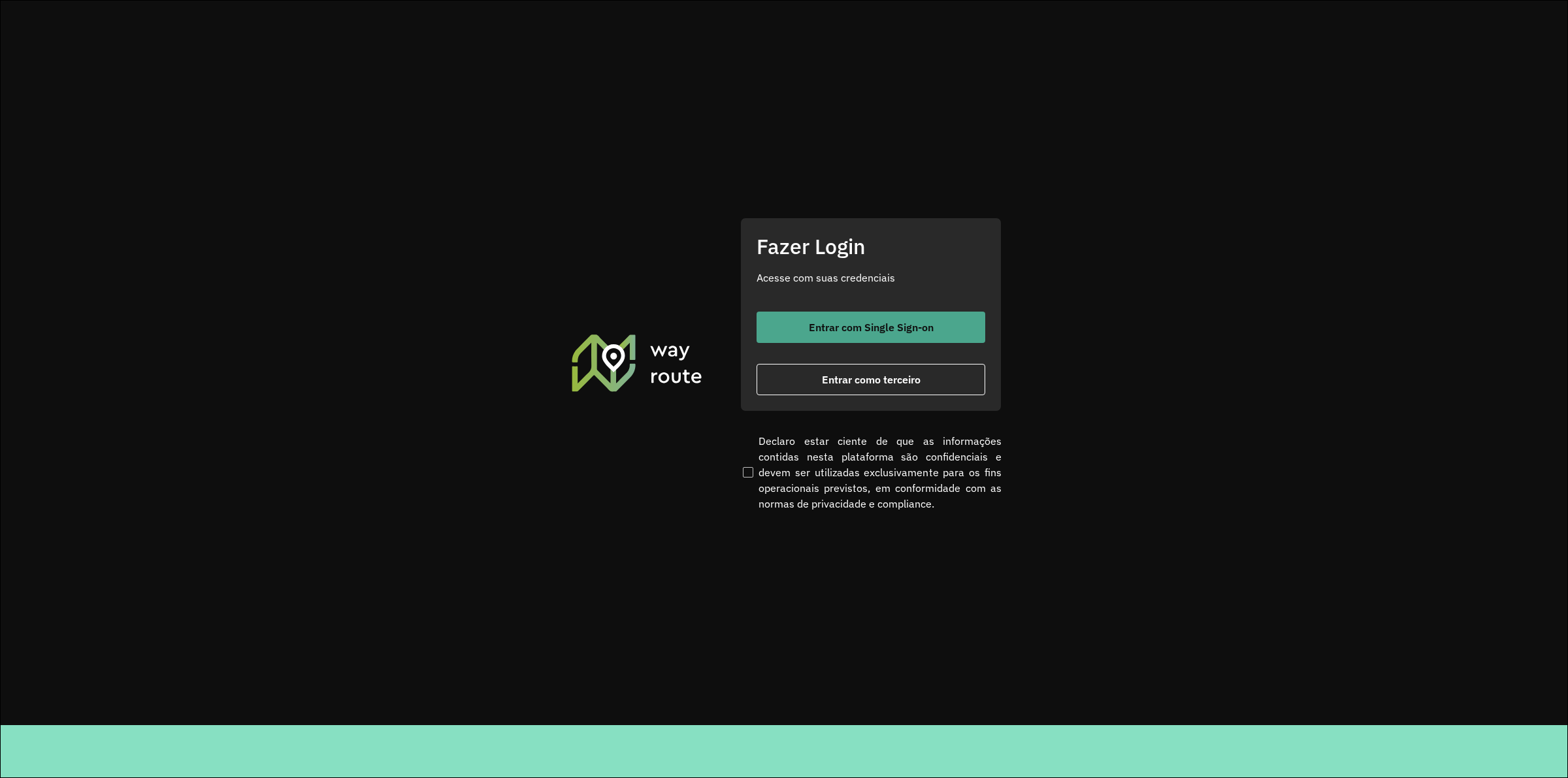
click at [869, 327] on span "Entrar com Single Sign-on" at bounding box center [871, 327] width 125 height 11
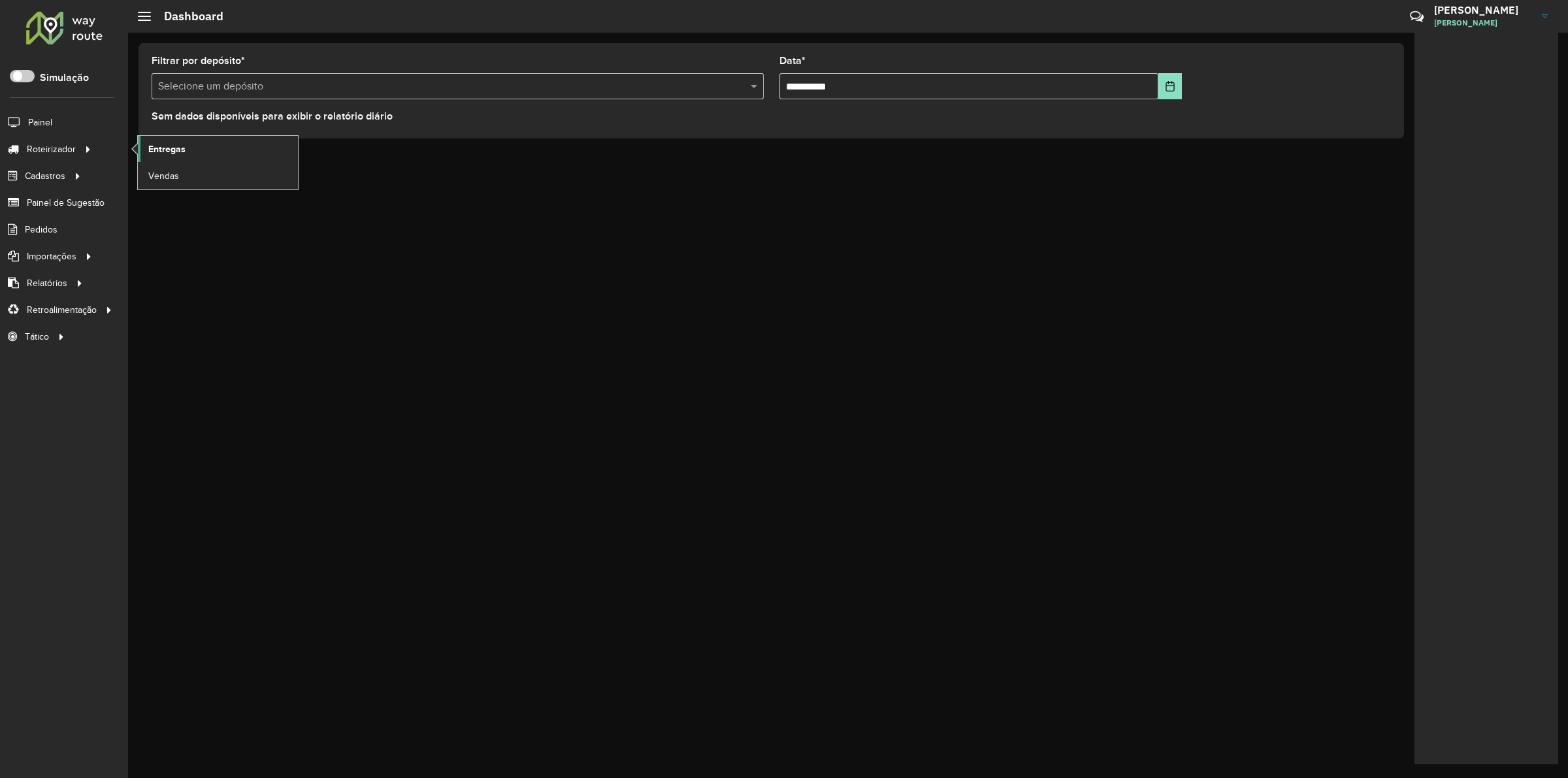
click at [223, 139] on link "Entregas" at bounding box center [218, 149] width 160 height 26
click at [23, 82] on span at bounding box center [22, 76] width 25 height 13
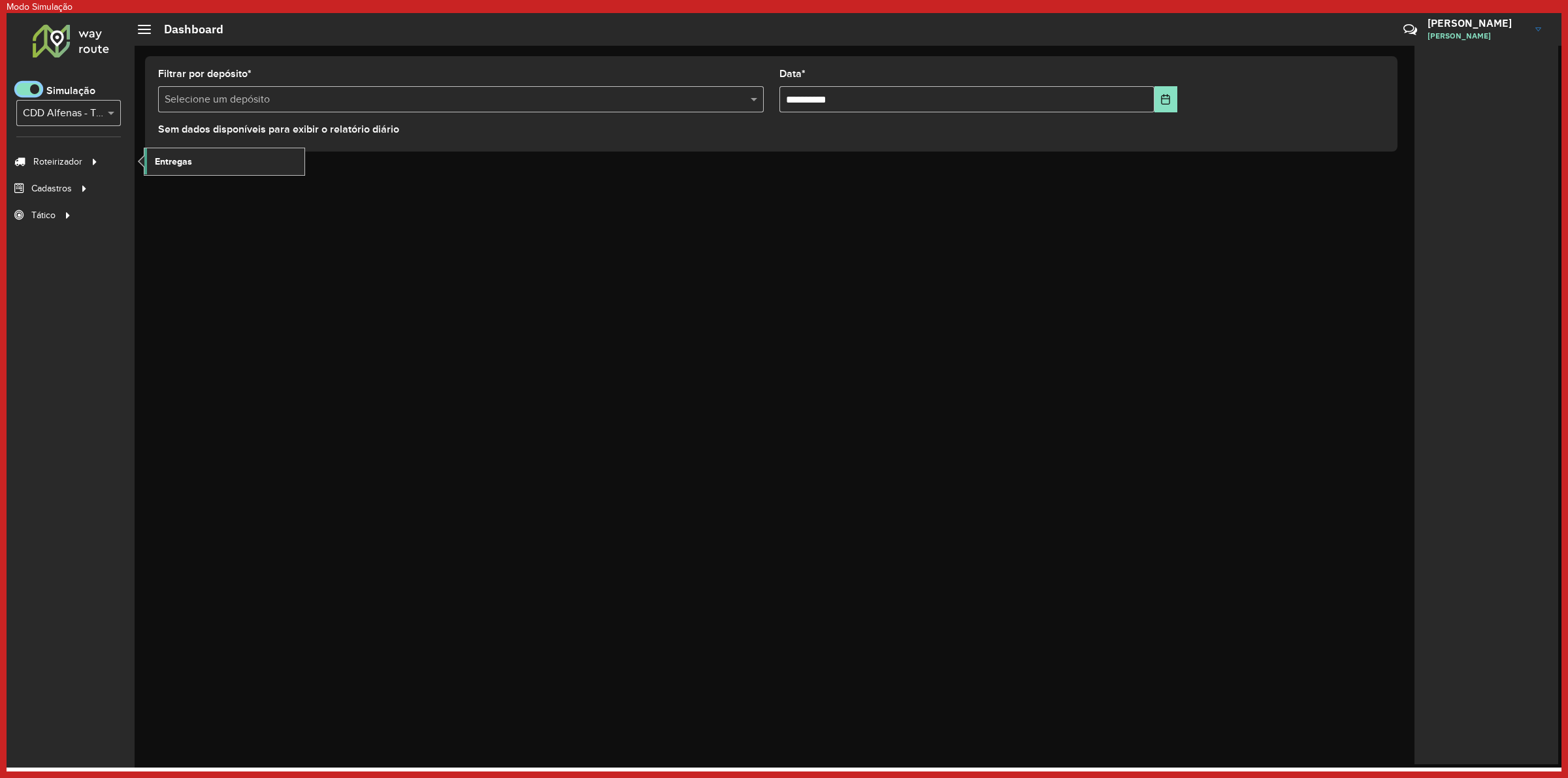
click at [163, 156] on span "Entregas" at bounding box center [174, 161] width 38 height 13
click at [37, 79] on div "Roteirizador AmbevTech Simulação Selecione... × CDD Alfenas - Teste Algoritmo P…" at bounding box center [70, 391] width 128 height 755
click at [32, 82] on div "Roteirizador AmbevTech Simulação Selecione... × CDD Alfenas - Teste Algoritmo P…" at bounding box center [70, 391] width 128 height 755
click at [28, 91] on span at bounding box center [29, 90] width 25 height 13
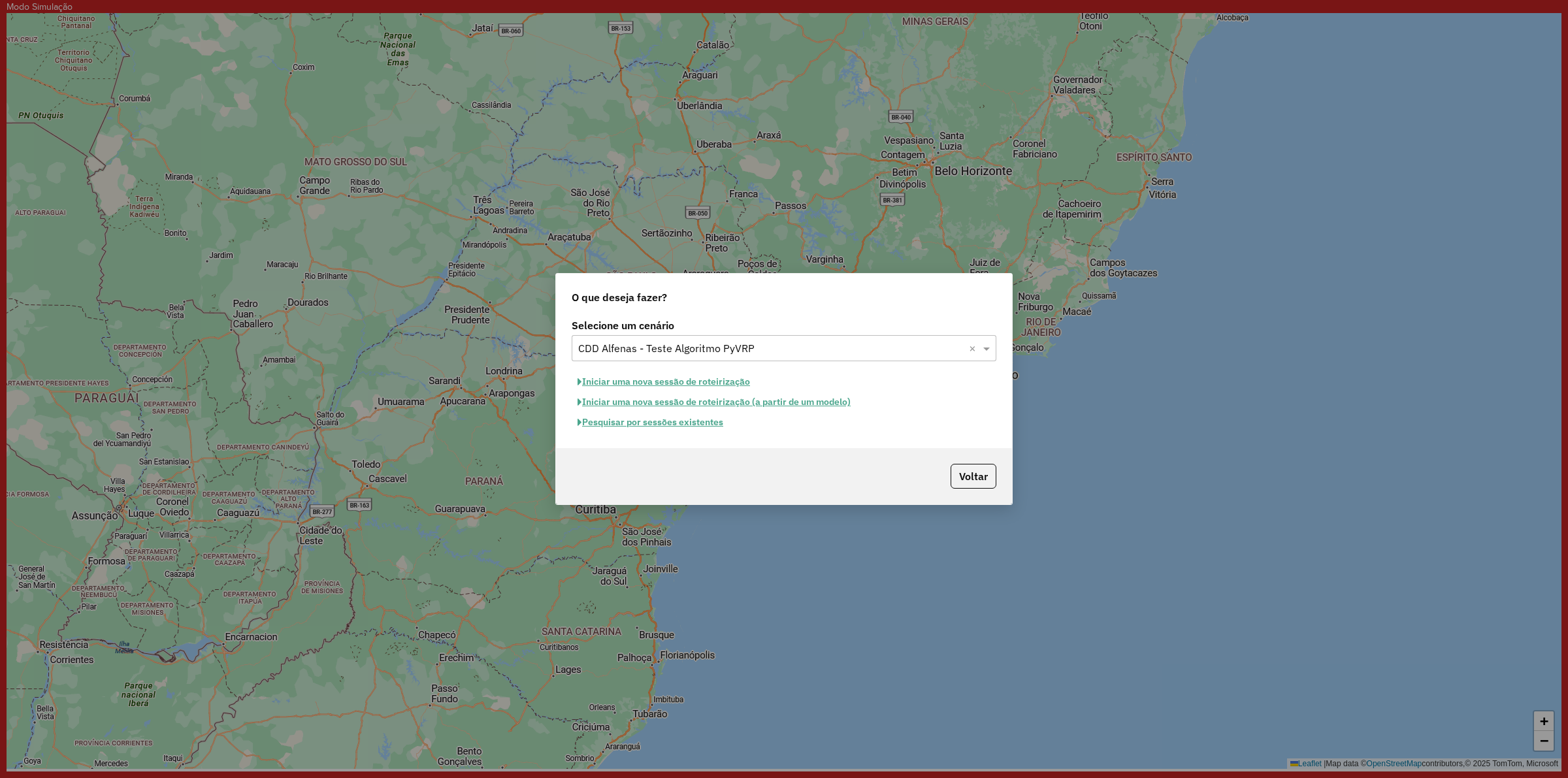
click at [680, 423] on button "Pesquisar por sessões existentes" at bounding box center [650, 422] width 158 height 21
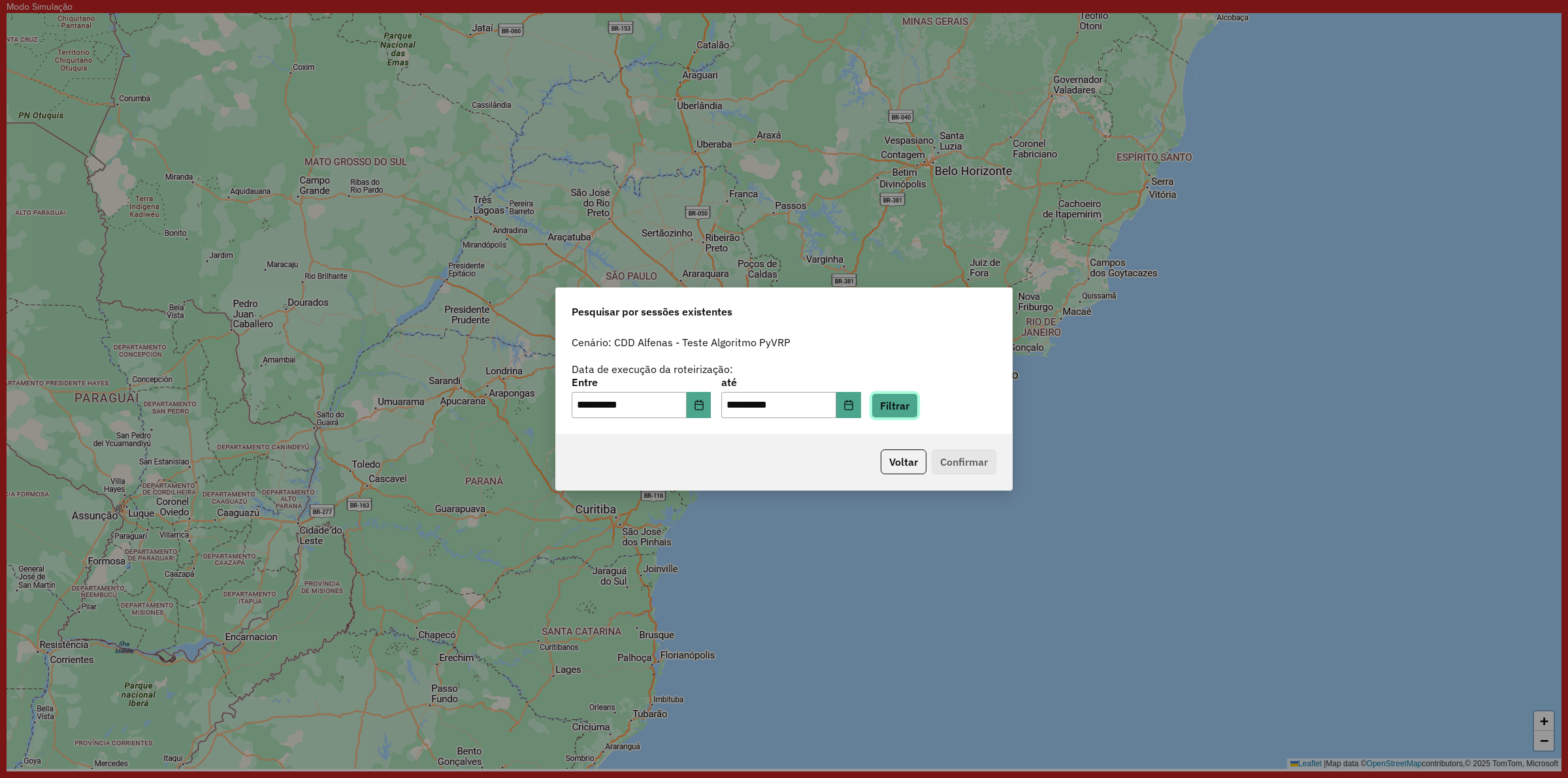
drag, startPoint x: 890, startPoint y: 403, endPoint x: 851, endPoint y: 436, distance: 51.1
click at [889, 402] on div "**********" at bounding box center [784, 397] width 425 height 40
click at [918, 400] on button "Filtrar" at bounding box center [895, 406] width 47 height 25
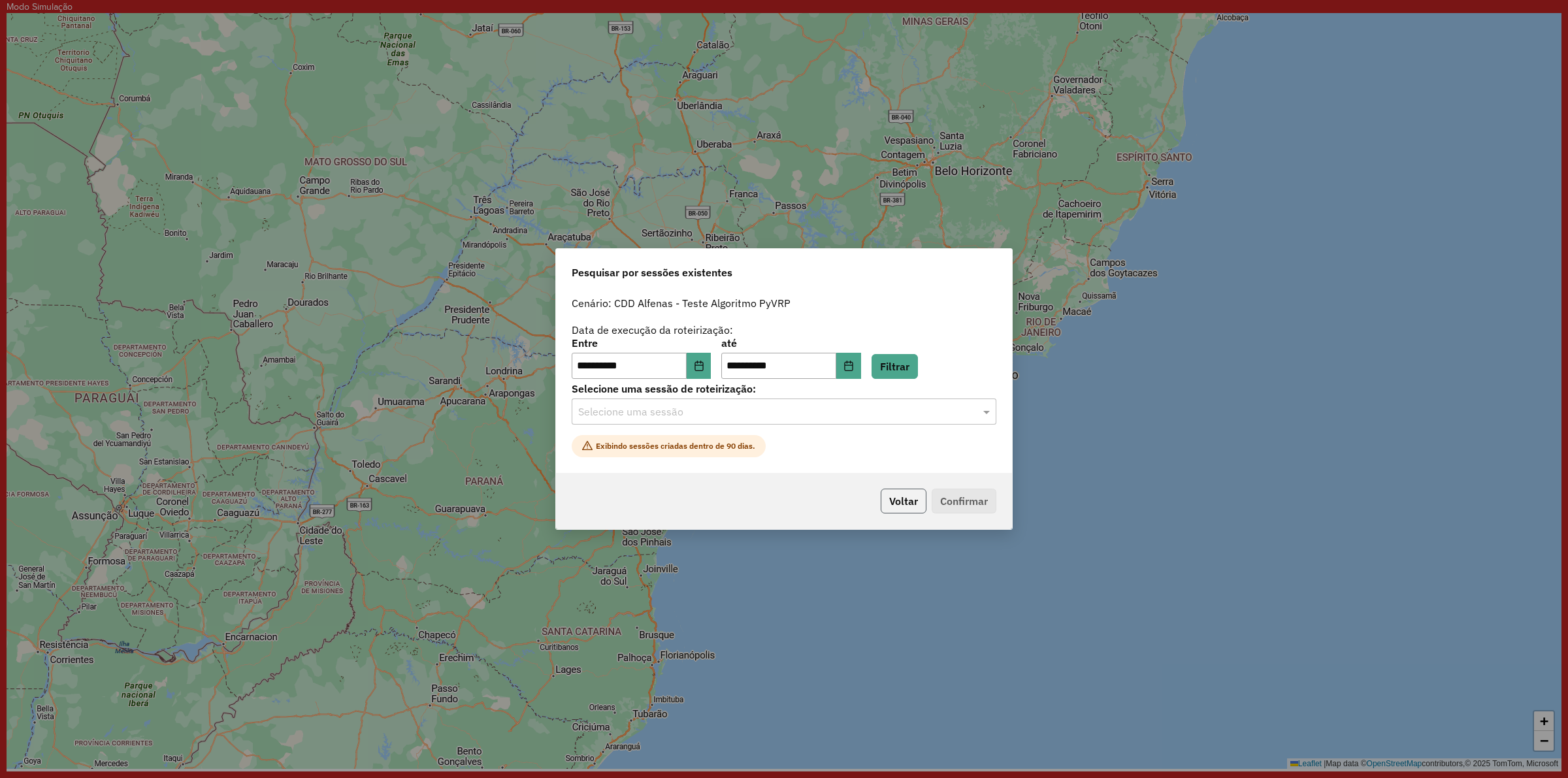
click at [886, 497] on button "Voltar" at bounding box center [903, 501] width 46 height 25
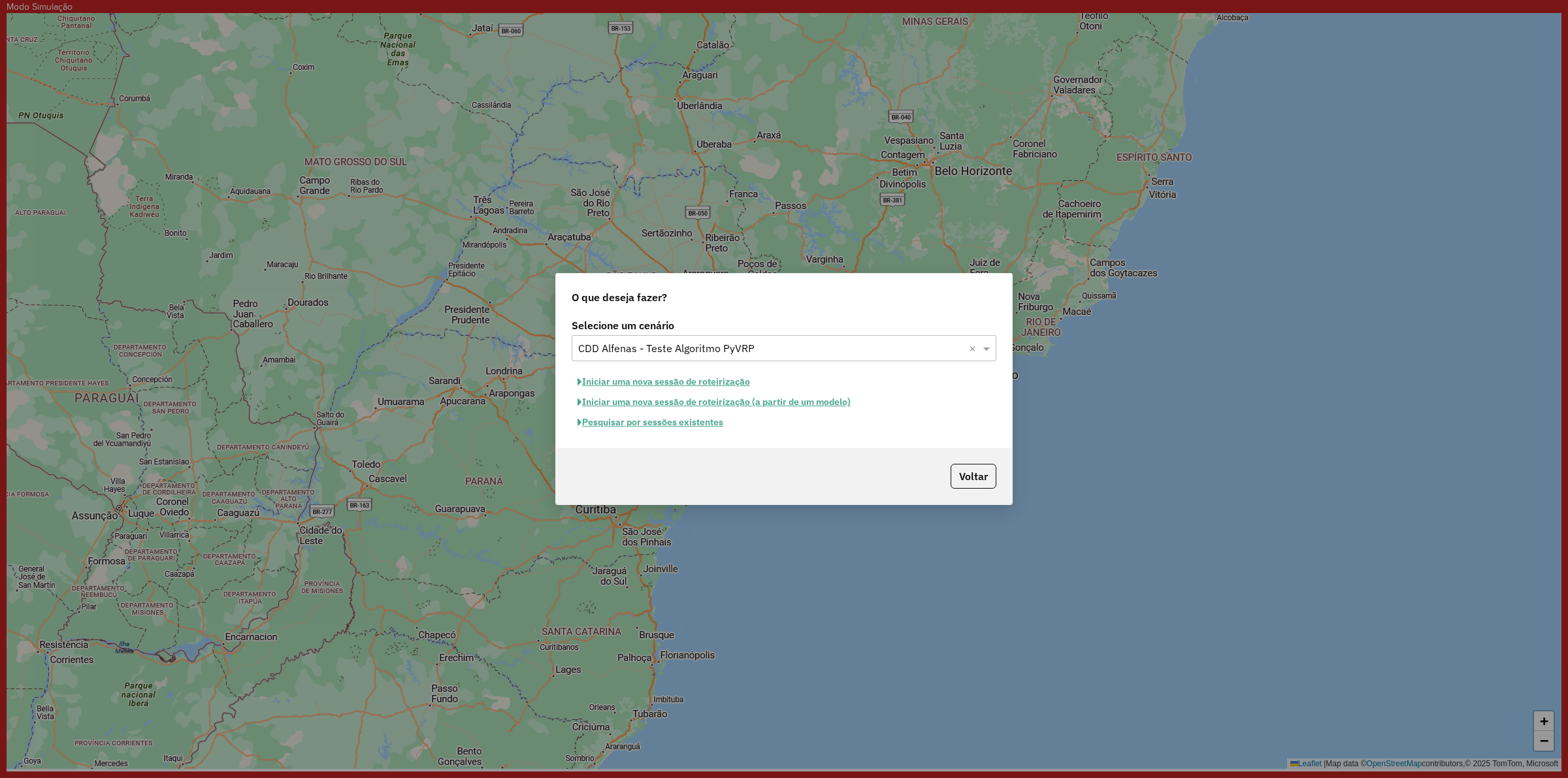
click at [727, 376] on button "Iniciar uma nova sessão de roteirização" at bounding box center [664, 382] width 185 height 21
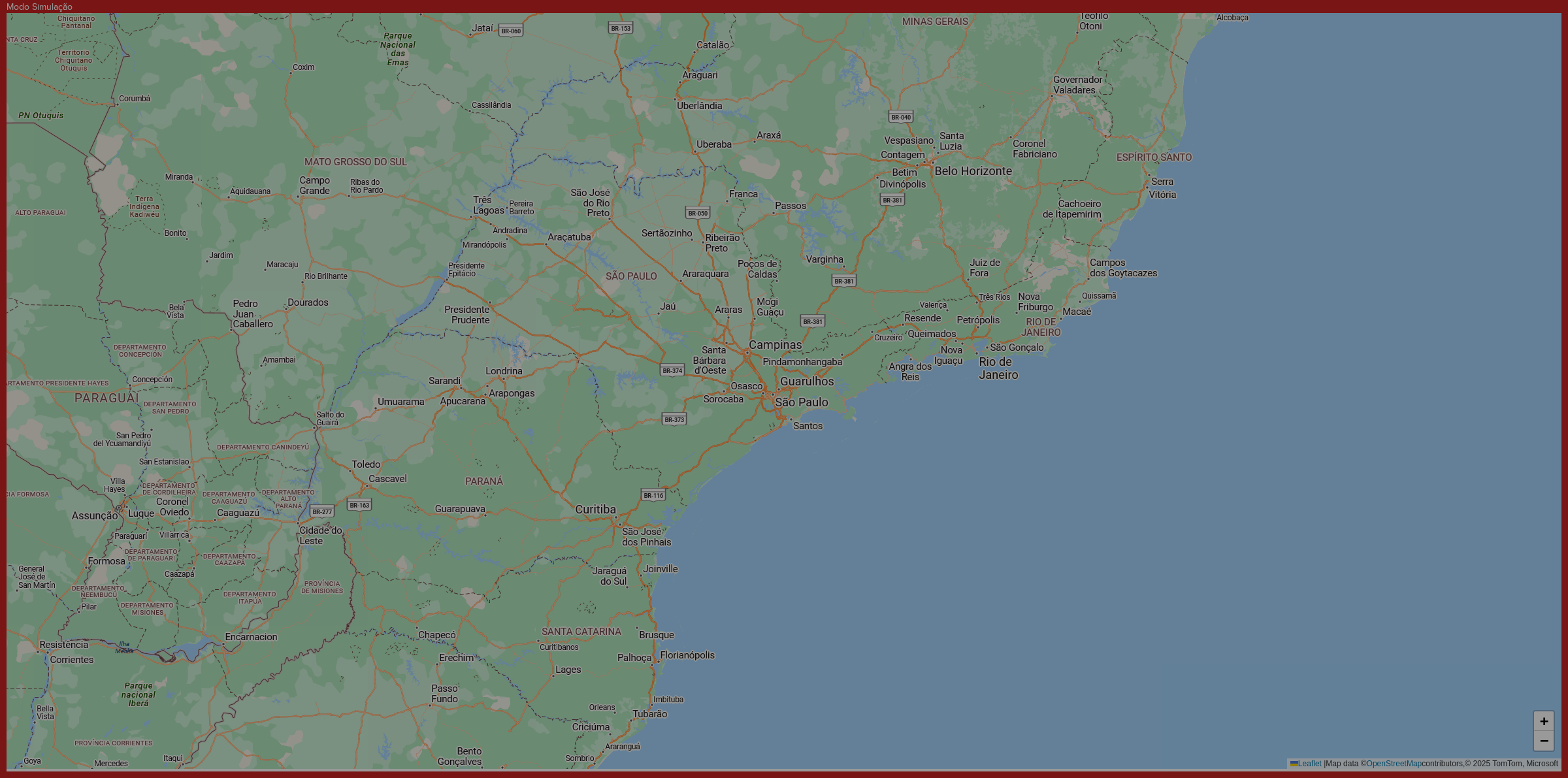
select select "*"
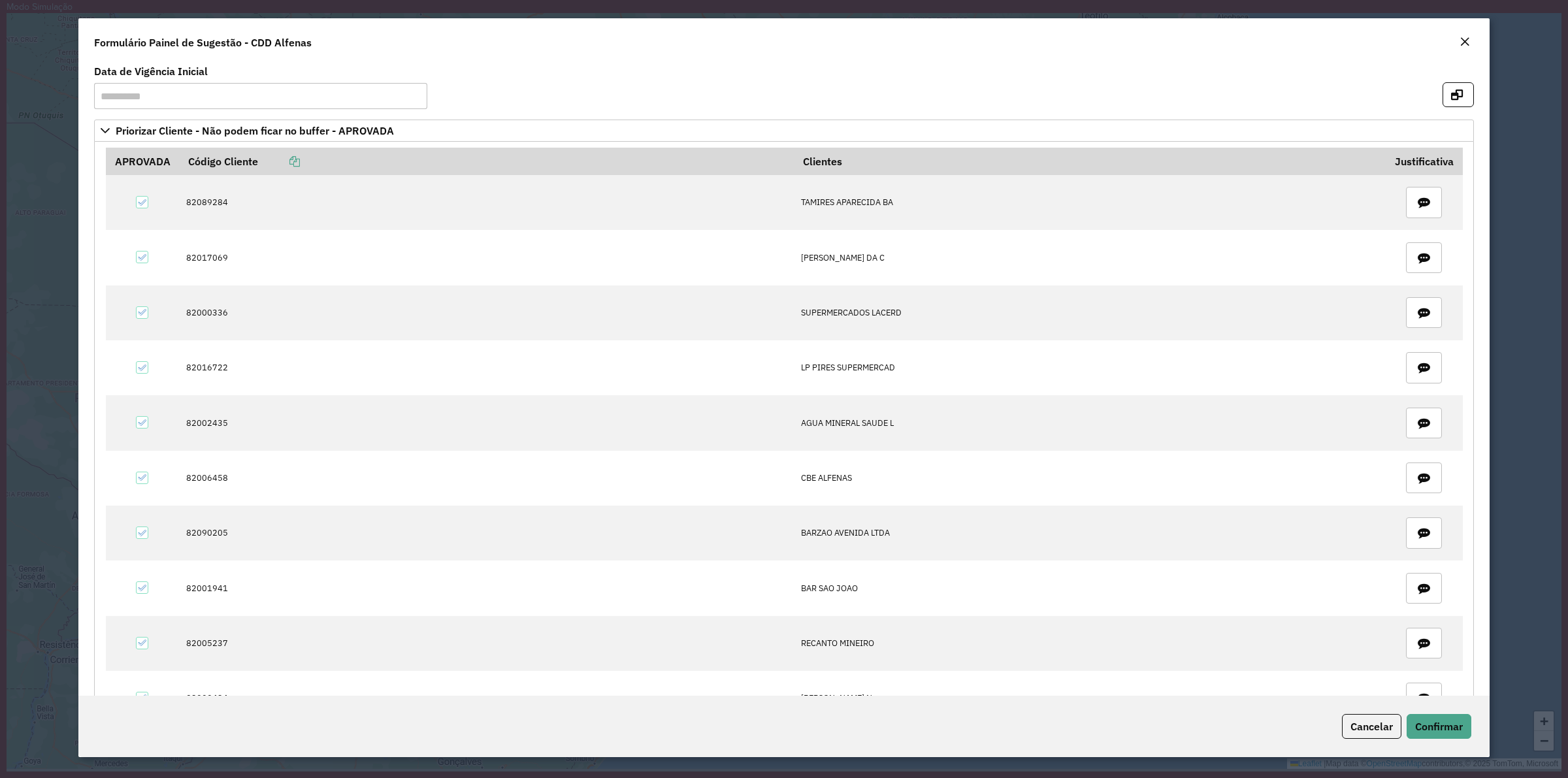
drag, startPoint x: 1462, startPoint y: 30, endPoint x: 1463, endPoint y: 41, distance: 11.0
click at [1464, 32] on div "Formulário Painel de Sugestão - CDD Alfenas" at bounding box center [784, 39] width 1411 height 43
click at [1463, 41] on em "Close" at bounding box center [1465, 42] width 11 height 11
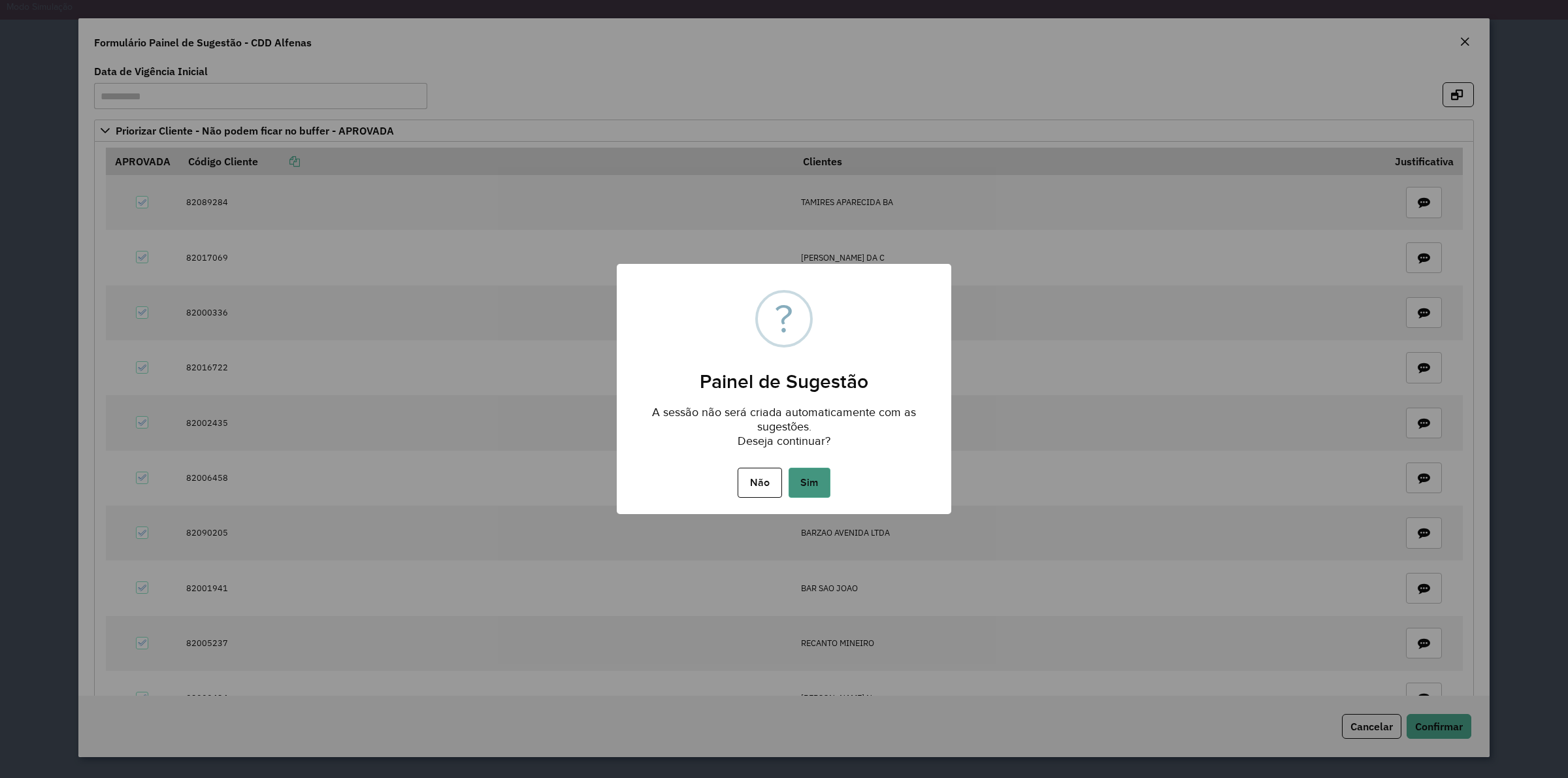
click at [807, 487] on button "Sim" at bounding box center [809, 483] width 42 height 30
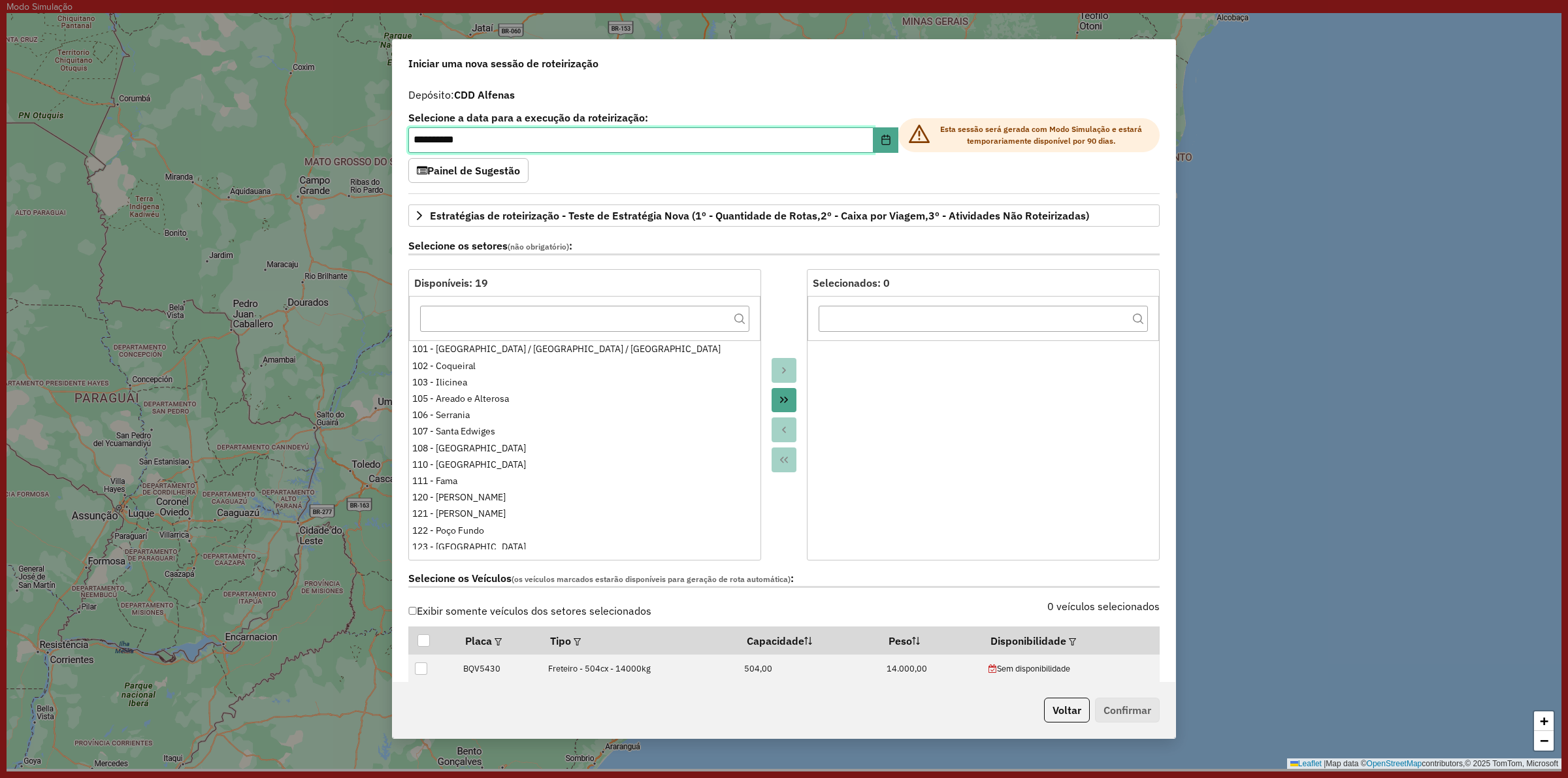
click at [686, 151] on input "**********" at bounding box center [641, 140] width 465 height 26
click at [885, 142] on icon "Choose Date" at bounding box center [886, 140] width 11 height 11
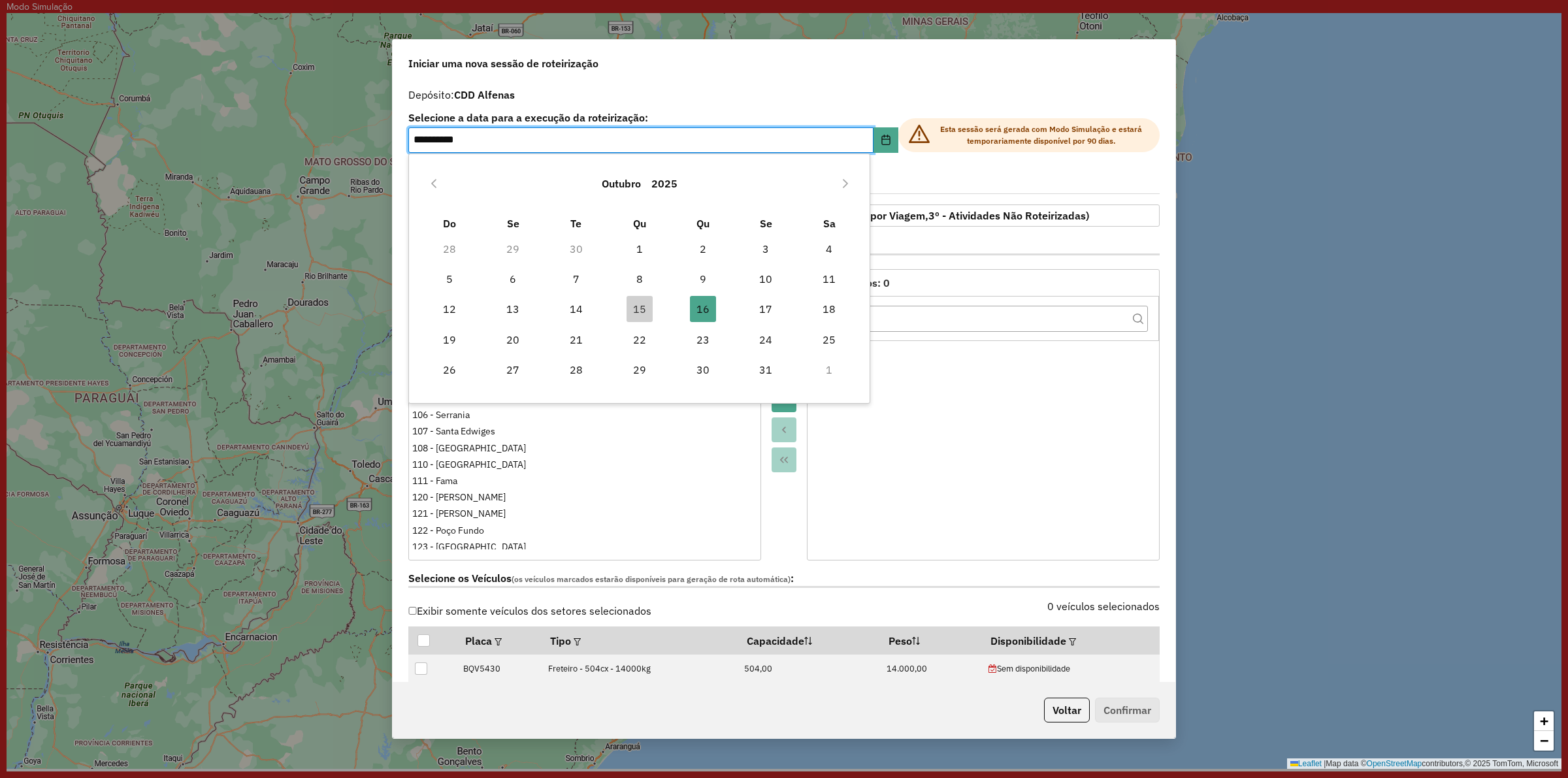
click at [642, 298] on span "15" at bounding box center [639, 308] width 26 height 26
type input "**********"
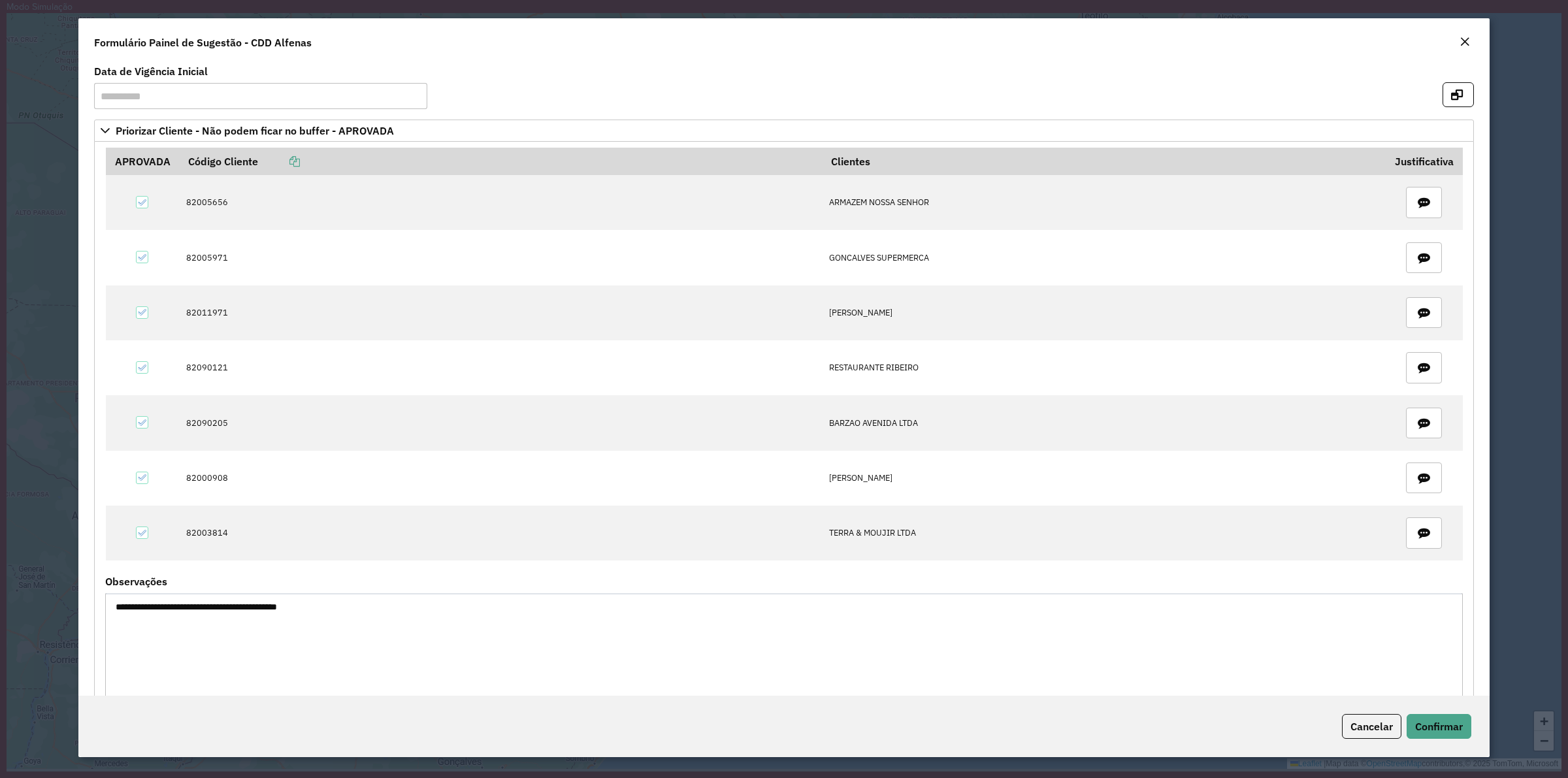
click at [1458, 34] on button "Close" at bounding box center [1465, 42] width 18 height 17
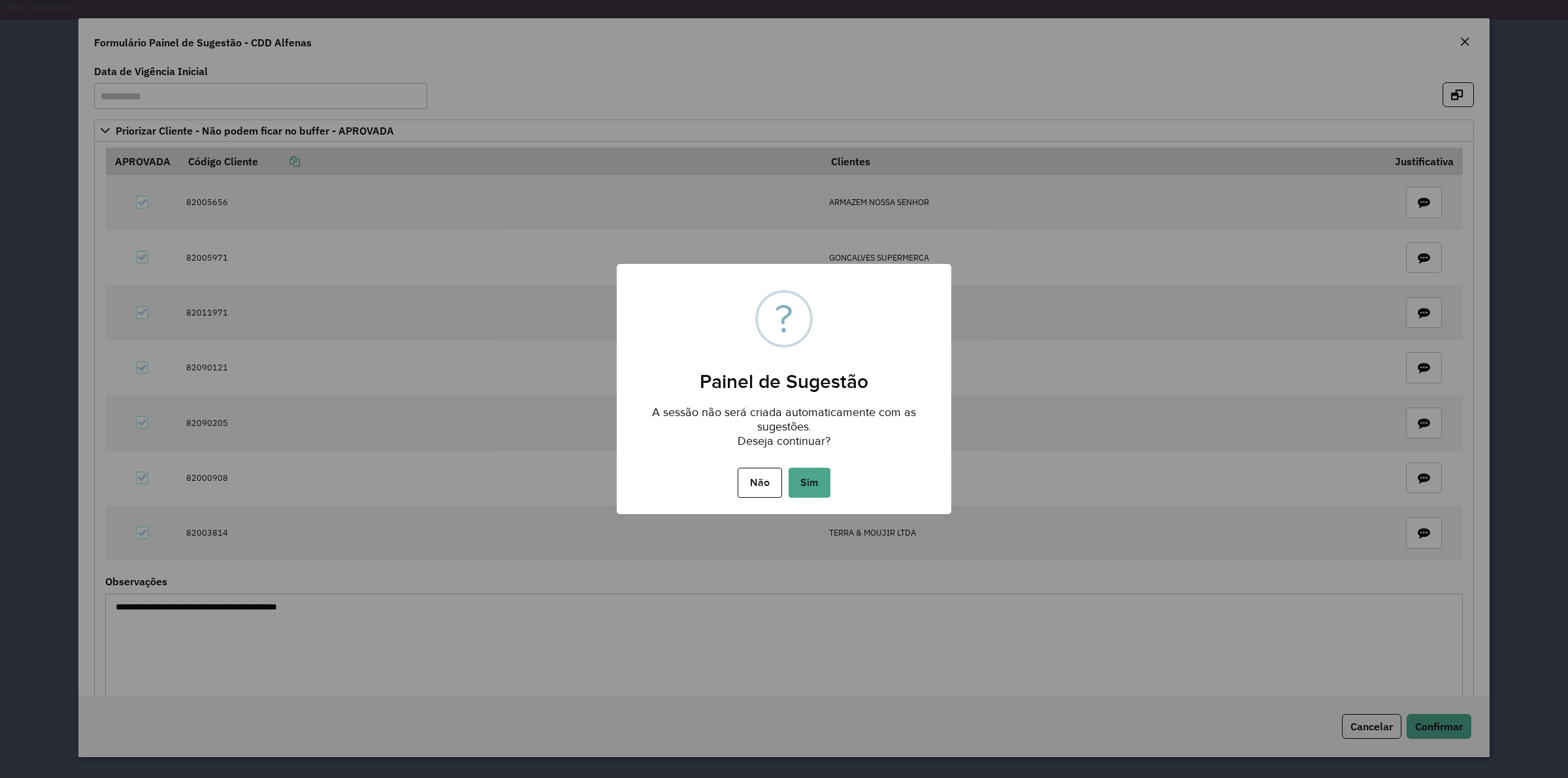
drag, startPoint x: 840, startPoint y: 497, endPoint x: 824, endPoint y: 488, distance: 18.4
click at [833, 496] on div "Não No Sim" at bounding box center [783, 482] width 334 height 37
click at [824, 488] on button "Sim" at bounding box center [809, 483] width 42 height 30
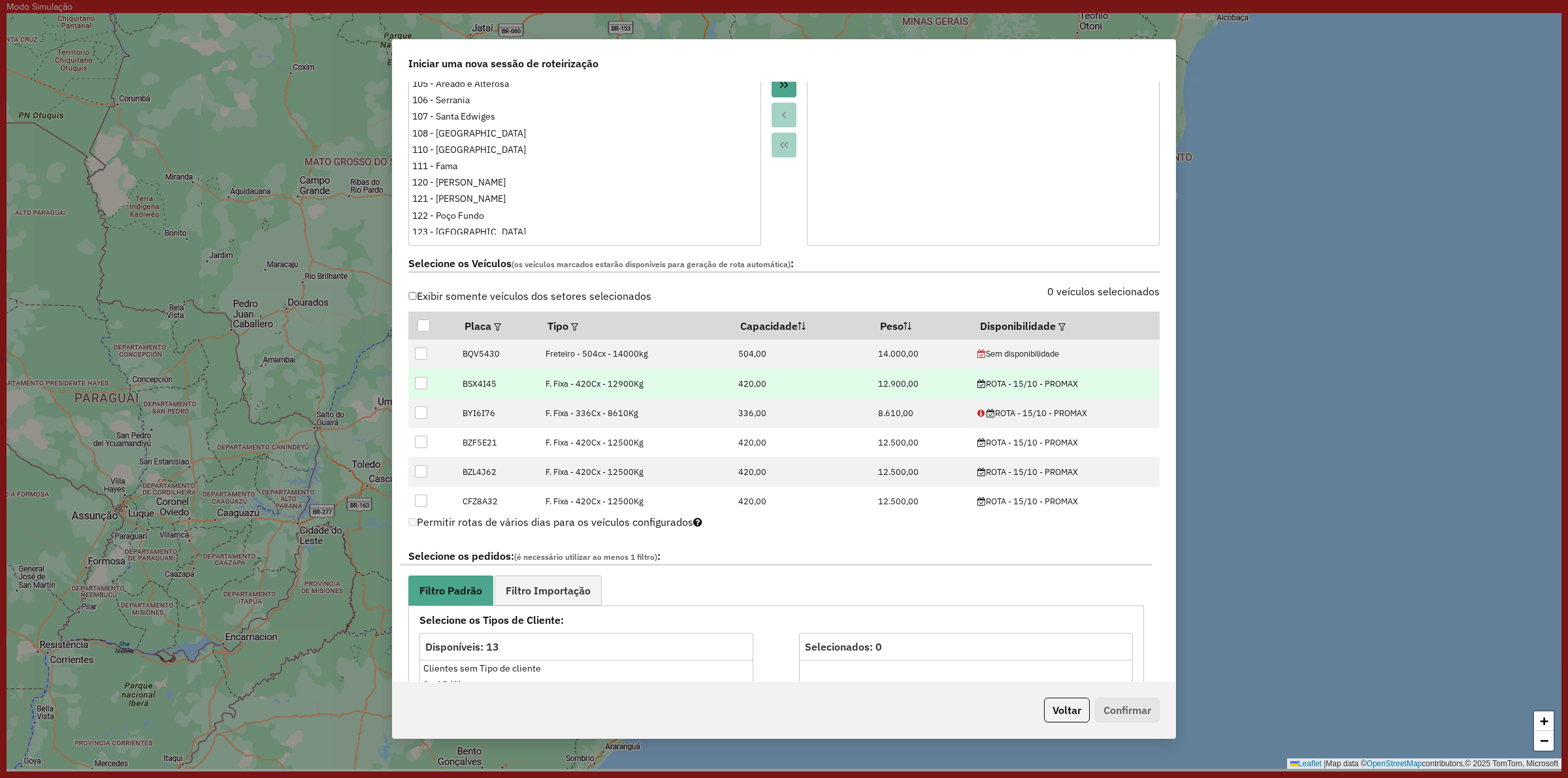
scroll to position [327, 0]
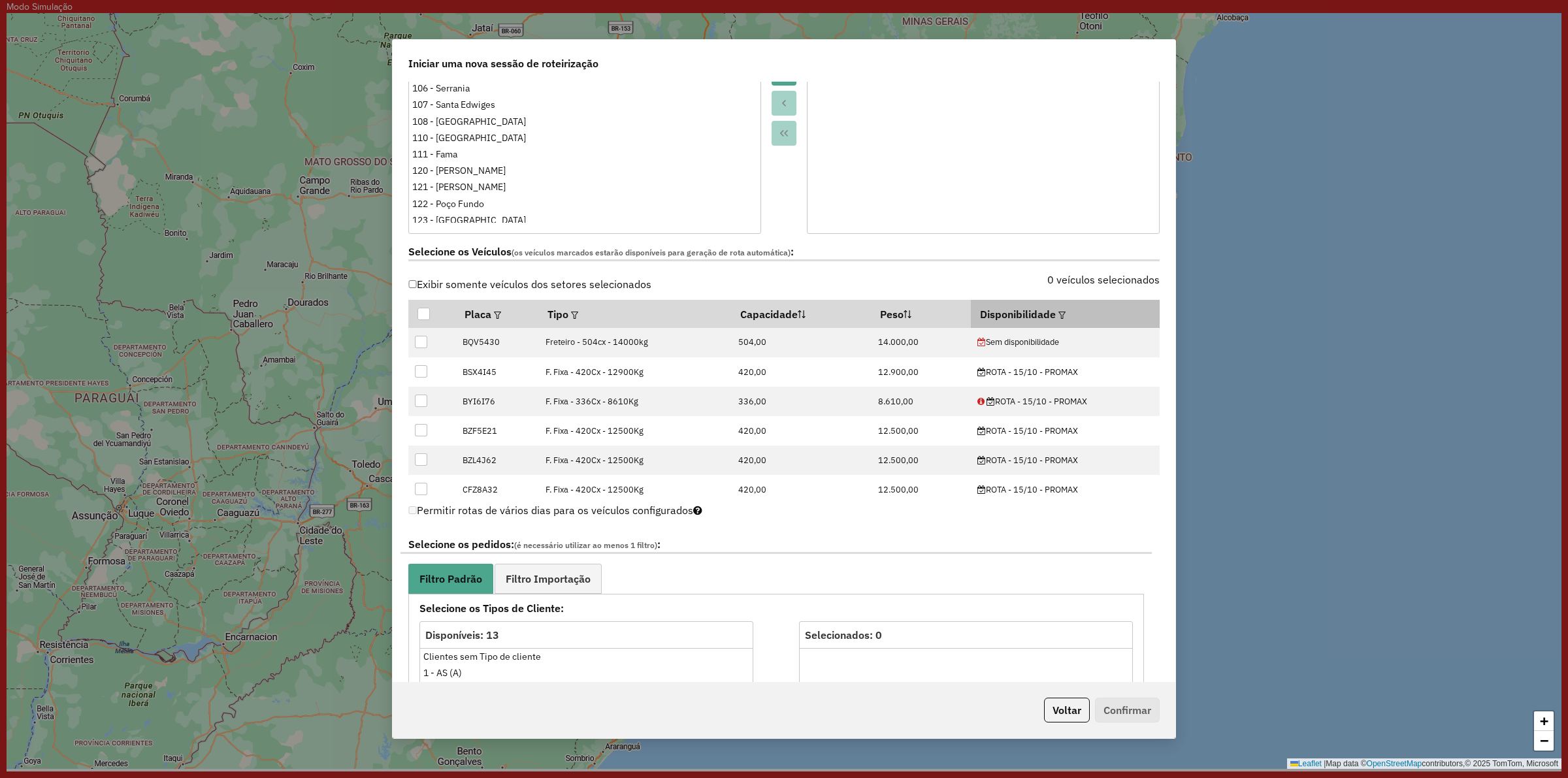
click at [1046, 322] on th "Disponibilidade" at bounding box center [1065, 314] width 189 height 28
click at [1058, 316] on em at bounding box center [1062, 316] width 7 height 7
click at [1094, 349] on div "Selecione uma opção" at bounding box center [1118, 346] width 110 height 25
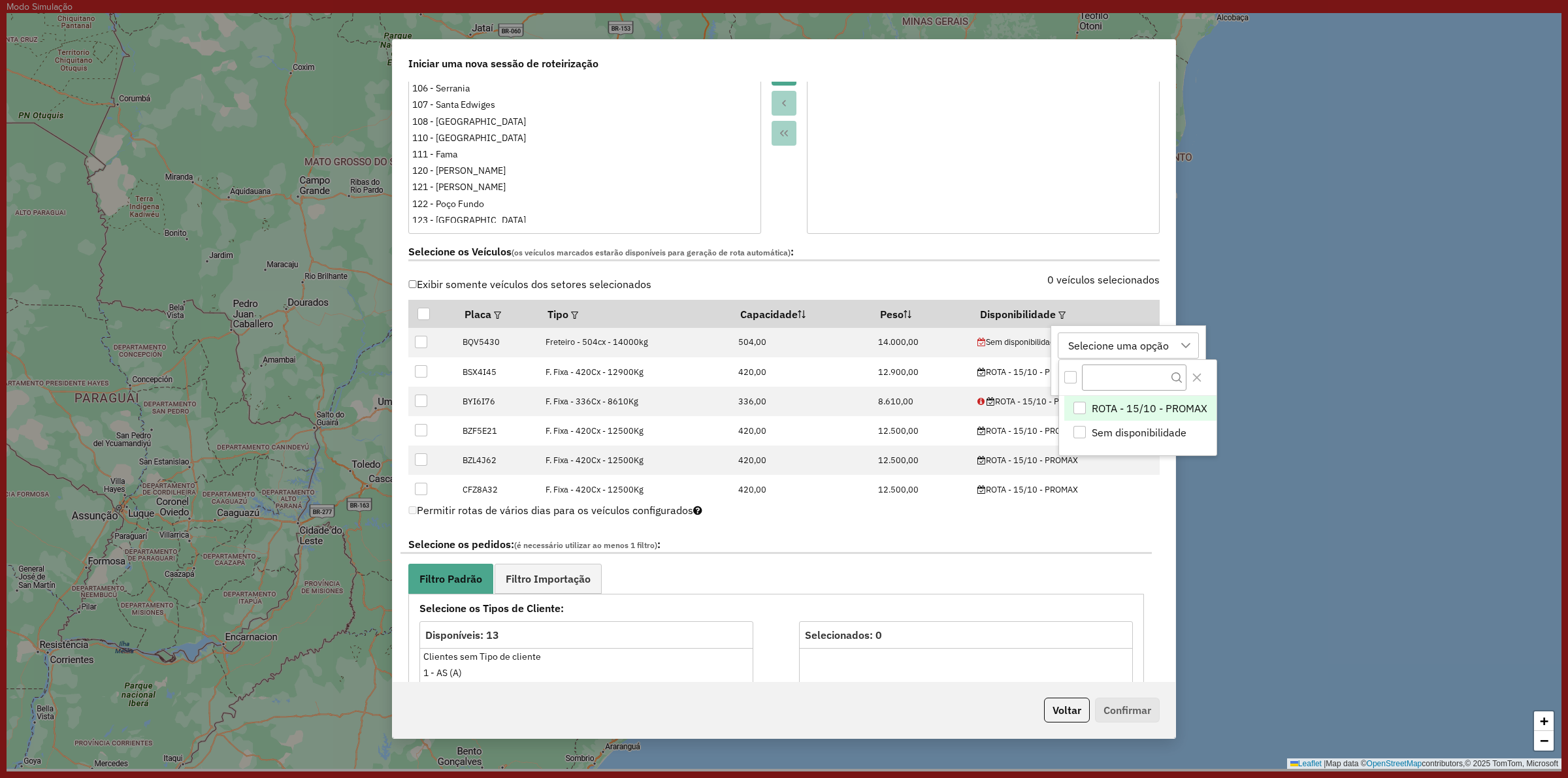
click at [1082, 411] on div "ROTA - 15/10 - PROMAX" at bounding box center [1080, 408] width 13 height 13
click at [1090, 328] on div "ROTA - 15/10 - PROMAX ROTA - 15/10 - PROMAX Sem disponibilidade Limpar Aplicar" at bounding box center [1136, 360] width 170 height 71
click at [1219, 391] on div "ROTA - 15/10 - PROMAX ROTA - 15/10 - PROMAX Sem disponibilidade Limpar Aplicar" at bounding box center [1136, 360] width 170 height 71
click at [988, 274] on div "Selecione os Veículos (os veículos marcados estarão disponíveis para geração de…" at bounding box center [784, 255] width 767 height 41
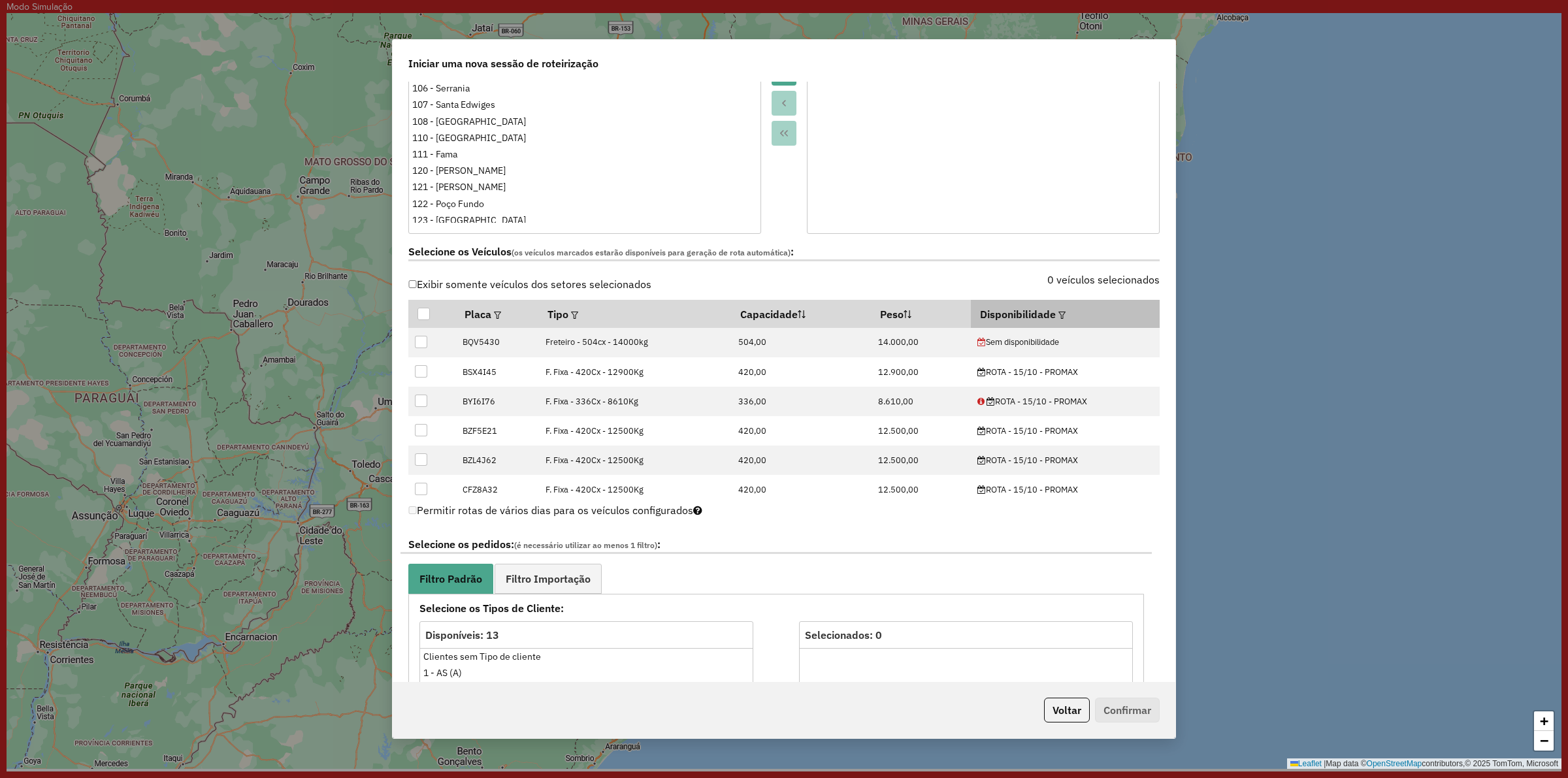
click at [1026, 319] on th "Disponibilidade" at bounding box center [1065, 314] width 189 height 28
click at [1060, 318] on th "Disponibilidade" at bounding box center [1065, 314] width 189 height 28
click at [1060, 317] on em at bounding box center [1062, 316] width 7 height 7
click at [1196, 369] on button "Aplicar" at bounding box center [1185, 376] width 50 height 25
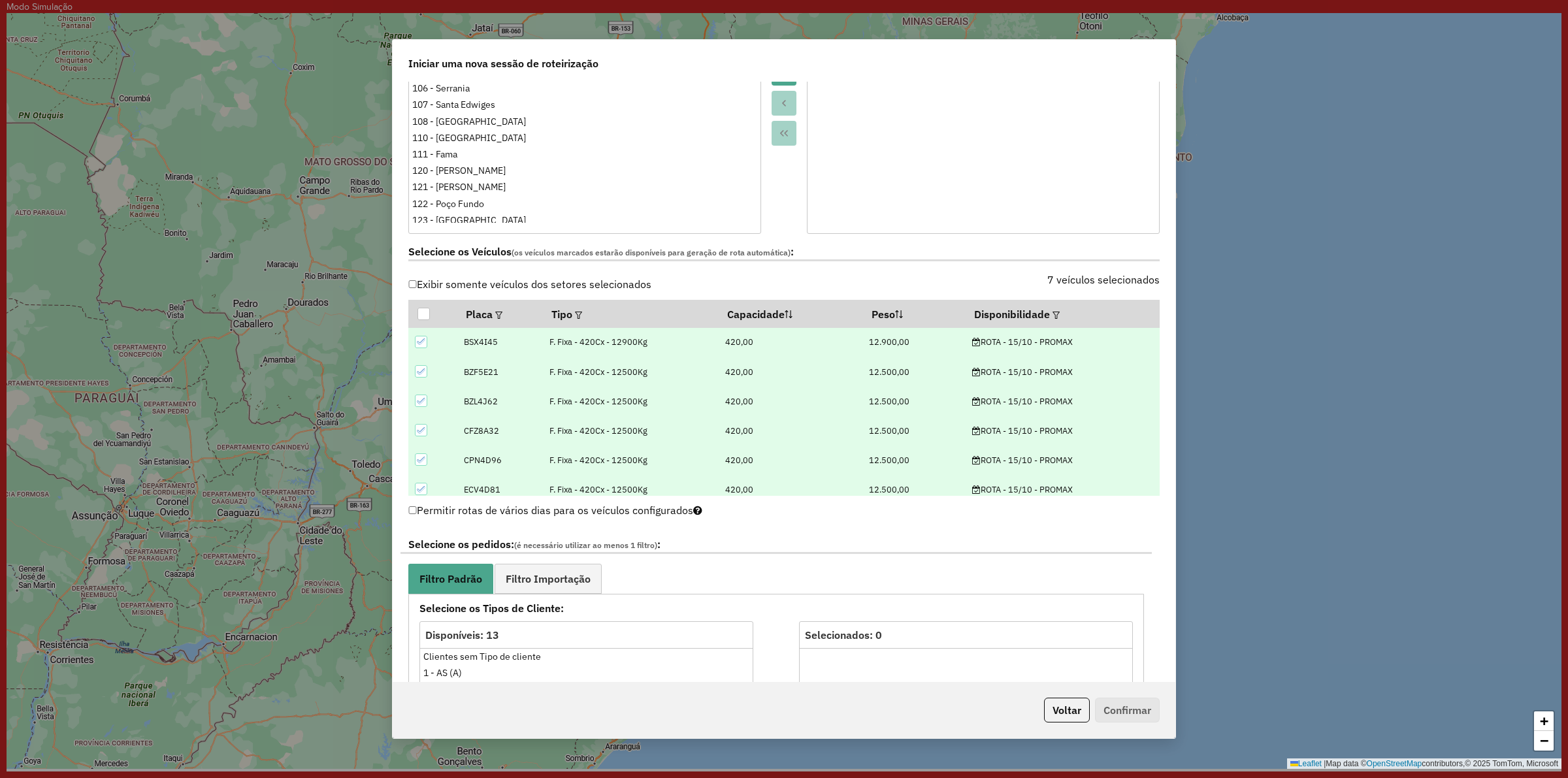
drag, startPoint x: 815, startPoint y: 290, endPoint x: 811, endPoint y: 285, distance: 6.4
click at [811, 285] on div "7 veículos selecionados" at bounding box center [976, 288] width 383 height 25
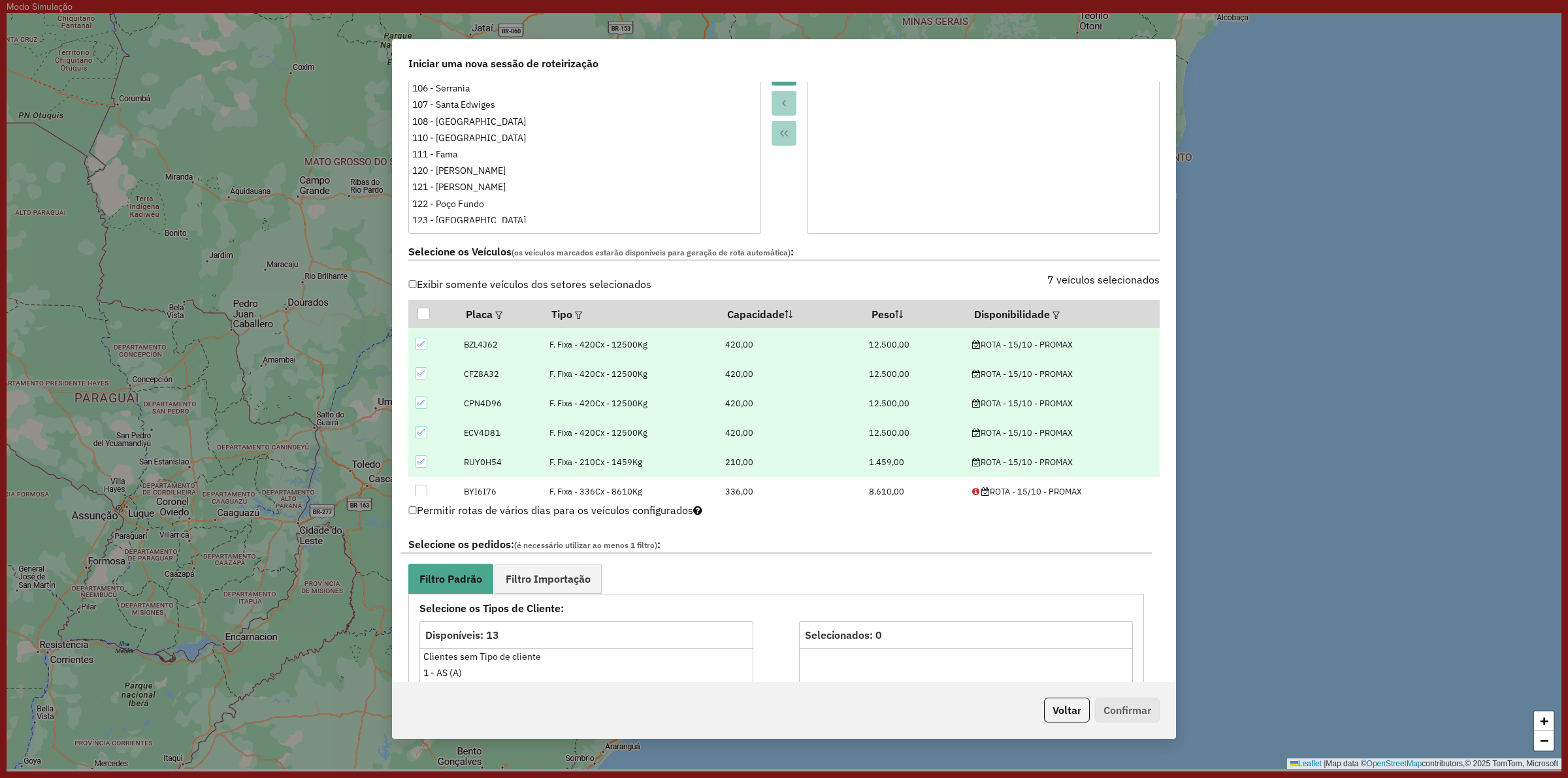
scroll to position [0, 0]
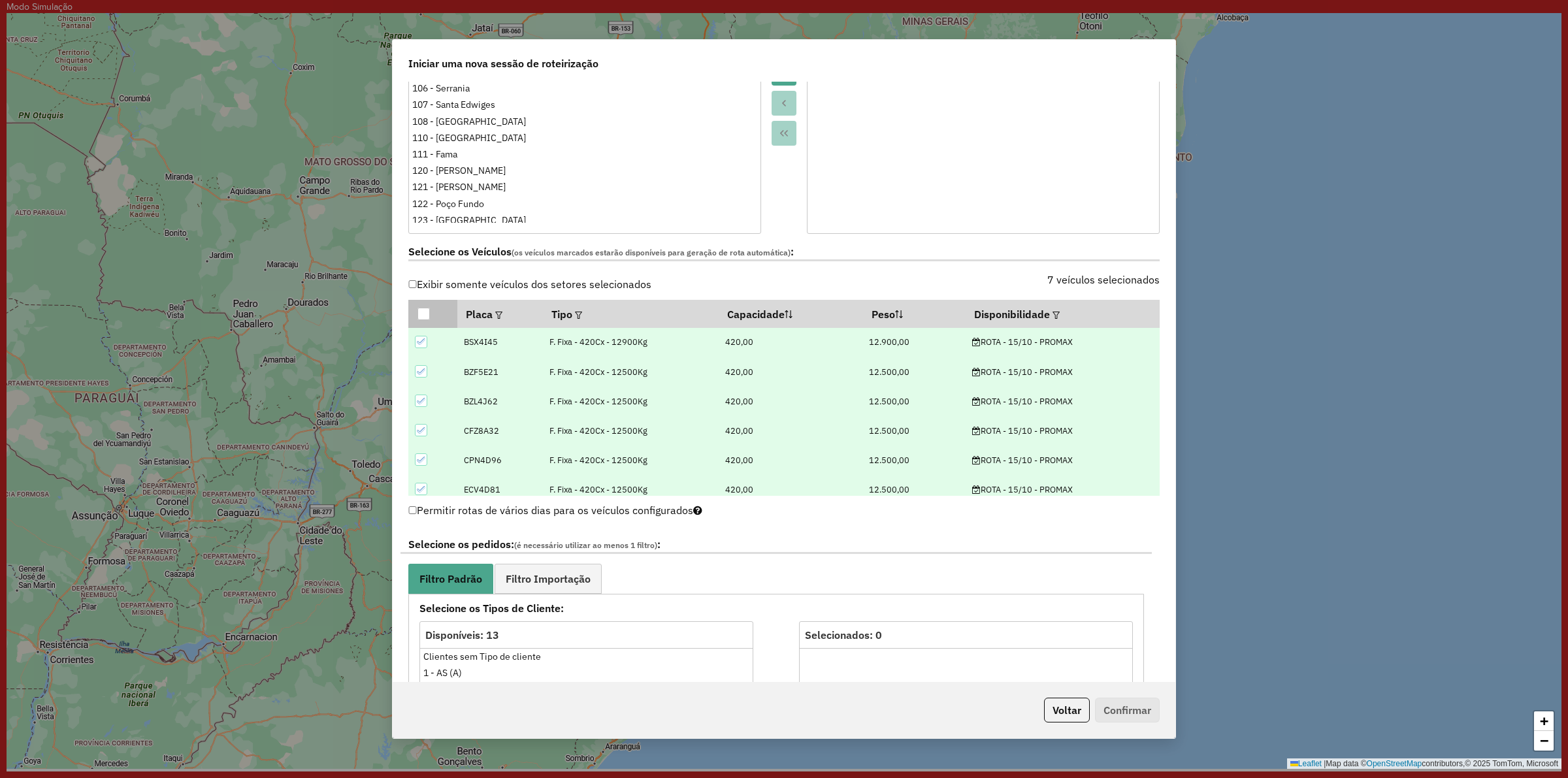
click at [426, 318] on div at bounding box center [424, 314] width 13 height 13
click at [424, 316] on icon at bounding box center [423, 313] width 8 height 6
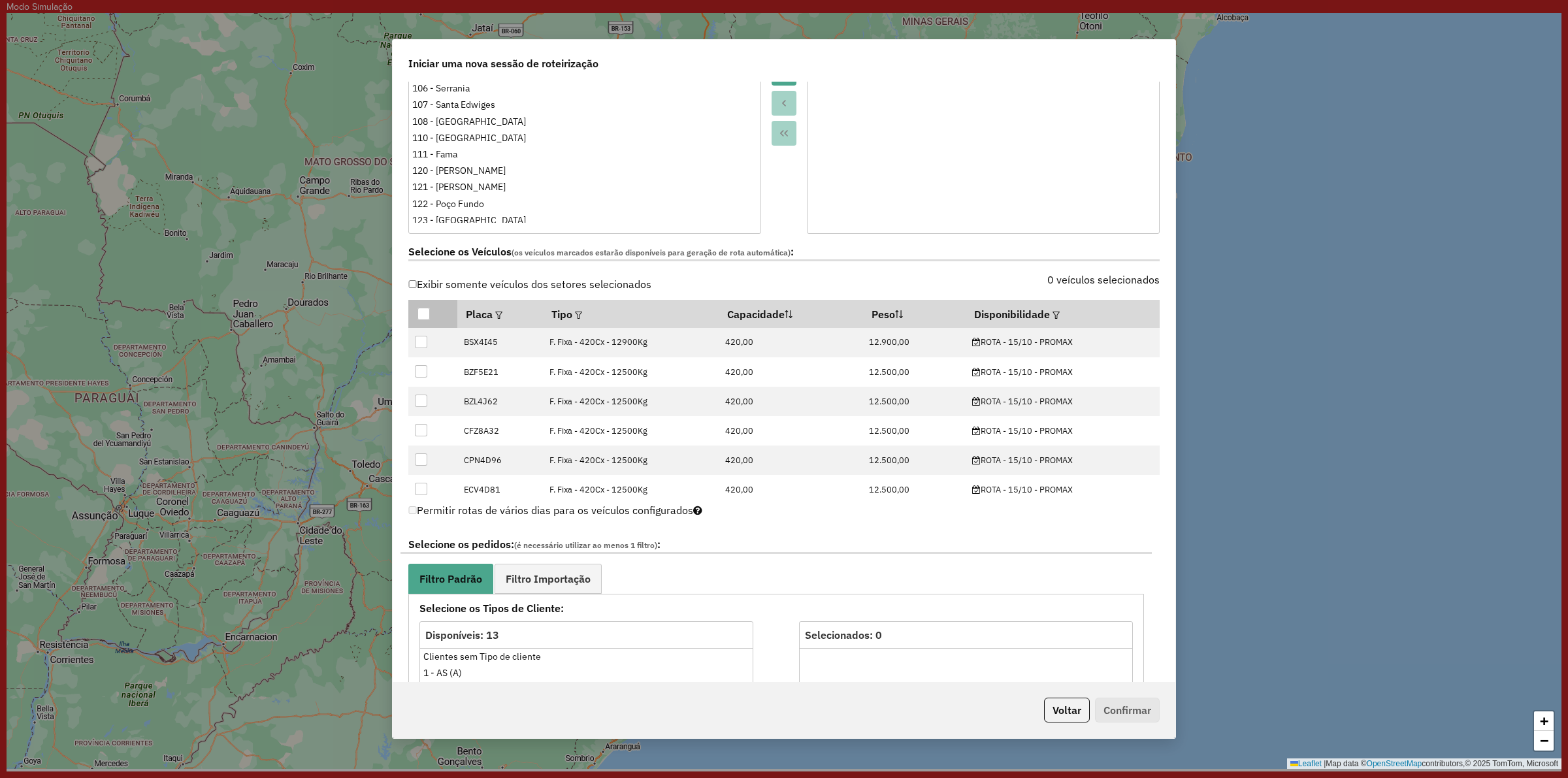
click at [424, 317] on div at bounding box center [424, 314] width 13 height 13
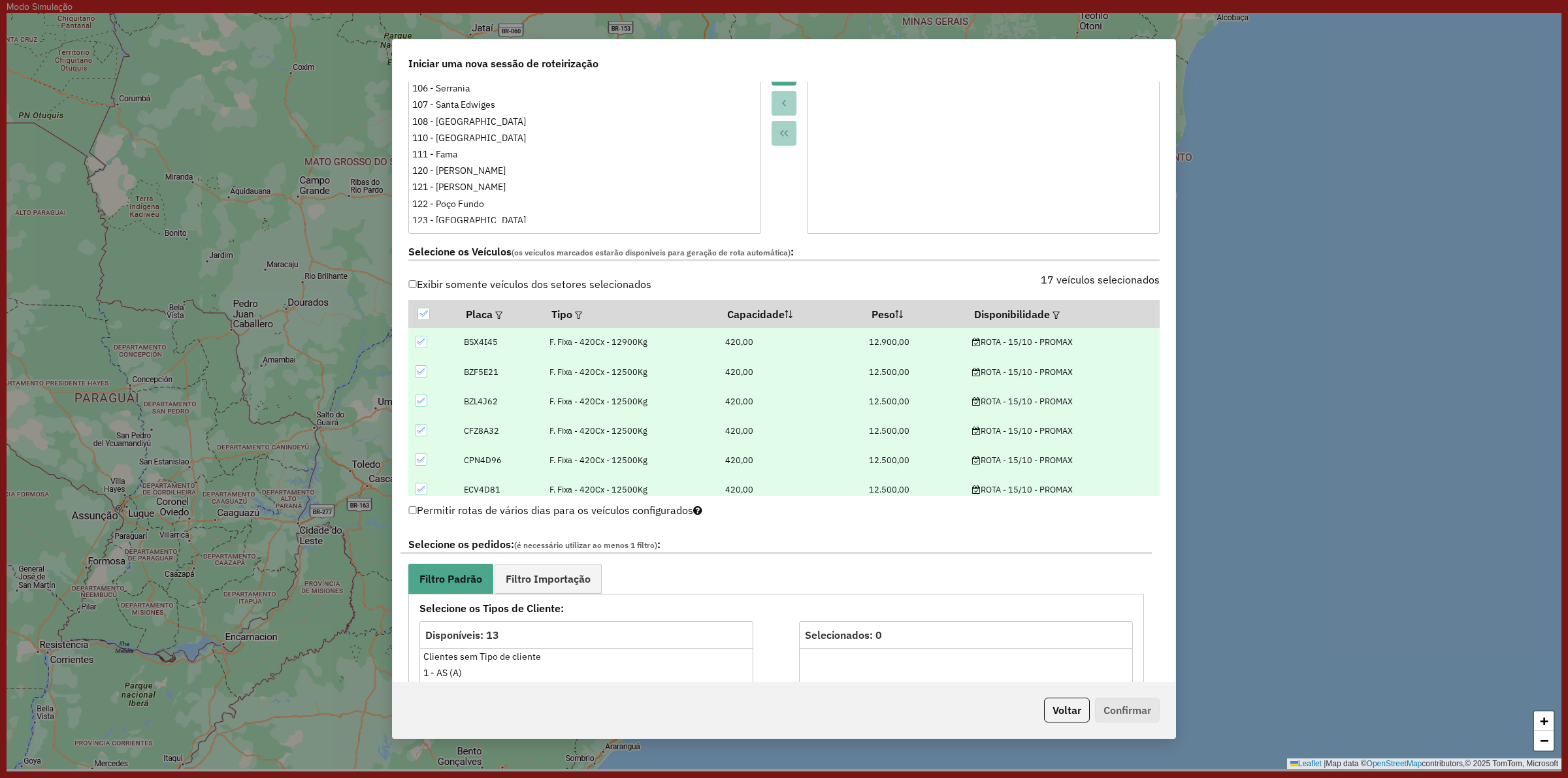
click at [918, 272] on div "Selecione os Veículos (os veículos marcados estarão disponíveis para geração de…" at bounding box center [784, 255] width 767 height 41
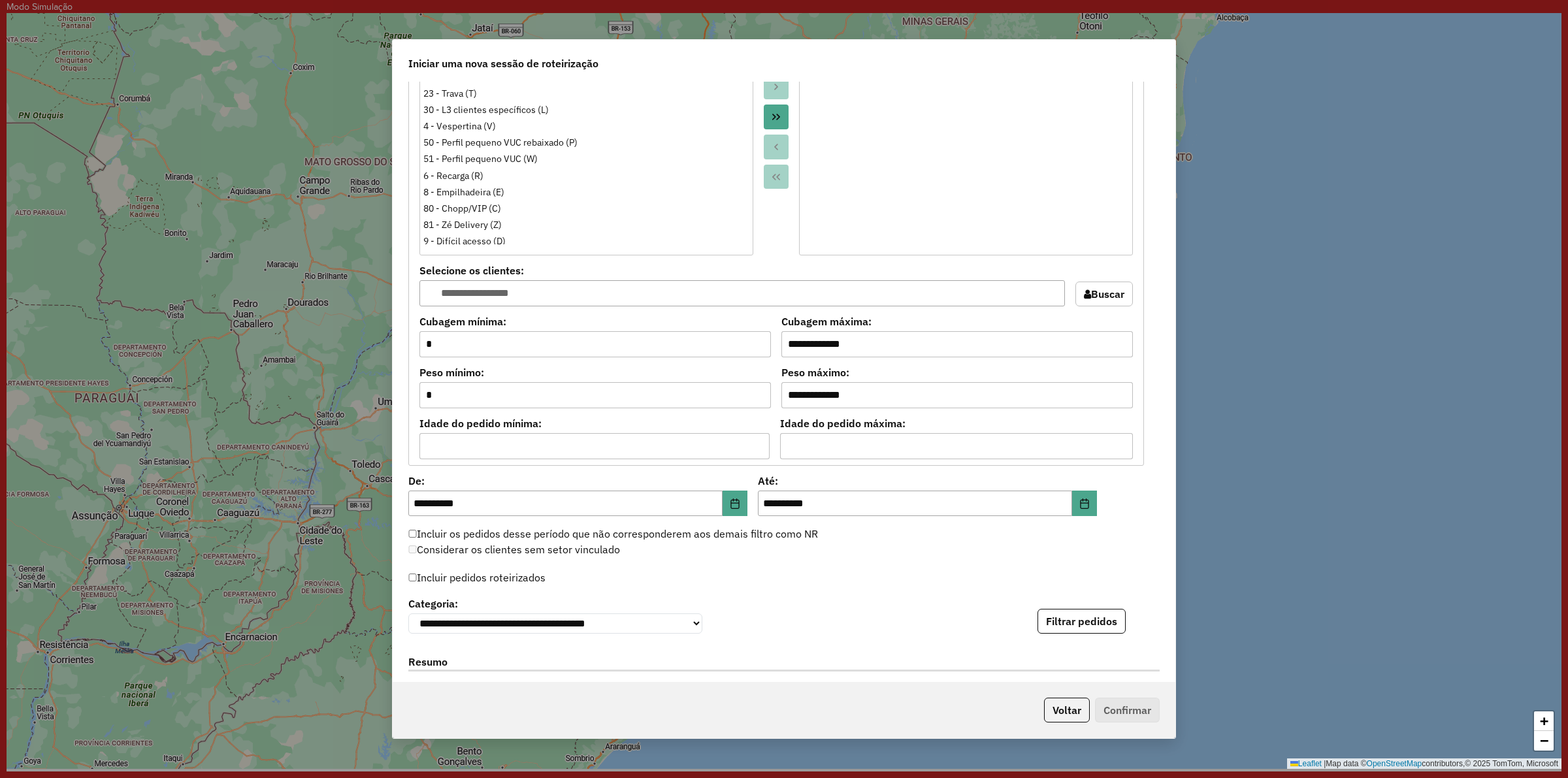
scroll to position [981, 0]
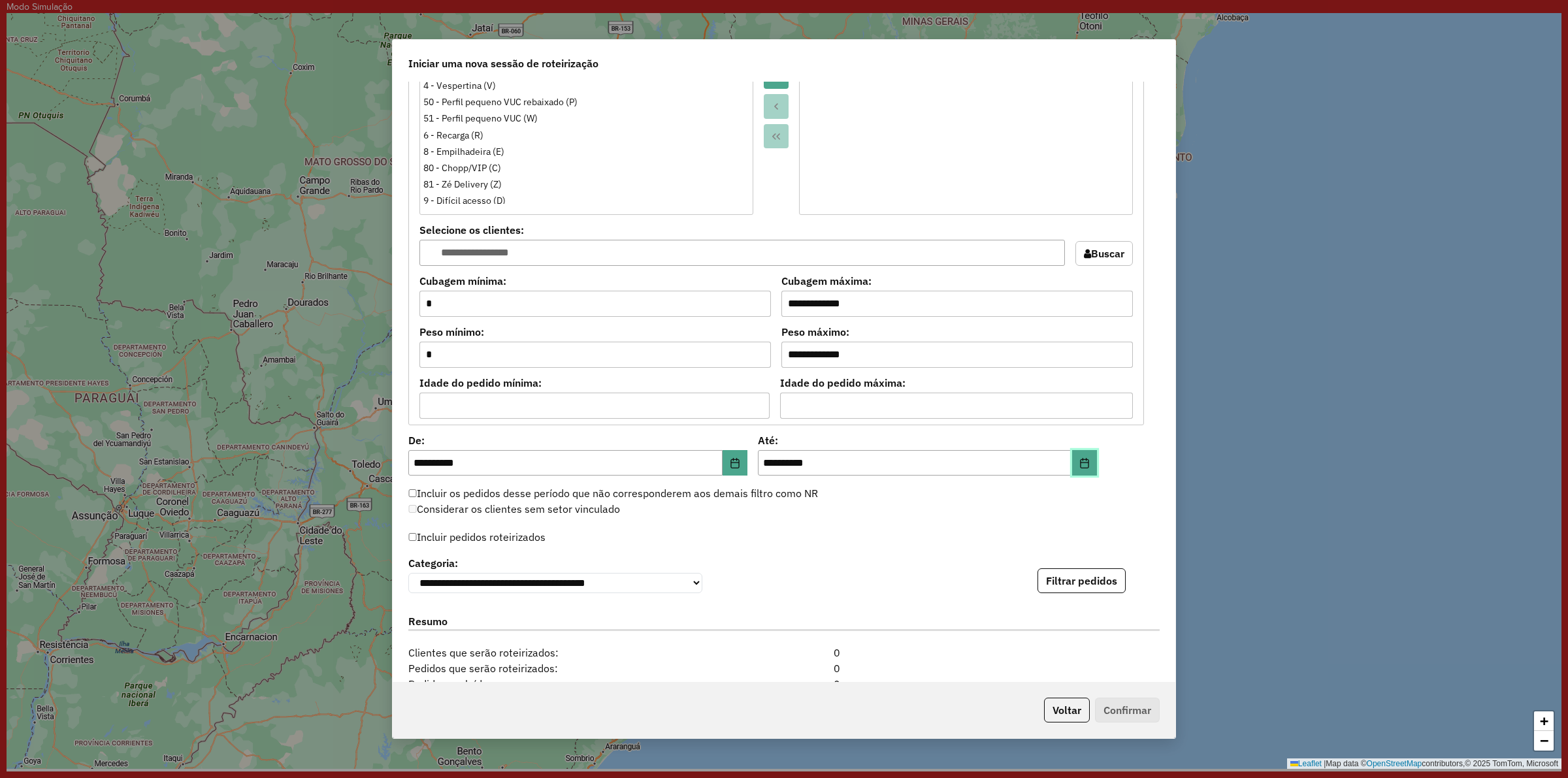
click at [1074, 461] on button "Choose Date" at bounding box center [1085, 462] width 25 height 26
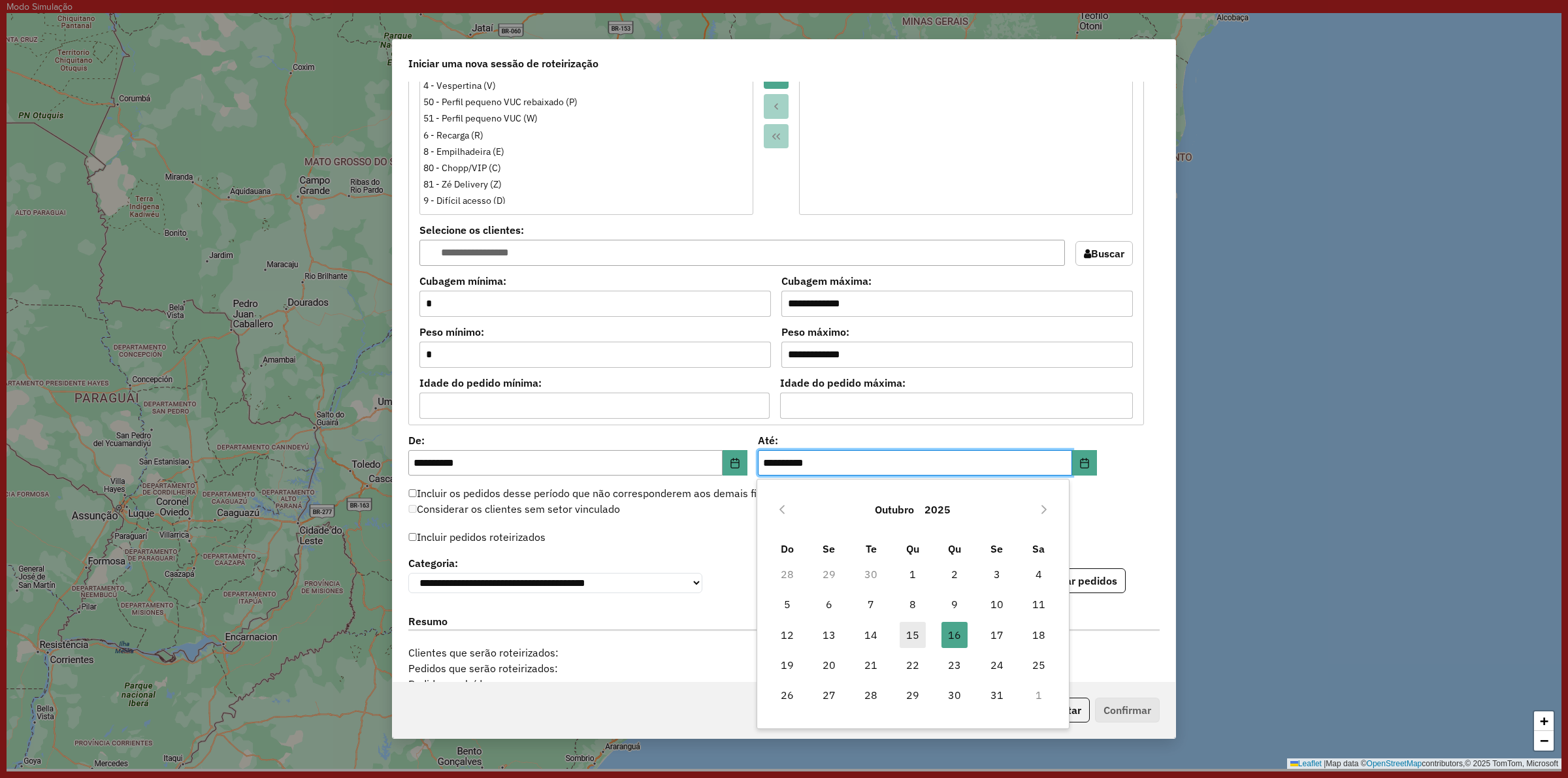
click at [921, 628] on span "15" at bounding box center [912, 635] width 26 height 26
type input "**********"
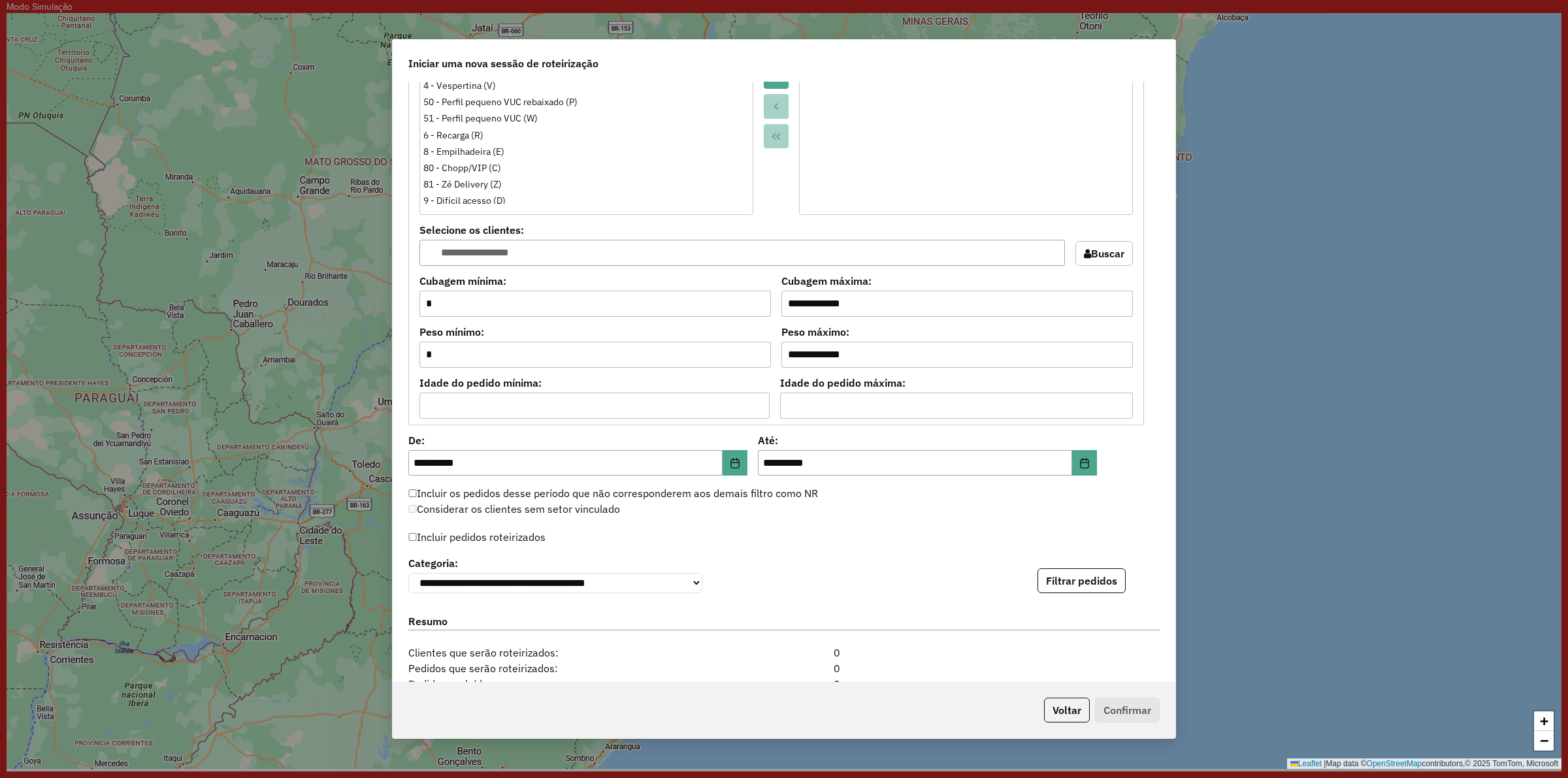
drag, startPoint x: 514, startPoint y: 530, endPoint x: 511, endPoint y: 544, distance: 14.3
click at [514, 532] on label "Incluir pedidos roteirizados" at bounding box center [477, 538] width 137 height 25
click at [511, 544] on label "Incluir pedidos roteirizados" at bounding box center [477, 538] width 137 height 25
click at [464, 532] on label "Incluir pedidos roteirizados" at bounding box center [477, 538] width 137 height 25
click at [1088, 590] on button "Filtrar pedidos" at bounding box center [1081, 581] width 88 height 25
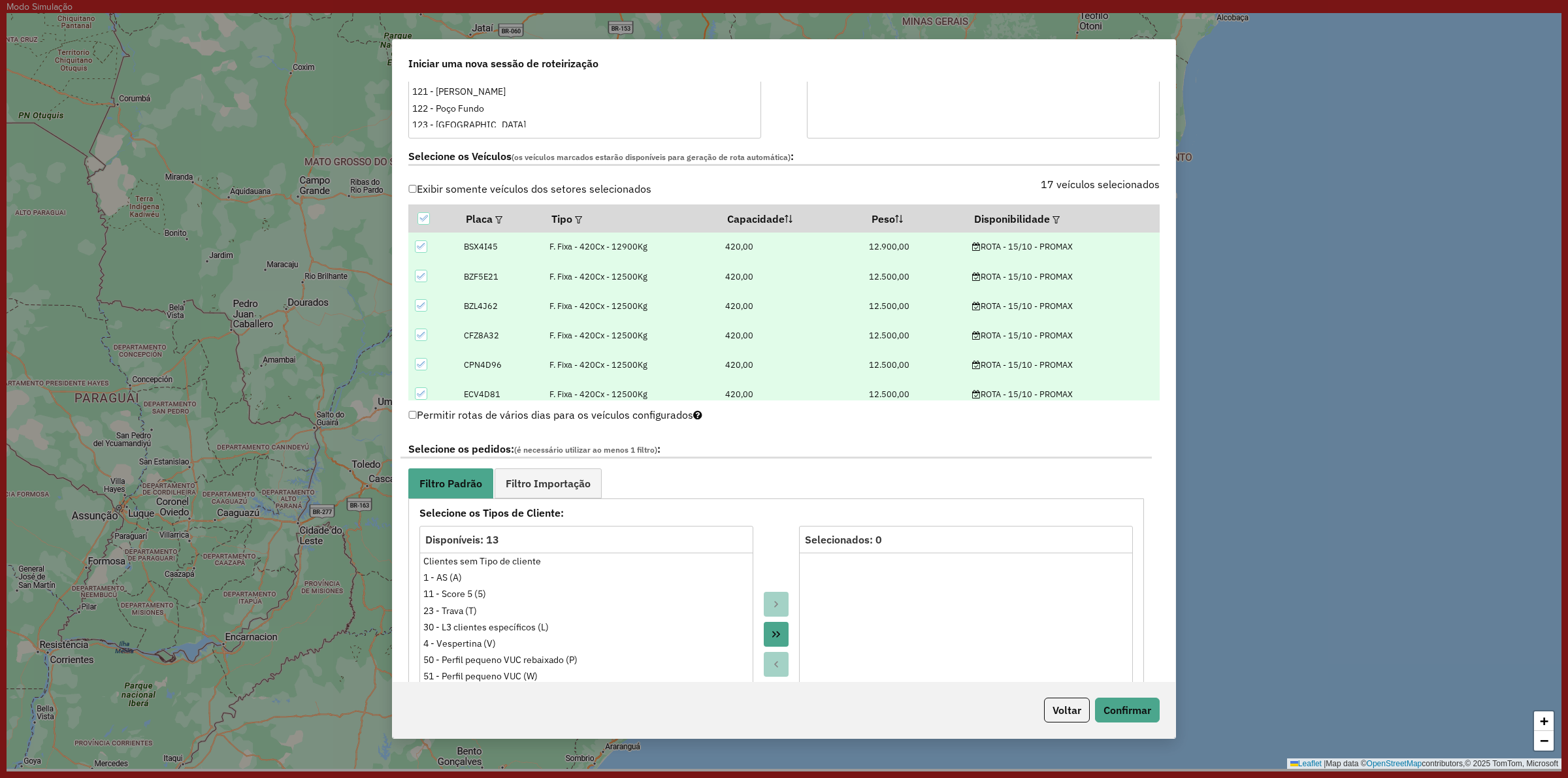
scroll to position [417, 0]
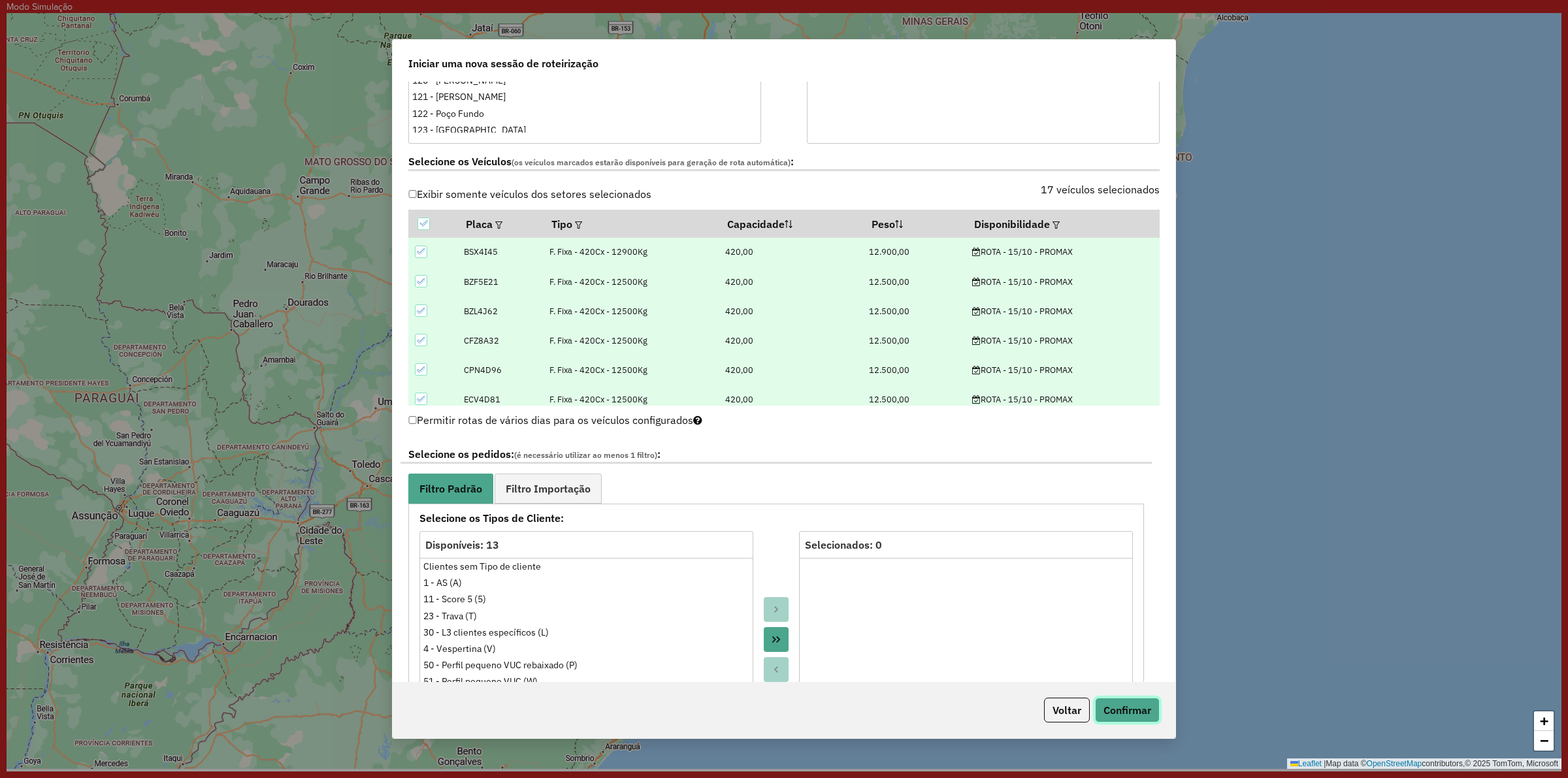
click at [1134, 713] on button "Confirmar" at bounding box center [1127, 711] width 65 height 25
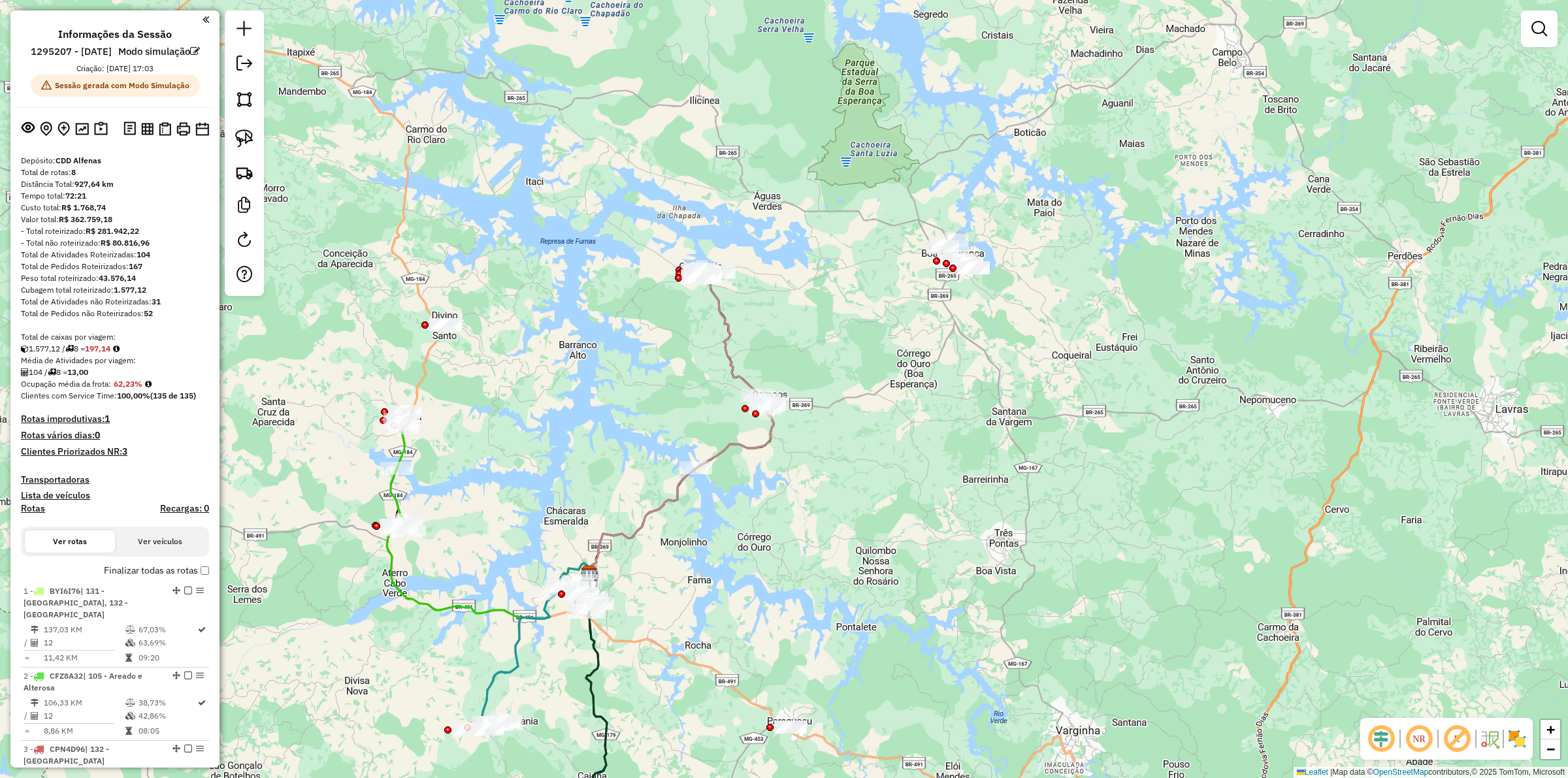
drag, startPoint x: 576, startPoint y: 500, endPoint x: 580, endPoint y: 462, distance: 38.2
click at [580, 462] on div "Janela de atendimento Grade de atendimento Capacidade Transportadoras Veículos …" at bounding box center [784, 389] width 1568 height 778
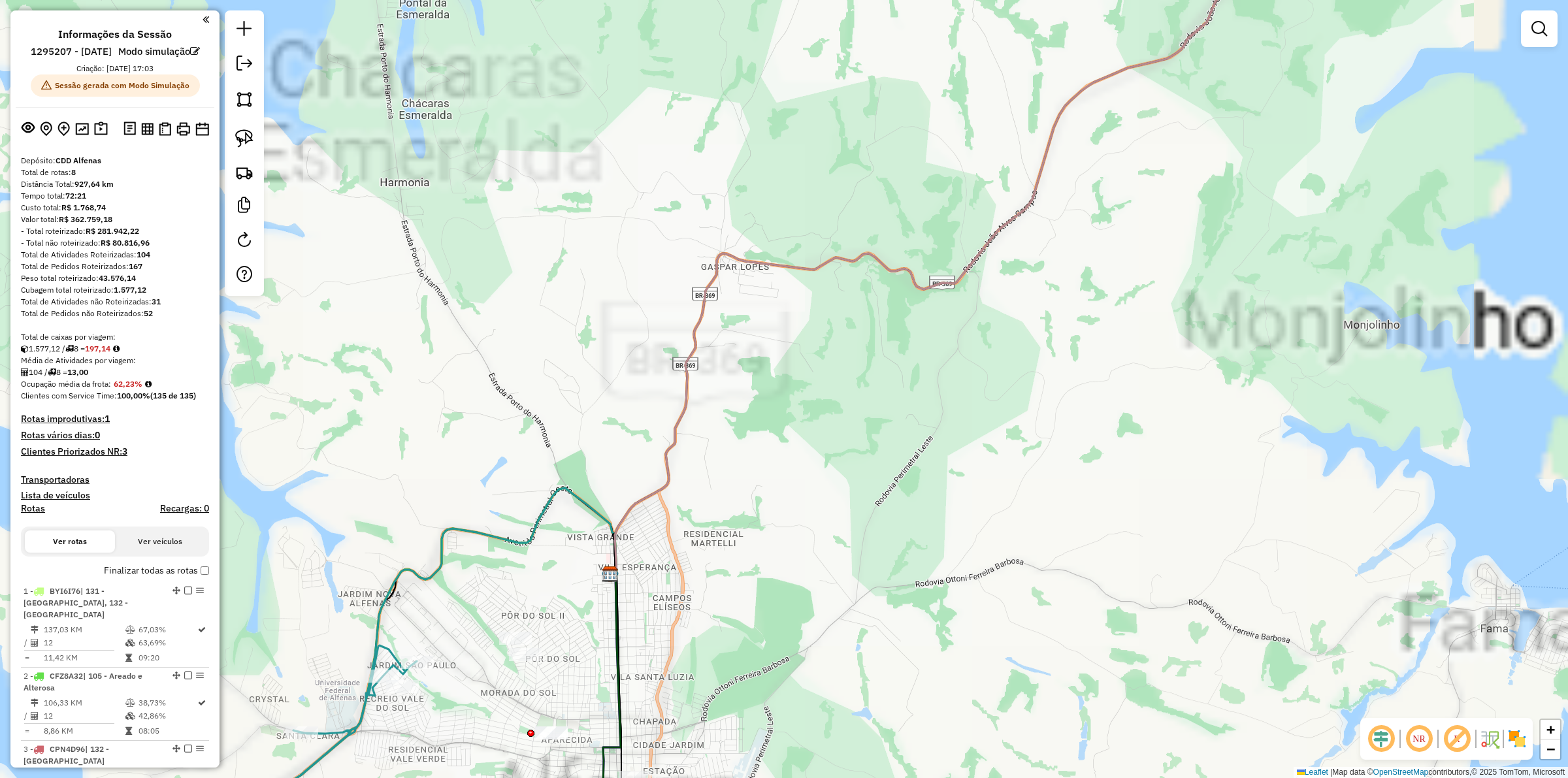
drag, startPoint x: 508, startPoint y: 627, endPoint x: 558, endPoint y: 491, distance: 144.9
click at [570, 479] on div "Janela de atendimento Grade de atendimento Capacidade Transportadoras Veículos …" at bounding box center [784, 389] width 1568 height 778
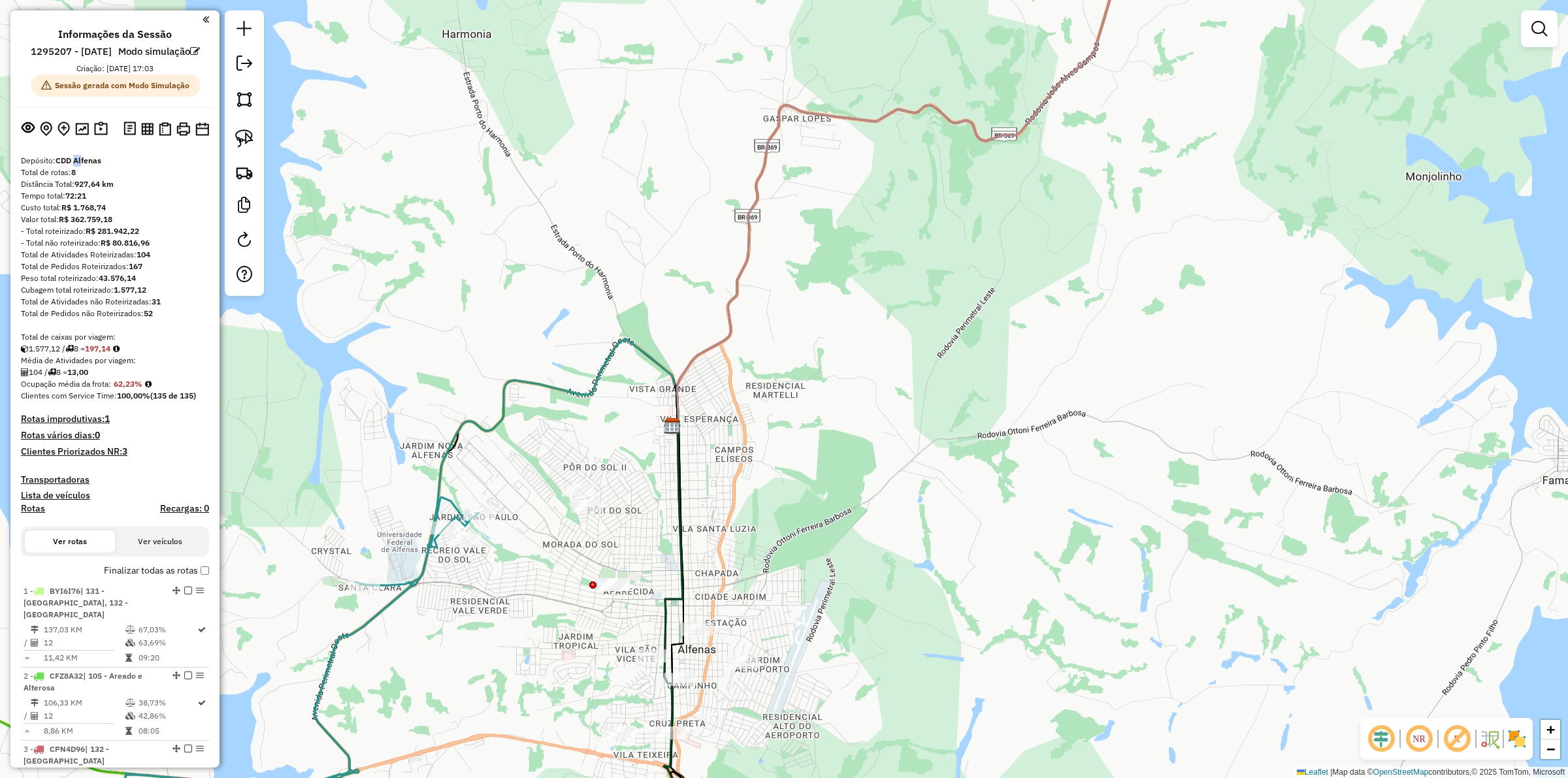
drag, startPoint x: 80, startPoint y: 181, endPoint x: 86, endPoint y: 189, distance: 10.0
click at [75, 165] on strong "CDD Alfenas" at bounding box center [78, 160] width 46 height 10
click at [87, 178] on div "Total de rotas: 8" at bounding box center [115, 172] width 188 height 12
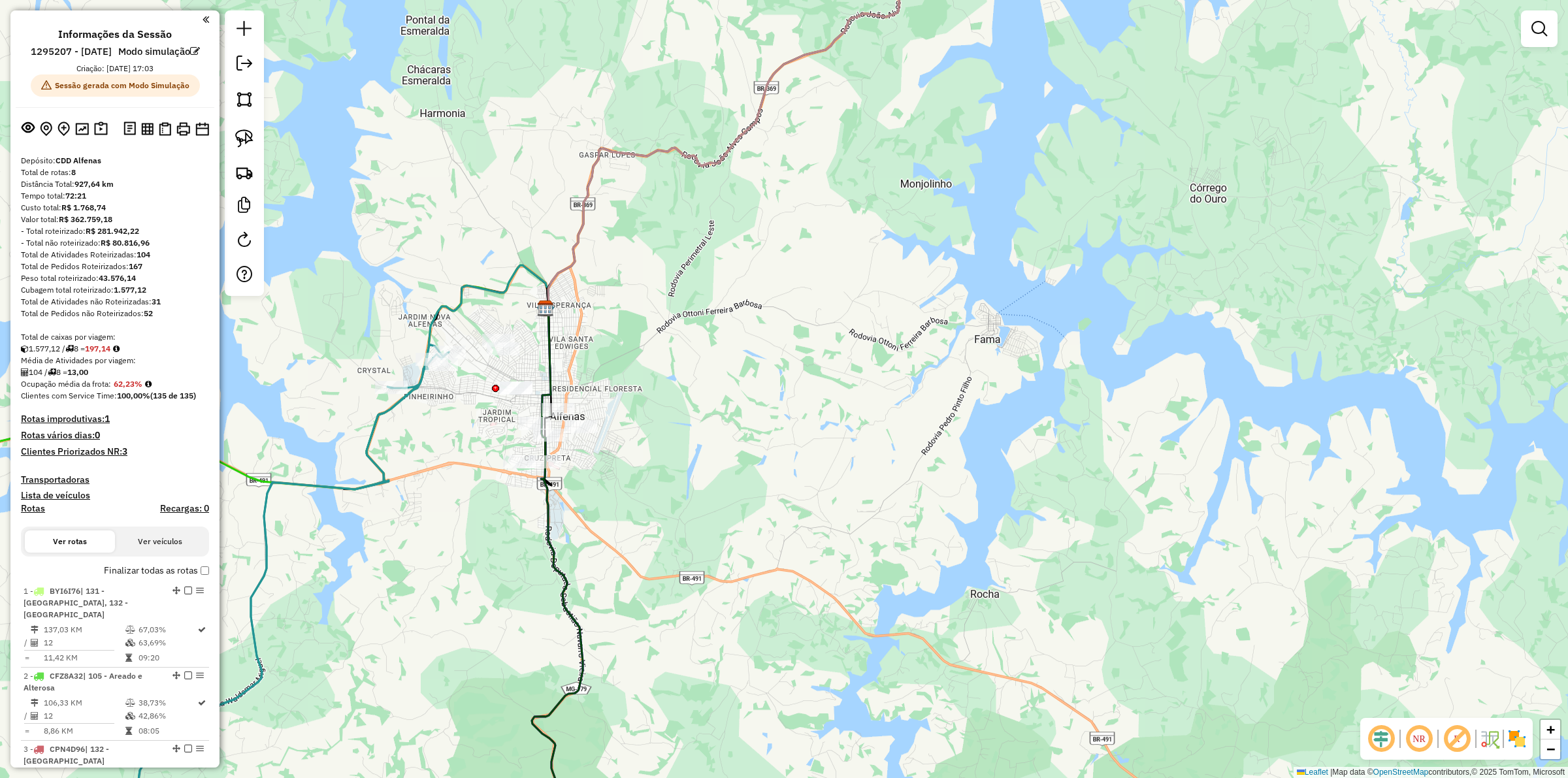
drag, startPoint x: 675, startPoint y: 332, endPoint x: 681, endPoint y: 315, distance: 18.0
click at [681, 315] on div "Janela de atendimento Grade de atendimento Capacidade Transportadoras Veículos …" at bounding box center [784, 389] width 1568 height 778
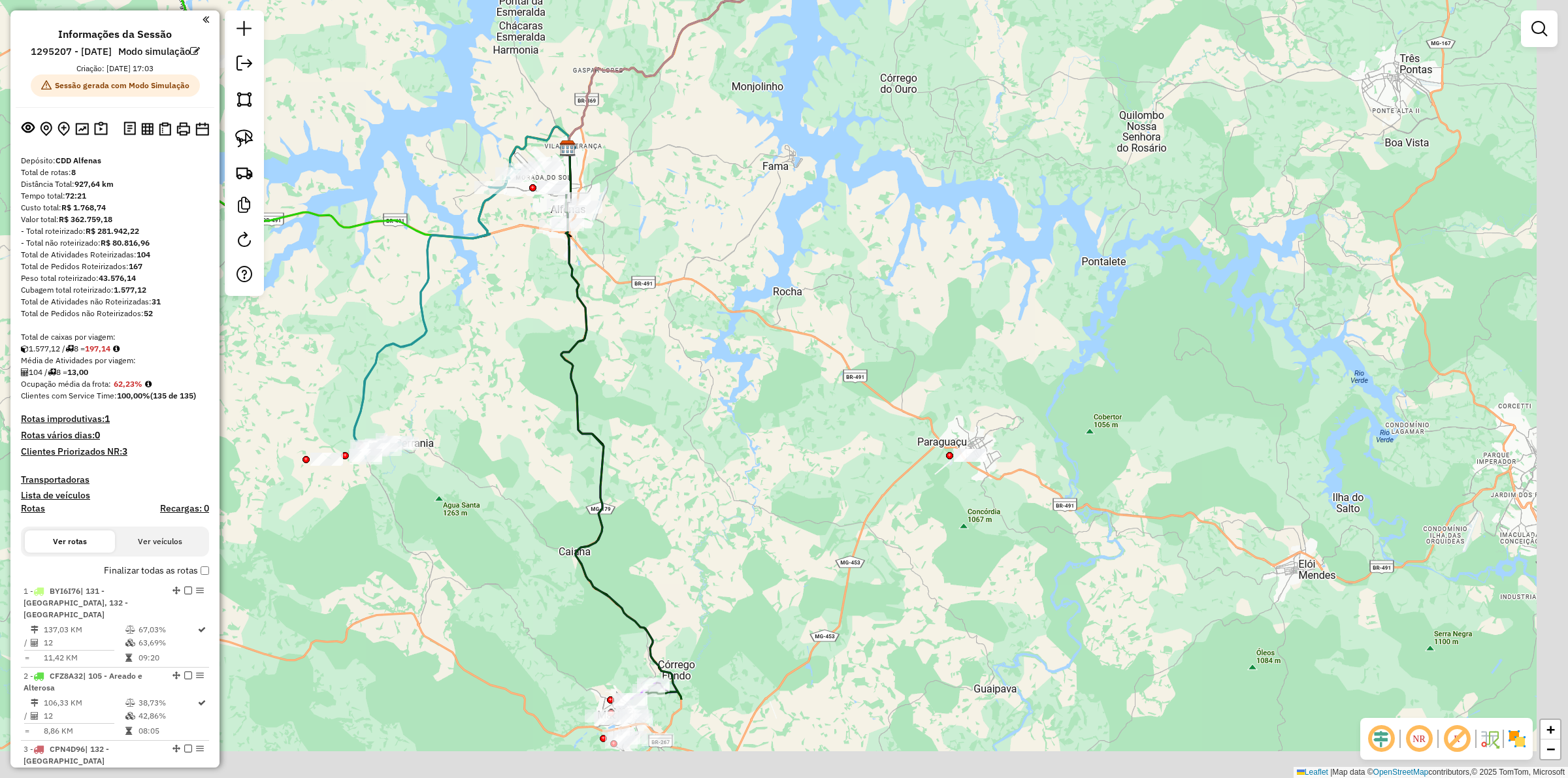
drag, startPoint x: 786, startPoint y: 394, endPoint x: 738, endPoint y: 269, distance: 133.9
click at [738, 269] on div "Janela de atendimento Grade de atendimento Capacidade Transportadoras Veículos …" at bounding box center [784, 389] width 1568 height 778
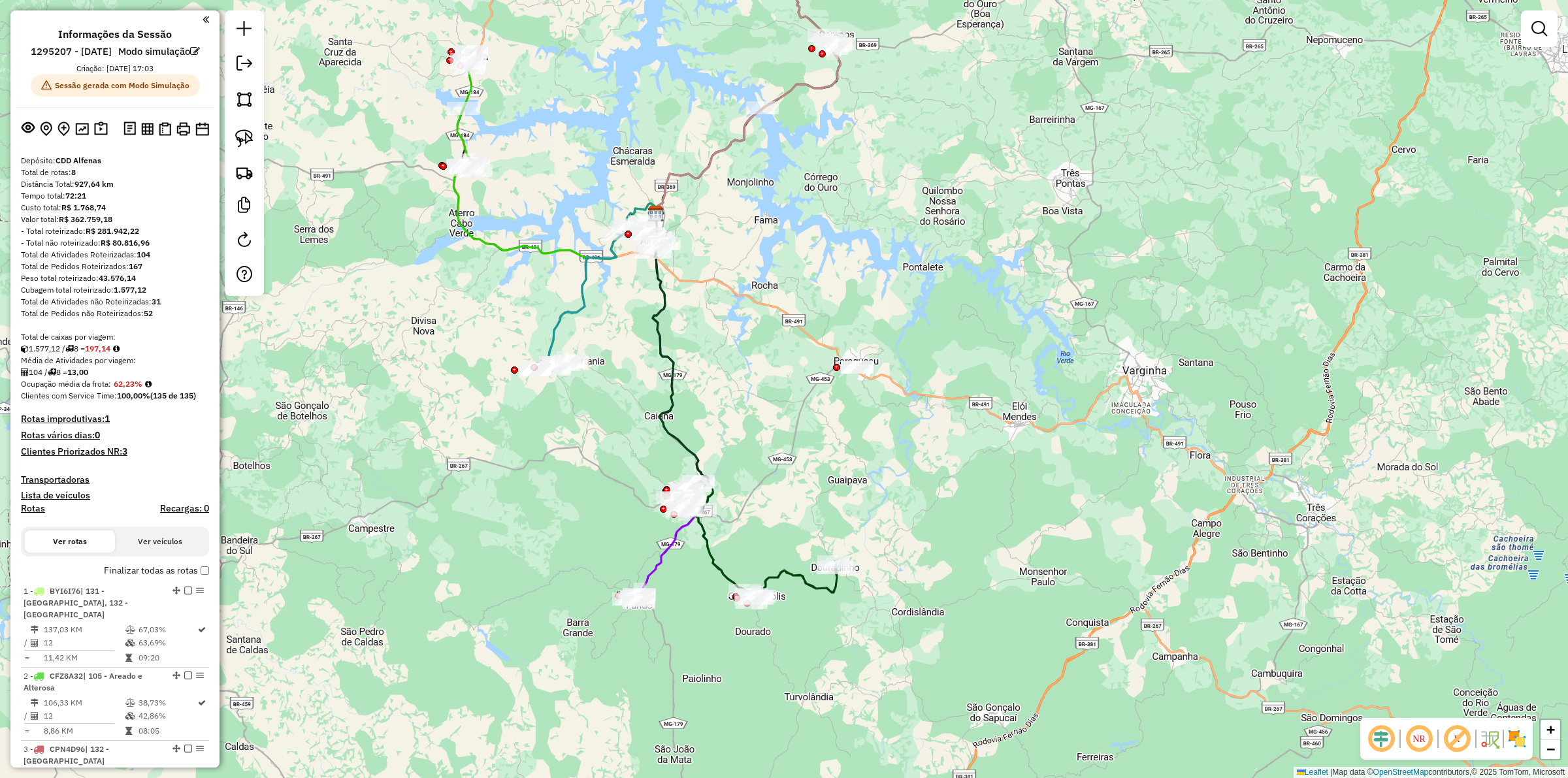
click at [797, 572] on icon at bounding box center [765, 542] width 142 height 118
select select "**********"
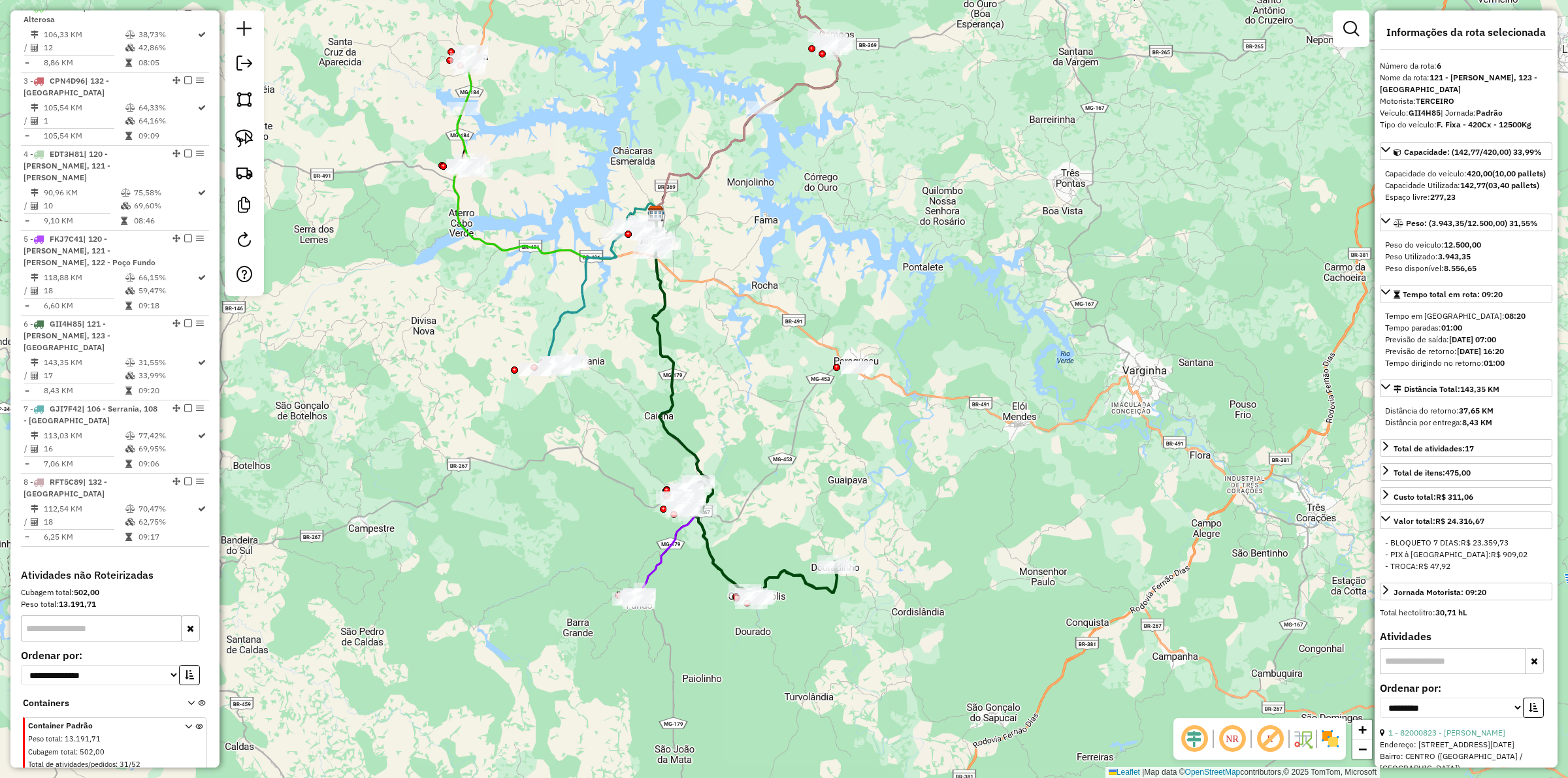
scroll to position [711, 0]
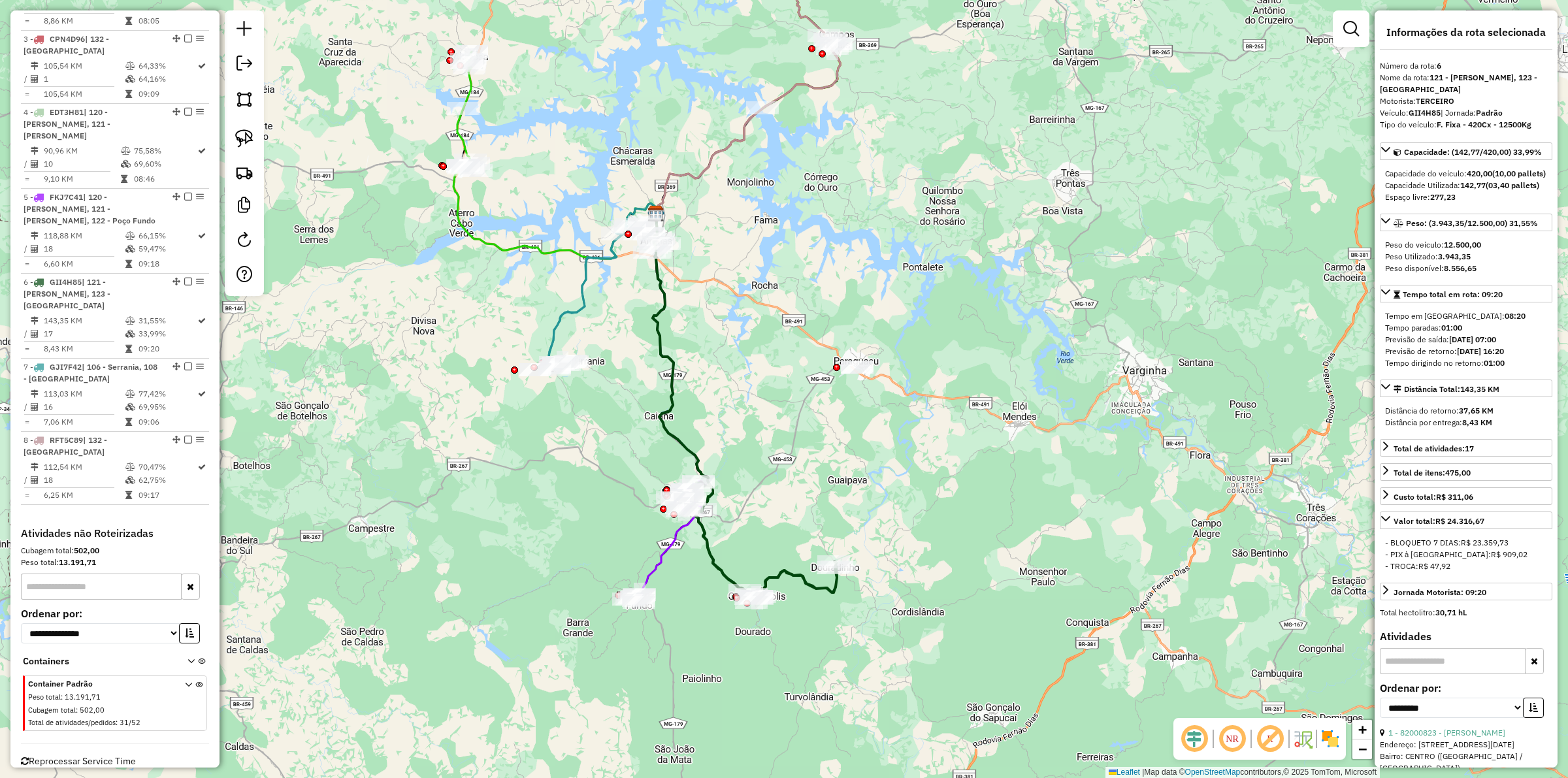
click at [671, 544] on icon at bounding box center [665, 541] width 74 height 121
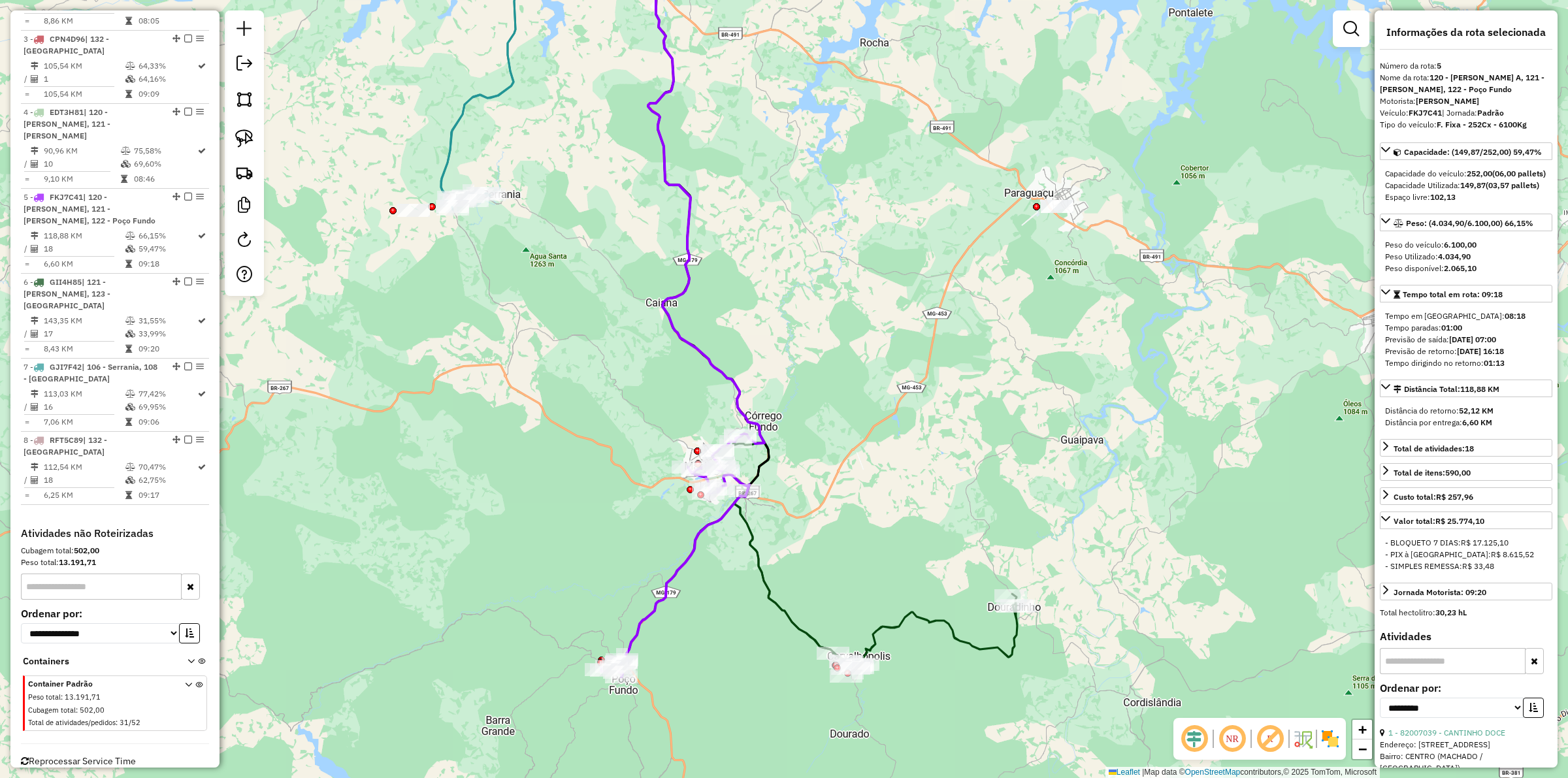
click at [769, 542] on div "Janela de atendimento Grade de atendimento Capacidade Transportadoras Veículos …" at bounding box center [784, 389] width 1568 height 778
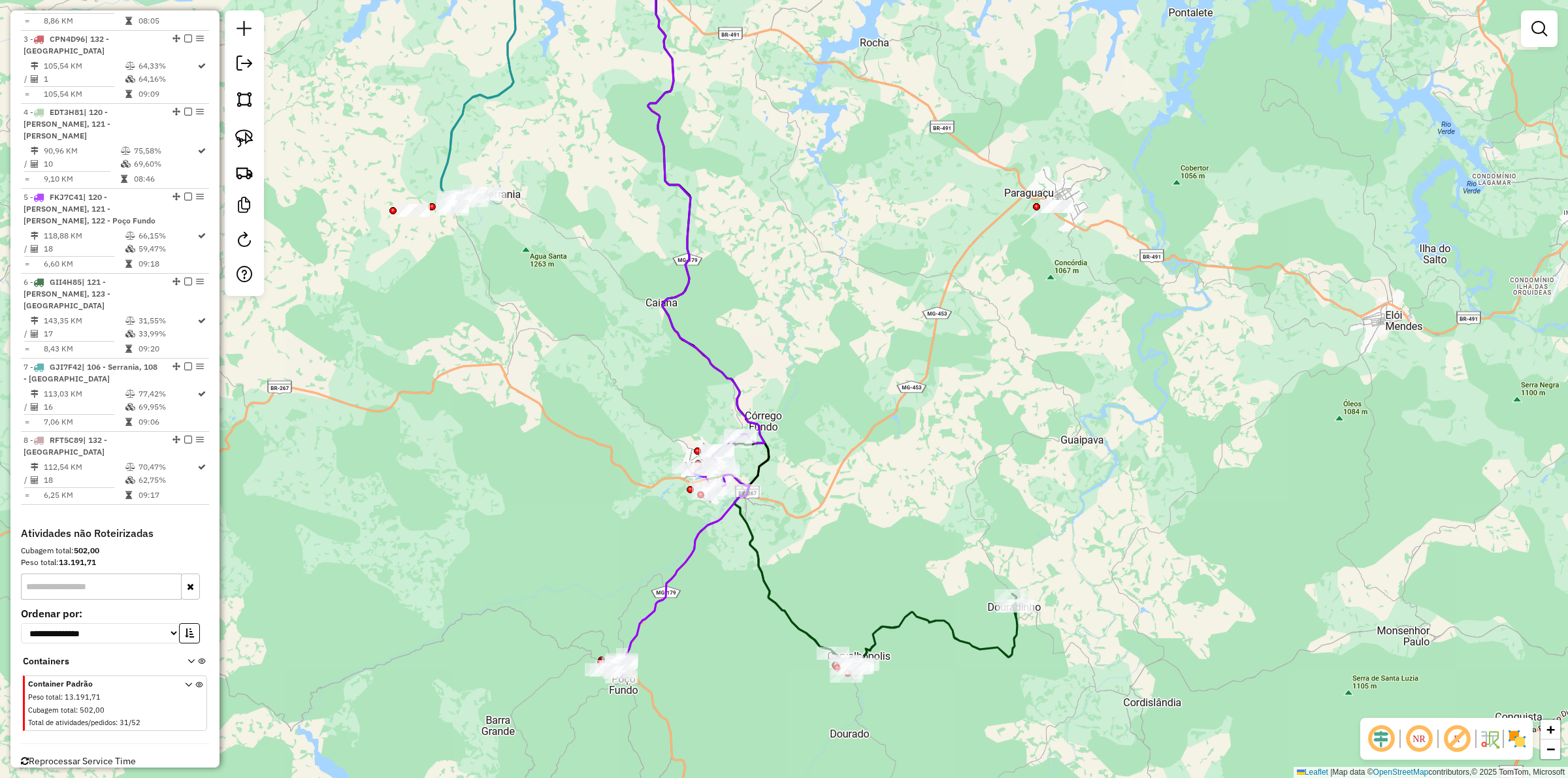
click at [758, 547] on icon at bounding box center [874, 555] width 284 height 238
select select "**********"
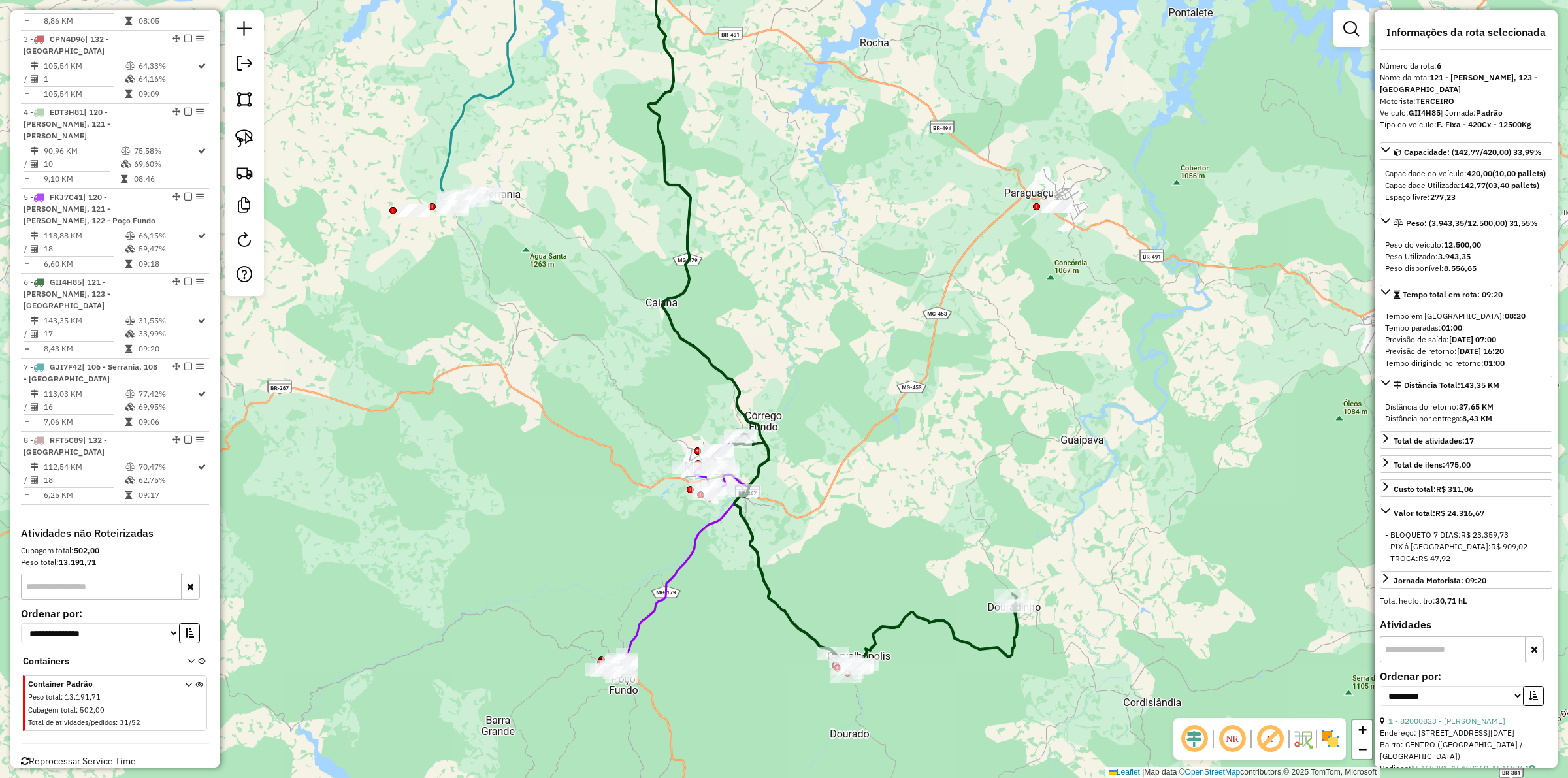
click at [737, 561] on div "Janela de atendimento Grade de atendimento Capacidade Transportadoras Veículos …" at bounding box center [784, 389] width 1568 height 778
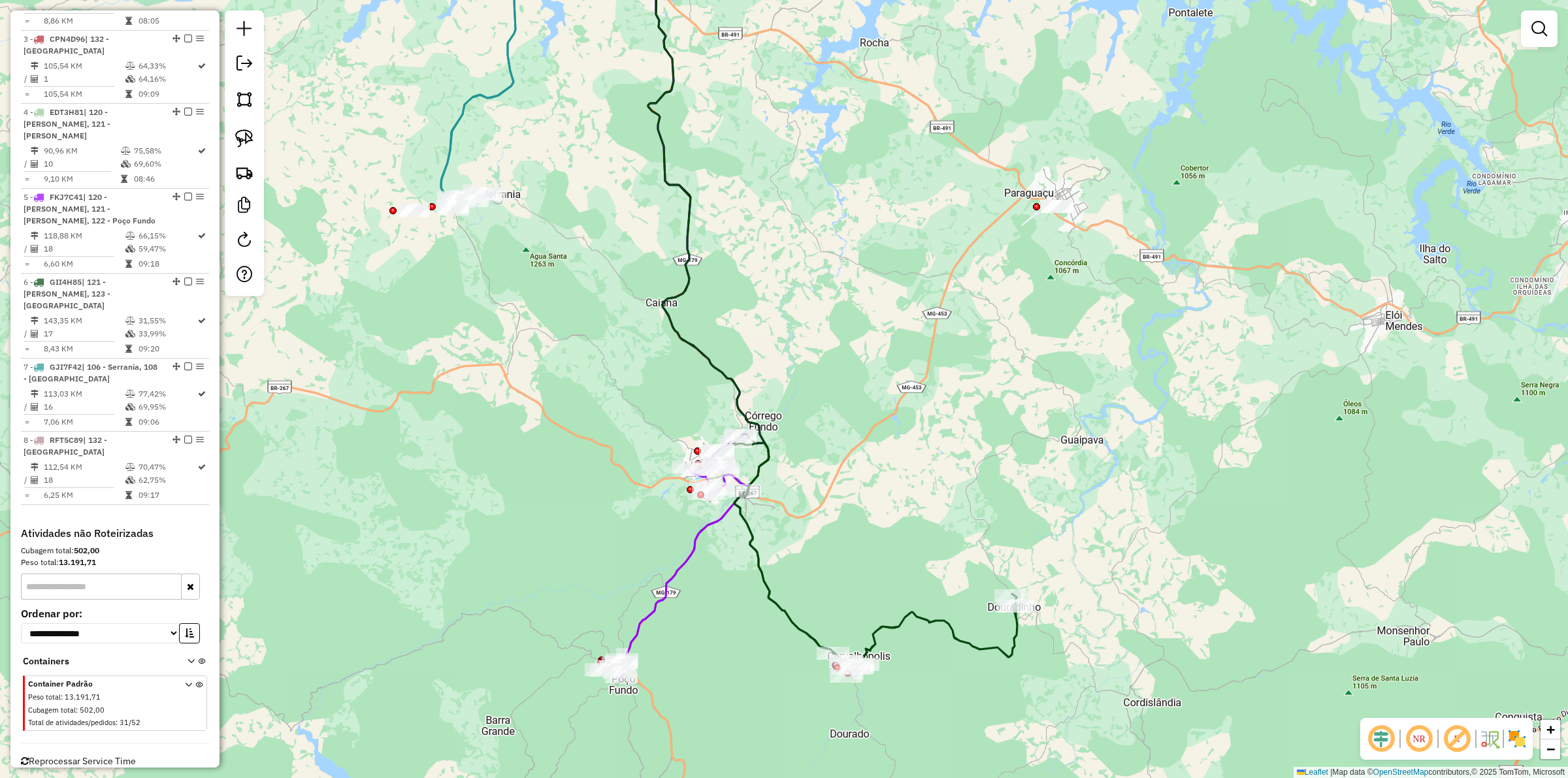
click at [857, 456] on div "Janela de atendimento Grade de atendimento Capacidade Transportadoras Veículos …" at bounding box center [784, 389] width 1568 height 778
click at [715, 523] on icon at bounding box center [676, 557] width 149 height 242
select select "**********"
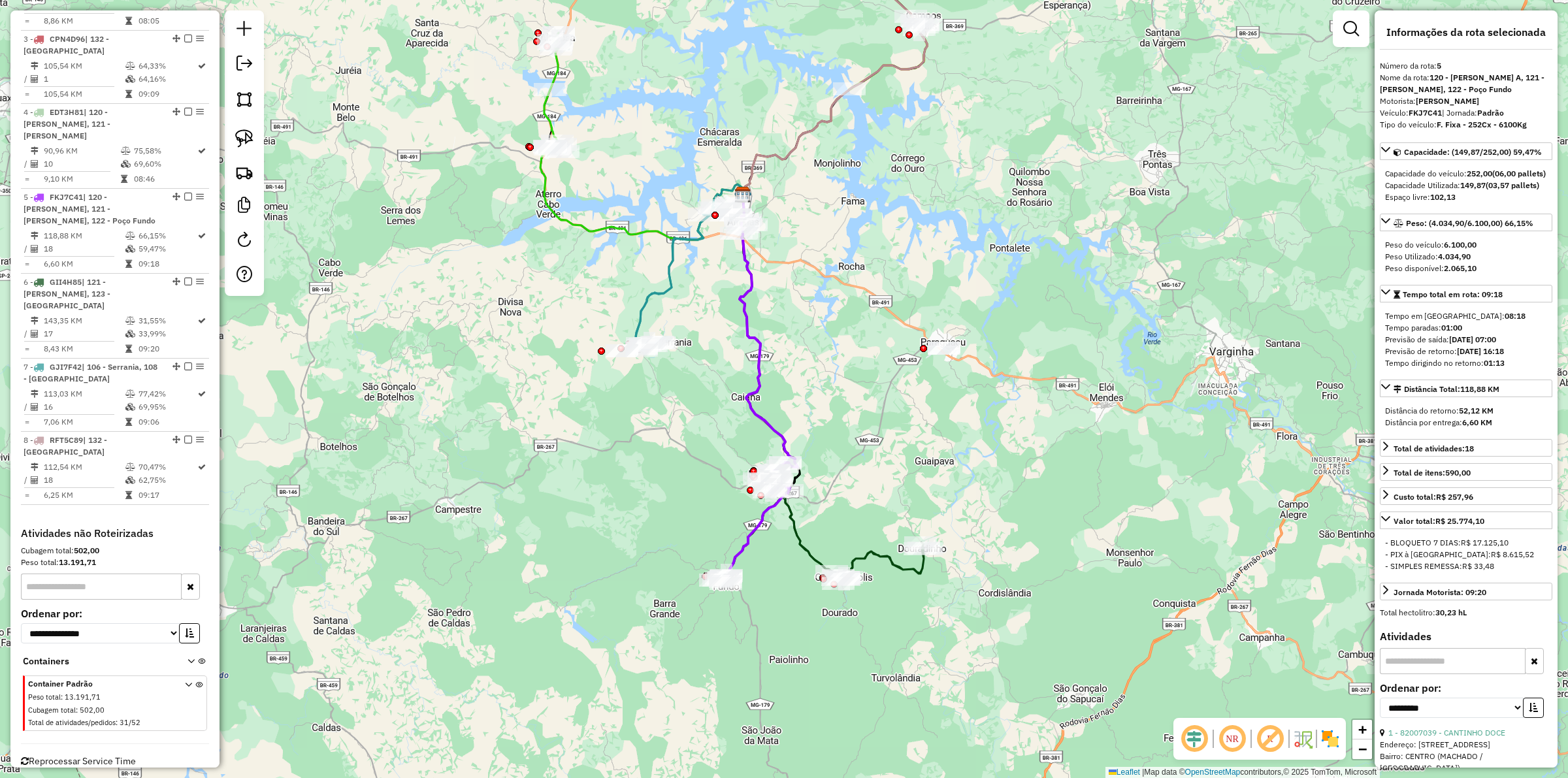
drag, startPoint x: 658, startPoint y: 366, endPoint x: 661, endPoint y: 436, distance: 70.1
click at [661, 436] on div "Janela de atendimento Grade de atendimento Capacidade Transportadoras Veículos …" at bounding box center [784, 389] width 1568 height 778
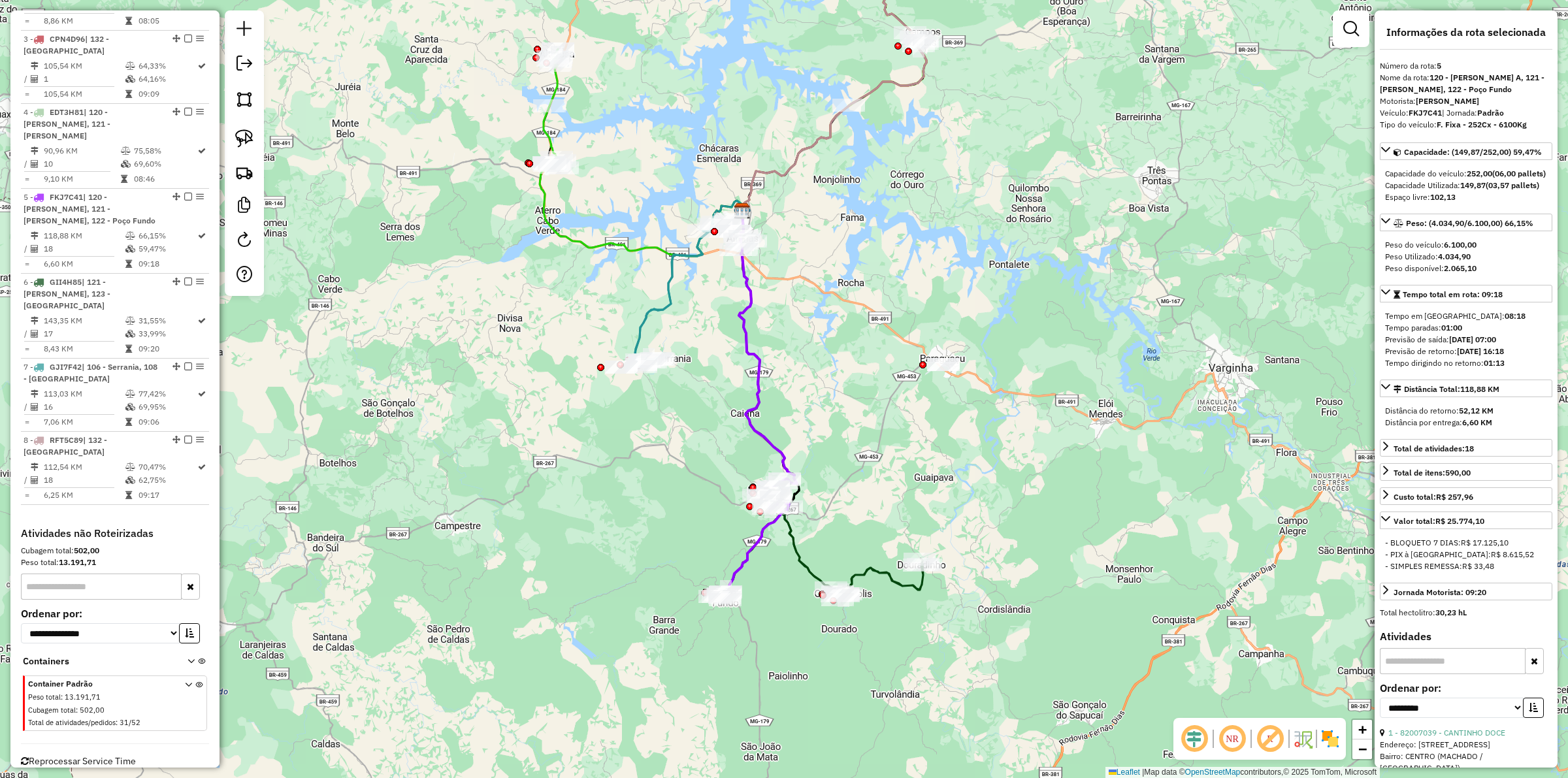
click at [647, 317] on icon at bounding box center [676, 293] width 83 height 146
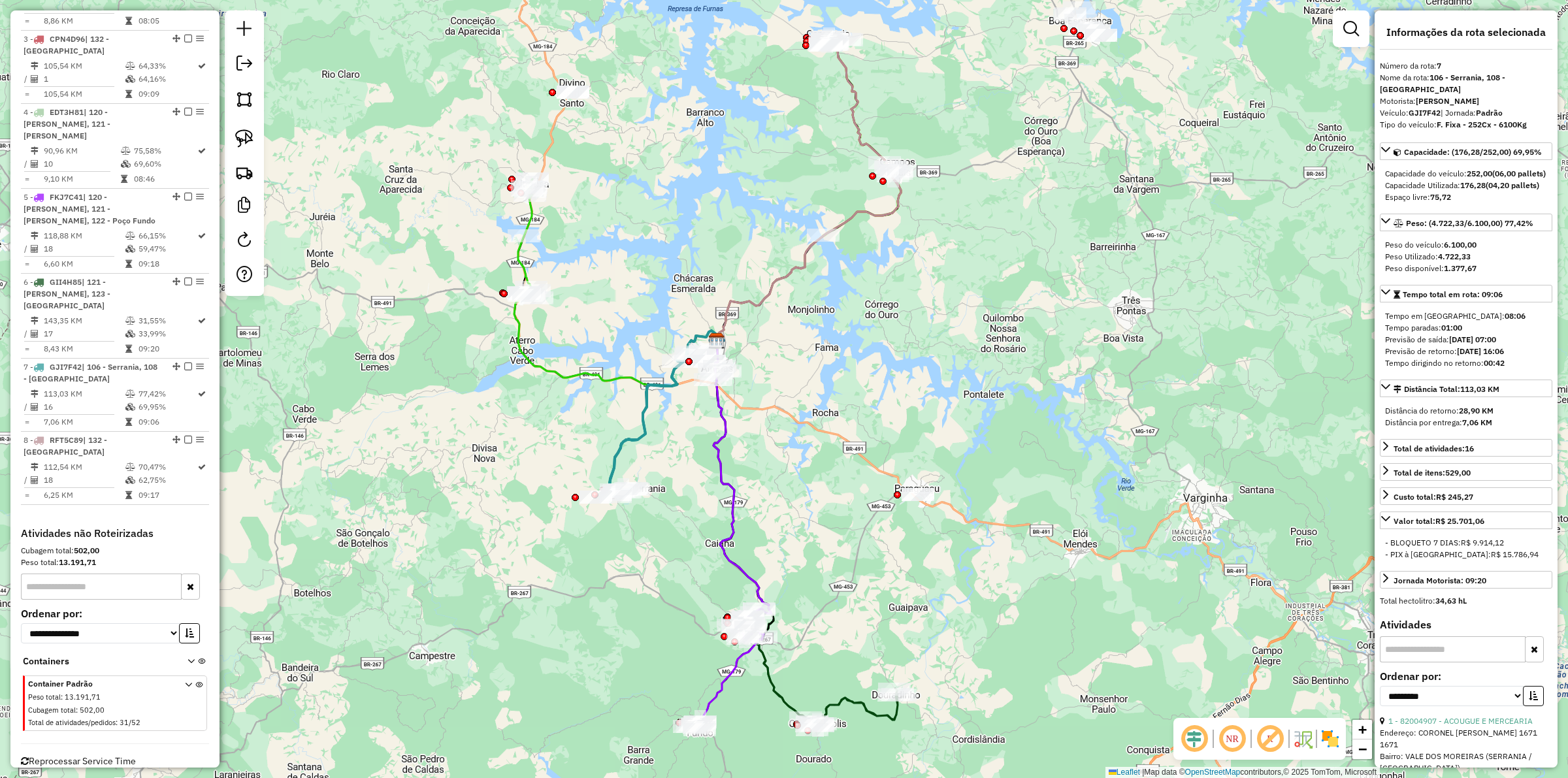
drag, startPoint x: 587, startPoint y: 426, endPoint x: 557, endPoint y: 353, distance: 78.9
click at [586, 426] on div "Janela de atendimento Grade de atendimento Capacidade Transportadoras Veículos …" at bounding box center [784, 389] width 1568 height 778
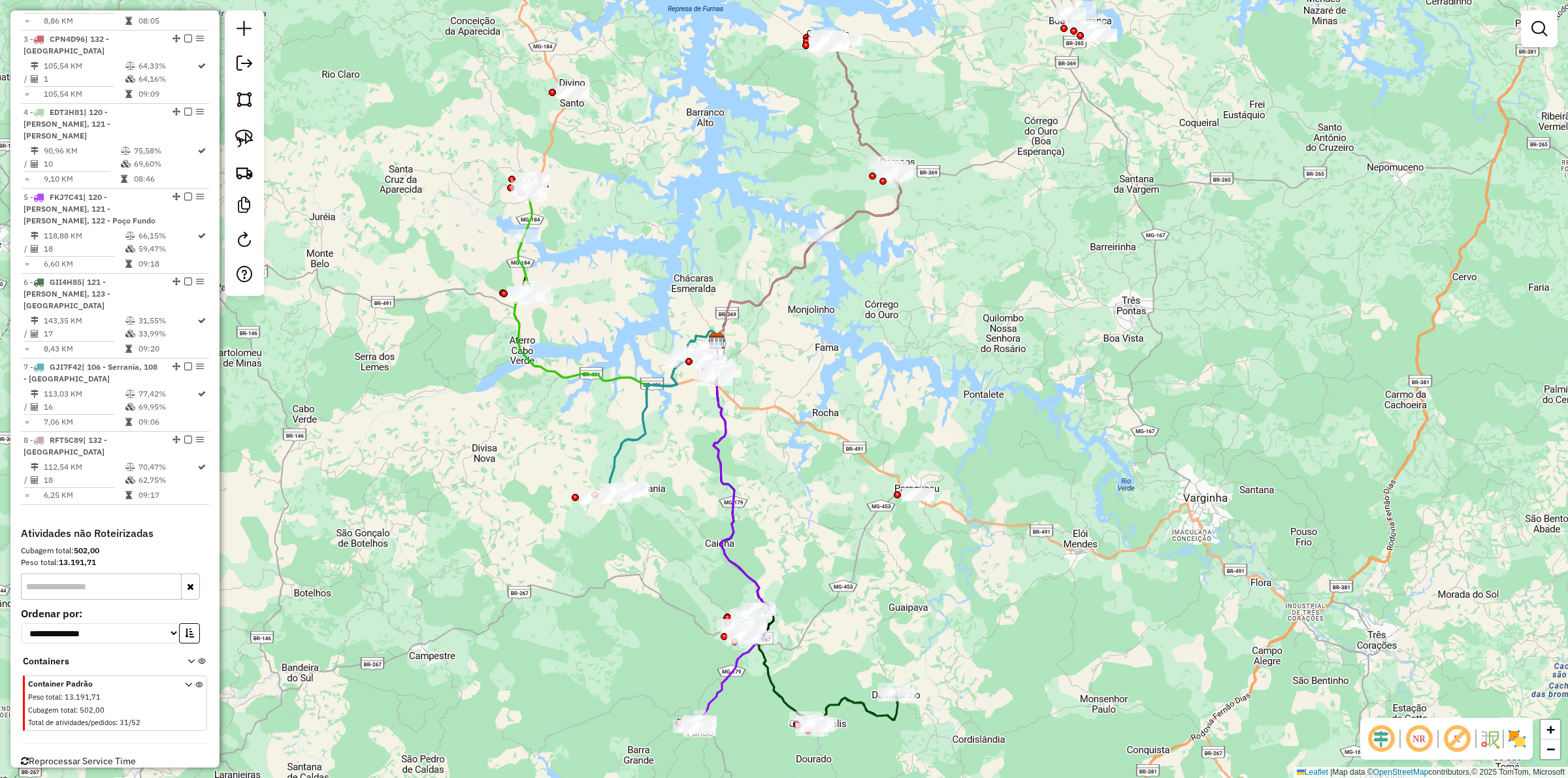
click at [547, 363] on icon at bounding box center [616, 341] width 202 height 91
select select "**********"
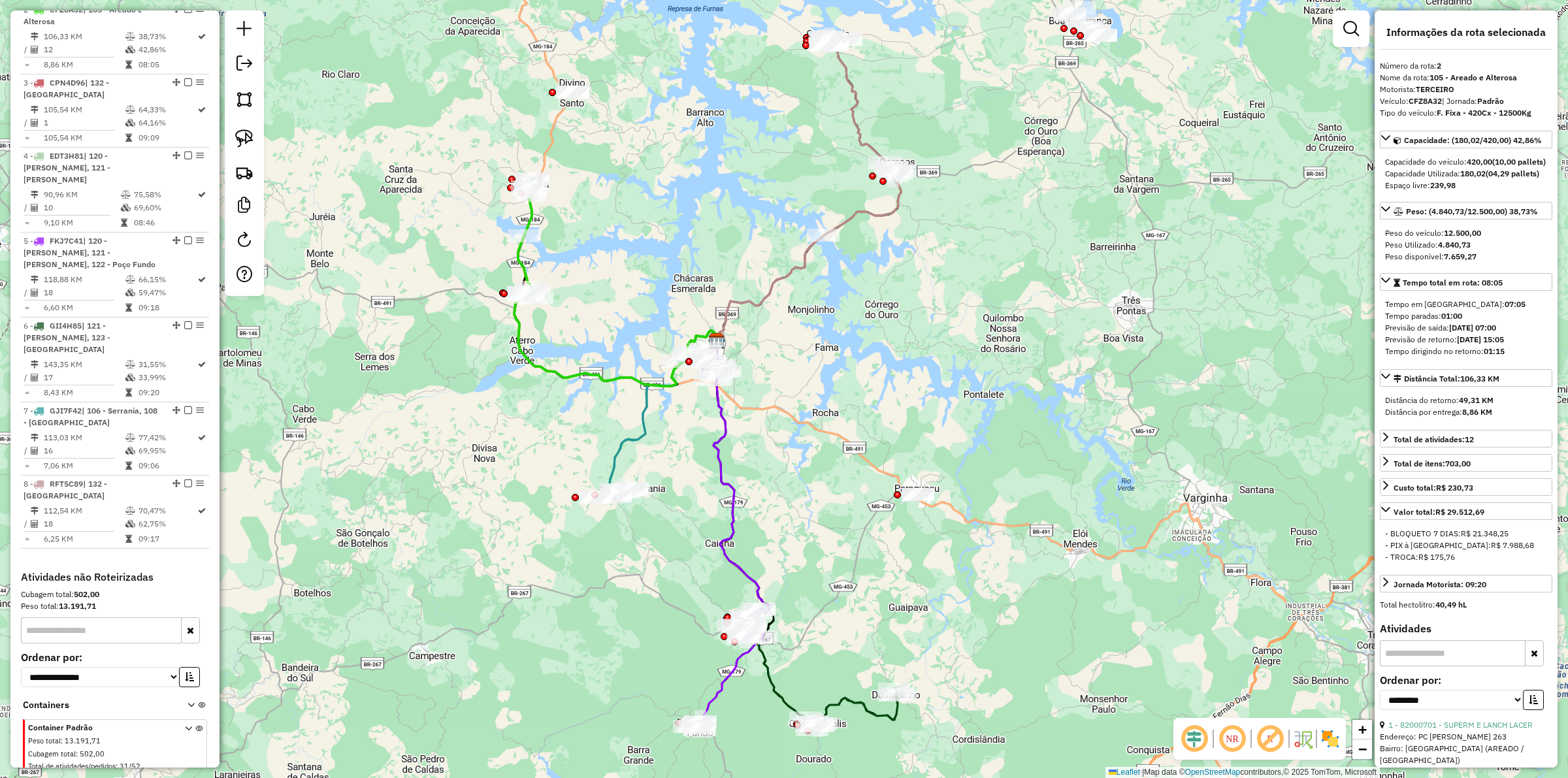
scroll to position [662, 0]
click at [547, 367] on icon at bounding box center [616, 341] width 202 height 91
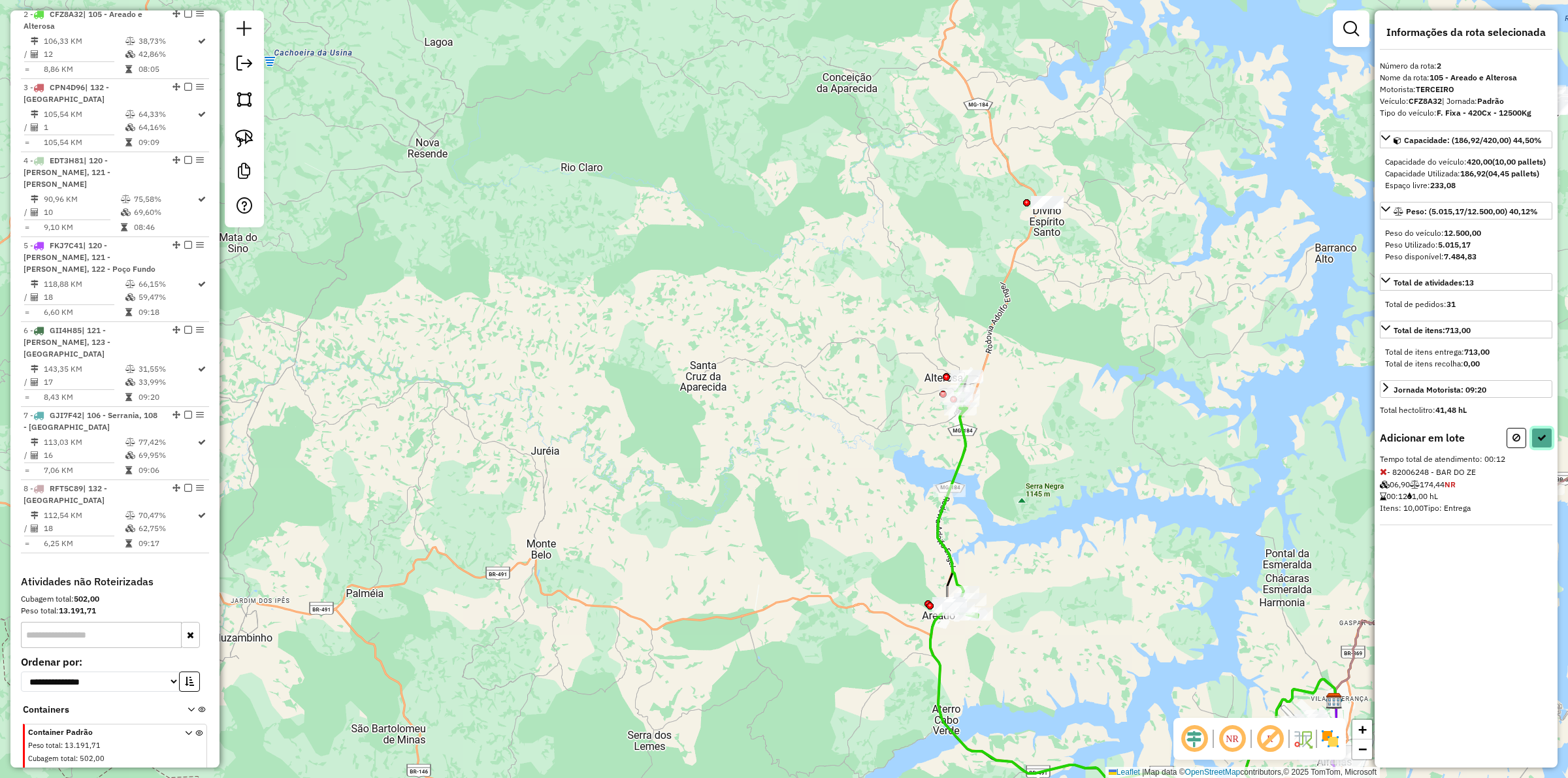
click at [1546, 443] on icon at bounding box center [1542, 437] width 9 height 9
select select "**********"
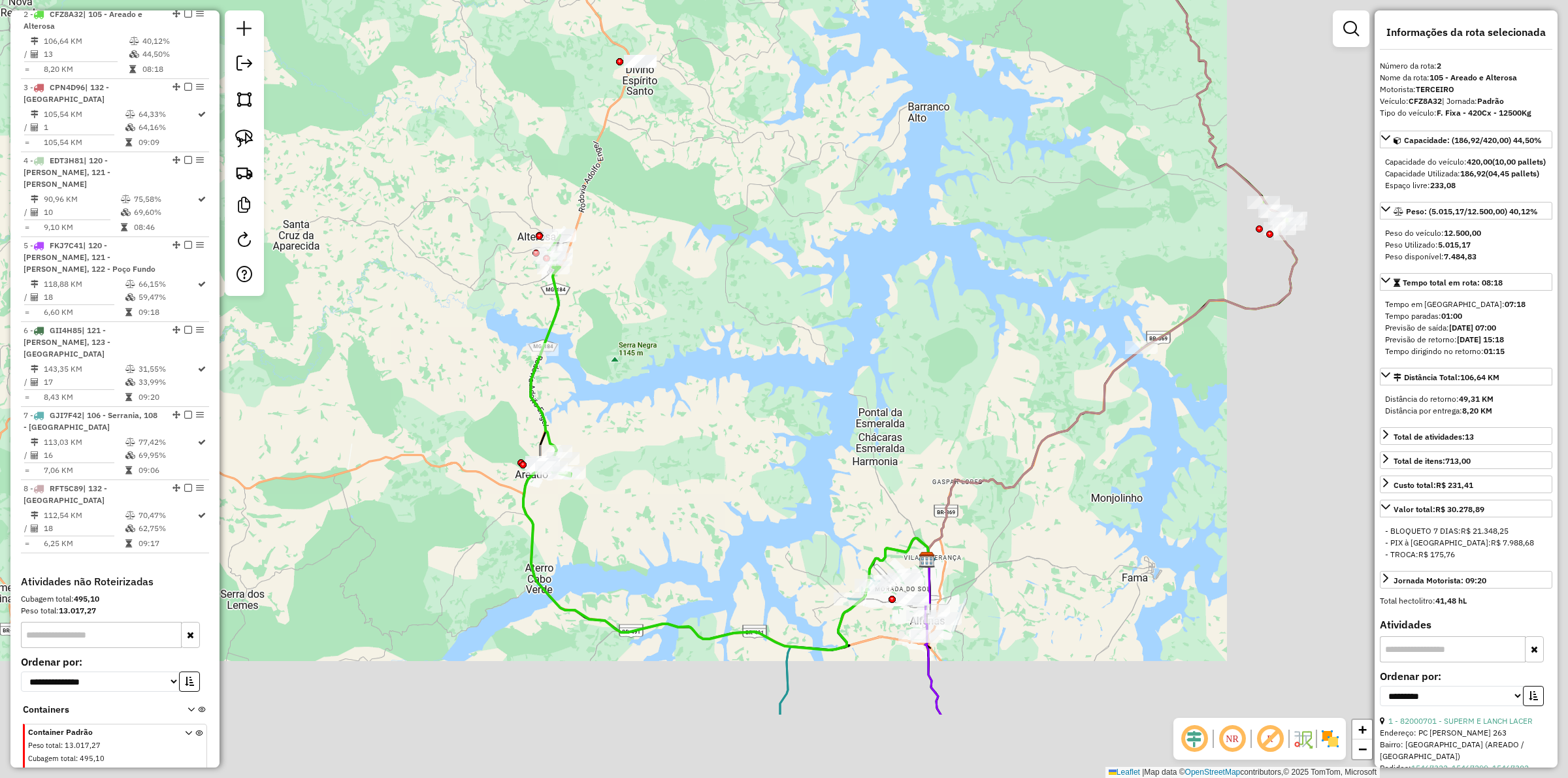
drag, startPoint x: 1004, startPoint y: 514, endPoint x: 625, endPoint y: 409, distance: 393.3
click at [628, 396] on div "Janela de atendimento Grade de atendimento Capacidade Transportadoras Veículos …" at bounding box center [784, 389] width 1568 height 778
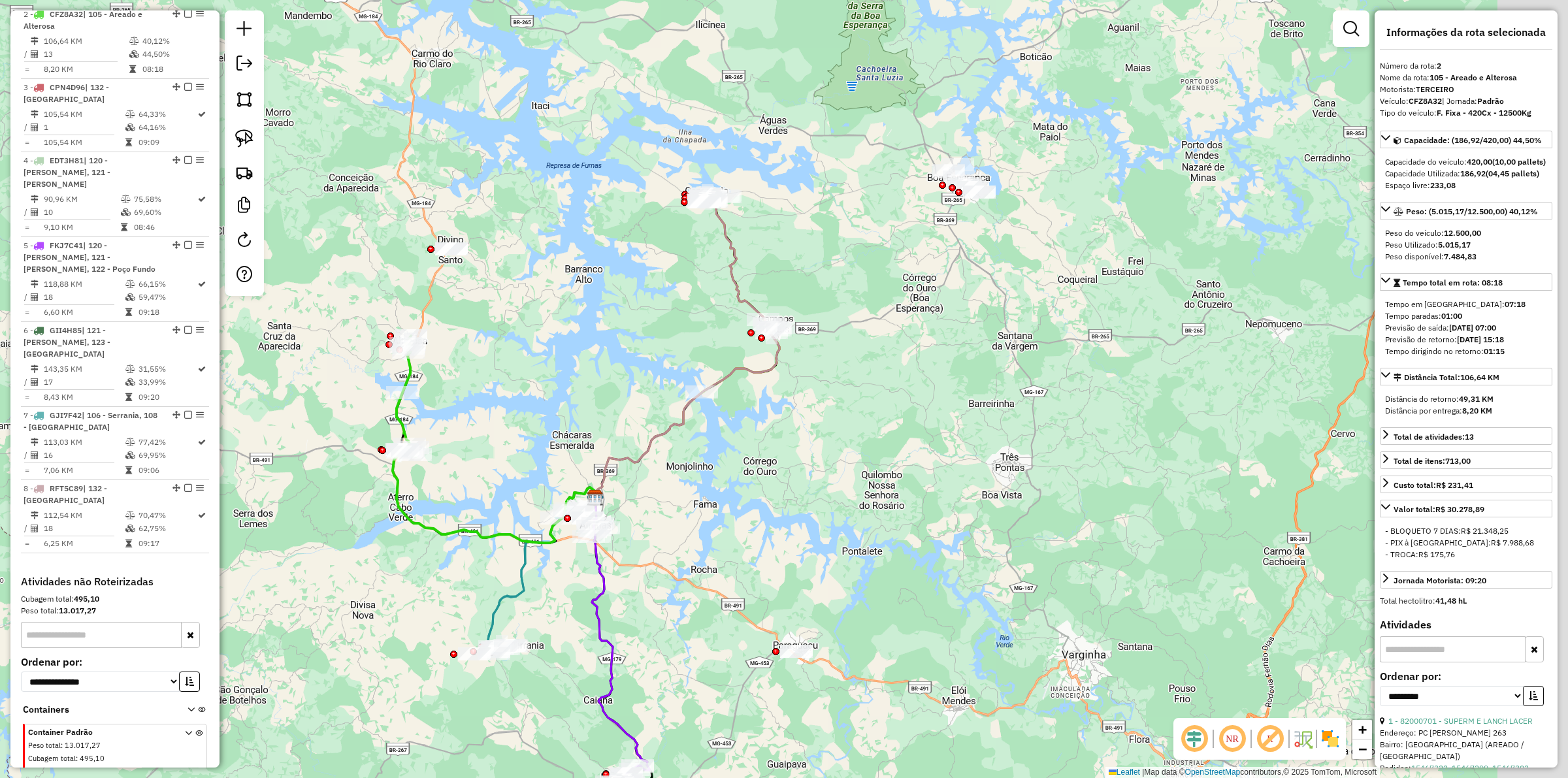
drag, startPoint x: 781, startPoint y: 461, endPoint x: 750, endPoint y: 461, distance: 31.0
click at [754, 455] on div "Janela de atendimento Grade de atendimento Capacidade Transportadoras Veículos …" at bounding box center [784, 389] width 1568 height 778
click at [727, 236] on icon at bounding box center [687, 346] width 185 height 304
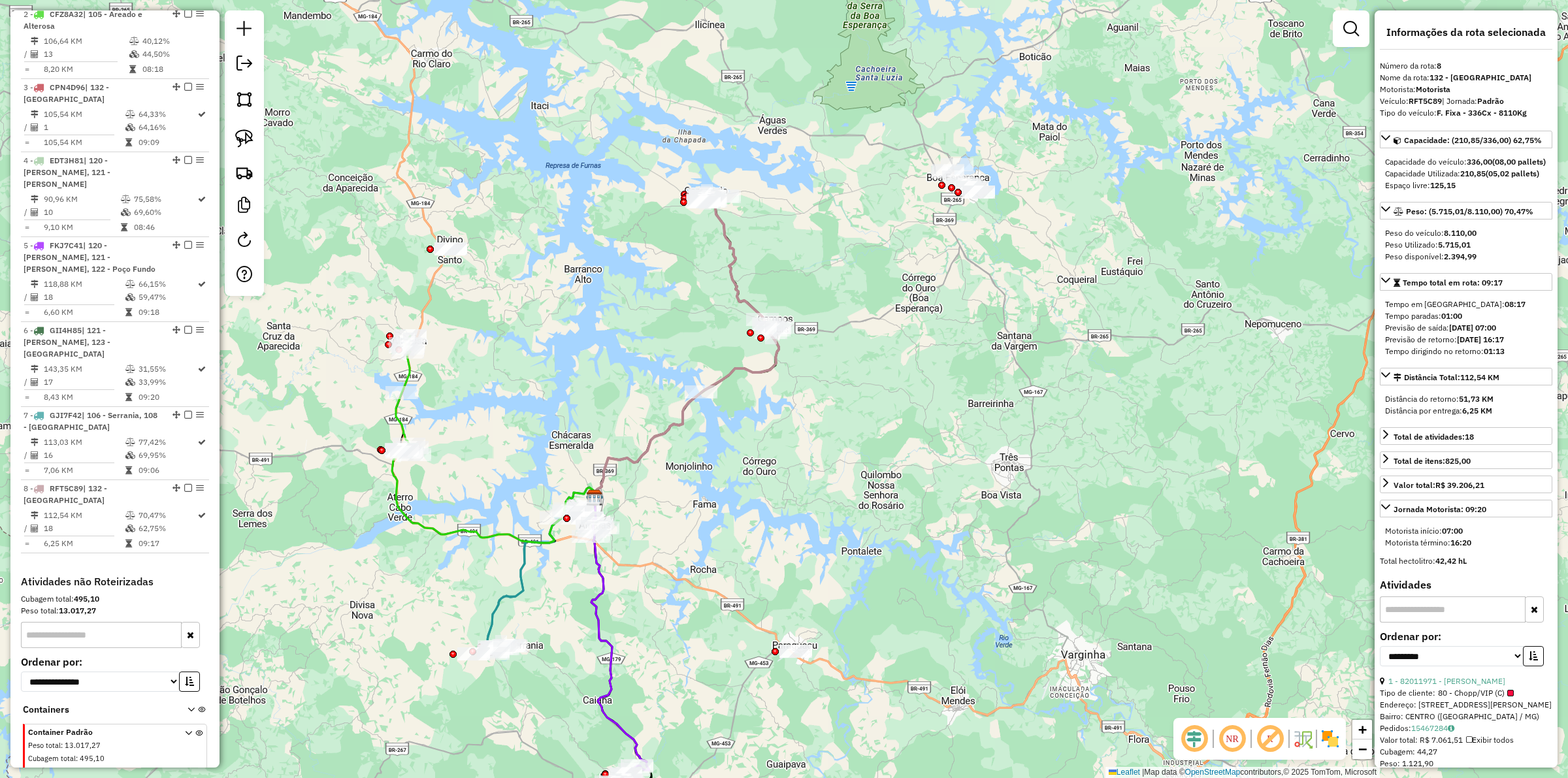
scroll to position [711, 0]
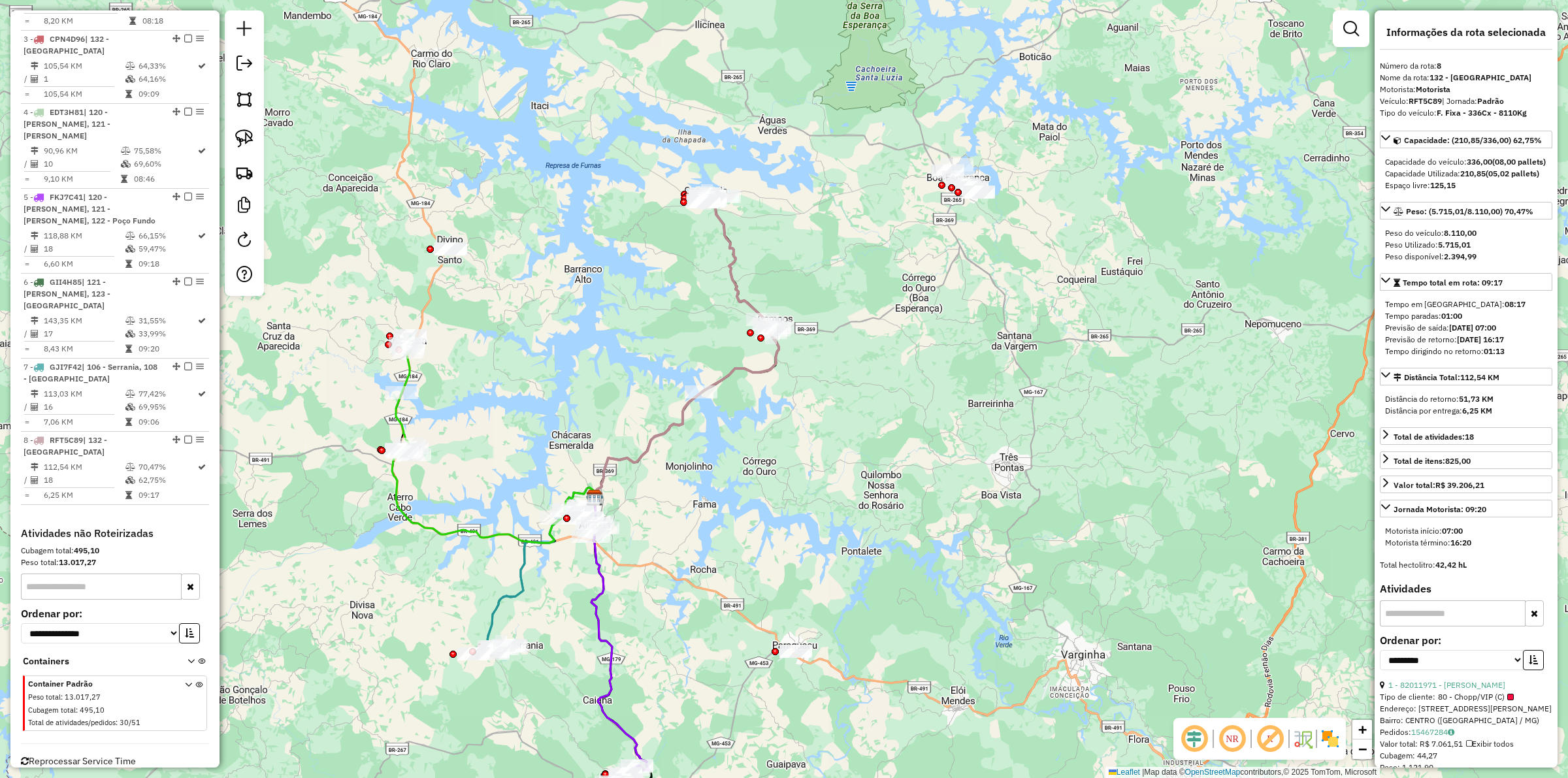
click at [645, 255] on div "Janela de atendimento Grade de atendimento Capacidade Transportadoras Veículos …" at bounding box center [784, 389] width 1568 height 778
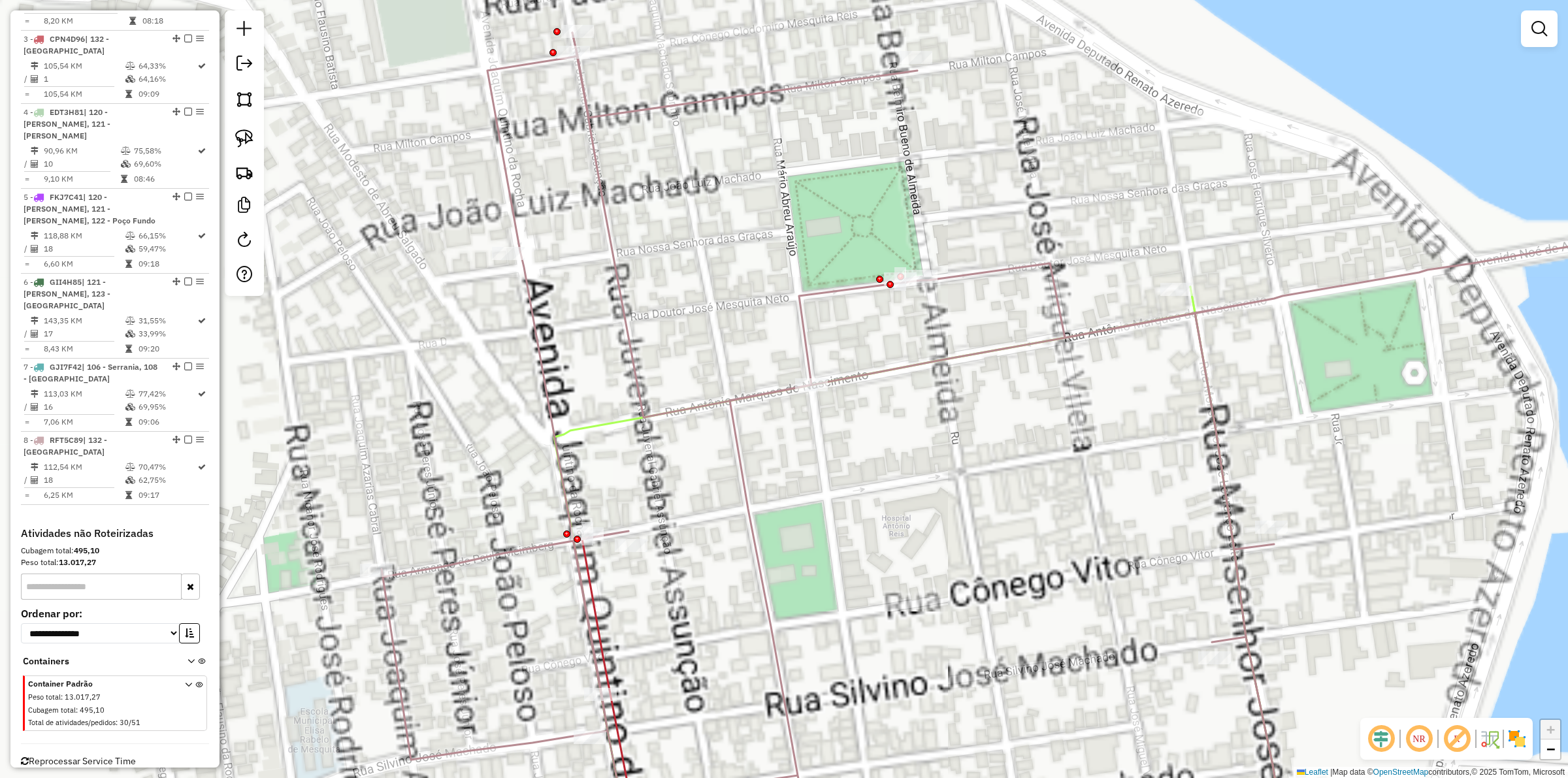
click at [591, 576] on icon at bounding box center [612, 696] width 59 height 318
select select "**********"
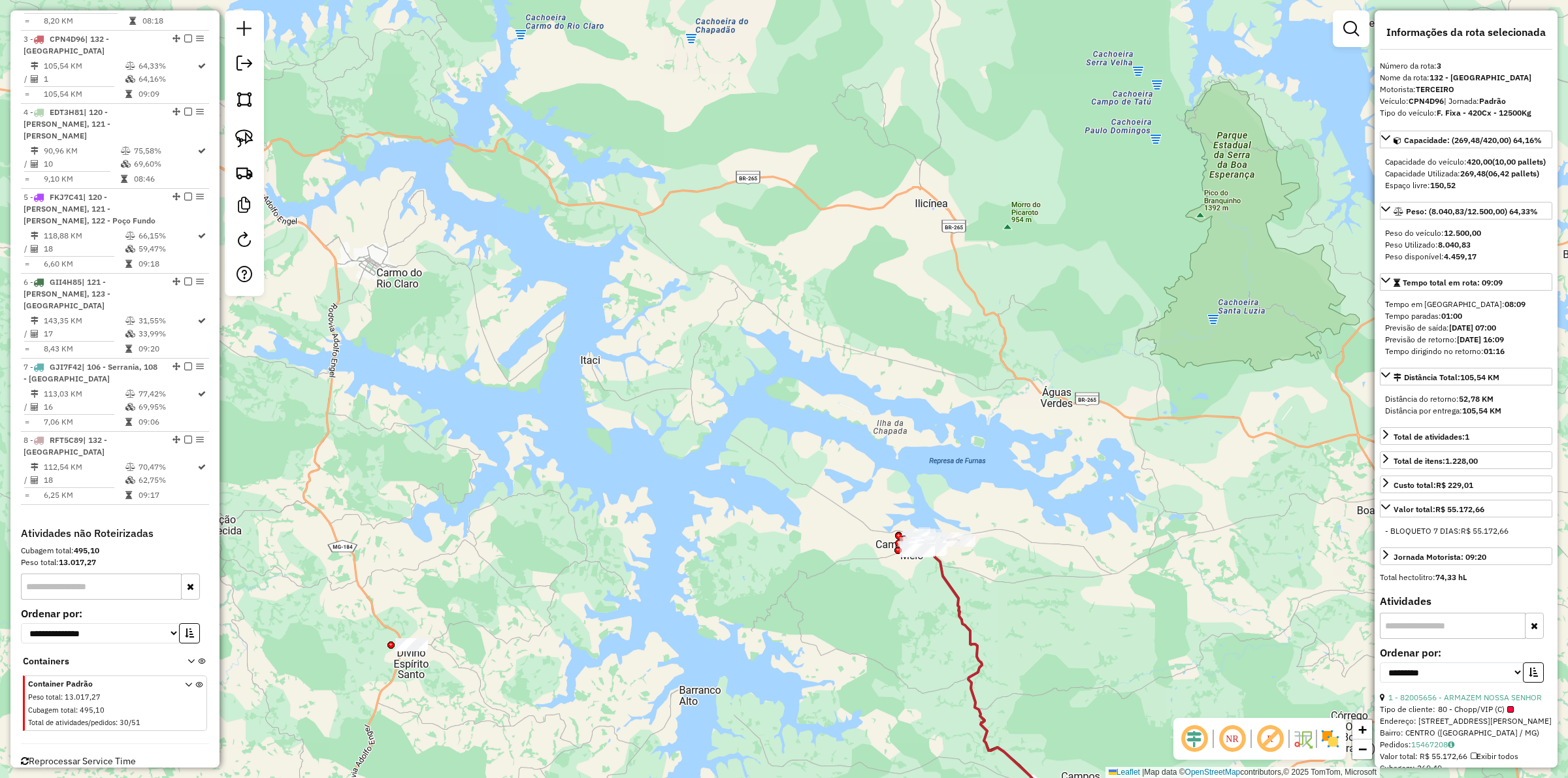
click at [903, 641] on div "Janela de atendimento Grade de atendimento Capacidade Transportadoras Veículos …" at bounding box center [784, 389] width 1568 height 778
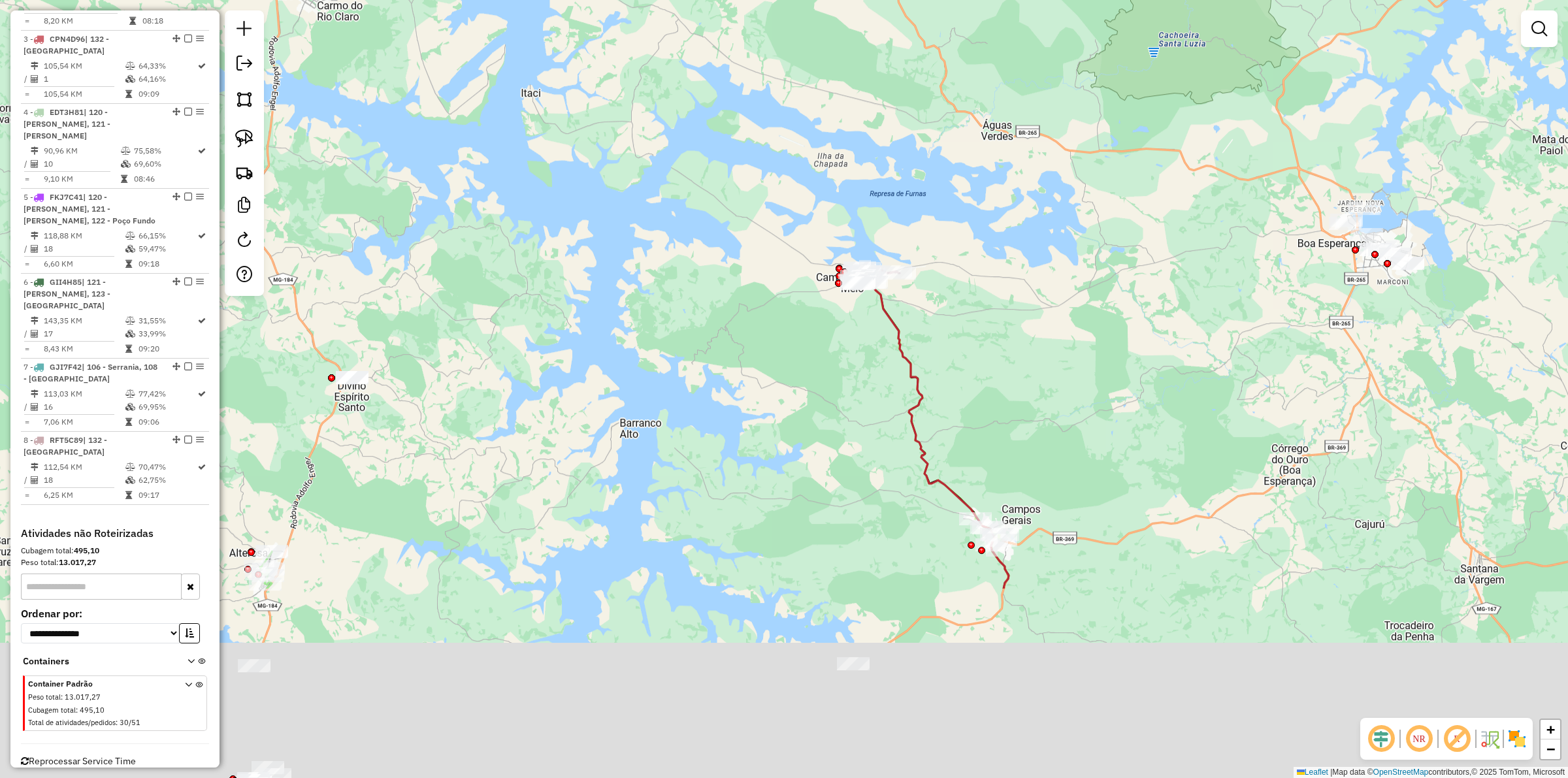
drag, startPoint x: 863, startPoint y: 505, endPoint x: 840, endPoint y: 386, distance: 121.2
click at [840, 377] on div "Janela de atendimento Grade de atendimento Capacidade Transportadoras Veículos …" at bounding box center [784, 389] width 1568 height 778
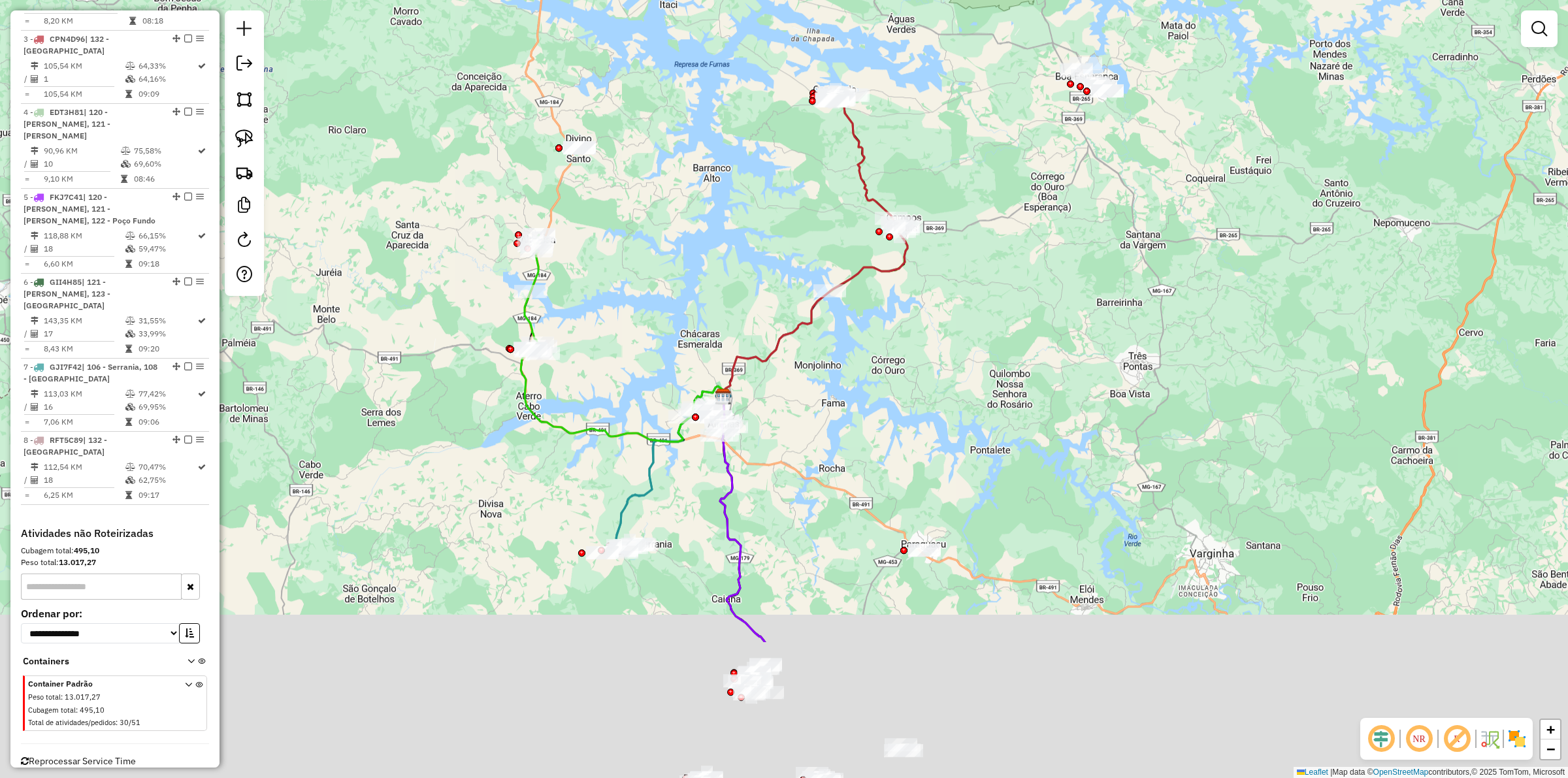
drag, startPoint x: 866, startPoint y: 537, endPoint x: 837, endPoint y: 306, distance: 232.8
click at [837, 306] on div "Janela de atendimento Grade de atendimento Capacidade Transportadoras Veículos …" at bounding box center [784, 389] width 1568 height 778
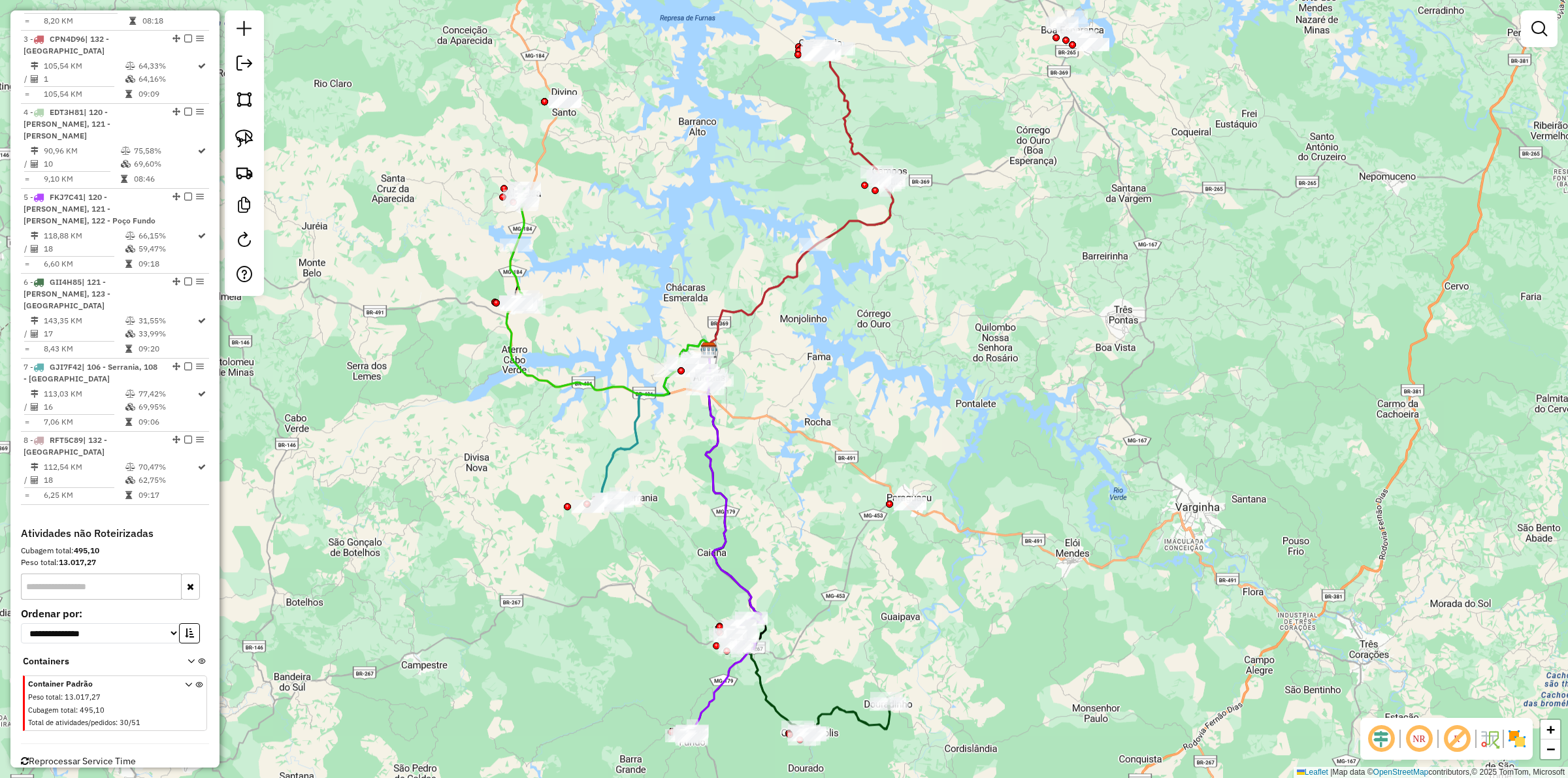
drag, startPoint x: 907, startPoint y: 393, endPoint x: 846, endPoint y: 401, distance: 61.5
click at [846, 401] on div "Janela de atendimento Grade de atendimento Capacidade Transportadoras Veículos …" at bounding box center [784, 389] width 1568 height 778
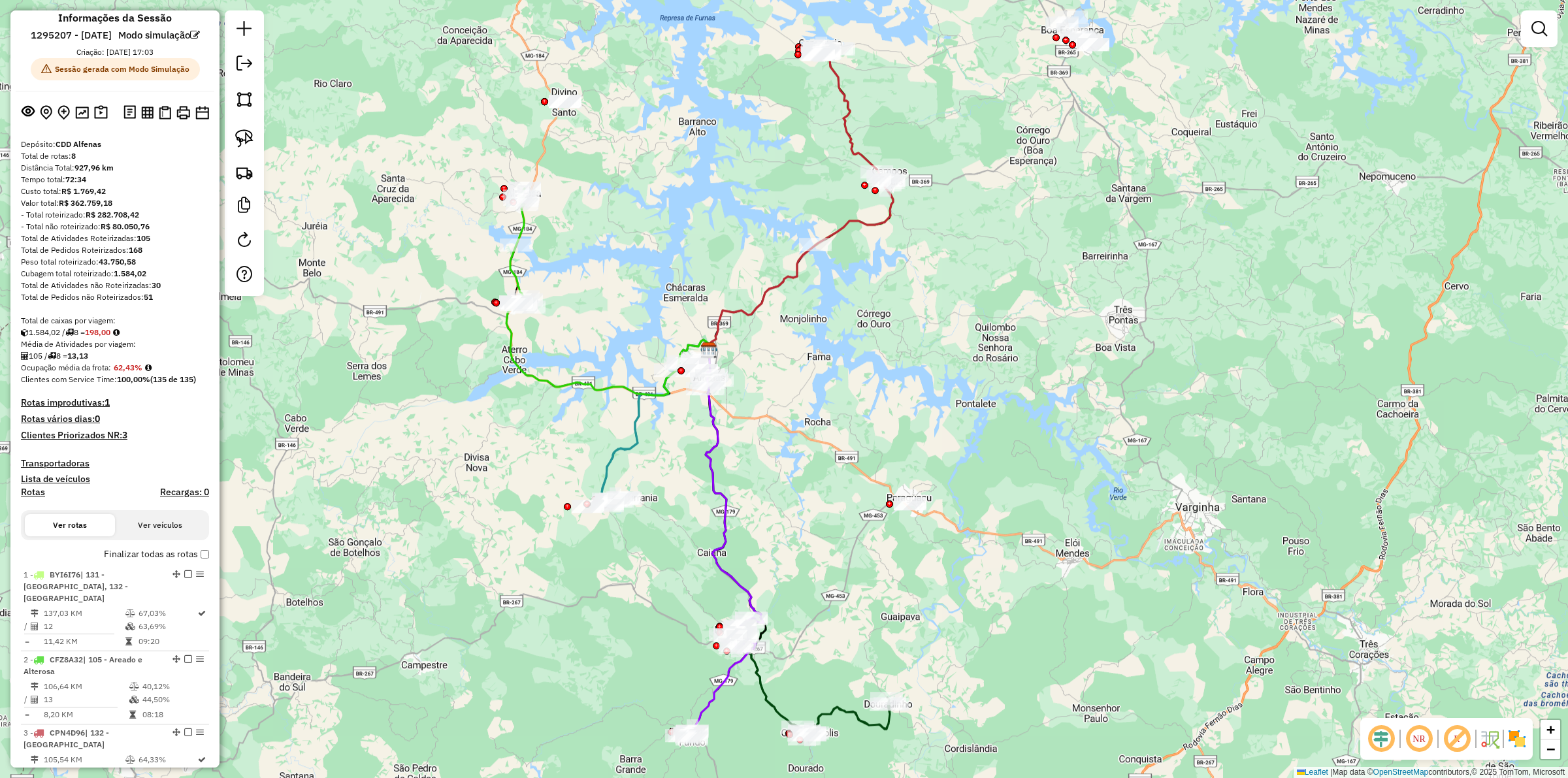
scroll to position [0, 0]
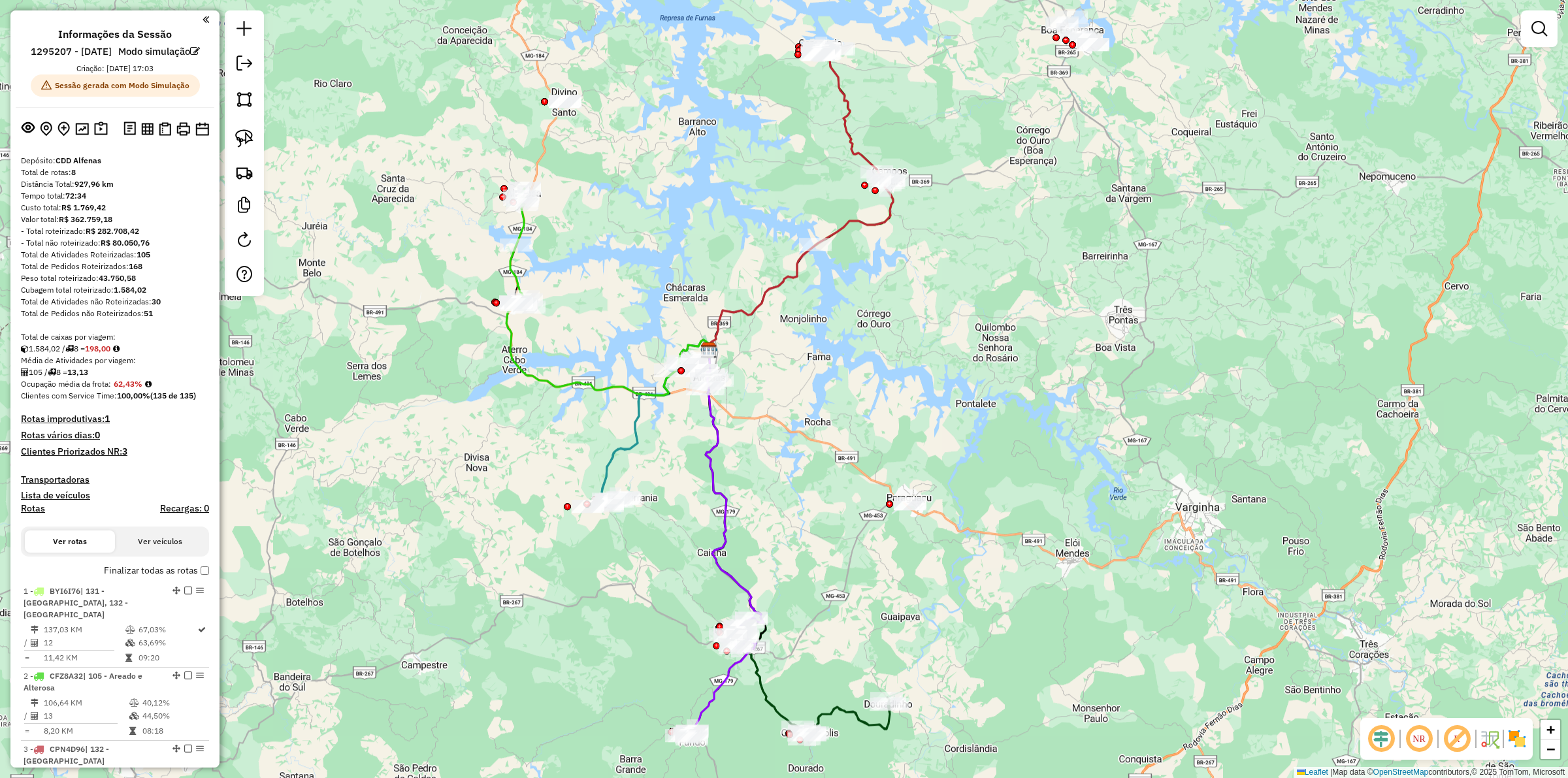
click at [72, 178] on div "Total de rotas: 8" at bounding box center [115, 172] width 188 height 12
click at [121, 178] on div "Total de rotas: 8" at bounding box center [115, 172] width 188 height 12
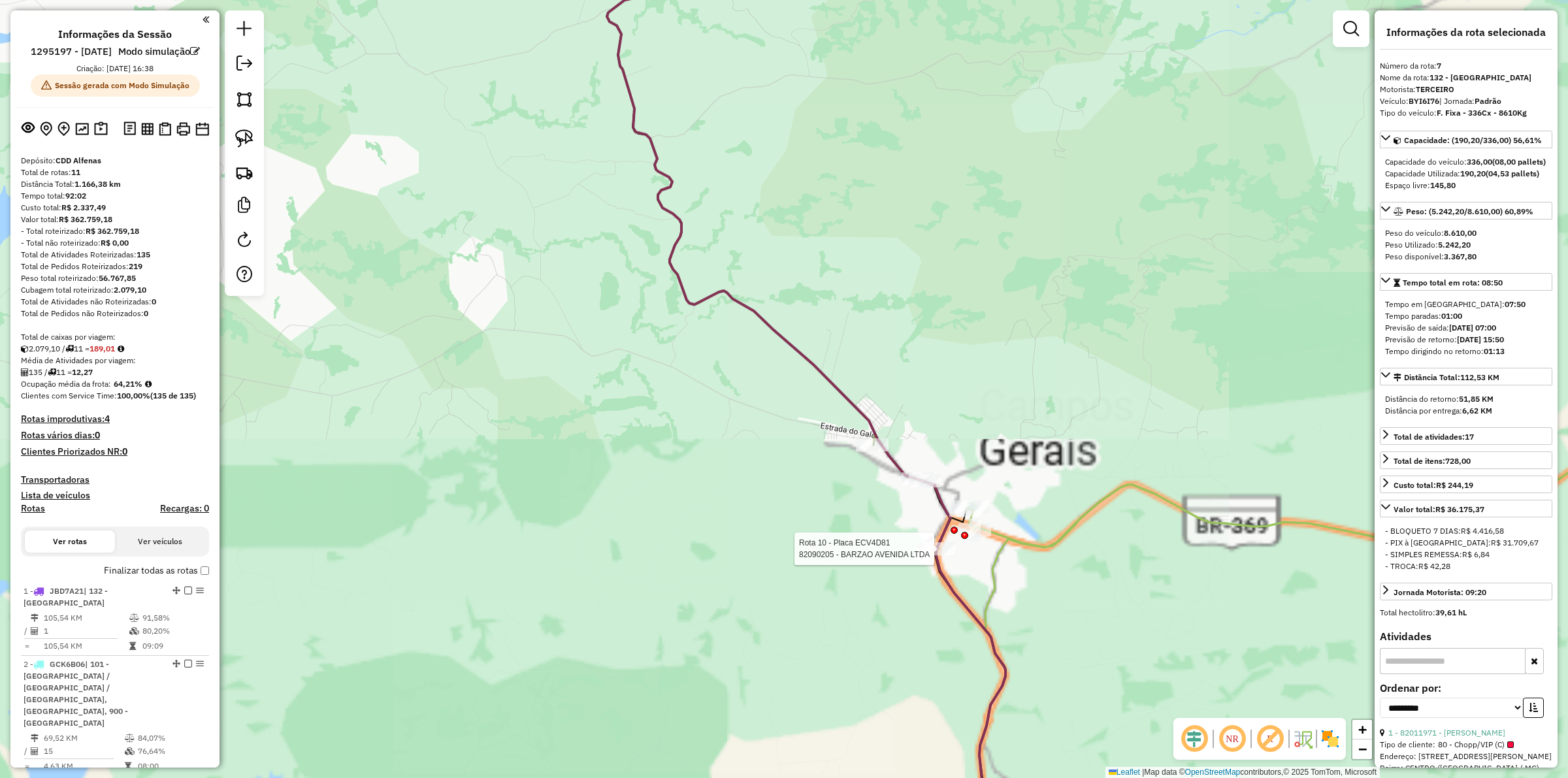
select select "**********"
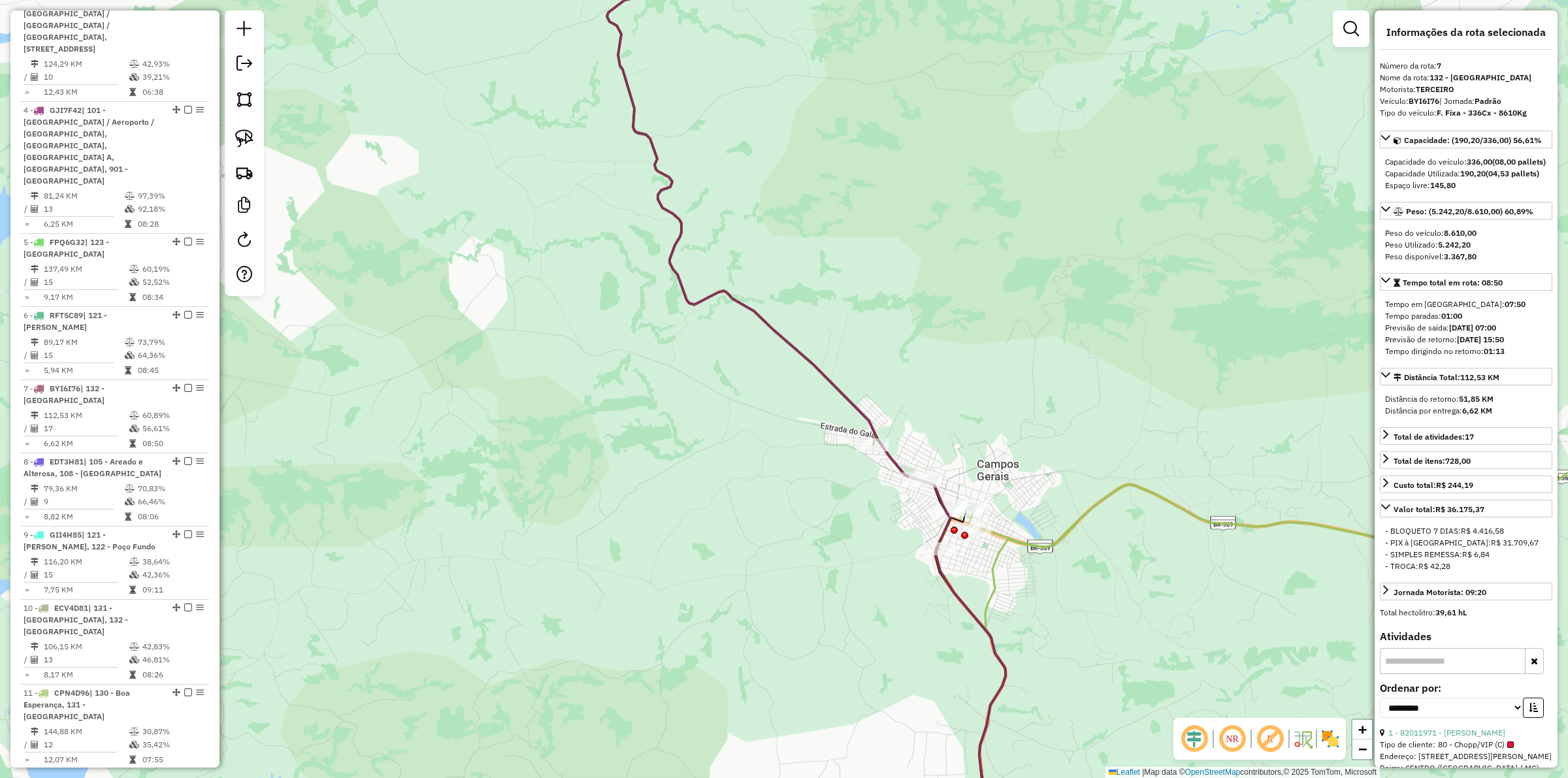
click at [993, 537] on icon at bounding box center [1345, 496] width 759 height 102
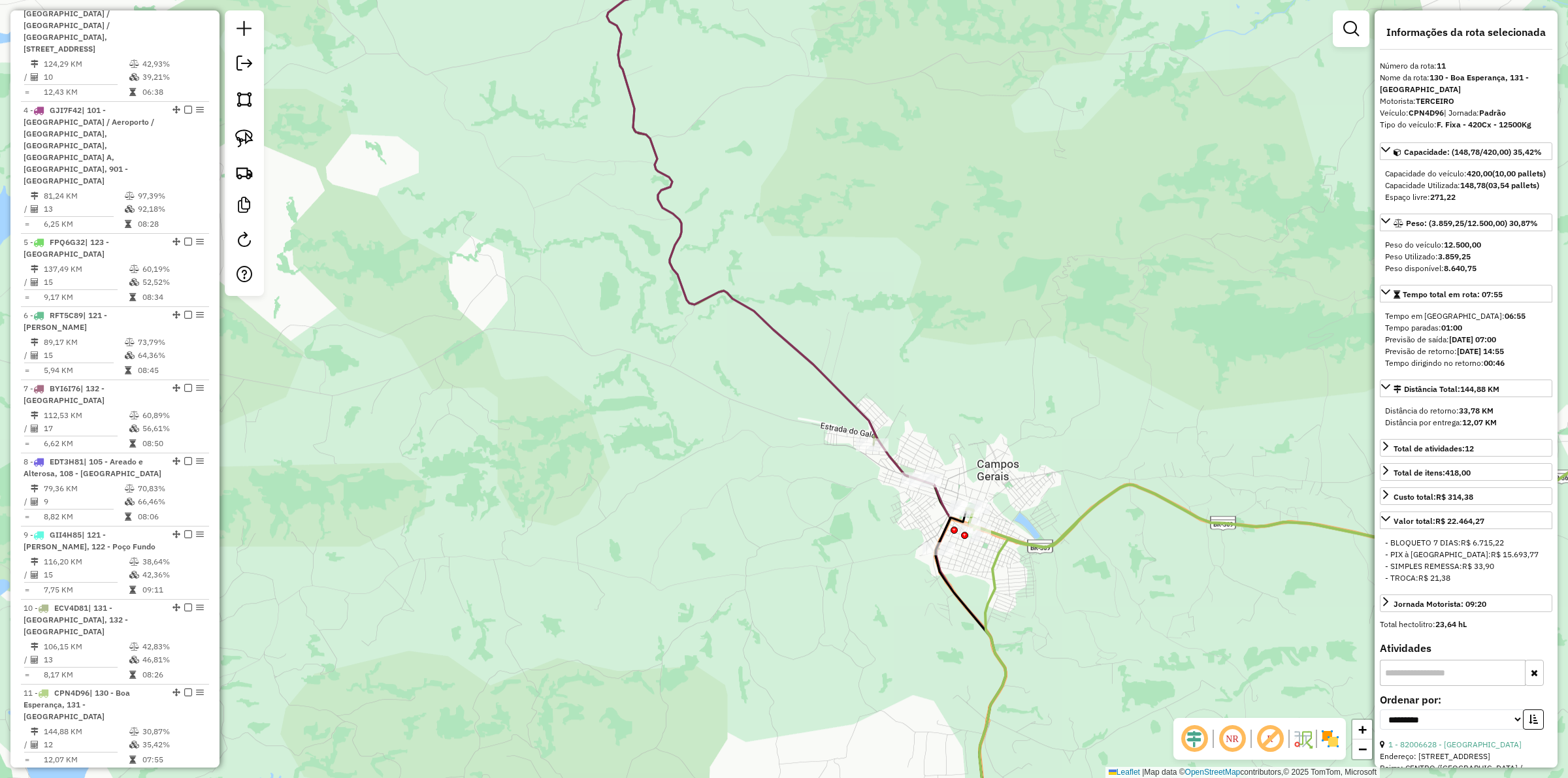
click at [1006, 538] on icon at bounding box center [1345, 496] width 759 height 102
click at [1029, 491] on div "Janela de atendimento Grade de atendimento Capacidade Transportadoras Veículos …" at bounding box center [784, 389] width 1568 height 778
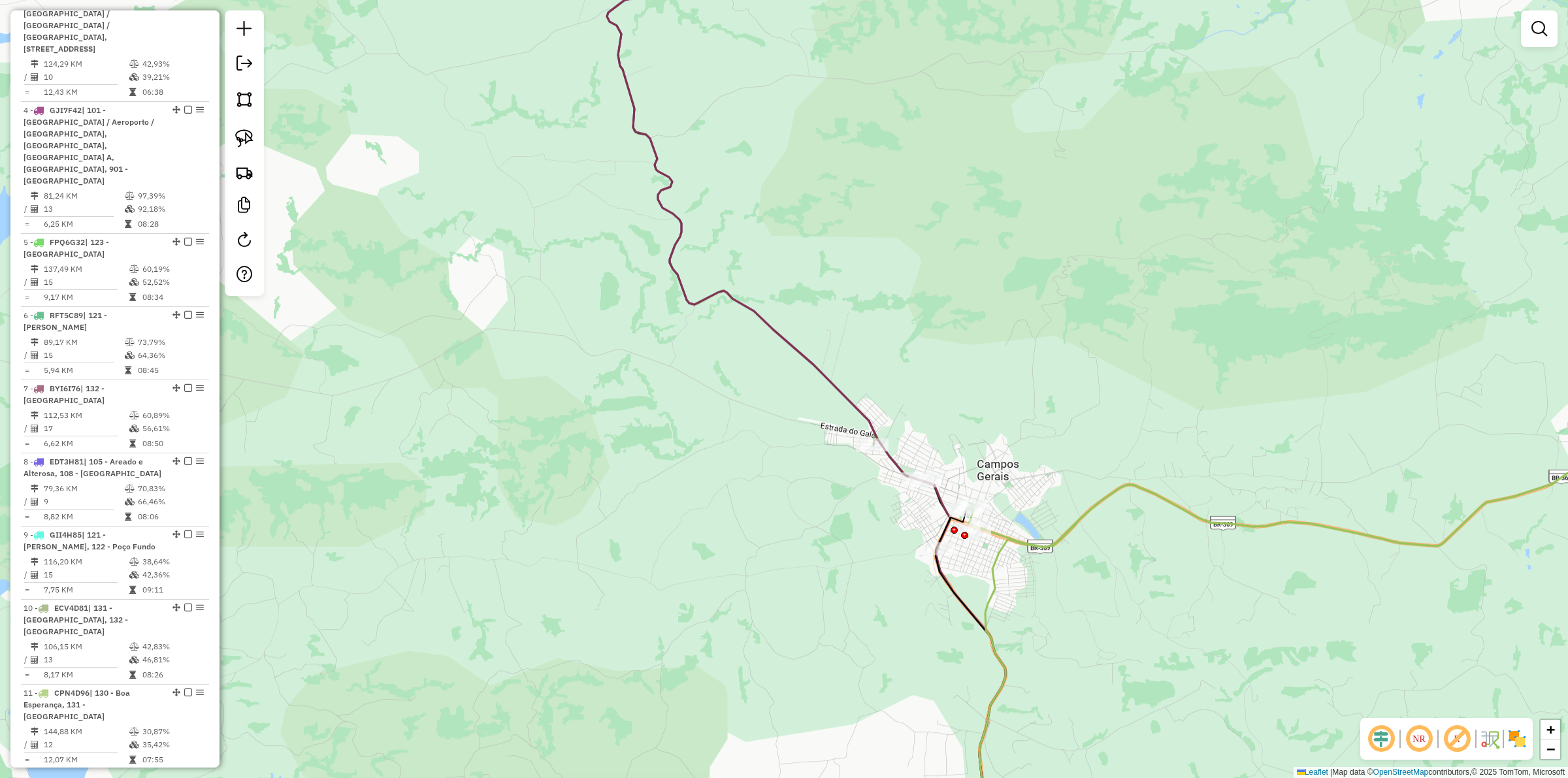
click at [1053, 540] on icon at bounding box center [1345, 496] width 759 height 102
select select "**********"
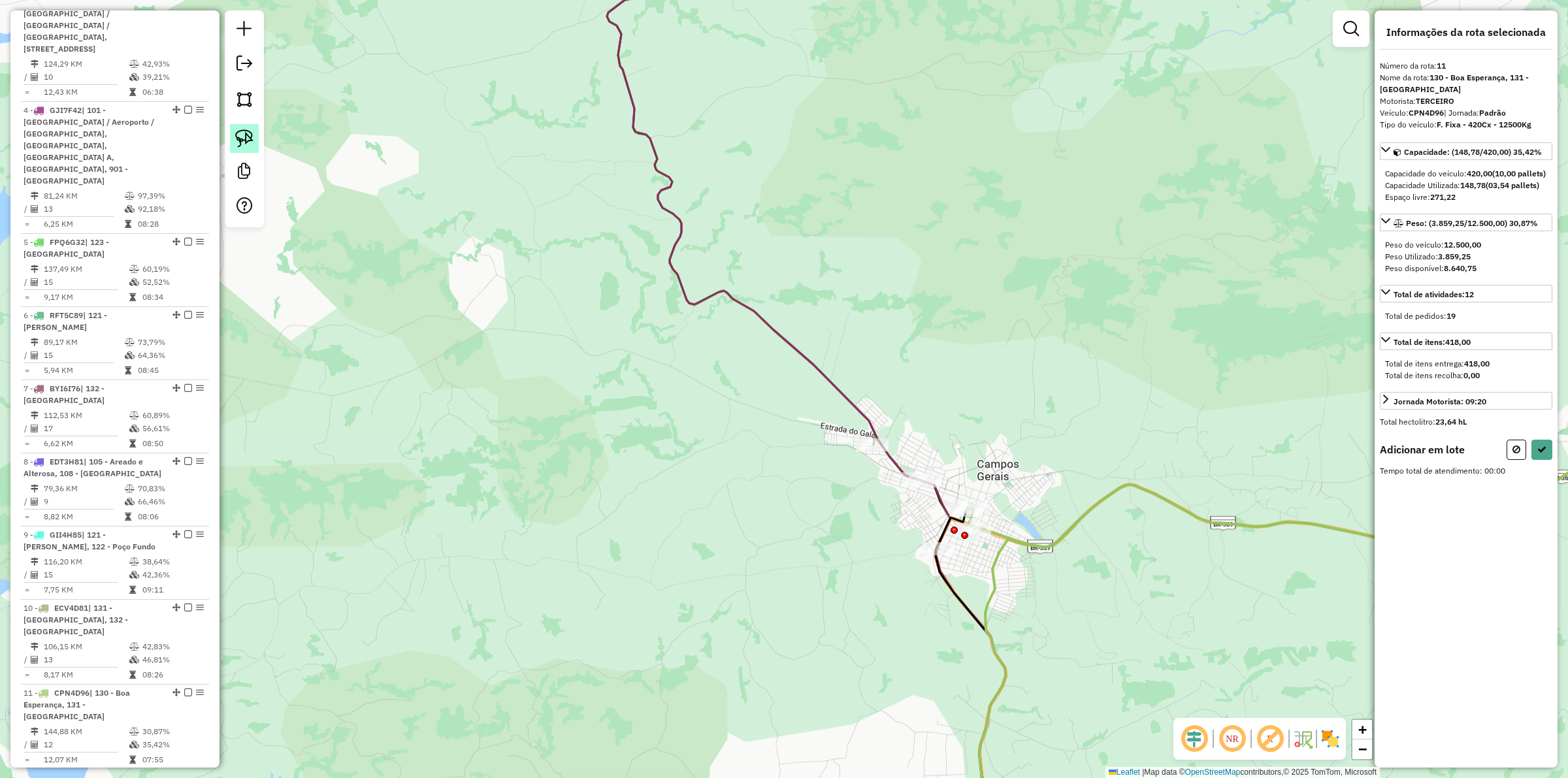
click at [244, 141] on img at bounding box center [245, 138] width 18 height 18
drag, startPoint x: 1022, startPoint y: 440, endPoint x: 978, endPoint y: 587, distance: 153.4
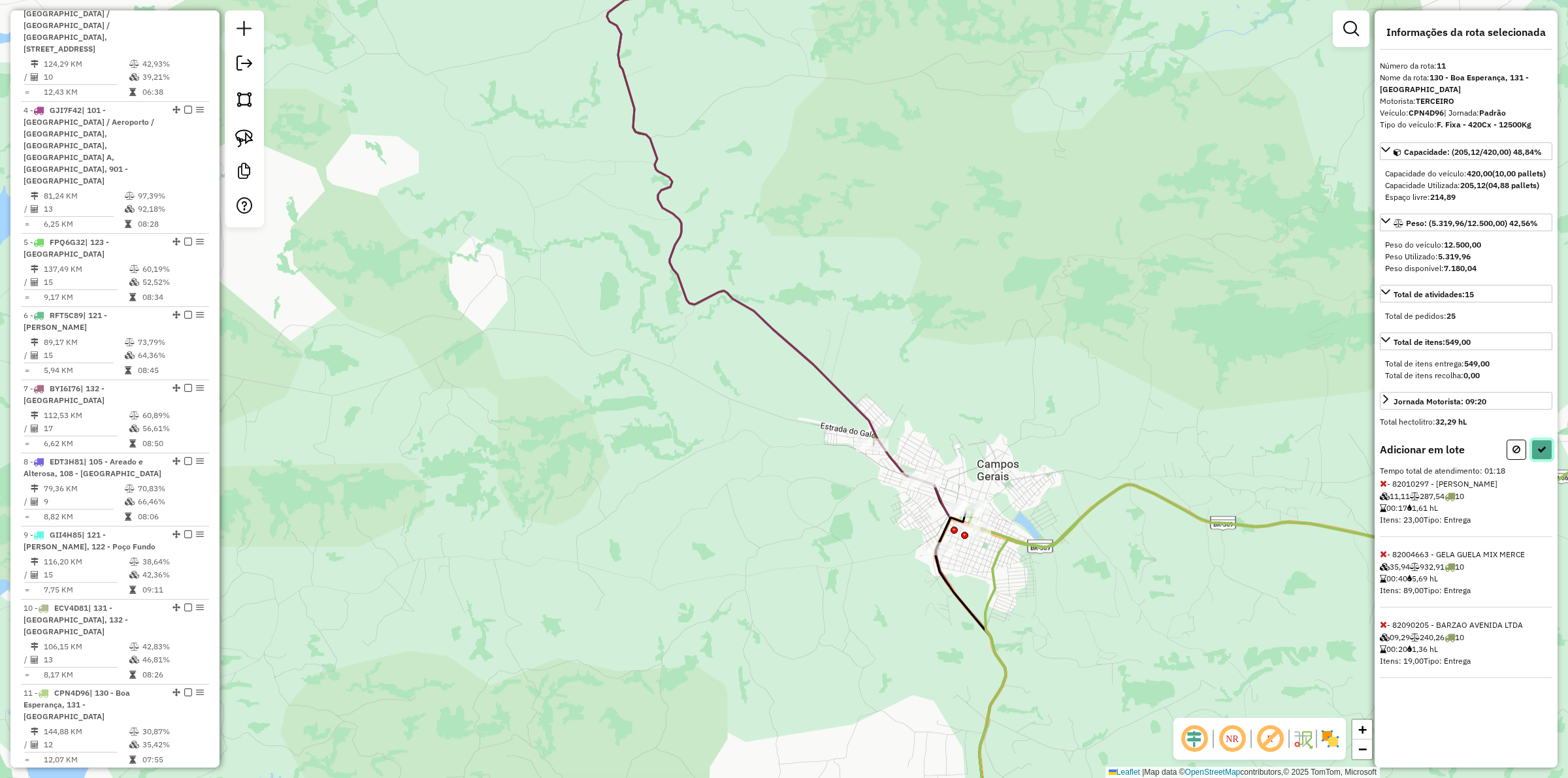
click at [1540, 454] on icon at bounding box center [1542, 450] width 9 height 9
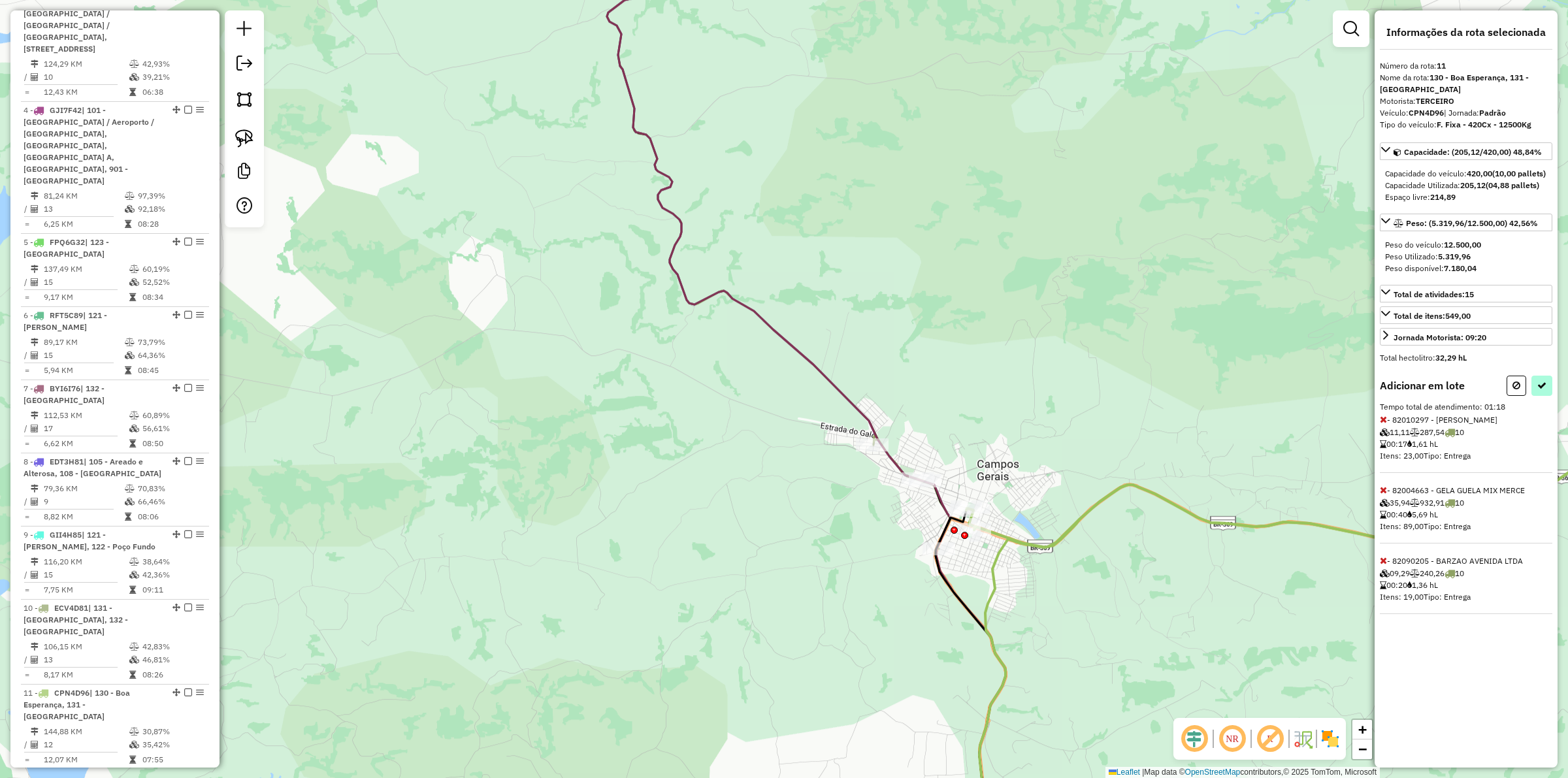
select select "**********"
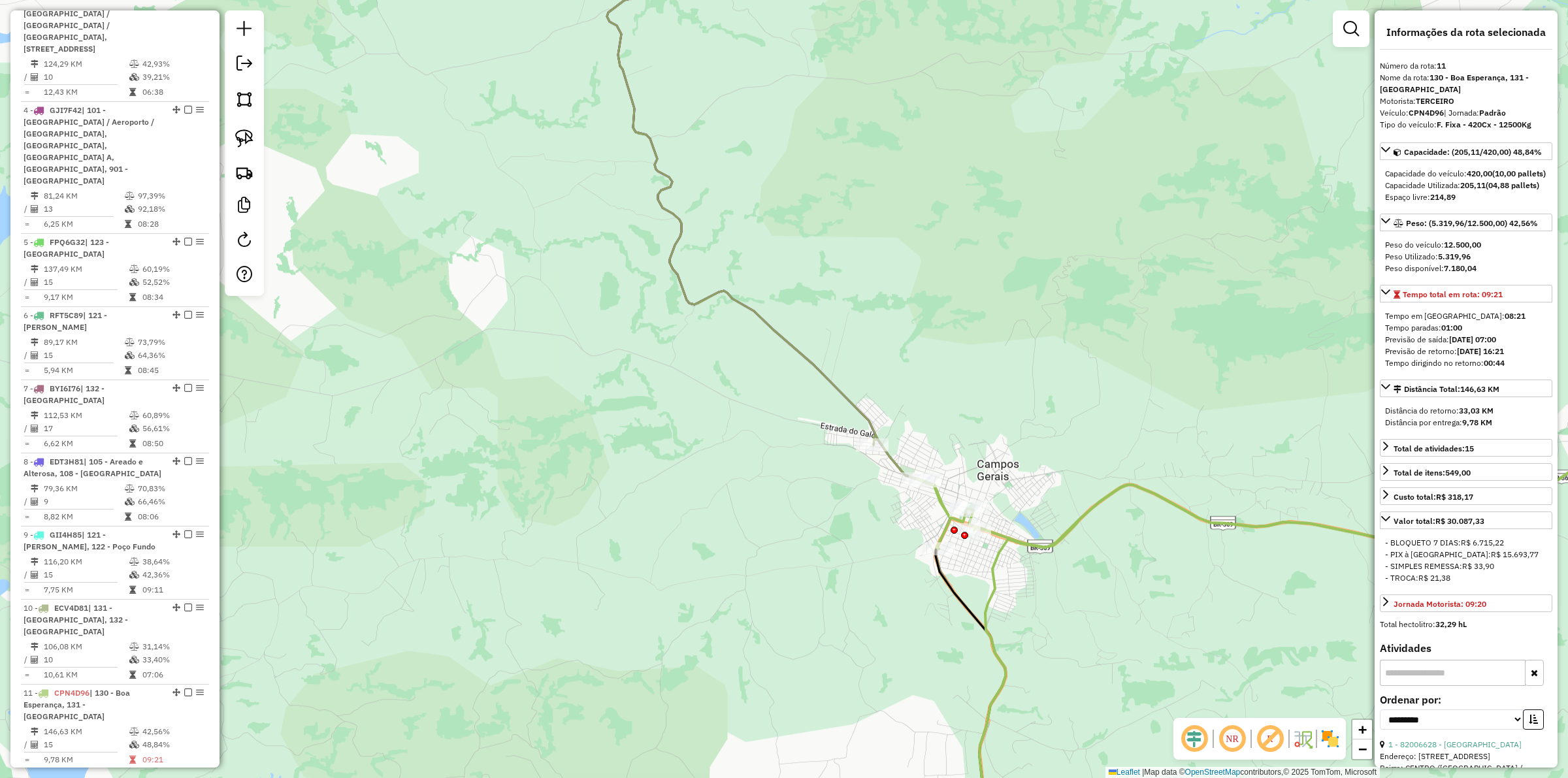
click at [825, 373] on icon at bounding box center [806, 389] width 399 height 934
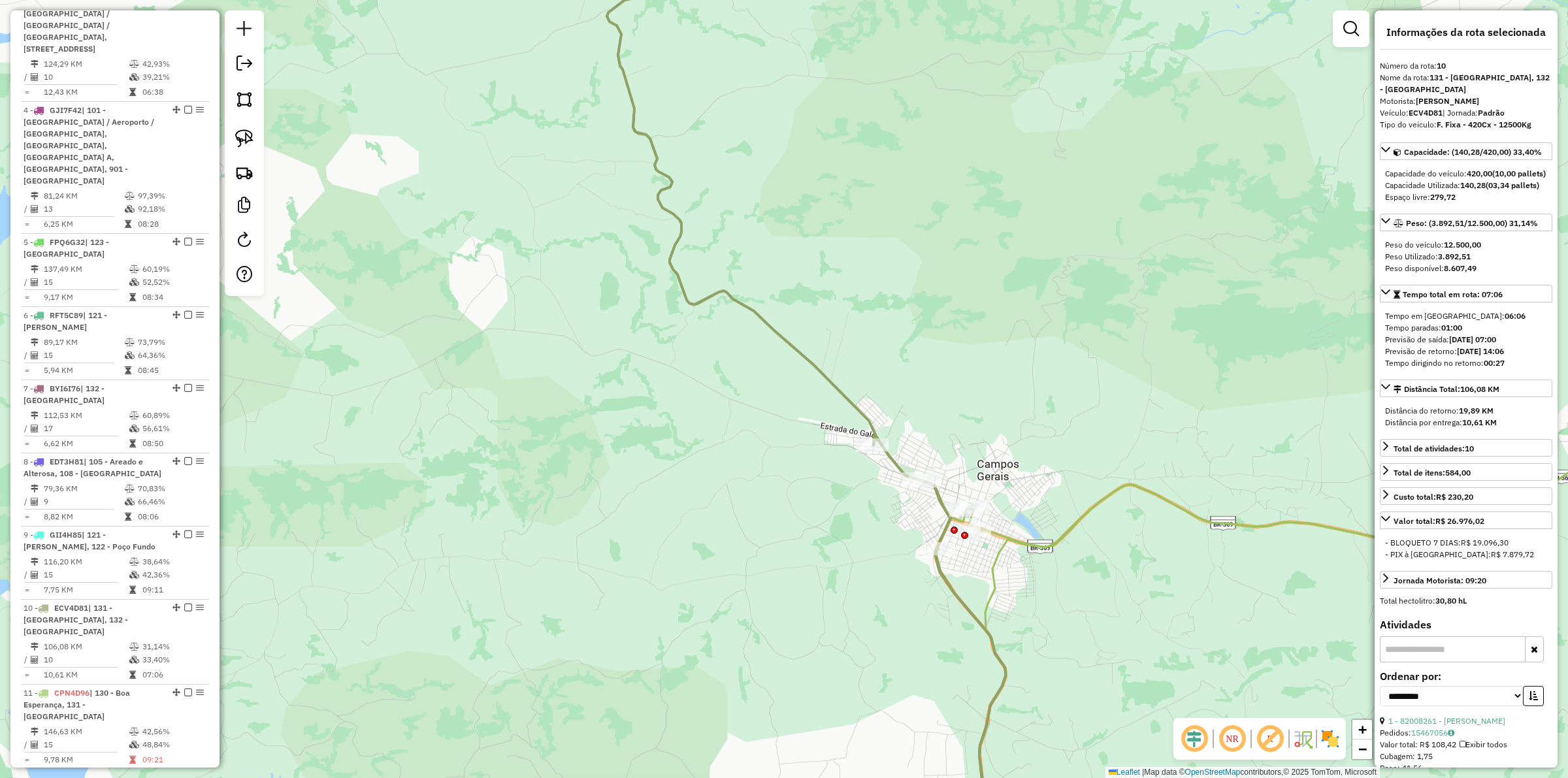
click at [1041, 540] on icon at bounding box center [1321, 497] width 808 height 105
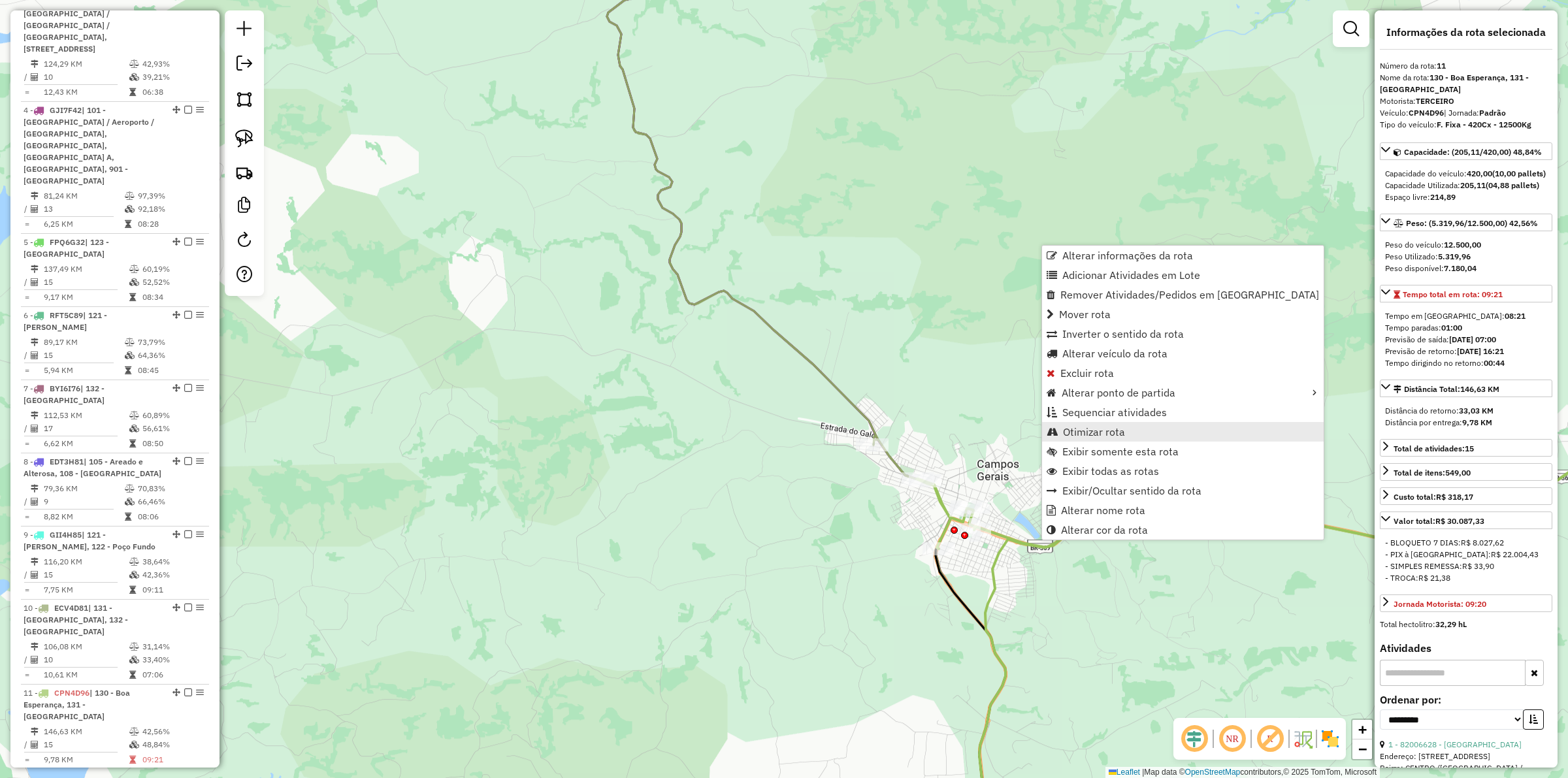
click at [1106, 427] on span "Otimizar rota" at bounding box center [1093, 432] width 62 height 11
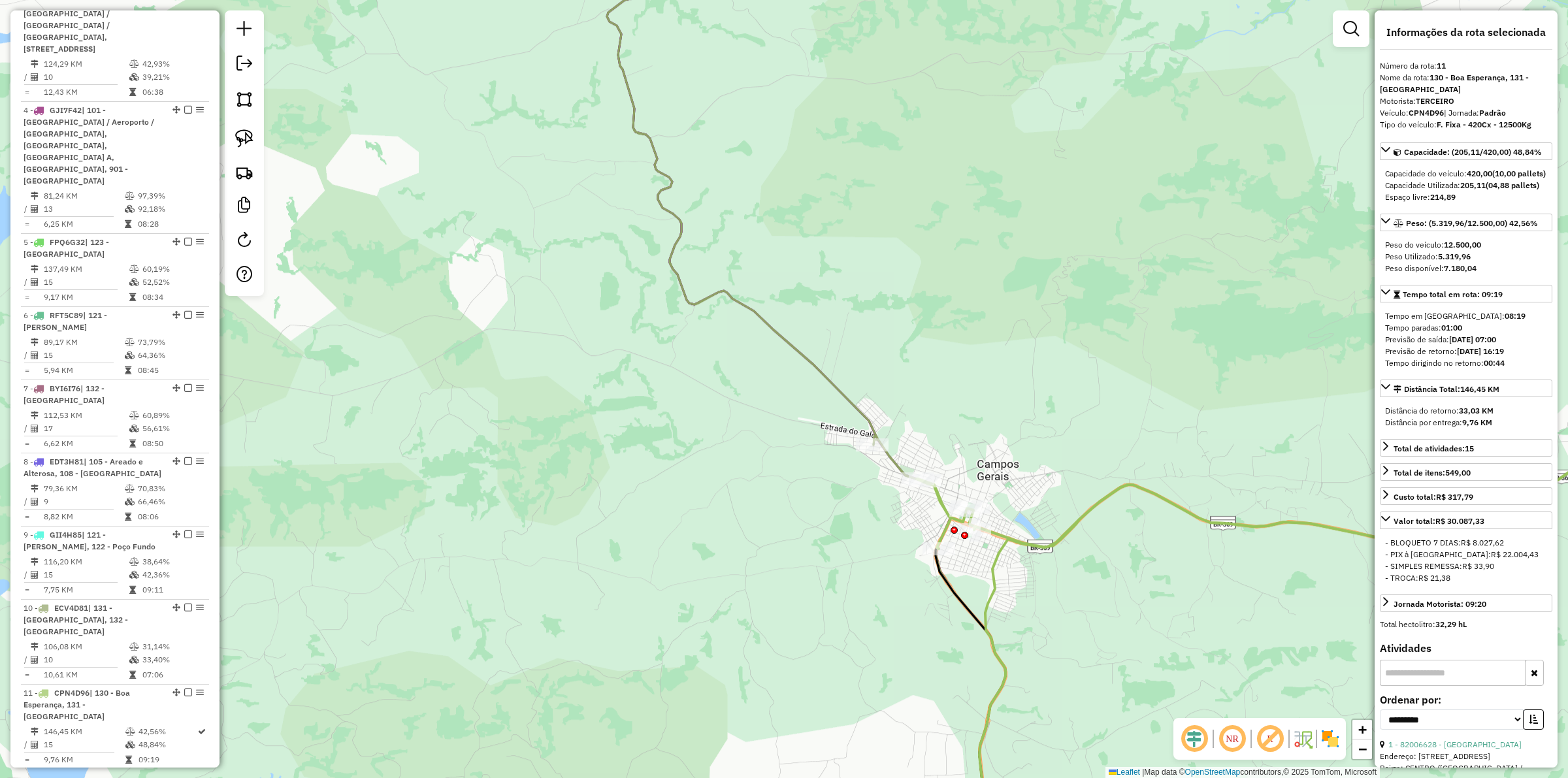
click at [1067, 527] on icon at bounding box center [1321, 497] width 808 height 105
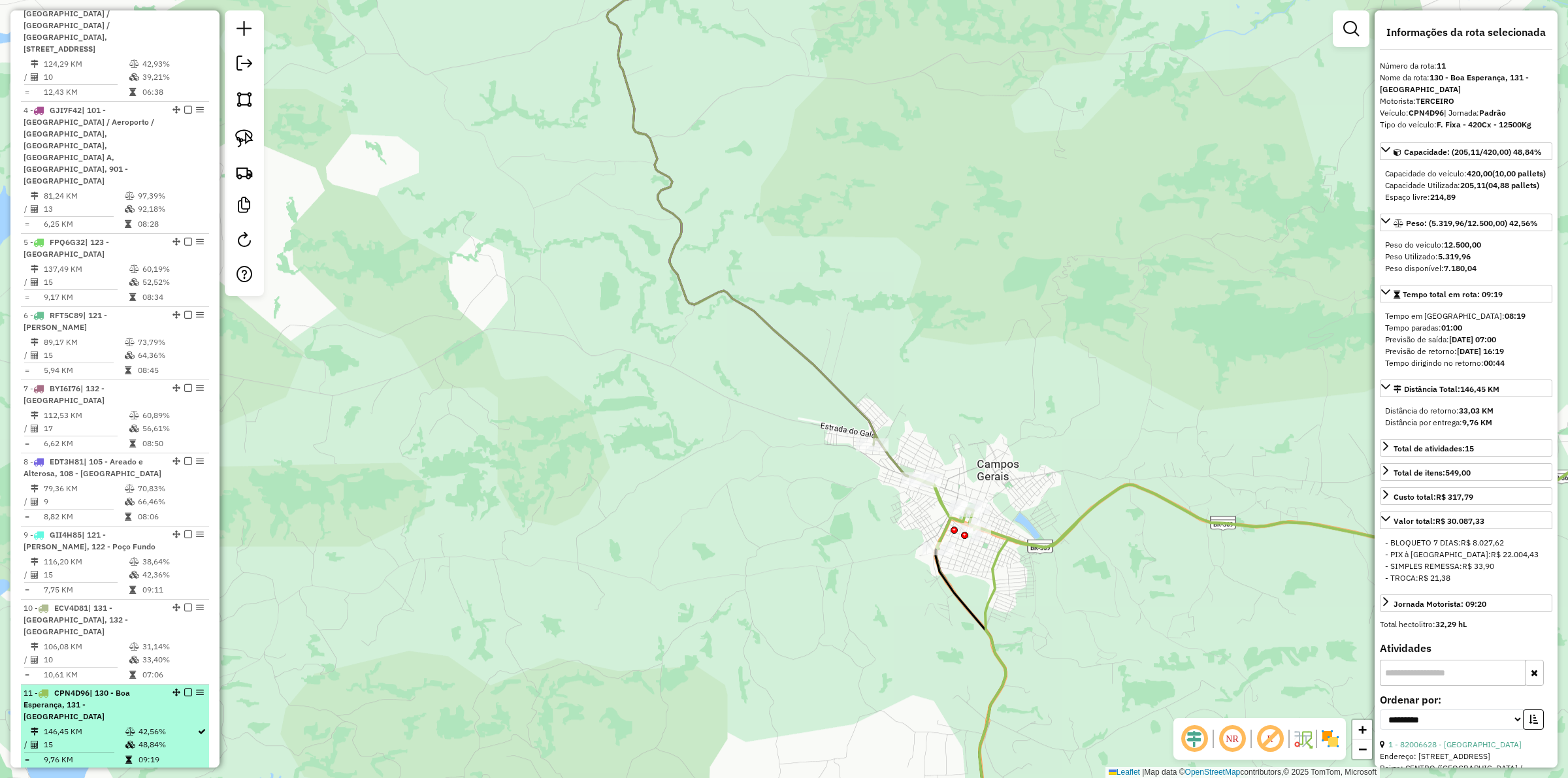
click at [184, 687] on div "11 - CPN4D96 | 130 - Boa Esperança, 131 - Campos Gerais" at bounding box center [115, 705] width 183 height 35
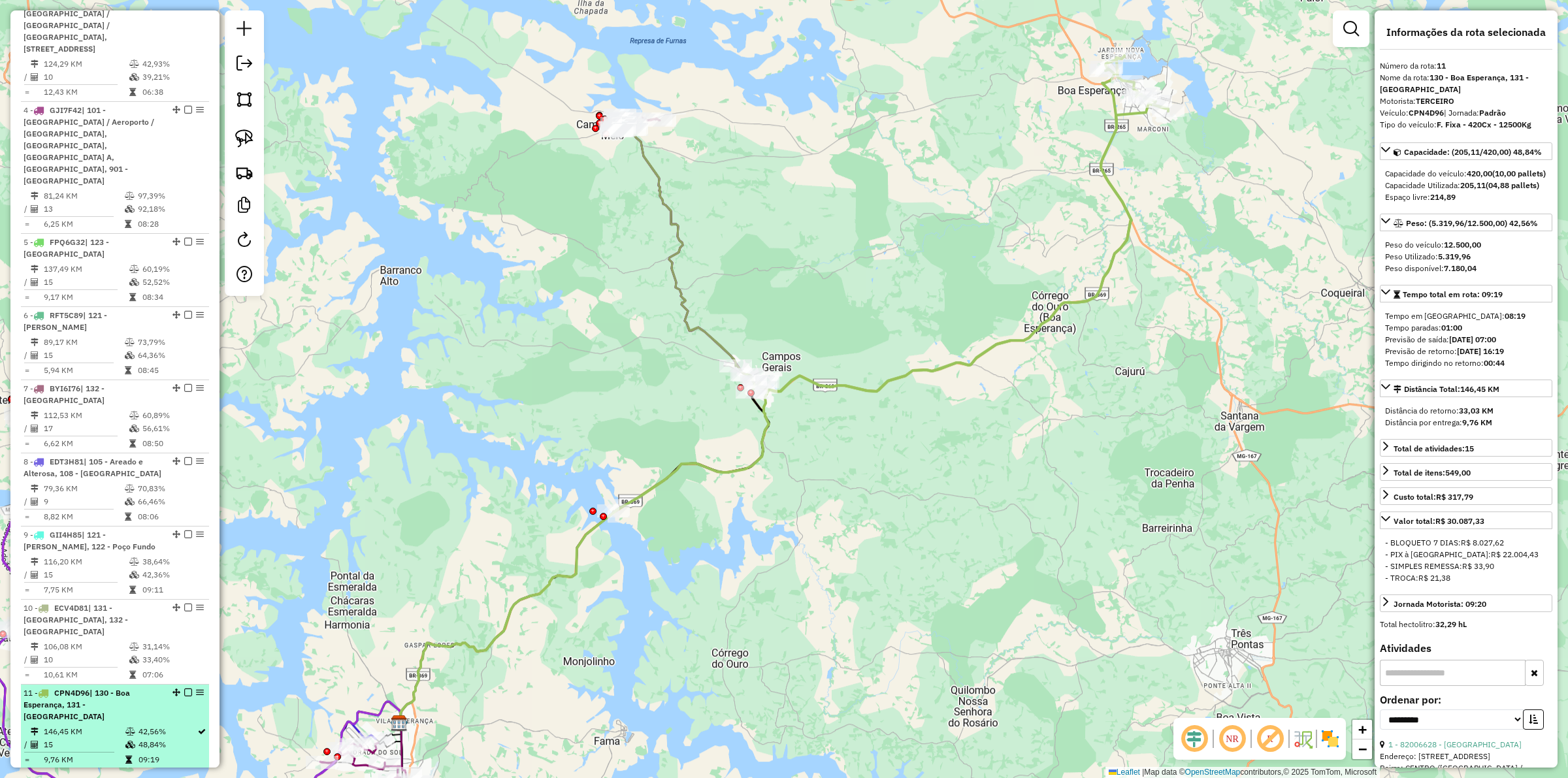
click at [185, 689] on em at bounding box center [188, 693] width 8 height 8
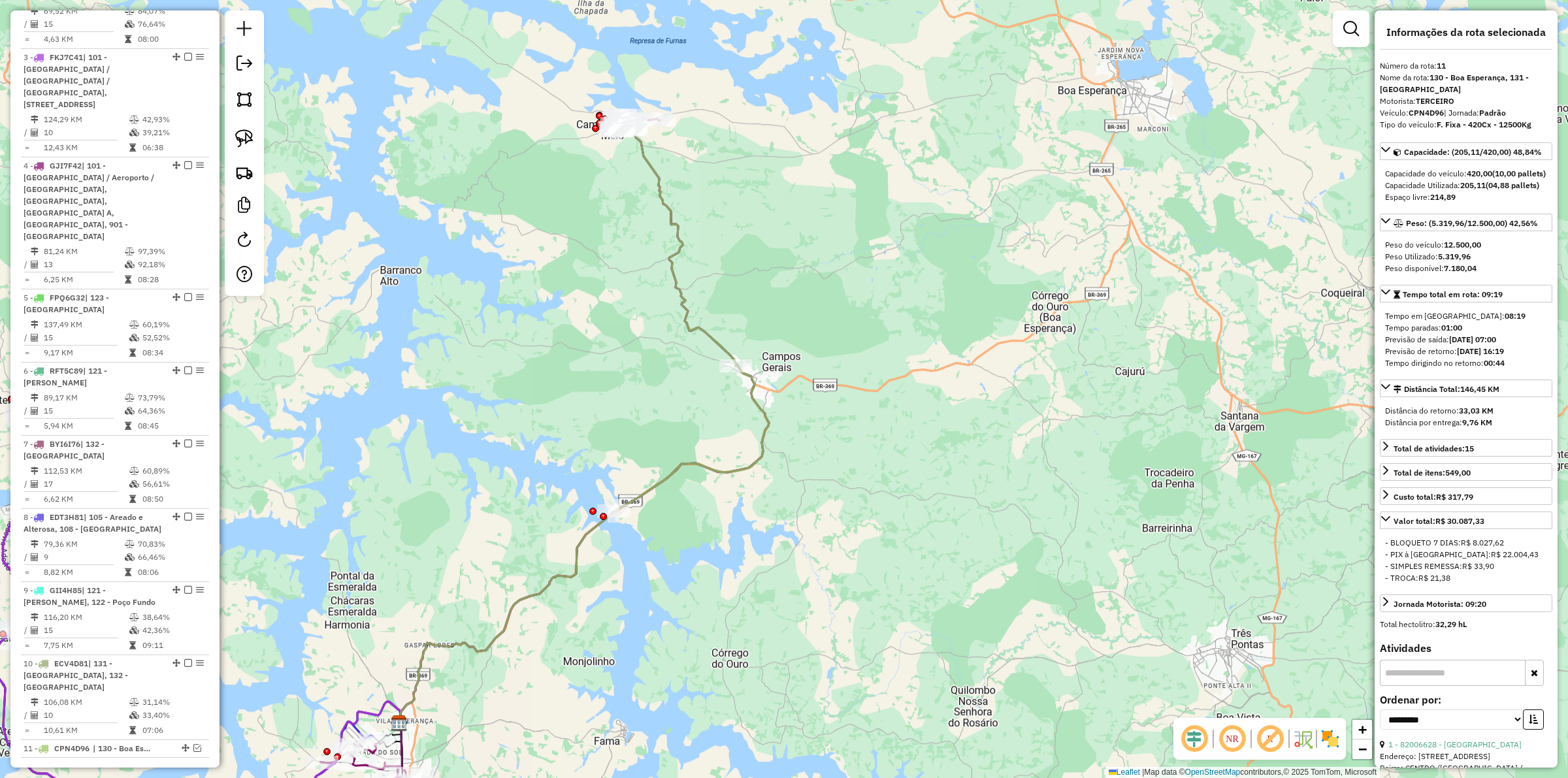
click at [758, 389] on icon at bounding box center [692, 316] width 156 height 393
click at [754, 391] on icon at bounding box center [692, 316] width 156 height 393
click at [750, 402] on icon at bounding box center [692, 316] width 156 height 393
click at [752, 400] on icon at bounding box center [692, 316] width 156 height 393
drag, startPoint x: 744, startPoint y: 217, endPoint x: 766, endPoint y: 307, distance: 92.6
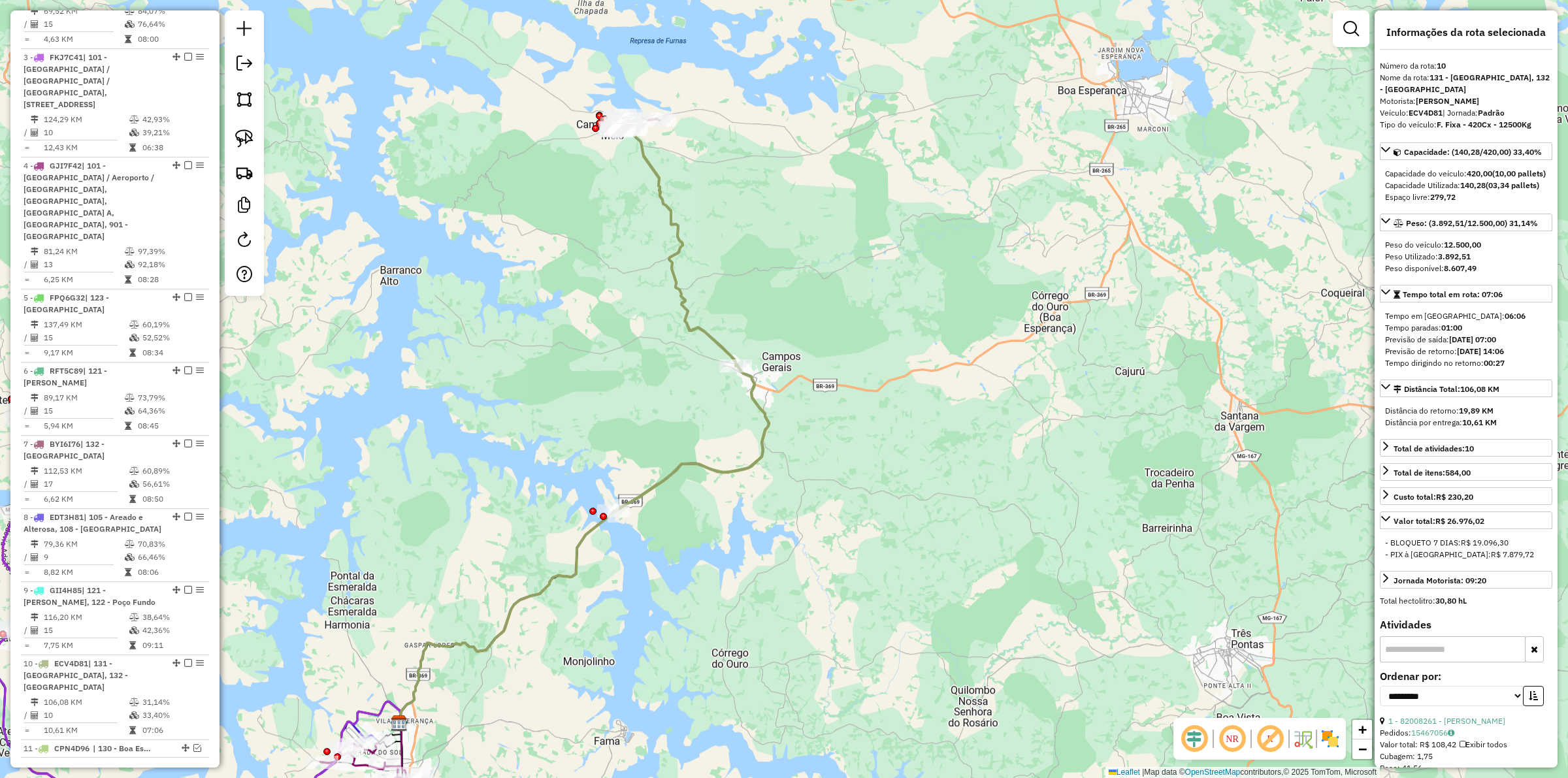
click at [769, 312] on div "Janela de atendimento Grade de atendimento Capacidade Transportadoras Veículos …" at bounding box center [784, 389] width 1568 height 778
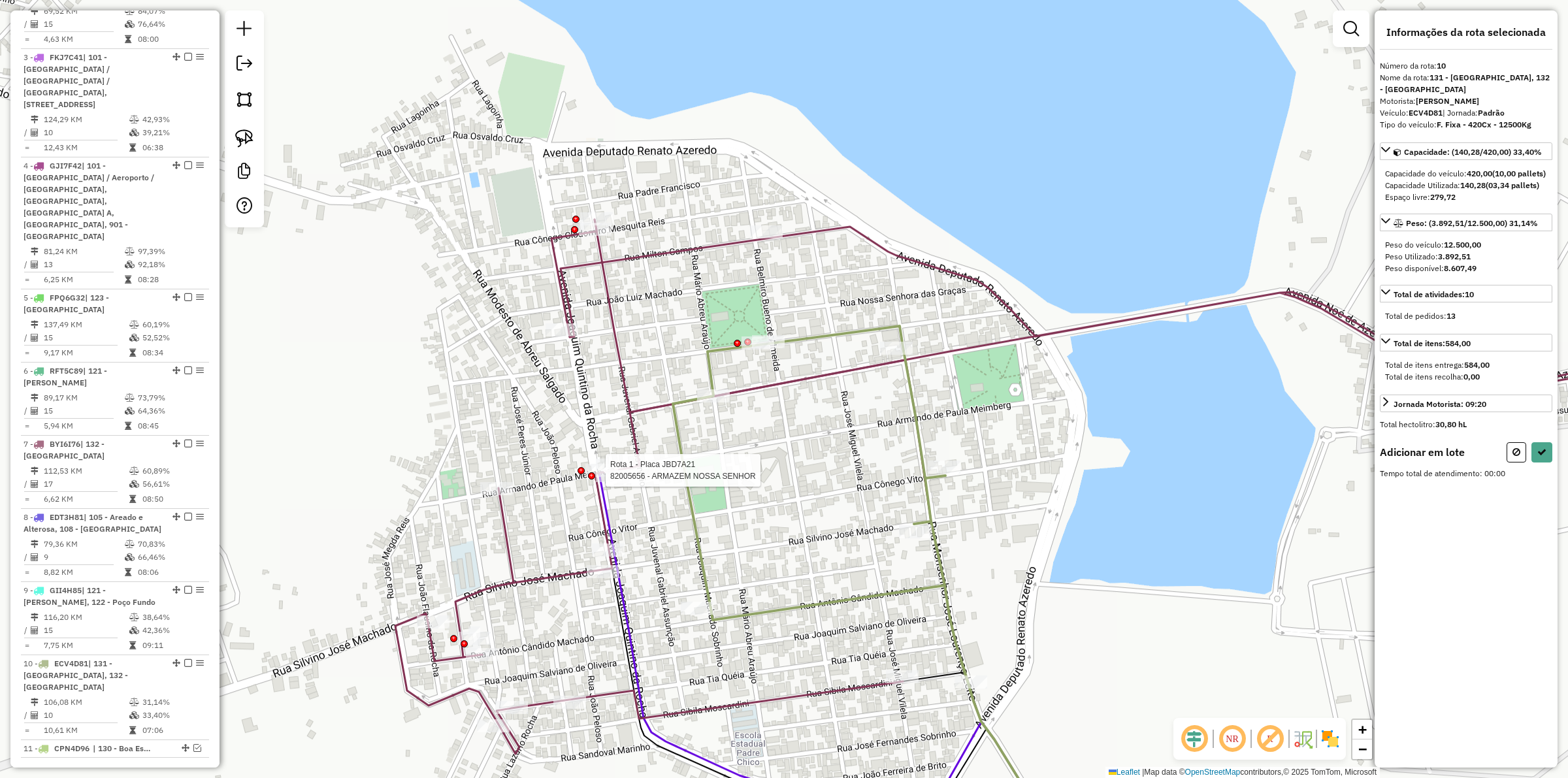
click at [592, 472] on div at bounding box center [591, 476] width 7 height 7
click at [1509, 454] on div at bounding box center [1529, 450] width 46 height 21
click at [1511, 457] on button at bounding box center [1516, 450] width 20 height 21
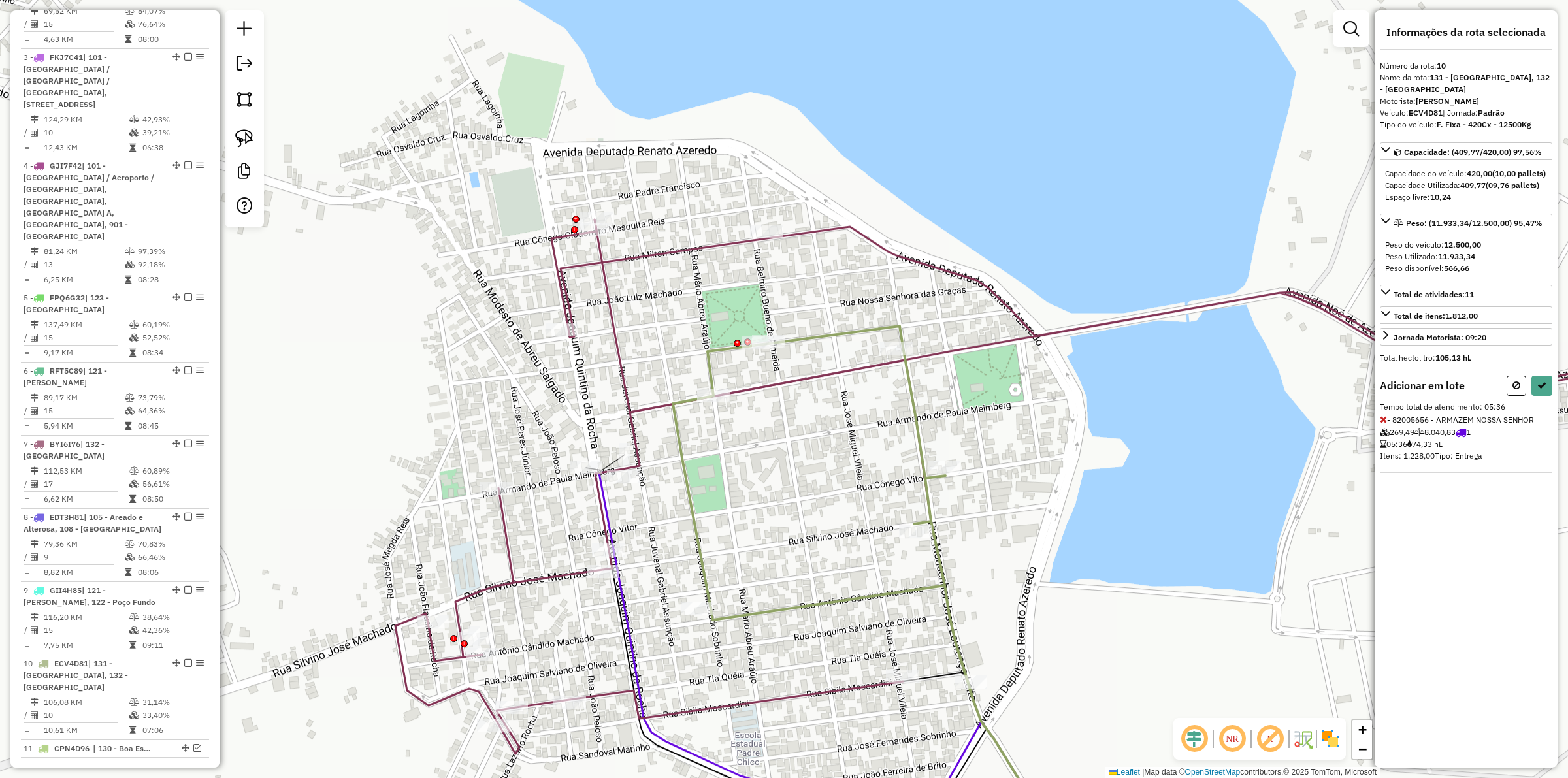
select select "**********"
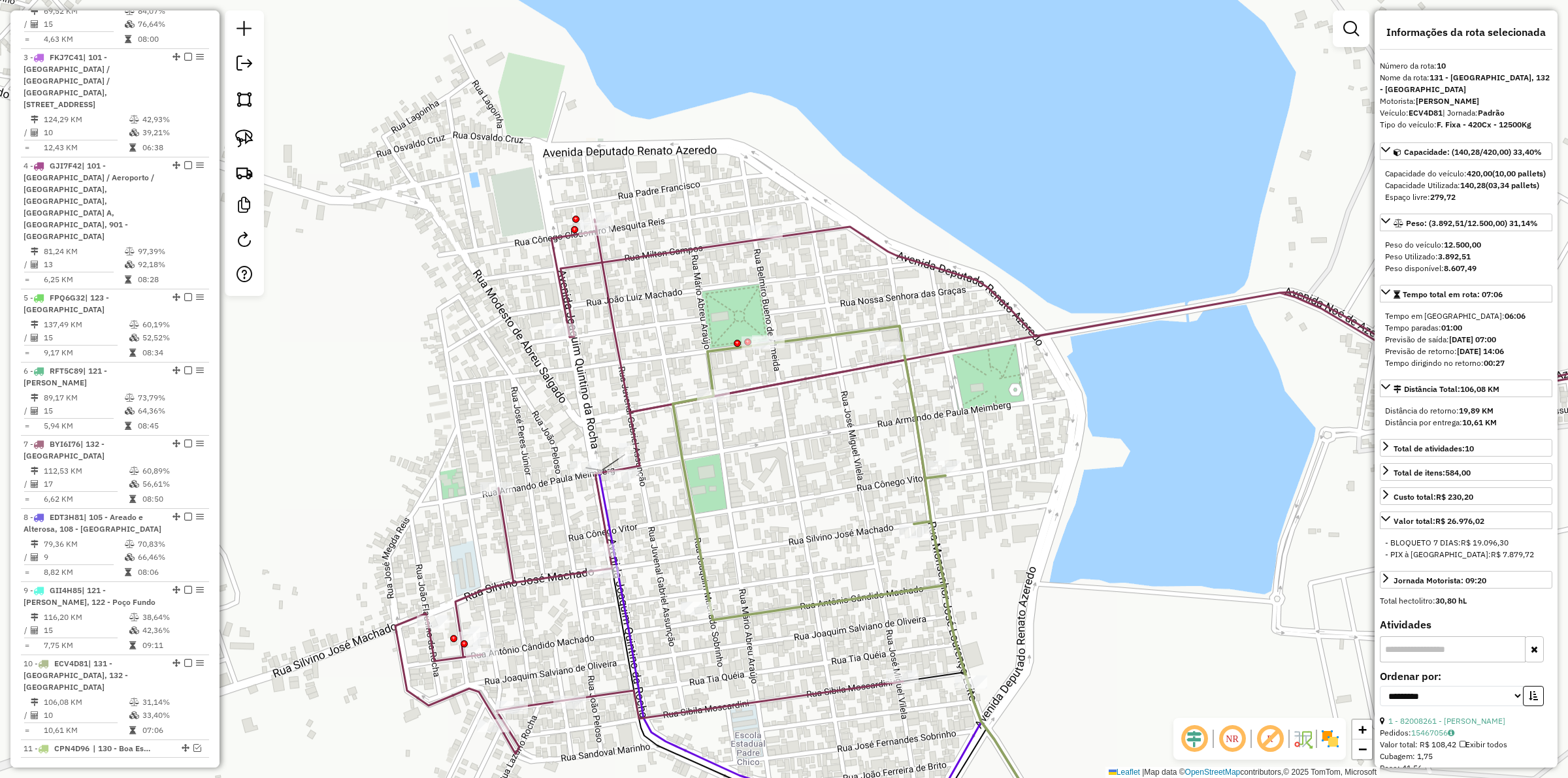
click at [823, 436] on div "Janela de atendimento Grade de atendimento Capacidade Transportadoras Veículos …" at bounding box center [784, 389] width 1568 height 778
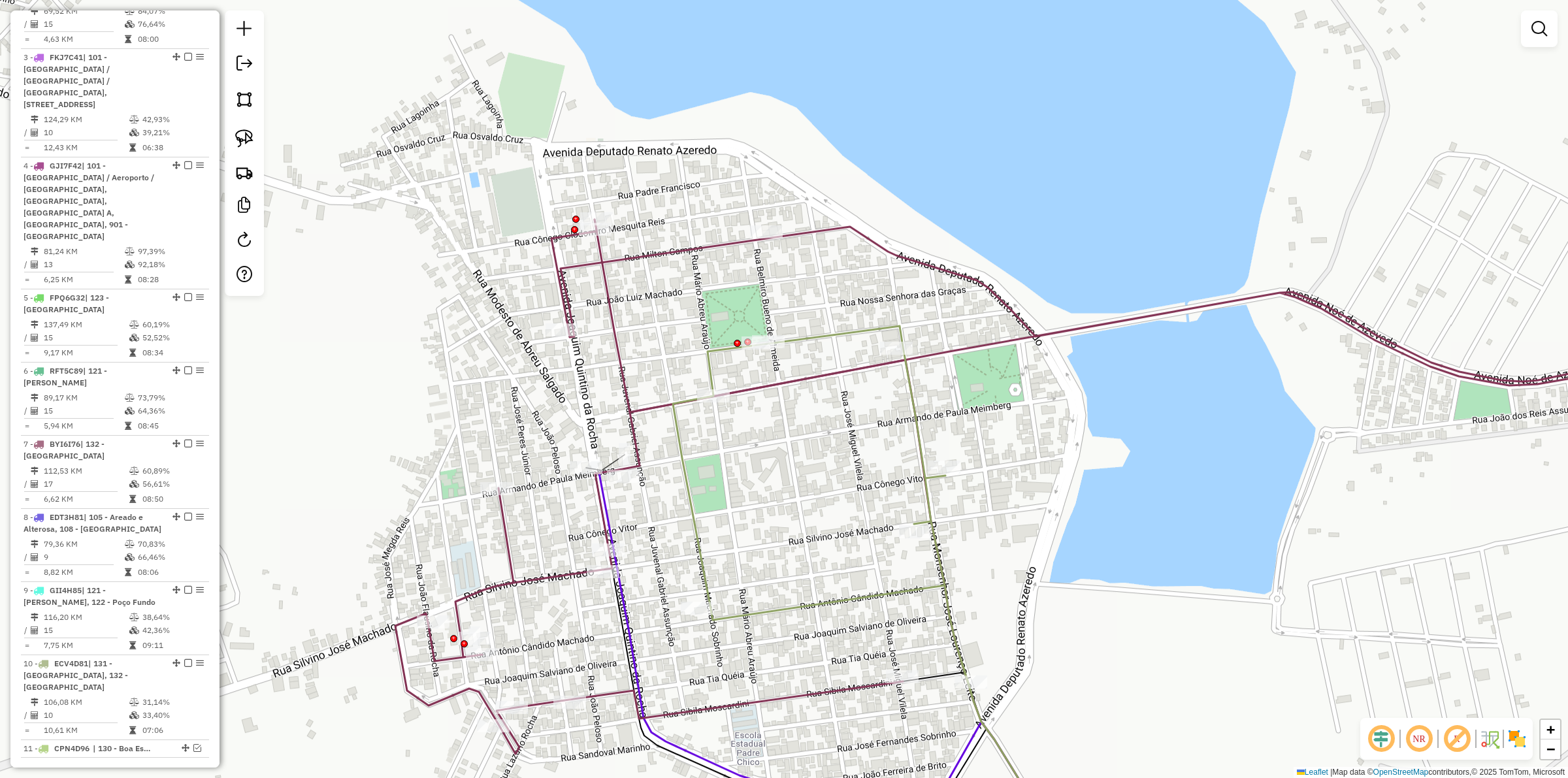
click at [616, 318] on icon at bounding box center [831, 538] width 471 height 636
select select "**********"
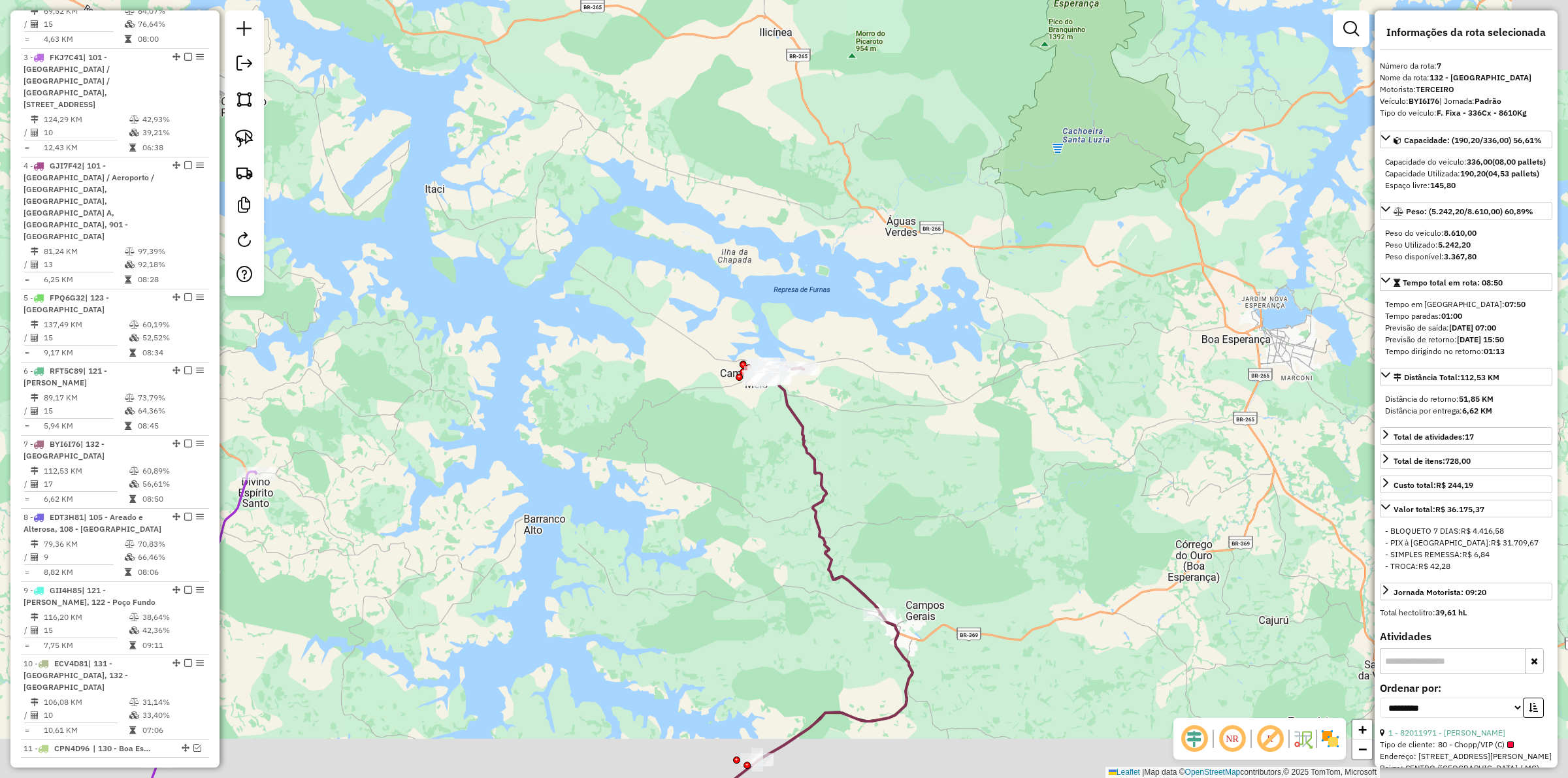
drag, startPoint x: 746, startPoint y: 525, endPoint x: 735, endPoint y: 374, distance: 151.4
click at [735, 374] on div "Janela de atendimento Grade de atendimento Capacidade Transportadoras Veículos …" at bounding box center [784, 389] width 1568 height 778
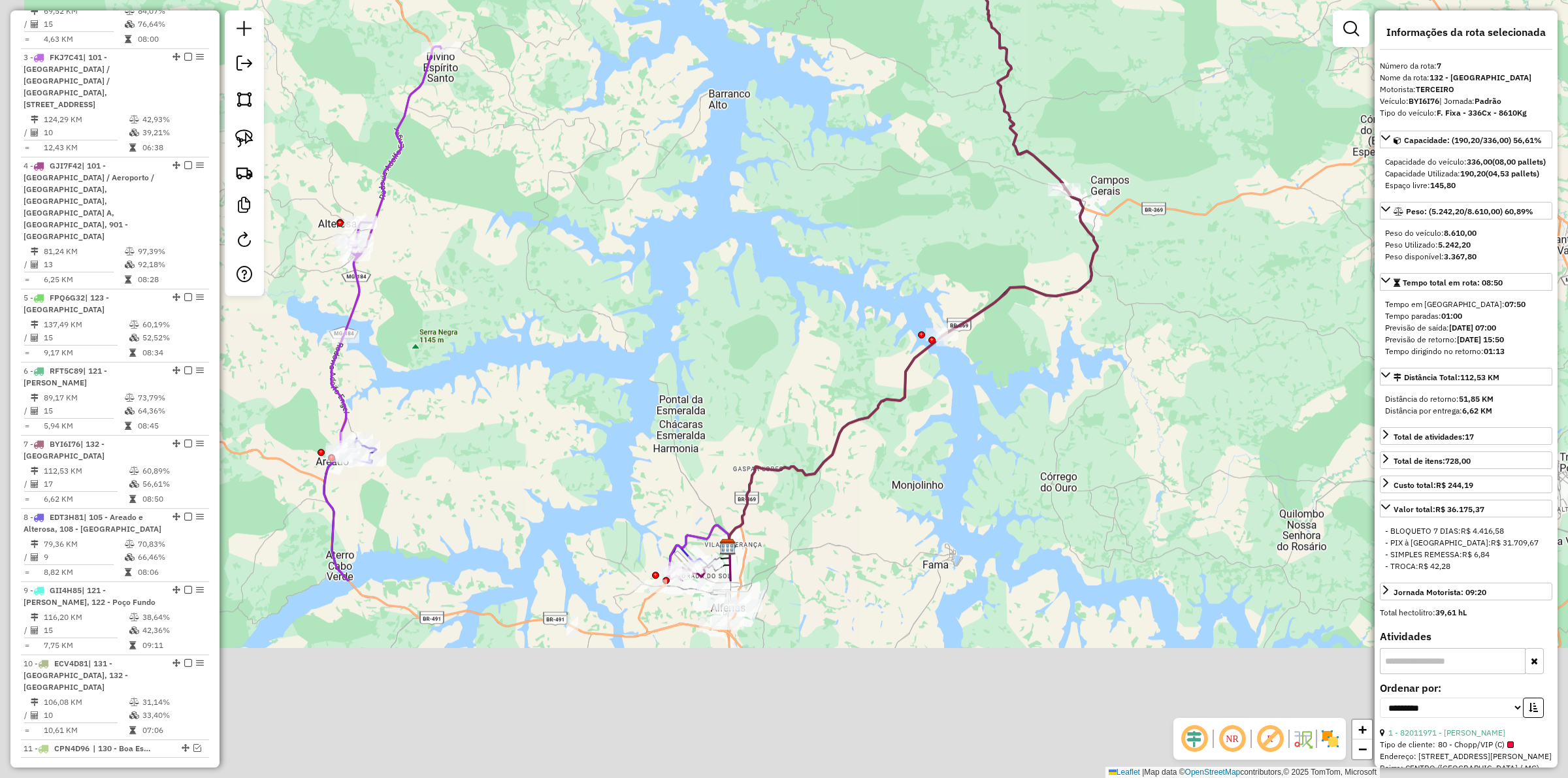
drag, startPoint x: 936, startPoint y: 275, endPoint x: 958, endPoint y: 247, distance: 35.6
click at [958, 247] on div "Janela de atendimento Grade de atendimento Capacidade Transportadoras Veículos …" at bounding box center [784, 389] width 1568 height 778
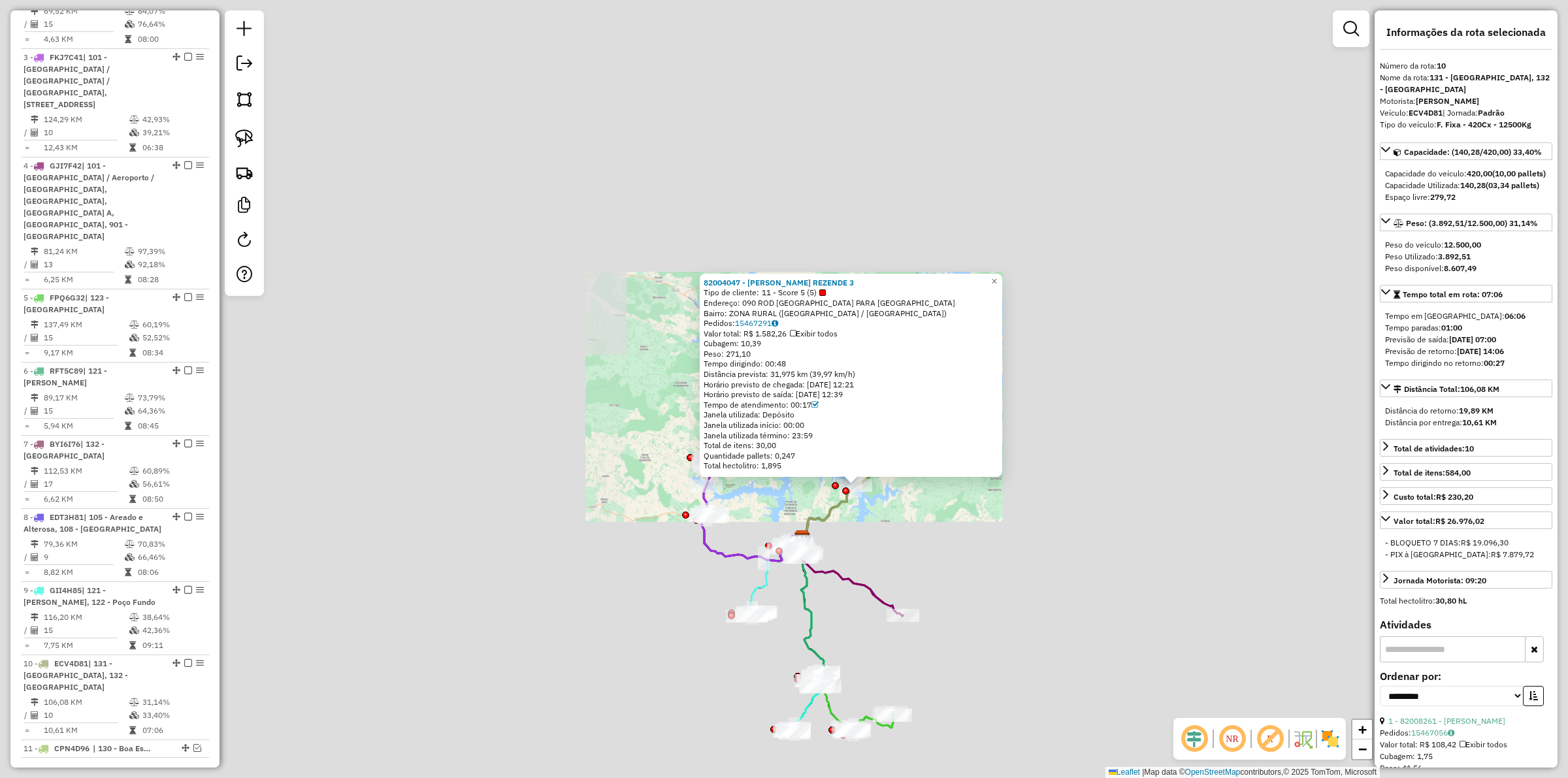
click at [899, 521] on div "82004047 - JOSE BENTO REZENDE 3 Tipo de cliente: 11 - Score 5 (5) Endereço: 090…" at bounding box center [784, 389] width 1568 height 778
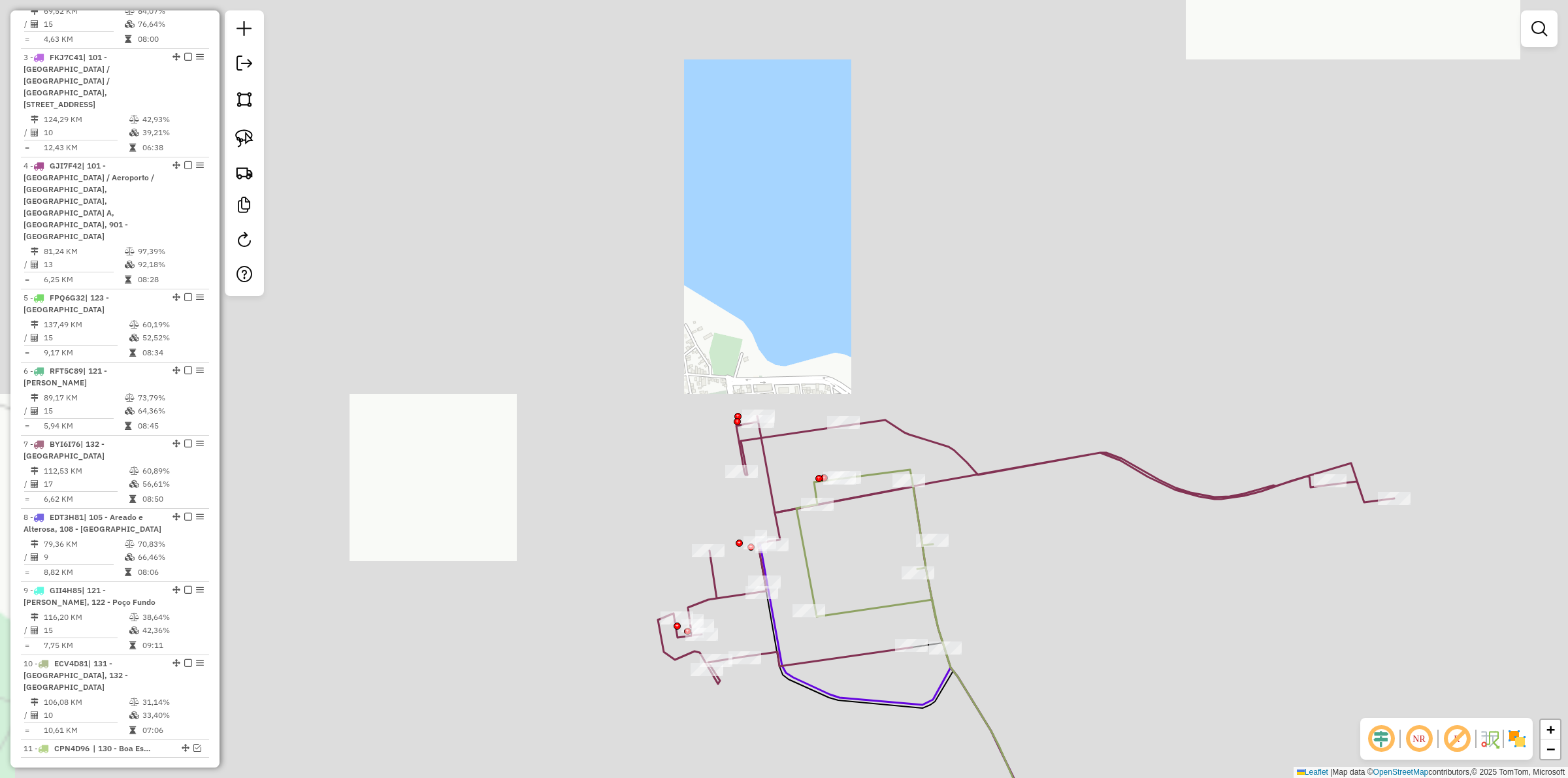
click at [770, 481] on icon at bounding box center [925, 635] width 336 height 440
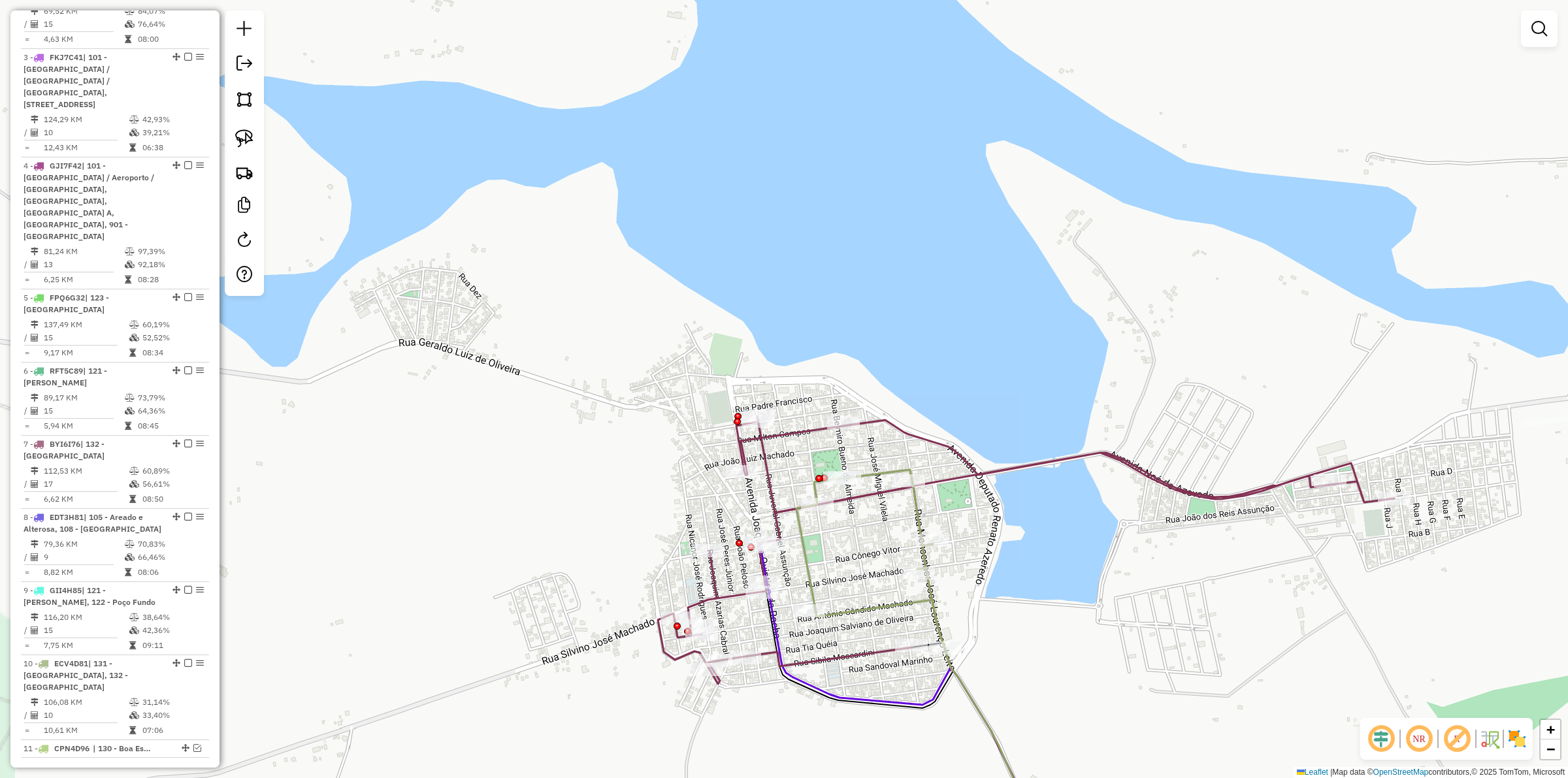
select select "**********"
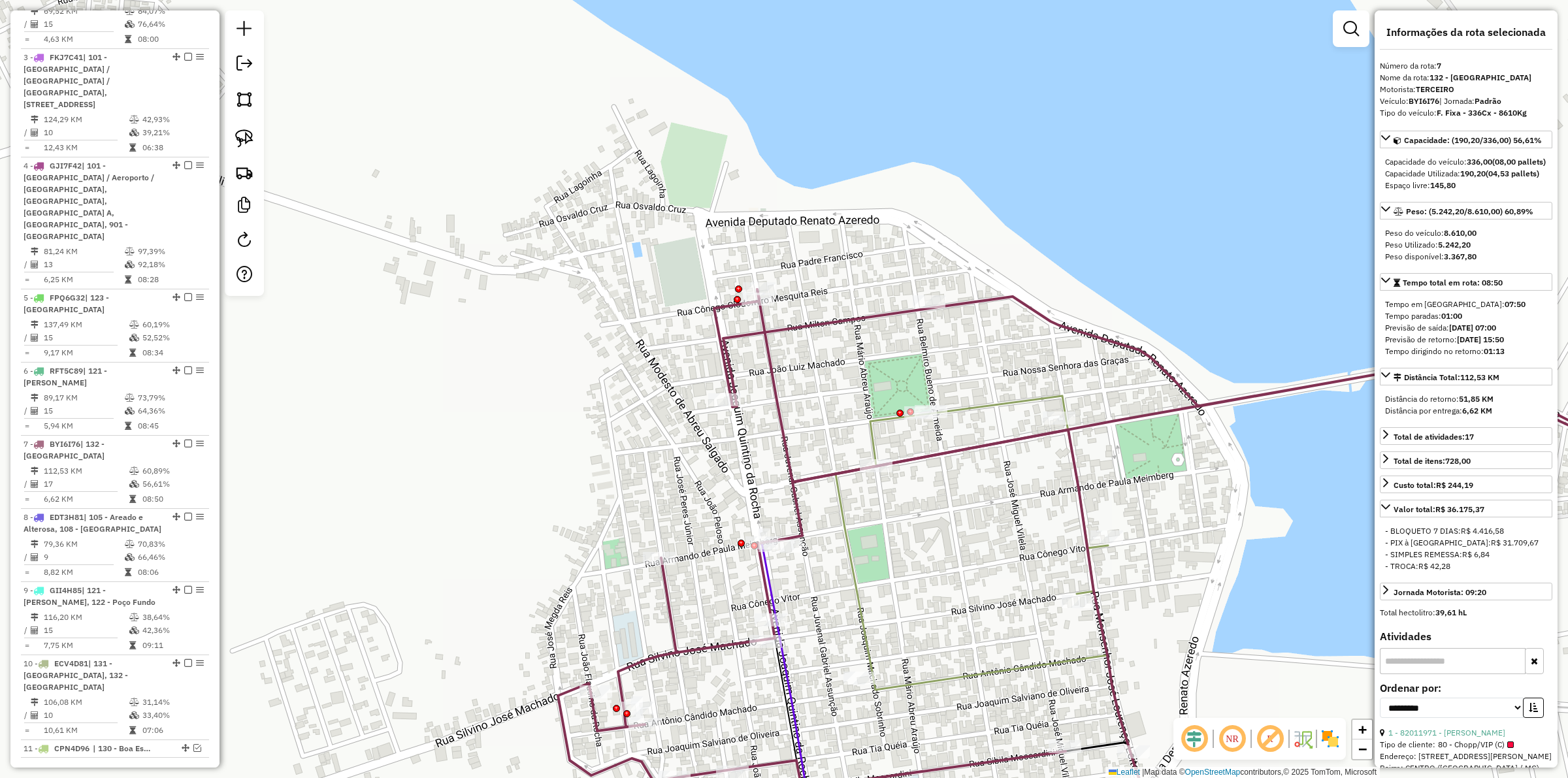
click at [826, 567] on div "Rota 7 - Placa BYI6I76 82005783 - WILLIAN BAR Janela de atendimento Grade de at…" at bounding box center [784, 389] width 1568 height 778
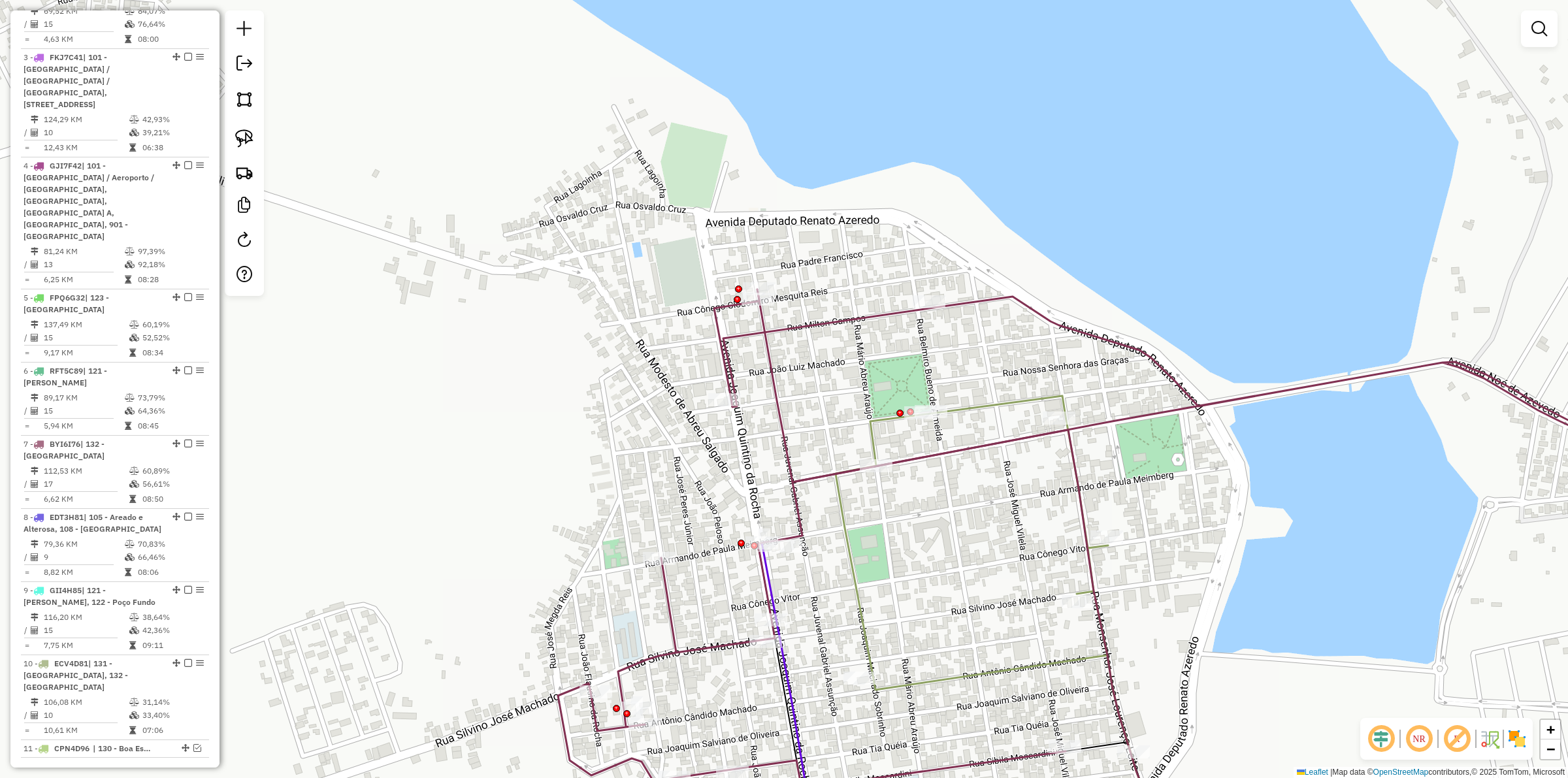
click at [855, 548] on icon at bounding box center [1011, 626] width 350 height 460
select select "**********"
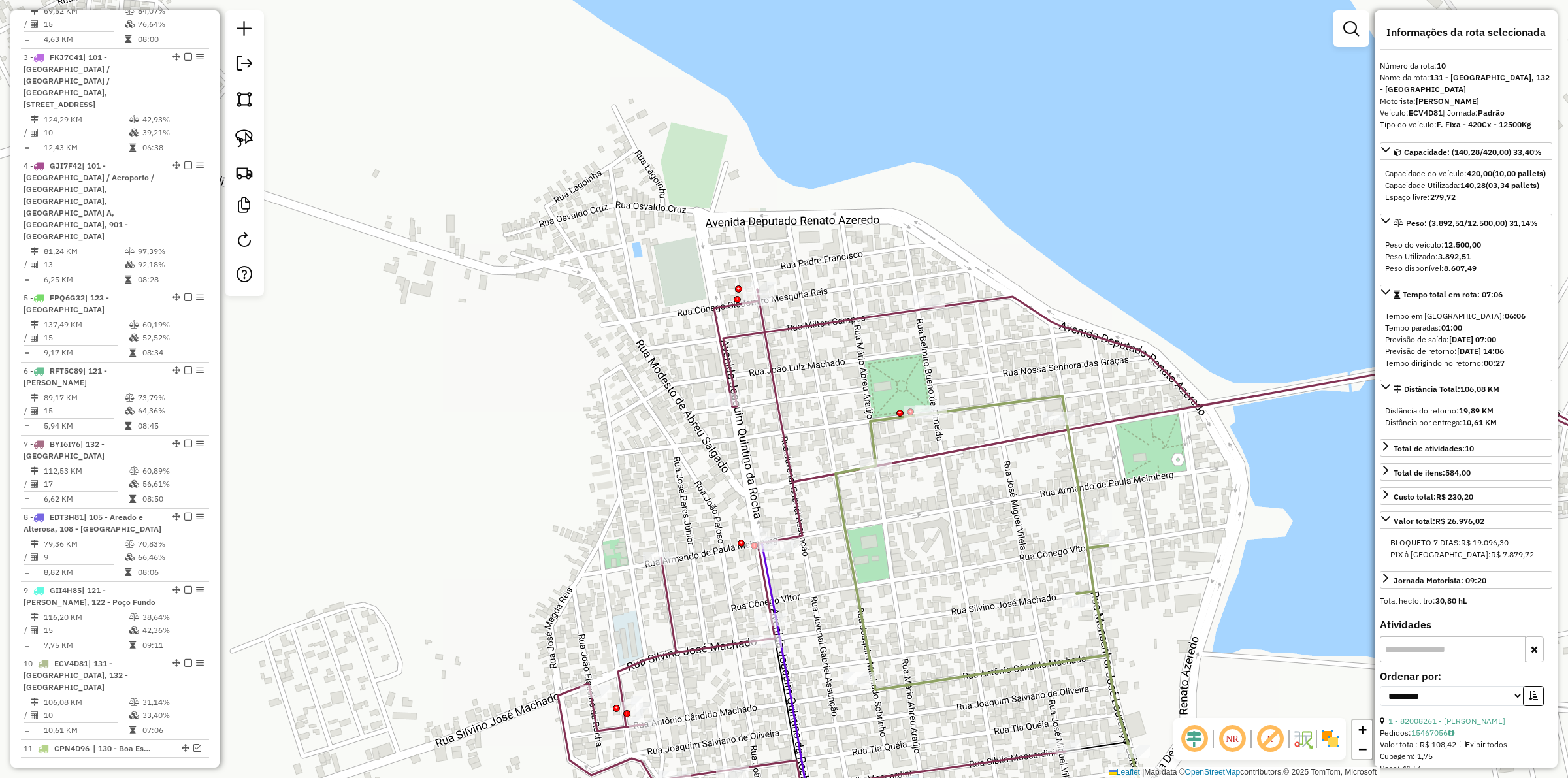
click at [829, 568] on div "Janela de atendimento Grade de atendimento Capacidade Transportadoras Veículos …" at bounding box center [784, 389] width 1568 height 778
click at [850, 560] on icon at bounding box center [1009, 627] width 349 height 459
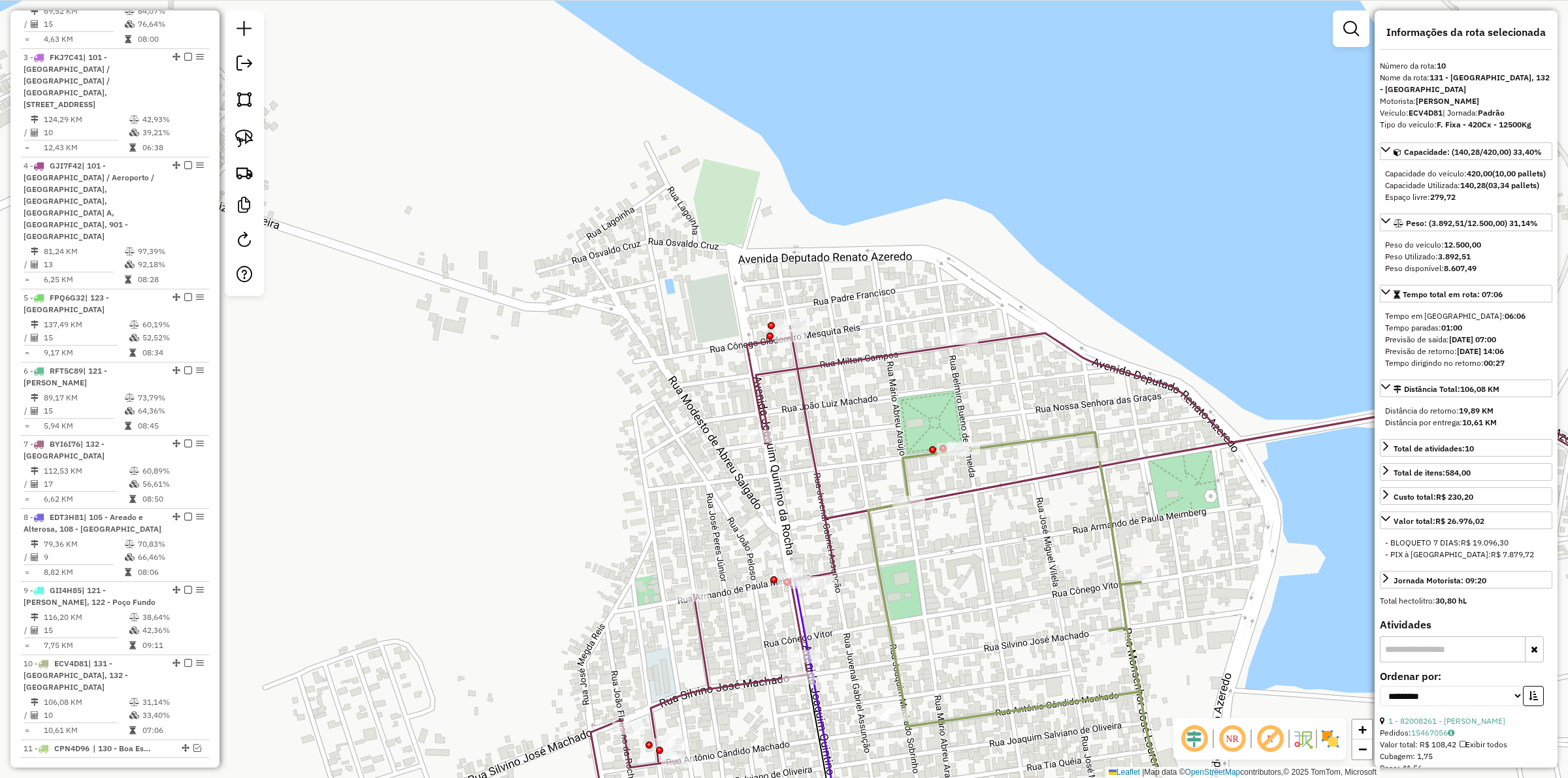
click at [814, 462] on icon at bounding box center [993, 591] width 406 height 530
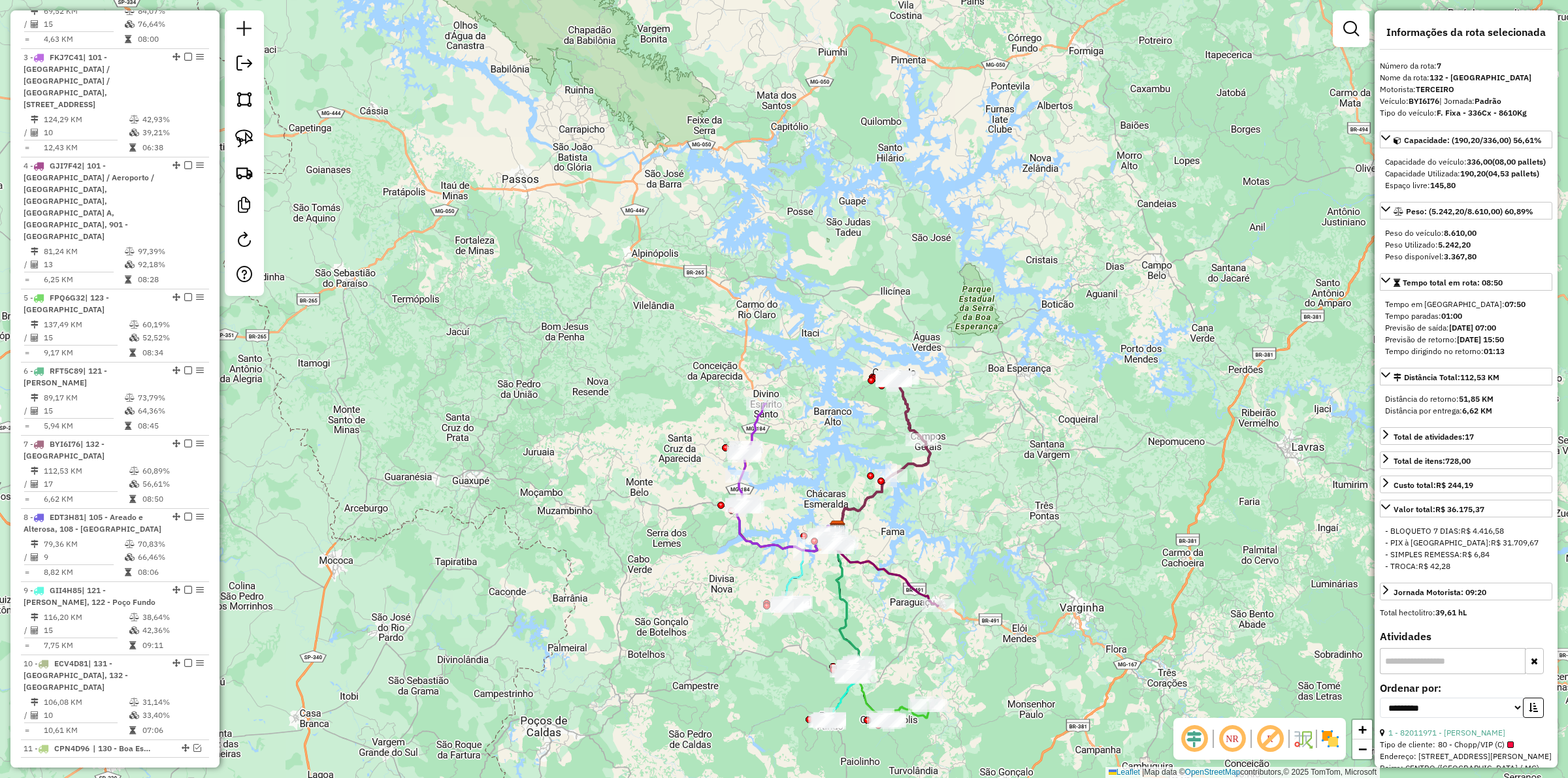
drag, startPoint x: 761, startPoint y: 584, endPoint x: 838, endPoint y: 481, distance: 128.6
click at [838, 481] on div "Janela de atendimento Grade de atendimento Capacidade Transportadoras Veículos …" at bounding box center [784, 389] width 1568 height 778
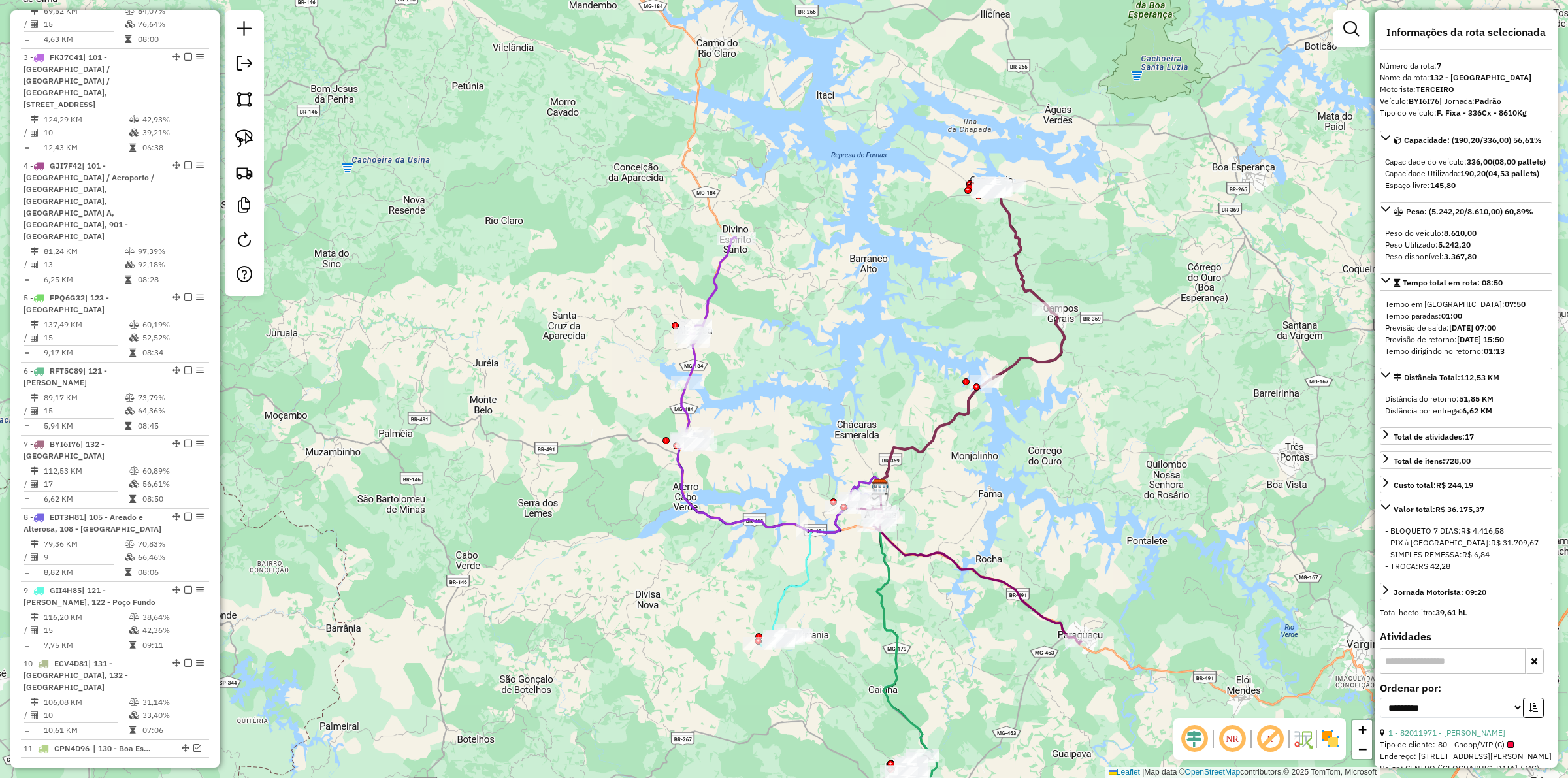
click at [805, 562] on icon at bounding box center [827, 558] width 108 height 162
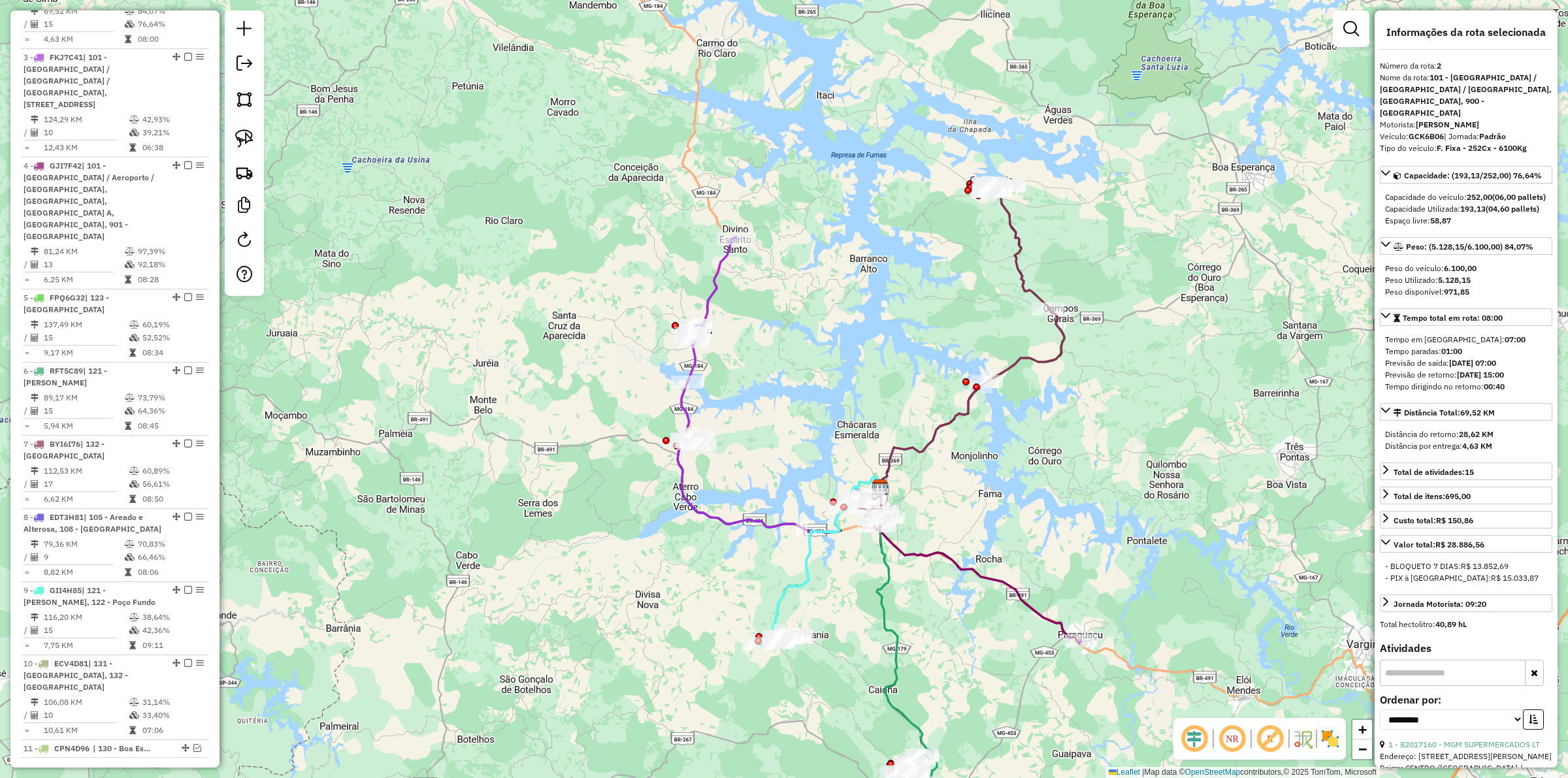
scroll to position [662, 0]
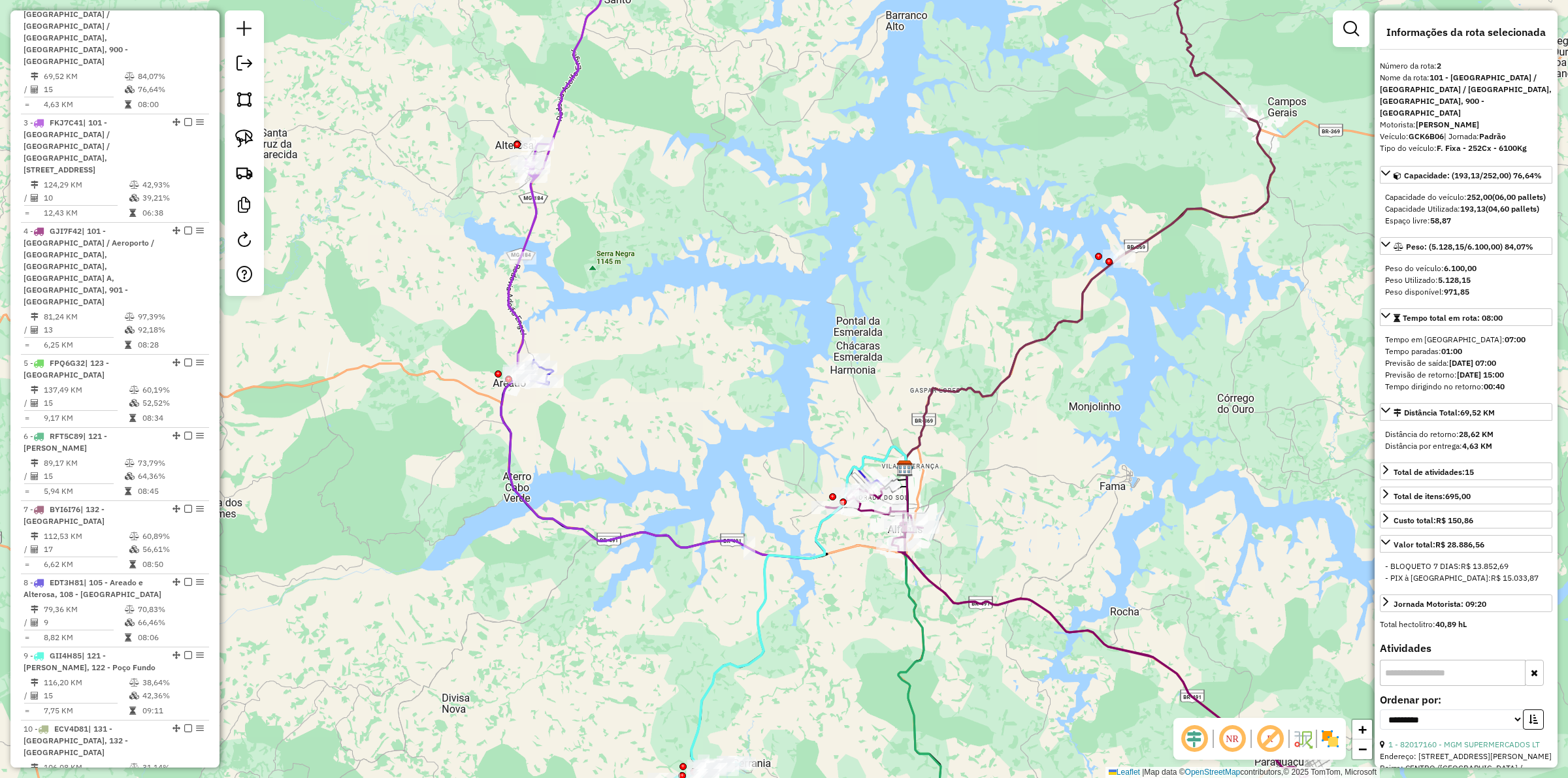
click at [512, 305] on icon at bounding box center [563, 169] width 110 height 403
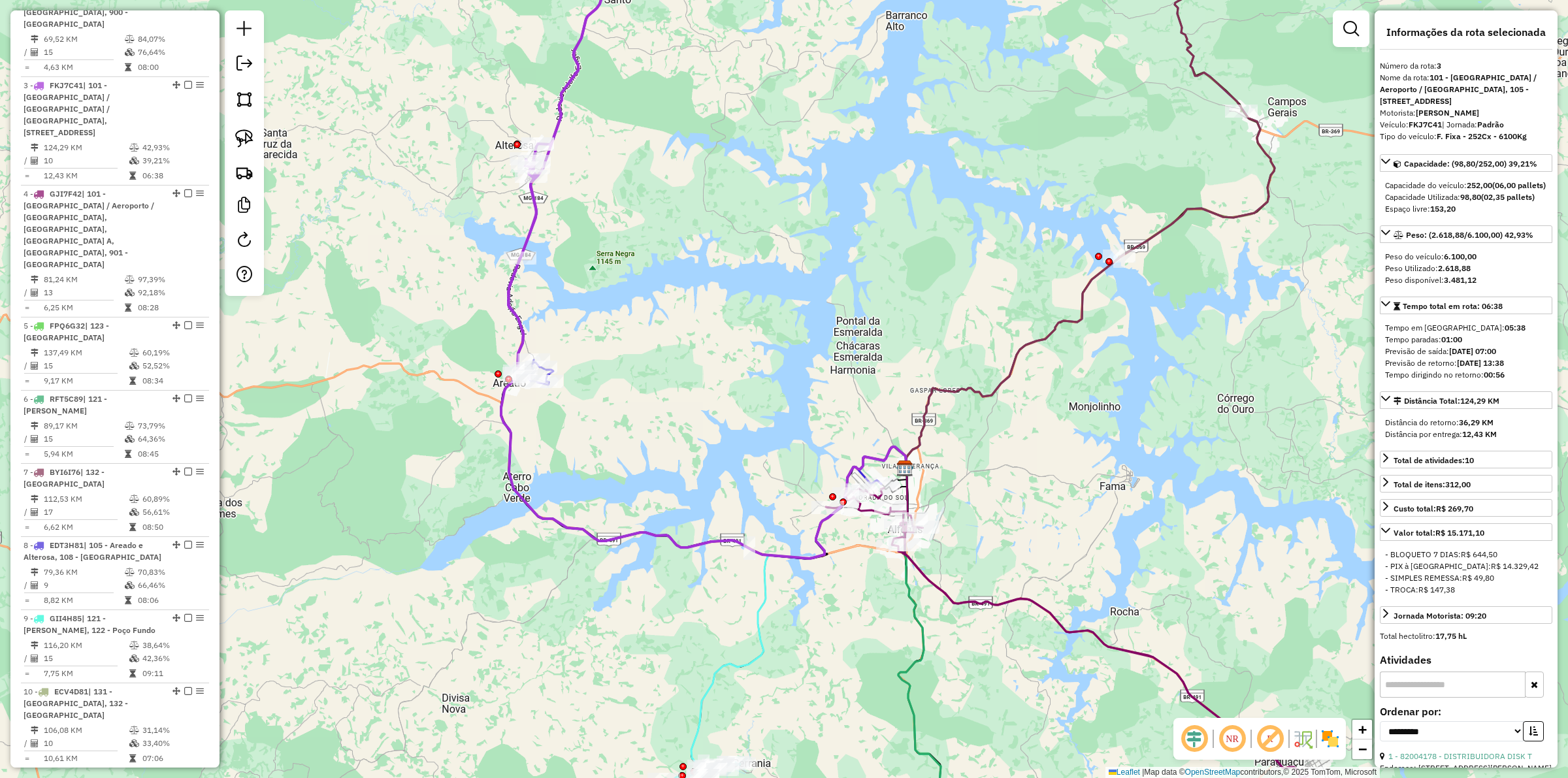
scroll to position [728, 0]
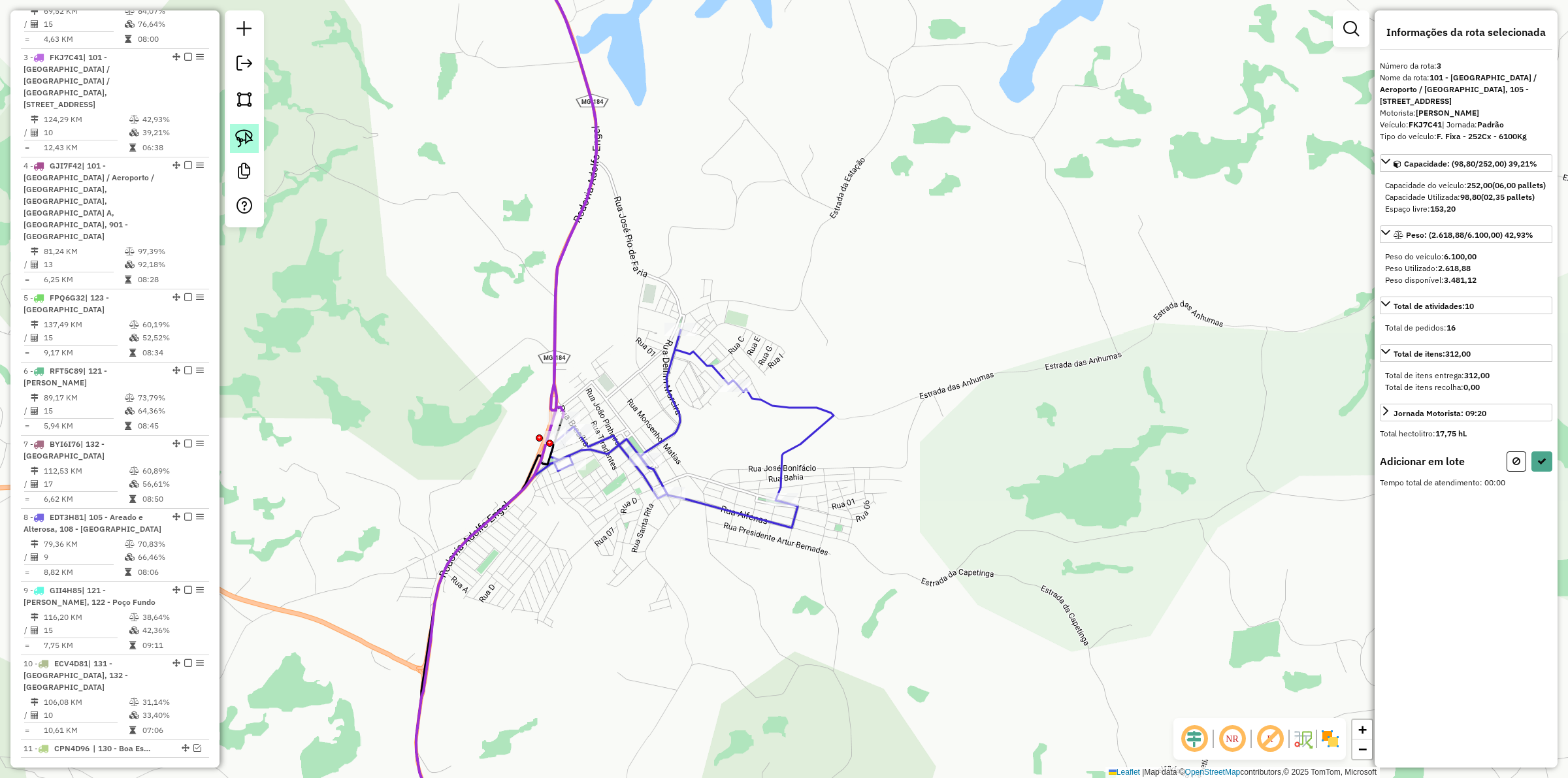
click at [233, 125] on link at bounding box center [245, 139] width 29 height 29
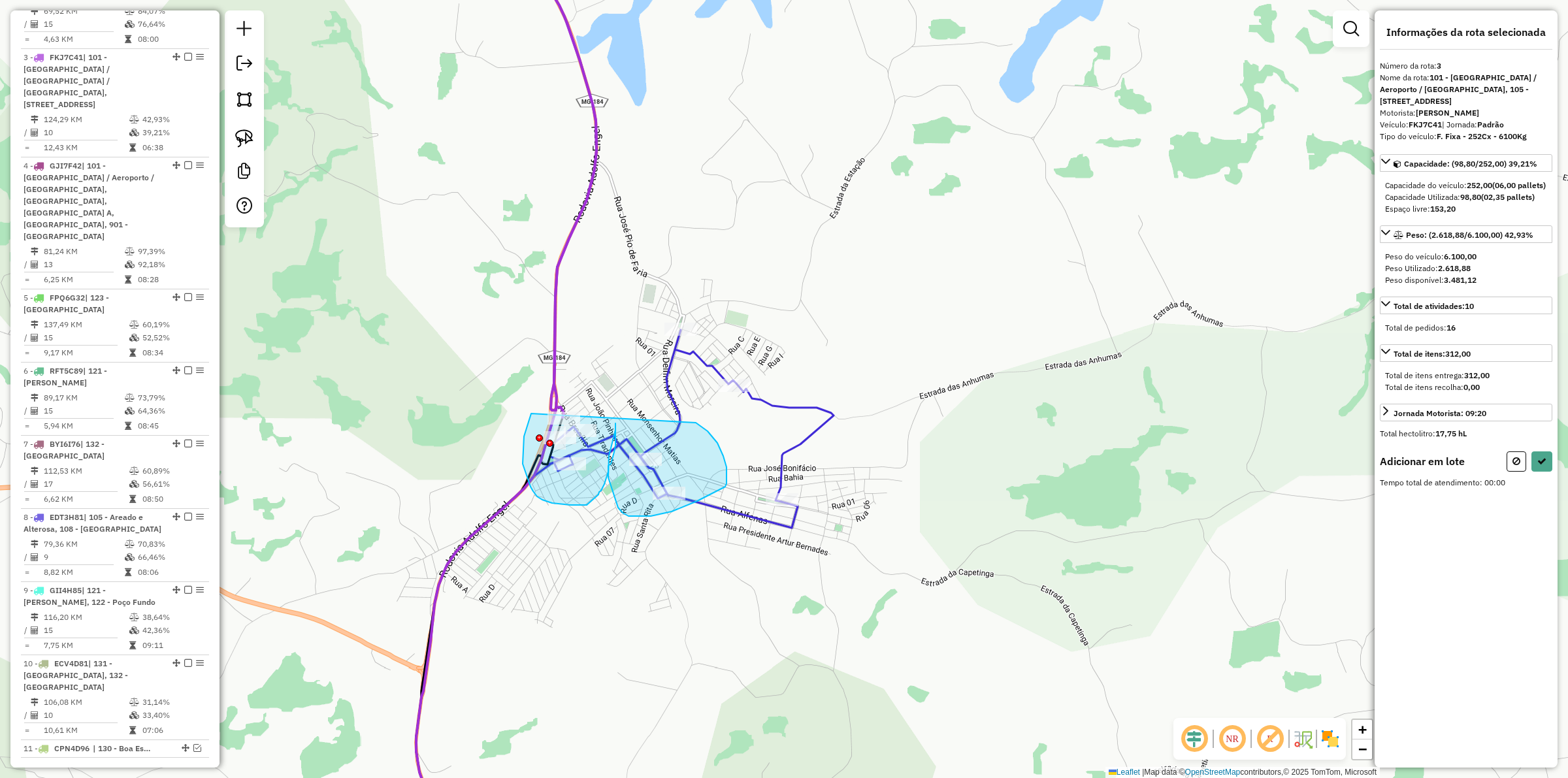
drag, startPoint x: 530, startPoint y: 487, endPoint x: 696, endPoint y: 423, distance: 177.9
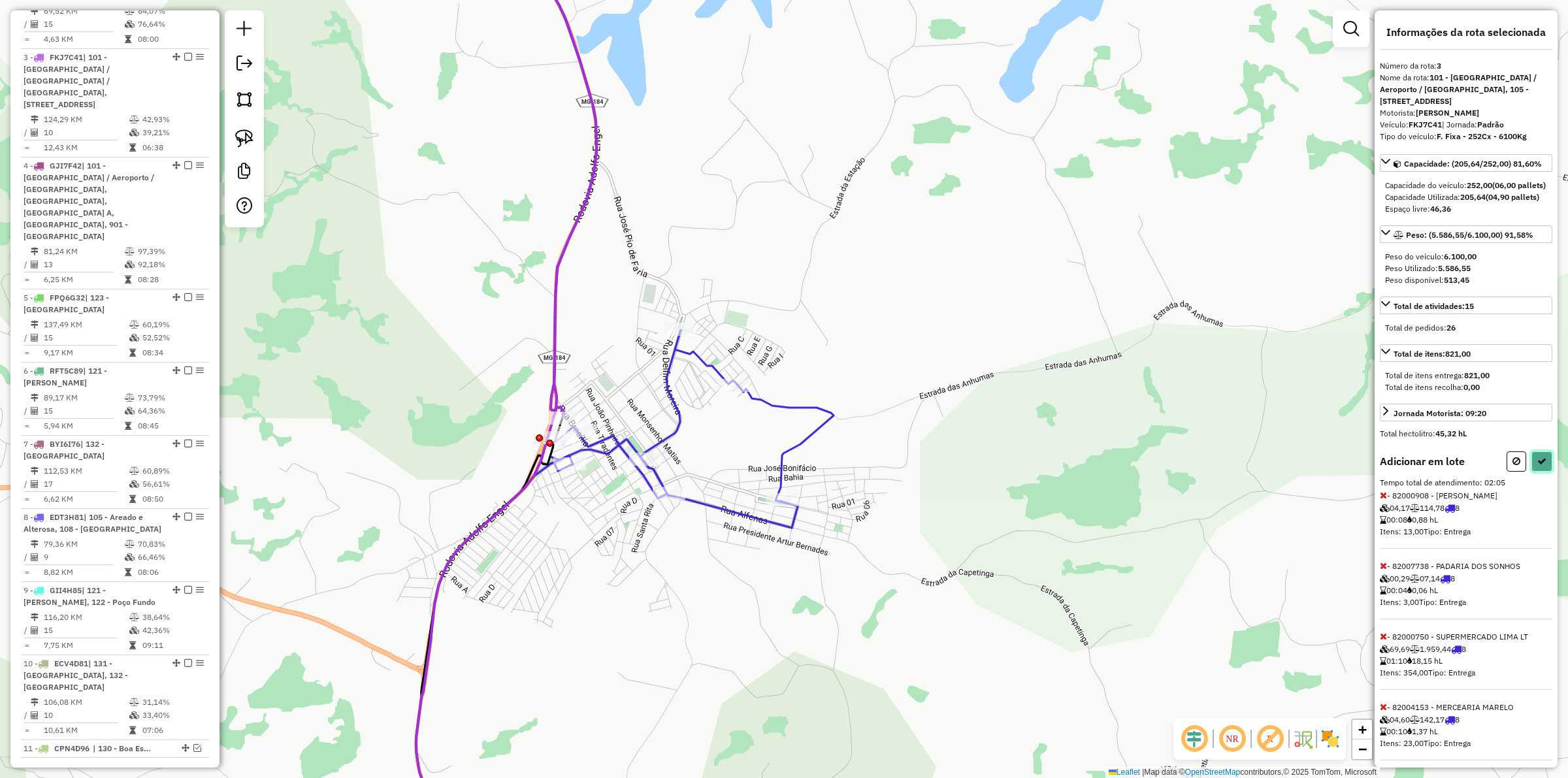
click at [1540, 471] on button at bounding box center [1541, 462] width 21 height 21
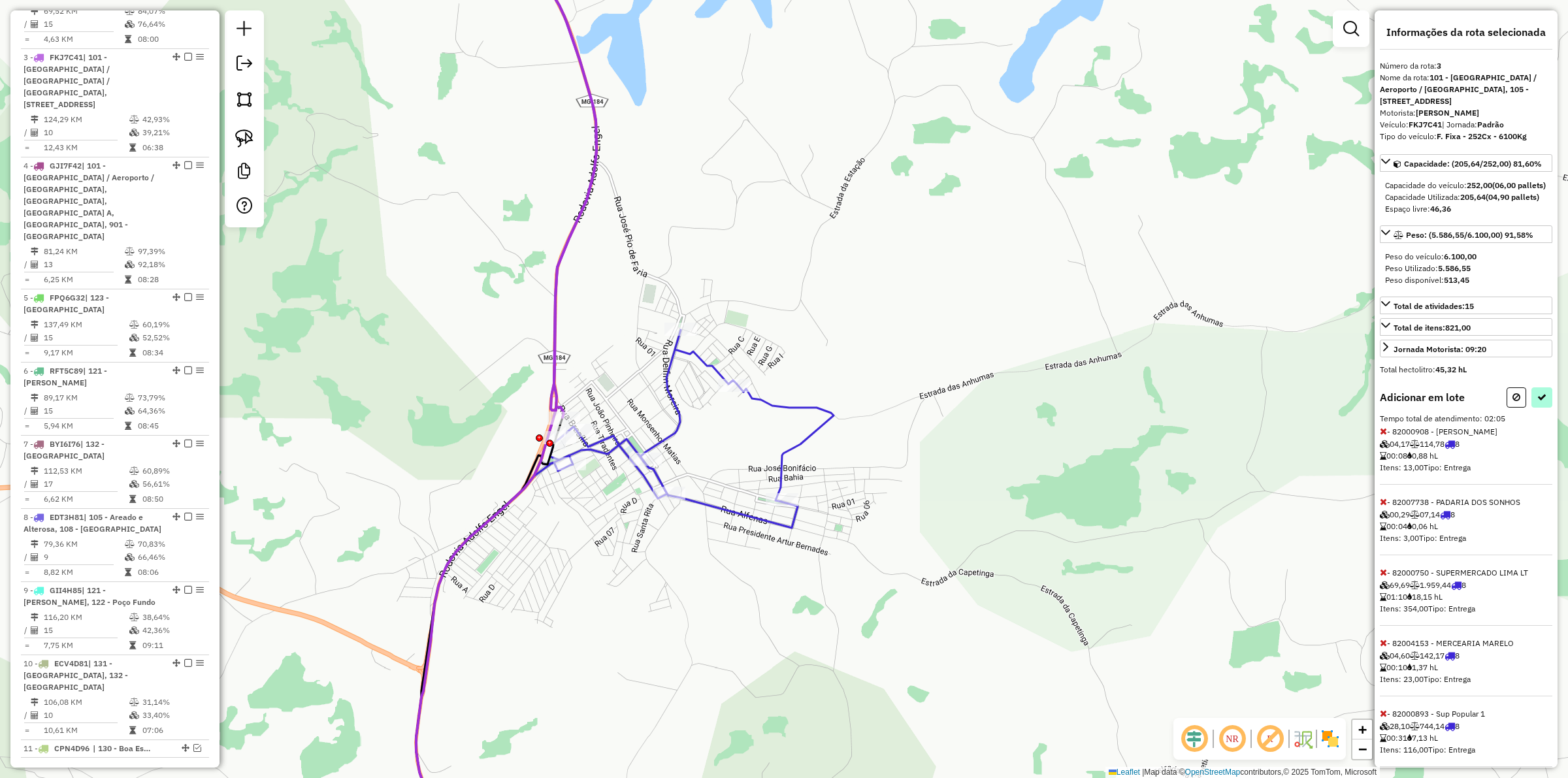
select select "**********"
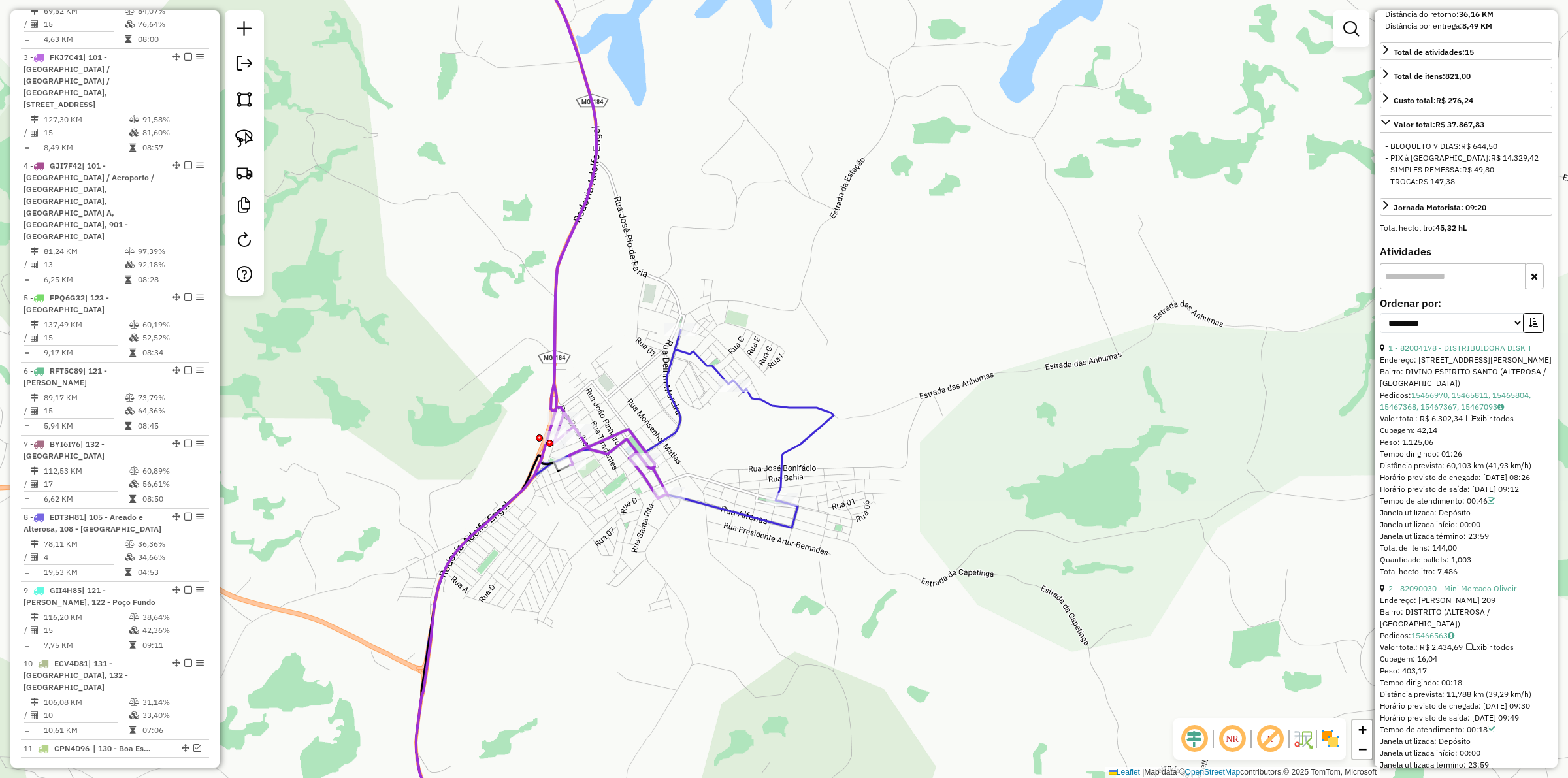
scroll to position [490, 0]
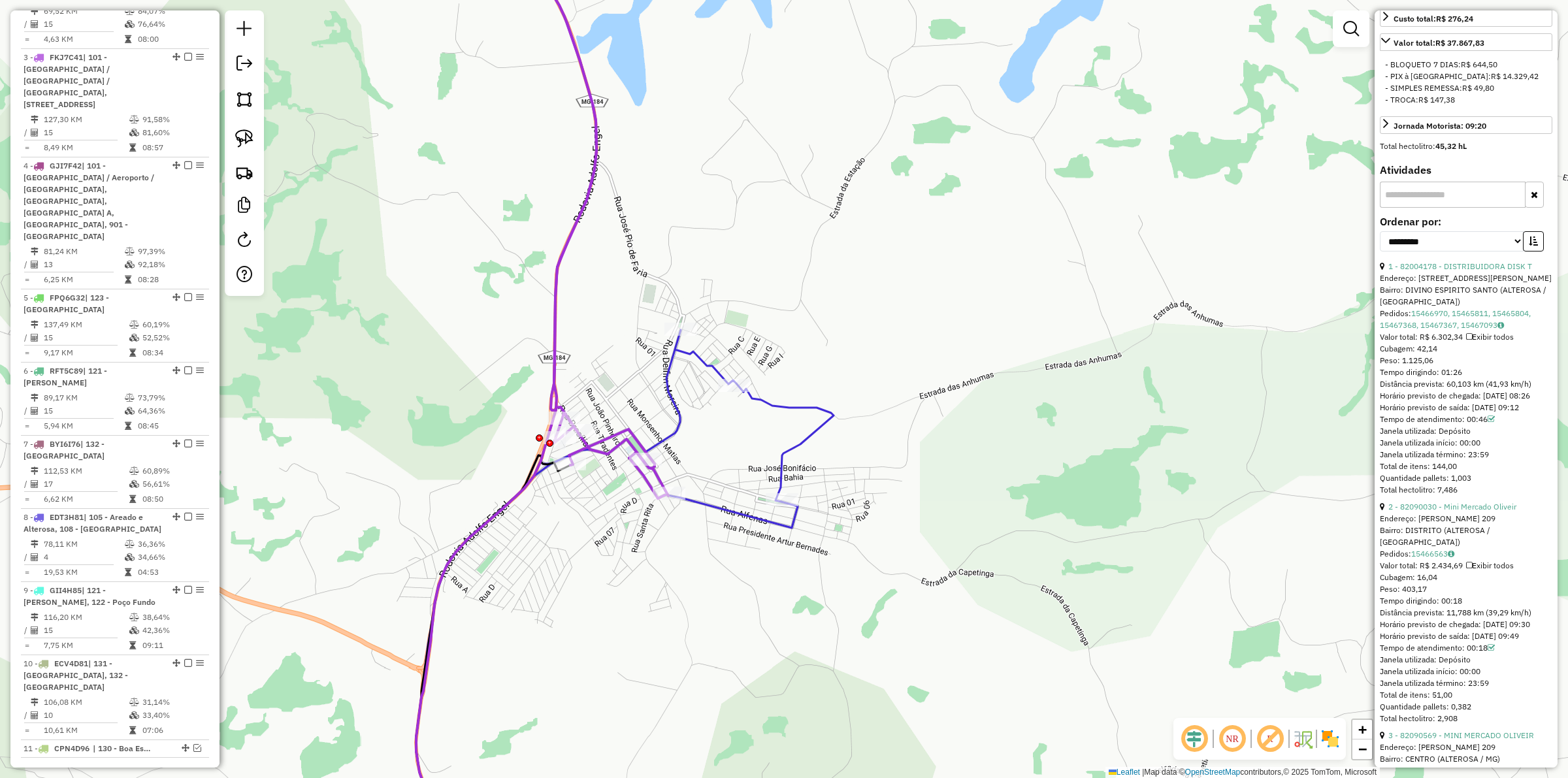
click at [639, 479] on icon at bounding box center [582, 210] width 174 height 576
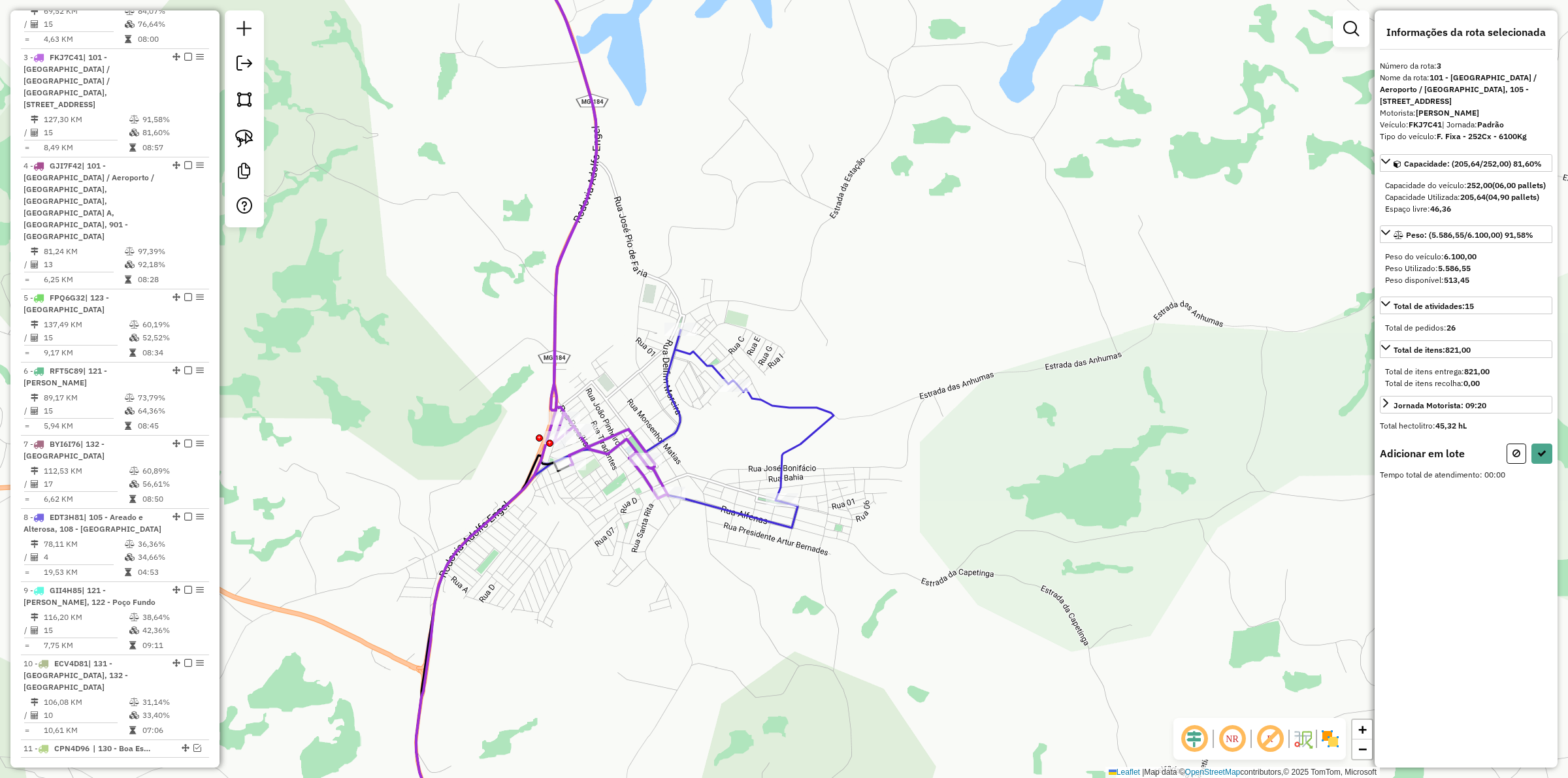
scroll to position [0, 0]
click at [732, 393] on div at bounding box center [734, 385] width 32 height 13
click at [1546, 470] on button at bounding box center [1541, 462] width 21 height 21
select select "**********"
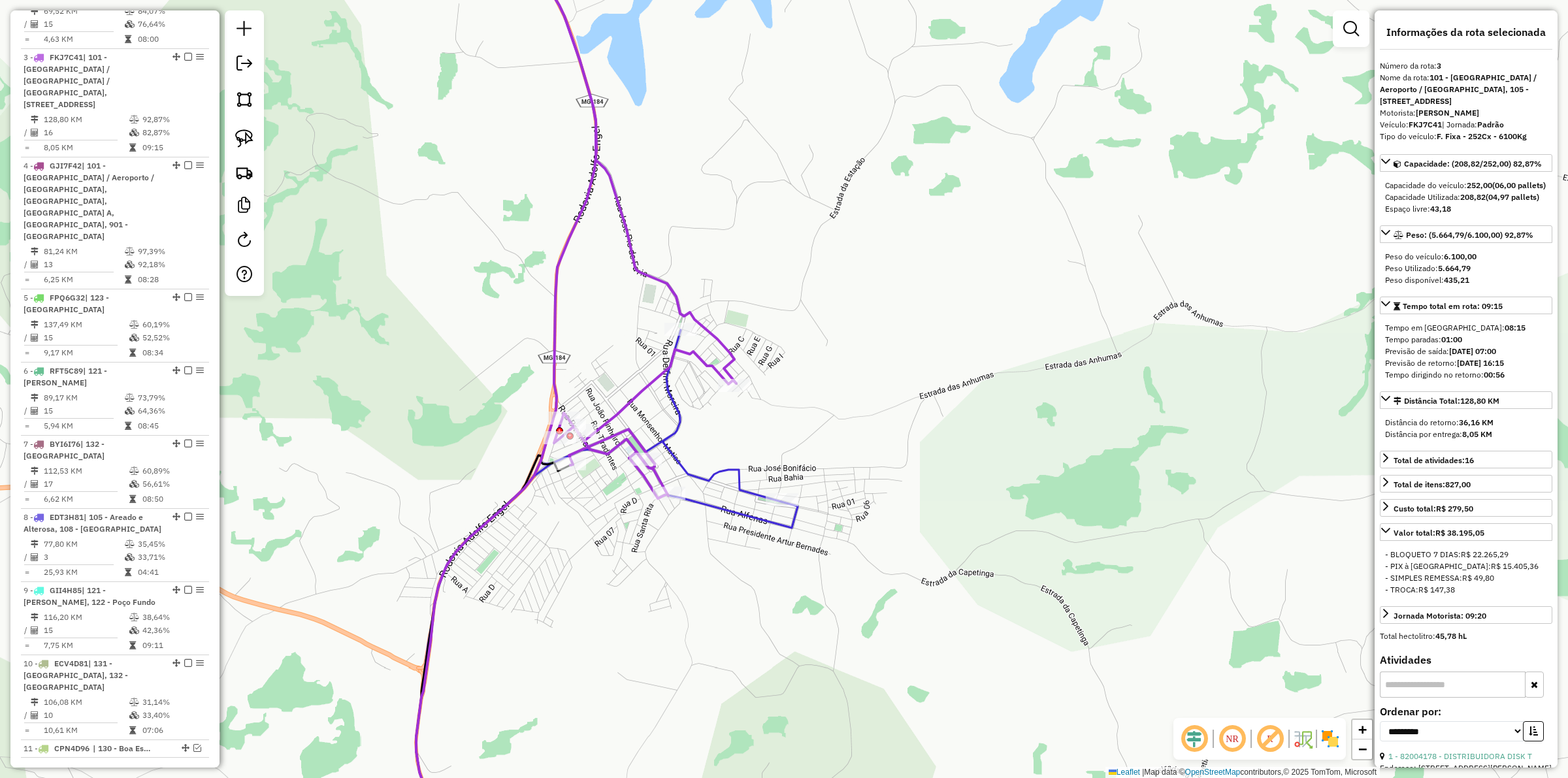
click at [554, 361] on icon at bounding box center [505, 389] width 180 height 934
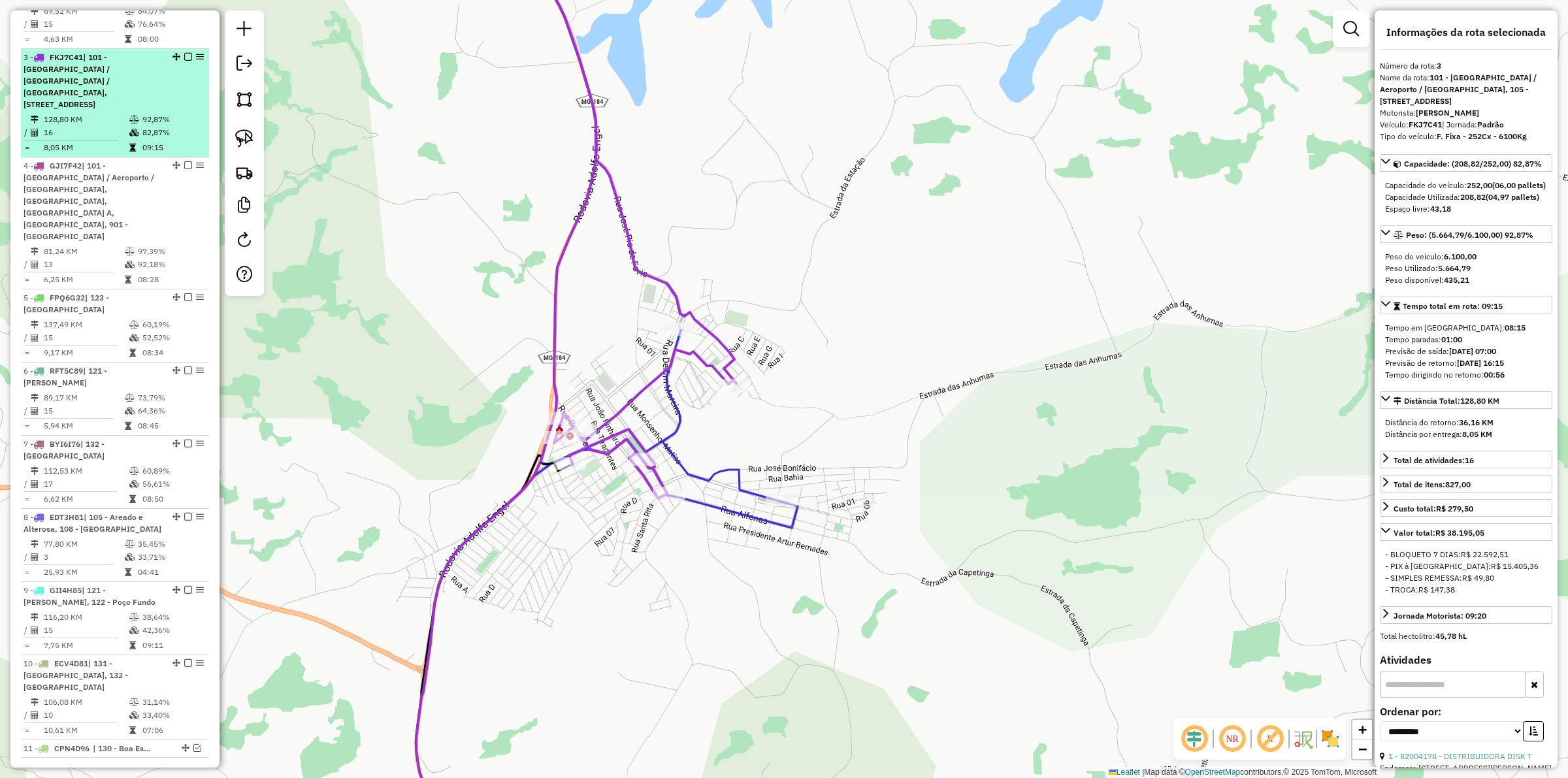
click at [186, 53] on em at bounding box center [188, 56] width 8 height 8
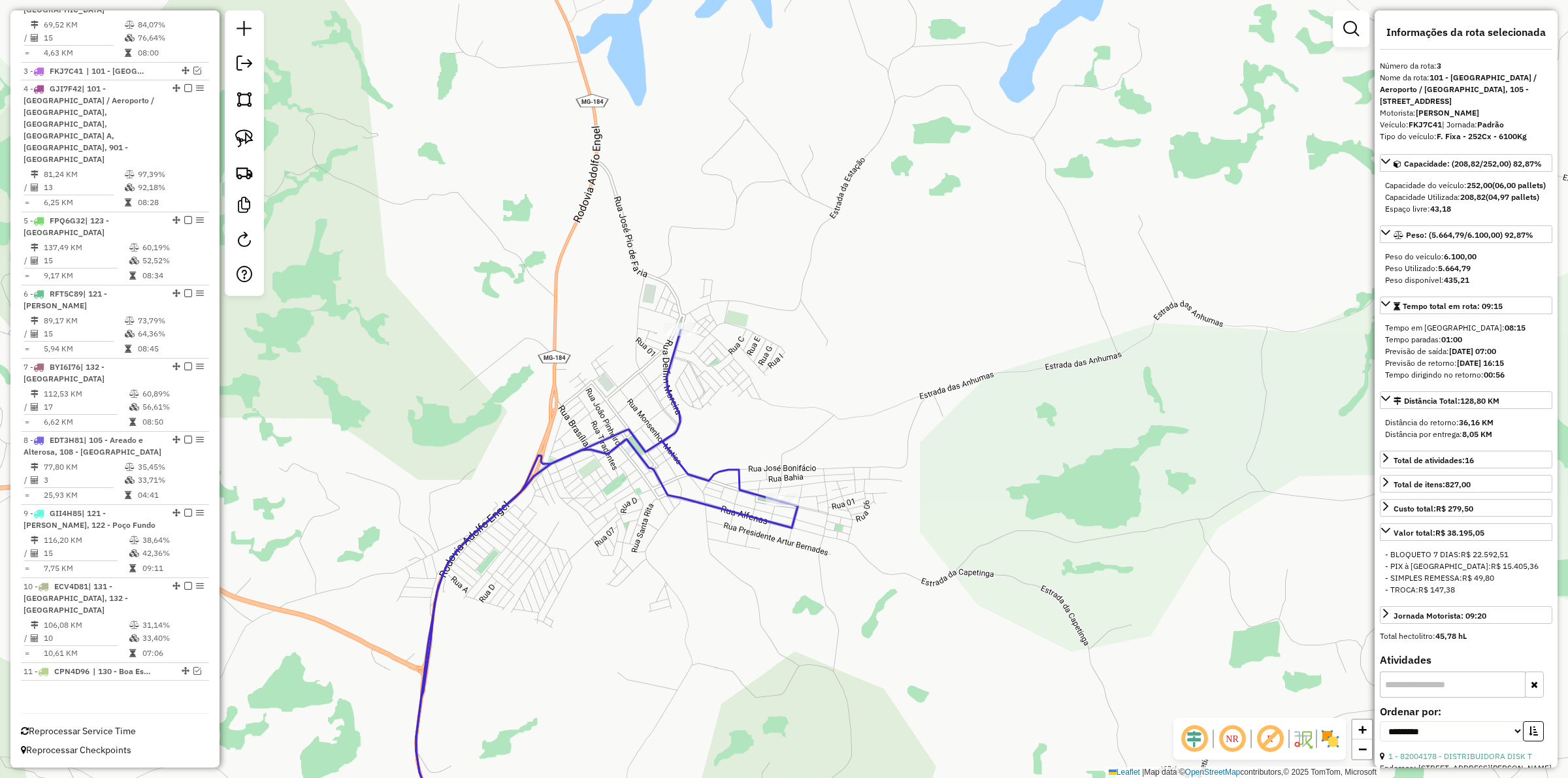
scroll to position [649, 0]
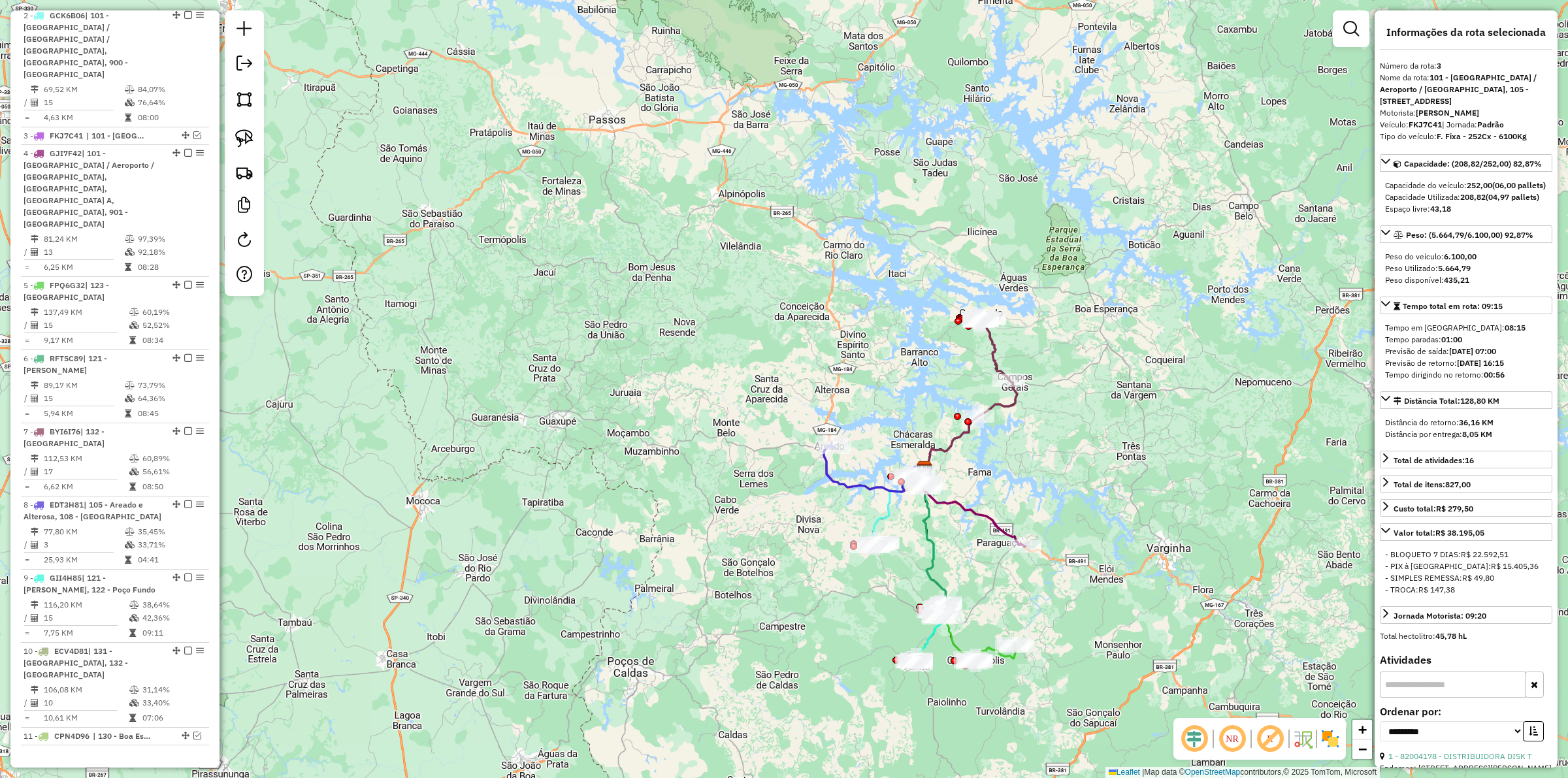
click at [1000, 534] on icon at bounding box center [965, 510] width 119 height 73
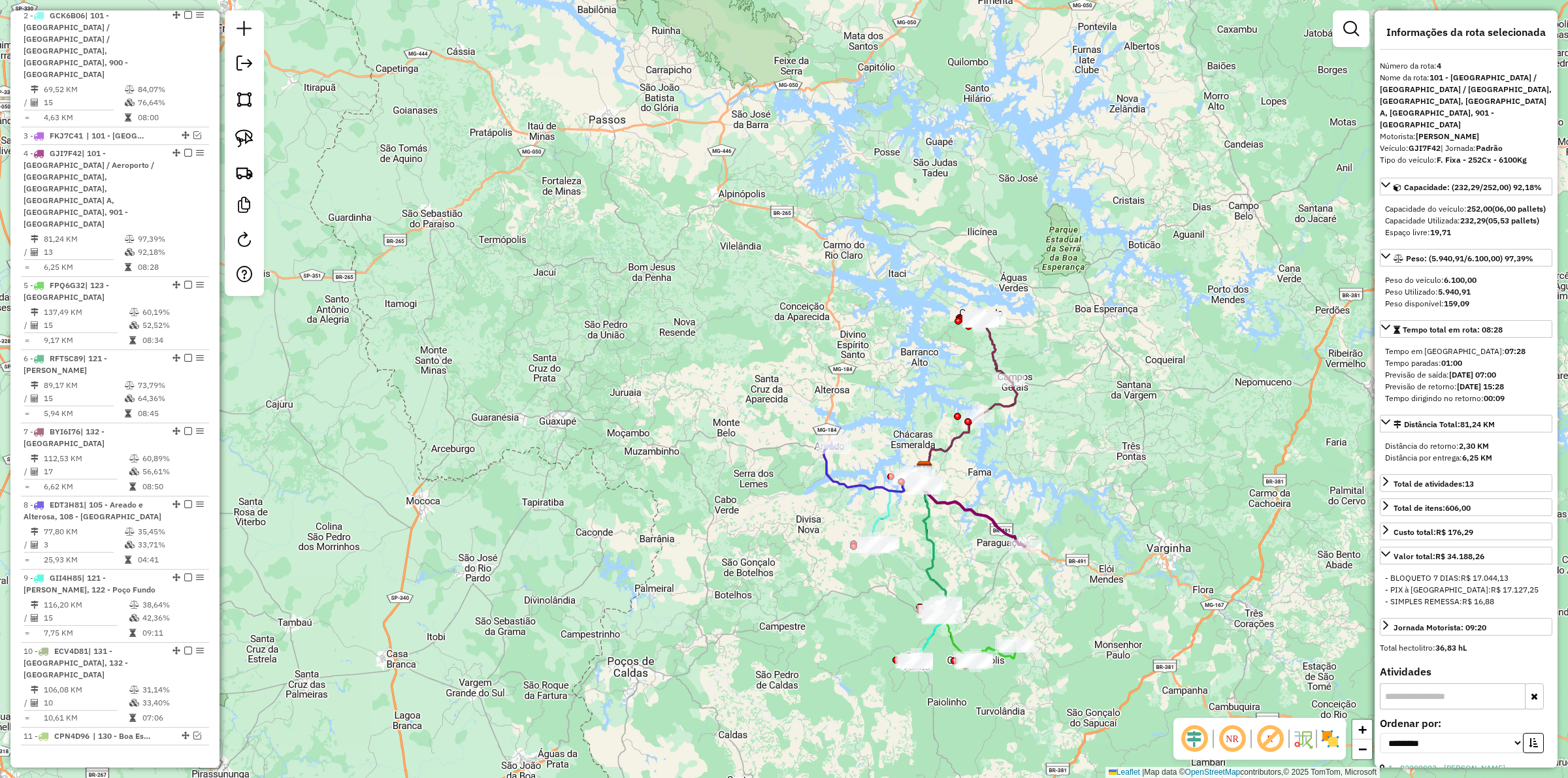
click at [987, 648] on icon at bounding box center [992, 653] width 46 height 21
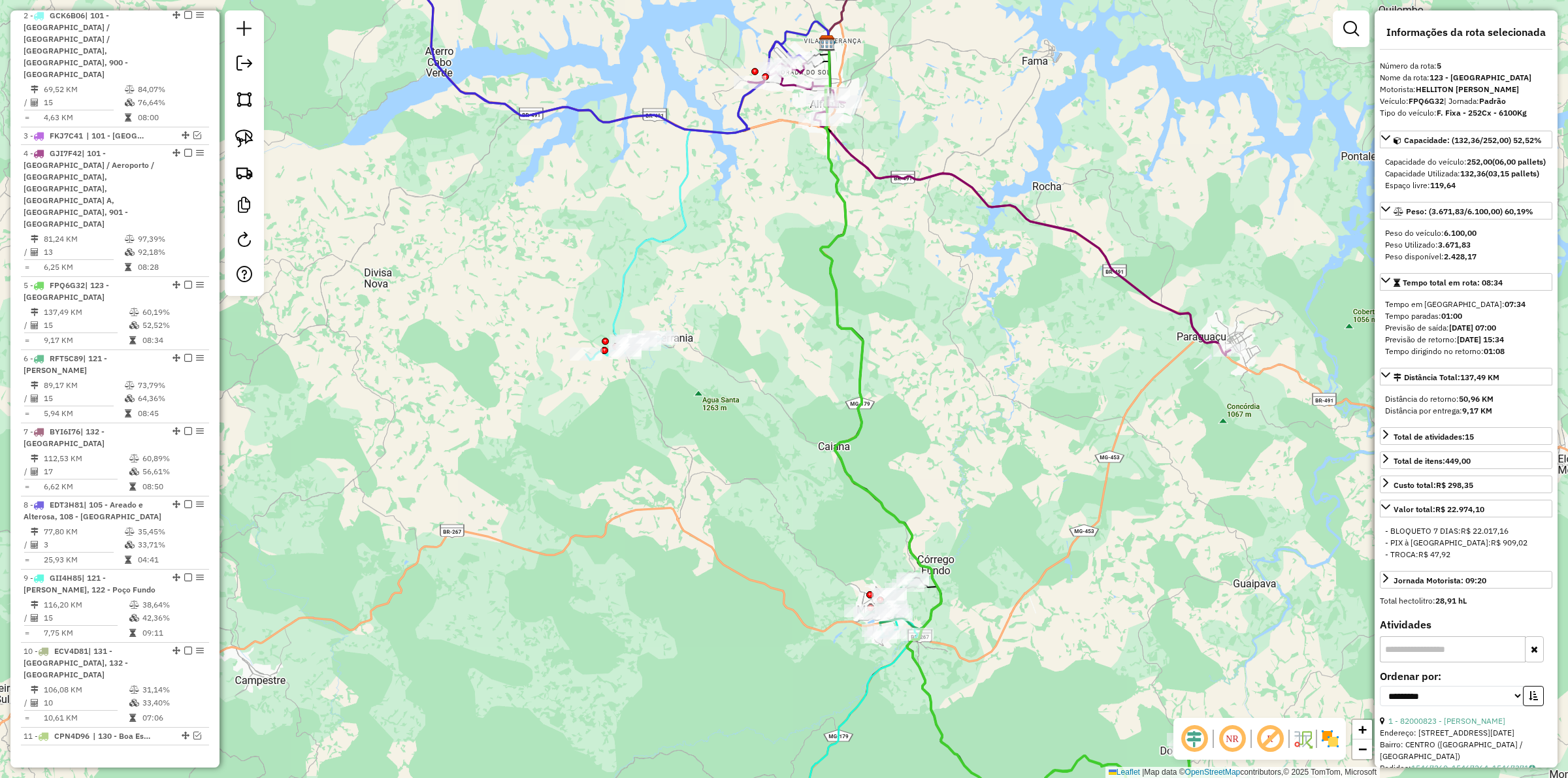
click at [923, 696] on icon at bounding box center [919, 424] width 198 height 762
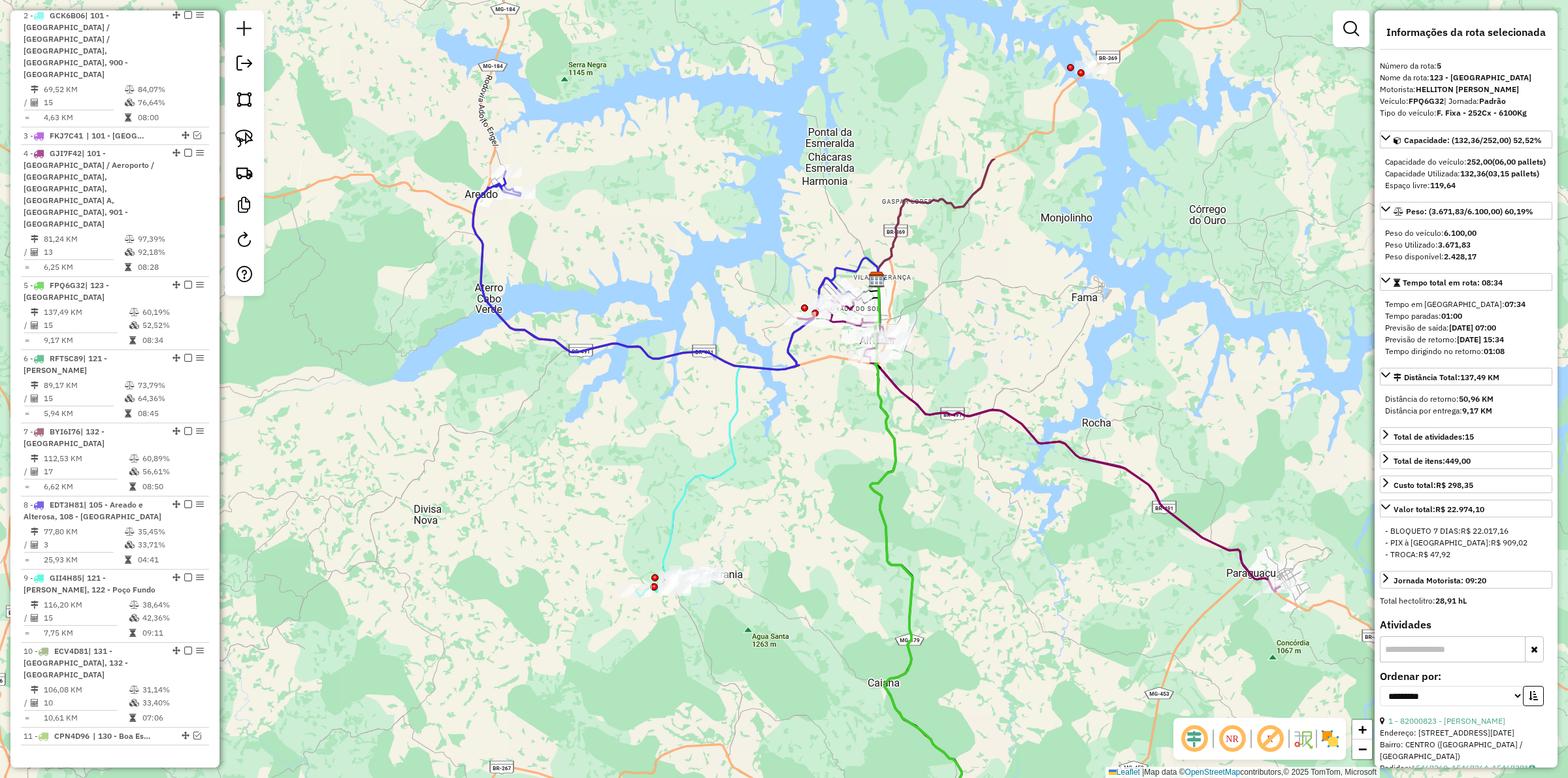
drag, startPoint x: 860, startPoint y: 91, endPoint x: 909, endPoint y: 327, distance: 241.0
click at [909, 327] on div "Janela de atendimento Grade de atendimento Capacidade Transportadoras Veículos …" at bounding box center [784, 389] width 1568 height 778
click at [759, 370] on icon at bounding box center [663, 271] width 380 height 199
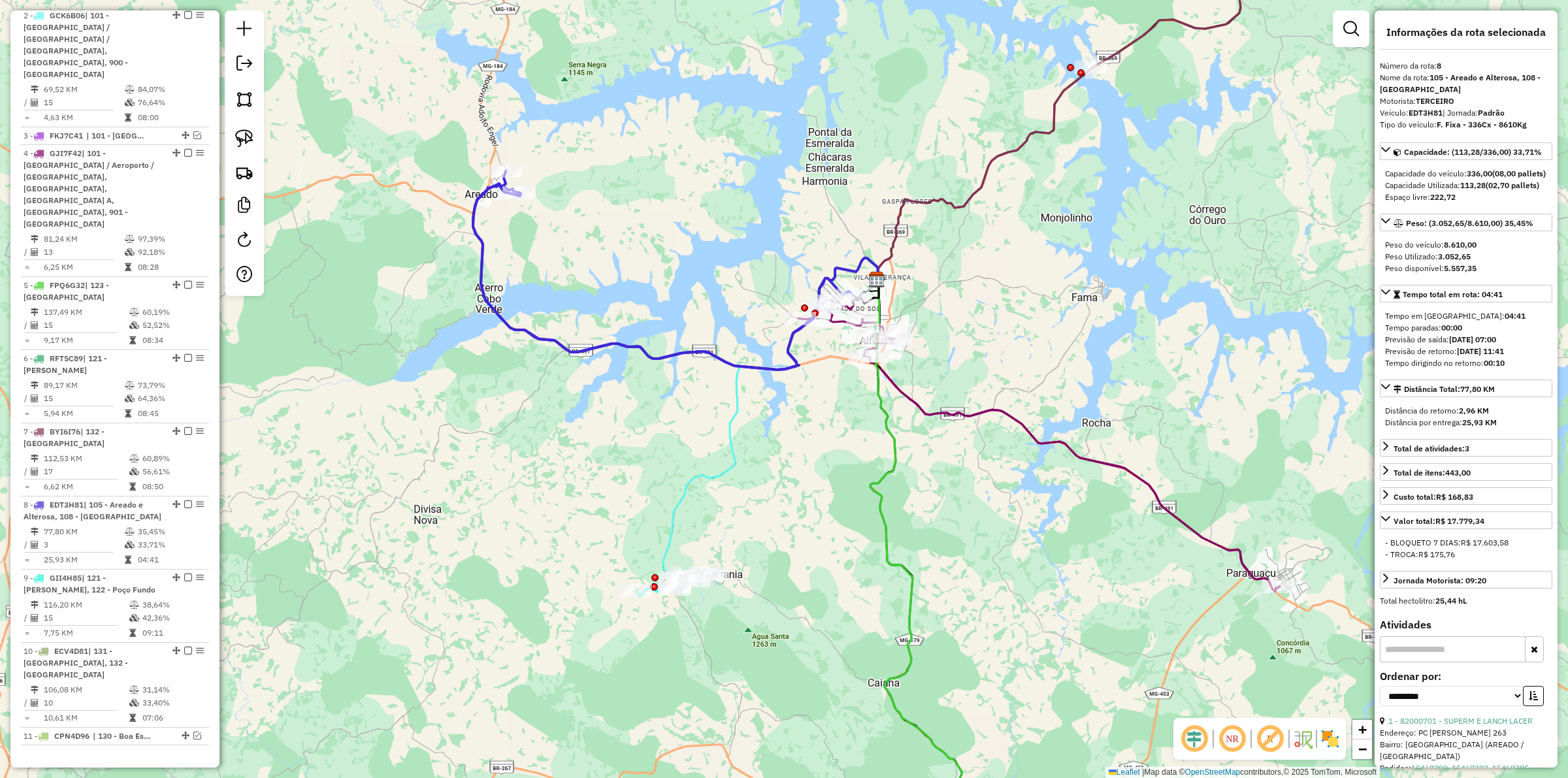
click at [696, 484] on icon at bounding box center [771, 420] width 216 height 324
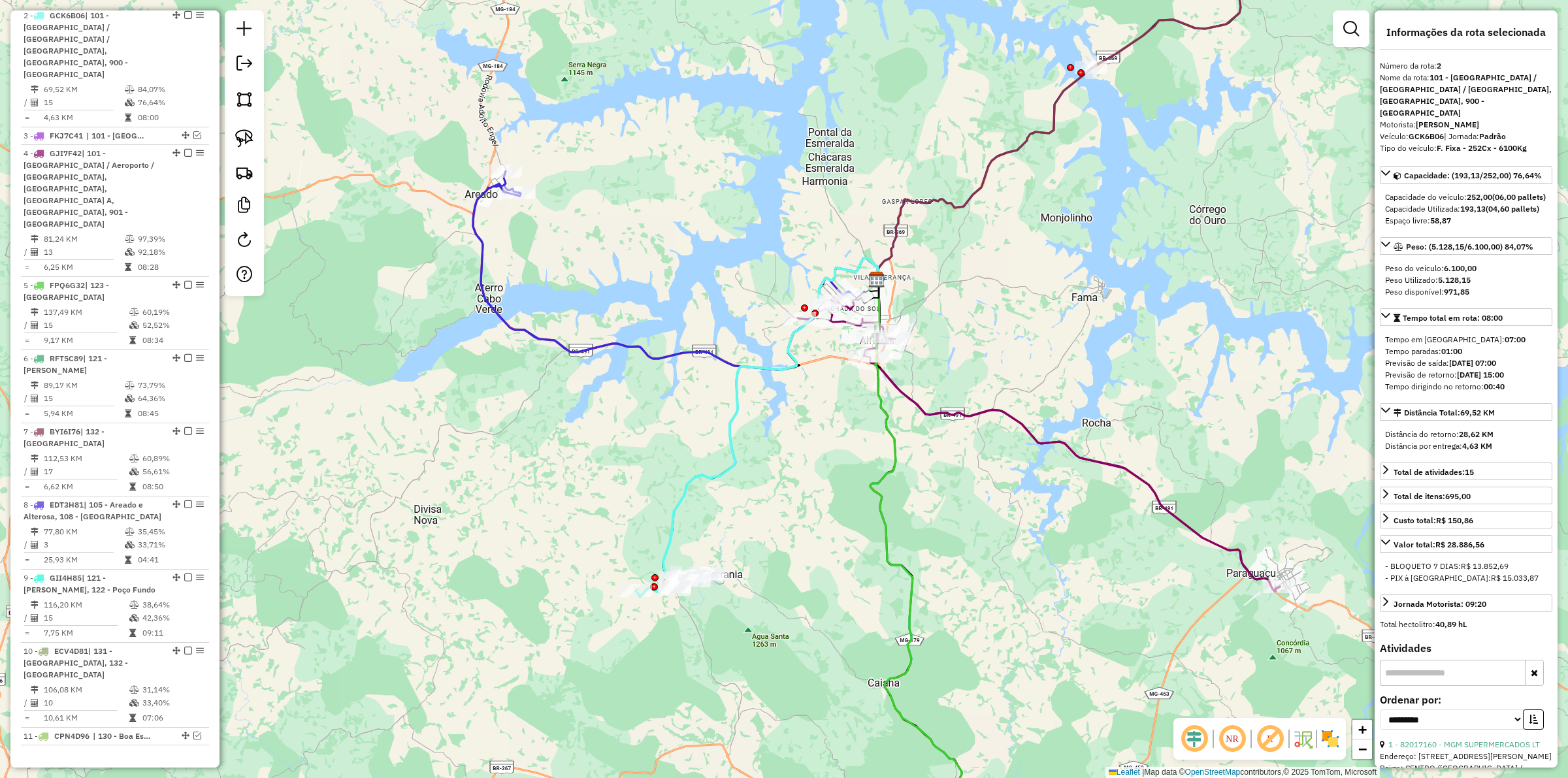
drag, startPoint x: 579, startPoint y: 411, endPoint x: 592, endPoint y: 436, distance: 28.2
click at [592, 436] on div "Janela de atendimento Grade de atendimento Capacidade Transportadoras Veículos …" at bounding box center [784, 389] width 1568 height 778
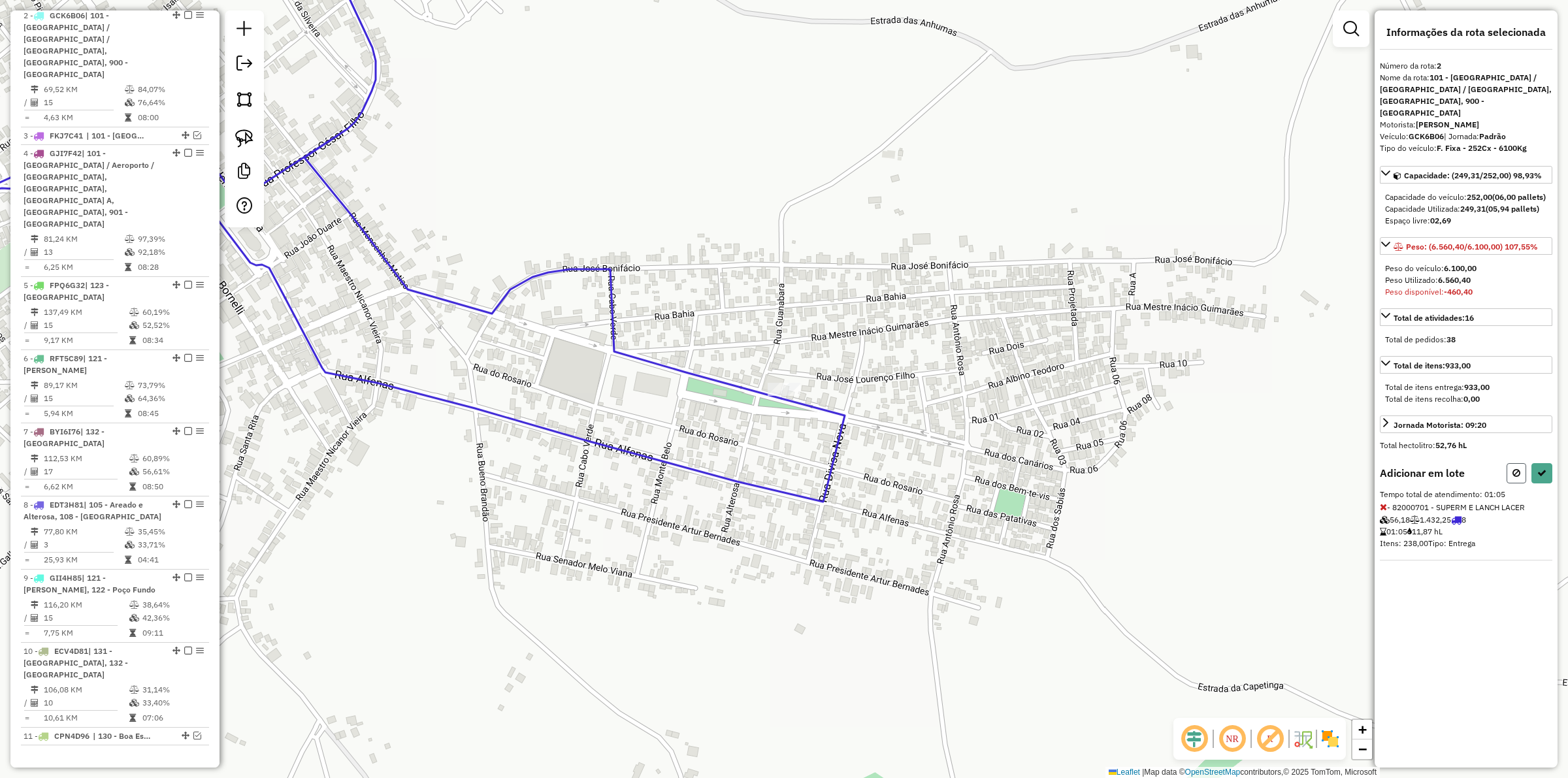
click at [1518, 472] on icon at bounding box center [1516, 473] width 8 height 9
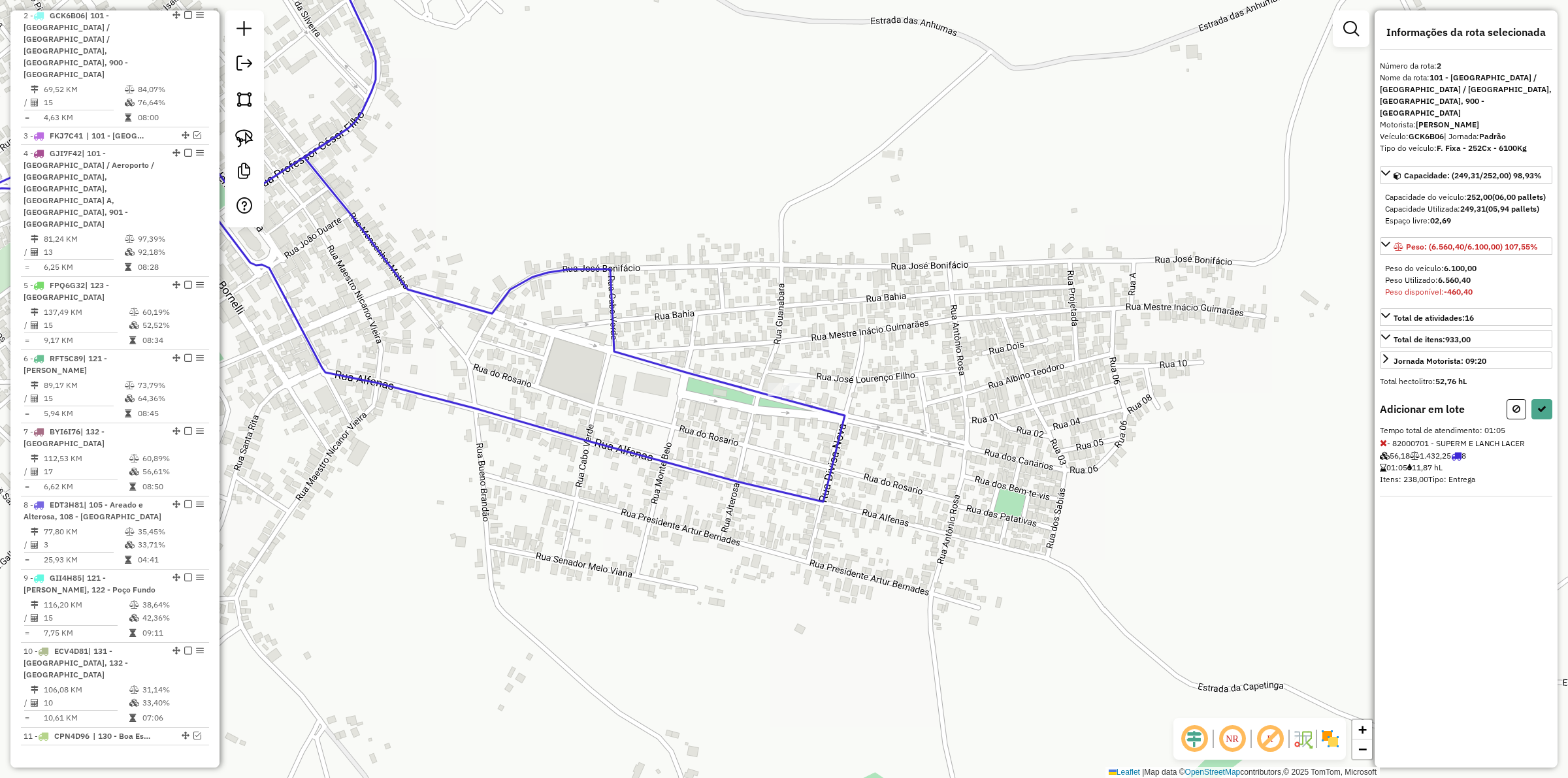
select select "**********"
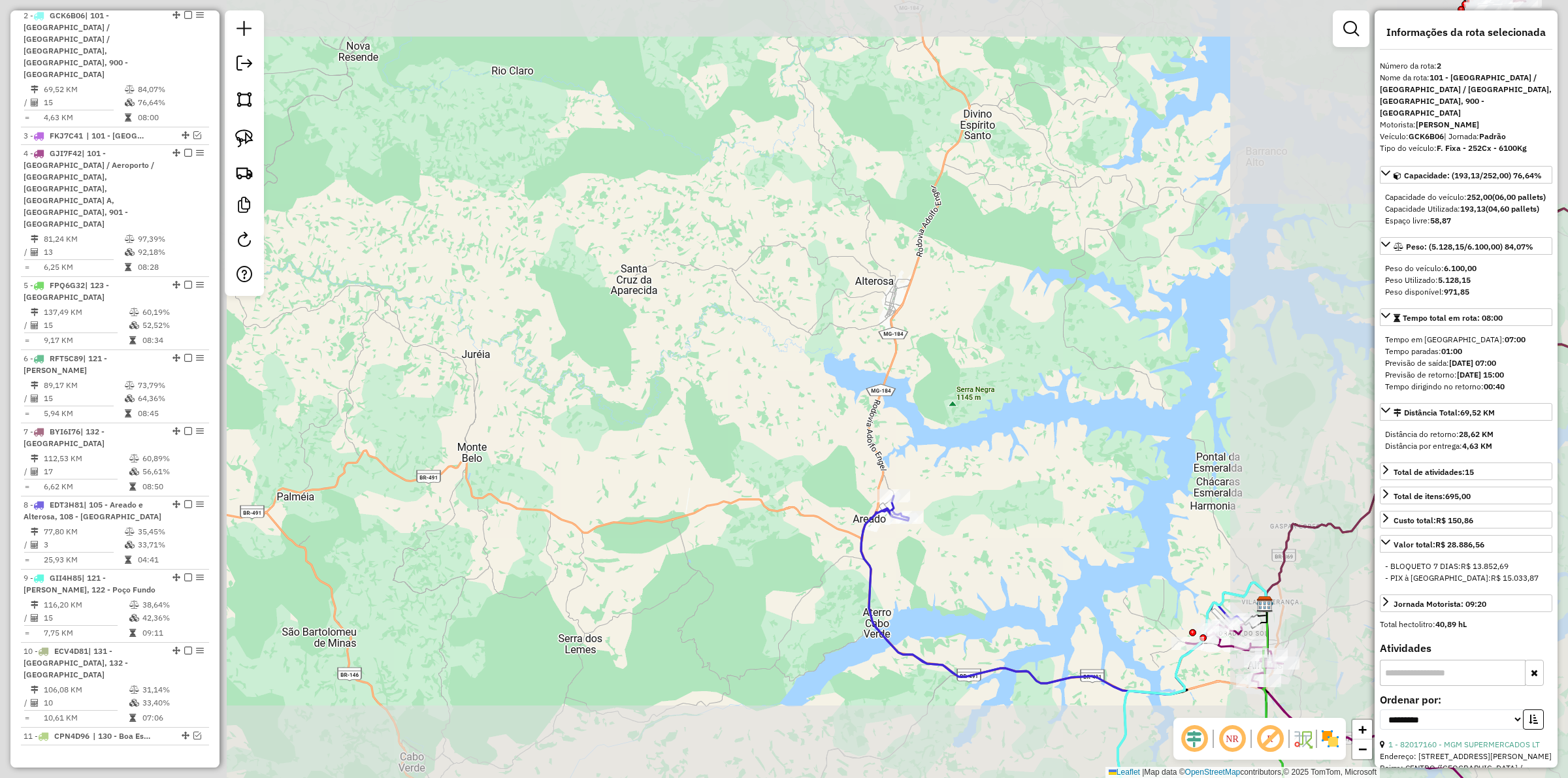
drag, startPoint x: 986, startPoint y: 618, endPoint x: 946, endPoint y: 570, distance: 62.5
click at [945, 572] on div "Janela de atendimento Grade de atendimento Capacidade Transportadoras Veículos …" at bounding box center [784, 389] width 1568 height 778
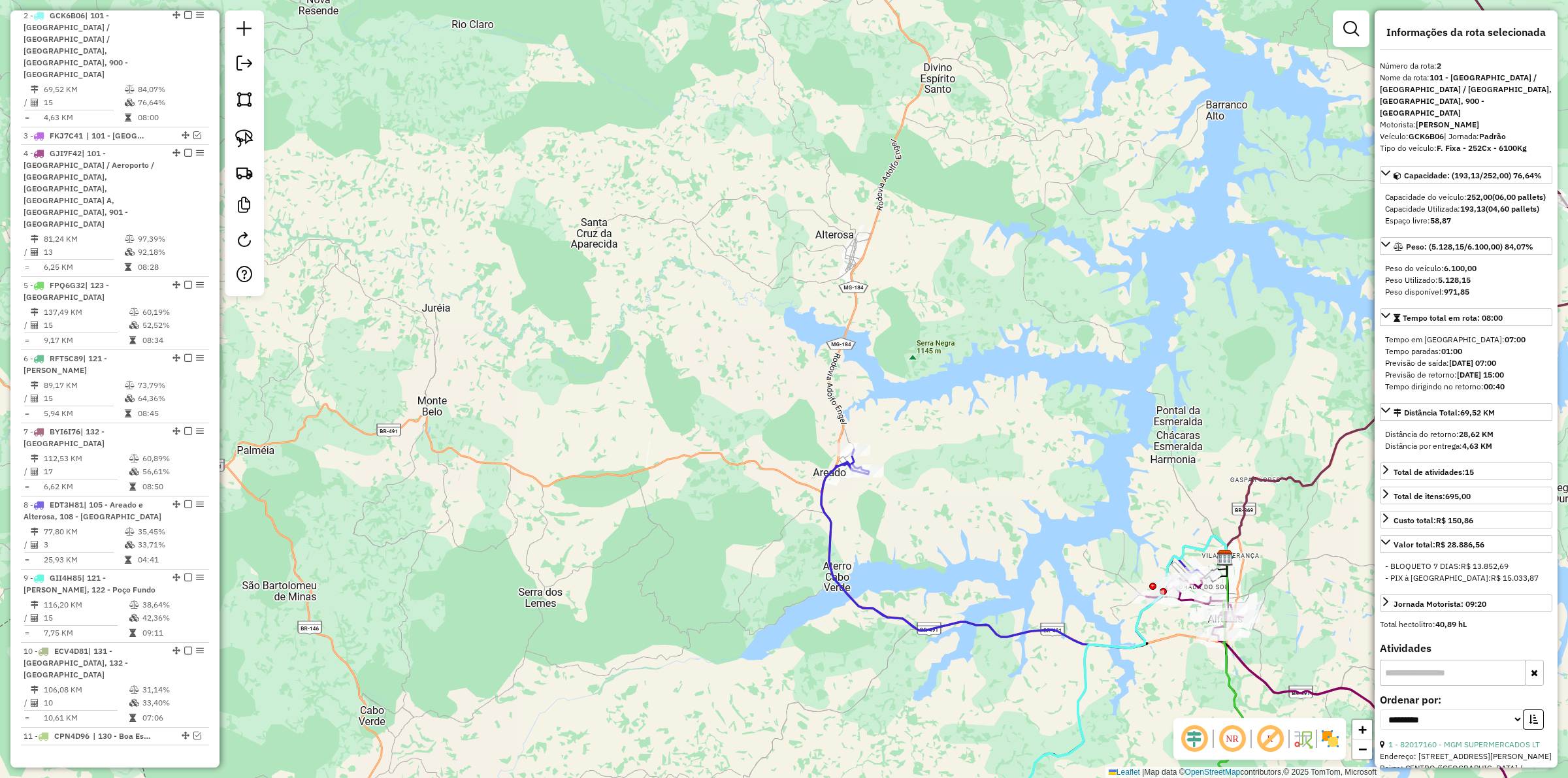
drag, startPoint x: 1046, startPoint y: 541, endPoint x: 812, endPoint y: 466, distance: 245.7
click at [807, 462] on div "Rota 8 - Placa EDT3H81 82000701 - SUPERM E LANCH LACER Janela de atendimento Gr…" at bounding box center [784, 389] width 1568 height 778
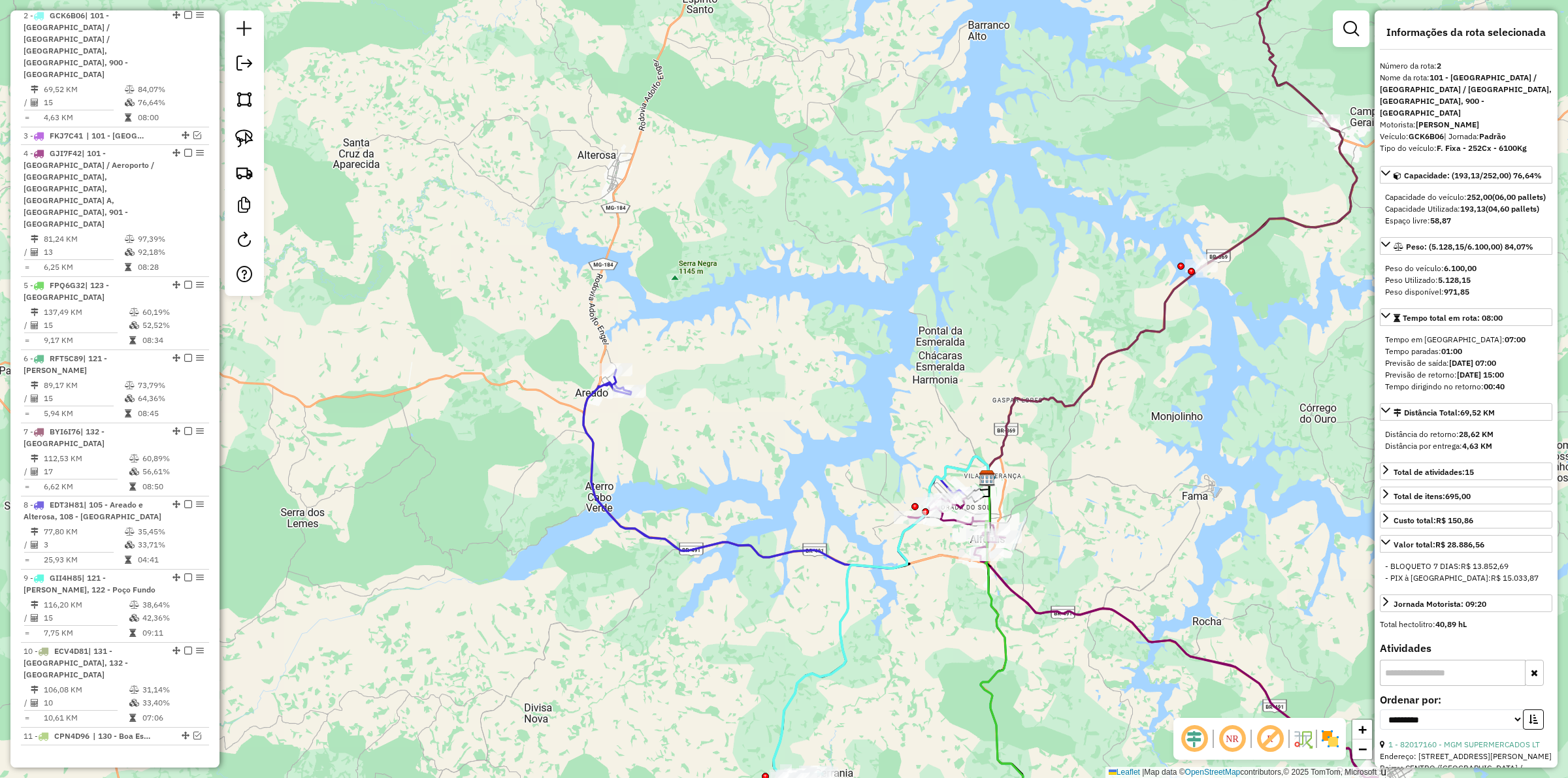
click at [818, 553] on icon at bounding box center [773, 470] width 380 height 199
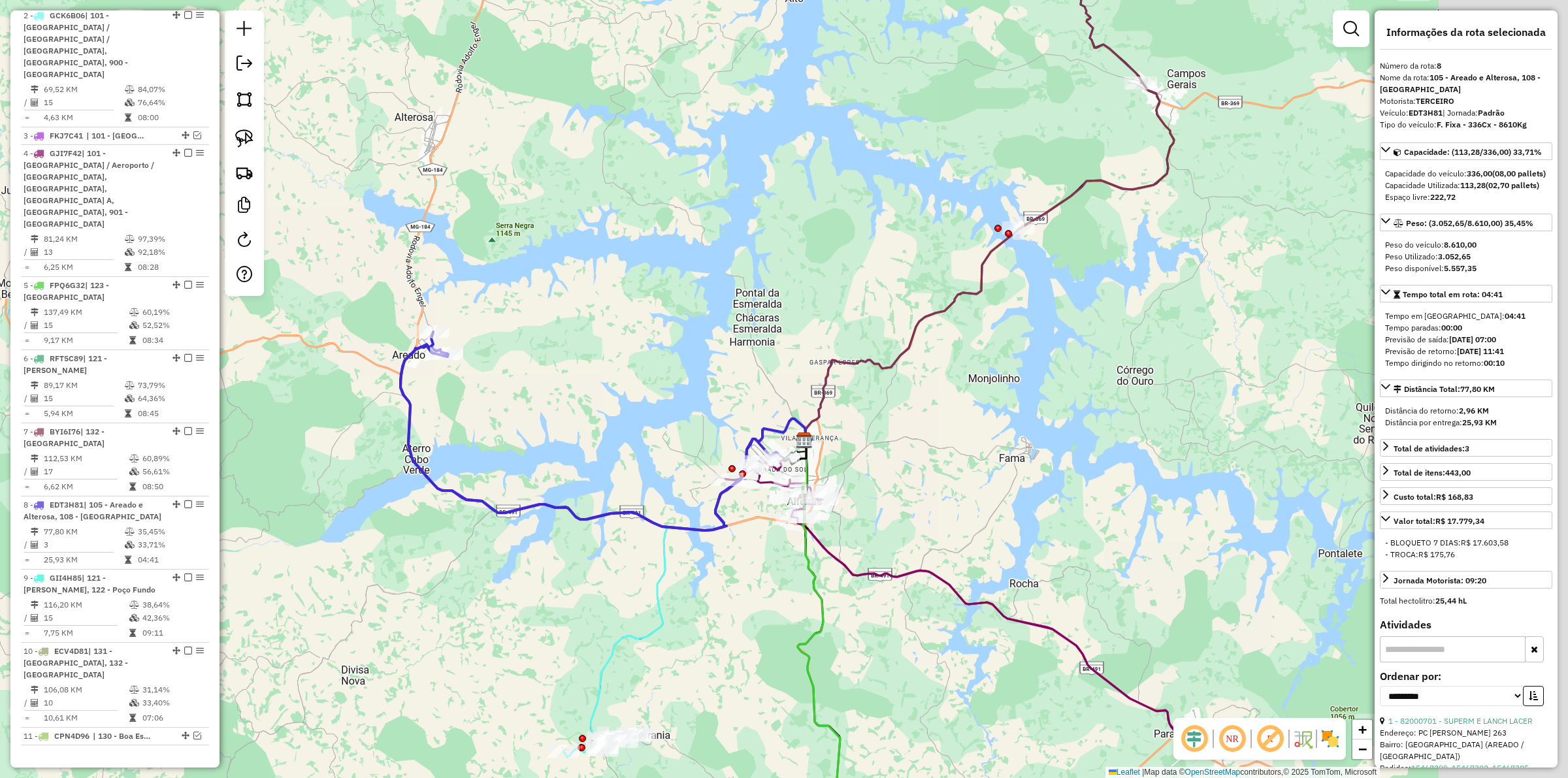
drag, startPoint x: 1135, startPoint y: 530, endPoint x: 952, endPoint y: 492, distance: 186.9
click at [952, 492] on div "Janela de atendimento Grade de atendimento Capacidade Transportadoras Veículos …" at bounding box center [784, 389] width 1568 height 778
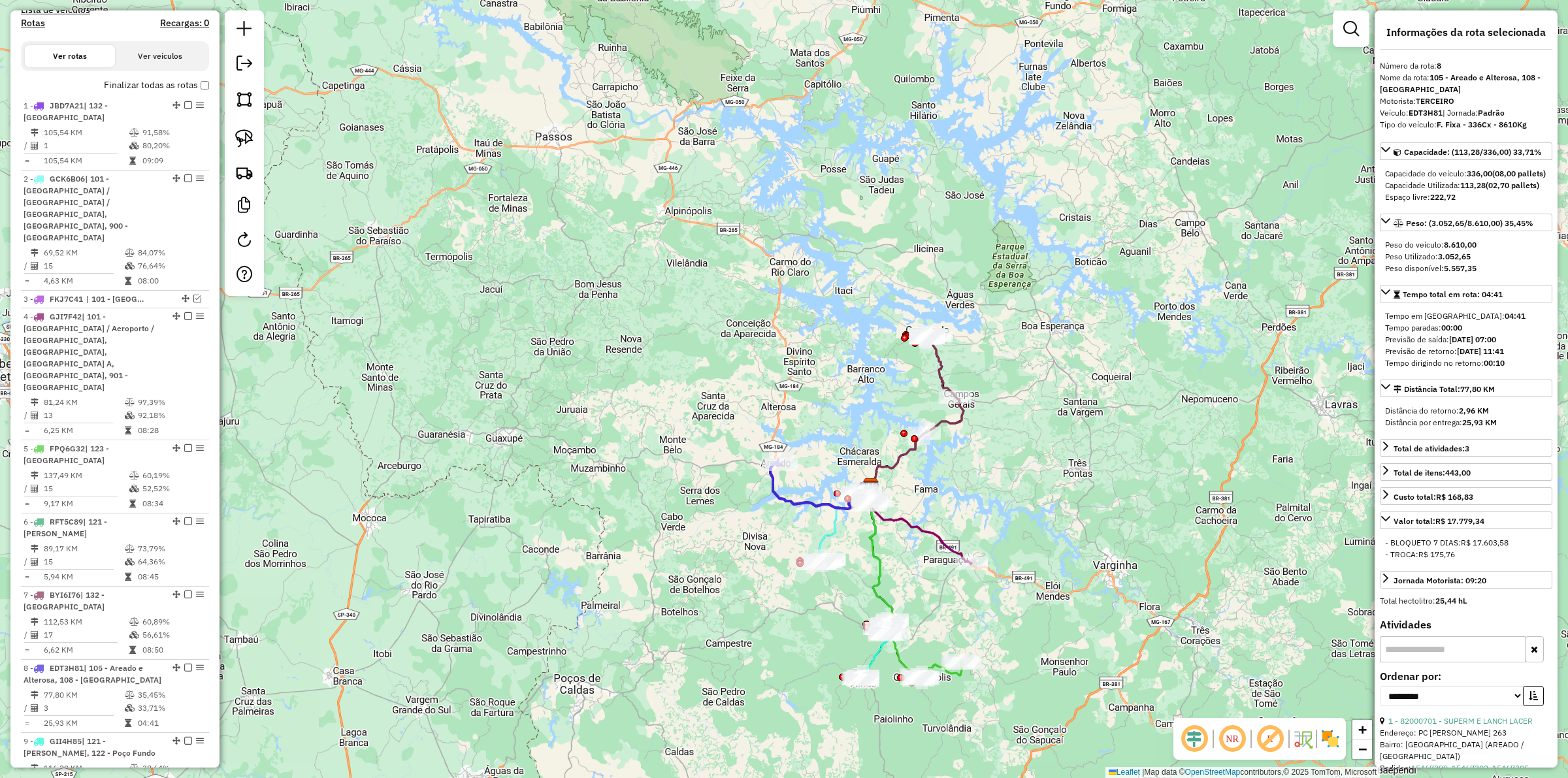
scroll to position [404, 0]
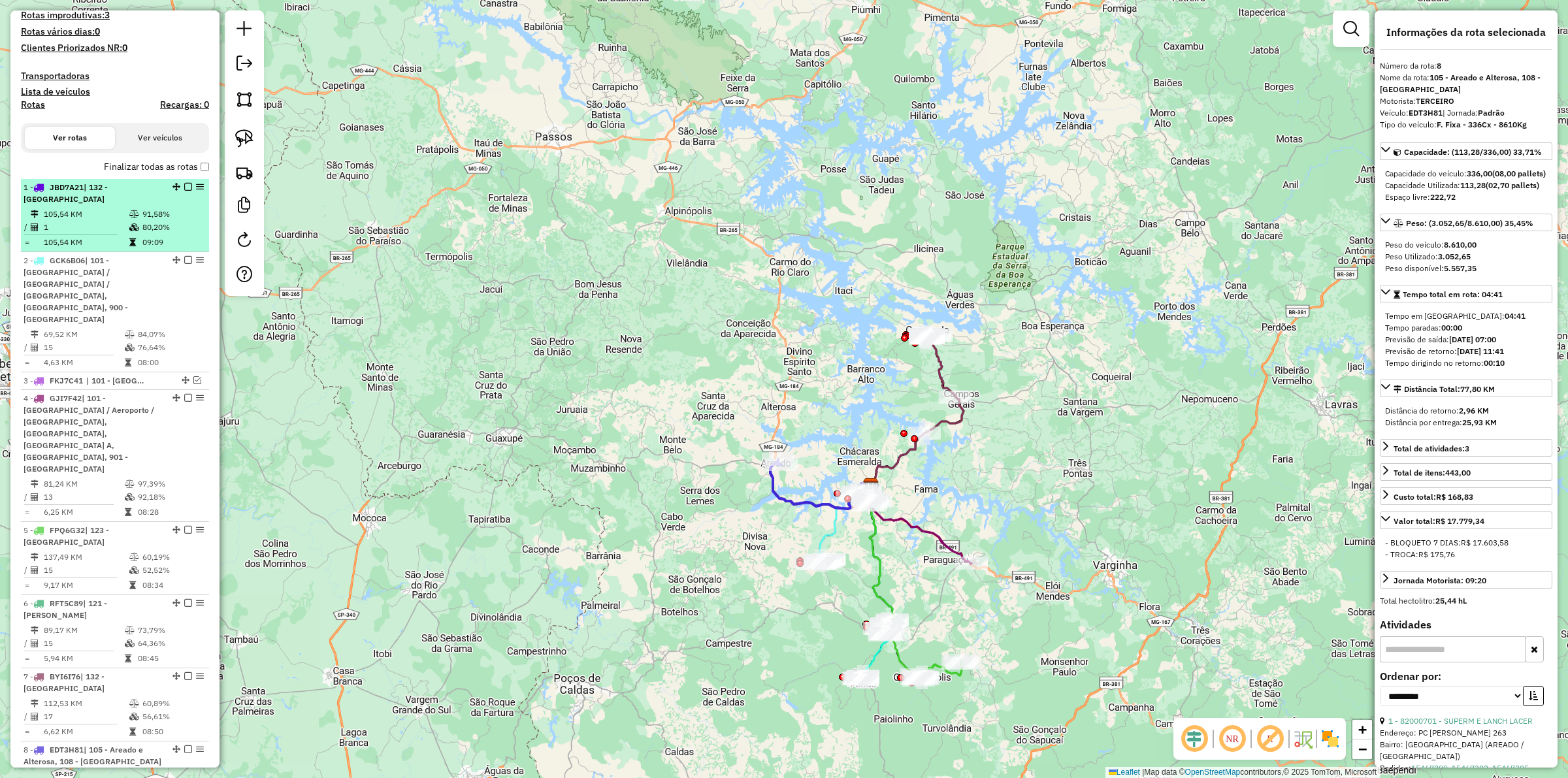
click at [185, 191] on em at bounding box center [188, 186] width 8 height 8
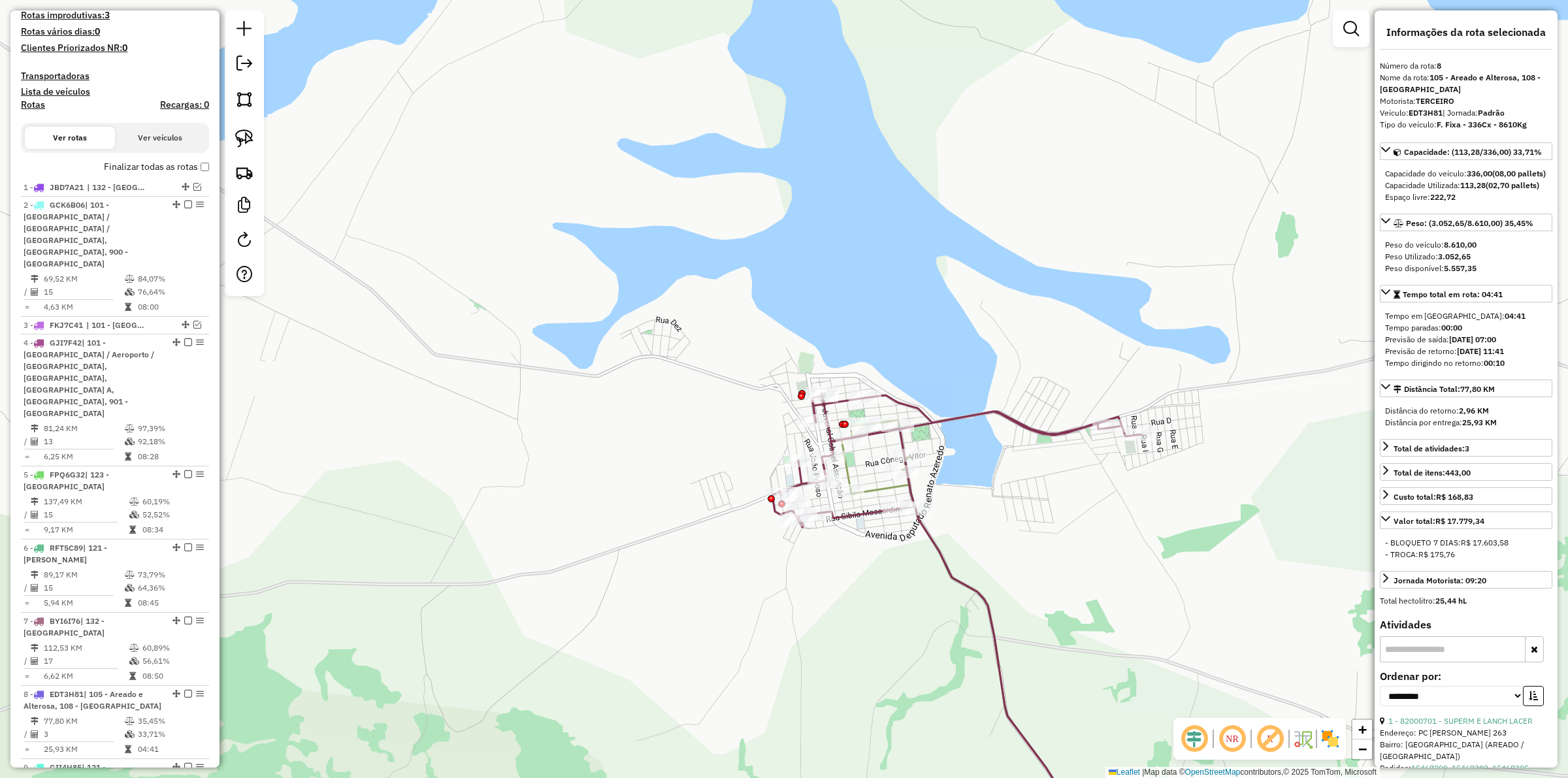
click at [872, 486] on icon at bounding box center [973, 638] width 264 height 436
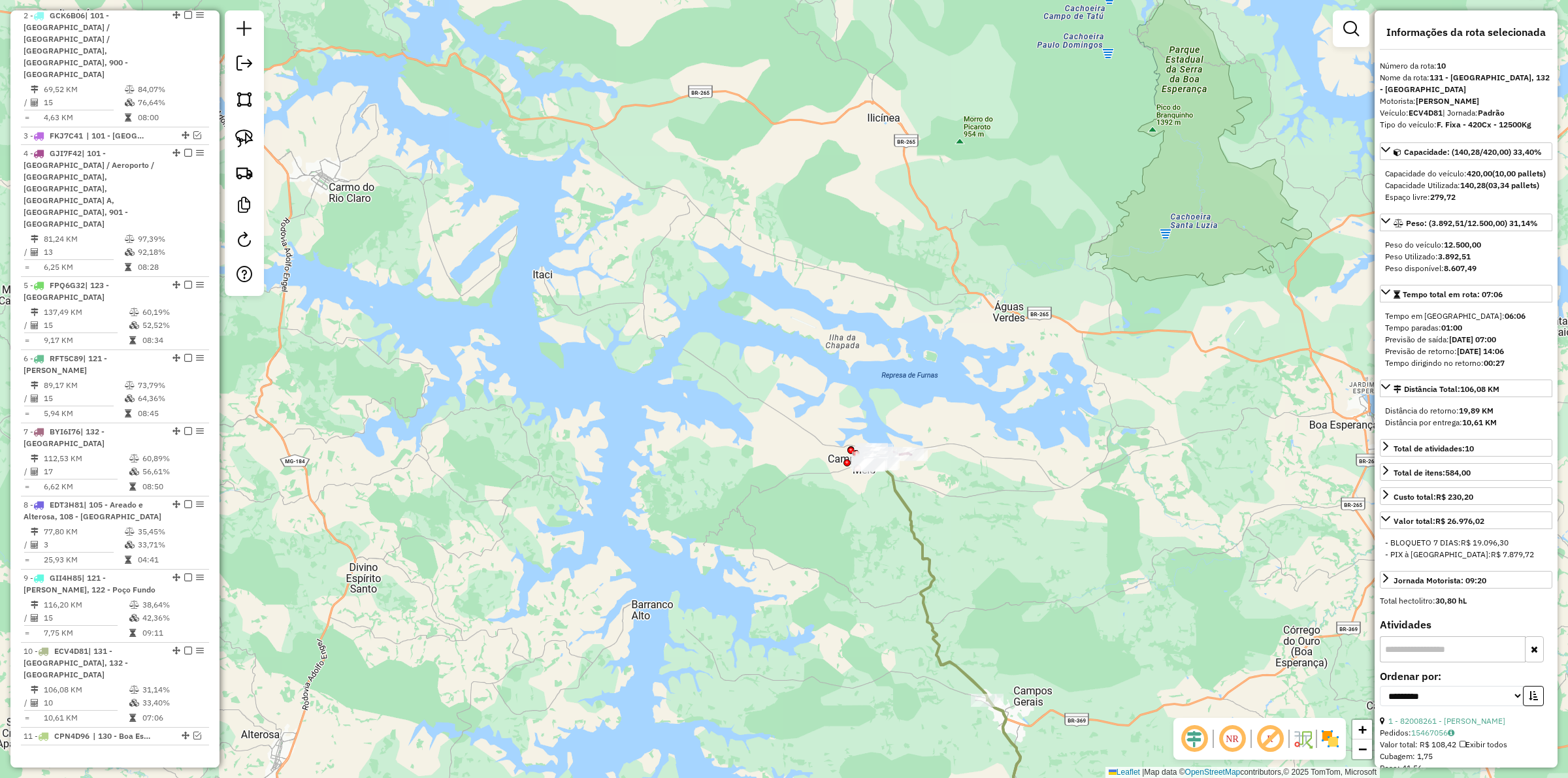
drag, startPoint x: 831, startPoint y: 601, endPoint x: 808, endPoint y: 306, distance: 295.9
click at [808, 306] on div "Janela de atendimento Grade de atendimento Capacidade Transportadoras Veículos …" at bounding box center [784, 389] width 1568 height 778
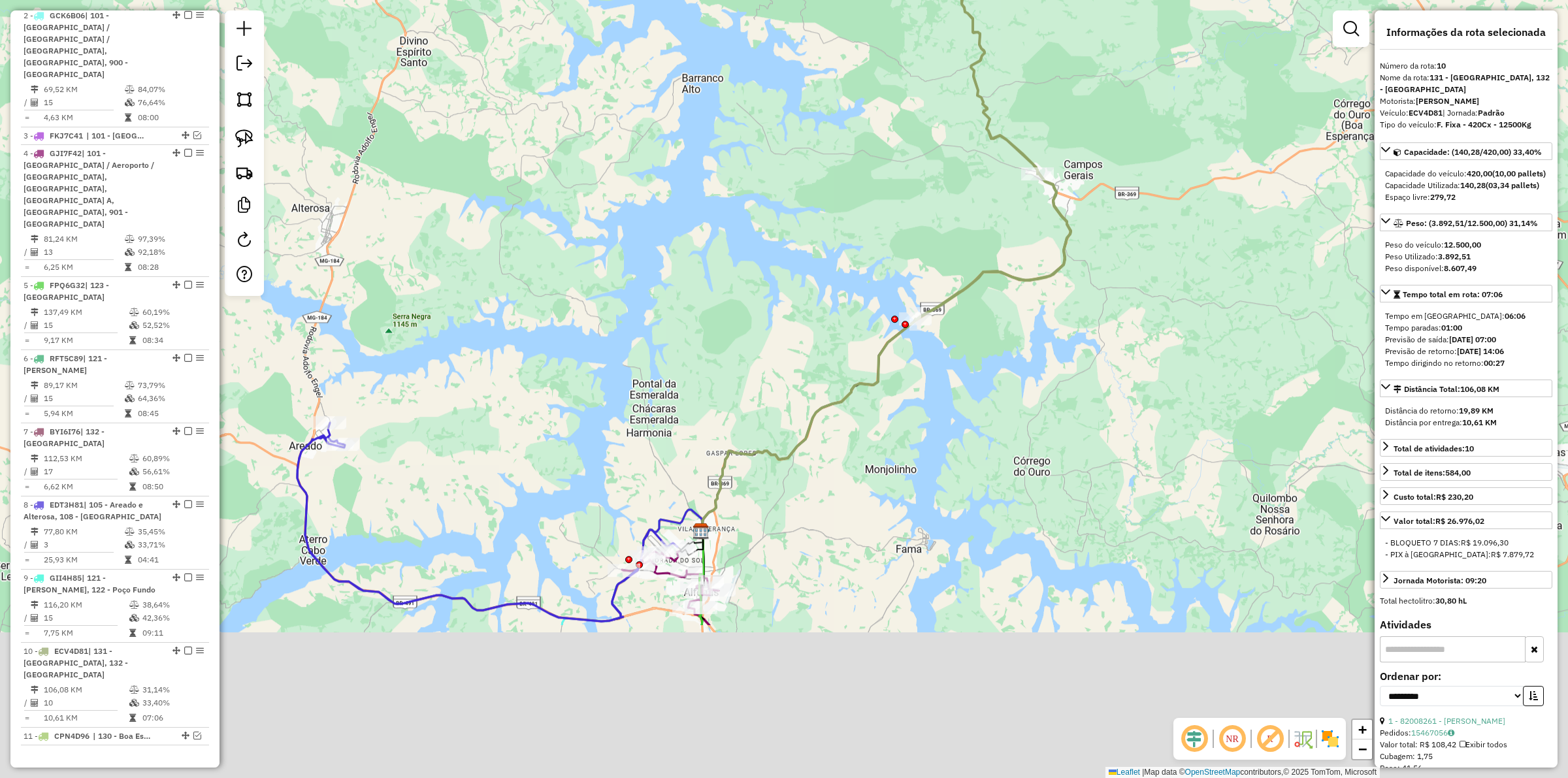
drag, startPoint x: 782, startPoint y: 532, endPoint x: 831, endPoint y: 356, distance: 182.7
click at [857, 298] on div "Janela de atendimento Grade de atendimento Capacidade Transportadoras Veículos …" at bounding box center [784, 389] width 1568 height 778
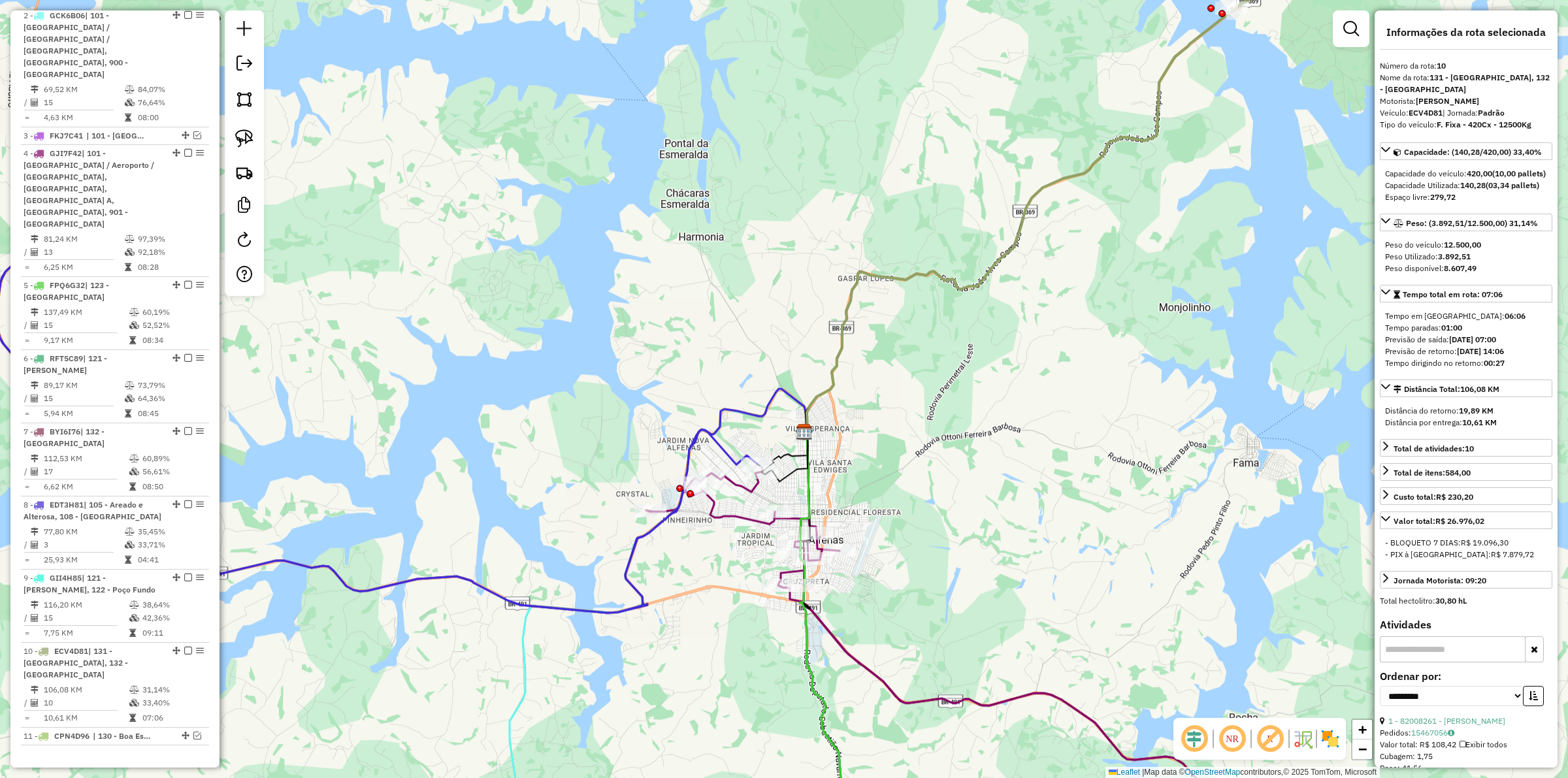
drag, startPoint x: 918, startPoint y: 623, endPoint x: 917, endPoint y: 576, distance: 47.0
click at [917, 576] on div "Janela de atendimento Grade de atendimento Capacidade Transportadoras Veículos …" at bounding box center [784, 389] width 1568 height 778
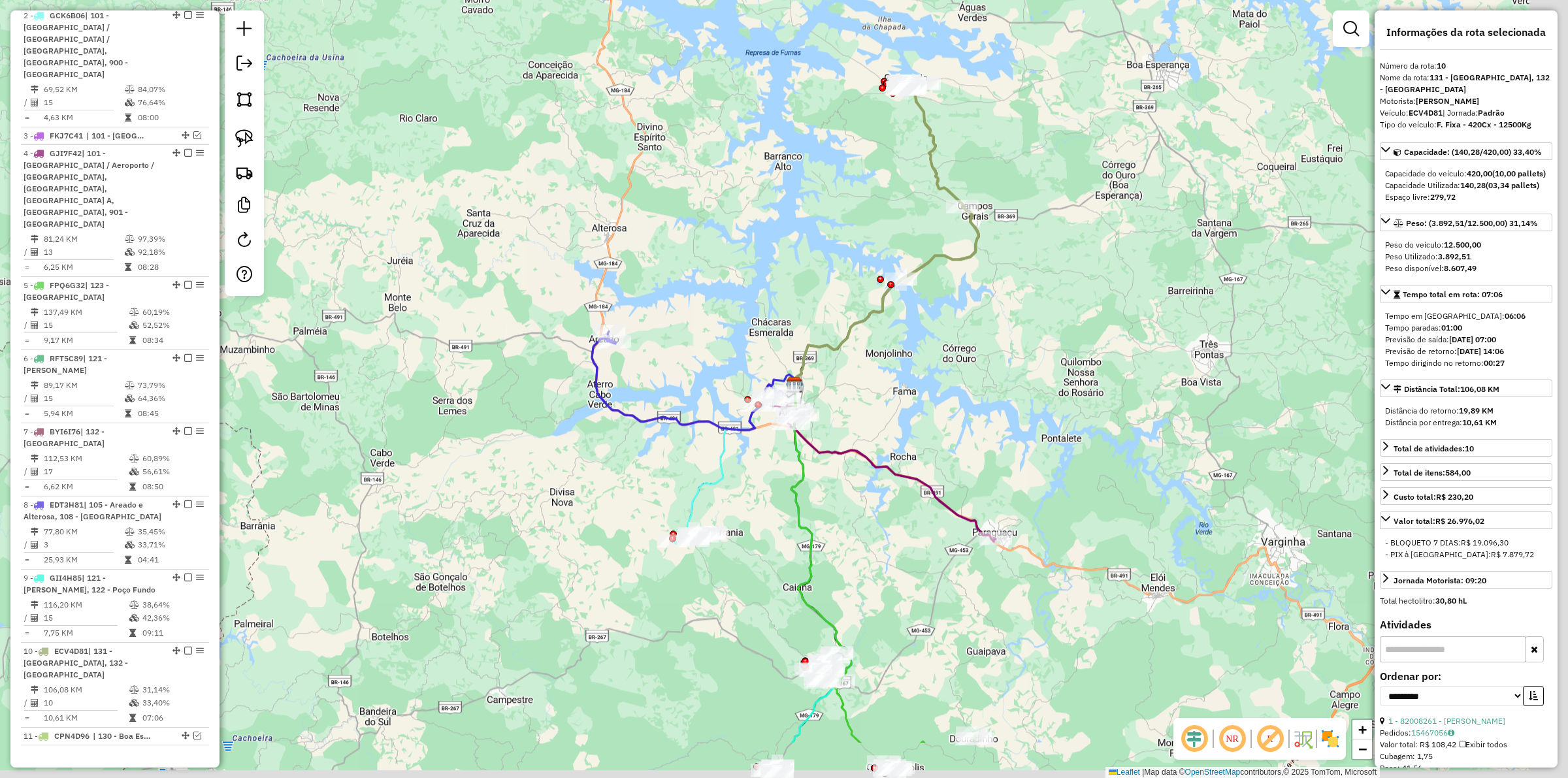
drag, startPoint x: 949, startPoint y: 628, endPoint x: 845, endPoint y: 478, distance: 182.5
click at [845, 478] on div "Janela de atendimento Grade de atendimento Capacidade Transportadoras Veículos …" at bounding box center [784, 389] width 1568 height 778
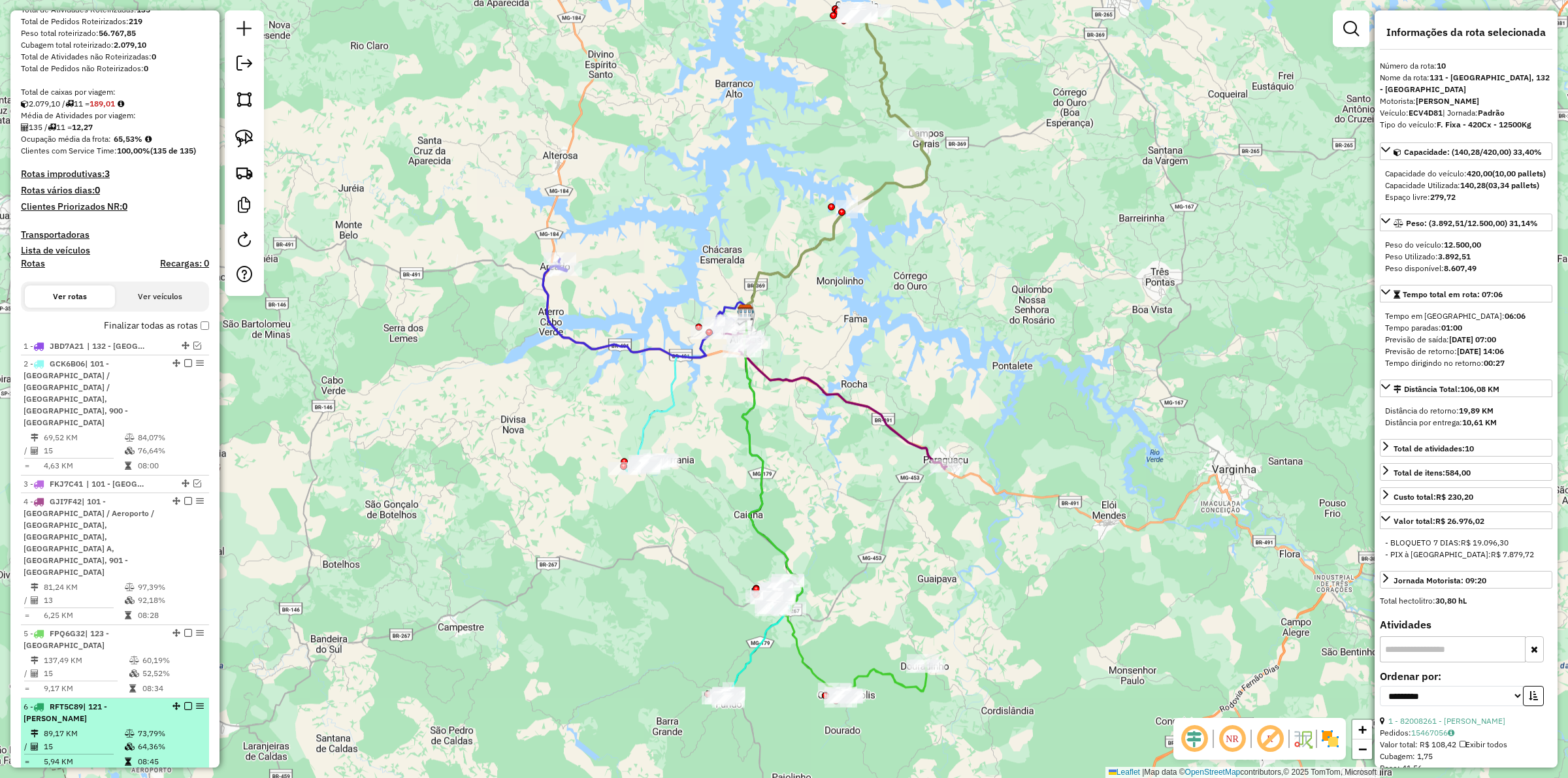
scroll to position [22, 0]
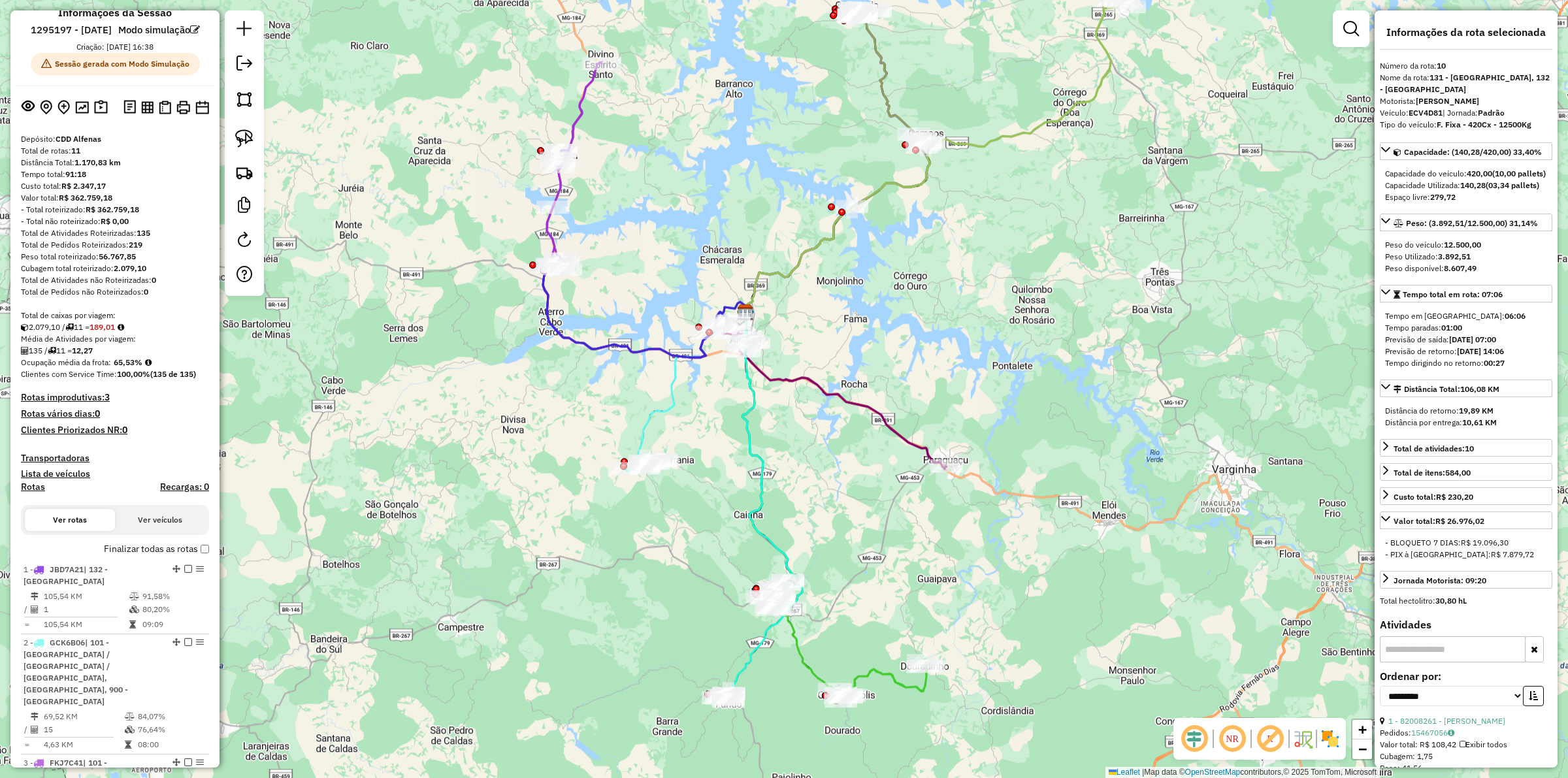
drag, startPoint x: 102, startPoint y: 122, endPoint x: 298, endPoint y: 236, distance: 226.7
click at [102, 115] on img at bounding box center [100, 108] width 13 height 15
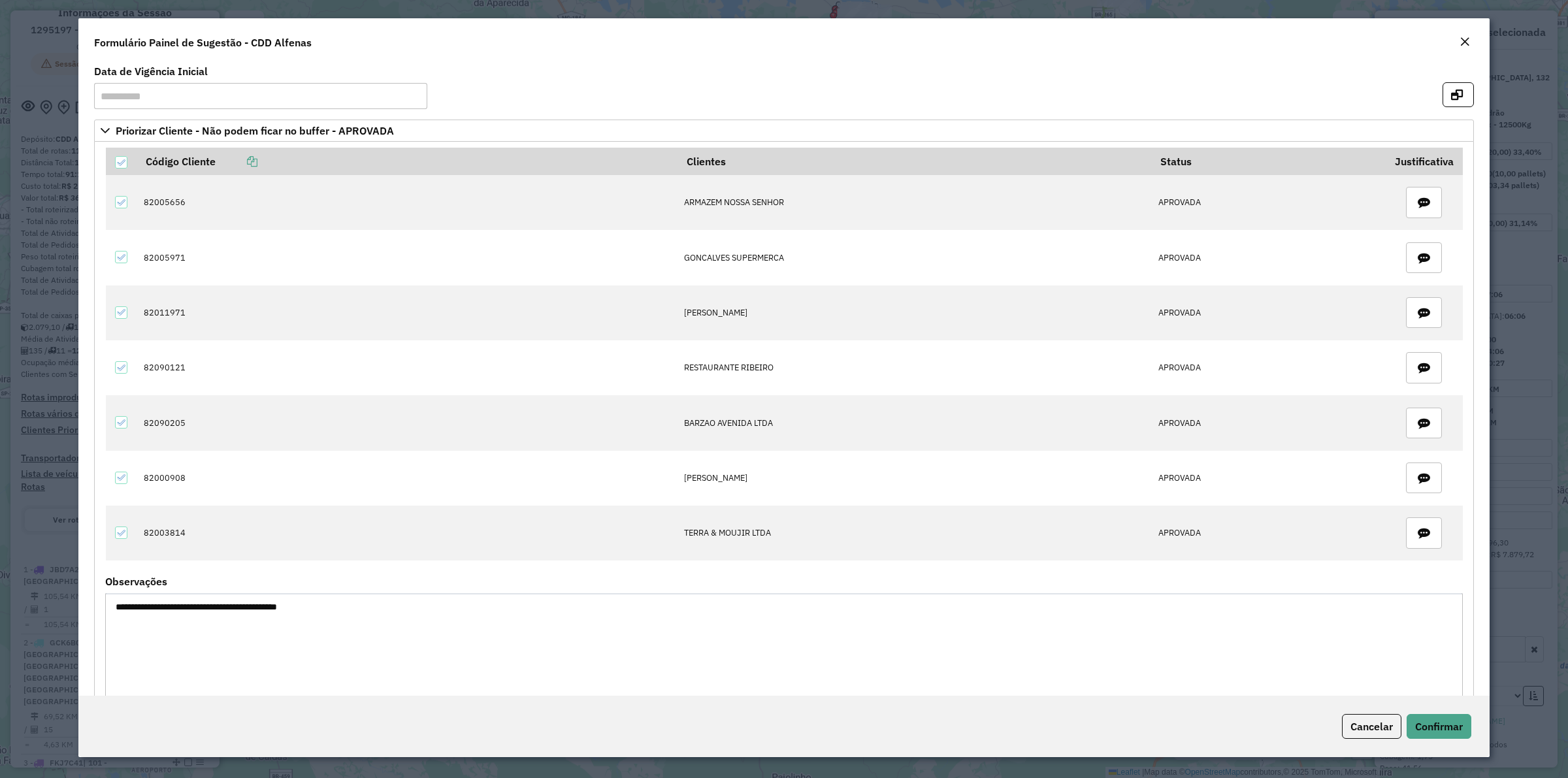
click at [1473, 32] on div "Formulário Painel de Sugestão - CDD Alfenas" at bounding box center [784, 39] width 1411 height 43
drag, startPoint x: 1463, startPoint y: 39, endPoint x: 1379, endPoint y: 33, distance: 84.2
click at [1464, 39] on em "Close" at bounding box center [1465, 42] width 11 height 11
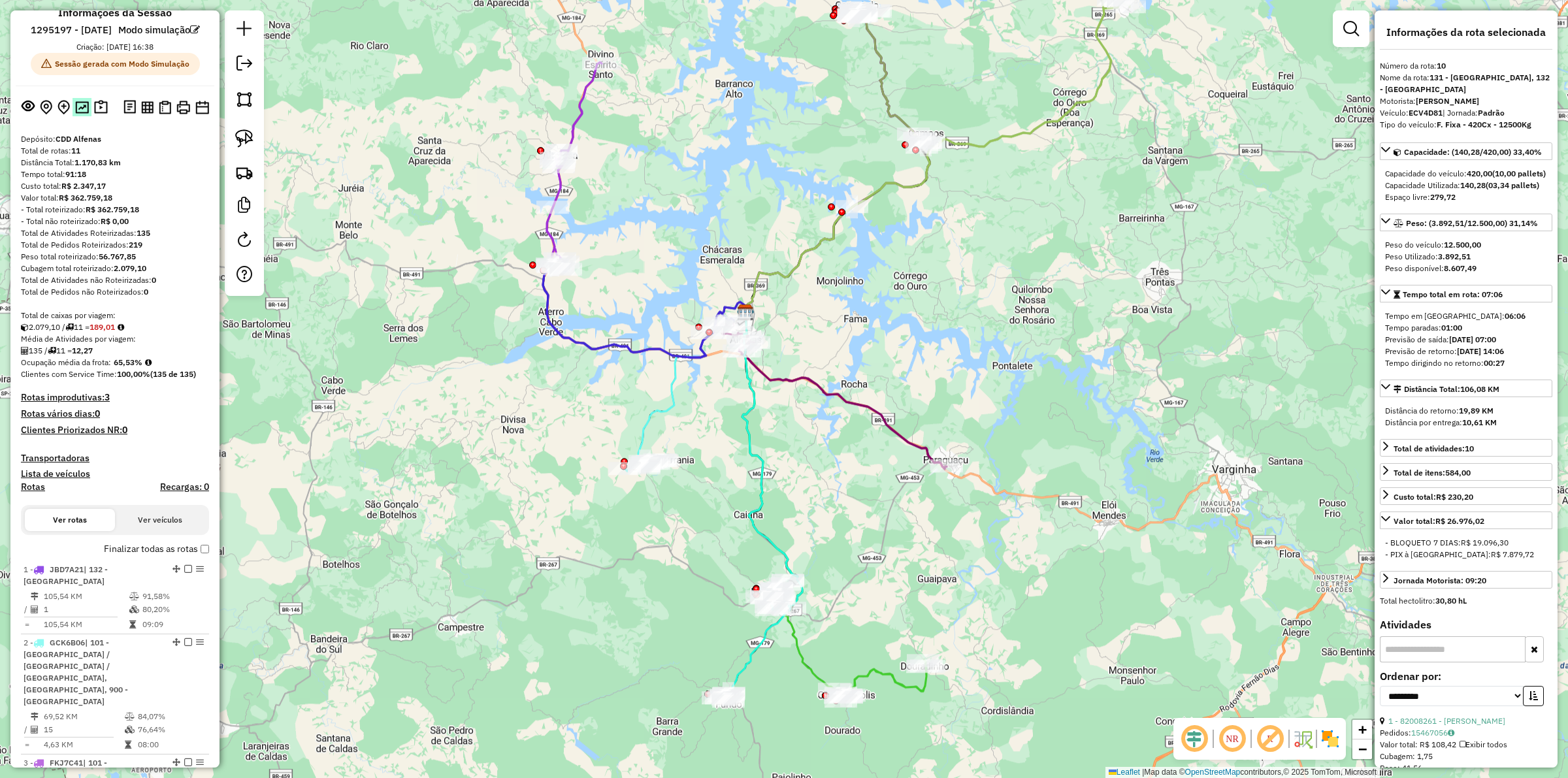
click at [82, 114] on img at bounding box center [82, 108] width 13 height 13
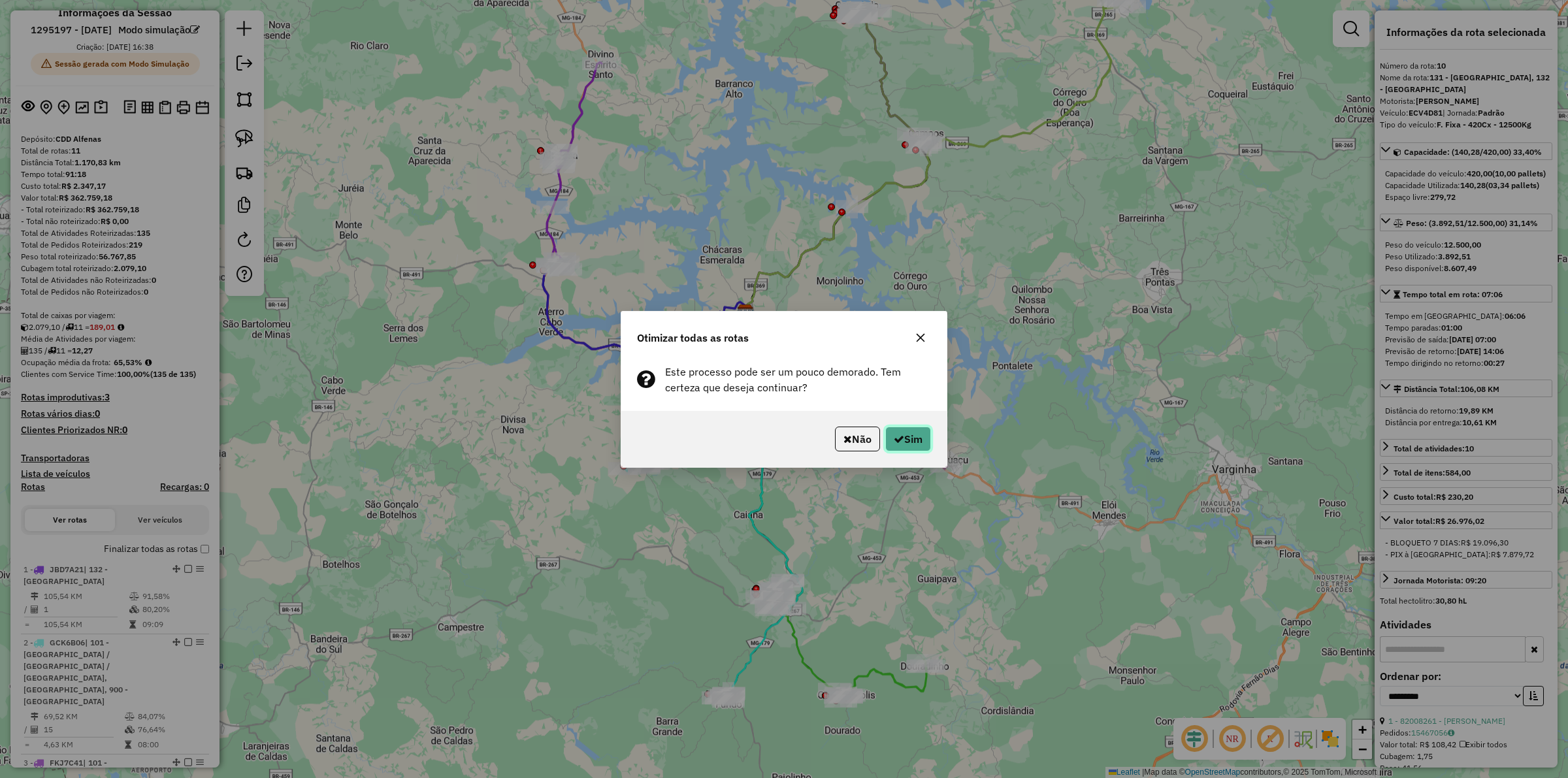
click at [893, 432] on button "Sim" at bounding box center [908, 439] width 46 height 25
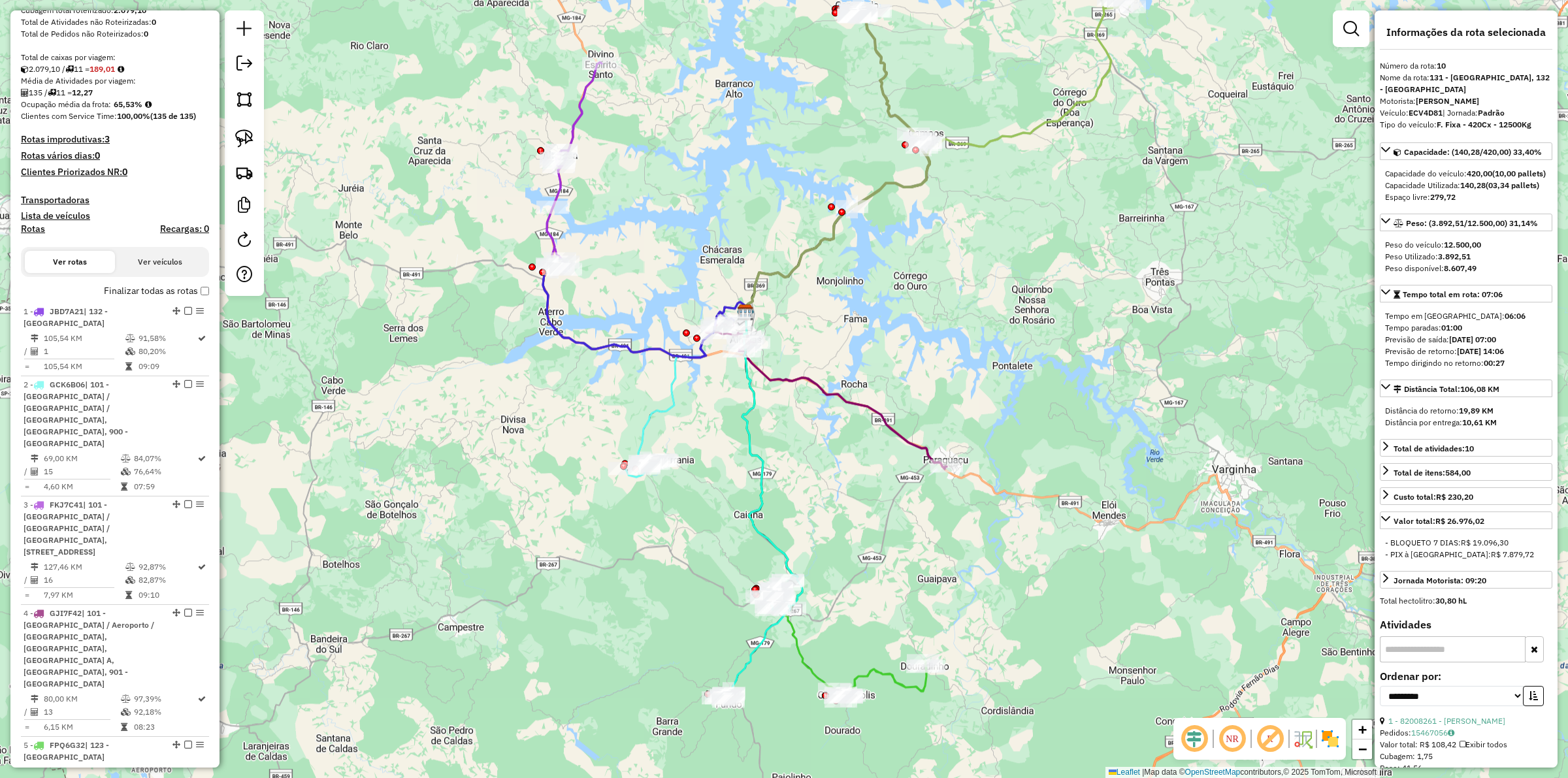
scroll to position [783, 0]
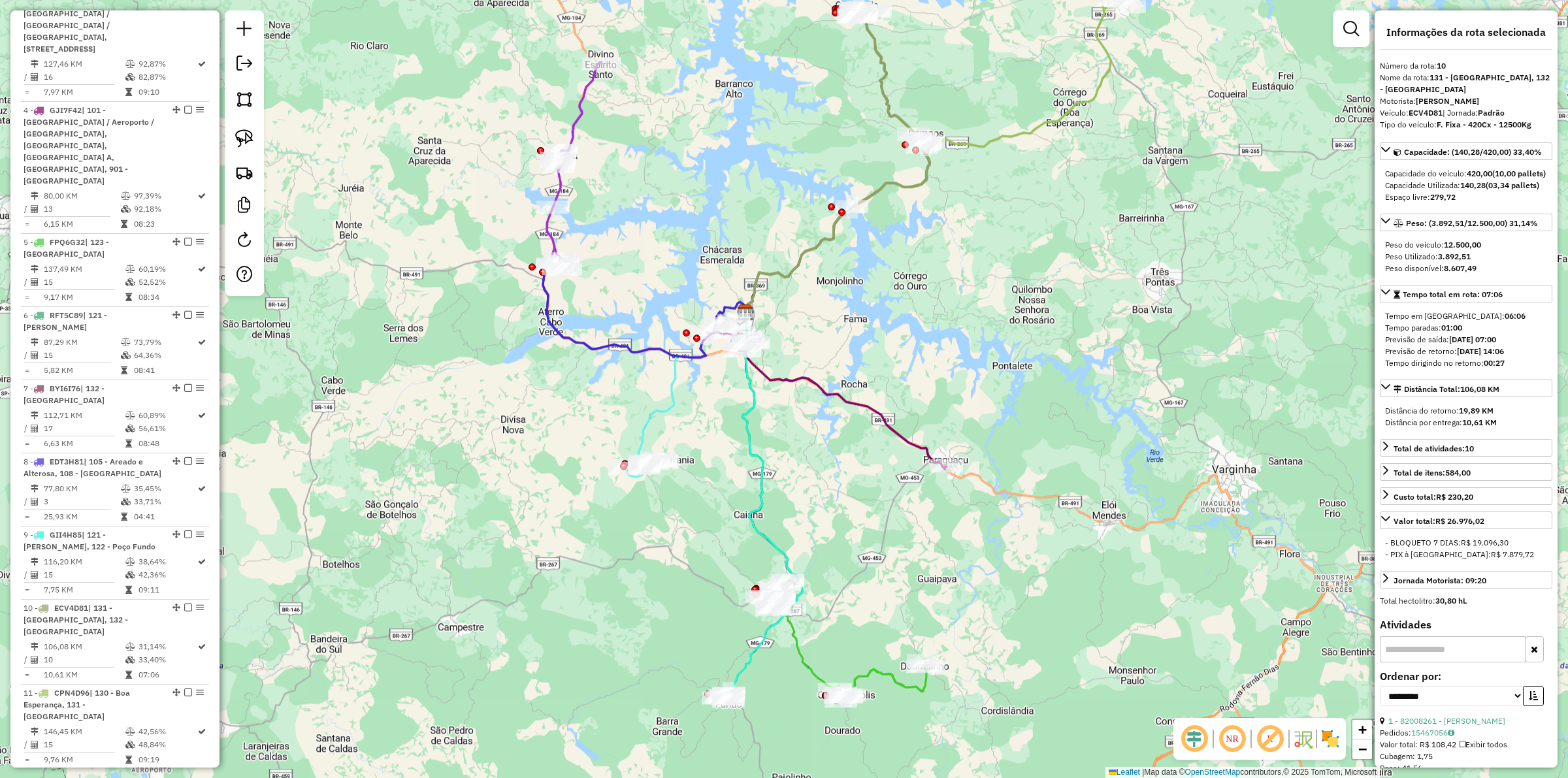
click at [647, 592] on div "Janela de atendimento Grade de atendimento Capacidade Transportadoras Veículos …" at bounding box center [784, 389] width 1568 height 778
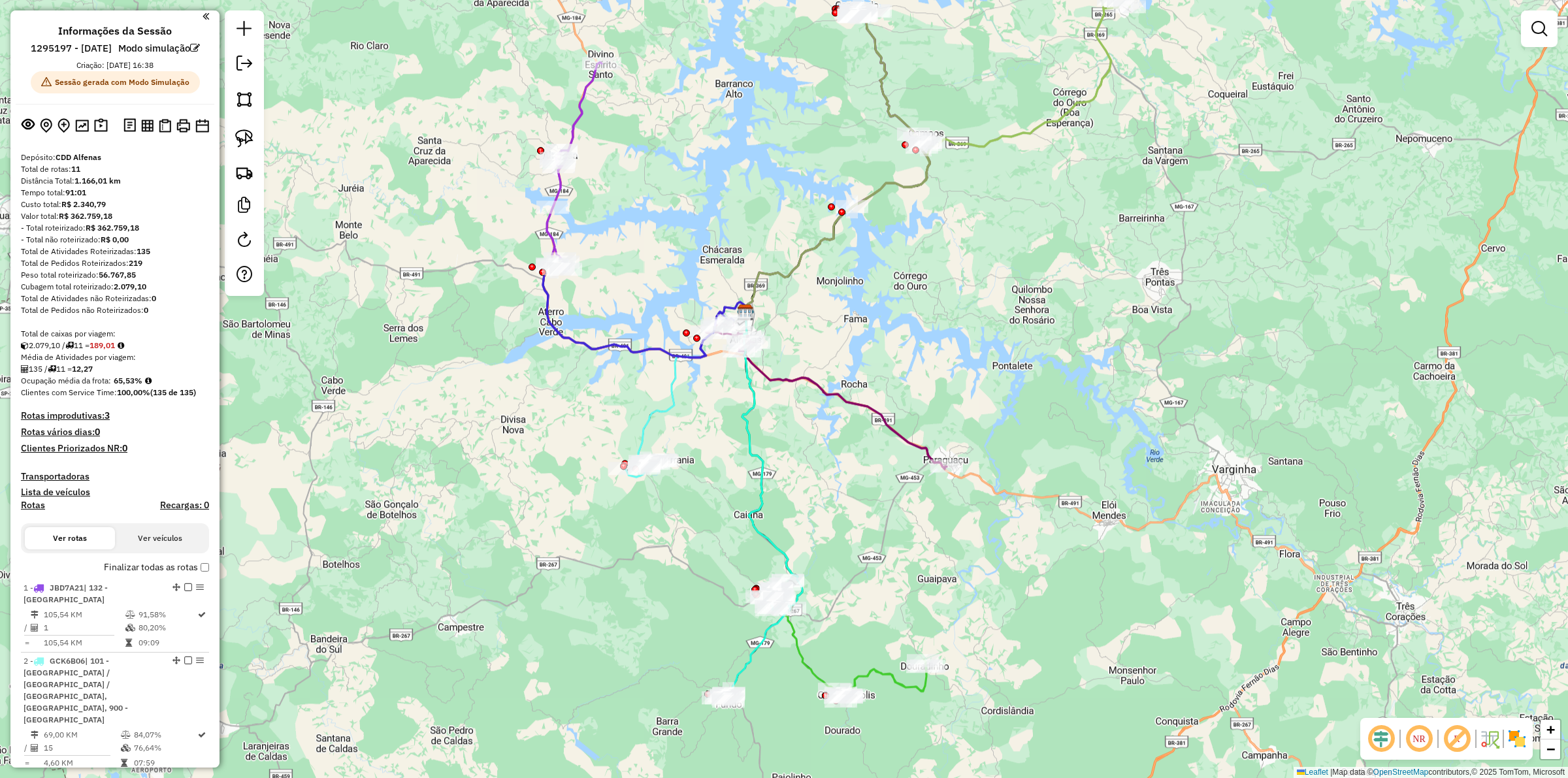
scroll to position [0, 0]
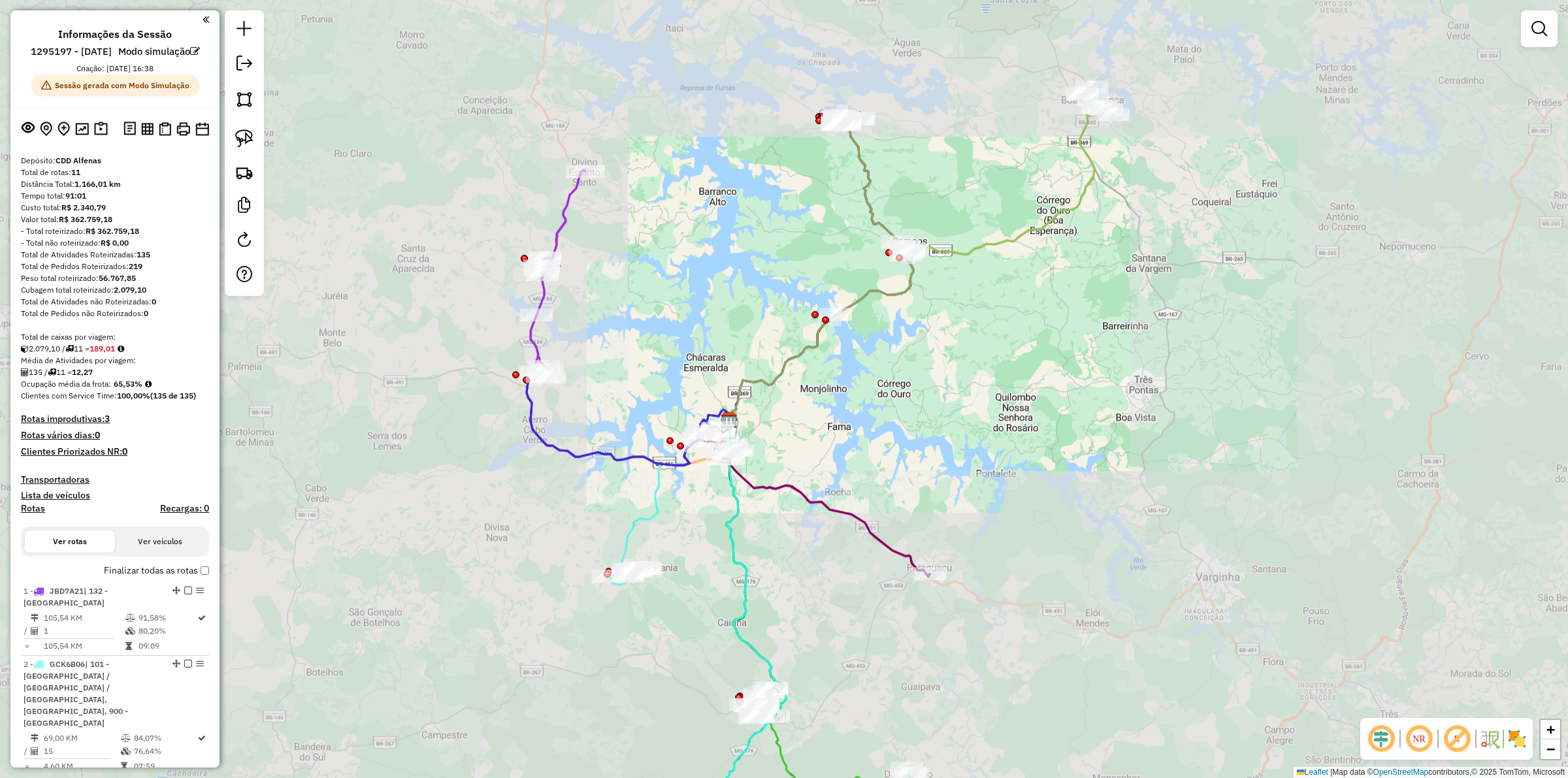
click at [1032, 233] on icon at bounding box center [1008, 170] width 211 height 168
select select "**********"
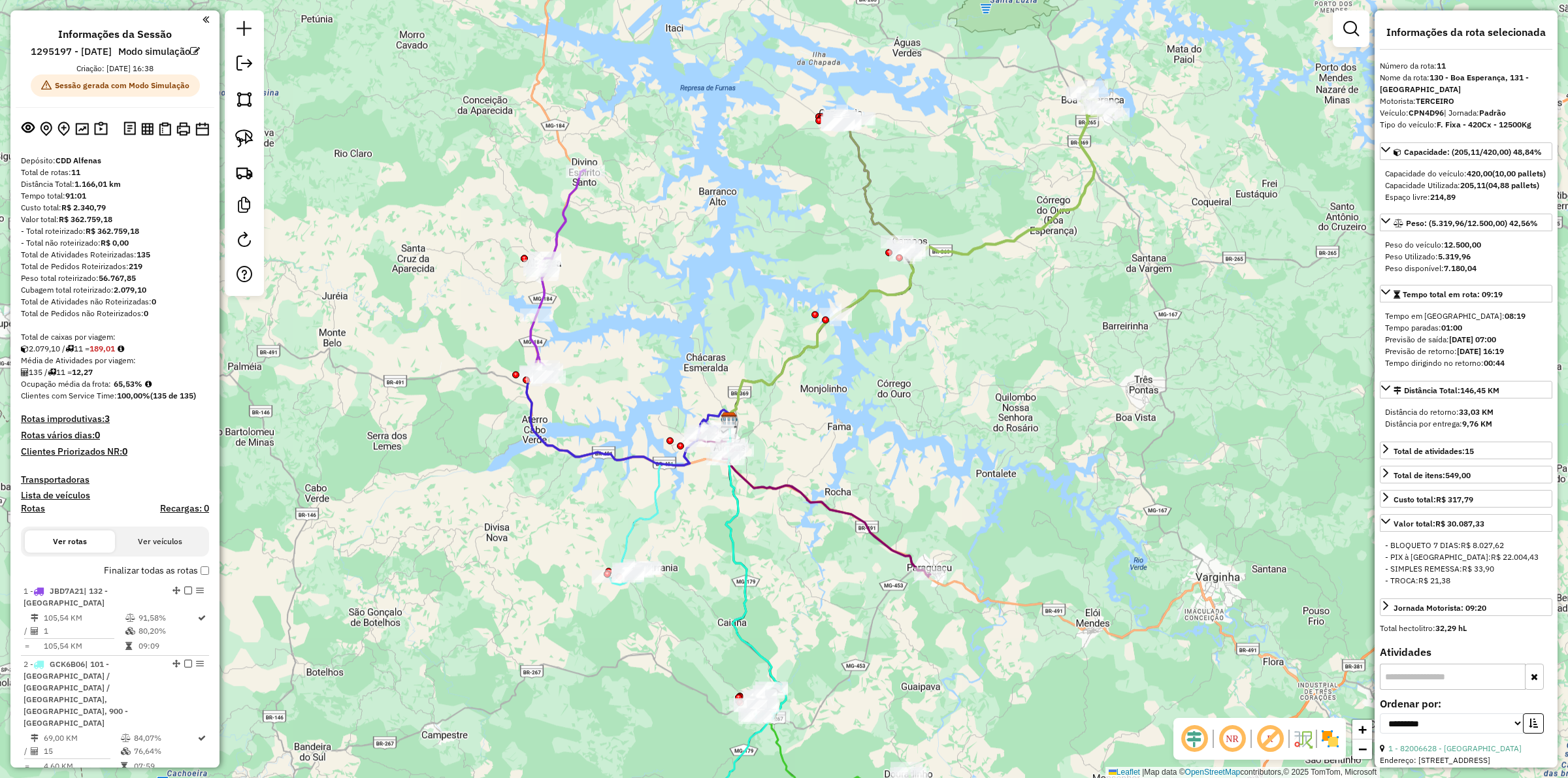
scroll to position [783, 0]
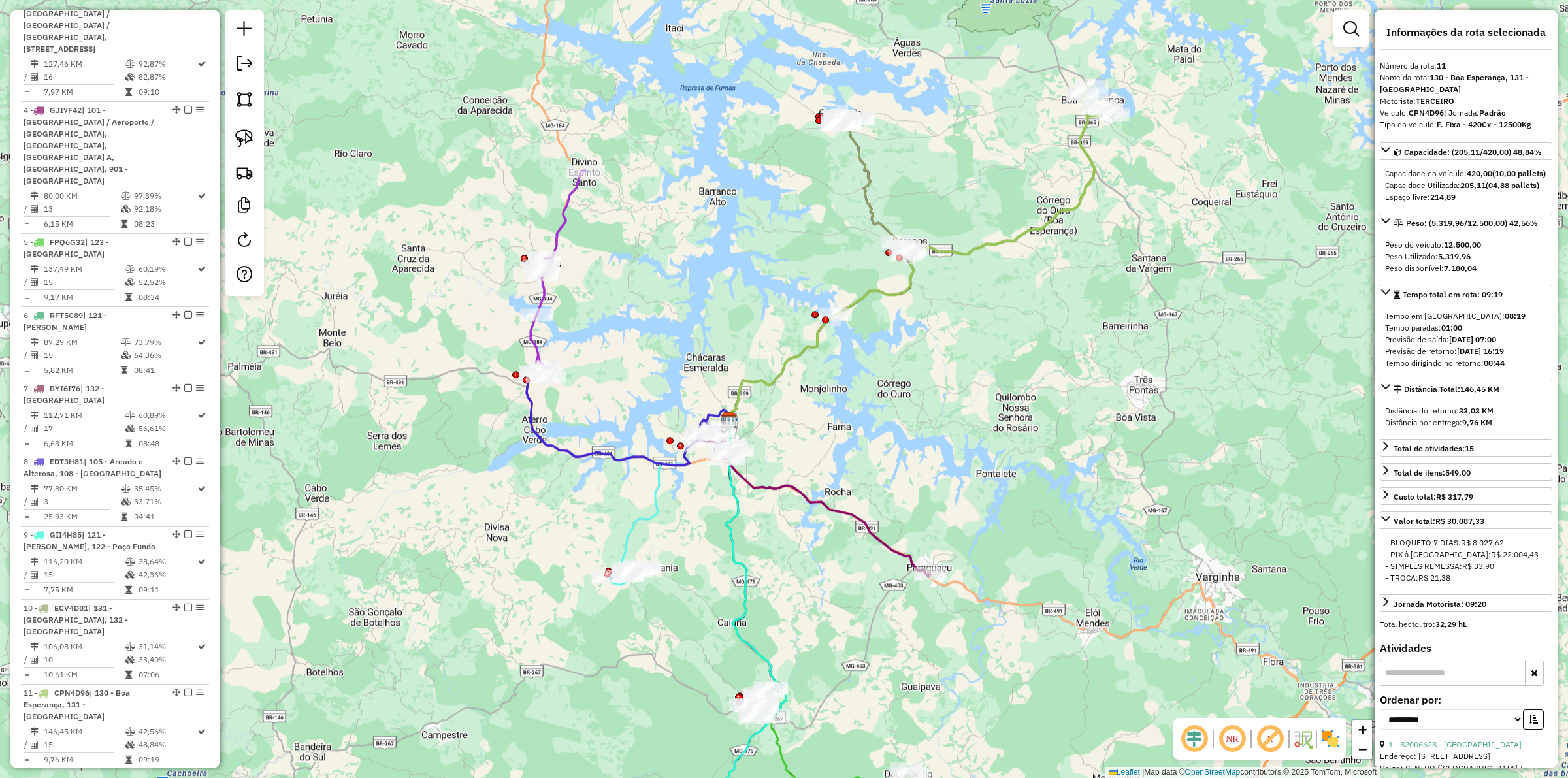
click at [1020, 320] on div "Janela de atendimento Grade de atendimento Capacidade Transportadoras Veículos …" at bounding box center [784, 389] width 1568 height 778
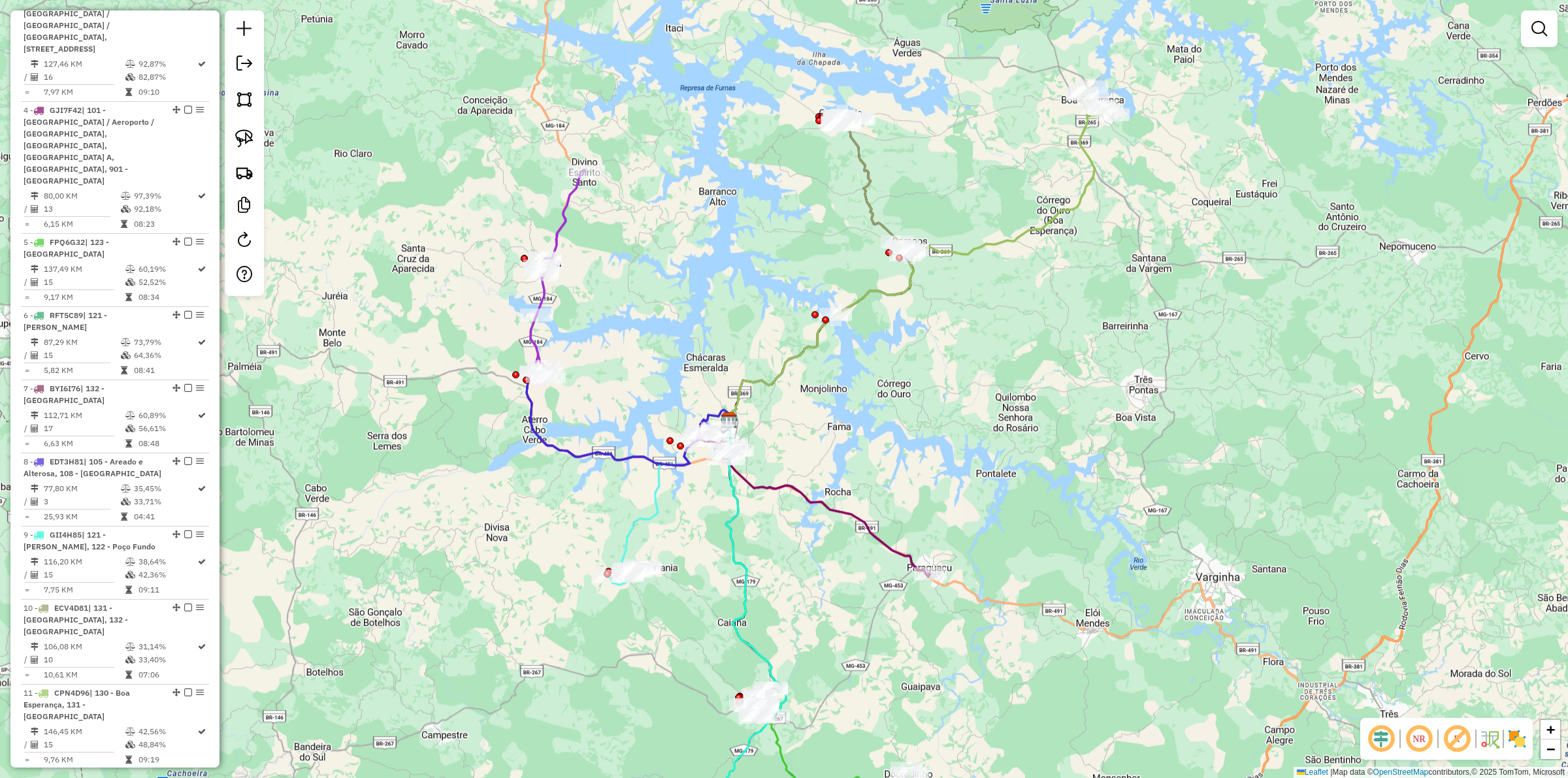
click at [864, 523] on icon at bounding box center [809, 504] width 241 height 146
select select "**********"
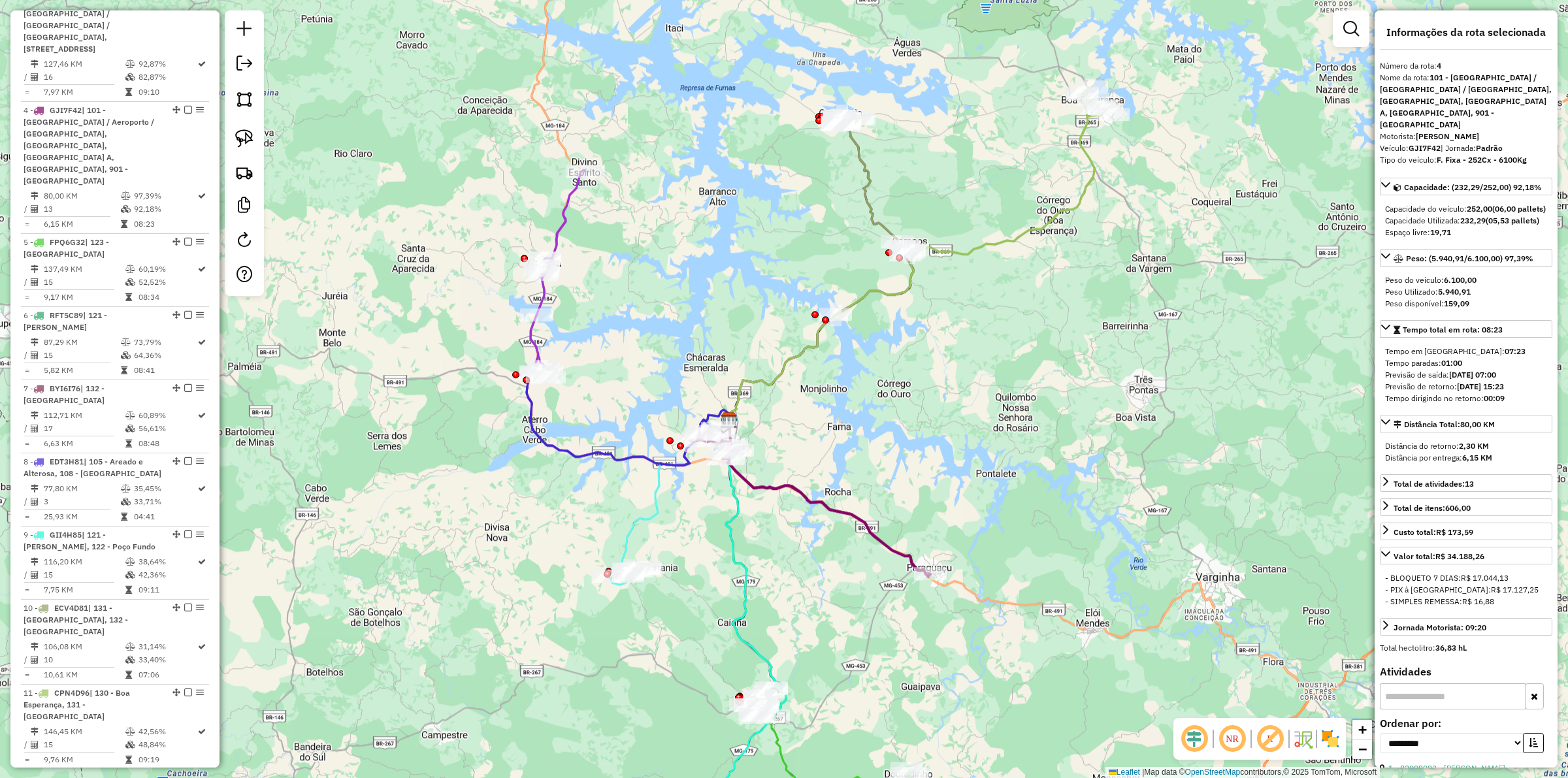
click at [775, 544] on div "Janela de atendimento Grade de atendimento Capacidade Transportadoras Veículos …" at bounding box center [784, 389] width 1568 height 778
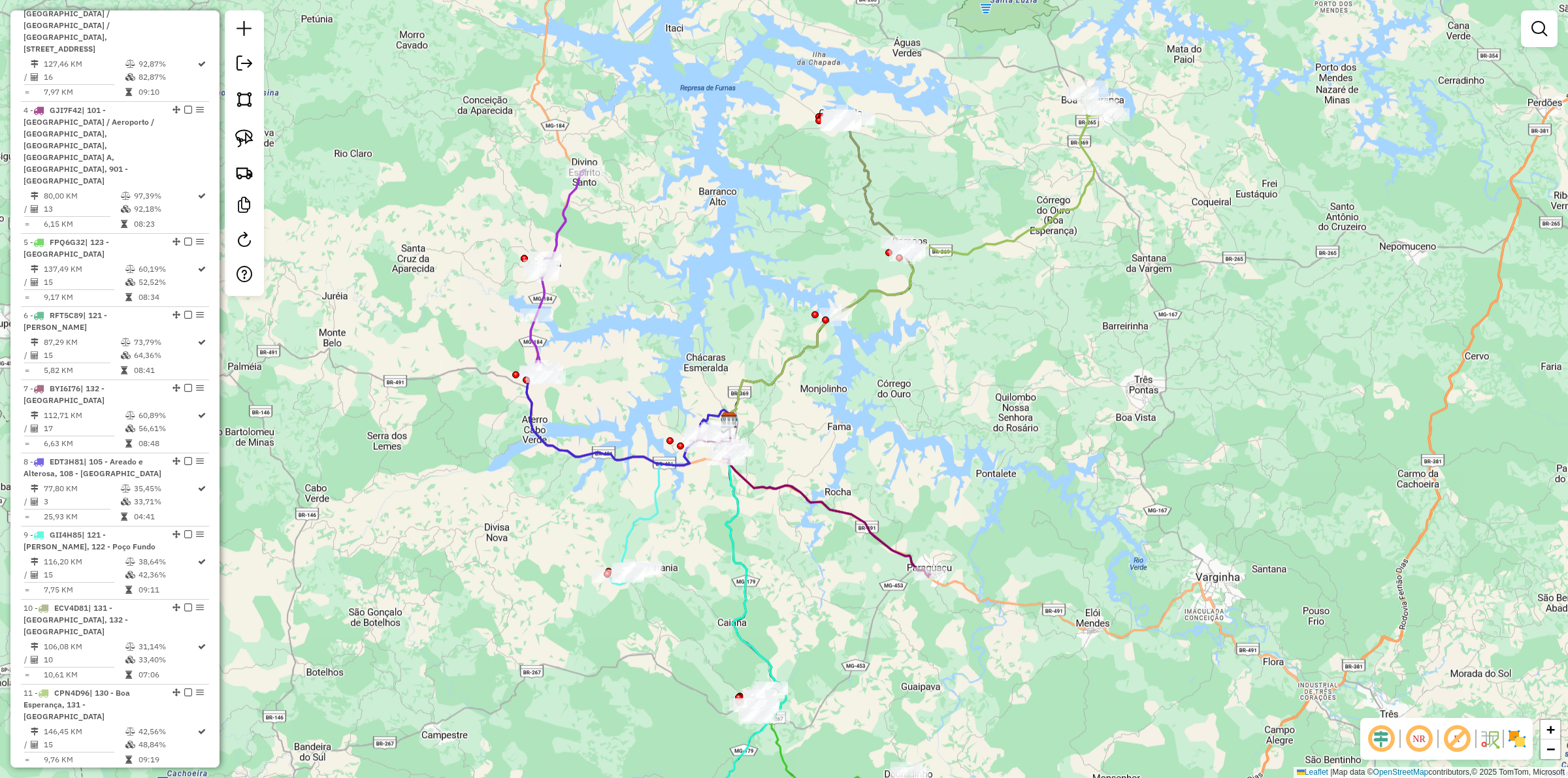
click at [730, 533] on icon at bounding box center [755, 569] width 60 height 298
select select "**********"
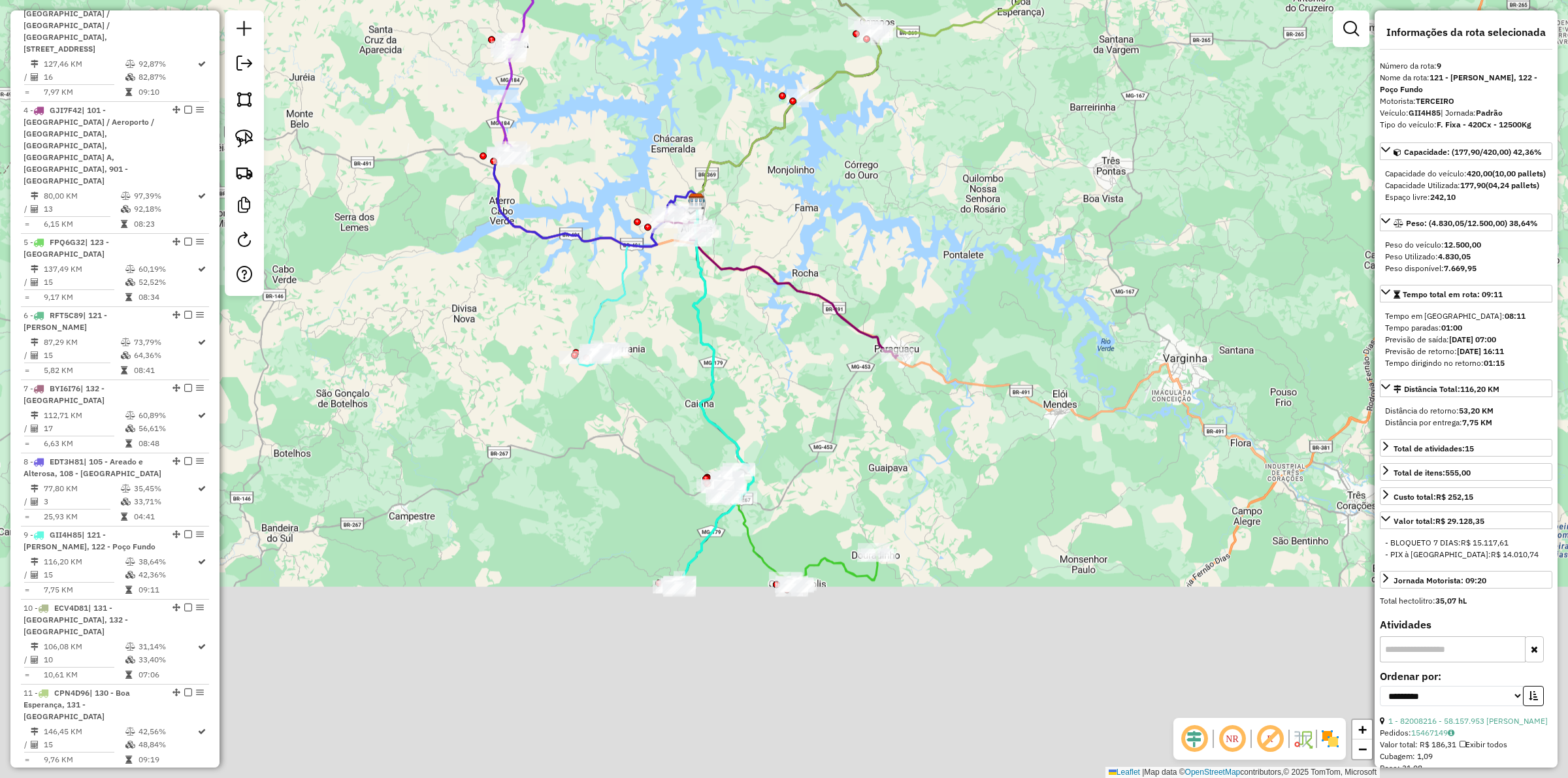
drag, startPoint x: 831, startPoint y: 635, endPoint x: 799, endPoint y: 417, distance: 220.3
click at [799, 417] on div "Janela de atendimento Grade de atendimento Capacidade Transportadoras Veículos …" at bounding box center [784, 389] width 1568 height 778
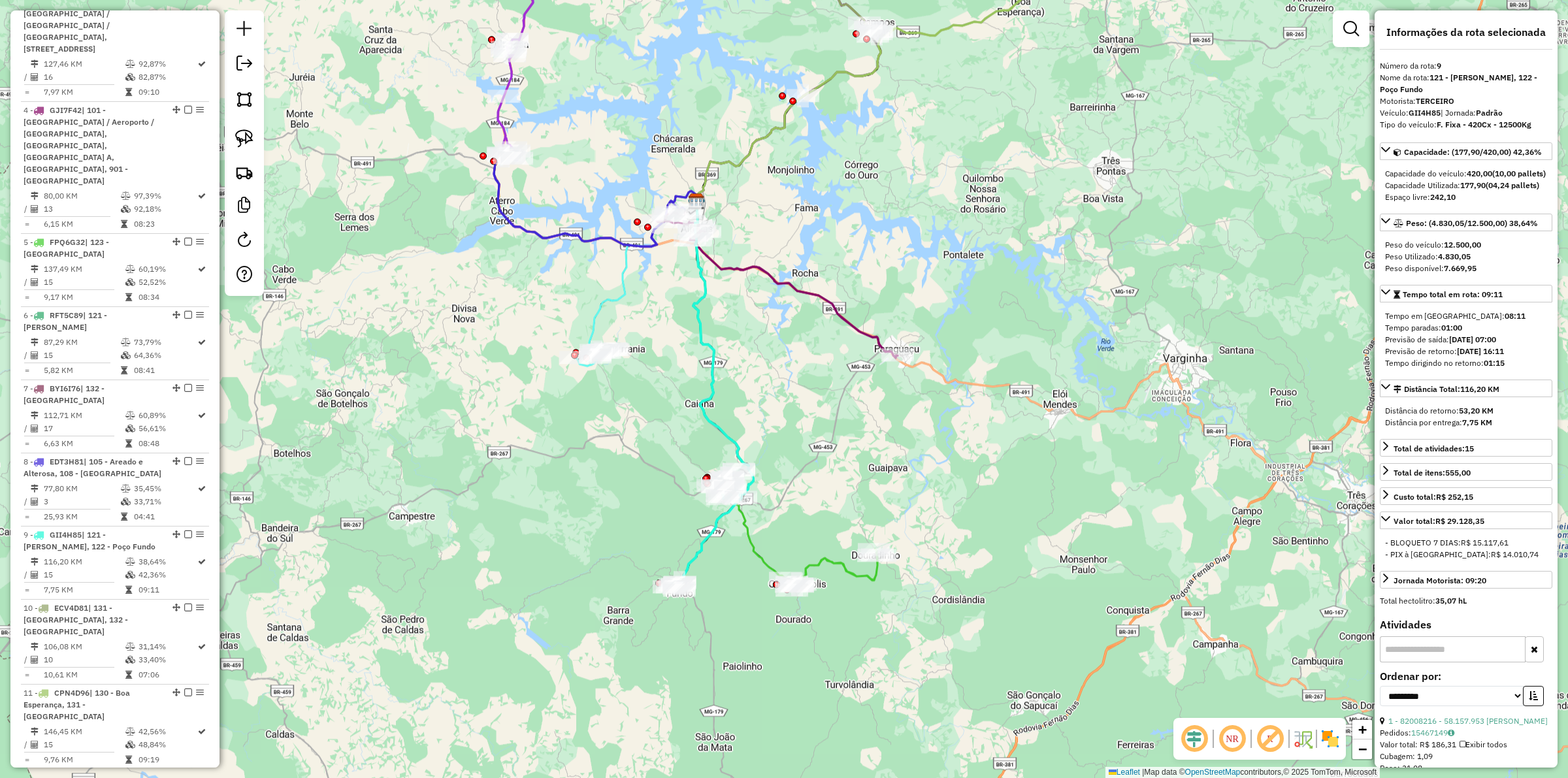
click at [812, 472] on div "Janela de atendimento Grade de atendimento Capacidade Transportadoras Veículos …" at bounding box center [784, 389] width 1568 height 778
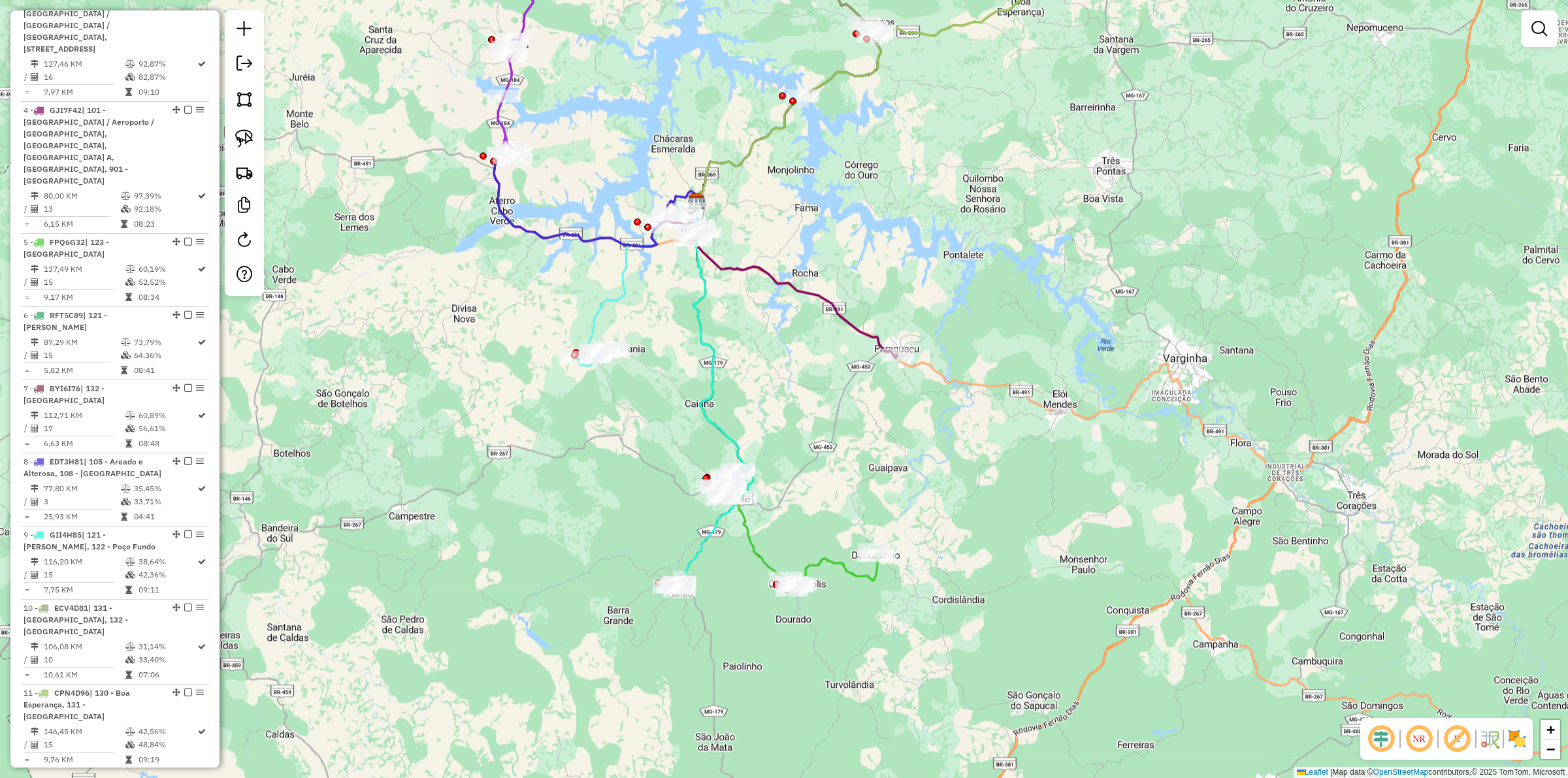
click at [759, 540] on icon at bounding box center [743, 393] width 99 height 382
select select "**********"
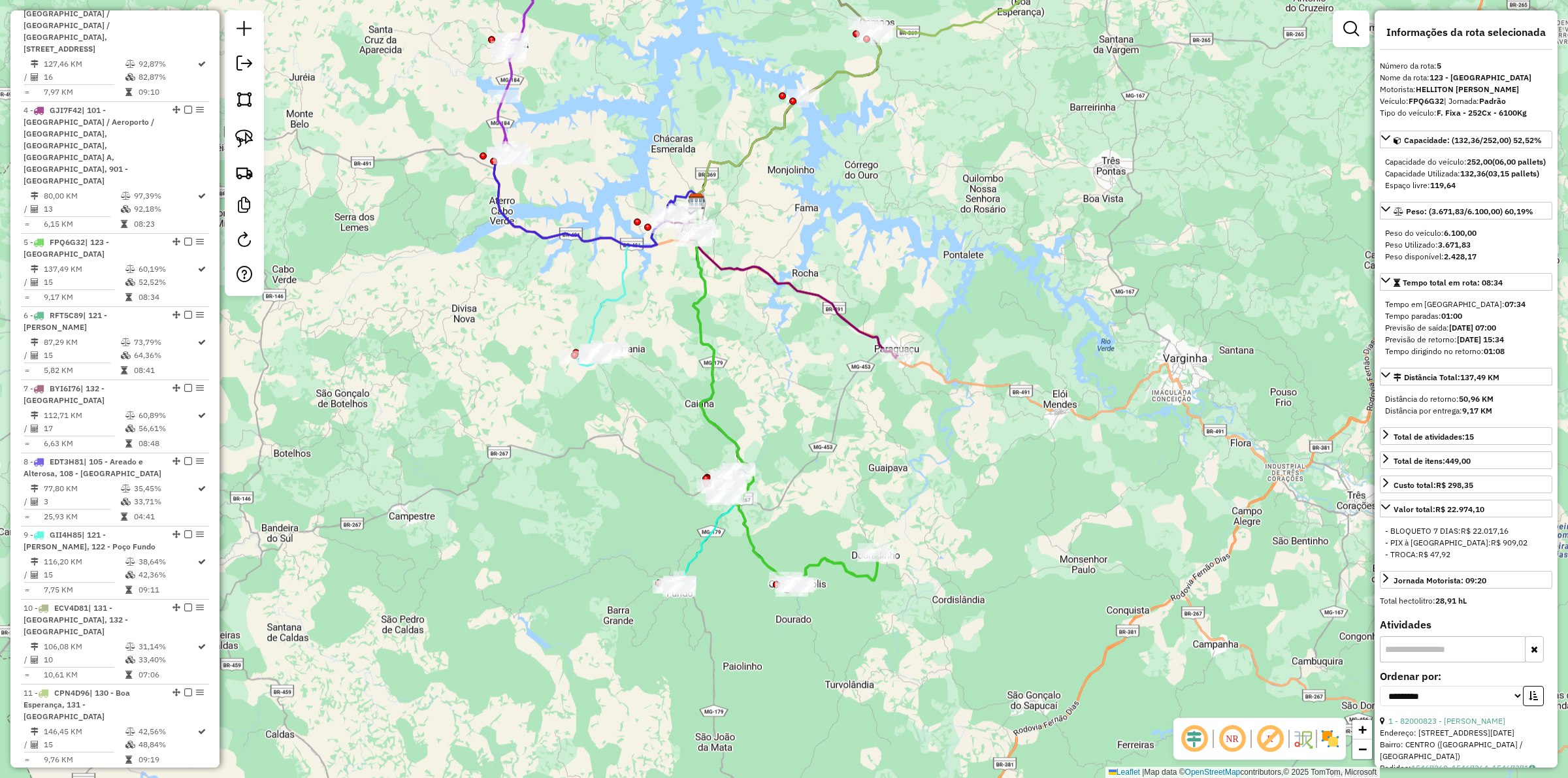
click at [762, 547] on icon at bounding box center [743, 393] width 99 height 382
click at [756, 547] on icon at bounding box center [743, 393] width 99 height 382
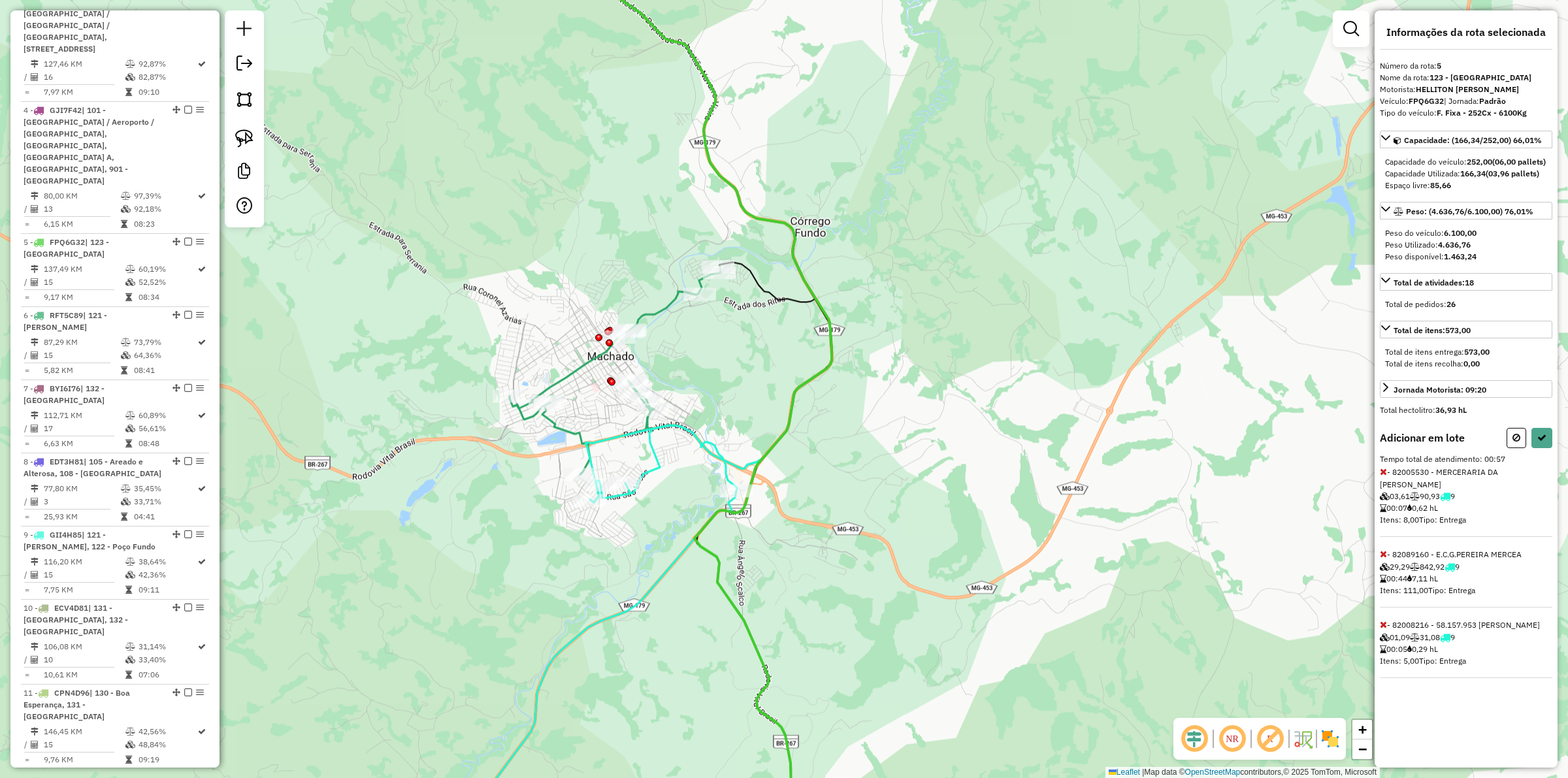
click at [1543, 438] on div "Informações da rota selecionada Número da rota: 5 Nome da rota: 123 - Carvalhop…" at bounding box center [1466, 389] width 183 height 757
click at [1542, 443] on icon at bounding box center [1542, 437] width 9 height 9
select select "**********"
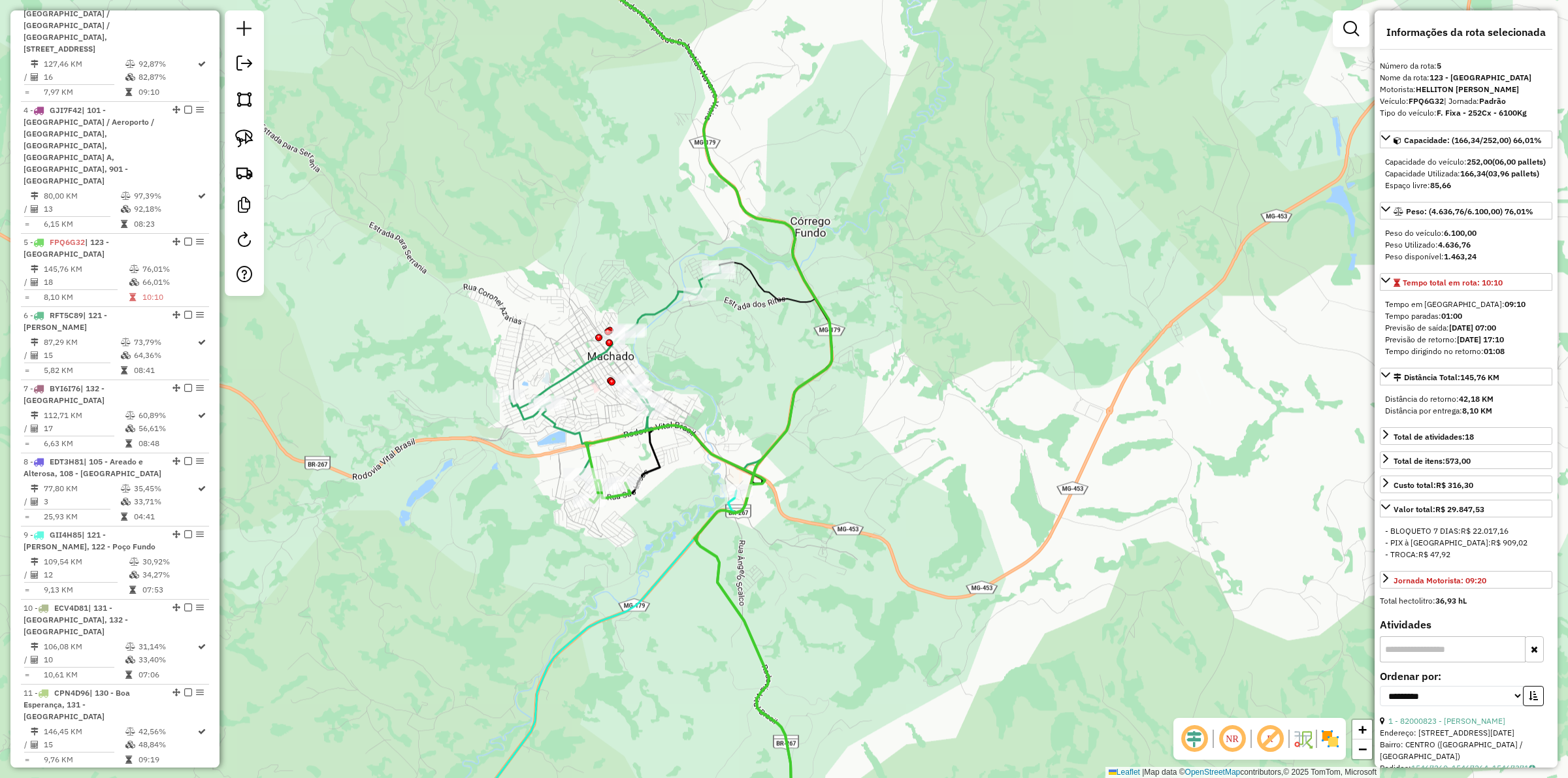
click at [727, 575] on div "Janela de atendimento Grade de atendimento Capacidade Transportadoras Veículos …" at bounding box center [784, 389] width 1568 height 778
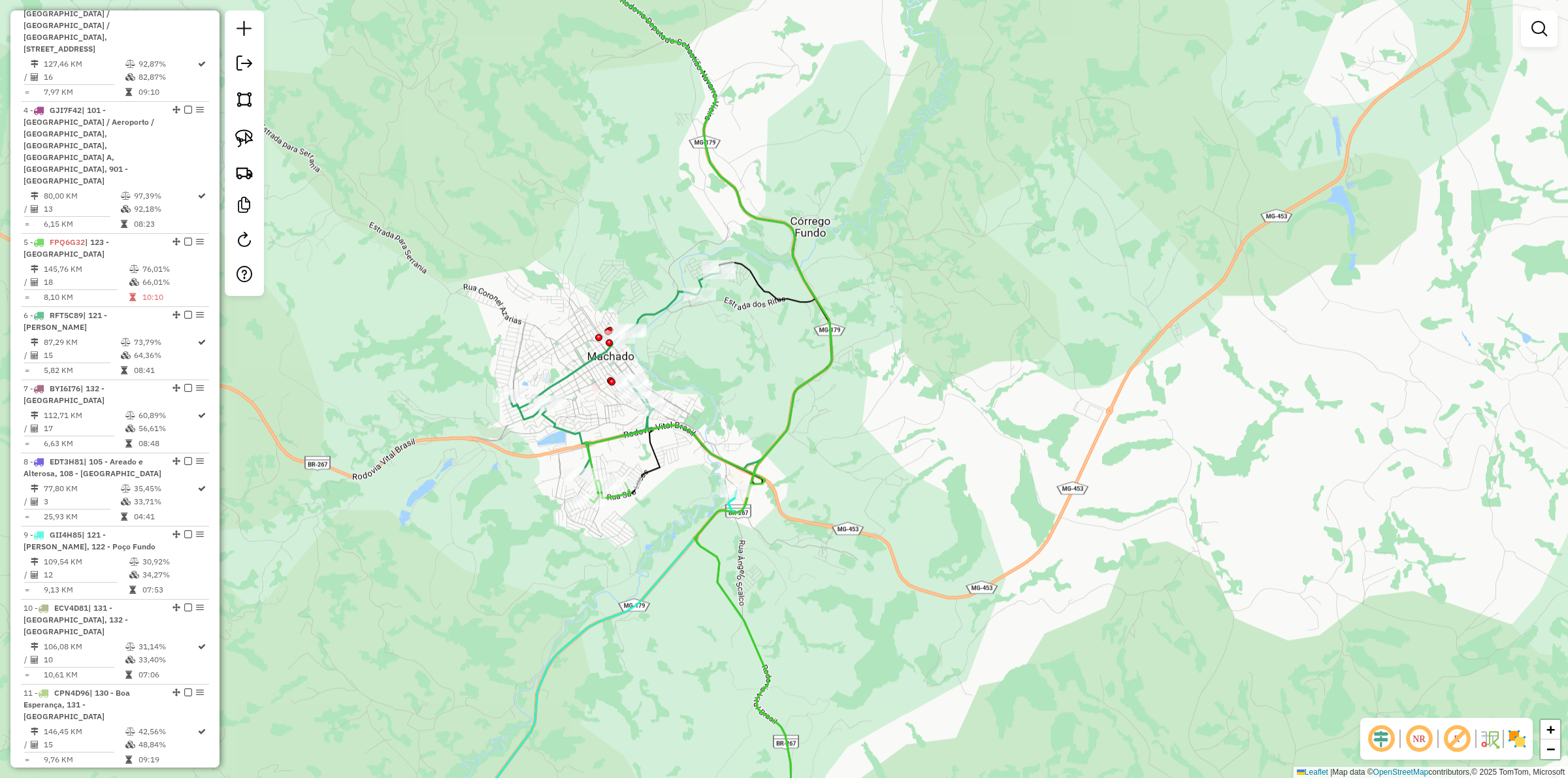
click at [723, 575] on icon at bounding box center [700, 641] width 230 height 431
select select "**********"
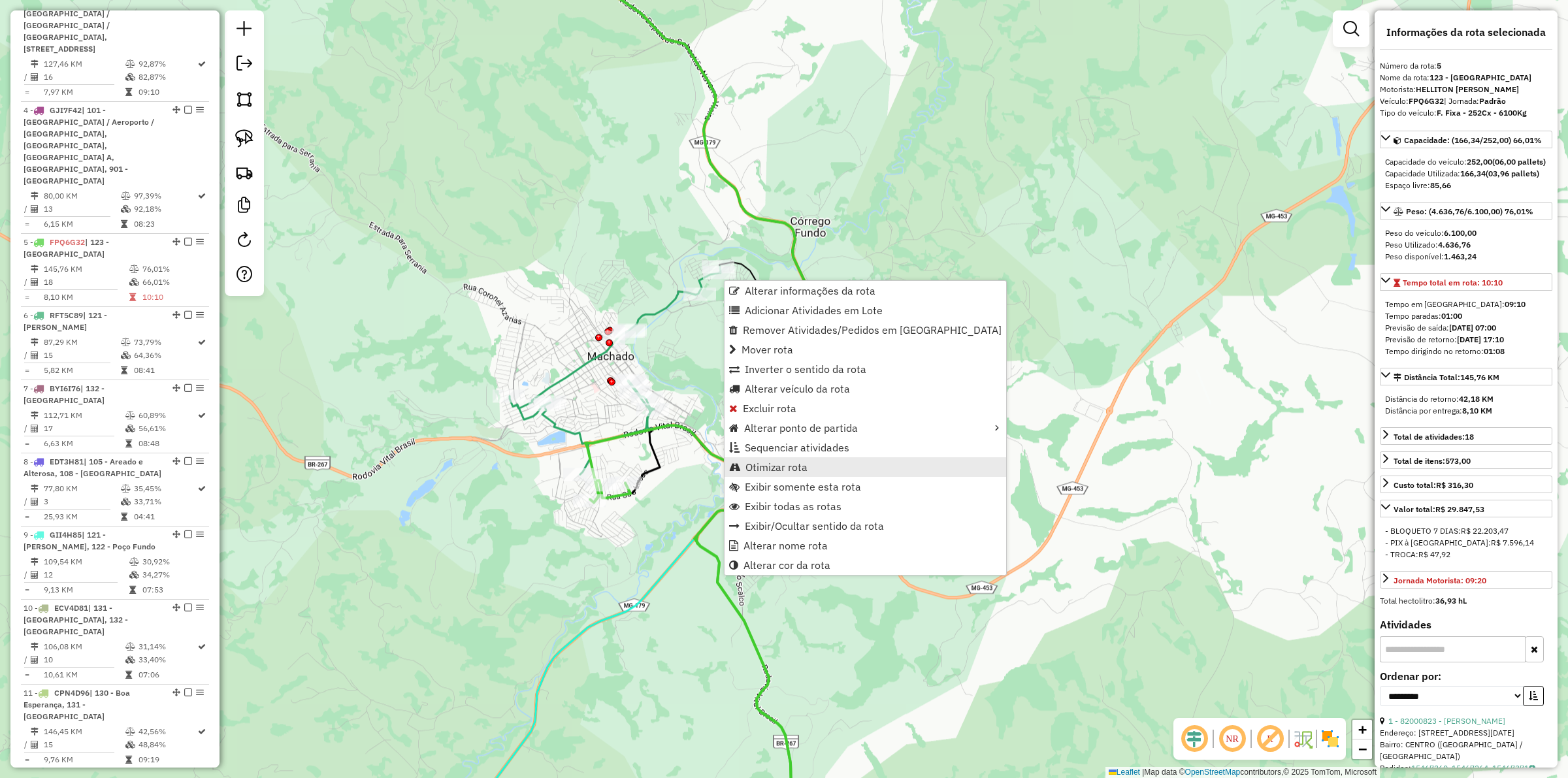
click at [795, 464] on span "Otimizar rota" at bounding box center [776, 468] width 62 height 11
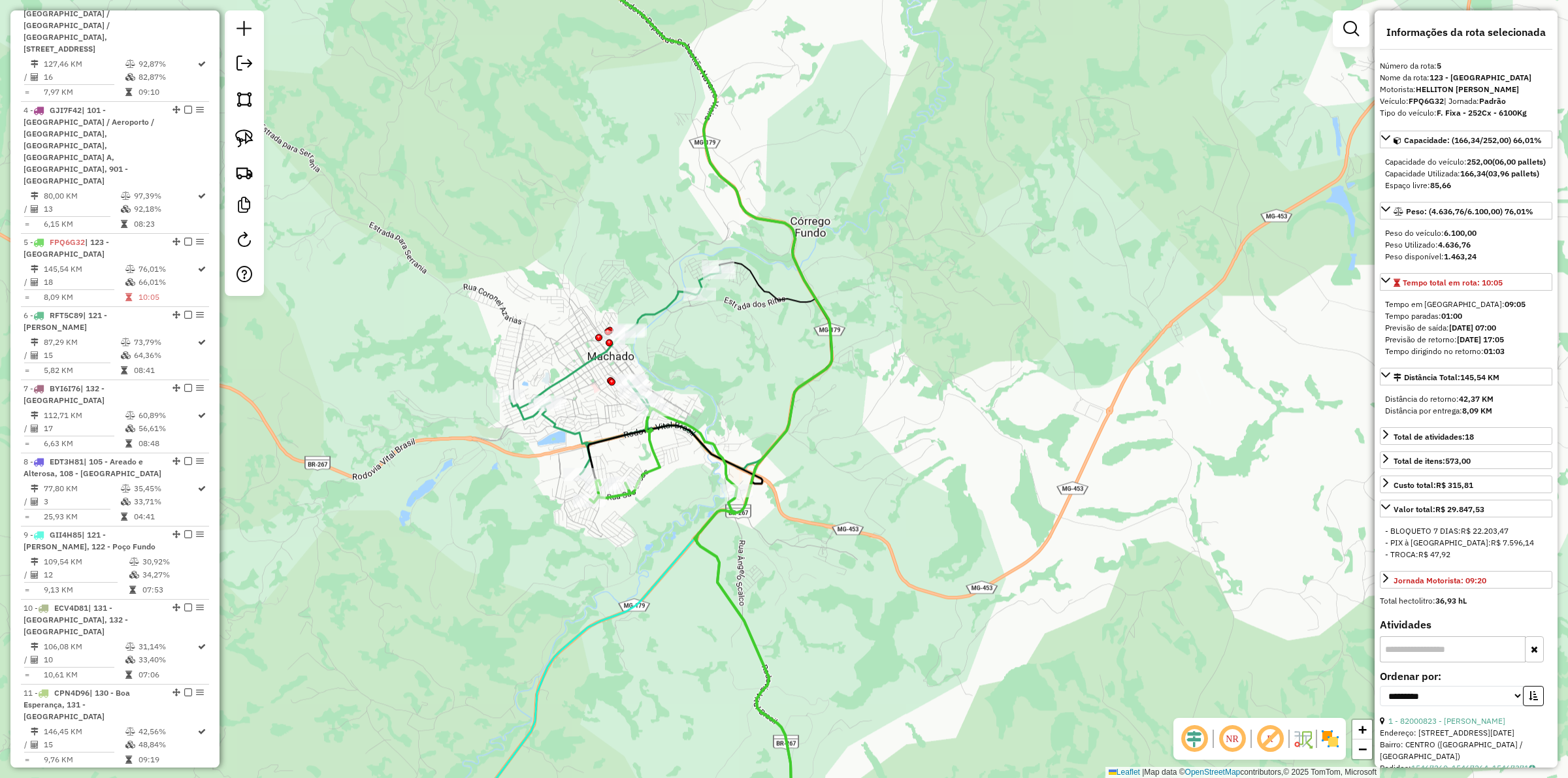
click at [660, 582] on icon at bounding box center [582, 674] width 307 height 366
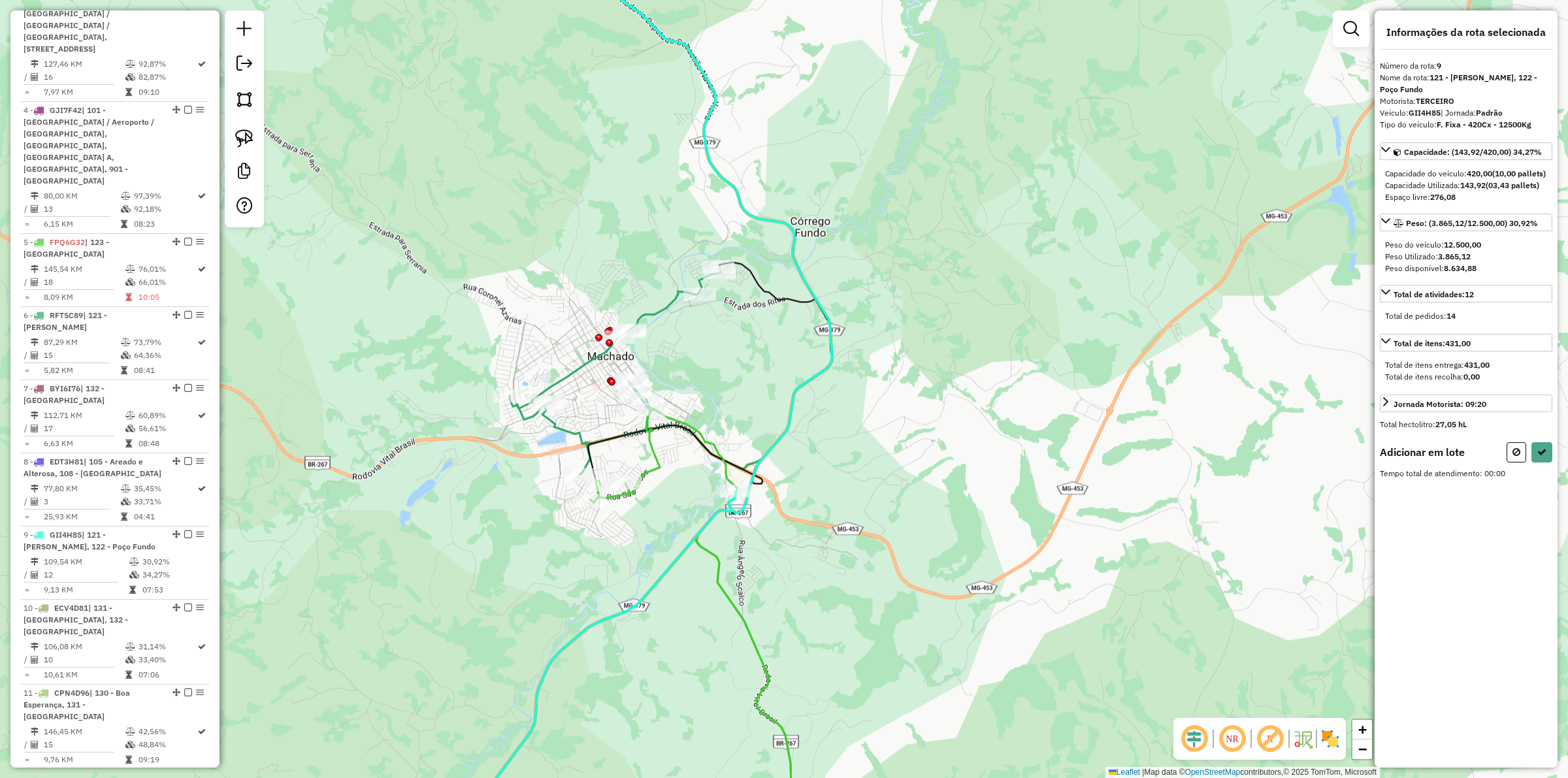
click at [582, 511] on div "Janela de atendimento Grade de atendimento Capacidade Transportadoras Veículos …" at bounding box center [784, 389] width 1568 height 778
click at [617, 475] on div "Janela de atendimento Grade de atendimento Capacidade Transportadoras Veículos …" at bounding box center [784, 389] width 1568 height 778
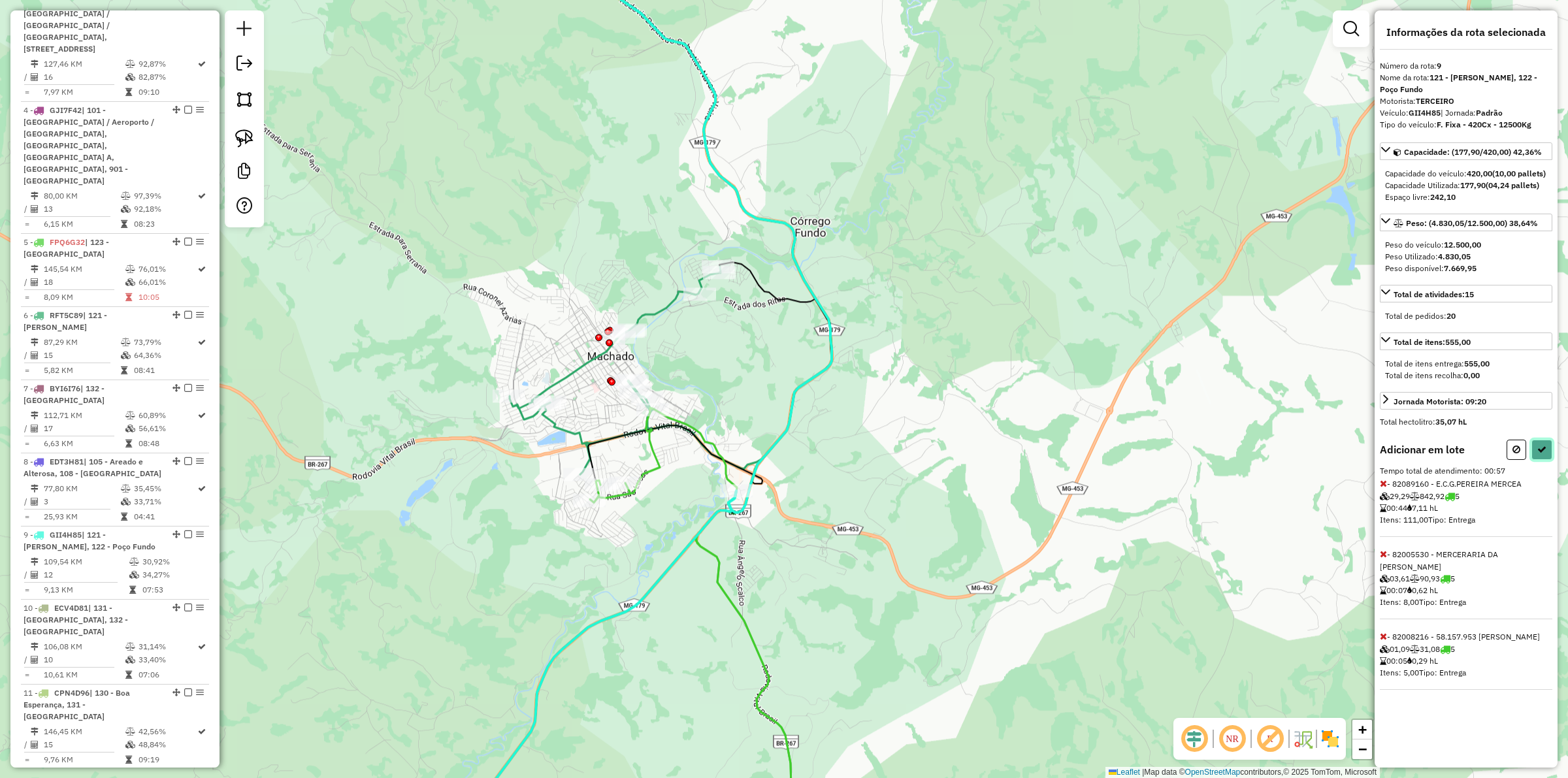
click at [1543, 454] on icon at bounding box center [1542, 450] width 9 height 9
select select "**********"
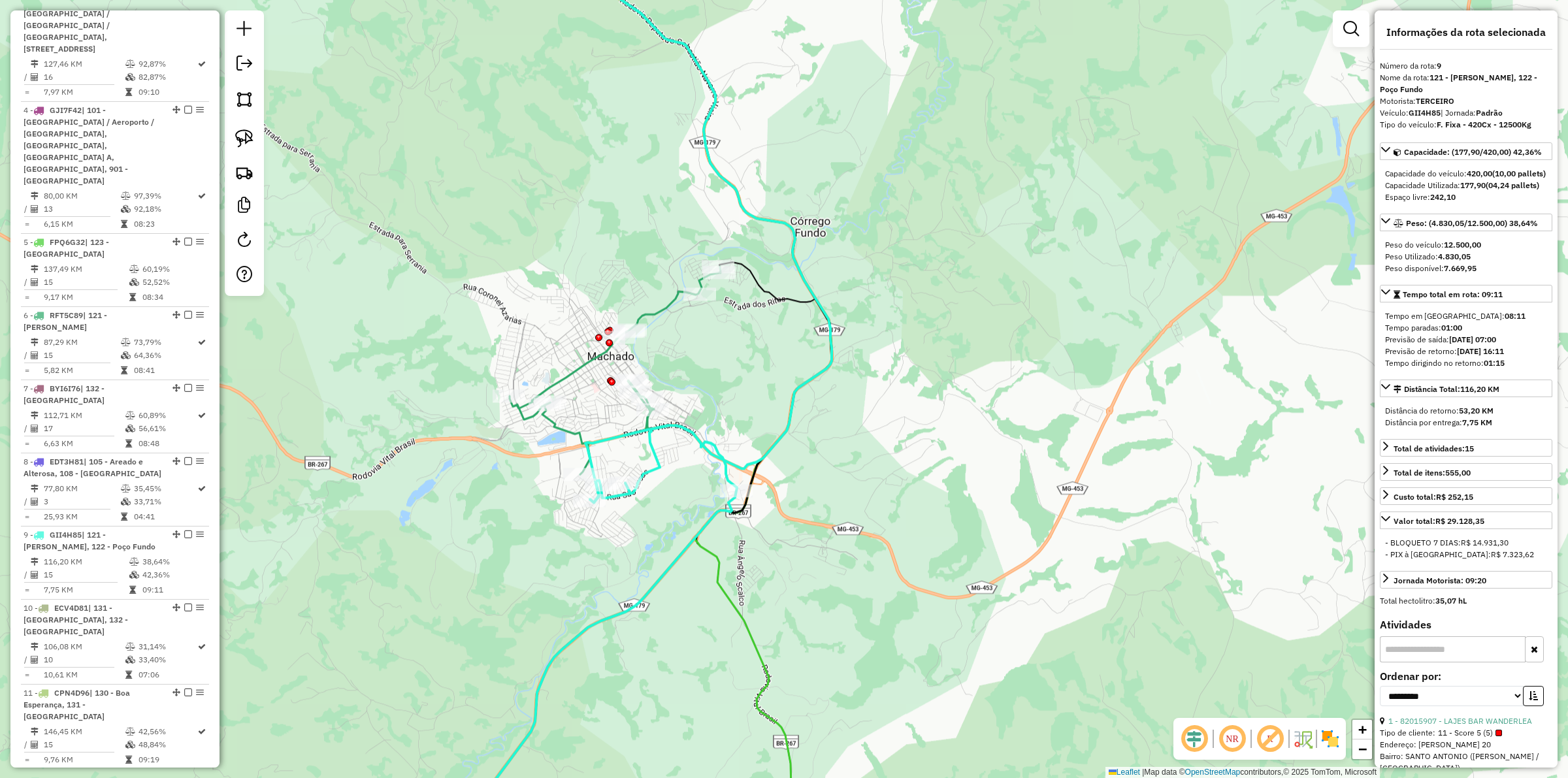
click at [722, 585] on icon at bounding box center [688, 389] width 286 height 934
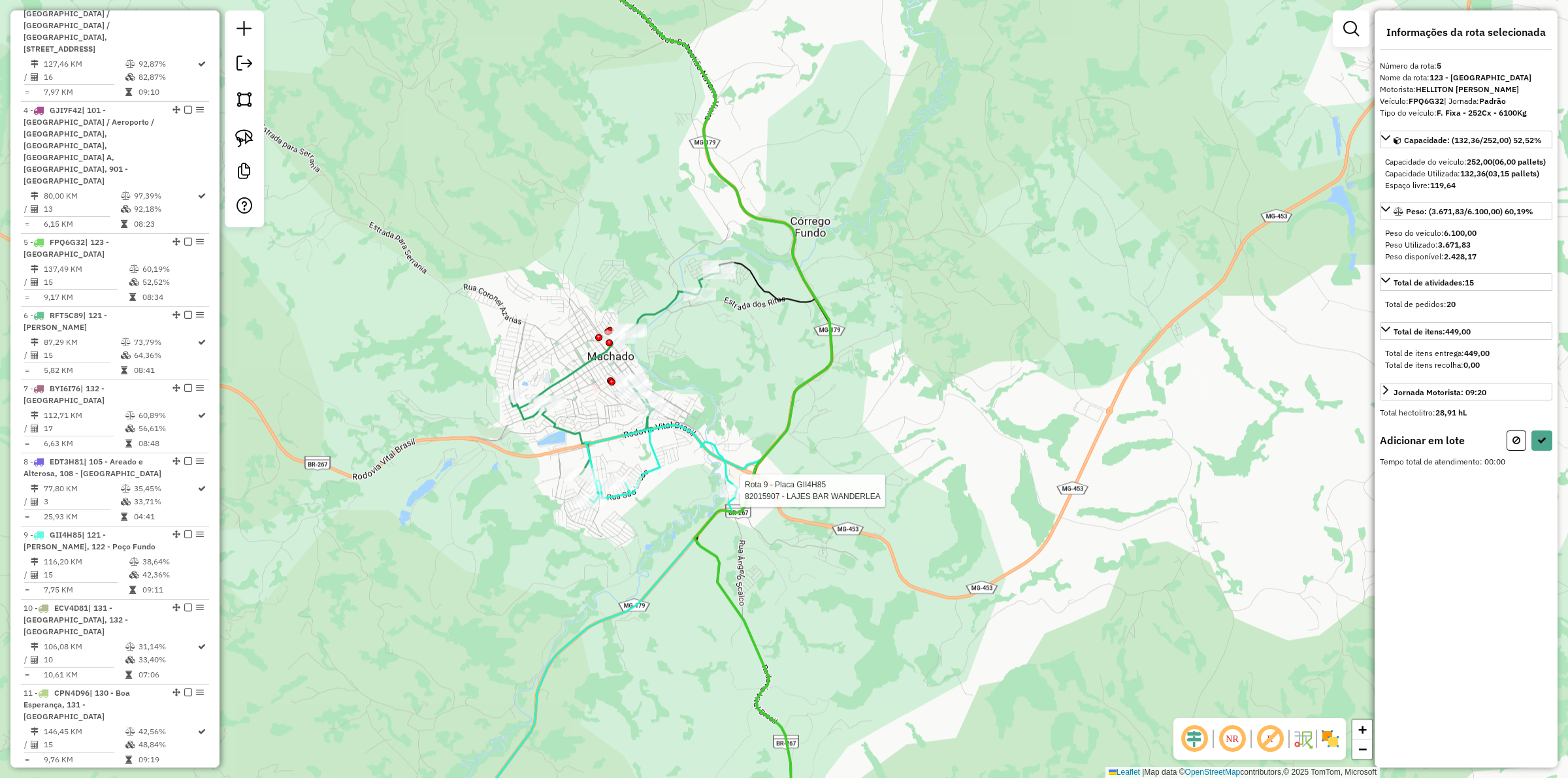
click at [737, 481] on icon at bounding box center [582, 641] width 308 height 431
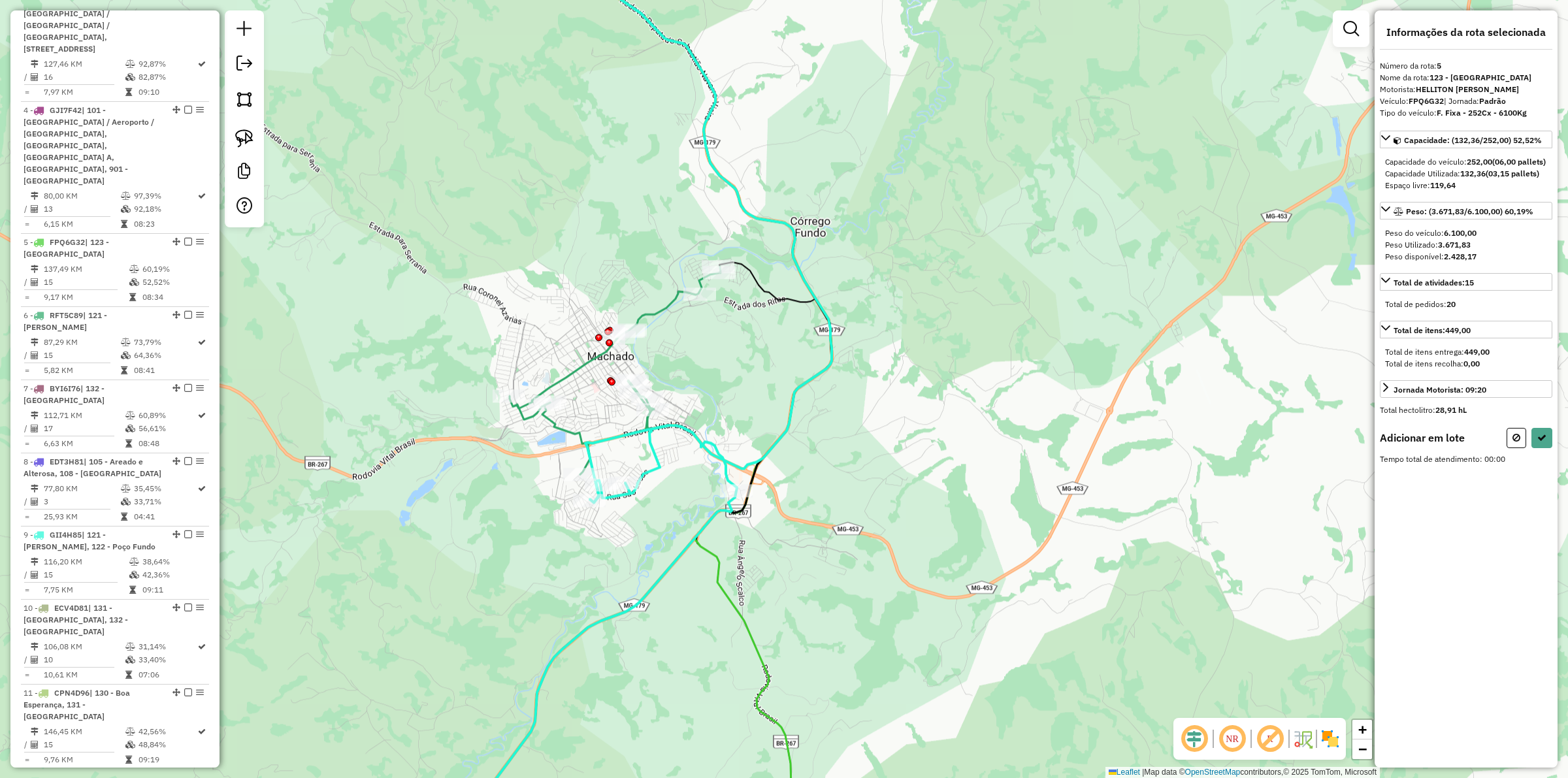
click at [736, 484] on icon at bounding box center [582, 641] width 308 height 431
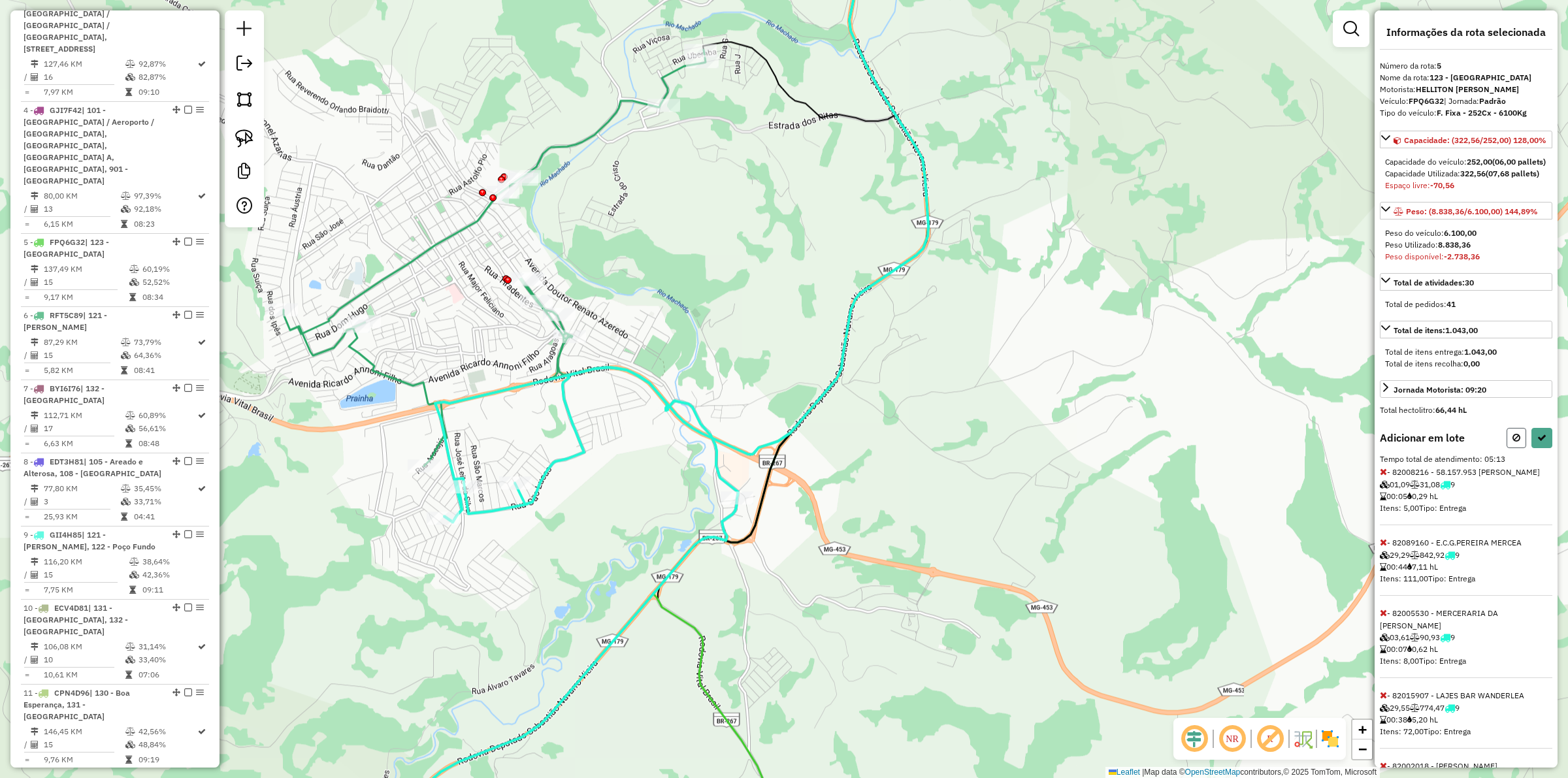
click at [1512, 443] on icon at bounding box center [1516, 437] width 8 height 9
select select "**********"
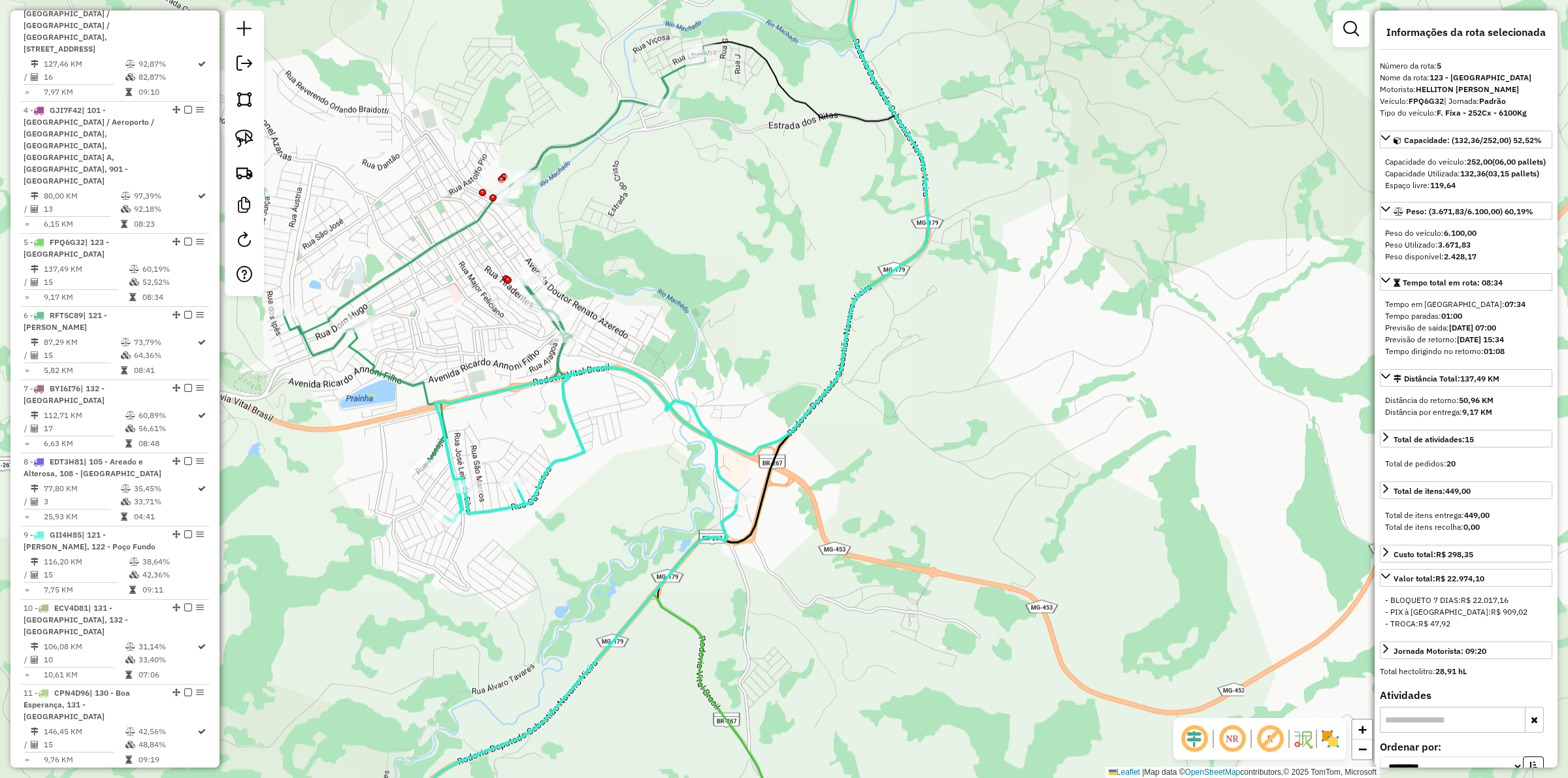
click at [761, 577] on div "Janela de atendimento Grade de atendimento Capacidade Transportadoras Veículos …" at bounding box center [784, 389] width 1568 height 778
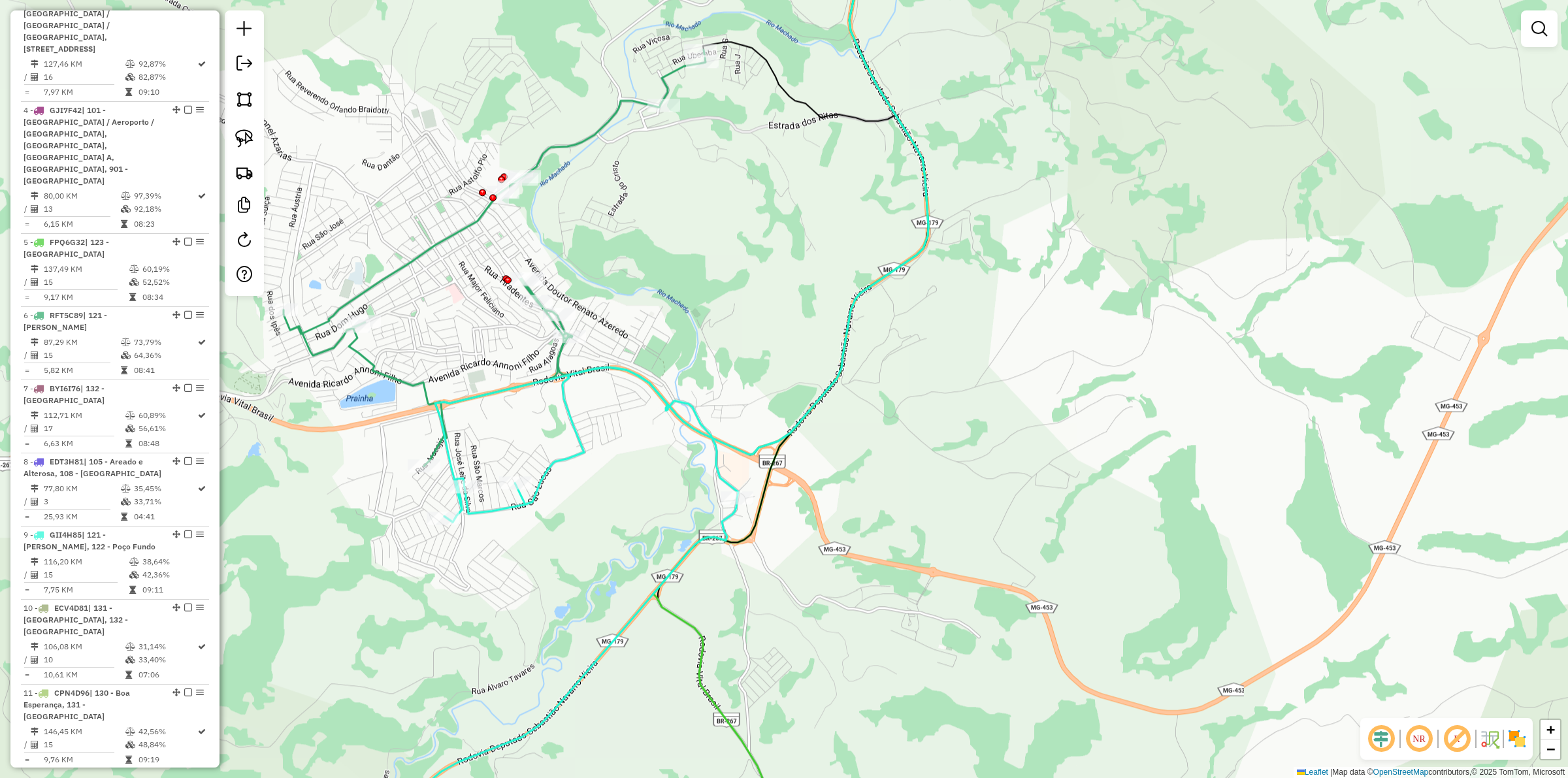
click at [694, 631] on icon at bounding box center [790, 389] width 275 height 934
select select "**********"
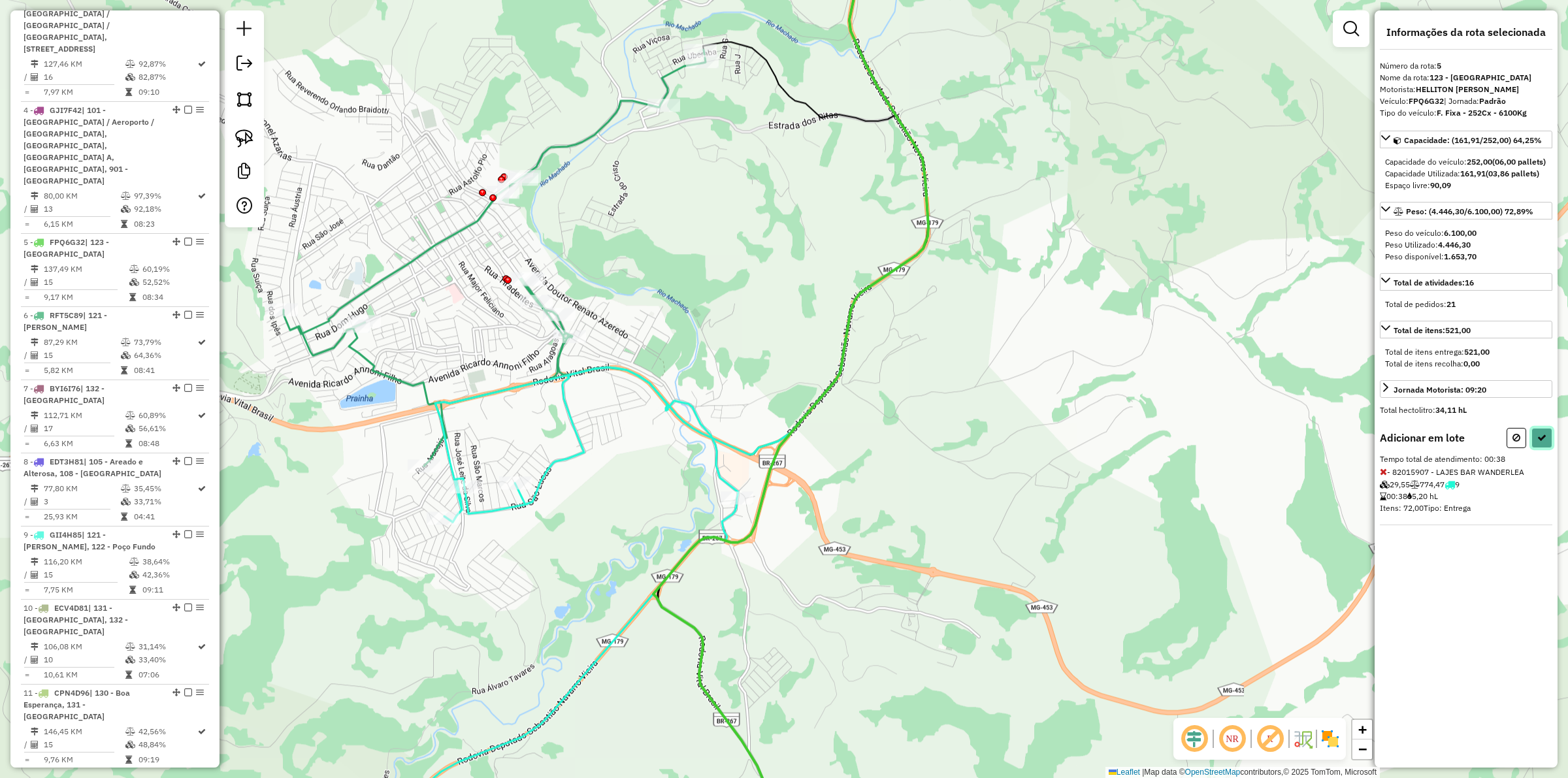
click at [1533, 448] on button at bounding box center [1541, 438] width 21 height 21
select select "**********"
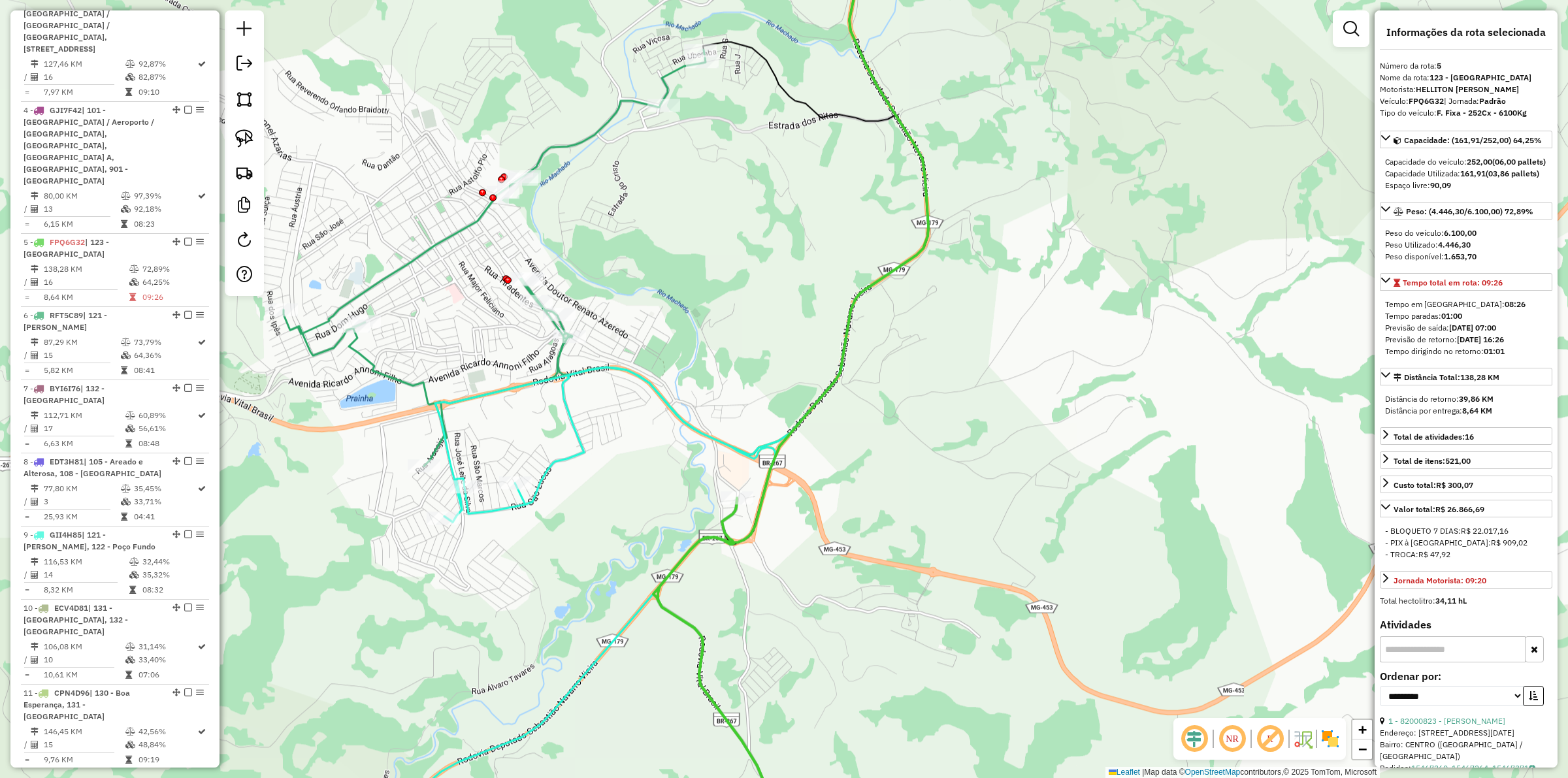
click at [694, 645] on div "Janela de atendimento Grade de atendimento Capacidade Transportadoras Veículos …" at bounding box center [784, 389] width 1568 height 778
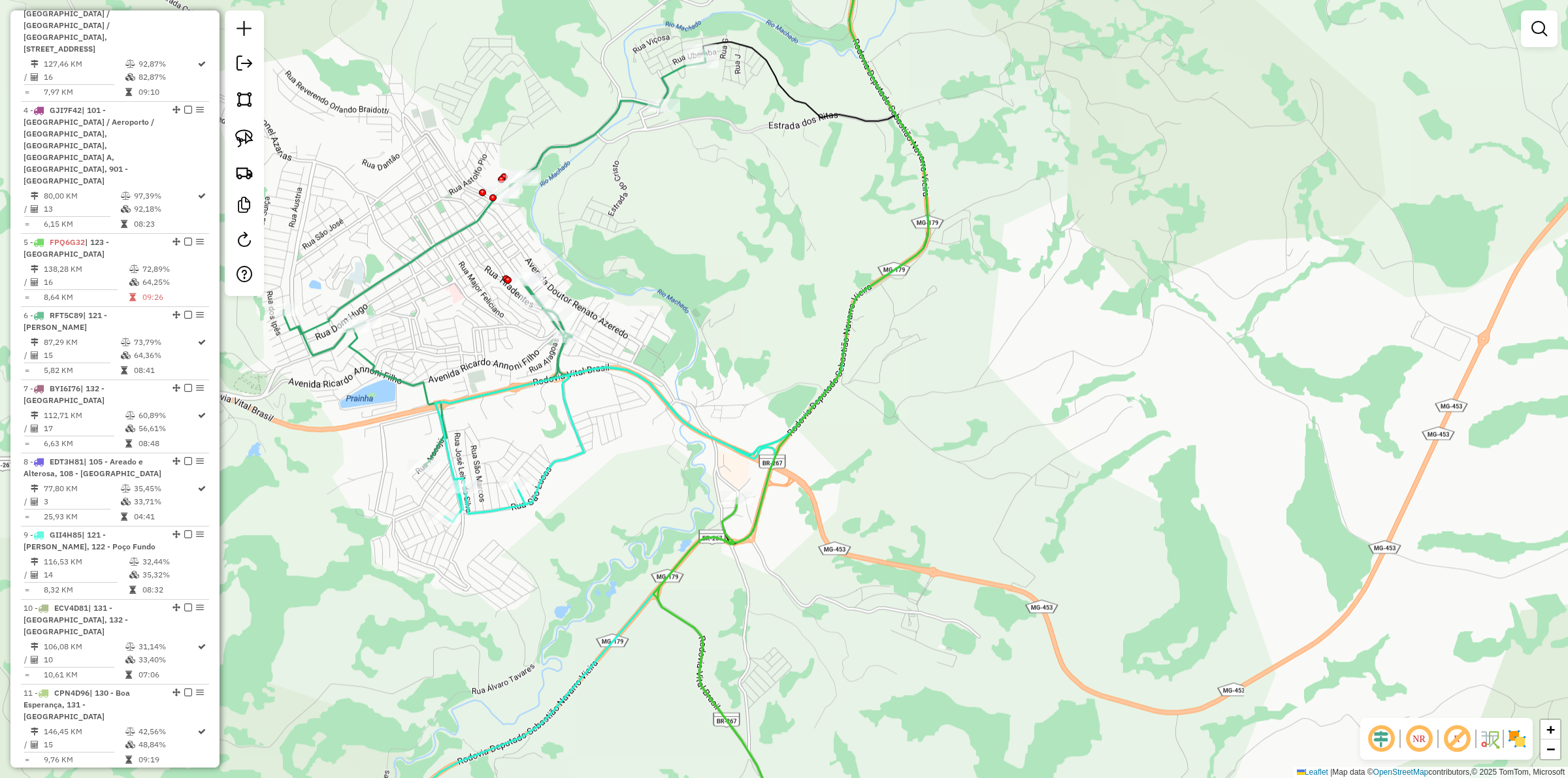
click at [629, 619] on icon at bounding box center [567, 611] width 418 height 488
select select "**********"
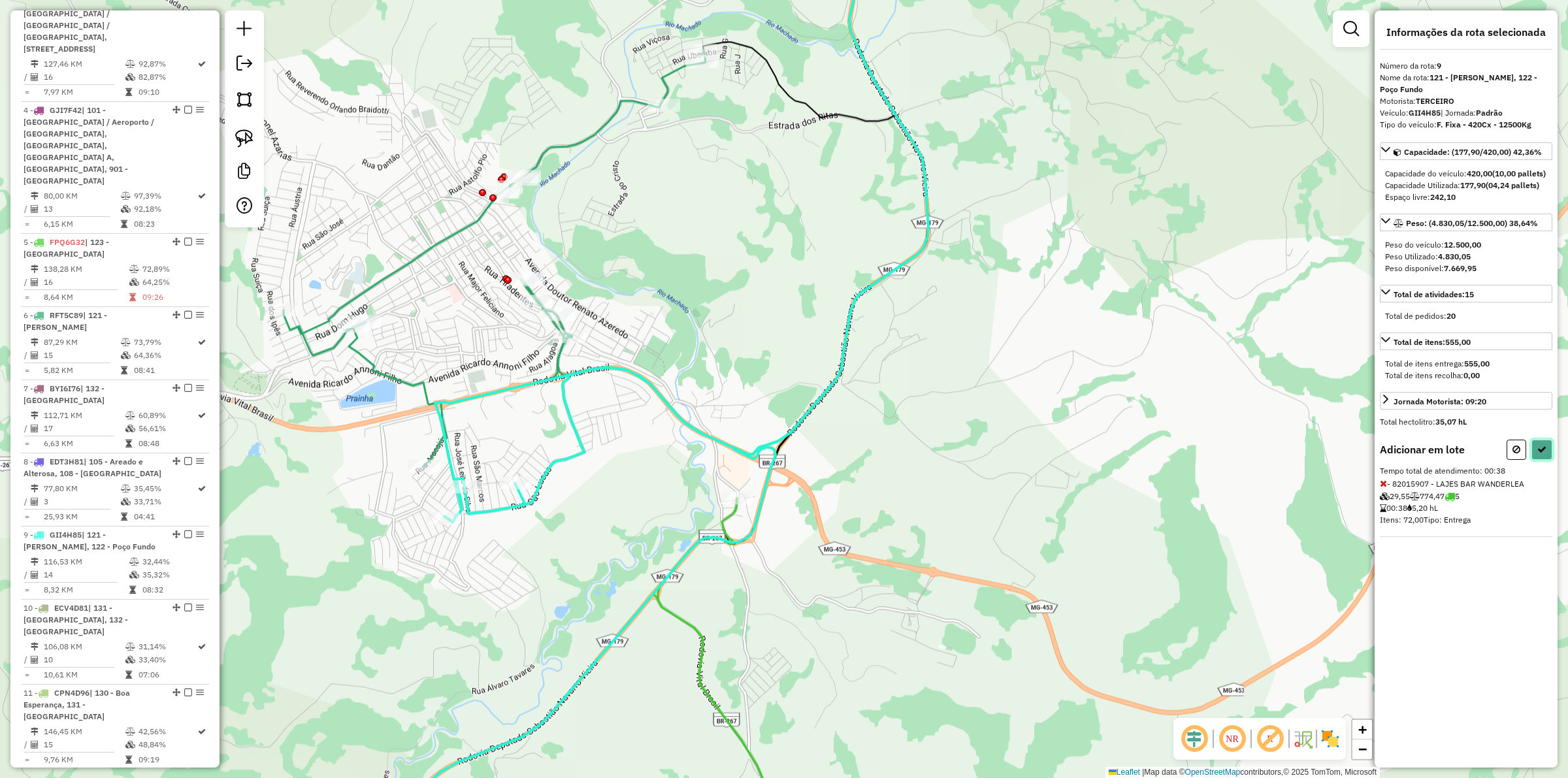
click at [1542, 454] on icon at bounding box center [1542, 450] width 9 height 9
select select "**********"
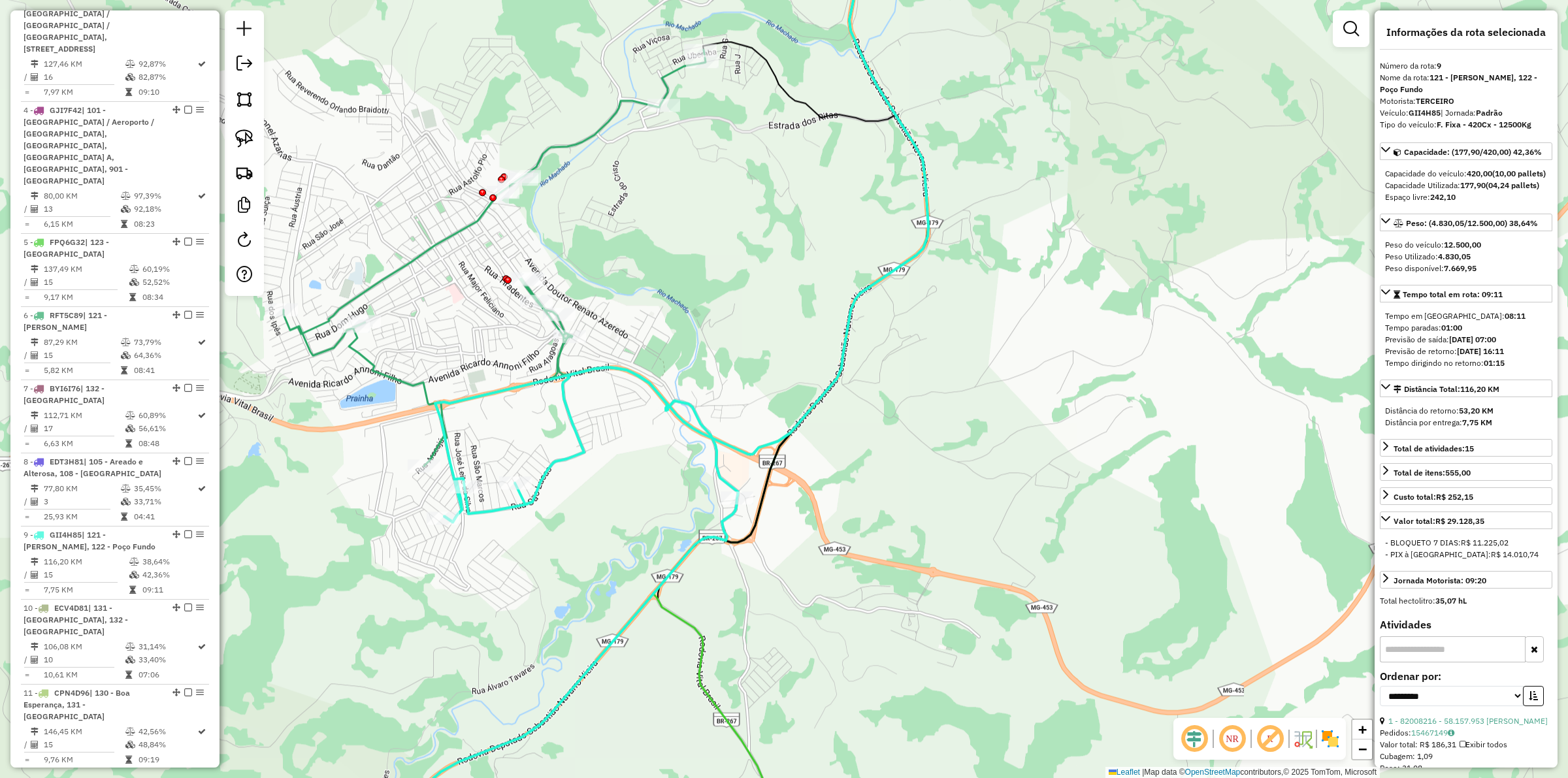
click at [623, 627] on icon at bounding box center [548, 611] width 380 height 488
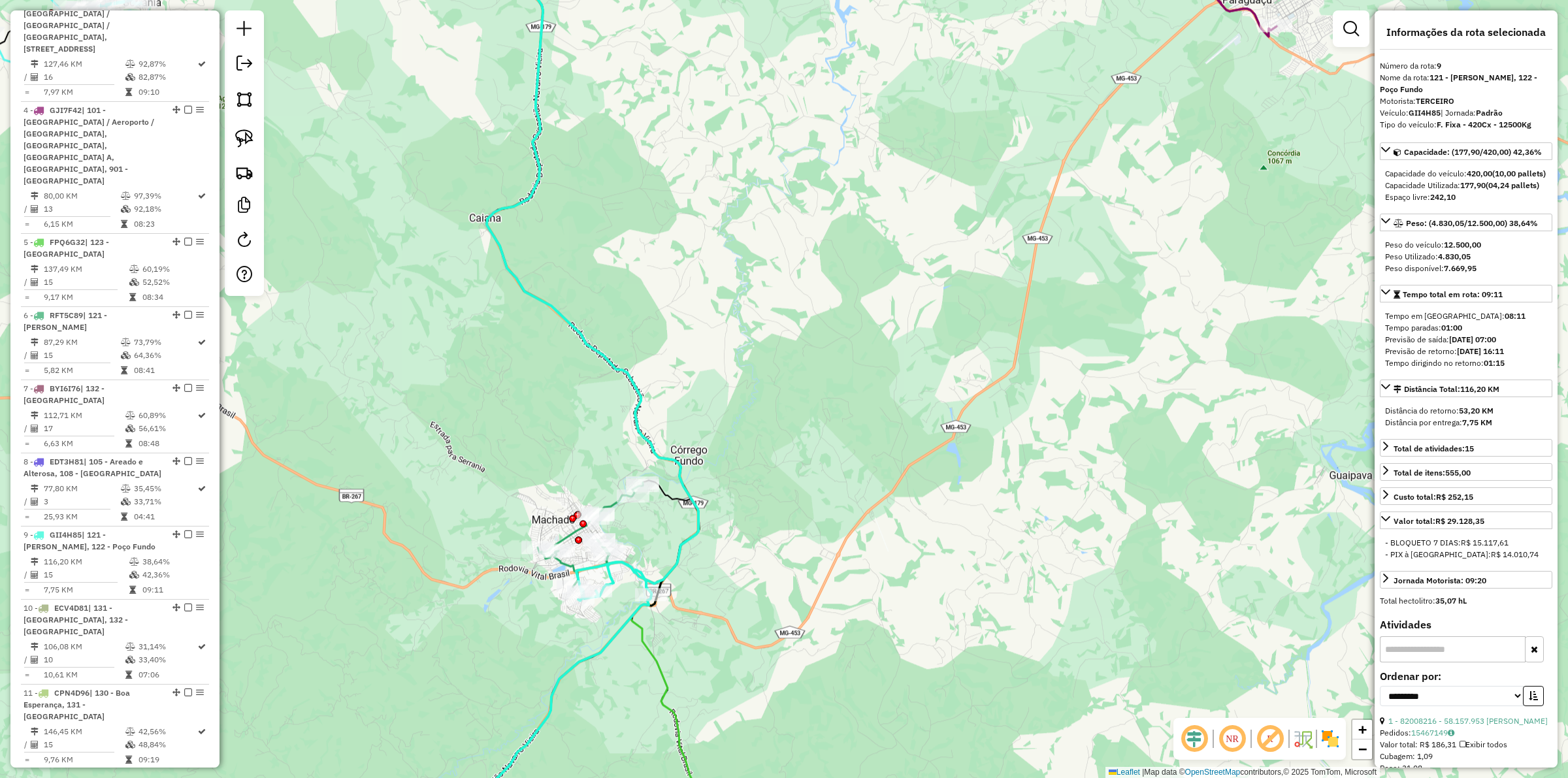
click at [645, 643] on icon at bounding box center [616, 389] width 259 height 934
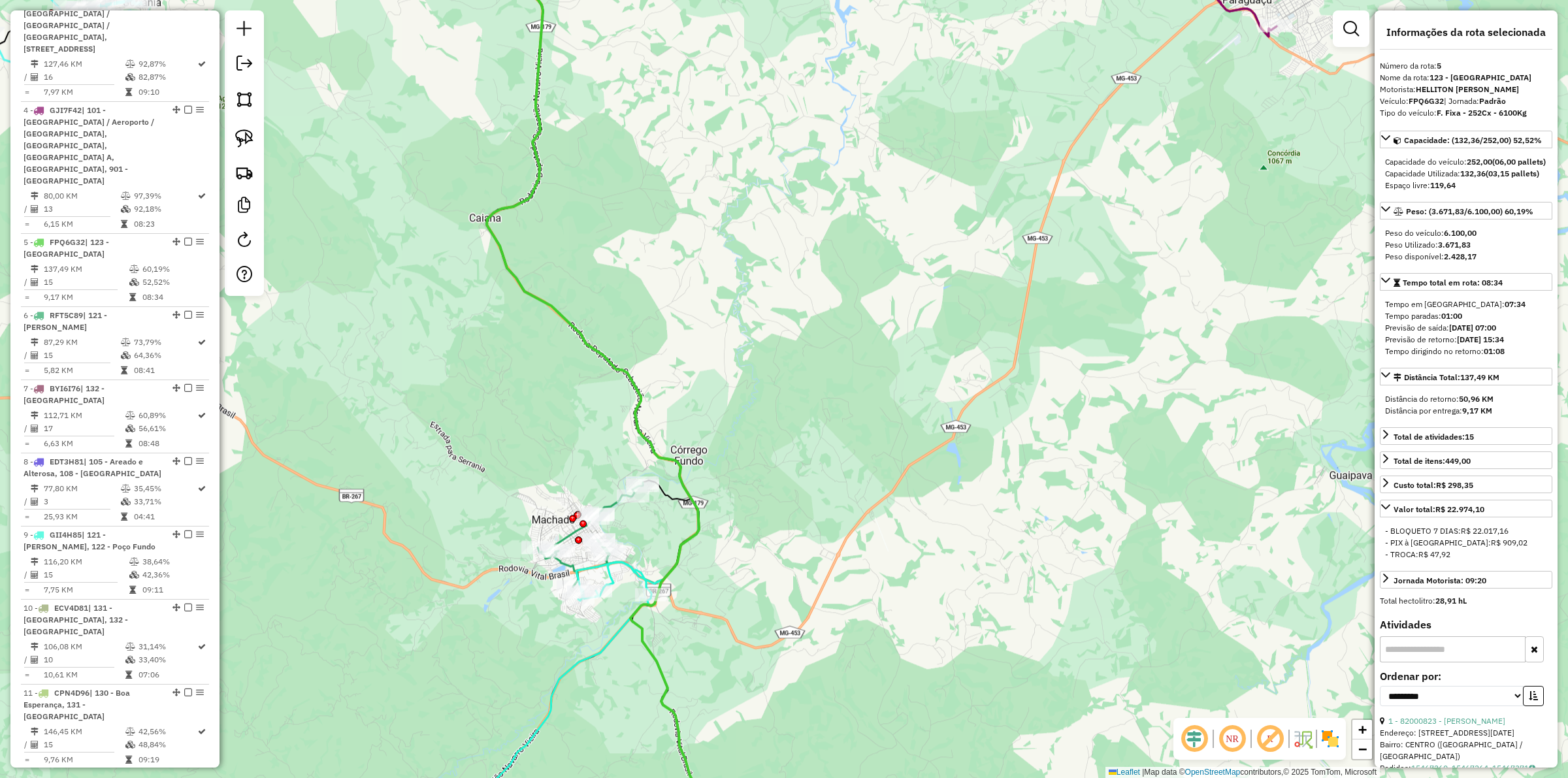
click at [605, 649] on icon at bounding box center [548, 709] width 206 height 294
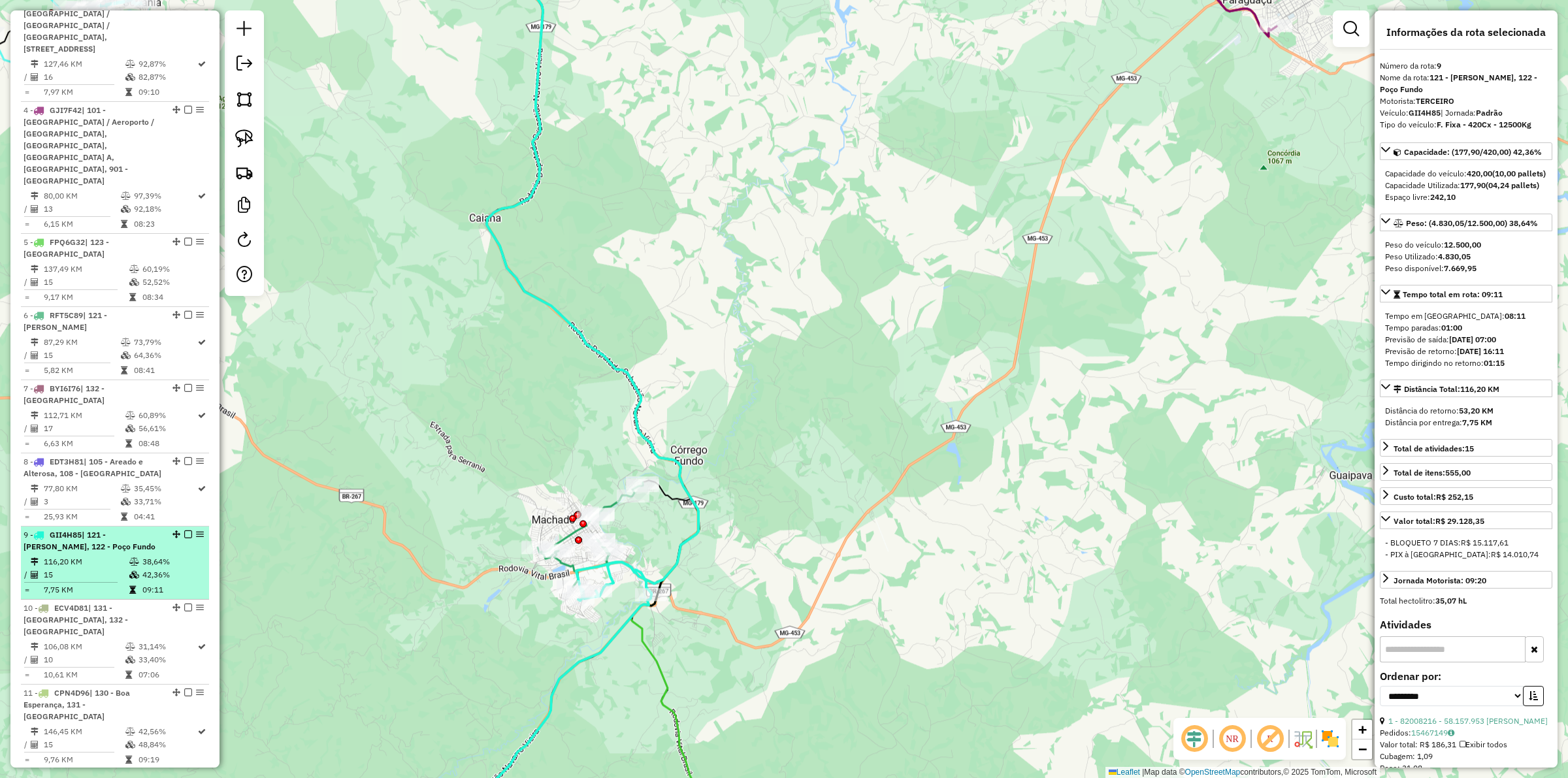
click at [189, 531] on div at bounding box center [185, 534] width 39 height 8
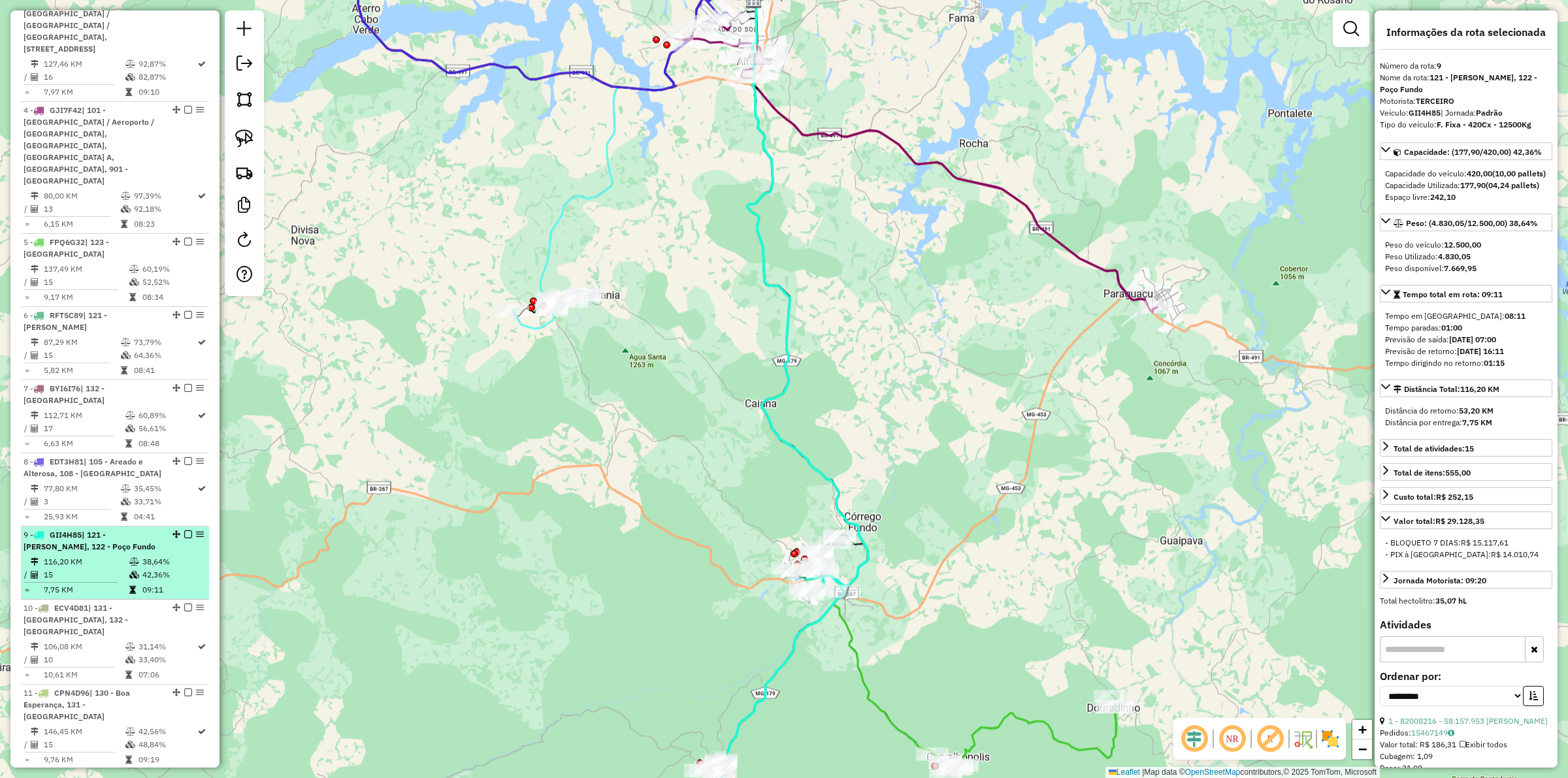
click at [189, 531] on div at bounding box center [185, 534] width 39 height 8
click at [185, 531] on em at bounding box center [188, 534] width 8 height 8
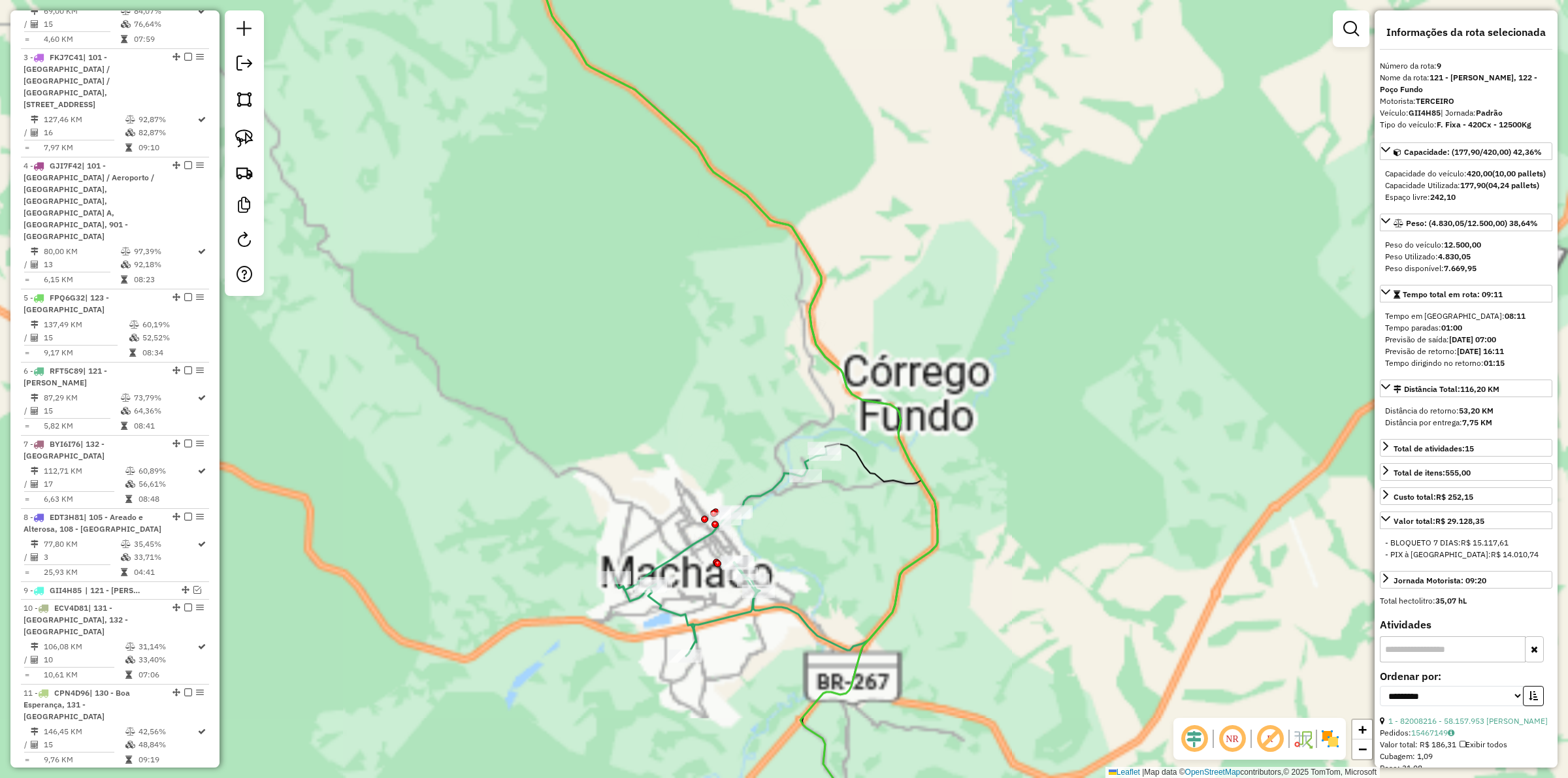
click at [801, 619] on icon at bounding box center [725, 286] width 425 height 728
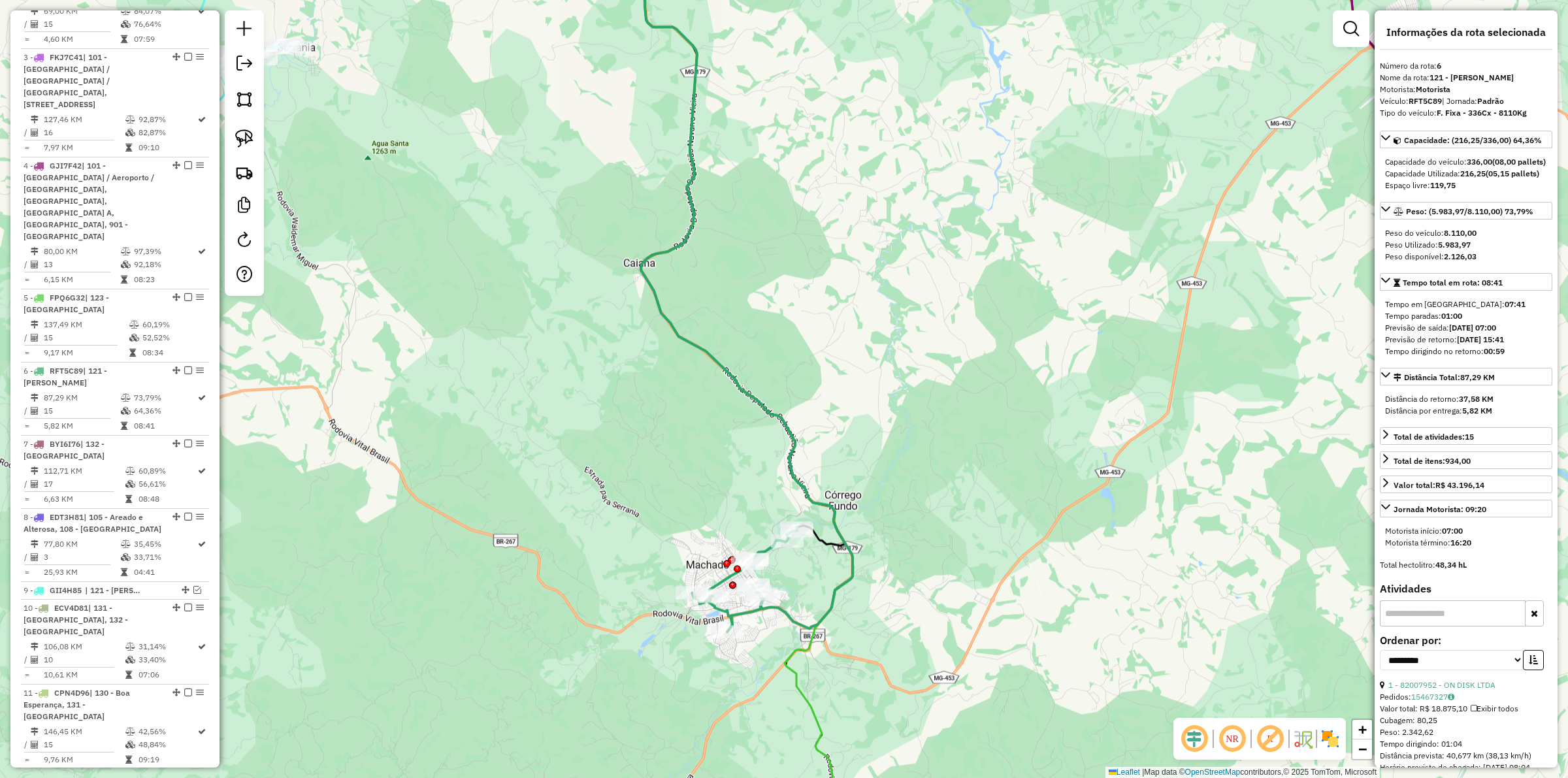
click at [794, 675] on icon at bounding box center [745, 389] width 221 height 934
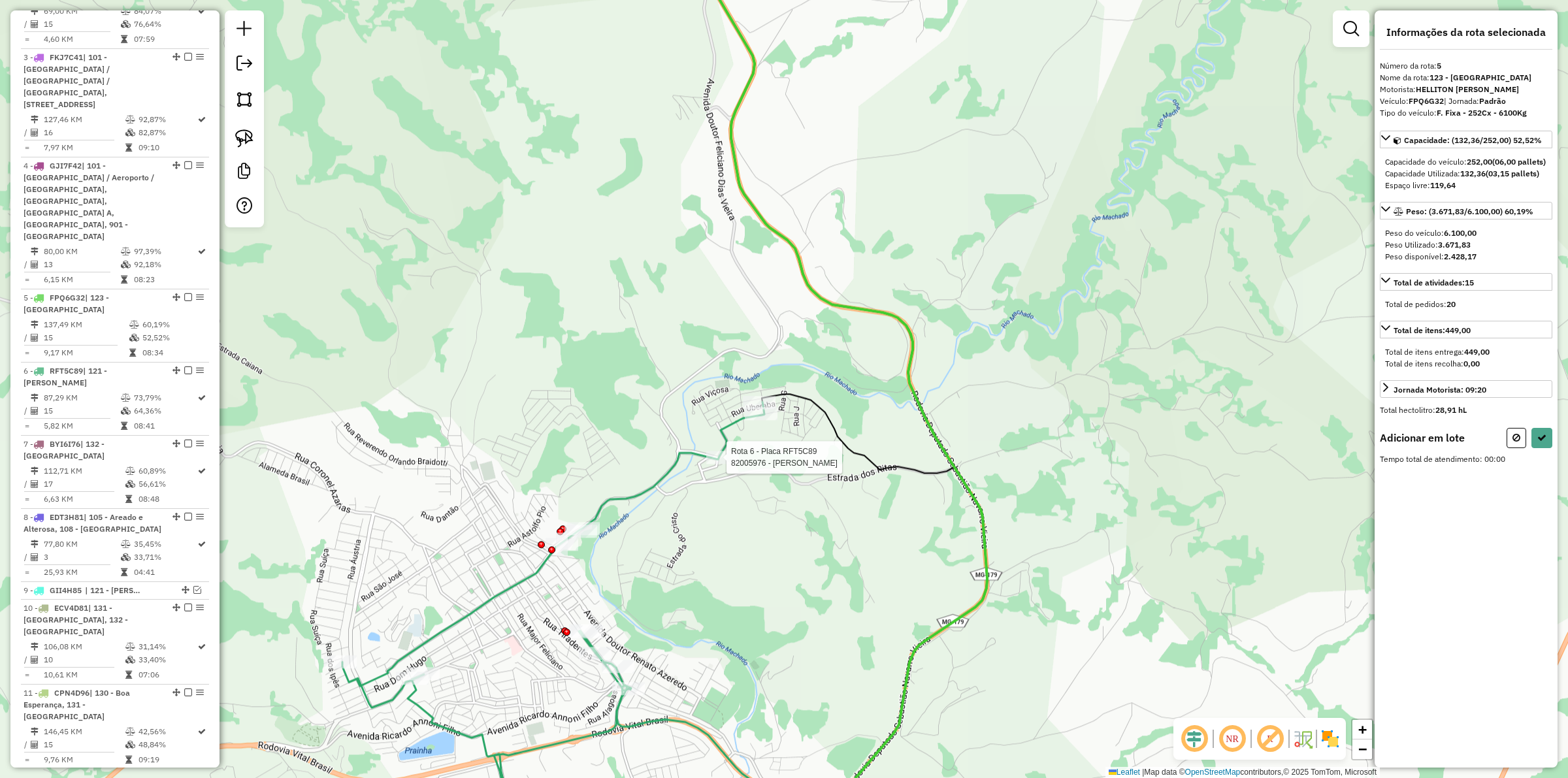
click at [722, 464] on div at bounding box center [722, 457] width 32 height 13
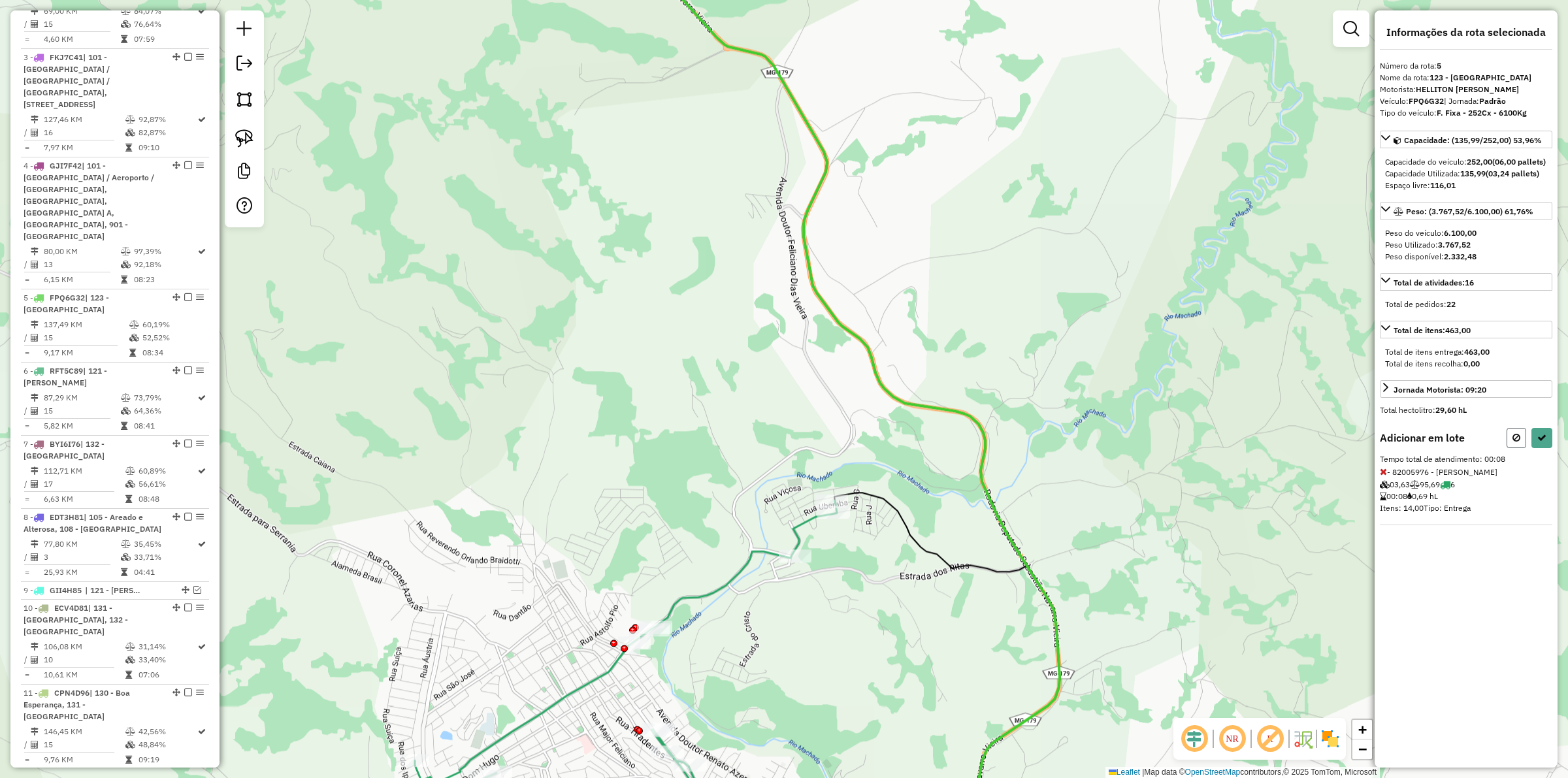
click at [1520, 443] on icon at bounding box center [1516, 437] width 8 height 9
select select "**********"
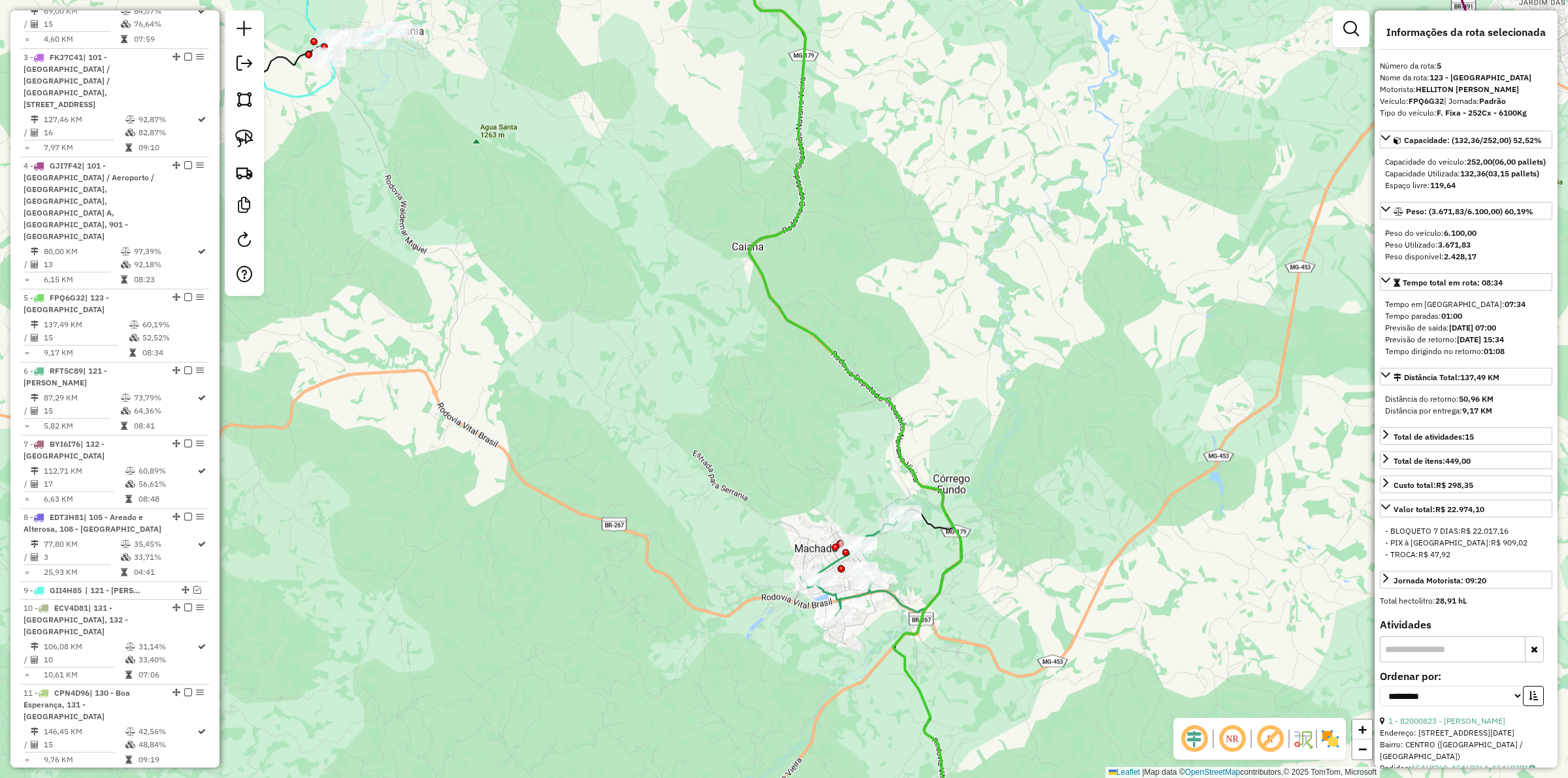
click at [909, 639] on icon at bounding box center [866, 389] width 235 height 934
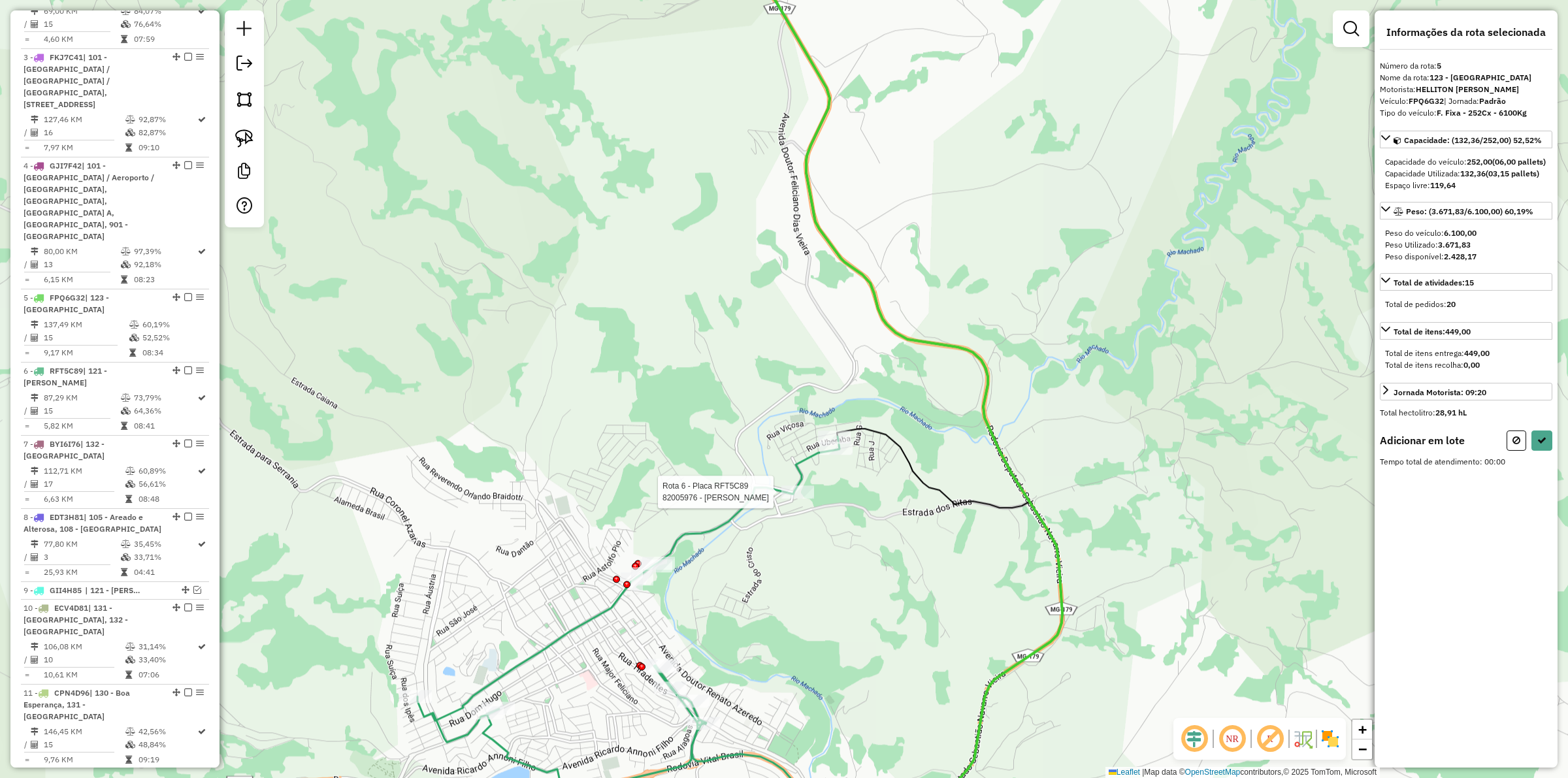
click at [781, 498] on div at bounding box center [797, 492] width 32 height 13
click at [824, 429] on div "Rota 6 - Placa RFT5C89 82007039 - CANTINHO DOCE Janela de atendimento Grade de …" at bounding box center [784, 389] width 1568 height 778
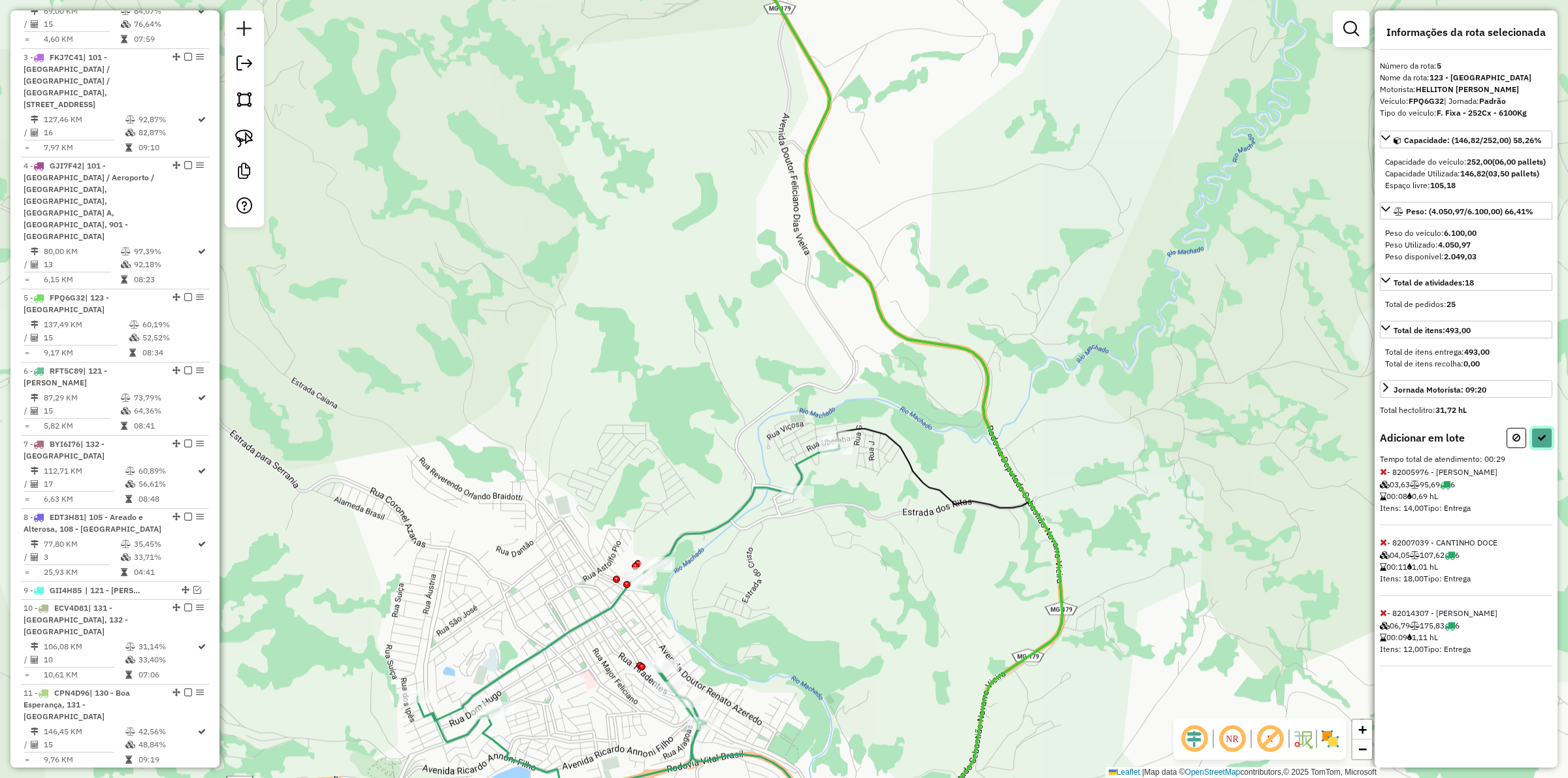
click at [1543, 443] on icon at bounding box center [1542, 437] width 9 height 9
select select "**********"
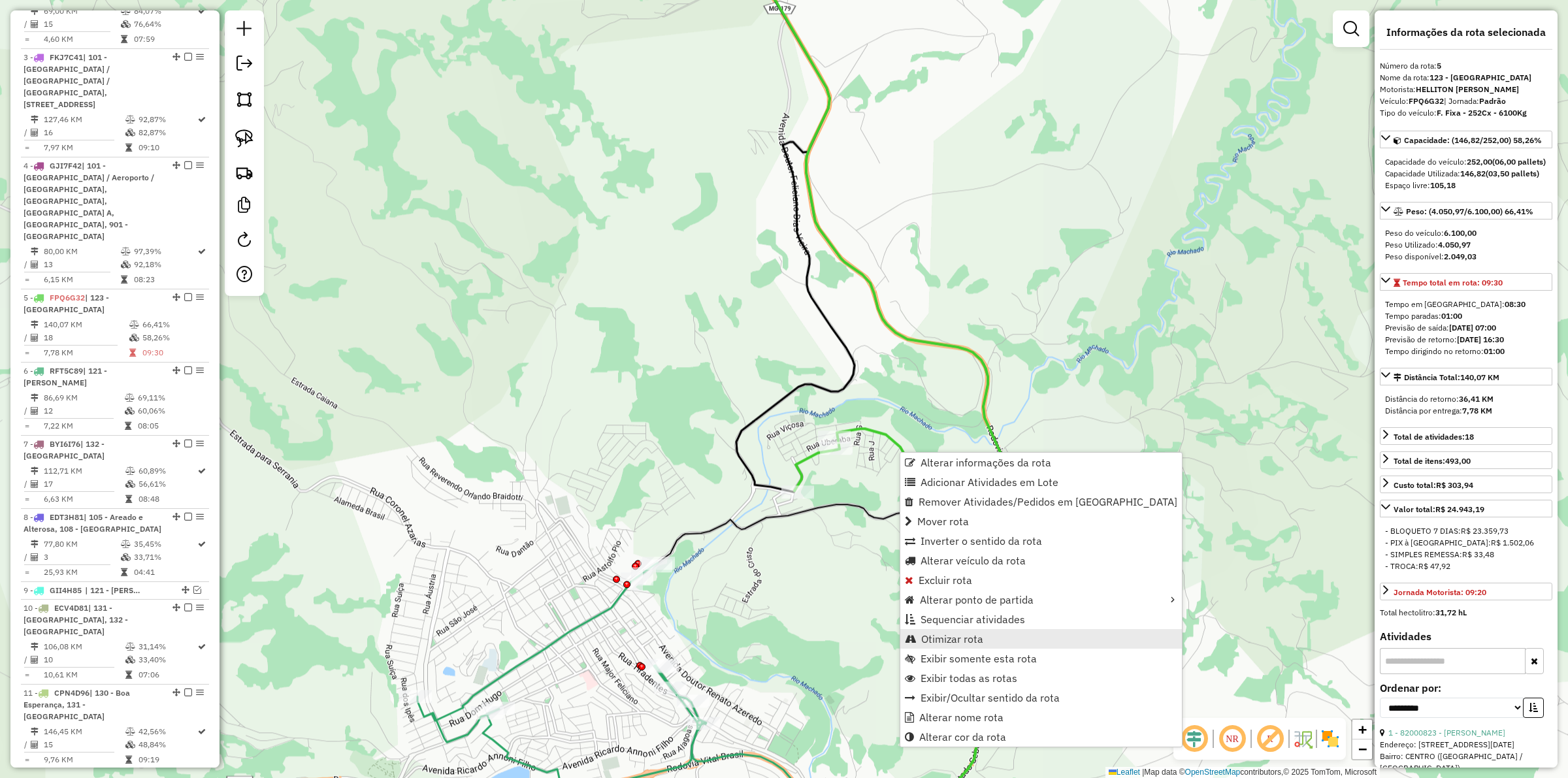
click at [986, 637] on link "Otimizar rota" at bounding box center [1041, 639] width 281 height 20
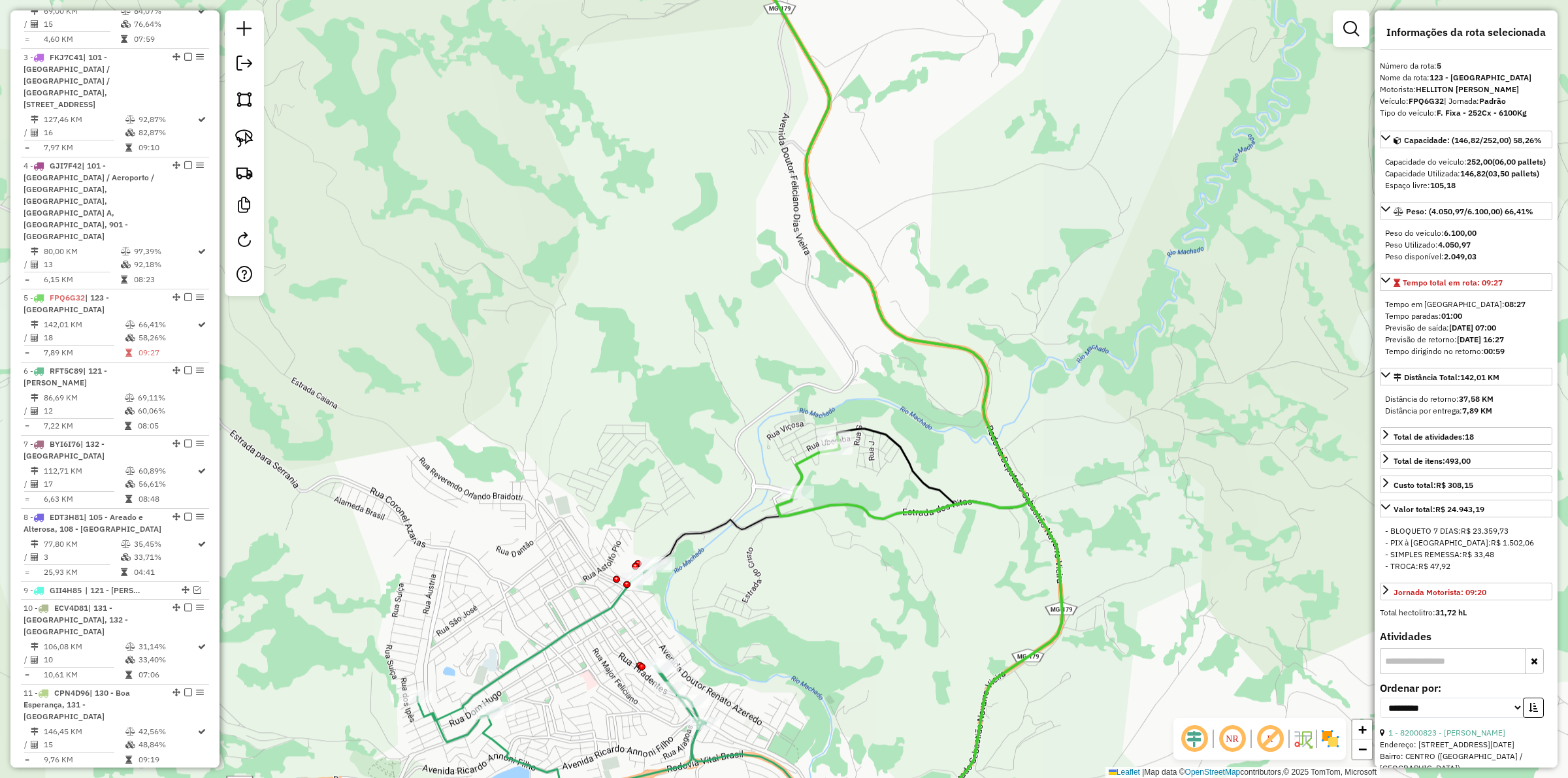
click at [604, 612] on icon at bounding box center [562, 708] width 289 height 290
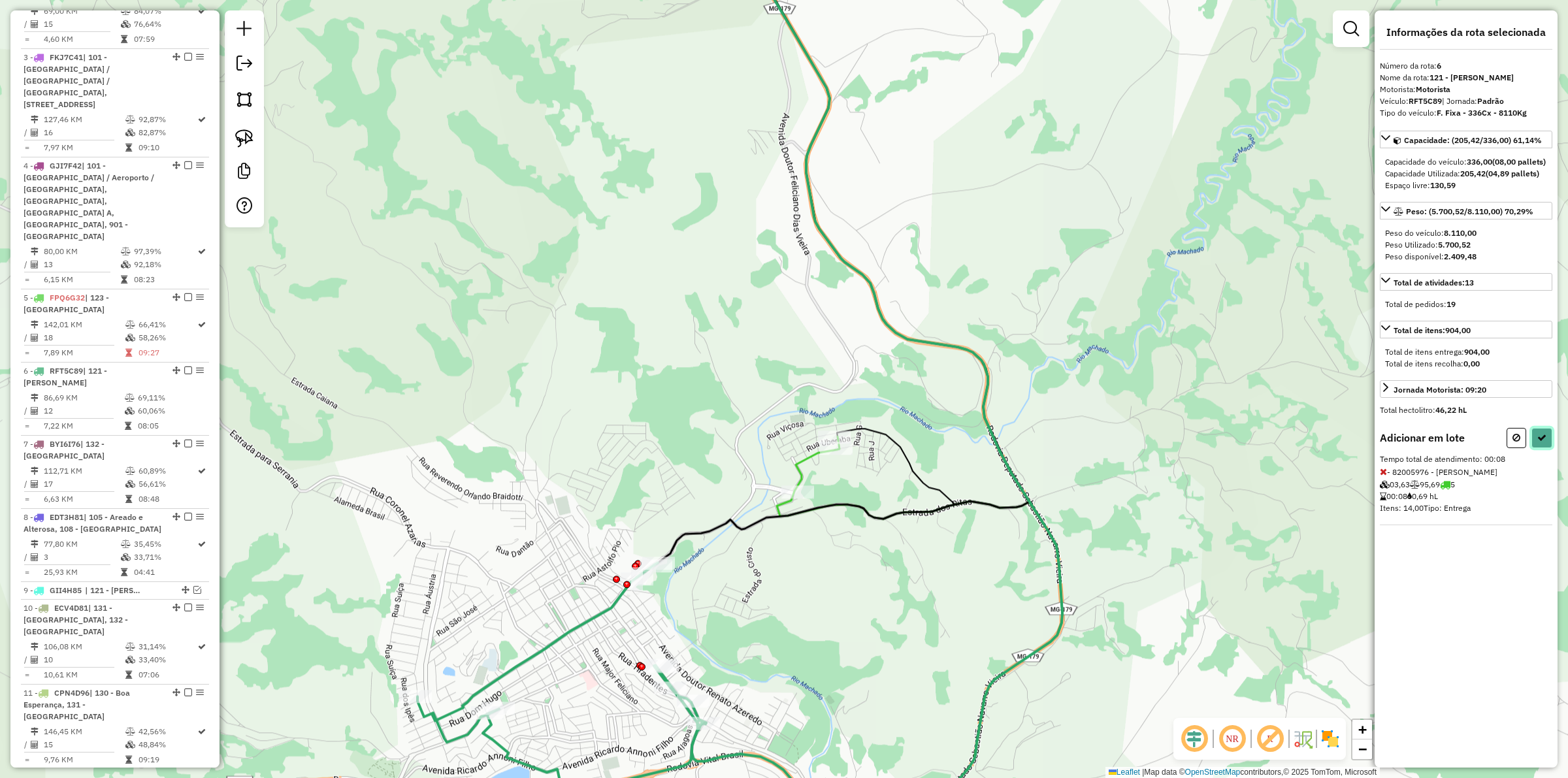
click at [1538, 443] on icon at bounding box center [1542, 437] width 9 height 9
select select "**********"
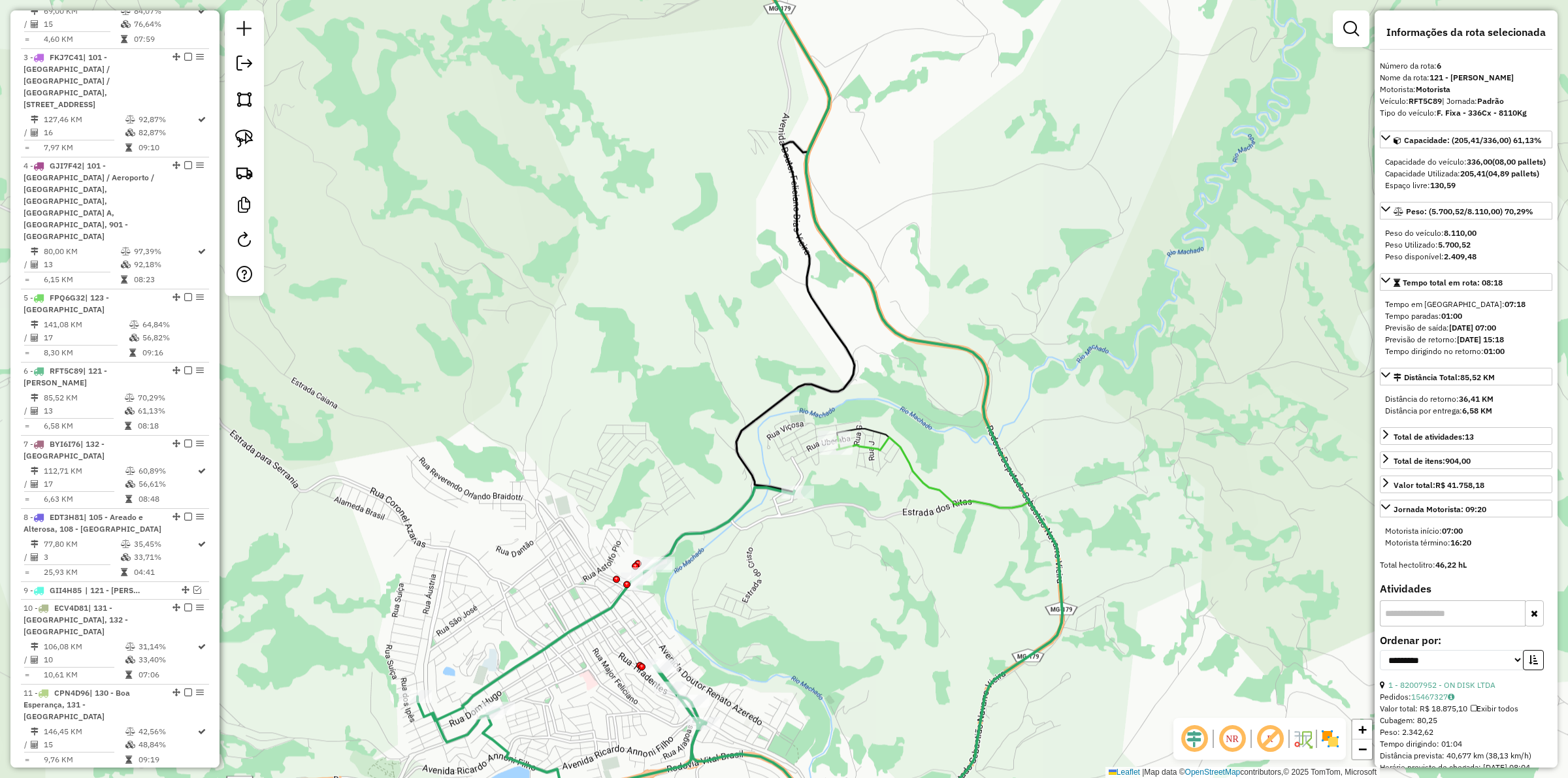
click at [952, 501] on icon at bounding box center [950, 646] width 226 height 419
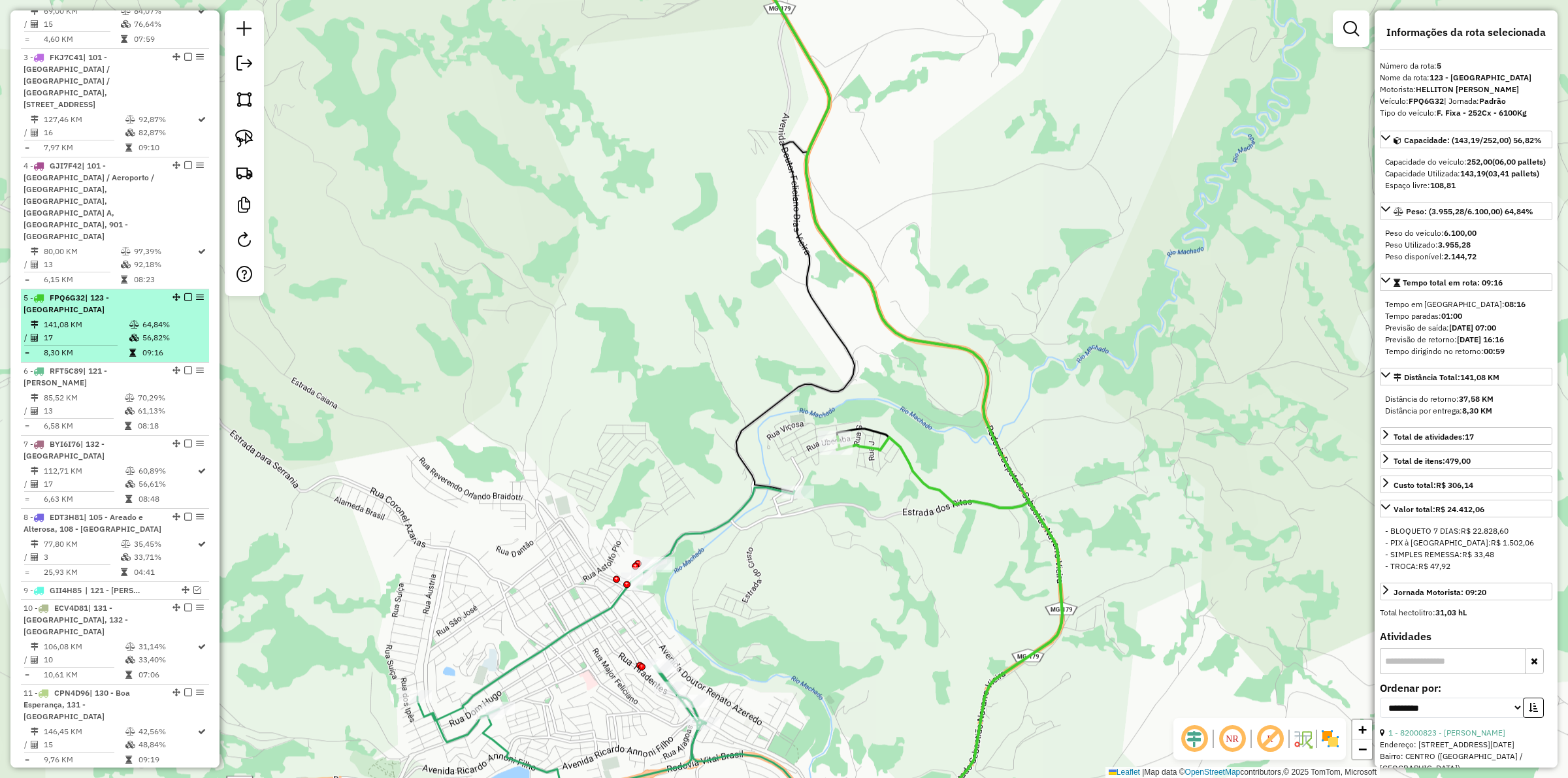
click at [185, 293] on em at bounding box center [188, 297] width 8 height 8
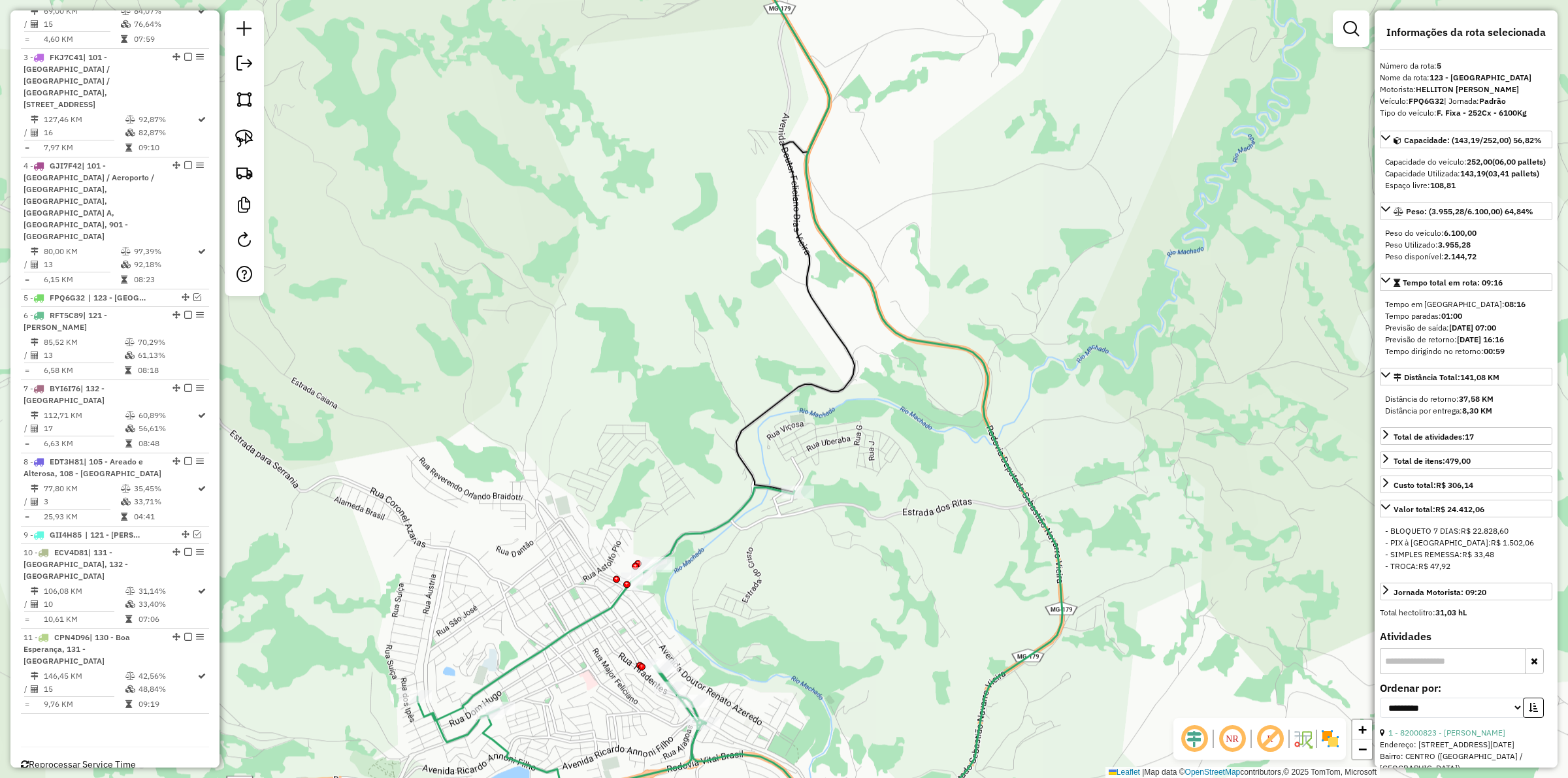
scroll to position [672, 0]
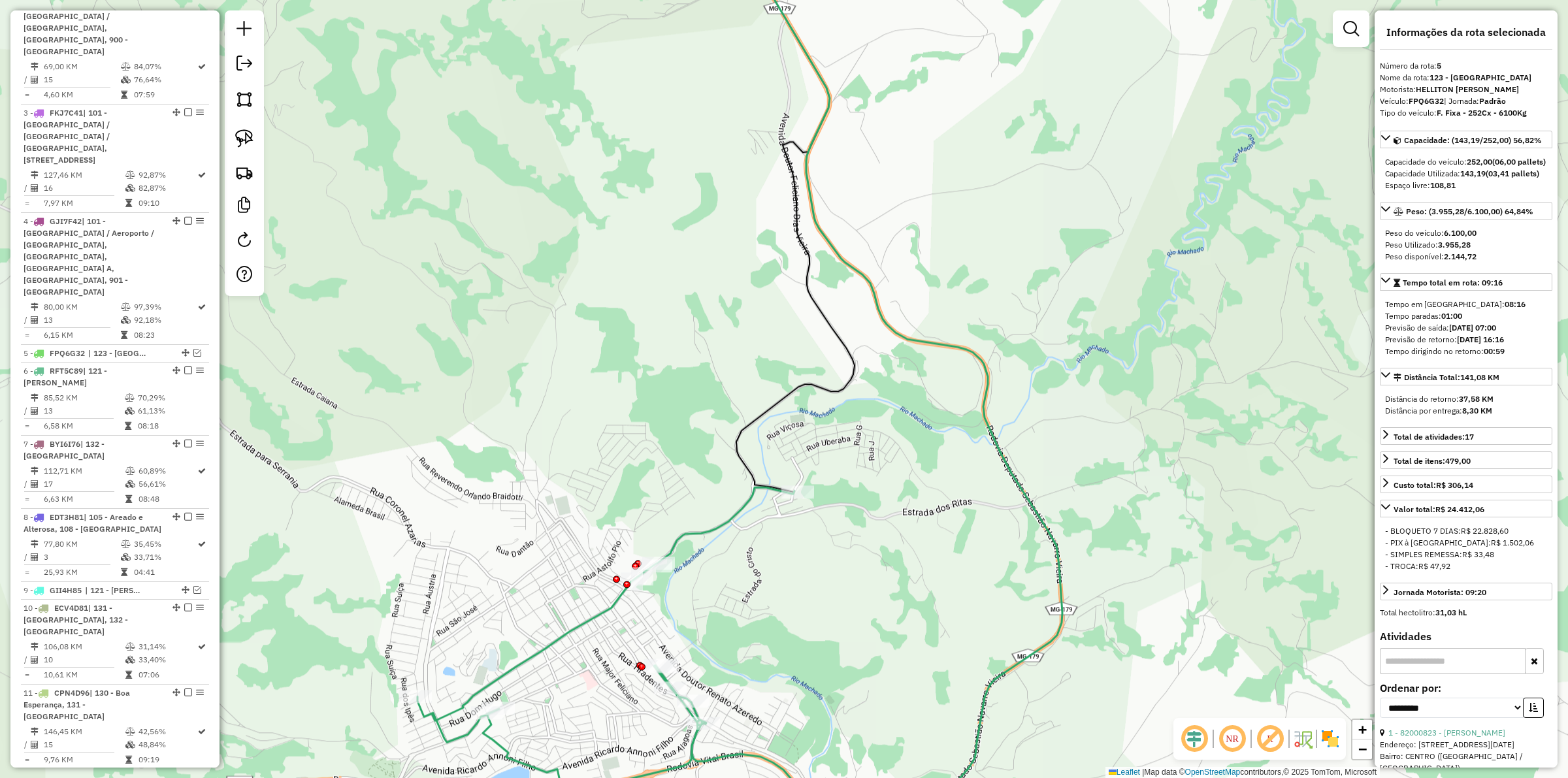
click at [762, 488] on icon at bounding box center [606, 670] width 377 height 366
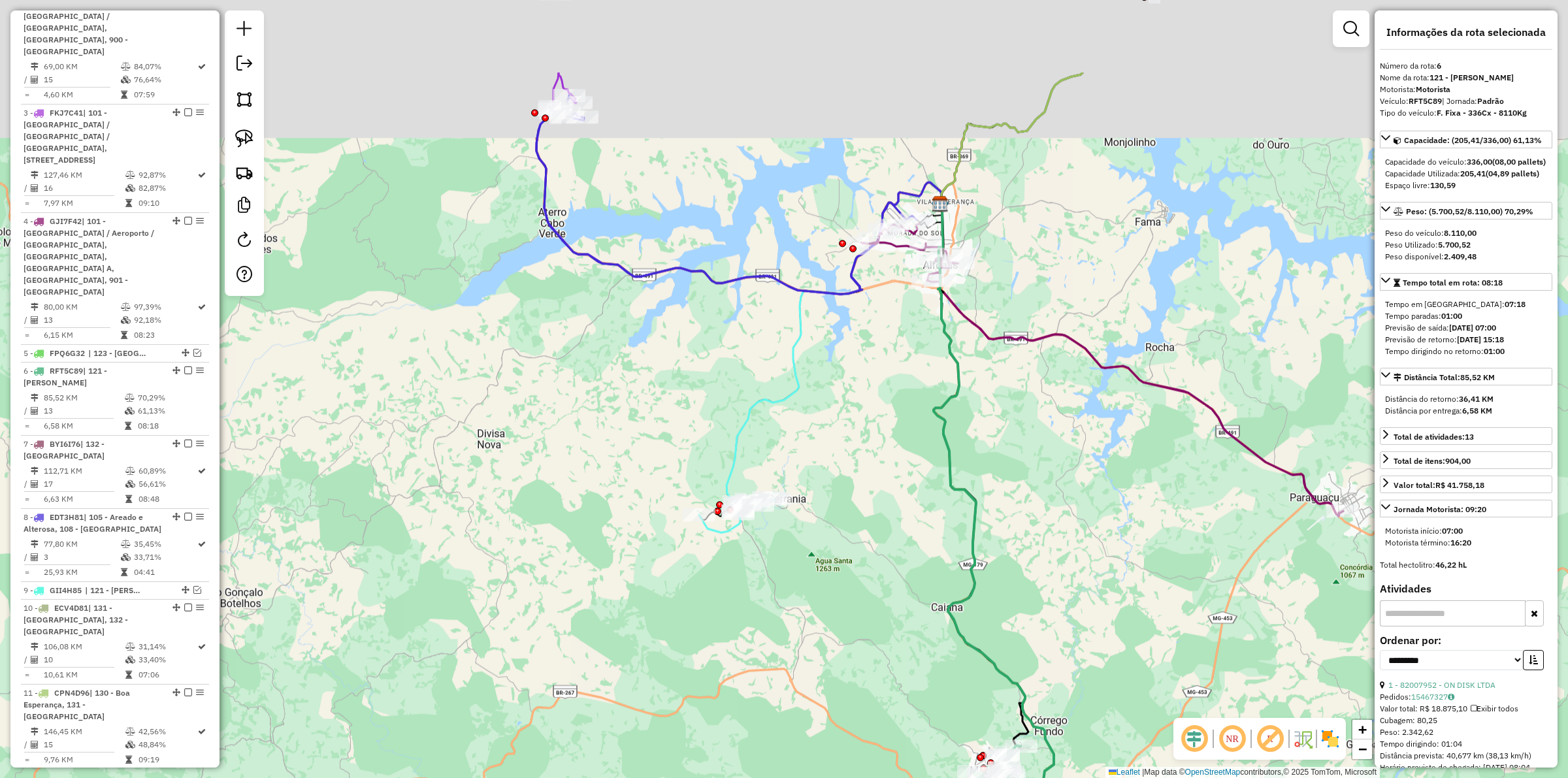
drag, startPoint x: 992, startPoint y: 259, endPoint x: 985, endPoint y: 410, distance: 151.2
click at [985, 410] on div "Janela de atendimento Grade de atendimento Capacidade Transportadoras Veículos …" at bounding box center [784, 389] width 1568 height 778
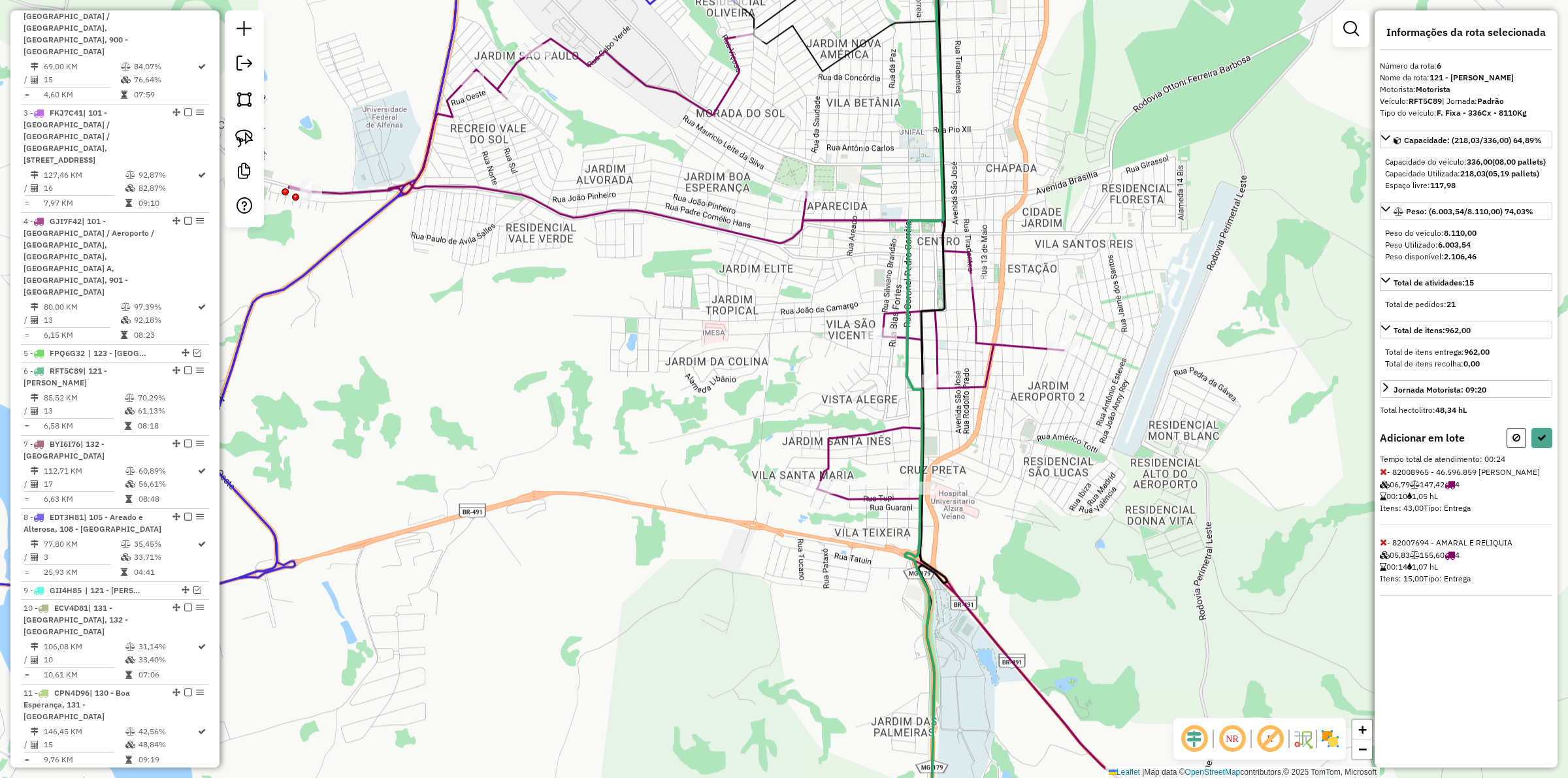
click at [871, 324] on div "Janela de atendimento Grade de atendimento Capacidade Transportadoras Veículos …" at bounding box center [784, 389] width 1568 height 778
click at [933, 373] on icon at bounding box center [753, 445] width 928 height 822
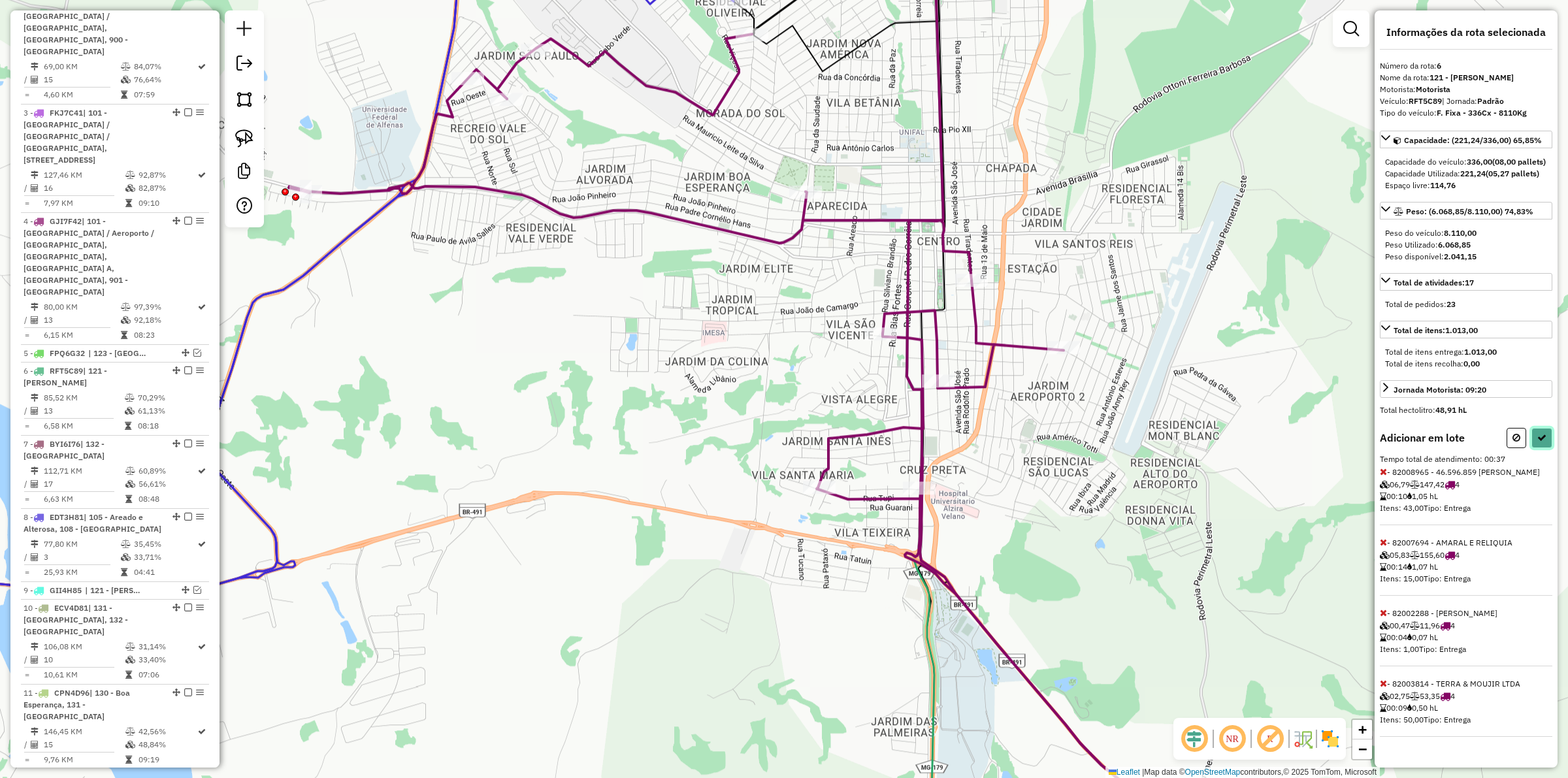
click at [1539, 443] on icon at bounding box center [1542, 437] width 9 height 9
select select "**********"
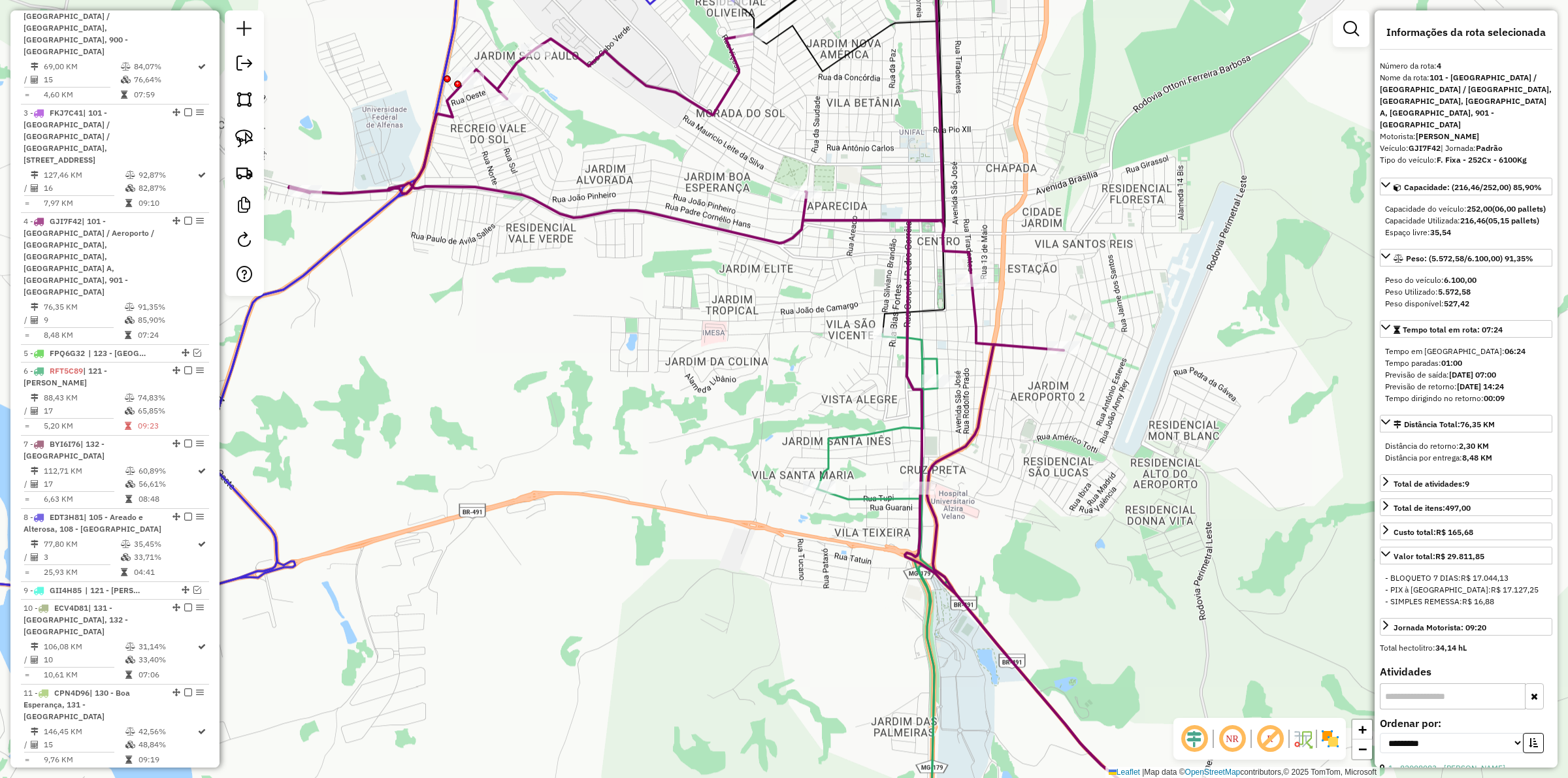
click at [854, 498] on icon at bounding box center [885, 595] width 139 height 523
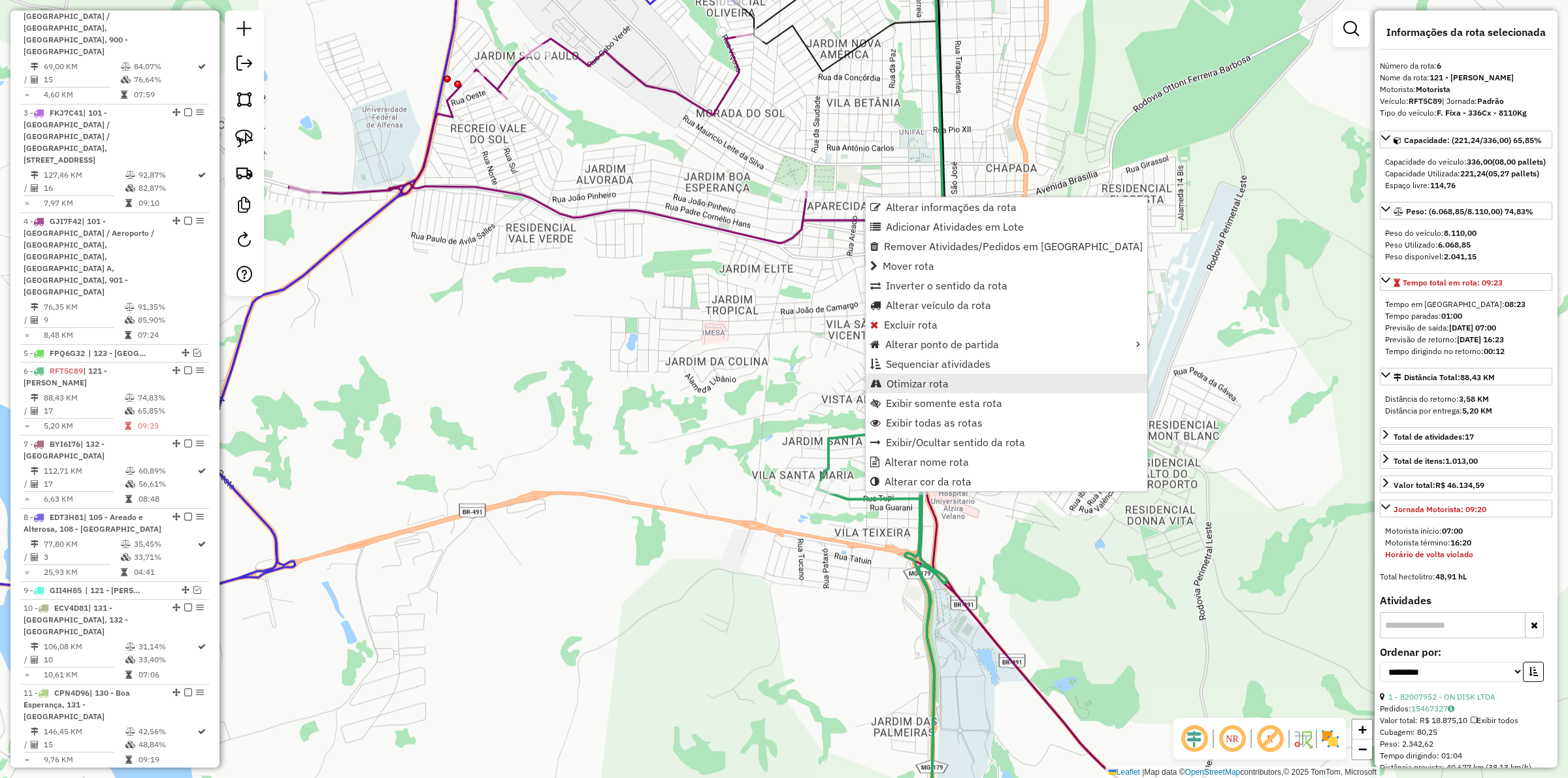
click at [937, 383] on span "Otimizar rota" at bounding box center [917, 384] width 62 height 11
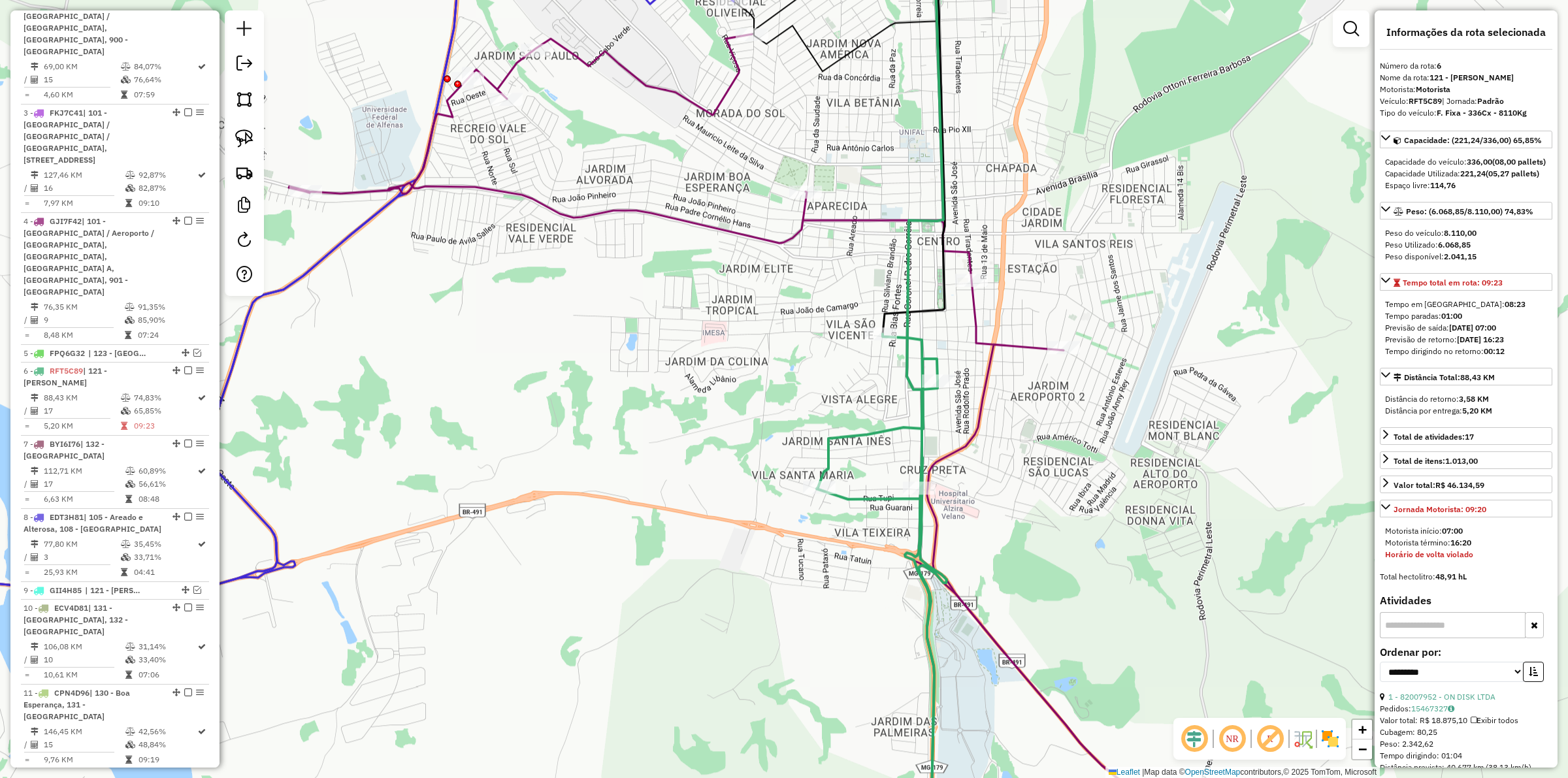
click at [880, 438] on icon at bounding box center [885, 595] width 139 height 523
click at [1002, 350] on icon at bounding box center [753, 445] width 928 height 822
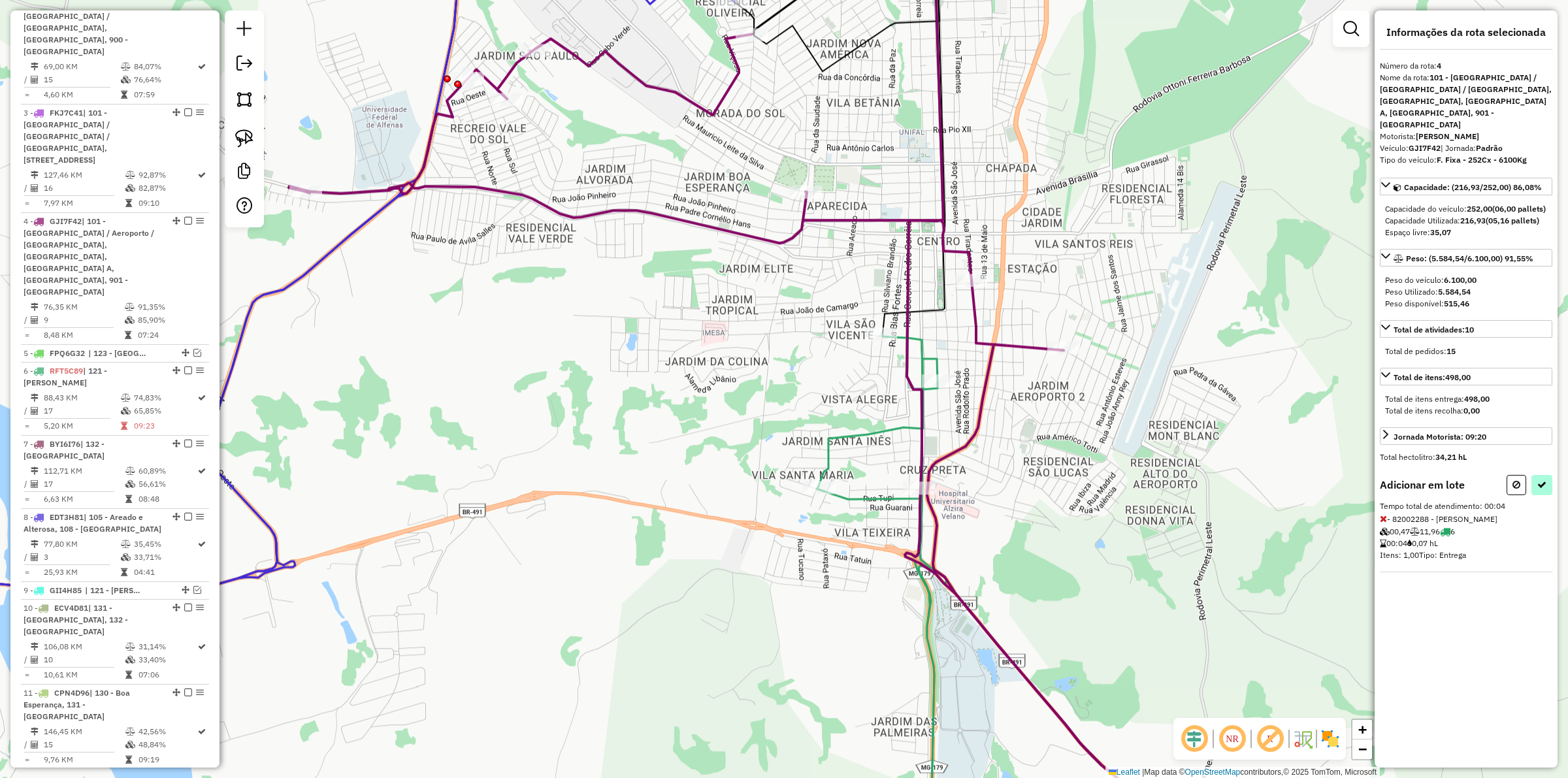
click at [1533, 481] on div at bounding box center [1529, 485] width 46 height 21
click at [1538, 484] on icon at bounding box center [1542, 485] width 9 height 9
select select "**********"
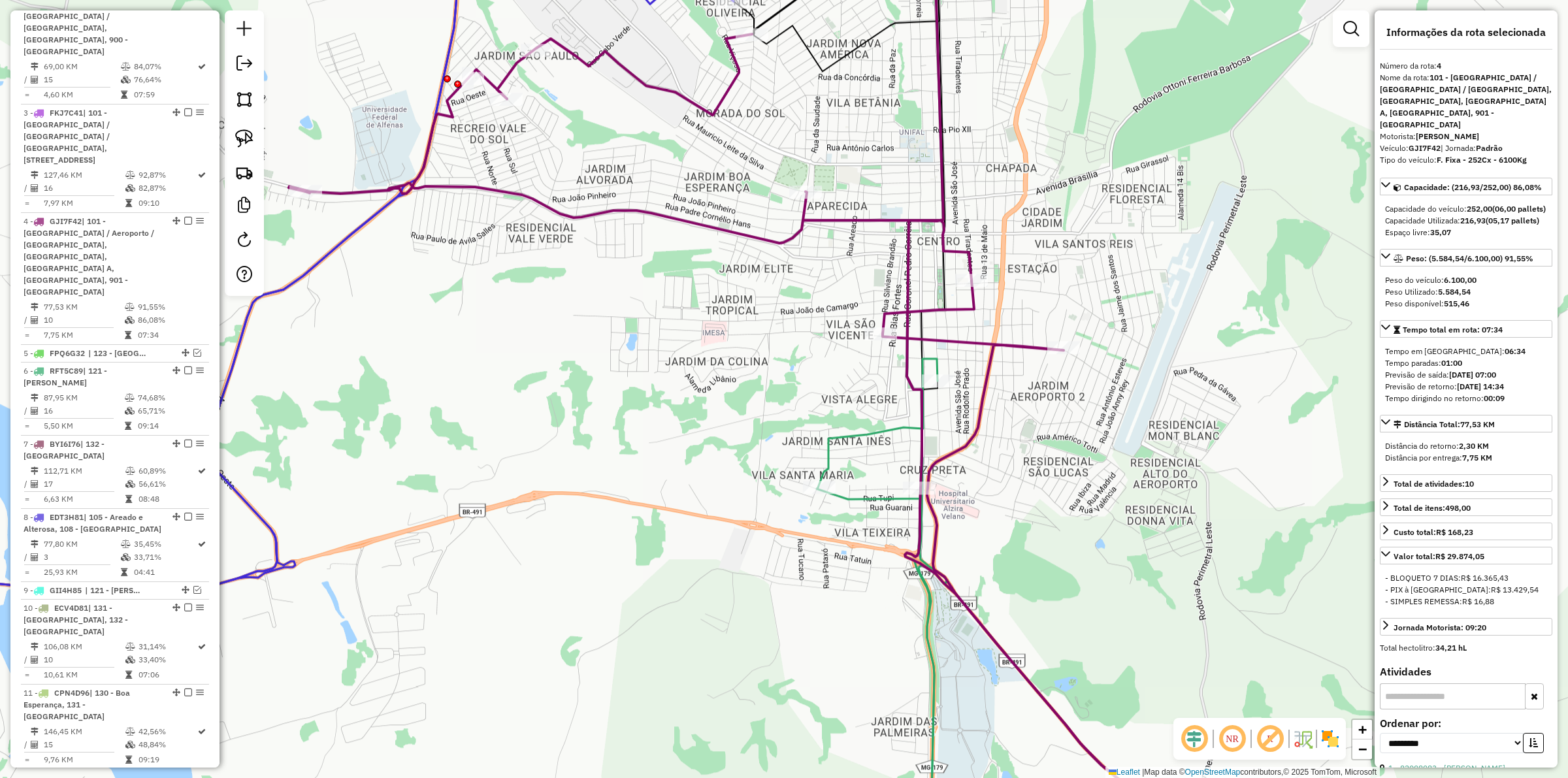
click at [875, 433] on icon at bounding box center [885, 607] width 139 height 497
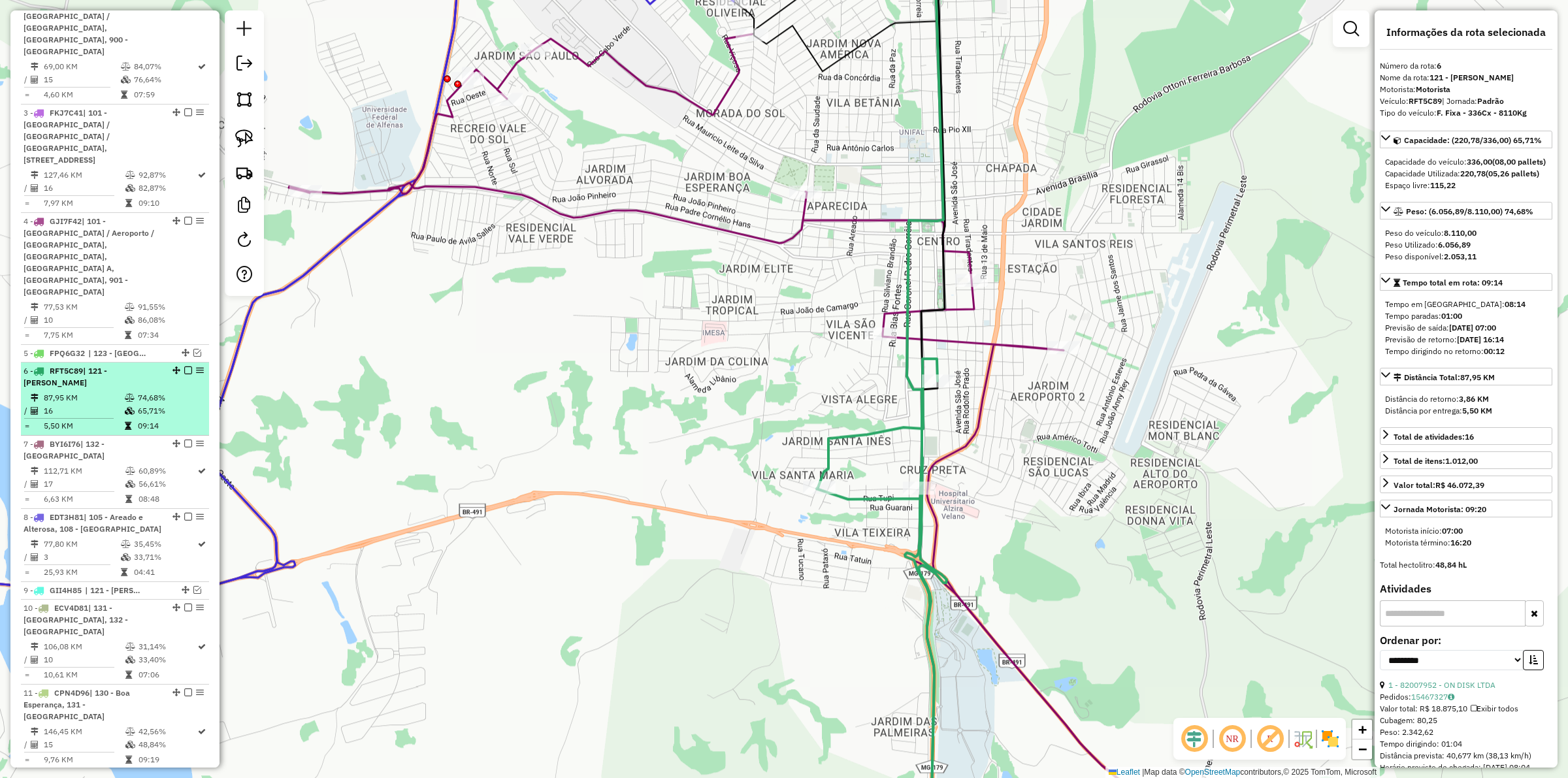
click at [186, 367] on em at bounding box center [188, 370] width 8 height 8
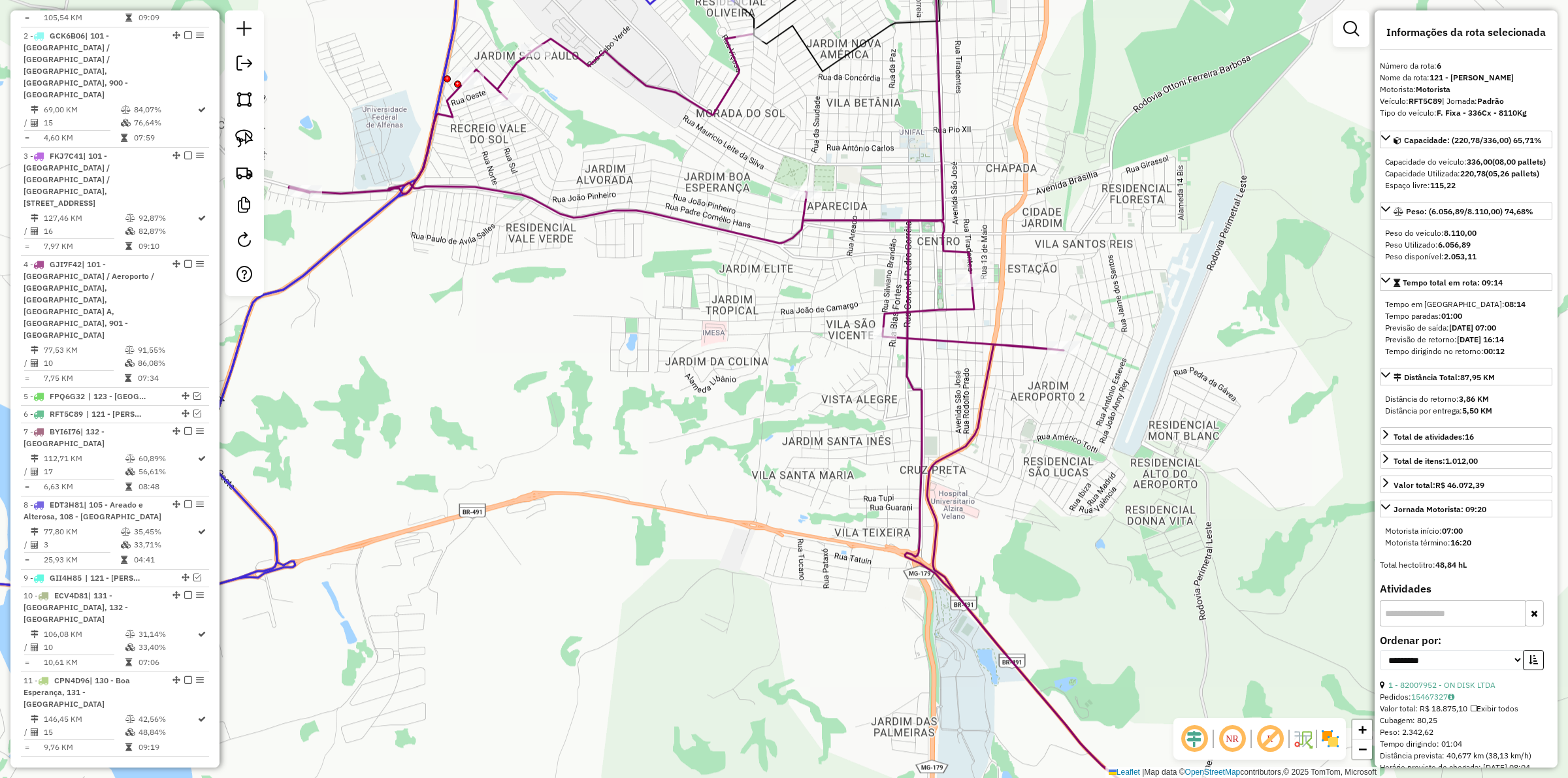
click at [1012, 353] on icon at bounding box center [753, 445] width 928 height 822
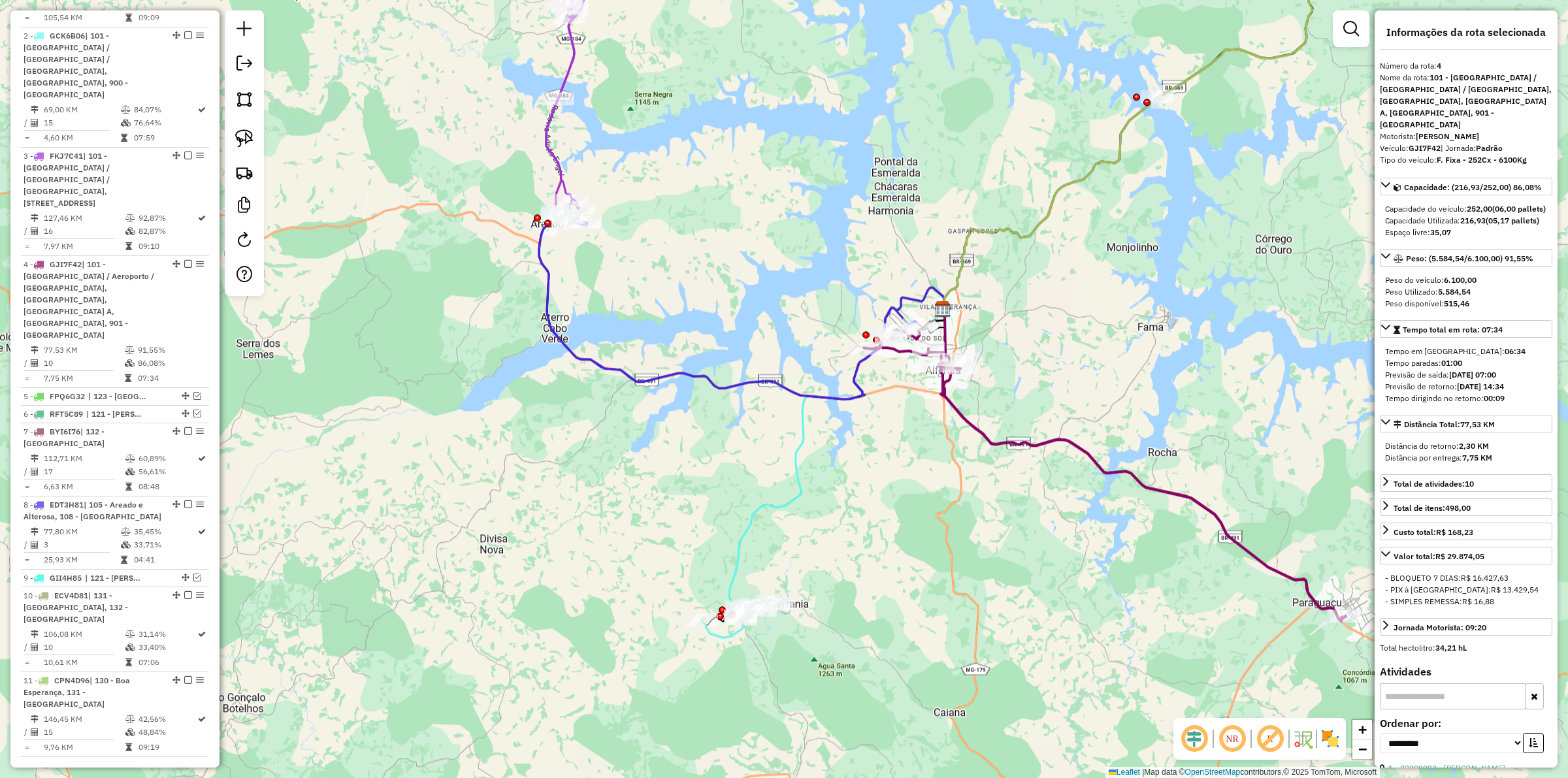
click at [788, 466] on icon at bounding box center [837, 450] width 216 height 324
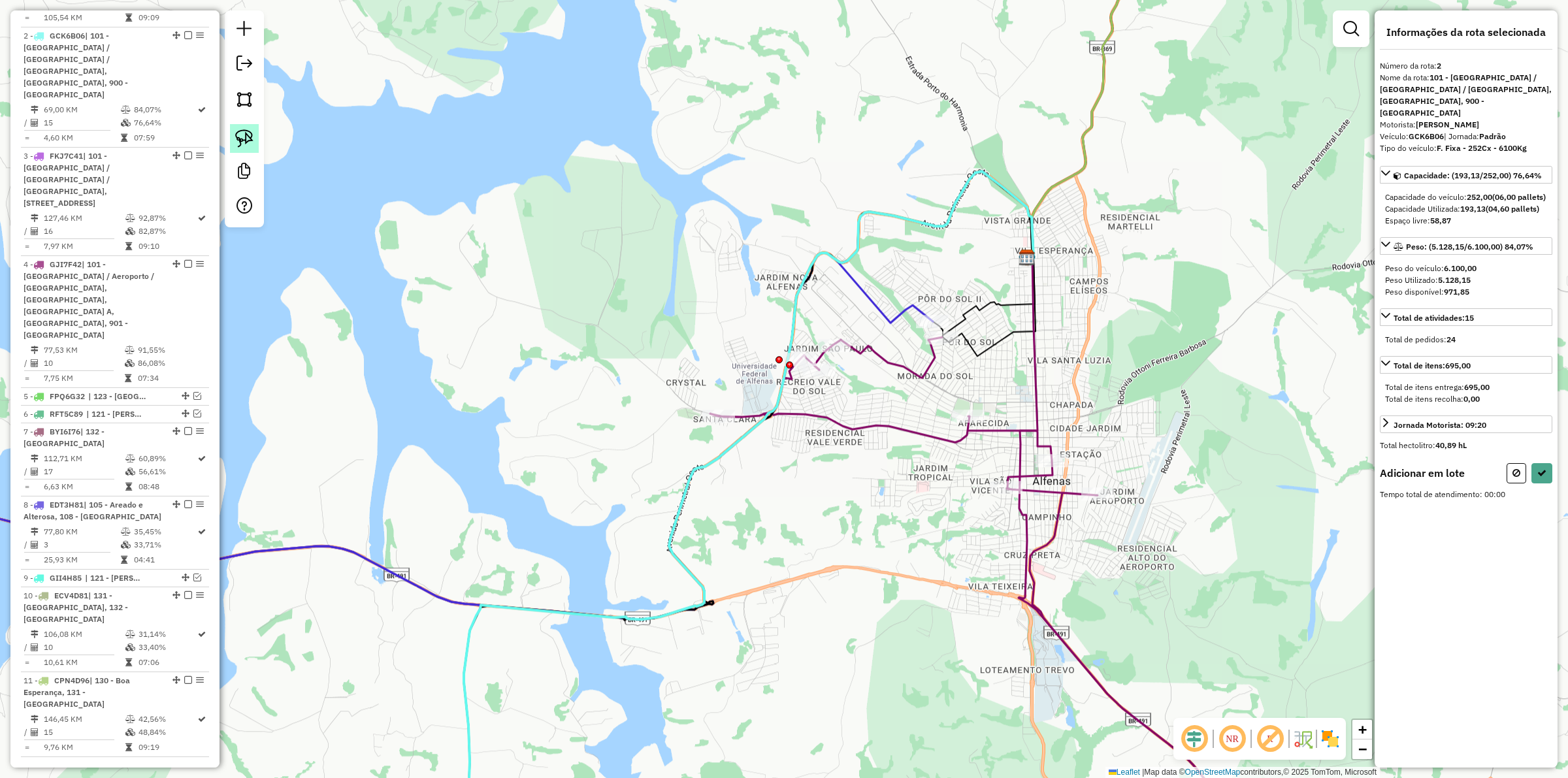
click at [245, 142] on img at bounding box center [245, 138] width 18 height 18
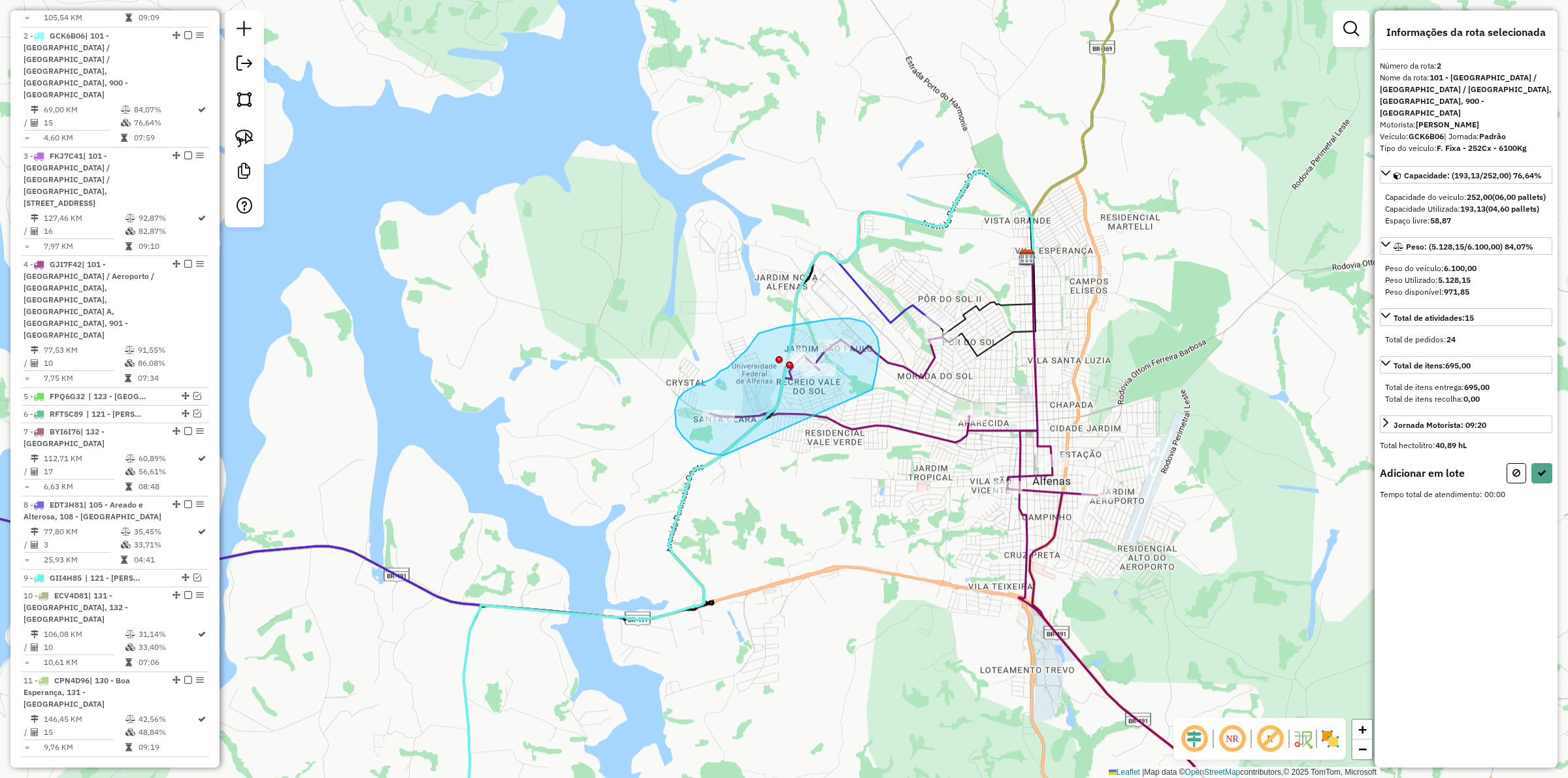
drag, startPoint x: 877, startPoint y: 338, endPoint x: 962, endPoint y: 464, distance: 152.0
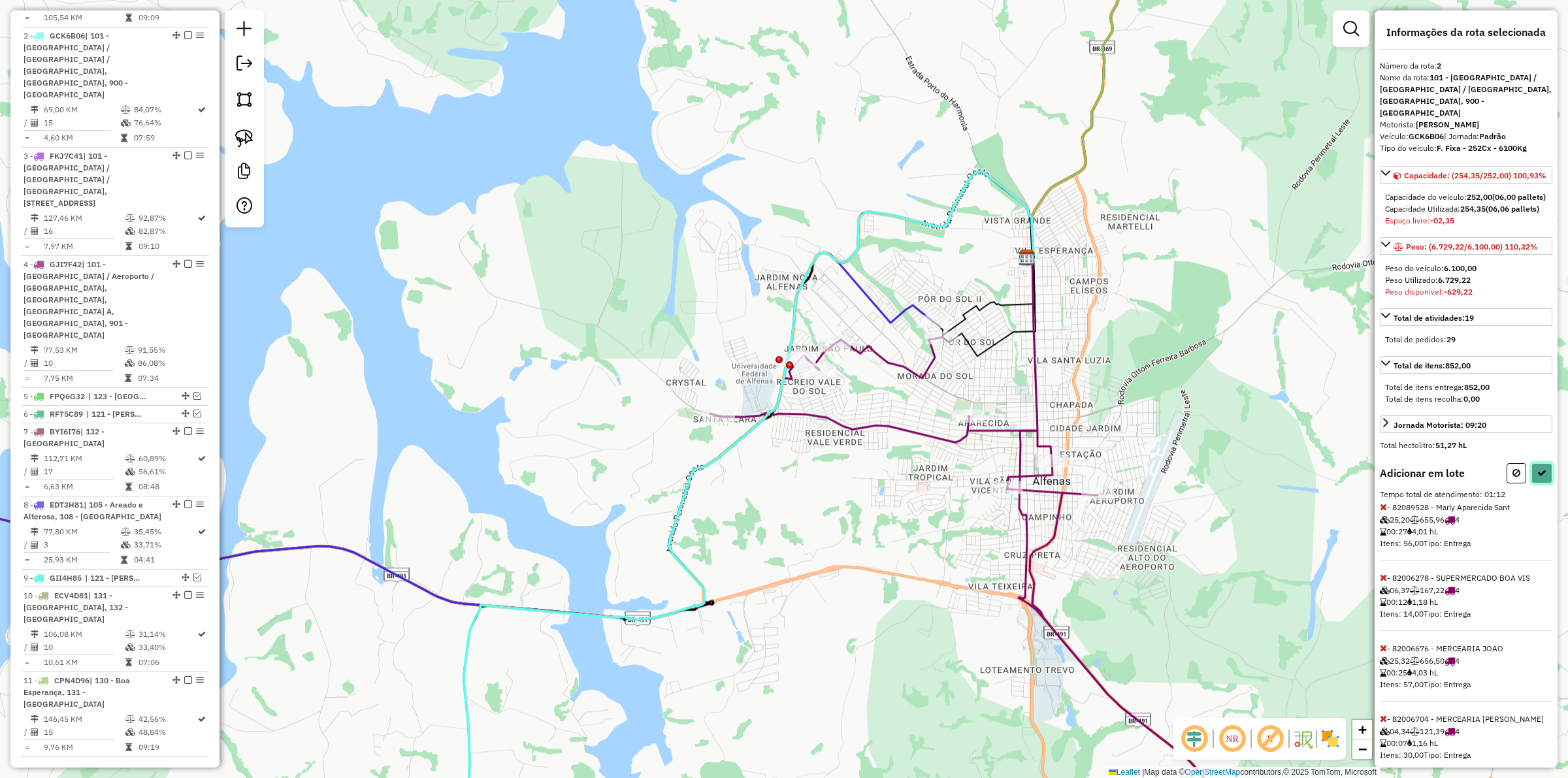
click at [1540, 478] on icon at bounding box center [1542, 473] width 9 height 9
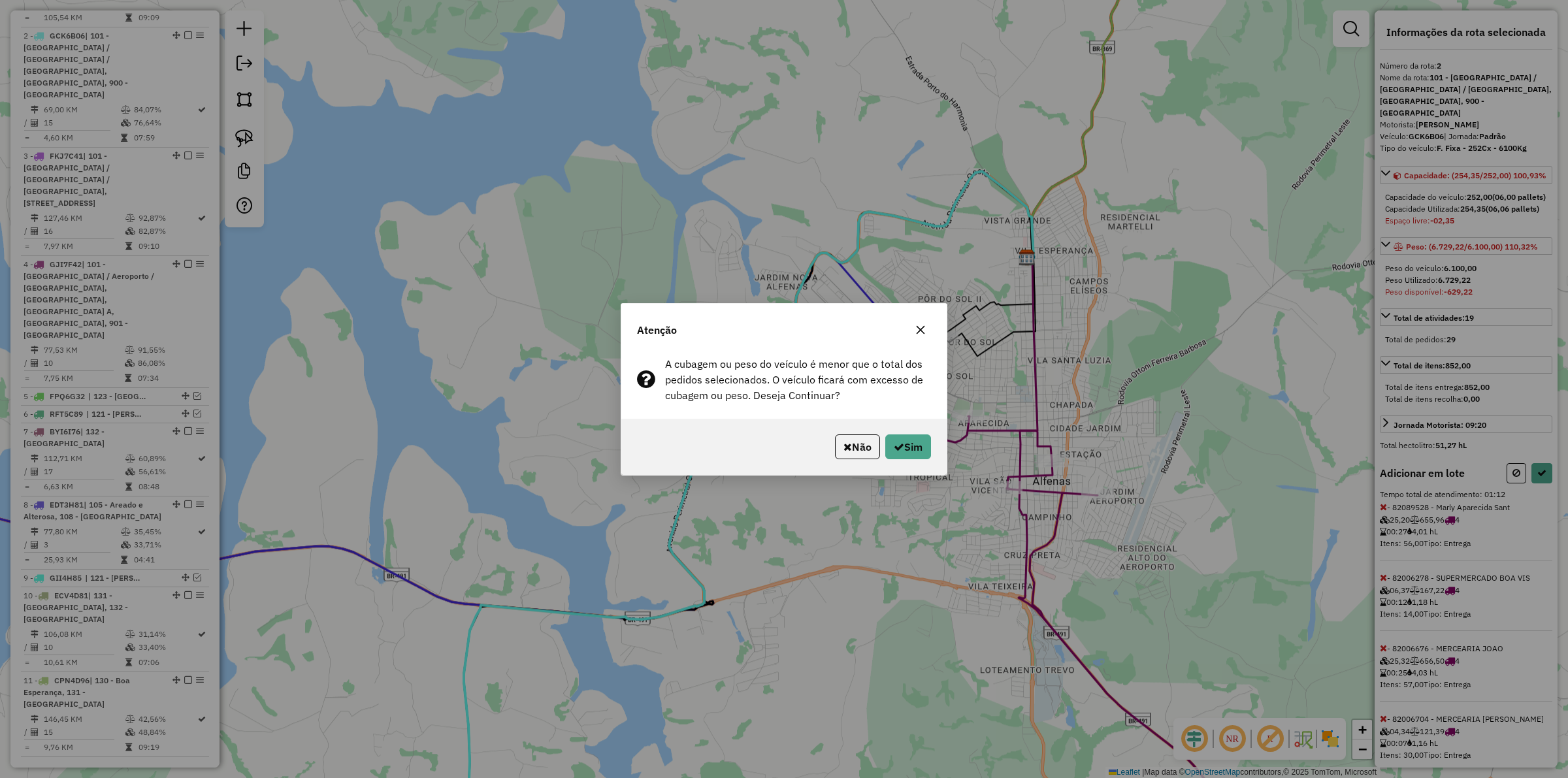
click at [831, 435] on p-footer "Não Sim" at bounding box center [880, 447] width 101 height 25
click at [839, 440] on button "Não" at bounding box center [857, 447] width 45 height 25
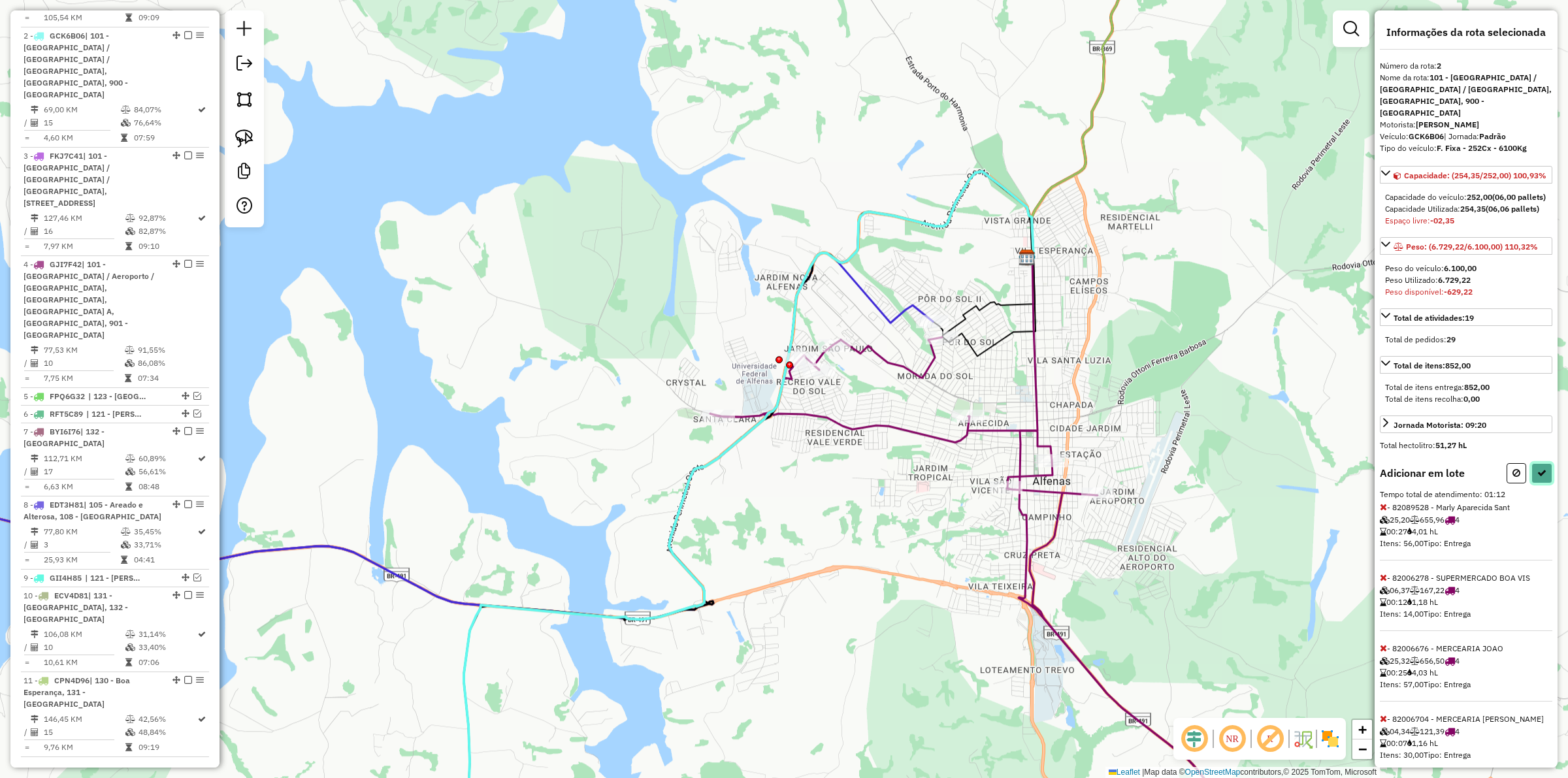
click at [1533, 484] on button at bounding box center [1541, 473] width 21 height 21
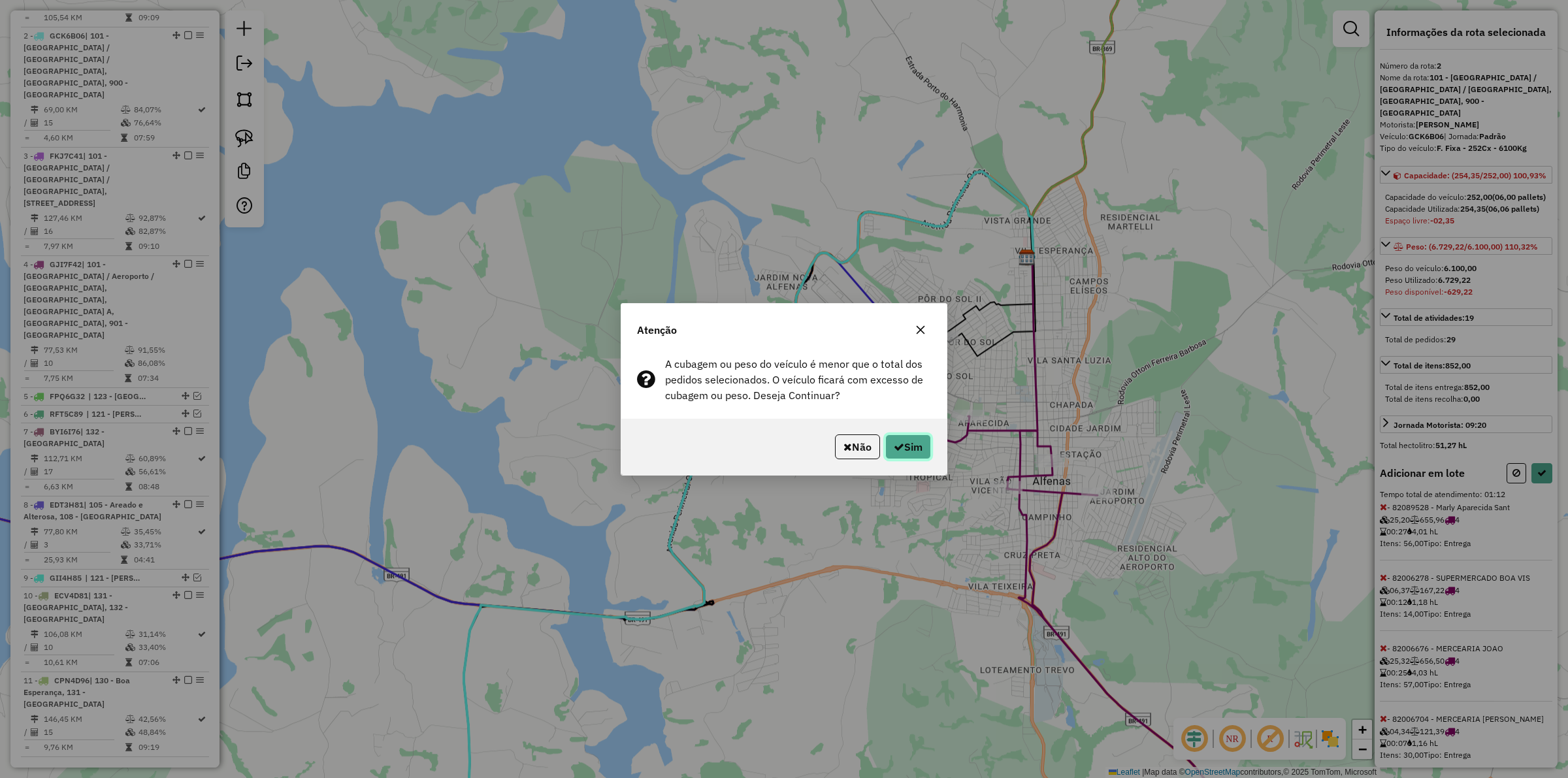
drag, startPoint x: 903, startPoint y: 438, endPoint x: 882, endPoint y: 450, distance: 24.2
click at [905, 438] on button "Sim" at bounding box center [908, 447] width 46 height 25
select select "**********"
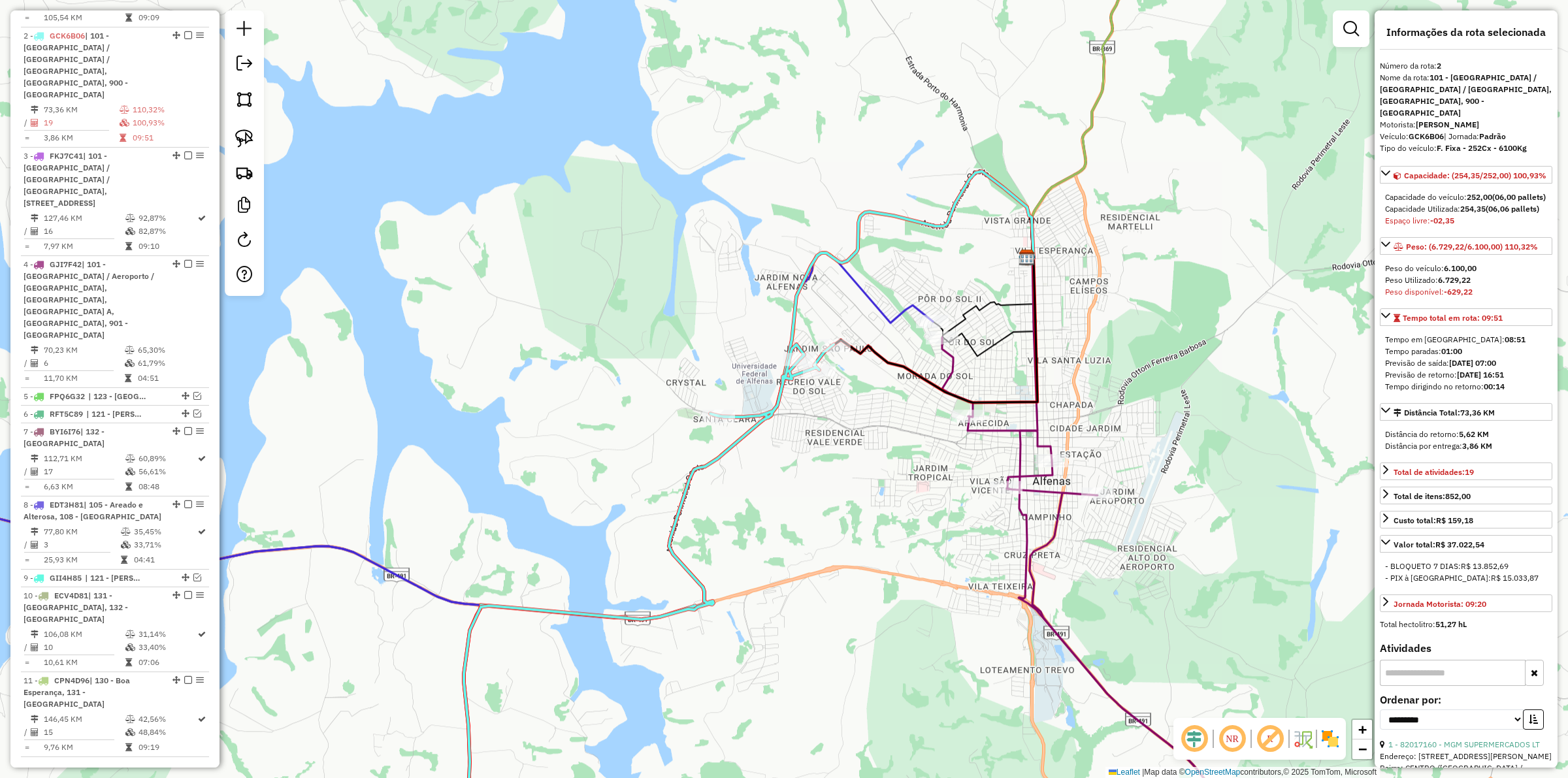
click at [951, 366] on icon at bounding box center [1282, 596] width 682 height 519
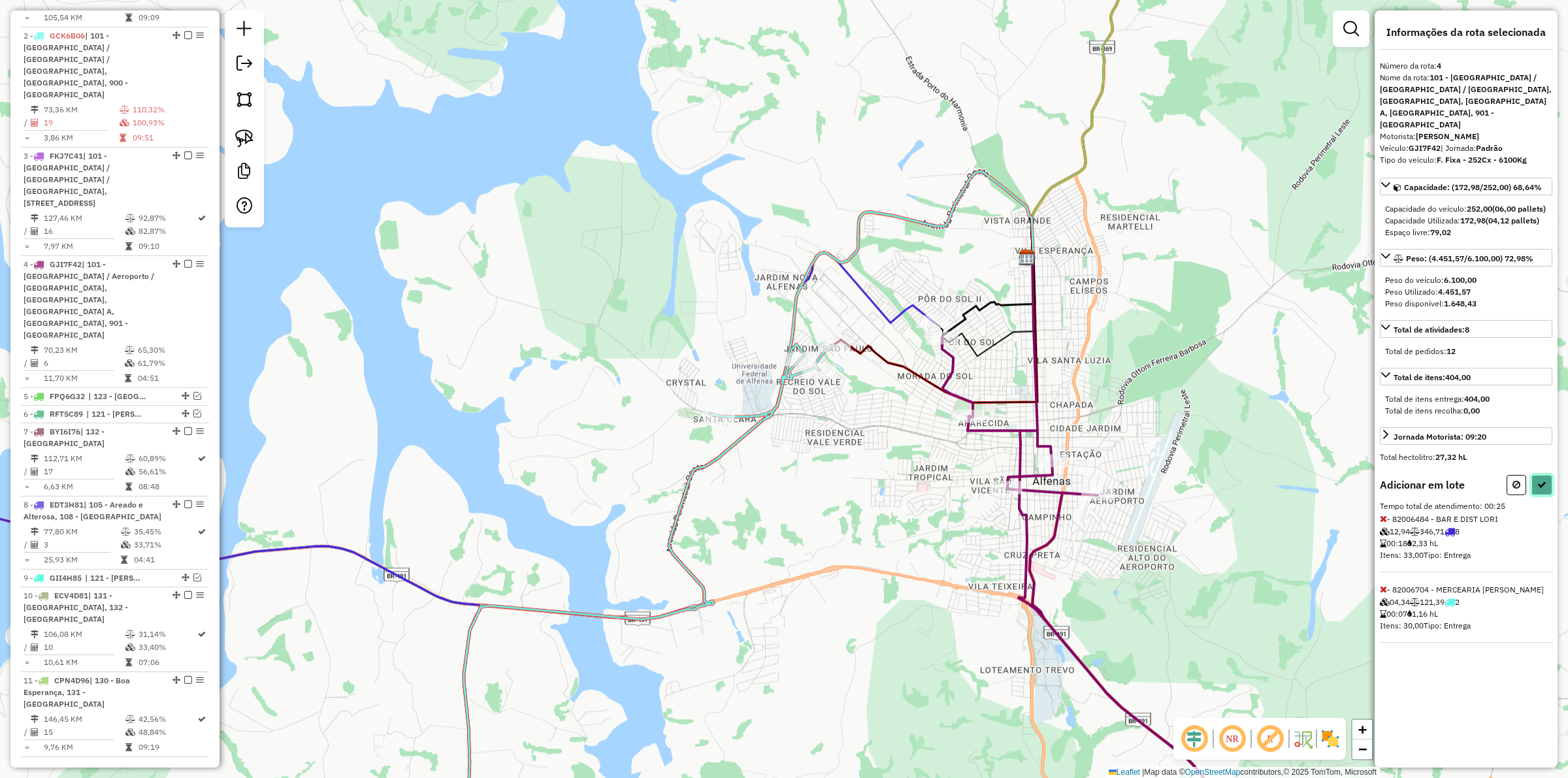
click at [1536, 494] on button at bounding box center [1541, 485] width 21 height 21
select select "**********"
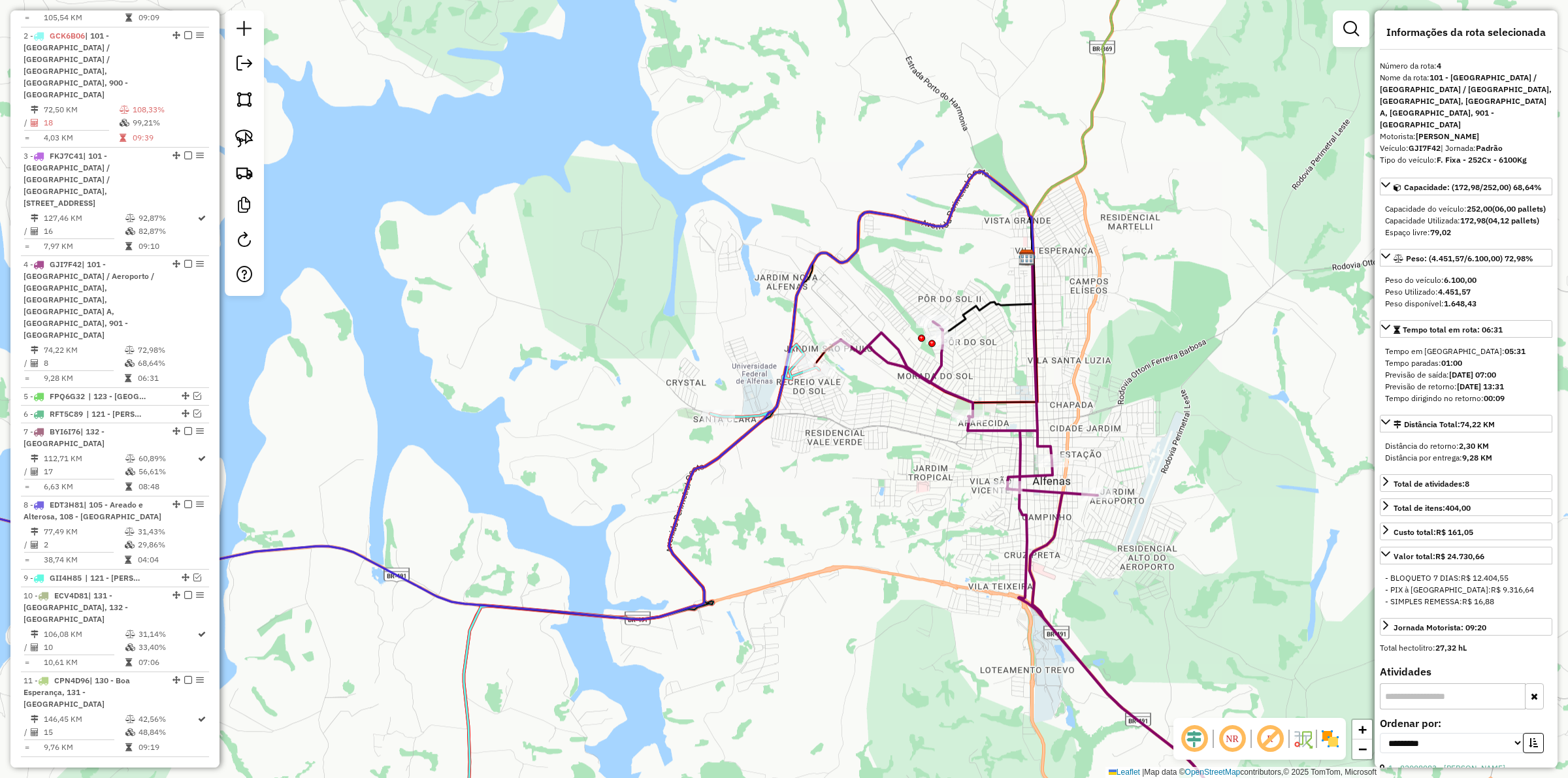
click at [749, 409] on div "Janela de atendimento Grade de atendimento Capacidade Transportadoras Veículos …" at bounding box center [784, 389] width 1568 height 778
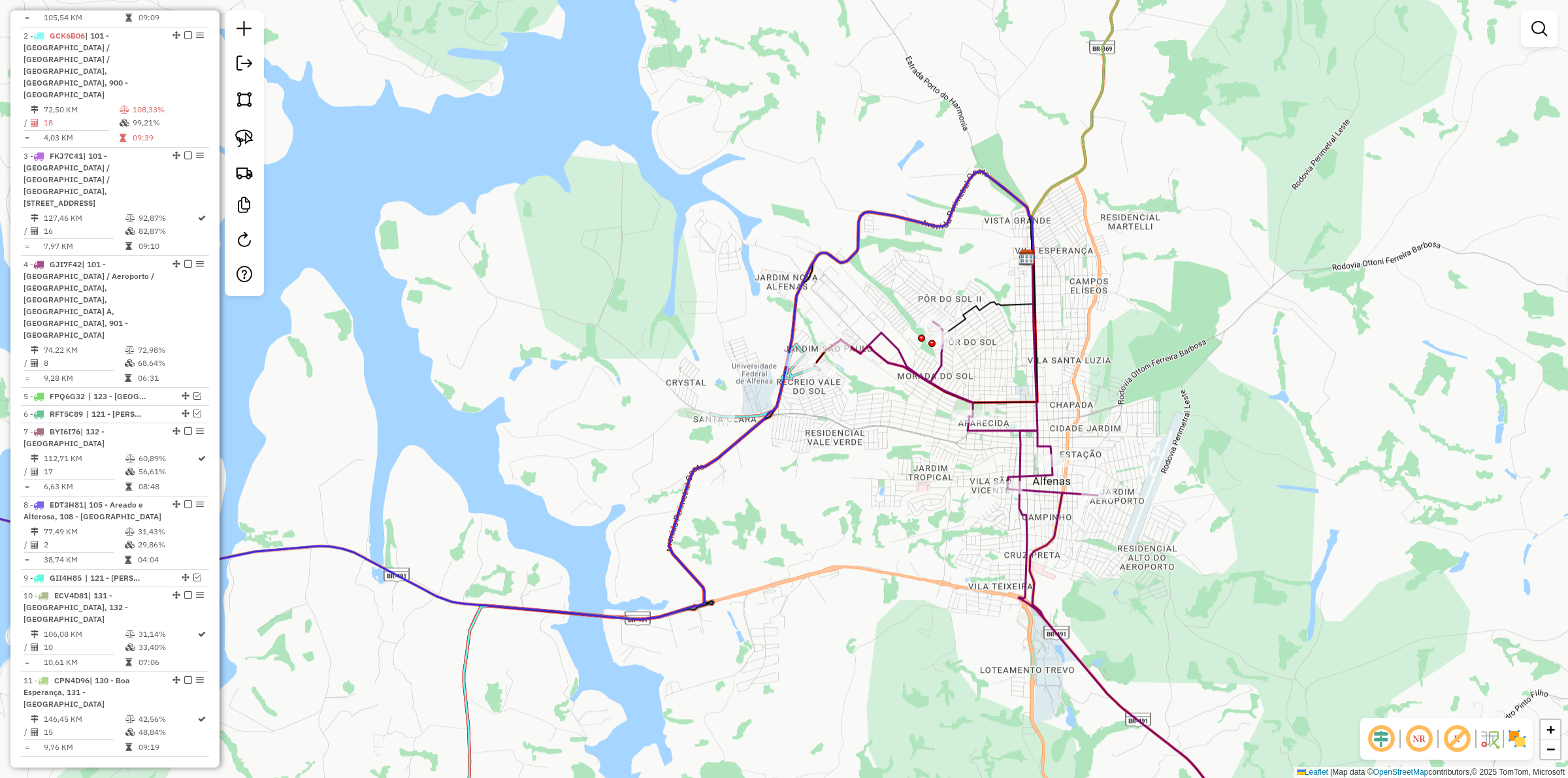
click at [755, 415] on icon at bounding box center [629, 600] width 382 height 512
select select "**********"
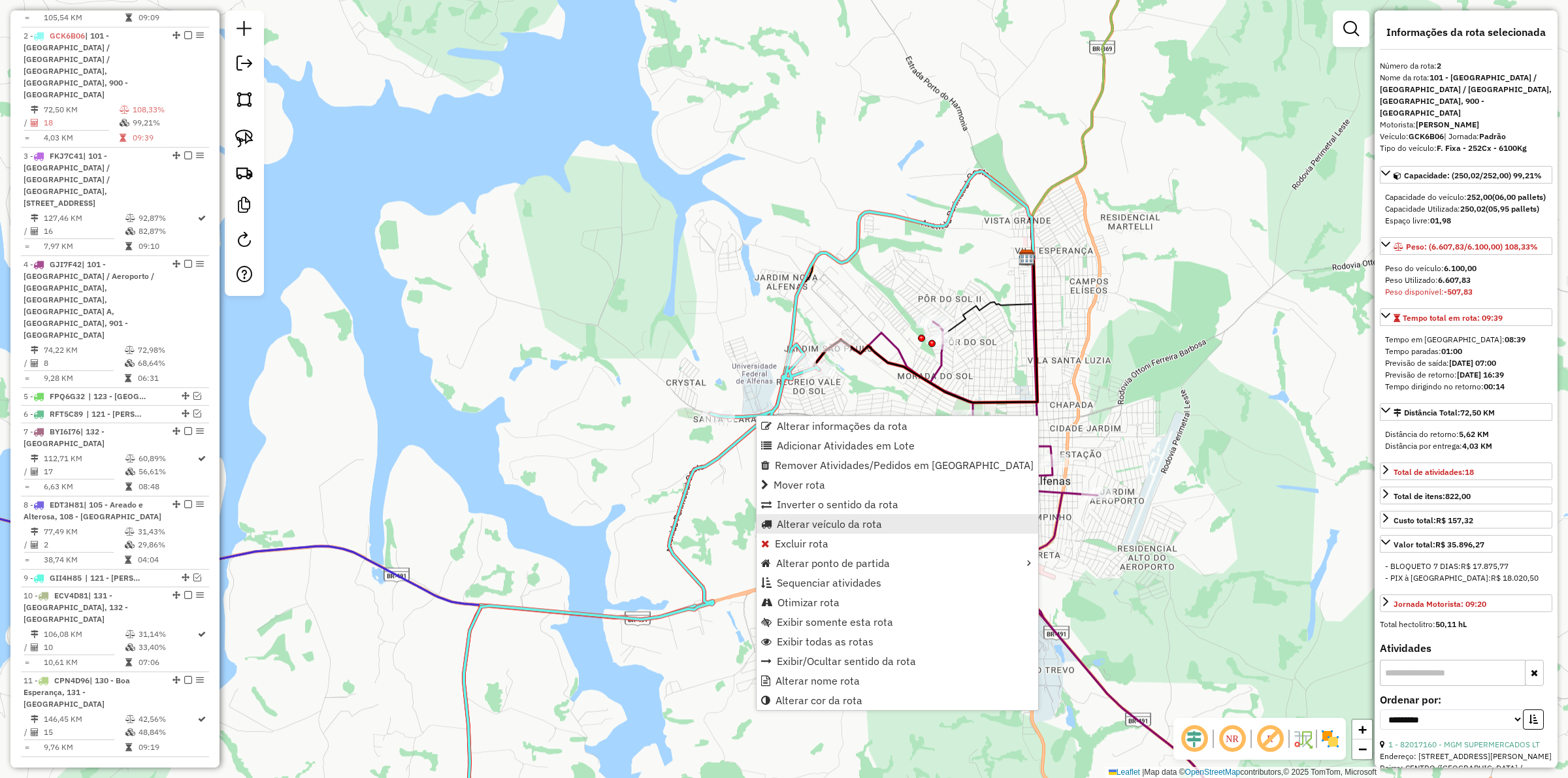
click at [844, 521] on span "Alterar veículo da rota" at bounding box center [829, 524] width 105 height 11
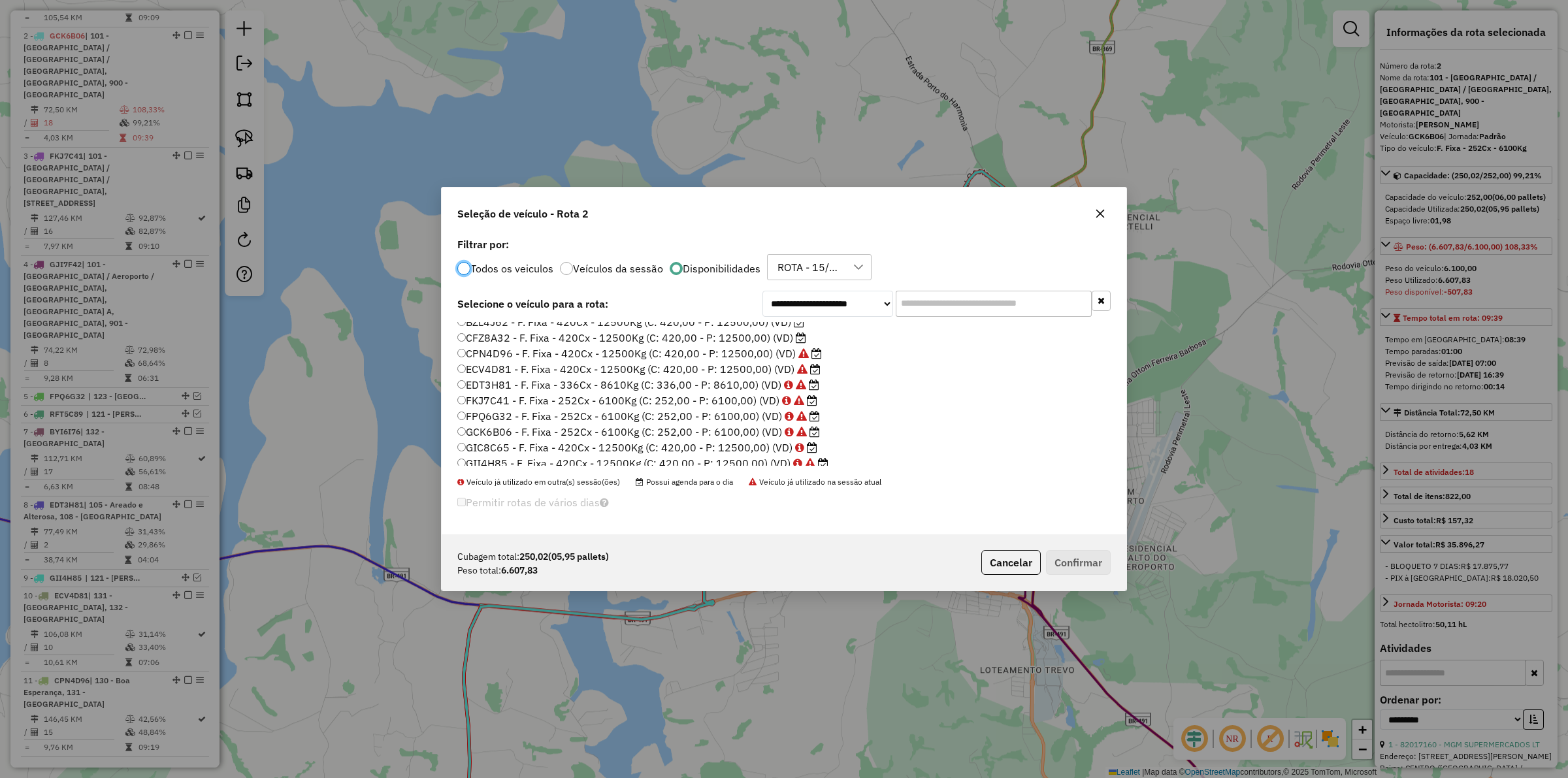
scroll to position [82, 0]
click at [728, 422] on label "GIC8C65 - F. Fixa - 420Cx - 12500Kg (C: 420,00 - P: 12500,00) (VD)" at bounding box center [637, 420] width 360 height 16
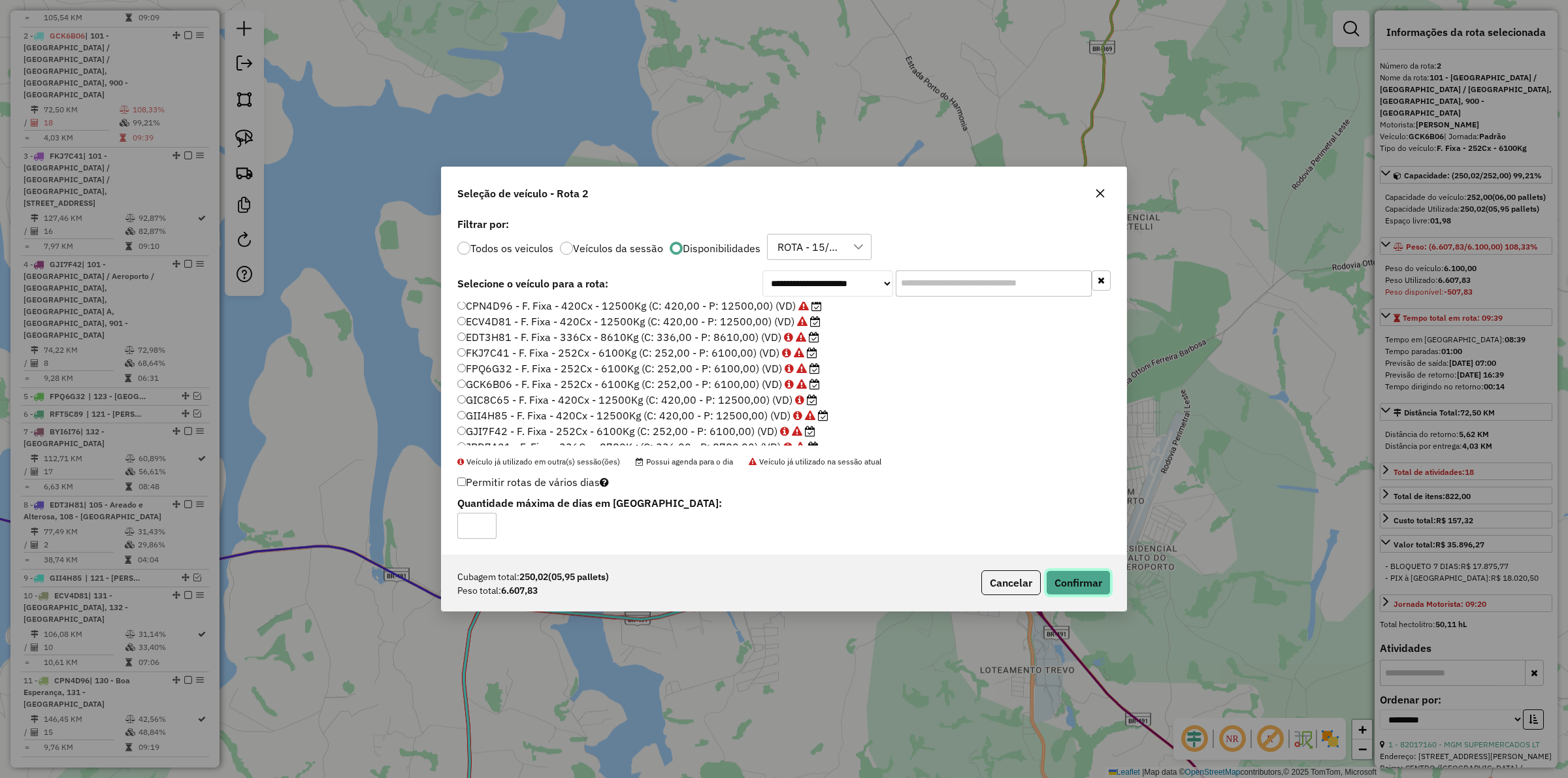
click at [1060, 577] on button "Confirmar" at bounding box center [1078, 584] width 65 height 25
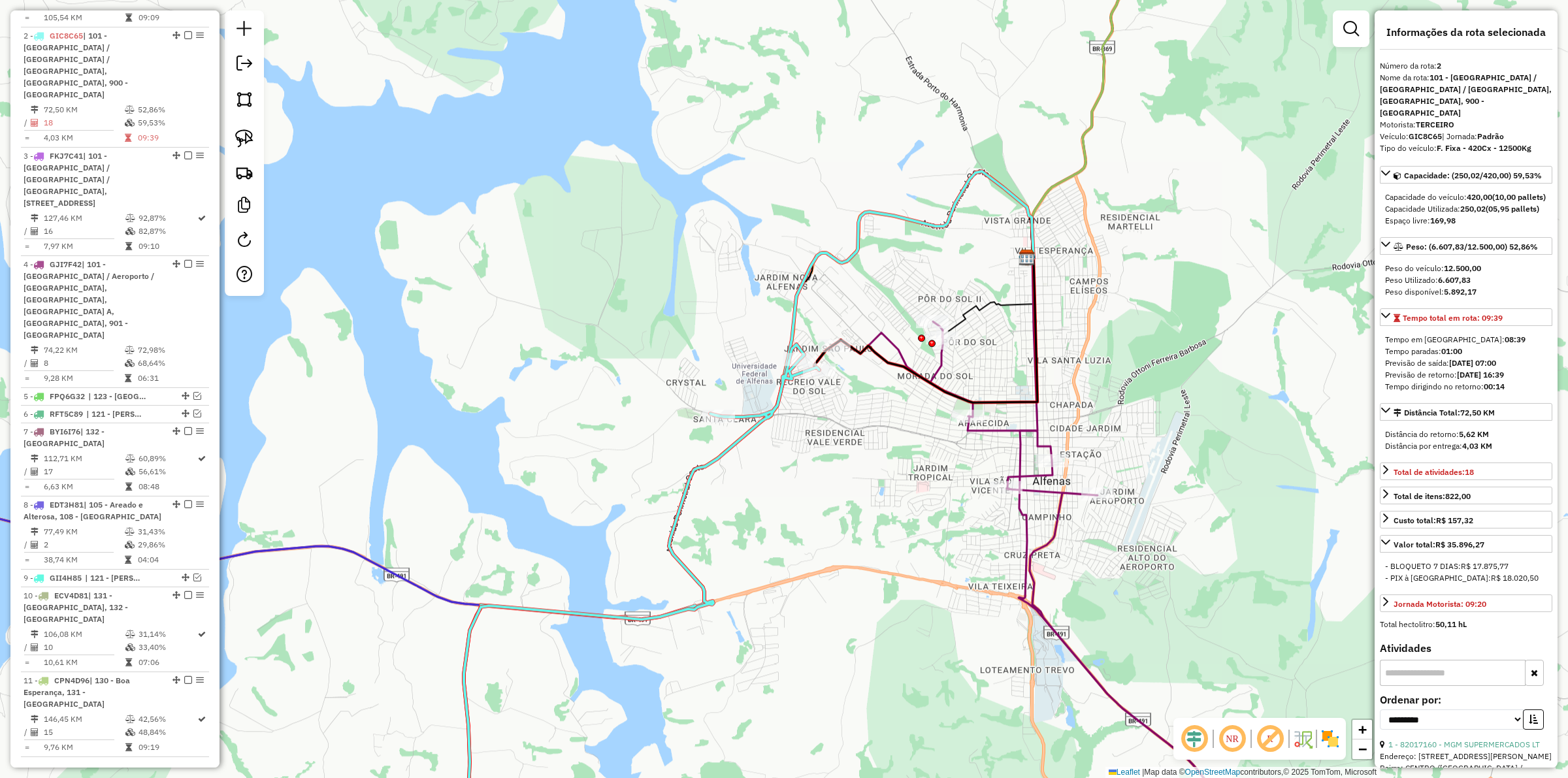
click at [867, 348] on icon at bounding box center [926, 330] width 223 height 144
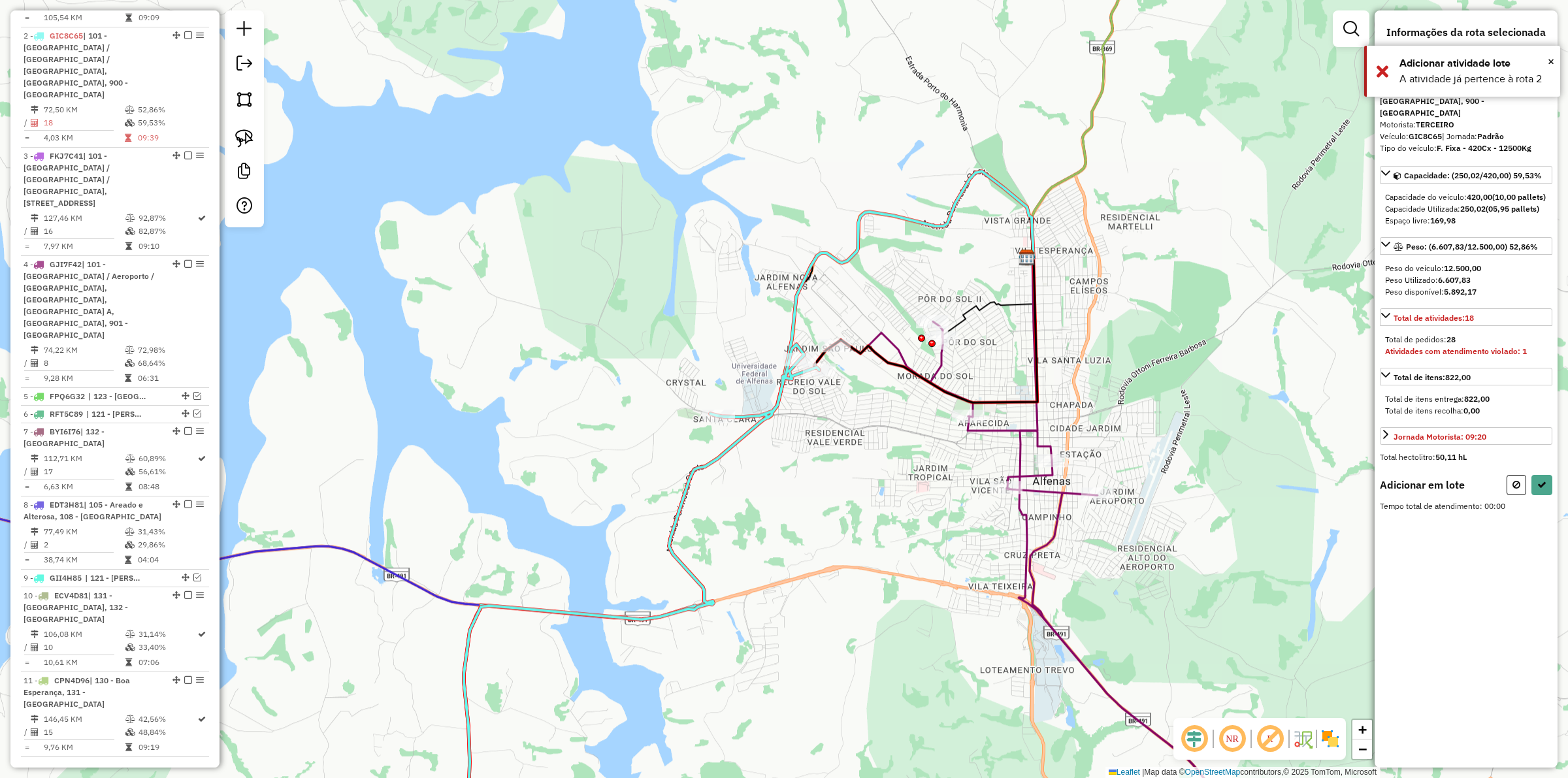
drag, startPoint x: 1514, startPoint y: 487, endPoint x: 1184, endPoint y: 403, distance: 340.5
click at [1514, 487] on icon at bounding box center [1516, 485] width 8 height 9
select select "**********"
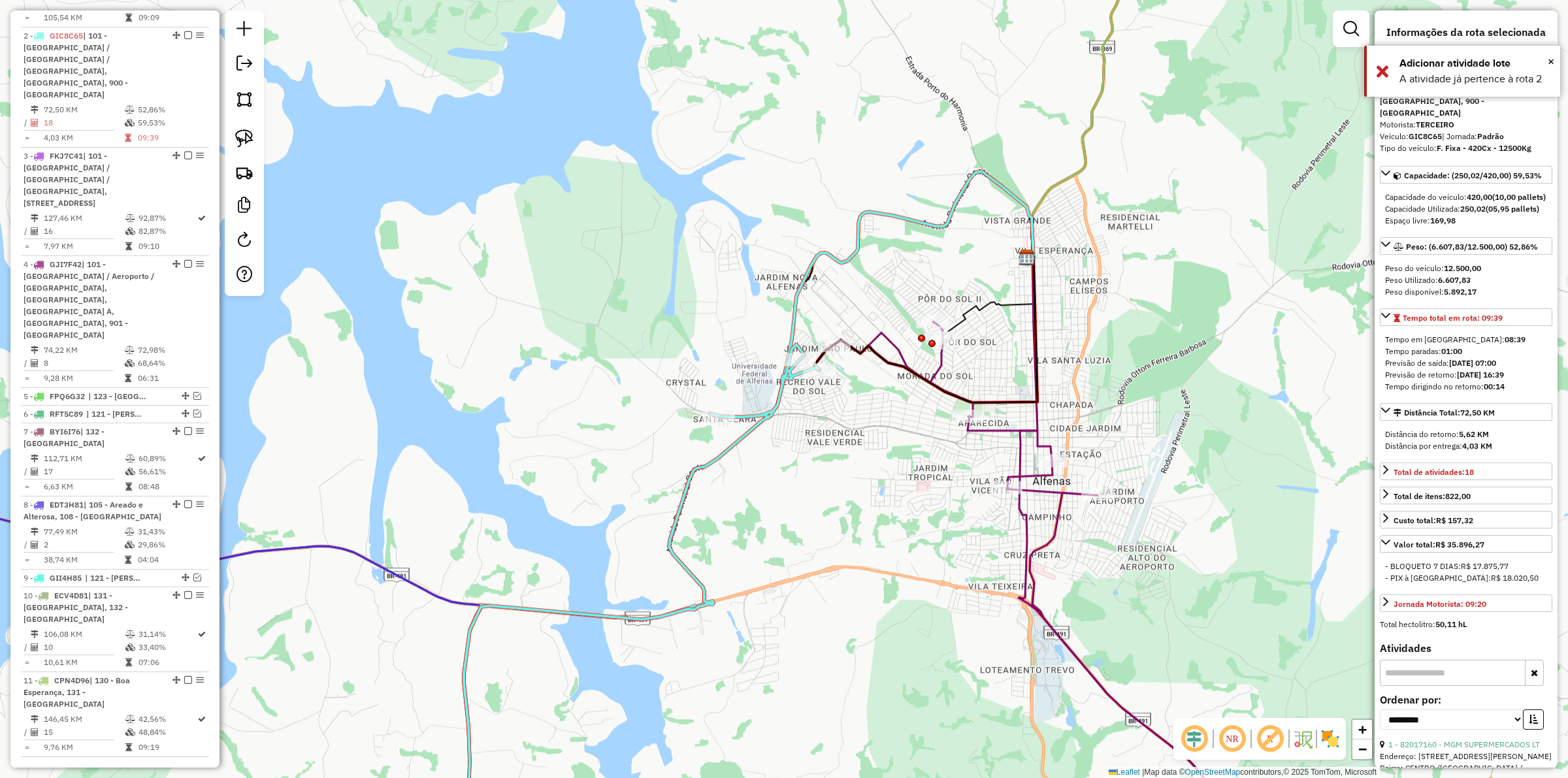
click at [998, 430] on icon at bounding box center [1228, 589] width 790 height 534
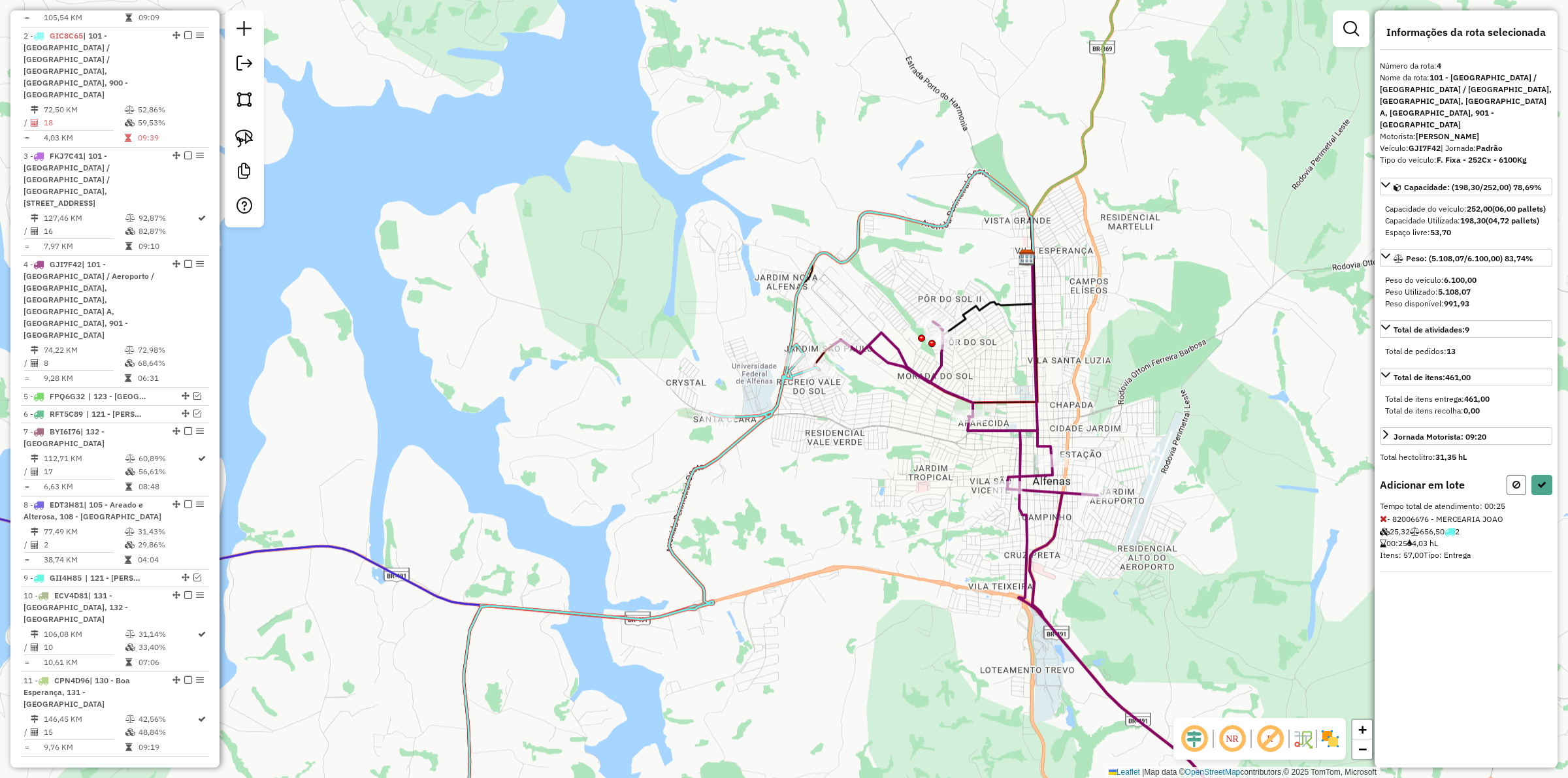
click at [1517, 487] on icon at bounding box center [1516, 485] width 8 height 9
select select "**********"
click at [1518, 488] on icon at bounding box center [1516, 485] width 8 height 9
select select "**********"
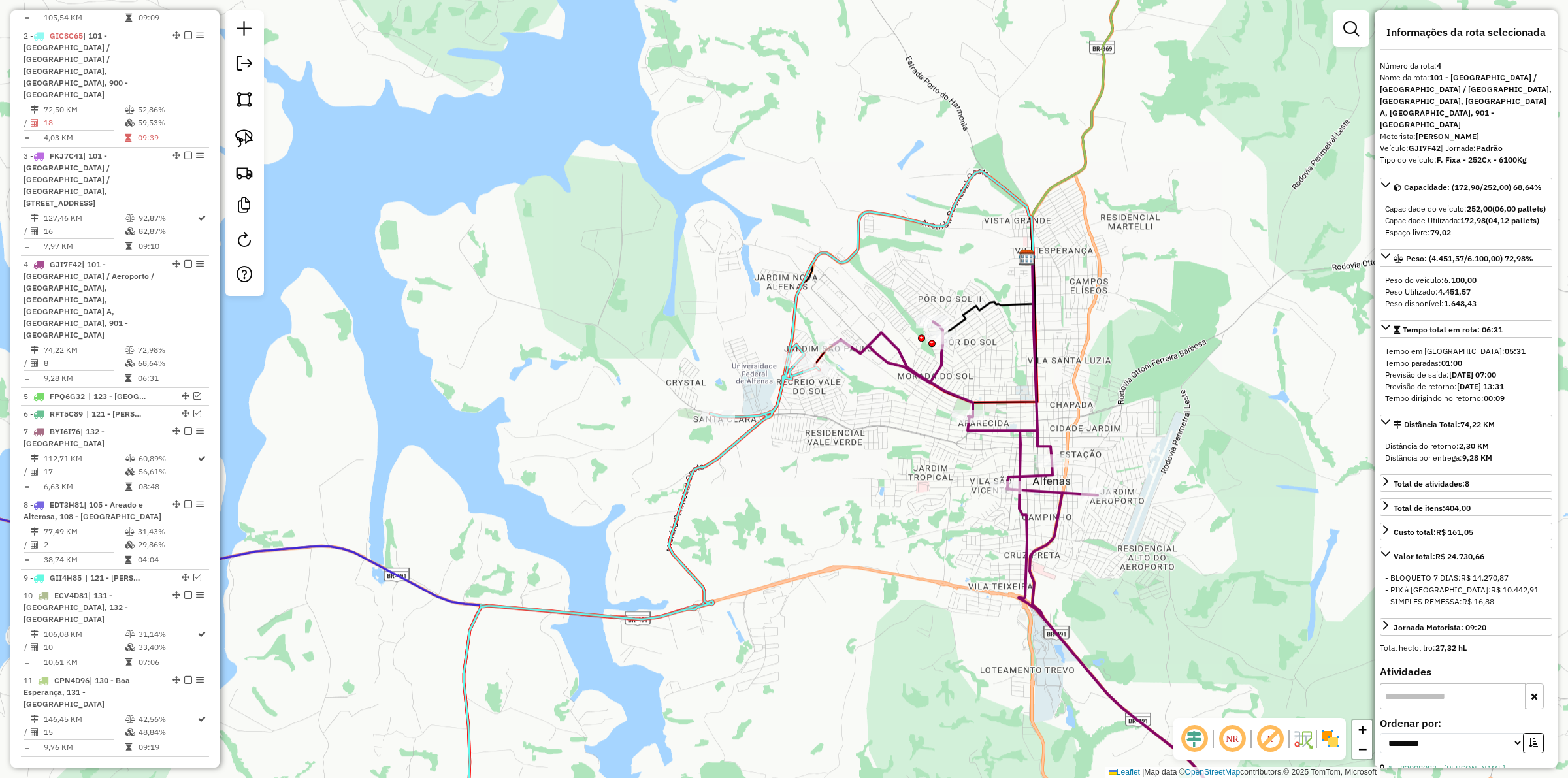
click at [755, 409] on icon at bounding box center [629, 600] width 382 height 512
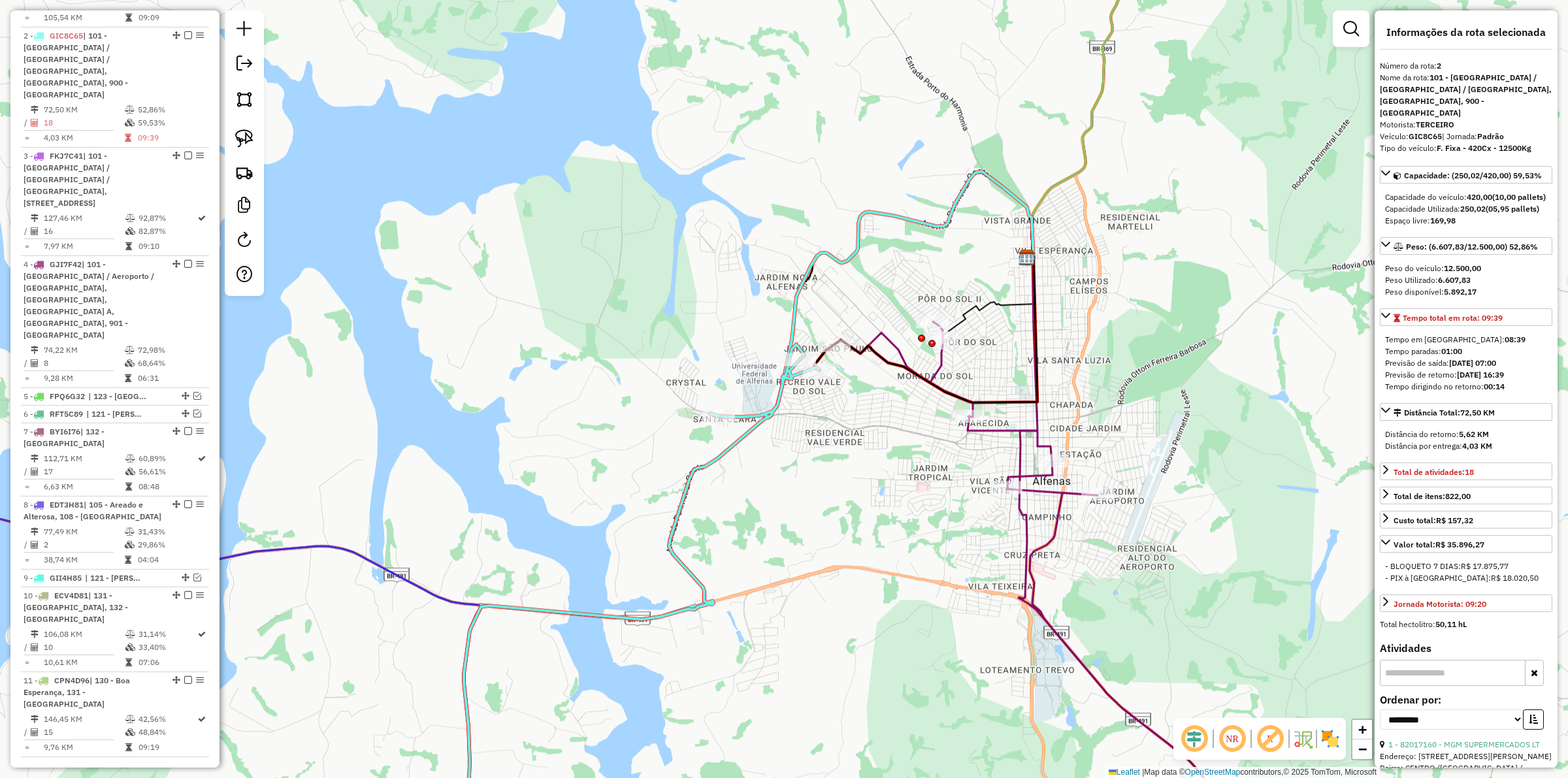
click at [951, 387] on icon at bounding box center [926, 330] width 223 height 144
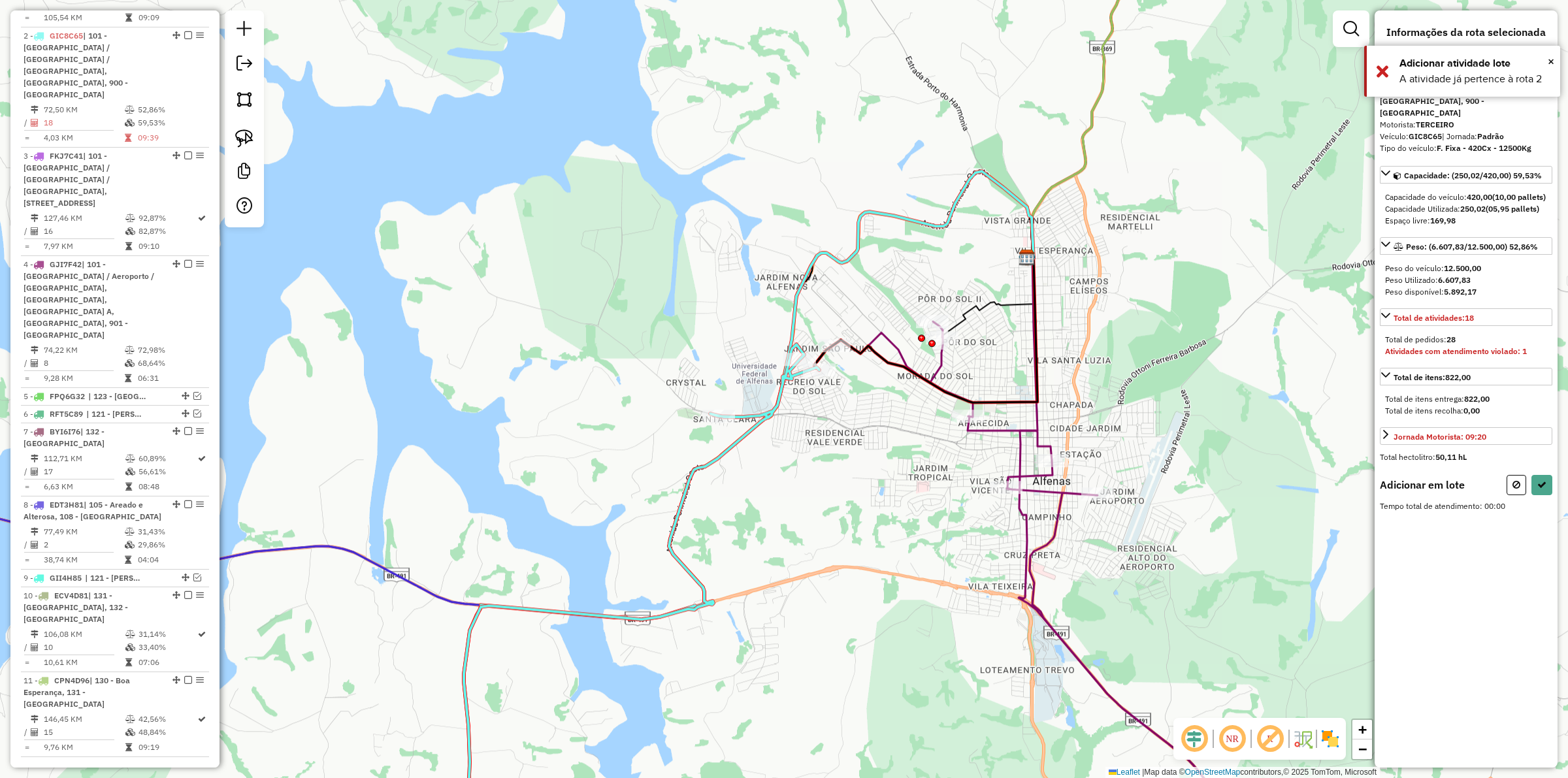
drag, startPoint x: 1513, startPoint y: 488, endPoint x: 1143, endPoint y: 474, distance: 370.3
click at [1513, 488] on icon at bounding box center [1516, 485] width 8 height 9
select select "**********"
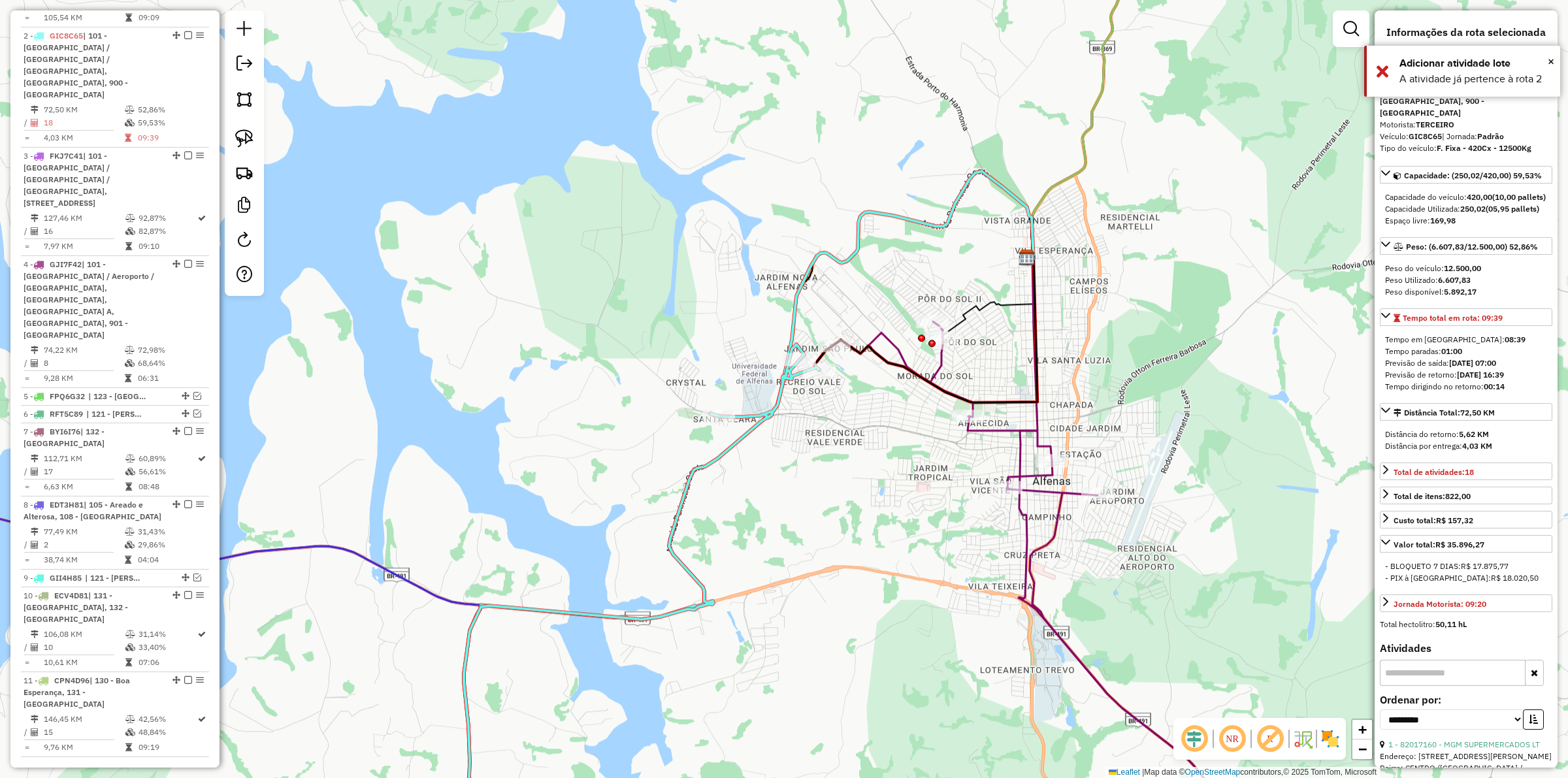
click at [1006, 436] on icon at bounding box center [1228, 589] width 790 height 534
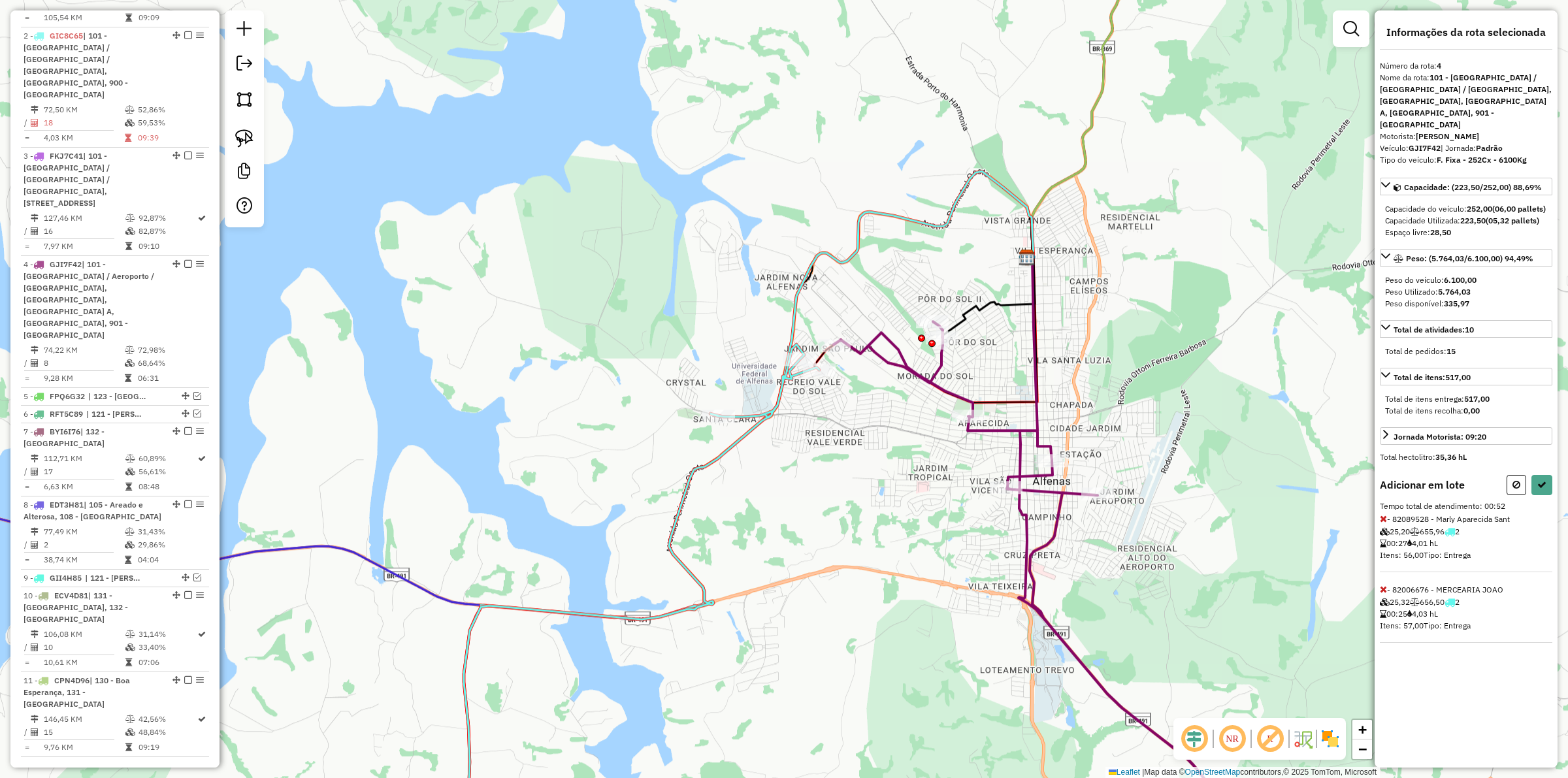
click at [1383, 523] on icon at bounding box center [1383, 519] width 7 height 9
click at [1538, 488] on icon at bounding box center [1542, 485] width 9 height 9
select select "**********"
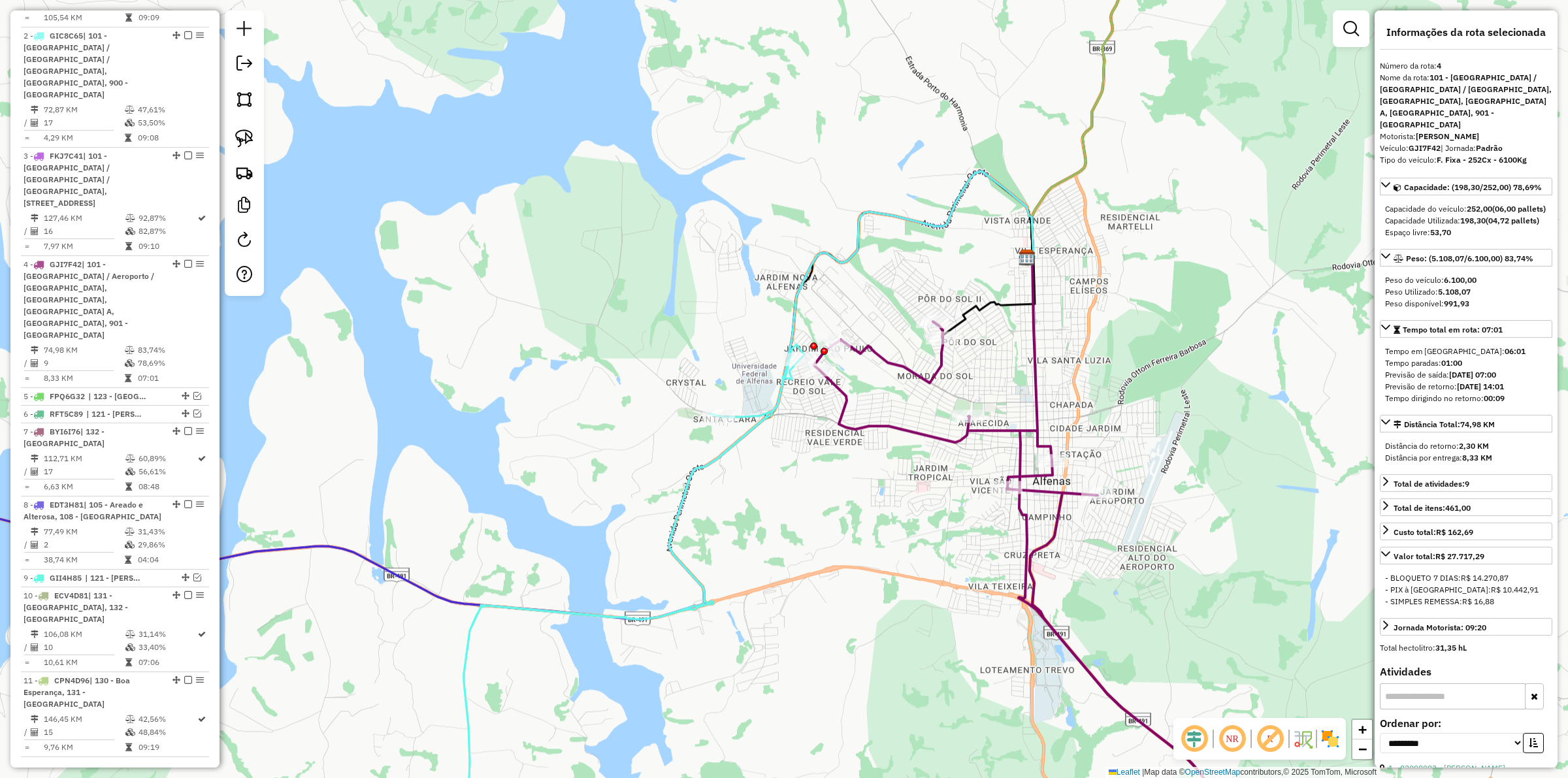
click at [883, 347] on div "Janela de atendimento Grade de atendimento Capacidade Transportadoras Veículos …" at bounding box center [784, 389] width 1568 height 778
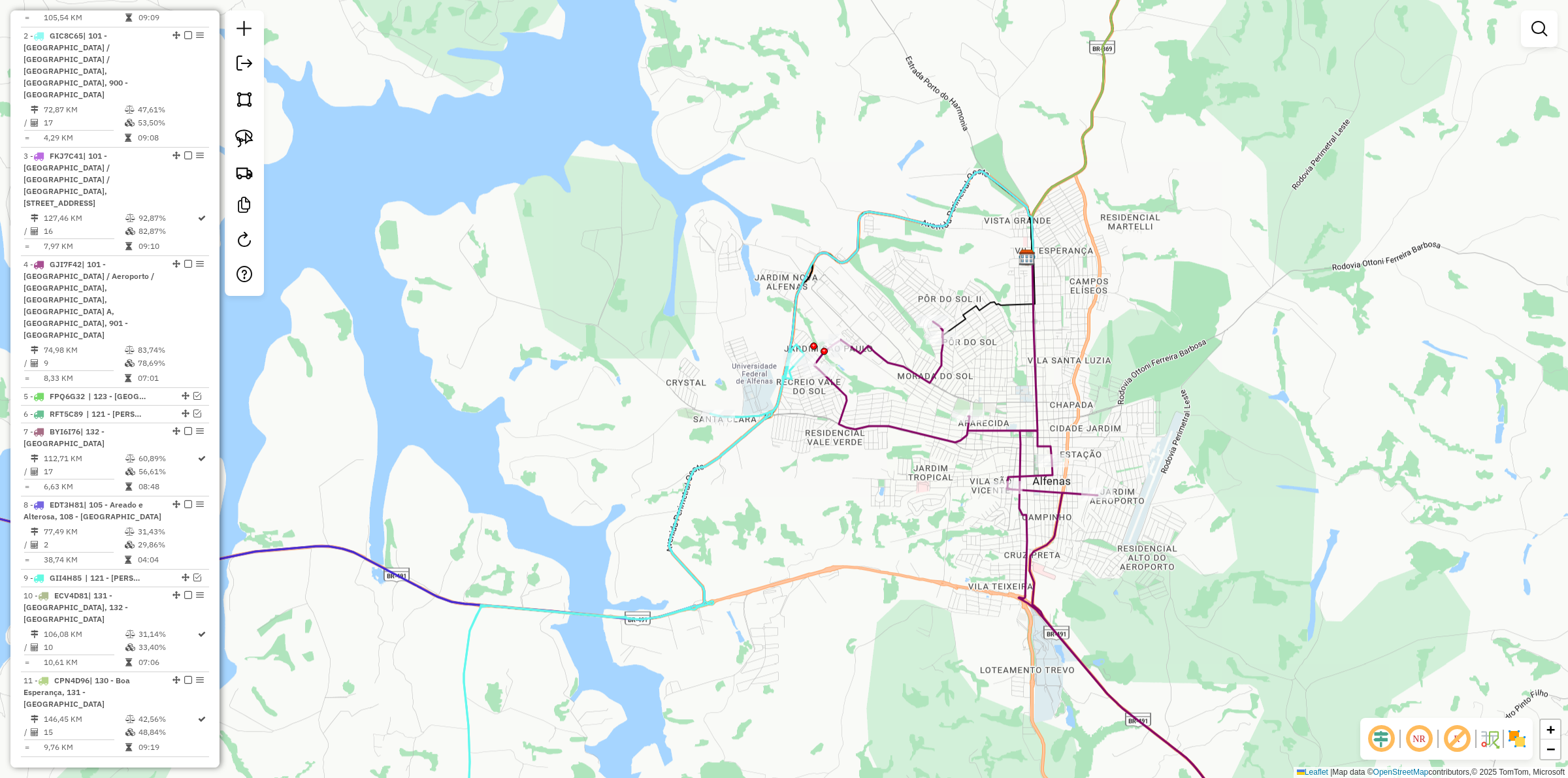
click at [775, 410] on icon at bounding box center [621, 600] width 366 height 512
select select "**********"
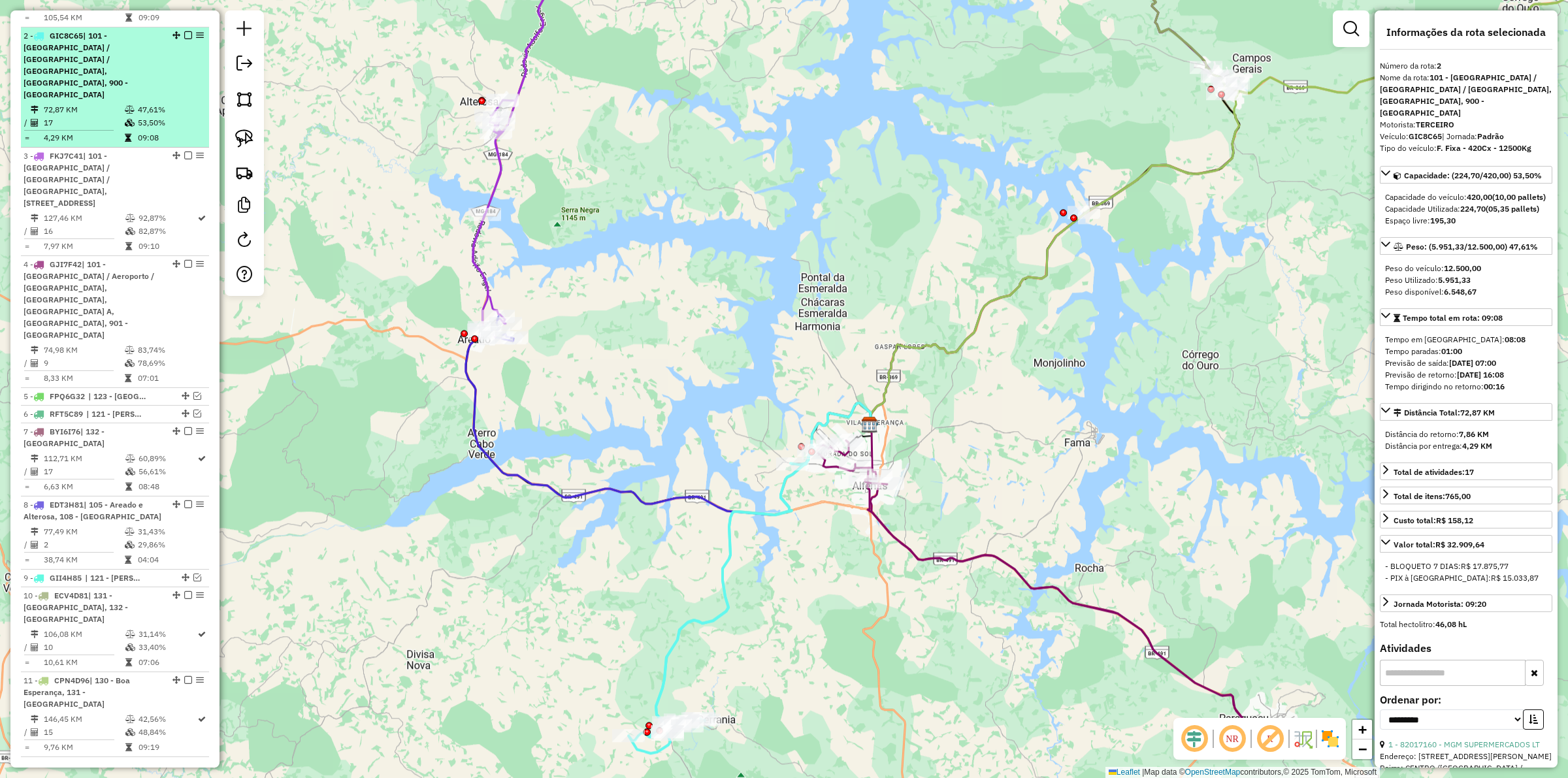
click at [185, 39] on em at bounding box center [188, 35] width 8 height 8
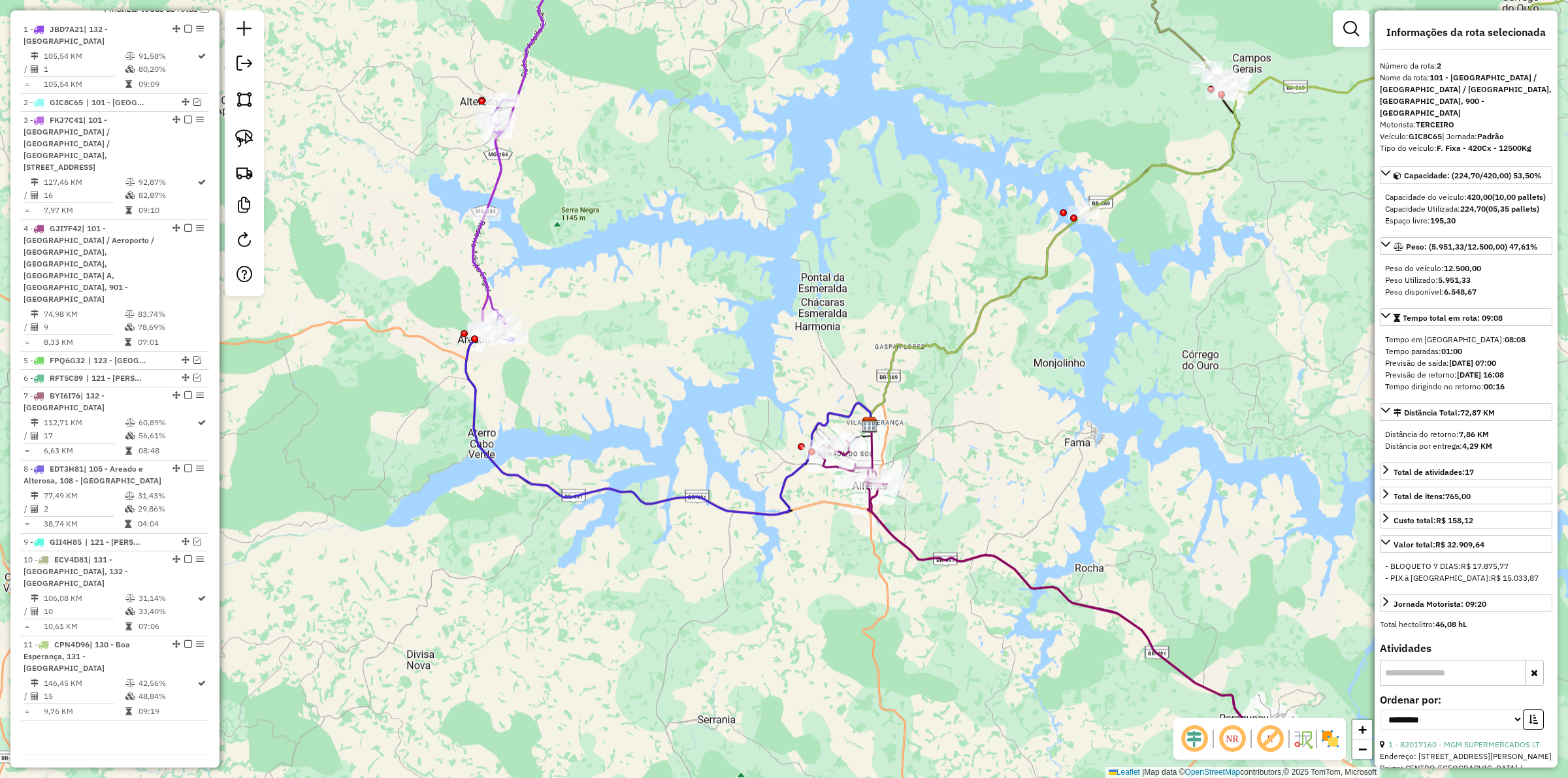
click at [957, 346] on icon at bounding box center [1236, 173] width 732 height 503
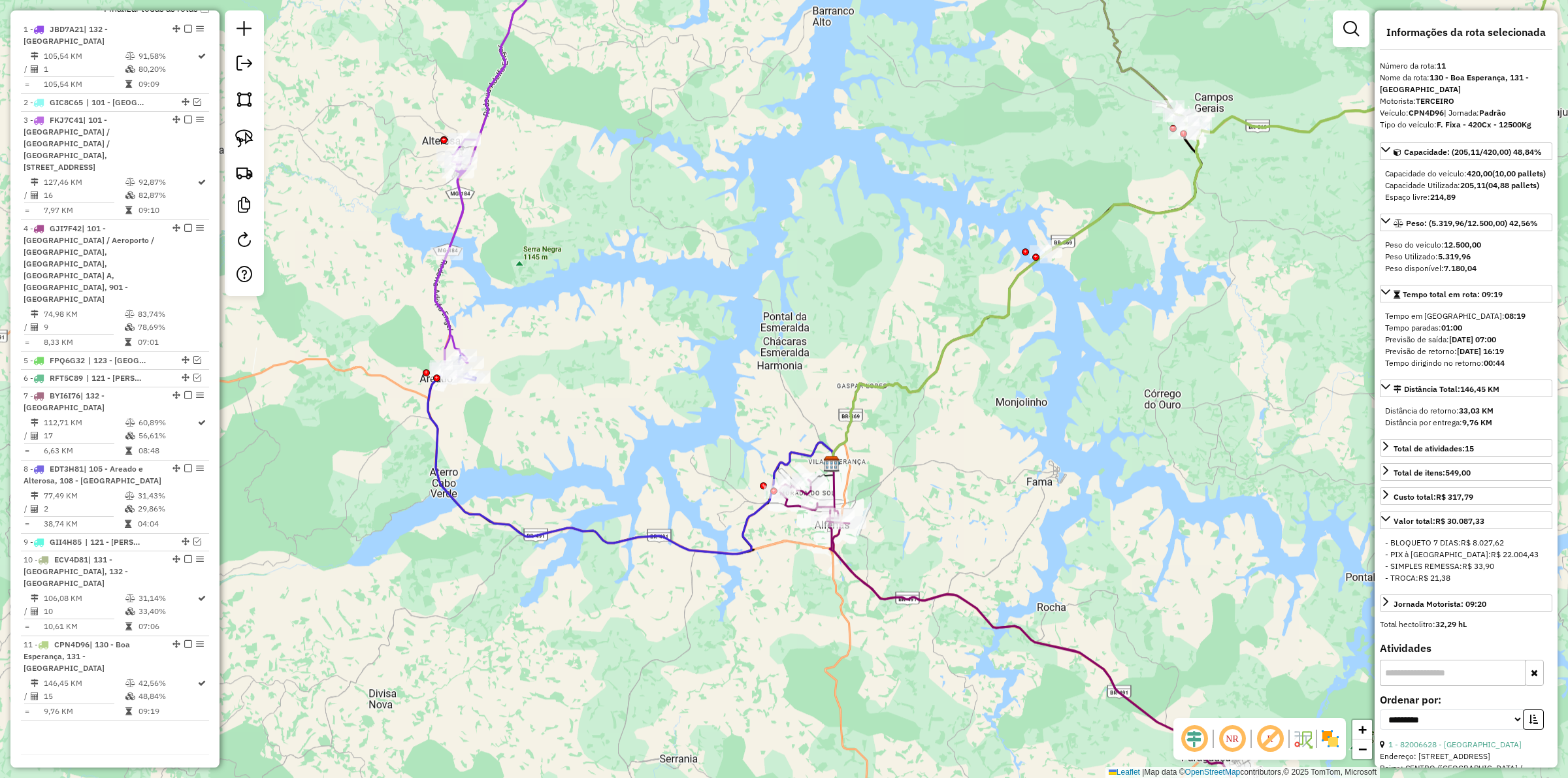
drag, startPoint x: 1150, startPoint y: 324, endPoint x: 980, endPoint y: 481, distance: 231.4
click at [980, 481] on div "Janela de atendimento Grade de atendimento Capacidade Transportadoras Veículos …" at bounding box center [784, 389] width 1568 height 778
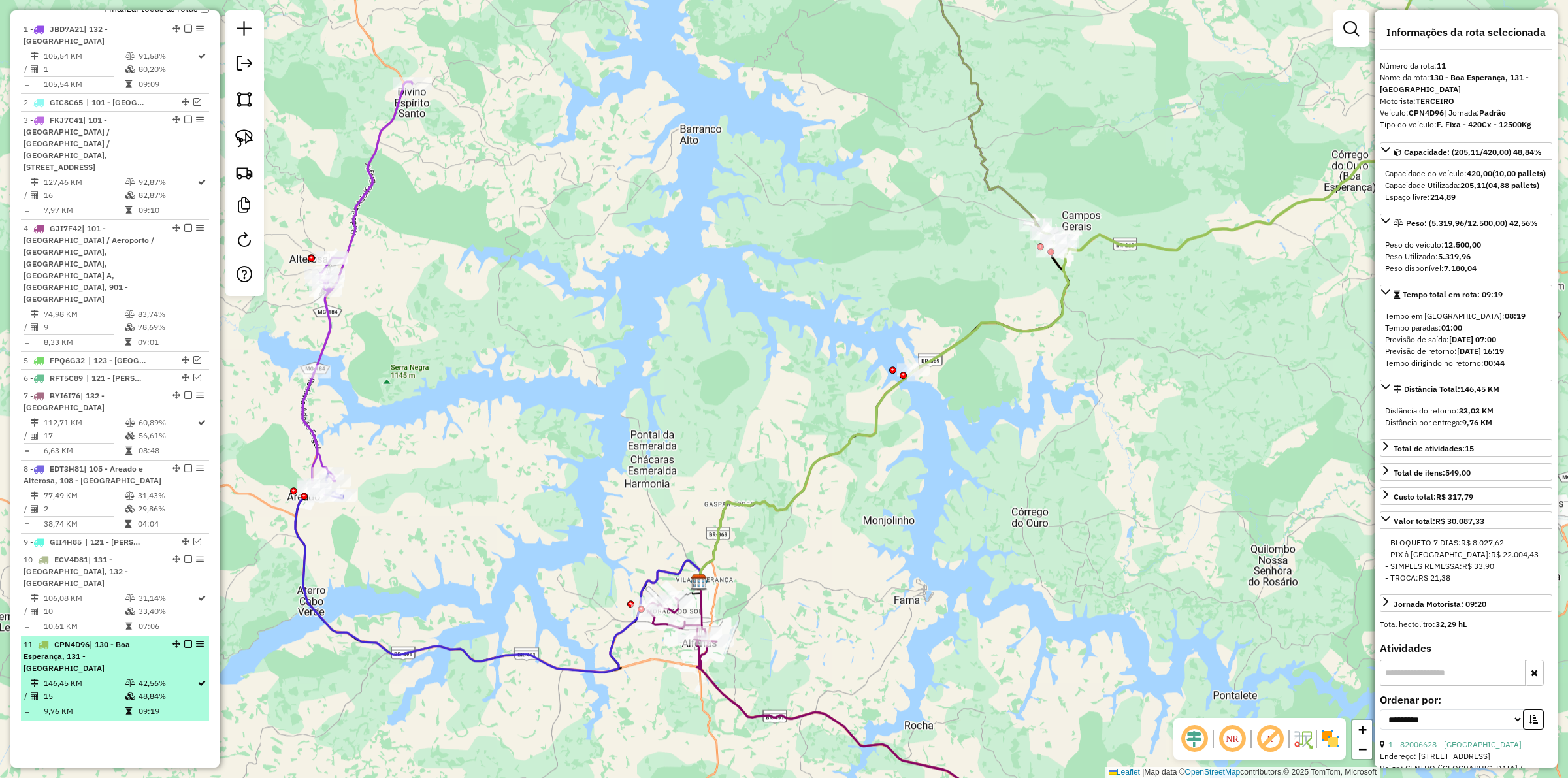
click at [185, 639] on div "11 - CPN4D96 | 130 - Boa Esperança, 131 - Campos Gerais" at bounding box center [115, 656] width 183 height 35
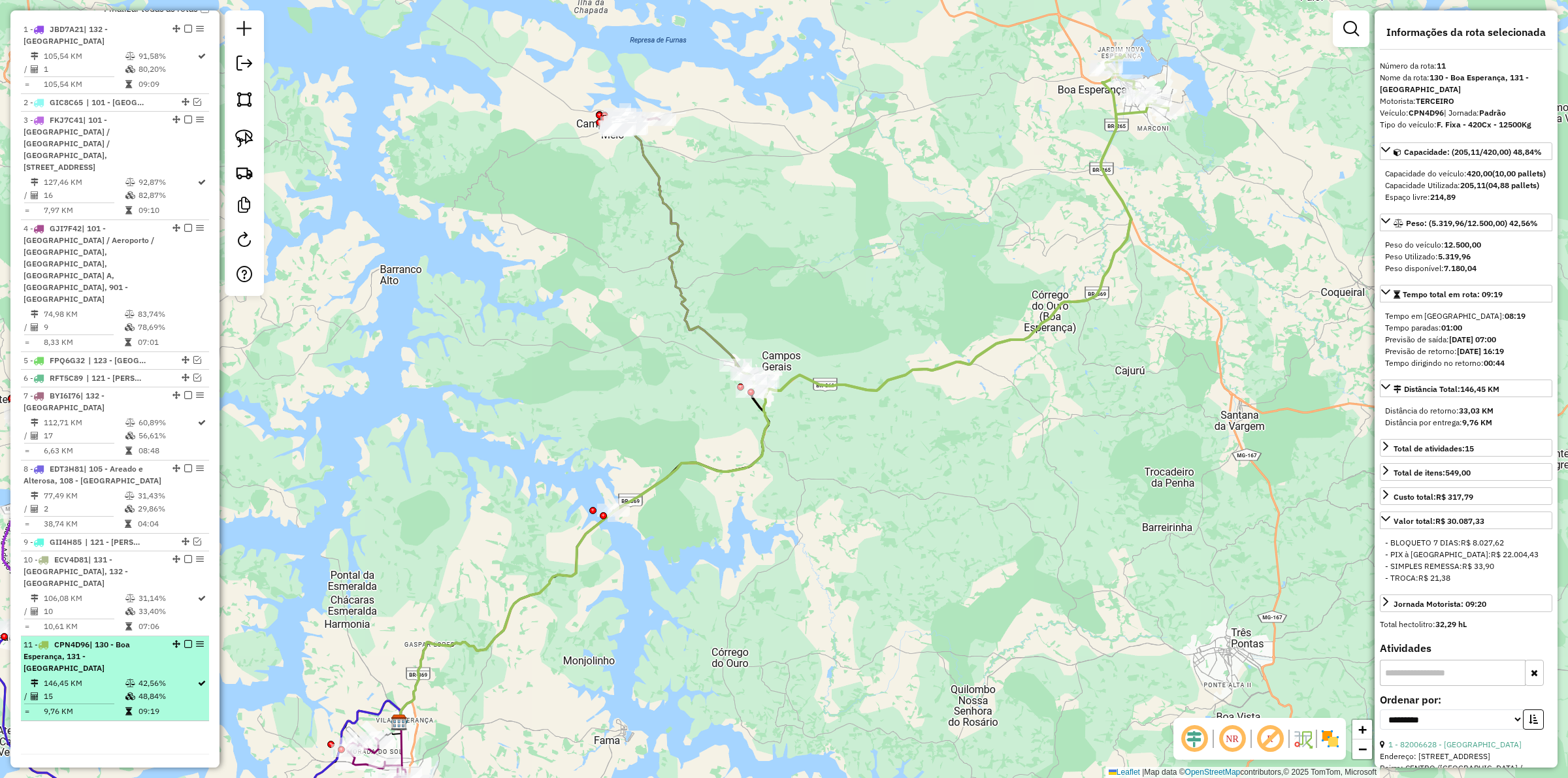
click at [185, 641] on em at bounding box center [188, 644] width 8 height 8
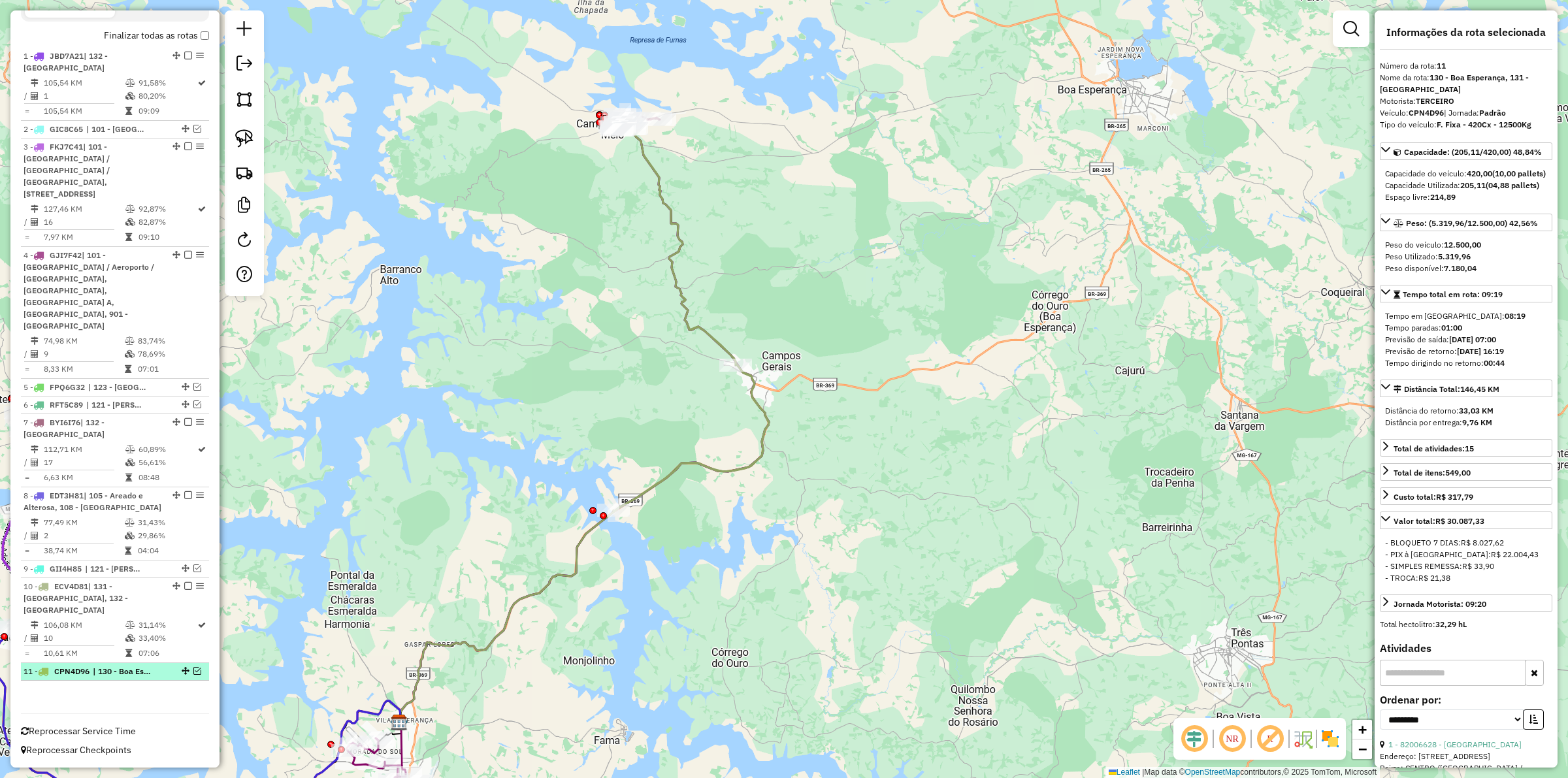
scroll to position [506, 0]
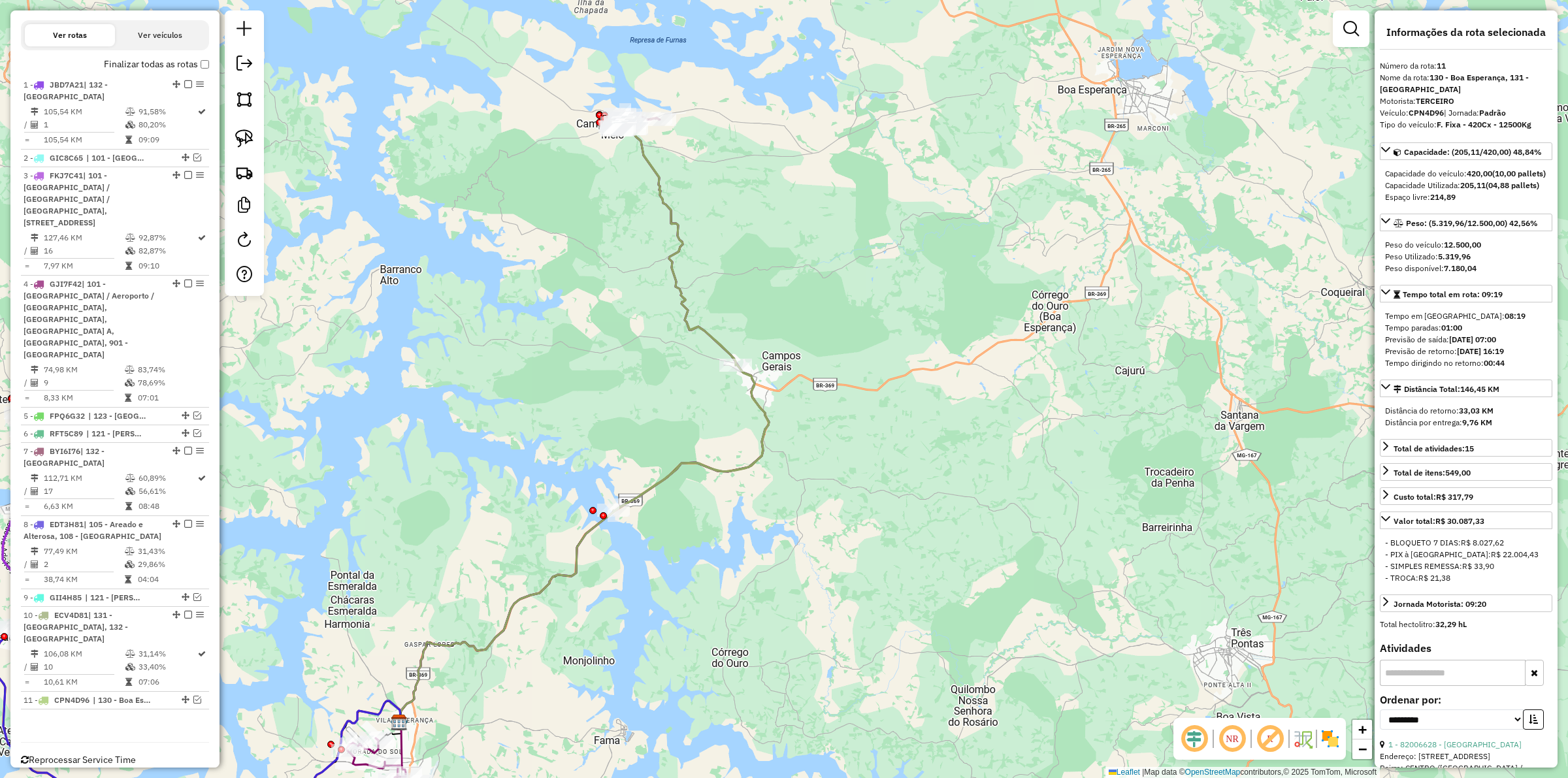
click at [675, 465] on icon at bounding box center [692, 315] width 156 height 393
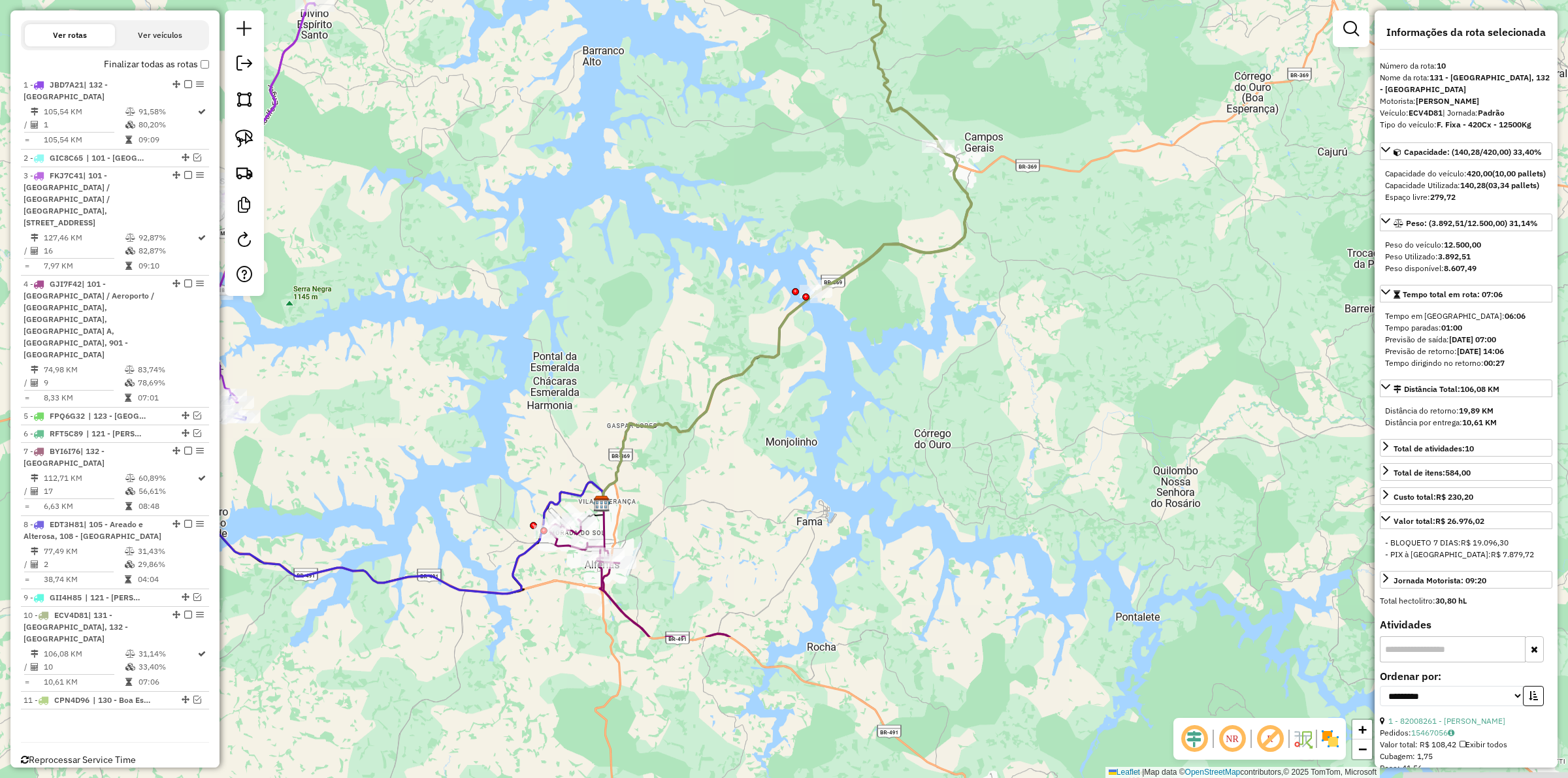
drag, startPoint x: 635, startPoint y: 618, endPoint x: 834, endPoint y: 411, distance: 287.1
click at [834, 411] on div "Janela de atendimento Grade de atendimento Capacidade Transportadoras Veículos …" at bounding box center [784, 389] width 1568 height 778
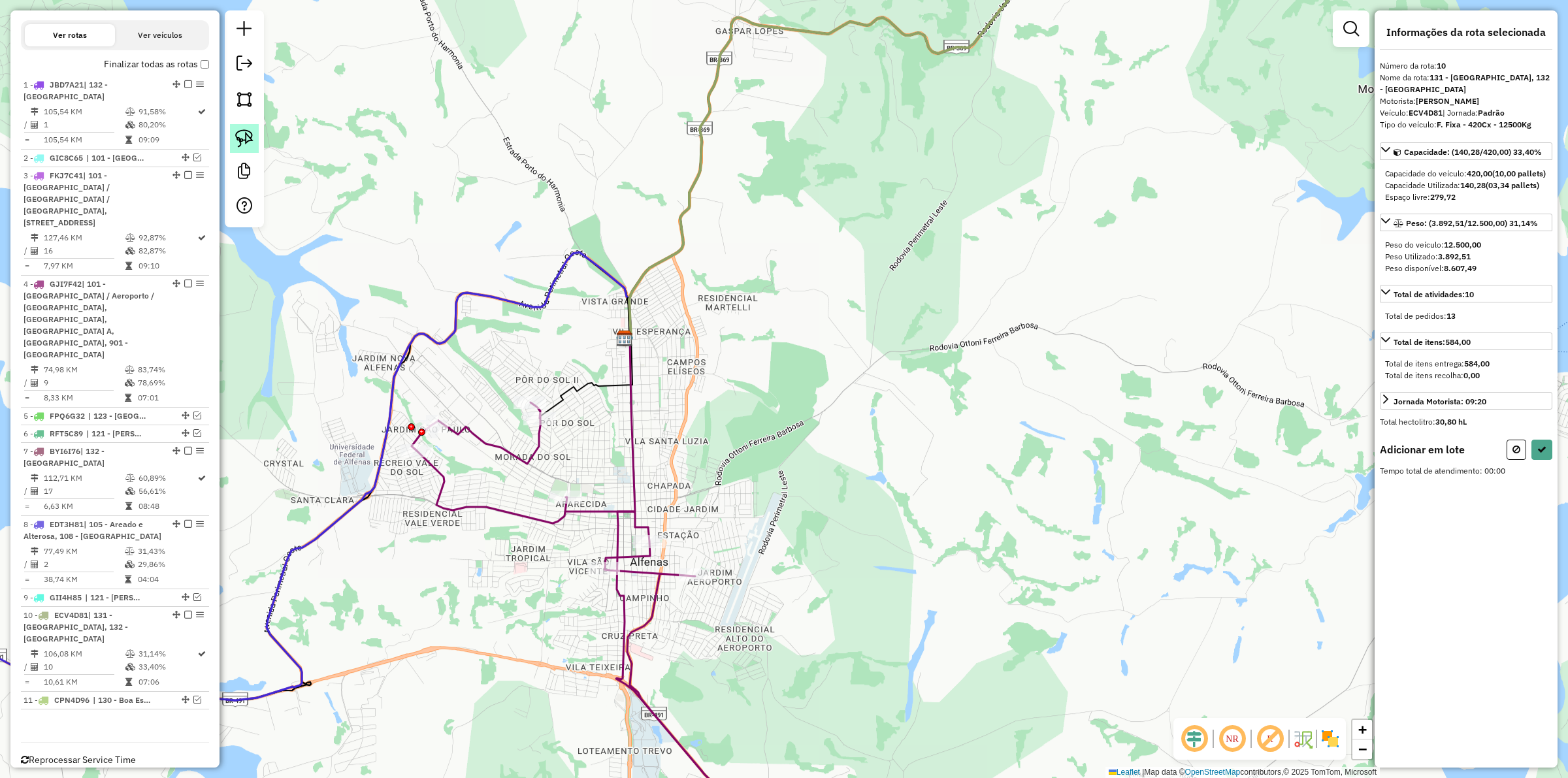
click at [243, 146] on img at bounding box center [245, 138] width 18 height 18
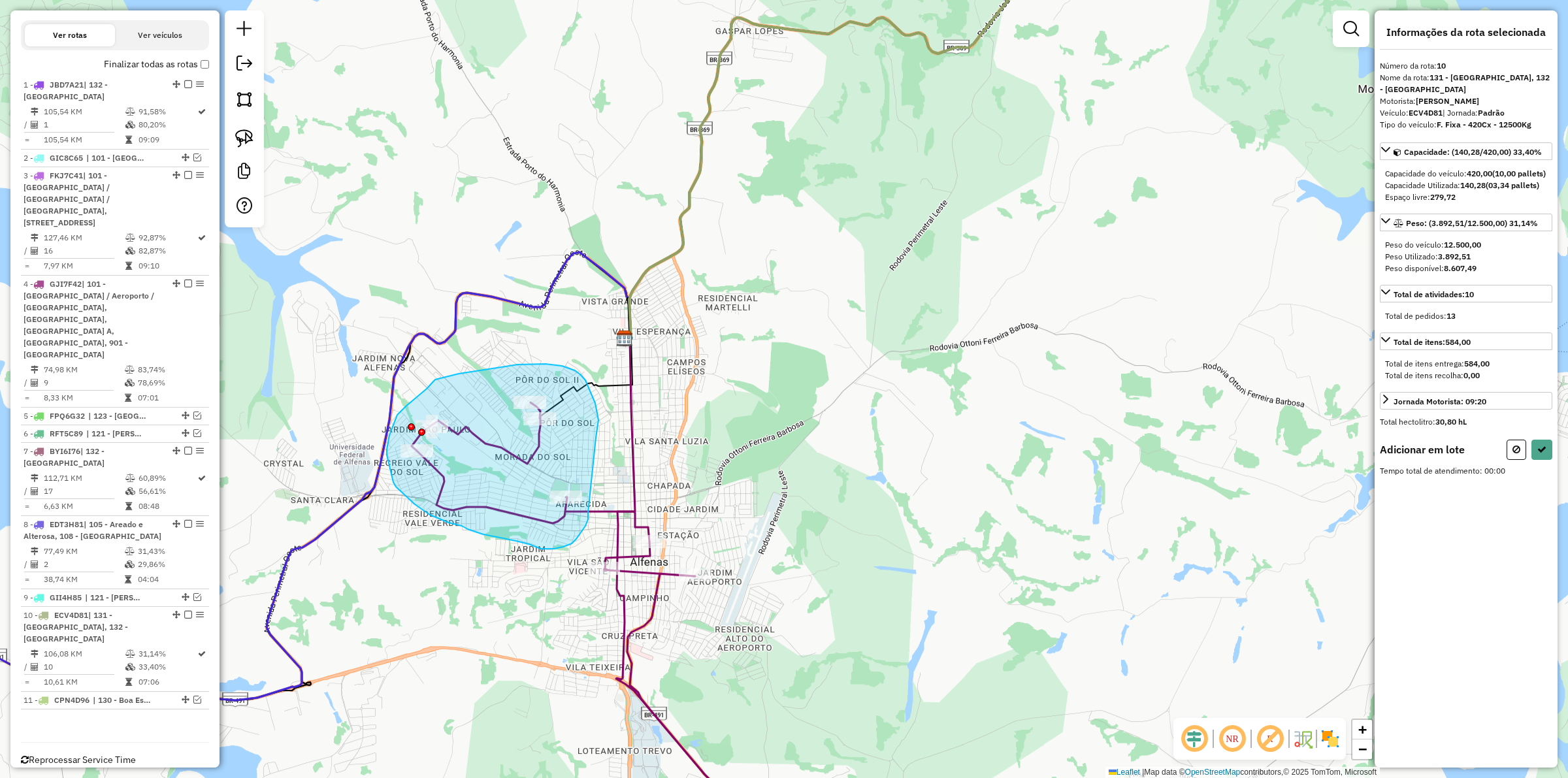
drag, startPoint x: 590, startPoint y: 390, endPoint x: 588, endPoint y: 513, distance: 123.0
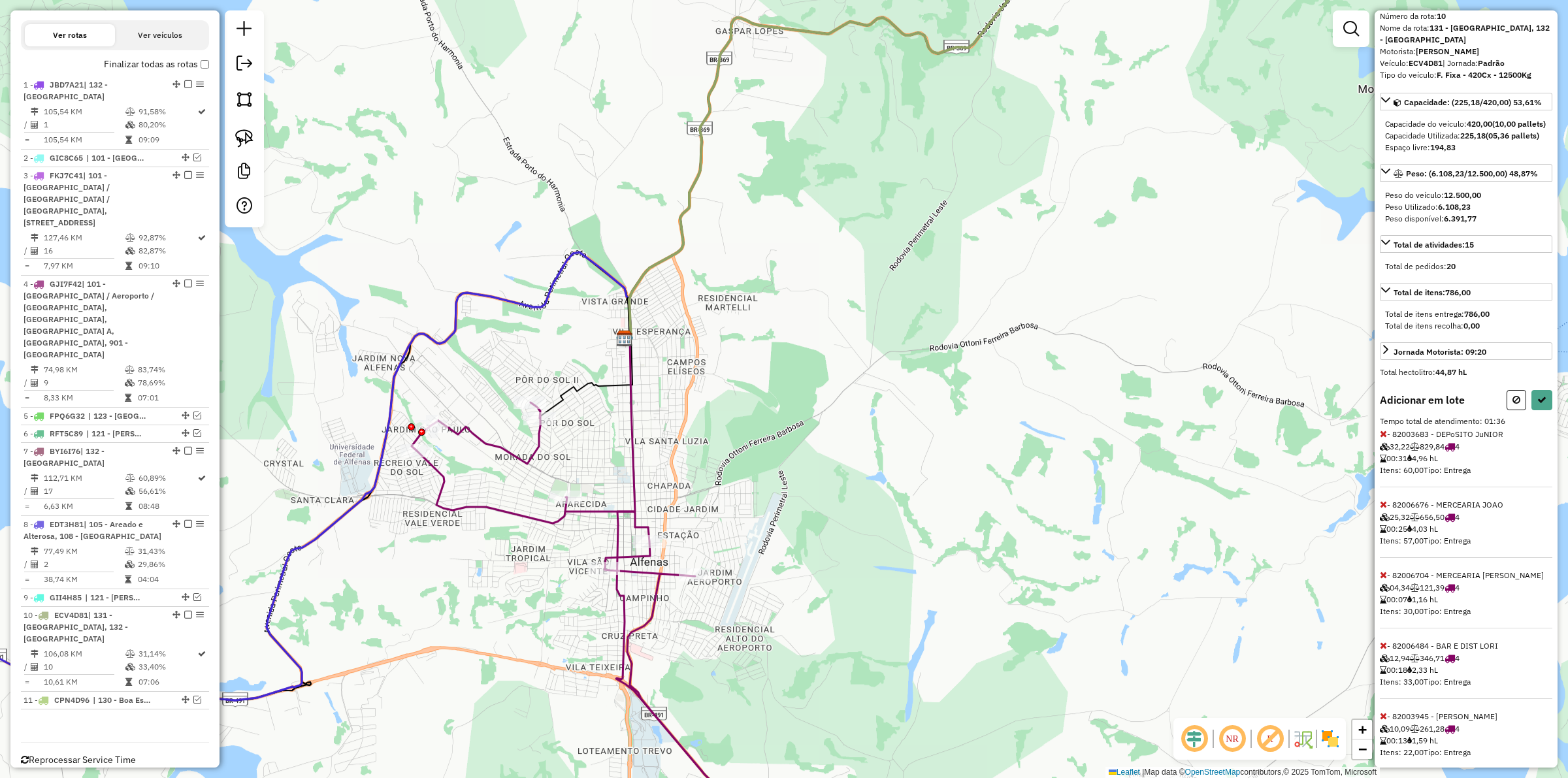
scroll to position [95, 0]
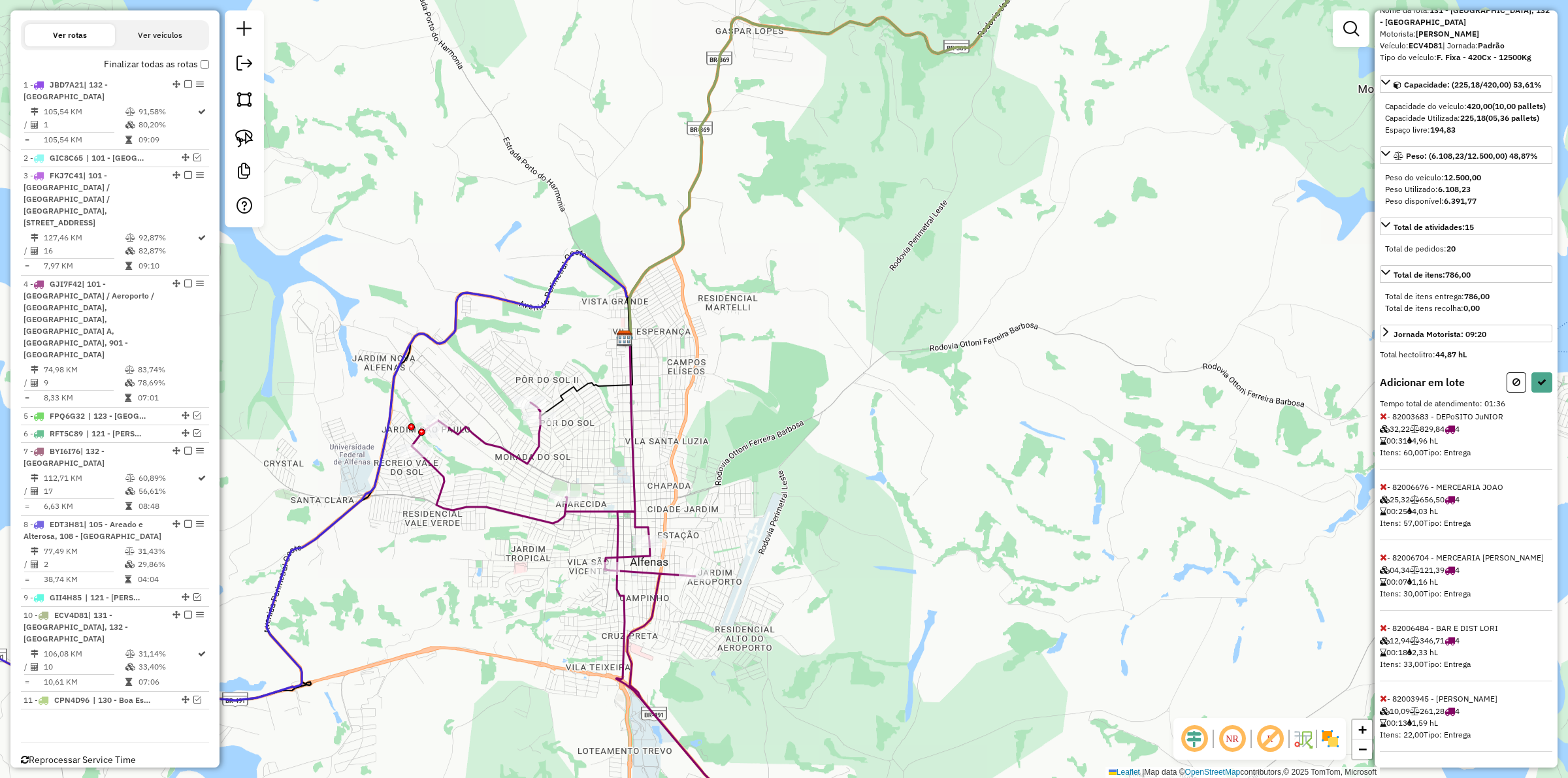
click at [1385, 627] on icon at bounding box center [1383, 628] width 7 height 9
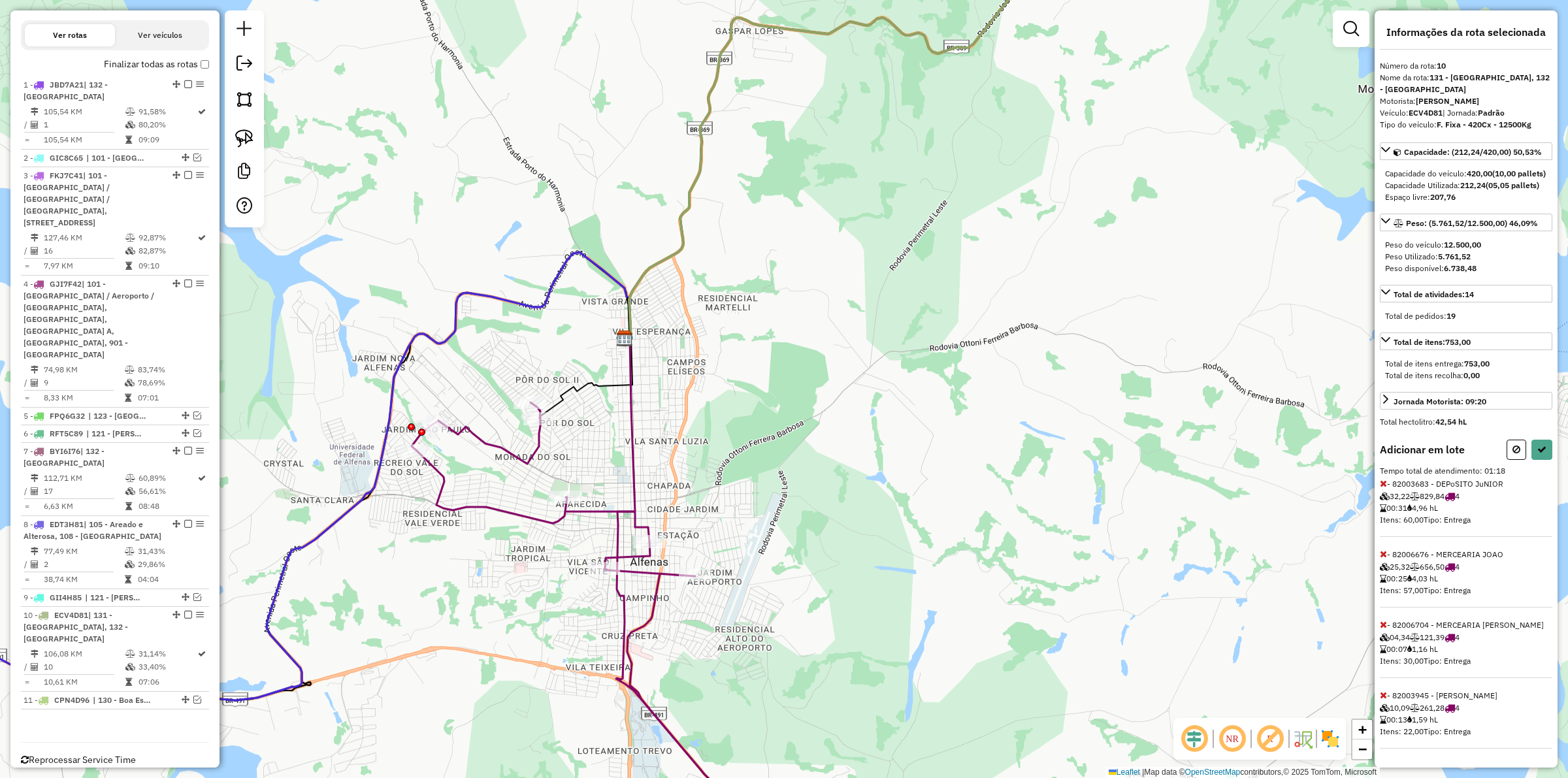
click at [1380, 697] on icon at bounding box center [1383, 696] width 7 height 9
click at [1540, 454] on icon at bounding box center [1542, 450] width 9 height 9
select select "**********"
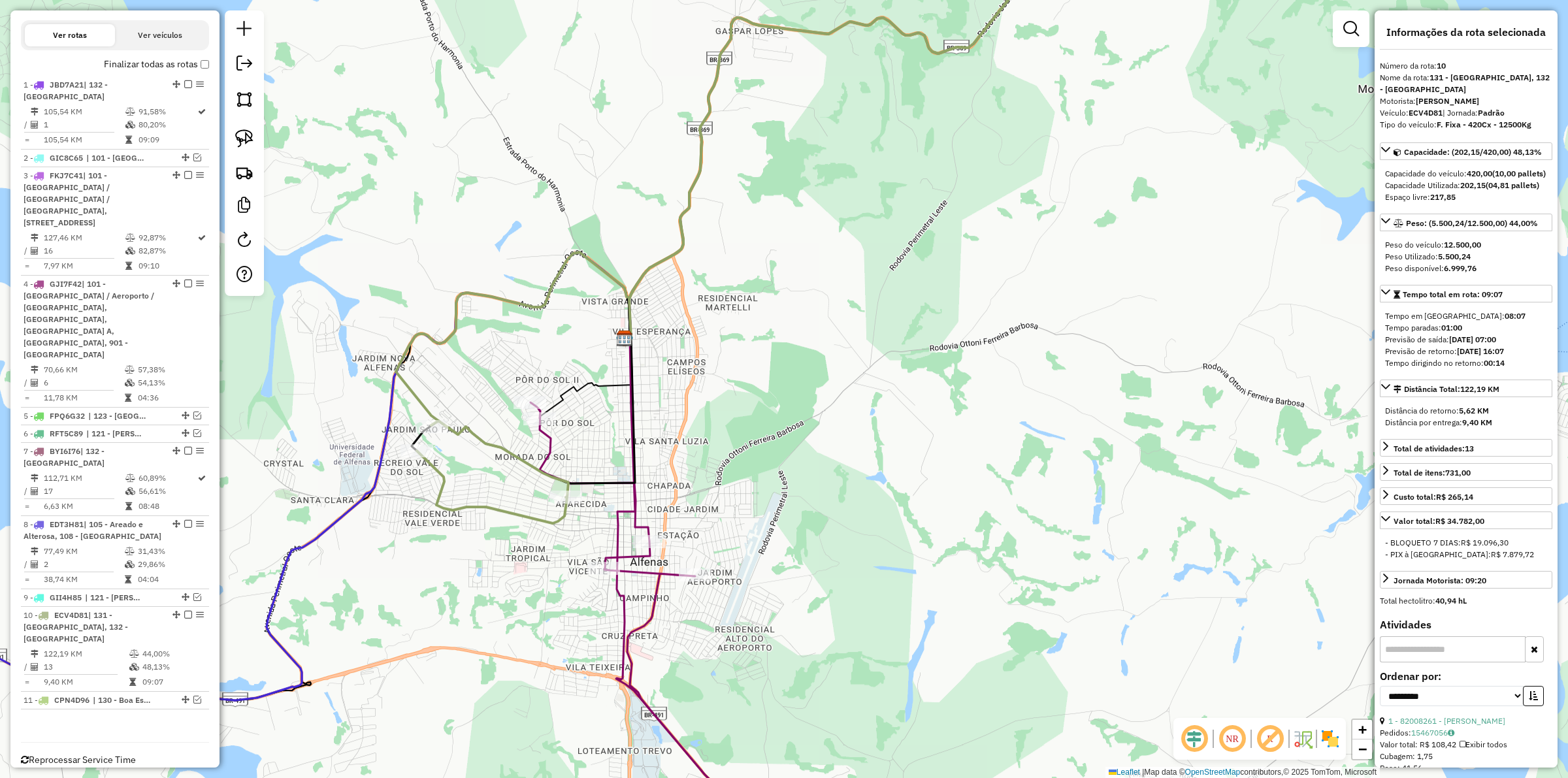
click at [491, 443] on icon at bounding box center [728, 222] width 663 height 601
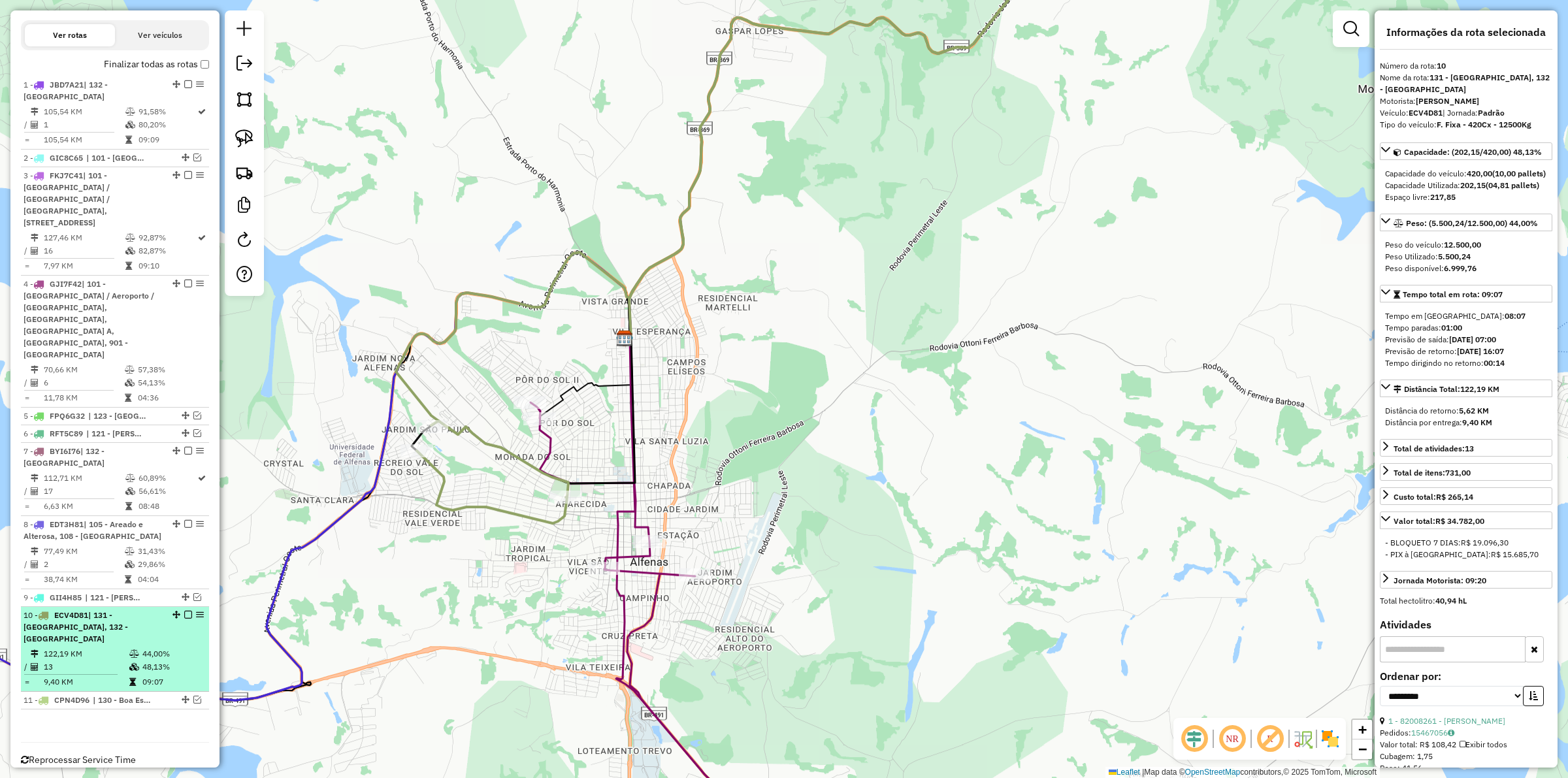
click at [186, 611] on em at bounding box center [188, 615] width 8 height 8
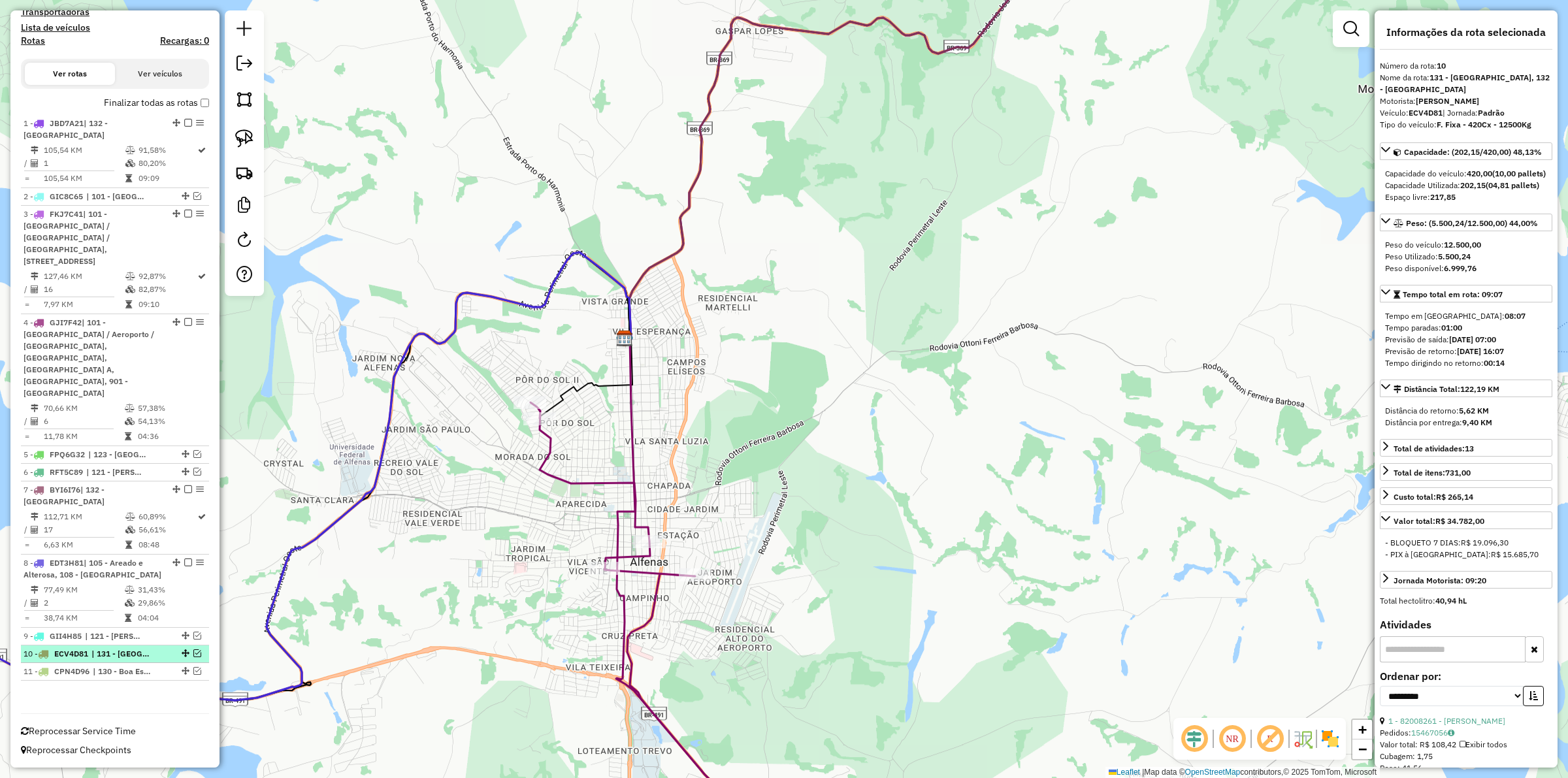
scroll to position [451, 0]
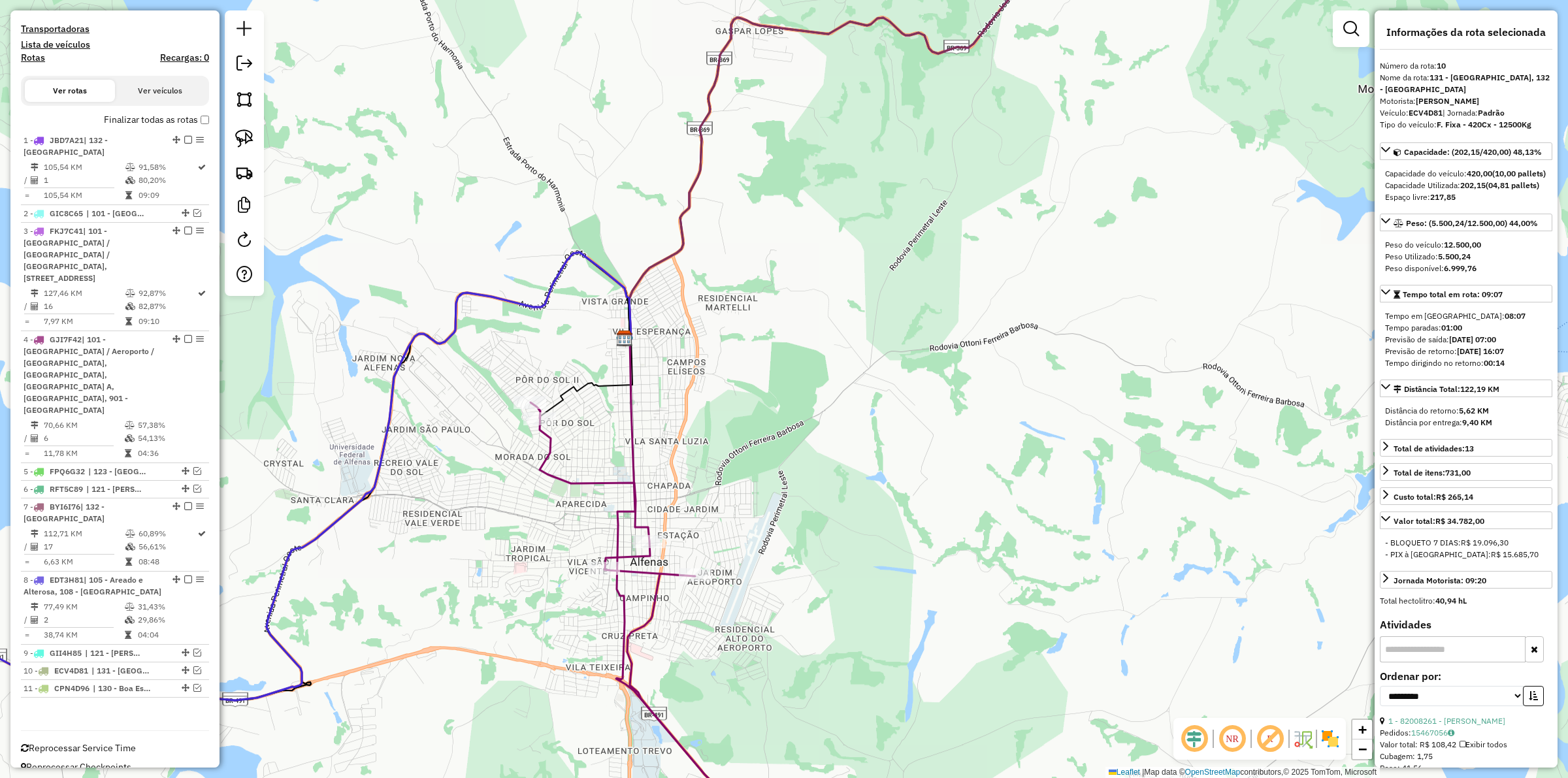
click at [569, 485] on icon at bounding box center [665, 629] width 269 height 454
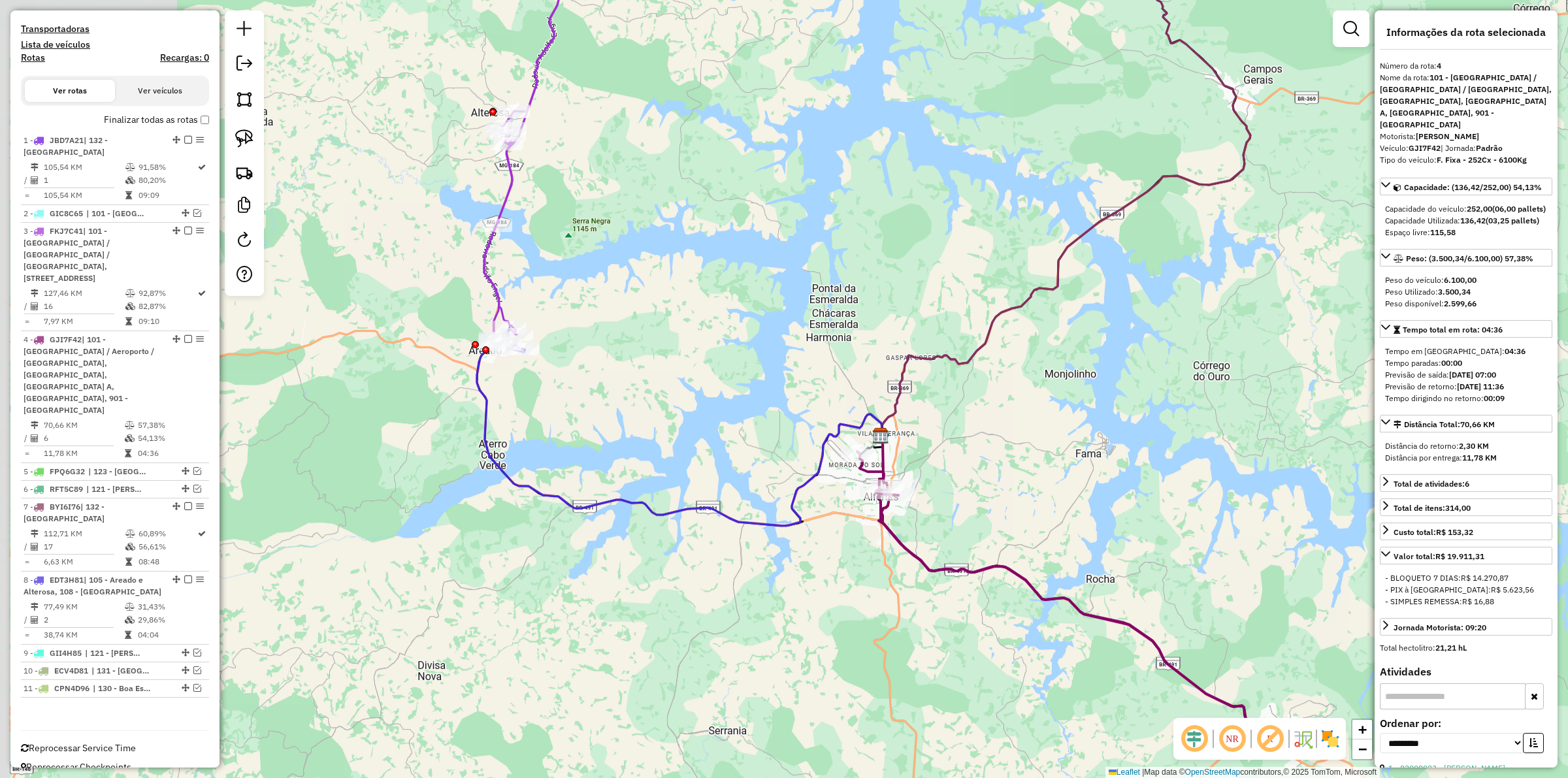
drag, startPoint x: 521, startPoint y: 592, endPoint x: 773, endPoint y: 600, distance: 252.1
click at [773, 600] on div "Janela de atendimento Grade de atendimento Capacidade Transportadoras Veículos …" at bounding box center [784, 389] width 1568 height 778
click at [488, 249] on icon at bounding box center [538, 143] width 110 height 414
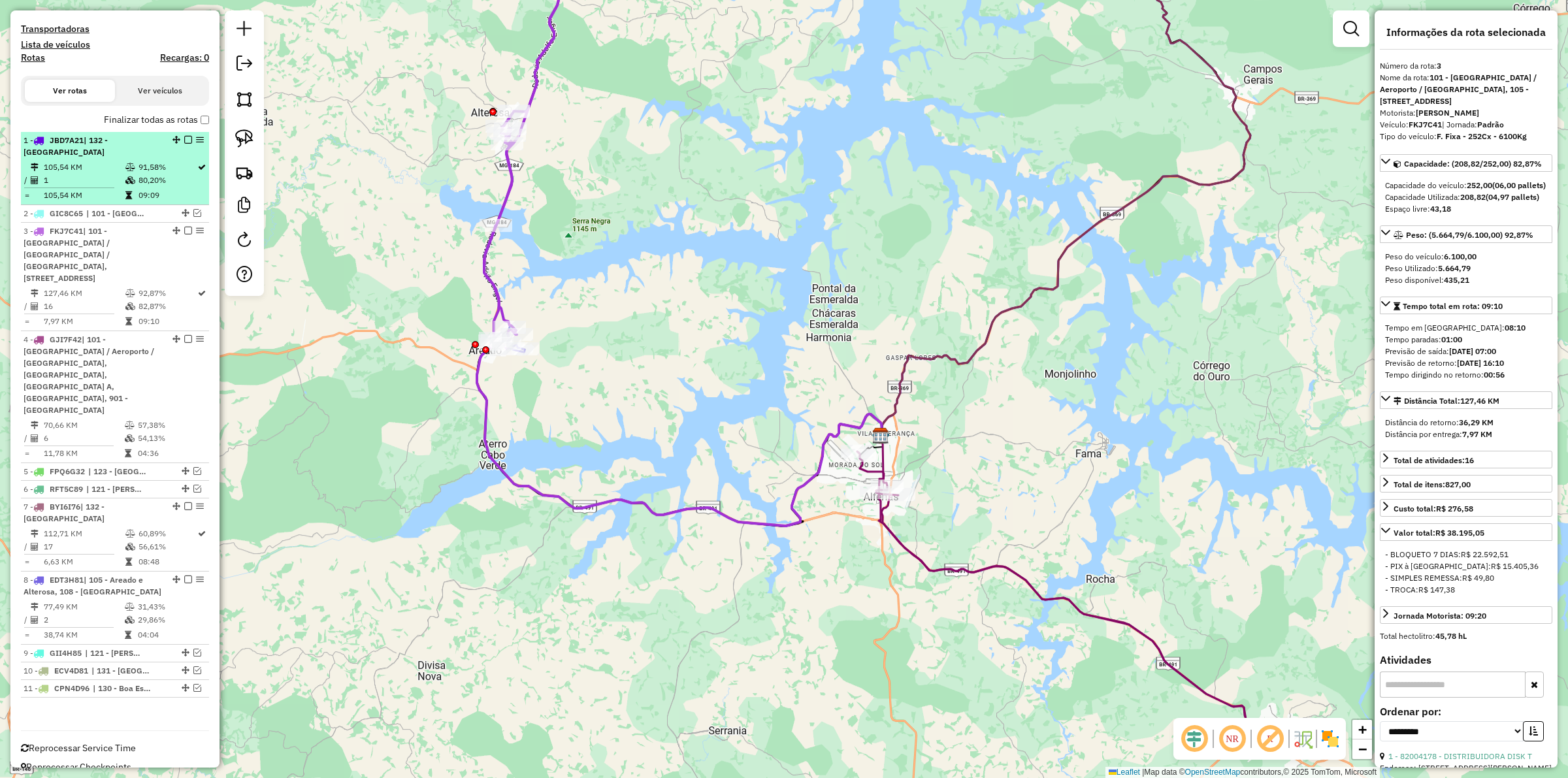
drag, startPoint x: 185, startPoint y: 245, endPoint x: 193, endPoint y: 252, distance: 10.6
click at [185, 235] on em at bounding box center [188, 230] width 8 height 8
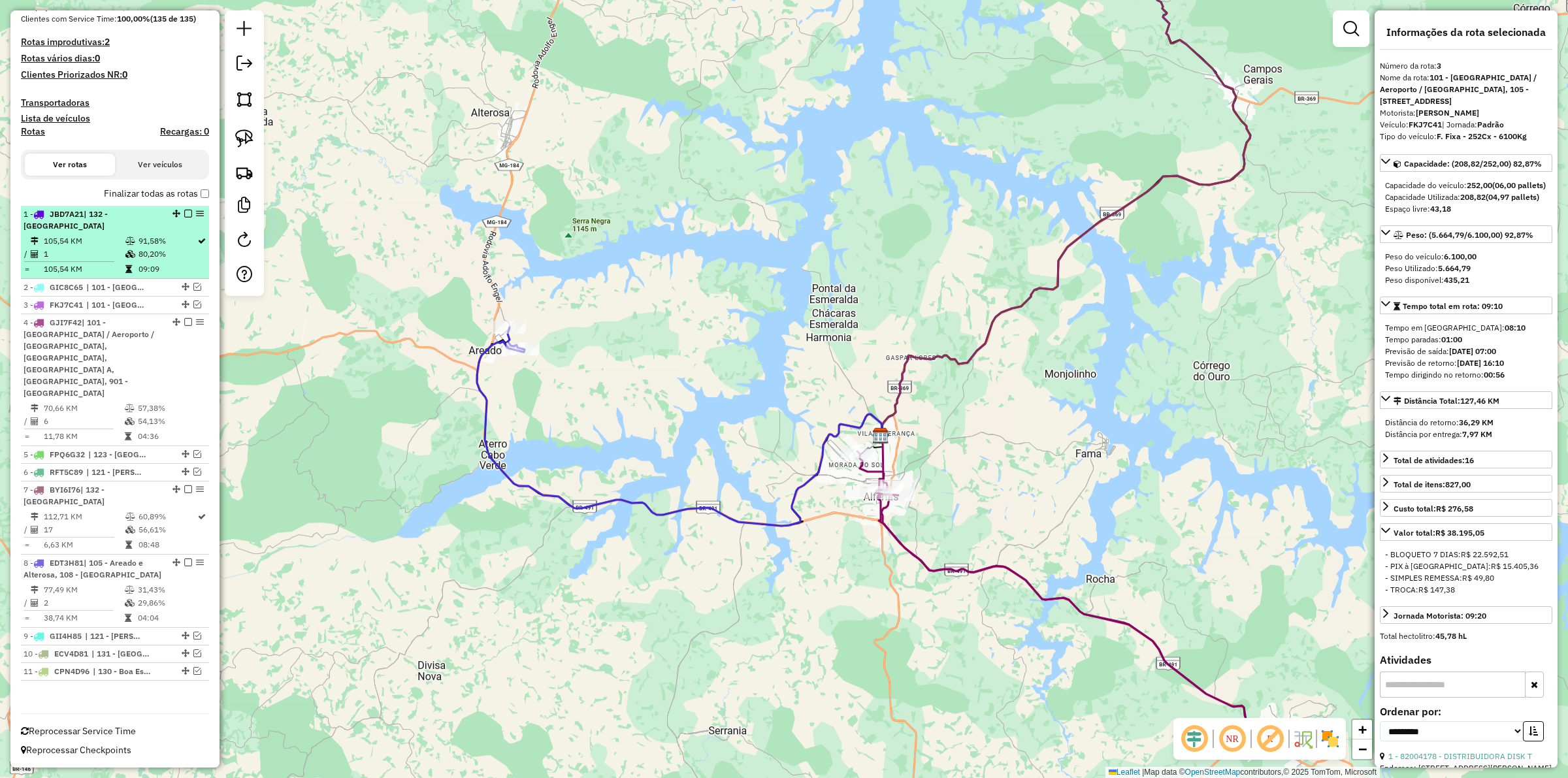
scroll to position [371, 0]
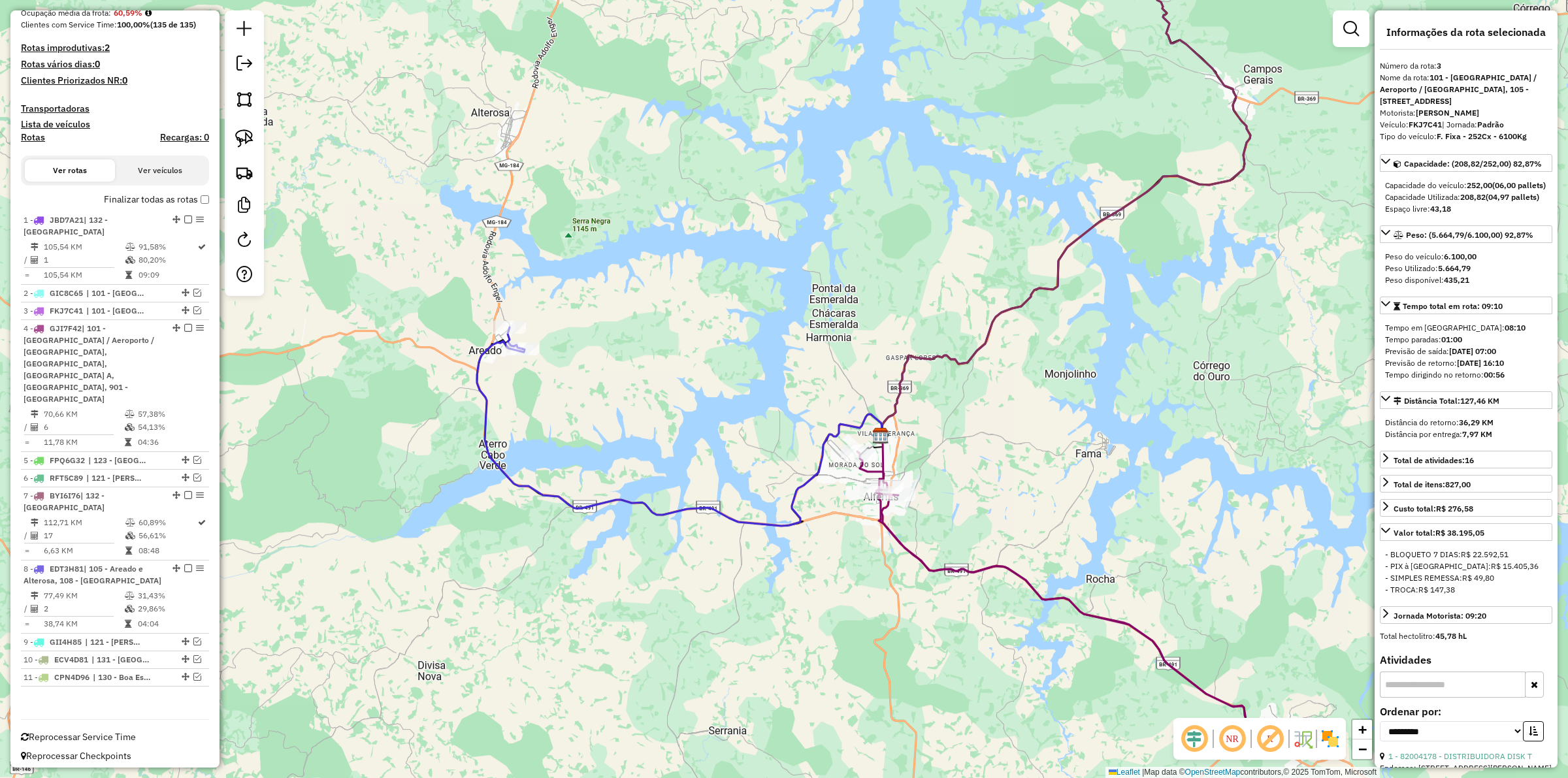
click at [883, 459] on icon at bounding box center [1081, 592] width 405 height 313
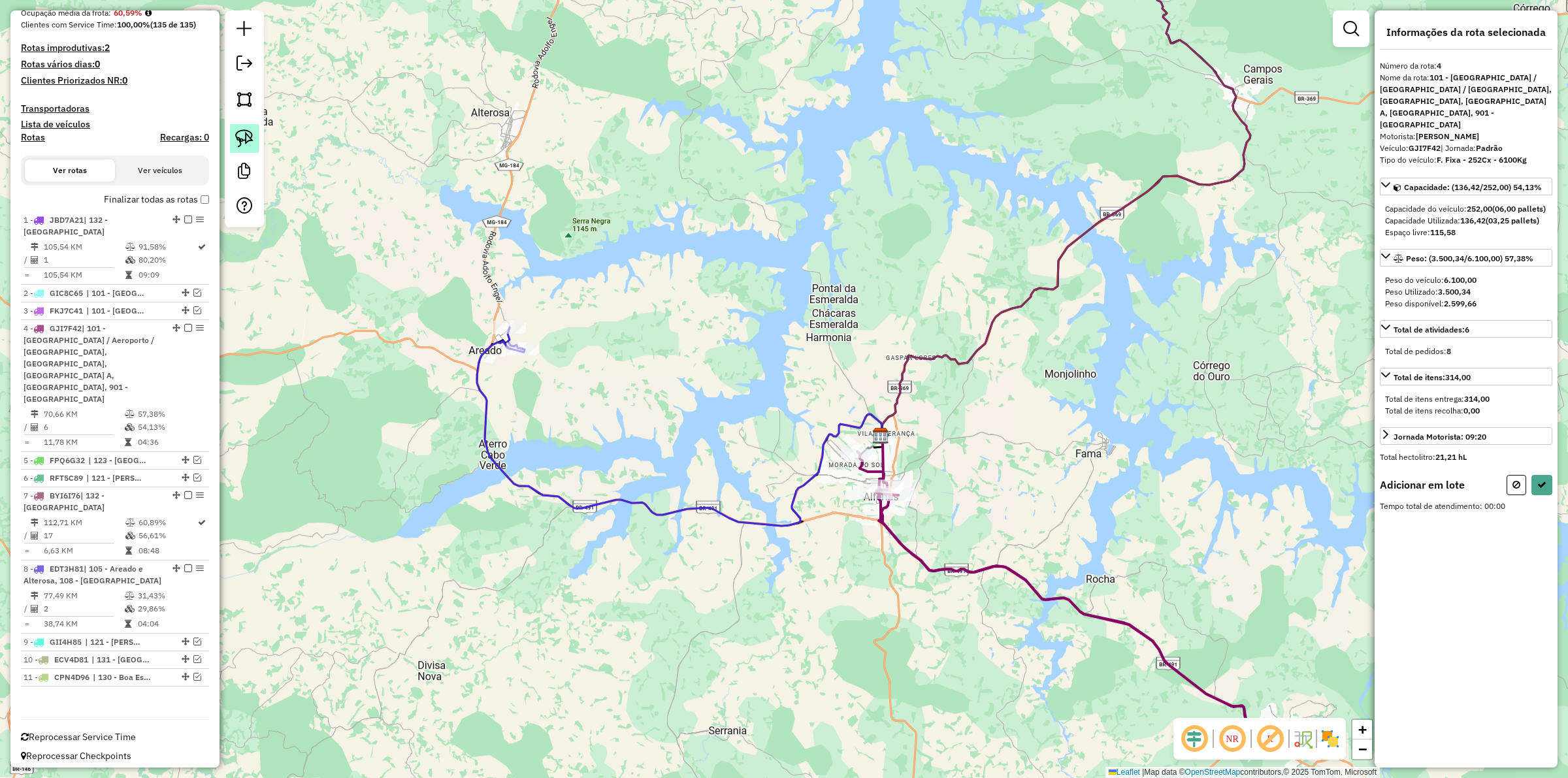
click at [240, 132] on img at bounding box center [245, 138] width 18 height 18
drag, startPoint x: 593, startPoint y: 293, endPoint x: 527, endPoint y: 373, distance: 103.7
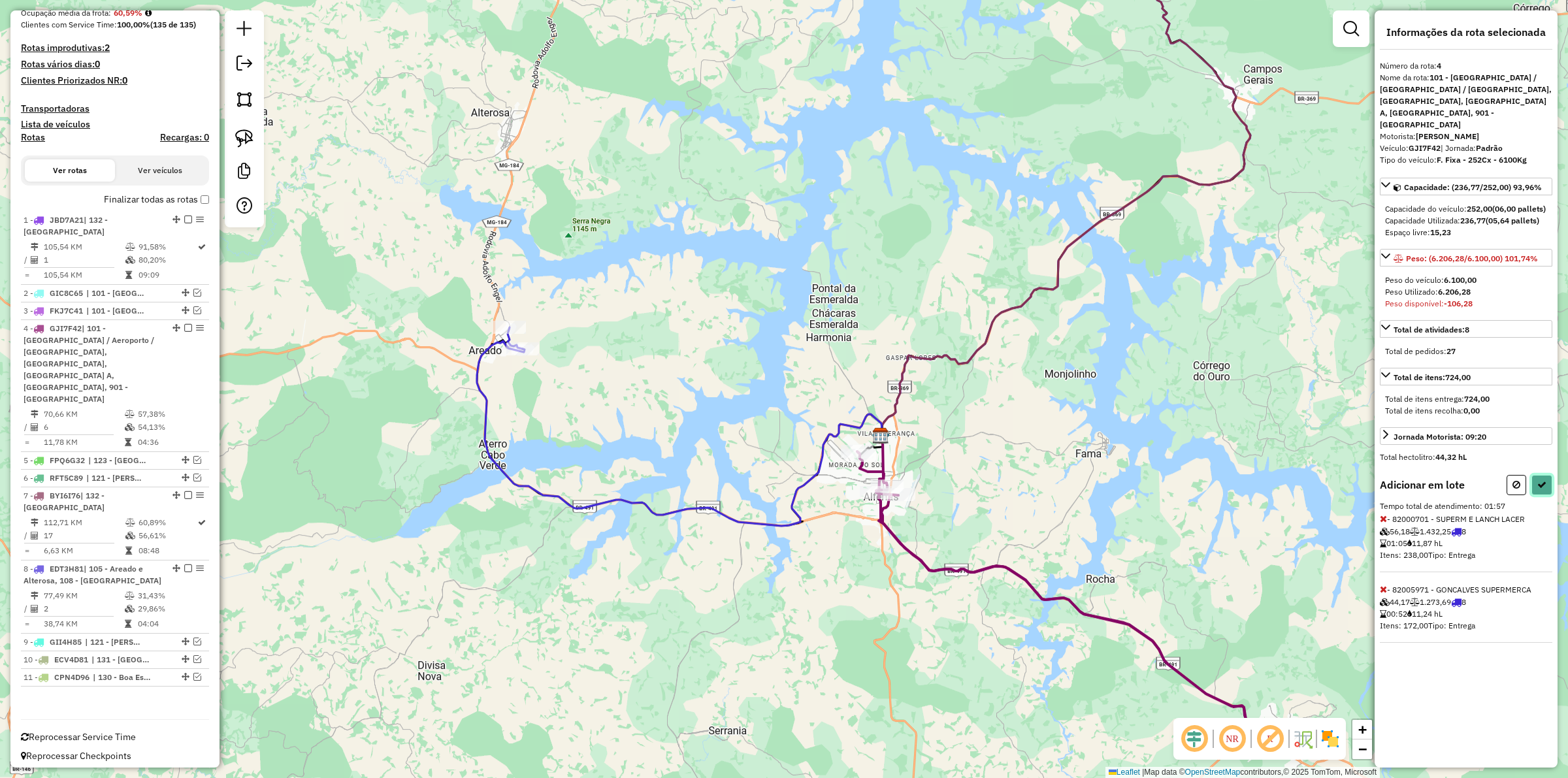
click at [1548, 487] on button at bounding box center [1541, 485] width 21 height 21
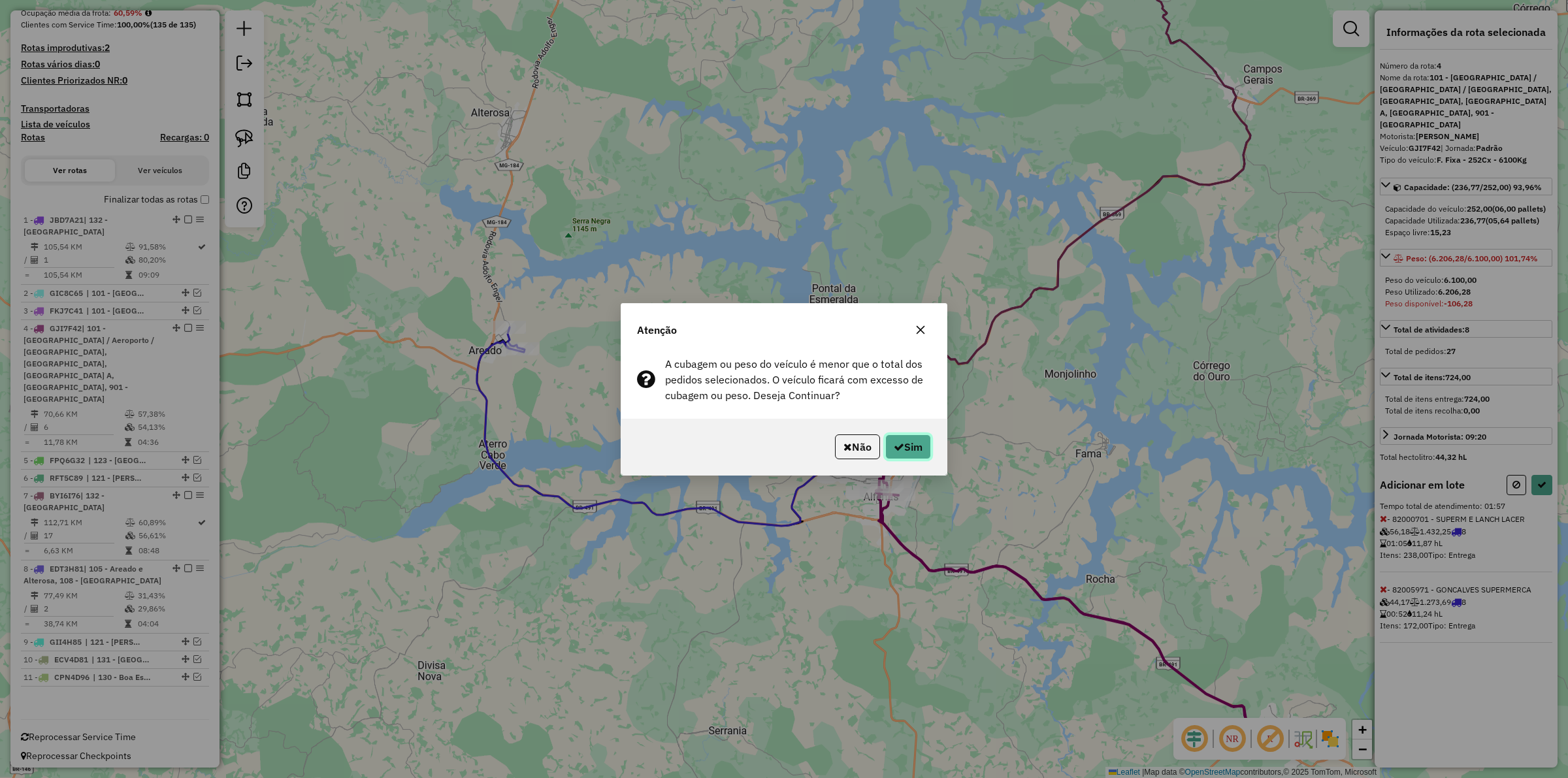
click at [905, 445] on button "Sim" at bounding box center [908, 447] width 46 height 25
select select "**********"
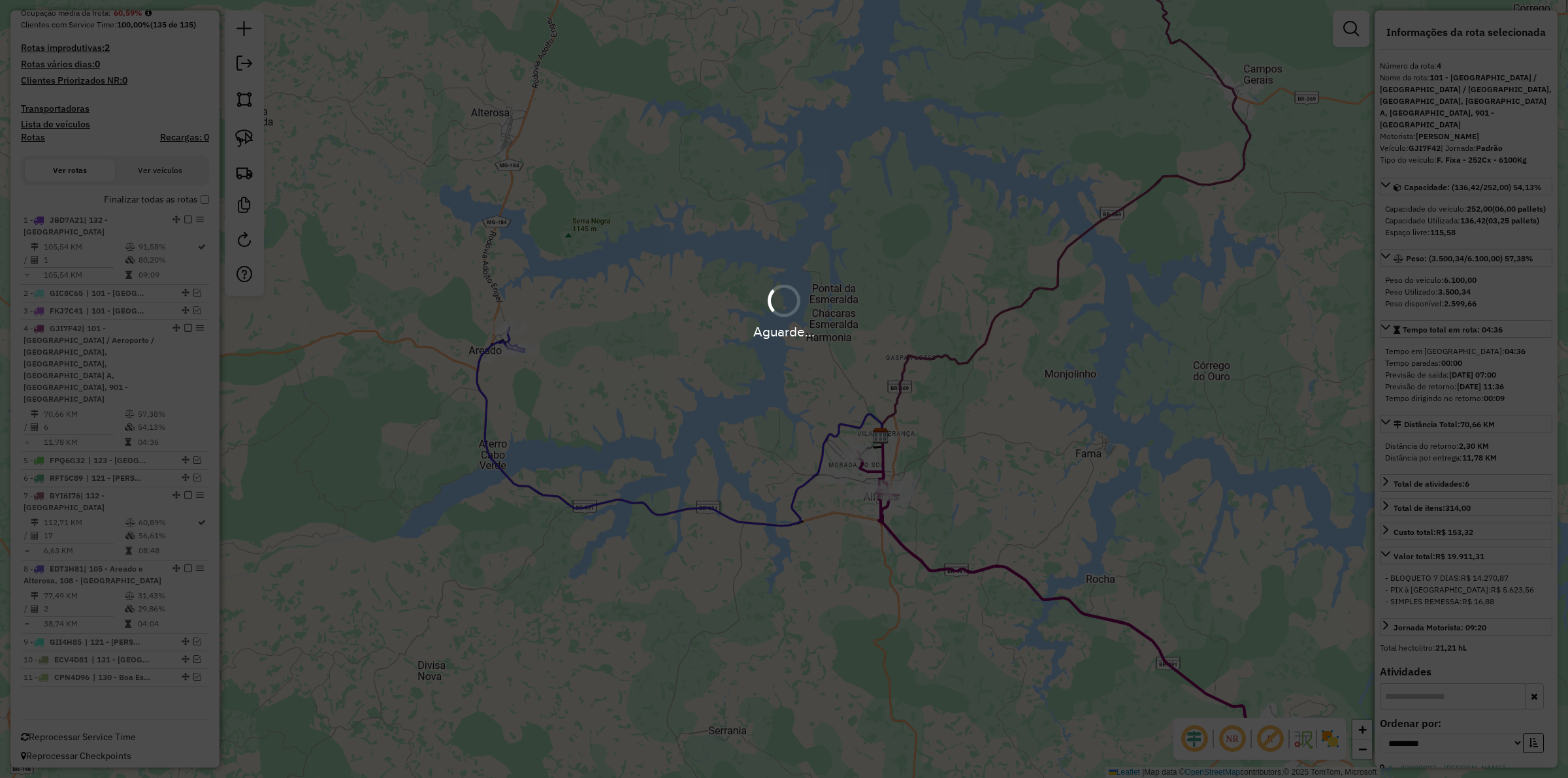
scroll to position [281, 0]
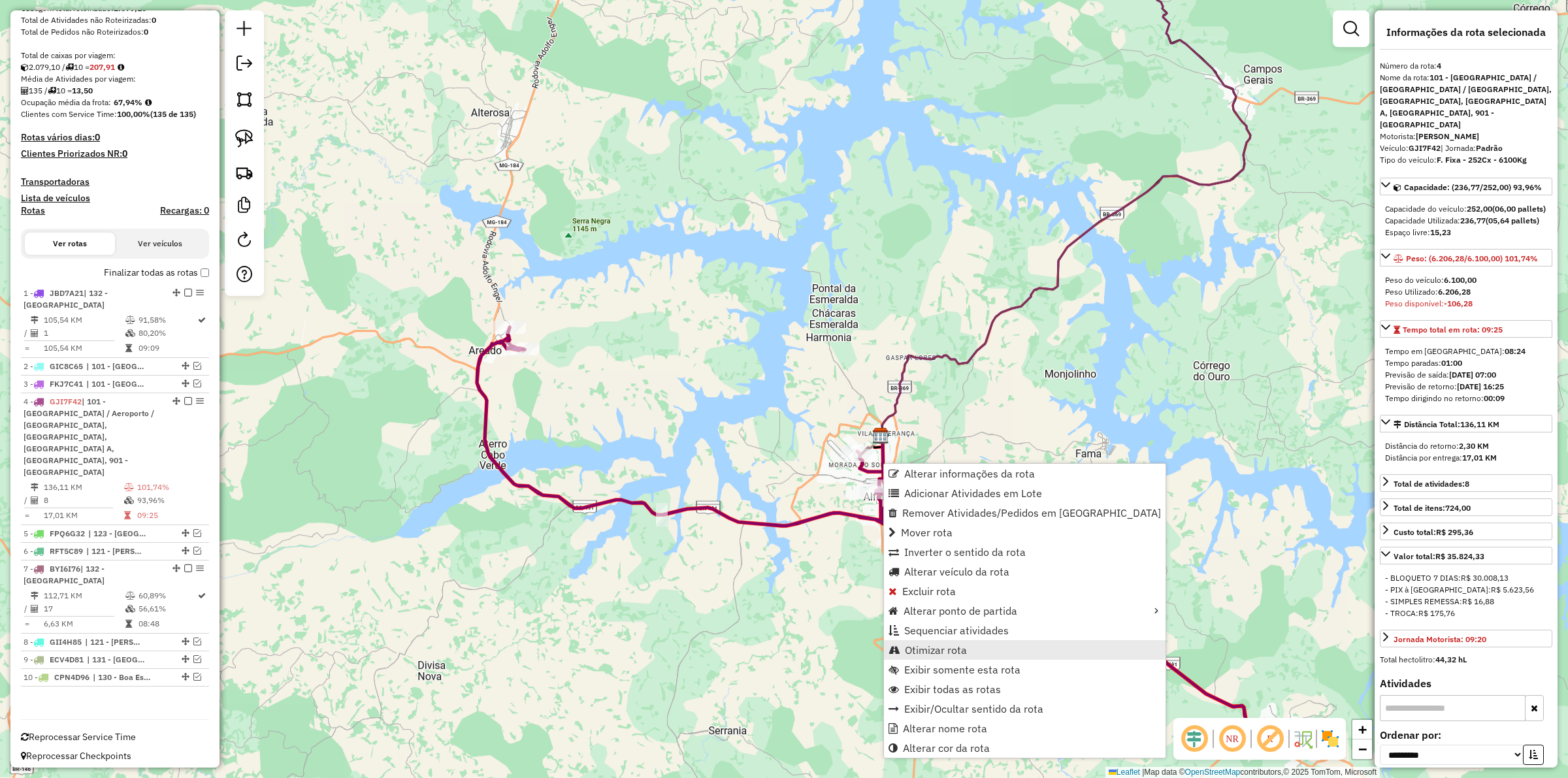
click at [926, 648] on span "Otimizar rota" at bounding box center [935, 651] width 62 height 11
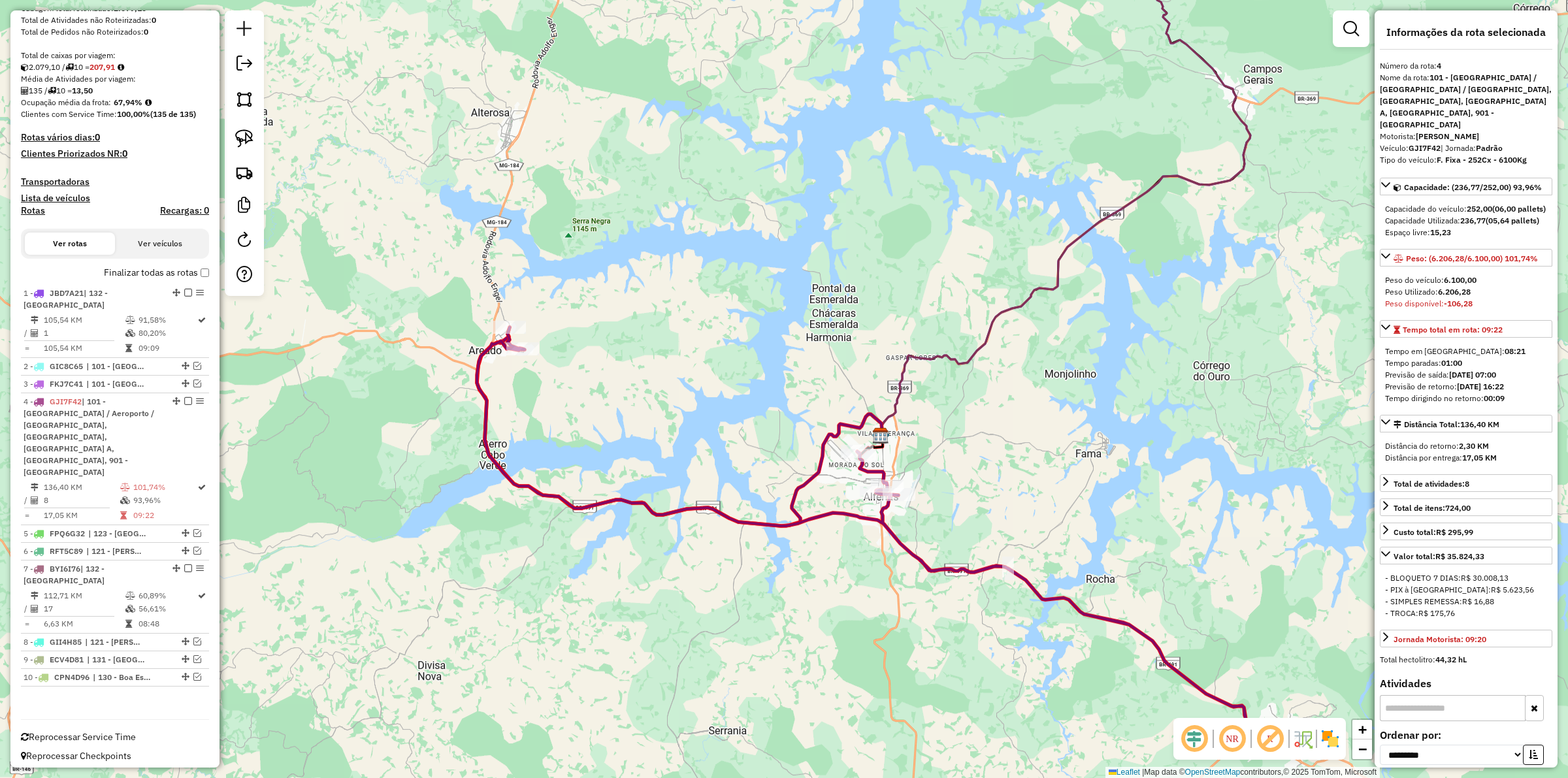
drag, startPoint x: 856, startPoint y: 514, endPoint x: 807, endPoint y: 552, distance: 62.0
click at [807, 552] on div "Janela de atendimento Grade de atendimento Capacidade Transportadoras Veículos …" at bounding box center [784, 389] width 1568 height 778
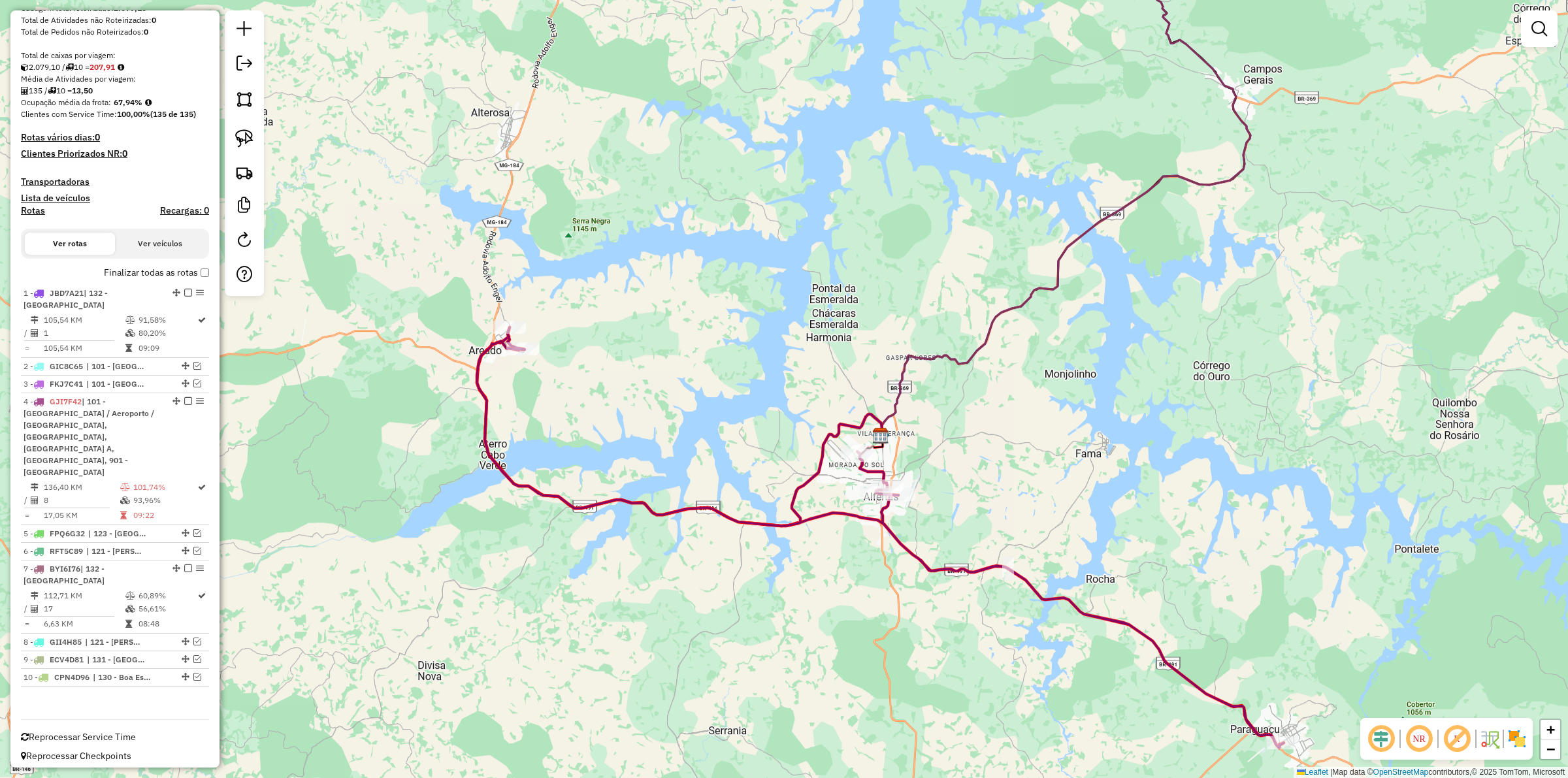
select select "**********"
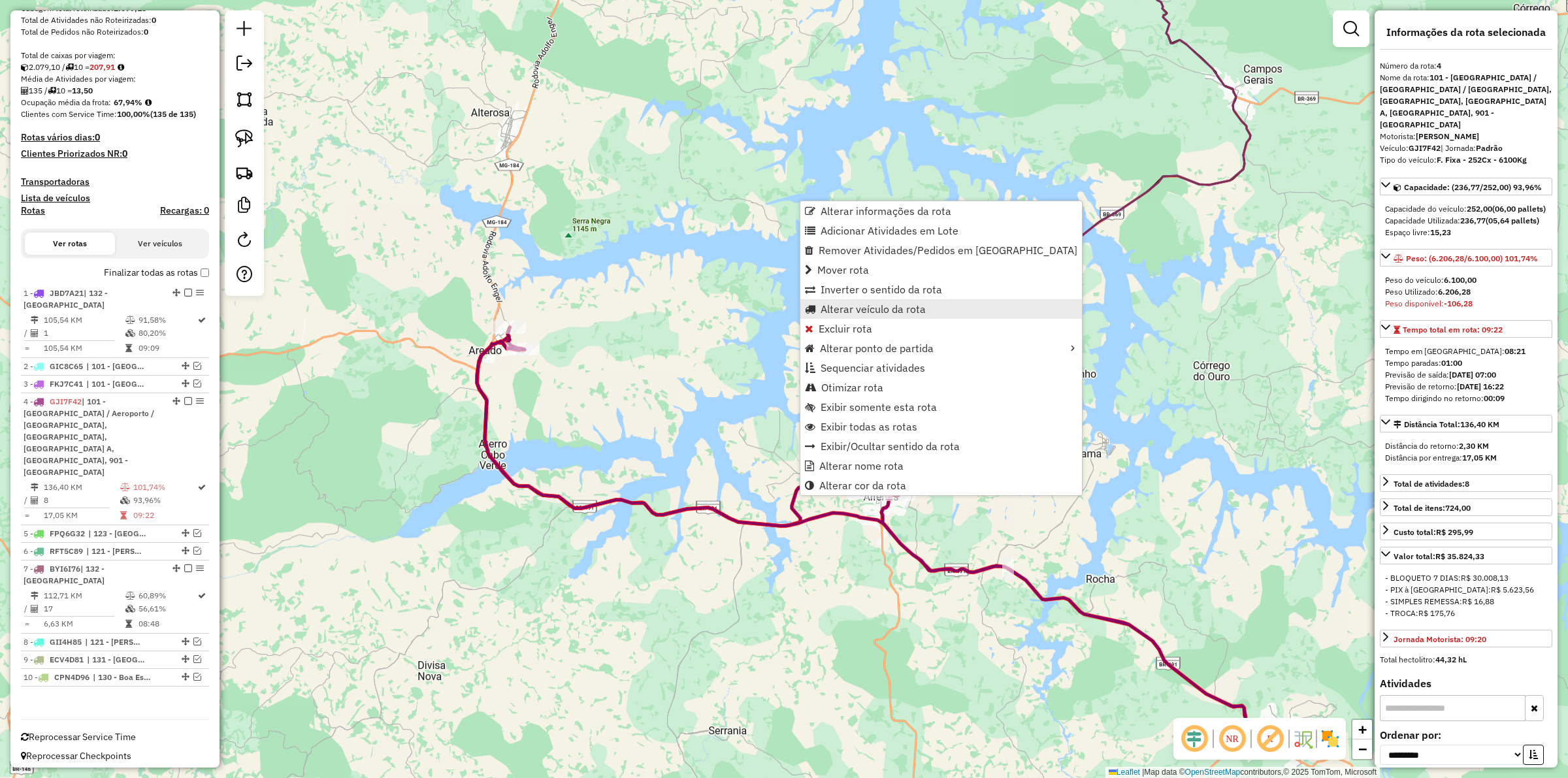
click at [875, 308] on span "Alterar veículo da rota" at bounding box center [873, 309] width 105 height 11
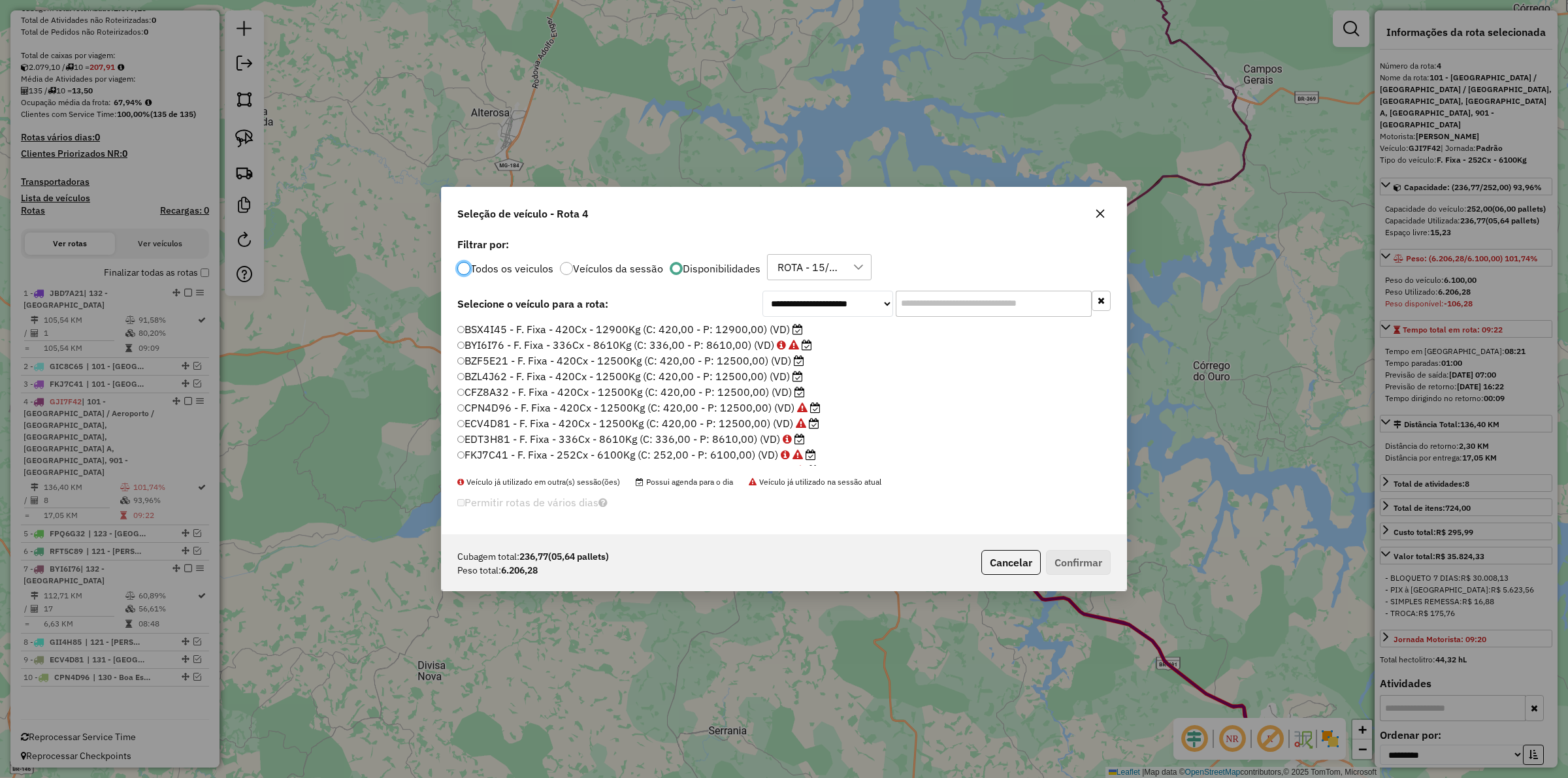
scroll to position [6, 4]
click at [745, 433] on label "EDT3H81 - F. Fixa - 336Cx - 8610Kg (C: 336,00 - P: 8610,00) (VD)" at bounding box center [631, 439] width 349 height 16
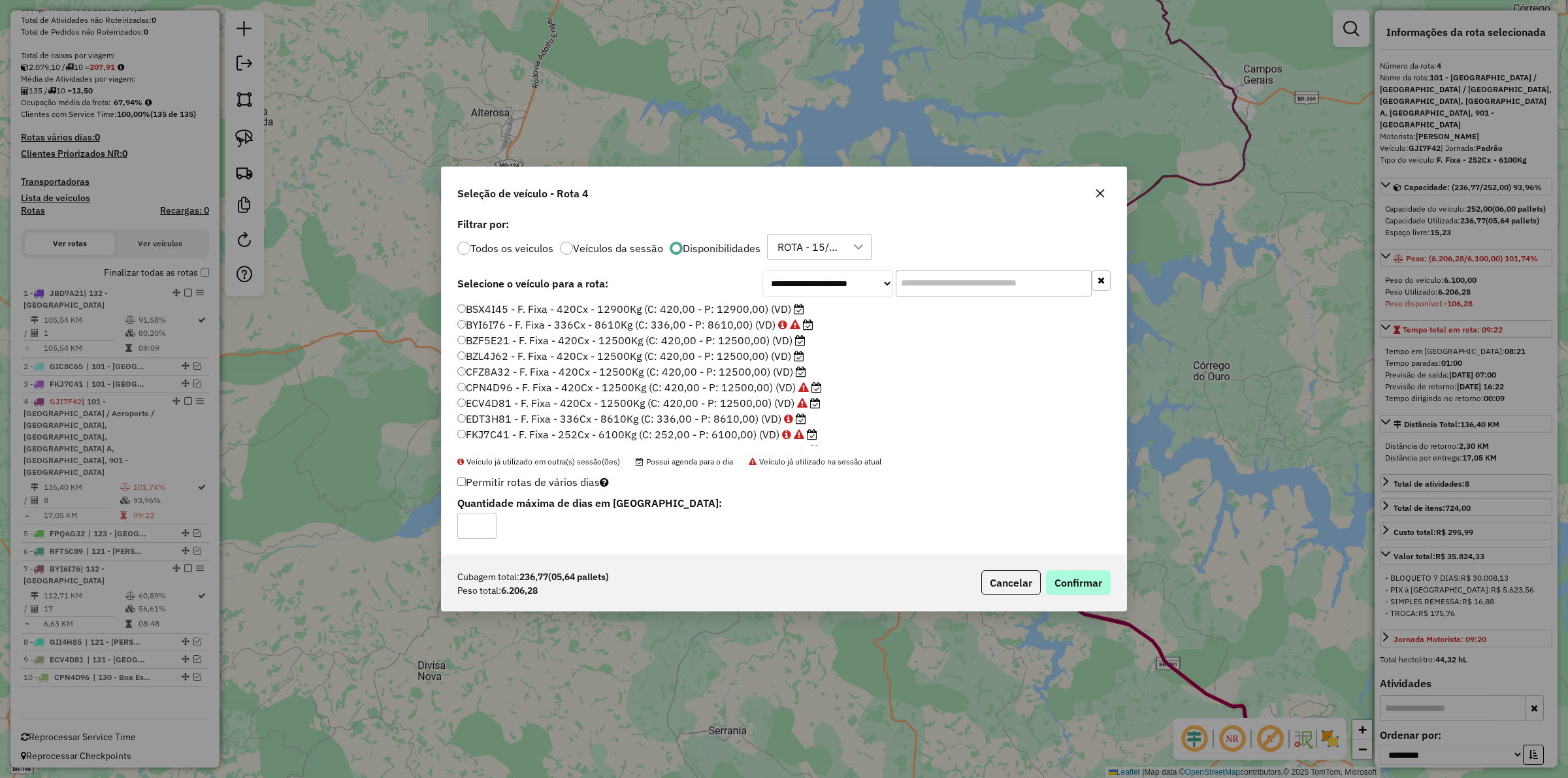
drag, startPoint x: 1102, startPoint y: 609, endPoint x: 1087, endPoint y: 584, distance: 29.2
click at [1089, 590] on div "Cubagem total: 236,77 (05,64 pallets) Peso total: 6.206,28 Cancelar Confirmar" at bounding box center [784, 583] width 685 height 56
click at [1086, 583] on button "Confirmar" at bounding box center [1078, 584] width 65 height 25
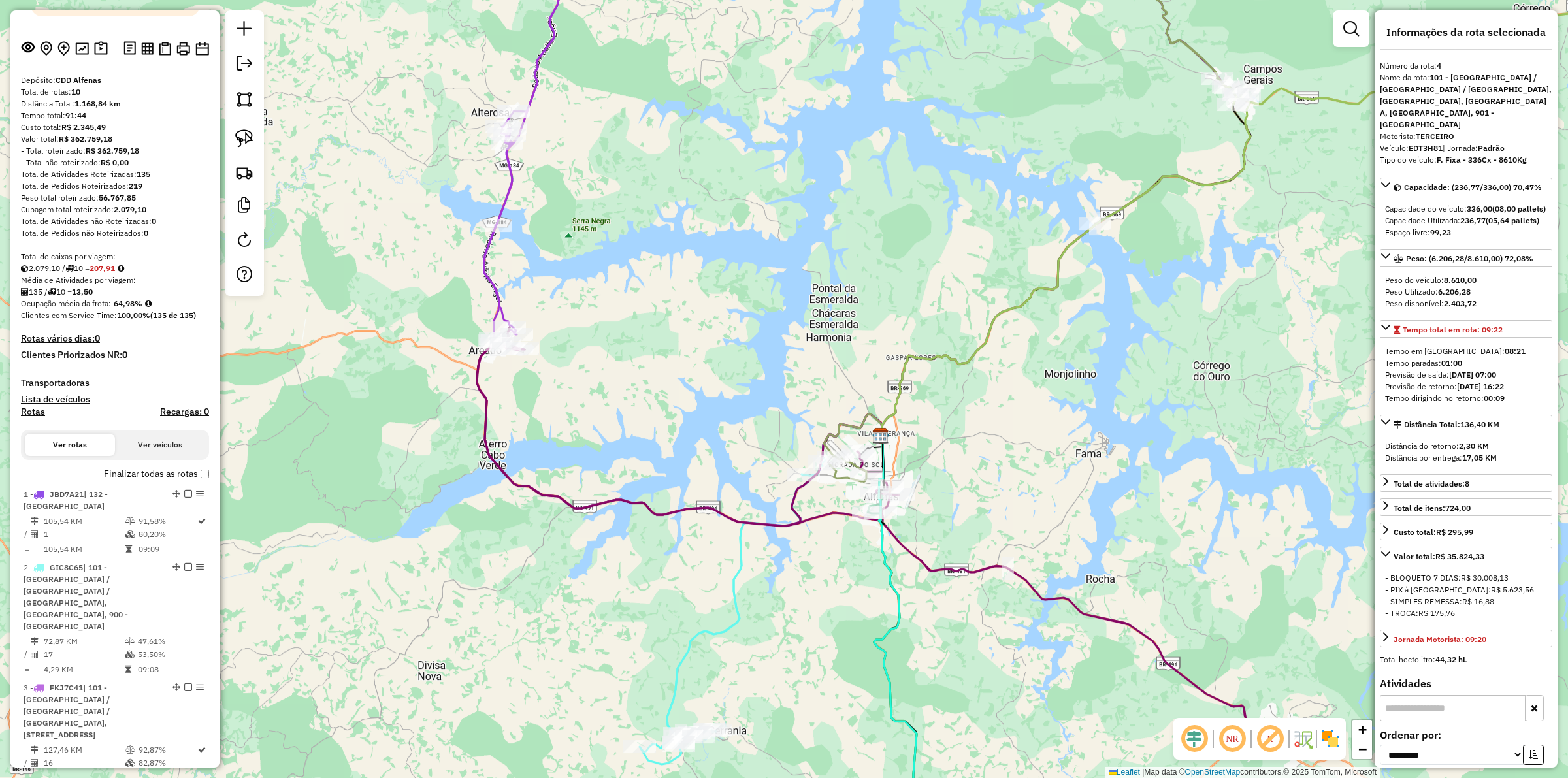
scroll to position [281, 0]
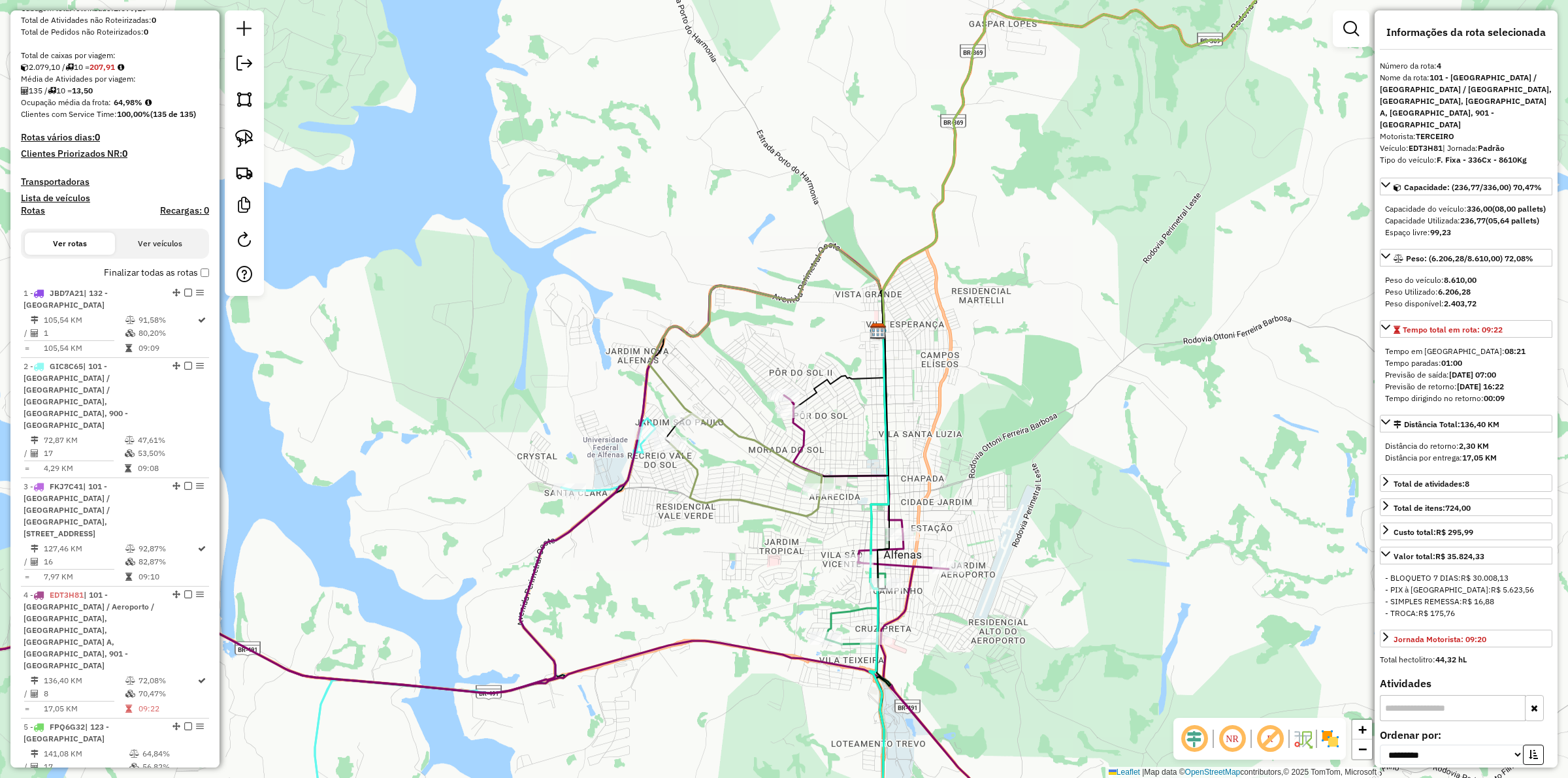
click at [598, 488] on icon at bounding box center [485, 637] width 340 height 438
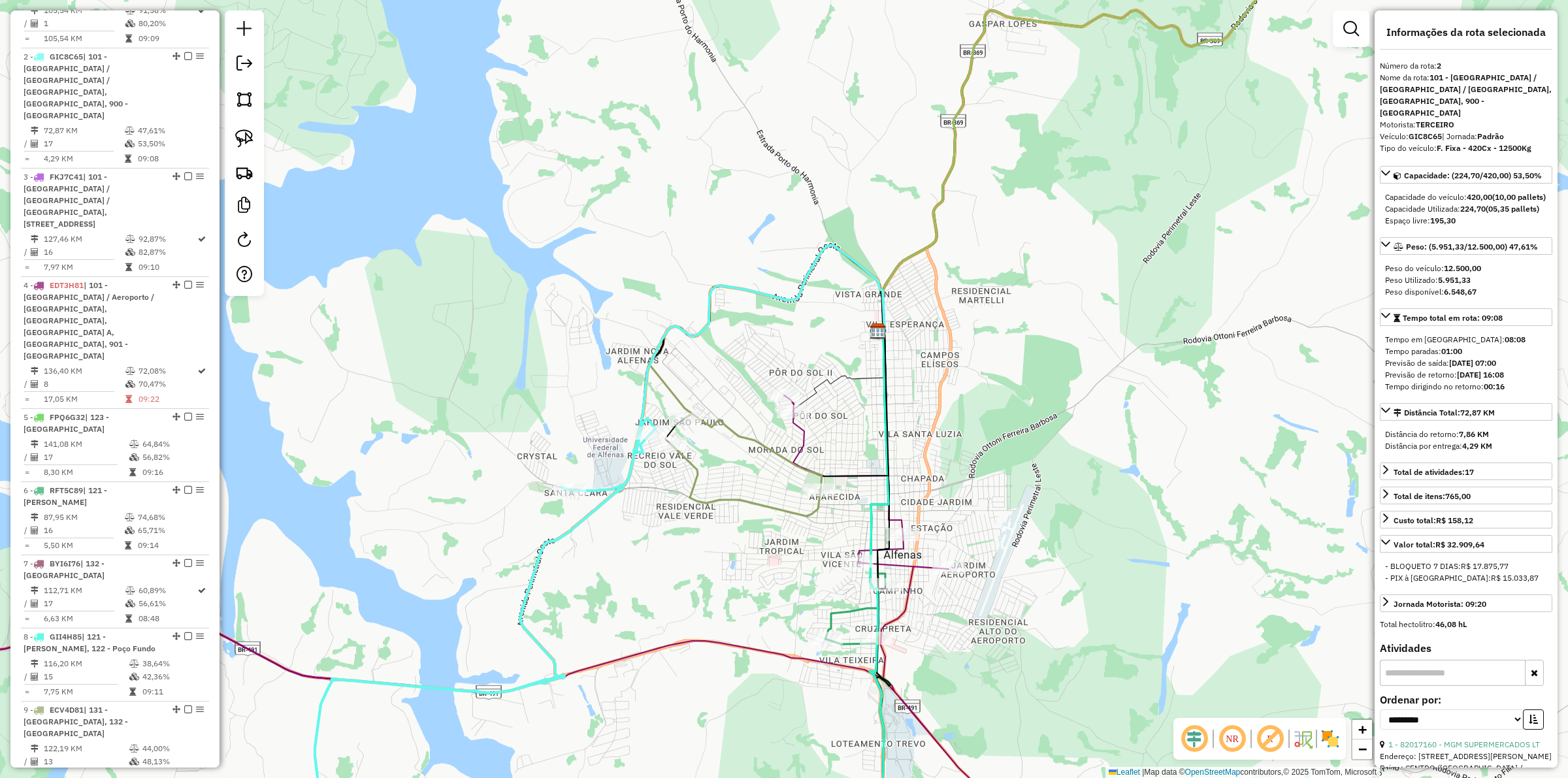
scroll to position [645, 0]
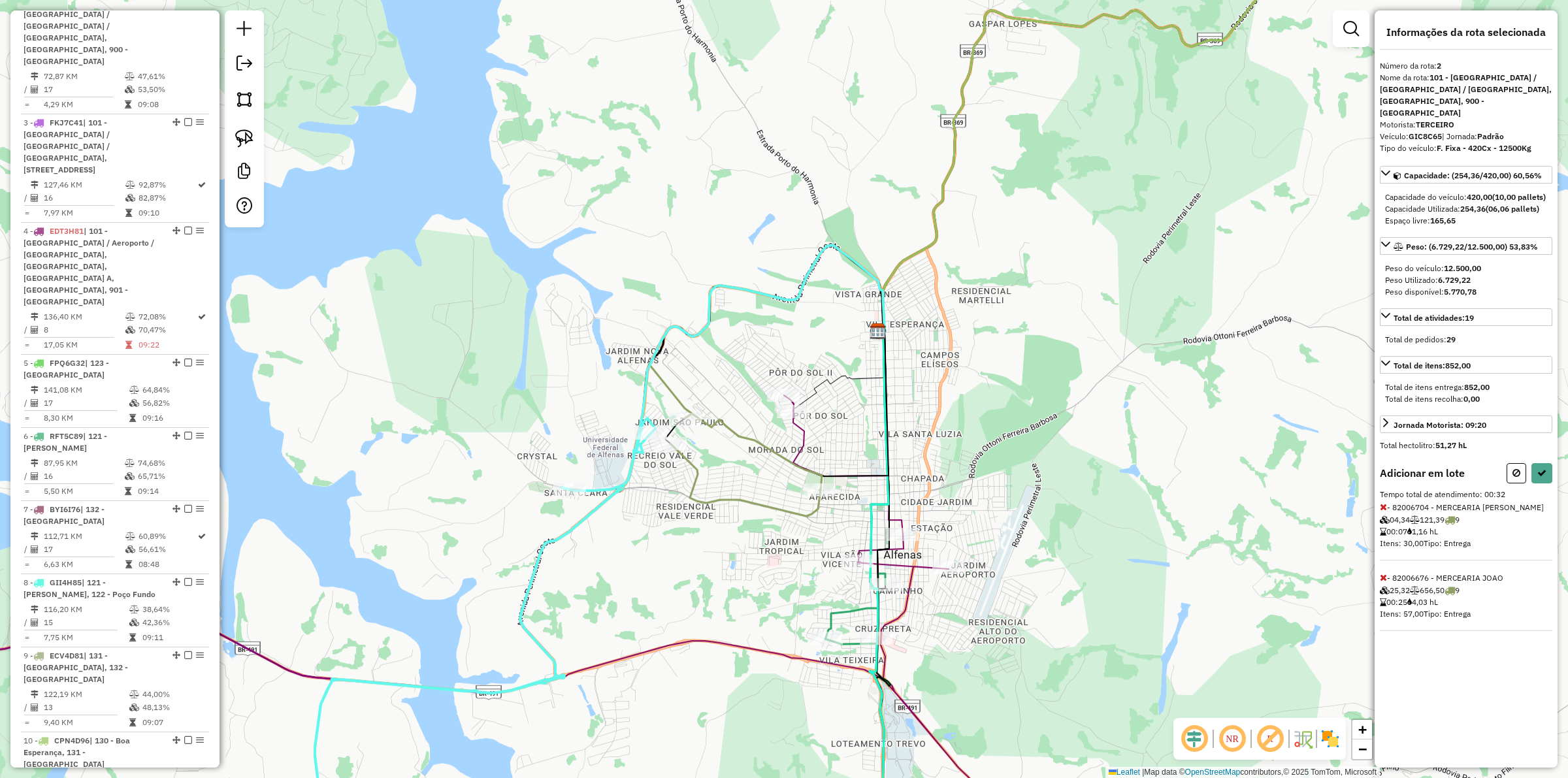
click at [1386, 581] on icon at bounding box center [1383, 577] width 7 height 9
click at [1544, 476] on icon at bounding box center [1542, 473] width 9 height 9
select select "**********"
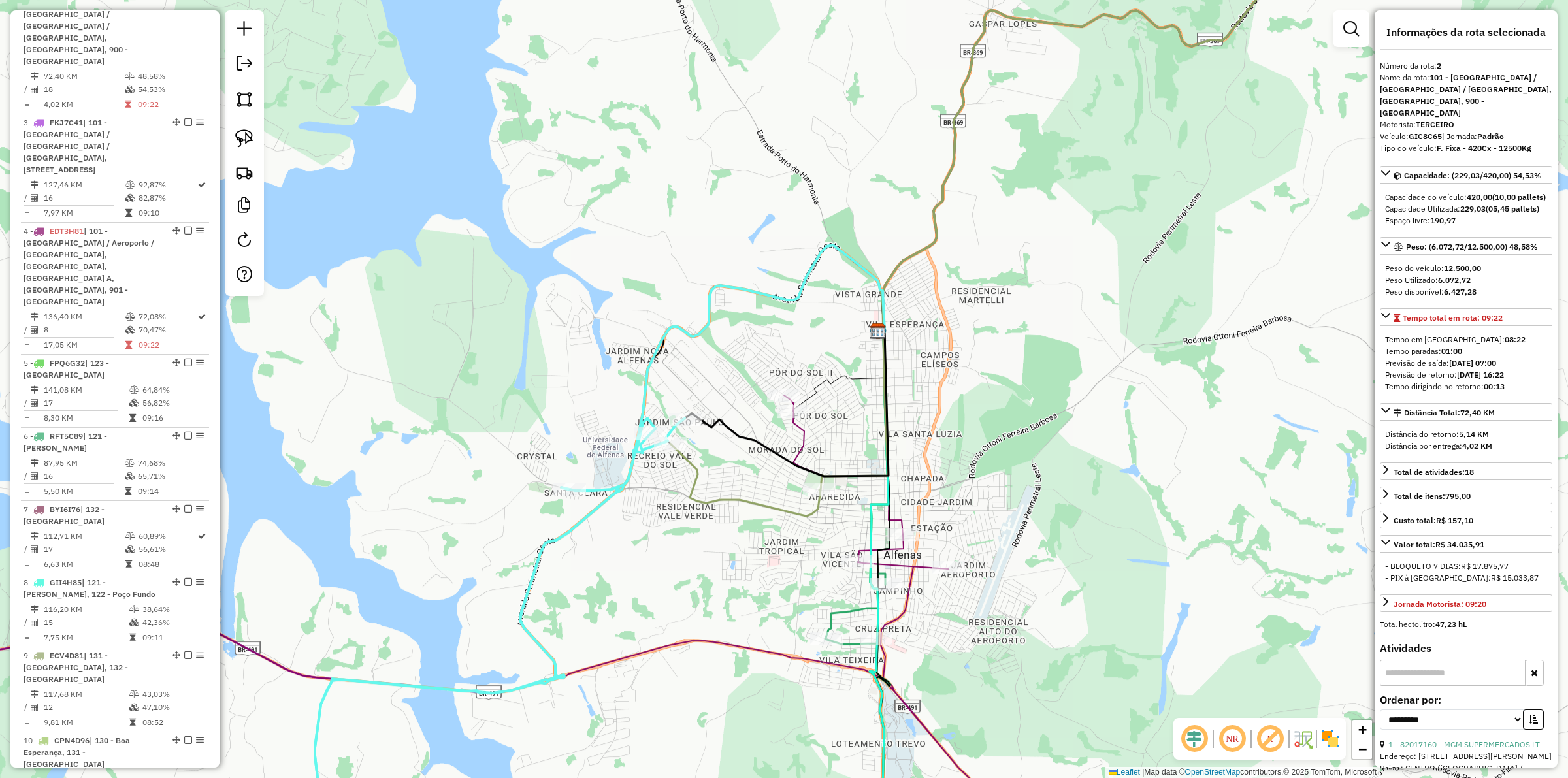
click at [776, 472] on div "Rota 4 - Placa EDT3H81 82006484 - BAR E DIST LORI Rota 4 - Placa EDT3H81 820039…" at bounding box center [784, 389] width 1568 height 778
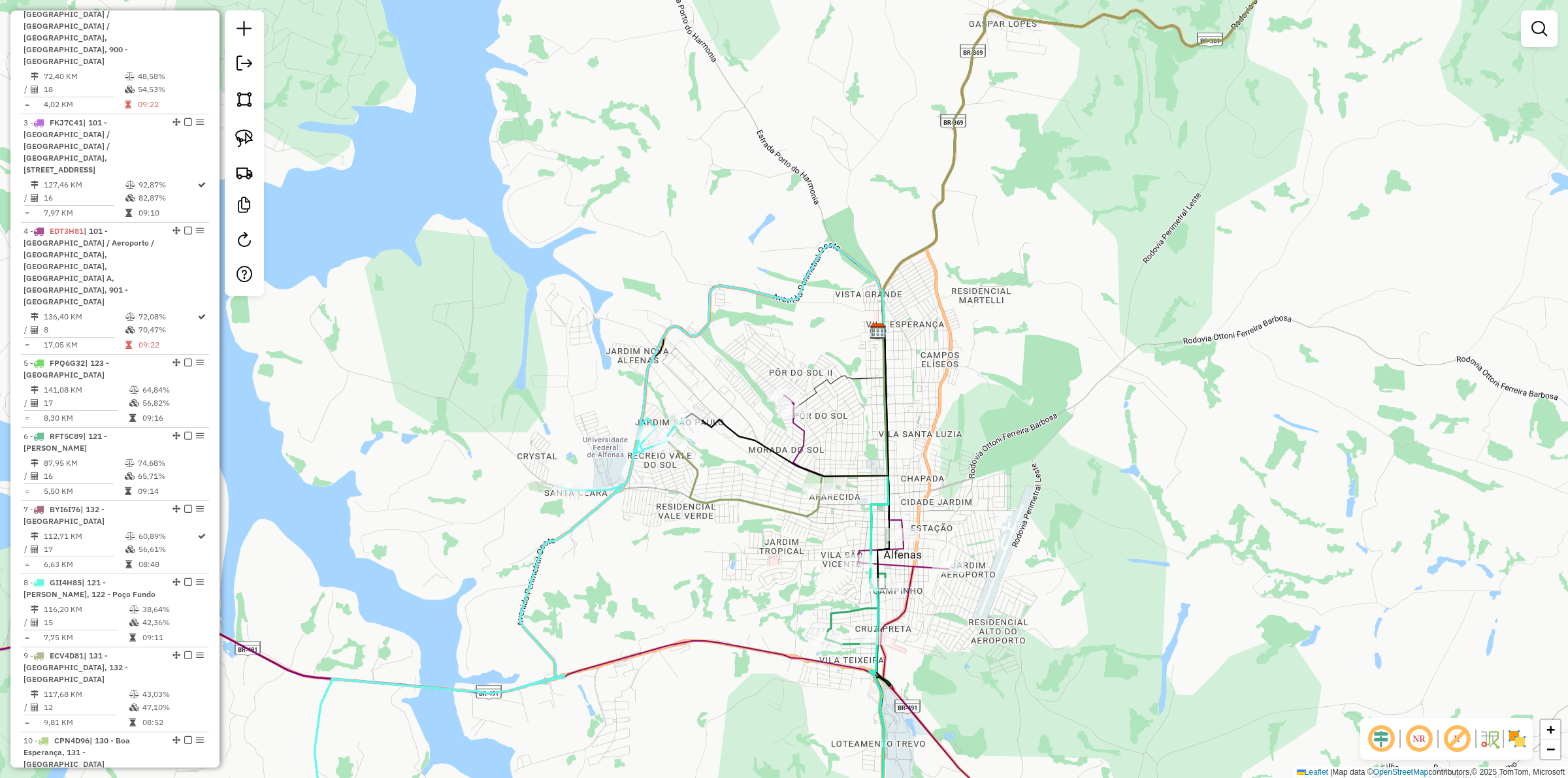
click at [742, 495] on icon at bounding box center [990, 219] width 640 height 594
select select "**********"
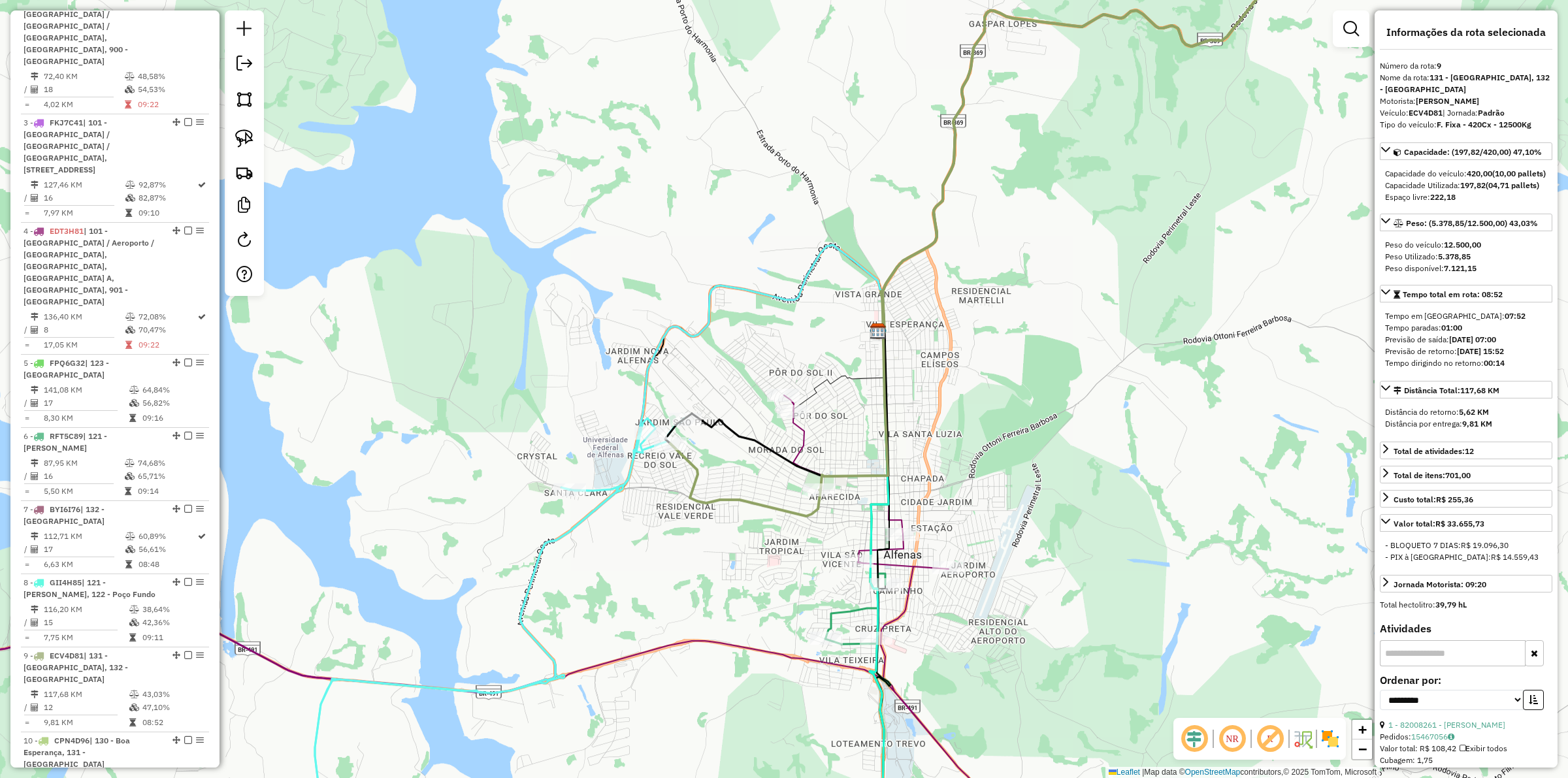
scroll to position [694, 0]
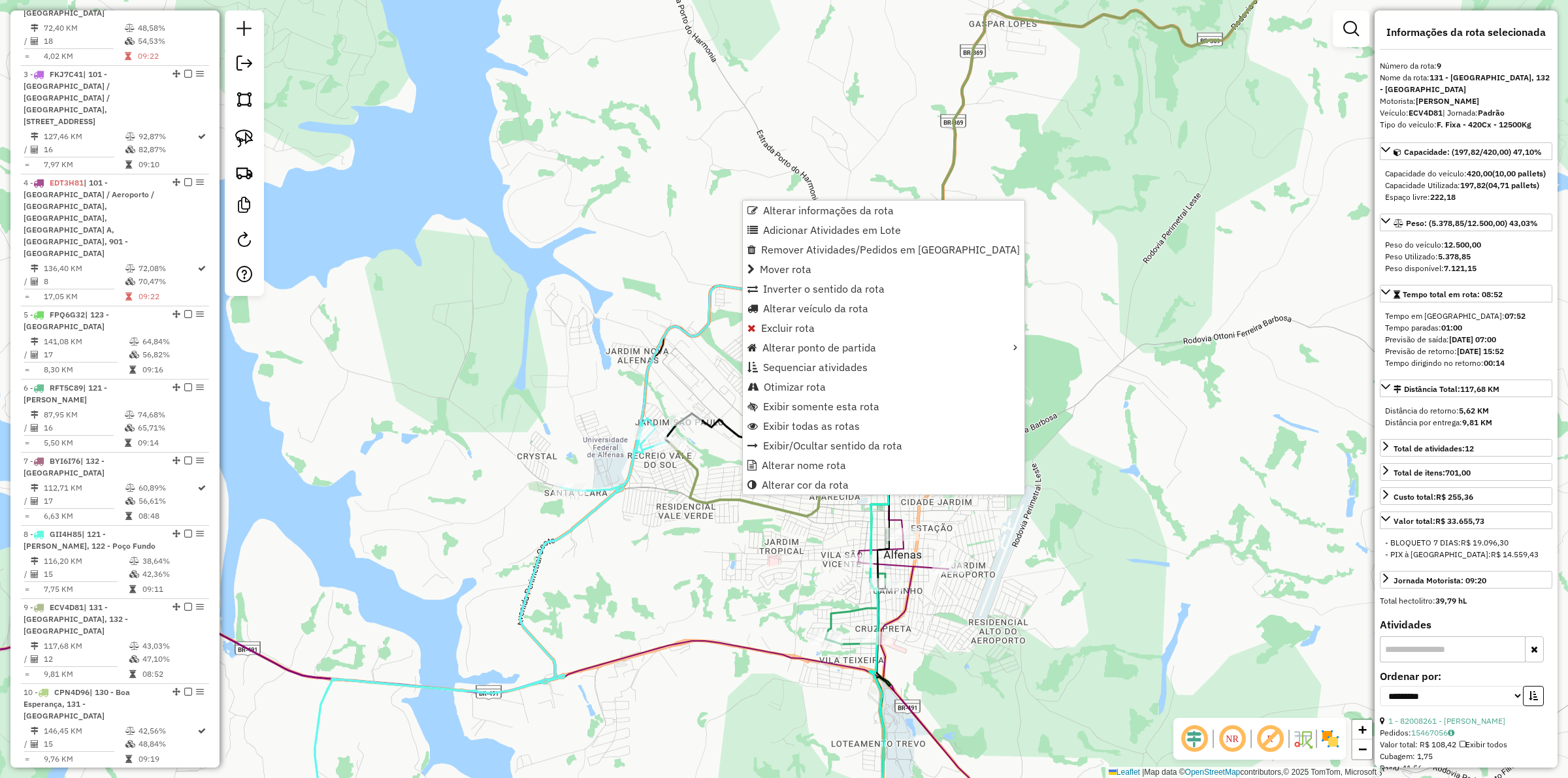
click at [619, 472] on div "Janela de atendimento Grade de atendimento Capacidade Transportadoras Veículos …" at bounding box center [784, 389] width 1568 height 778
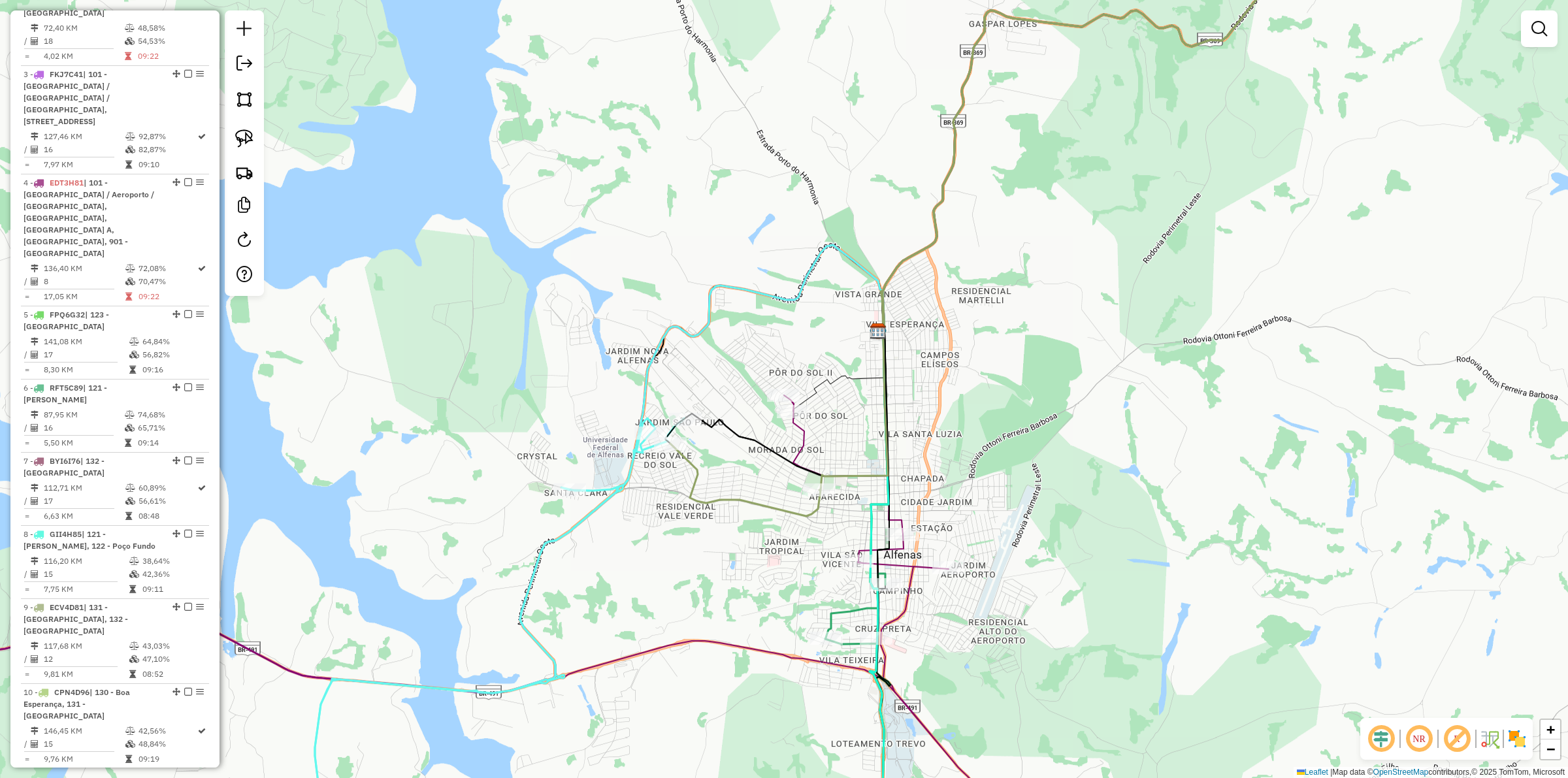
click at [626, 472] on icon at bounding box center [499, 637] width 370 height 438
select select "**********"
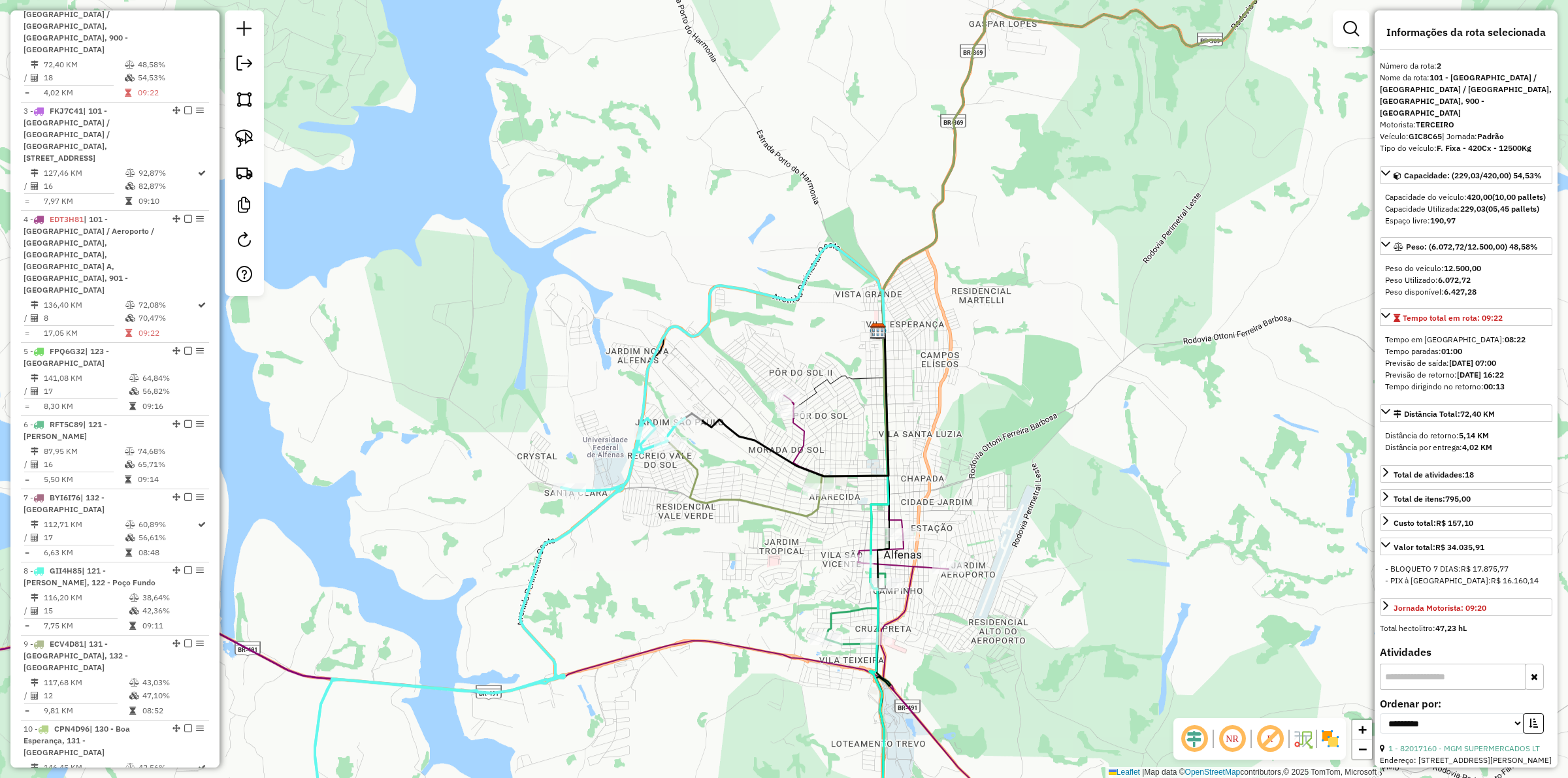
scroll to position [645, 0]
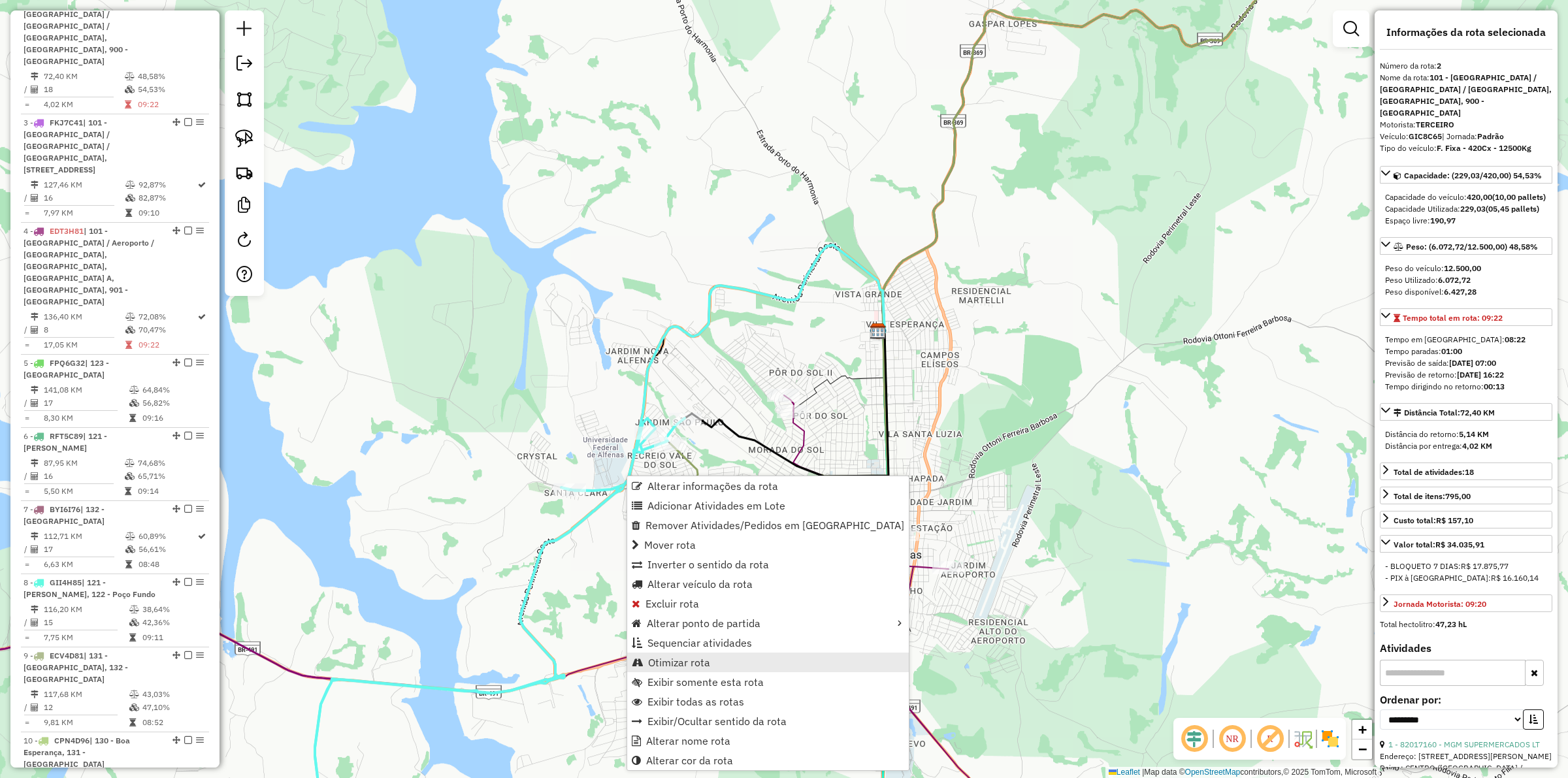
click at [701, 667] on span "Otimizar rota" at bounding box center [678, 663] width 62 height 11
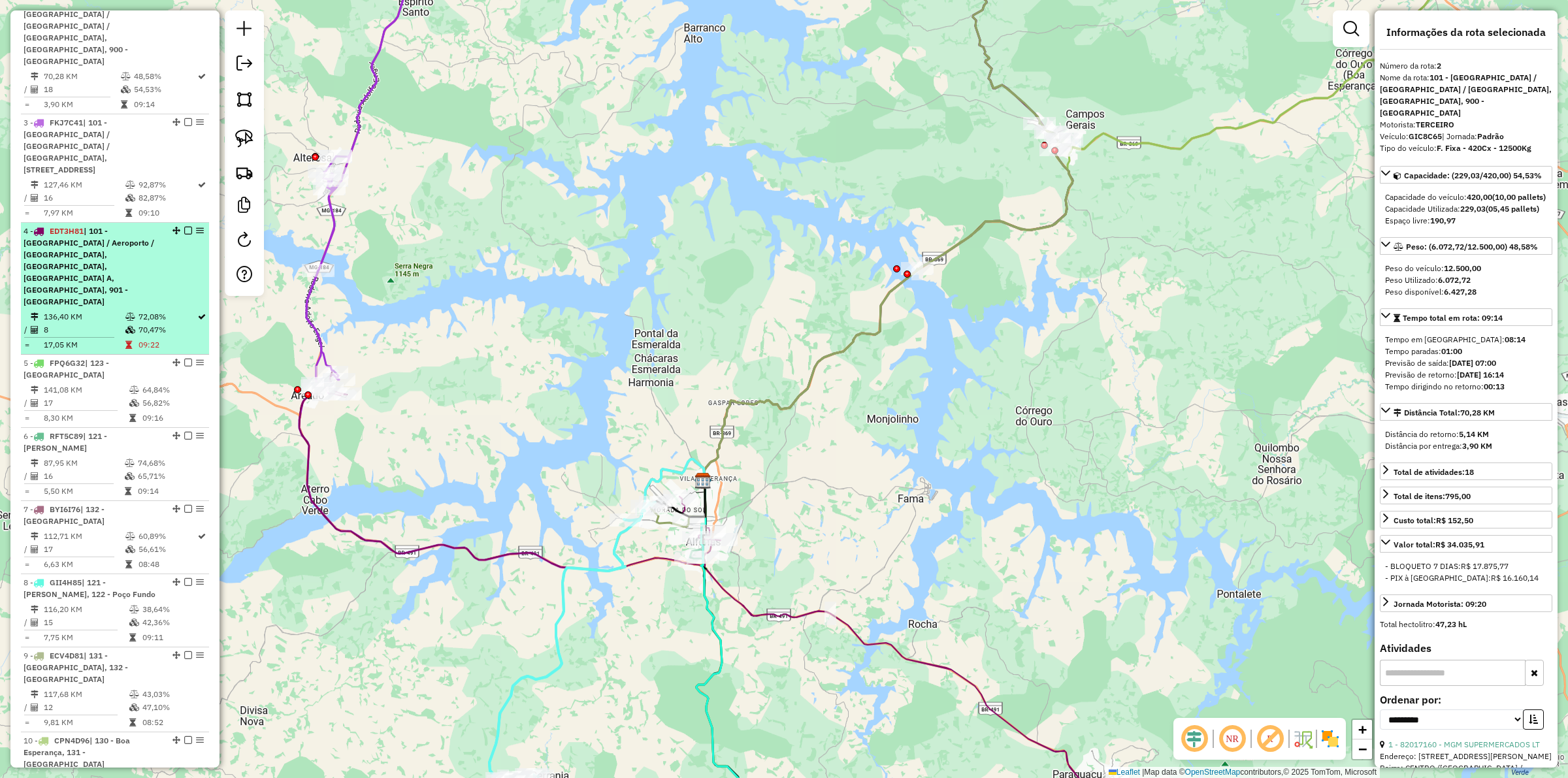
click at [125, 310] on td at bounding box center [131, 316] width 13 height 13
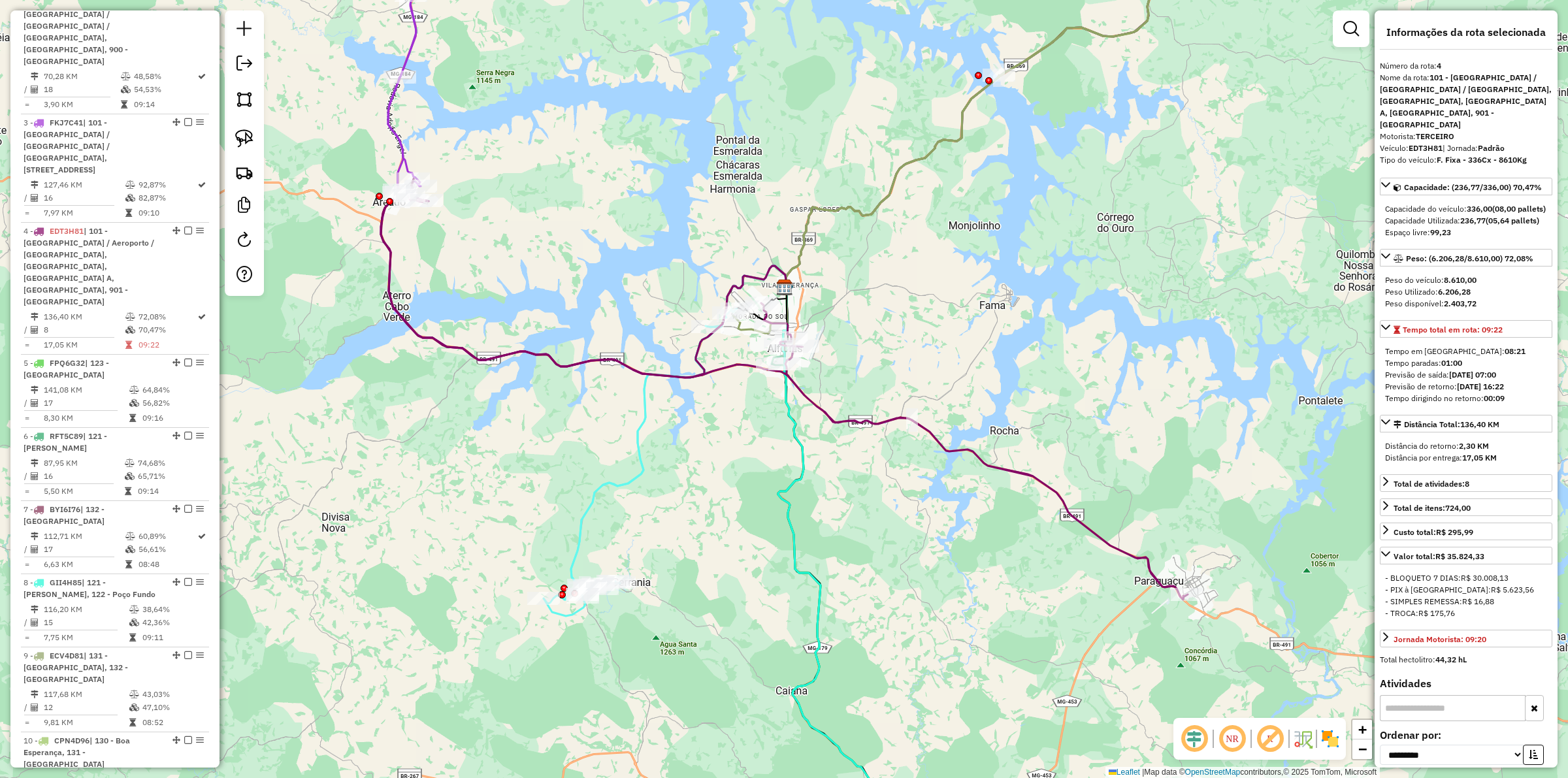
click at [573, 365] on icon at bounding box center [784, 390] width 807 height 421
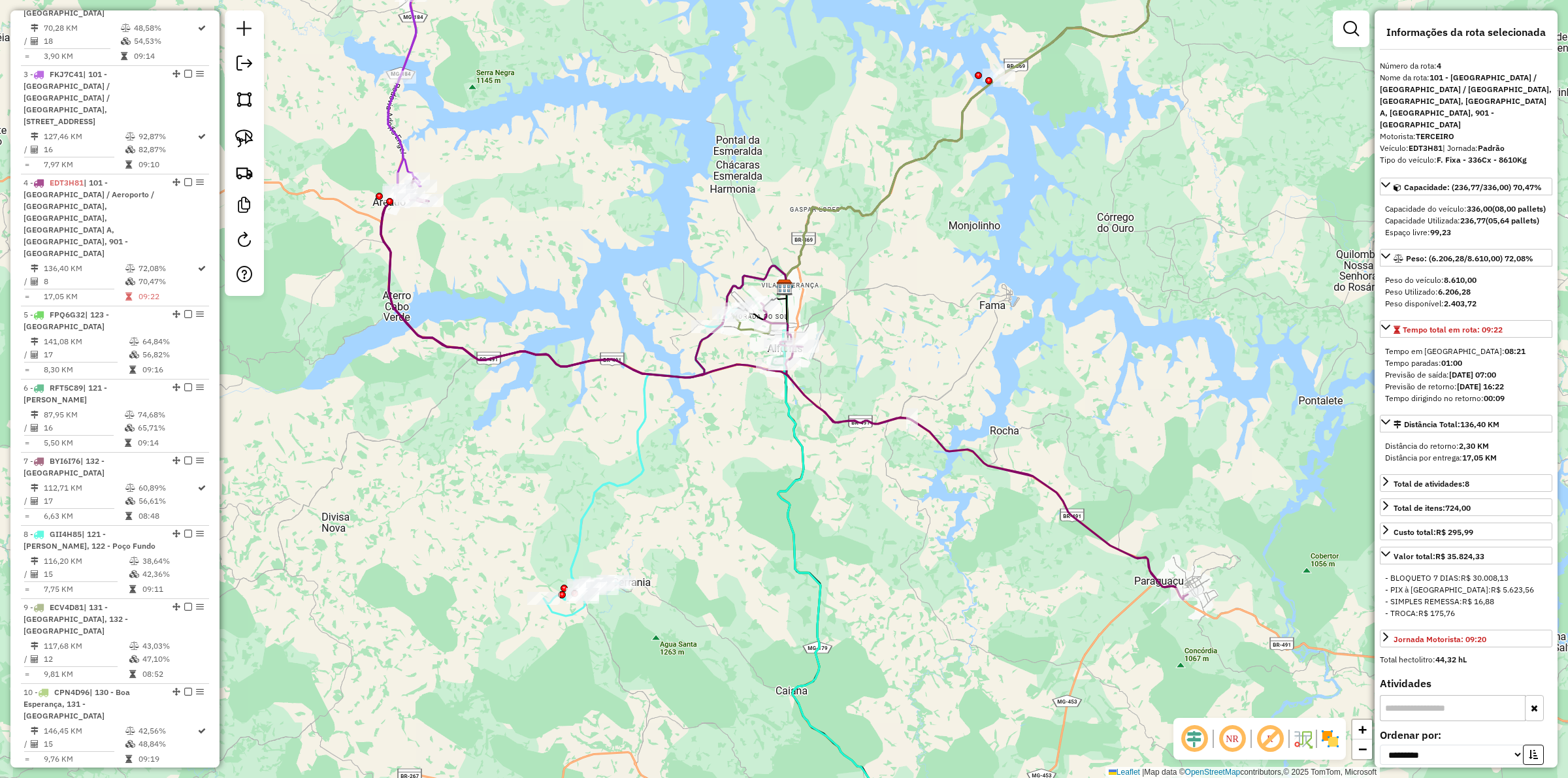
click at [575, 363] on icon at bounding box center [784, 390] width 807 height 421
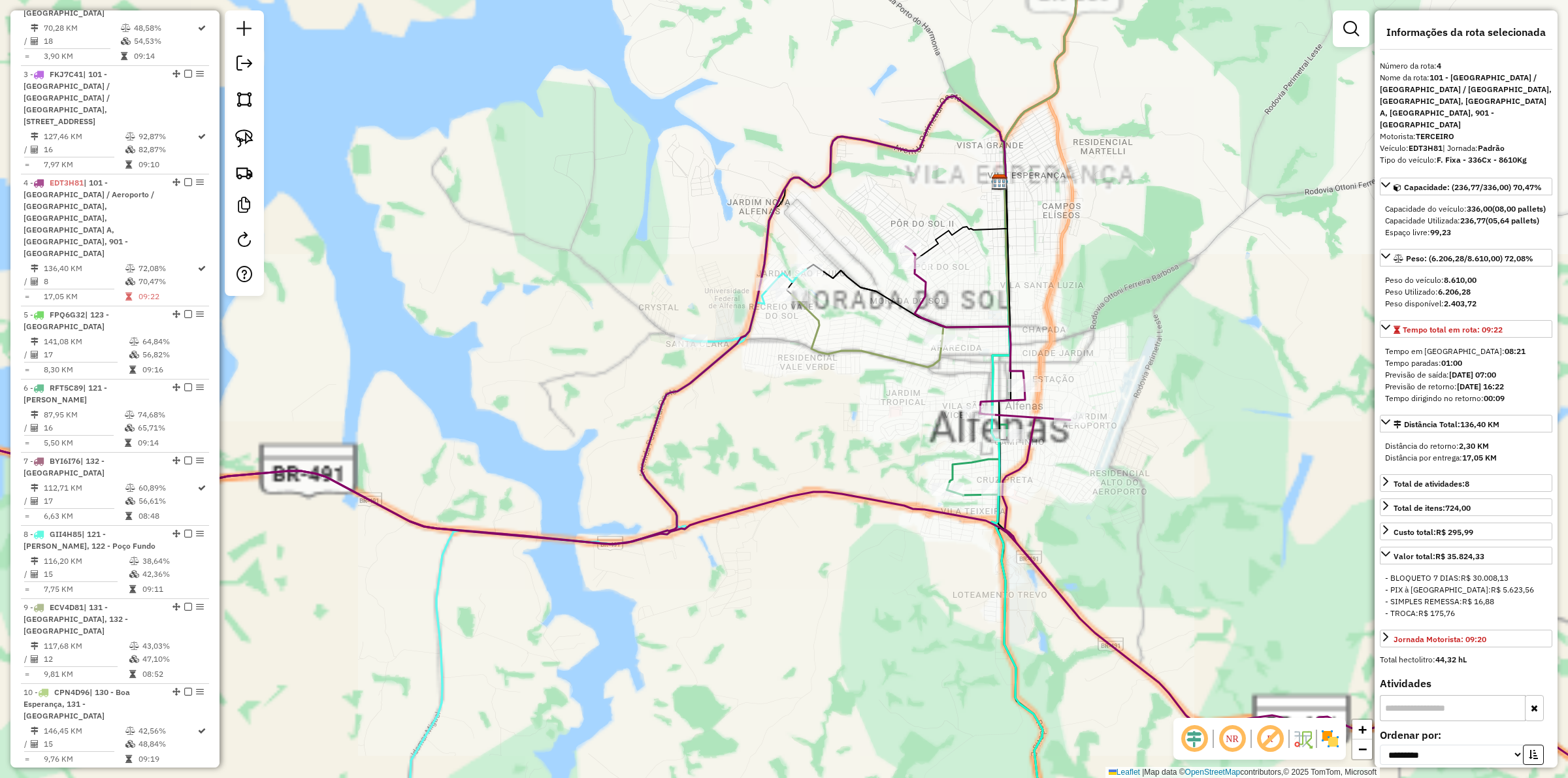
click at [819, 334] on icon at bounding box center [942, 144] width 300 height 445
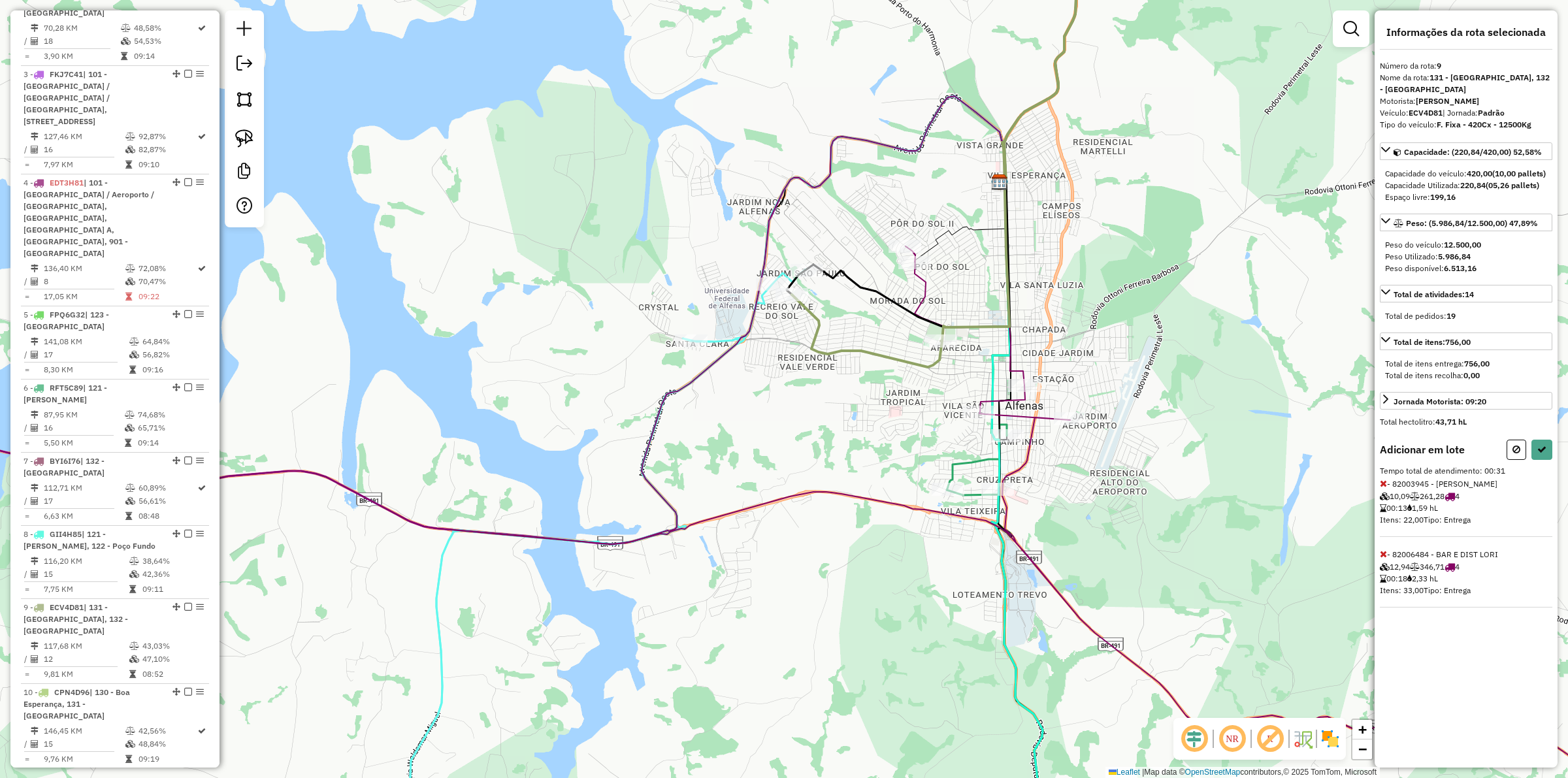
drag, startPoint x: 1381, startPoint y: 564, endPoint x: 1379, endPoint y: 507, distance: 57.0
click at [1379, 507] on div "Informações da rota selecionada Número da rota: 9 Nome da rota: 131 - Campos Ge…" at bounding box center [1466, 389] width 183 height 757
click at [1380, 488] on icon at bounding box center [1383, 483] width 7 height 9
click at [1544, 460] on button at bounding box center [1541, 450] width 21 height 21
select select "**********"
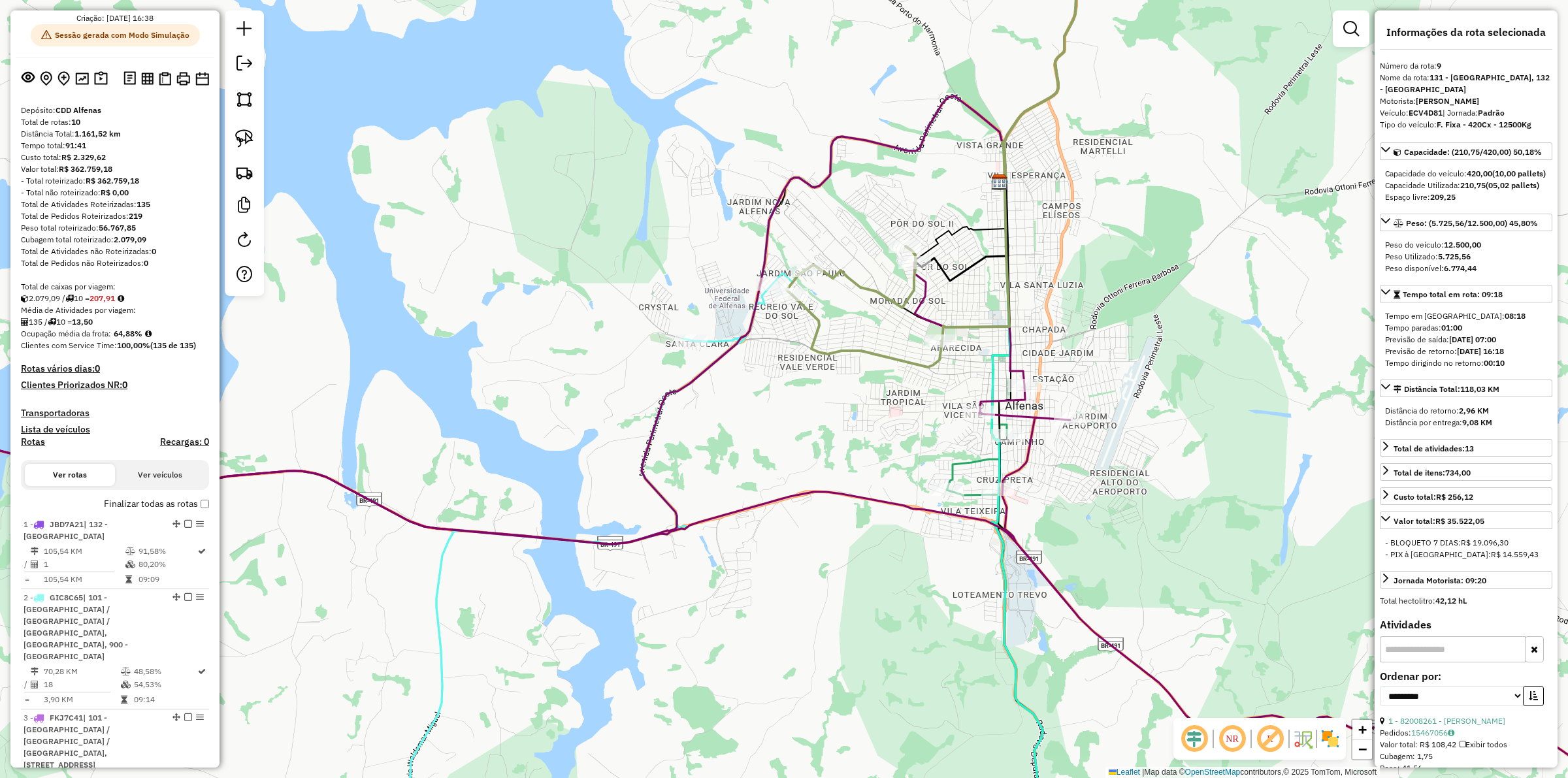
scroll to position [40, 0]
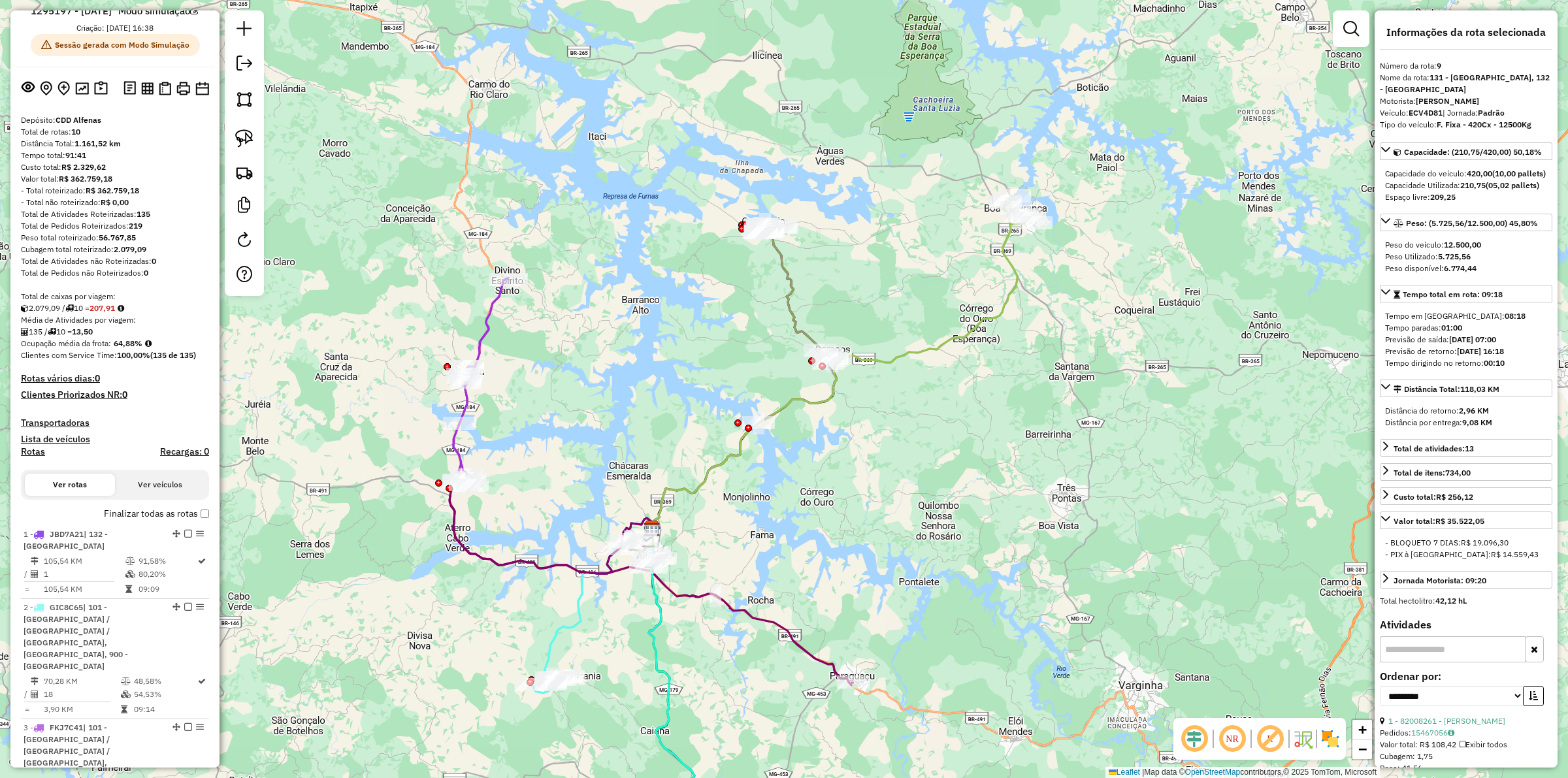
click at [681, 596] on icon at bounding box center [651, 580] width 404 height 211
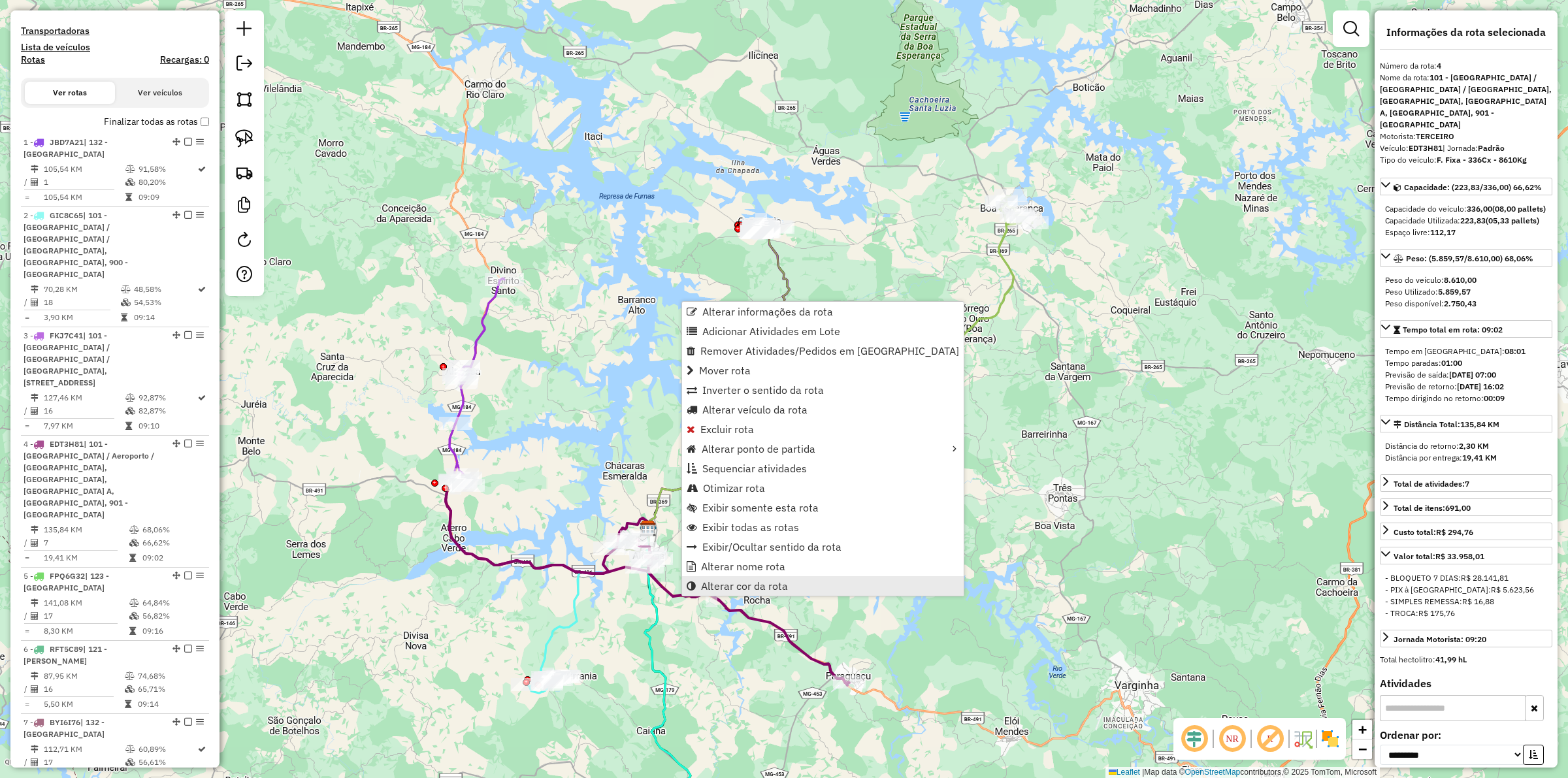
scroll to position [694, 0]
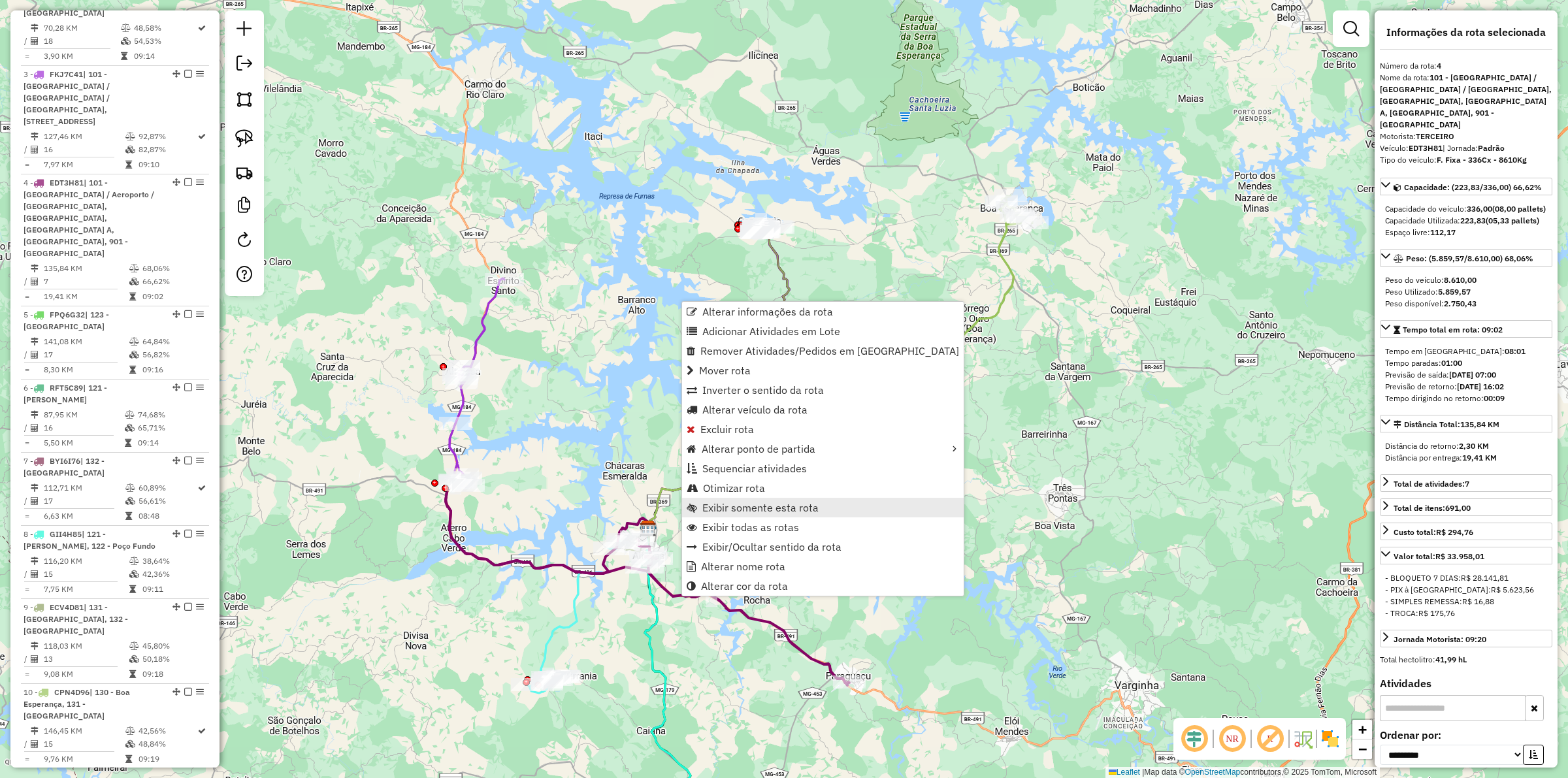
click at [732, 507] on span "Exibir somente esta rota" at bounding box center [761, 508] width 116 height 11
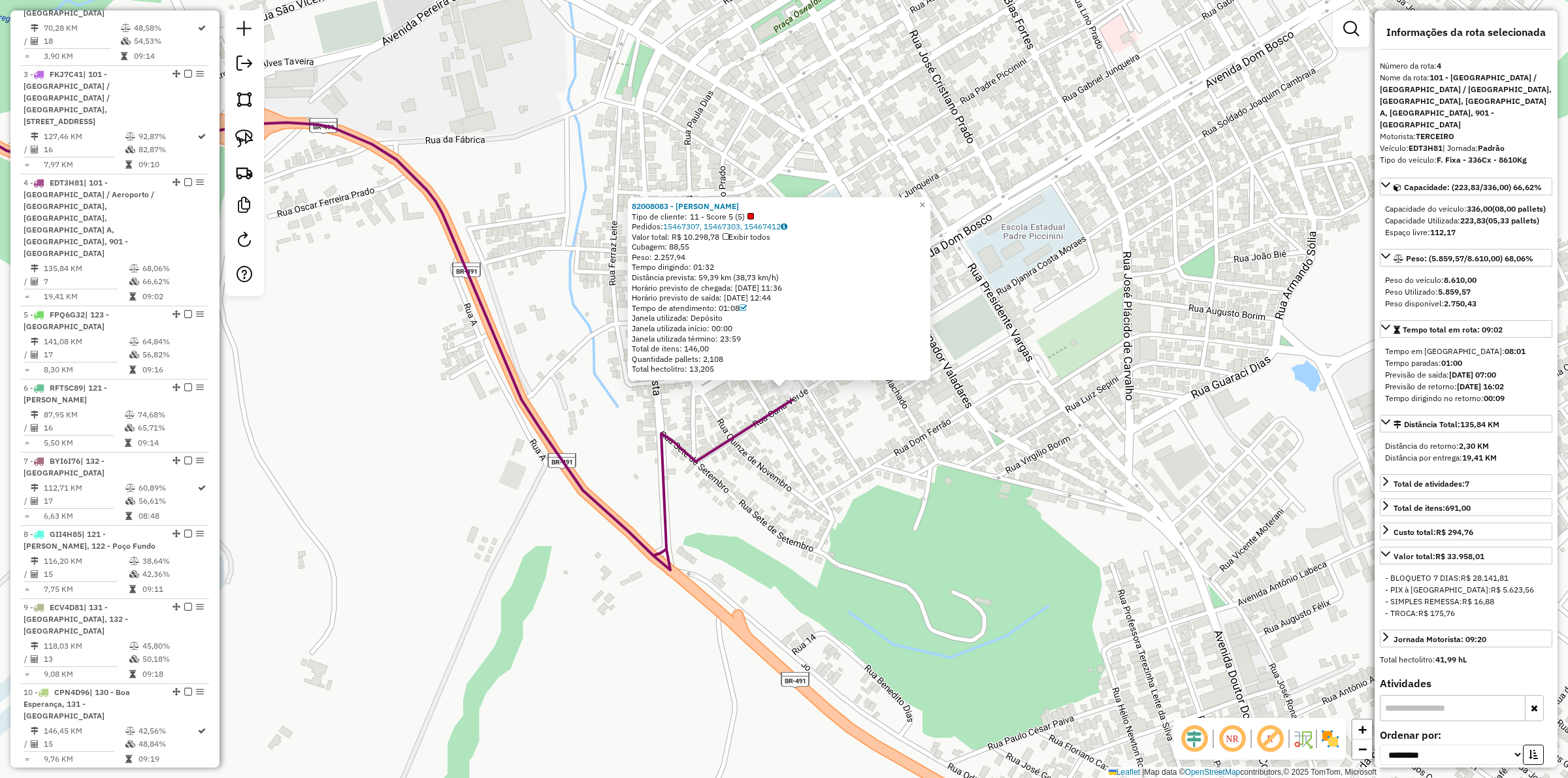
drag, startPoint x: 720, startPoint y: 265, endPoint x: 701, endPoint y: 262, distance: 19.2
click at [700, 262] on div "Tempo dirigindo: 01:32" at bounding box center [779, 267] width 295 height 11
click at [710, 264] on div "Tempo dirigindo: 01:32" at bounding box center [779, 267] width 295 height 11
drag, startPoint x: 700, startPoint y: 265, endPoint x: 727, endPoint y: 289, distance: 36.1
click at [720, 266] on div "Tempo dirigindo: 01:32" at bounding box center [779, 267] width 295 height 11
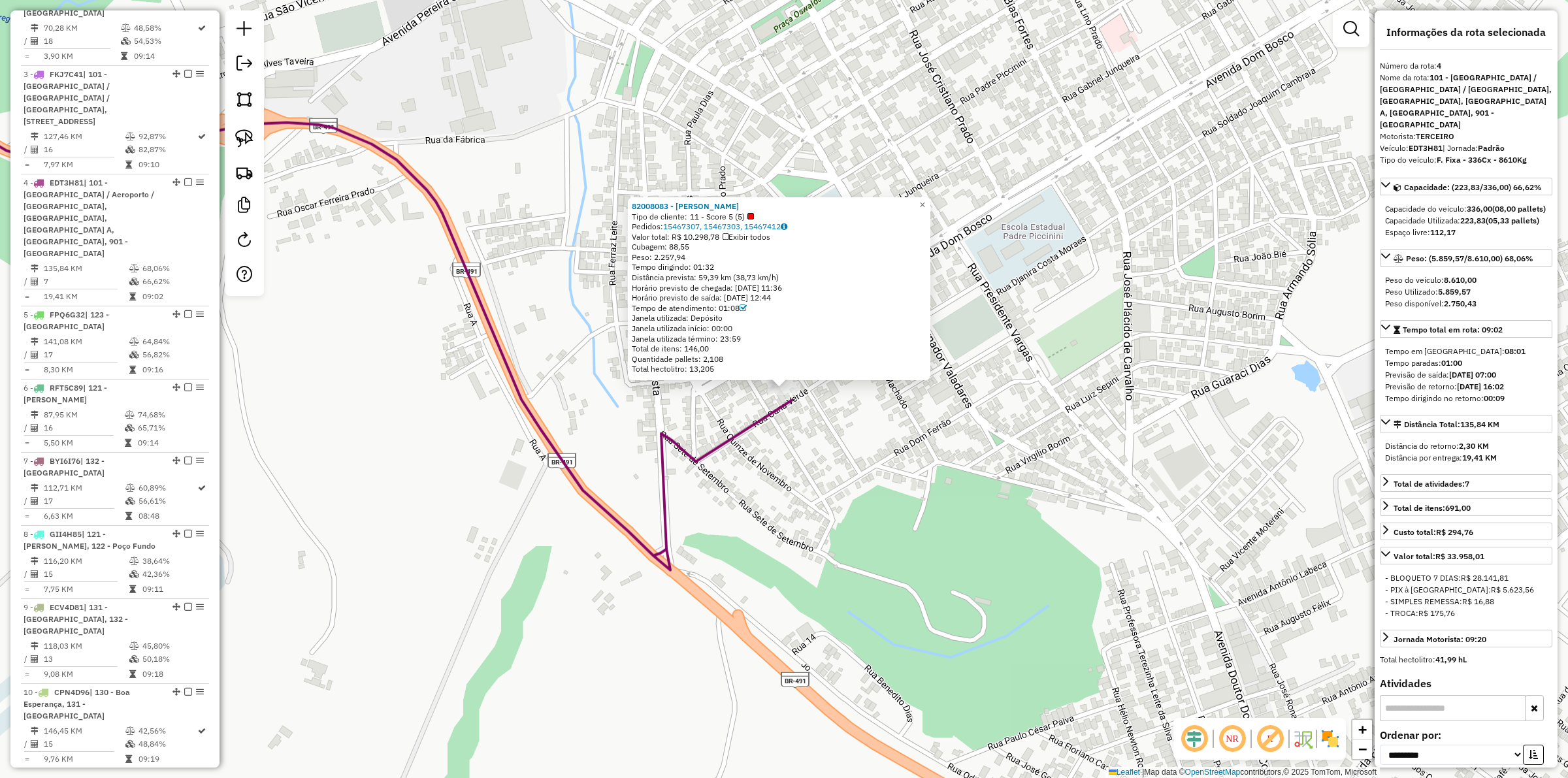
click at [769, 456] on div "82008083 - JACIEL INACIO Tipo de cliente: 11 - Score 5 (5) Pedidos: 15467307, 1…" at bounding box center [784, 389] width 1568 height 778
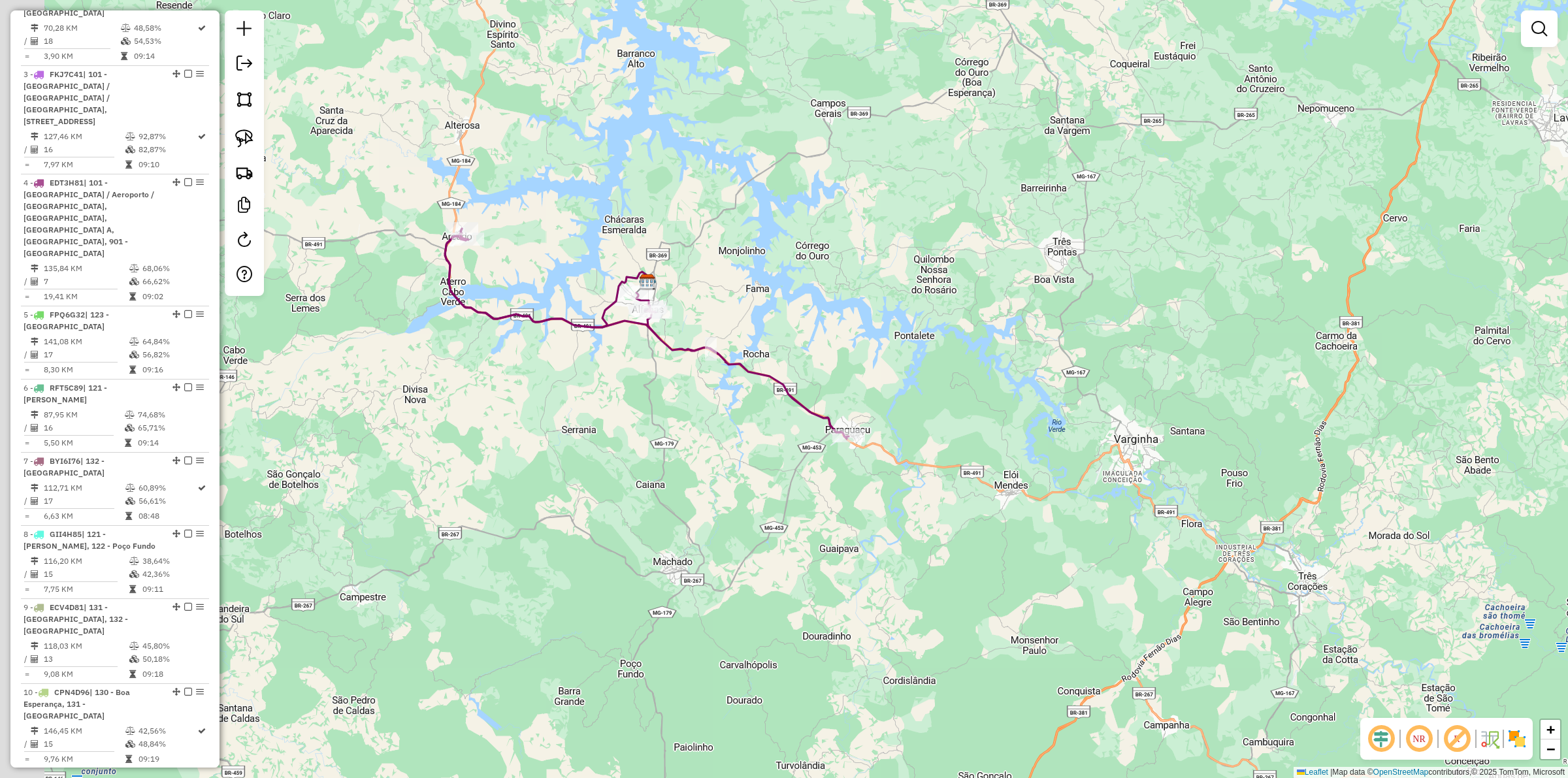
drag, startPoint x: 604, startPoint y: 411, endPoint x: 675, endPoint y: 396, distance: 72.6
click at [674, 396] on div "Janela de atendimento Grade de atendimento Capacidade Transportadoras Veículos …" at bounding box center [784, 389] width 1568 height 778
click at [1167, 447] on div "Janela de atendimento Grade de atendimento Capacidade Transportadoras Veículos …" at bounding box center [784, 389] width 1568 height 778
click at [681, 349] on icon at bounding box center [649, 333] width 404 height 211
select select "**********"
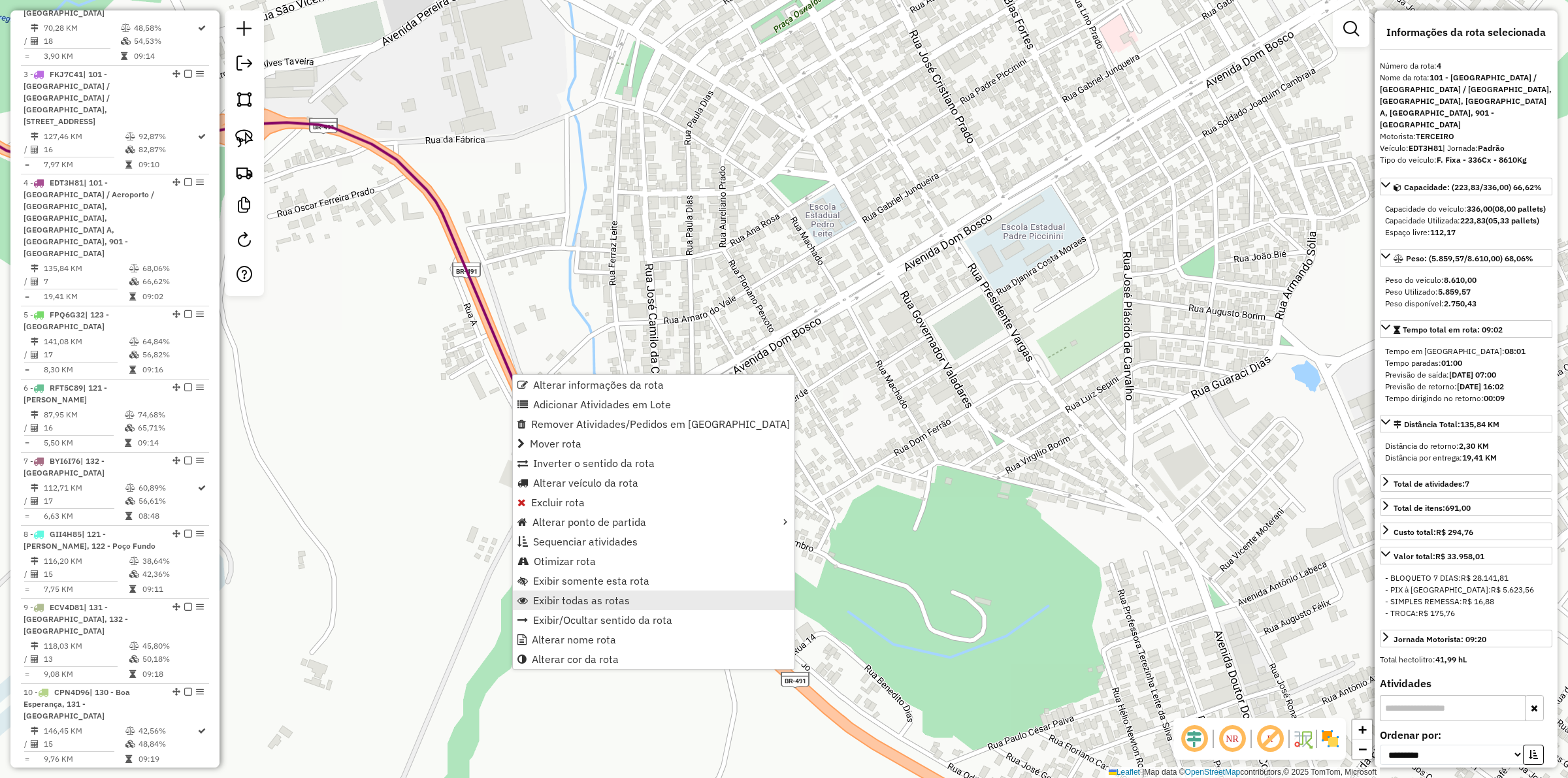
click at [582, 596] on span "Exibir todas as rotas" at bounding box center [582, 601] width 97 height 11
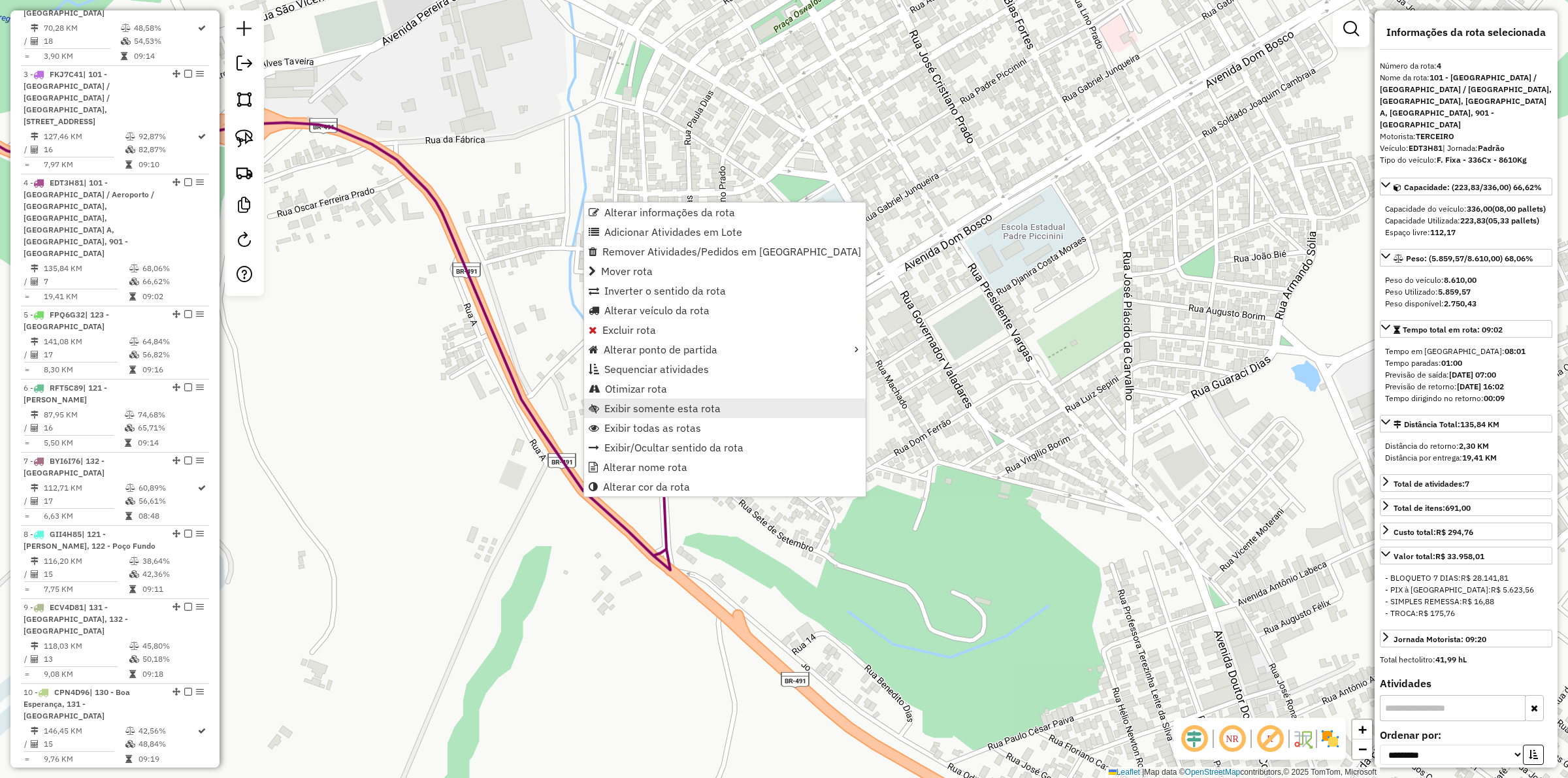
click at [658, 403] on span "Exibir somente esta rota" at bounding box center [662, 409] width 116 height 11
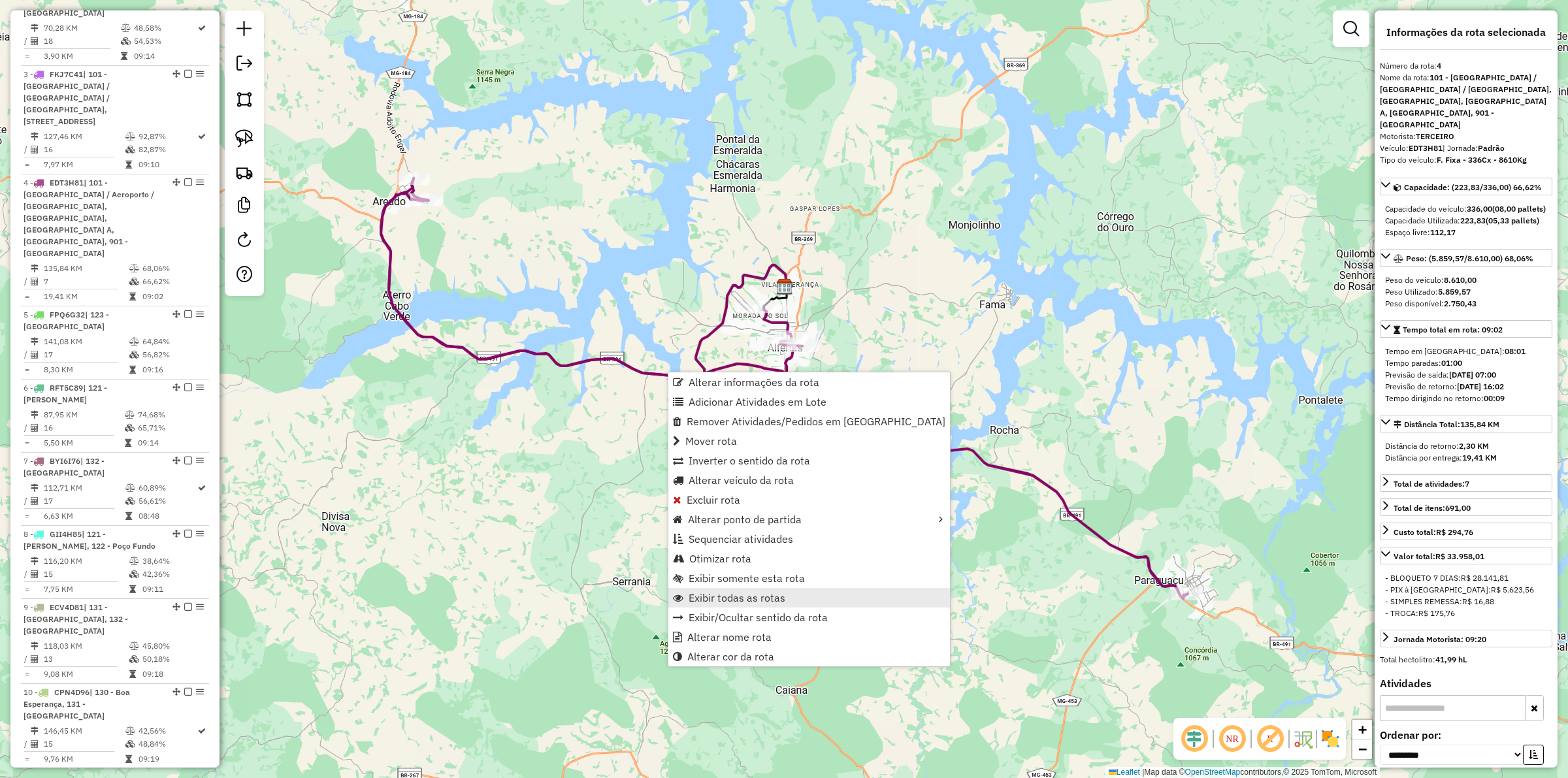
click at [760, 598] on span "Exibir todas as rotas" at bounding box center [737, 598] width 97 height 11
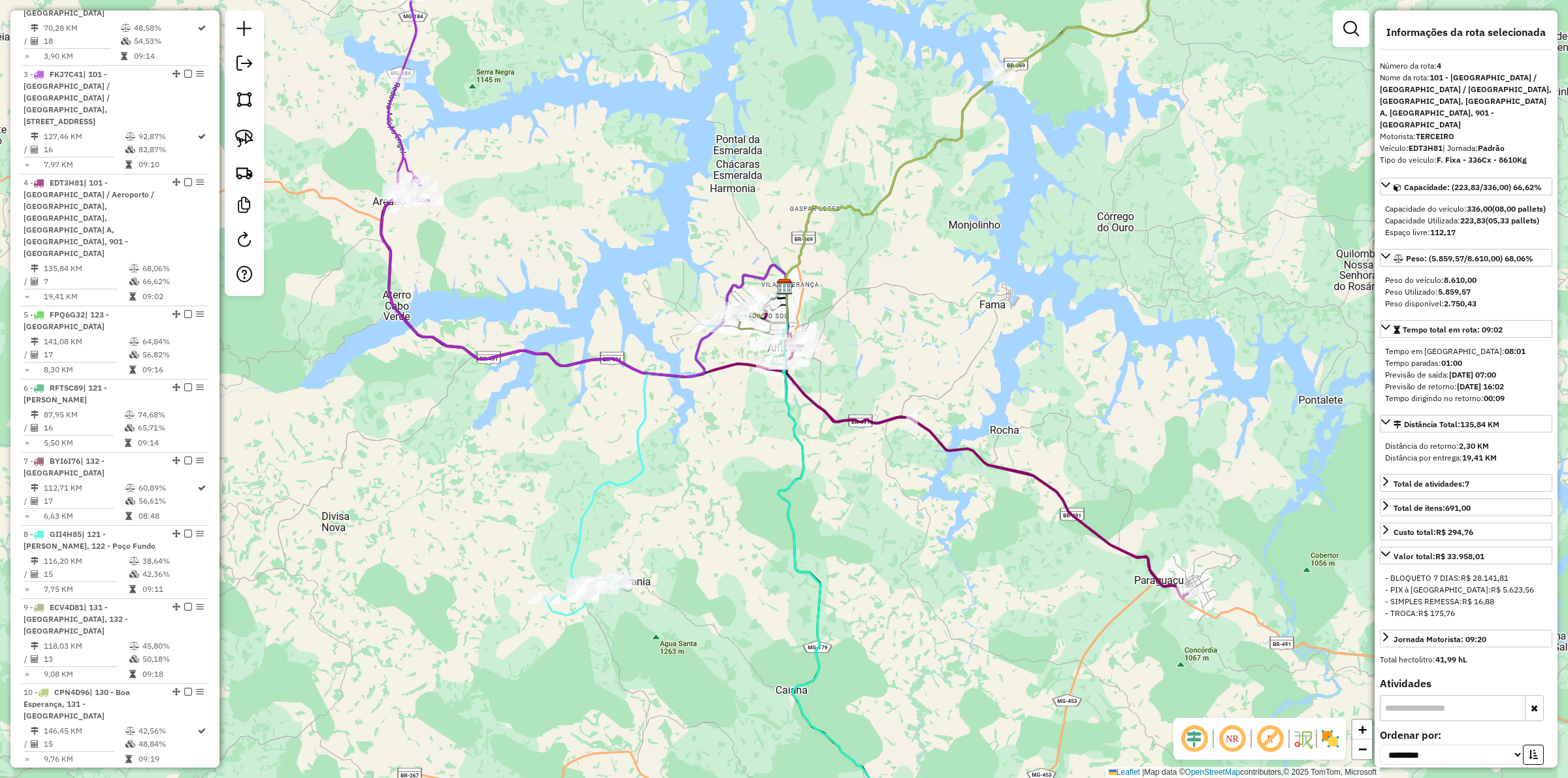
click at [701, 511] on div "Janela de atendimento Grade de atendimento Capacidade Transportadoras Veículos …" at bounding box center [784, 389] width 1568 height 778
